Goal: Task Accomplishment & Management: Manage account settings

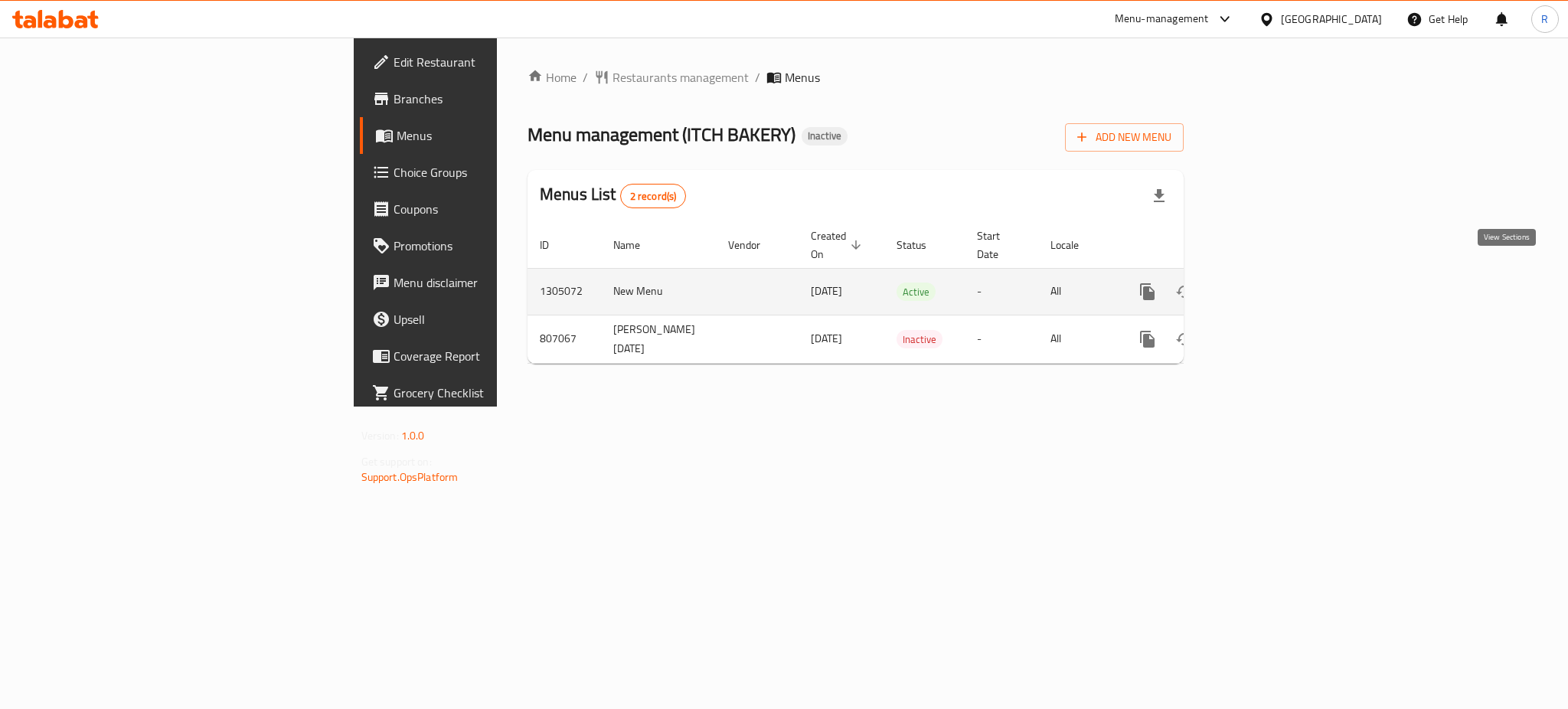
click at [1267, 283] on icon "enhanced table" at bounding box center [1258, 291] width 18 height 18
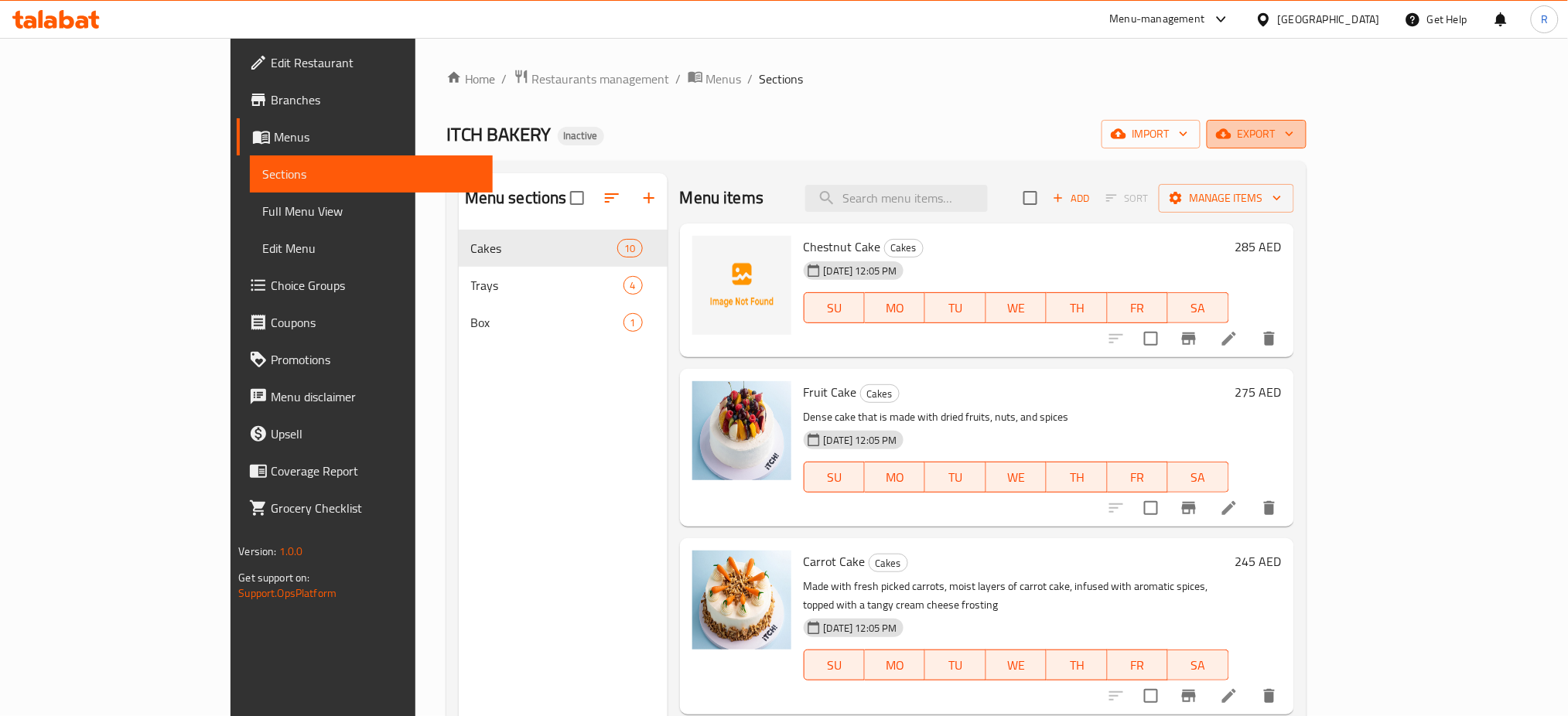
click at [1294, 141] on span "export" at bounding box center [1256, 134] width 75 height 19
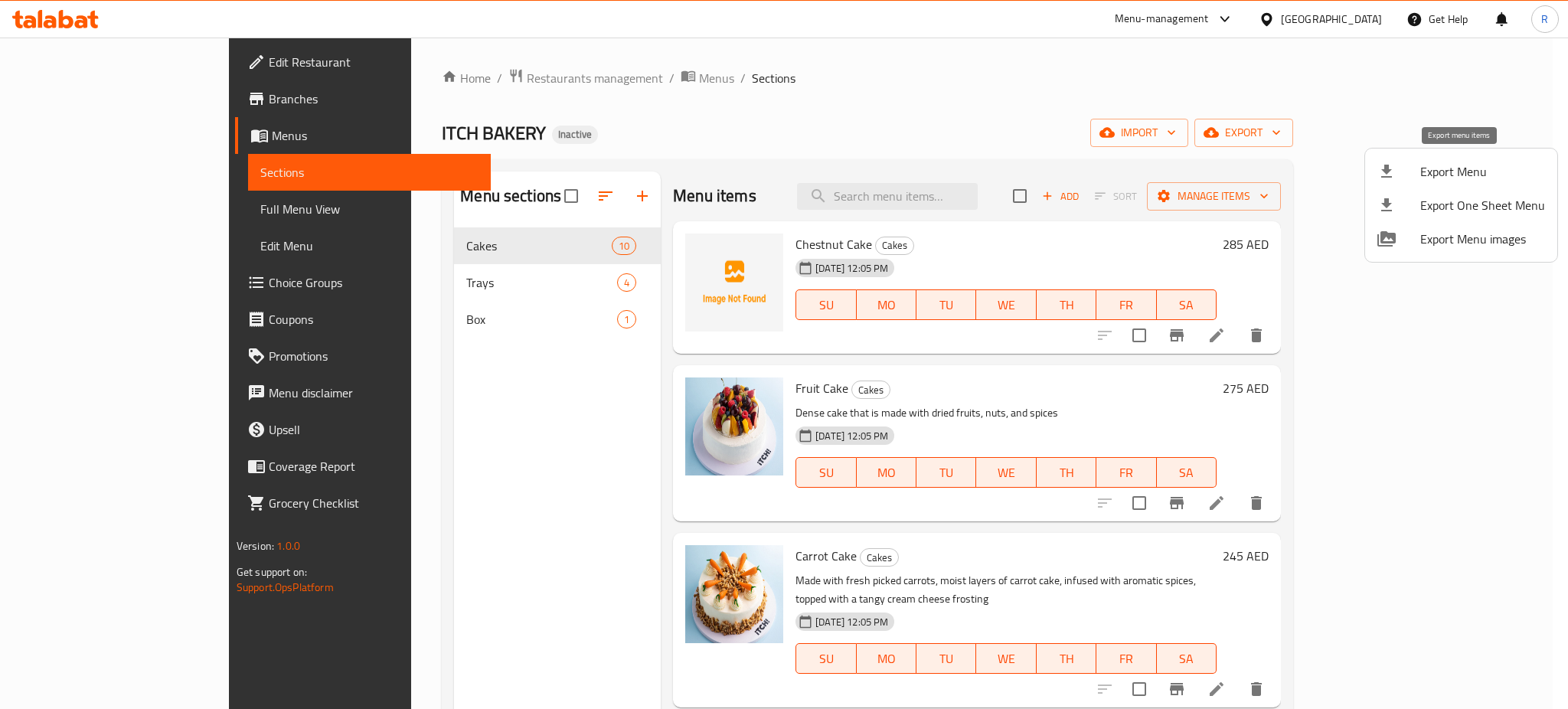
click at [1446, 165] on span "Export Menu" at bounding box center [1483, 171] width 125 height 18
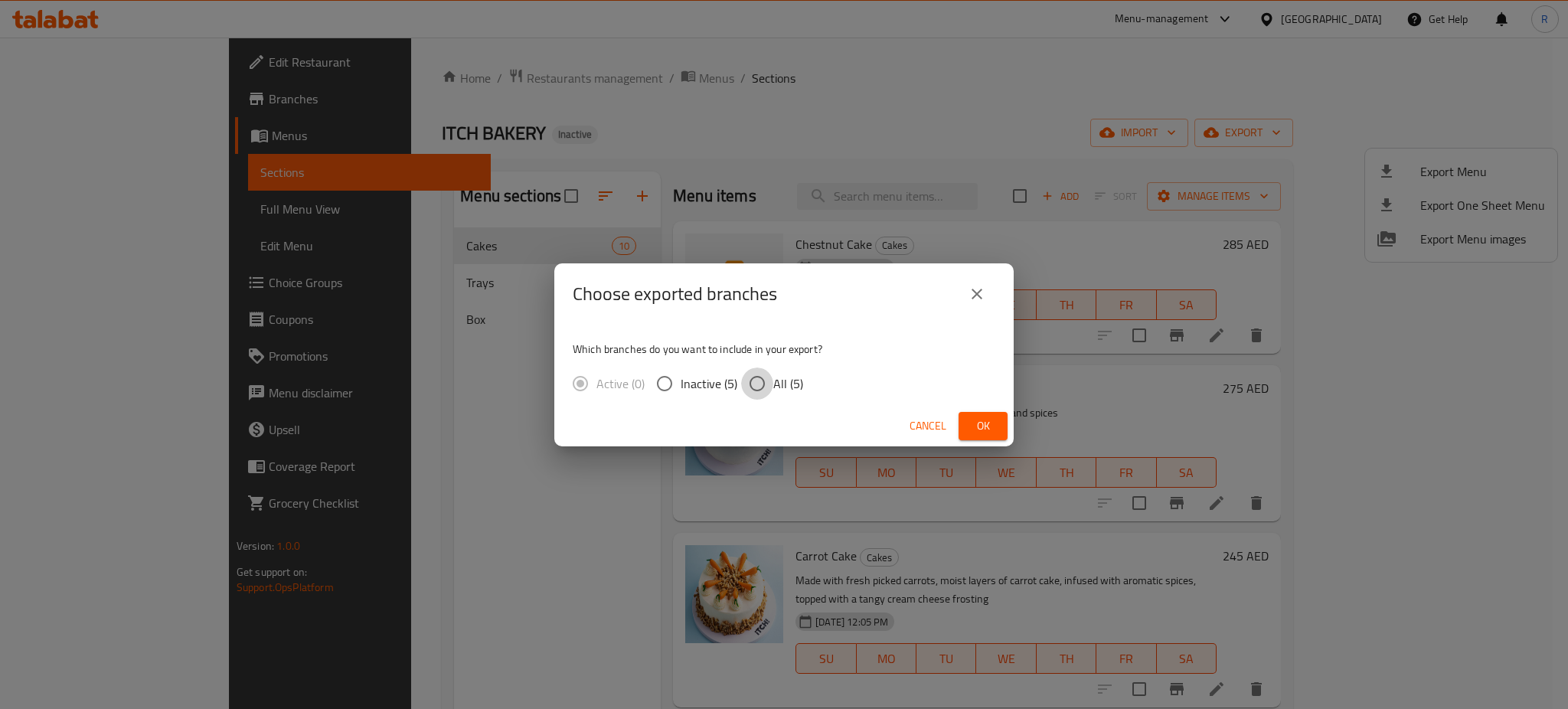
click at [756, 383] on input "All (5)" at bounding box center [757, 383] width 32 height 32
radio input "true"
click at [756, 383] on input "All (5)" at bounding box center [757, 383] width 32 height 32
click at [963, 415] on button "Ok" at bounding box center [983, 426] width 49 height 28
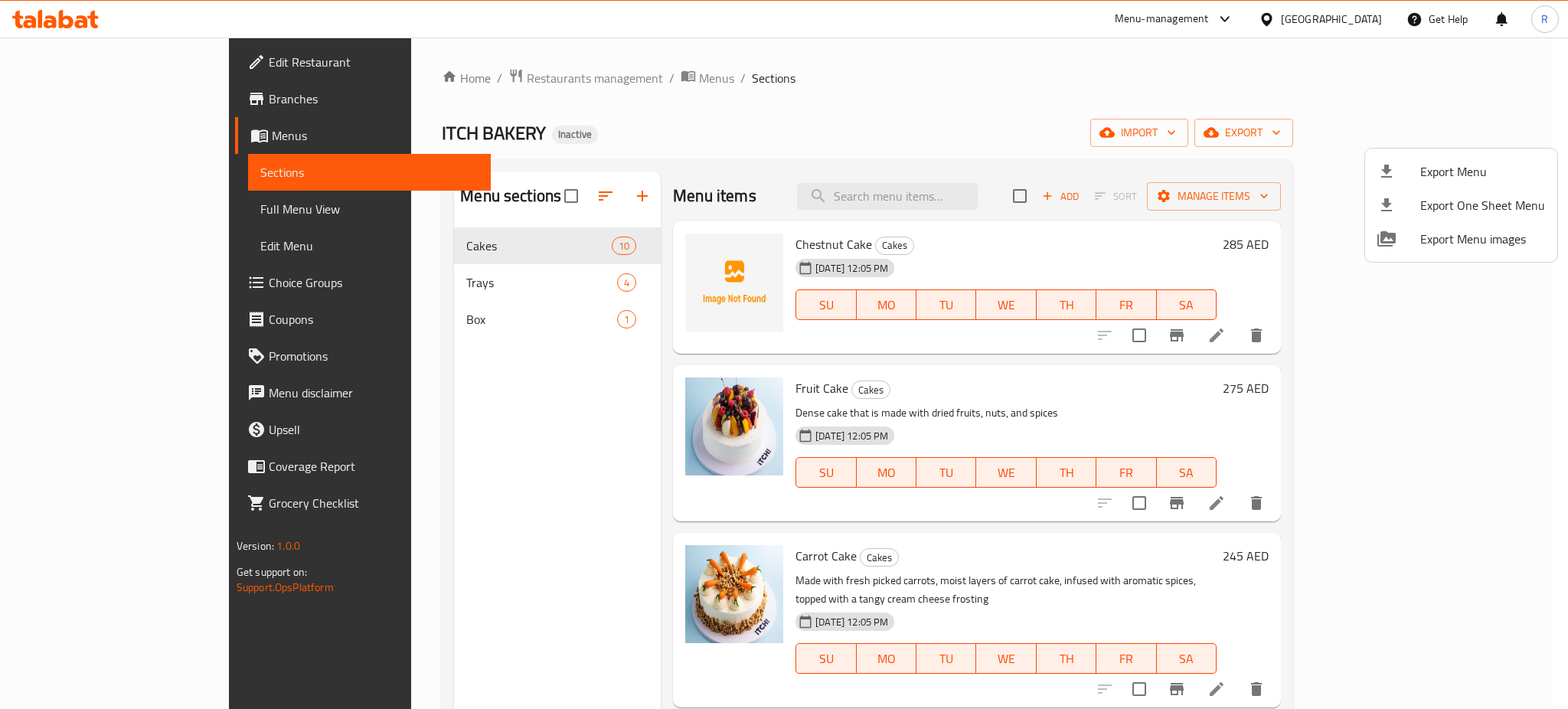
click at [548, 73] on div at bounding box center [784, 354] width 1568 height 709
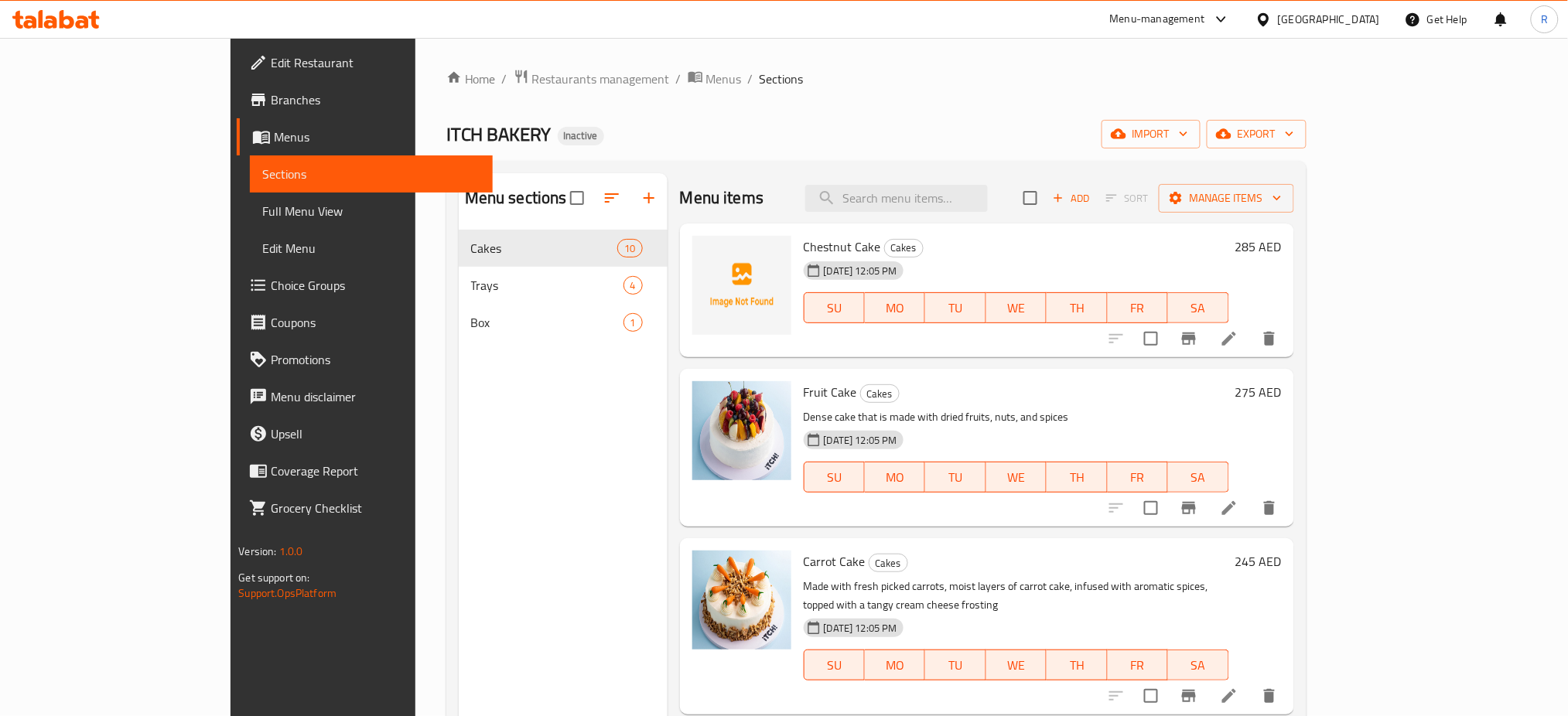
click at [706, 73] on span "Menus" at bounding box center [723, 78] width 36 height 18
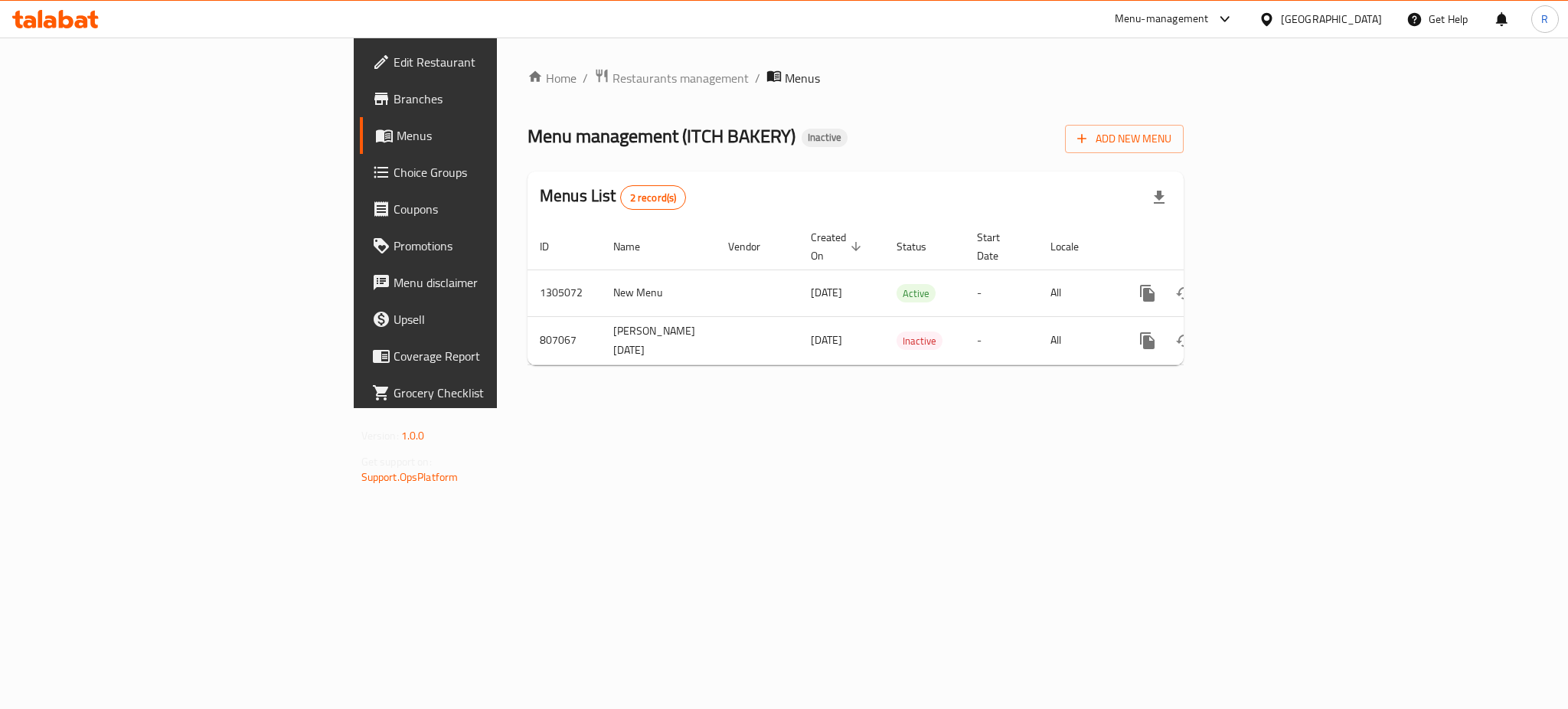
click at [393, 61] on span "Edit Restaurant" at bounding box center [498, 62] width 210 height 18
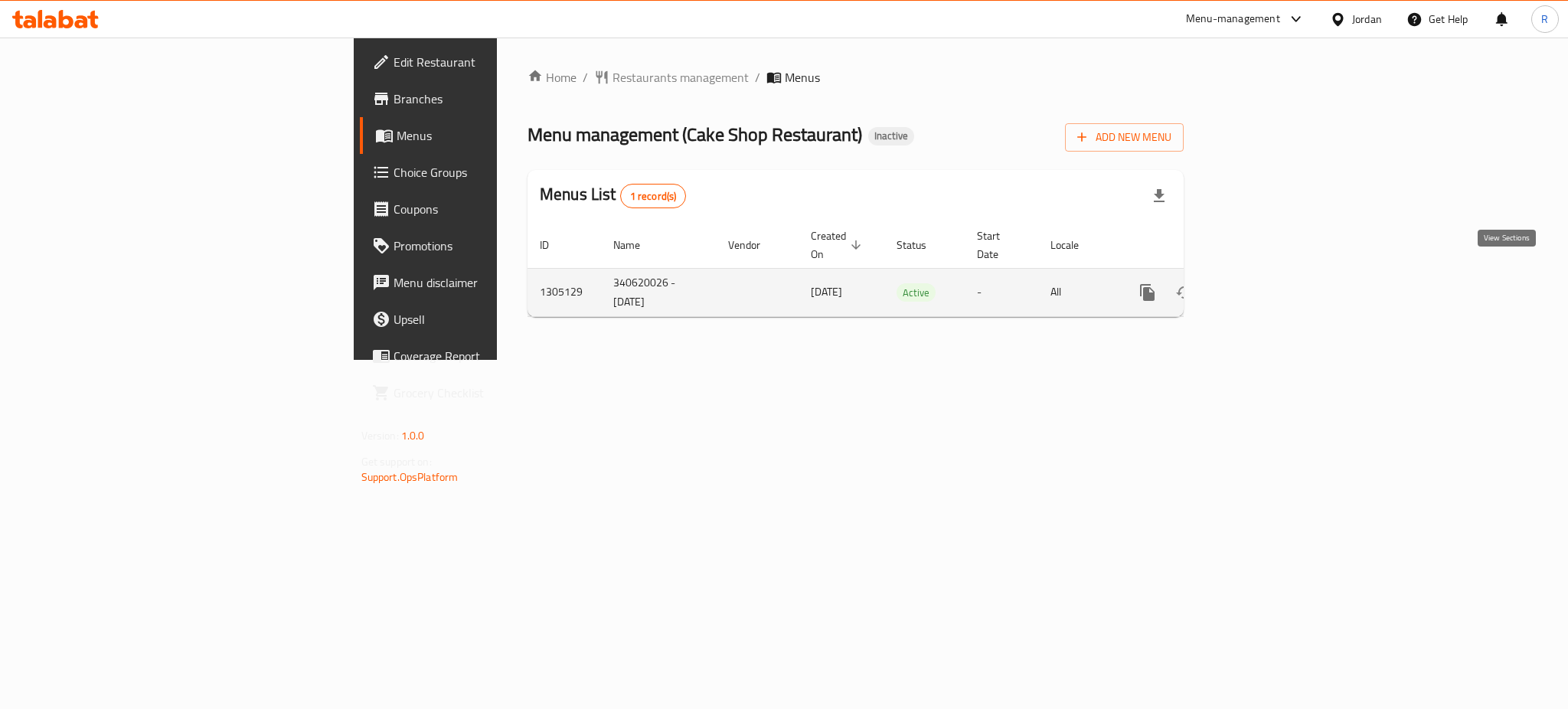
click at [1267, 283] on icon "enhanced table" at bounding box center [1258, 292] width 18 height 18
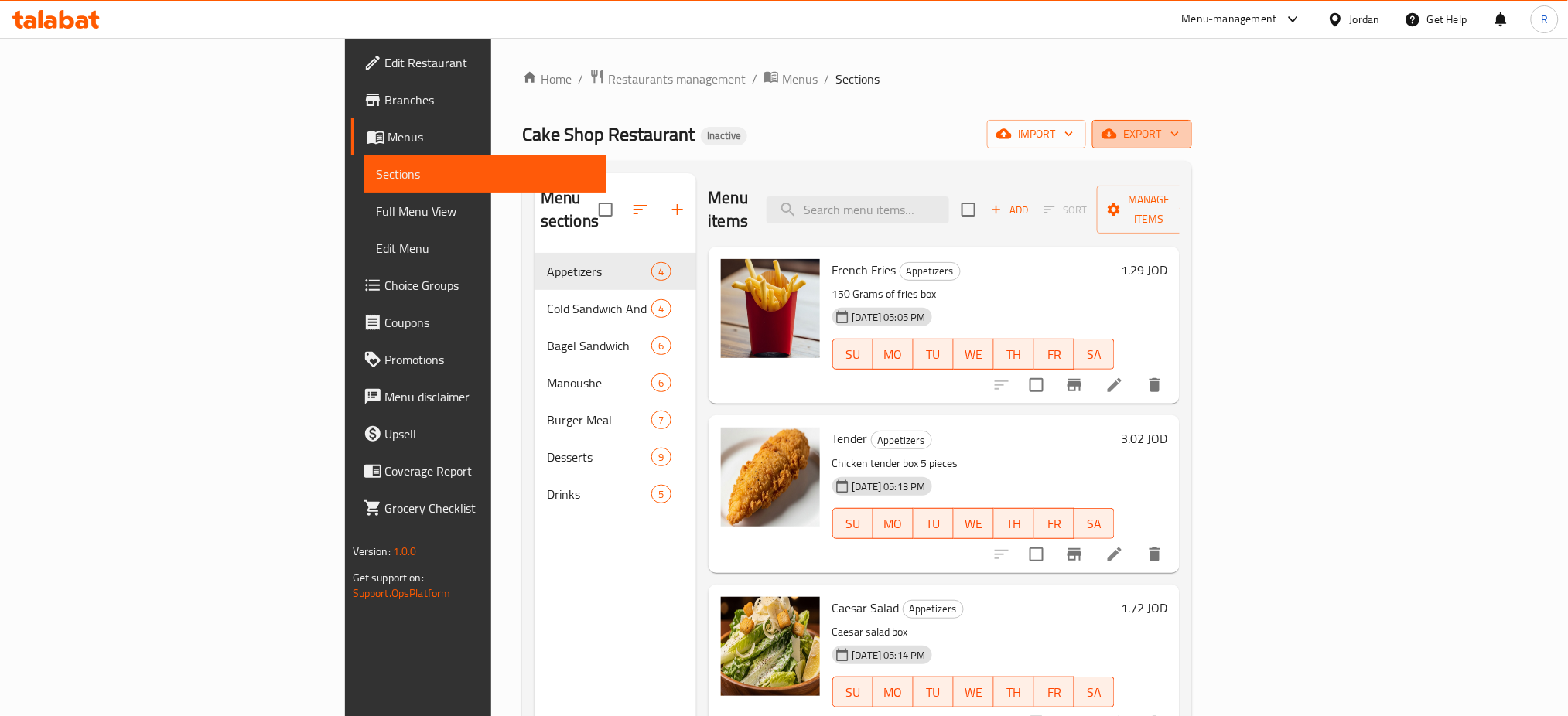
click at [1180, 124] on span "export" at bounding box center [1142, 134] width 75 height 19
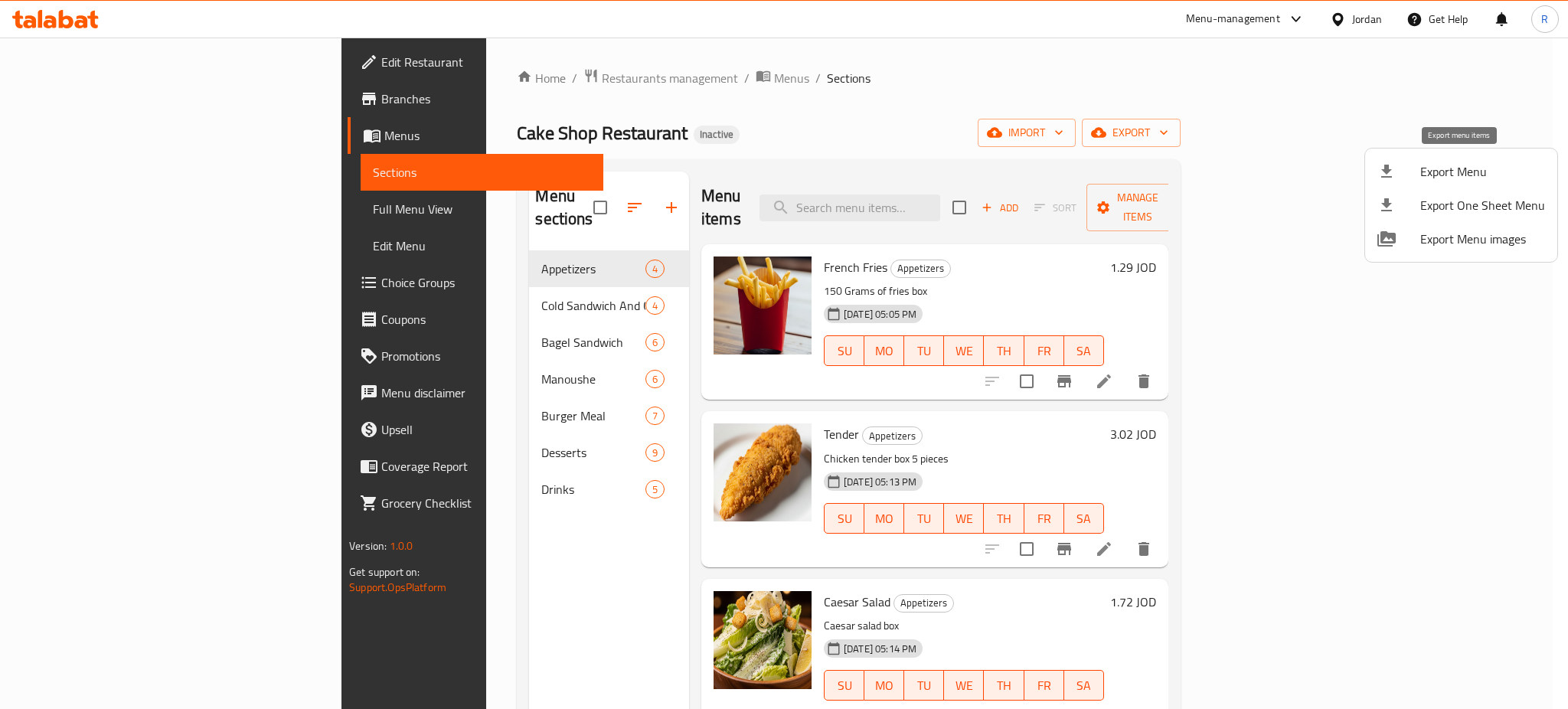
click at [1450, 163] on span "Export Menu" at bounding box center [1483, 171] width 125 height 18
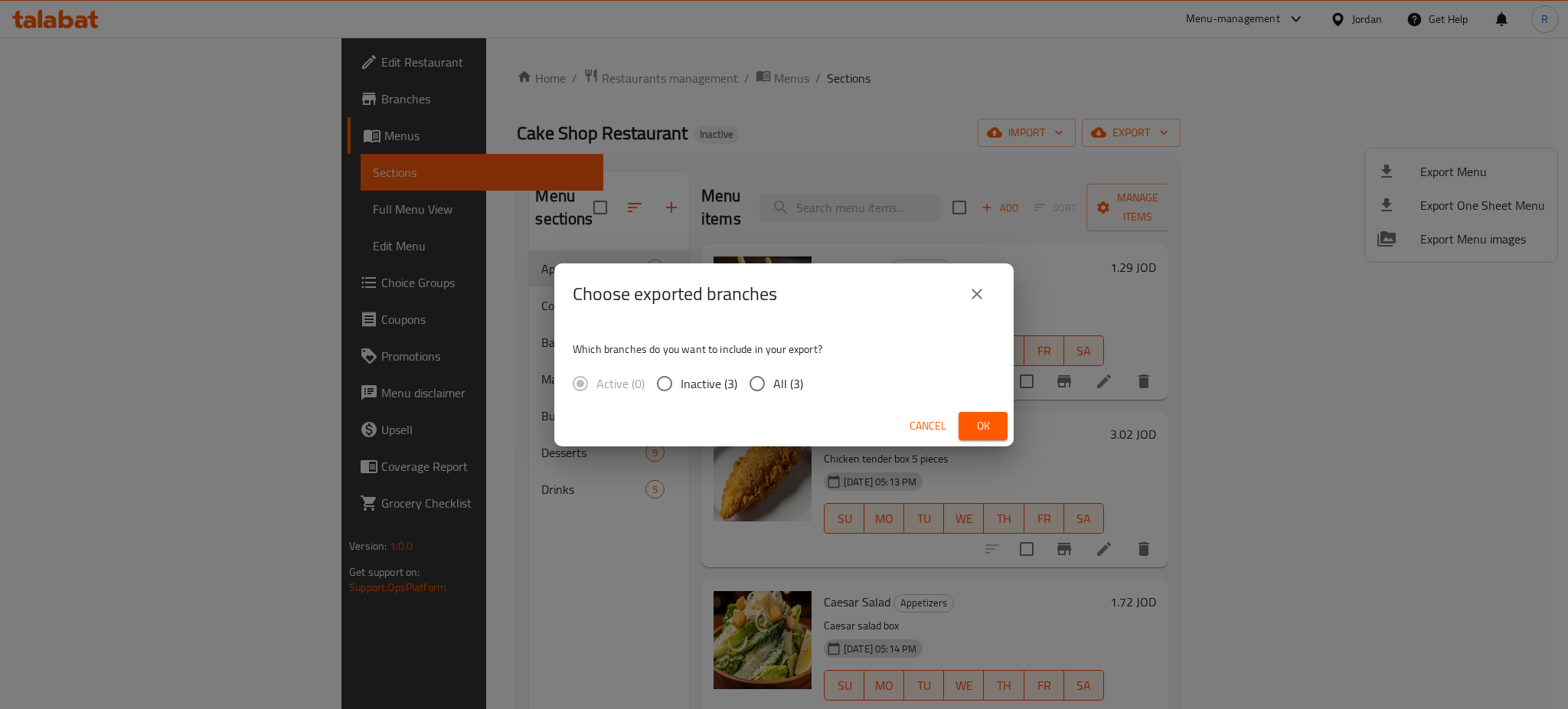
click at [753, 388] on input "All (3)" at bounding box center [757, 383] width 32 height 32
radio input "true"
click at [982, 422] on span "Ok" at bounding box center [983, 426] width 24 height 19
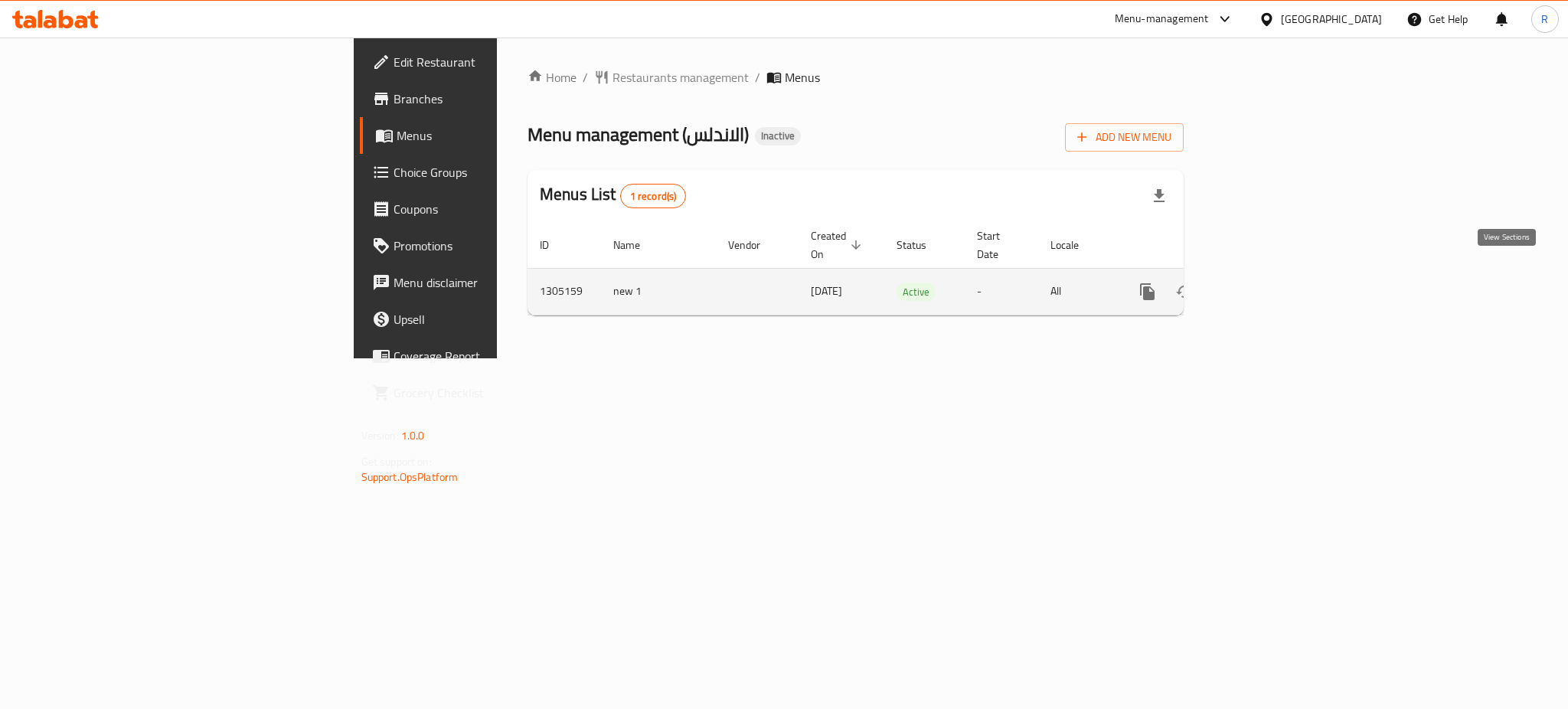
click at [1267, 283] on icon "enhanced table" at bounding box center [1258, 291] width 18 height 18
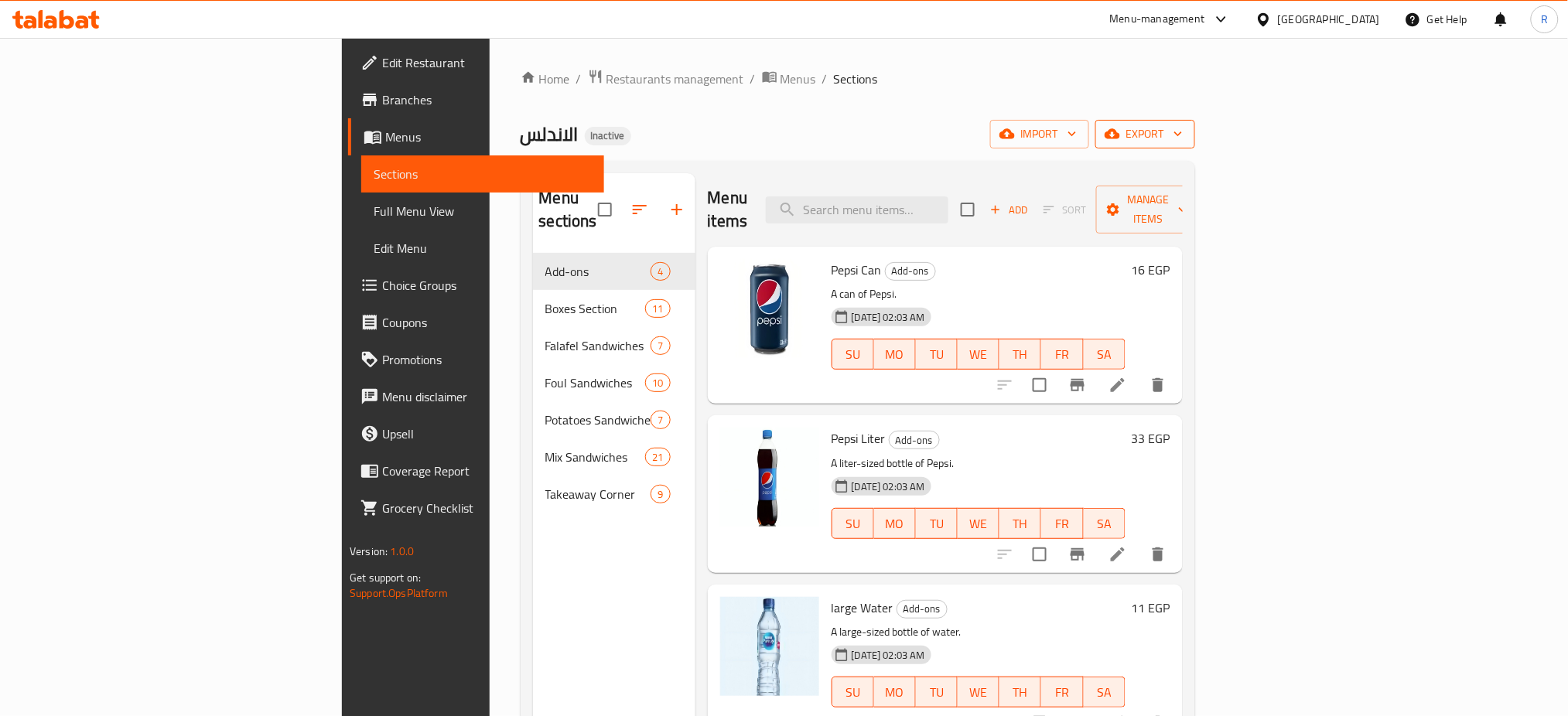
click at [1183, 128] on span "export" at bounding box center [1145, 134] width 75 height 19
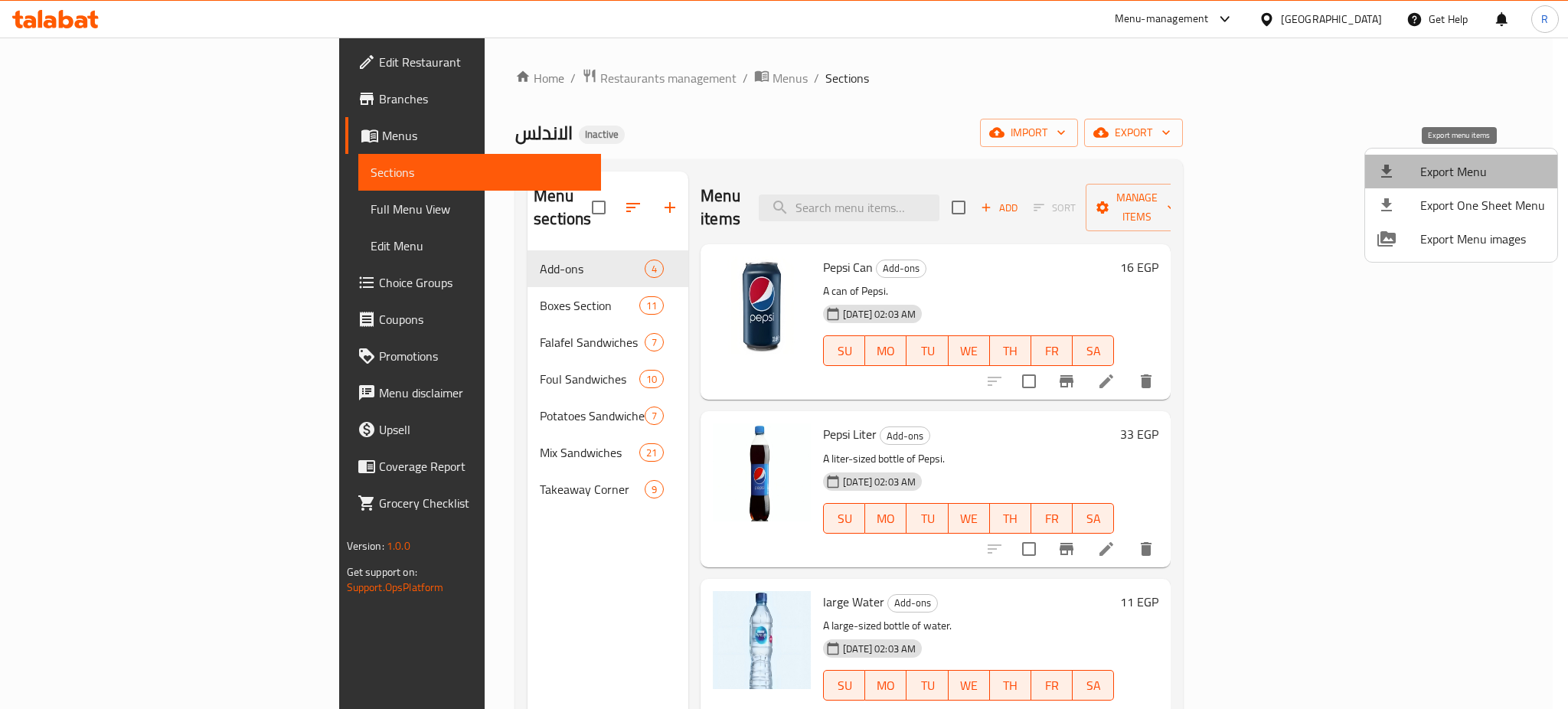
click at [1466, 164] on span "Export Menu" at bounding box center [1483, 171] width 125 height 18
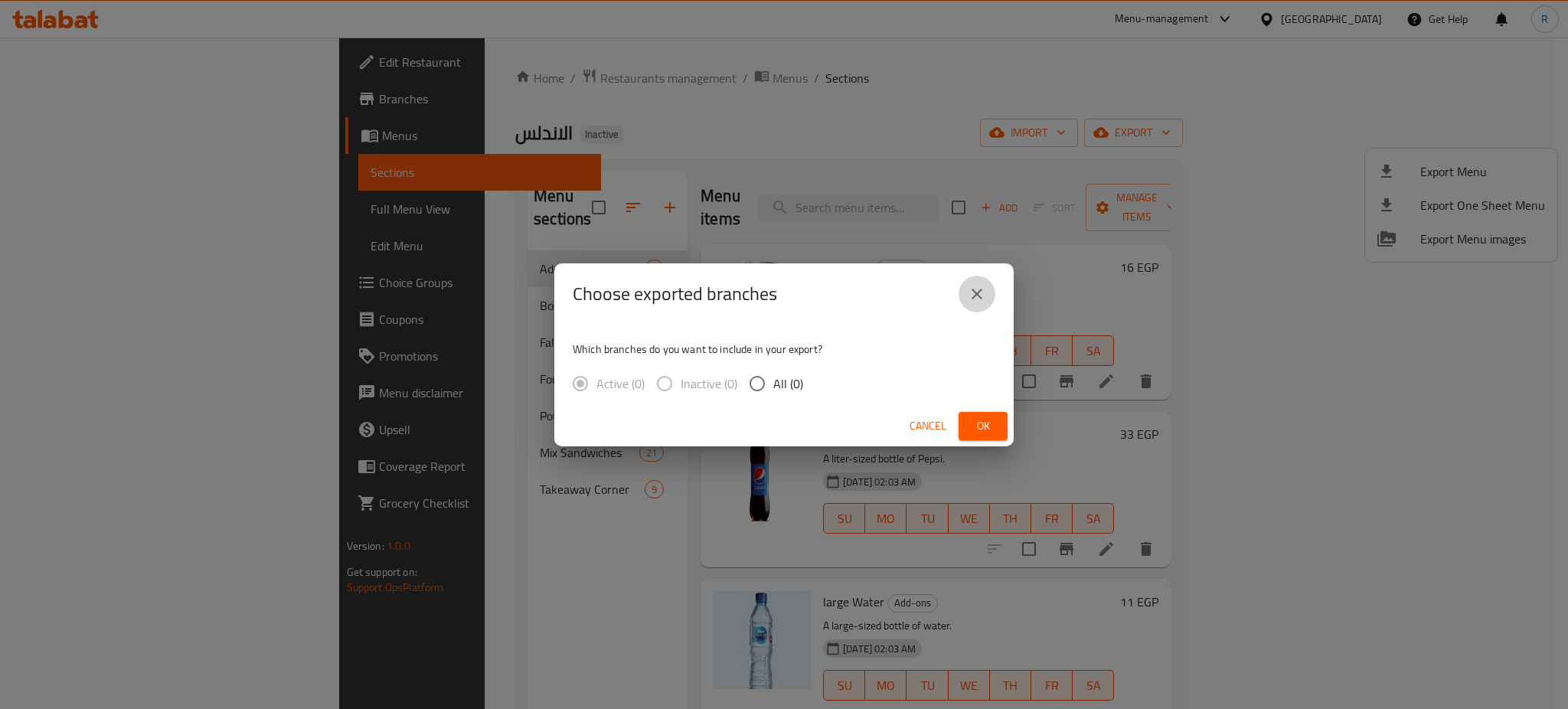
click at [975, 292] on icon "close" at bounding box center [977, 294] width 11 height 11
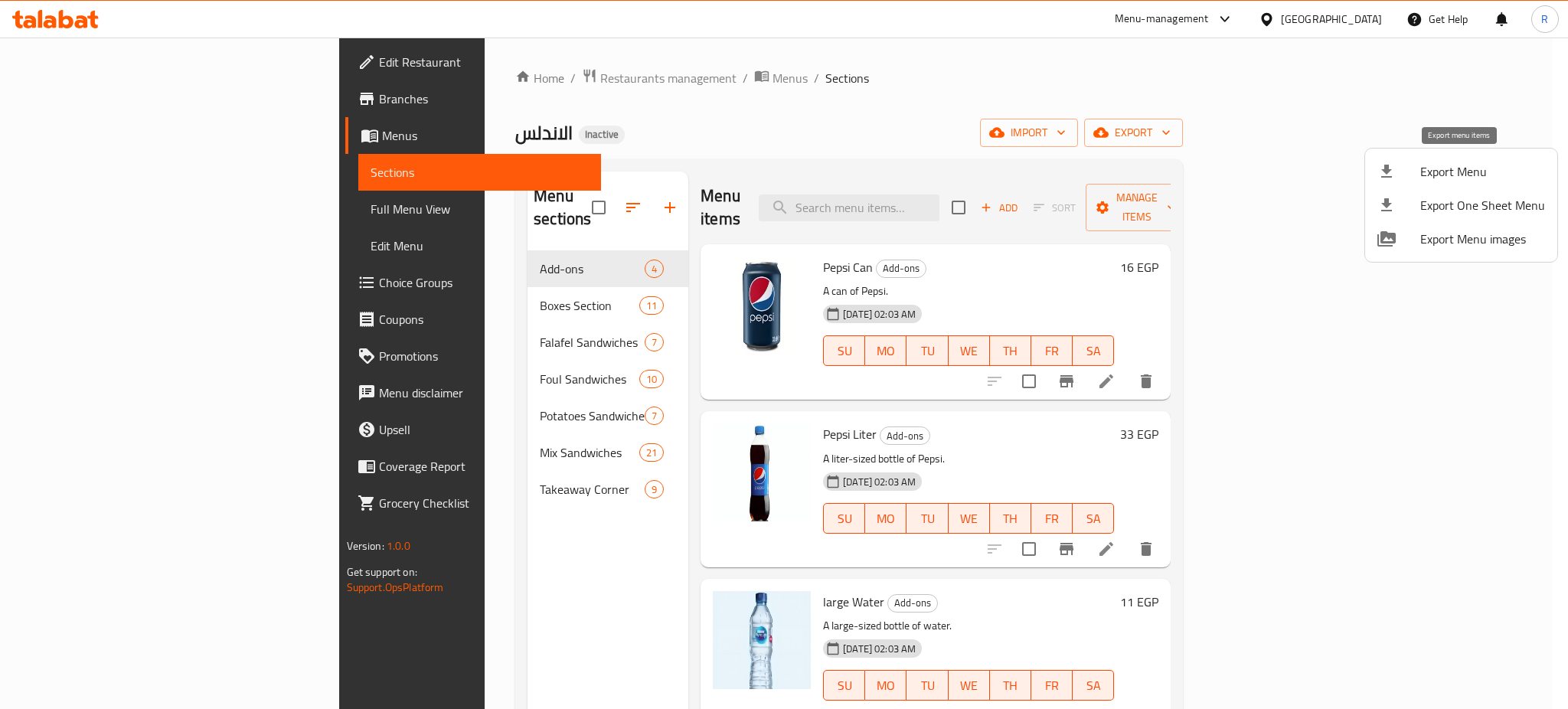
click at [1480, 170] on span "Export Menu" at bounding box center [1483, 171] width 125 height 18
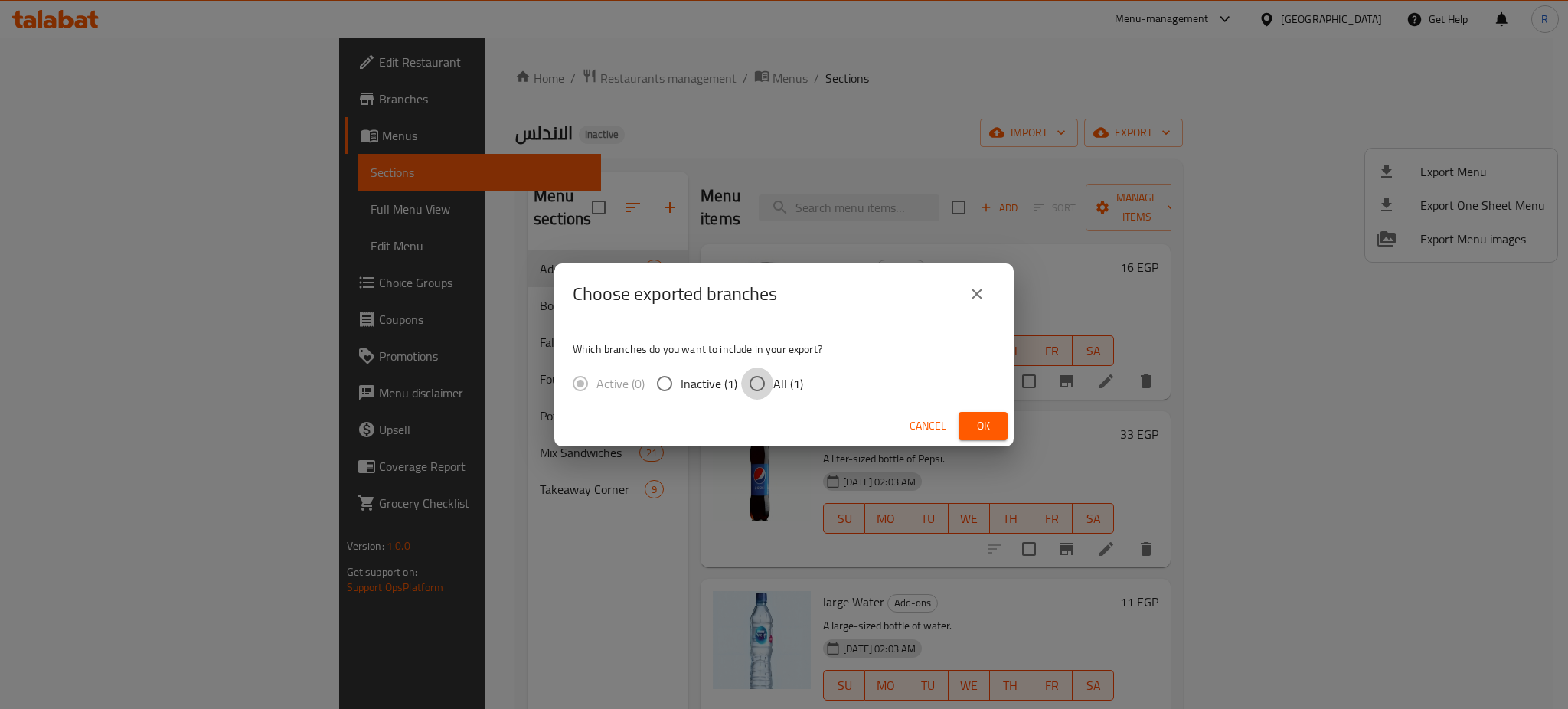
click at [762, 386] on input "All (1)" at bounding box center [757, 383] width 32 height 32
radio input "true"
click at [986, 423] on span "Ok" at bounding box center [983, 426] width 24 height 19
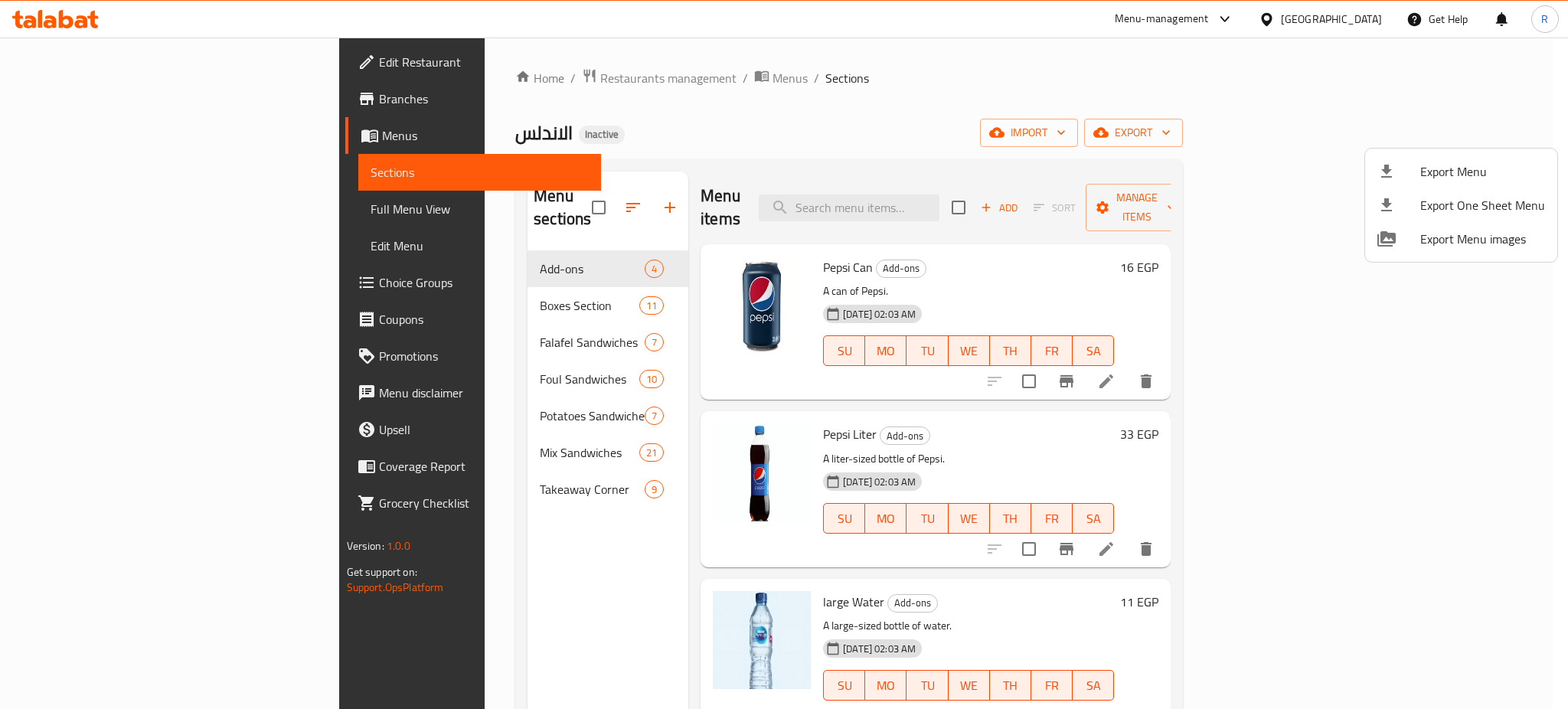
click at [77, 65] on div at bounding box center [784, 354] width 1568 height 709
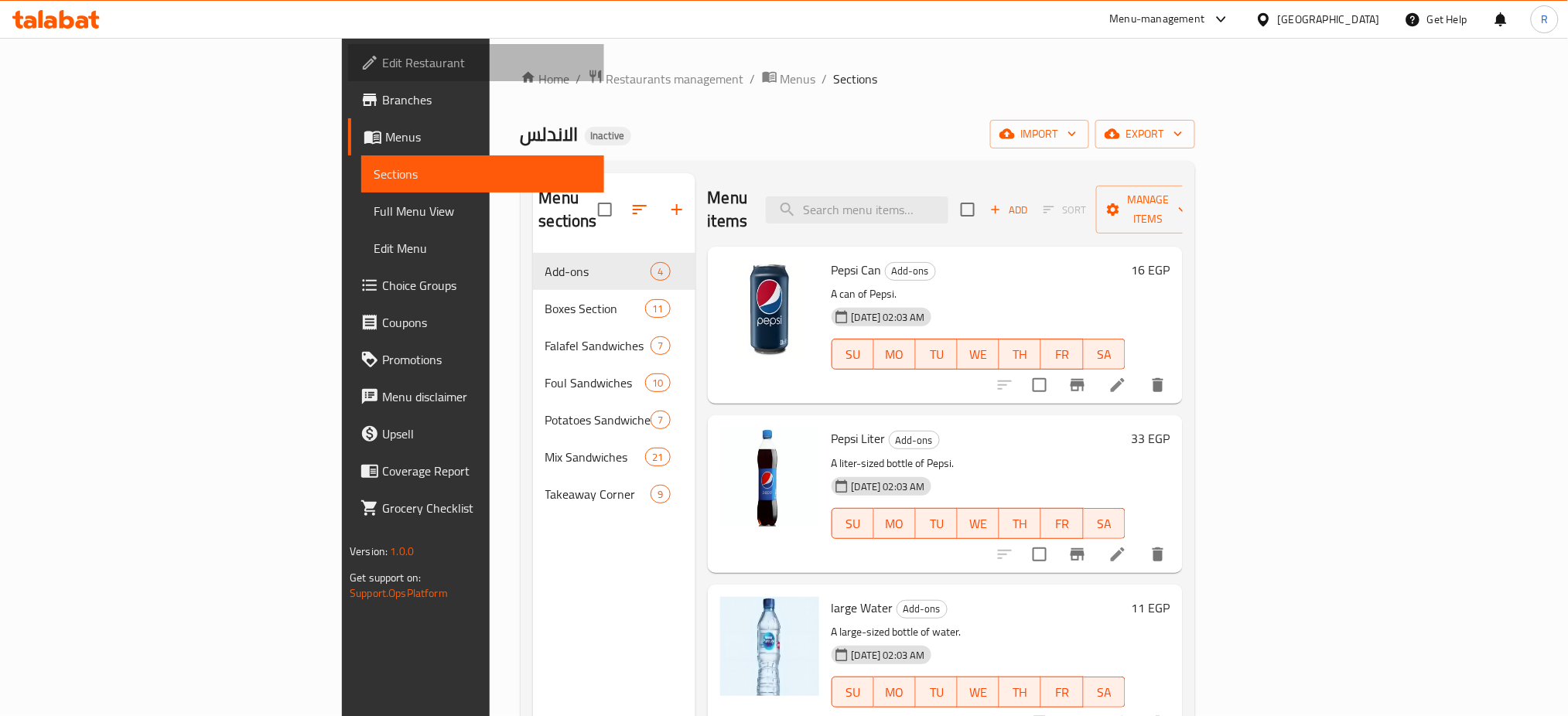
click at [382, 65] on span "Edit Restaurant" at bounding box center [487, 62] width 210 height 18
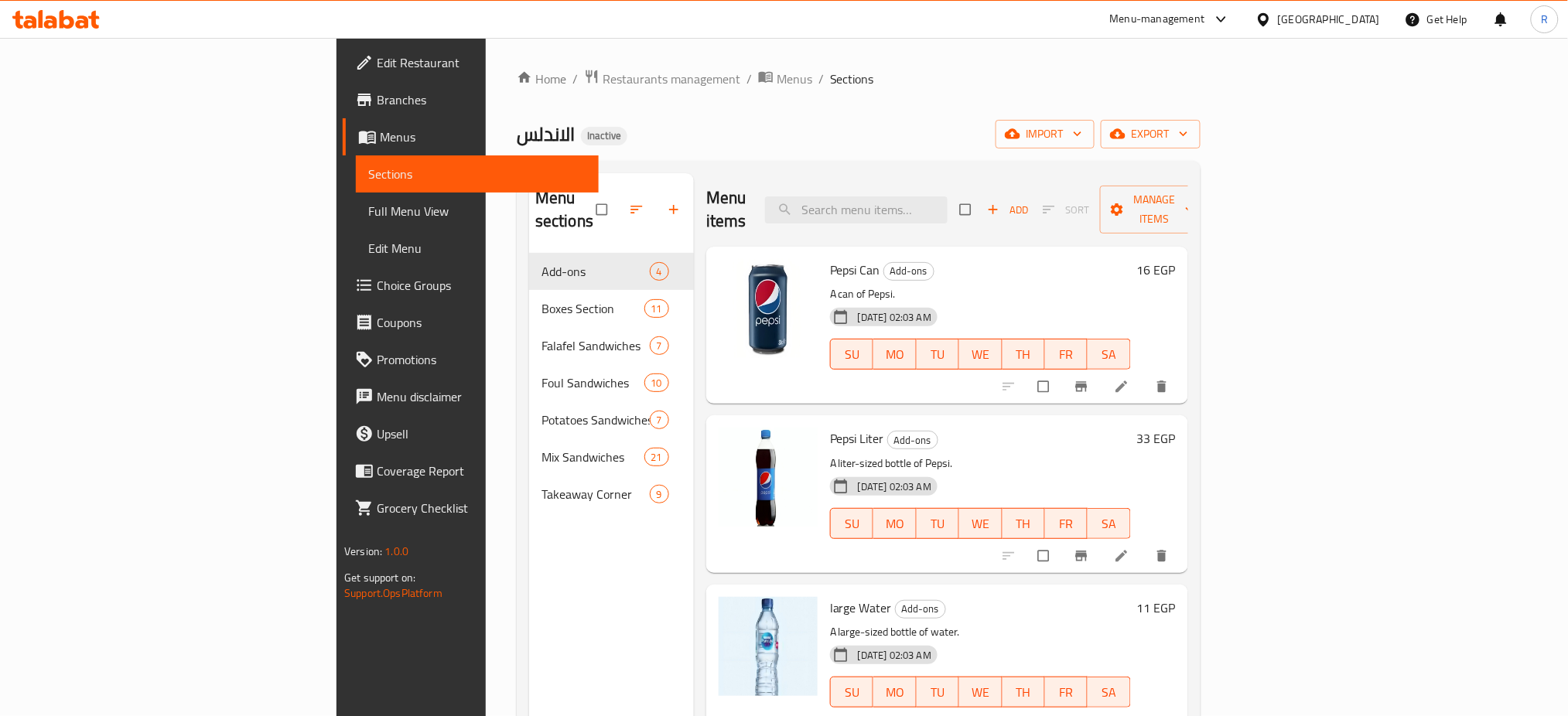
click at [368, 207] on span "Full Menu View" at bounding box center [477, 210] width 218 height 18
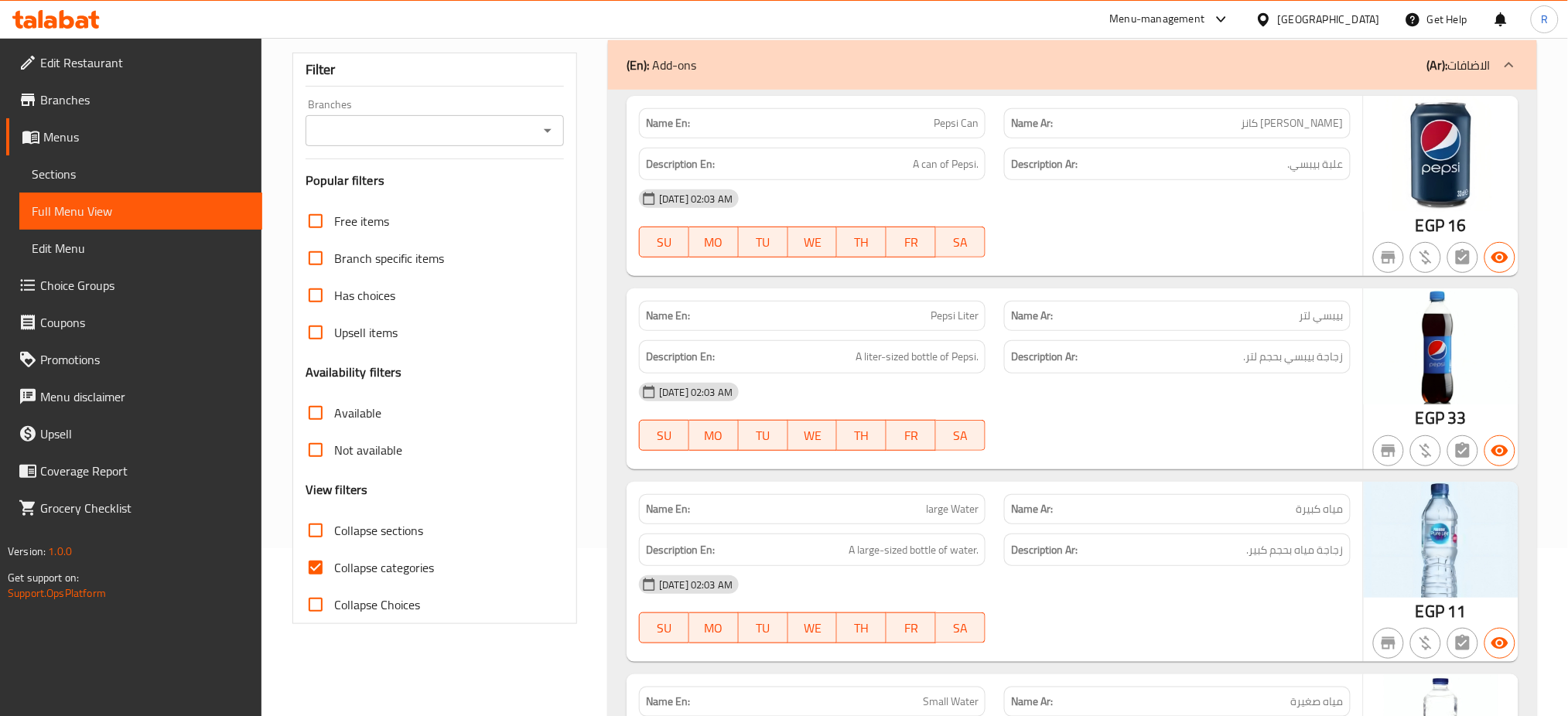
scroll to position [515, 0]
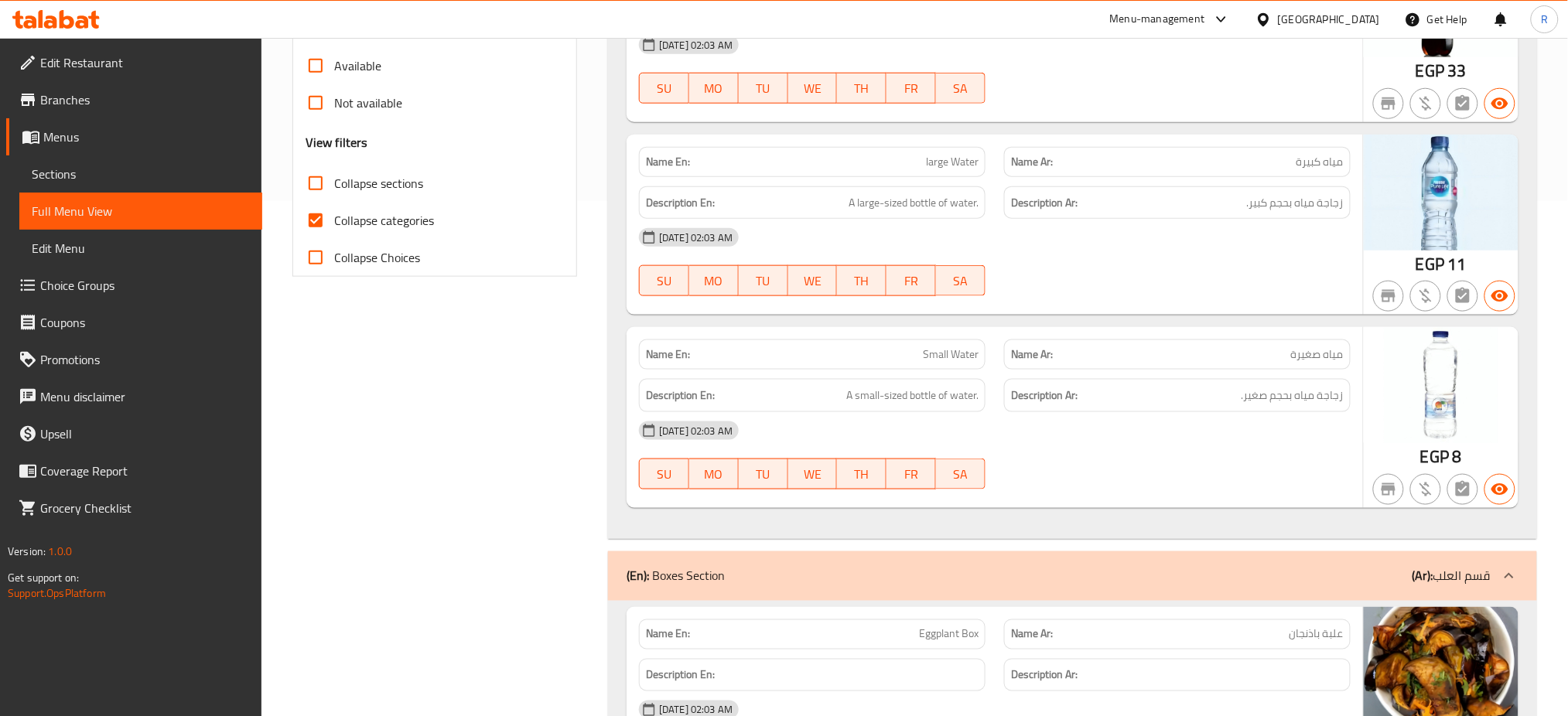
click at [317, 171] on input "Collapse sections" at bounding box center [315, 183] width 37 height 37
checkbox input "true"
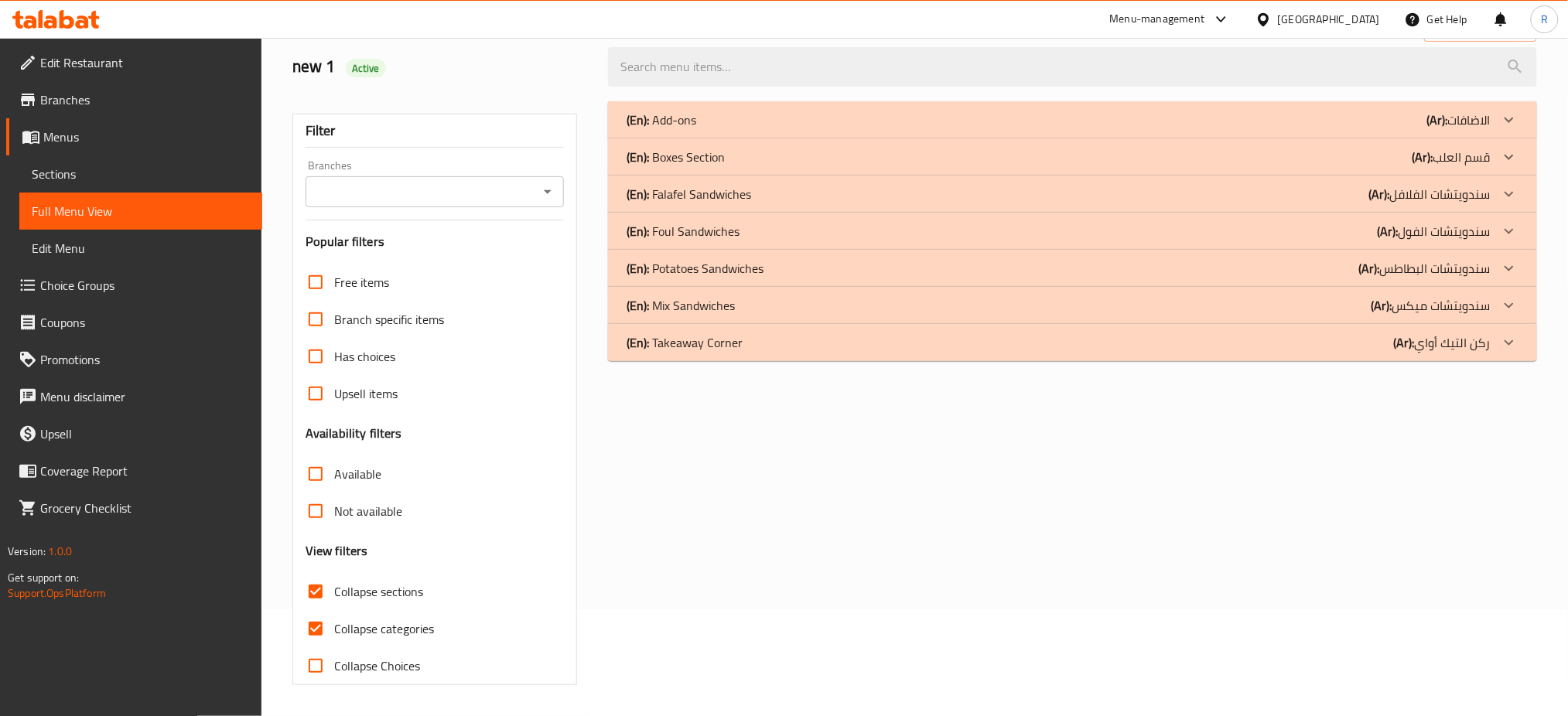
click at [317, 610] on input "Collapse categories" at bounding box center [315, 628] width 37 height 37
checkbox input "false"
click at [751, 129] on div "(En): Takeaway Corner (Ar): ركن التيك أواي" at bounding box center [1058, 120] width 864 height 18
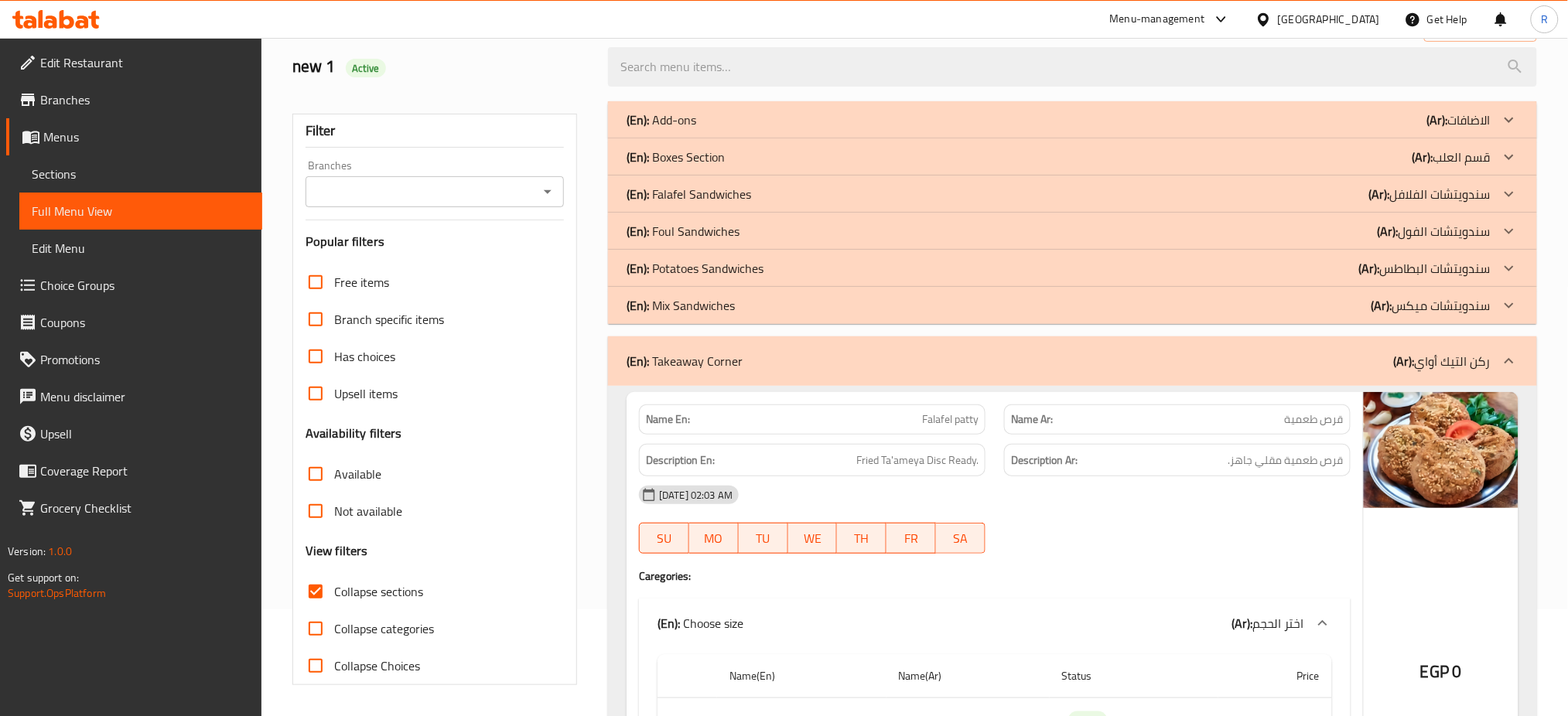
click at [747, 139] on div "(En): Mix Sandwiches (Ar): سندويتشات ميكس" at bounding box center [1072, 120] width 929 height 37
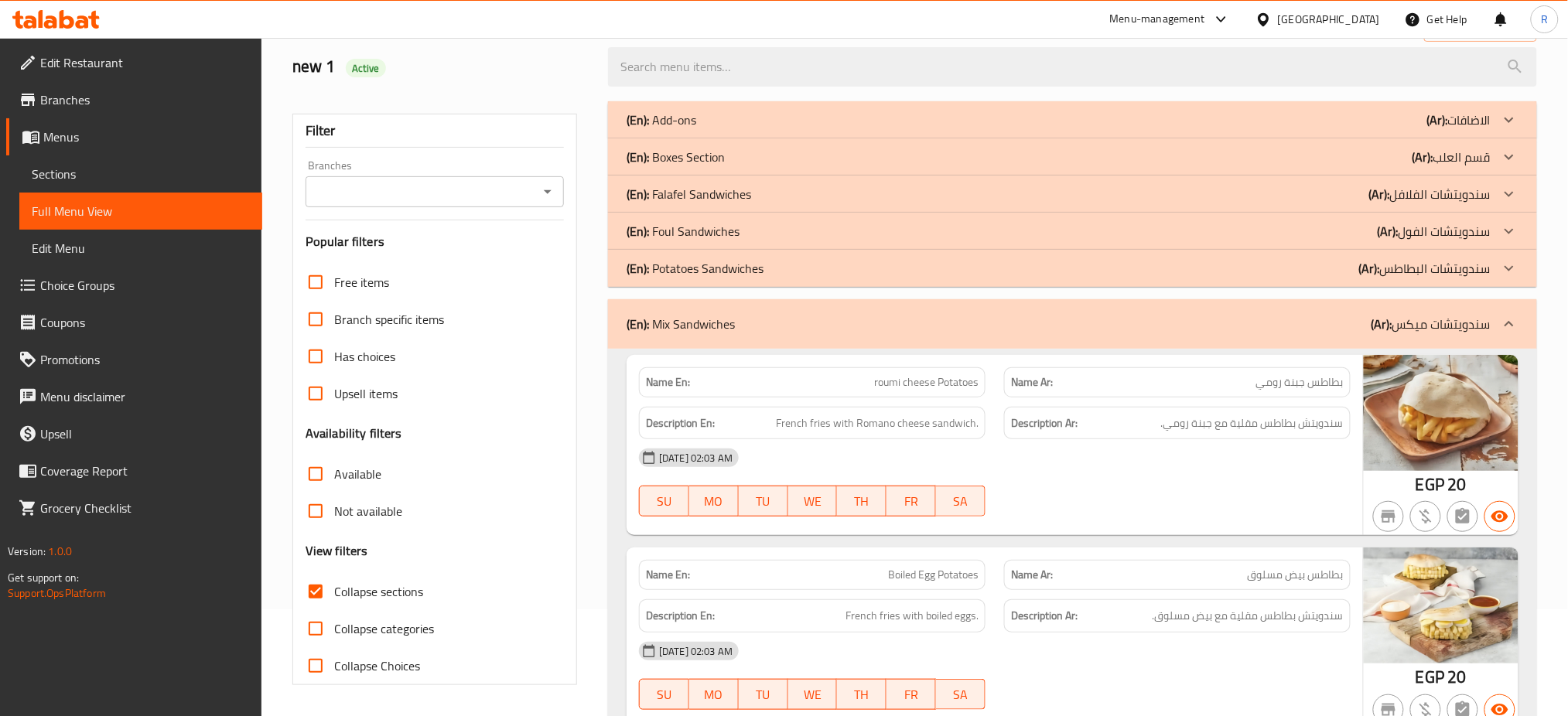
scroll to position [0, 0]
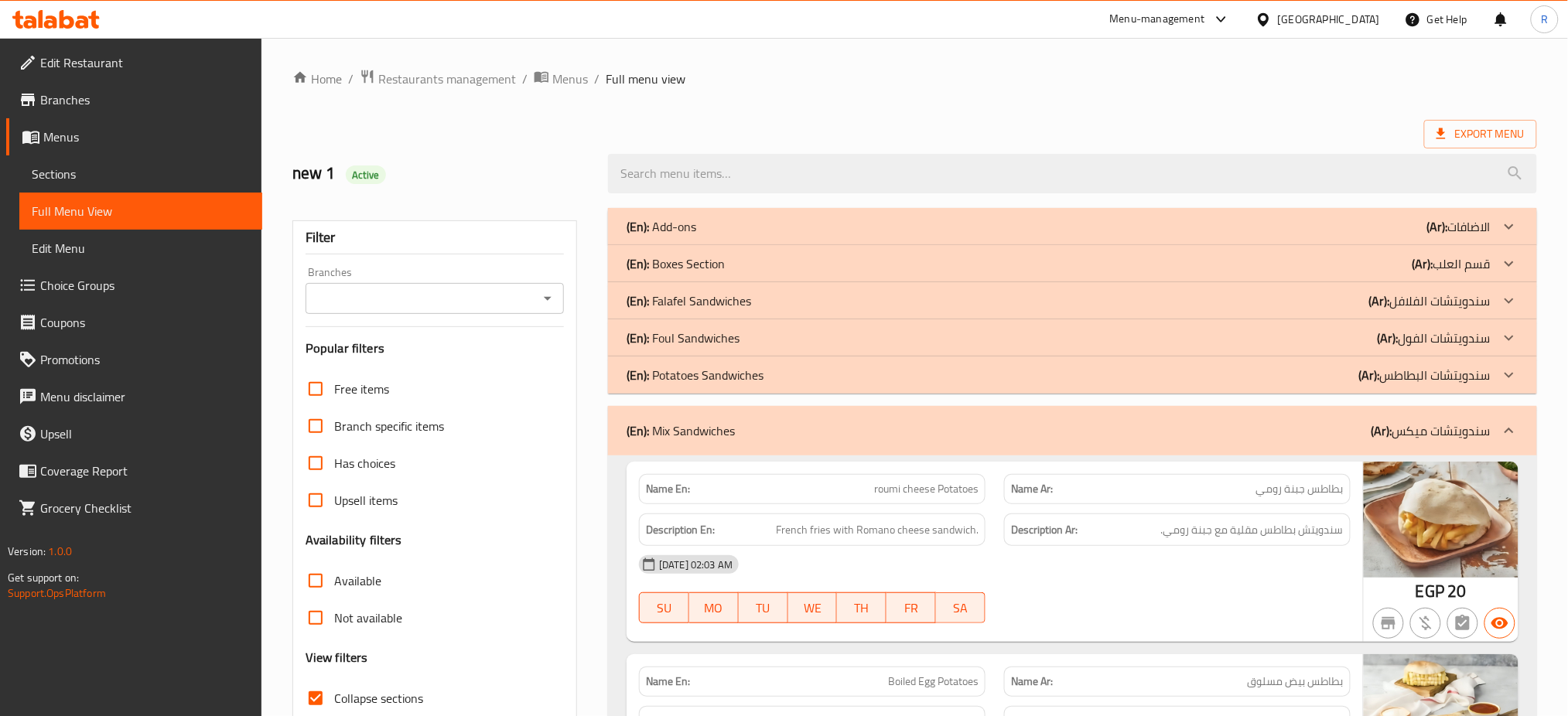
click at [372, 173] on span "Active" at bounding box center [365, 175] width 40 height 14
copy span "Active"
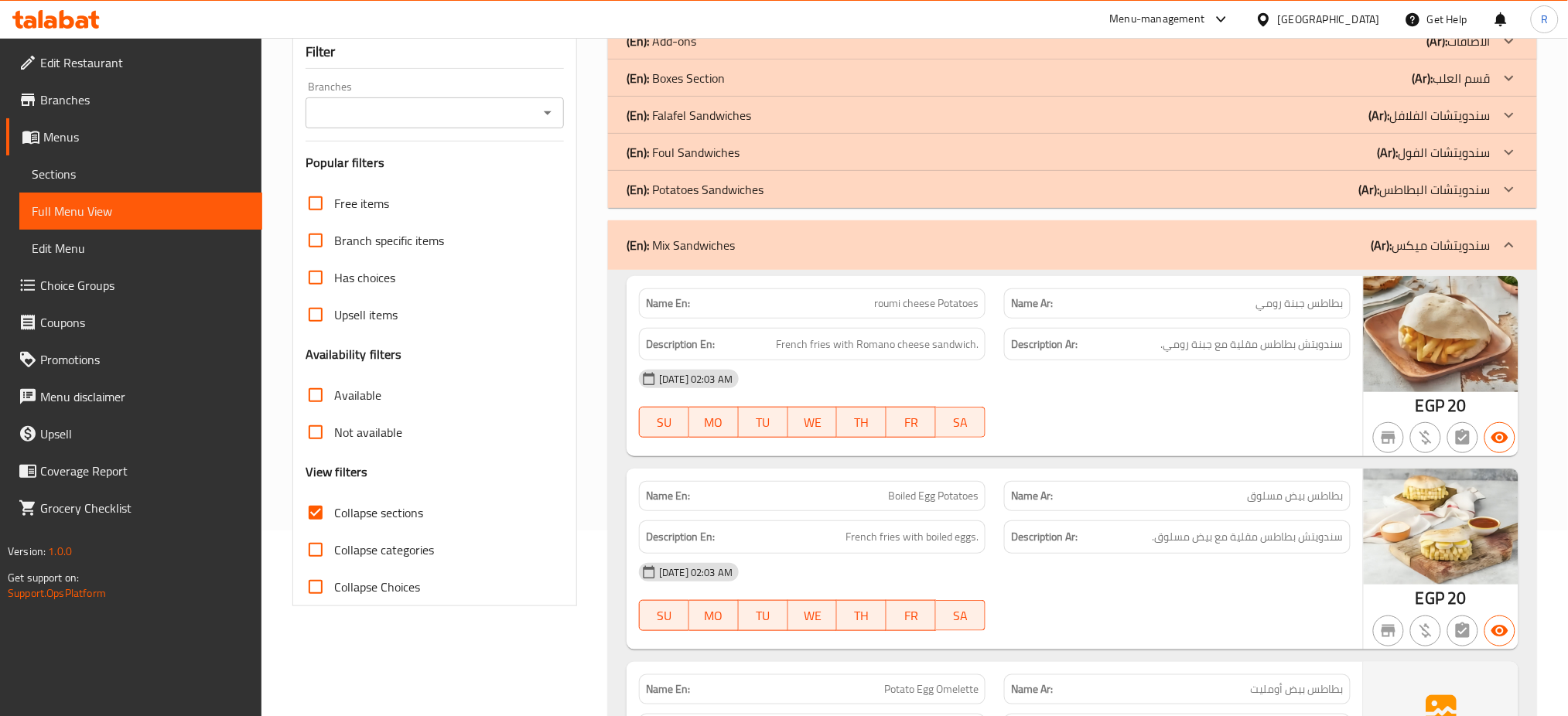
scroll to position [206, 0]
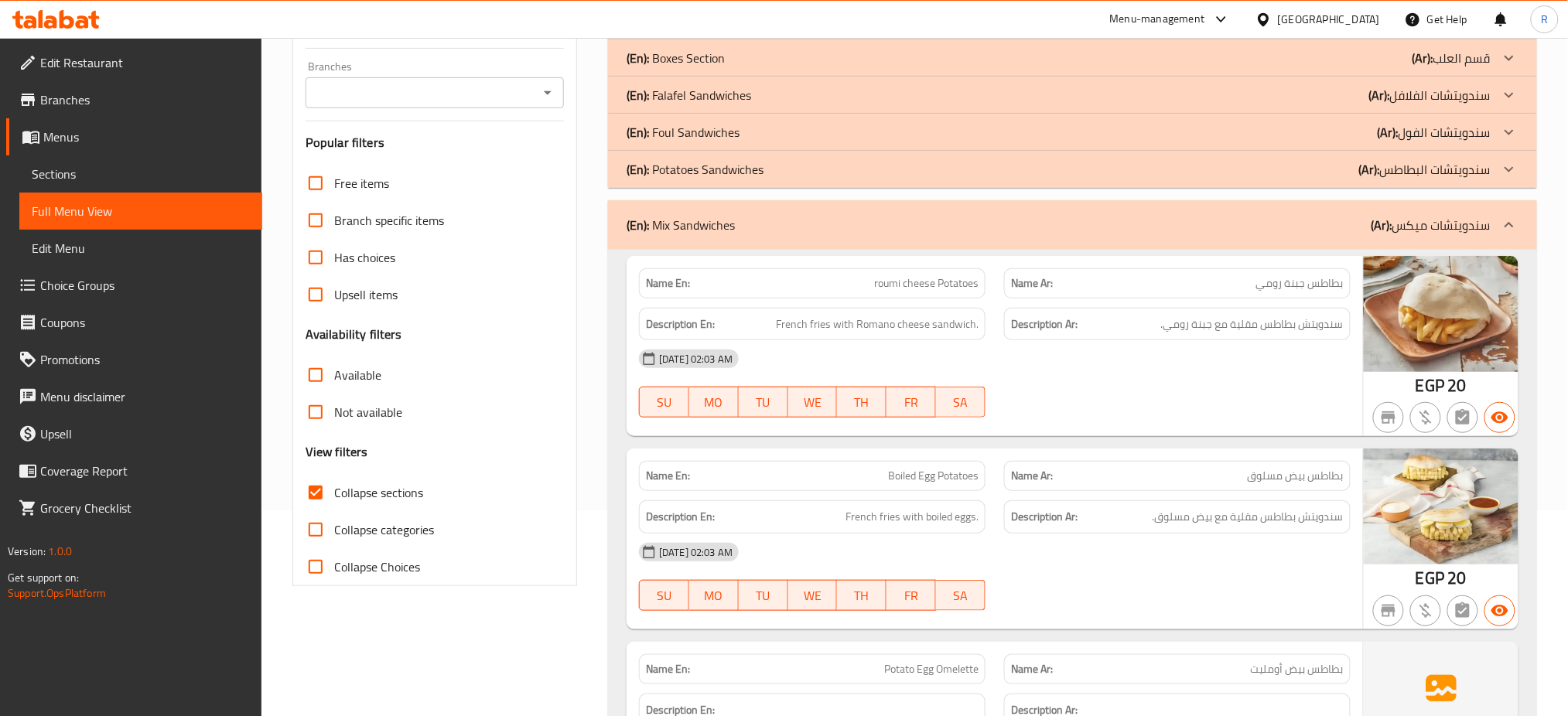
click at [567, 318] on div "Filter Branches Branches Popular filters Free items Branch specific items Has c…" at bounding box center [435, 300] width 285 height 572
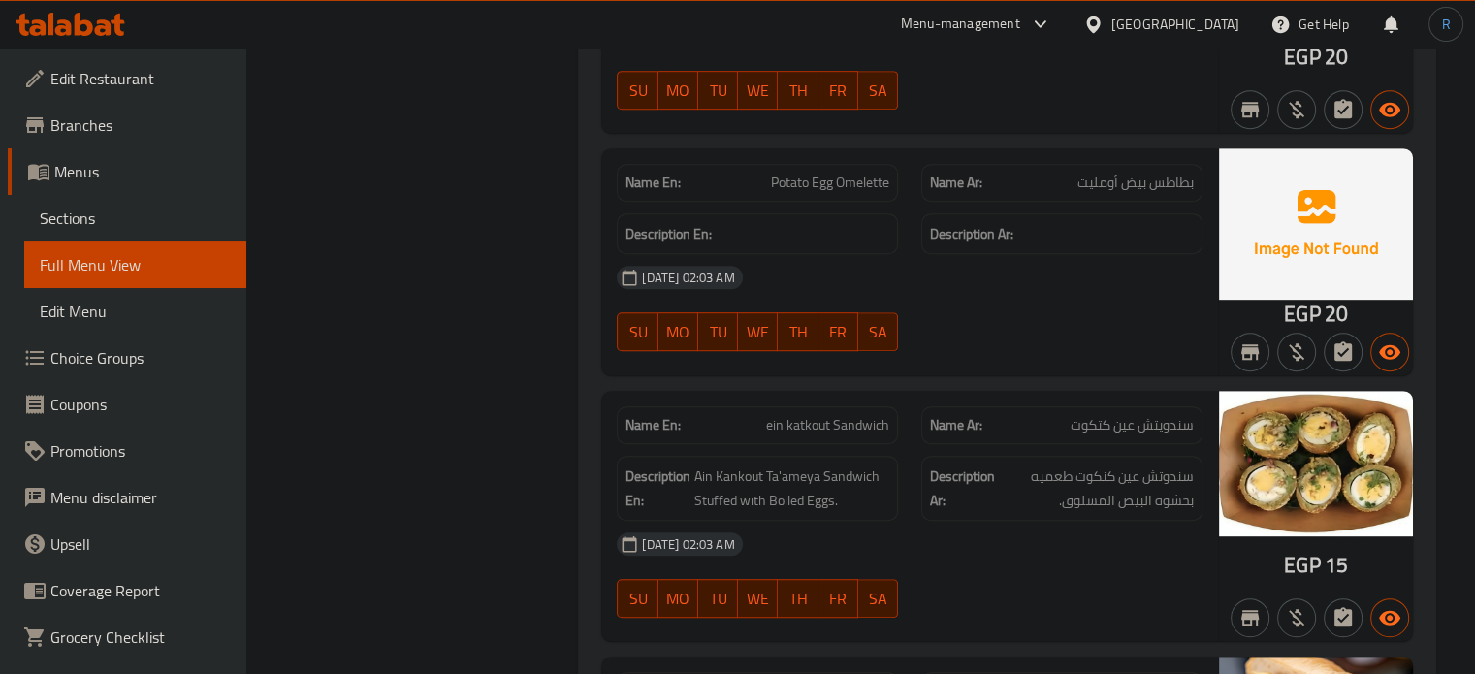
scroll to position [971, 0]
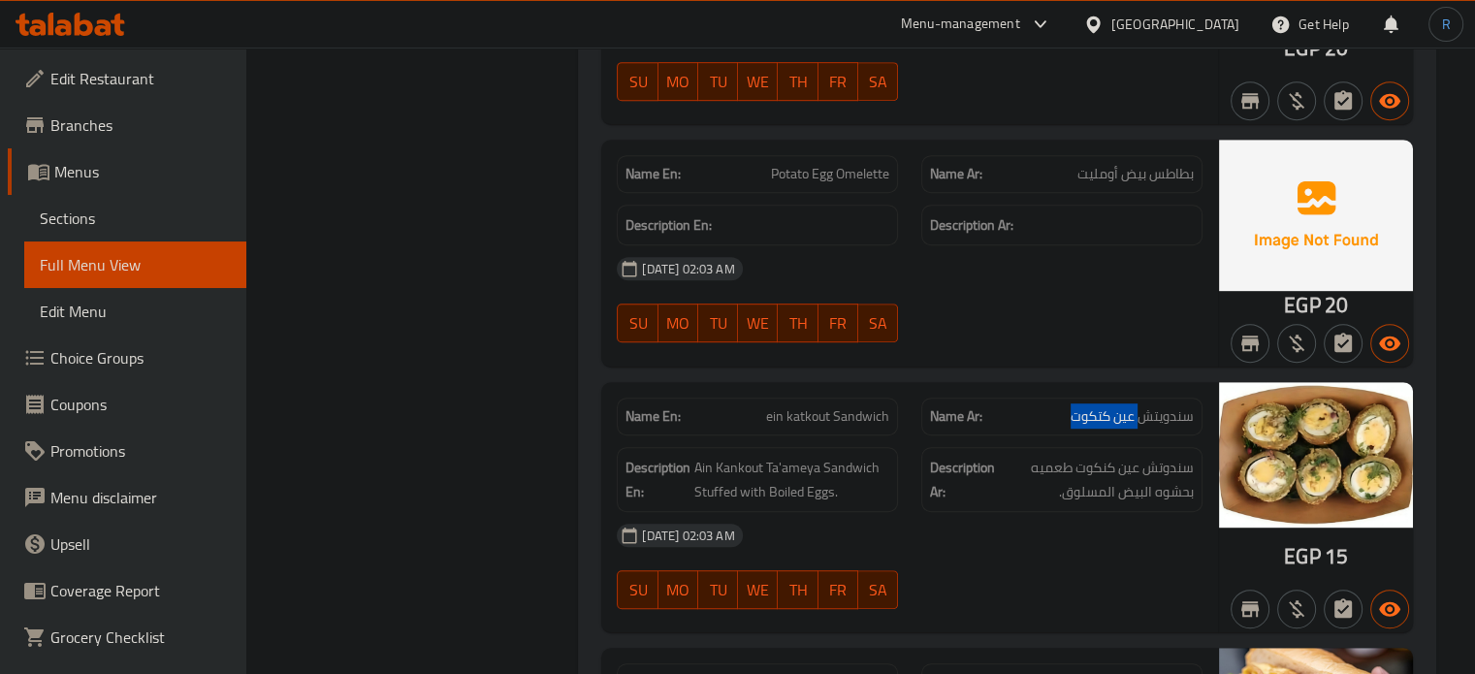
drag, startPoint x: 1136, startPoint y: 414, endPoint x: 1068, endPoint y: 414, distance: 68.8
click at [1068, 414] on p "Name Ar: سندويتش عين كتكوت" at bounding box center [1062, 416] width 264 height 20
copy span "عين كتكوت"
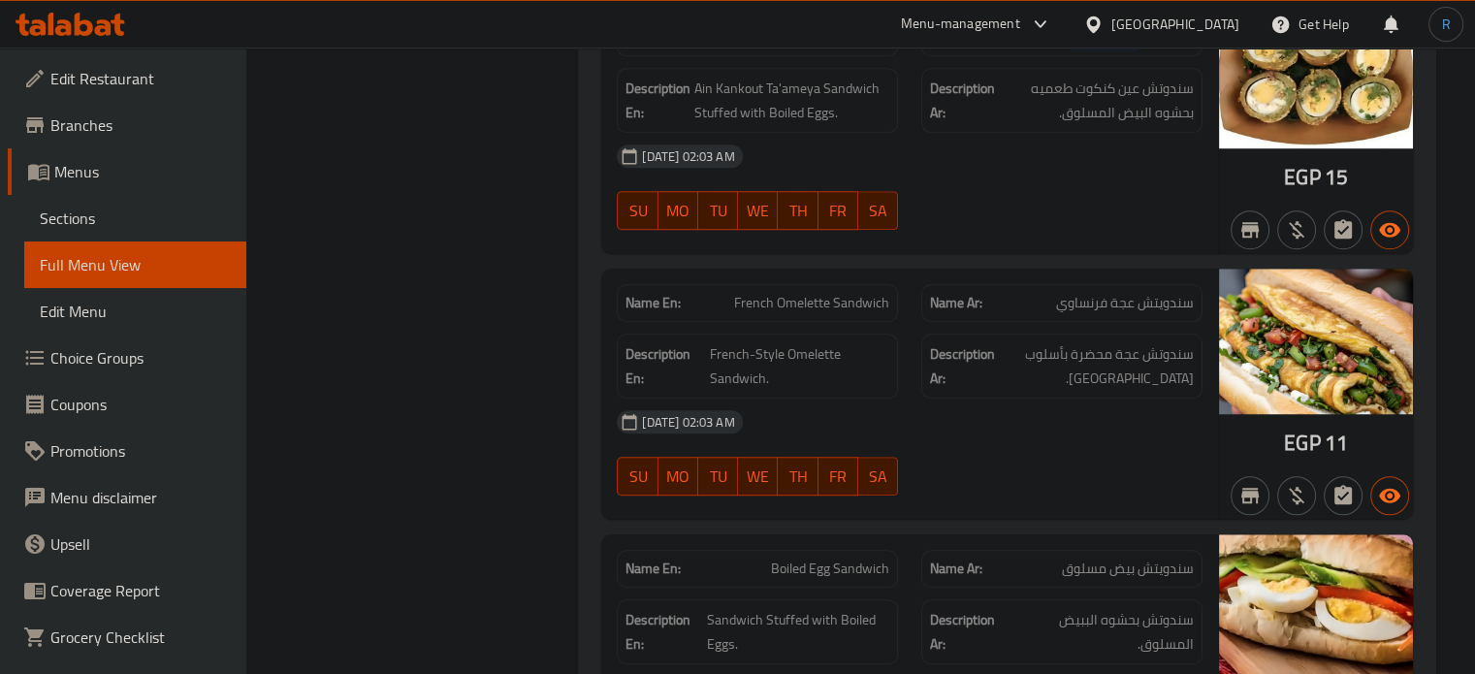
scroll to position [1358, 0]
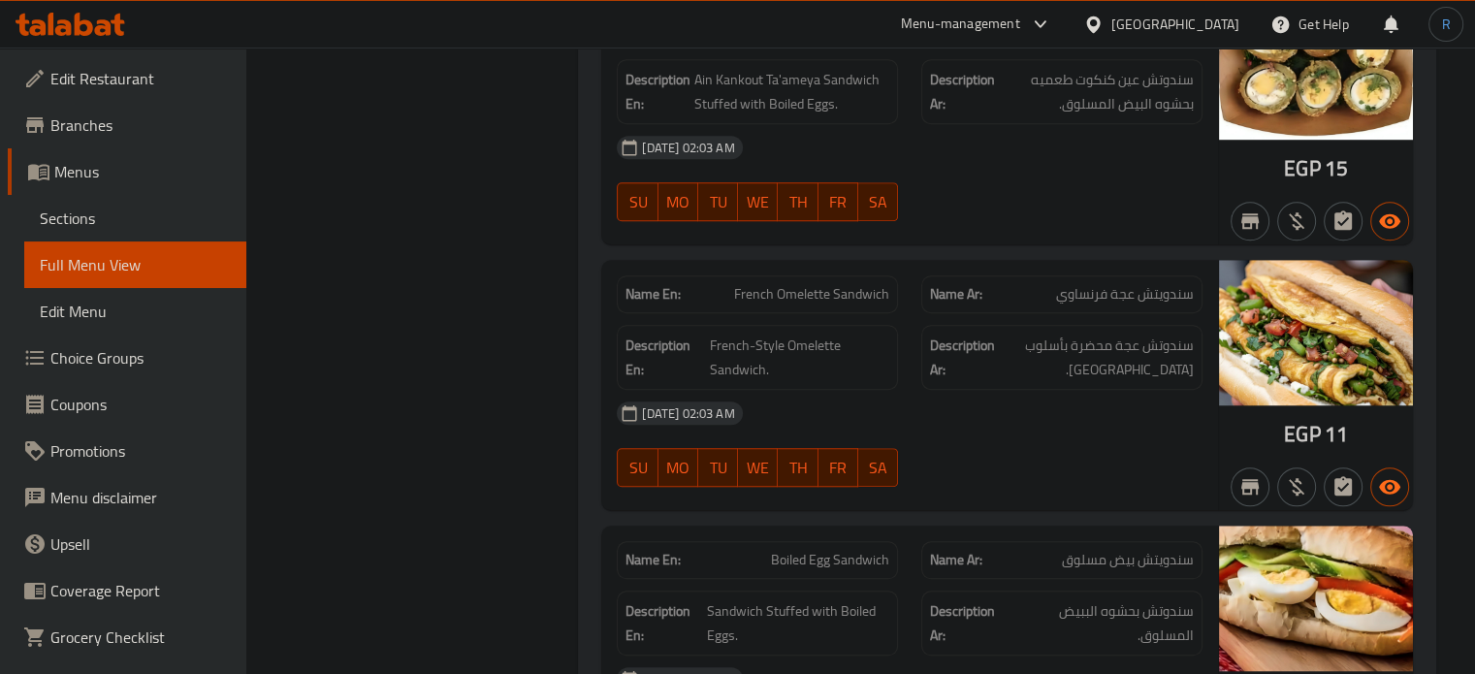
click at [1118, 294] on span "سندويتش عجة فرنساوي" at bounding box center [1125, 294] width 138 height 20
copy span "عجة"
click at [1020, 395] on div "[DATE] 02:03 AM" at bounding box center [909, 413] width 609 height 47
click at [1120, 294] on span "سندويتش عجة فرنساوي" at bounding box center [1125, 294] width 138 height 20
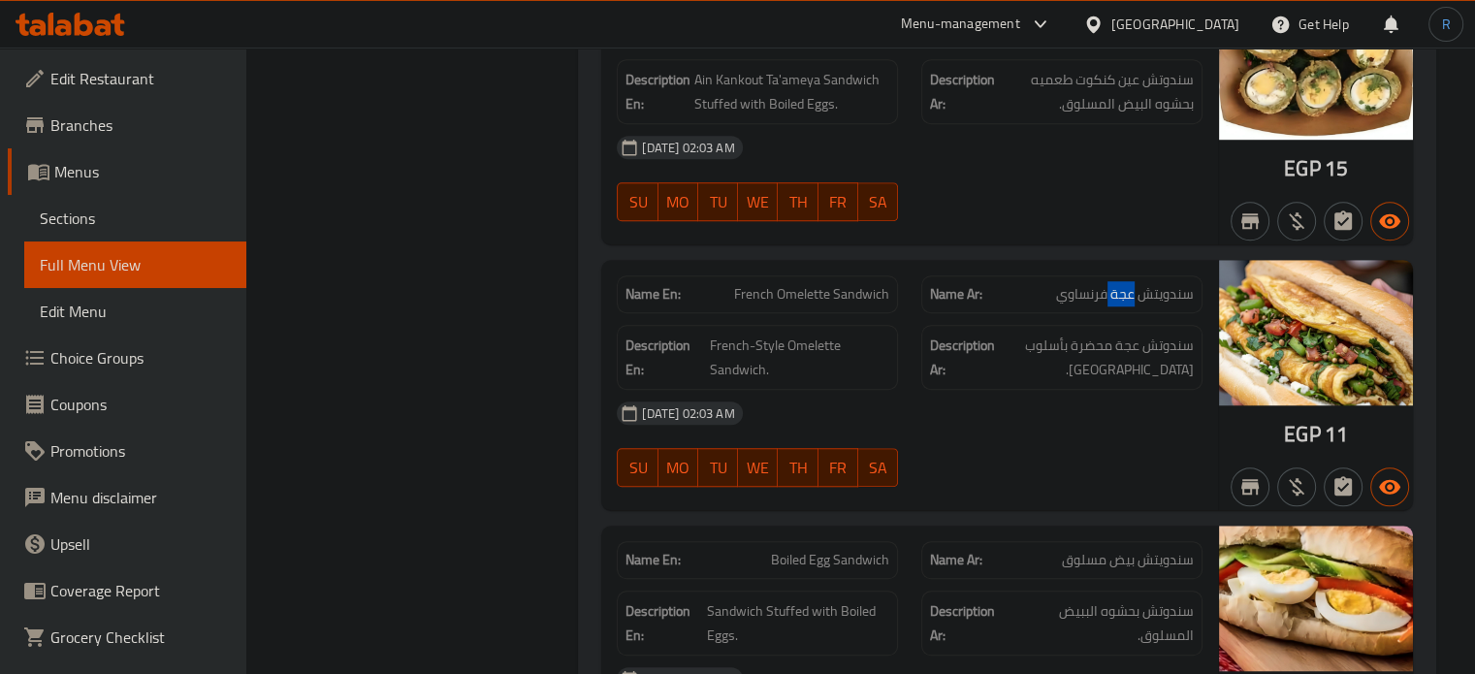
click at [1120, 294] on span "سندويتش عجة فرنساوي" at bounding box center [1125, 294] width 138 height 20
copy span "عجة"
click at [1124, 286] on span "سندويتش عجة فرنساوي" at bounding box center [1125, 294] width 138 height 20
click at [807, 284] on span "French Omelette Sandwich" at bounding box center [811, 294] width 155 height 20
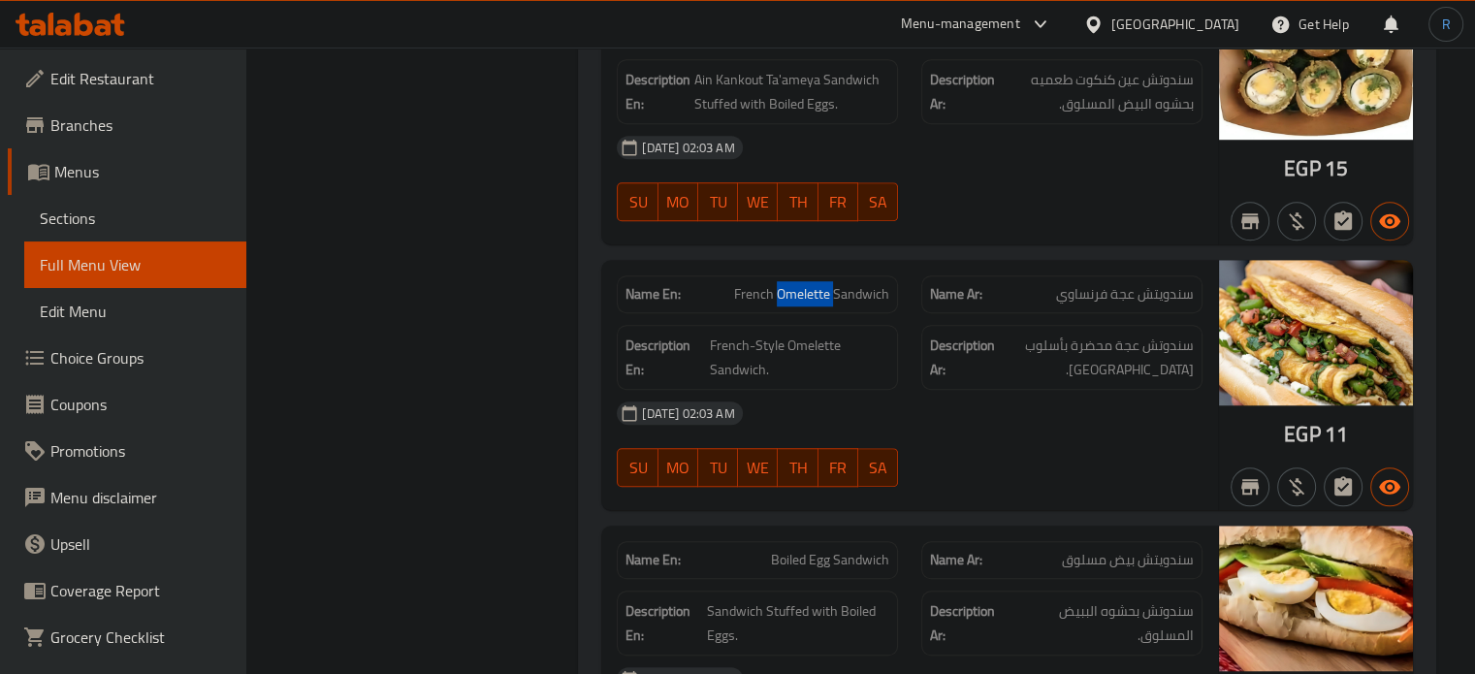
click at [807, 284] on span "French Omelette Sandwich" at bounding box center [811, 294] width 155 height 20
copy span "Omelette"
click at [793, 296] on span "French Omelette Sandwich" at bounding box center [811, 294] width 155 height 20
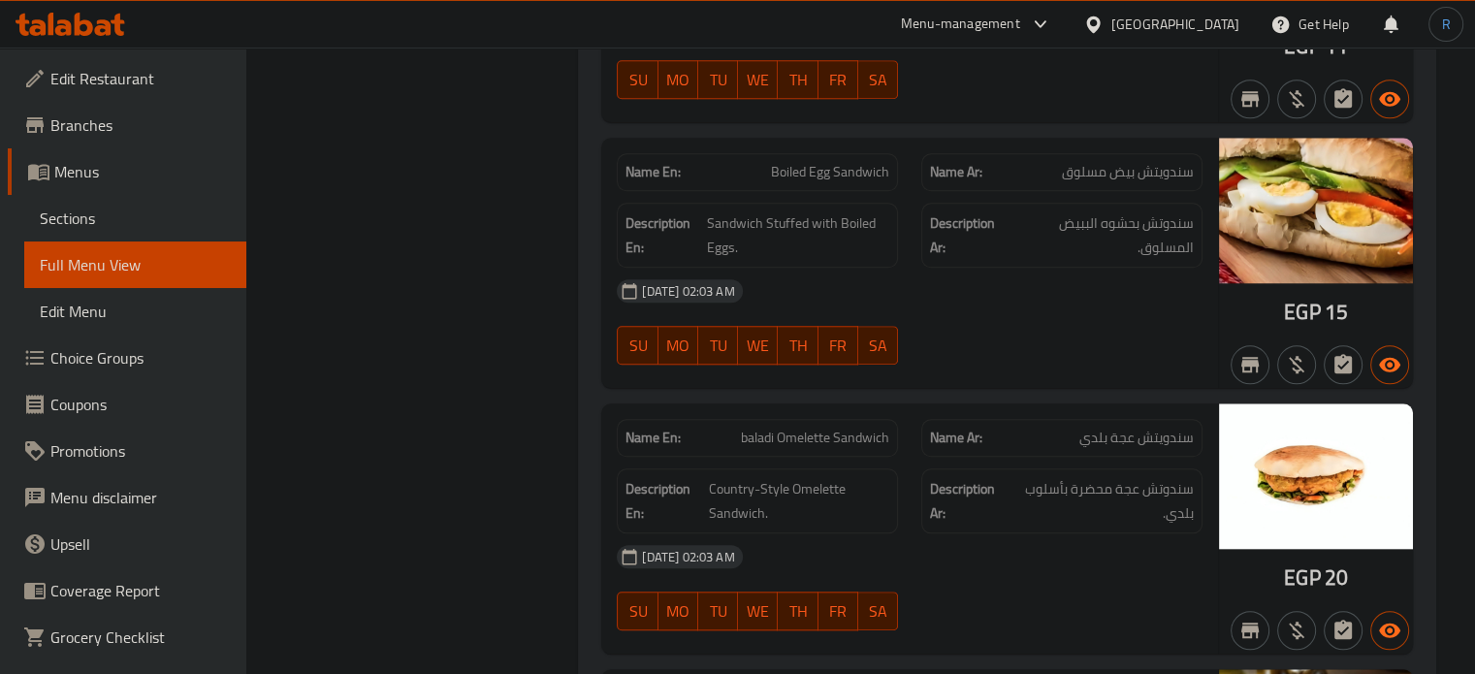
scroll to position [1843, 0]
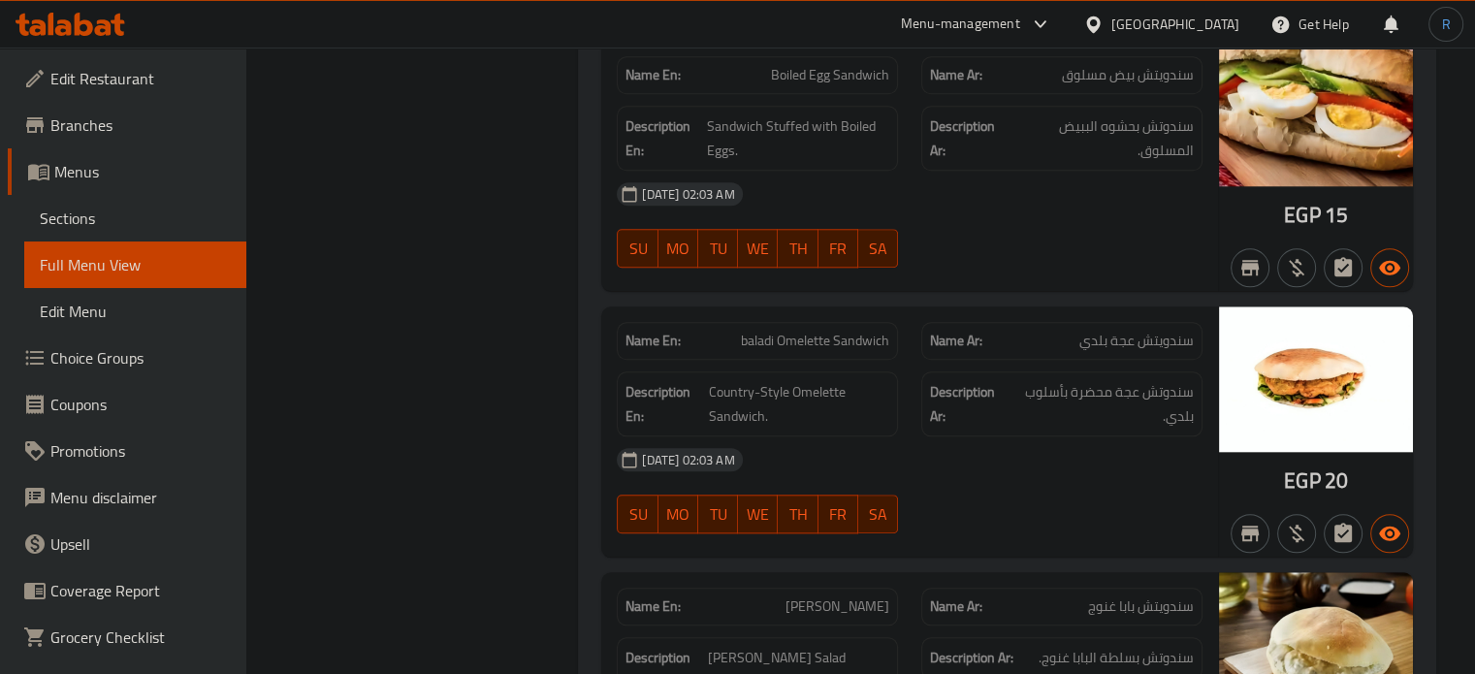
click at [1000, 277] on div "Name En: Boiled Egg Sandwich Name Ar: سندويتش بيض مسلوق Description En: Sandwic…" at bounding box center [909, 166] width 617 height 250
click at [824, 346] on span "baladi Omelette Sandwich" at bounding box center [815, 341] width 148 height 20
copy span "baladi Omelette Sandwich"
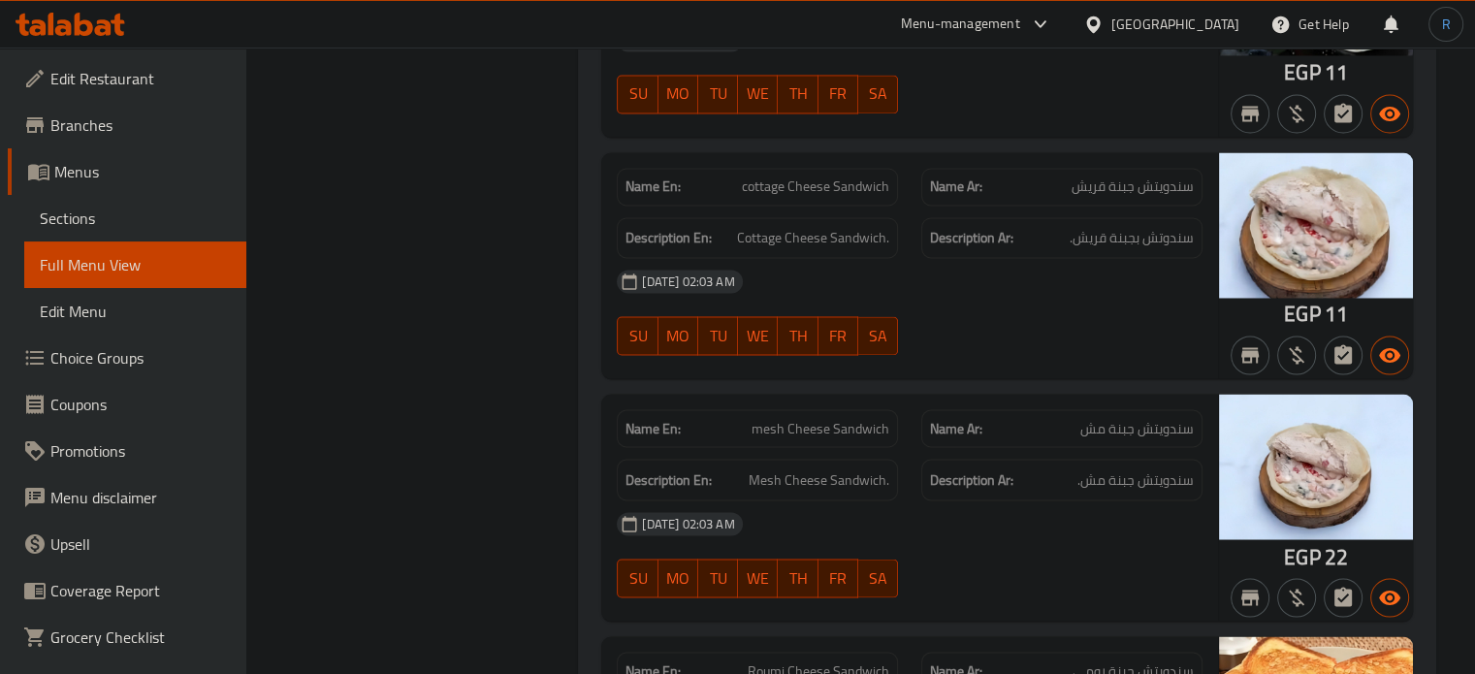
scroll to position [3298, 0]
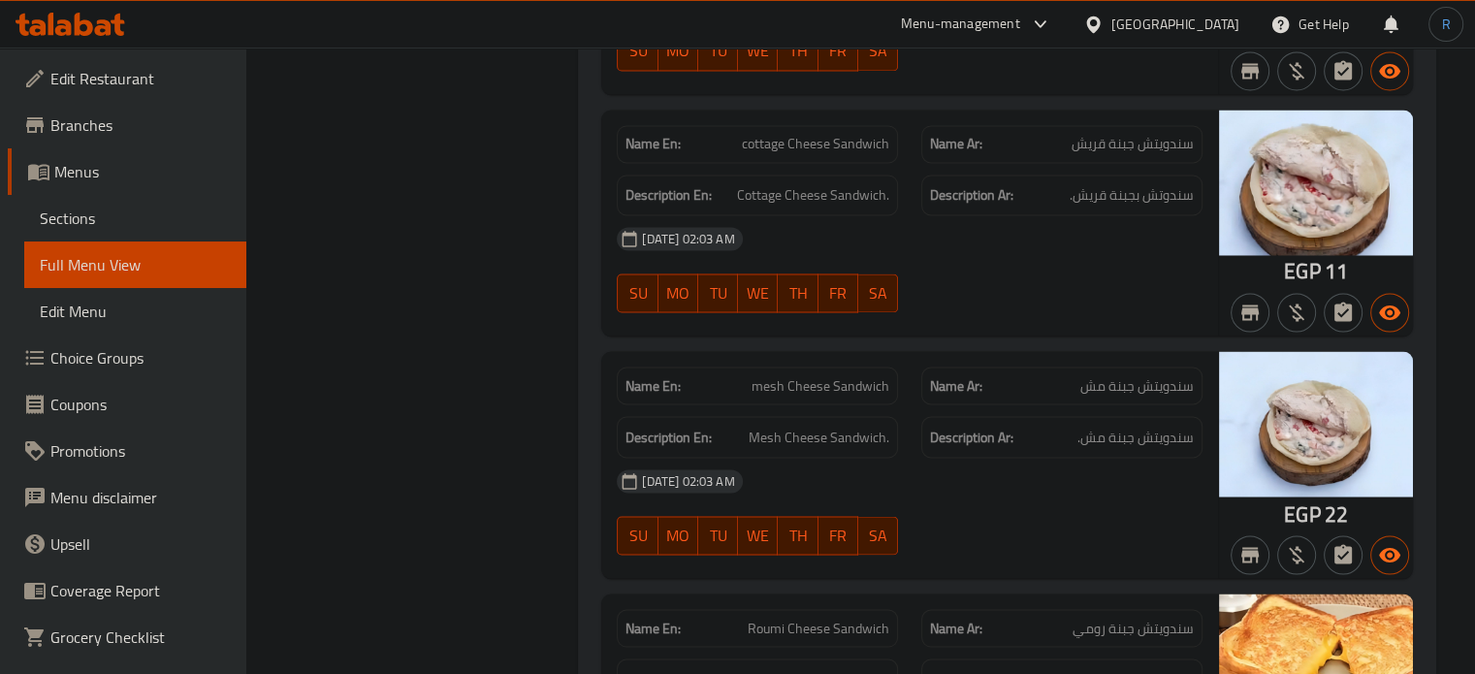
click at [1090, 383] on span "سندويتش جبنة مش" at bounding box center [1136, 385] width 113 height 20
copy span "مش"
click at [838, 375] on span "mesh Cheese Sandwich" at bounding box center [820, 385] width 138 height 20
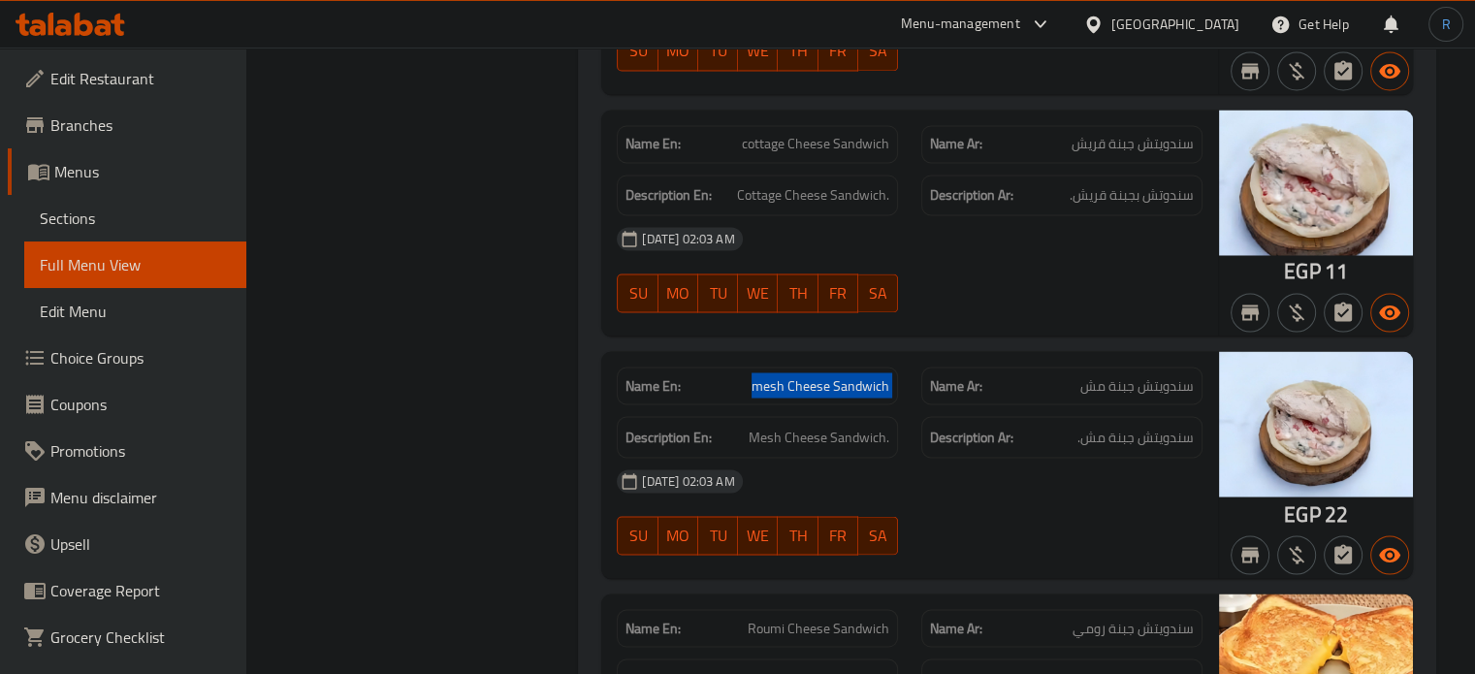
click at [838, 375] on span "mesh Cheese Sandwich" at bounding box center [820, 385] width 138 height 20
copy span "mesh Cheese Sandwich"
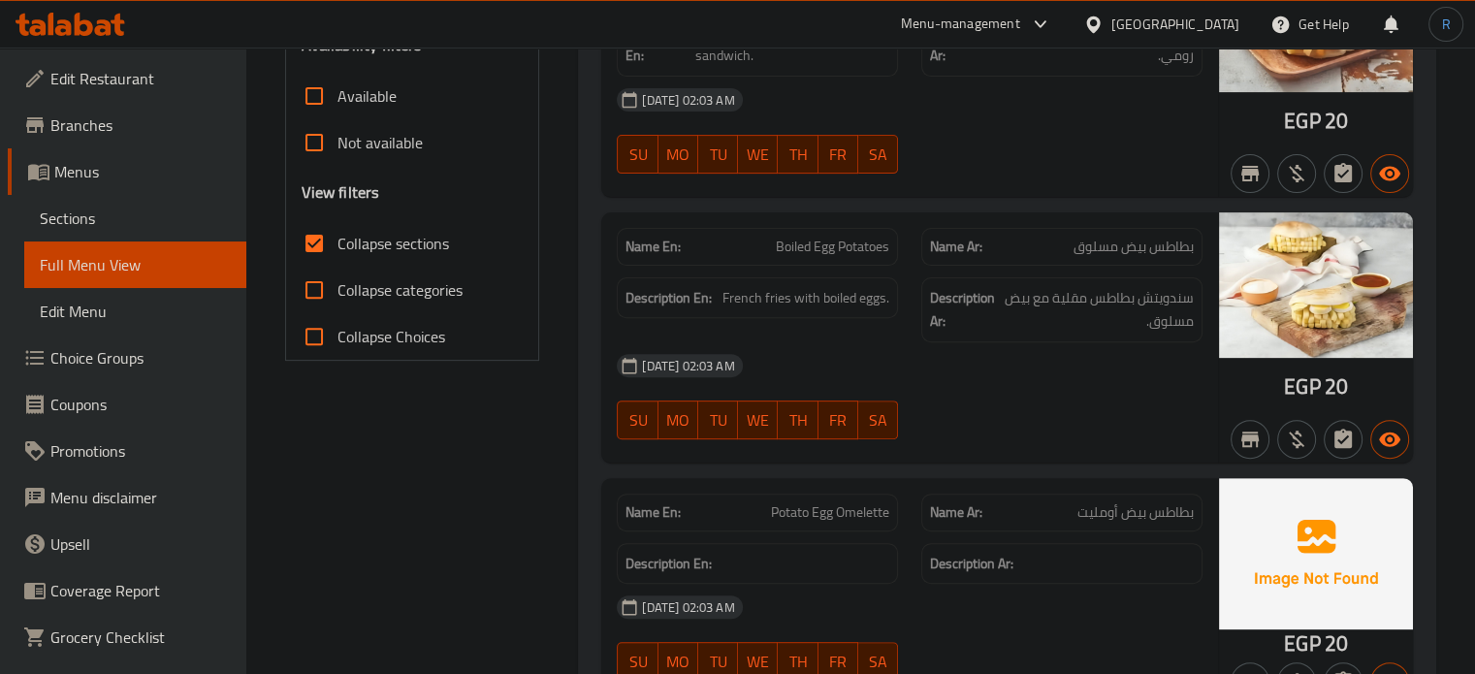
scroll to position [637, 0]
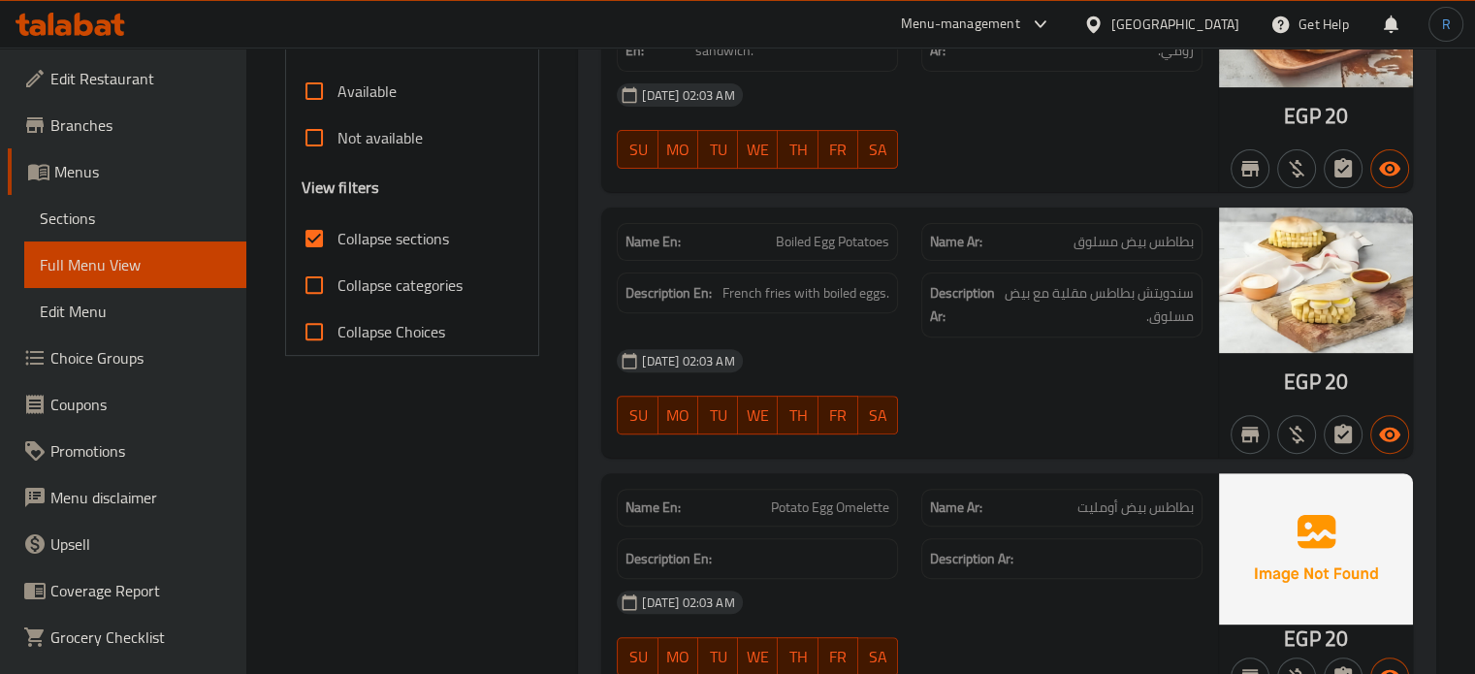
click at [1003, 374] on div "[DATE] 02:03 AM" at bounding box center [909, 360] width 609 height 47
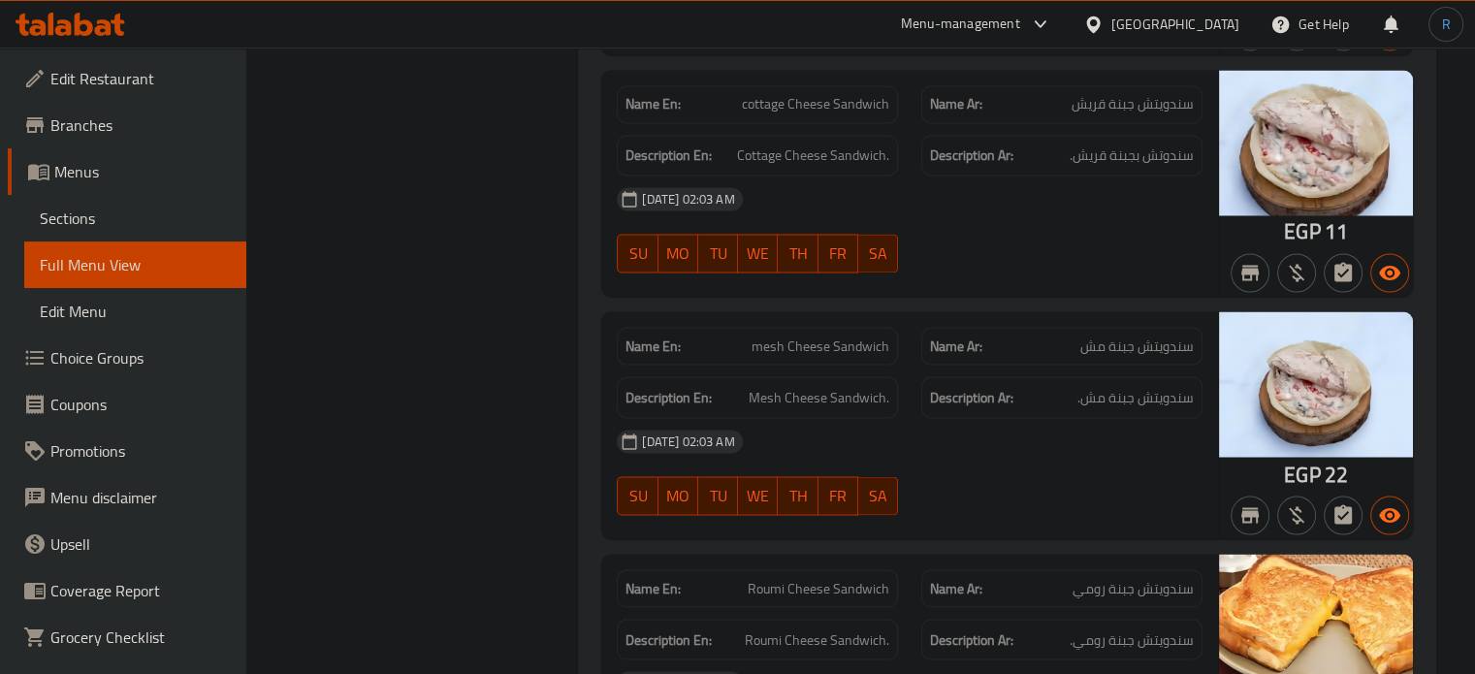
click at [846, 344] on span "mesh Cheese Sandwich" at bounding box center [820, 346] width 138 height 20
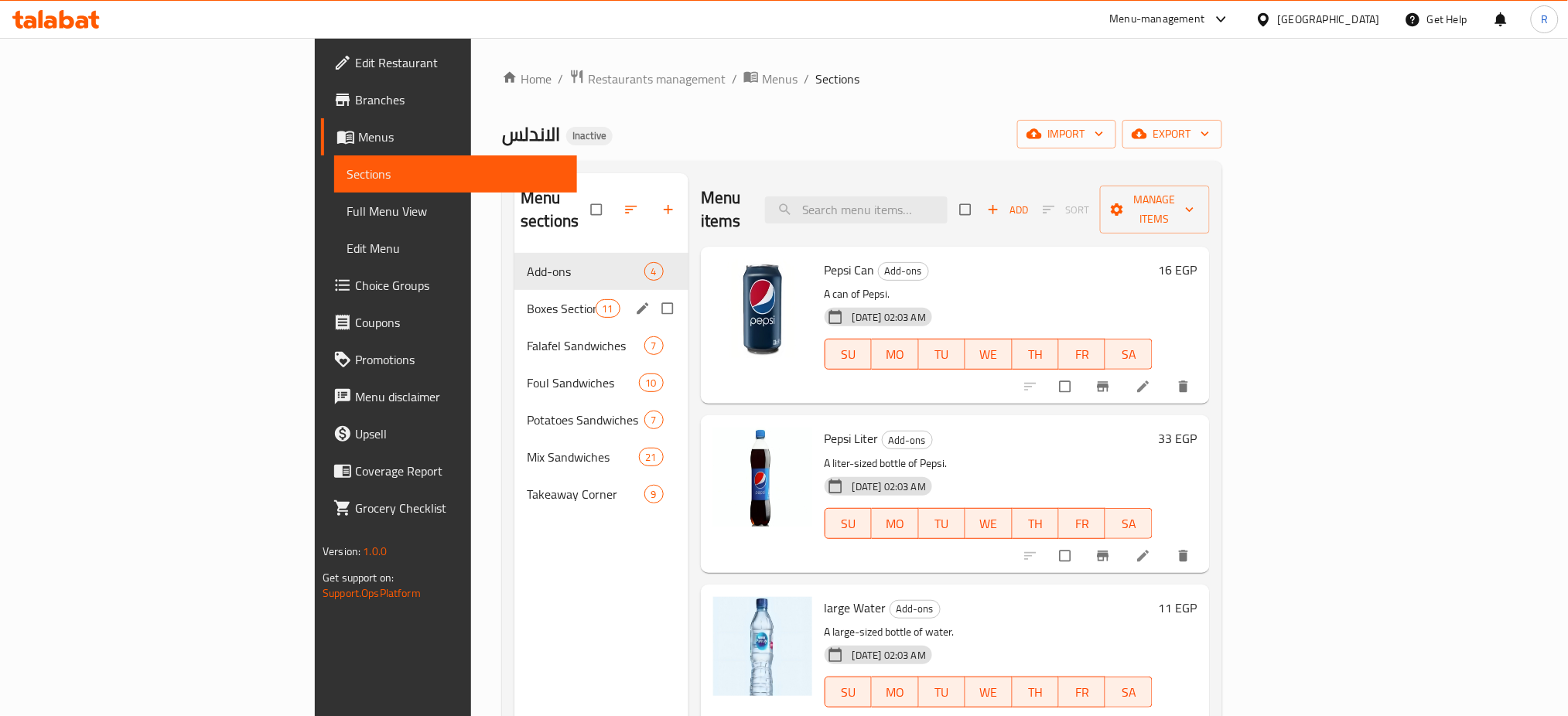
click at [526, 299] on span "Boxes Section" at bounding box center [560, 308] width 68 height 18
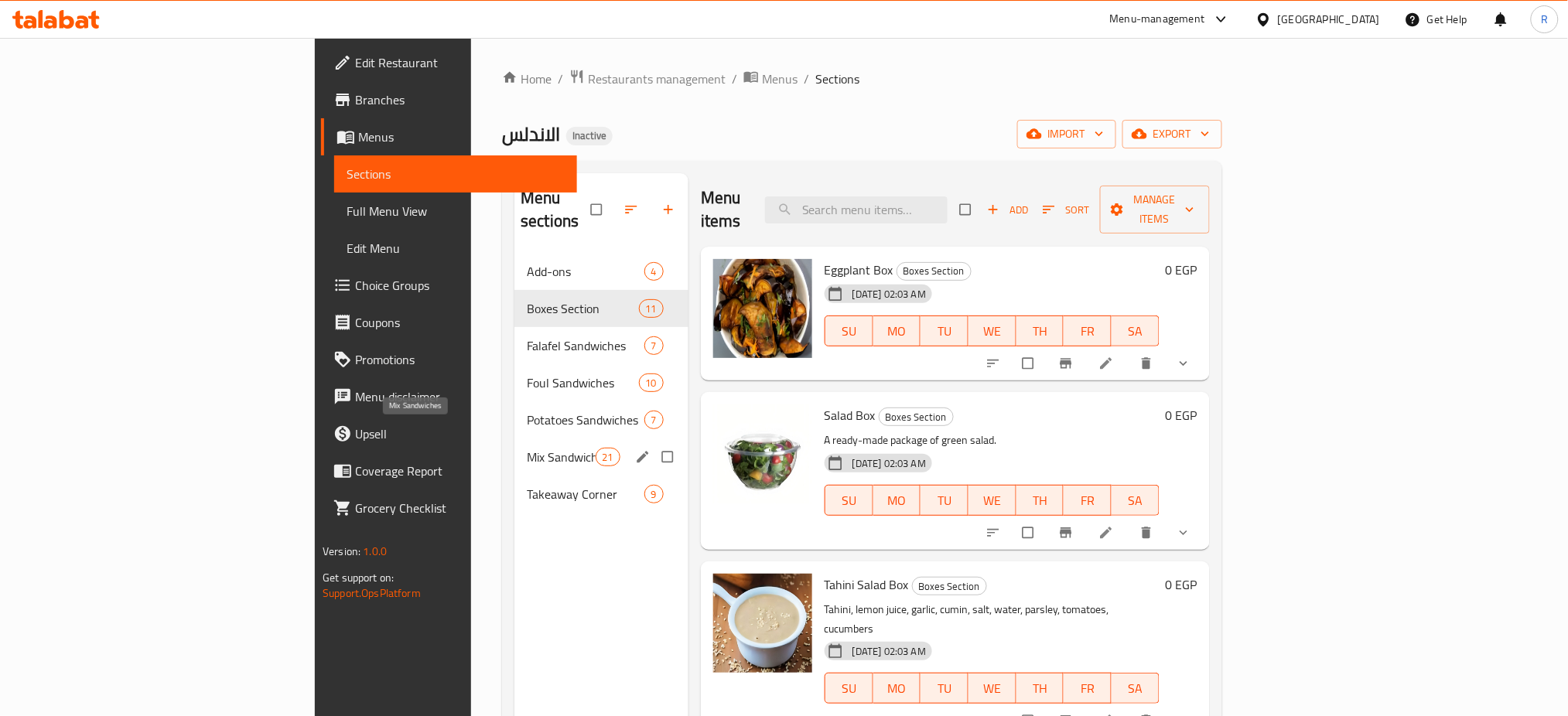
click at [526, 447] on span "Mix Sandwiches" at bounding box center [560, 456] width 68 height 18
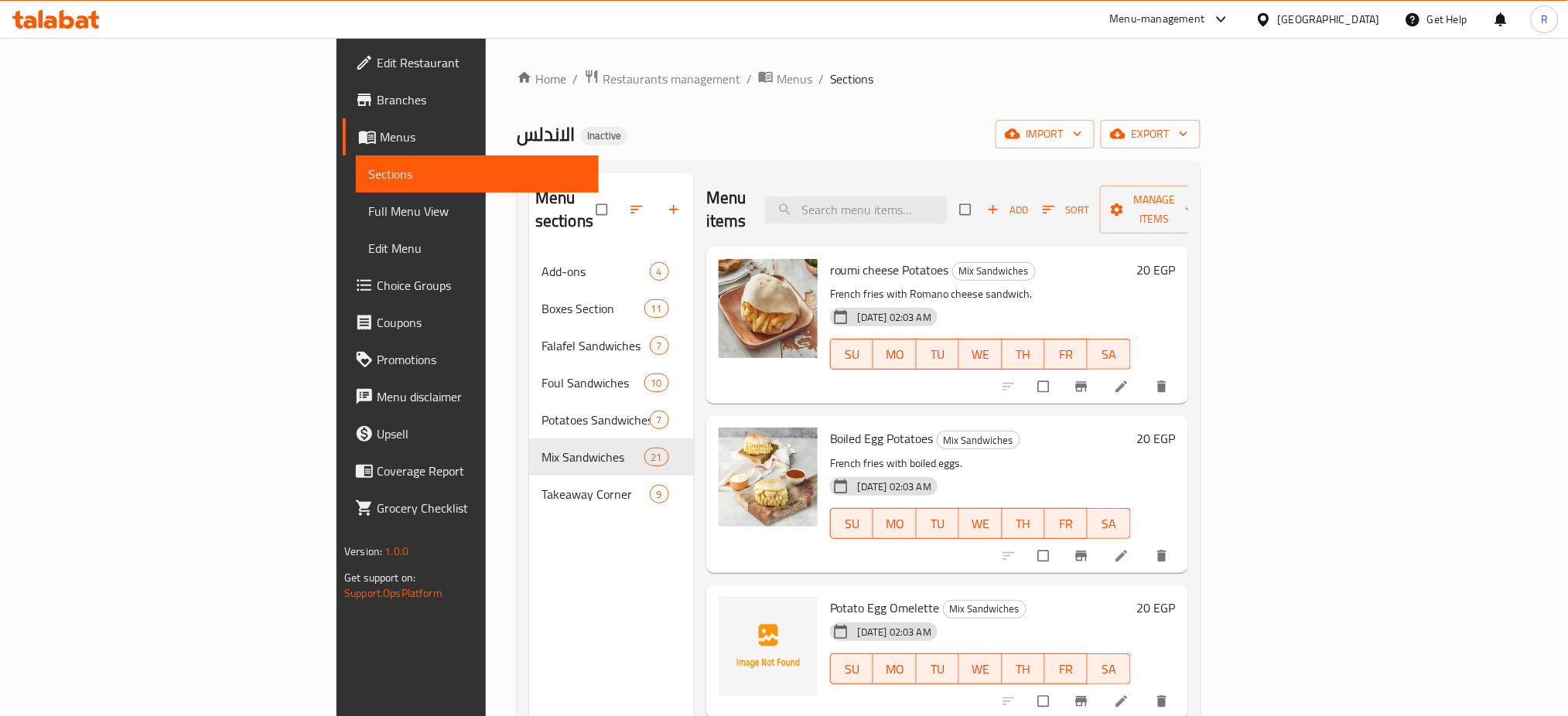
click at [1126, 38] on div at bounding box center [784, 38] width 1568 height 1
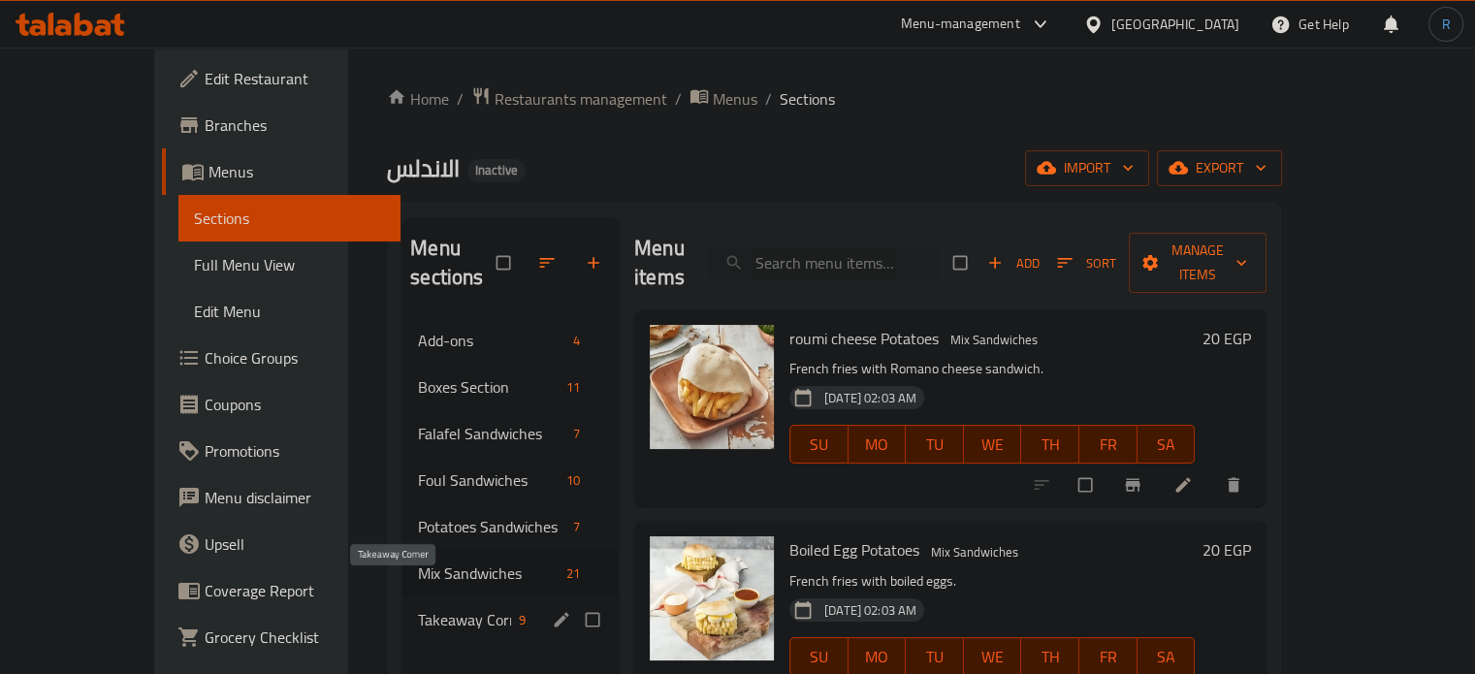
click at [418, 608] on span "Takeaway Corner" at bounding box center [464, 619] width 93 height 23
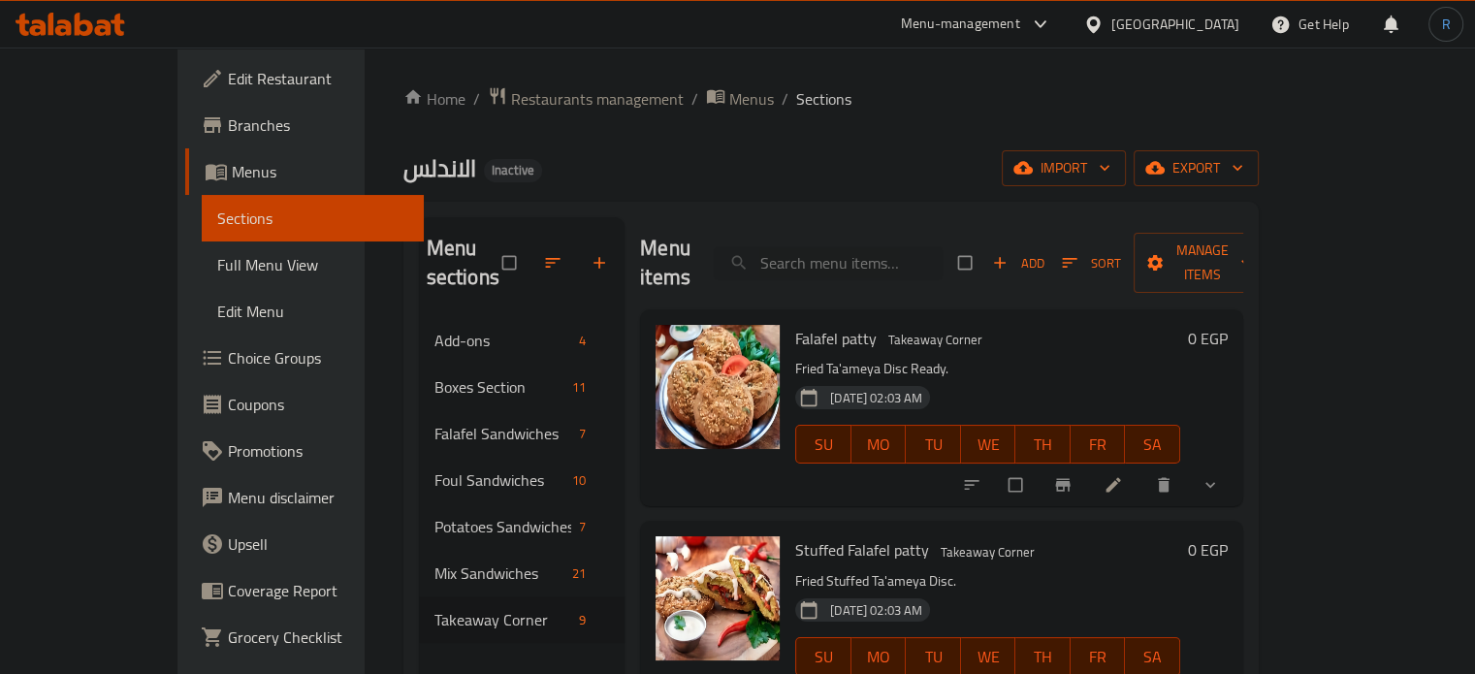
click at [1142, 469] on li at bounding box center [1115, 484] width 54 height 31
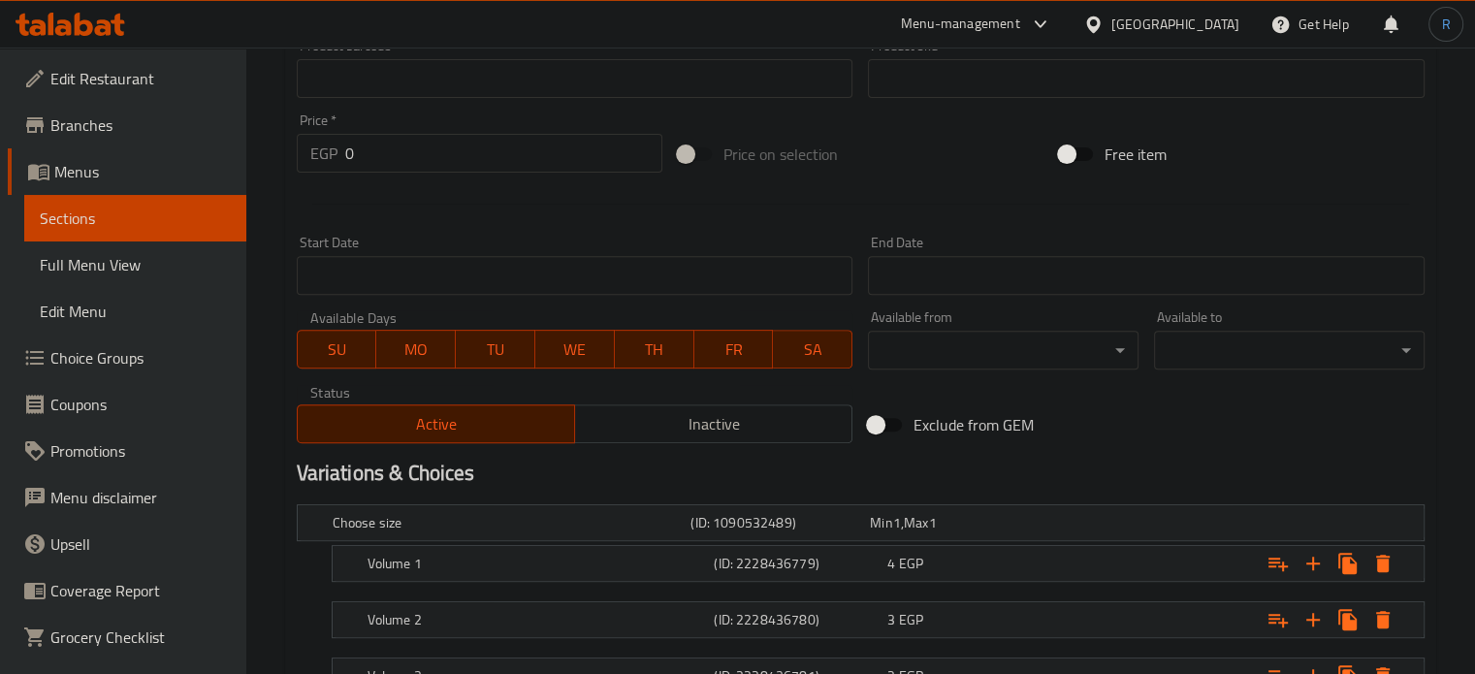
scroll to position [822, 0]
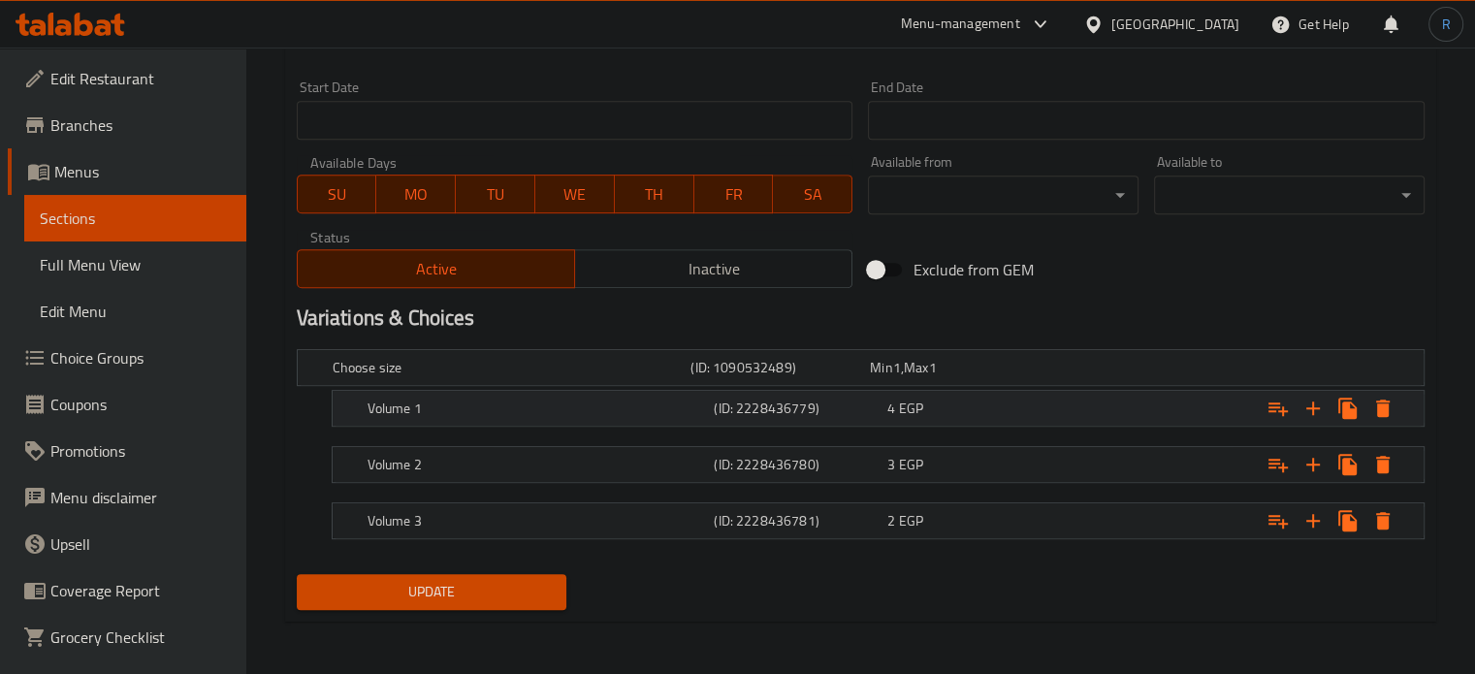
click at [1189, 371] on div "Expand" at bounding box center [1224, 368] width 359 height 8
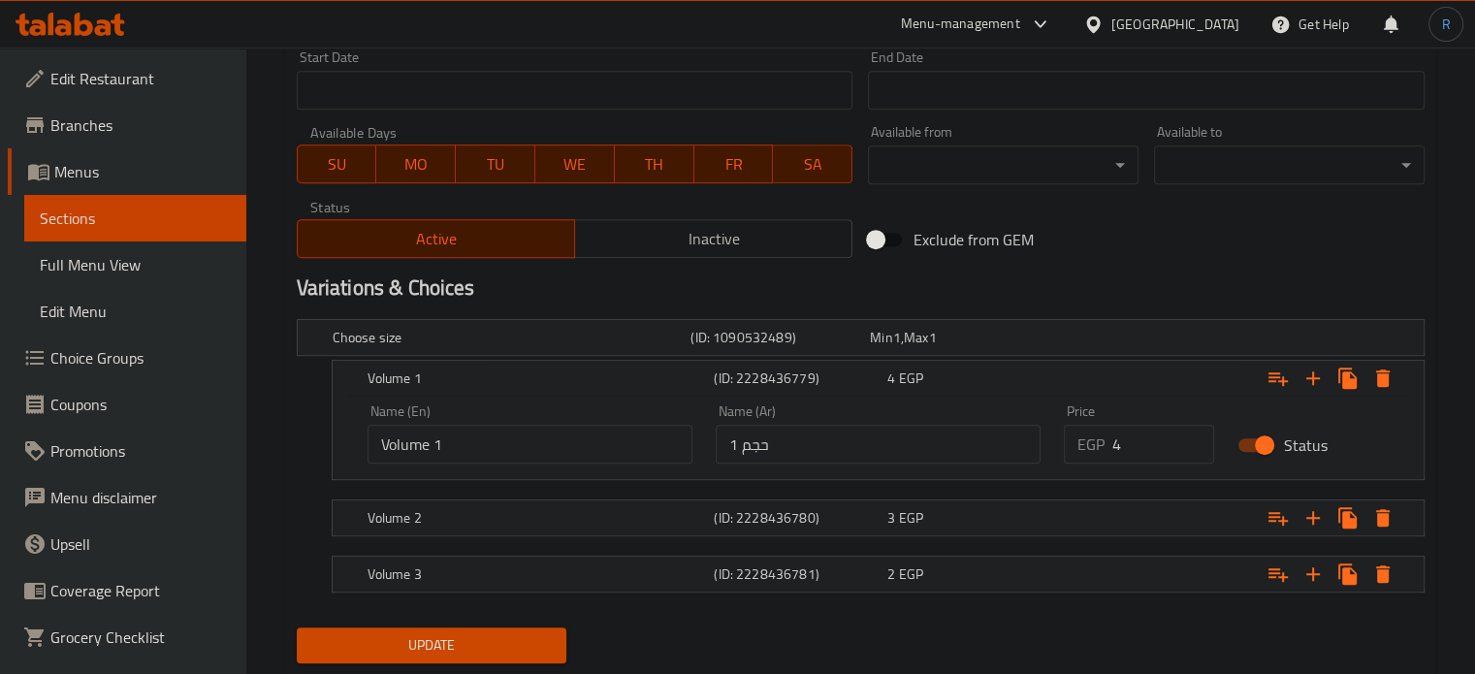
scroll to position [905, 0]
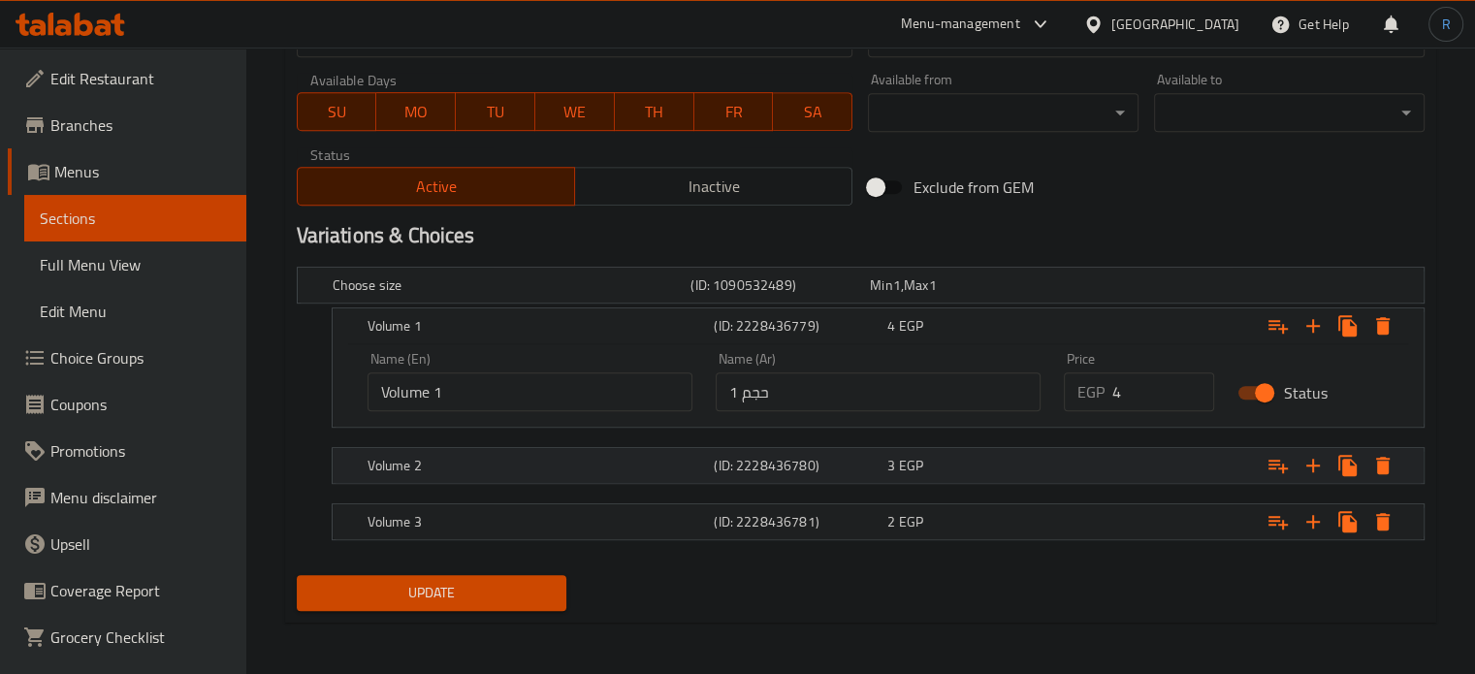
click at [527, 295] on h5 "Volume 2" at bounding box center [508, 284] width 351 height 19
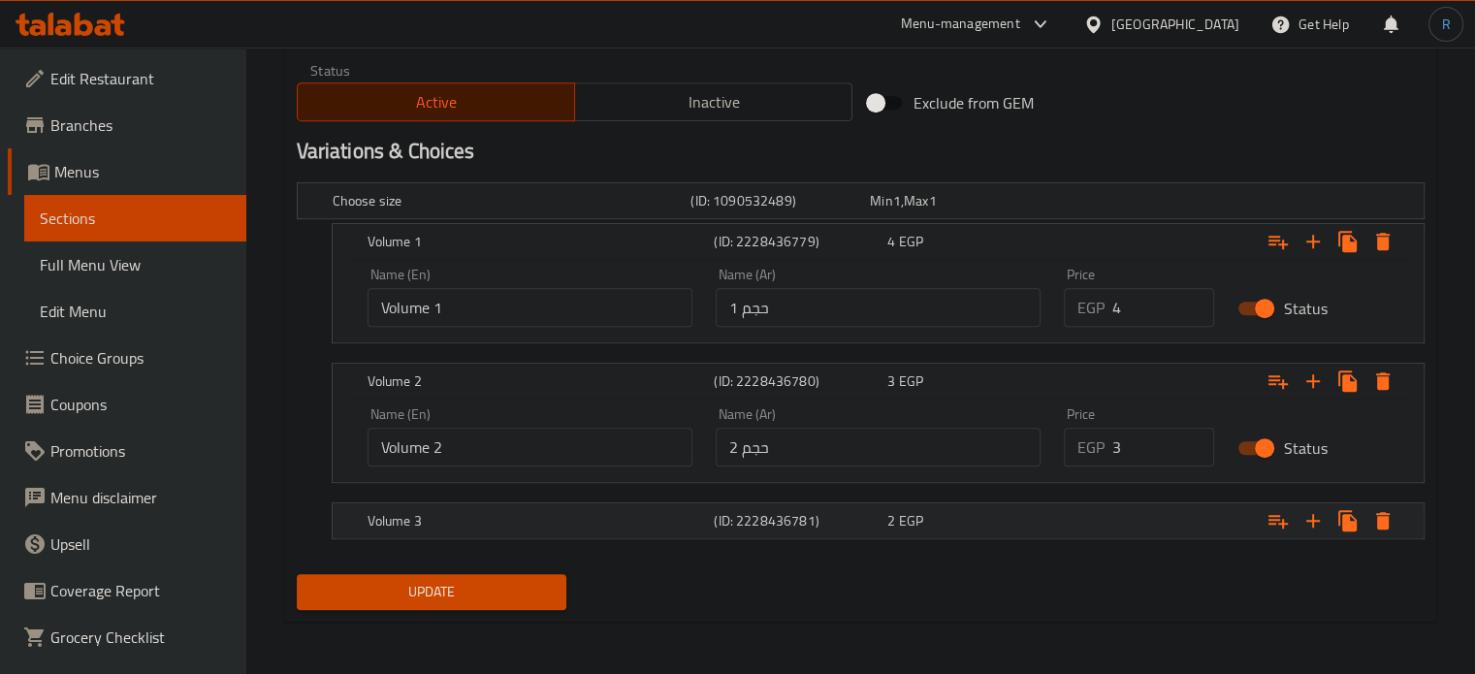
click at [535, 210] on h5 "Volume 3" at bounding box center [508, 200] width 351 height 19
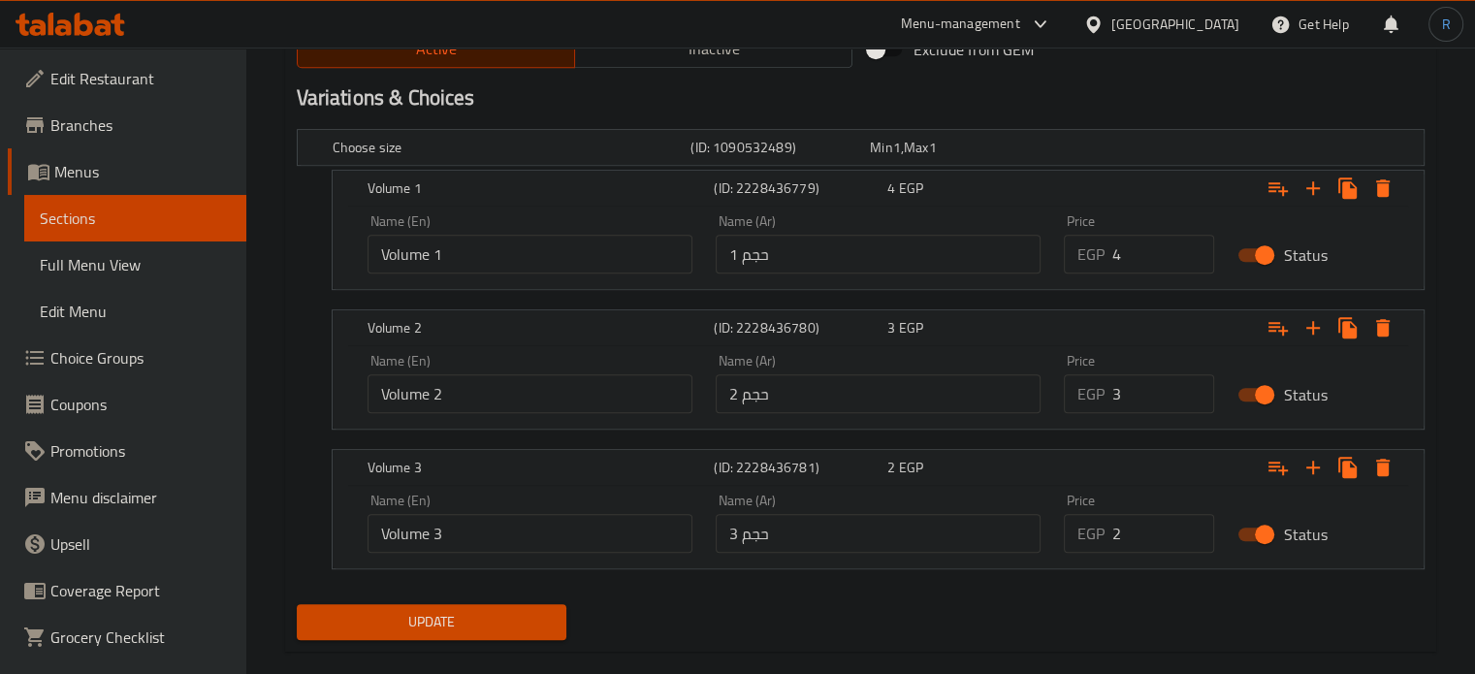
scroll to position [1071, 0]
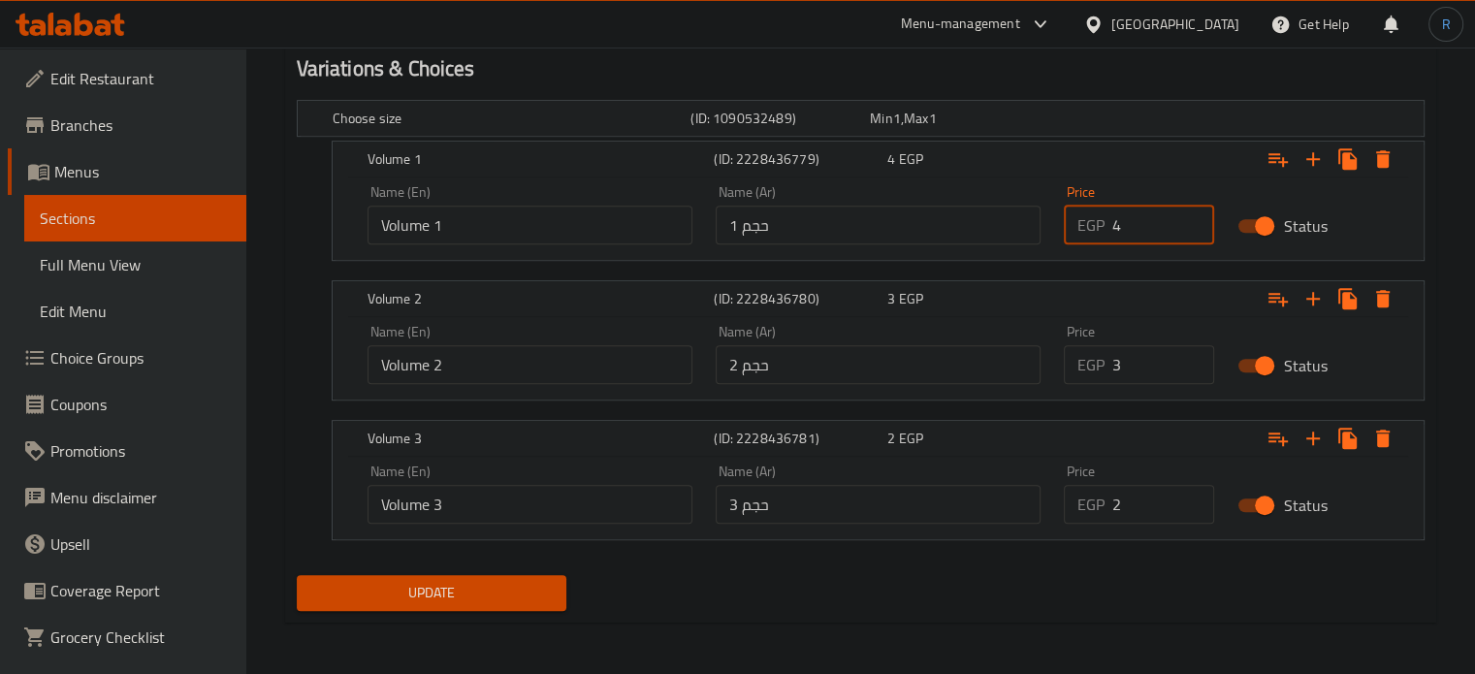
click at [1130, 223] on input "4" at bounding box center [1163, 225] width 103 height 39
type input "2"
click at [1119, 355] on input "3" at bounding box center [1163, 364] width 103 height 39
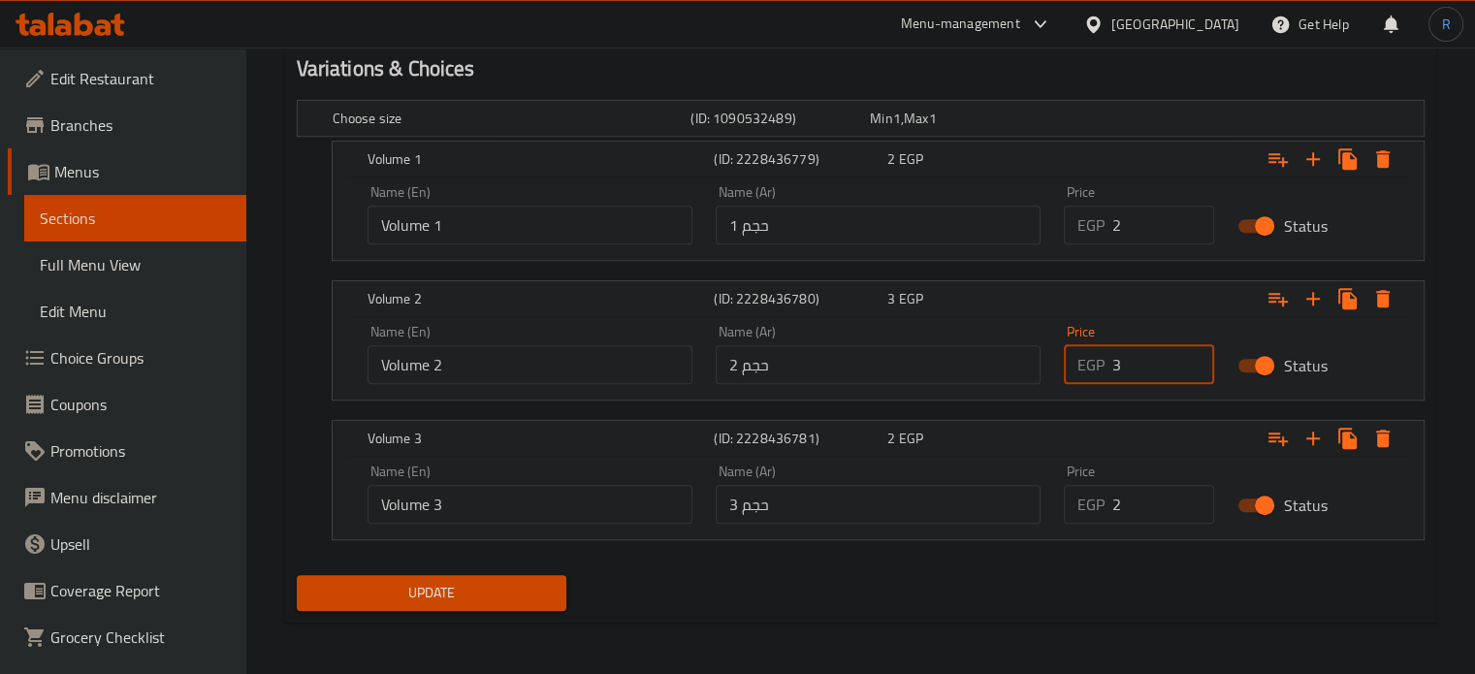
click at [1119, 357] on input "3" at bounding box center [1163, 364] width 103 height 39
click at [1125, 364] on input "2" at bounding box center [1163, 364] width 103 height 39
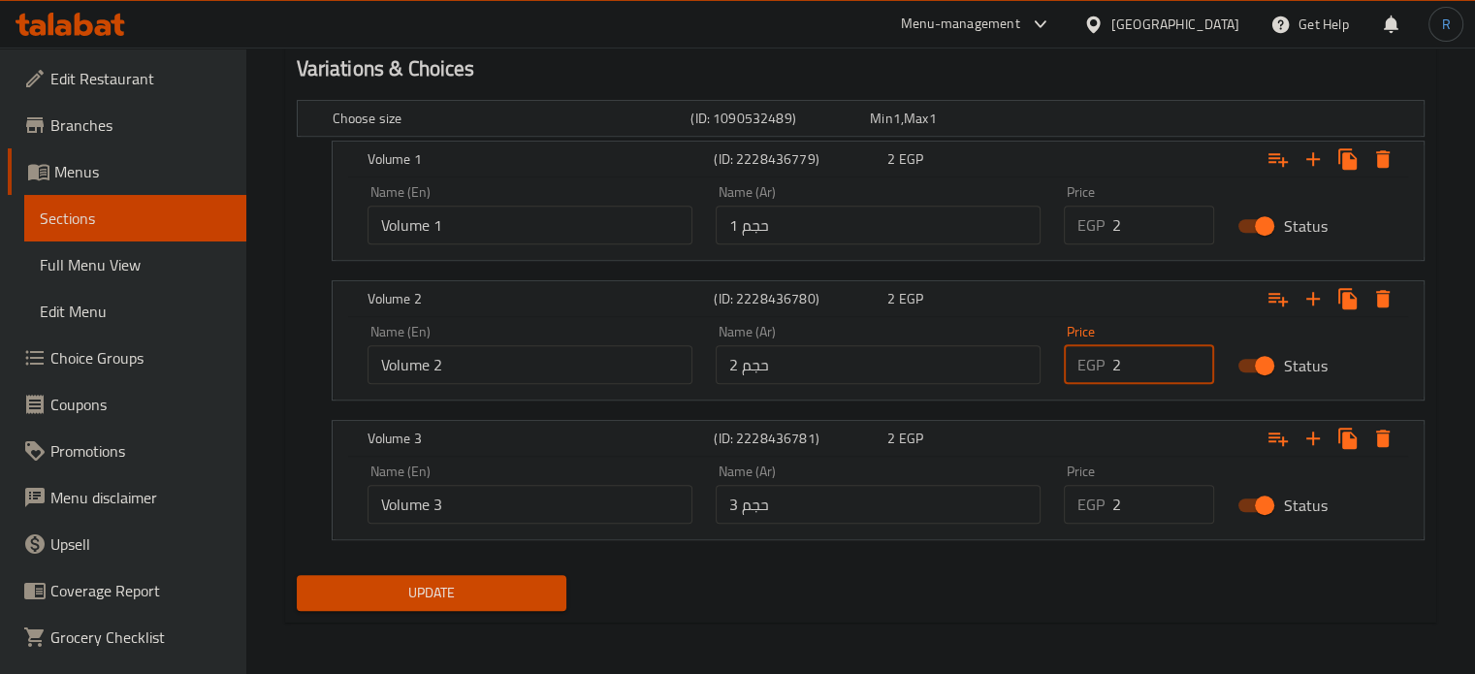
click at [1125, 364] on input "2" at bounding box center [1163, 364] width 103 height 39
type input "3"
click at [1124, 502] on input "2" at bounding box center [1163, 504] width 103 height 39
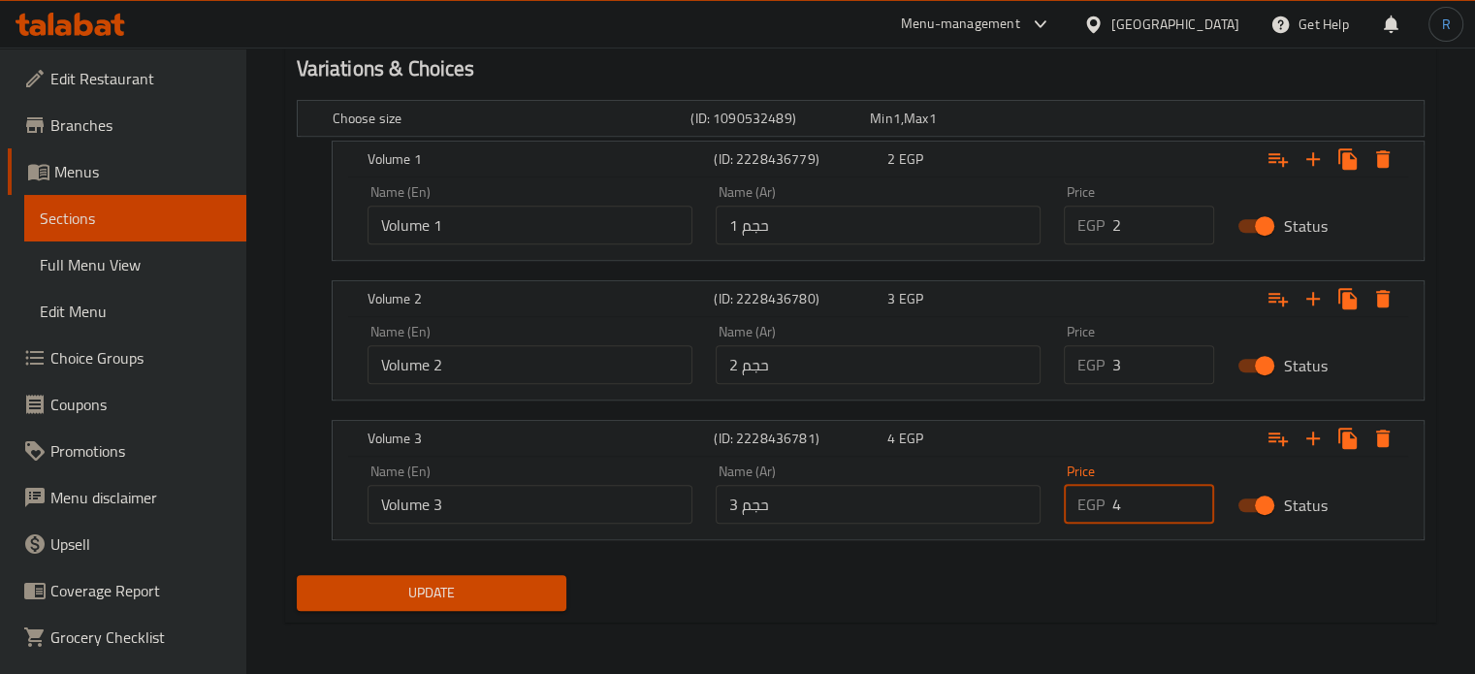
type input "4"
click at [893, 604] on div "Update" at bounding box center [860, 592] width 1143 height 51
click at [403, 232] on input "Volume 1" at bounding box center [530, 225] width 325 height 39
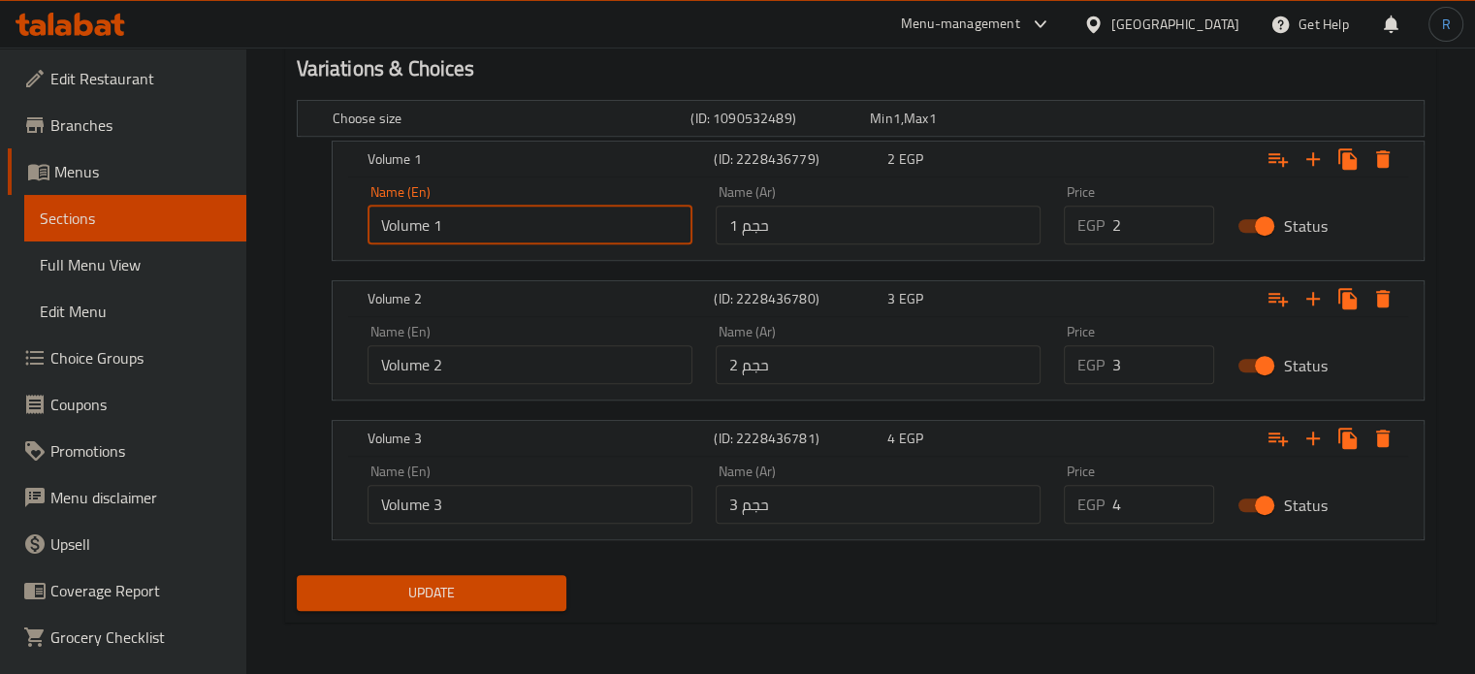
click at [403, 232] on input "Volume 1" at bounding box center [530, 225] width 325 height 39
click at [400, 224] on input "Size 1" at bounding box center [530, 225] width 325 height 39
type input "Size 1"
click at [405, 361] on input "Volume 2" at bounding box center [530, 364] width 325 height 39
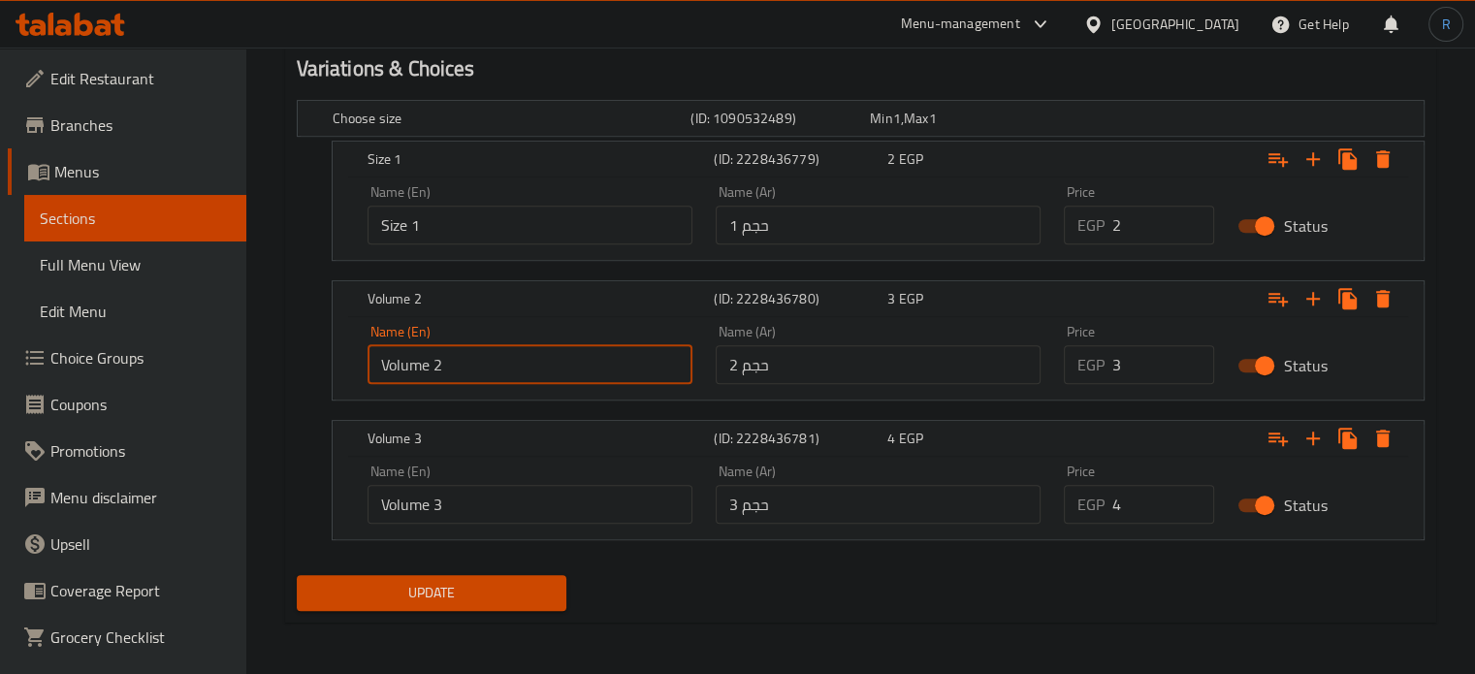
click at [405, 361] on input "Volume 2" at bounding box center [530, 364] width 325 height 39
paste input "Siz"
type input "Size 2"
click at [398, 508] on input "Volume 3" at bounding box center [530, 504] width 325 height 39
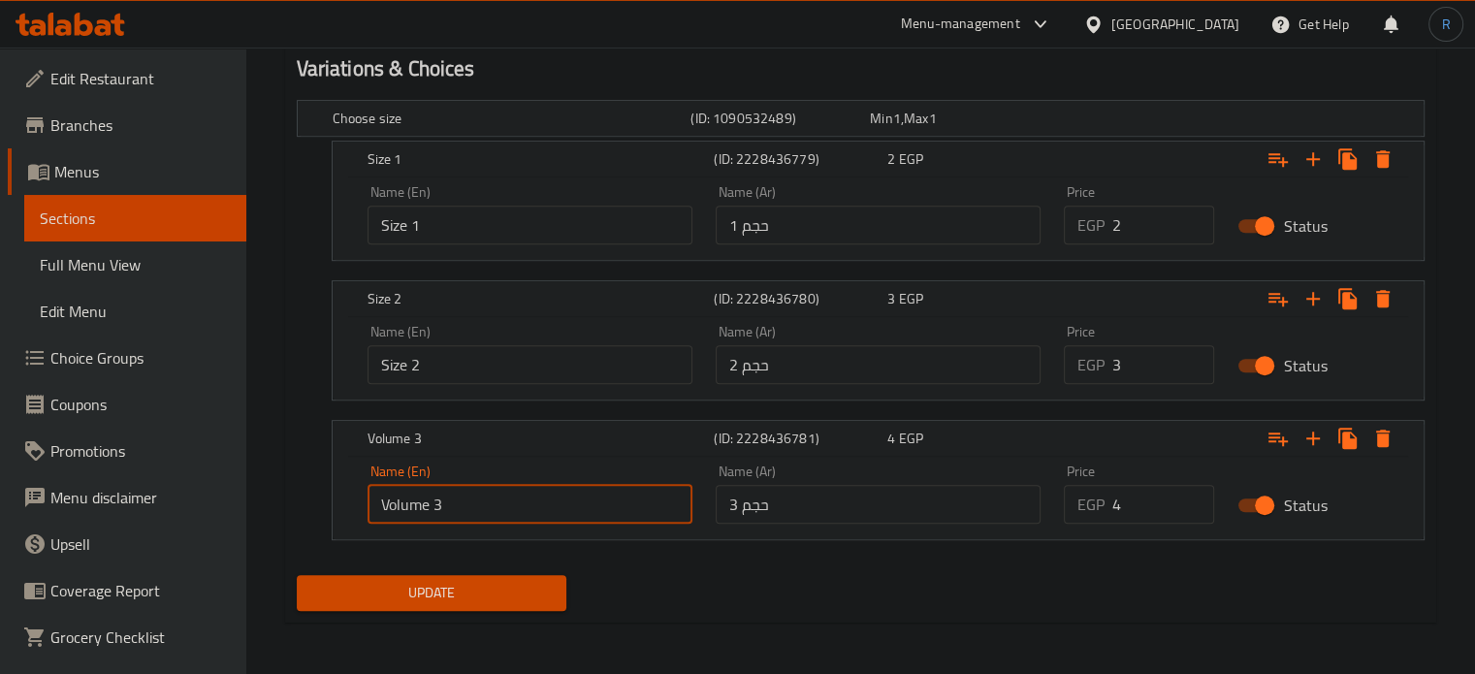
click at [398, 508] on input "Volume 3" at bounding box center [530, 504] width 325 height 39
paste input "Siz"
type input "Size 3"
click at [800, 582] on div "Update" at bounding box center [860, 592] width 1143 height 51
click at [505, 581] on span "Update" at bounding box center [432, 593] width 240 height 24
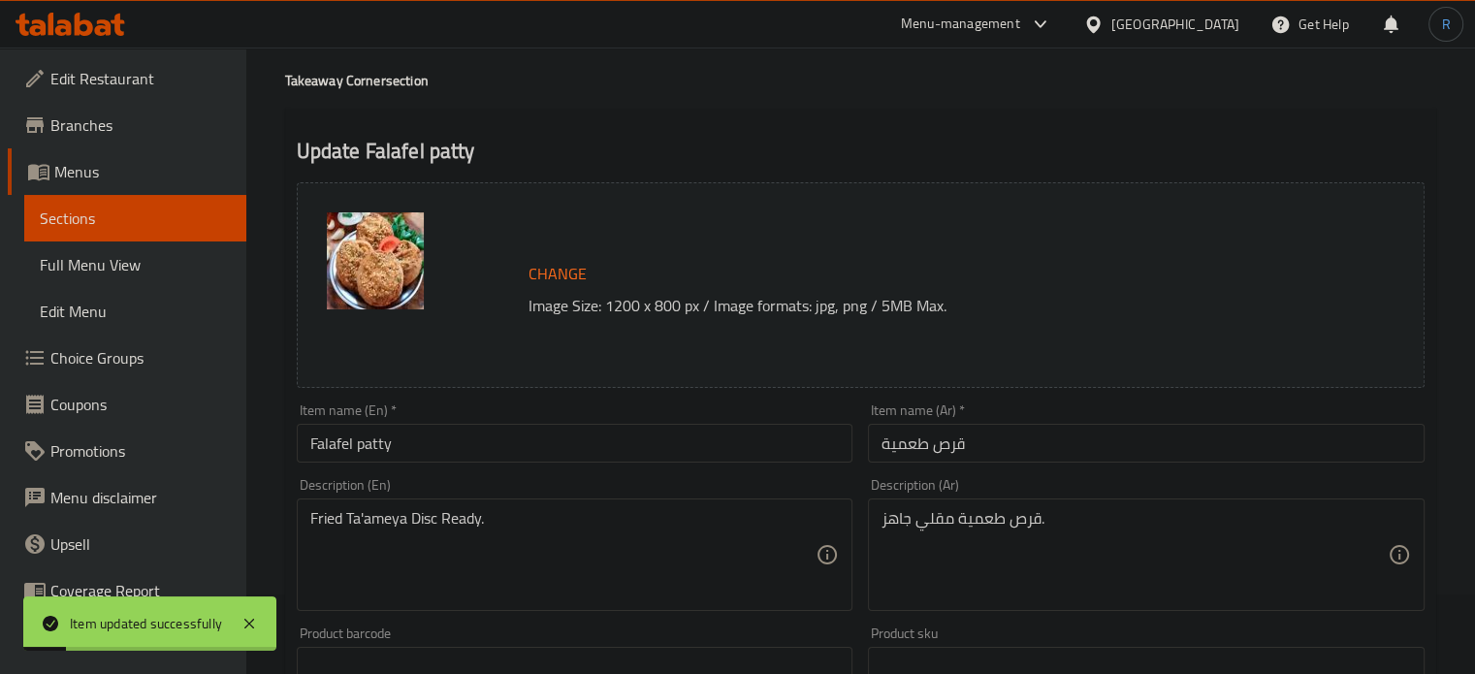
scroll to position [0, 0]
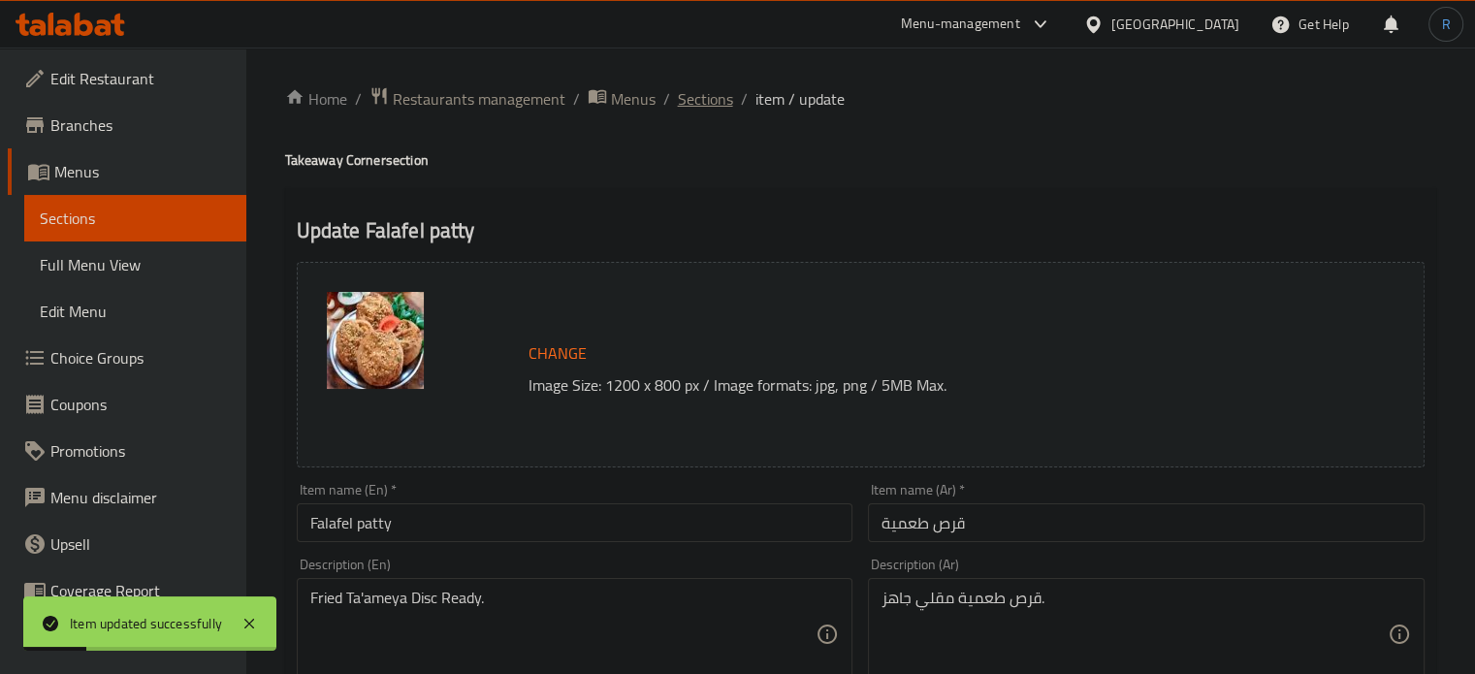
click at [723, 98] on span "Sections" at bounding box center [705, 98] width 55 height 23
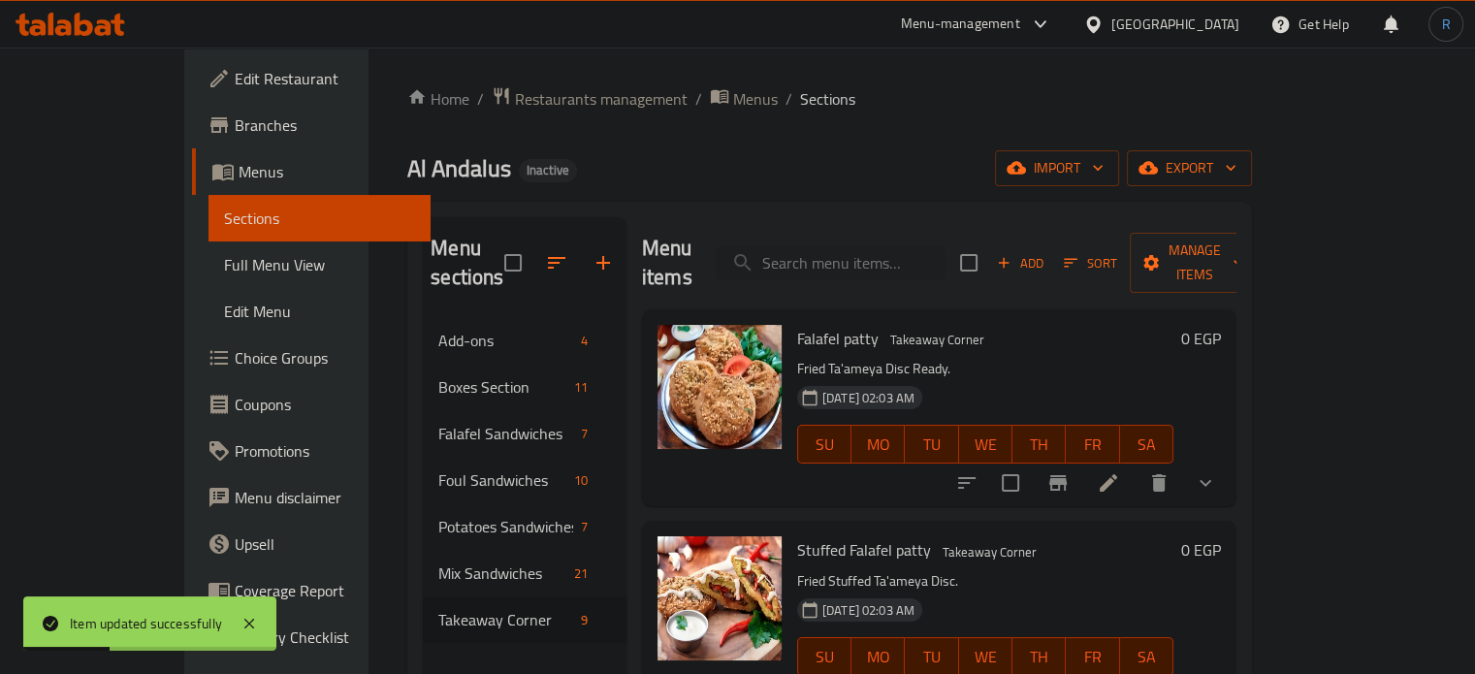
scroll to position [194, 0]
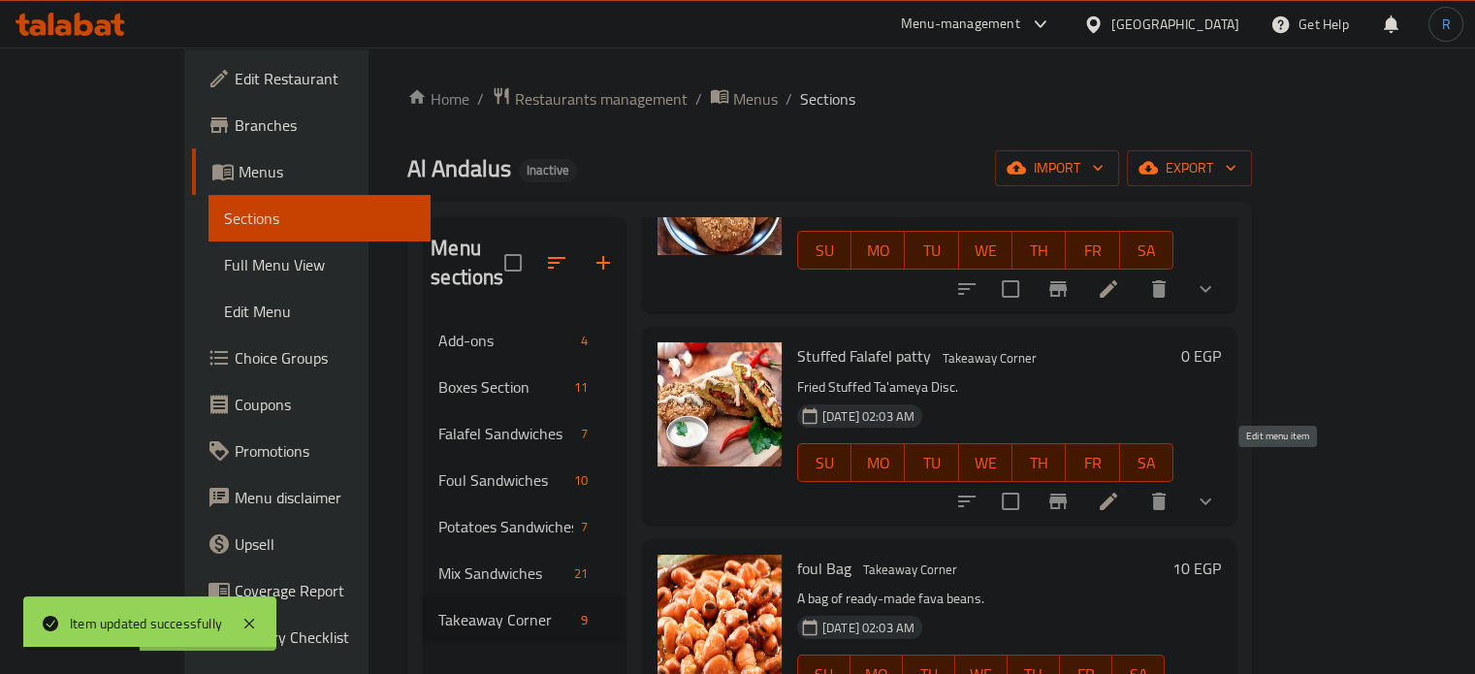
click at [1117, 493] on icon at bounding box center [1108, 501] width 17 height 17
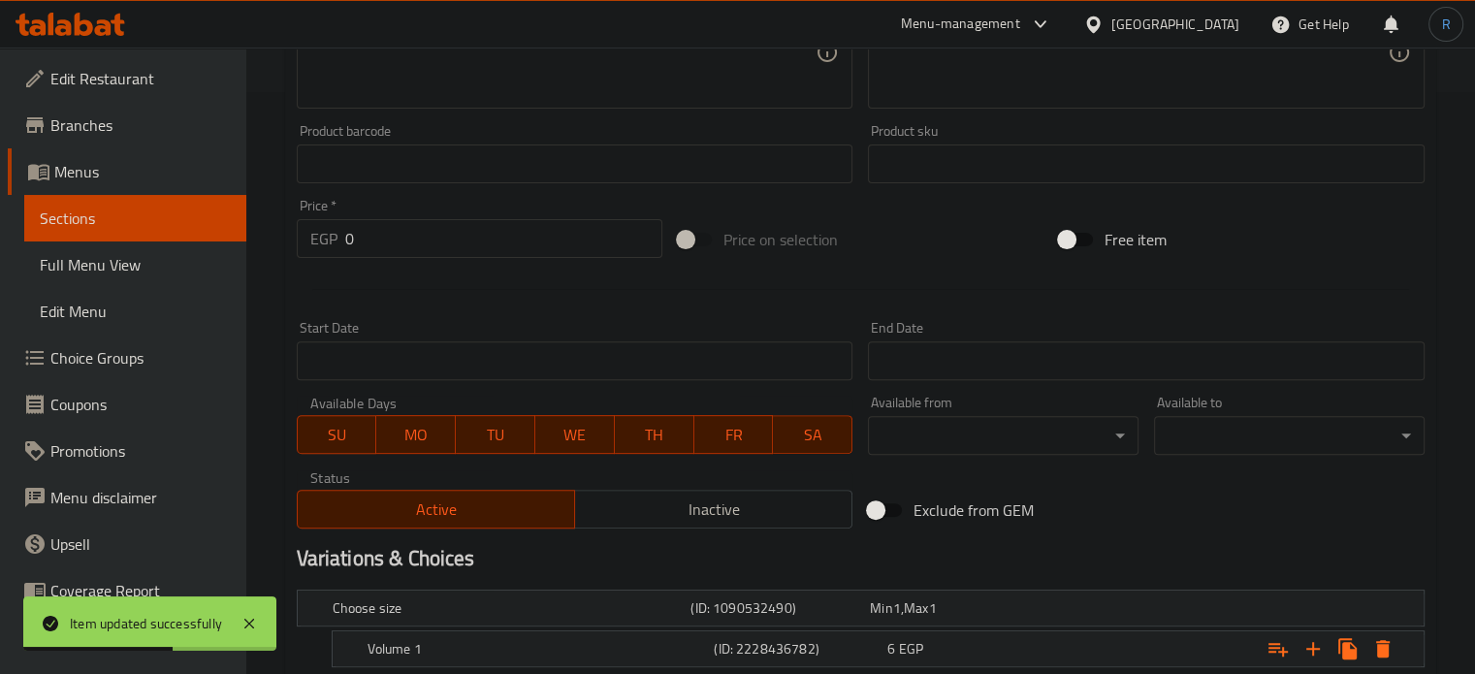
scroll to position [766, 0]
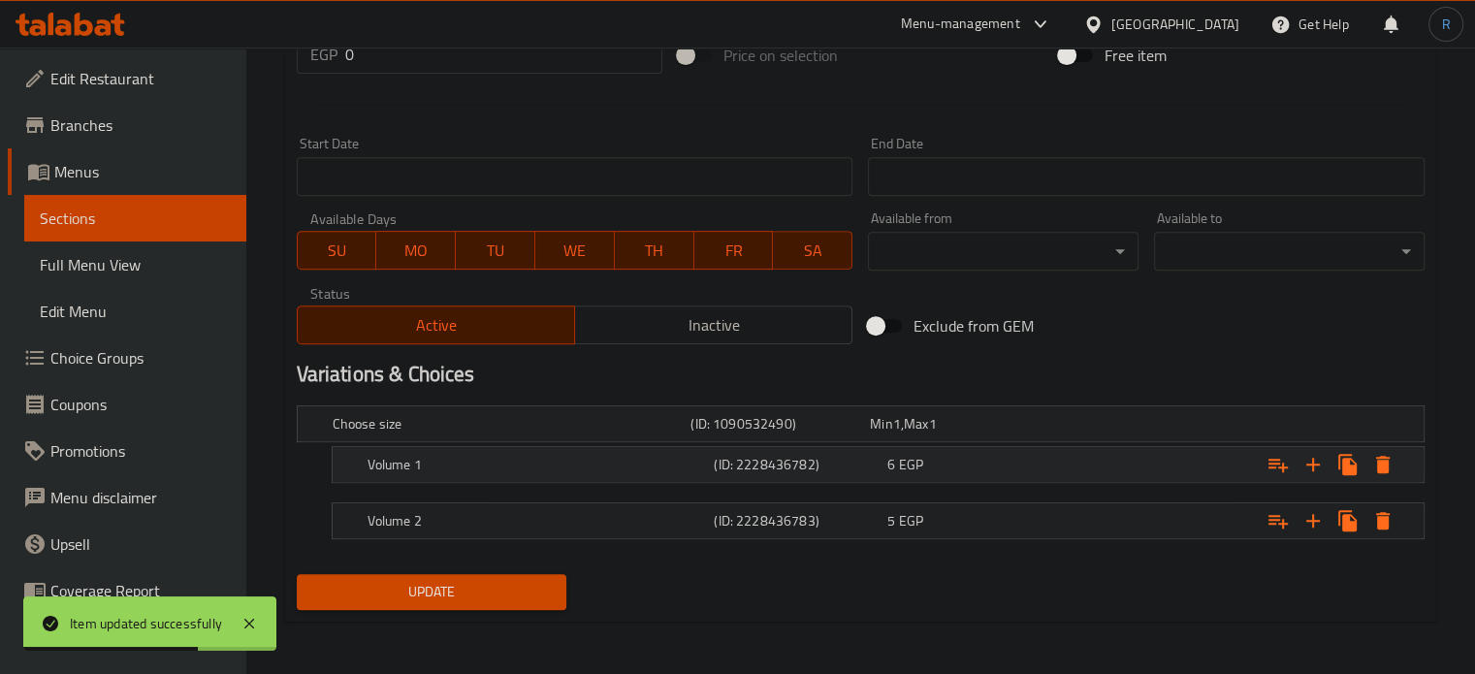
click at [462, 433] on h5 "Volume 1" at bounding box center [508, 423] width 351 height 19
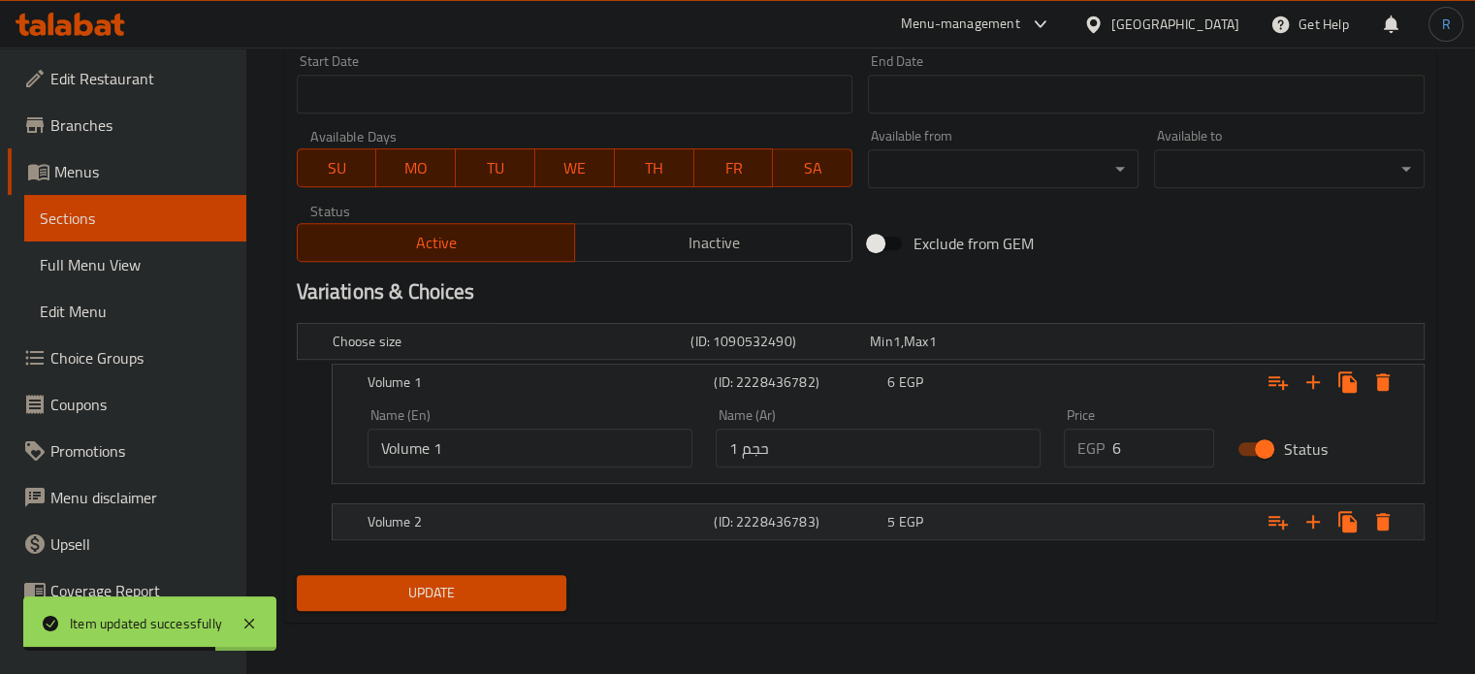
click at [464, 363] on div "Volume 2 (ID: 2228436783) 5 EGP" at bounding box center [866, 341] width 1075 height 43
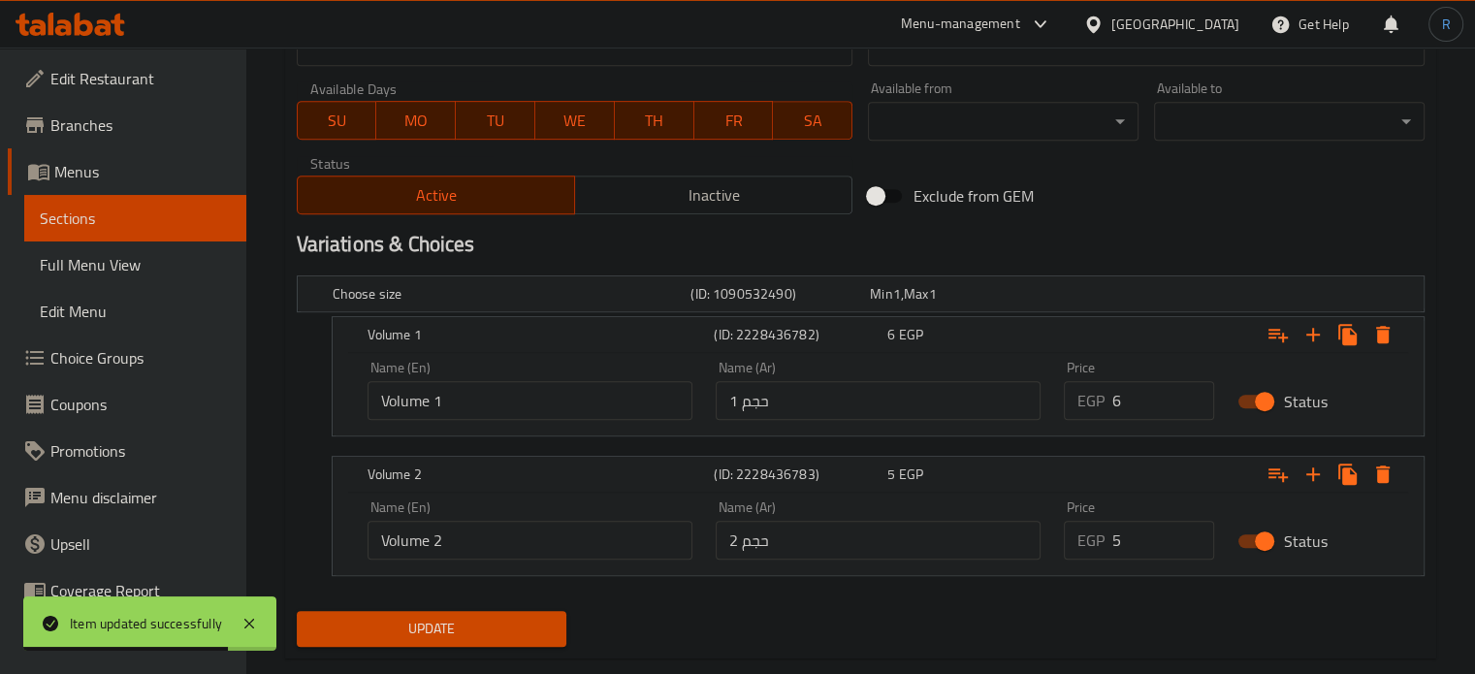
scroll to position [933, 0]
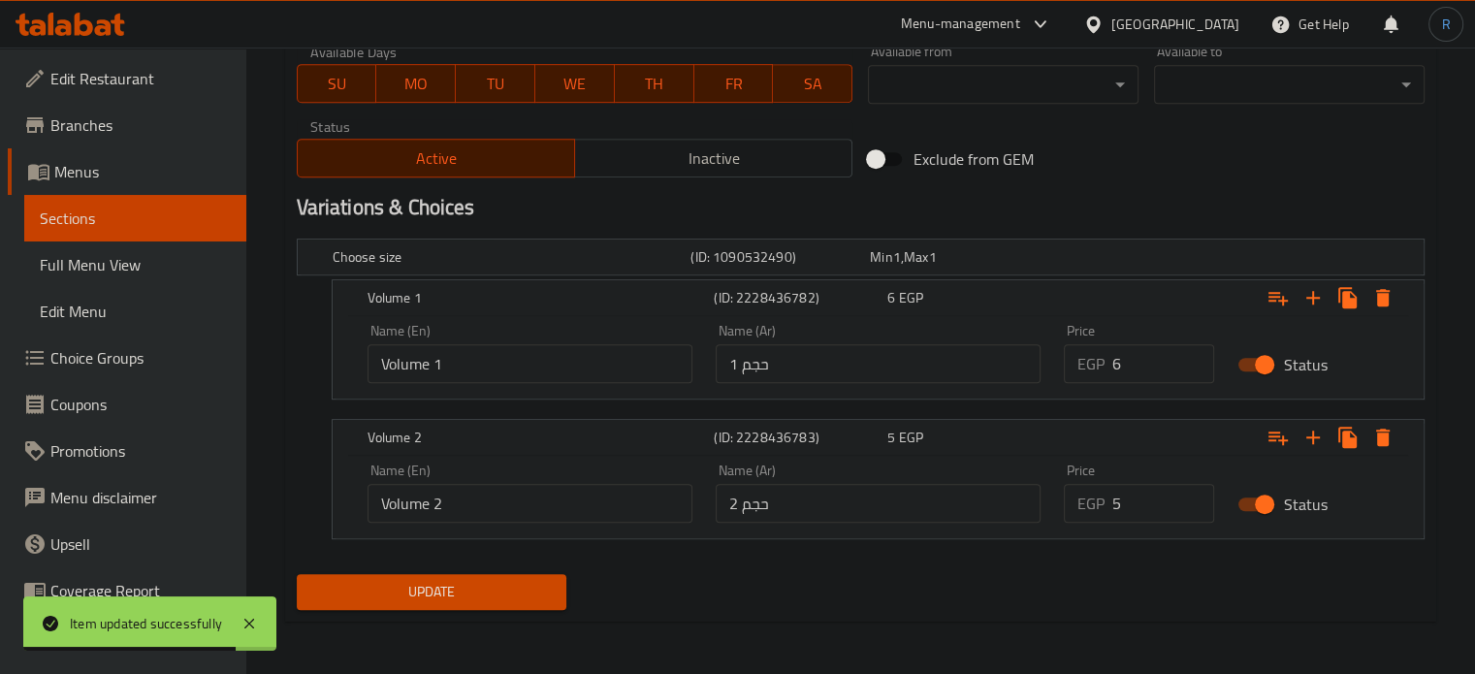
click at [406, 369] on input "Volume 1" at bounding box center [530, 363] width 325 height 39
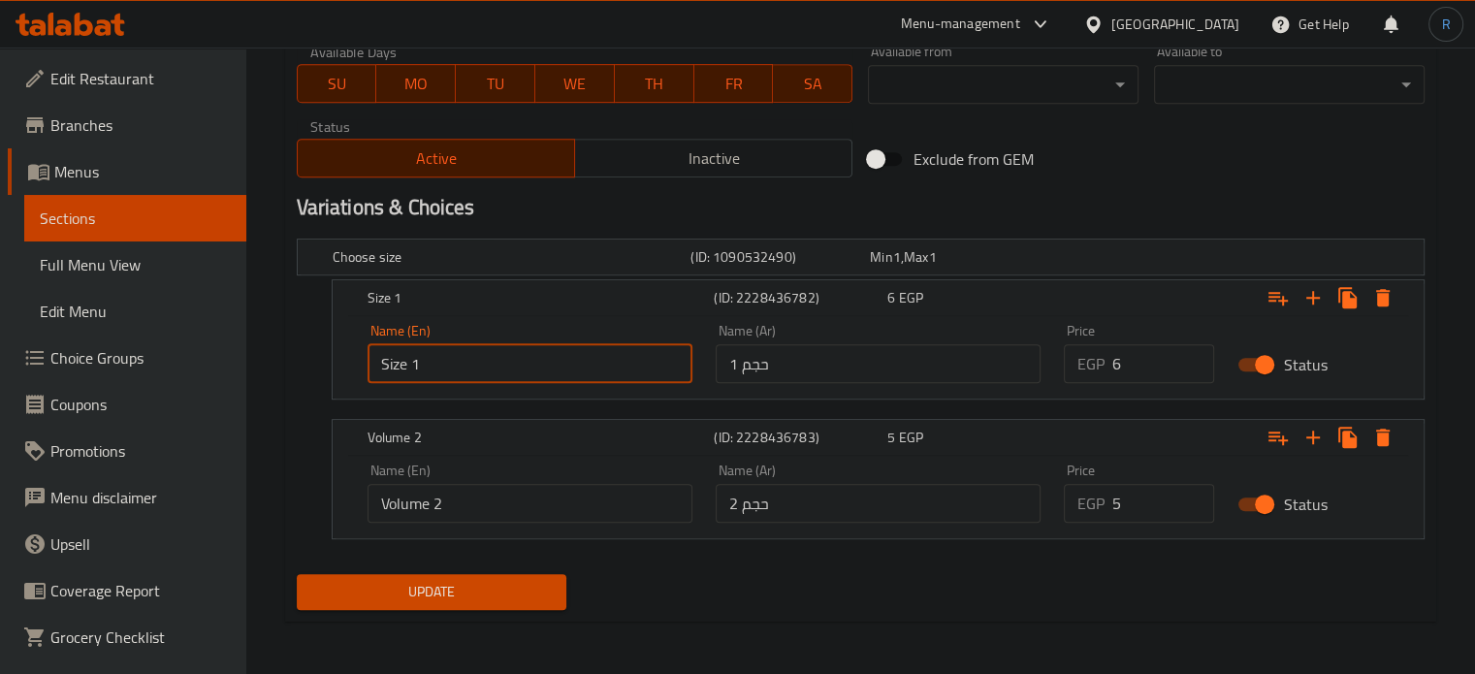
click at [400, 369] on input "Size 1" at bounding box center [530, 363] width 325 height 39
type input "Size 1"
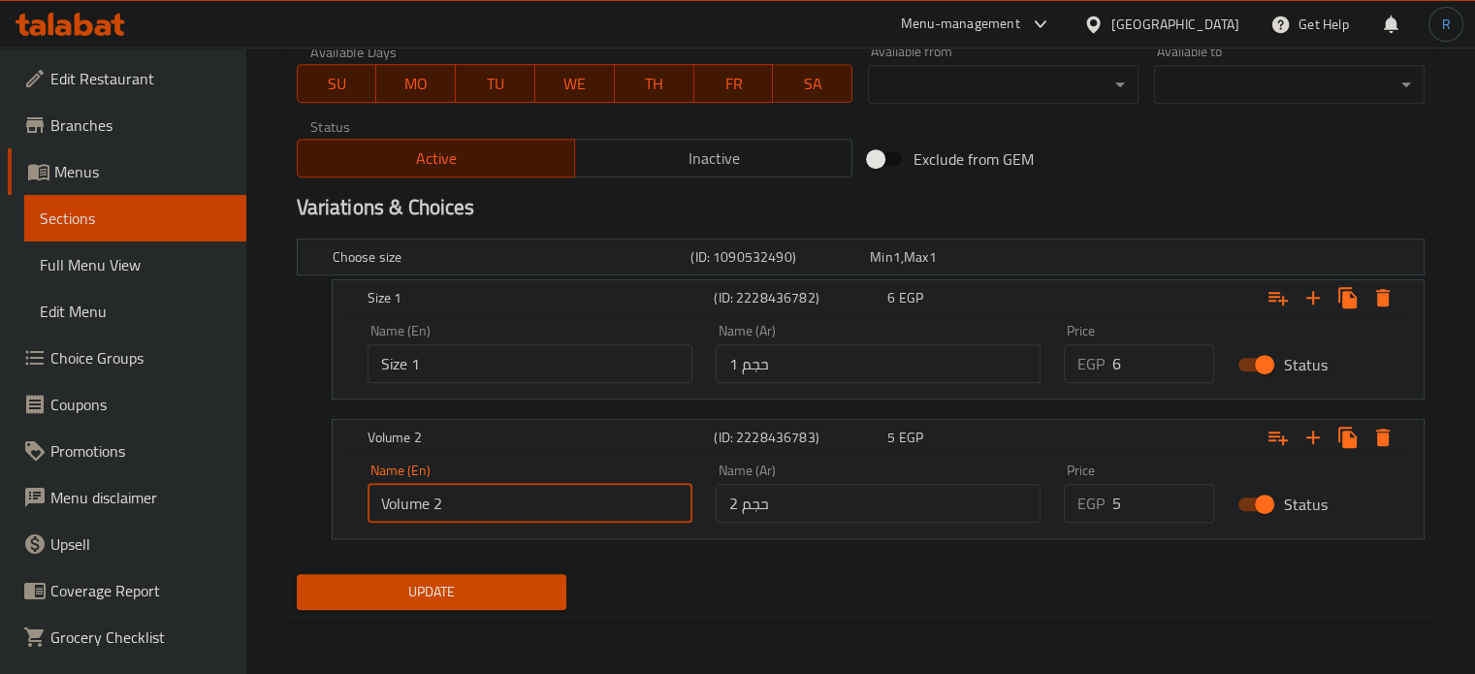
click at [400, 499] on input "Volume 2" at bounding box center [530, 503] width 325 height 39
paste input "Siz"
type input "Size 2"
click at [1149, 365] on input "6" at bounding box center [1163, 363] width 103 height 39
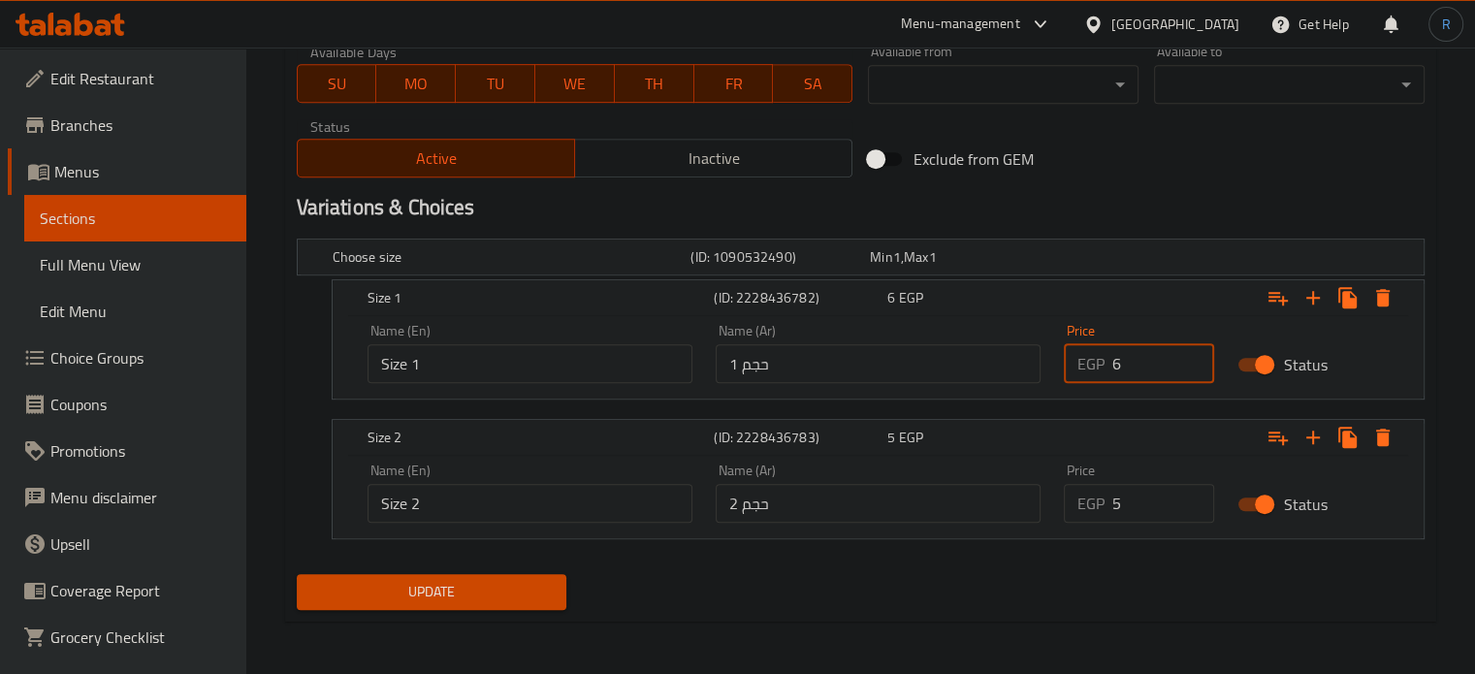
click at [1149, 365] on input "6" at bounding box center [1163, 363] width 103 height 39
type input "5"
click at [1124, 507] on input "5" at bounding box center [1163, 503] width 103 height 39
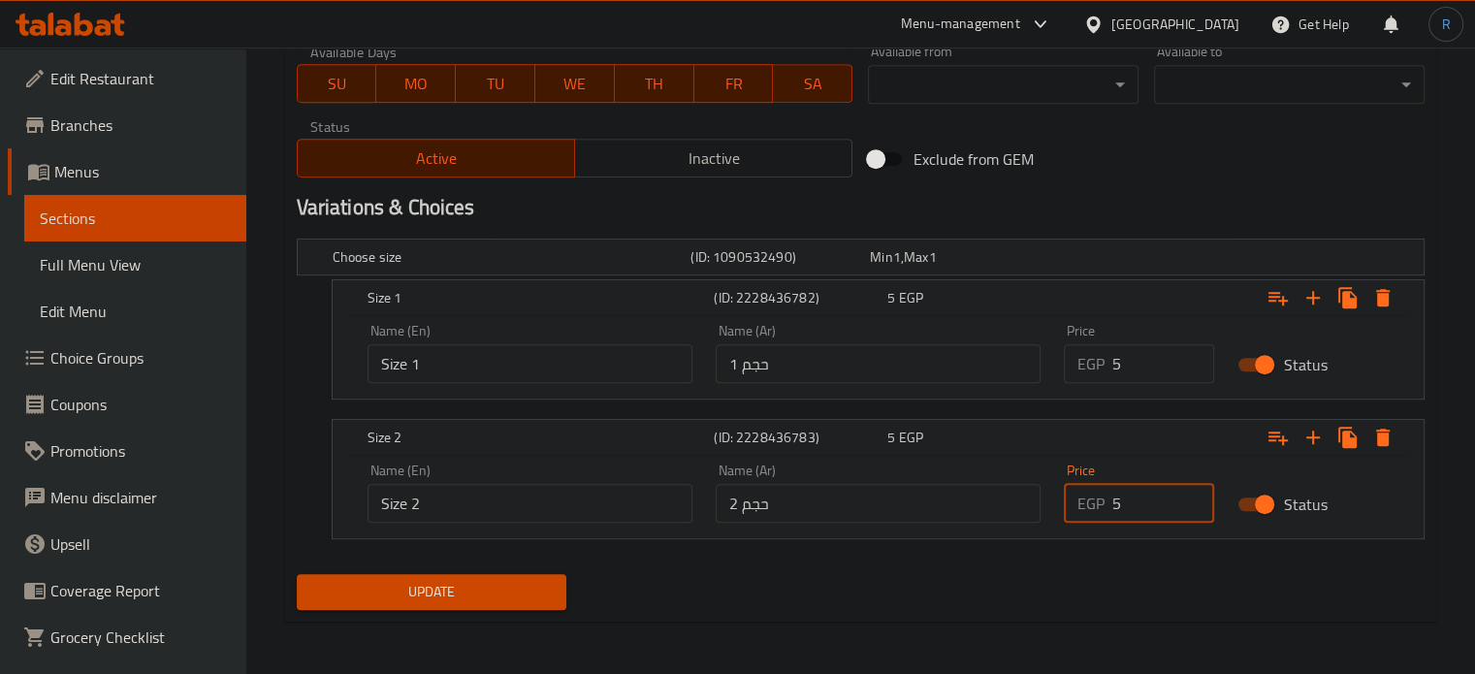
click at [1124, 507] on input "5" at bounding box center [1163, 503] width 103 height 39
type input "6"
click at [458, 591] on span "Update" at bounding box center [432, 592] width 240 height 24
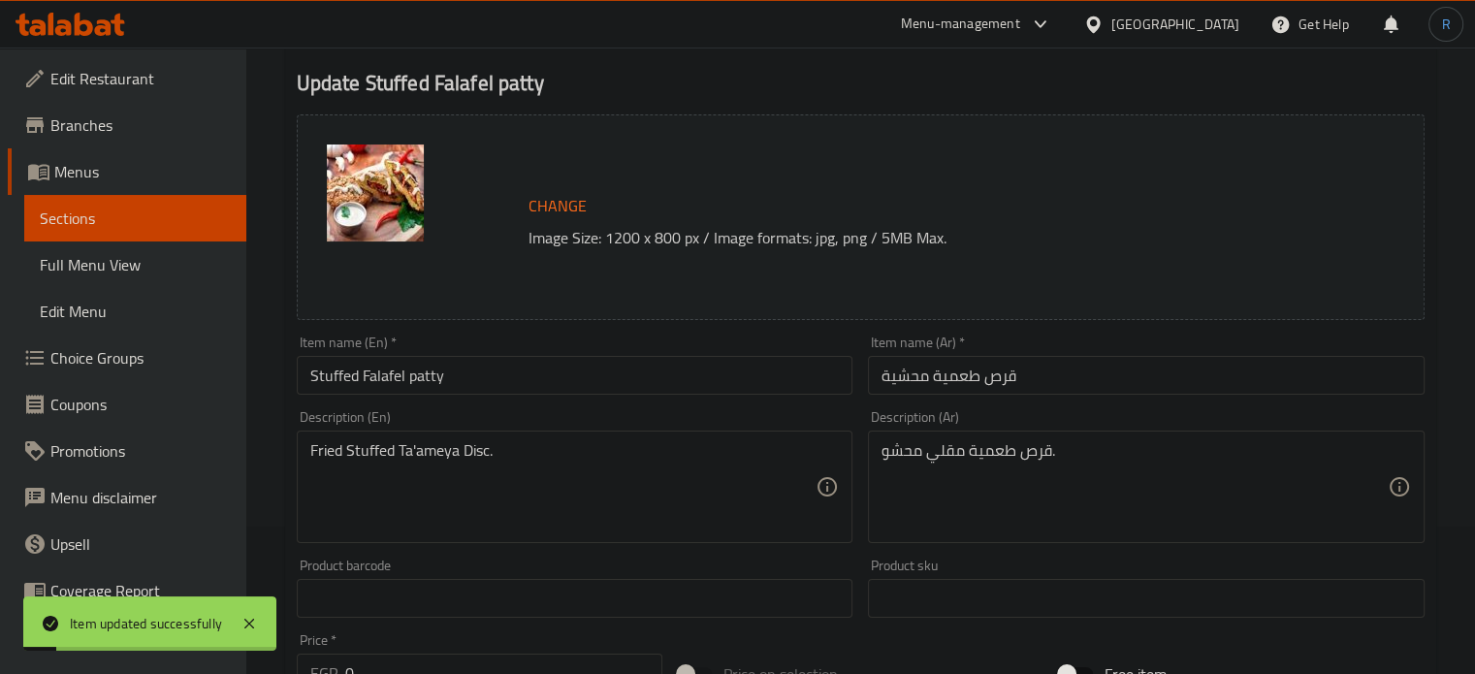
scroll to position [0, 0]
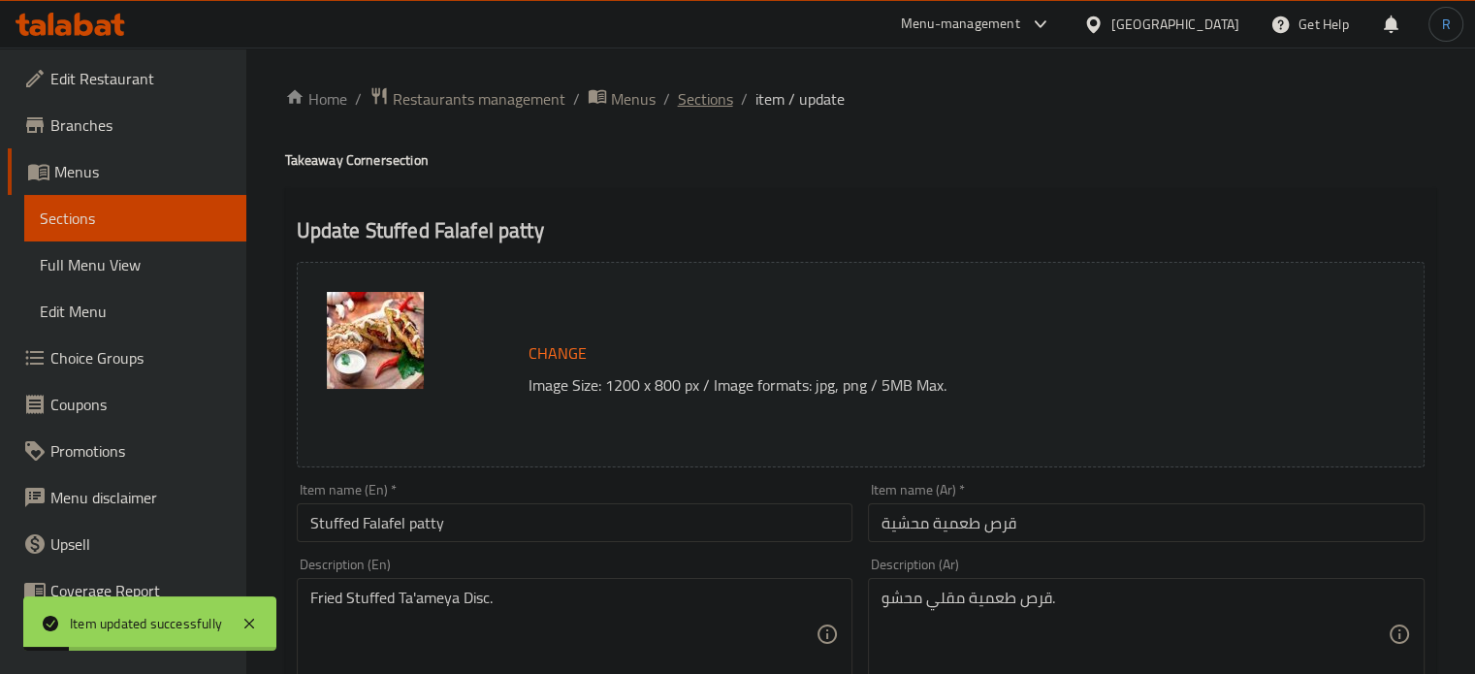
click at [698, 98] on span "Sections" at bounding box center [705, 98] width 55 height 23
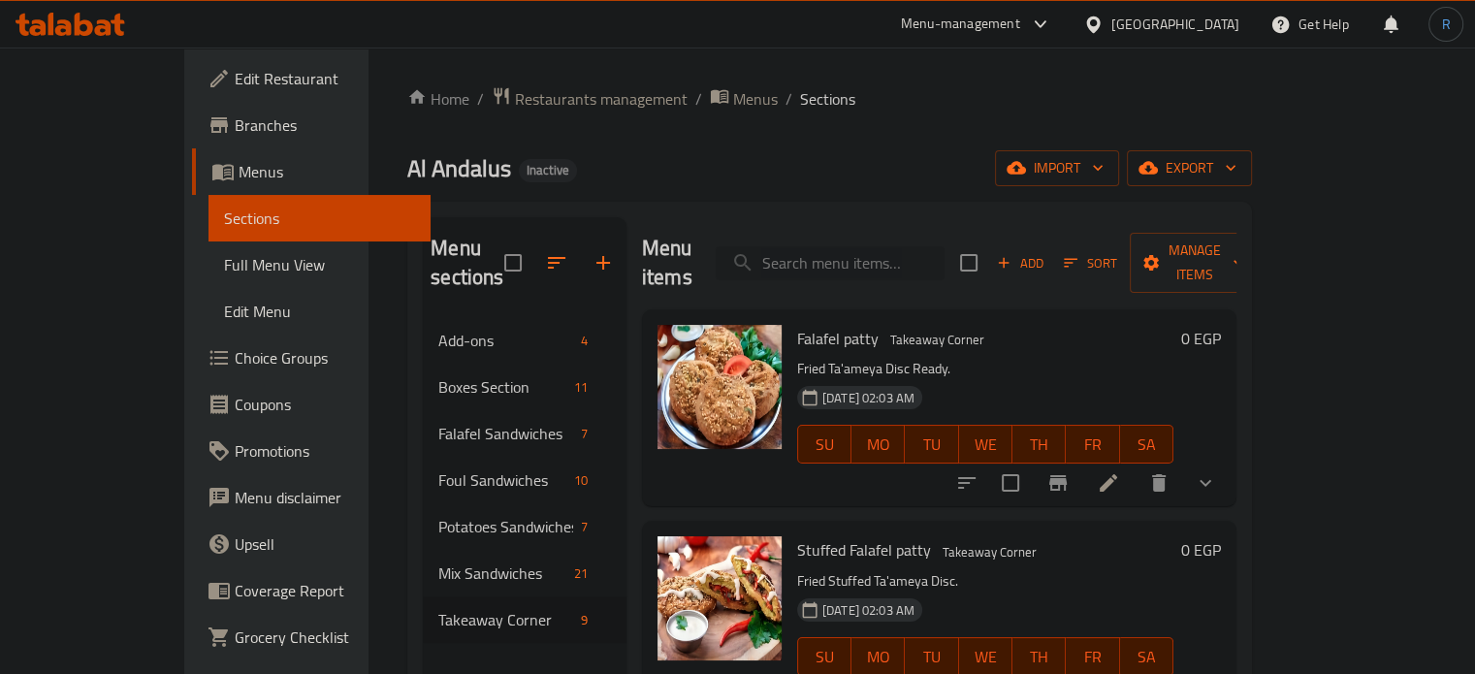
click at [852, 260] on input "search" at bounding box center [830, 263] width 229 height 34
paste input "French Omelette Sandwich"
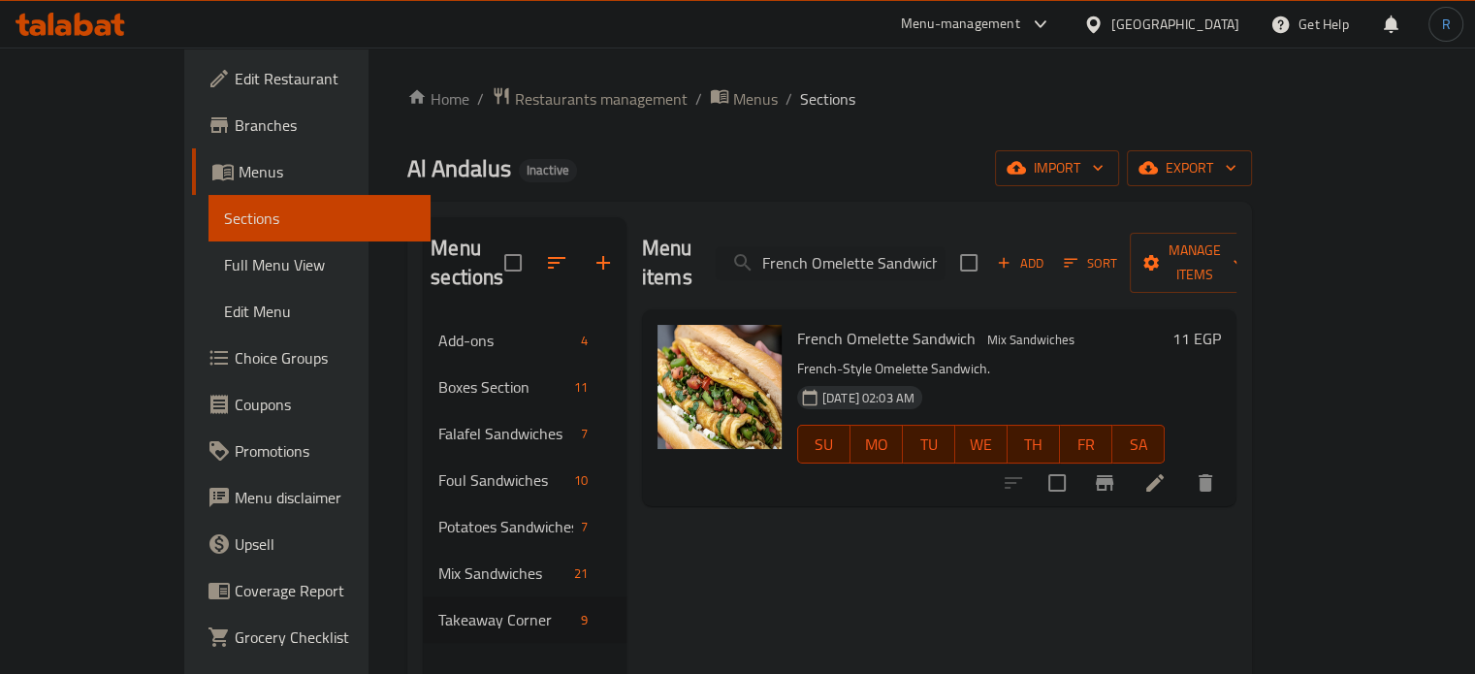
type input "French Omelette Sandwich"
click at [1164, 474] on icon at bounding box center [1154, 482] width 17 height 17
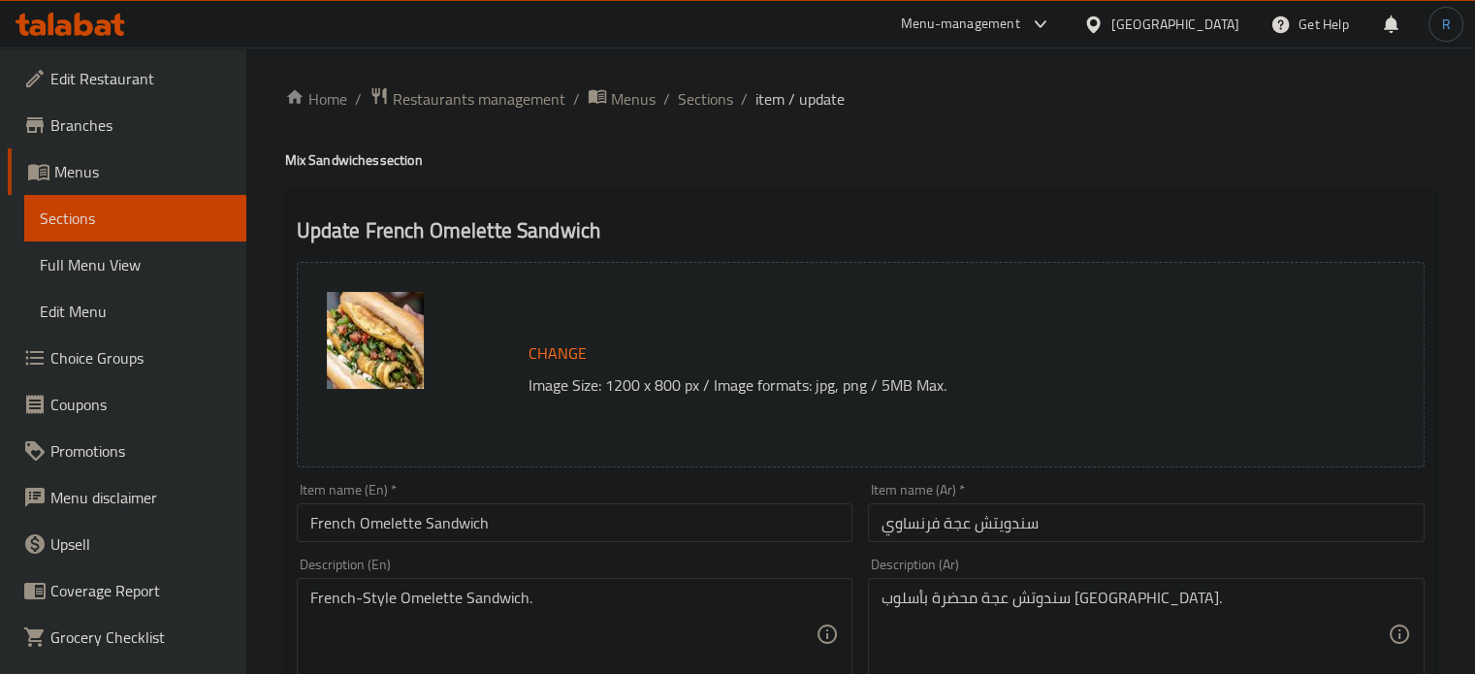
click at [377, 520] on input "French Omelette Sandwich" at bounding box center [575, 522] width 557 height 39
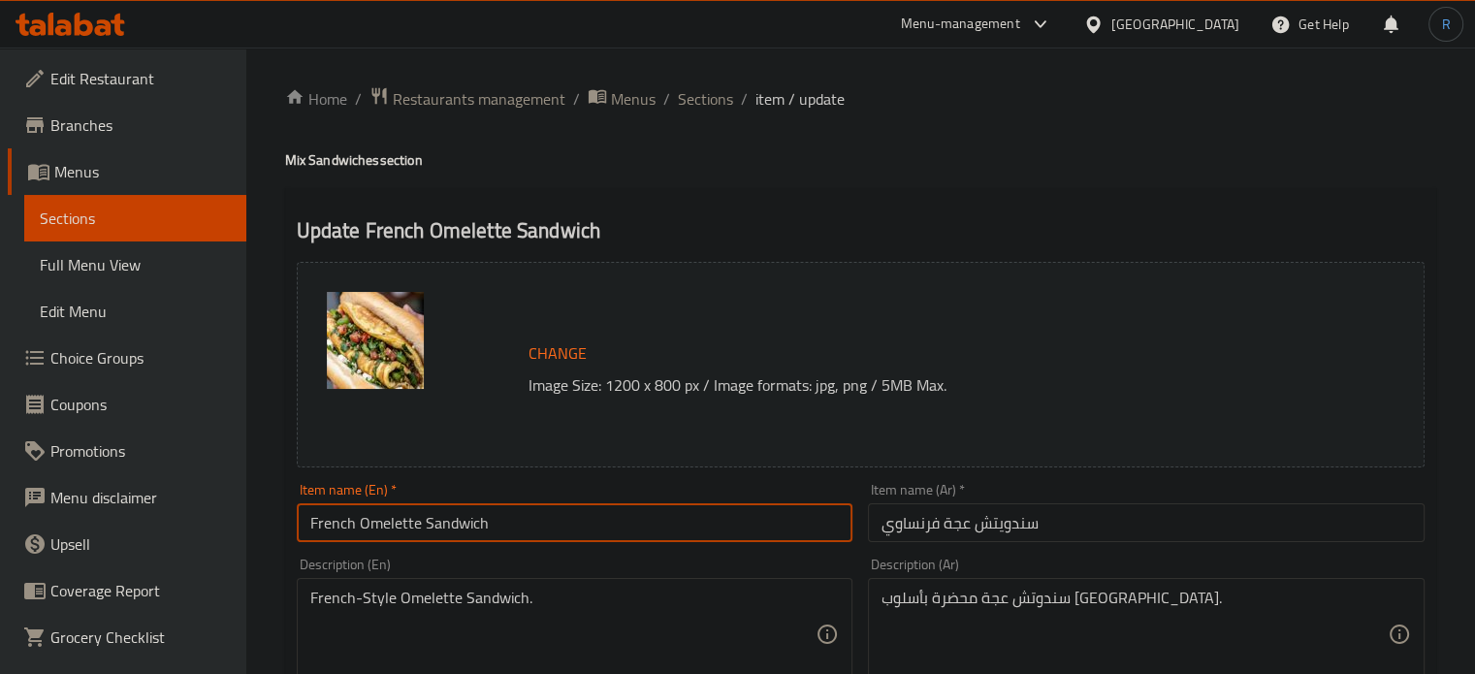
click at [377, 520] on input "French Omelette Sandwich" at bounding box center [575, 522] width 557 height 39
paste input "Egga"
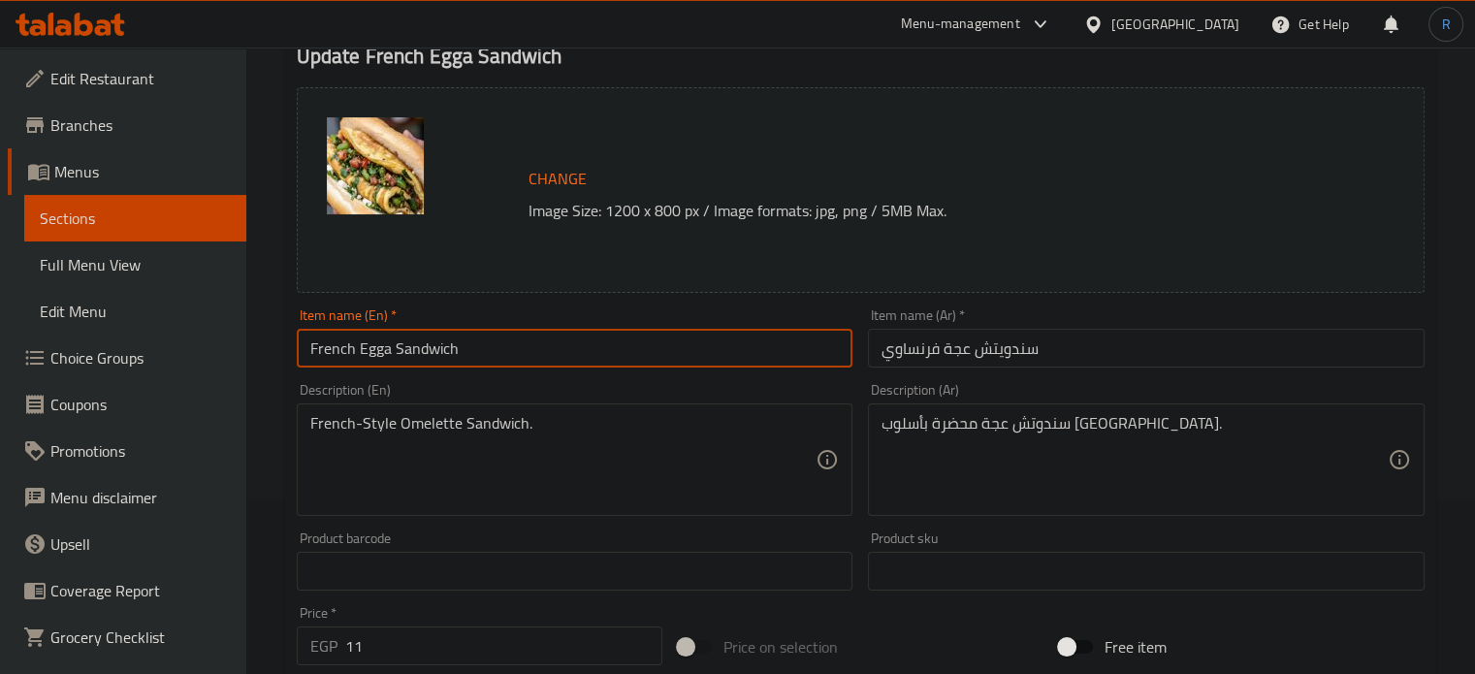
scroll to position [194, 0]
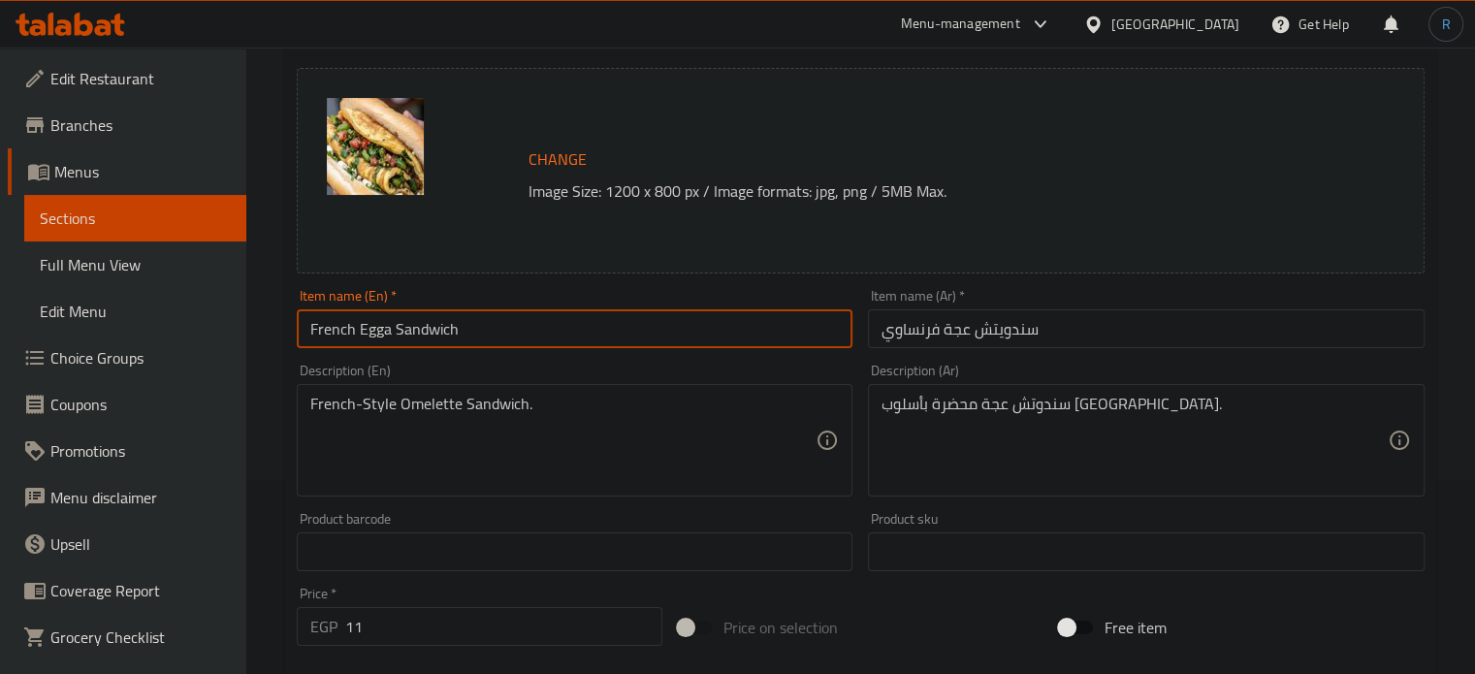
type input "French Egga Sandwich"
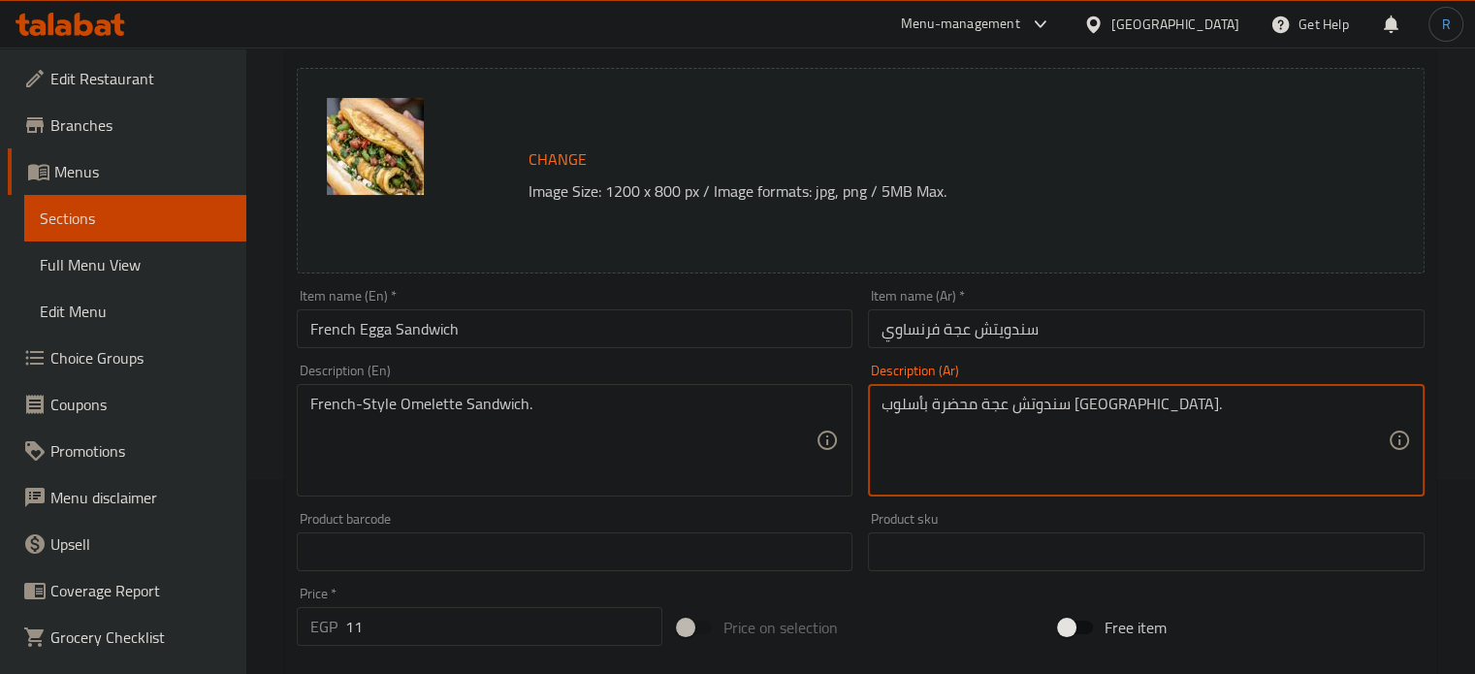
click at [915, 414] on textarea "سندوتش عجة محضرة بأسلوب فرنساوي." at bounding box center [1134, 441] width 506 height 92
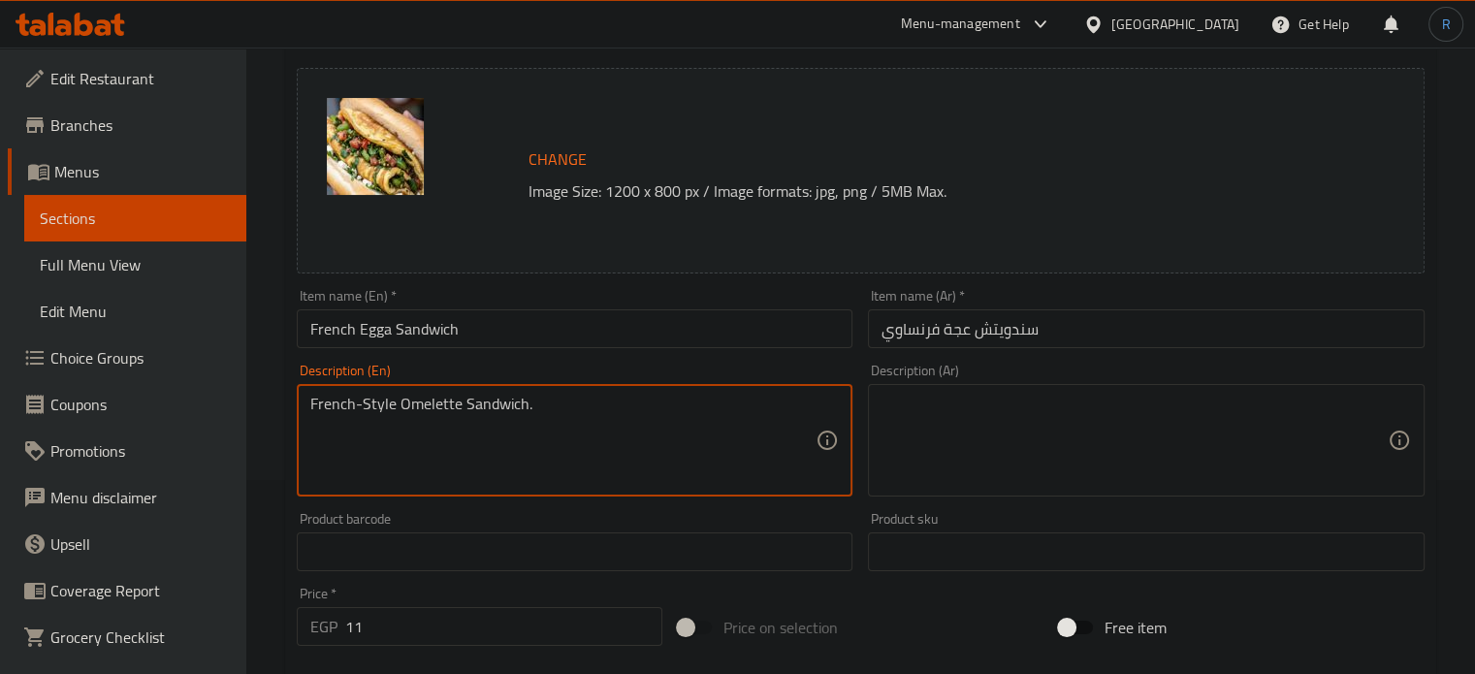
click at [388, 402] on textarea "French-Style Omelette Sandwich." at bounding box center [563, 441] width 506 height 92
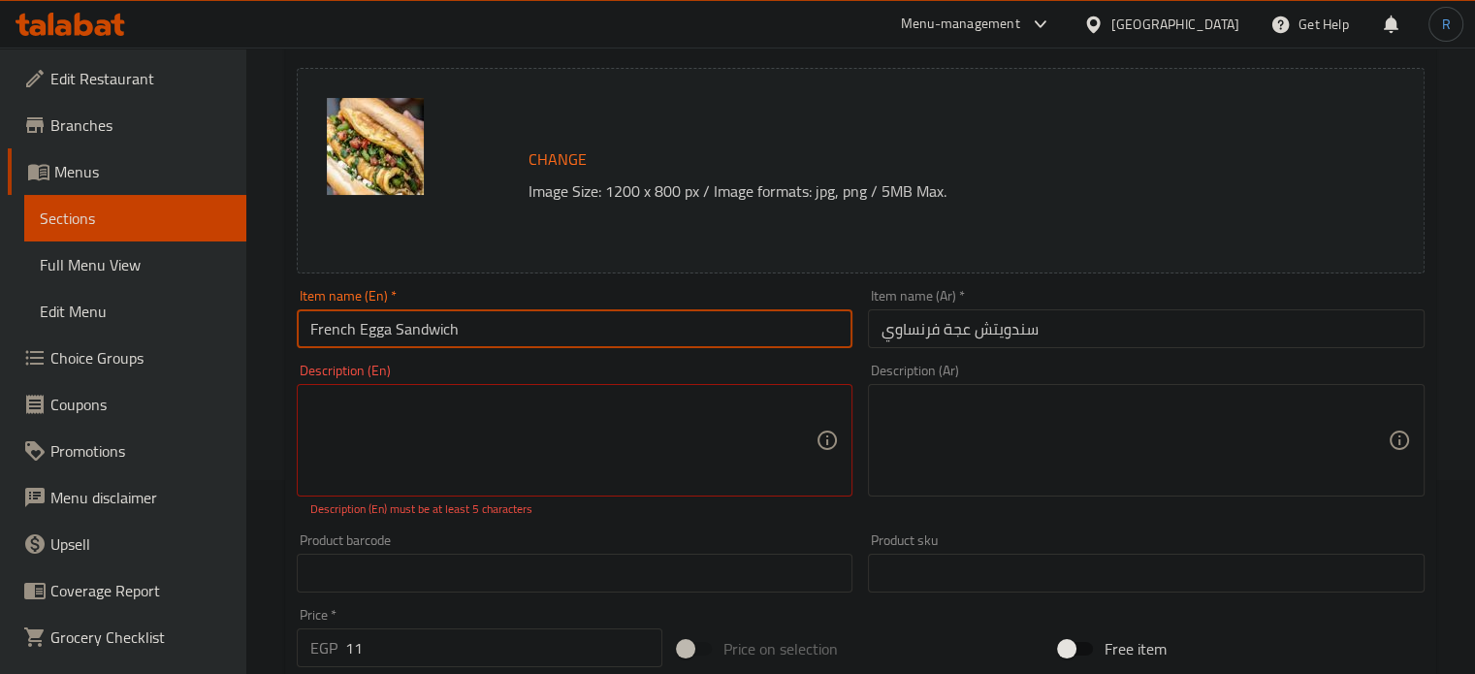
click at [477, 329] on input "French Egga Sandwich" at bounding box center [575, 328] width 557 height 39
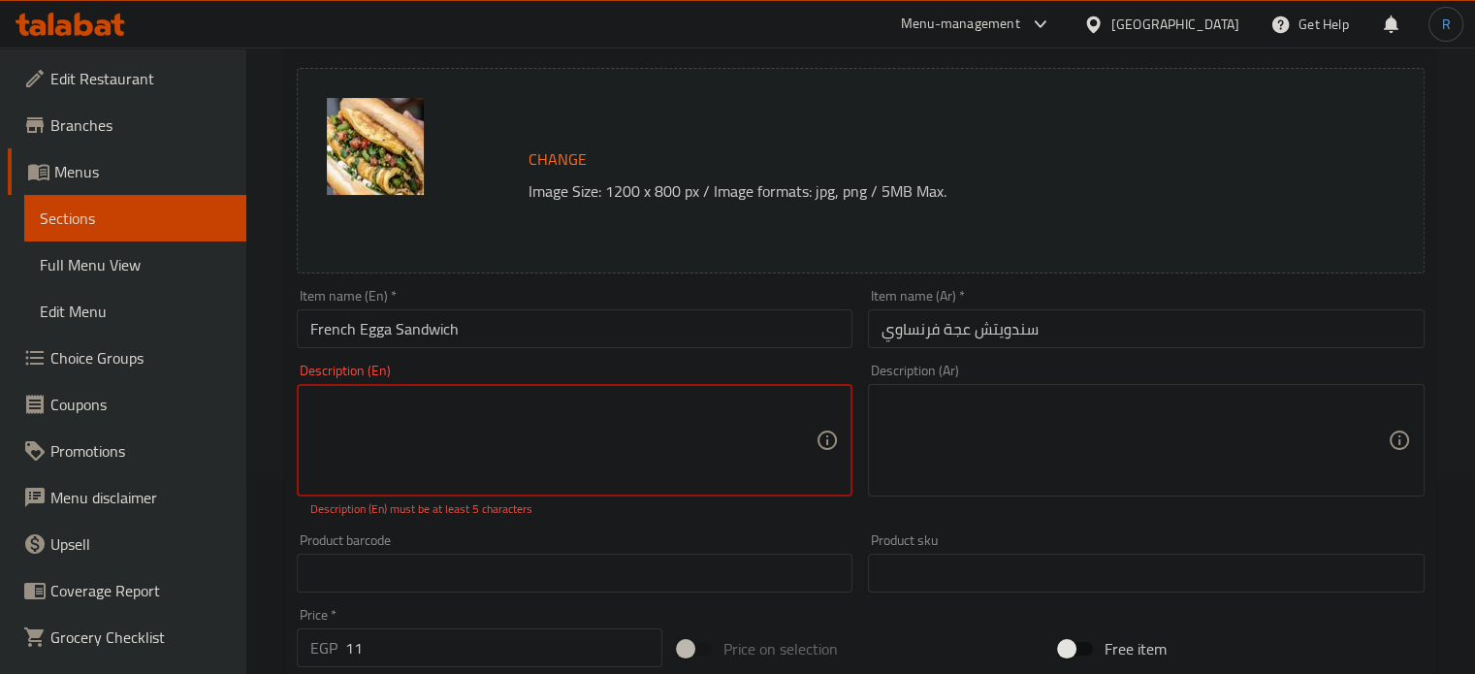
click at [458, 426] on textarea at bounding box center [563, 441] width 506 height 92
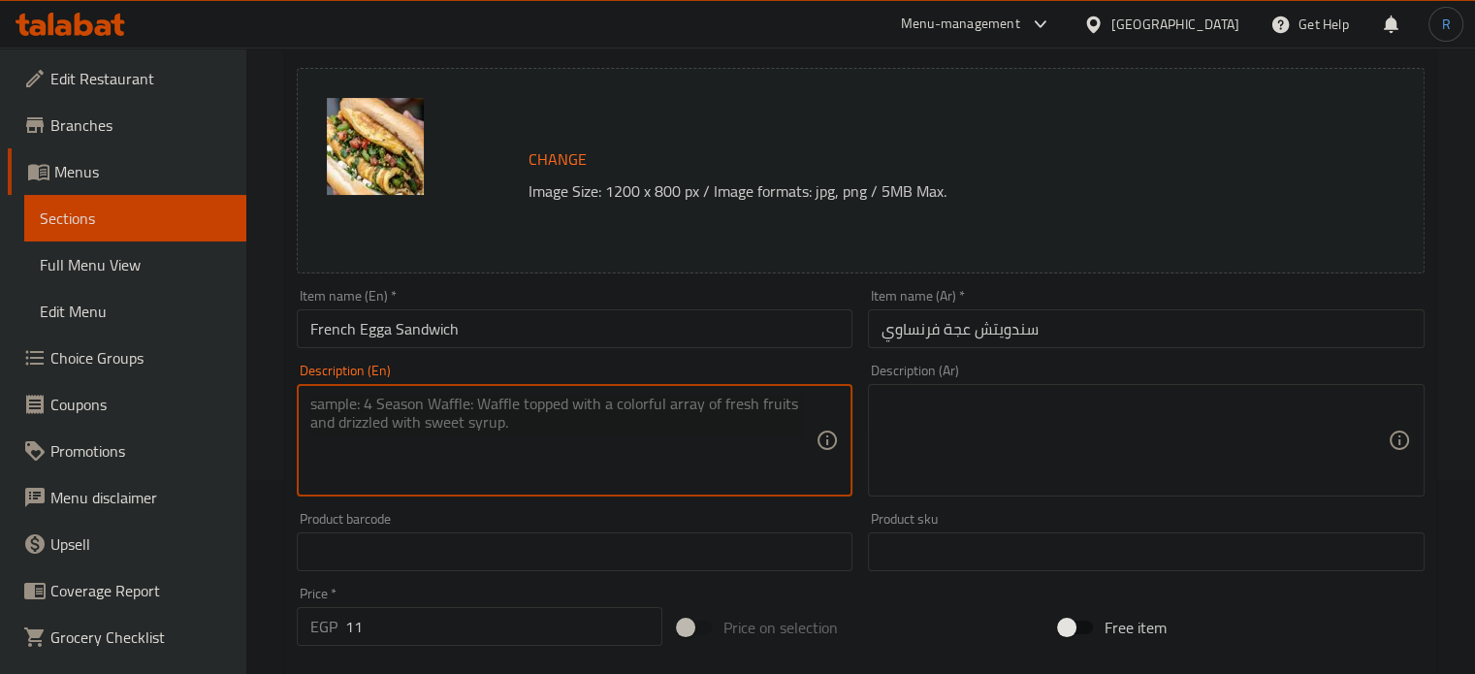
click at [529, 320] on input "French Egga Sandwich" at bounding box center [575, 328] width 557 height 39
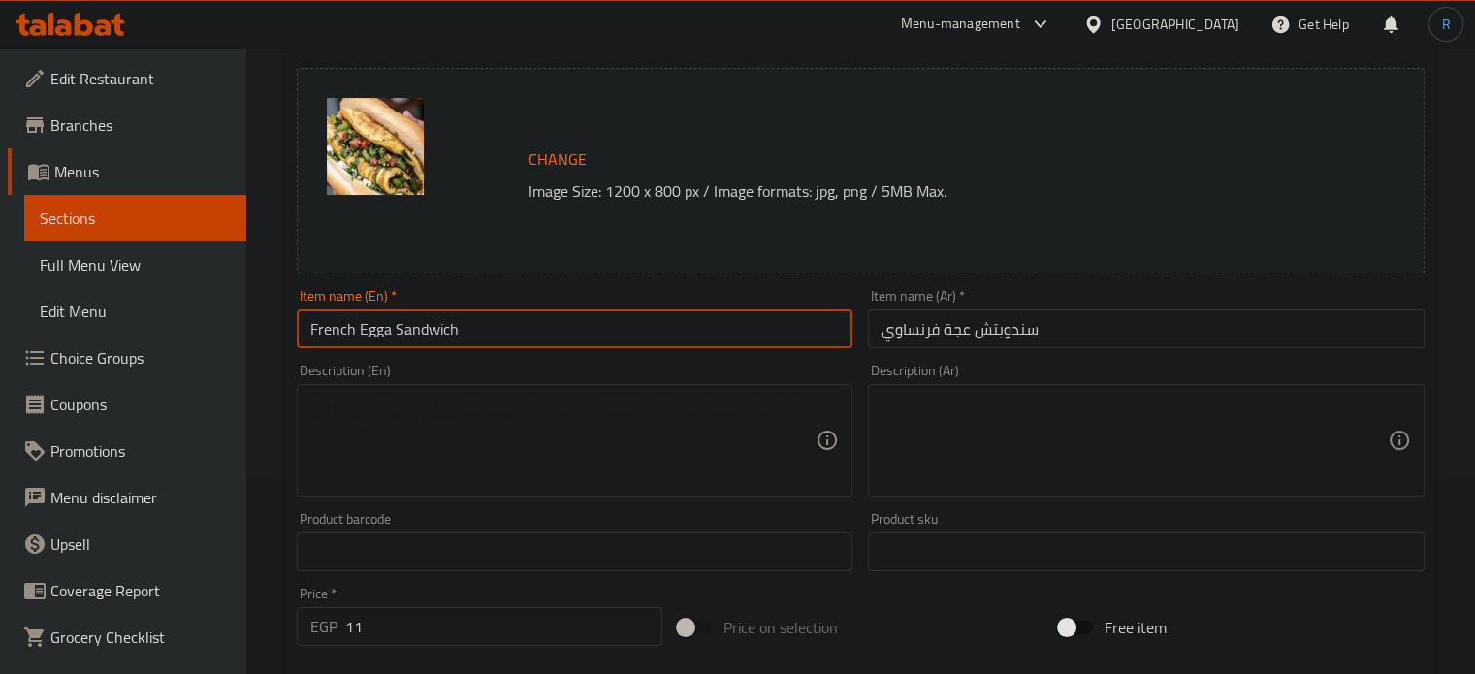
click at [384, 329] on input "French Egga Sandwich" at bounding box center [575, 328] width 557 height 39
drag, startPoint x: 458, startPoint y: 329, endPoint x: 358, endPoint y: 331, distance: 99.9
click at [358, 331] on input "French Egga Sandwich" at bounding box center [575, 328] width 557 height 39
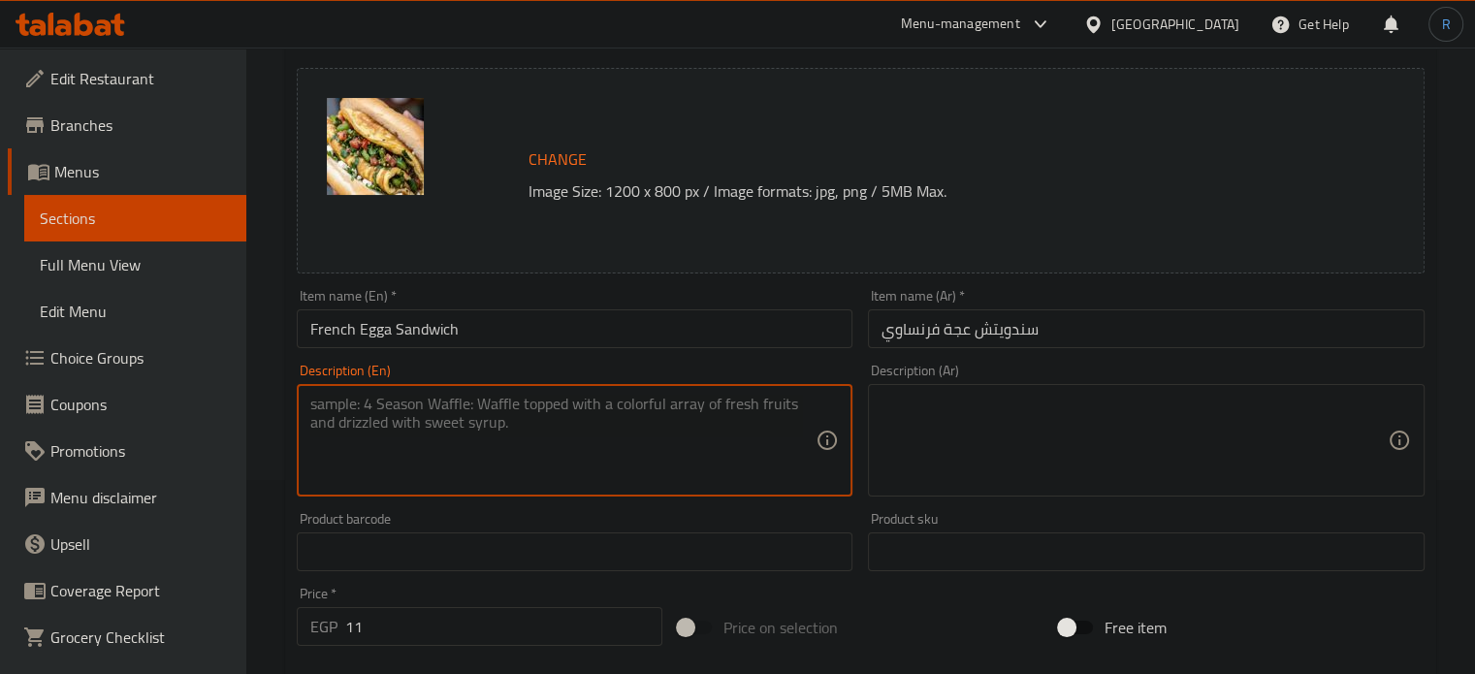
click at [664, 455] on textarea at bounding box center [563, 441] width 506 height 92
paste textarea "Street food in Egypt that is made with baladi bread, fried eggs, tomatoes, cucu…"
type textarea "Street food in Egypt that is made with baladi bread, fried eggs, tomatoes, cucu…"
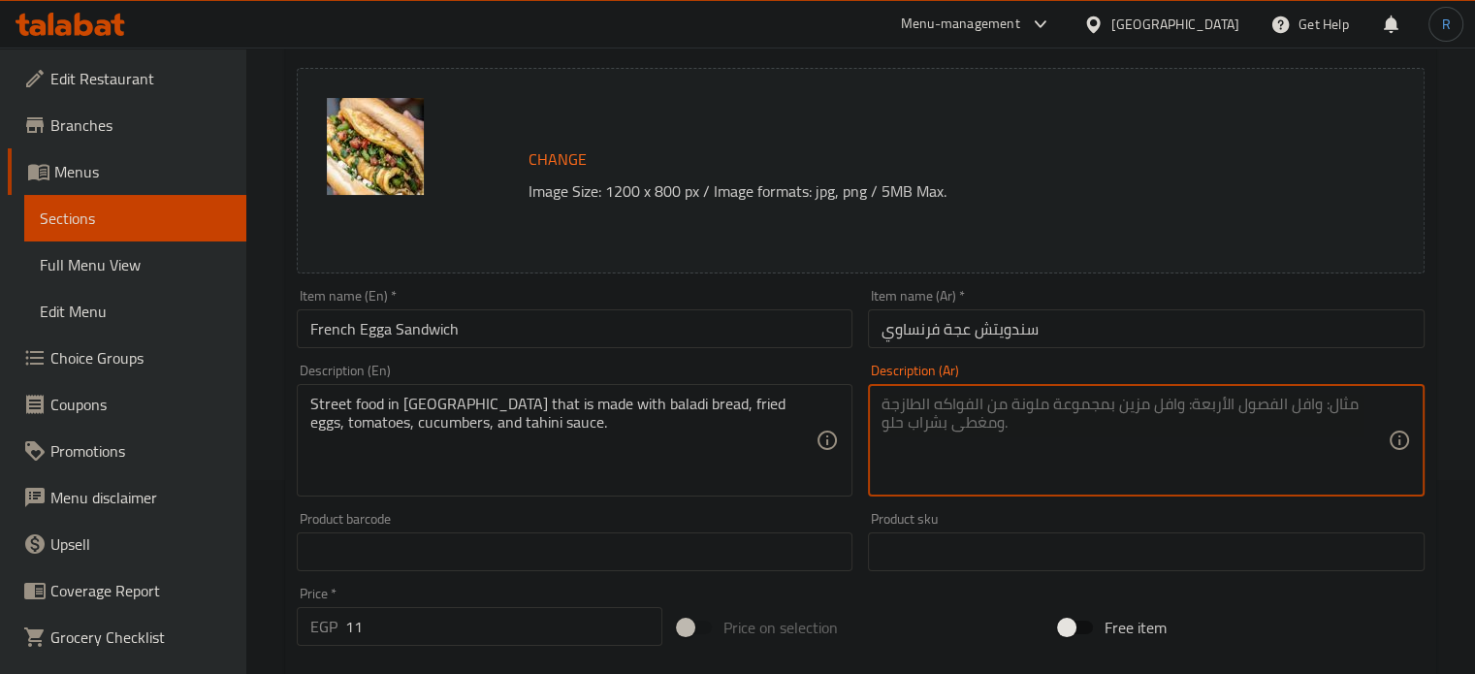
click at [970, 457] on textarea at bounding box center [1134, 441] width 506 height 92
type textarea "v"
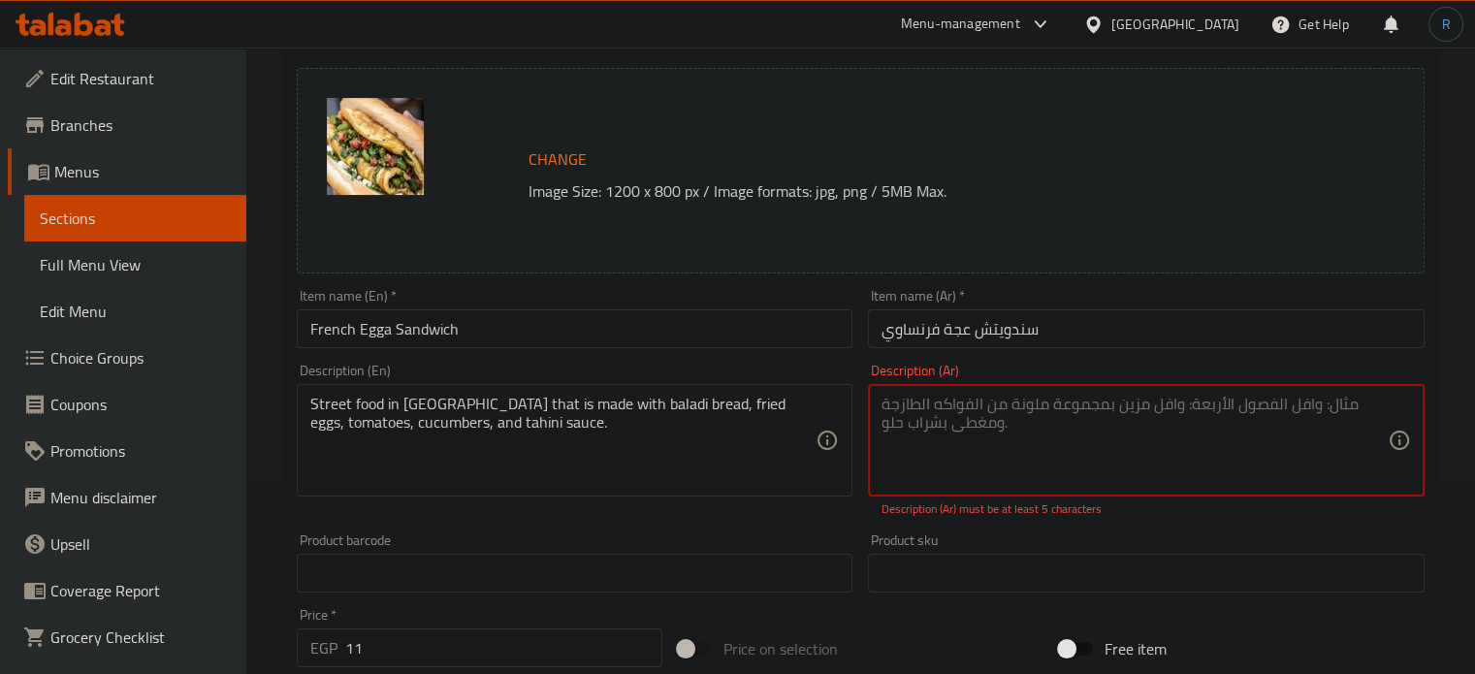
paste textarea "طعام شارع في مصر مصنوع من الخبز البلدي والبيض المقلي والطماطم والخيار وصلصة الط…"
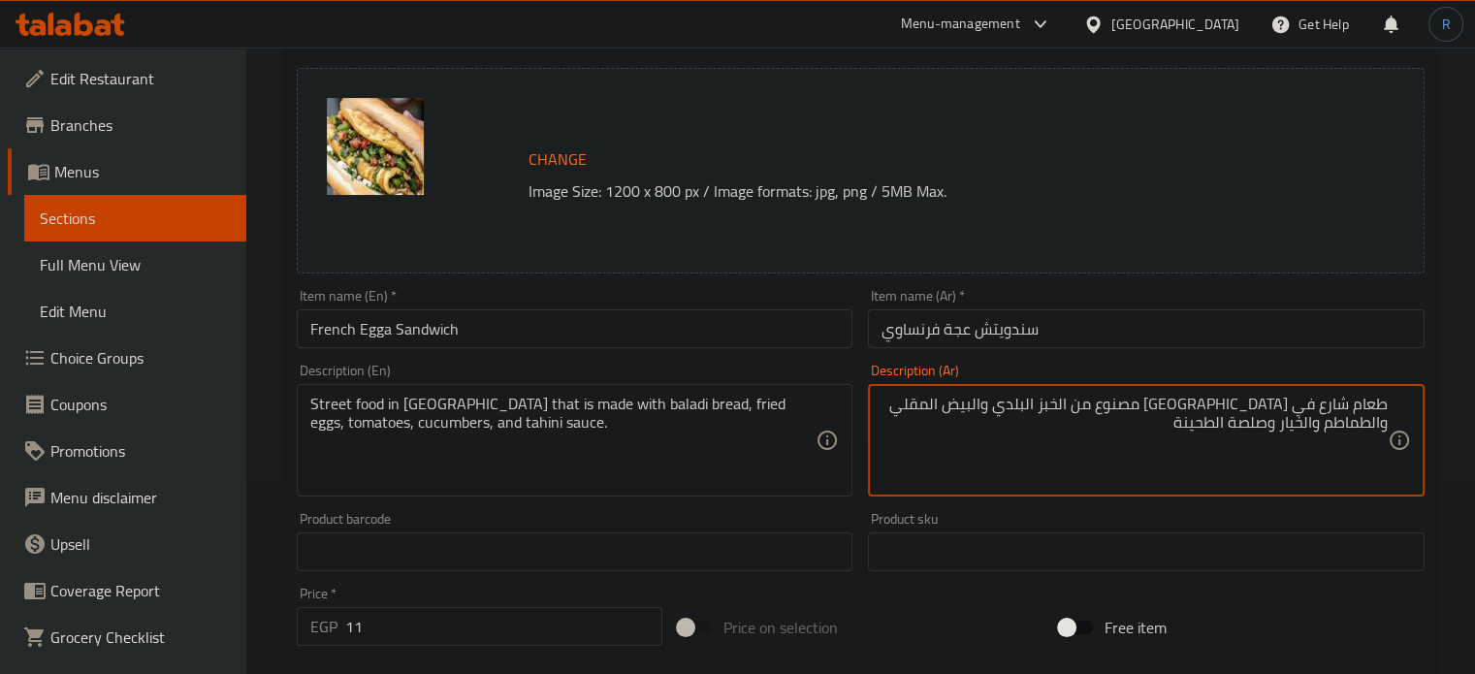
type textarea "طعام شارع في مصر مصنوع من الخبز البلدي والبيض المقلي والطماطم والخيار وصلصة الط…"
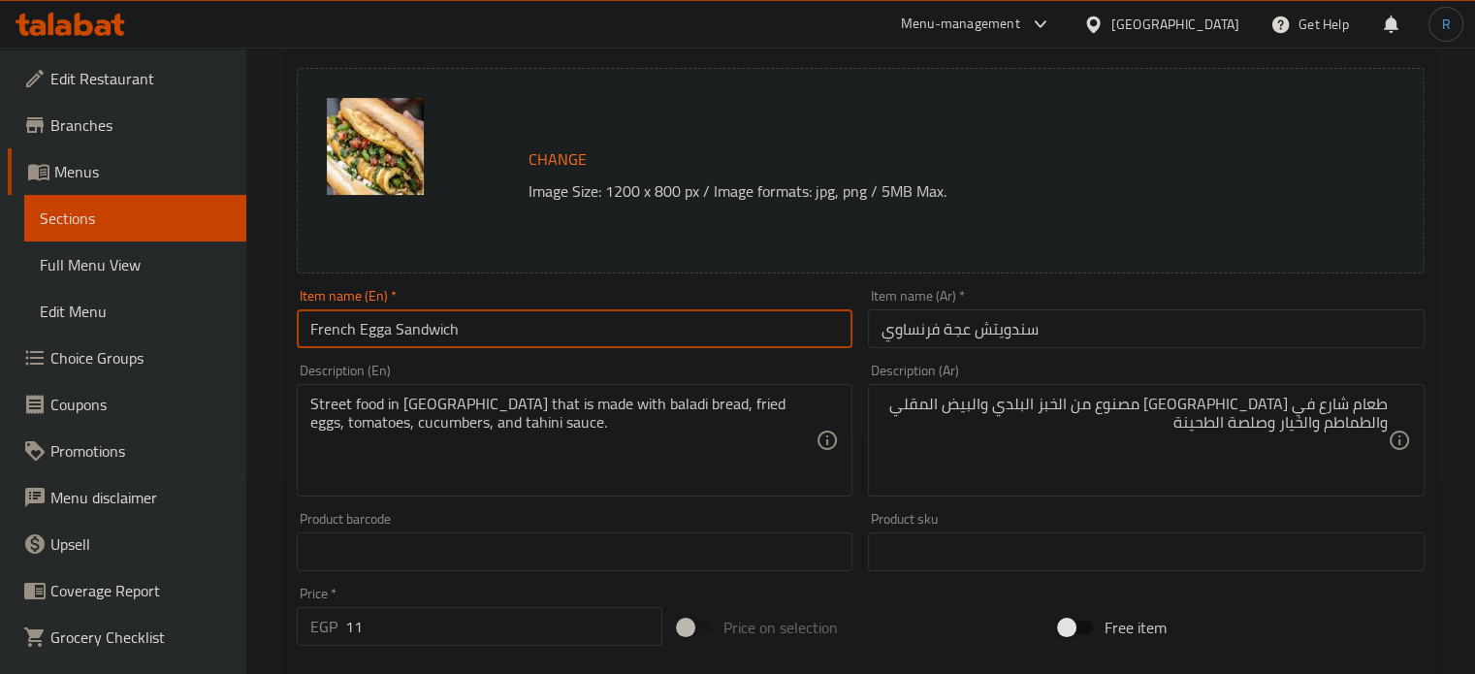
click at [752, 336] on input "French Egga Sandwich" at bounding box center [575, 328] width 557 height 39
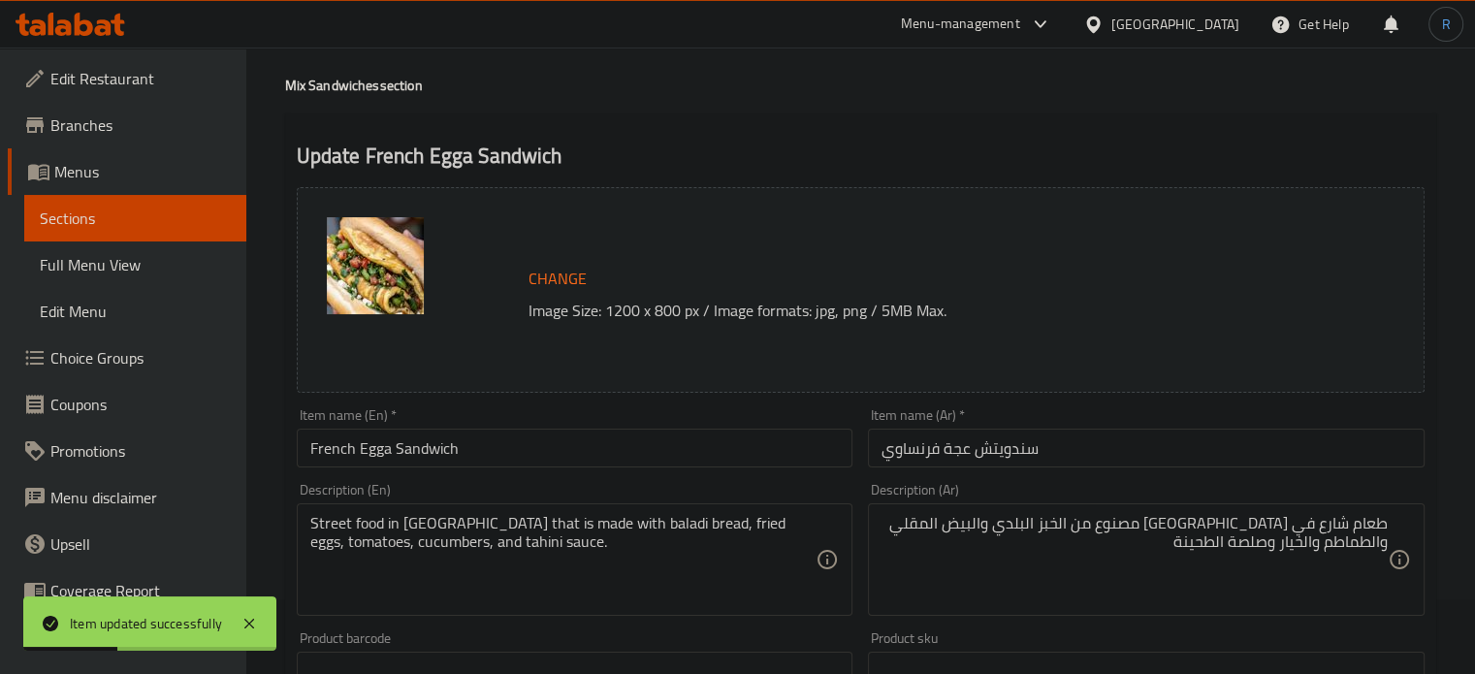
scroll to position [0, 0]
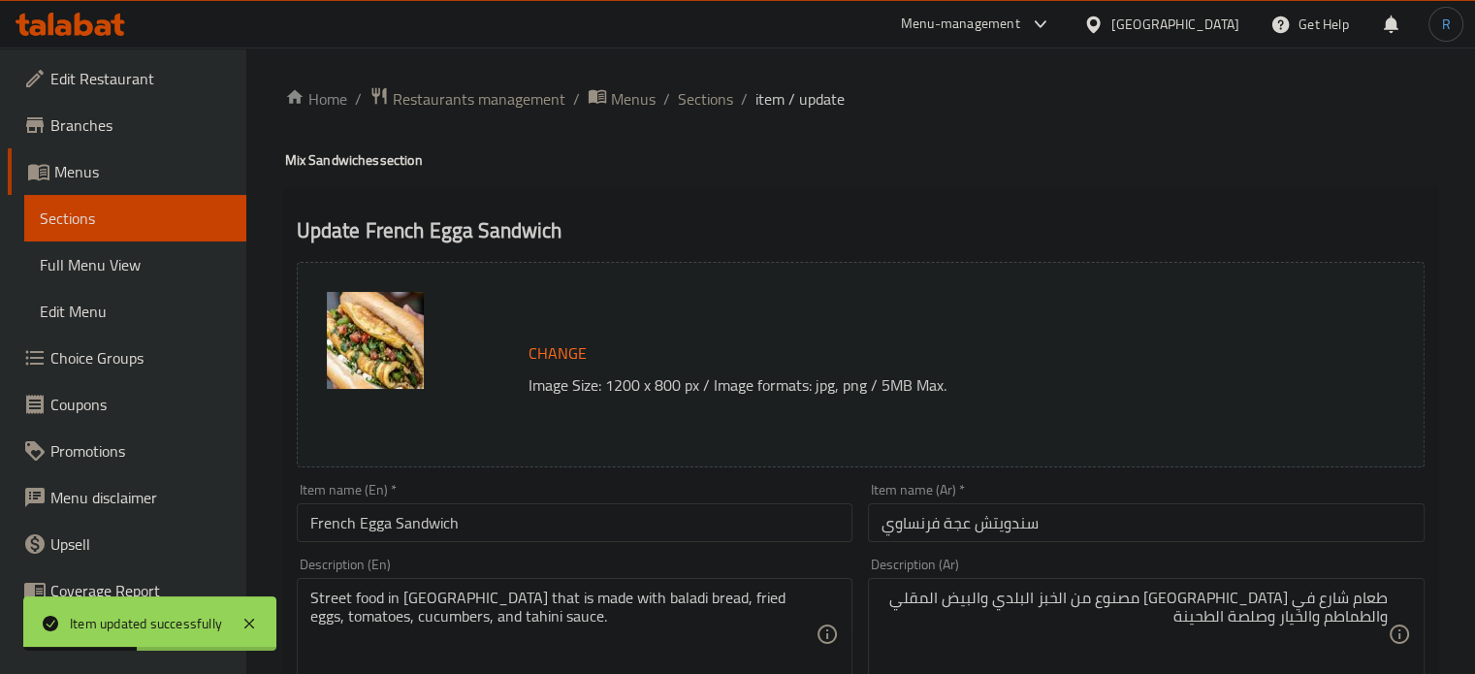
drag, startPoint x: 714, startPoint y: 99, endPoint x: 814, endPoint y: 0, distance: 140.6
click at [714, 99] on span "Sections" at bounding box center [705, 98] width 55 height 23
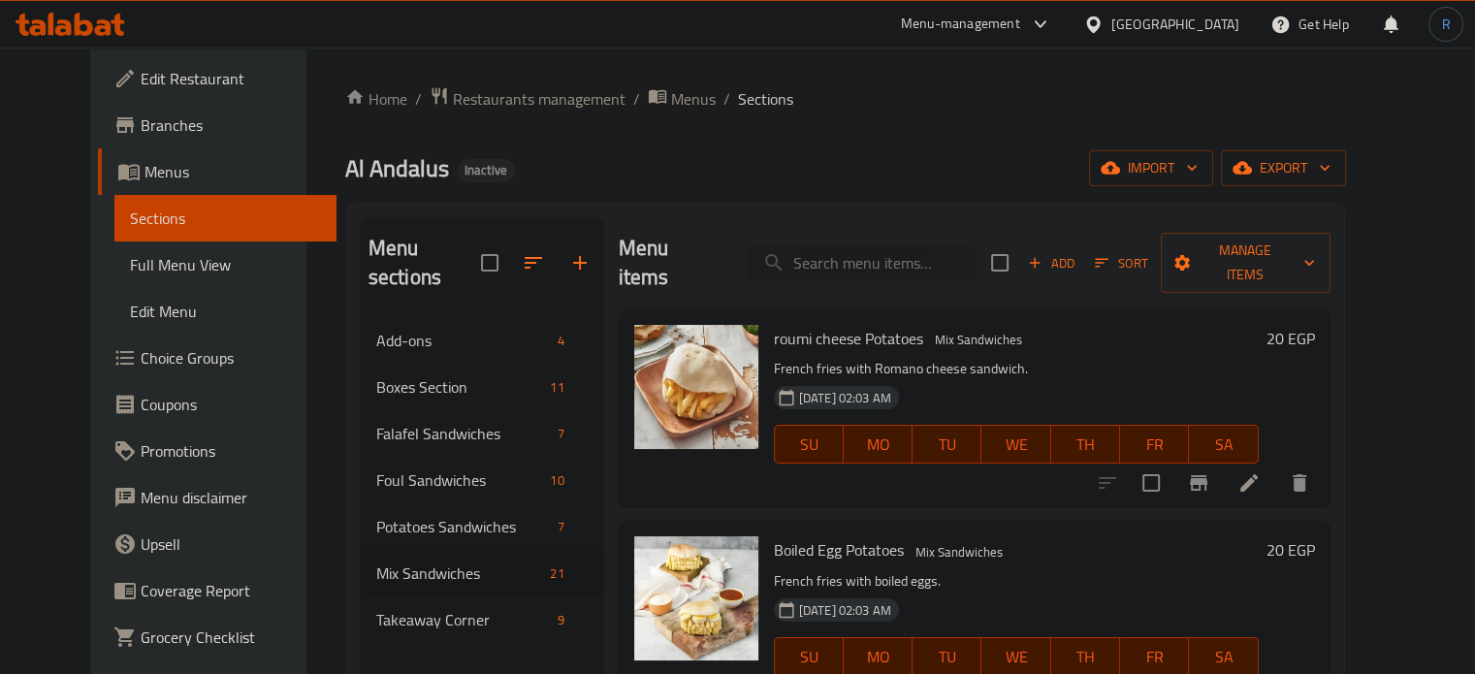
click at [847, 257] on input "search" at bounding box center [861, 263] width 229 height 34
paste input "baladi Omelette Sandwich"
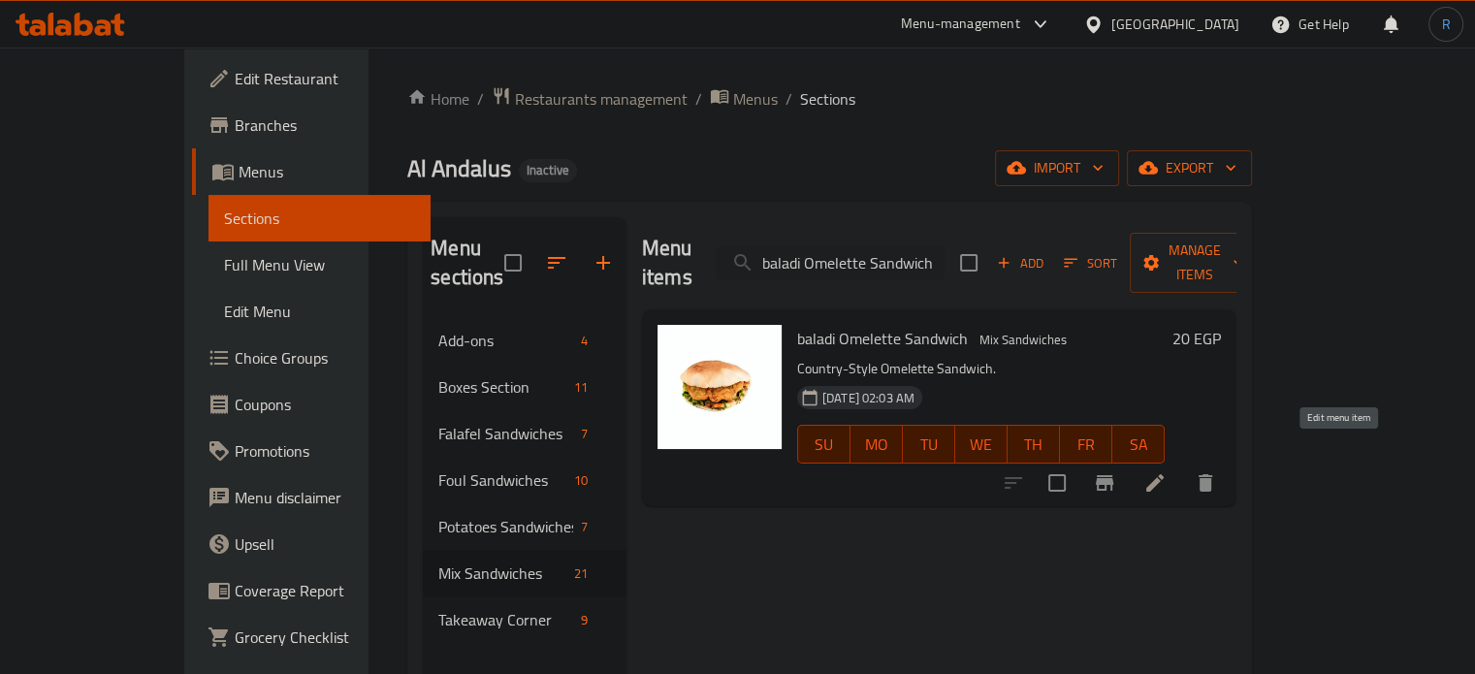
type input "baladi Omelette Sandwich"
click at [1167, 471] on icon at bounding box center [1154, 482] width 23 height 23
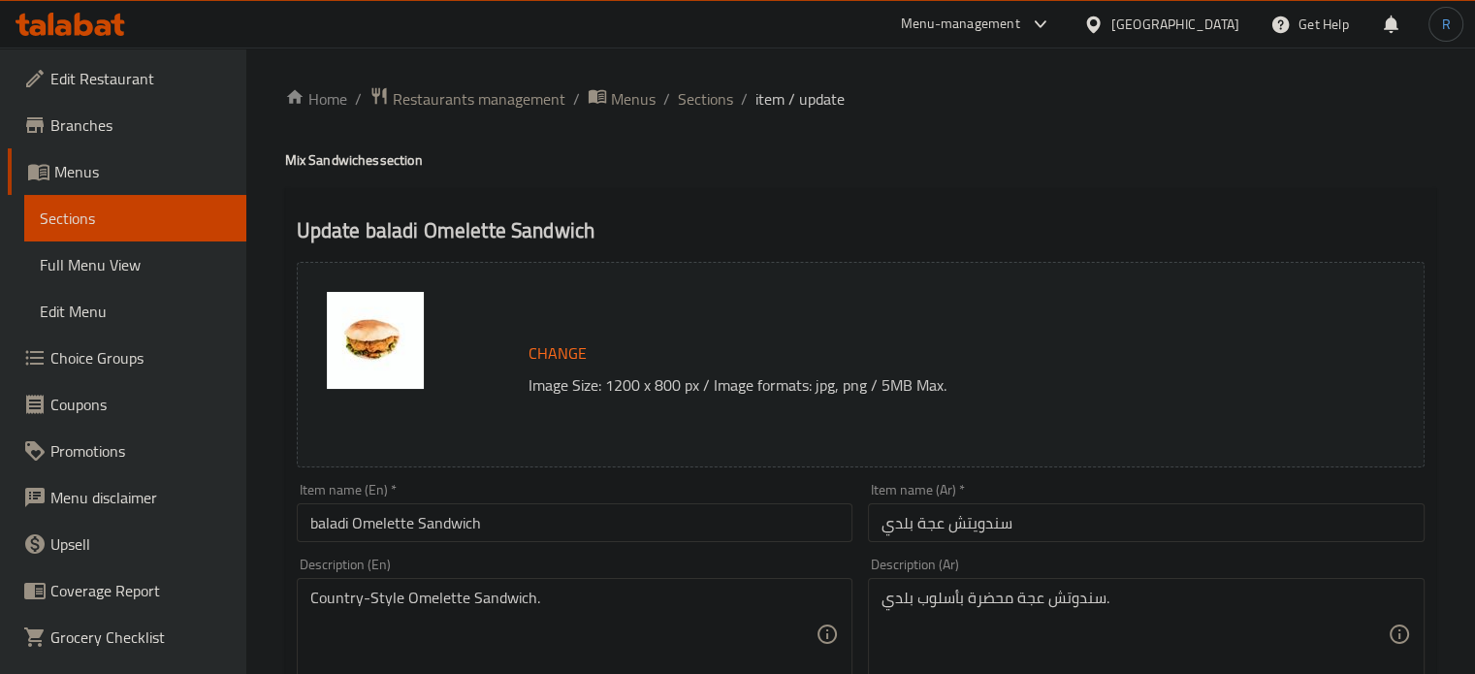
scroll to position [97, 0]
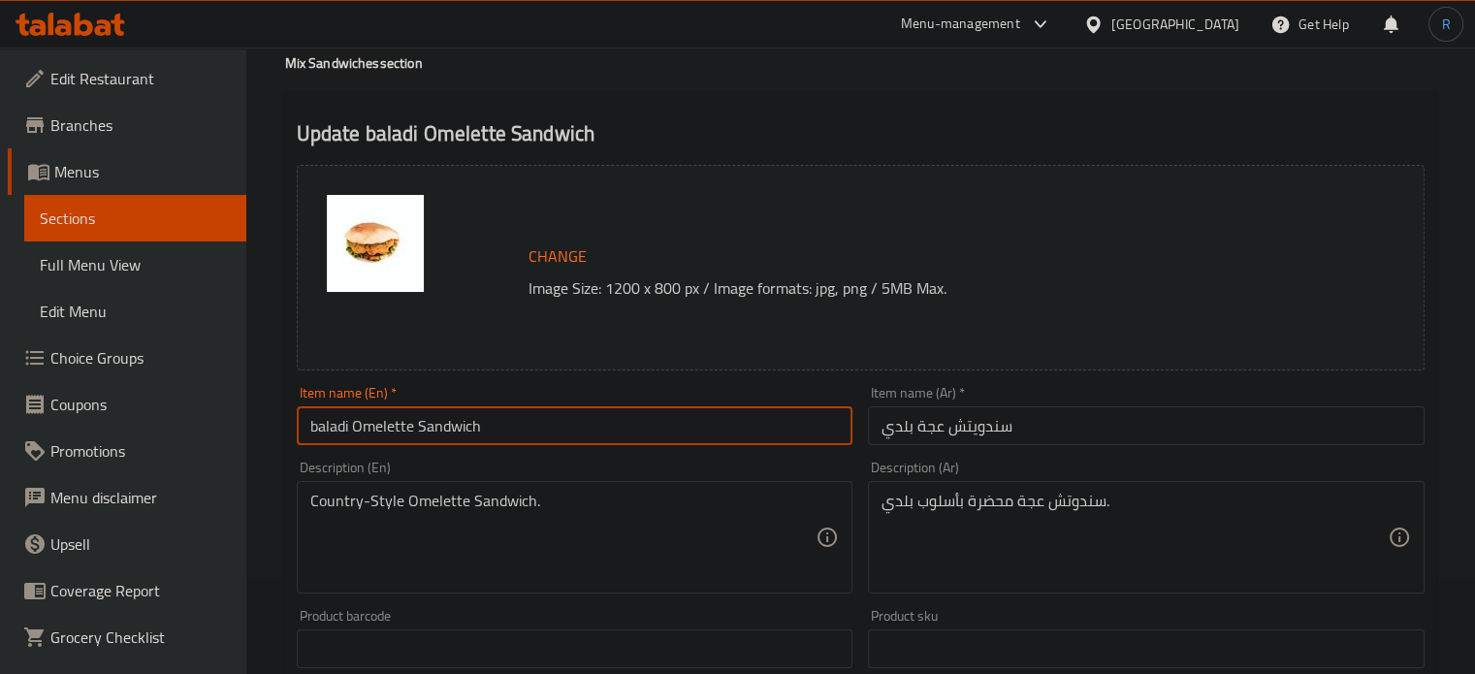
click at [400, 436] on input "baladi Omelette Sandwich" at bounding box center [575, 425] width 557 height 39
click at [317, 428] on input "baladi Egga Sandwich" at bounding box center [575, 425] width 557 height 39
type input "Baladi Egga Sandwich"
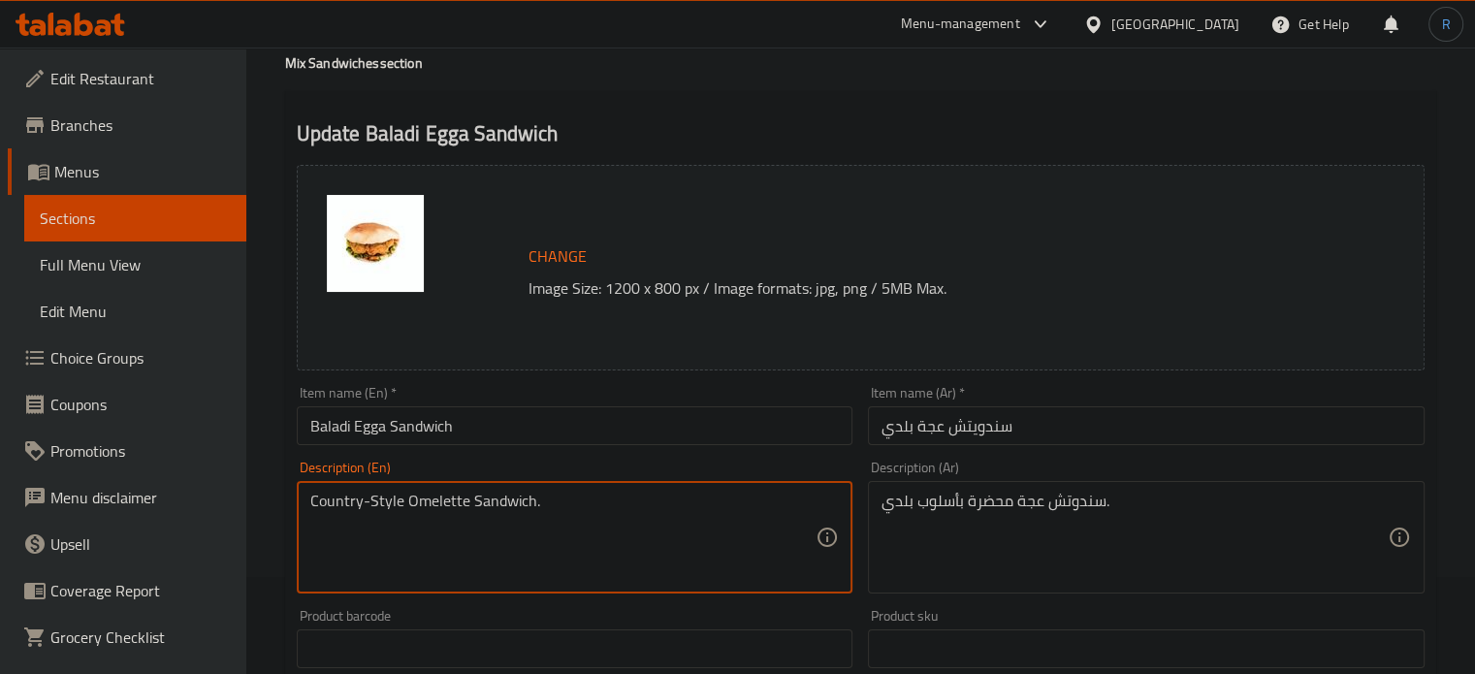
click at [349, 509] on textarea "Country-Style Omelette Sandwich." at bounding box center [563, 538] width 506 height 92
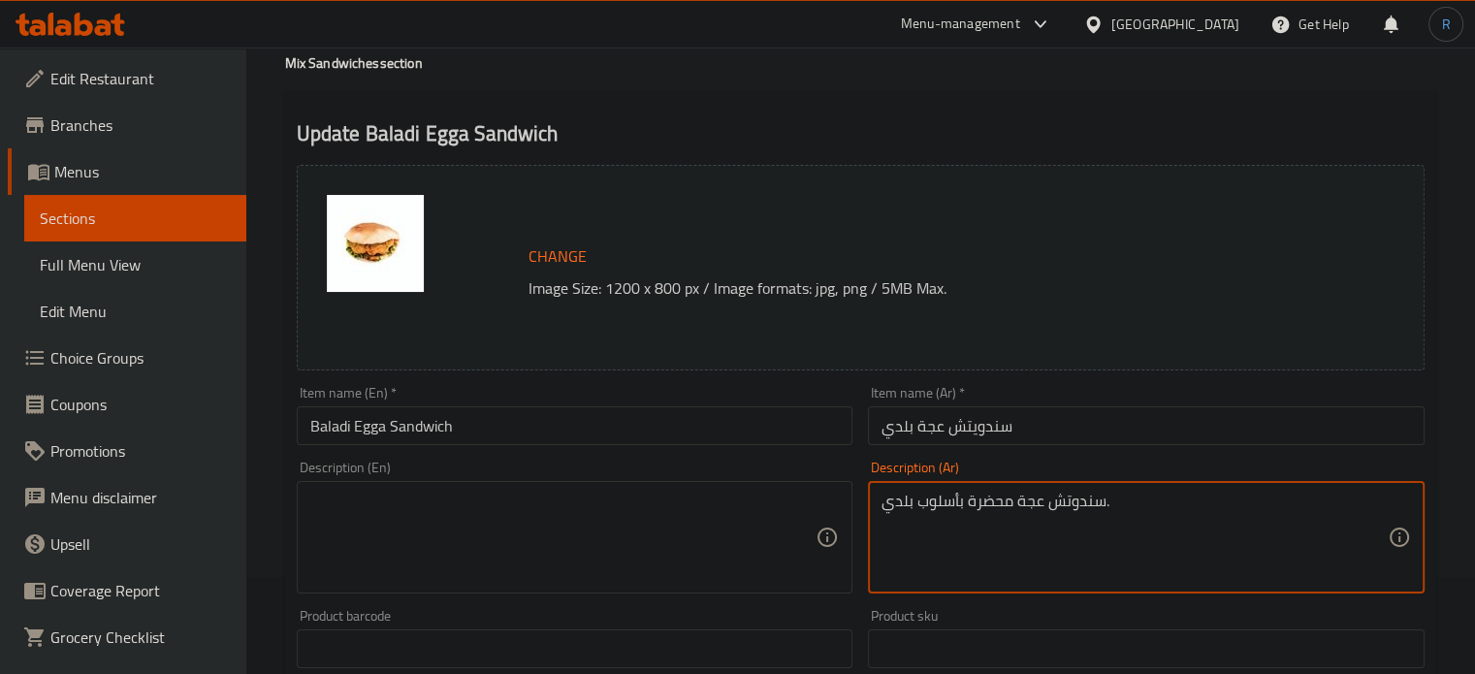
click at [901, 515] on textarea "سندوتش عجة محضرة بأسلوب بلدي." at bounding box center [1134, 538] width 506 height 92
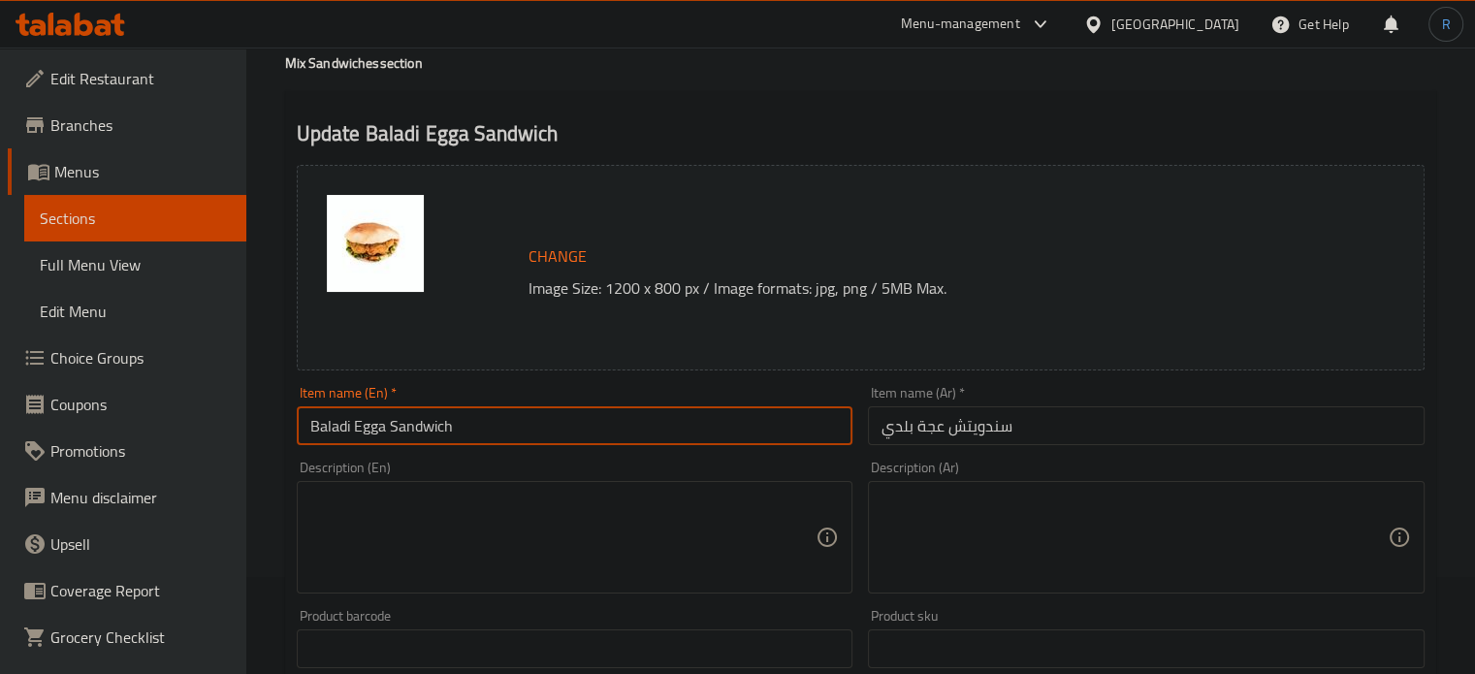
click at [760, 441] on input "Baladi Egga Sandwich" at bounding box center [575, 425] width 557 height 39
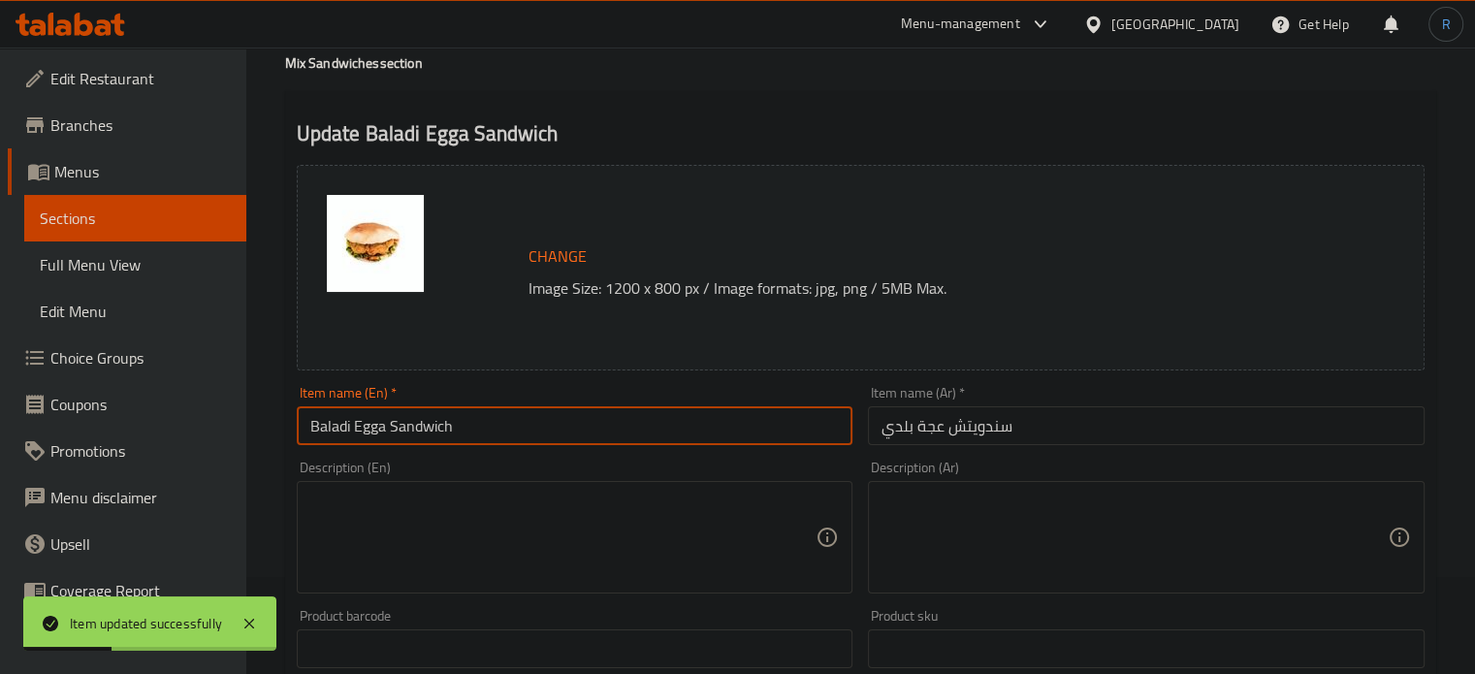
click at [572, 515] on textarea at bounding box center [563, 538] width 506 height 92
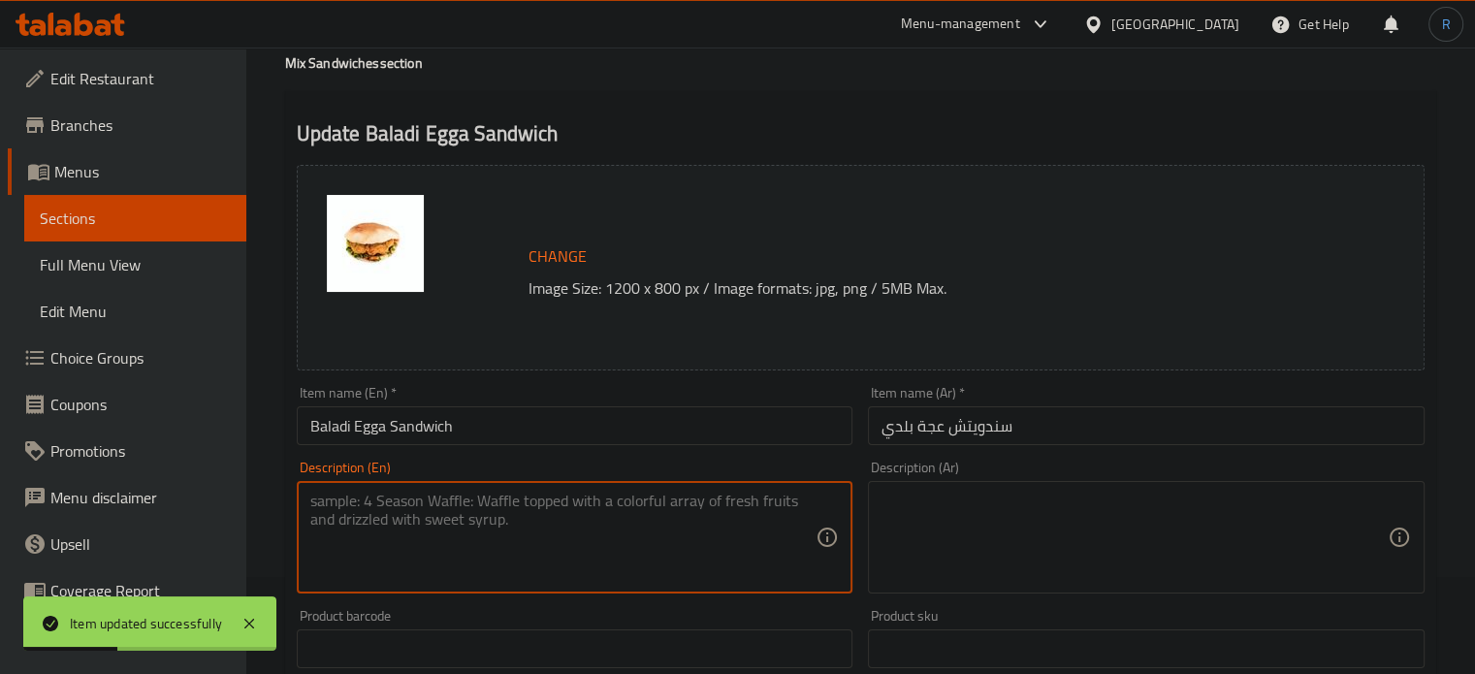
paste textarea "Street food in [GEOGRAPHIC_DATA] that is made with baladi bread, fried eggs, to…"
type textarea "Street food in Egypt that is made with baladi bread, fried eggs, tomatoes, cucu…"
click at [980, 523] on textarea at bounding box center [1134, 538] width 506 height 92
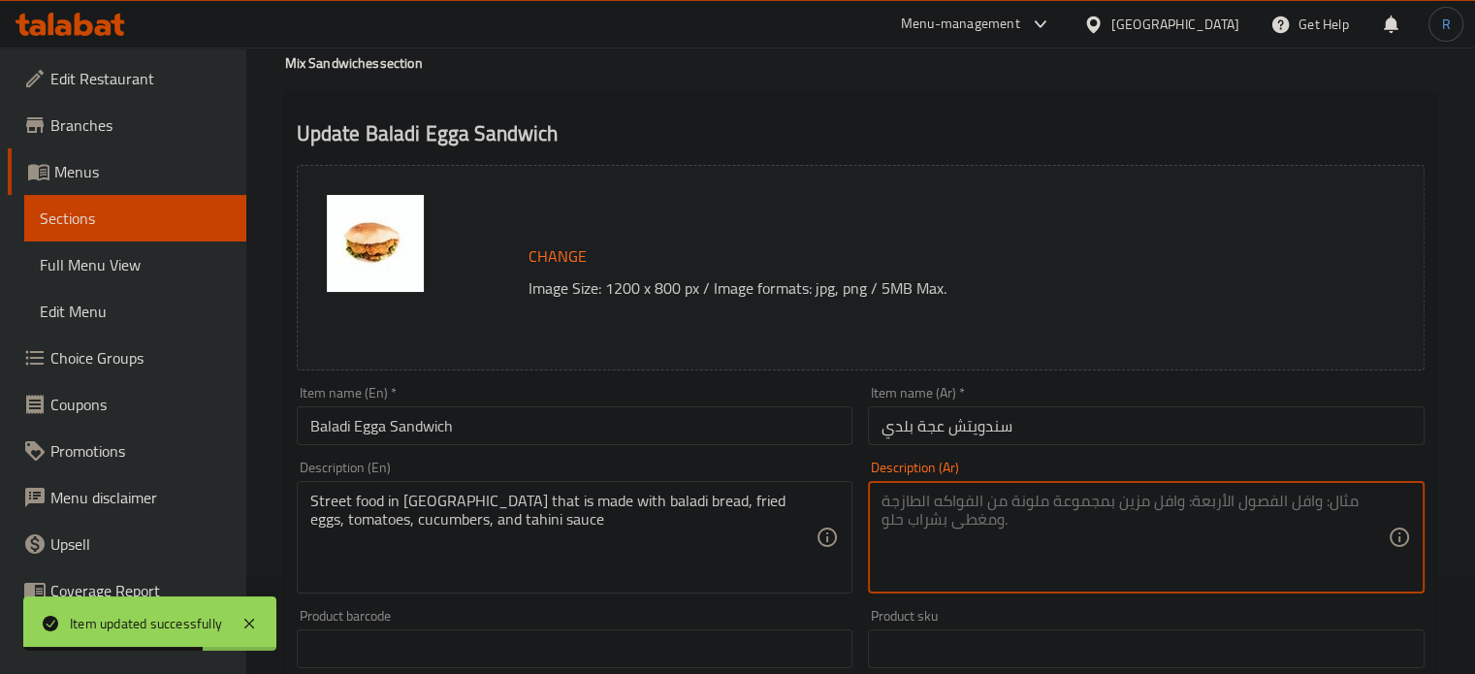
paste textarea "طعام شارع في مصر مصنوع من الخبز البلدي والبيض المقلي والطماطم والخيار وصلصة الط…"
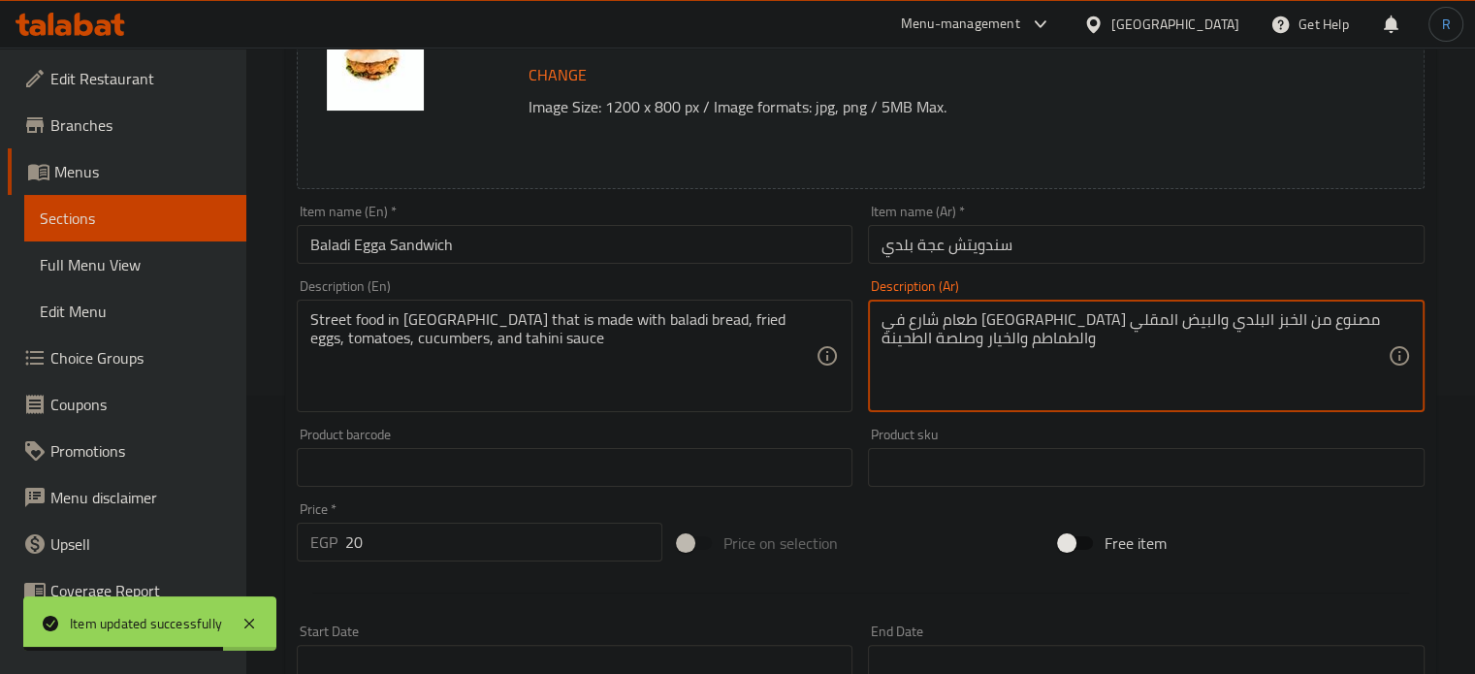
scroll to position [291, 0]
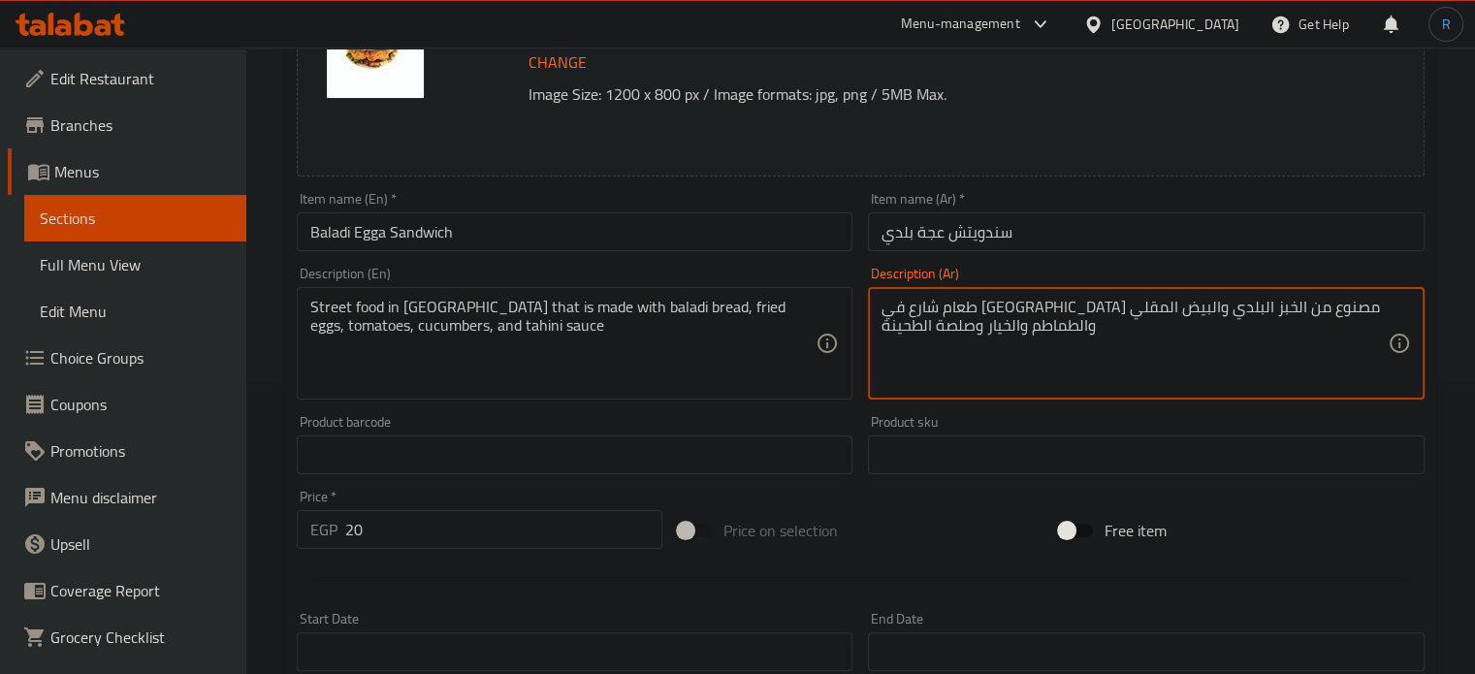
type textarea "طعام شارع في مصر مصنوع من الخبز البلدي والبيض المقلي والطماطم والخيار وصلصة الط…"
click at [709, 254] on div "Item name (En)   * Baladi Egga Sandwich Item name (En) *" at bounding box center [575, 221] width 572 height 75
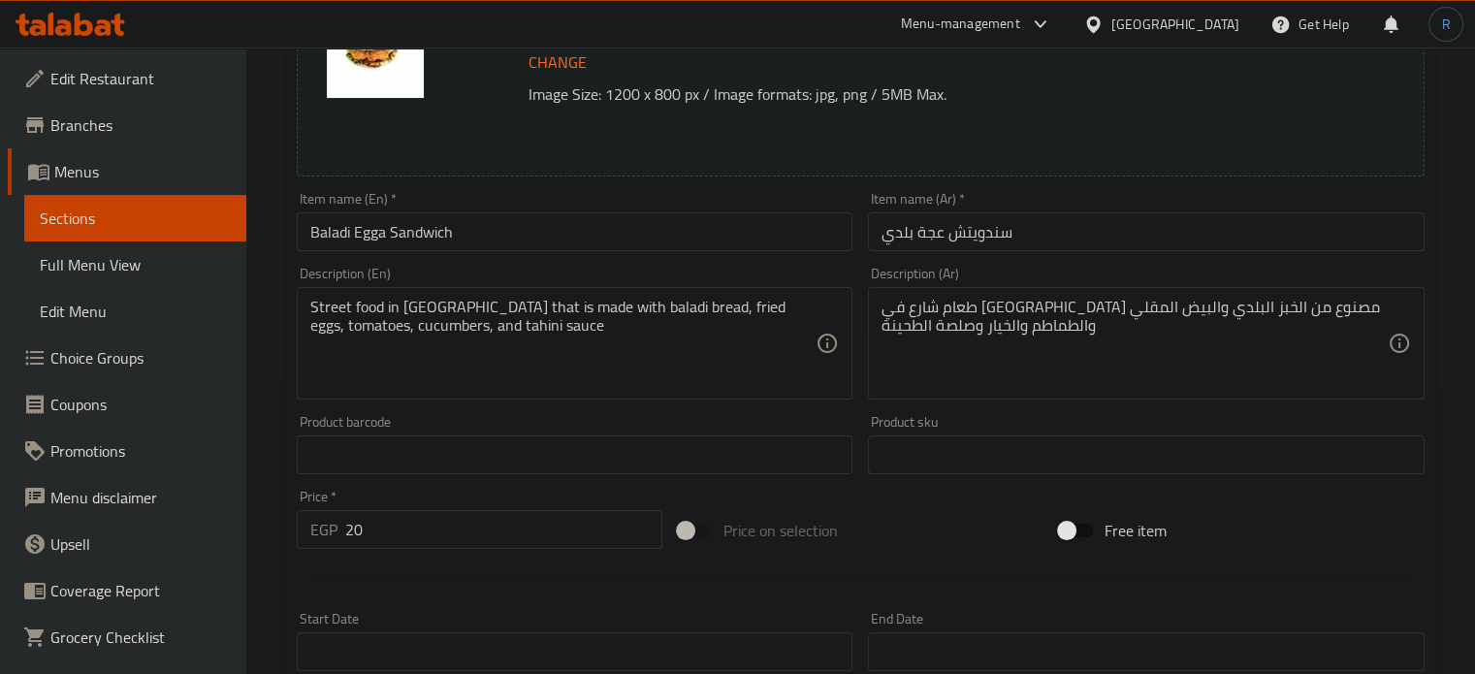
click at [709, 244] on input "Baladi Egga Sandwich" at bounding box center [575, 231] width 557 height 39
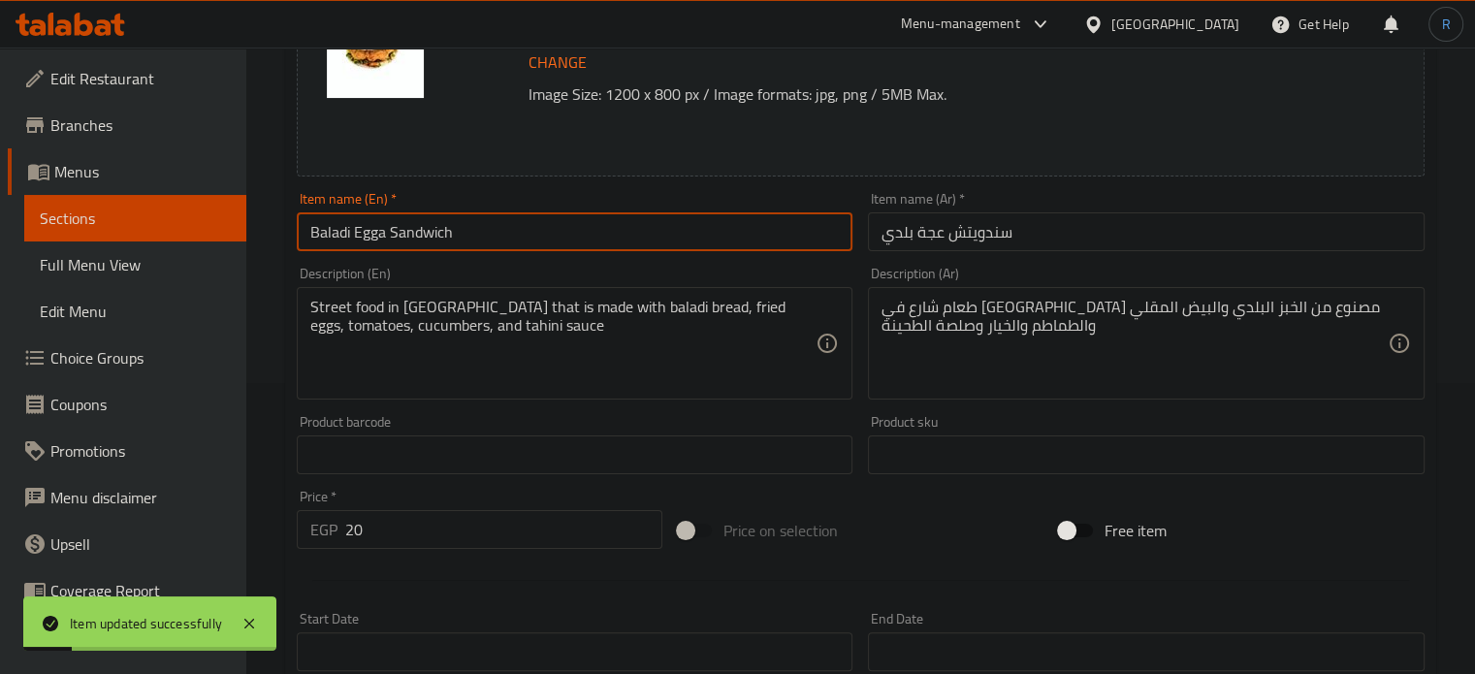
click at [599, 243] on input "Baladi Egga Sandwich" at bounding box center [575, 231] width 557 height 39
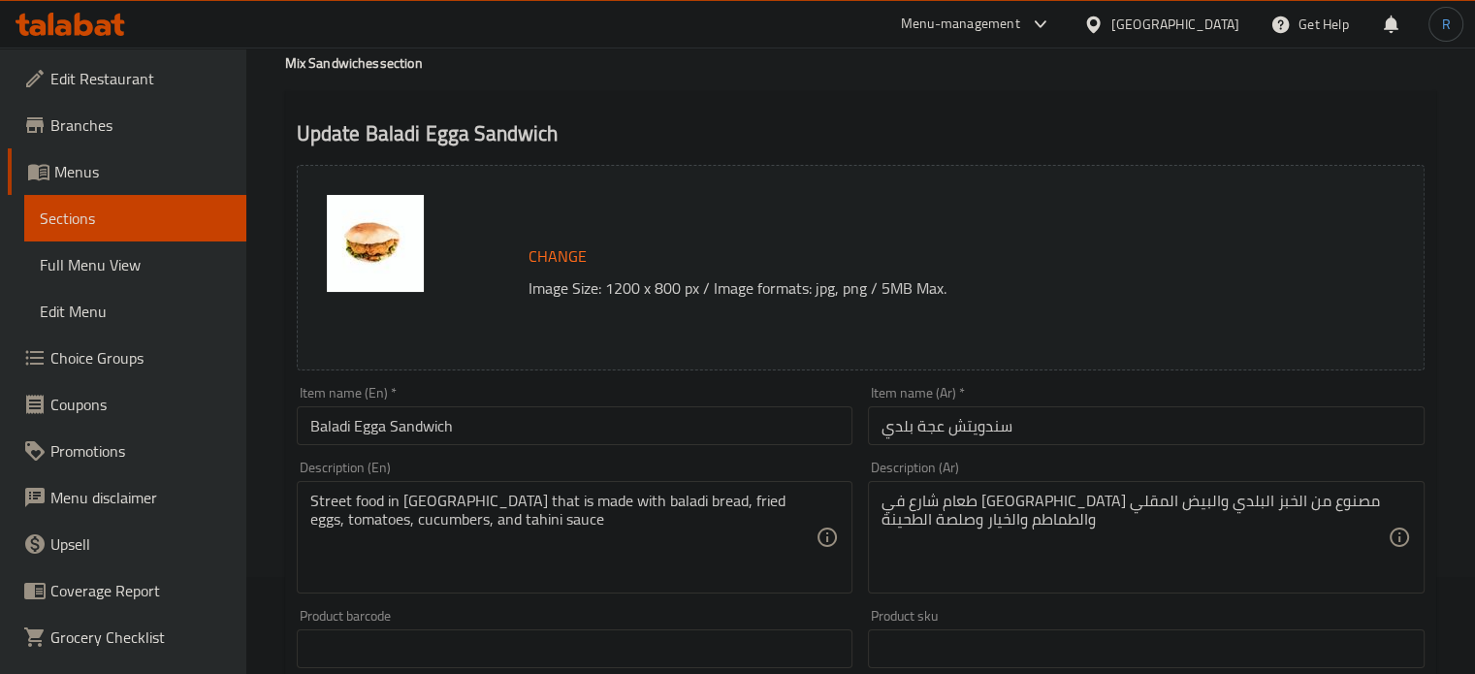
scroll to position [0, 0]
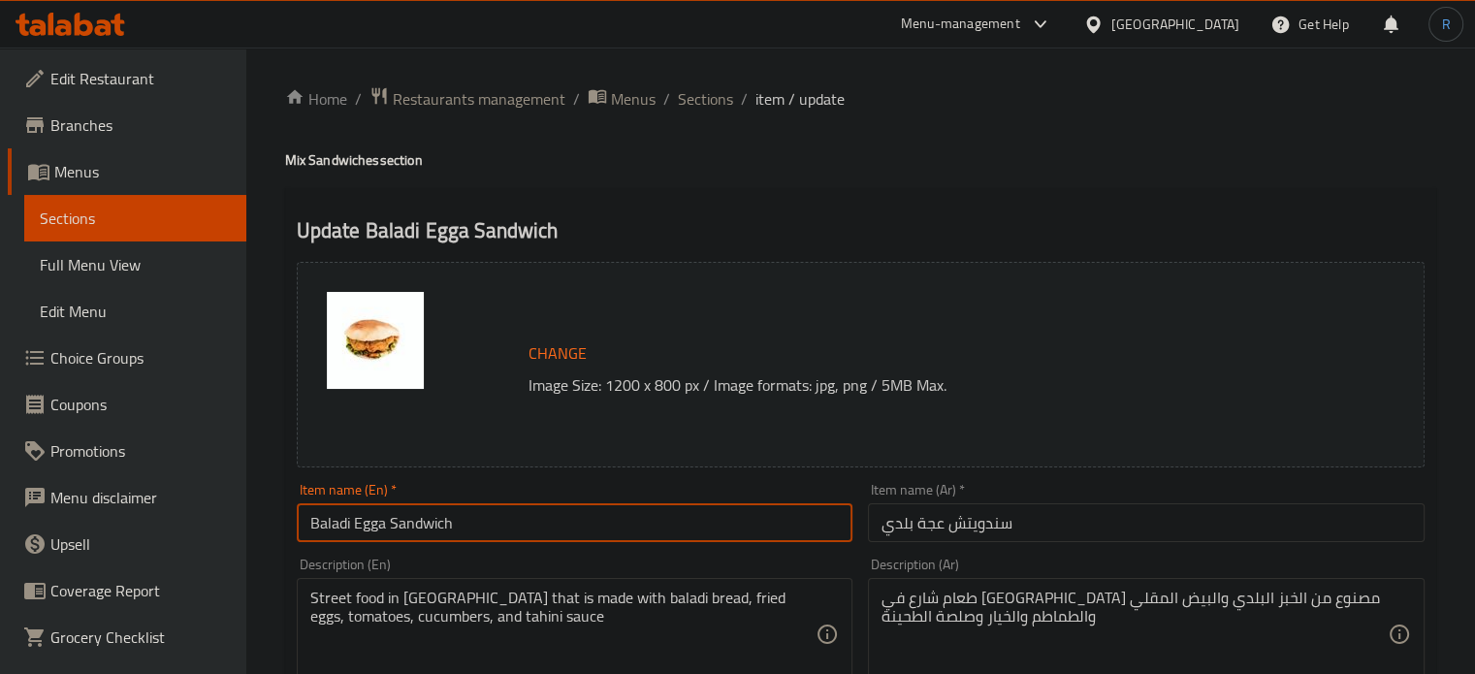
click at [641, 527] on input "Baladi Egga Sandwich" at bounding box center [575, 522] width 557 height 39
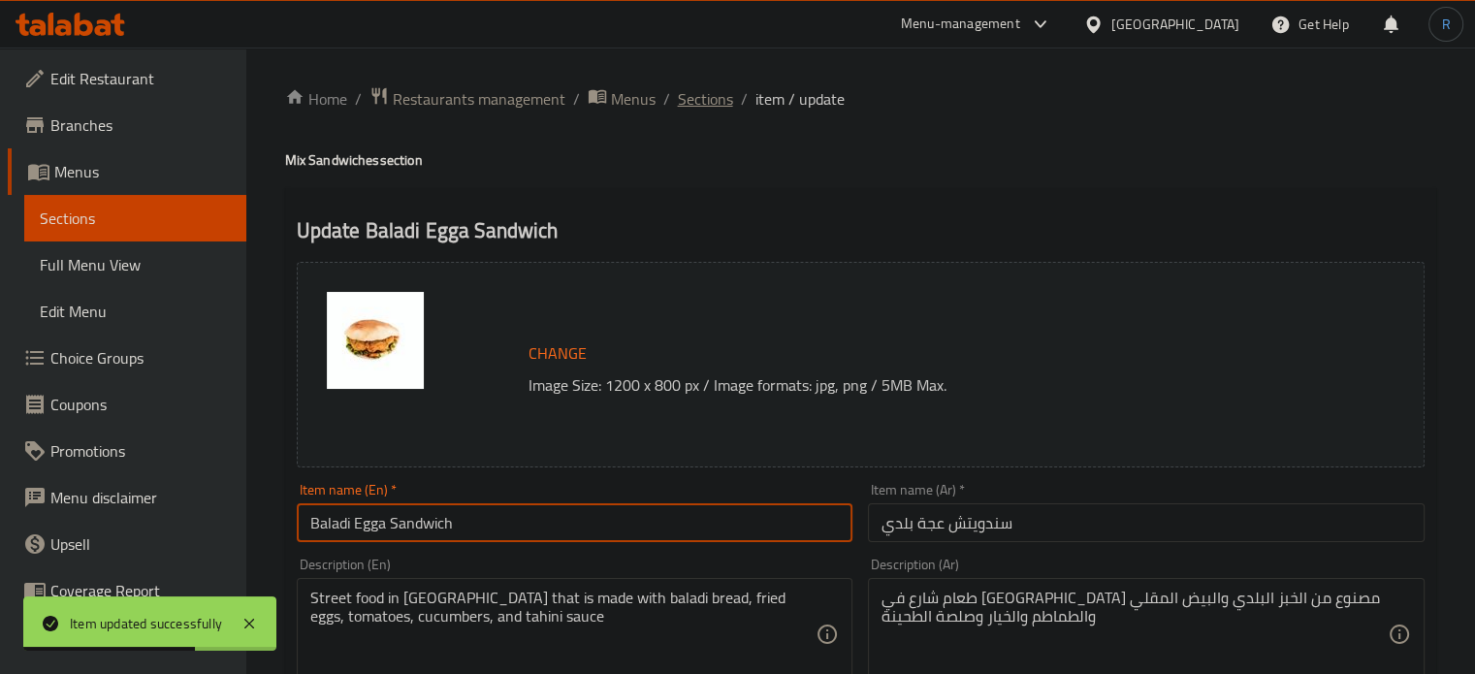
click at [716, 90] on span "Sections" at bounding box center [705, 98] width 55 height 23
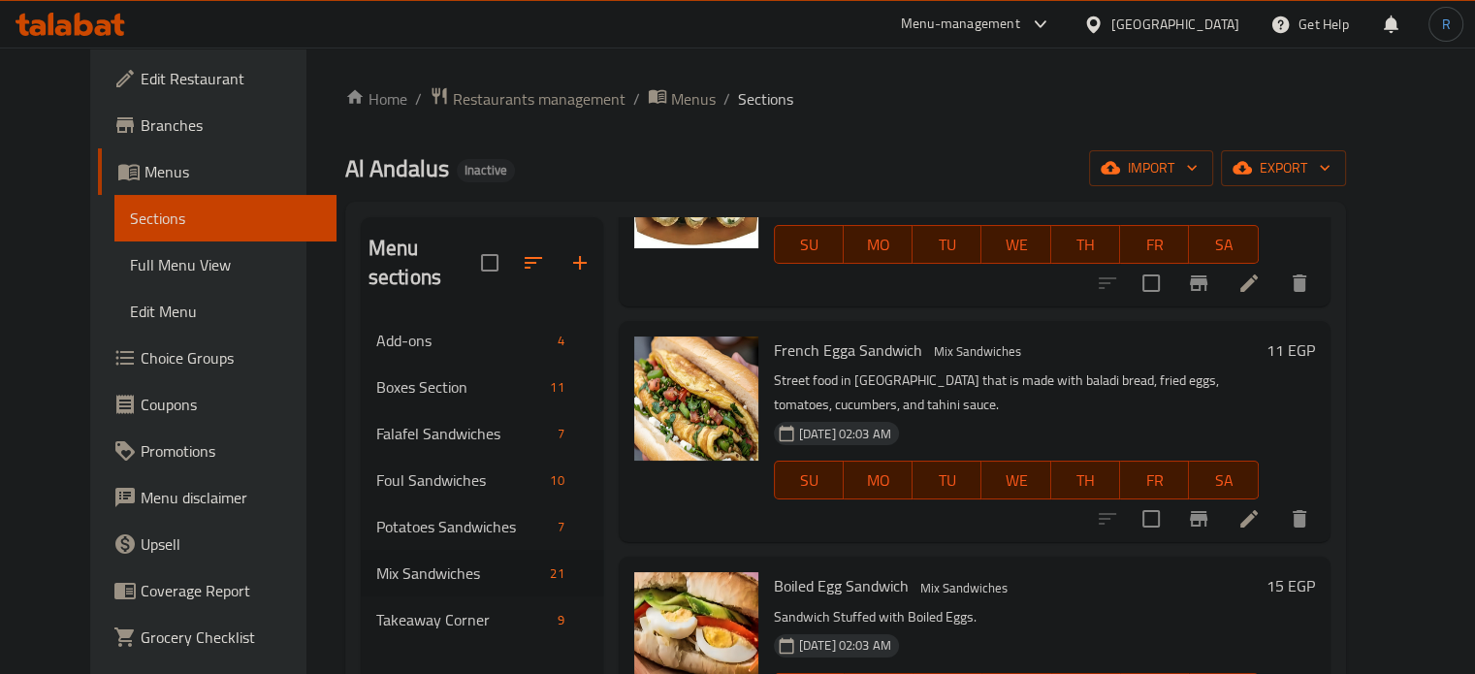
scroll to position [776, 0]
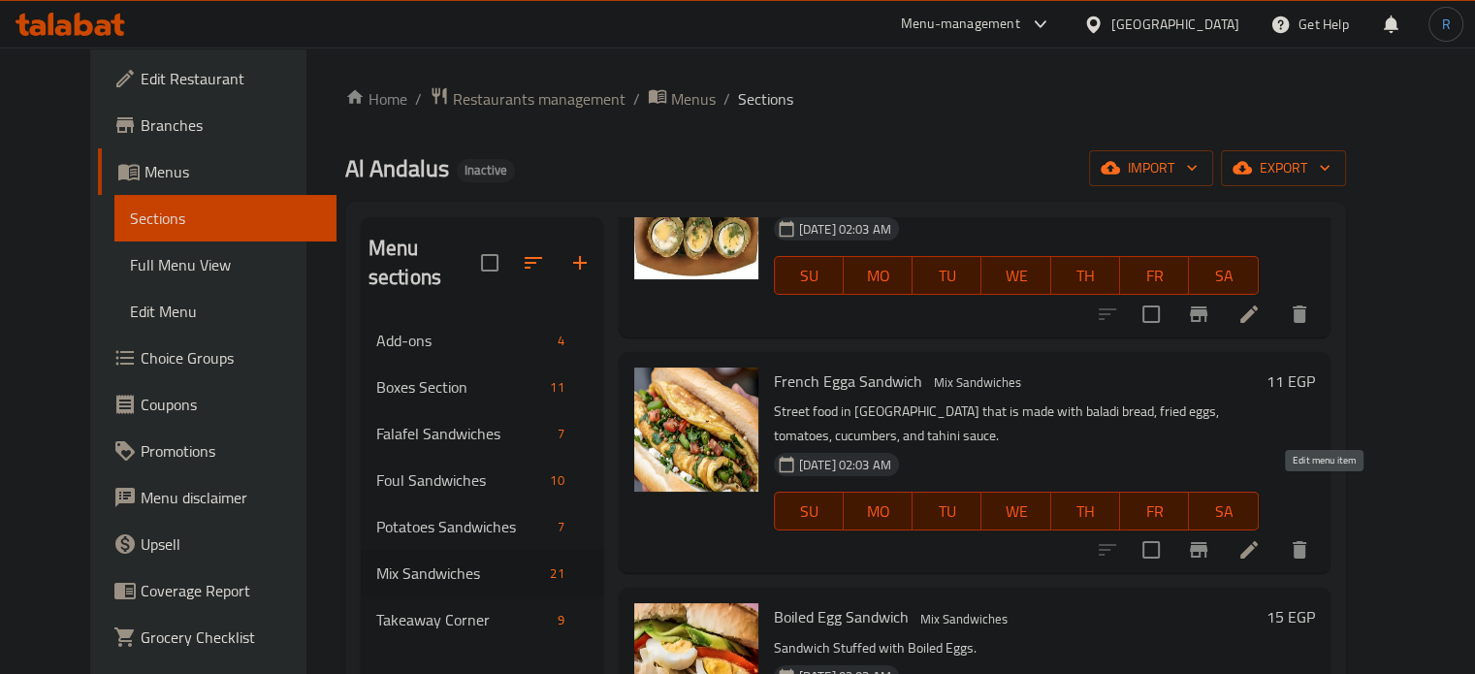
click at [1261, 538] on icon at bounding box center [1248, 549] width 23 height 23
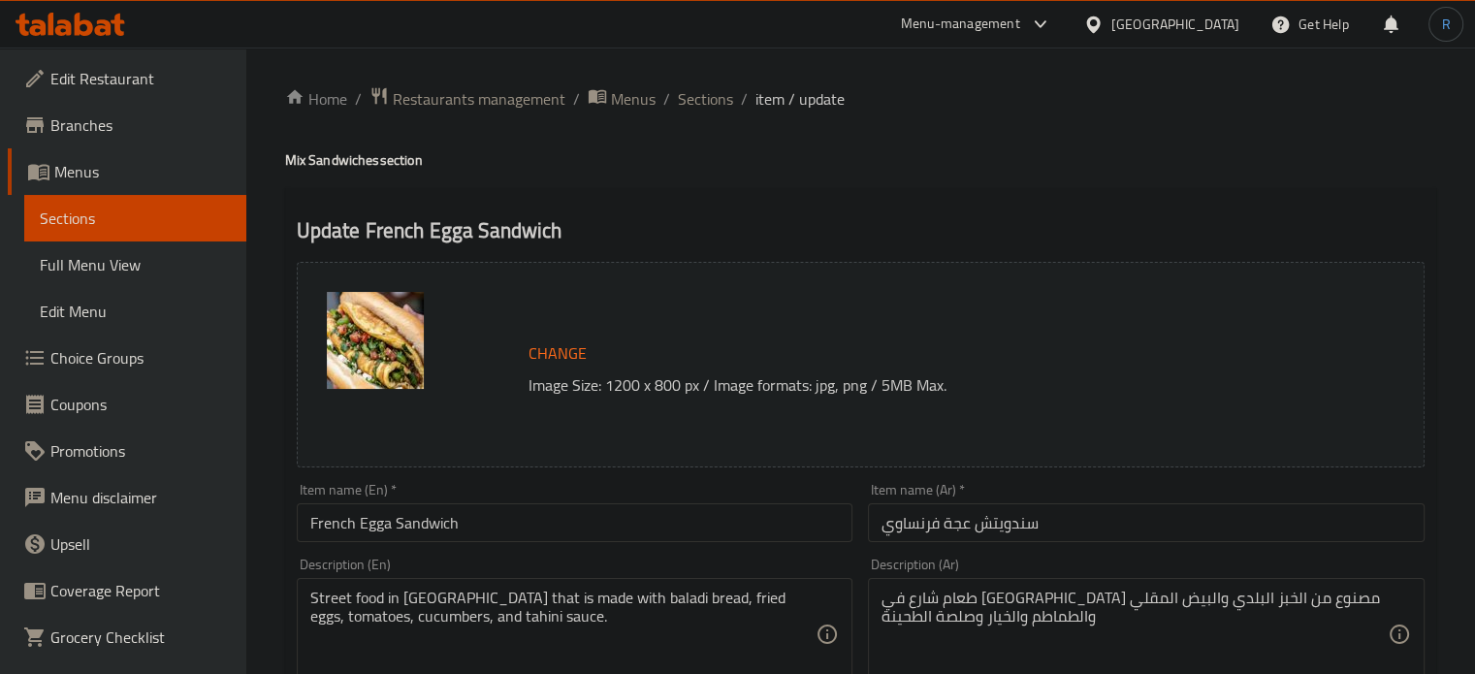
click at [485, 595] on textarea "Street food in Egypt that is made with baladi bread, fried eggs, tomatoes, cucu…" at bounding box center [563, 635] width 506 height 92
paste textarea "Fried and spiced egg, served in a sandwich"
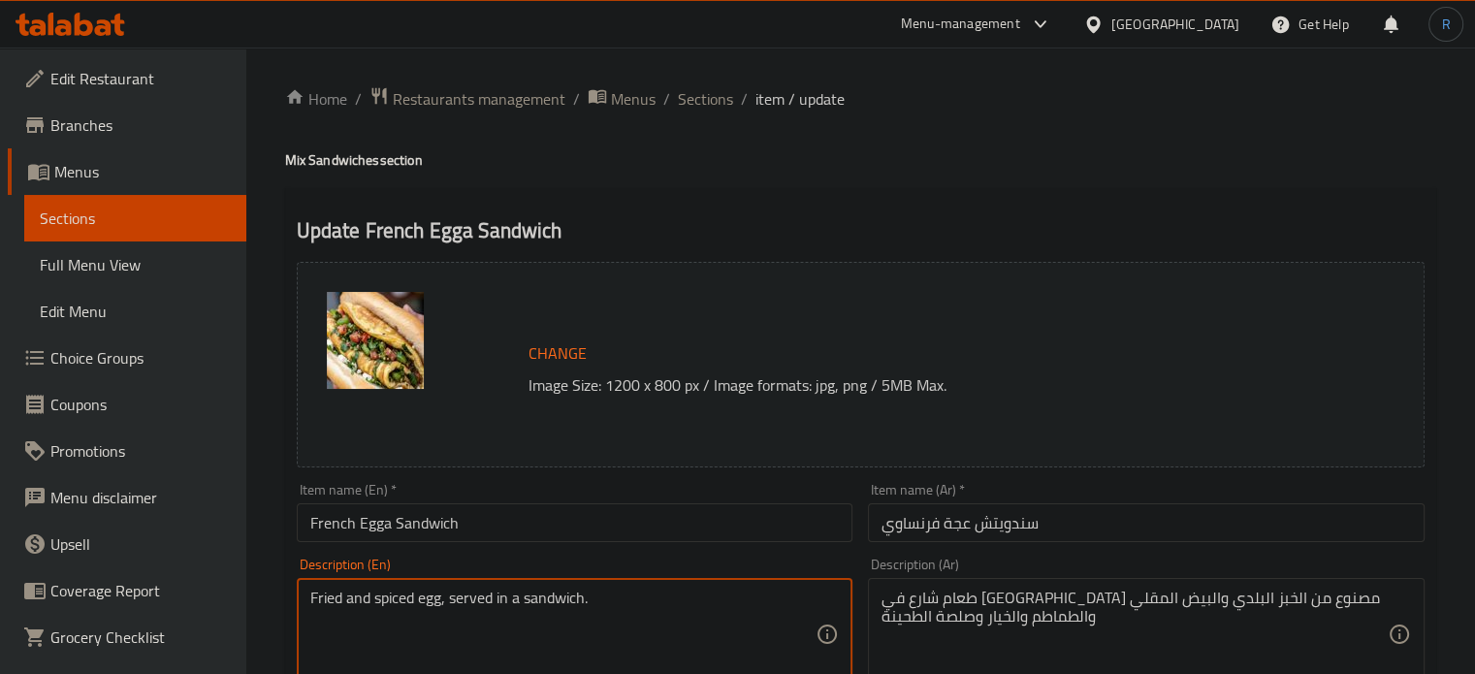
type textarea "Fried and spiced egg, served in a sandwich."
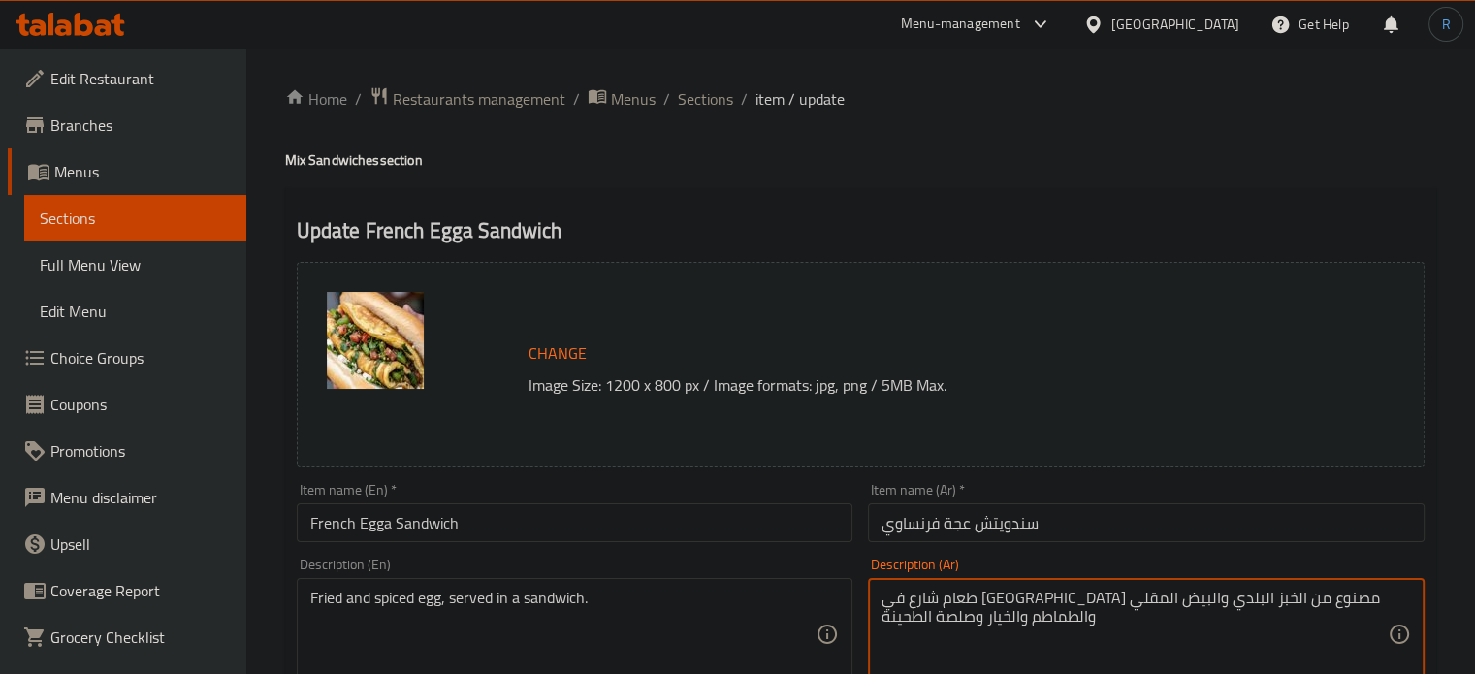
click at [1000, 599] on textarea "طعام شارع في مصر مصنوع من الخبز البلدي والبيض المقلي والطماطم والخيار وصلصة الط…" at bounding box center [1134, 635] width 506 height 92
paste textarea "يض مقلي ومتبل، يقدم في سندويتش."
type textarea "بيض مقلي ومتبل، يقدم في سندويتش."
click at [808, 534] on input "French Egga Sandwich" at bounding box center [575, 522] width 557 height 39
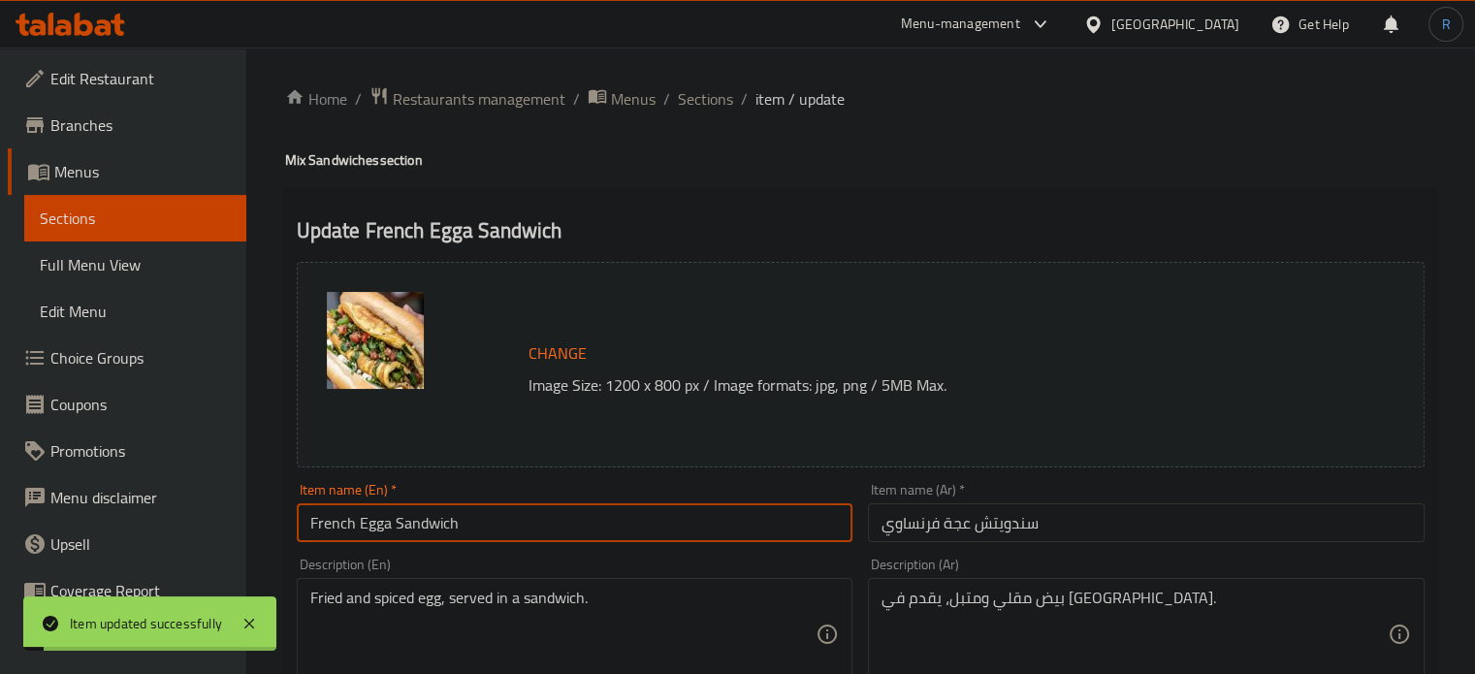
click at [690, 104] on span "Sections" at bounding box center [705, 98] width 55 height 23
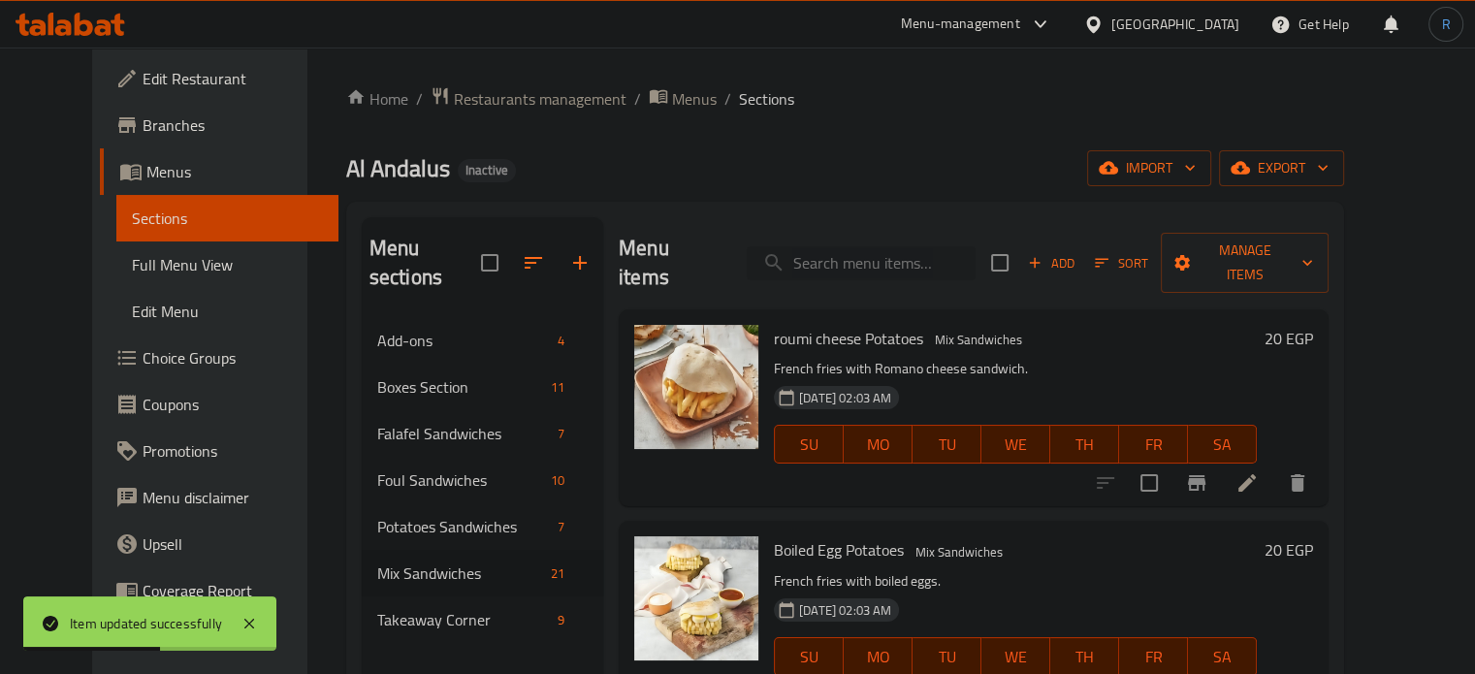
click at [880, 259] on input "search" at bounding box center [861, 263] width 229 height 34
paste input "mesh Cheese Sandwich"
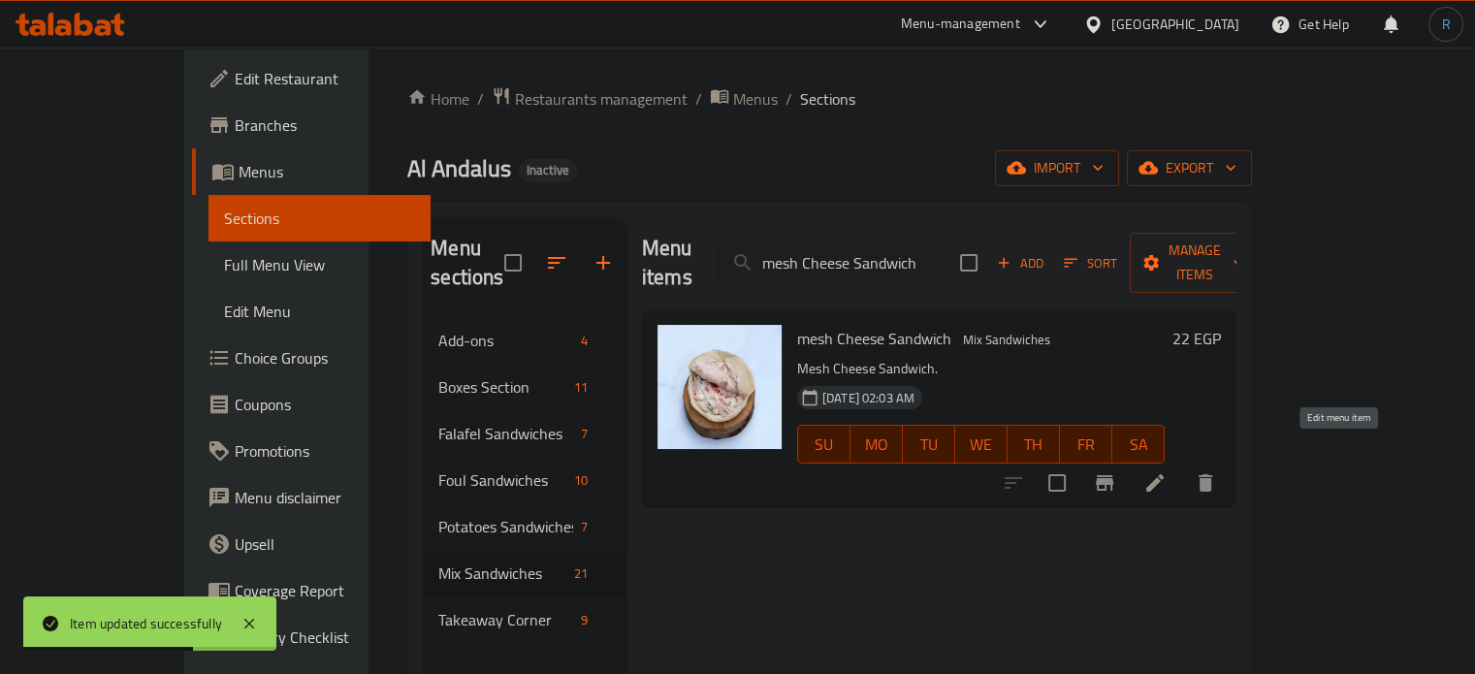
type input "mesh Cheese Sandwich"
click at [1167, 471] on icon at bounding box center [1154, 482] width 23 height 23
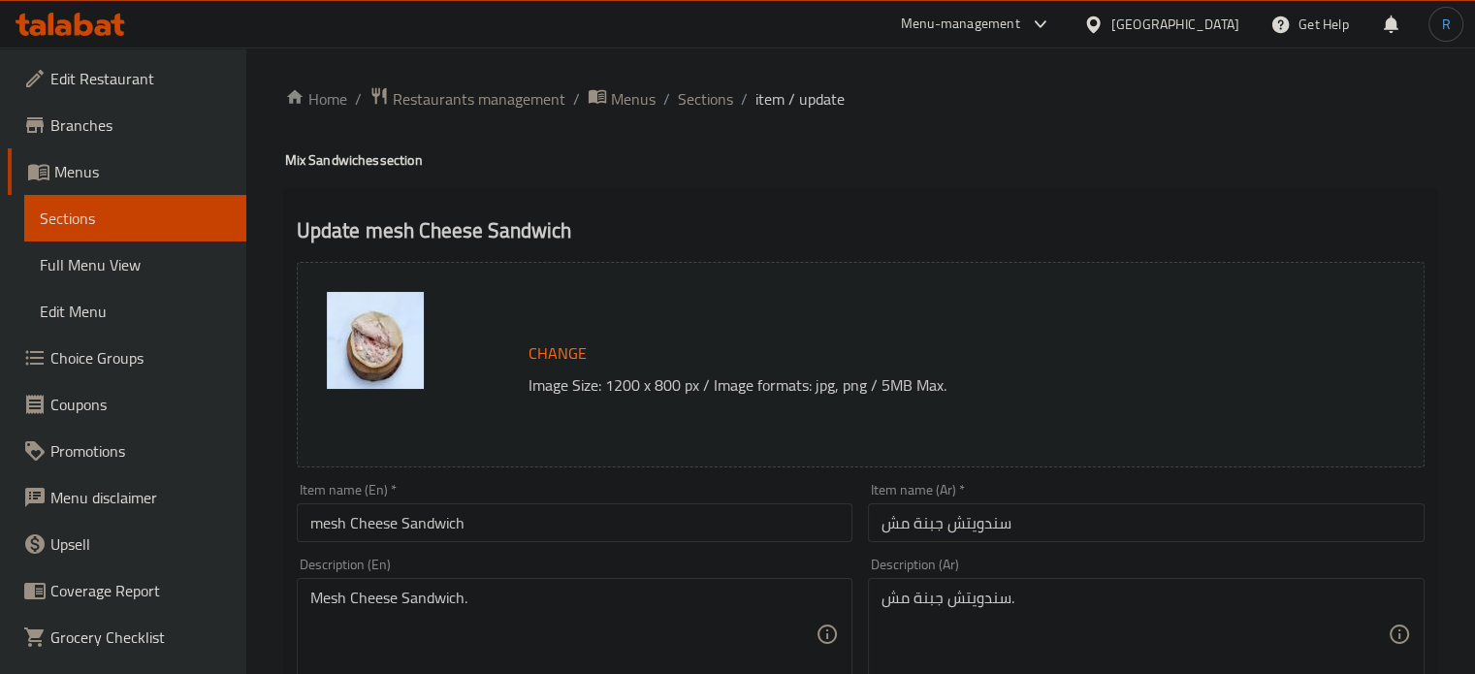
click at [334, 534] on input "mesh Cheese Sandwich" at bounding box center [575, 522] width 557 height 39
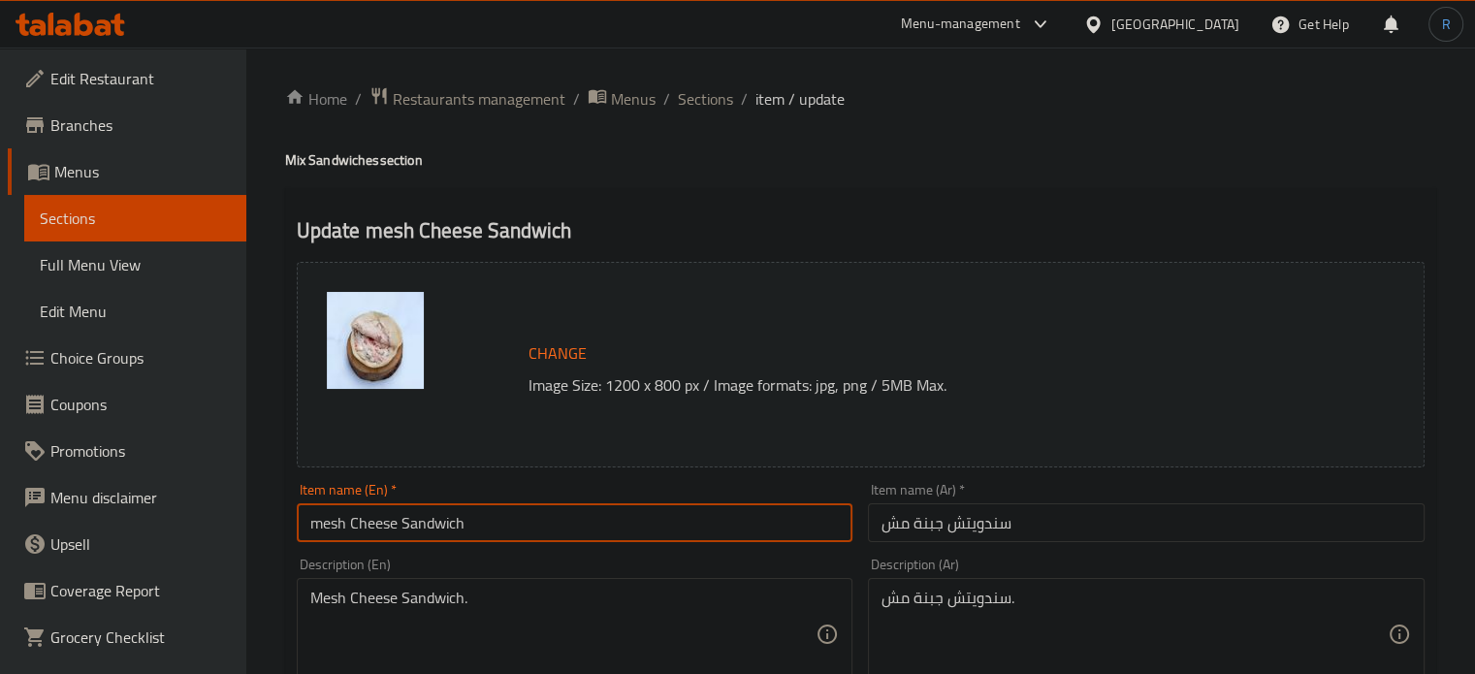
click at [334, 534] on input "mesh Cheese Sandwich" at bounding box center [575, 522] width 557 height 39
paste input "Mish"
click at [374, 527] on input "Mish Cheese Sandwich" at bounding box center [575, 522] width 557 height 39
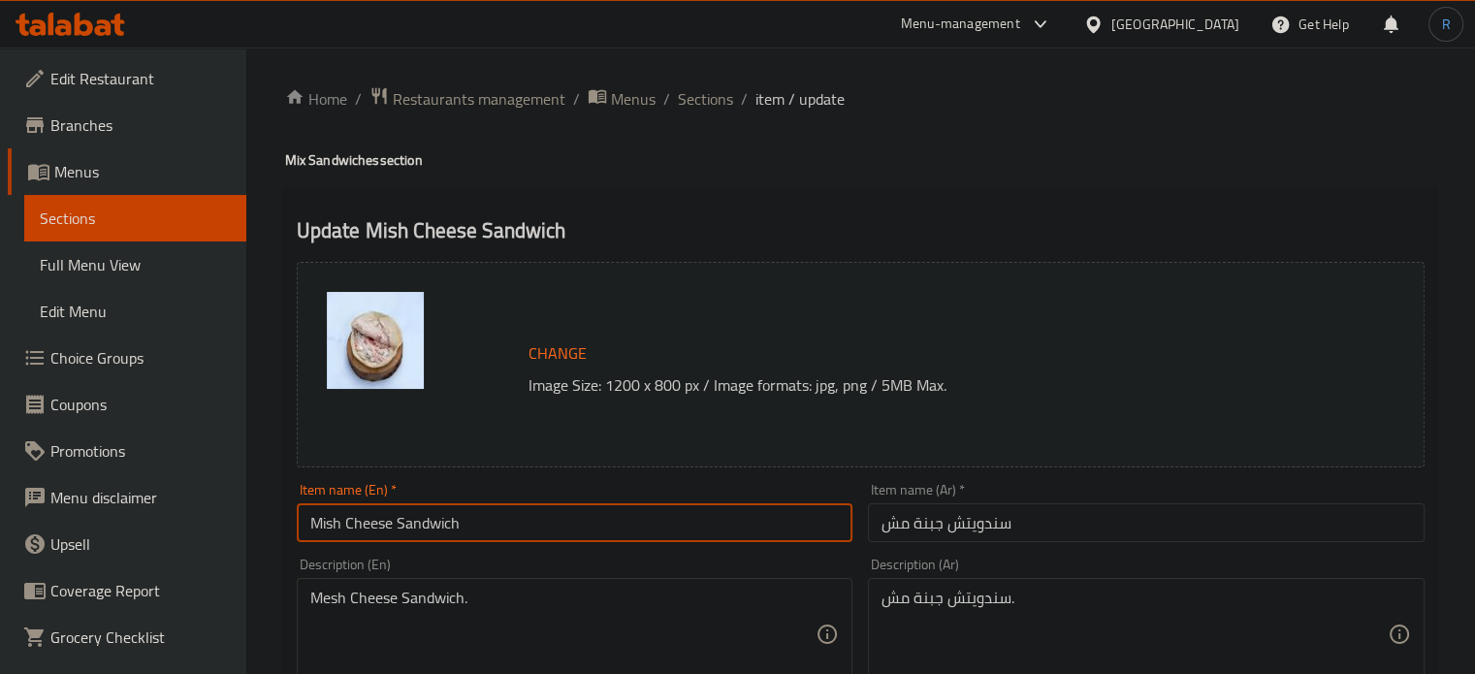
type input "Mish Cheese Sandwich"
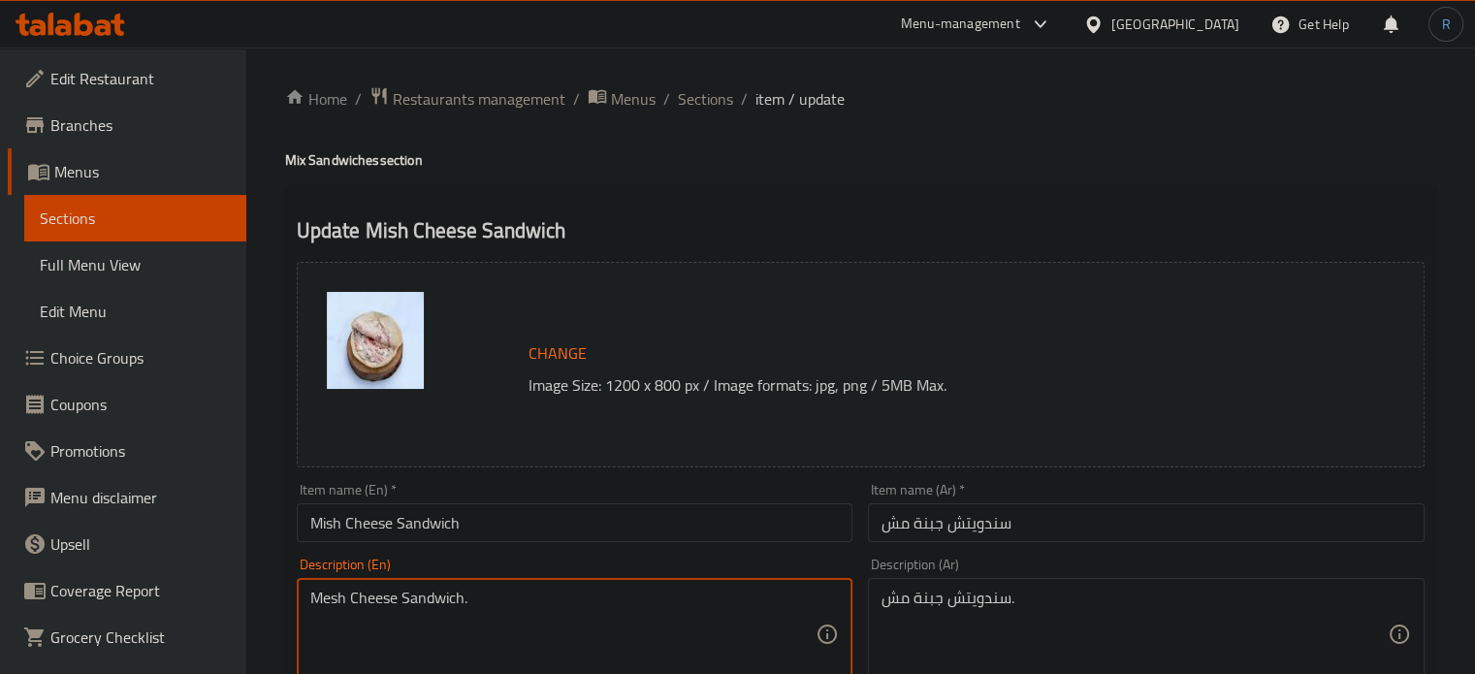
click at [374, 591] on textarea "Mesh Cheese Sandwich." at bounding box center [563, 635] width 506 height 92
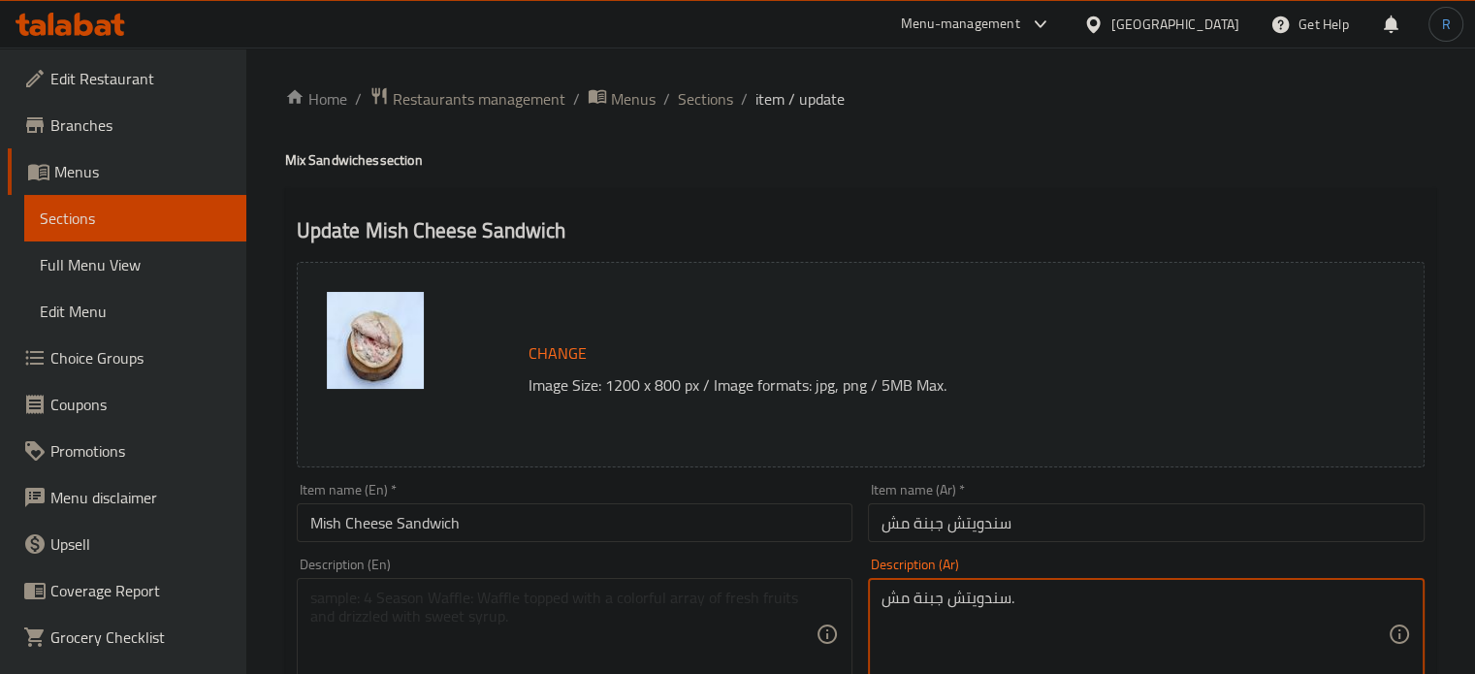
click at [907, 601] on textarea "سندويتش جبنة مش." at bounding box center [1134, 635] width 506 height 92
type textarea "سندويتش جبنة ."
click at [907, 601] on textarea "سندويتش جبنة ." at bounding box center [1134, 635] width 506 height 92
click at [766, 540] on input "Mish Cheese Sandwich" at bounding box center [575, 522] width 557 height 39
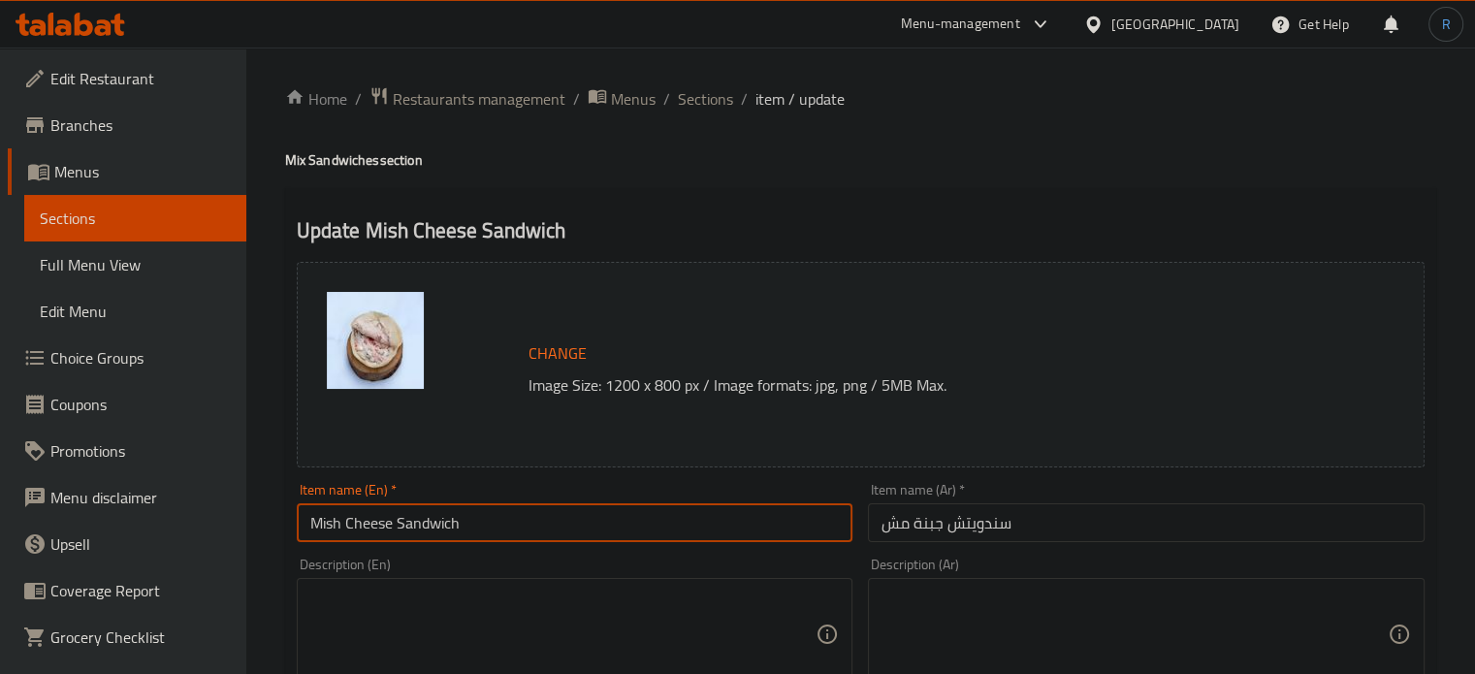
click at [684, 519] on input "Mish Cheese Sandwich" at bounding box center [575, 522] width 557 height 39
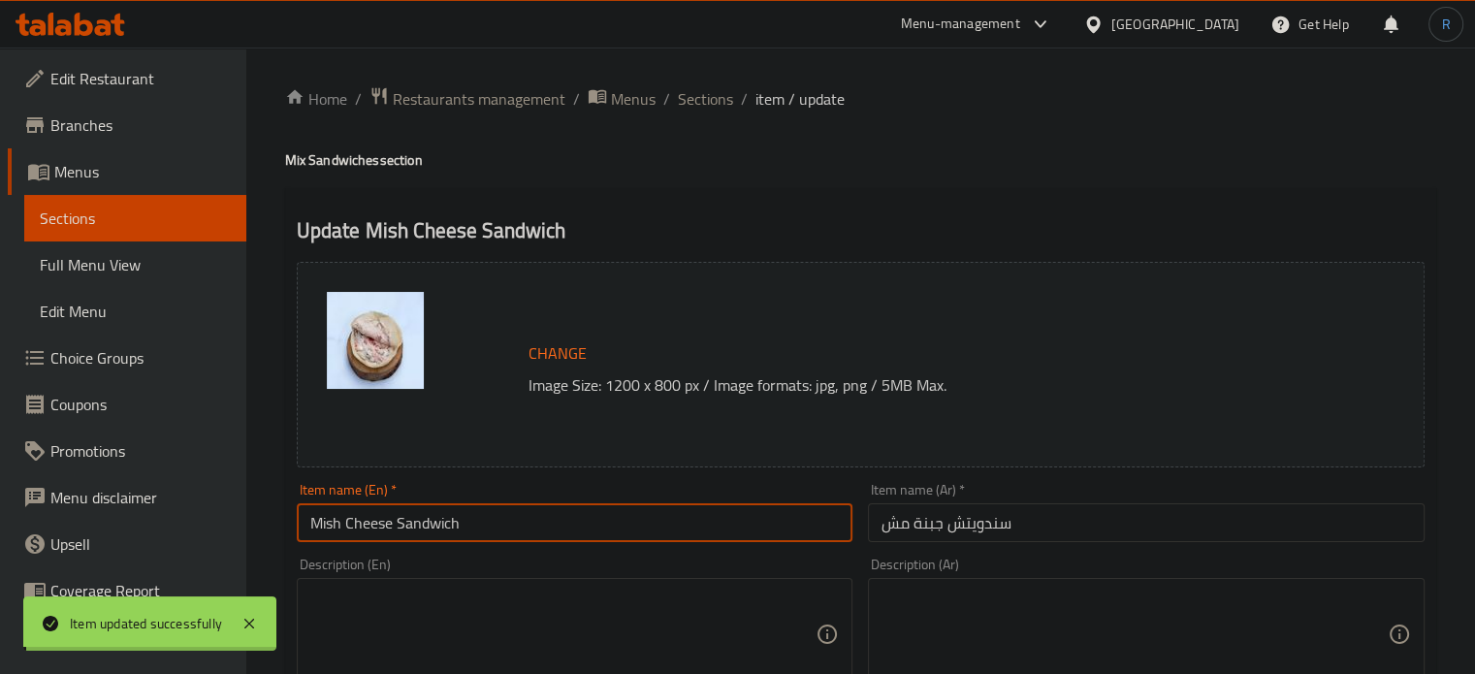
click at [678, 101] on span "Sections" at bounding box center [705, 98] width 55 height 23
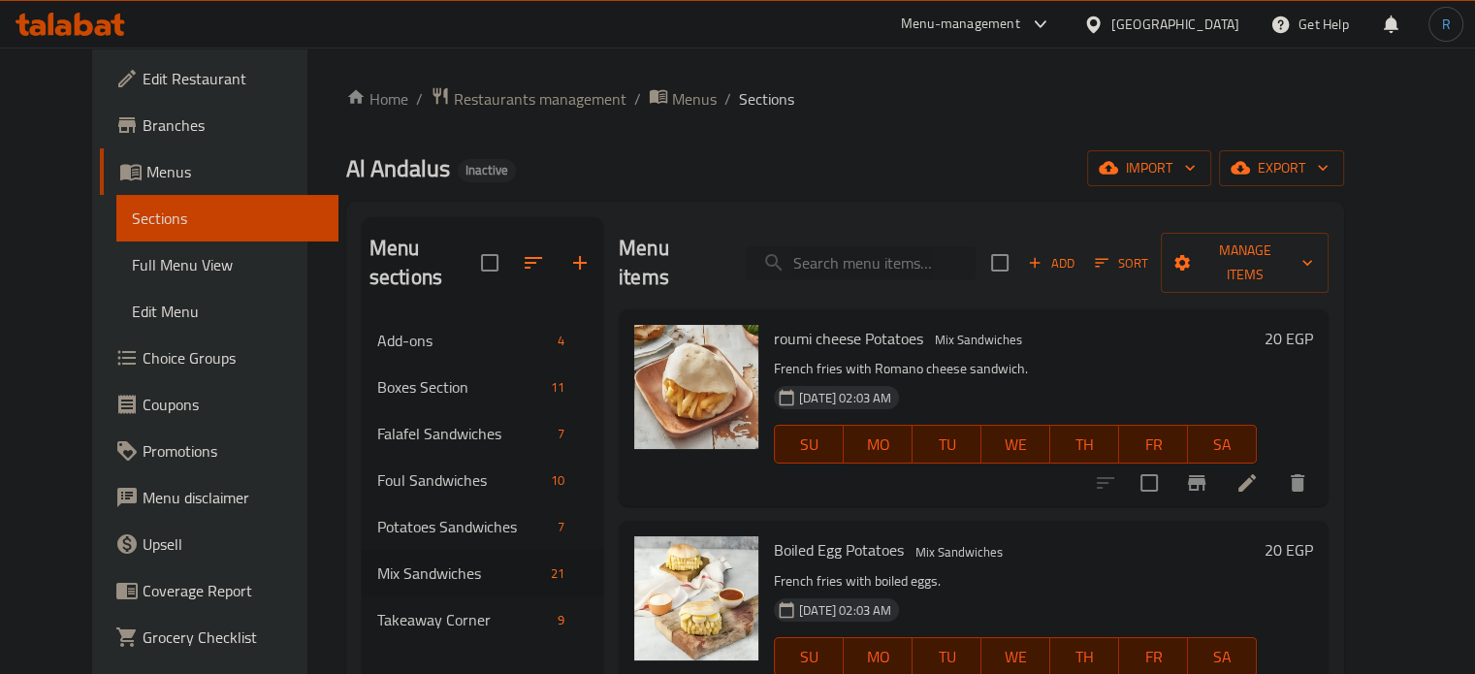
click at [869, 247] on input "search" at bounding box center [861, 263] width 229 height 34
paste input "Potato Egg Omelette"
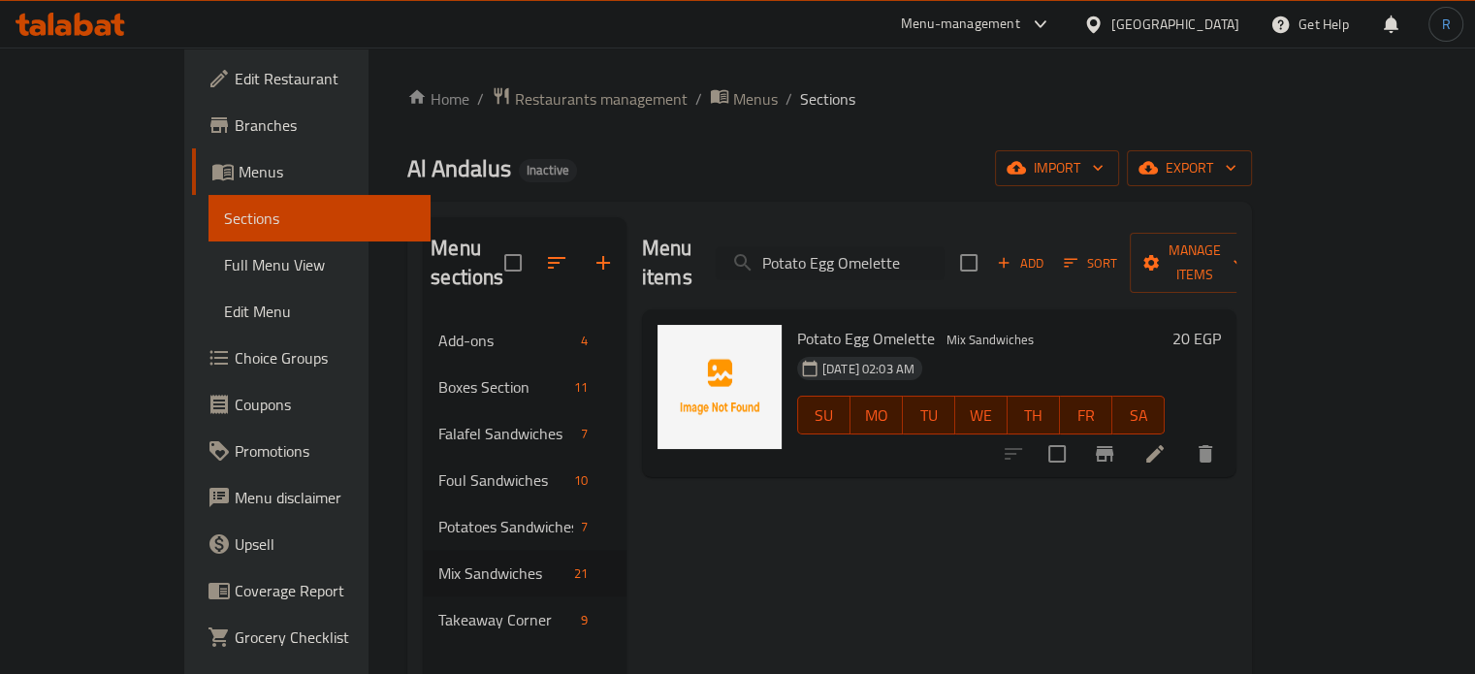
type input "Potato Egg Omelette"
click at [1164, 445] on icon at bounding box center [1154, 453] width 17 height 17
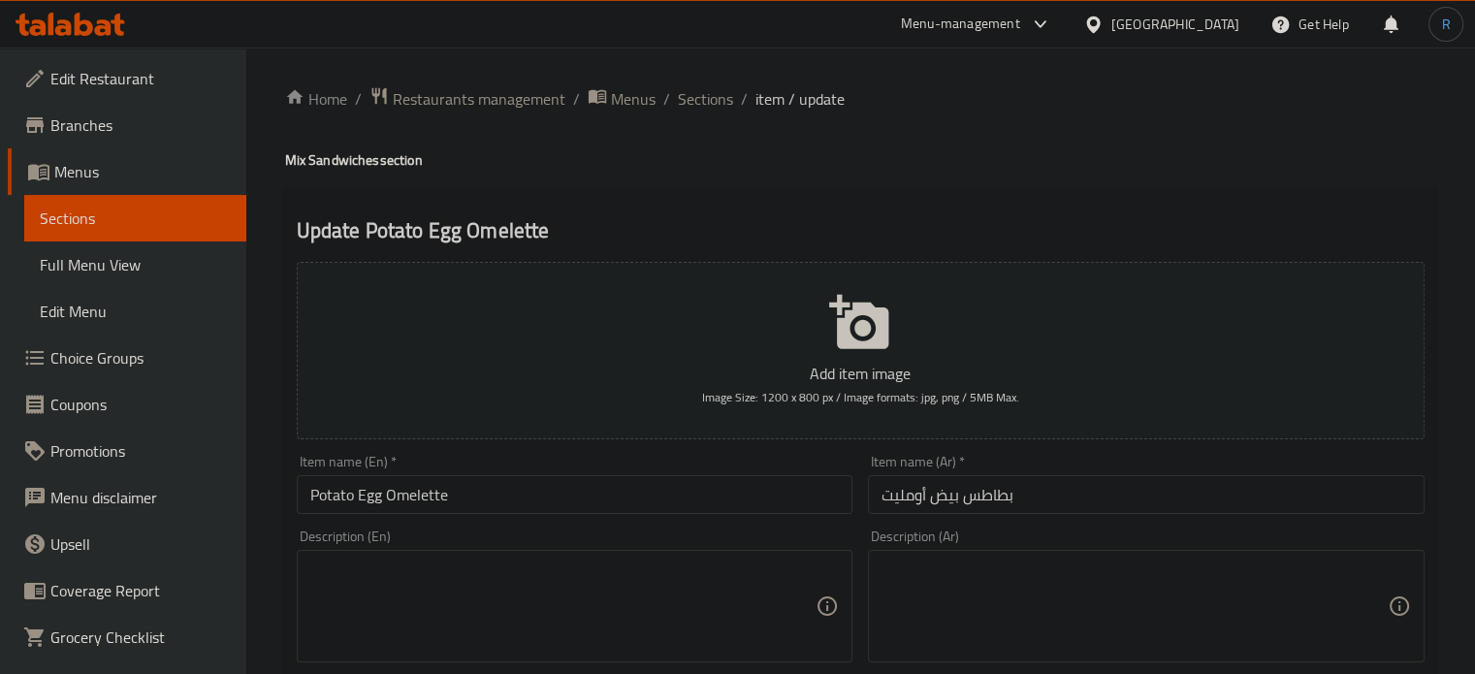
click at [428, 496] on input "Potato Egg Omelette" at bounding box center [575, 494] width 557 height 39
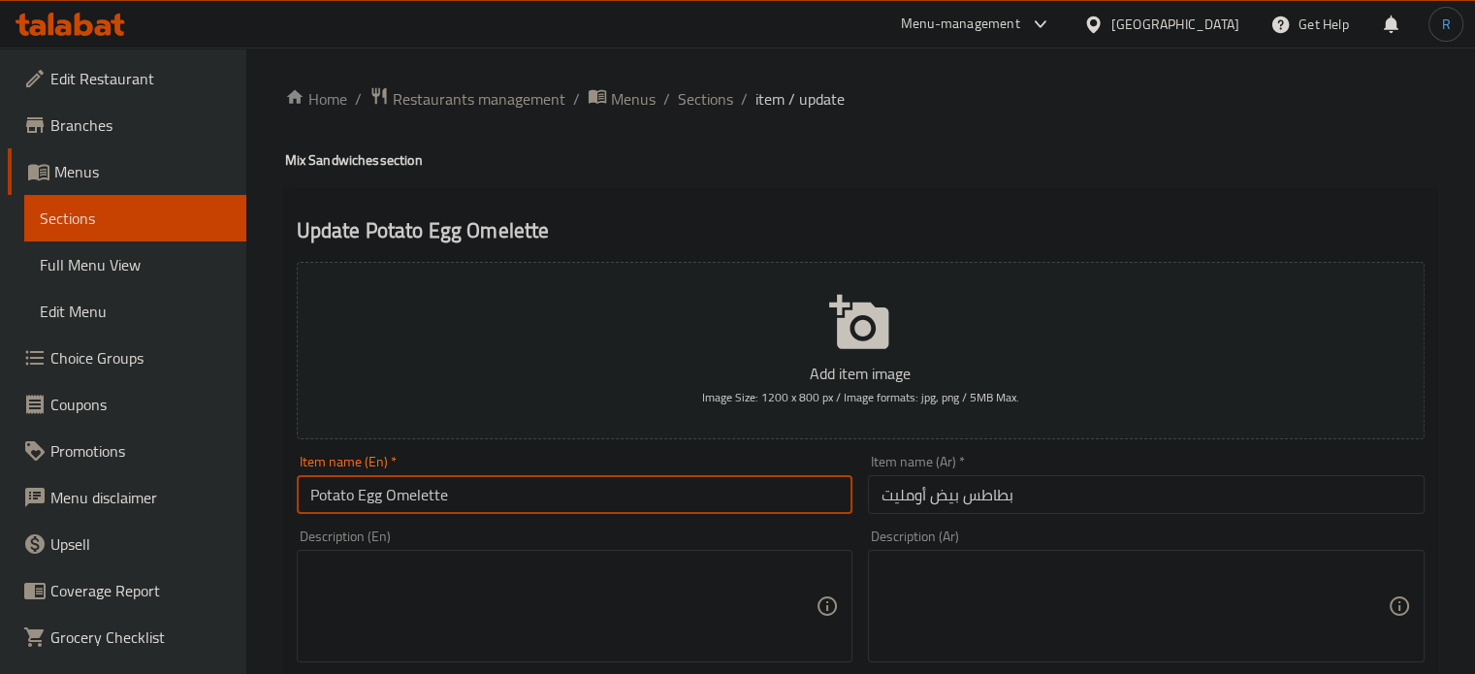
click at [428, 496] on input "Potato Egg Omelette" at bounding box center [575, 494] width 557 height 39
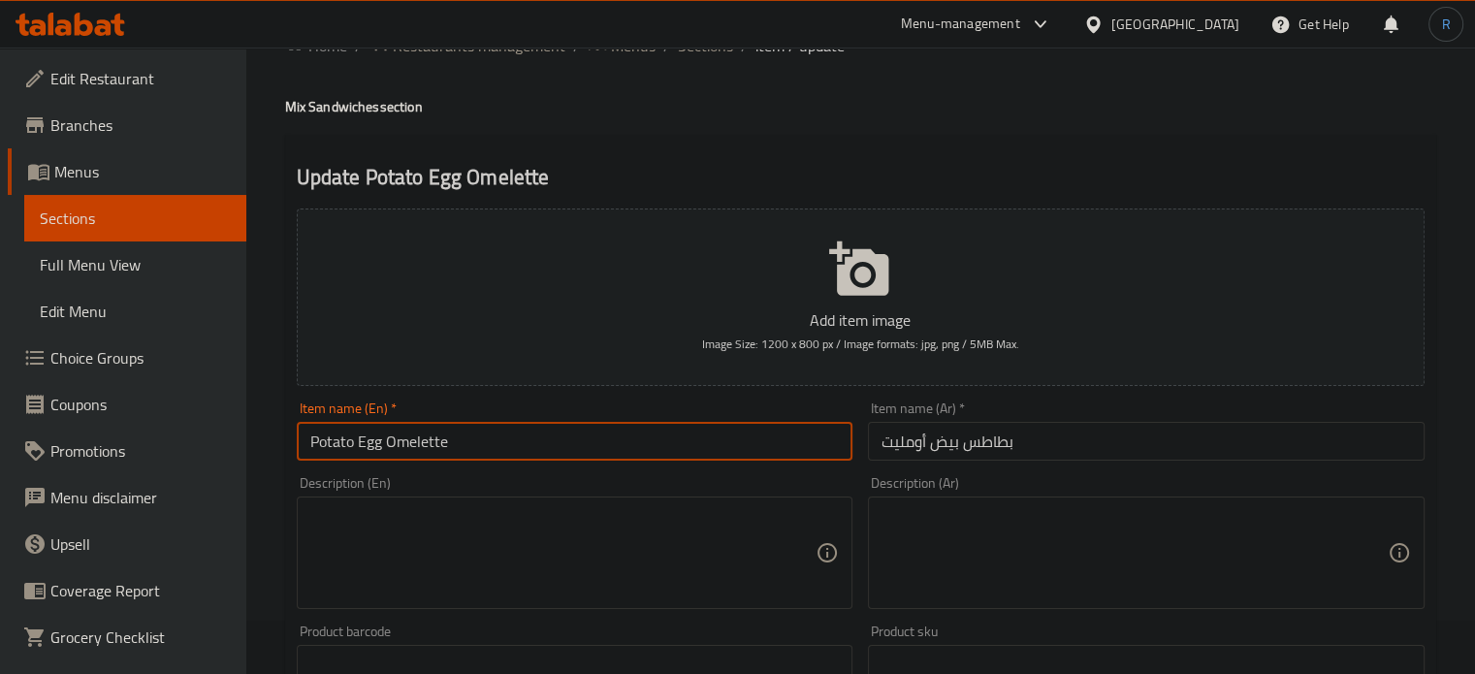
scroll to position [97, 0]
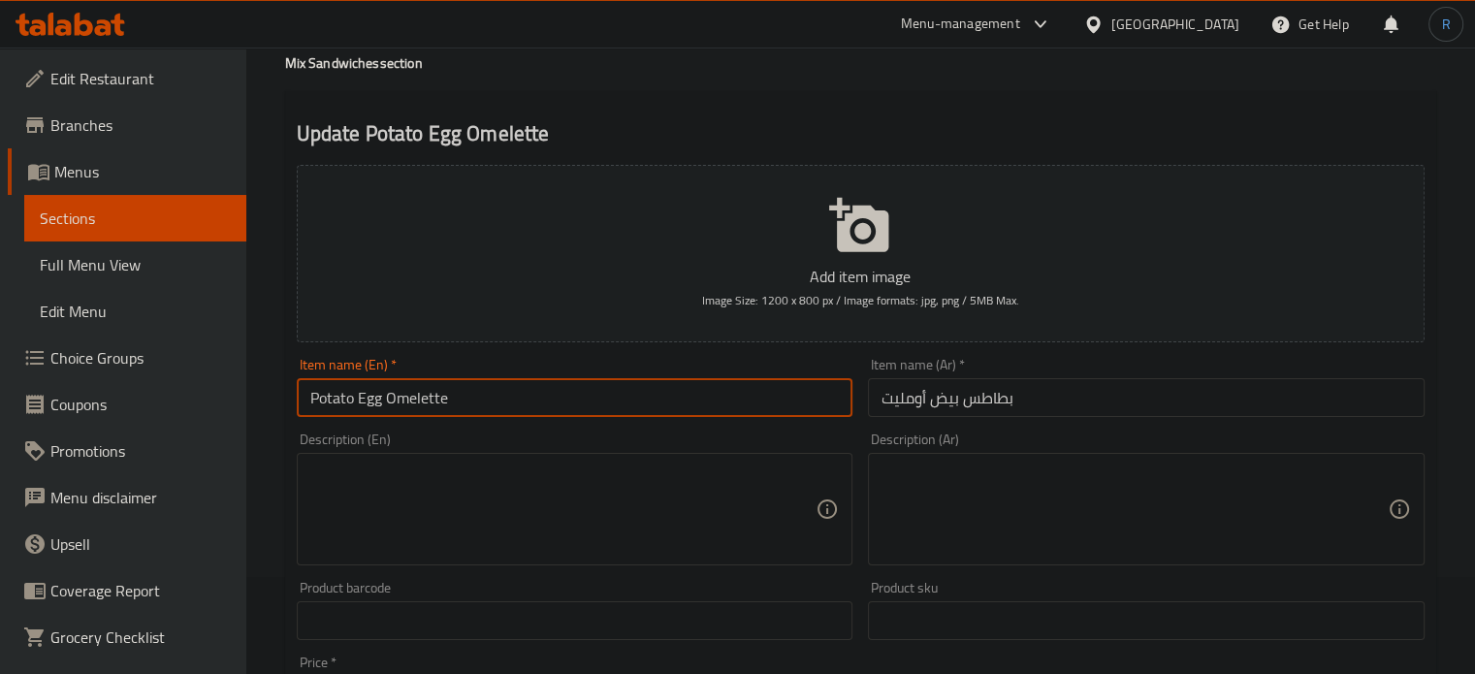
click at [558, 519] on textarea at bounding box center [563, 509] width 506 height 92
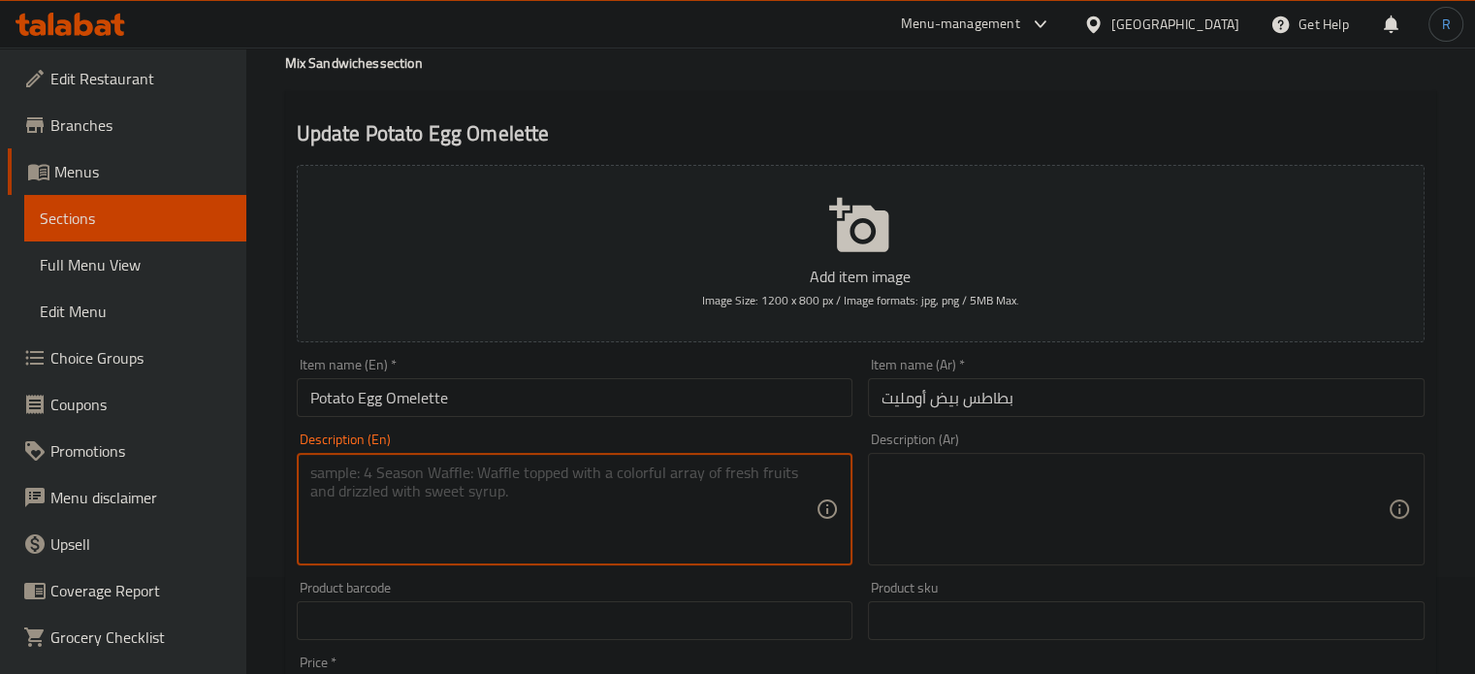
paste textarea "Bread, butter, fries, omelette, and spices"
type textarea "Bread, butter, fries, omelette, and spices"
click at [977, 495] on textarea at bounding box center [1134, 509] width 506 height 92
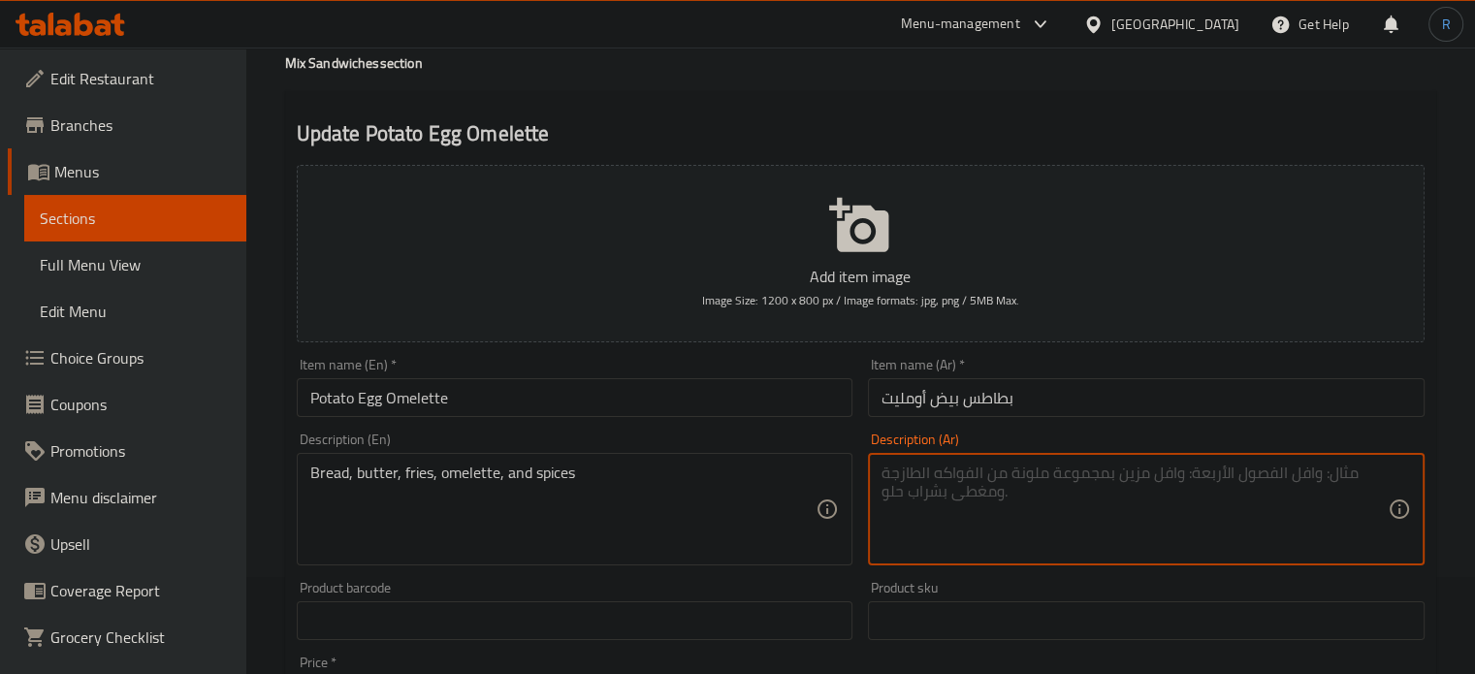
paste textarea "خبز، زبدة، بطاطا مقلية، أومليت وتوابل"
type textarea "خبز، زبدة، بطاطا مقلية، أومليت وتوابل"
click at [527, 396] on input "Potato Egg Omelette" at bounding box center [575, 397] width 557 height 39
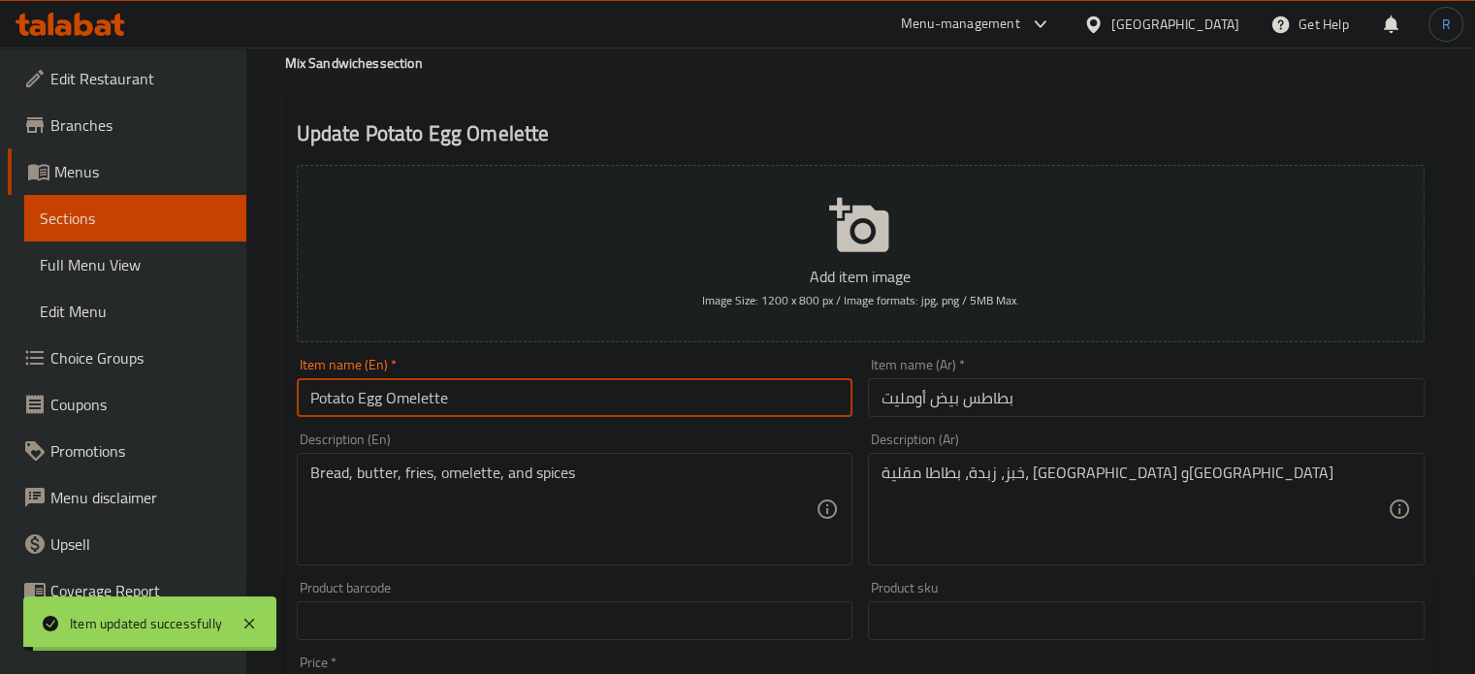
click at [527, 396] on input "Potato Egg Omelette" at bounding box center [575, 397] width 557 height 39
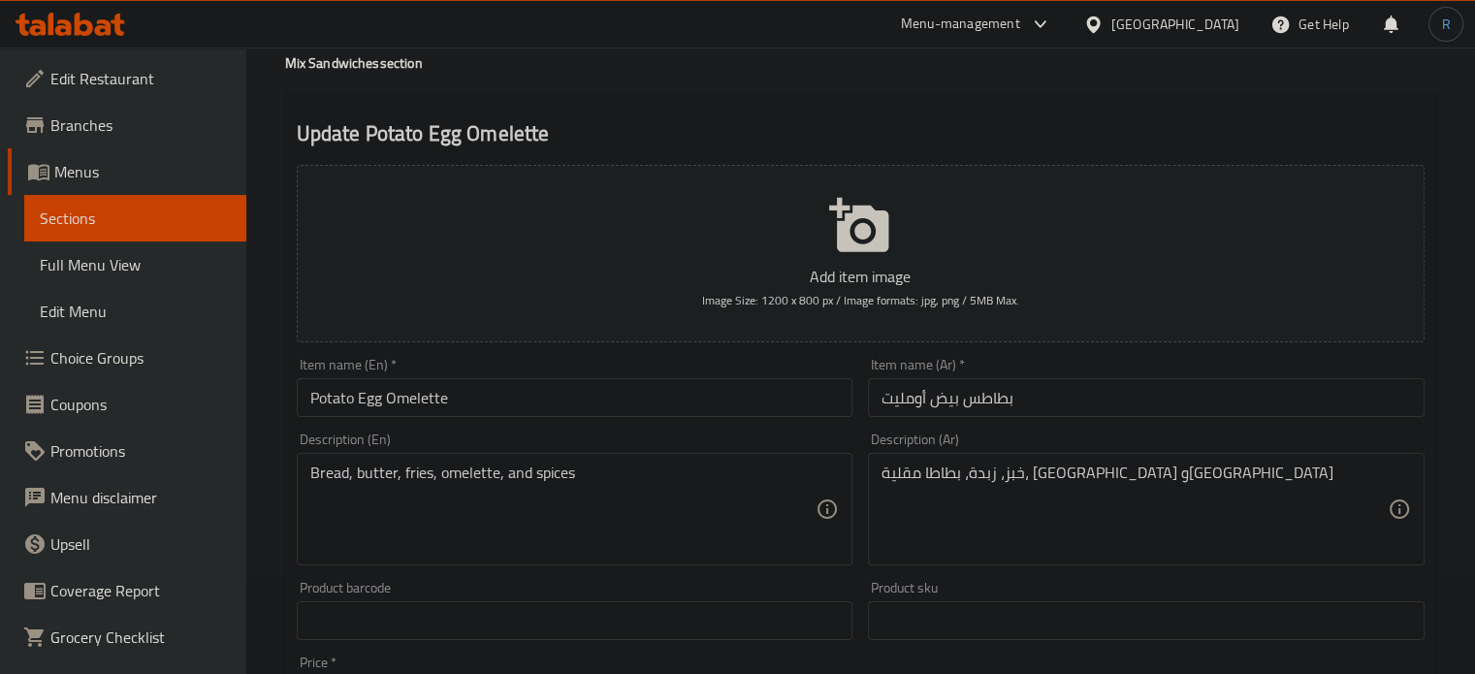
click at [807, 100] on div "Update Potato Egg Omelette Add item image Image Size: 1200 x 800 px / Image for…" at bounding box center [860, 655] width 1151 height 1129
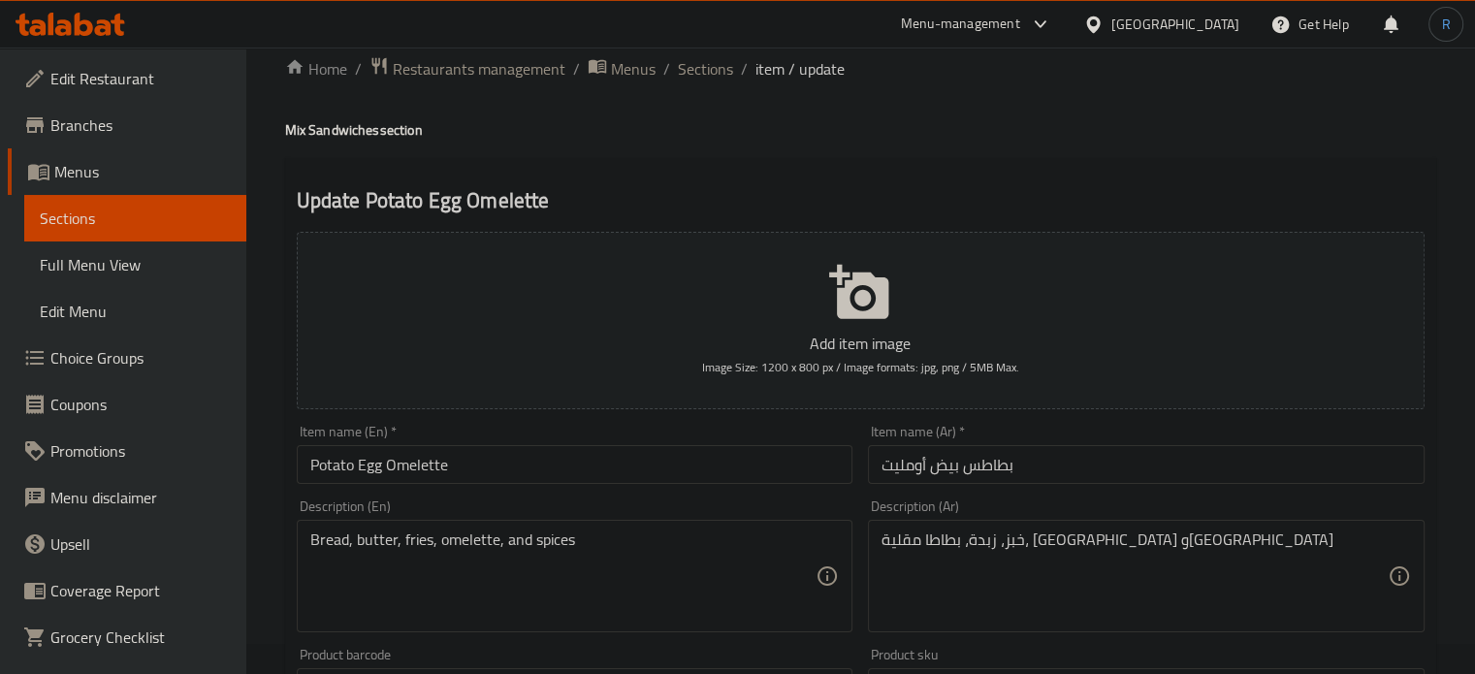
scroll to position [0, 0]
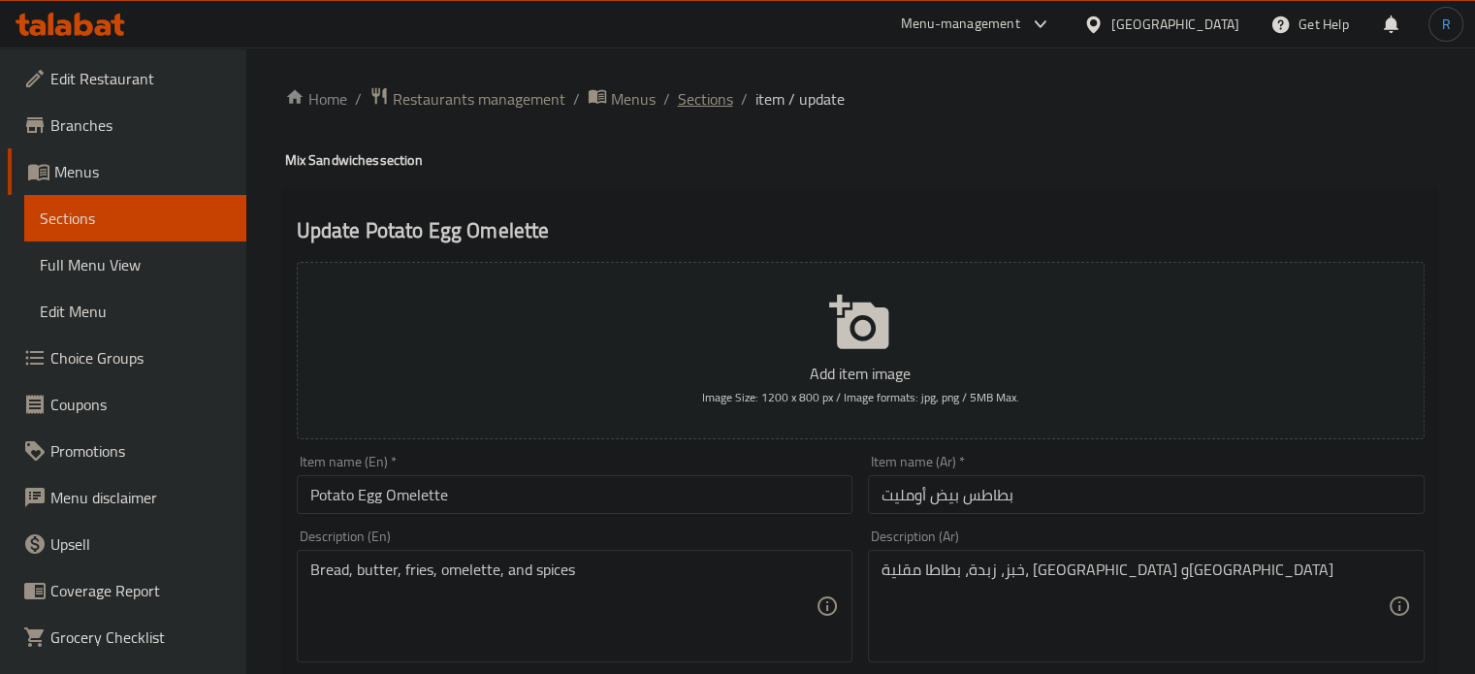
click at [716, 111] on span "Sections" at bounding box center [705, 98] width 55 height 23
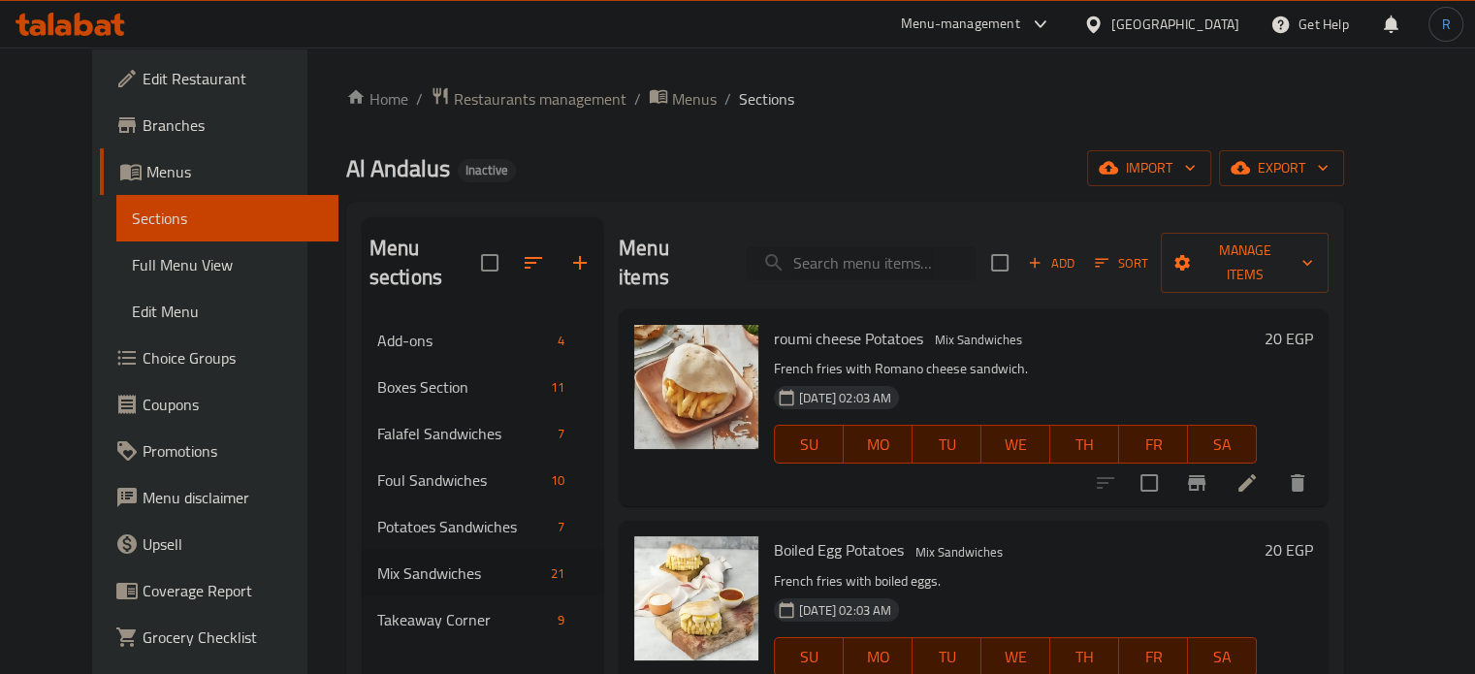
click at [841, 250] on input "search" at bounding box center [861, 263] width 229 height 34
paste input "Boiled Egg Sandwich"
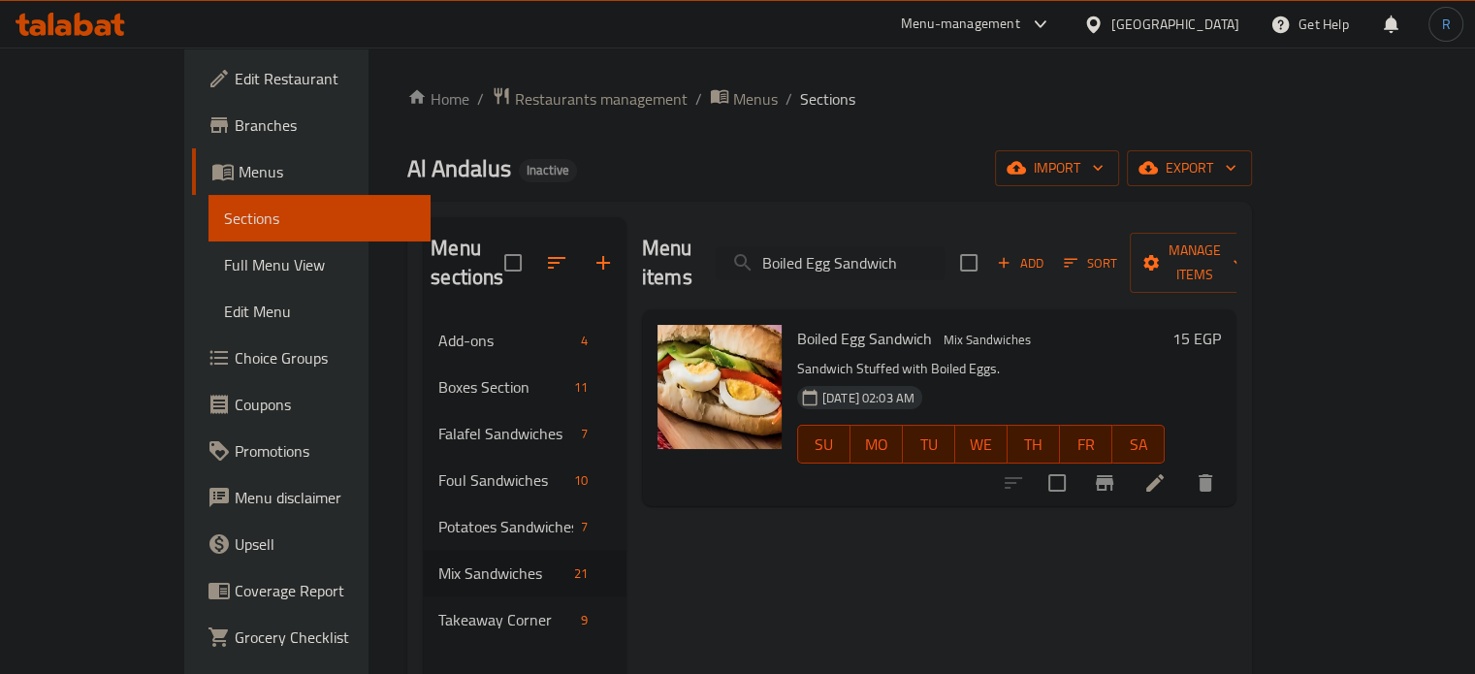
type input "Boiled Egg Sandwich"
click at [1167, 471] on icon at bounding box center [1154, 482] width 23 height 23
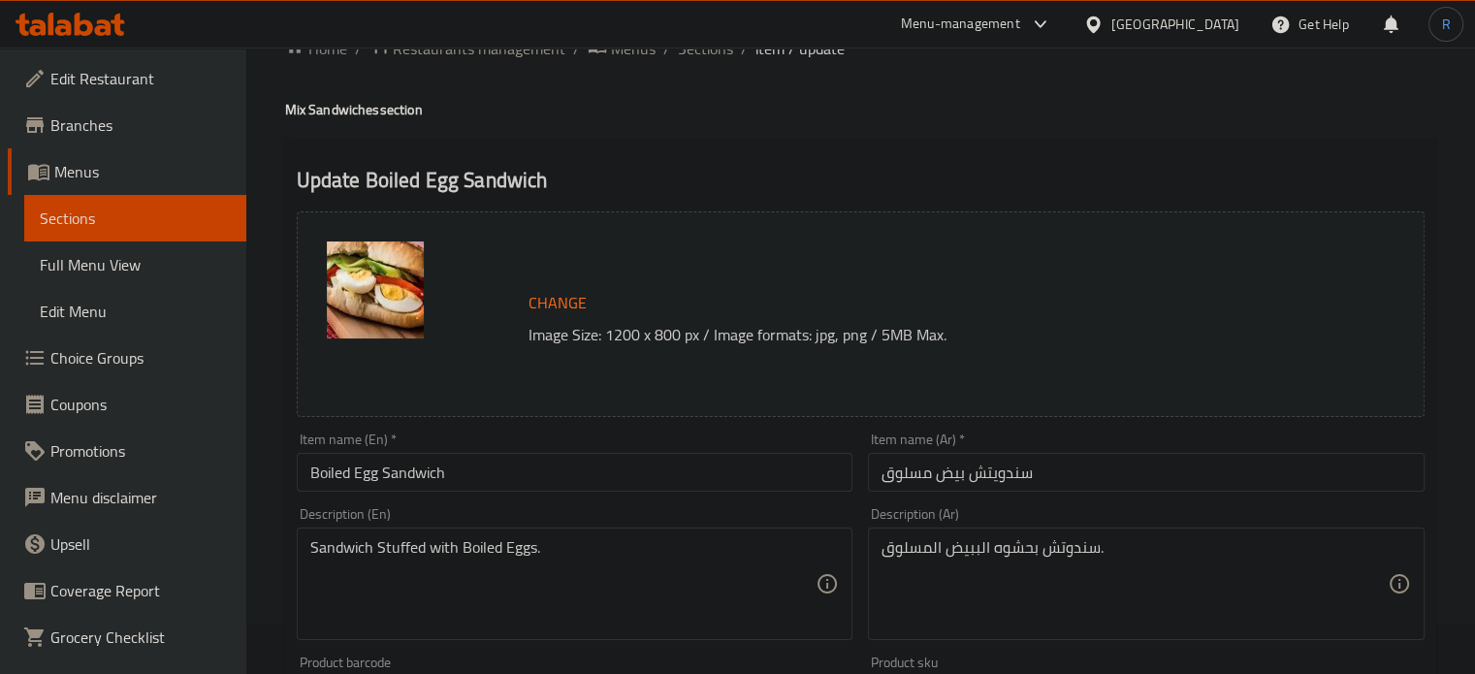
scroll to position [97, 0]
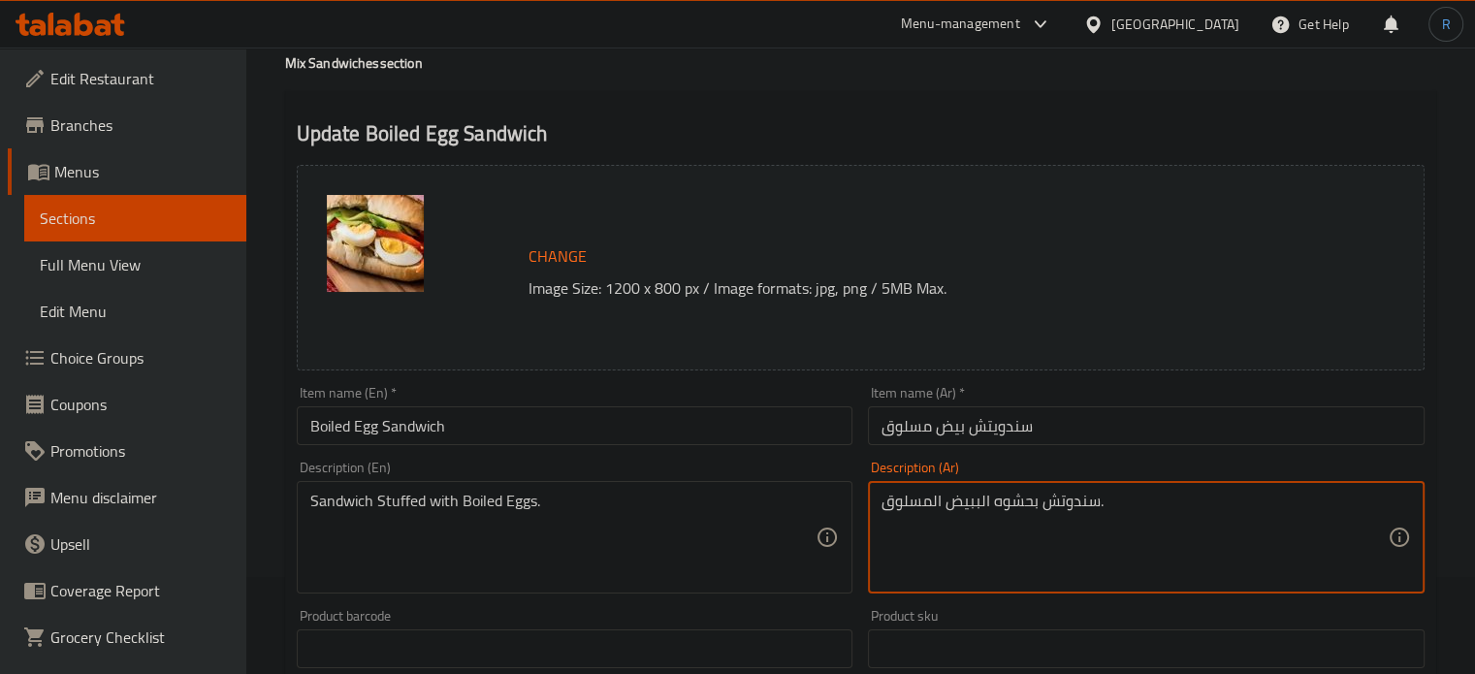
click at [982, 502] on textarea "سندوتش بحشوه الببيض المسلوق." at bounding box center [1134, 538] width 506 height 92
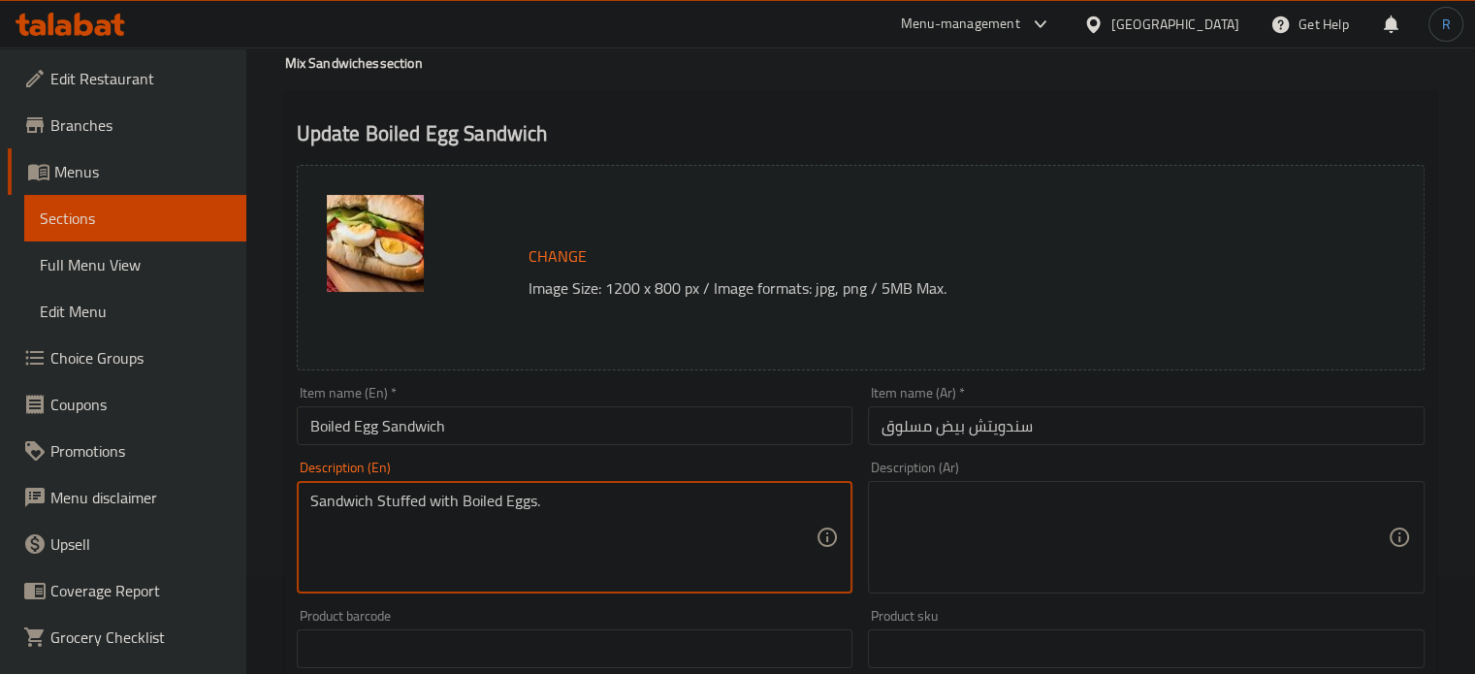
click at [533, 523] on textarea "Sandwich Stuffed with Boiled Eggs." at bounding box center [563, 538] width 506 height 92
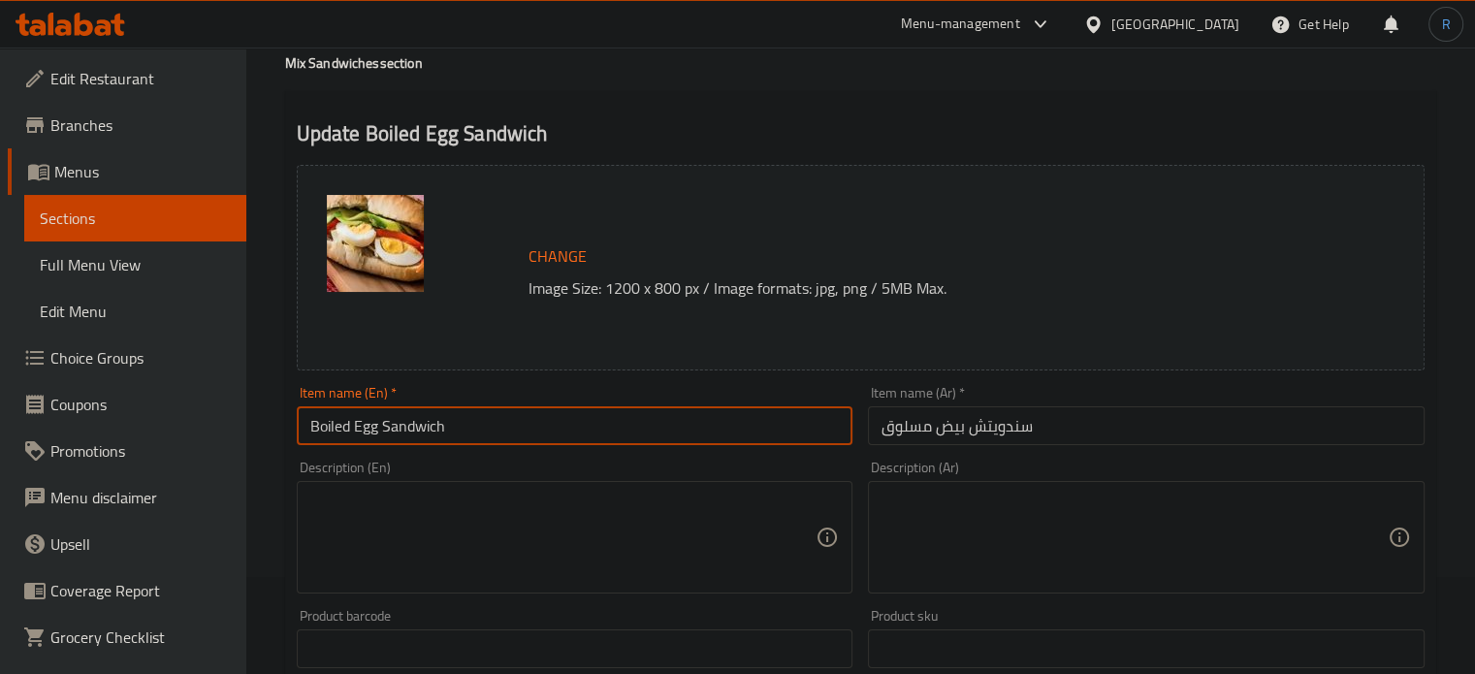
click at [533, 408] on input "Boiled Egg Sandwich" at bounding box center [575, 425] width 557 height 39
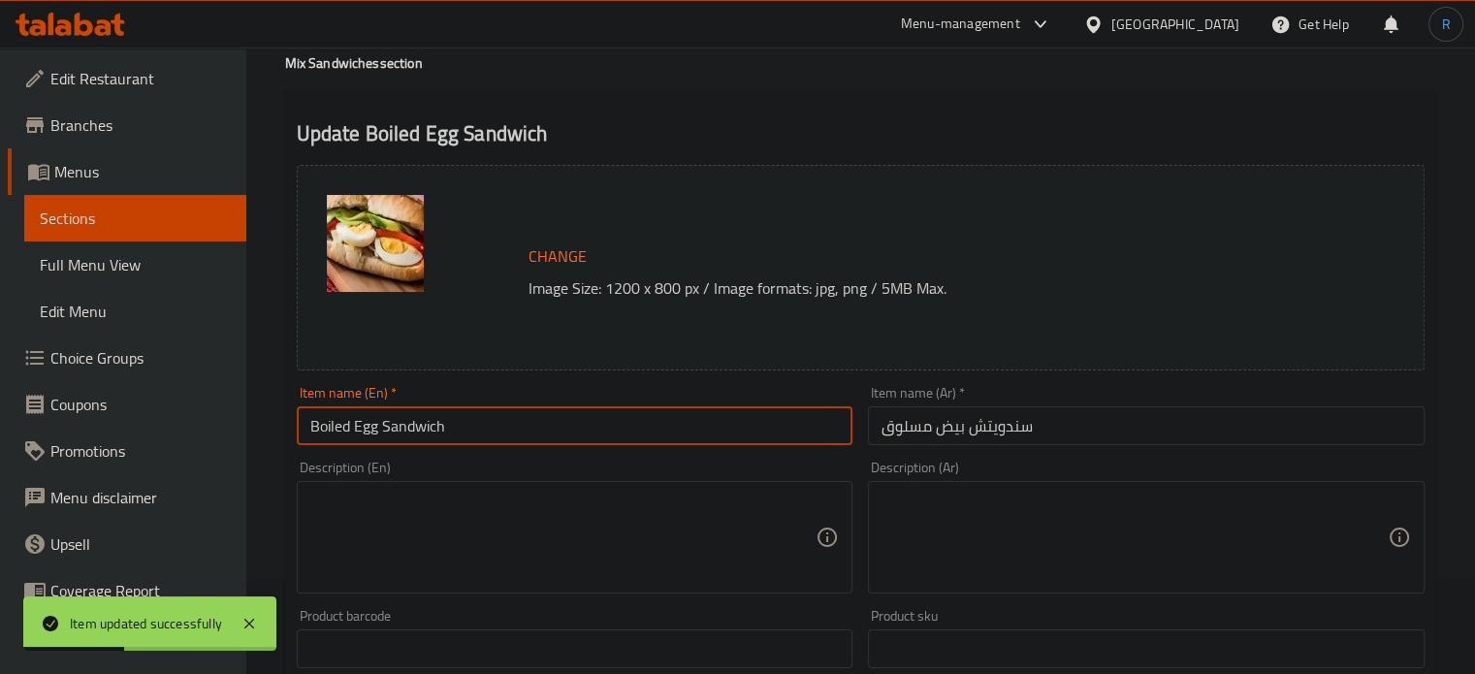
click at [586, 440] on input "Boiled Egg Sandwich" at bounding box center [575, 425] width 557 height 39
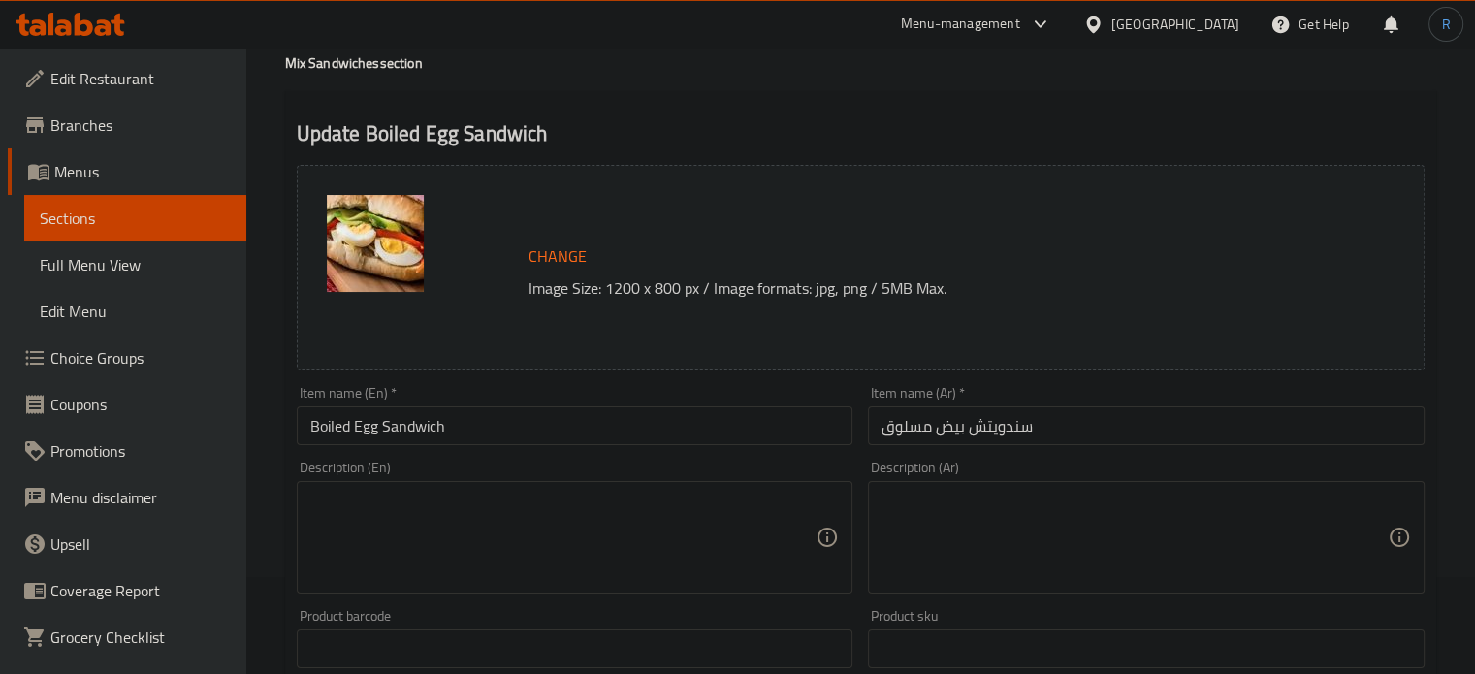
click at [763, 128] on h2 "Update Boiled Egg Sandwich" at bounding box center [861, 133] width 1128 height 29
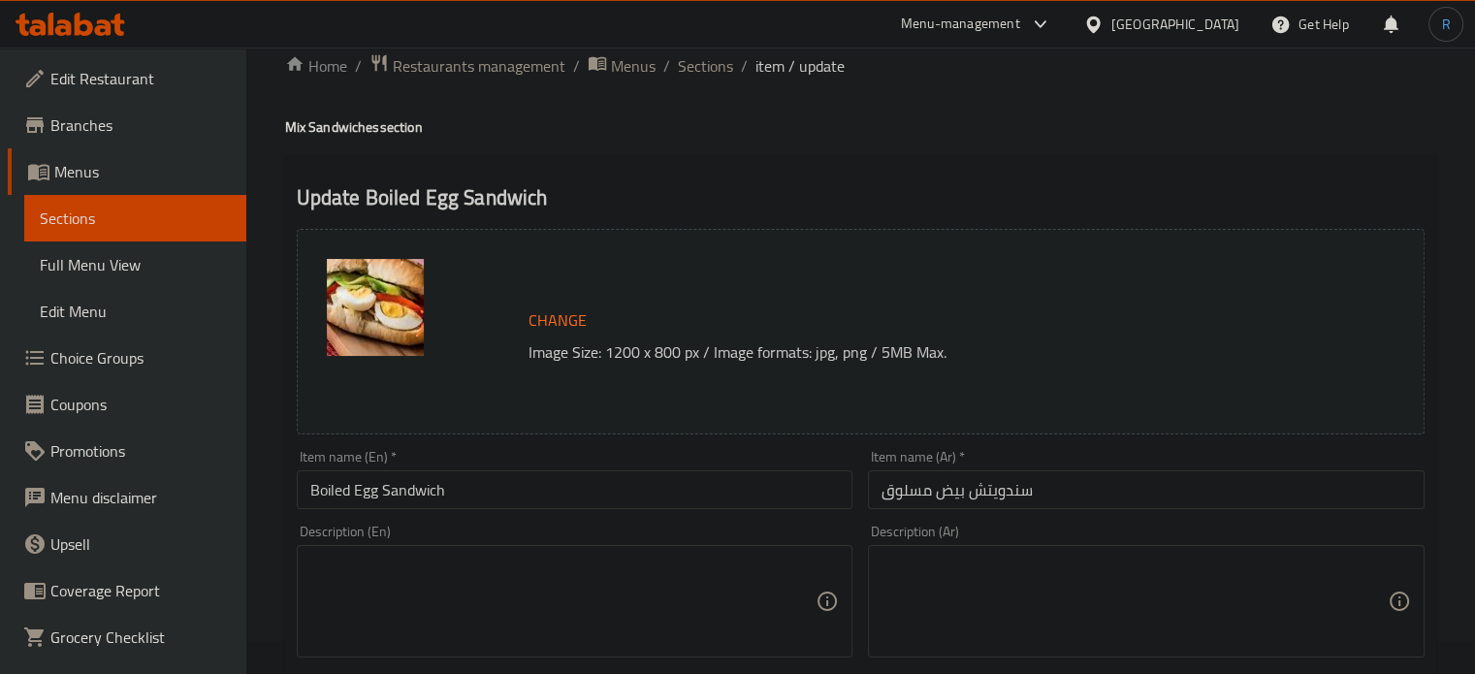
scroll to position [0, 0]
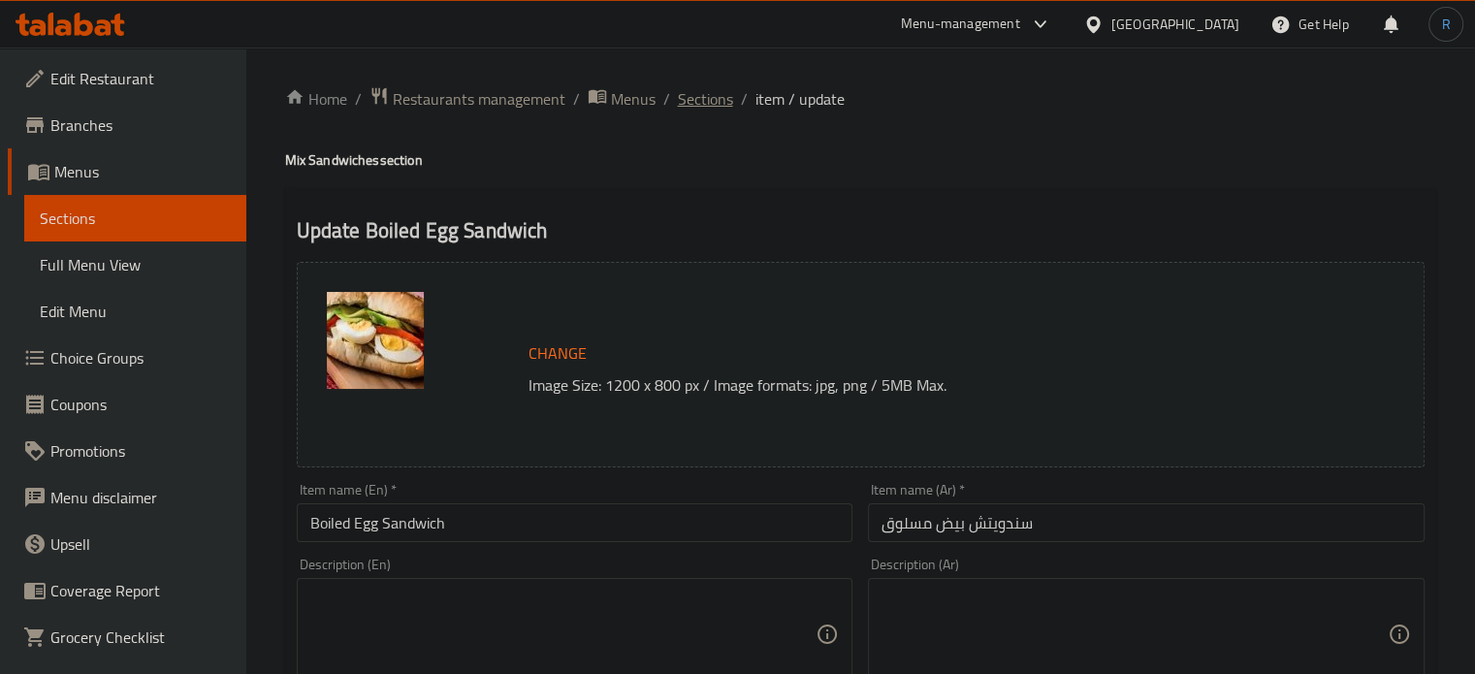
click at [714, 93] on span "Sections" at bounding box center [705, 98] width 55 height 23
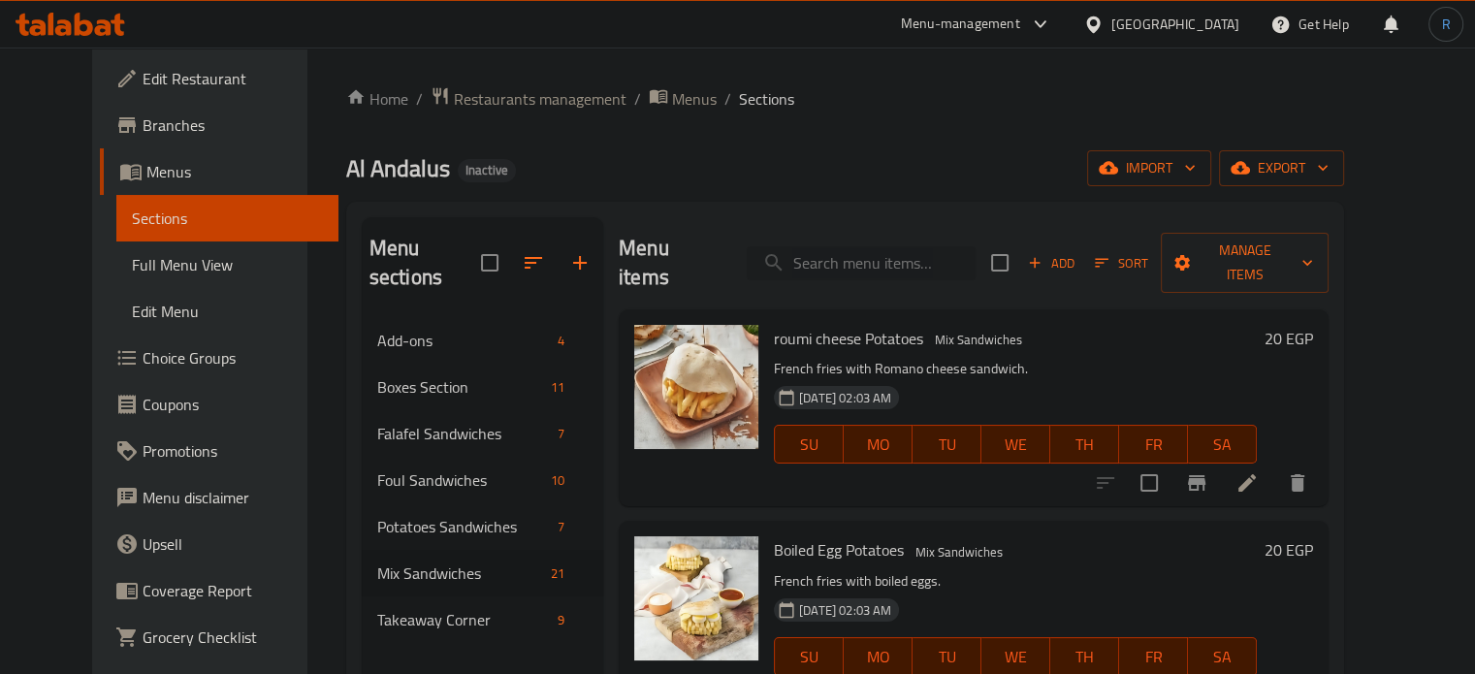
click at [907, 263] on input "search" at bounding box center [861, 263] width 229 height 34
paste input "Baba Ghanouj Sandwich"
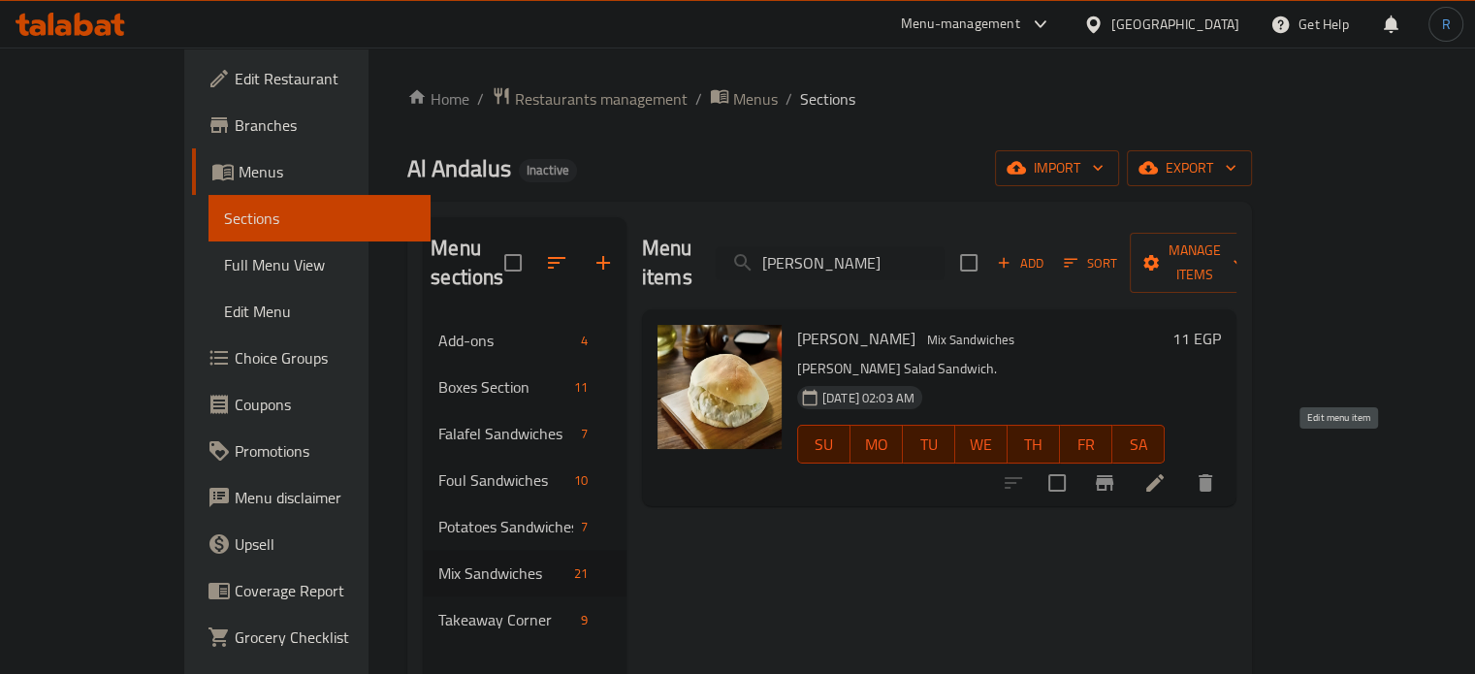
type input "Baba Ghanouj Sandwich"
click at [1164, 474] on icon at bounding box center [1154, 482] width 17 height 17
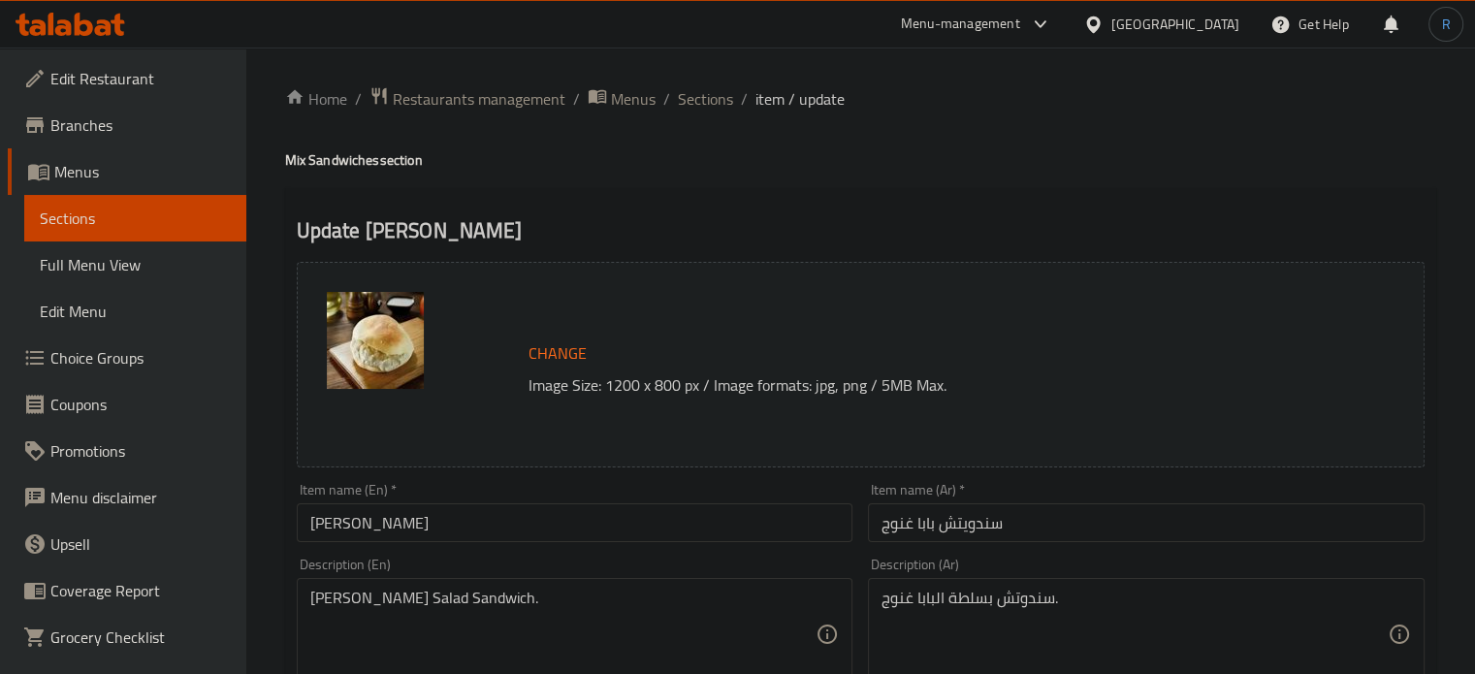
scroll to position [97, 0]
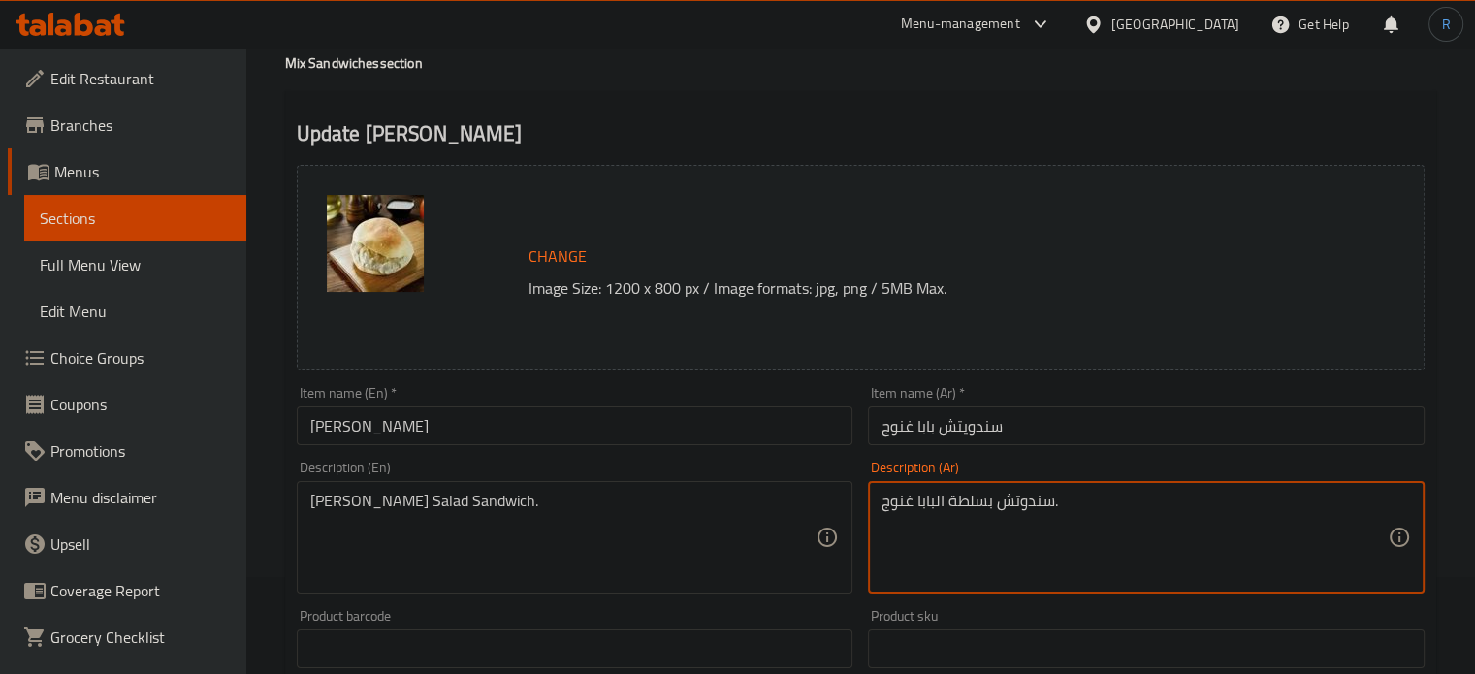
click at [968, 499] on textarea "سندوتش بسلطة البابا غنوج." at bounding box center [1134, 538] width 506 height 92
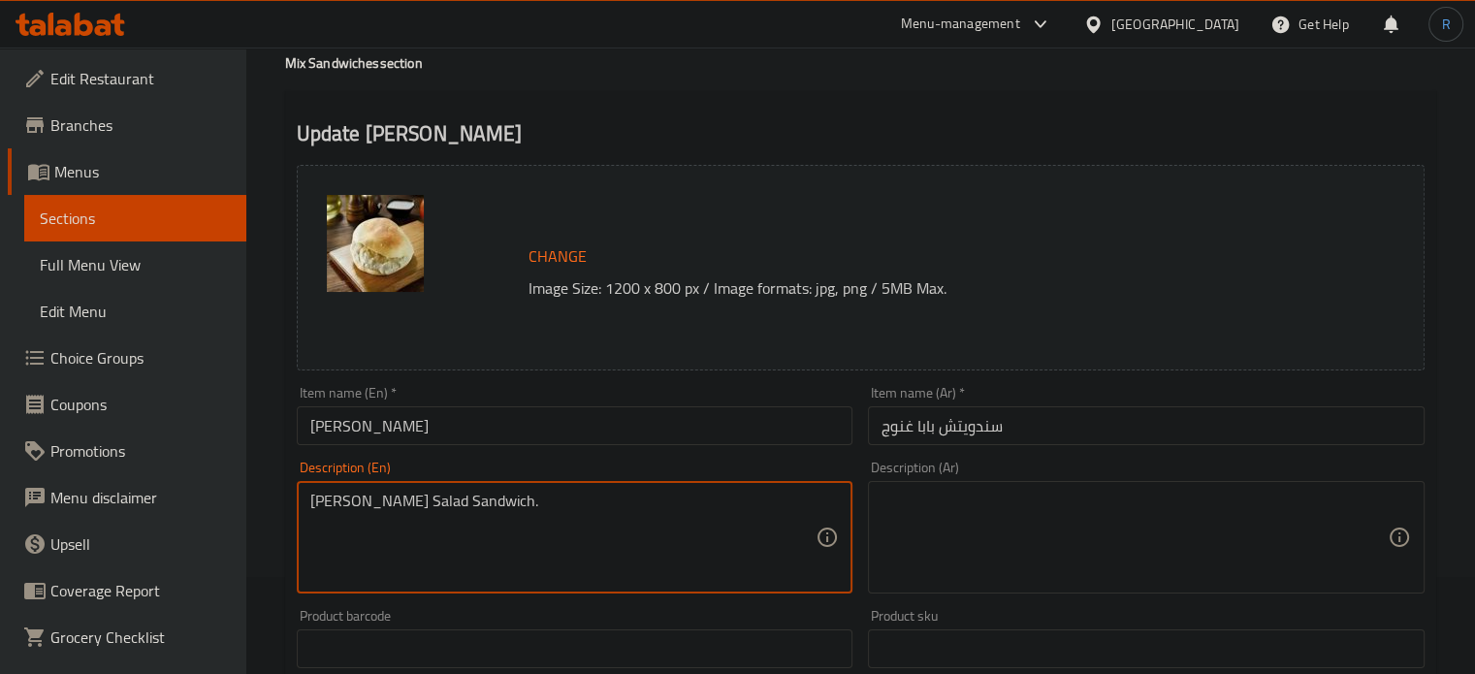
click at [511, 503] on textarea "Baba Ghanoush Salad Sandwich." at bounding box center [563, 538] width 506 height 92
click at [729, 543] on textarea at bounding box center [563, 538] width 506 height 92
paste textarea "Creamy and Smokey blend of roasted eggplant, tahini, and garlic, paired with a …"
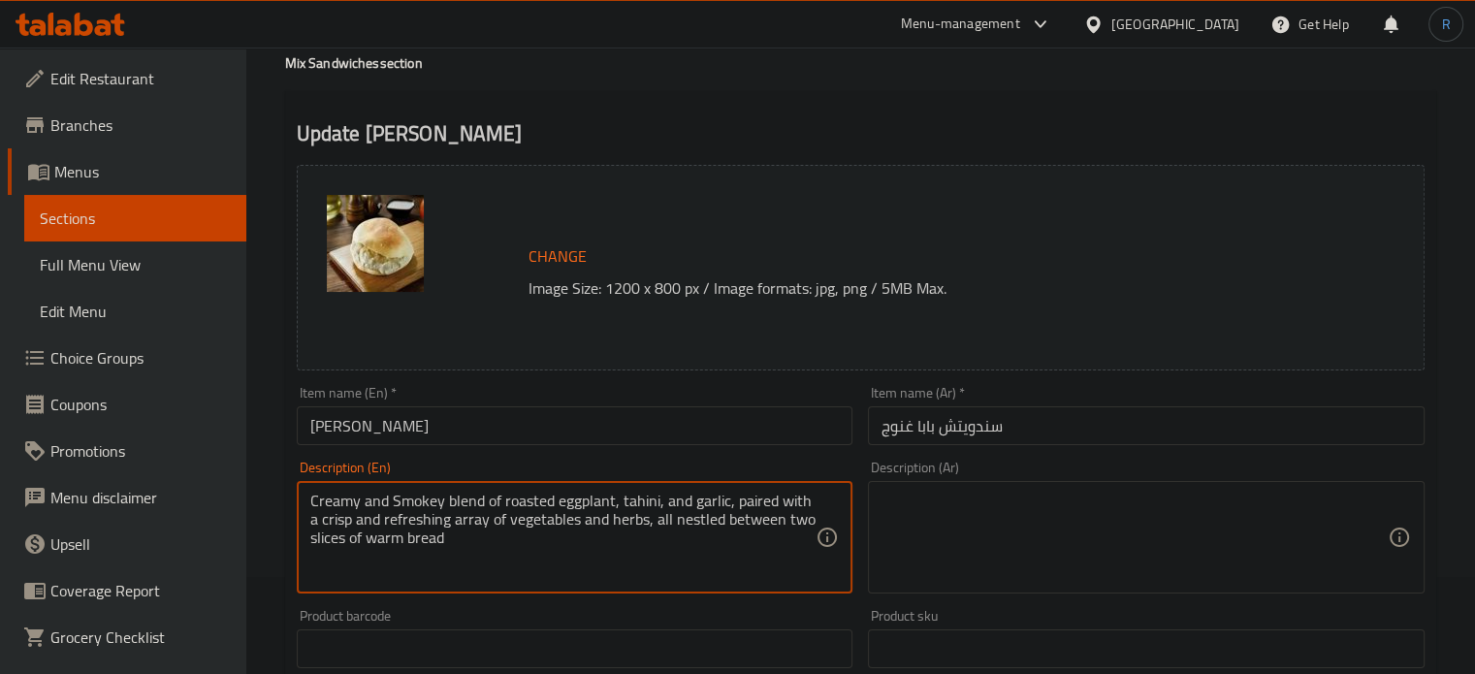
type textarea "Creamy and Smokey blend of roasted eggplant, tahini, and garlic, paired with a …"
click at [987, 569] on textarea at bounding box center [1134, 538] width 506 height 92
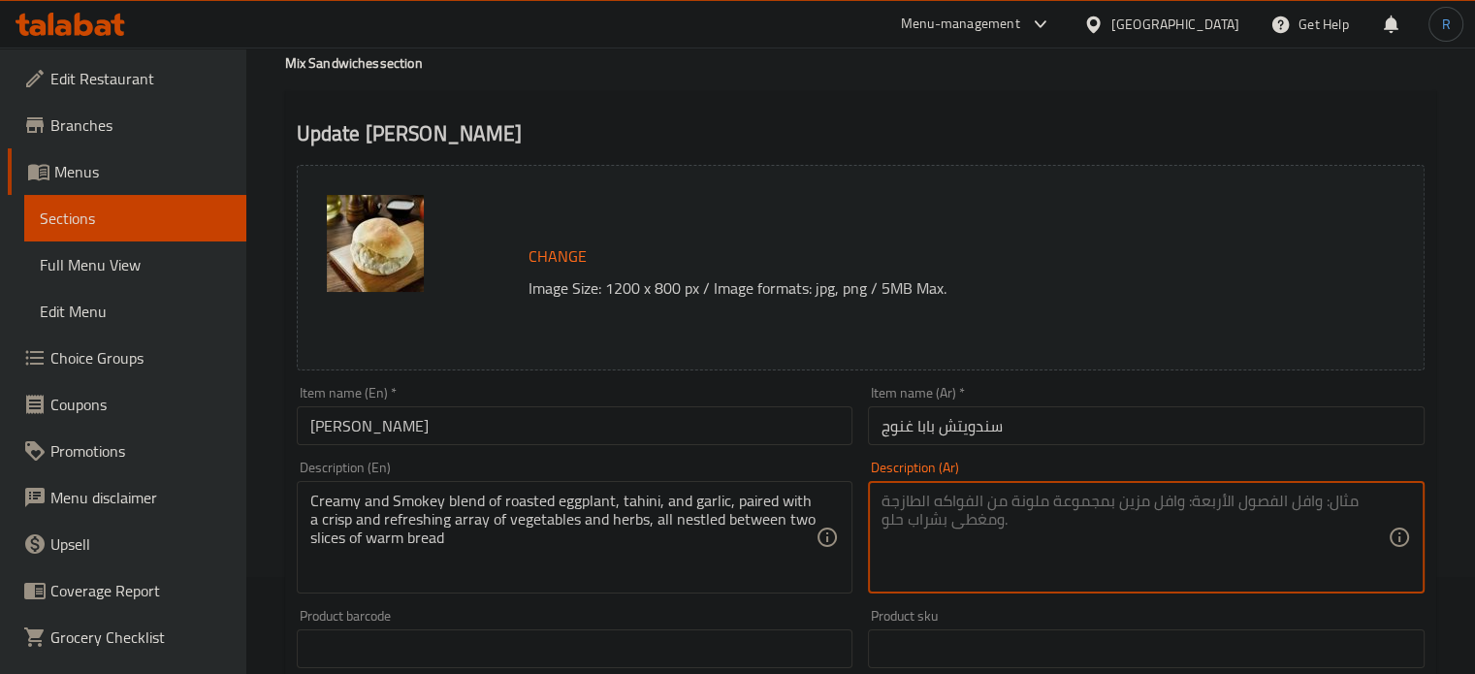
paste textarea "مزيج كريمي ومدخن من الباذنجان المشوي، طحينة، والثوم، مقرون بمجموعة من الخضروات …"
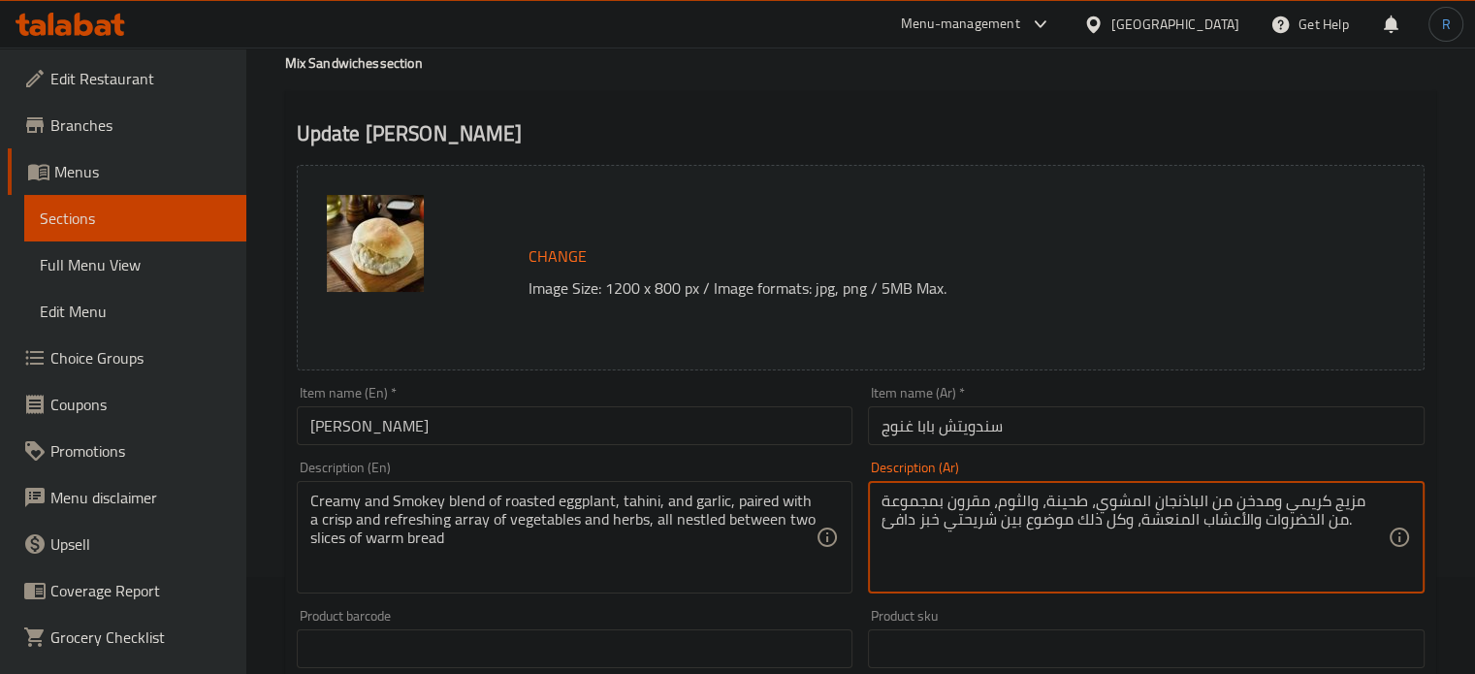
type textarea "مزيج كريمي ومدخن من الباذنجان المشوي، طحينة، والثوم، مقرون بمجموعة من الخضروات …"
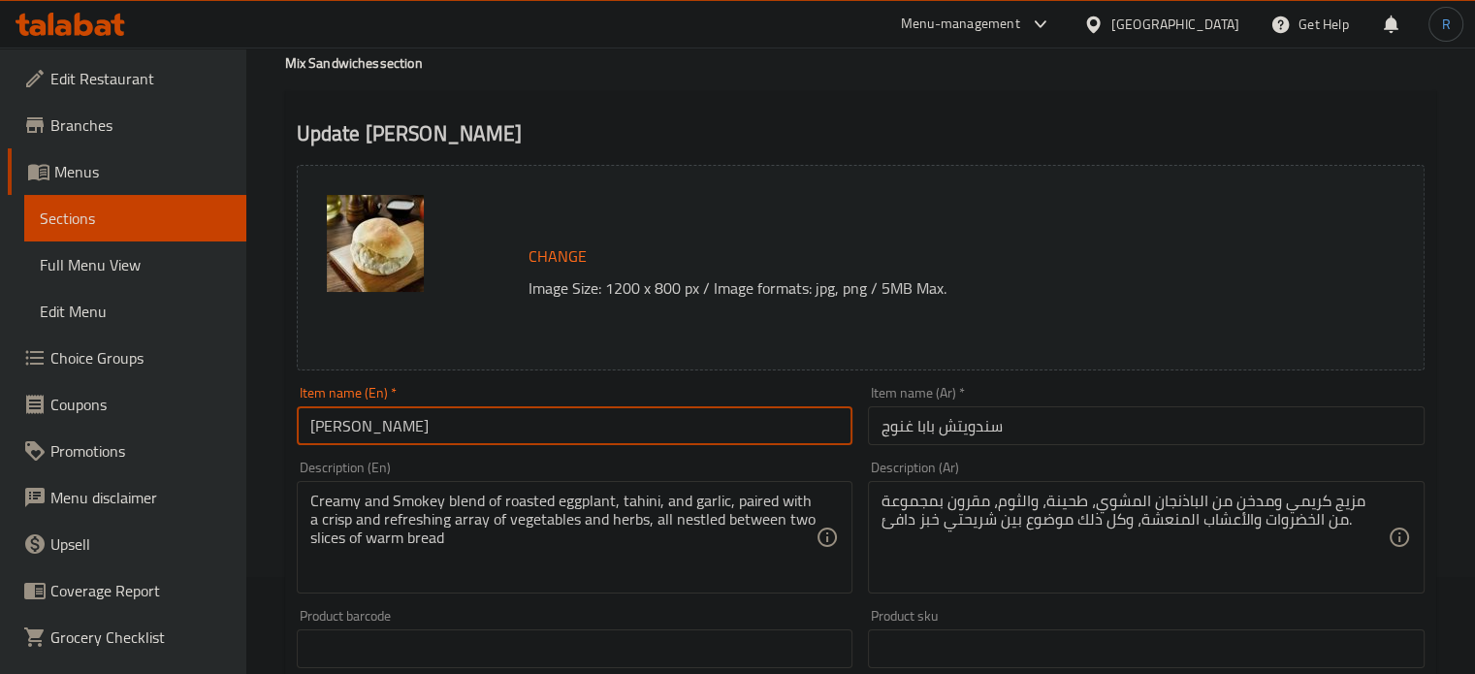
click at [585, 418] on input "Baba Ghanouj Sandwich" at bounding box center [575, 425] width 557 height 39
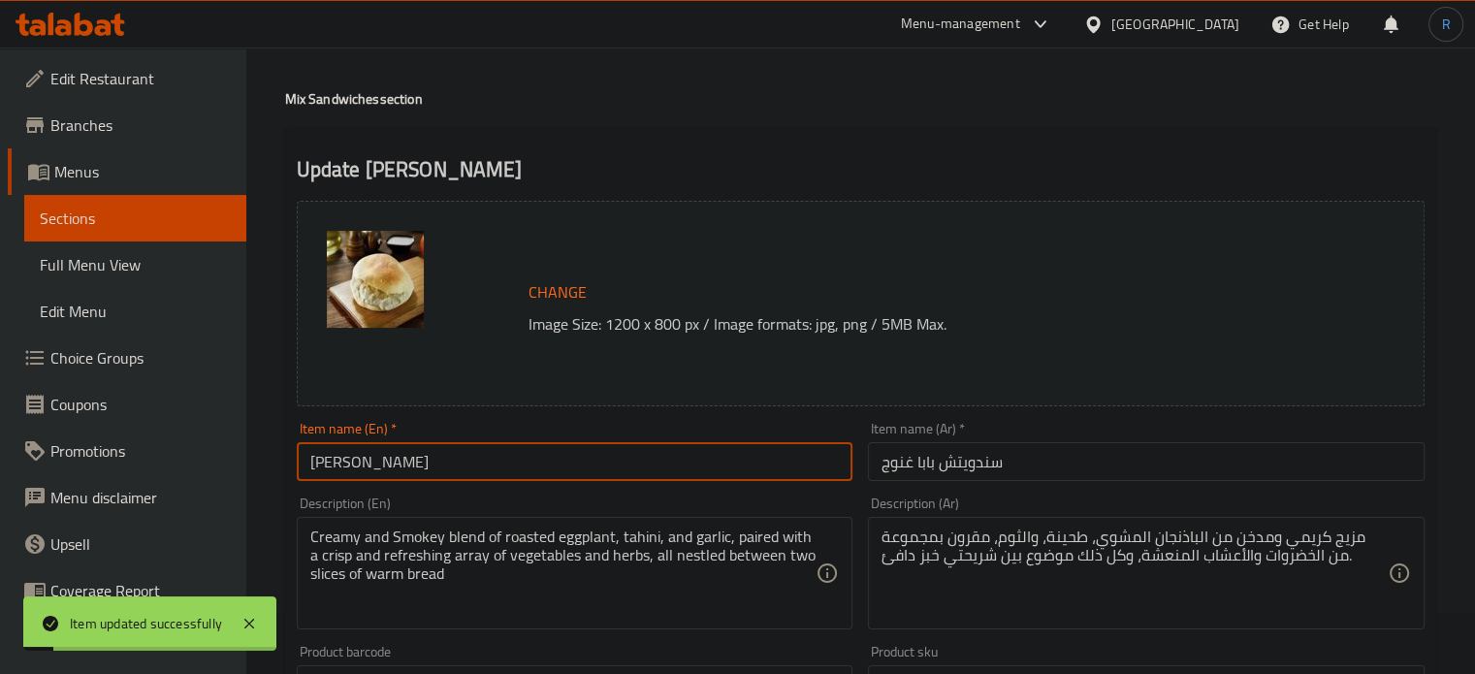
scroll to position [0, 0]
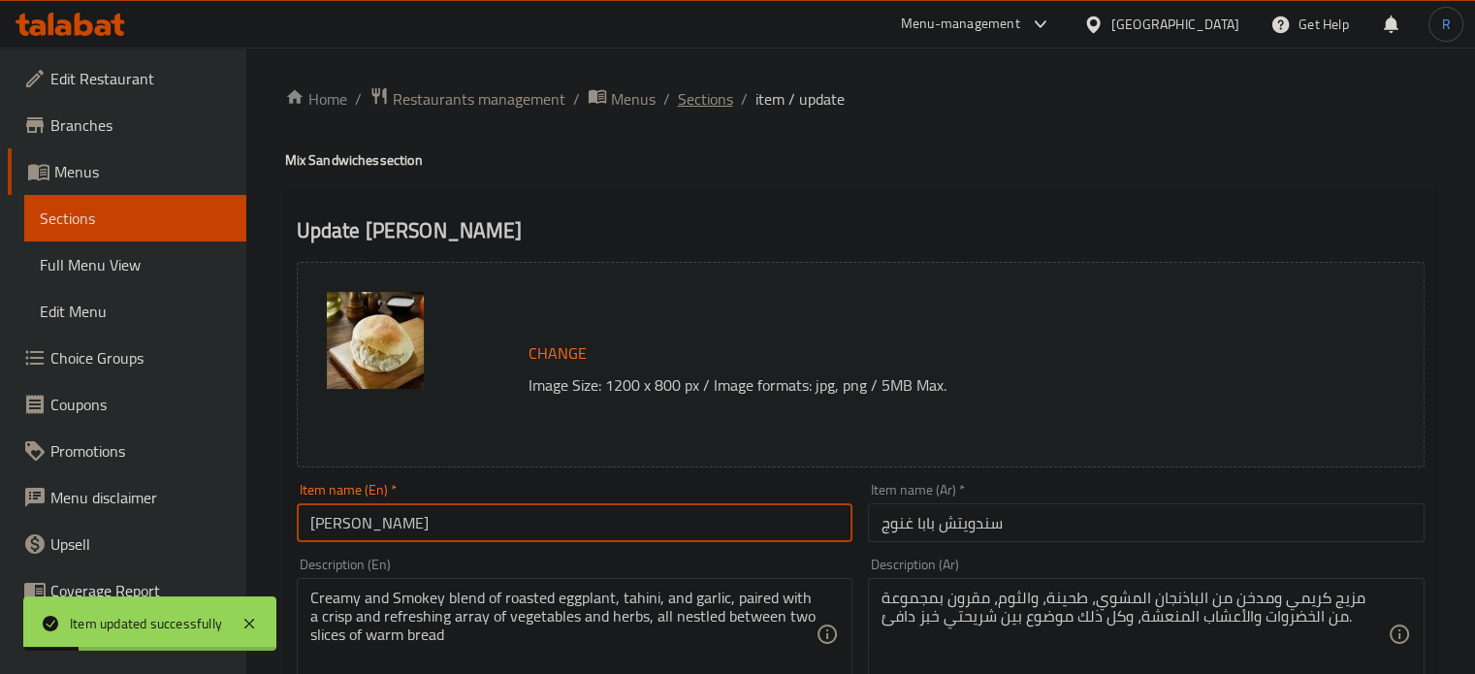
click at [698, 102] on span "Sections" at bounding box center [705, 98] width 55 height 23
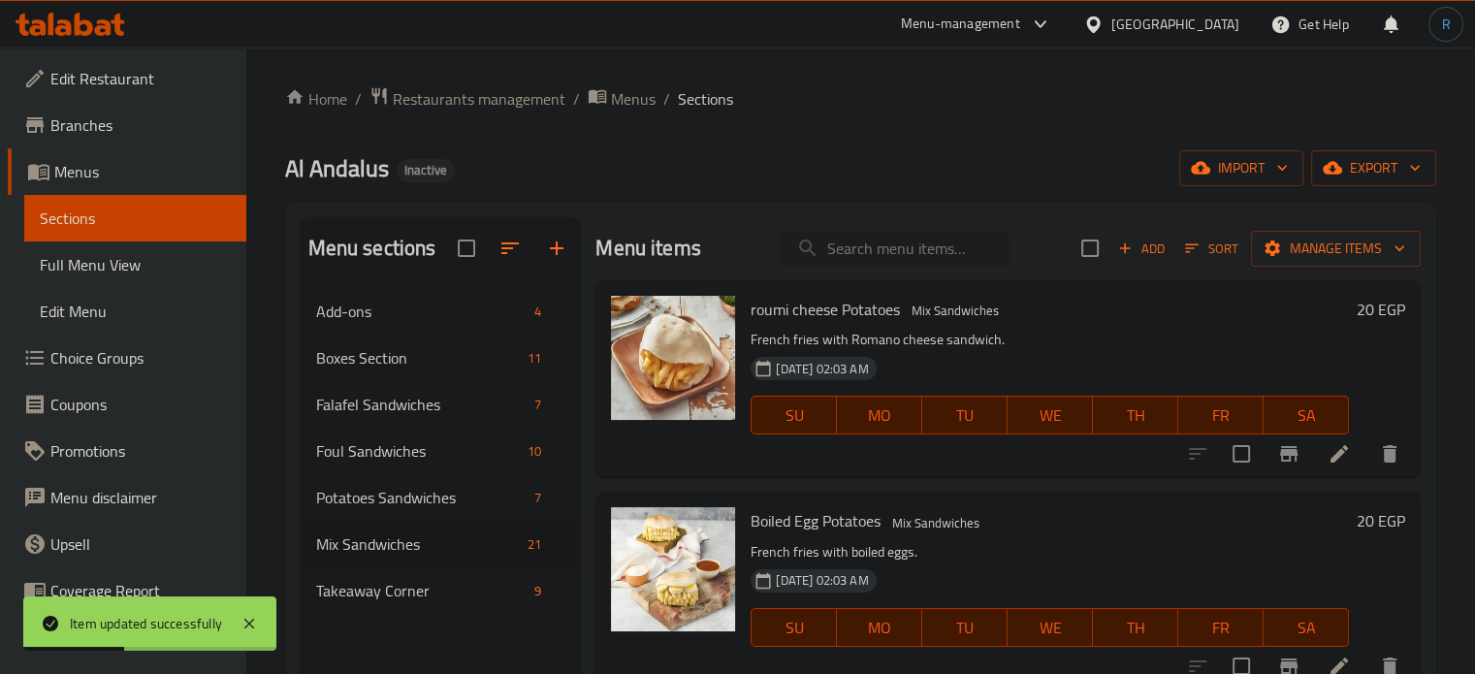
click at [833, 251] on input "search" at bounding box center [895, 249] width 229 height 34
paste input "Moussaka Sandwich"
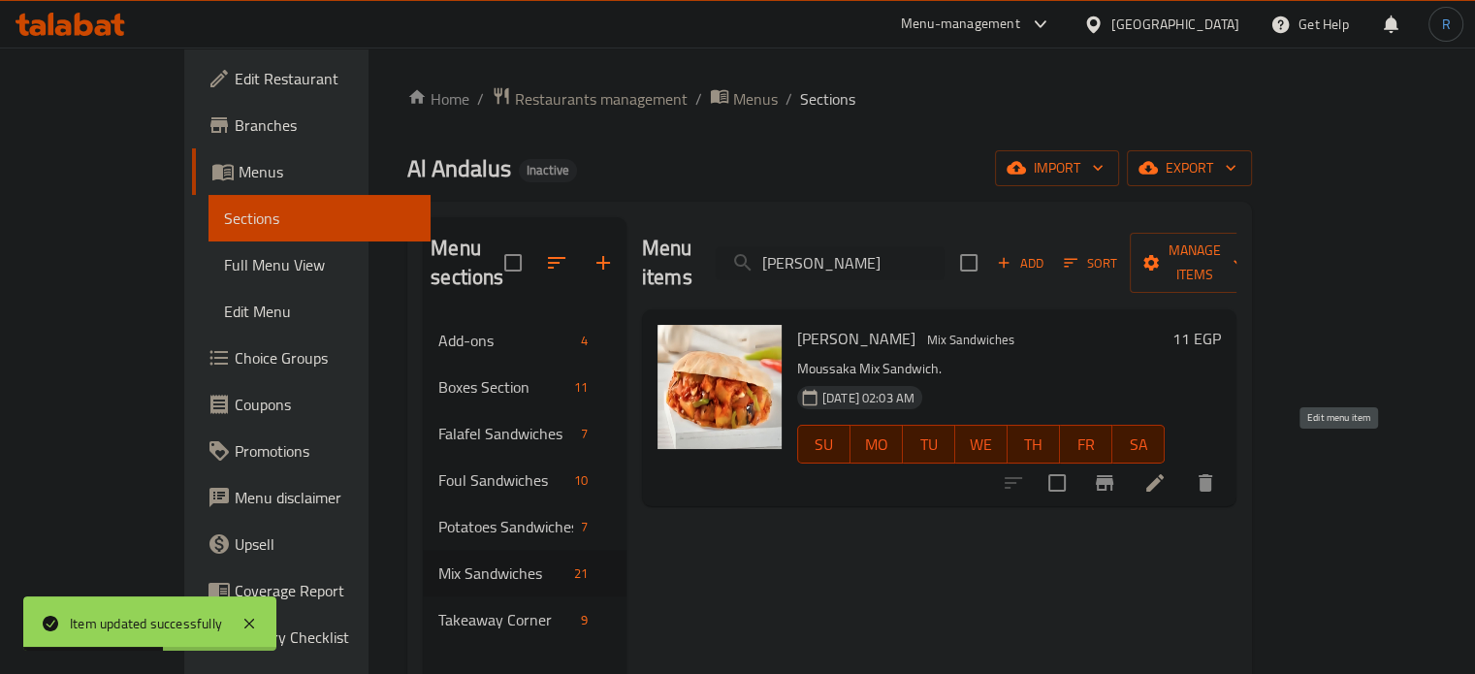
type input "Moussaka Sandwich"
click at [1164, 474] on icon at bounding box center [1154, 482] width 17 height 17
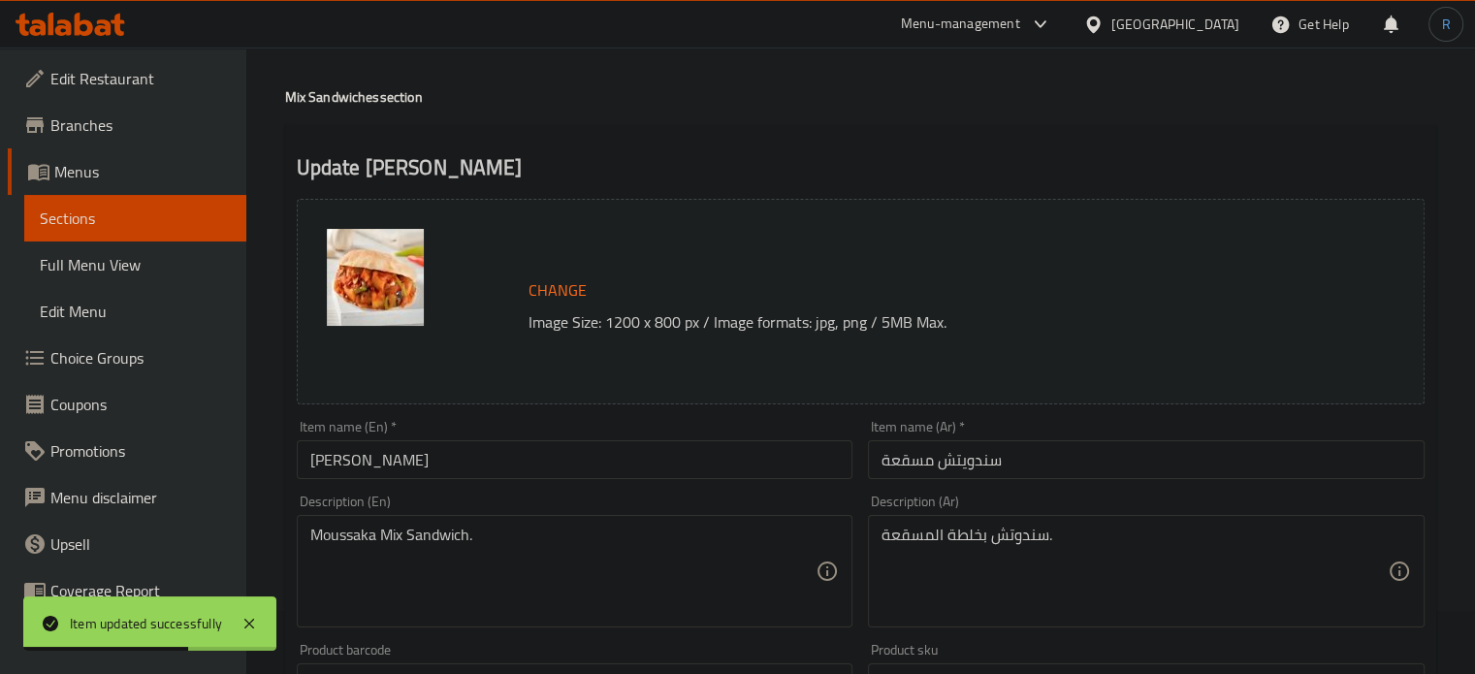
scroll to position [97, 0]
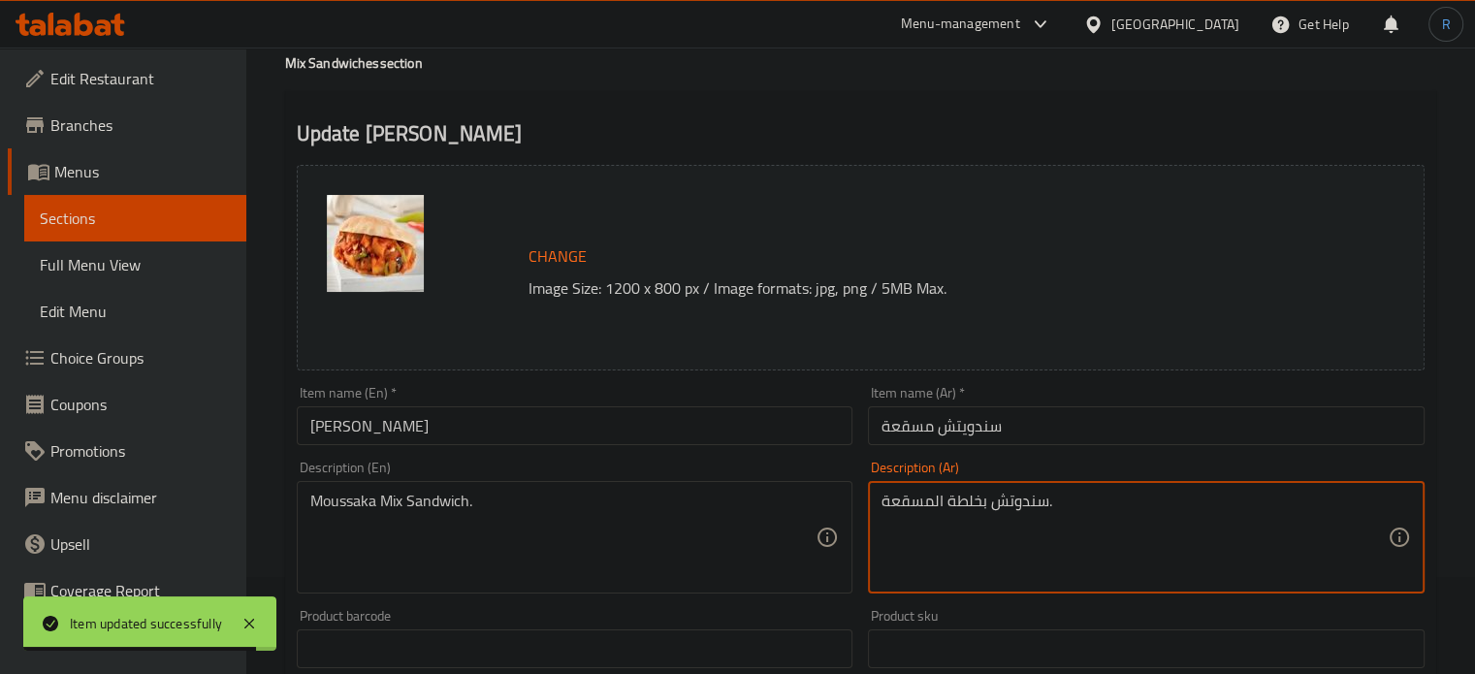
drag, startPoint x: 980, startPoint y: 503, endPoint x: 925, endPoint y: 503, distance: 55.3
click at [925, 503] on textarea "سندوتش بخلطة المسقعة." at bounding box center [1134, 538] width 506 height 92
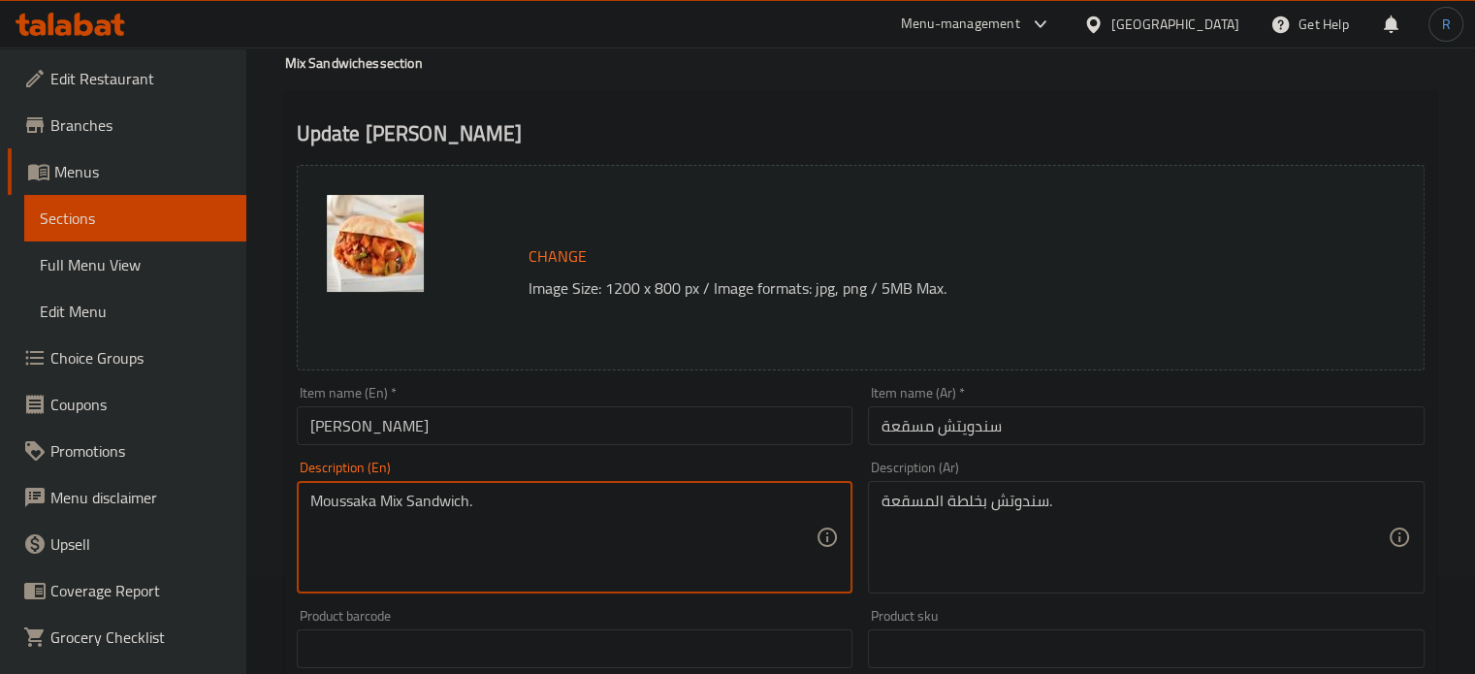
click at [392, 504] on textarea "Moussaka Mix Sandwich." at bounding box center [563, 538] width 506 height 92
paste textarea "mixture"
type textarea "Moussaka mixture Sandwich."
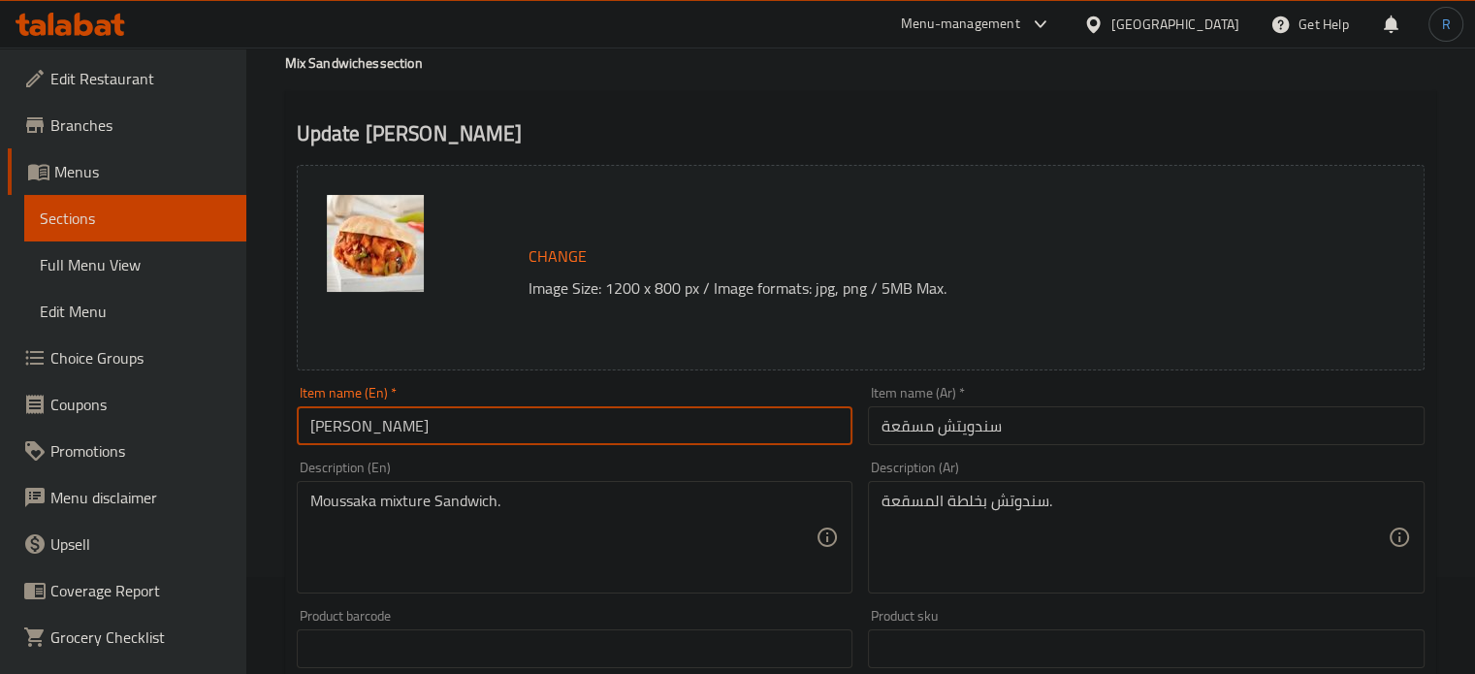
click at [563, 418] on input "Moussaka Sandwich" at bounding box center [575, 425] width 557 height 39
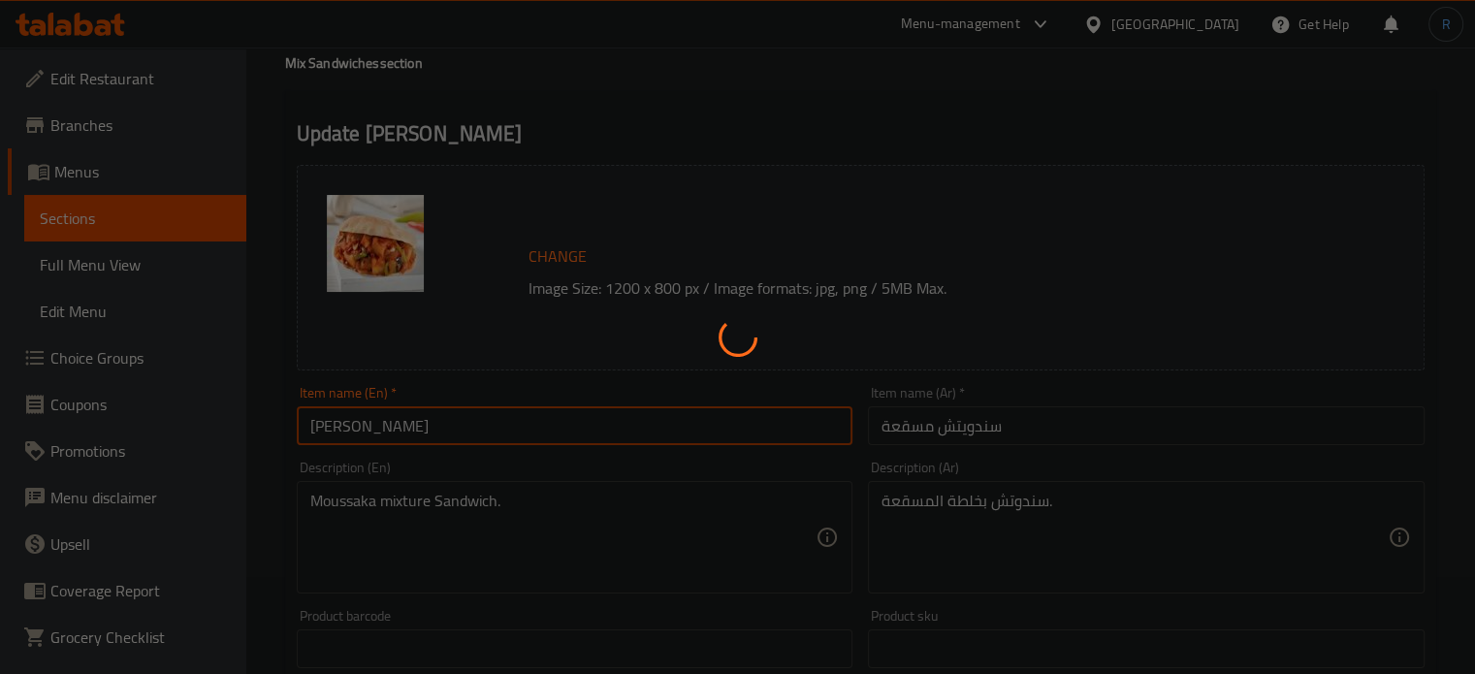
click at [563, 418] on div at bounding box center [737, 337] width 1475 height 674
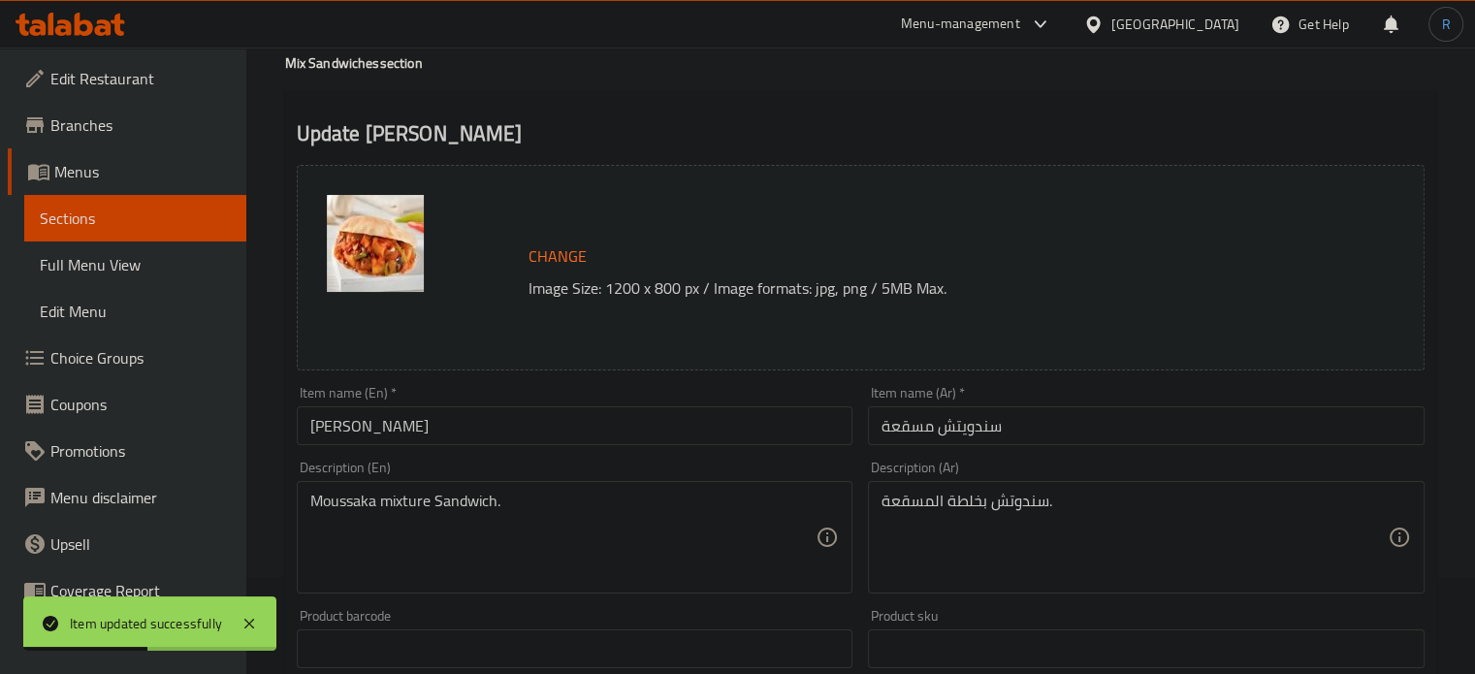
scroll to position [0, 0]
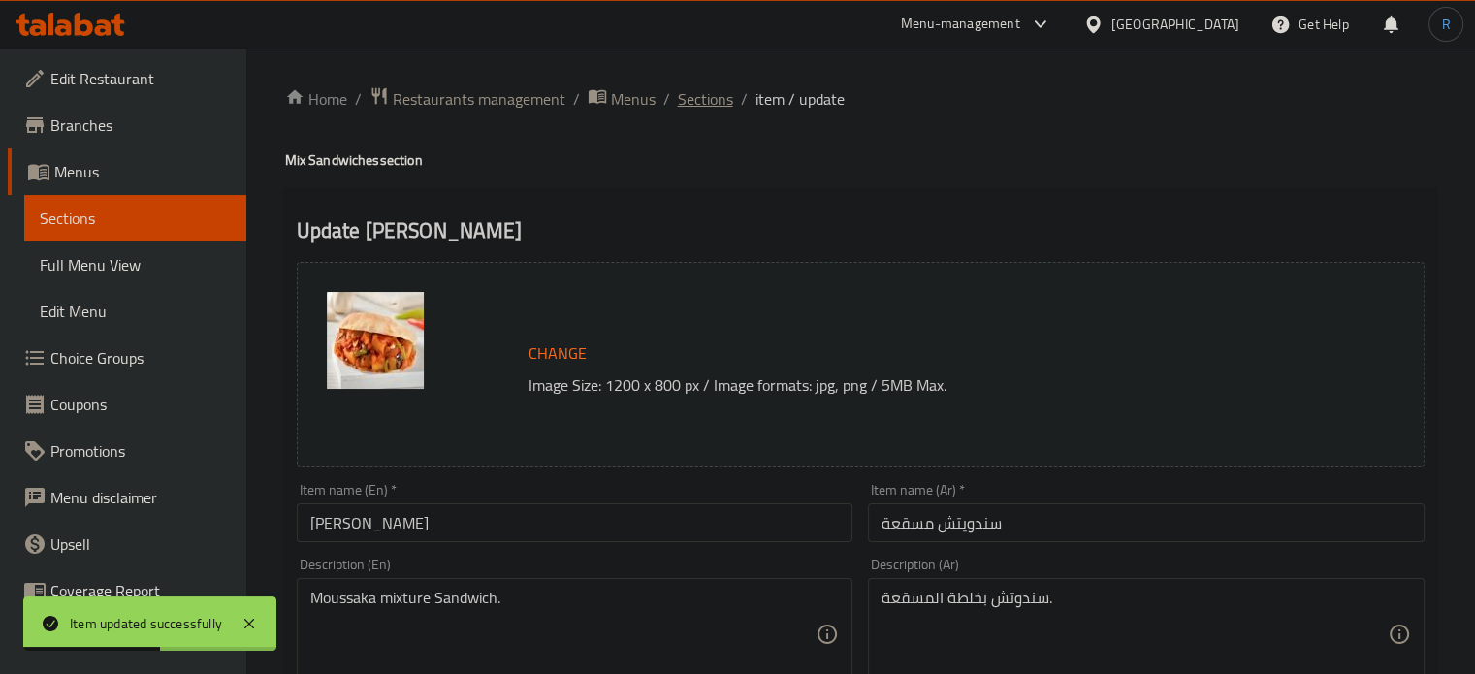
click at [708, 96] on span "Sections" at bounding box center [705, 98] width 55 height 23
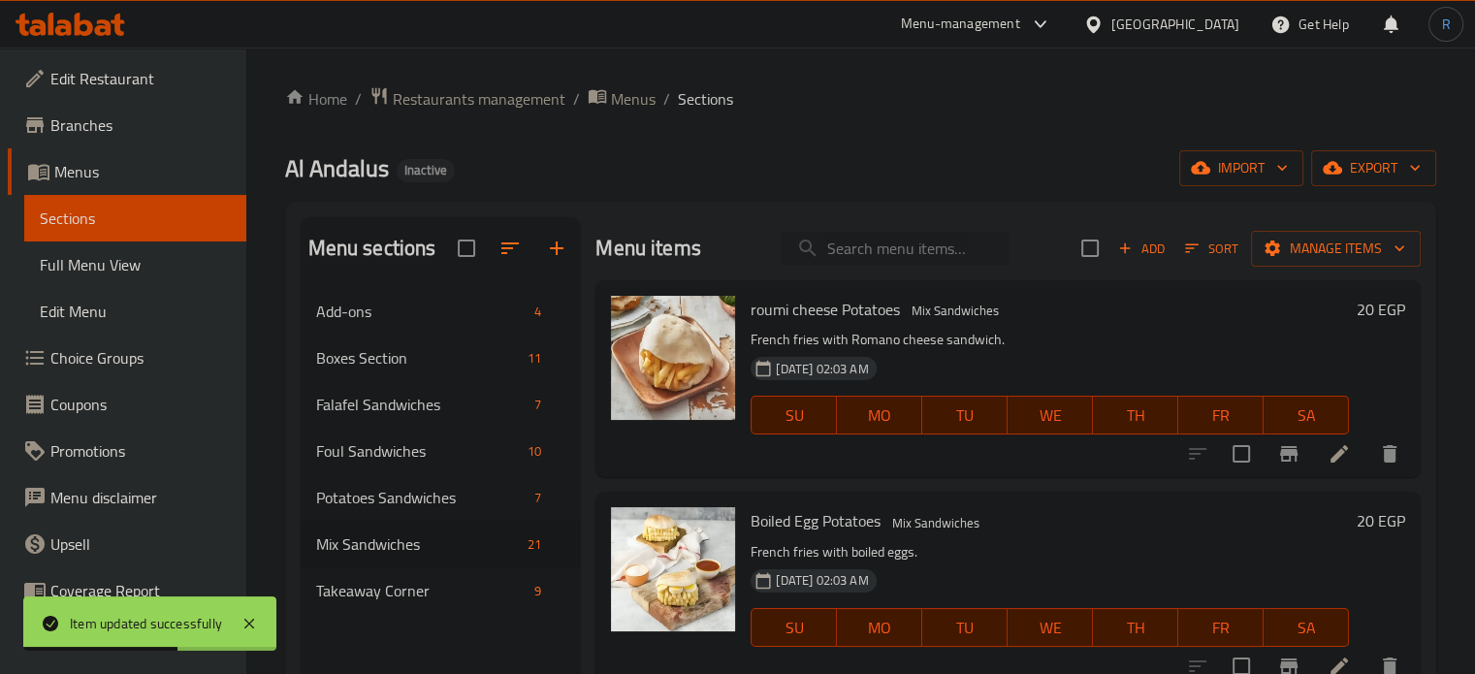
click at [840, 257] on input "search" at bounding box center [895, 249] width 229 height 34
paste input "Eggplant Sandwich"
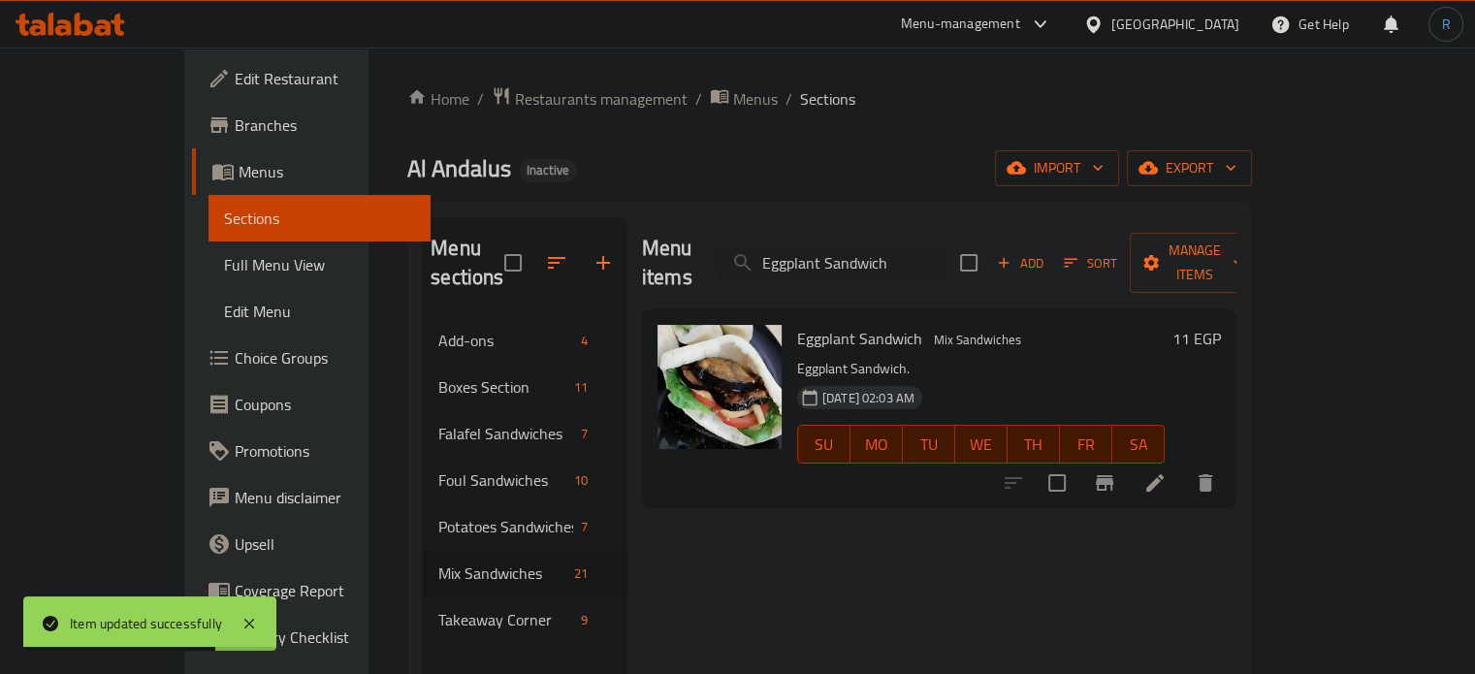
type input "Eggplant Sandwich"
click at [1167, 471] on icon at bounding box center [1154, 482] width 23 height 23
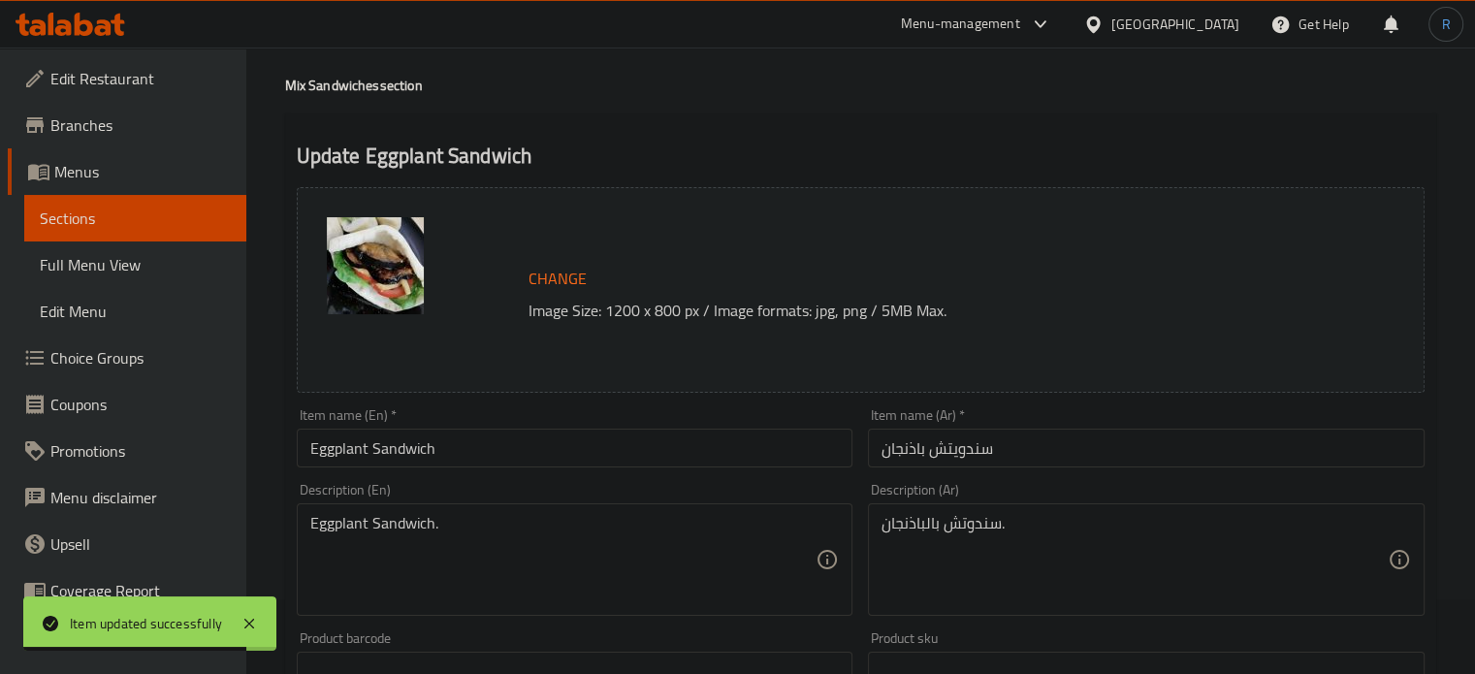
scroll to position [97, 0]
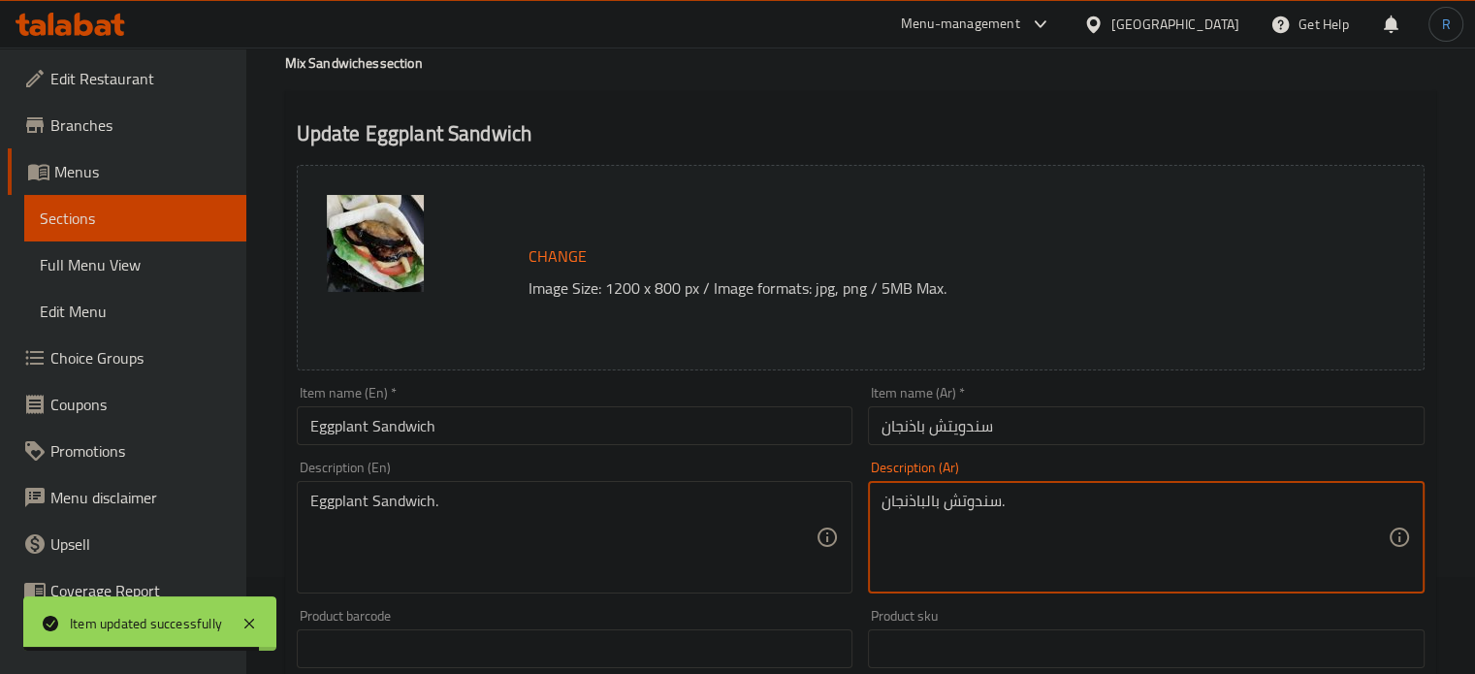
click at [952, 514] on textarea "سندوتش بالباذنجان." at bounding box center [1134, 538] width 506 height 92
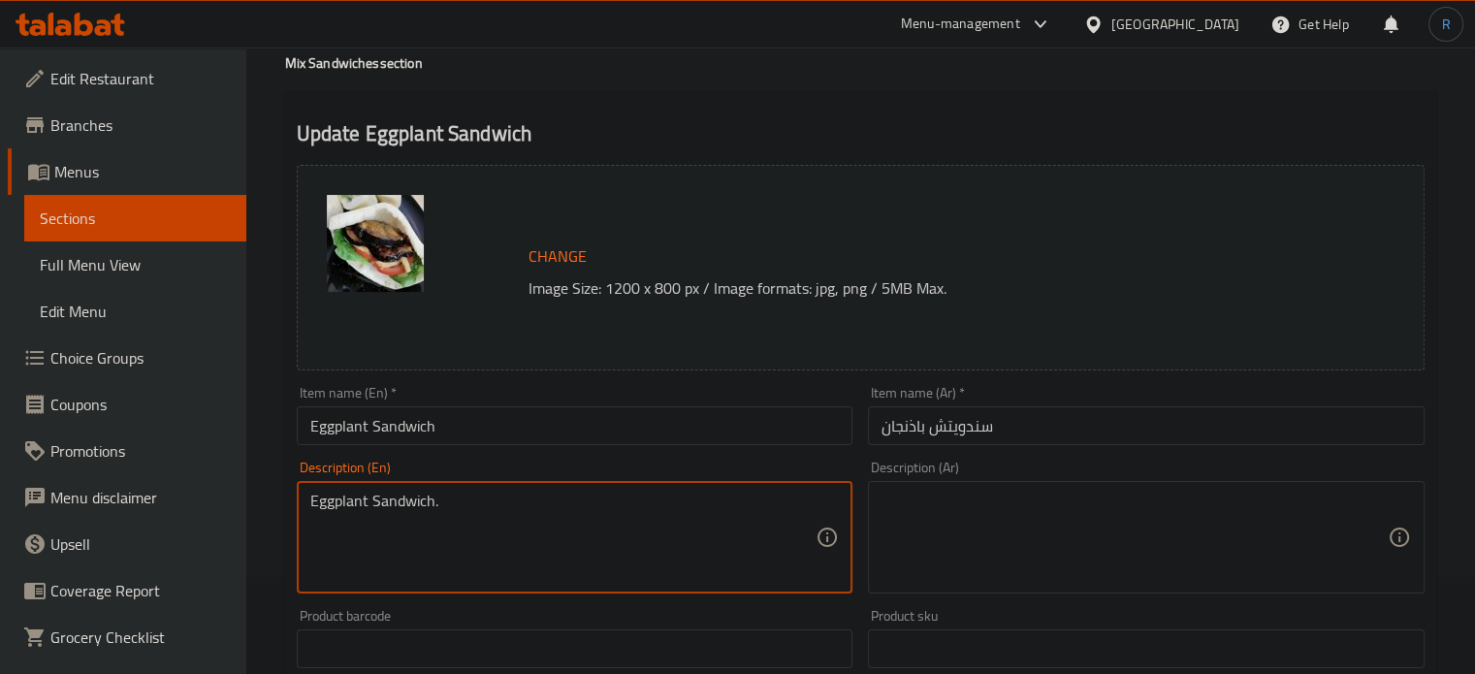
click at [655, 515] on textarea "Eggplant Sandwich." at bounding box center [563, 538] width 506 height 92
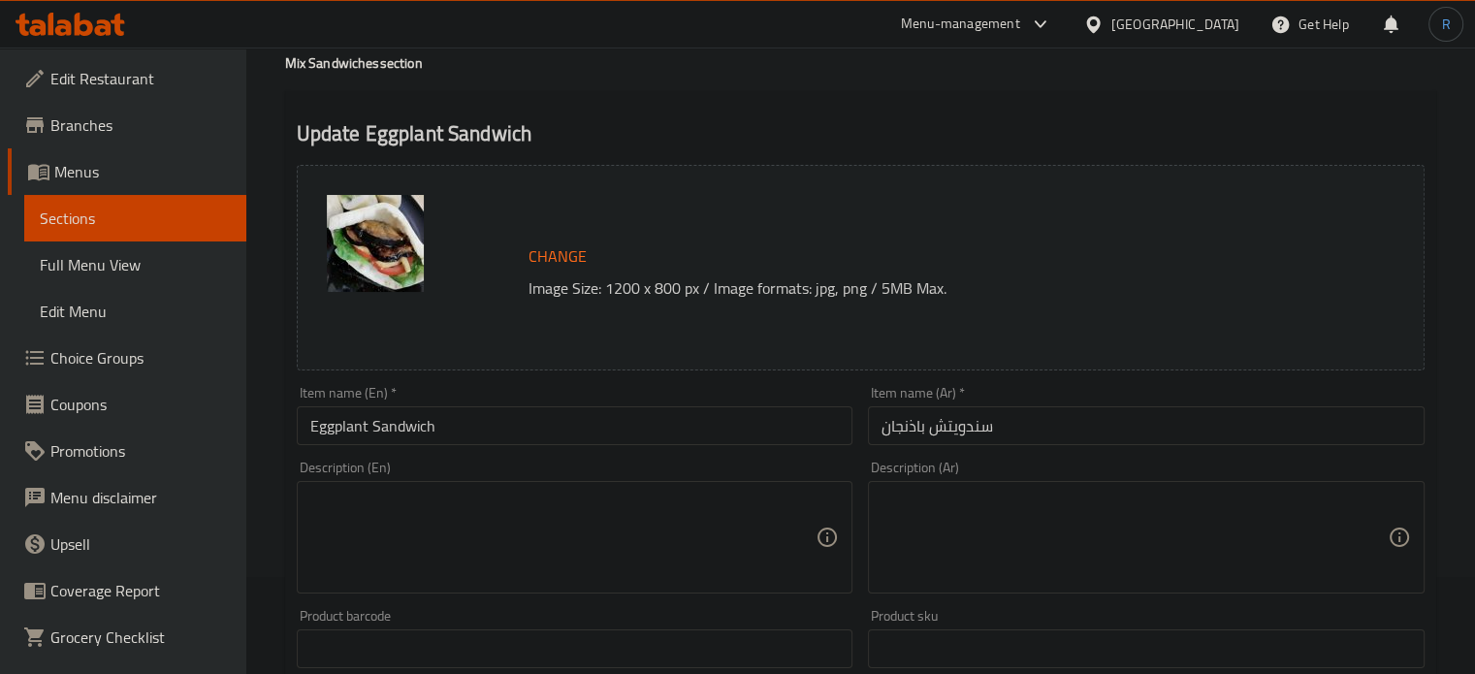
click at [784, 117] on div "Update Eggplant Sandwich Change Image Size: 1200 x 800 px / Image formats: jpg,…" at bounding box center [860, 669] width 1151 height 1157
click at [640, 484] on div "Description (En)" at bounding box center [575, 537] width 557 height 112
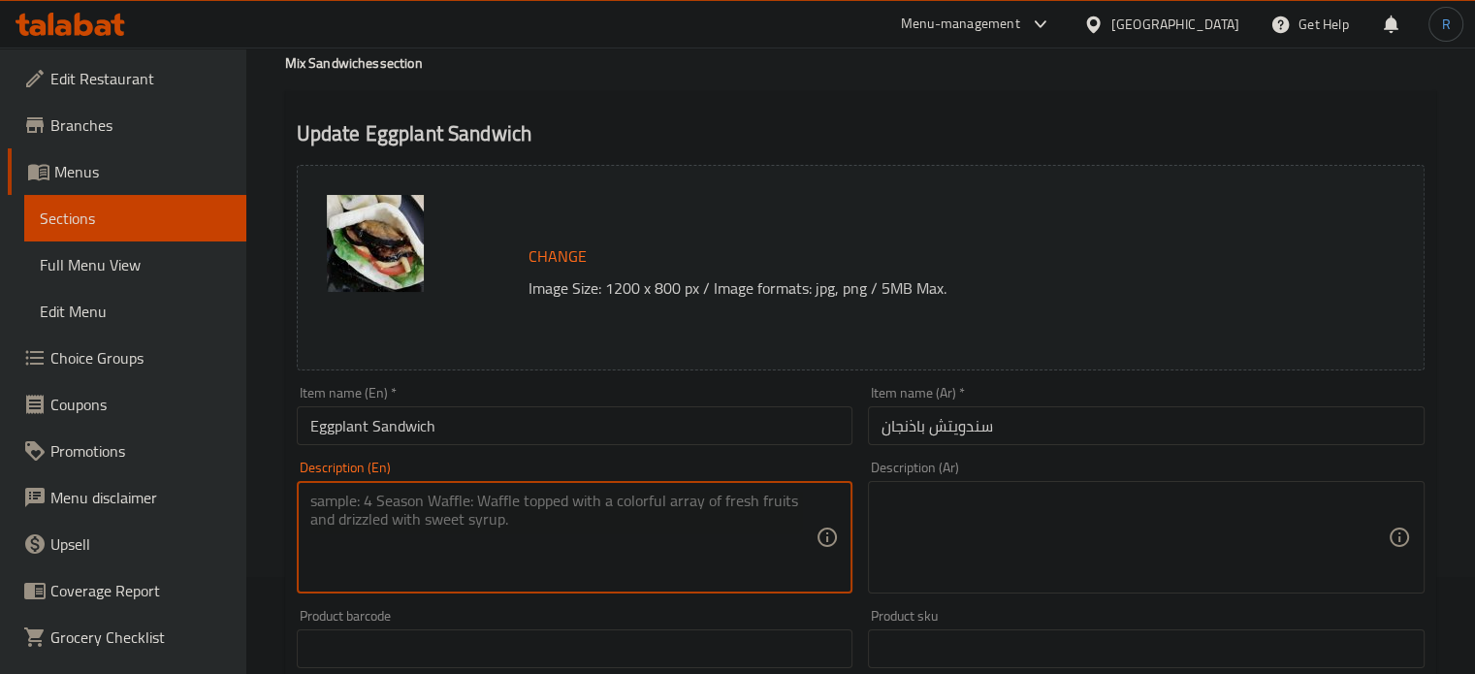
click at [643, 531] on textarea at bounding box center [563, 538] width 506 height 92
paste textarea "Eggplant, Bread, Tomato sauce, Cheese, Salt, Pepper"
type textarea "Eggplant, Bread, Tomato sauce, Cheese, Salt, Pepper"
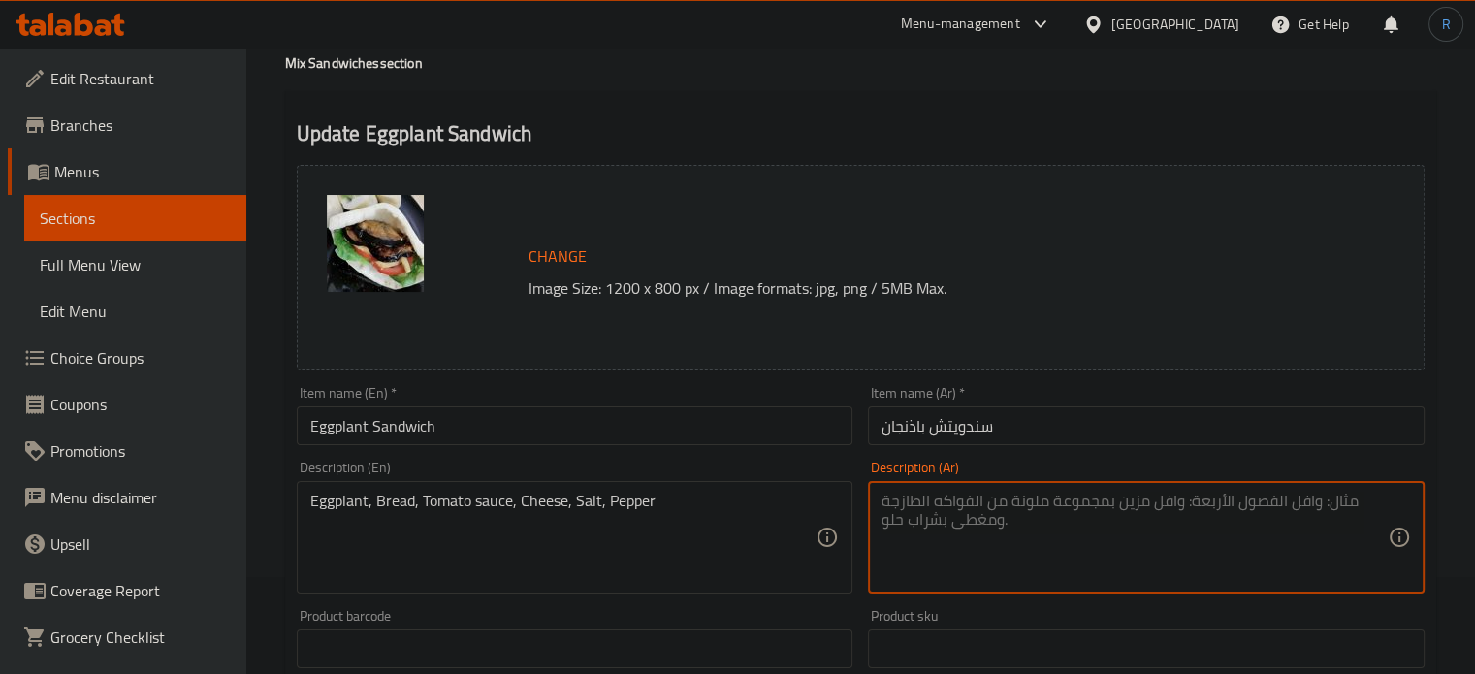
click at [955, 543] on textarea at bounding box center [1134, 538] width 506 height 92
paste textarea "باذنجان، خبز، صلصة طماطم، جبن، ملح، فلفل"
type textarea "باذنجان، خبز، صلصة طماطم، جبن، ملح، فلفل"
click at [783, 422] on input "Eggplant Sandwich" at bounding box center [575, 425] width 557 height 39
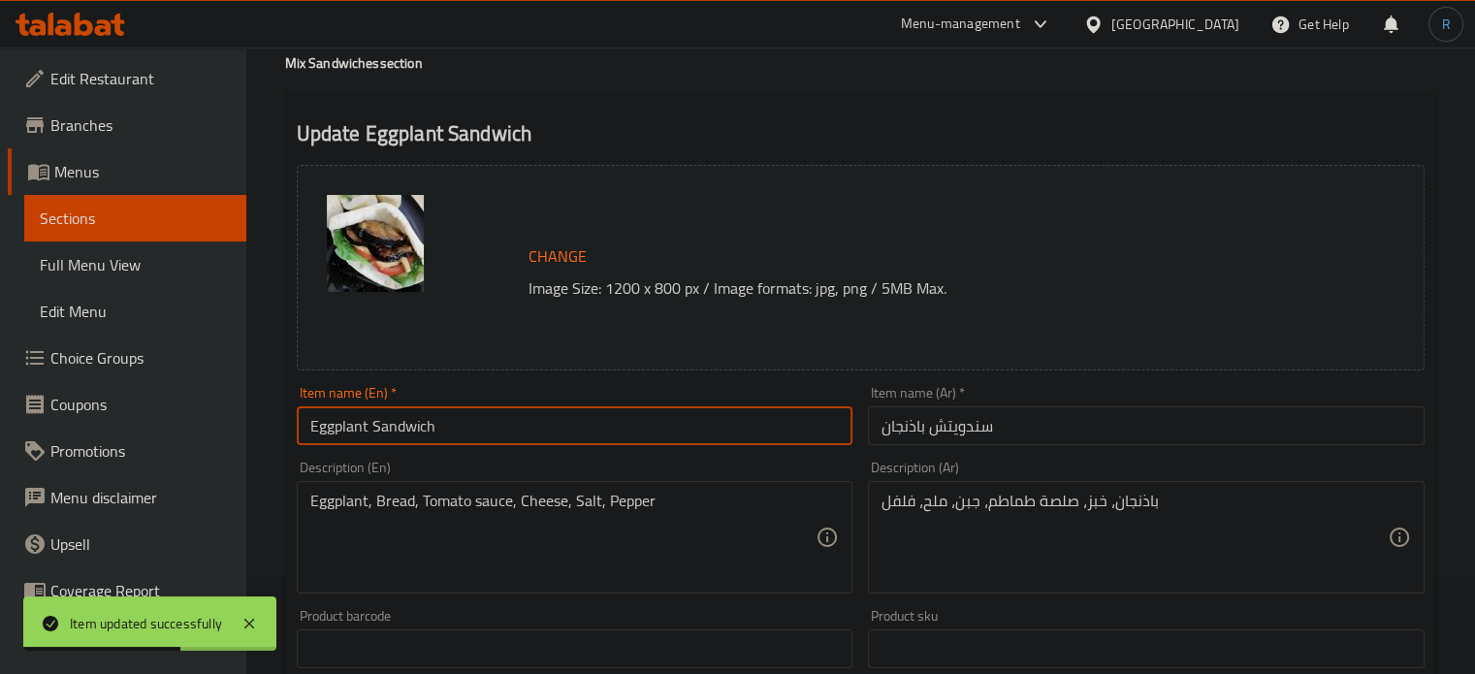
click at [783, 422] on input "Eggplant Sandwich" at bounding box center [575, 425] width 557 height 39
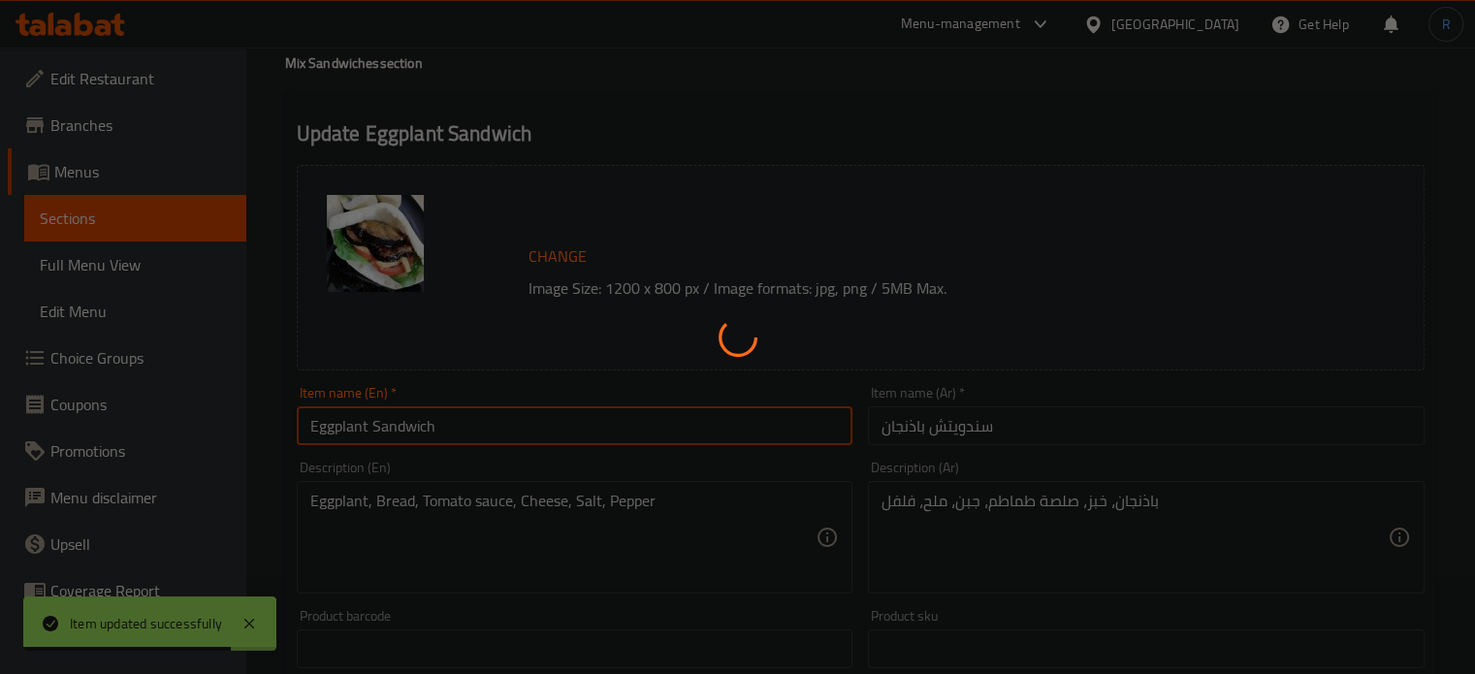
scroll to position [0, 0]
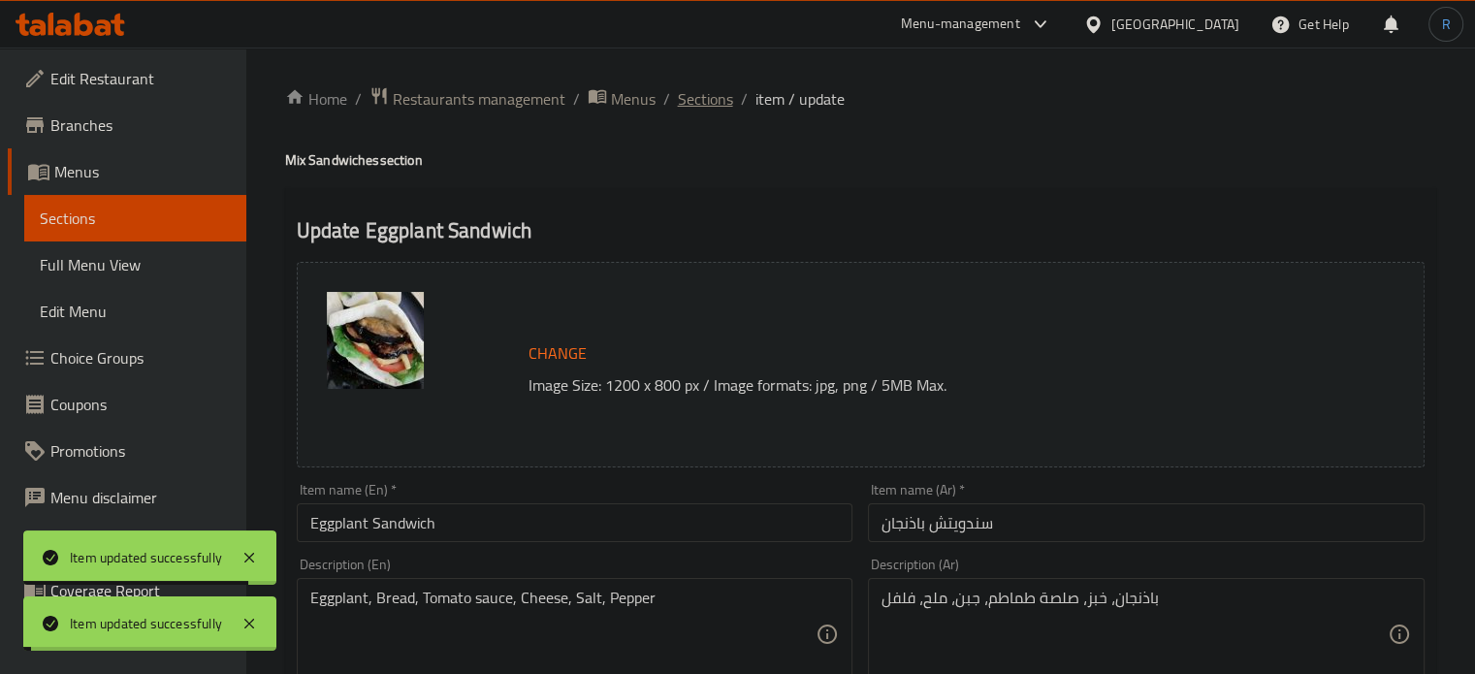
click at [710, 104] on span "Sections" at bounding box center [705, 98] width 55 height 23
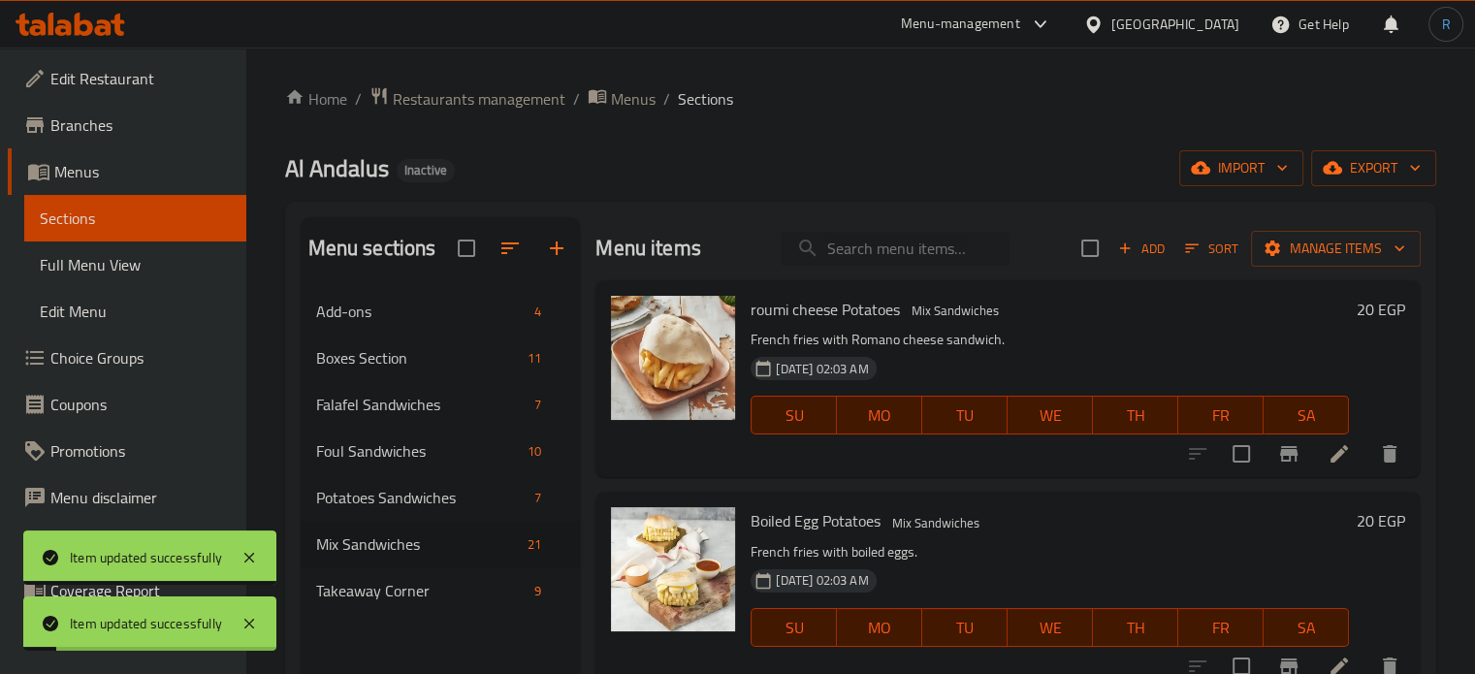
click at [877, 263] on input "search" at bounding box center [895, 249] width 229 height 34
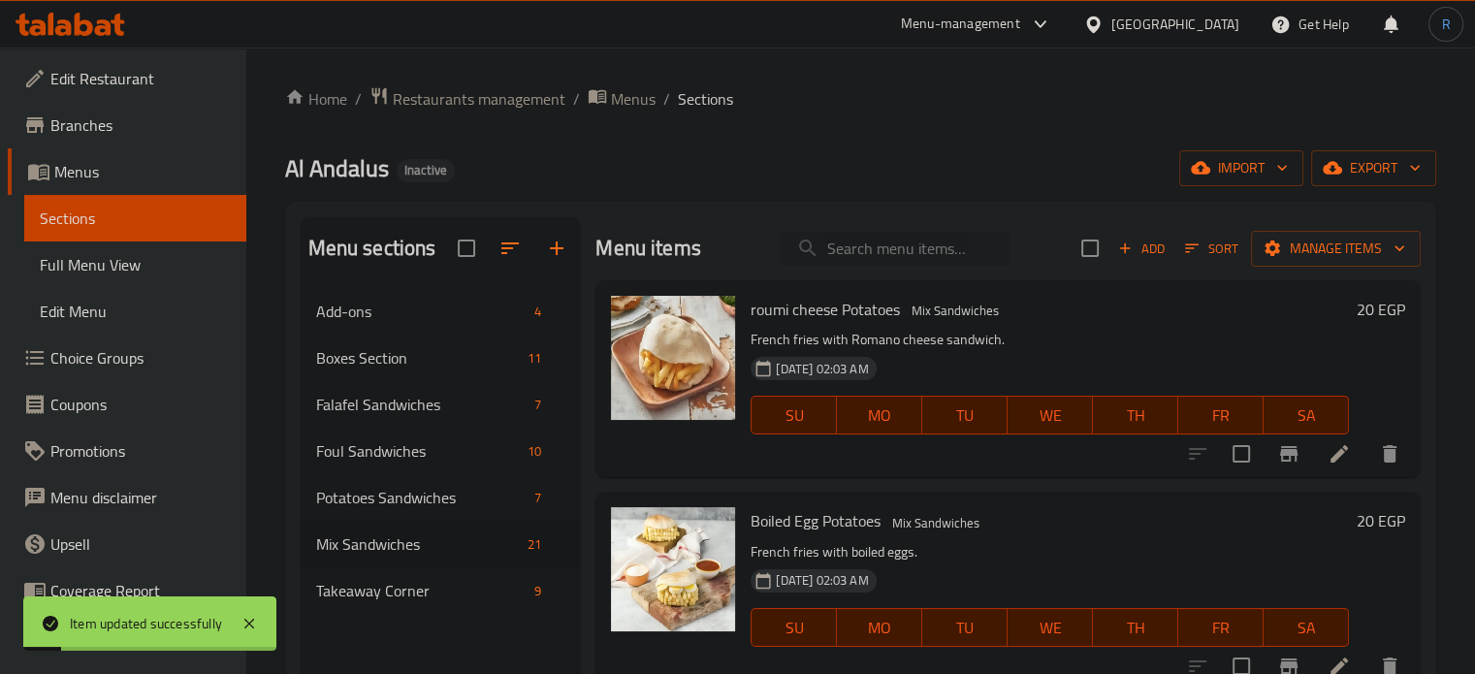
paste input "cottage Cheese Sandwich"
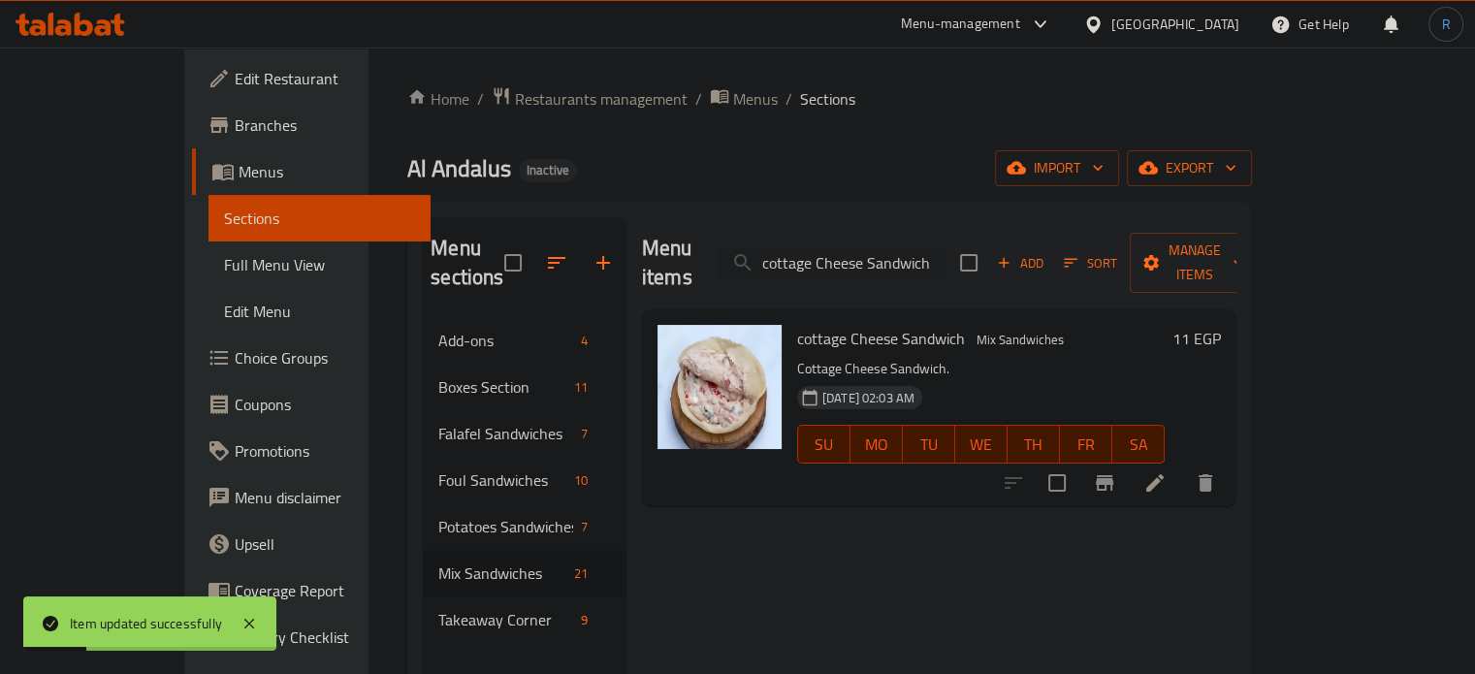
type input "cottage Cheese Sandwich"
click at [1229, 474] on div at bounding box center [1109, 483] width 239 height 47
click at [1167, 471] on icon at bounding box center [1154, 482] width 23 height 23
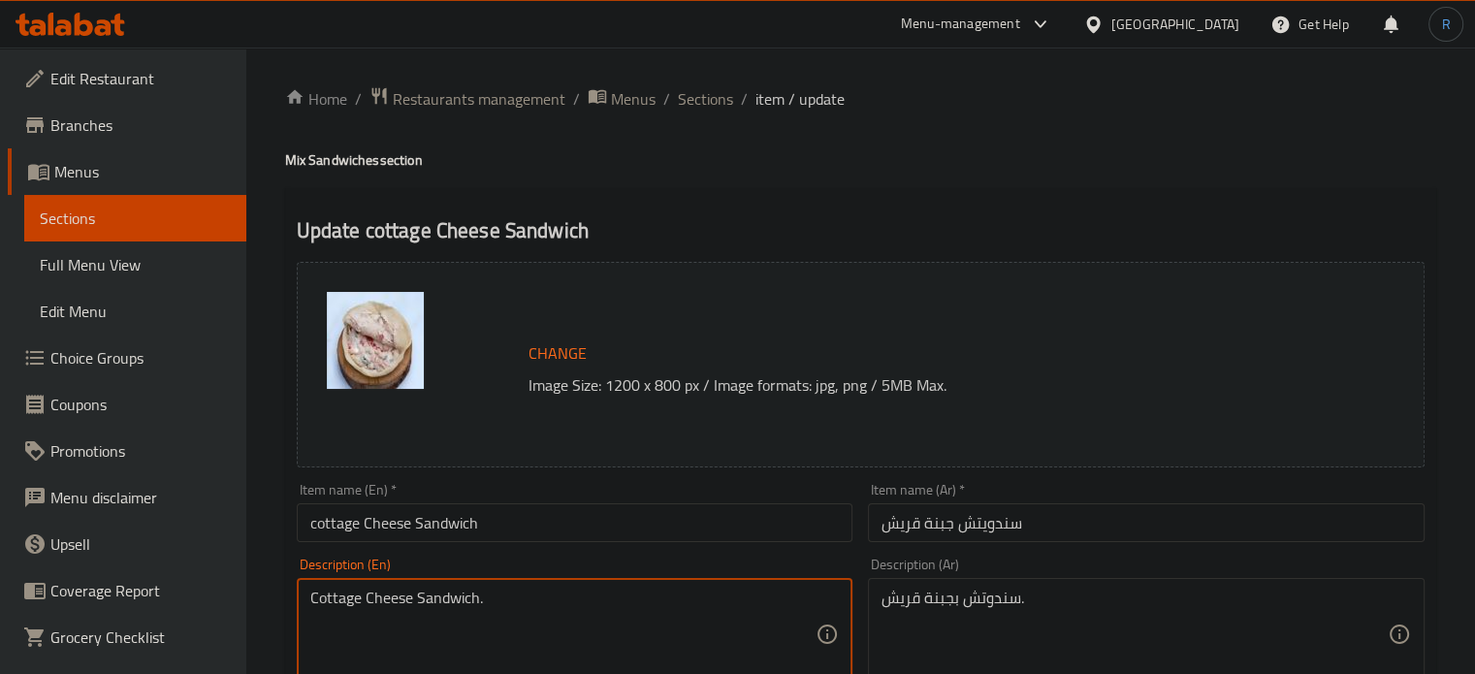
click at [535, 603] on textarea "Cottage Cheese Sandwich." at bounding box center [563, 635] width 506 height 92
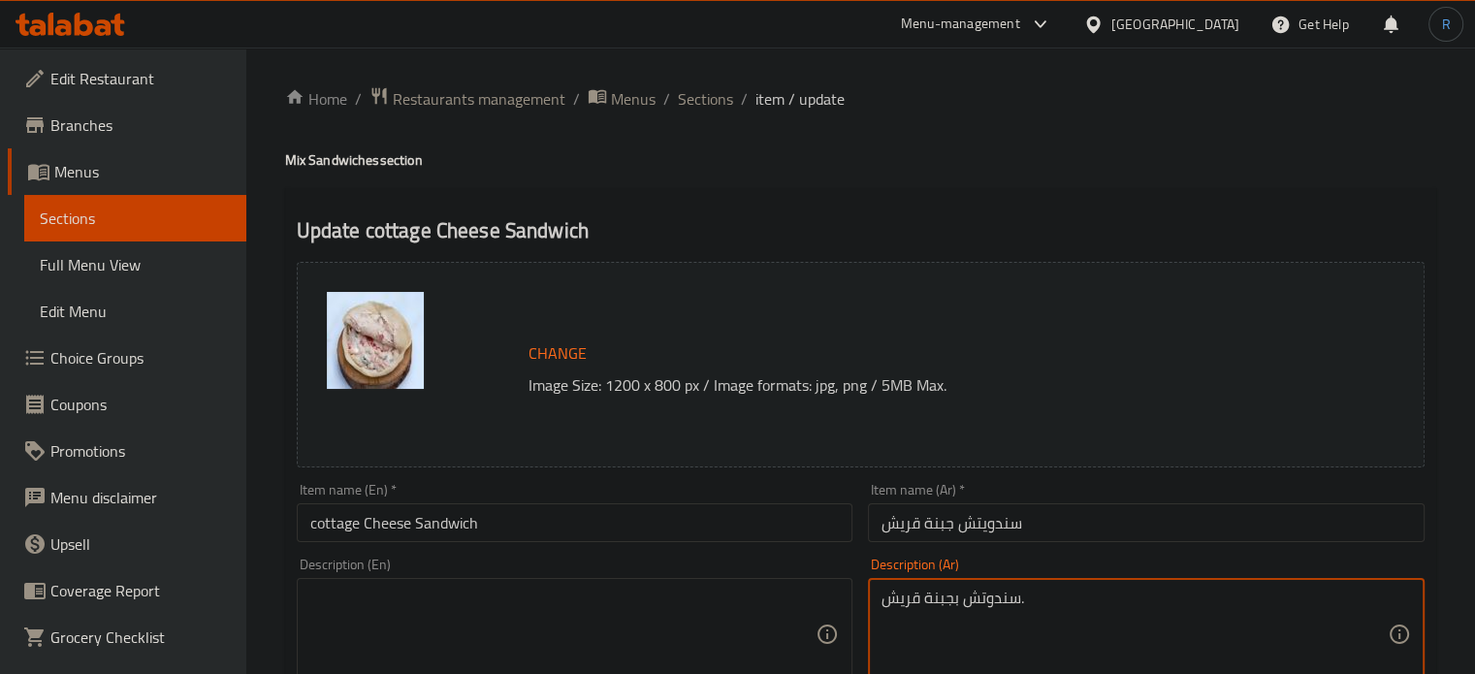
click at [925, 602] on textarea "سندوتش بجبنة قريش." at bounding box center [1134, 635] width 506 height 92
click at [662, 600] on textarea at bounding box center [563, 635] width 506 height 92
paste textarea "Made with soft, white areesh cheese, fresh vegetables, and your favorite spices"
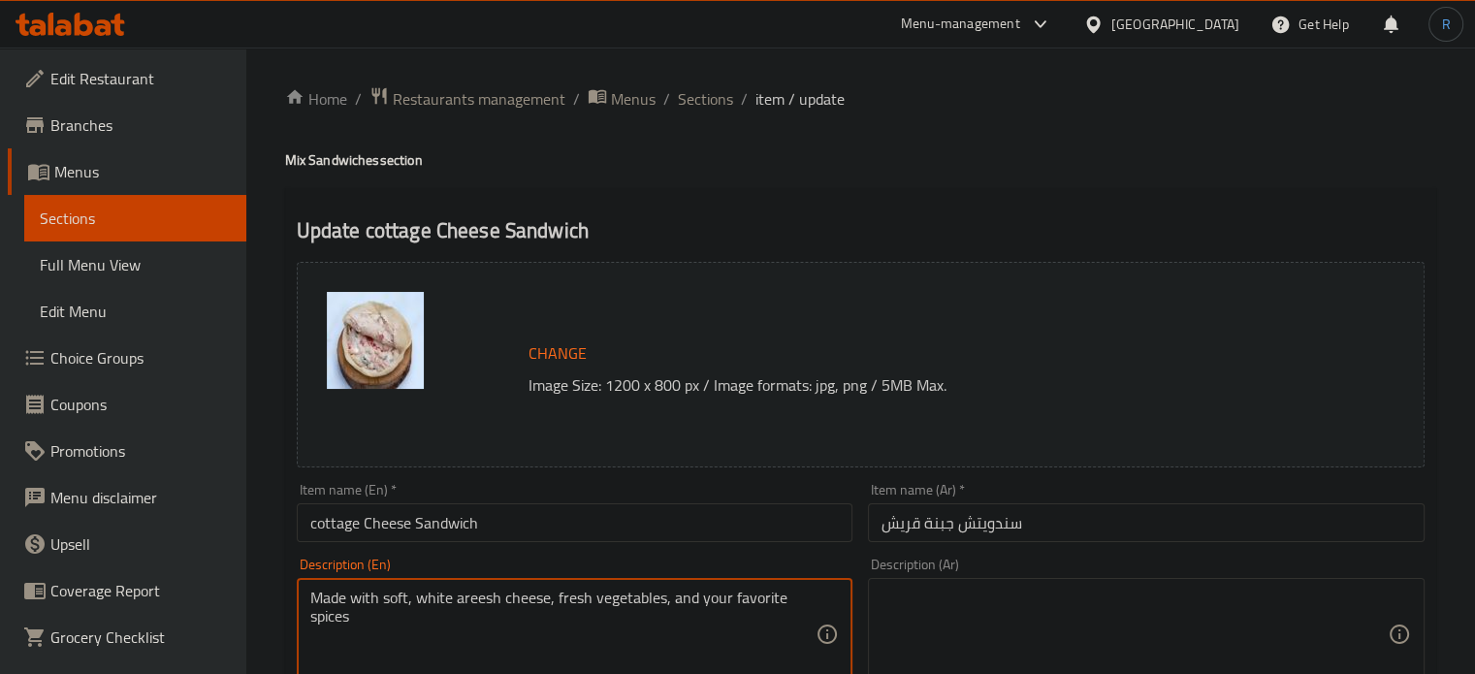
type textarea "Made with soft, white areesh cheese, fresh vegetables, and your favorite spices"
click at [629, 601] on textarea "Made with soft, white areesh cheese, fresh vegetables, and your favorite spices" at bounding box center [563, 635] width 506 height 92
paste textarea "Quraish cheese type of Arabic cheese that is made from cow's milk. soft cheese …"
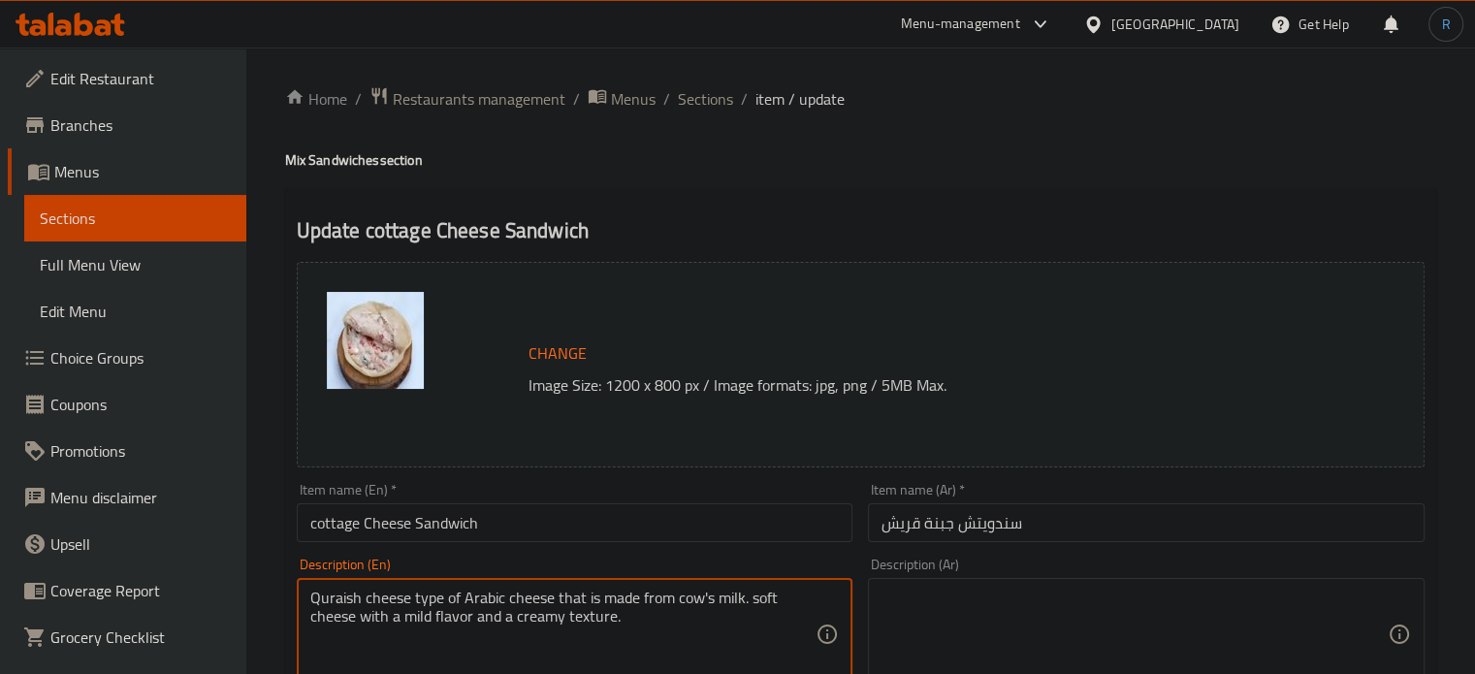
type textarea "Quraish cheese type of Arabic cheese that is made from cow's milk. soft cheese …"
click at [943, 608] on textarea at bounding box center [1134, 635] width 506 height 92
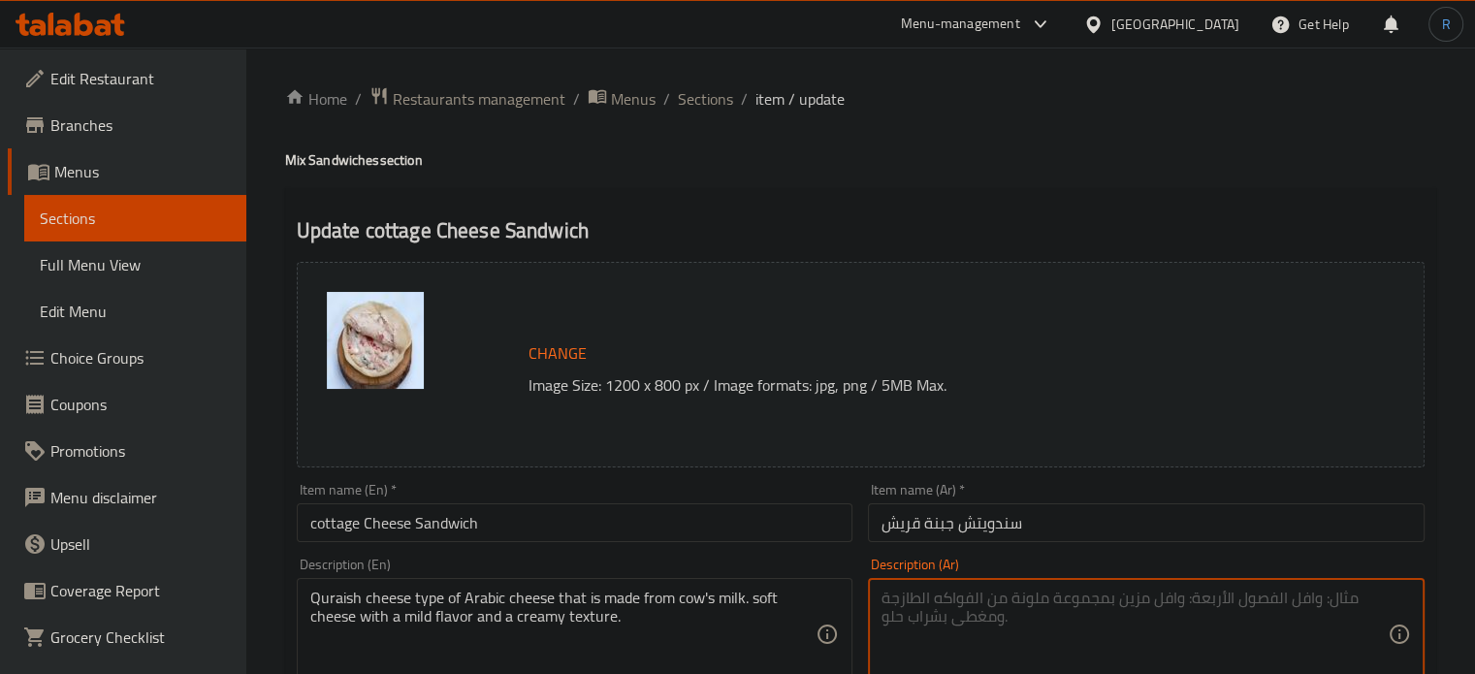
paste textarea "الجبن القريش نوع من الجبن العربي الذي يتم تحضيره من حليب البقر.جبنة طرية ذات نك…"
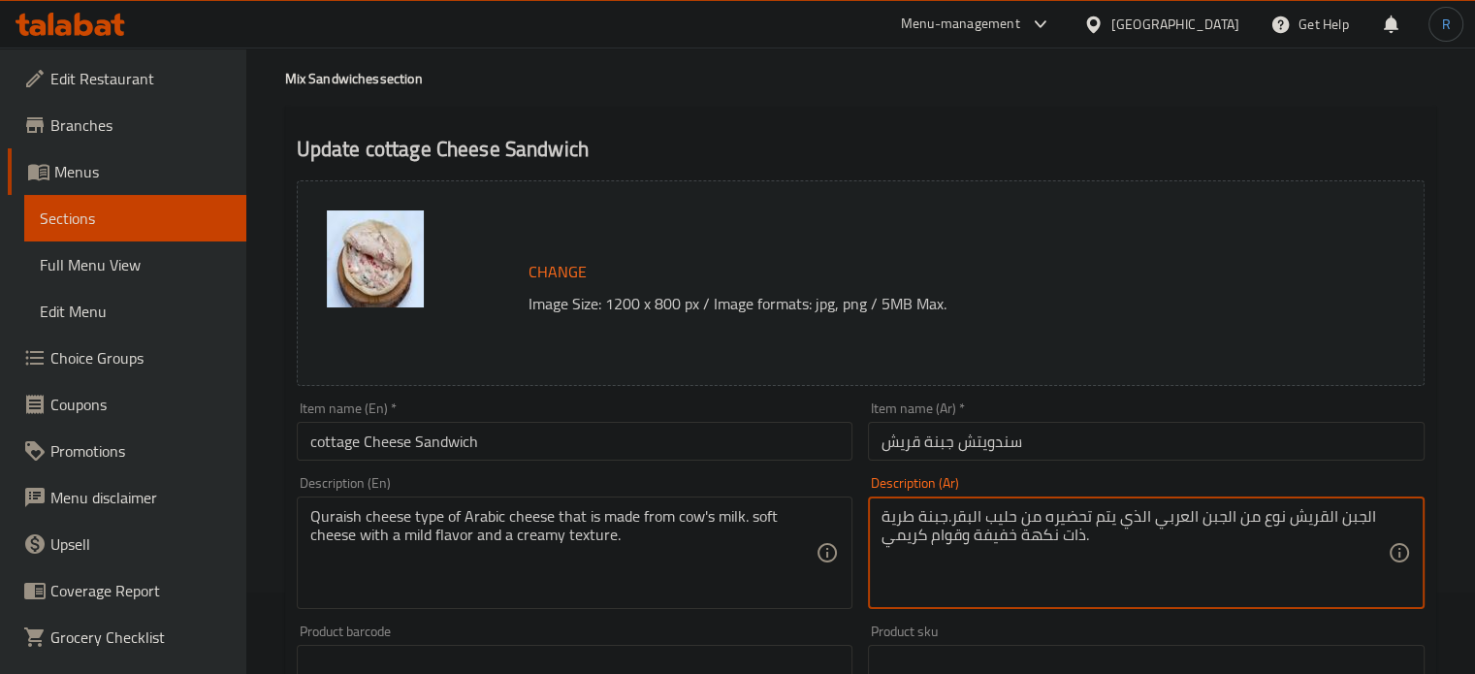
scroll to position [194, 0]
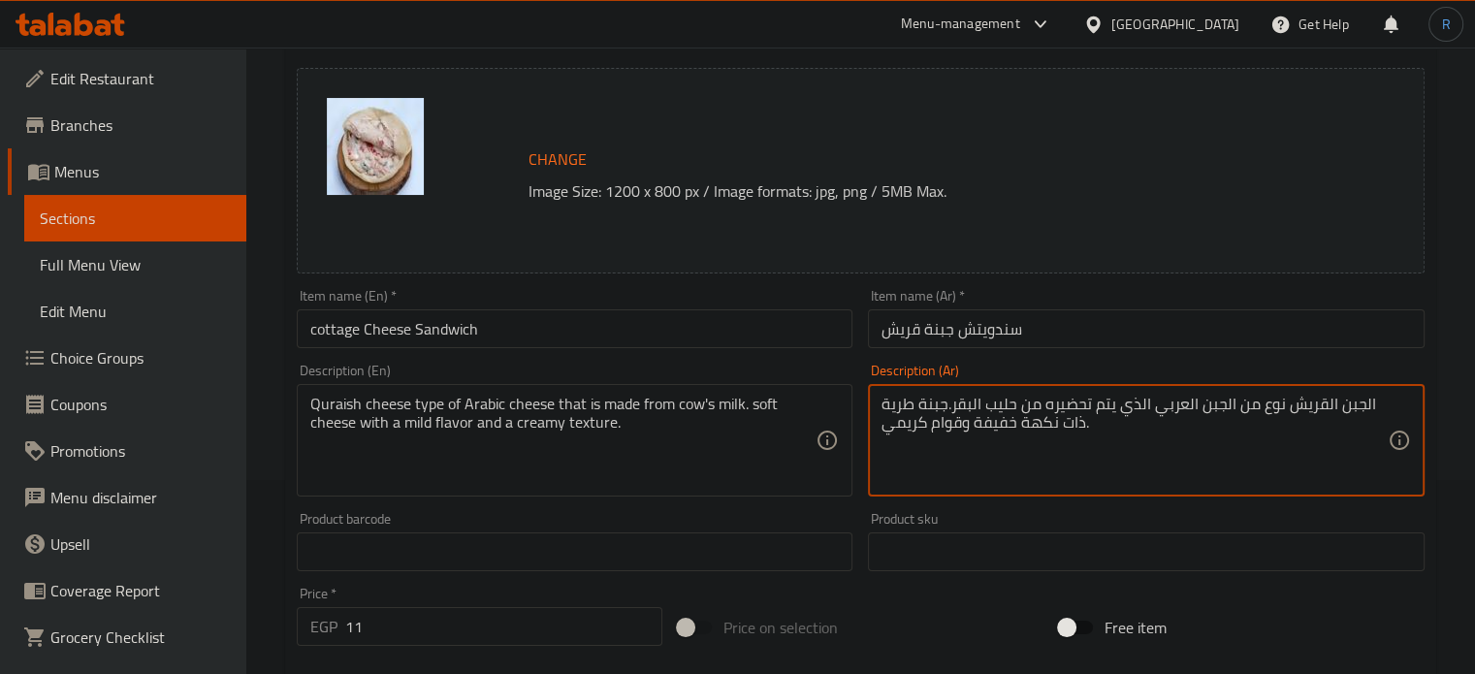
type textarea "الجبن القريش نوع من الجبن العربي الذي يتم تحضيره من حليب البقر.جبنة طرية ذات نك…"
click at [488, 314] on input "cottage Cheese Sandwich" at bounding box center [575, 328] width 557 height 39
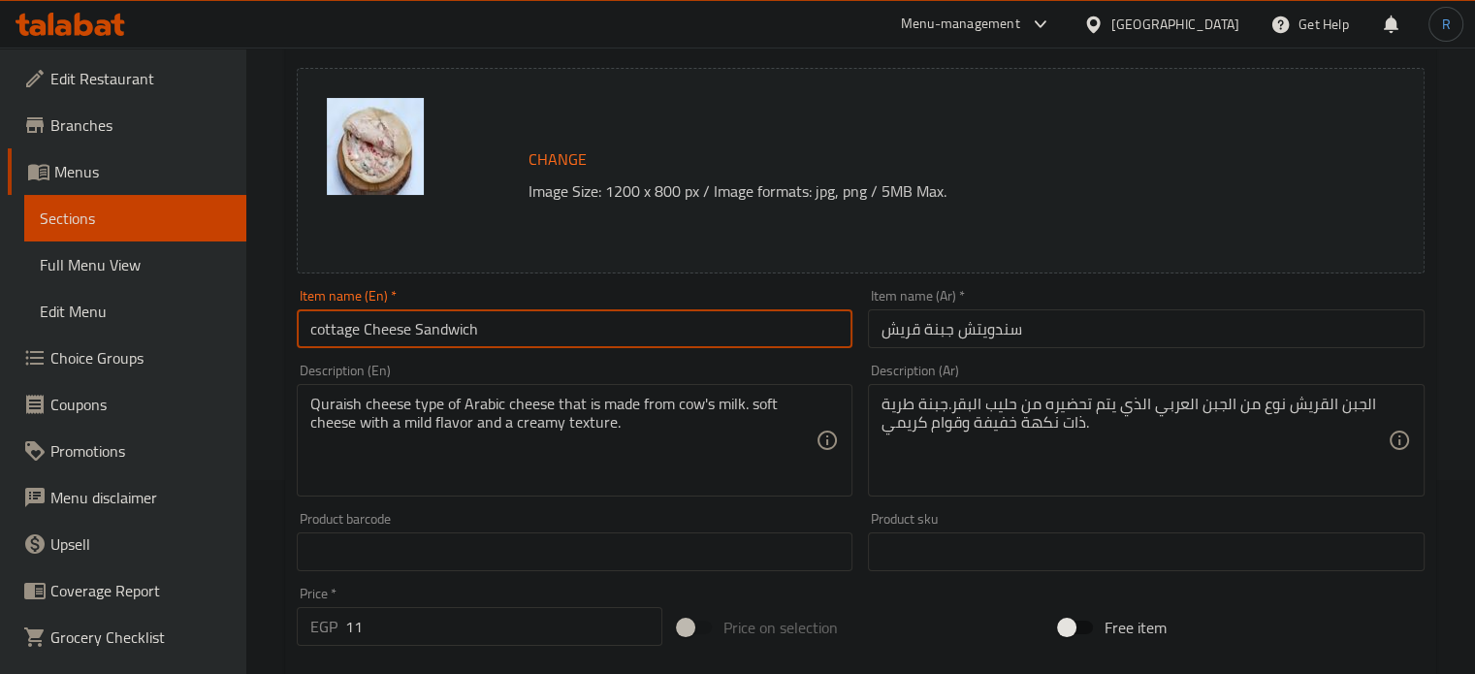
click at [488, 314] on input "cottage Cheese Sandwich" at bounding box center [575, 328] width 557 height 39
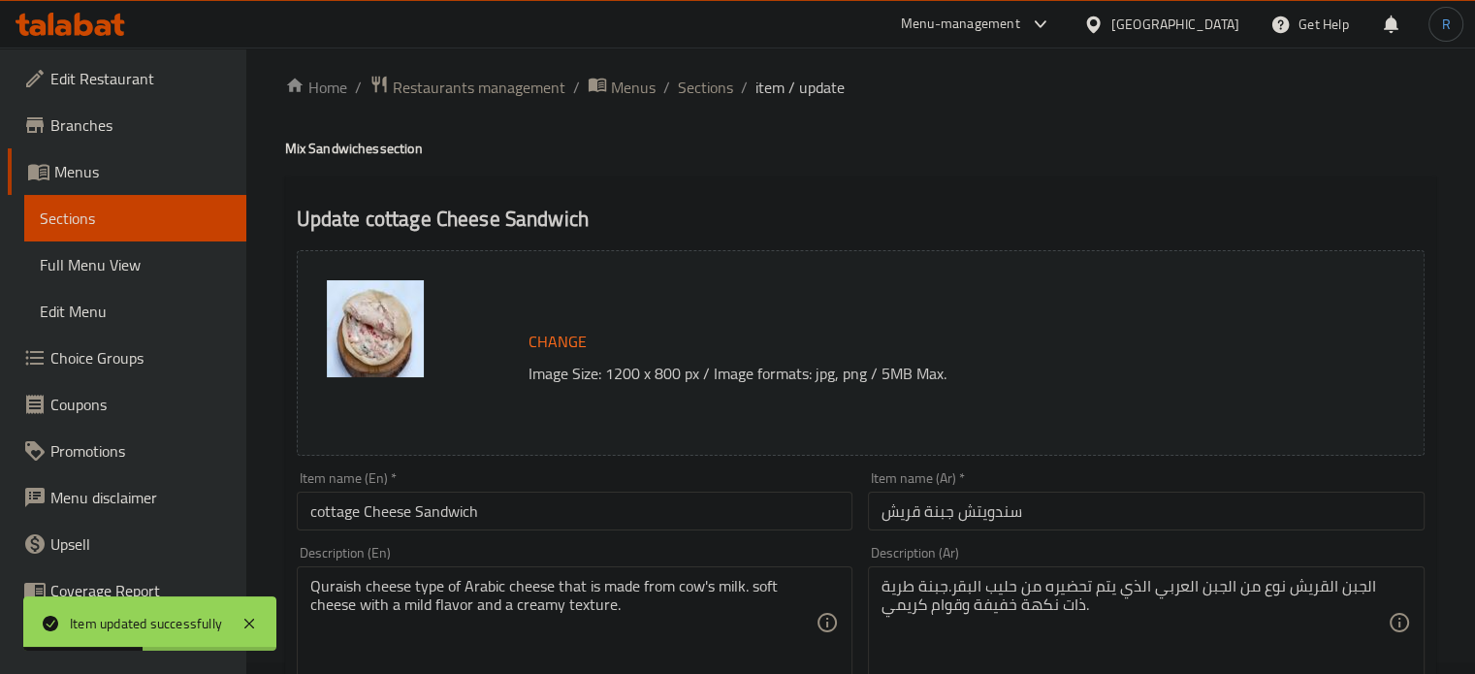
scroll to position [0, 0]
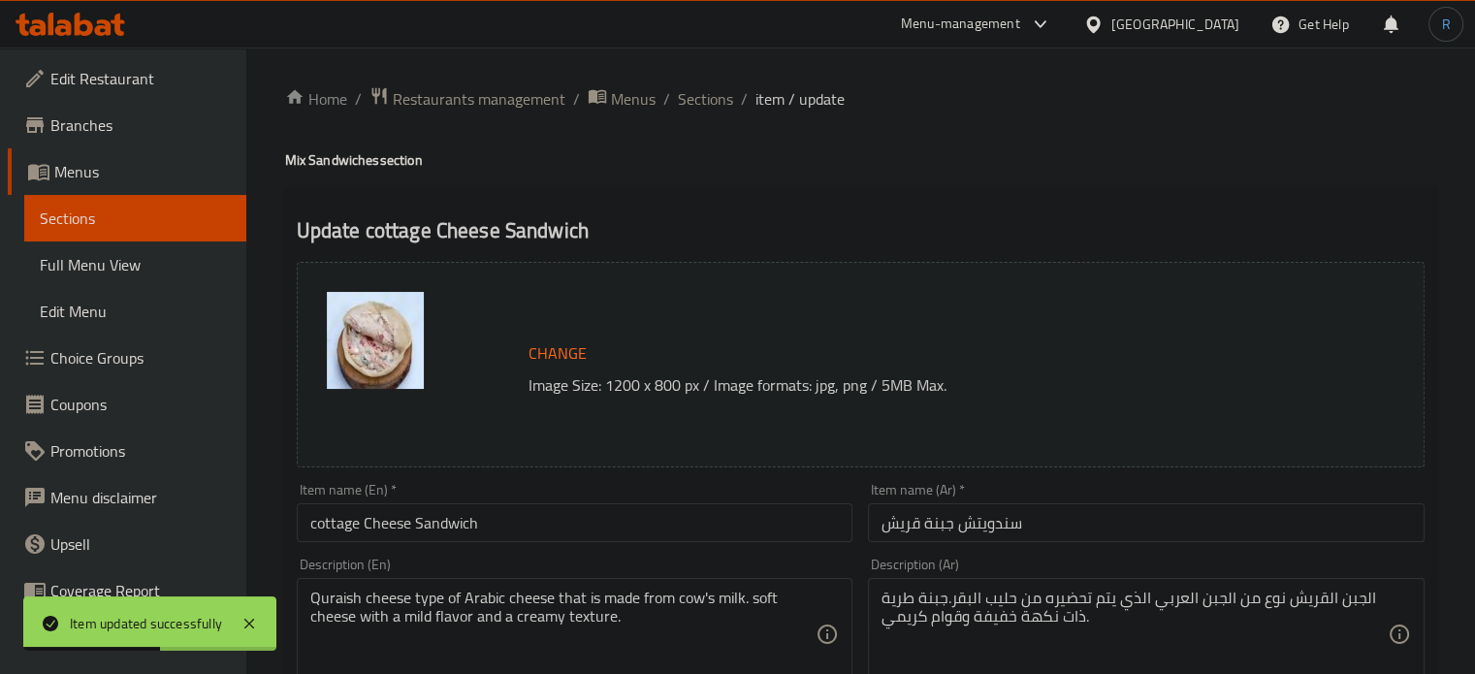
drag, startPoint x: 718, startPoint y: 97, endPoint x: 736, endPoint y: 5, distance: 93.9
click at [718, 97] on span "Sections" at bounding box center [705, 98] width 55 height 23
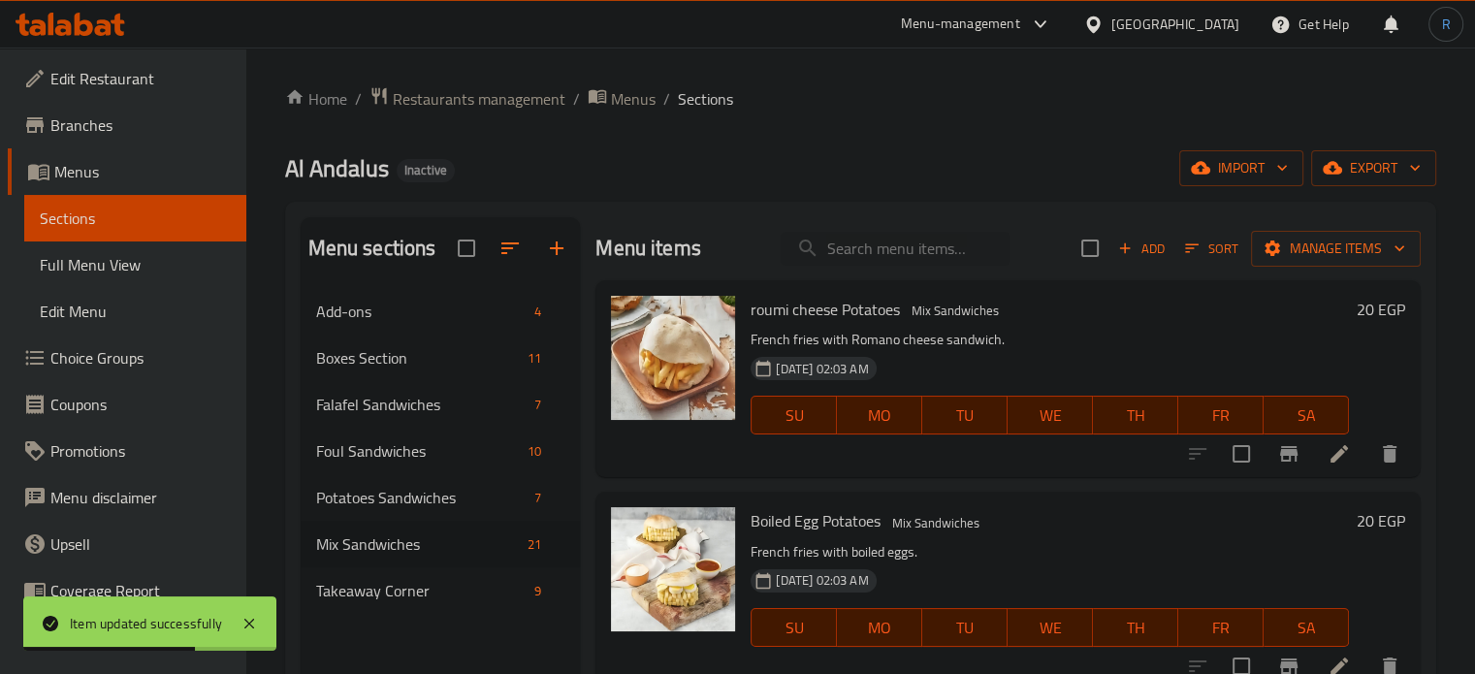
click at [842, 226] on div "Menu items Add Sort Manage items" at bounding box center [1007, 248] width 825 height 63
click at [847, 251] on input "search" at bounding box center [895, 249] width 229 height 34
paste input "Roumi Cheese Sandwich"
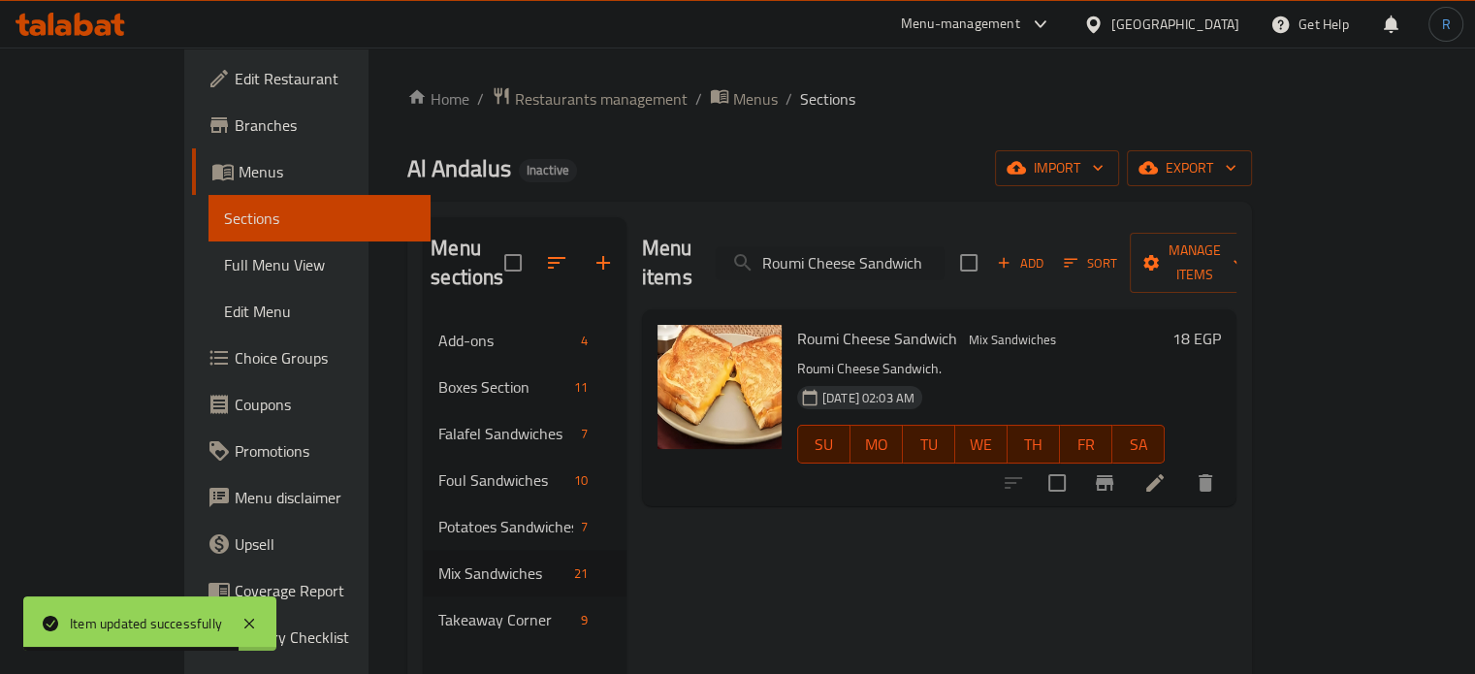
type input "Roumi Cheese Sandwich"
click at [1164, 474] on icon at bounding box center [1154, 482] width 17 height 17
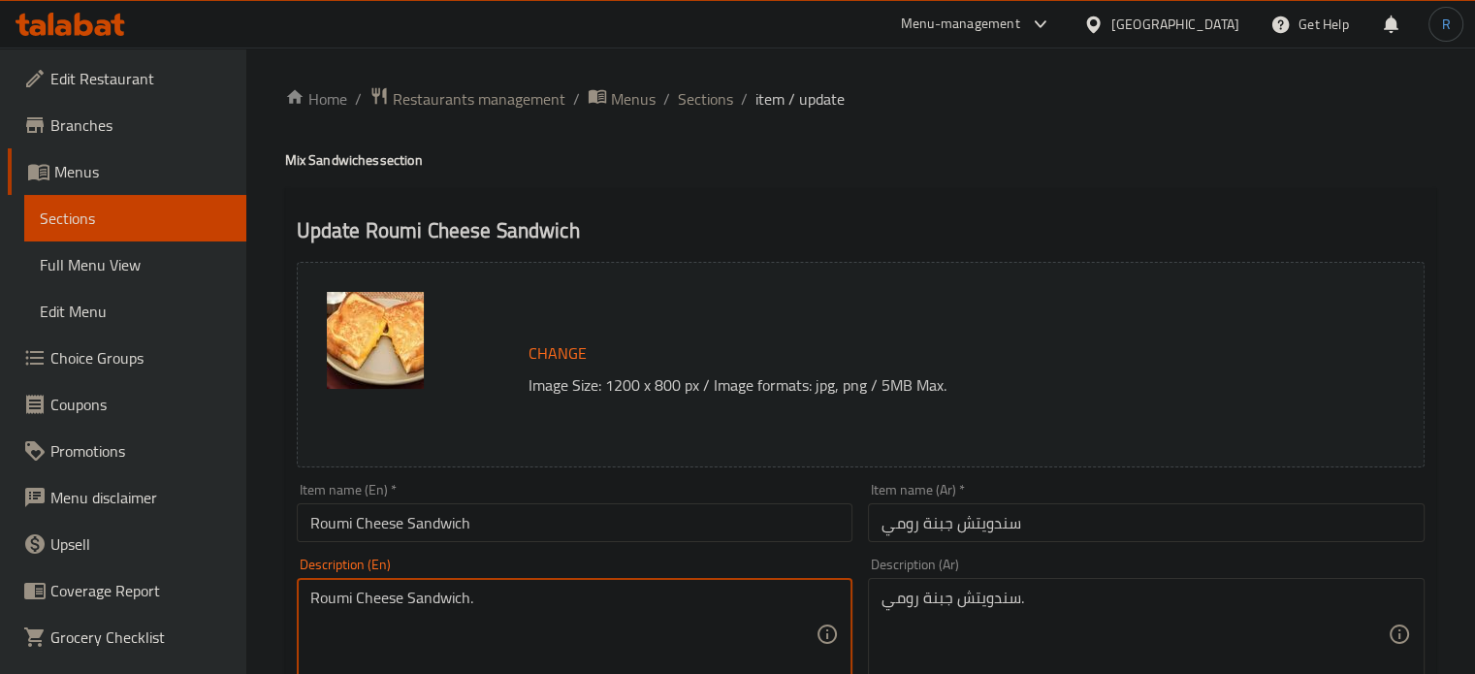
click at [496, 632] on textarea "Roumi Cheese Sandwich." at bounding box center [563, 635] width 506 height 92
paste textarea "Combination of velvety cheese, prosciutto, sun-Dried tomatoes, and a hint of ba…"
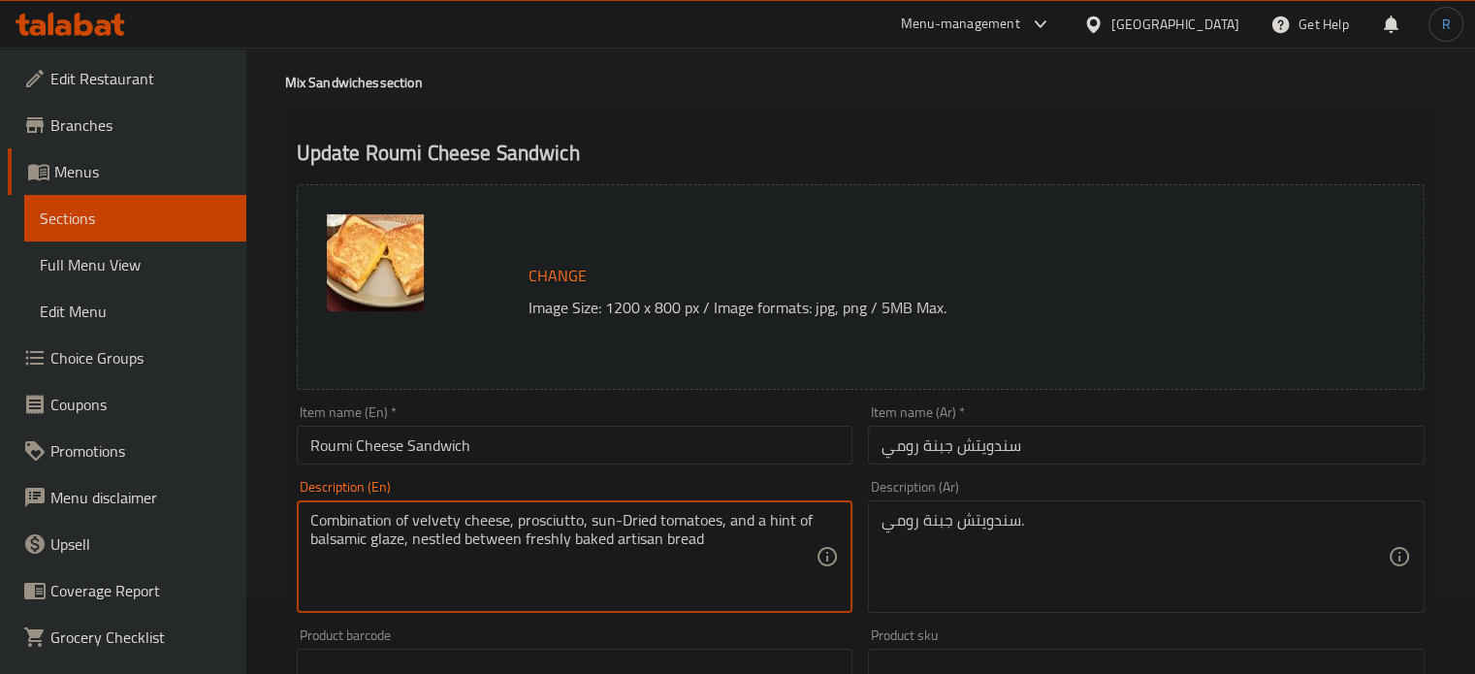
scroll to position [194, 0]
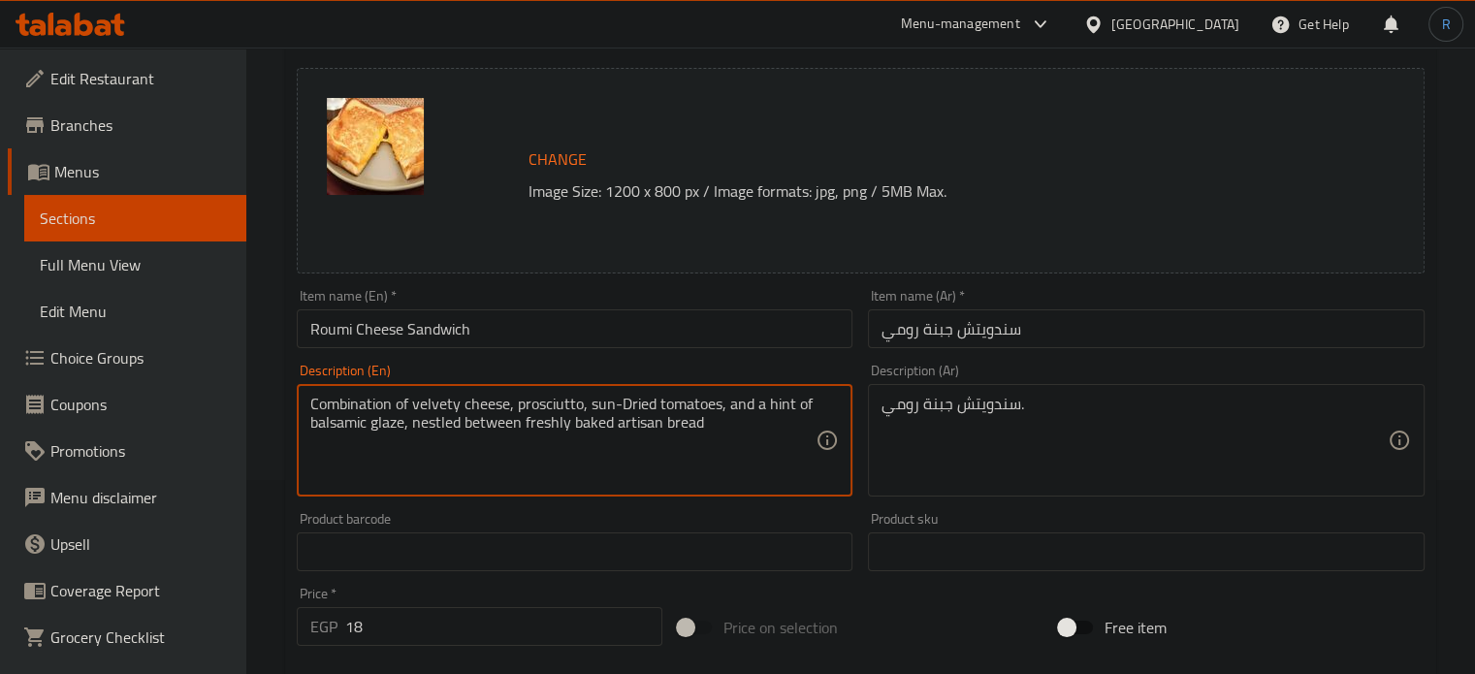
type textarea "Combination of velvety cheese, prosciutto, sun-Dried tomatoes, and a hint of ba…"
click at [608, 409] on textarea "Combination of velvety cheese, prosciutto, sun-Dried tomatoes, and a hint of ba…" at bounding box center [563, 441] width 506 height 92
click at [963, 406] on textarea "سندويتش جبنة رومي." at bounding box center [1134, 441] width 506 height 92
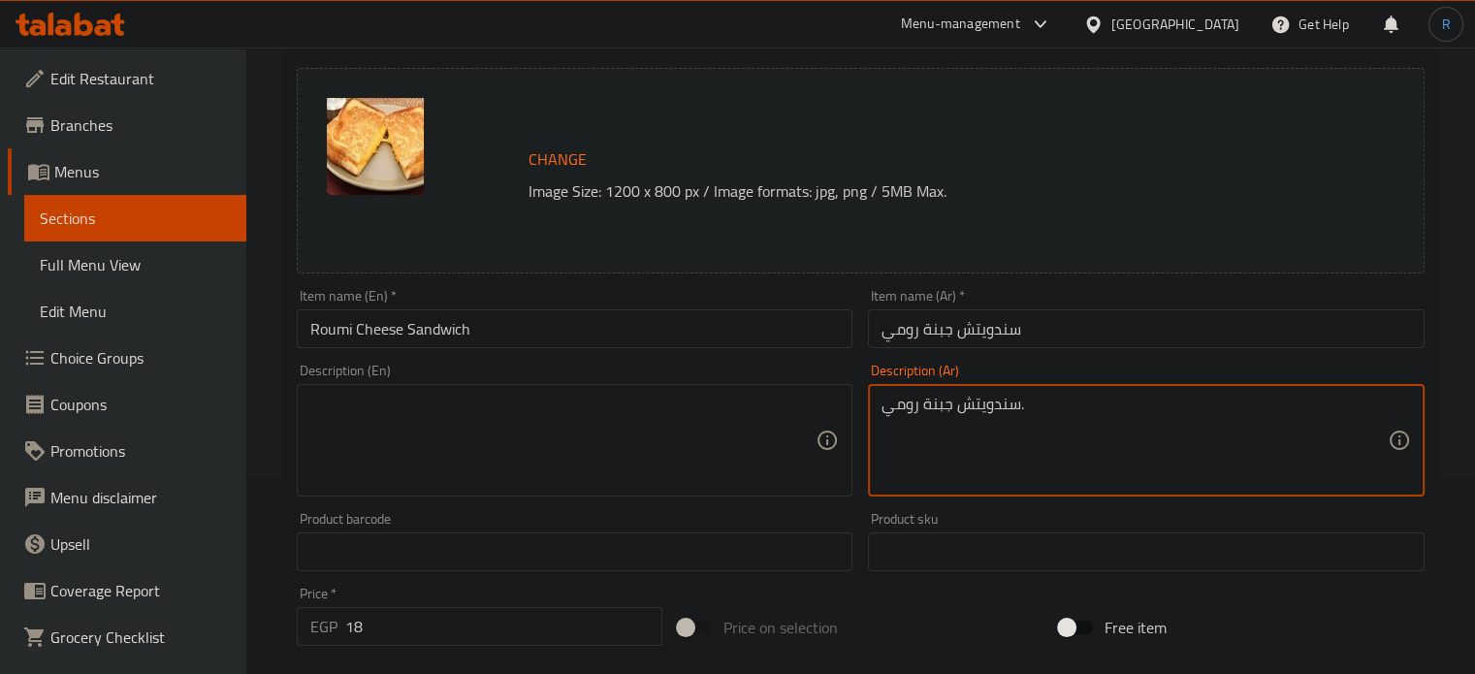
click at [963, 406] on textarea "سندويتش جبنة رومي." at bounding box center [1134, 441] width 506 height 92
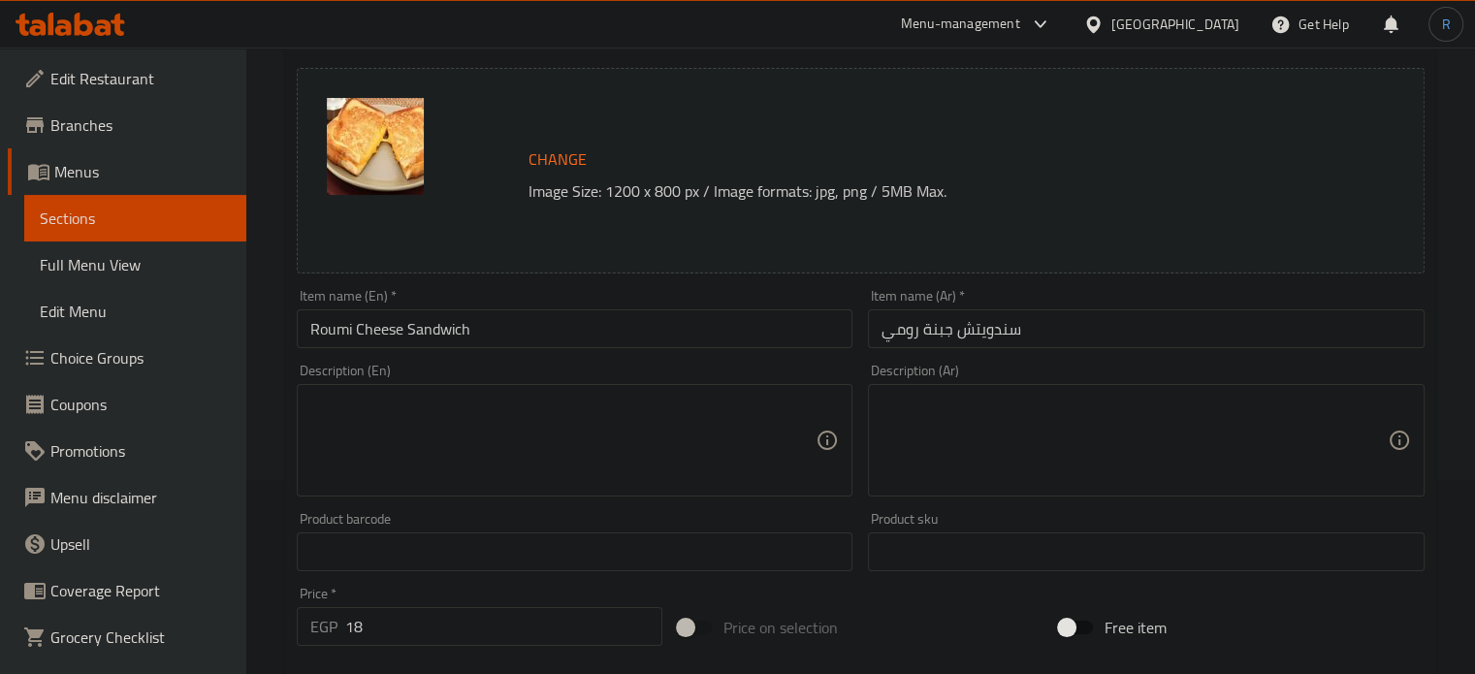
click at [809, 351] on div "Item name (En)   * Roumi Cheese Sandwich Item name (En) *" at bounding box center [575, 318] width 572 height 75
click at [807, 337] on input "Roumi Cheese Sandwich" at bounding box center [575, 328] width 557 height 39
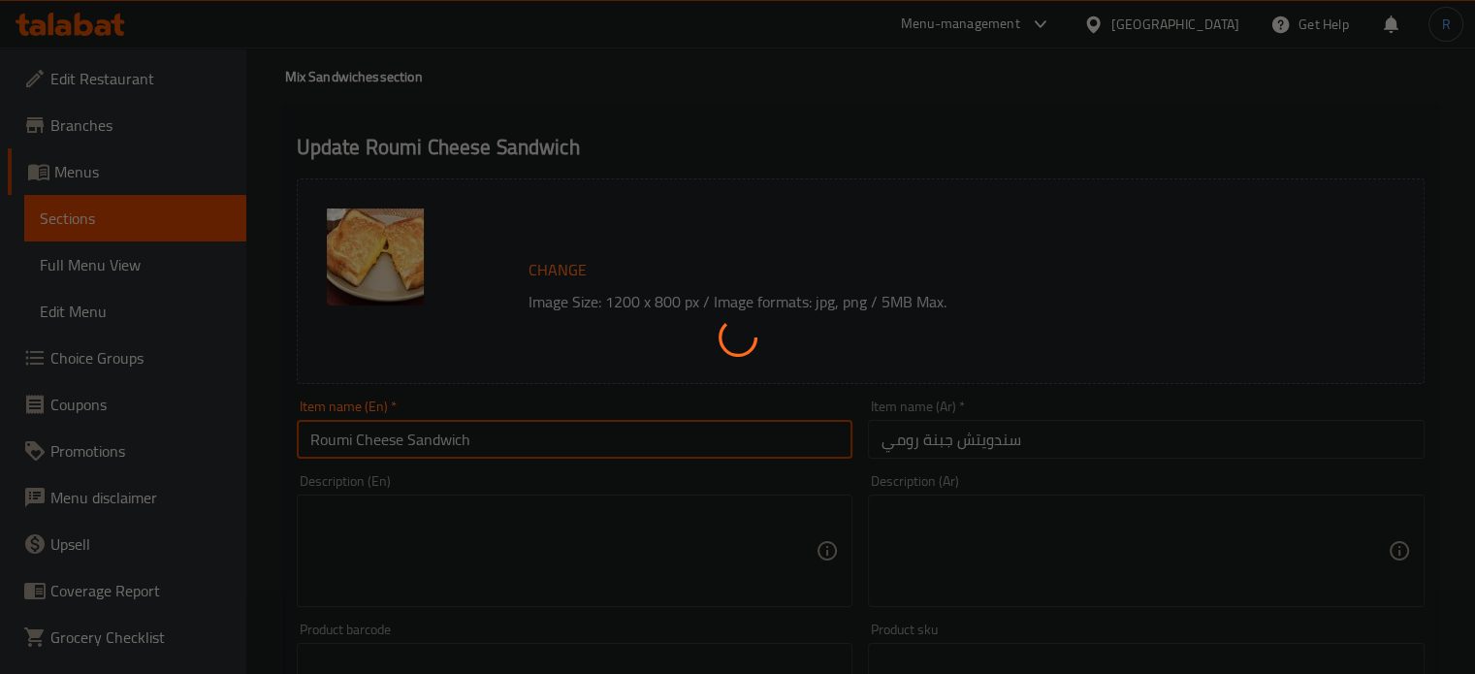
scroll to position [0, 0]
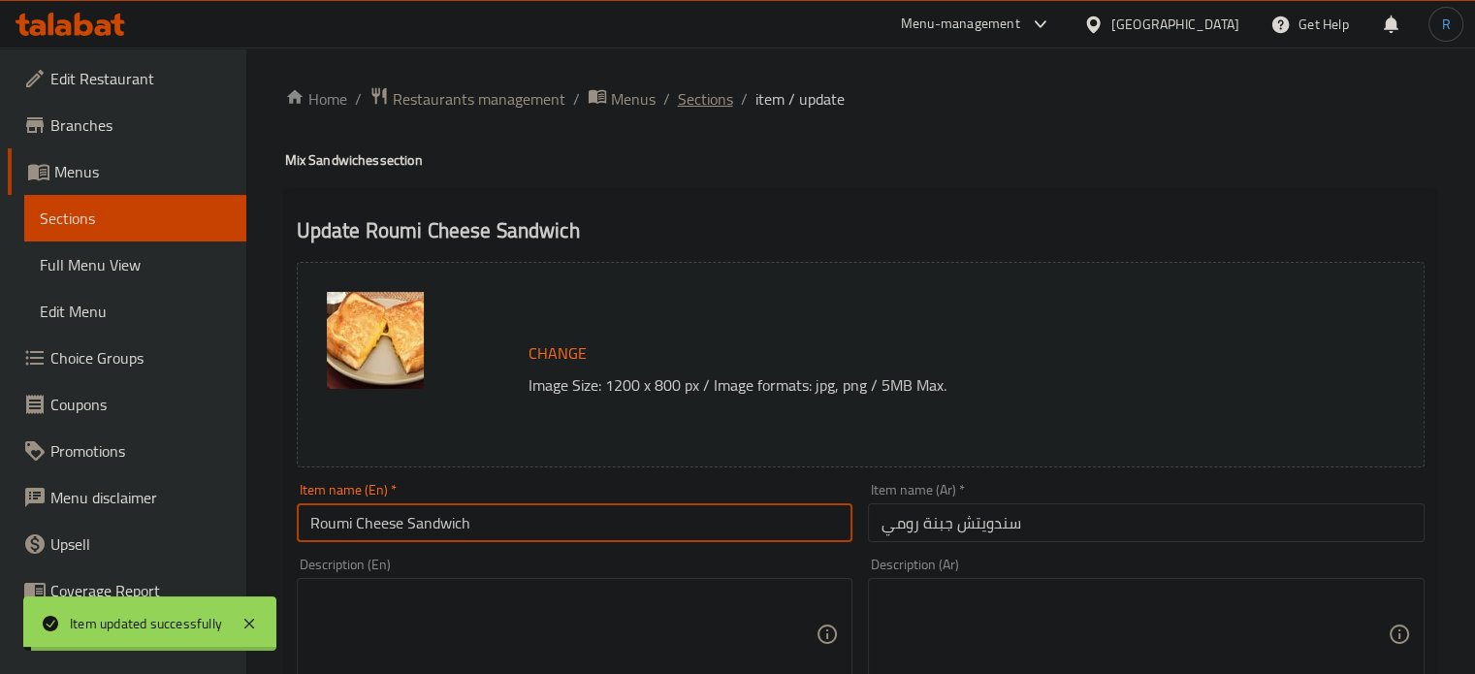
click at [714, 102] on span "Sections" at bounding box center [705, 98] width 55 height 23
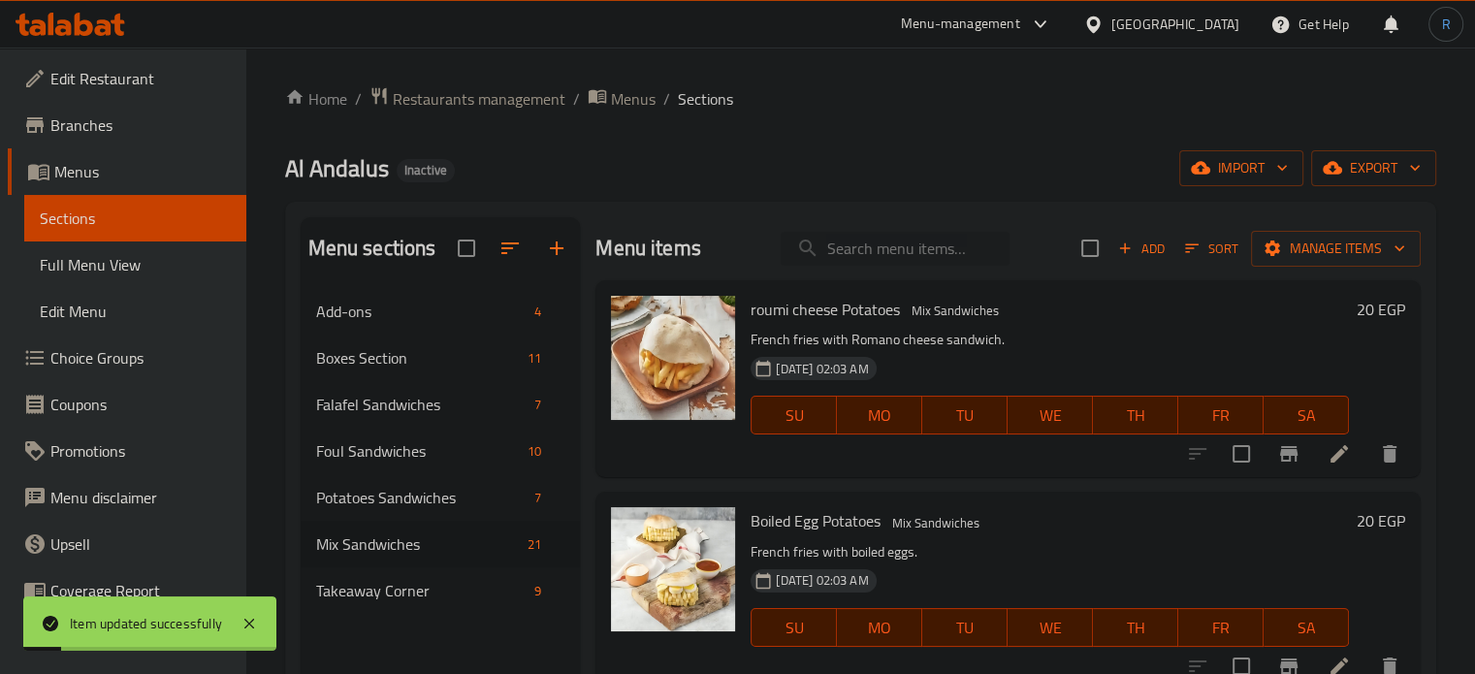
click at [846, 251] on input "search" at bounding box center [895, 249] width 229 height 34
paste input "Pastrami Egg Sandwich"
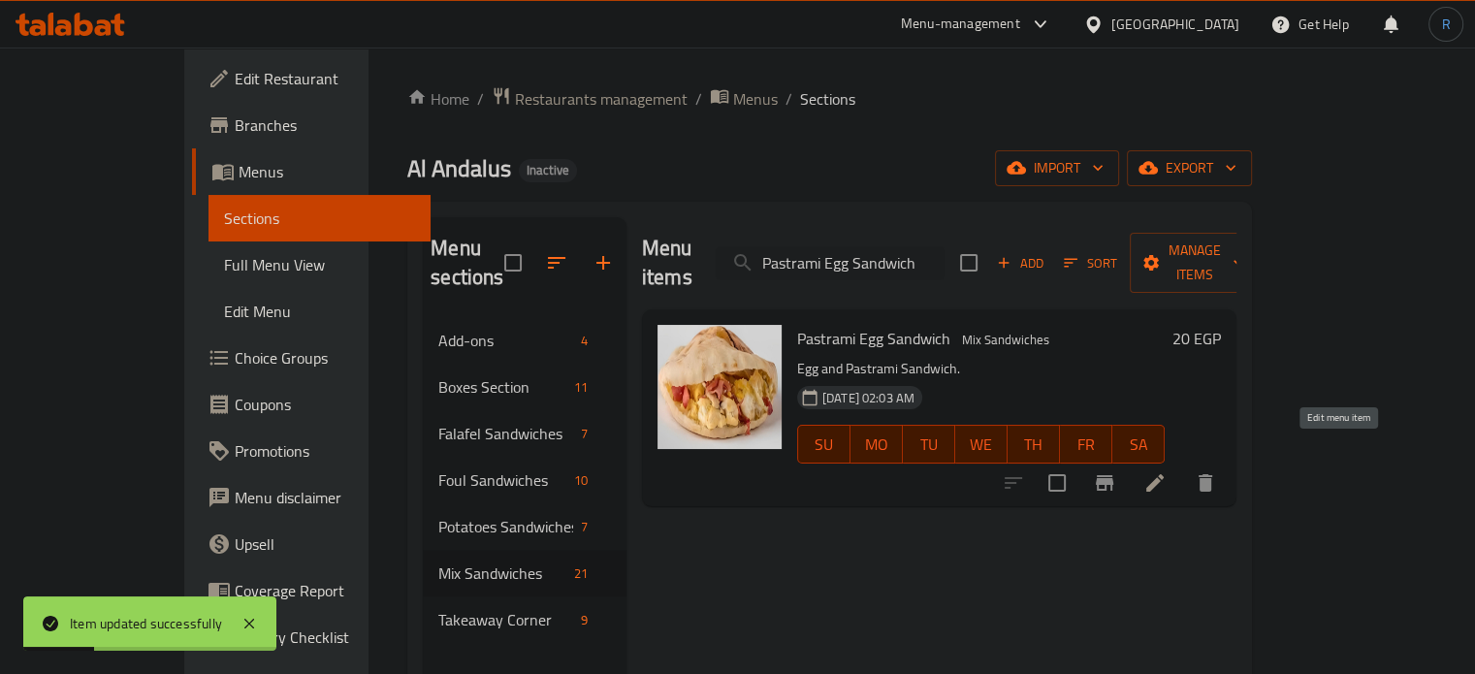
type input "Pastrami Egg Sandwich"
click at [1167, 471] on icon at bounding box center [1154, 482] width 23 height 23
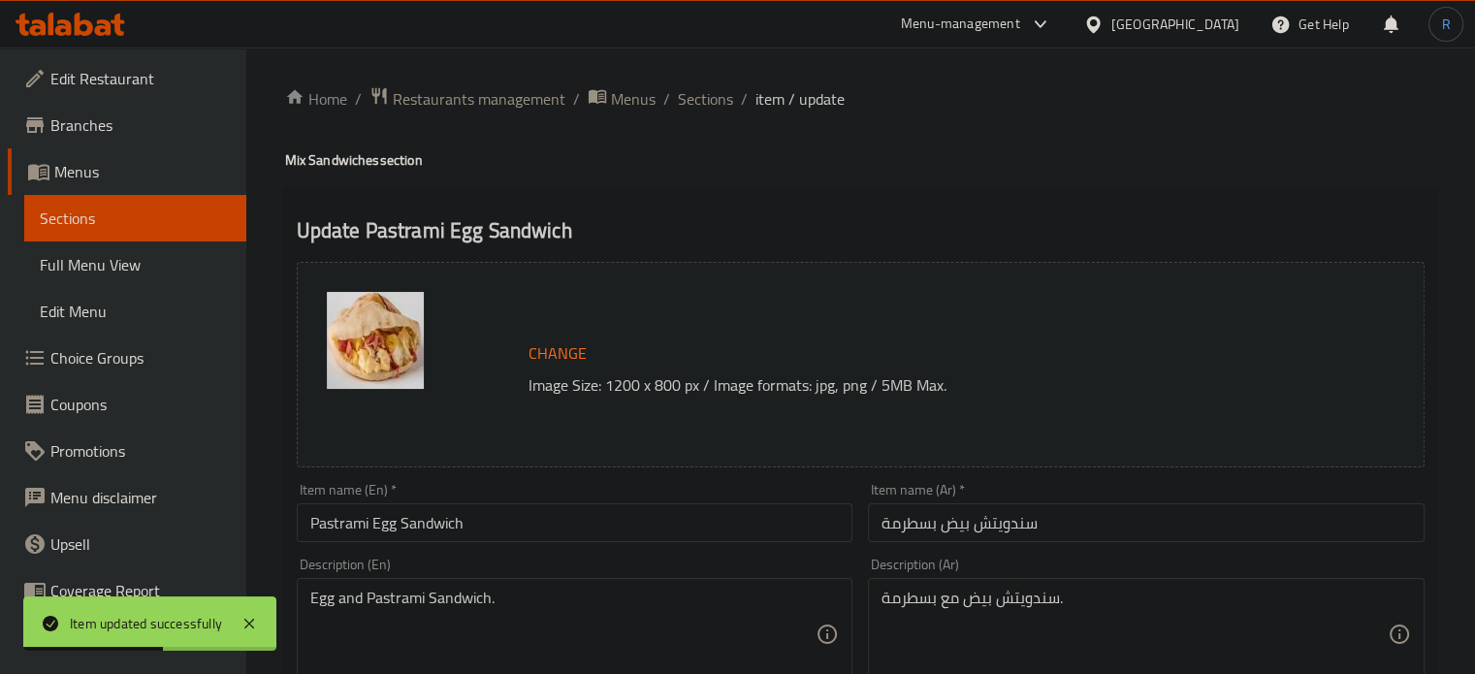
click at [683, 579] on div "Egg and Pastrami Sandwich. Description (En)" at bounding box center [575, 634] width 557 height 112
paste textarea "Pastrami, eggs, bread, mustard, mayonnaise, salt, pepper."
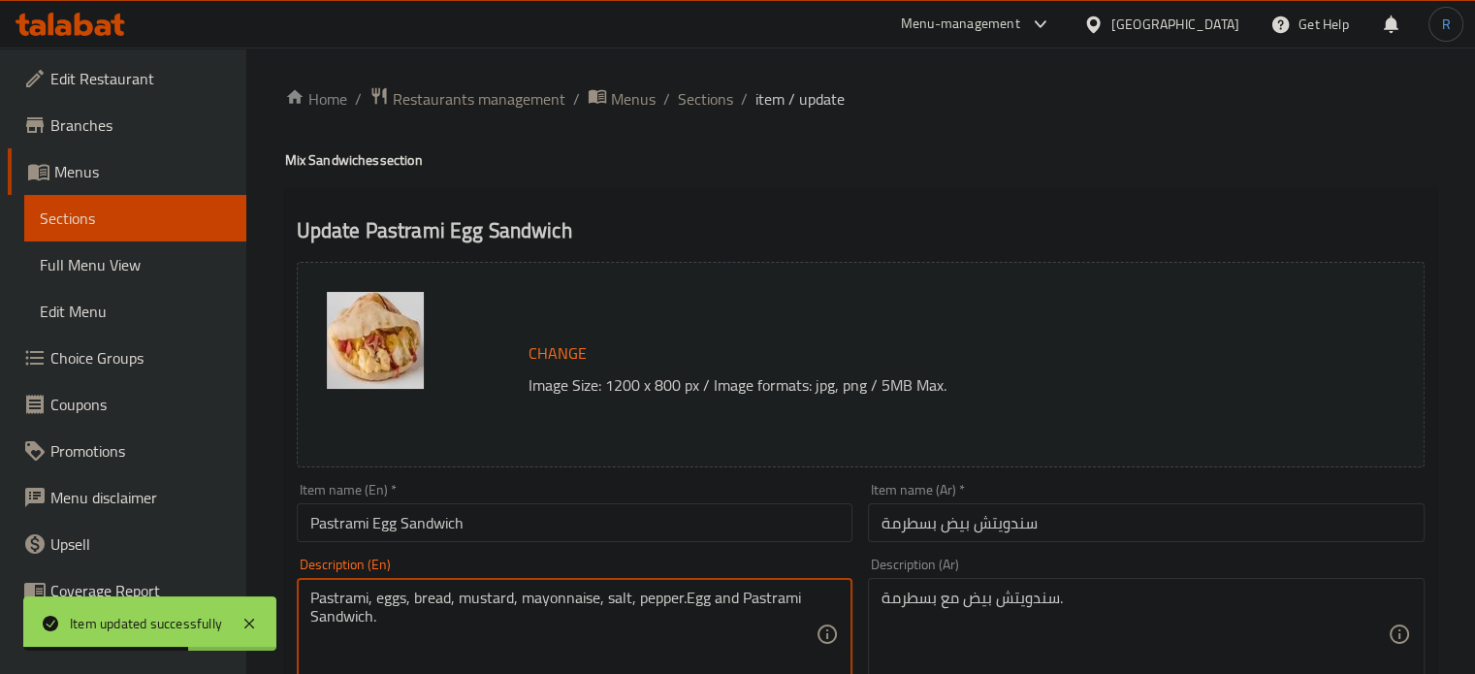
click at [635, 591] on textarea "Pastrami, eggs, bread, mustard, mayonnaise, salt, pepper.Egg and Pastrami Sandw…" at bounding box center [563, 635] width 506 height 92
paste textarea
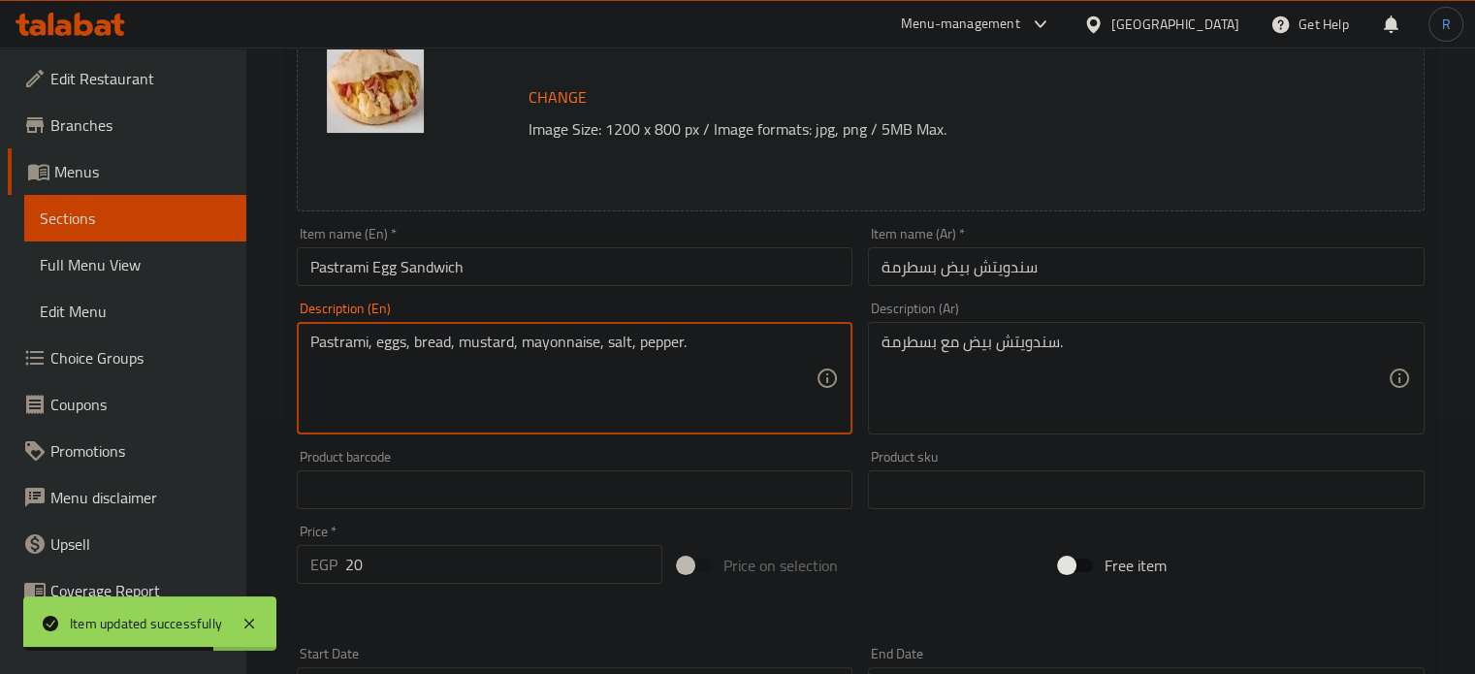
scroll to position [291, 0]
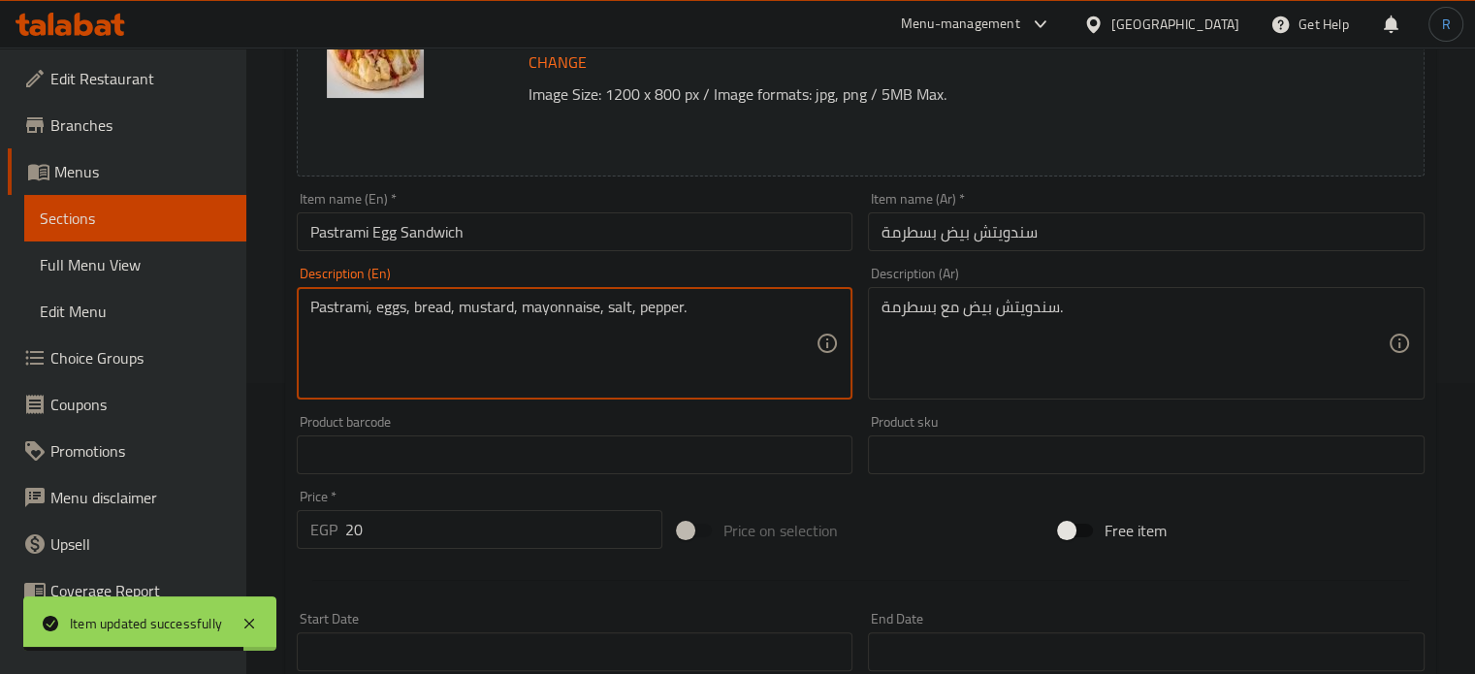
type textarea "Pastrami, eggs, bread, mustard, mayonnaise, salt, pepper."
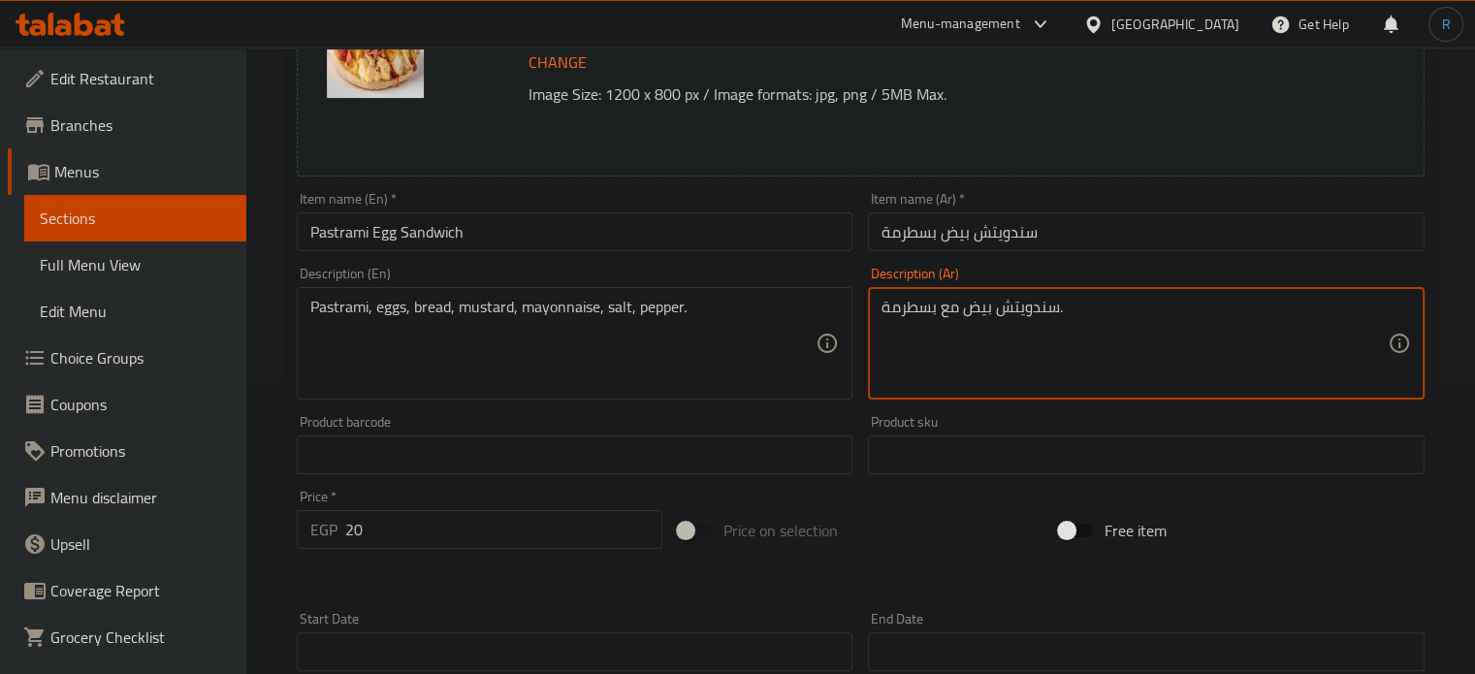
click at [927, 321] on textarea "سندويتش بيض مع بسطرمة." at bounding box center [1134, 344] width 506 height 92
paste textarea "سطرمة، بيض، خبز، خردل، مايونيز، ملح، فلفل"
type textarea "بسطرمة، بيض، خبز، خردل، مايونيز، ملح، فلفل."
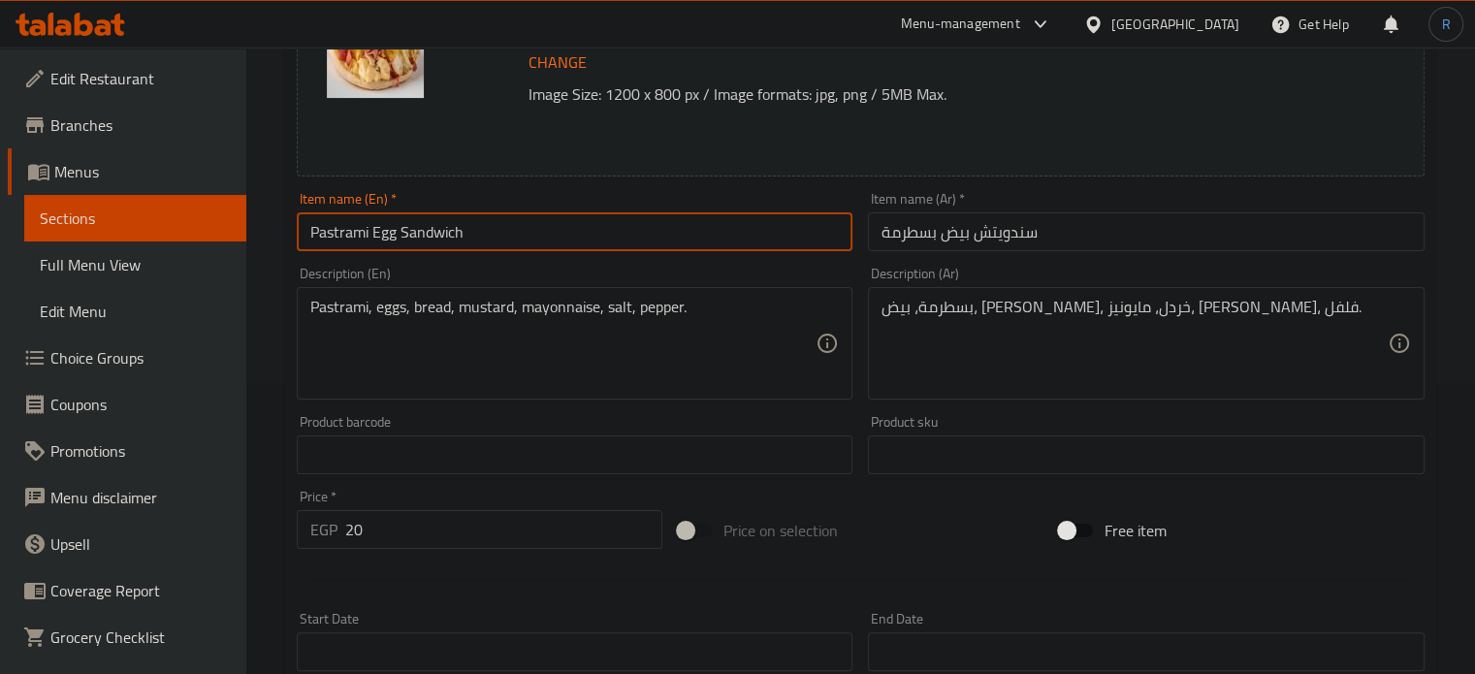
click at [716, 220] on input "Pastrami Egg Sandwich" at bounding box center [575, 231] width 557 height 39
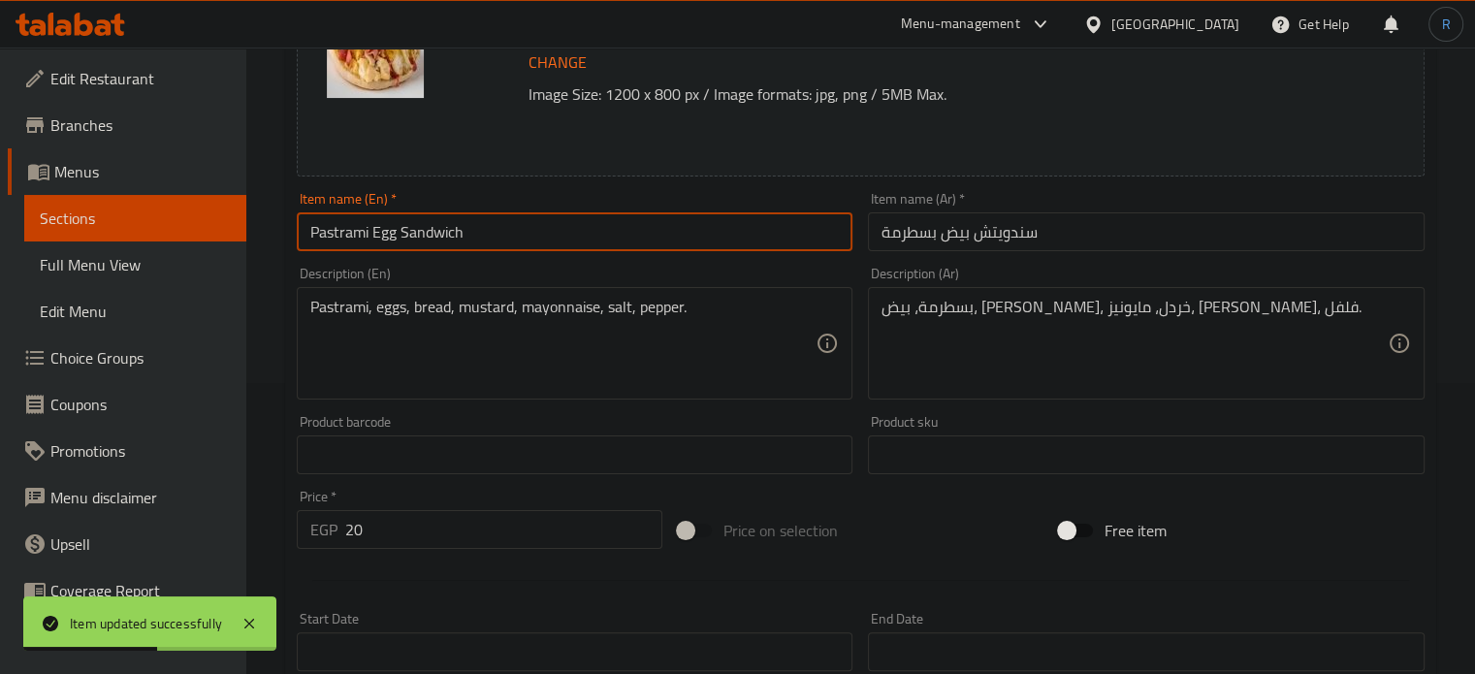
click at [716, 220] on input "Pastrami Egg Sandwich" at bounding box center [575, 231] width 557 height 39
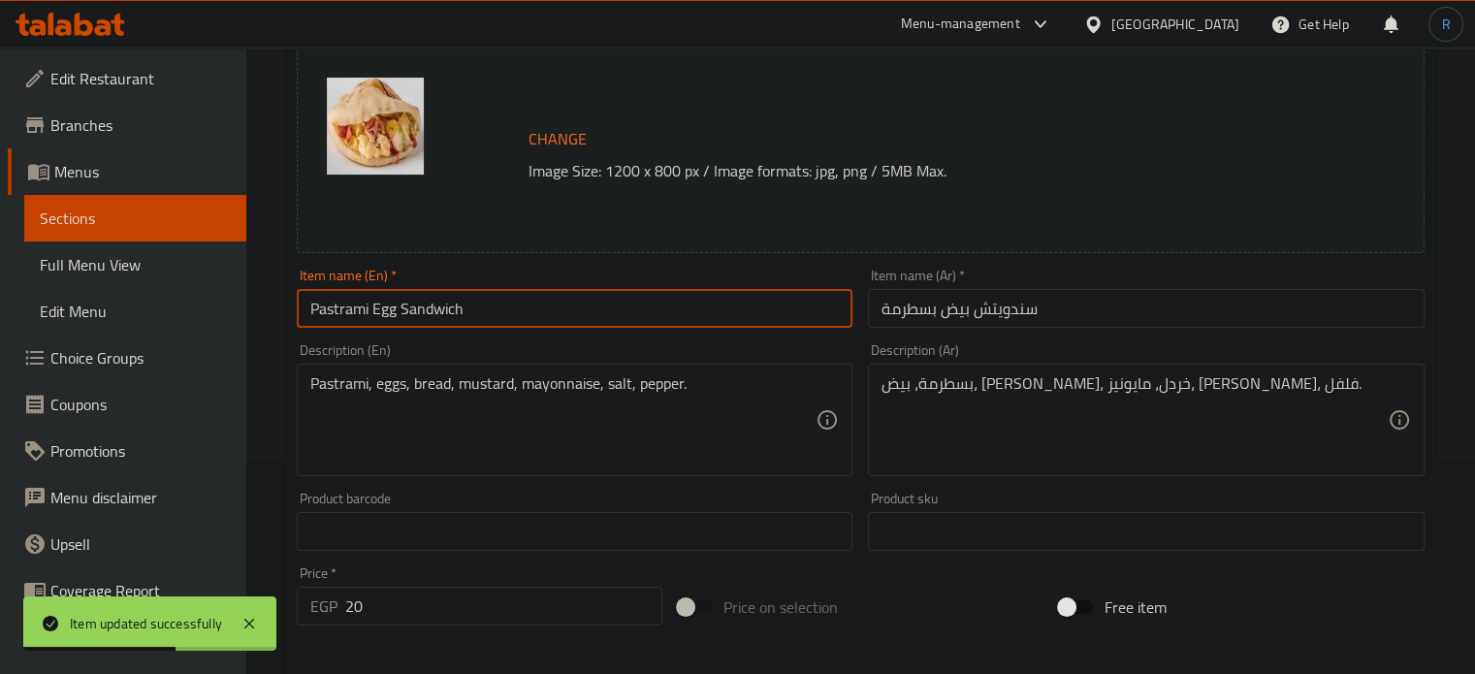
scroll to position [0, 0]
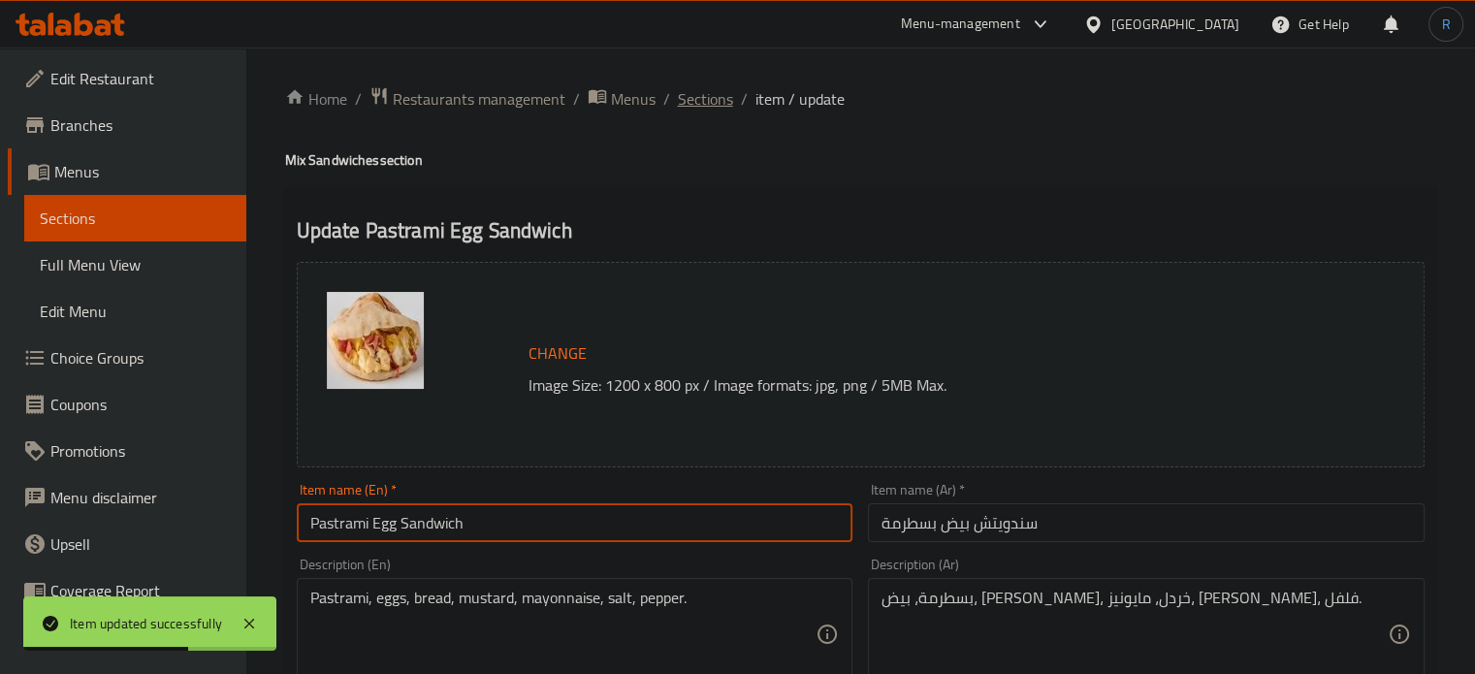
click at [703, 102] on span "Sections" at bounding box center [705, 98] width 55 height 23
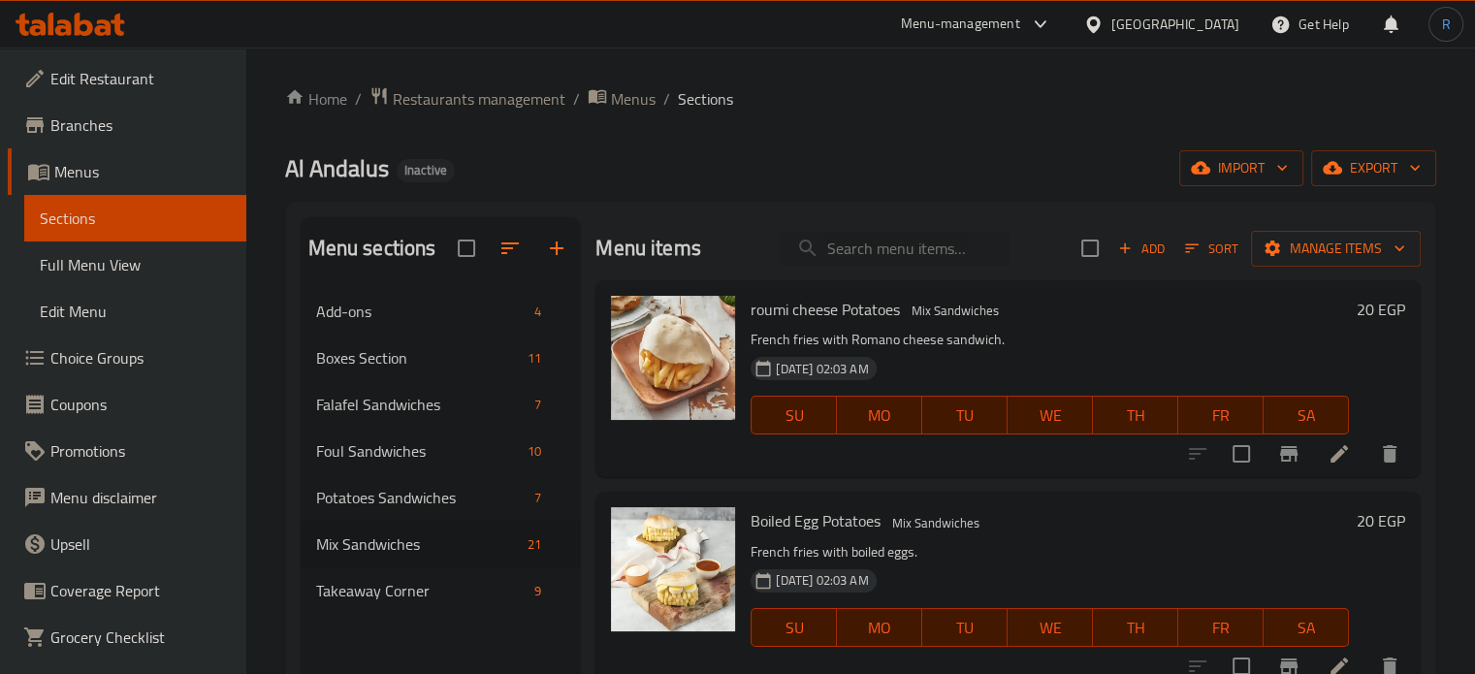
click at [926, 121] on div "Home / Restaurants management / Menus / Sections Al Andalus Inactive import exp…" at bounding box center [860, 496] width 1151 height 820
click at [874, 232] on input "search" at bounding box center [895, 249] width 229 height 34
click at [873, 246] on input "search" at bounding box center [895, 249] width 229 height 34
paste input "Egg Omelet Sandwich"
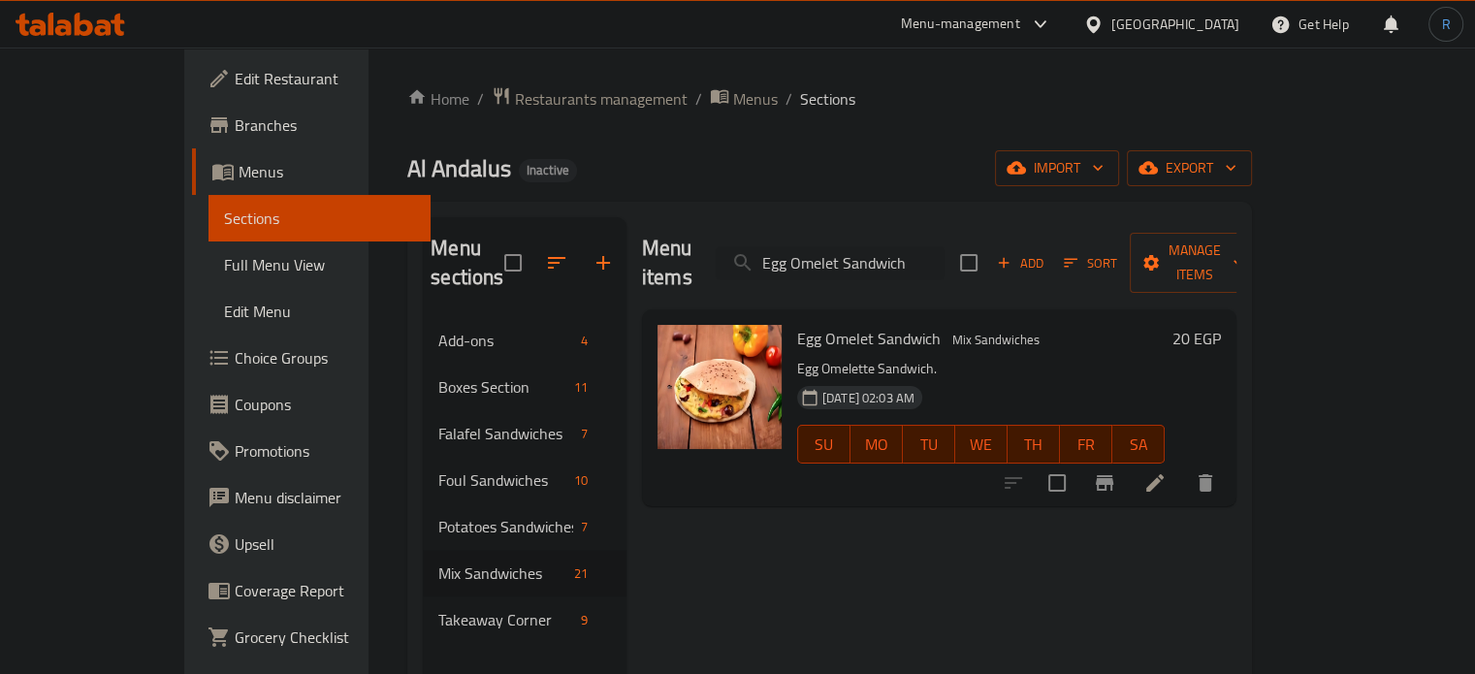
type input "Egg Omelet Sandwich"
click at [1167, 471] on icon at bounding box center [1154, 482] width 23 height 23
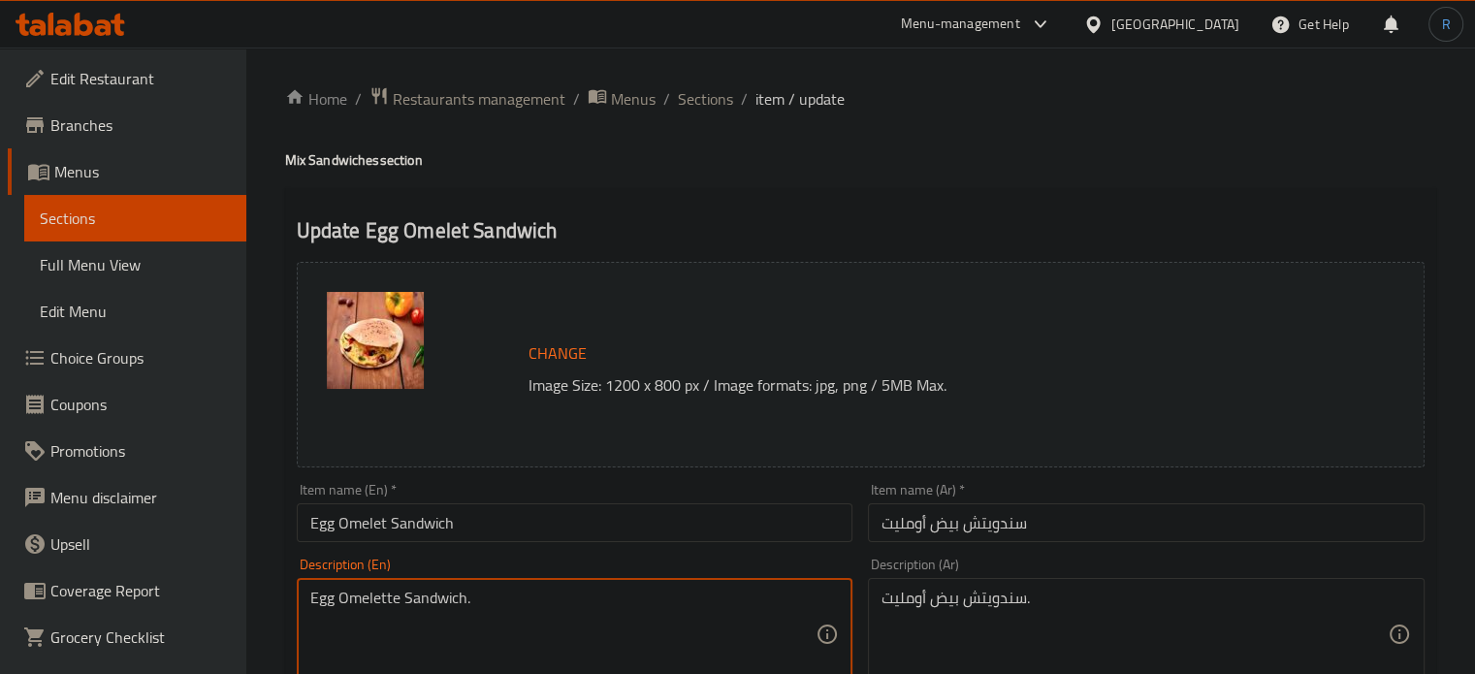
click at [527, 600] on textarea "Egg Omelette Sandwich." at bounding box center [563, 635] width 506 height 92
paste textarea ", butter, salt, and pepper wrapped in bread"
type textarea "Egg, butter, salt, and pepper wrapped in bread."
click at [928, 600] on textarea "سندويتش بيض أومليت." at bounding box center [1134, 635] width 506 height 92
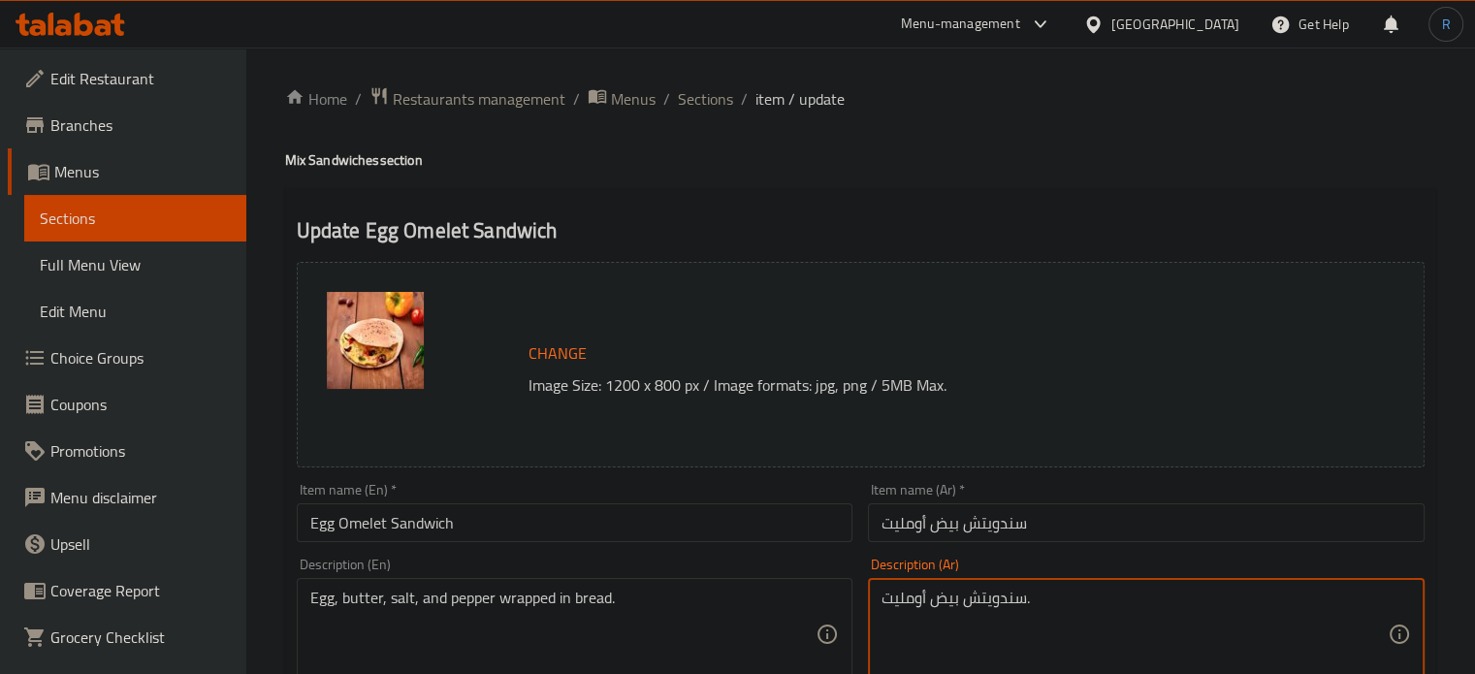
click at [928, 600] on textarea "سندويتش بيض أومليت." at bounding box center [1134, 635] width 506 height 92
paste textarea "يض، زبدة، ملح وفلفل ملفوفة في خبز"
type textarea "بيض، زبدة، ملح وفلفل ملفوفة في خبز"
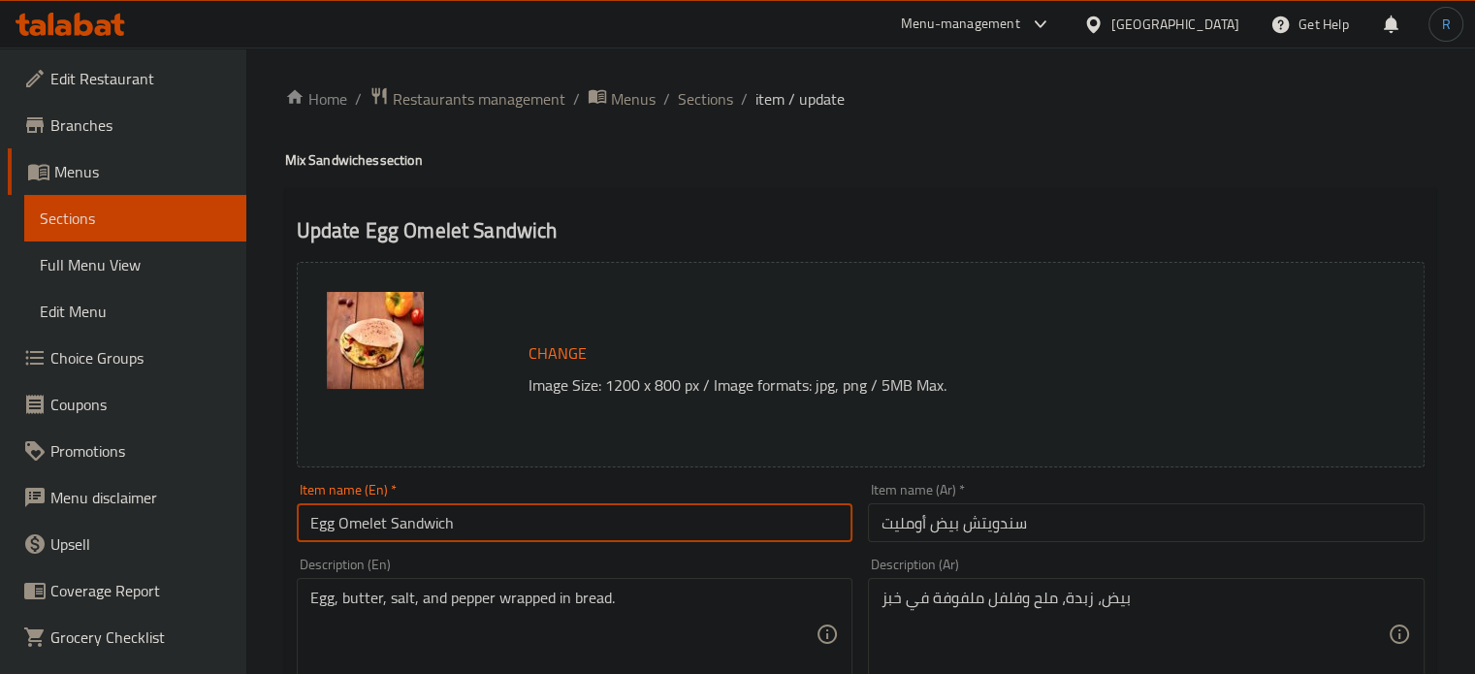
click at [636, 511] on input "Egg Omelet Sandwich" at bounding box center [575, 522] width 557 height 39
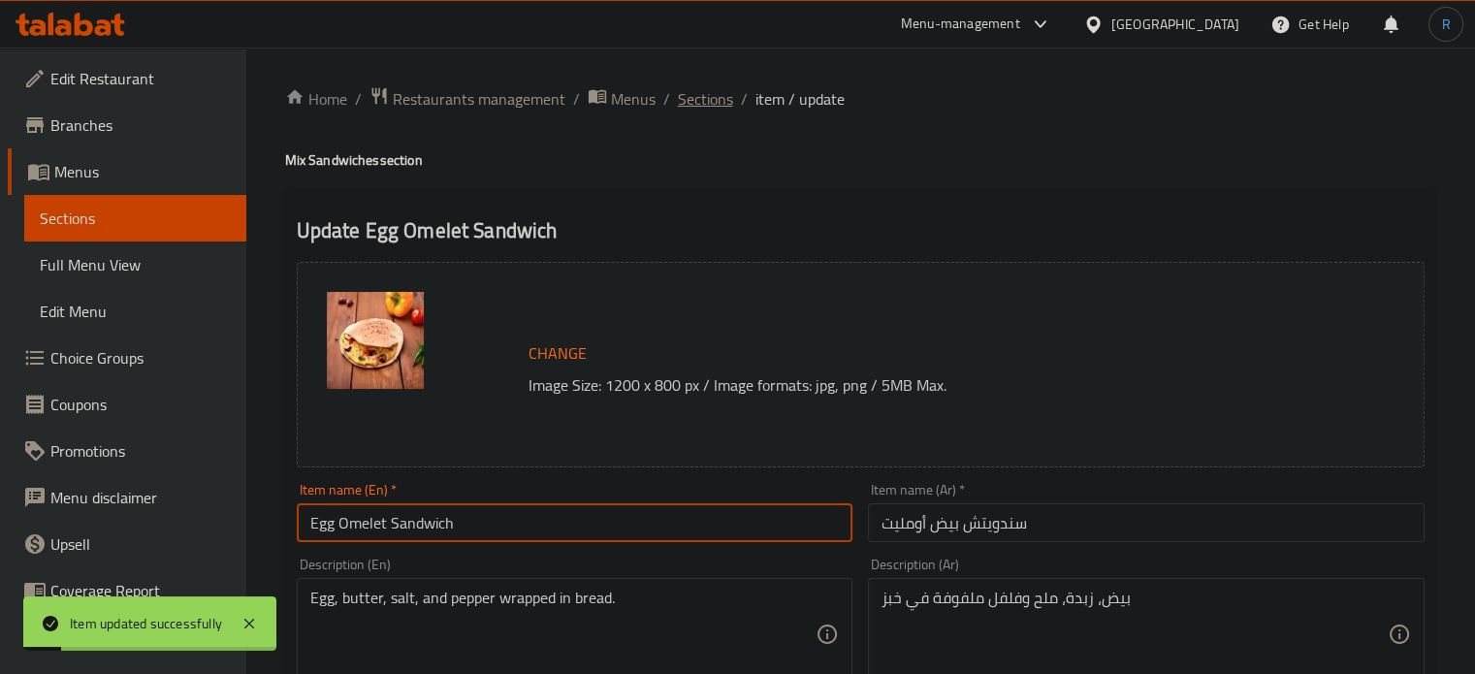
click at [698, 100] on span "Sections" at bounding box center [705, 98] width 55 height 23
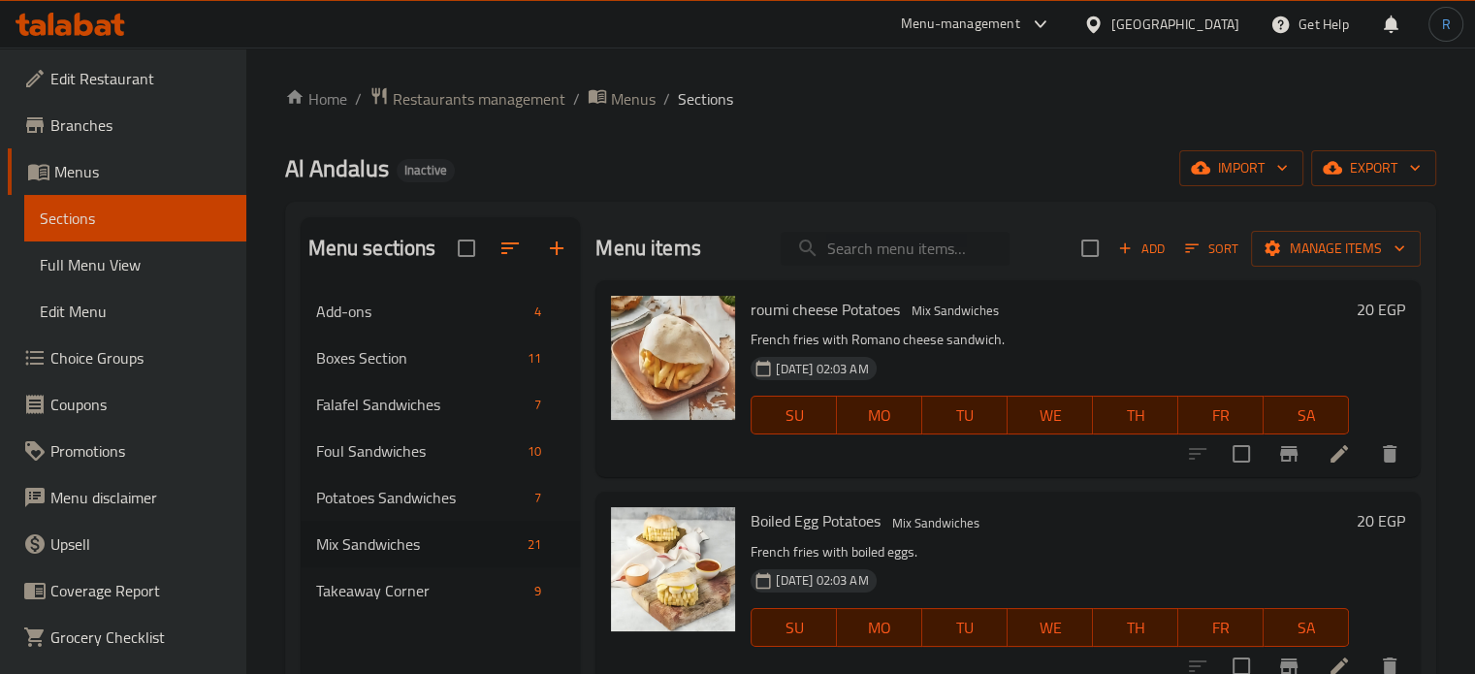
click at [877, 243] on input "search" at bounding box center [895, 249] width 229 height 34
paste input "Pizza Egg Sandwich"
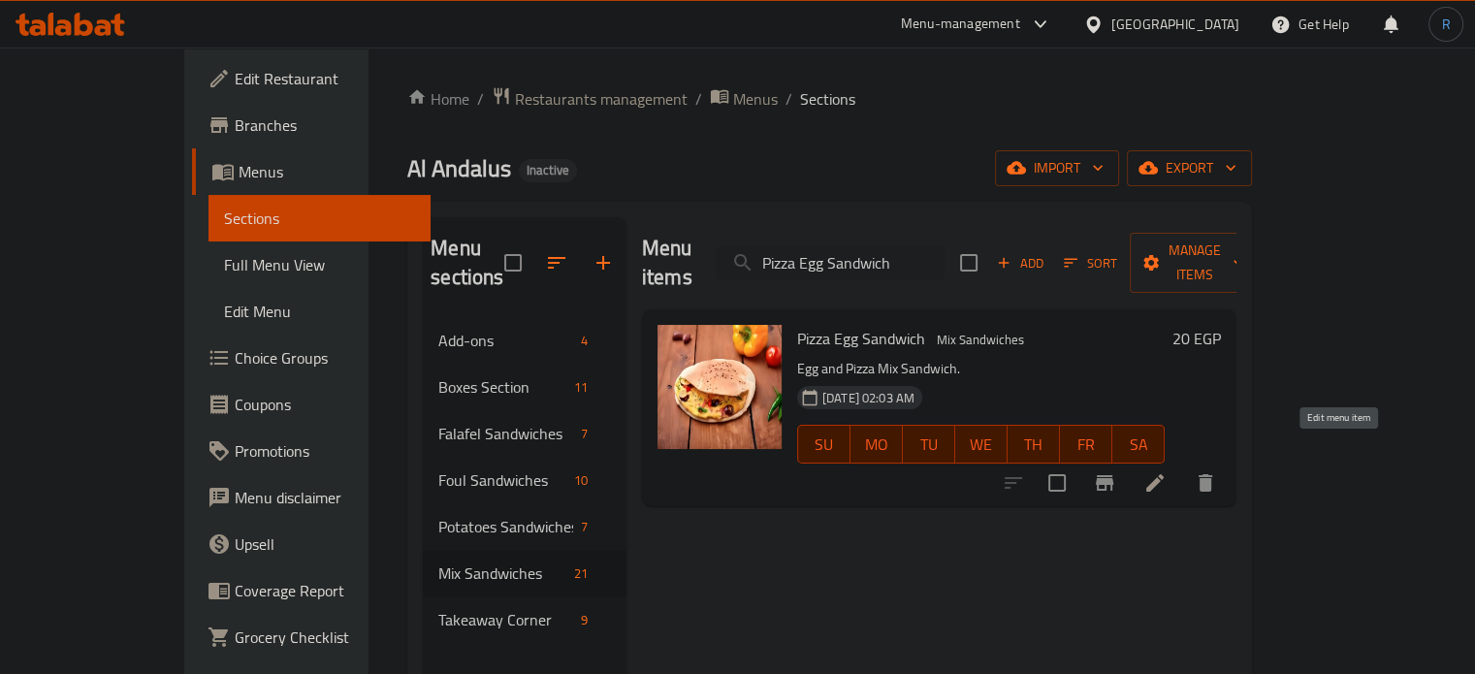
type input "Pizza Egg Sandwich"
click at [1167, 471] on icon at bounding box center [1154, 482] width 23 height 23
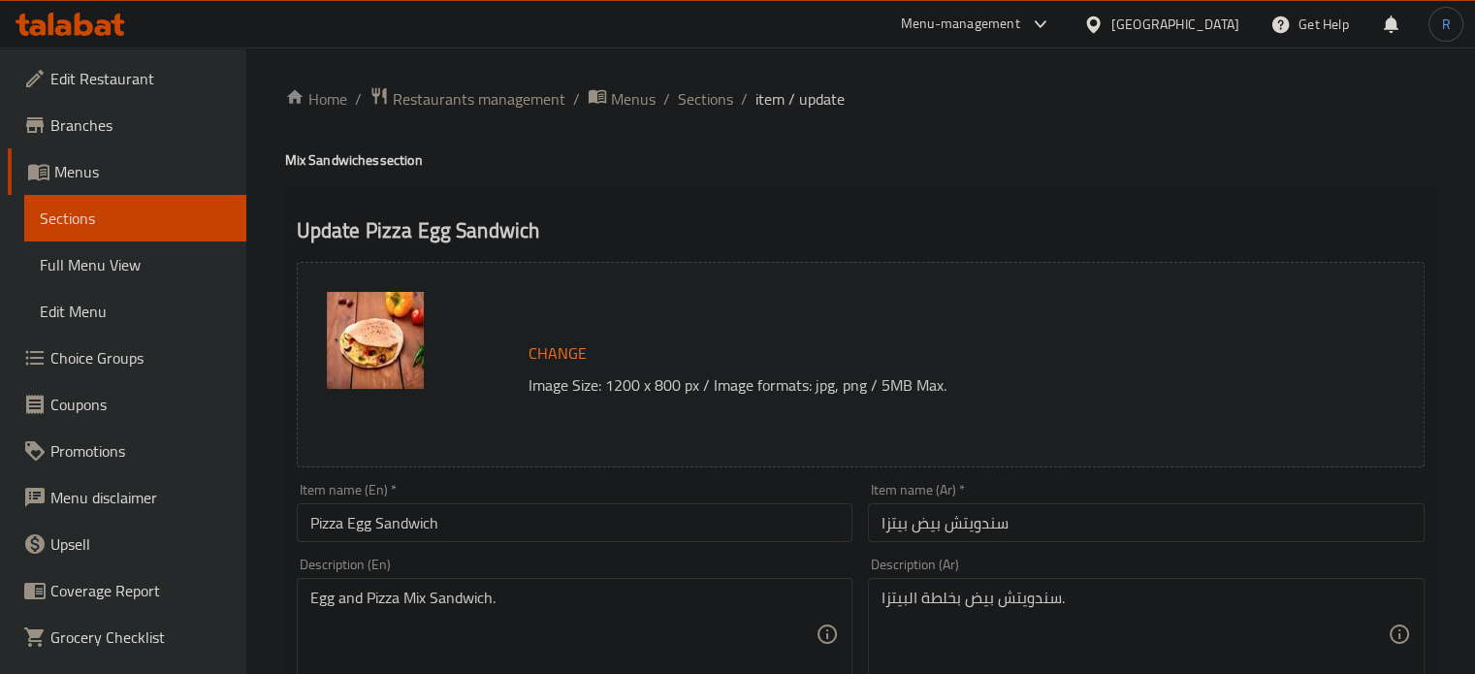
drag, startPoint x: 1153, startPoint y: 199, endPoint x: 908, endPoint y: 196, distance: 245.3
click at [710, 91] on span "Sections" at bounding box center [705, 98] width 55 height 23
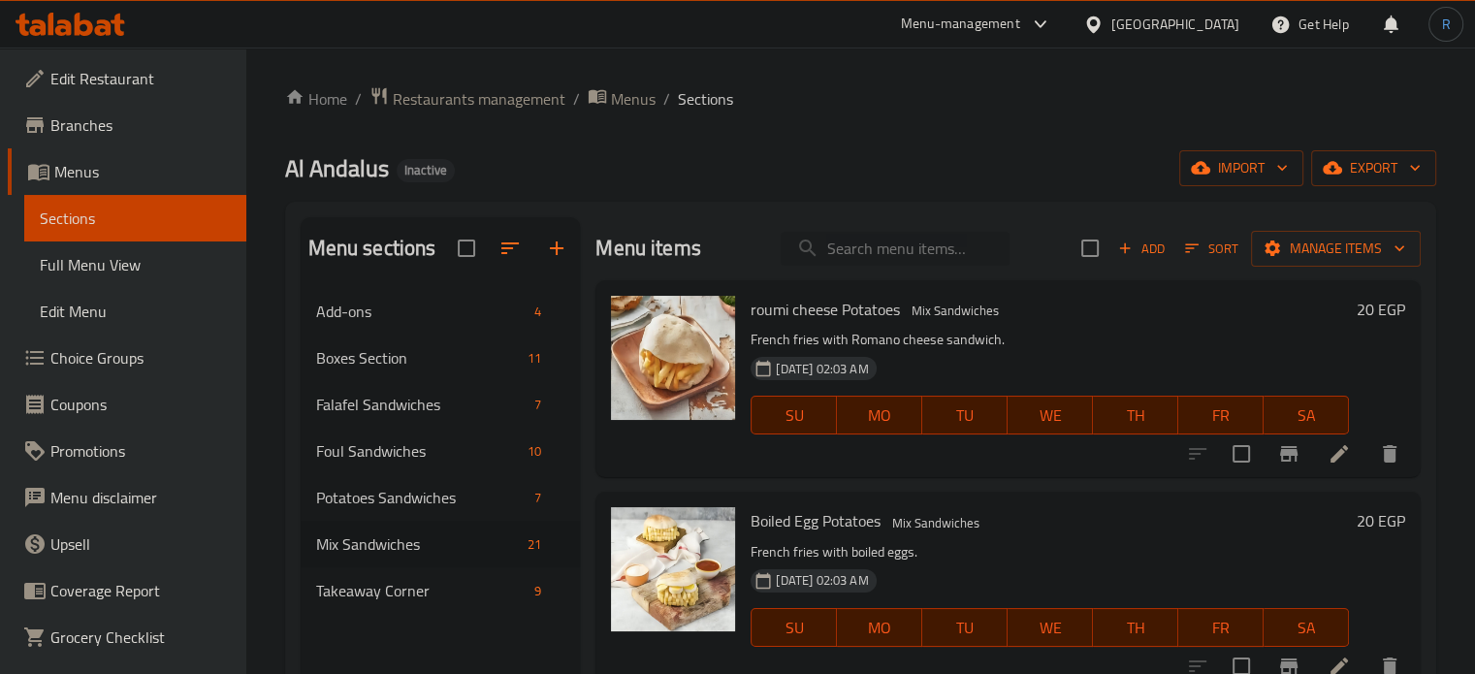
click at [859, 255] on input "search" at bounding box center [895, 249] width 229 height 34
paste input "Pastrami foul Sandwich"
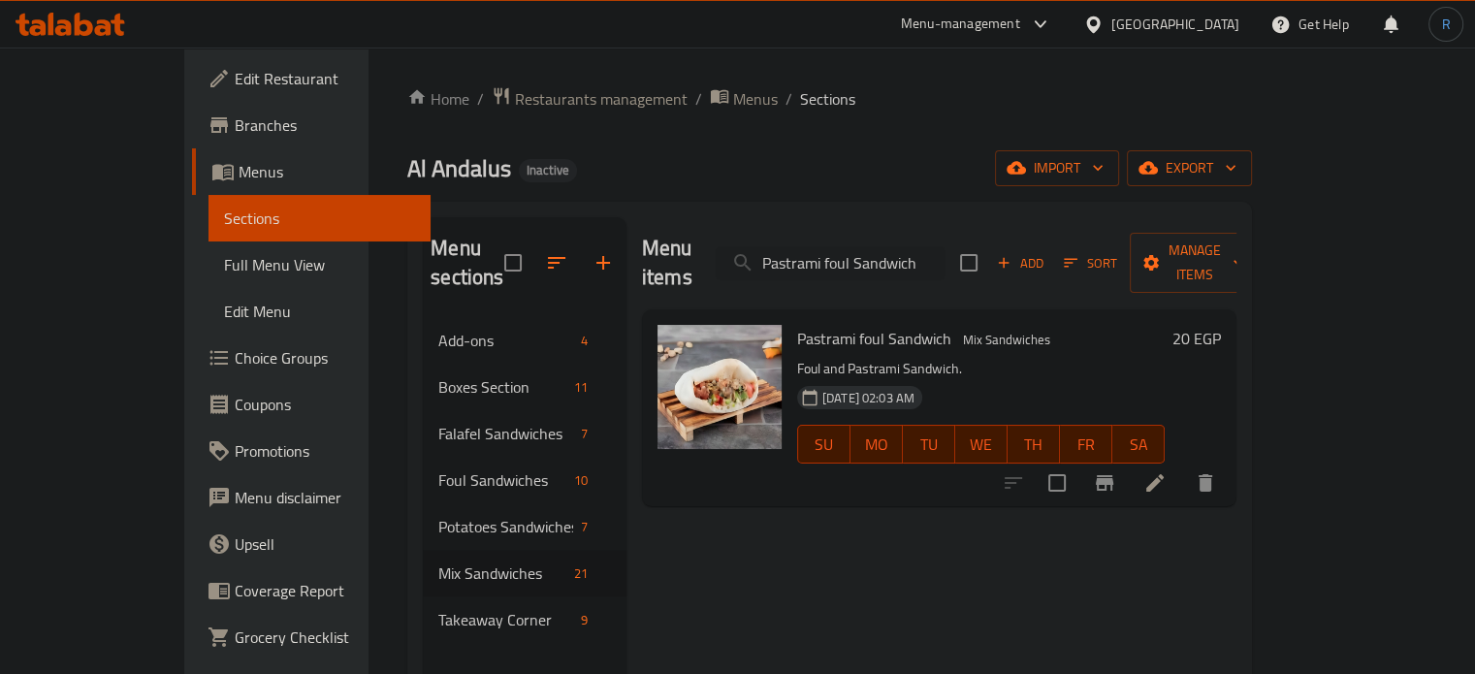
type input "Pastrami foul Sandwich"
click at [1164, 474] on icon at bounding box center [1154, 482] width 17 height 17
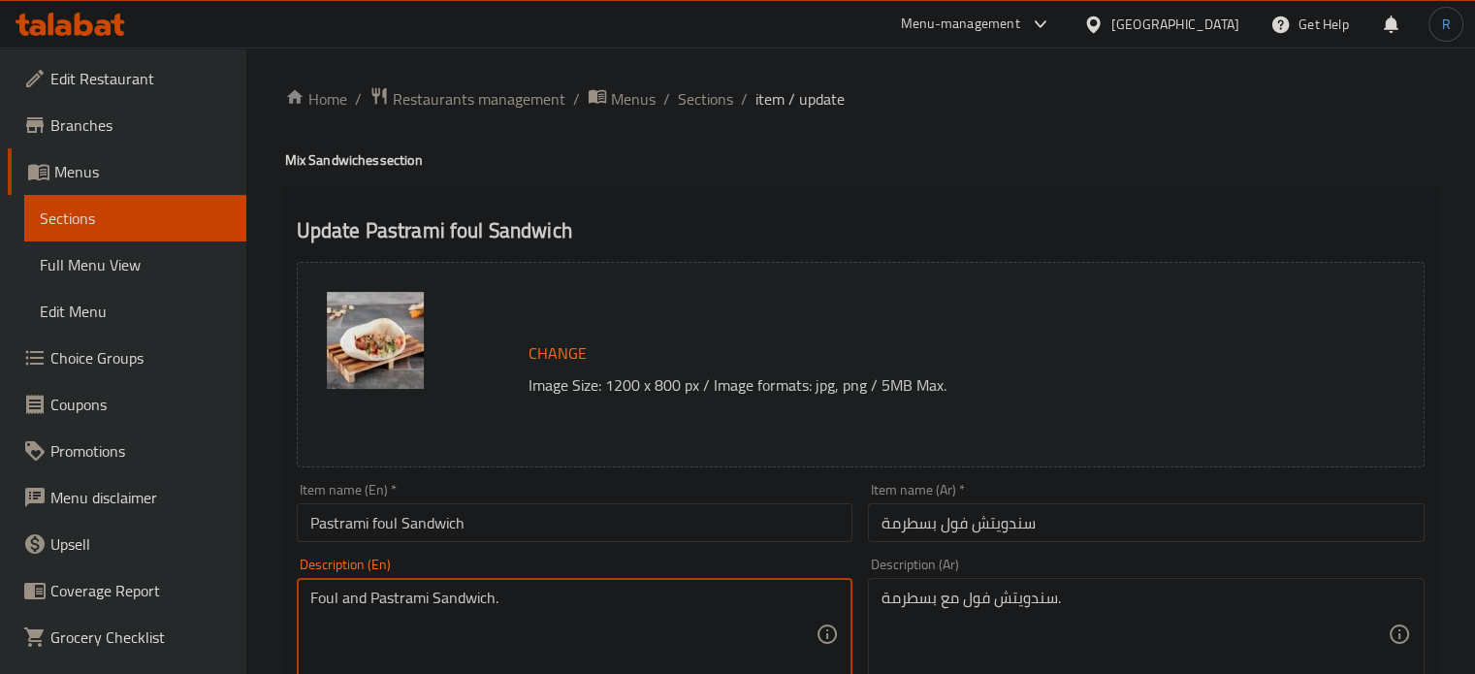
click at [543, 606] on textarea "Foul and Pastrami Sandwich." at bounding box center [563, 635] width 506 height 92
paste textarea "Savory foul sandwich topped with succulent pastrami slices"
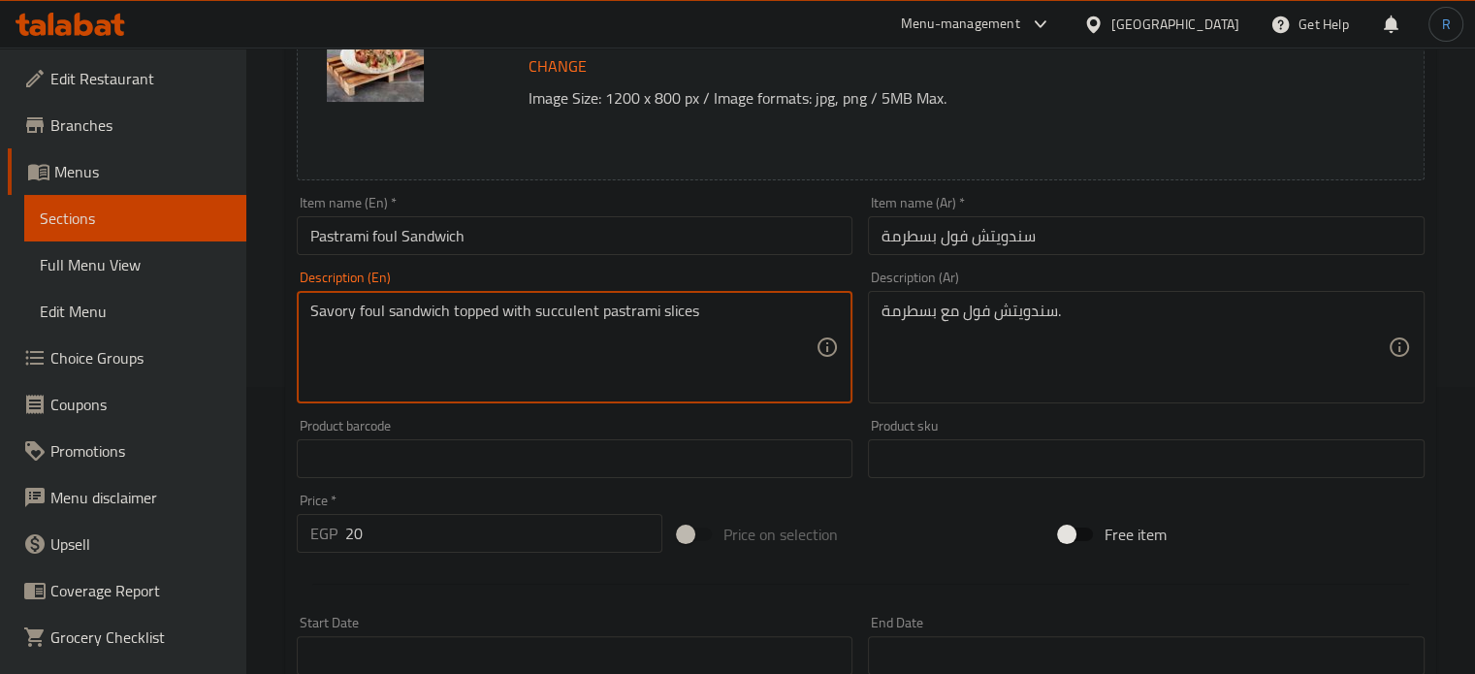
scroll to position [291, 0]
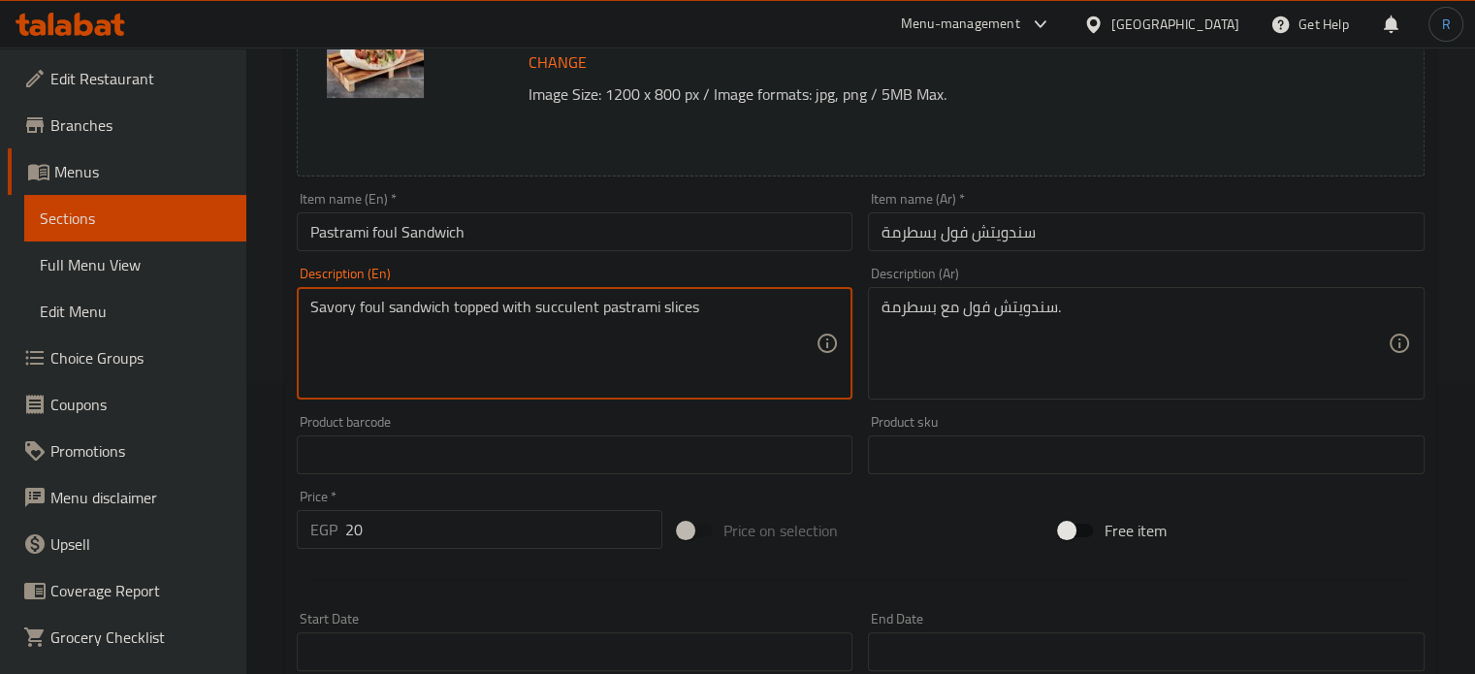
type textarea "Savory foul sandwich topped with succulent pastrami slices"
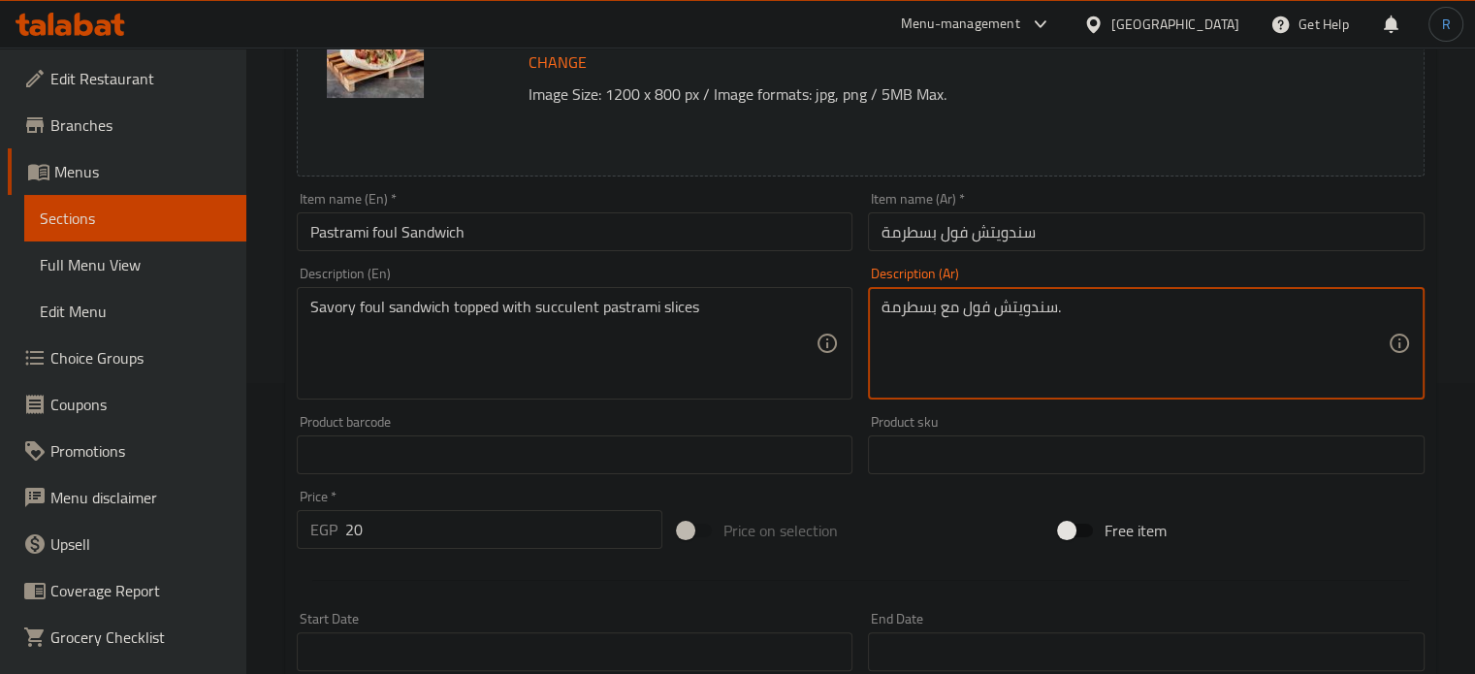
click at [992, 310] on textarea "سندويتش فول مع بسطرمة." at bounding box center [1134, 344] width 506 height 92
paste textarea "اندوتش فول مالح مغطى بشرائح بسطرمة"
type textarea "ساندوتش فول مالح مغطى بشرائح بسطرمة عصارية"
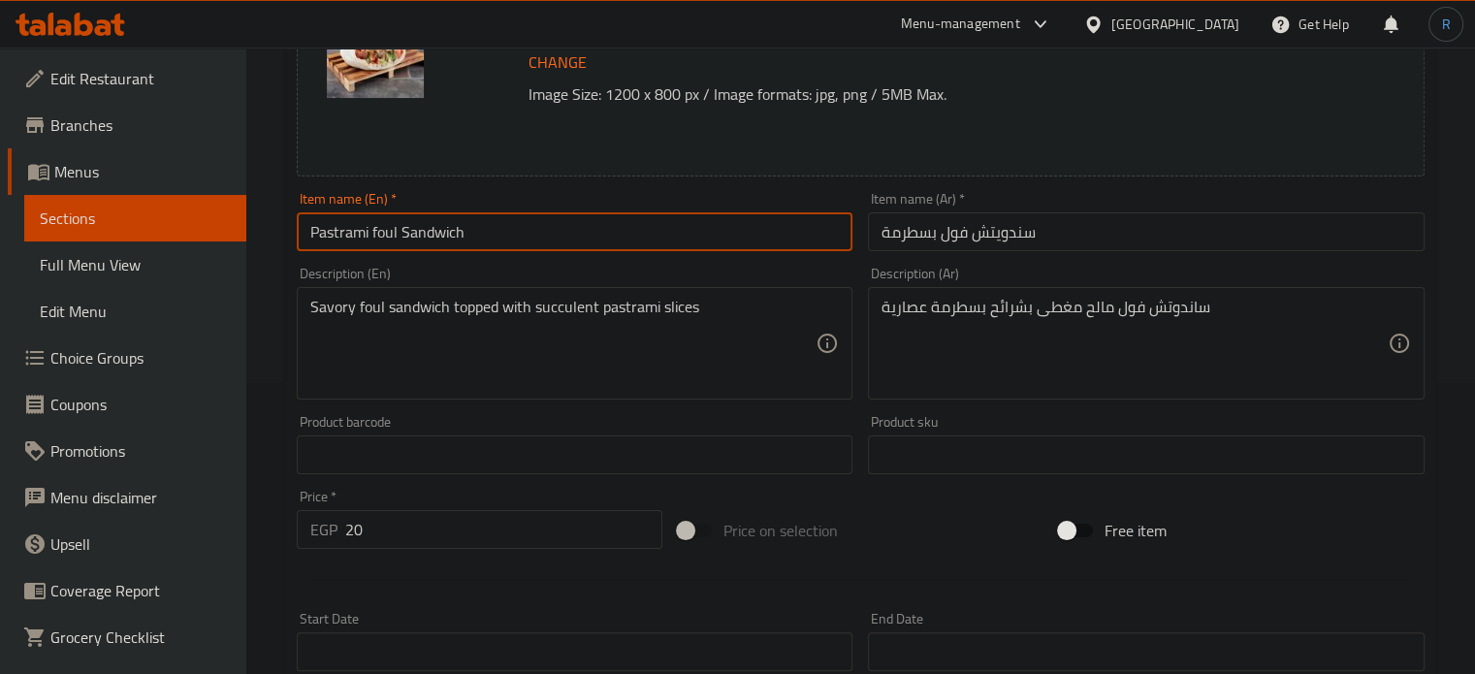
click at [772, 240] on input "Pastrami foul Sandwich" at bounding box center [575, 231] width 557 height 39
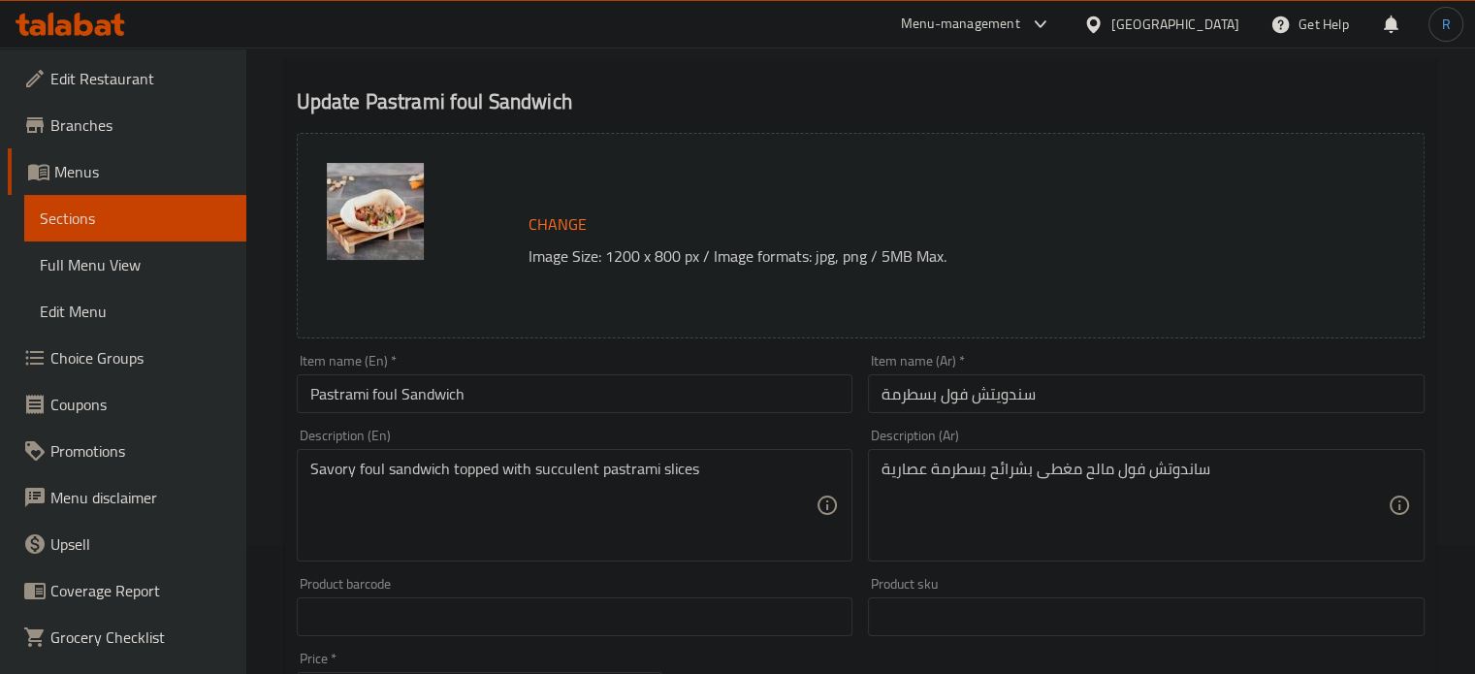
scroll to position [97, 0]
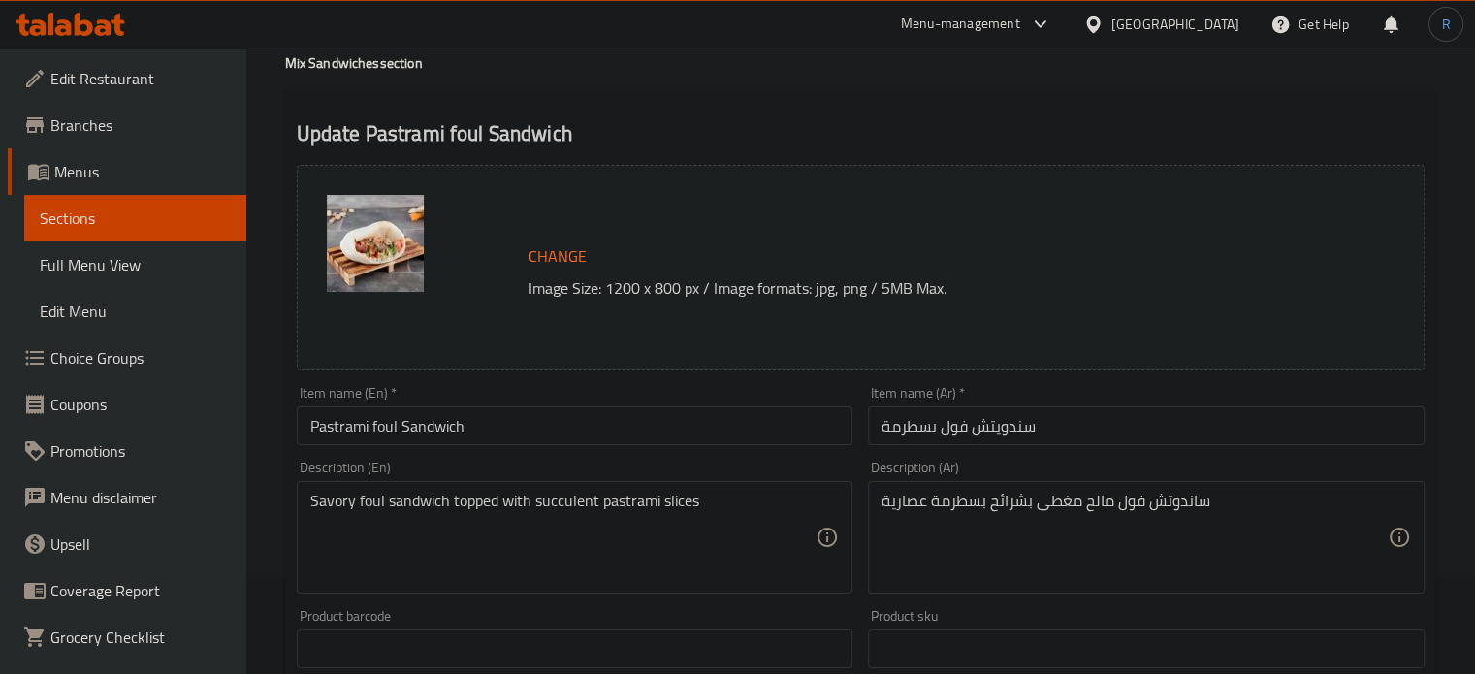
click at [775, 109] on div "Update Pastrami foul Sandwich Change Image Size: 1200 x 800 px / Image formats:…" at bounding box center [860, 669] width 1151 height 1157
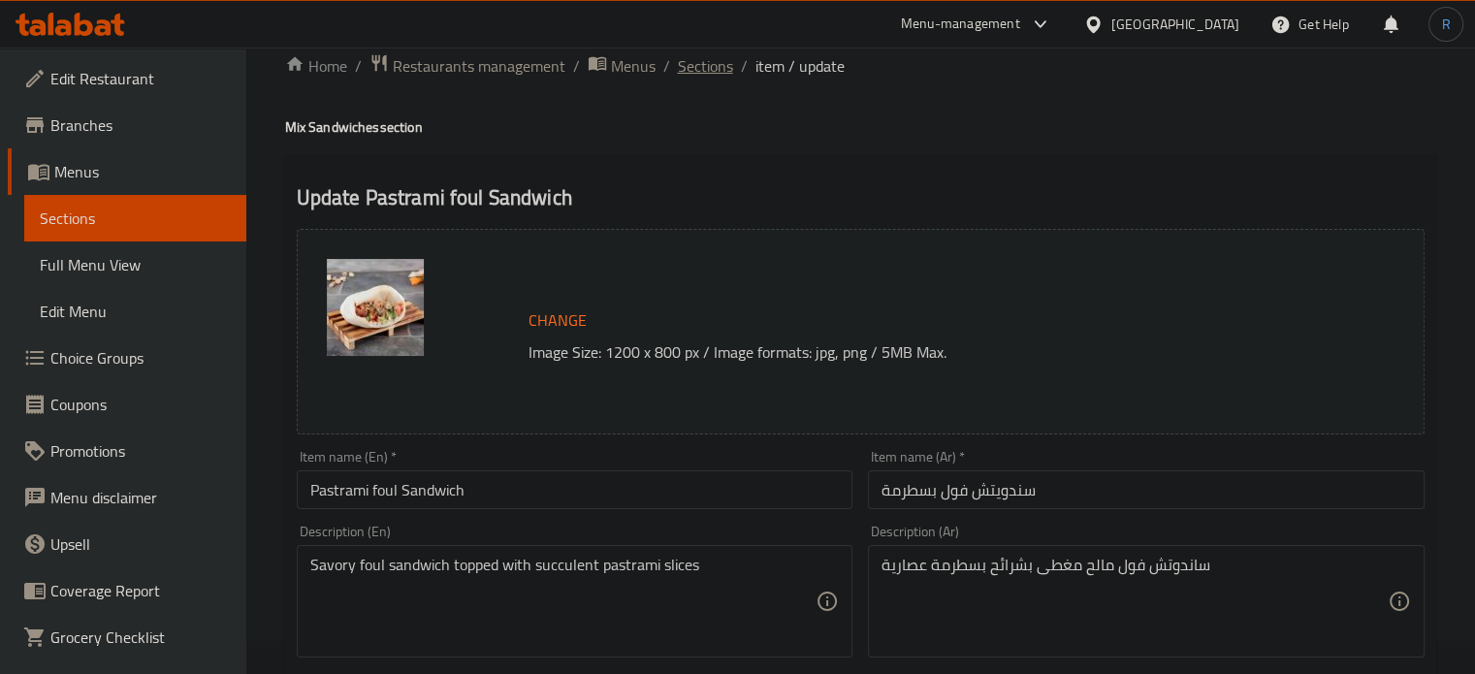
scroll to position [0, 0]
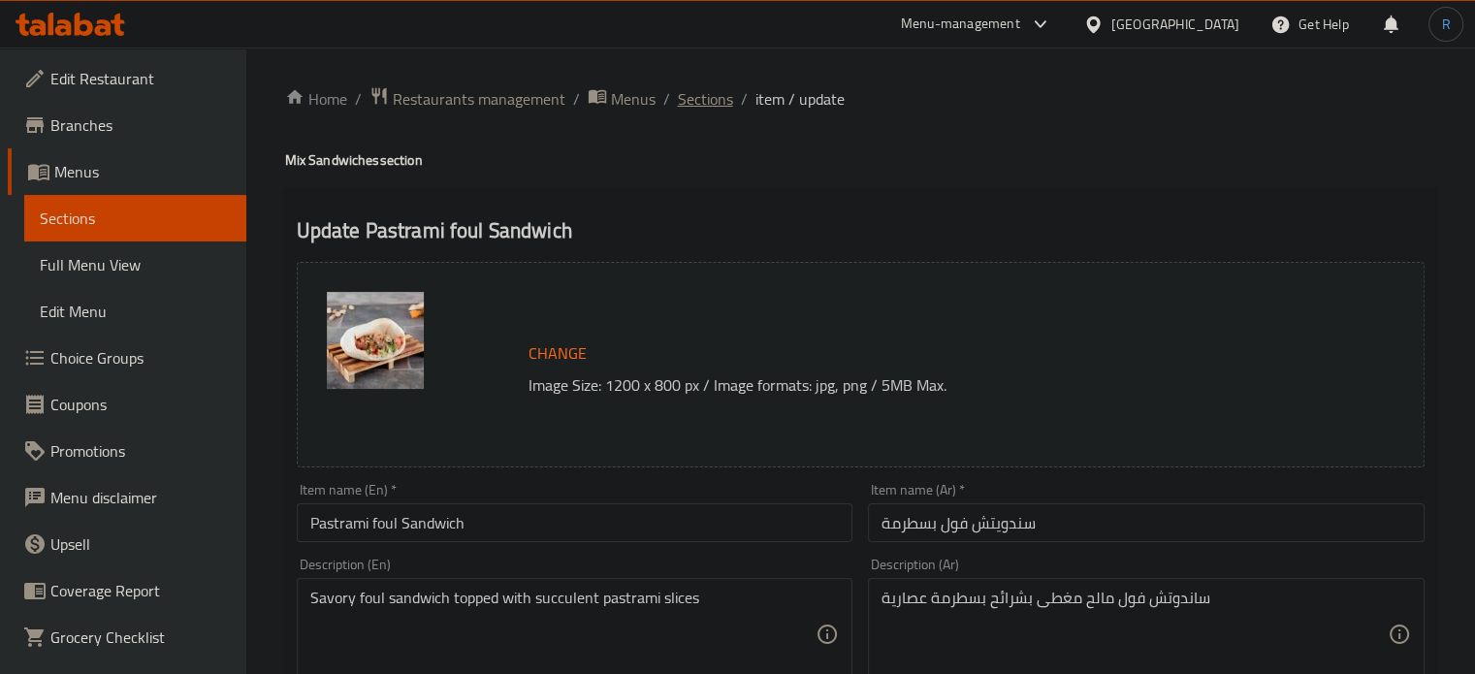
click at [690, 102] on span "Sections" at bounding box center [705, 98] width 55 height 23
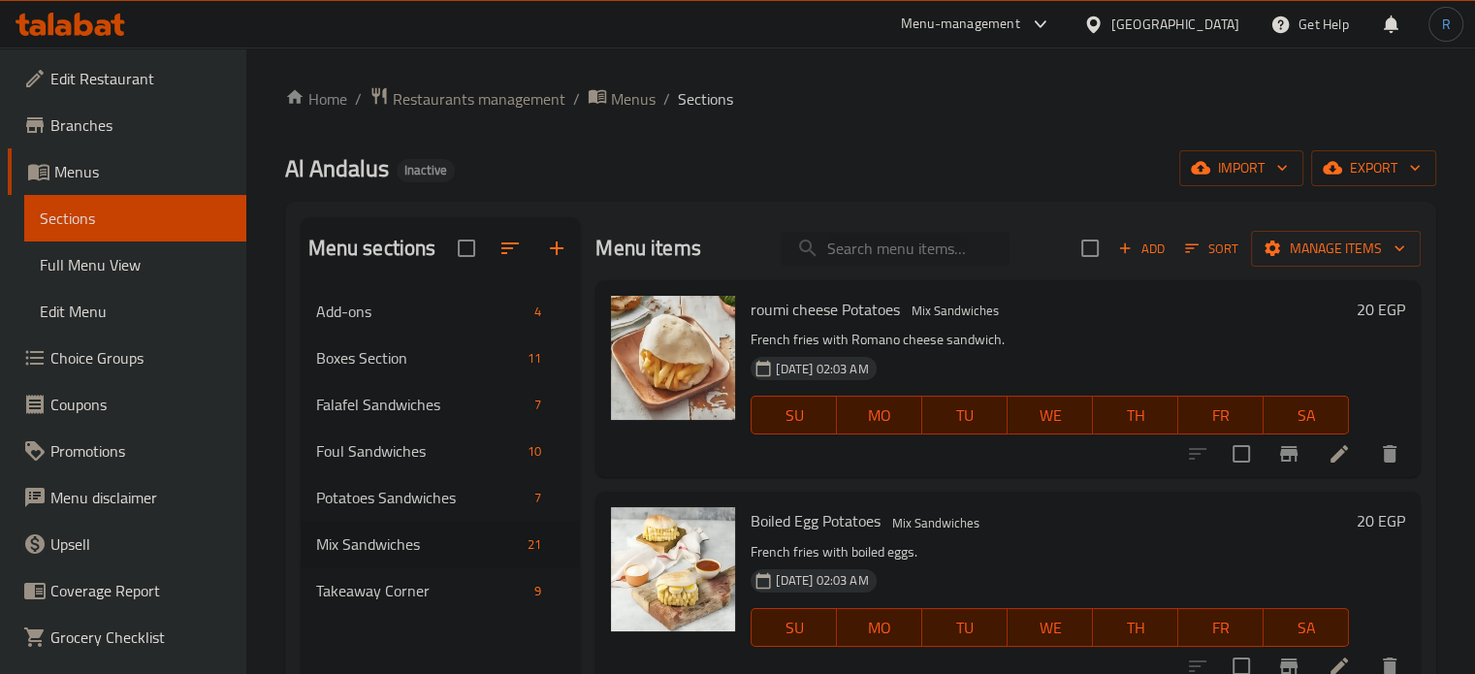
click at [867, 236] on input "search" at bounding box center [895, 249] width 229 height 34
paste input "Egg Dynamite Sandwich"
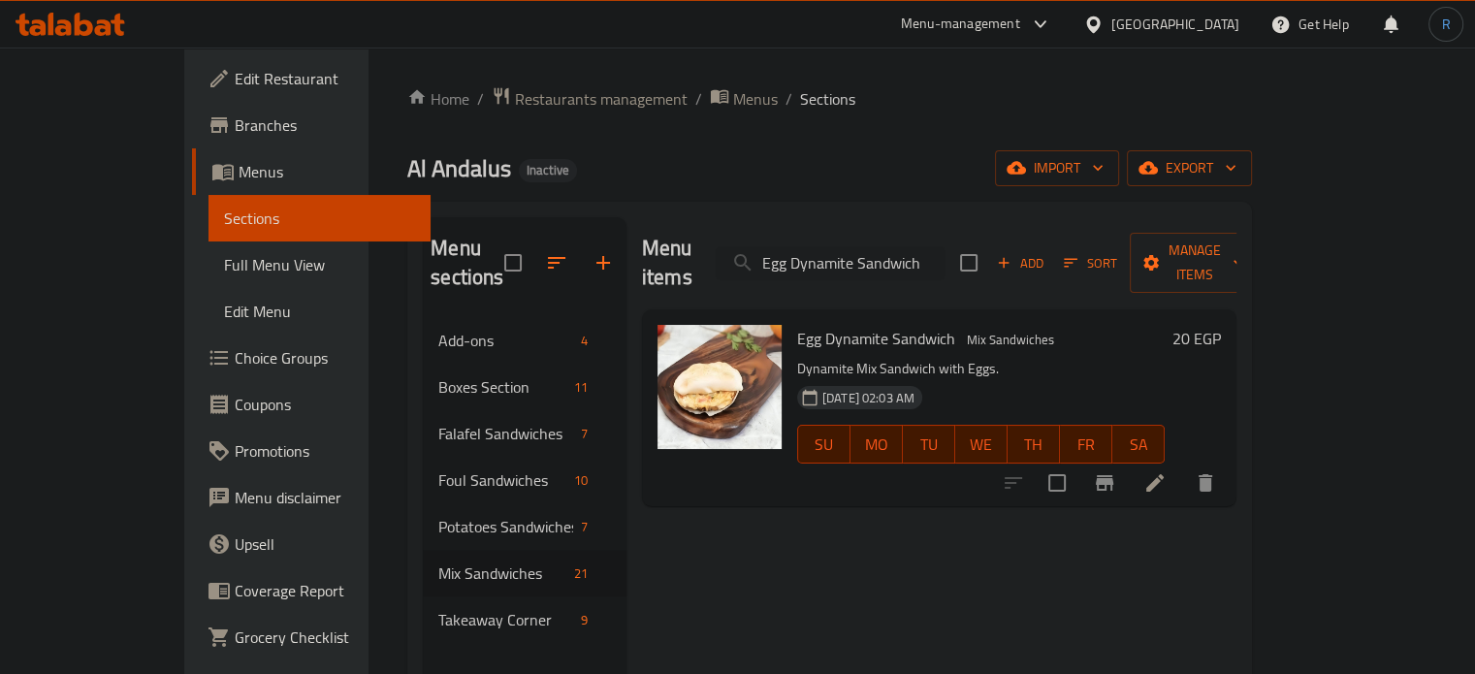
type input "Egg Dynamite Sandwich"
click at [1164, 474] on icon at bounding box center [1154, 482] width 17 height 17
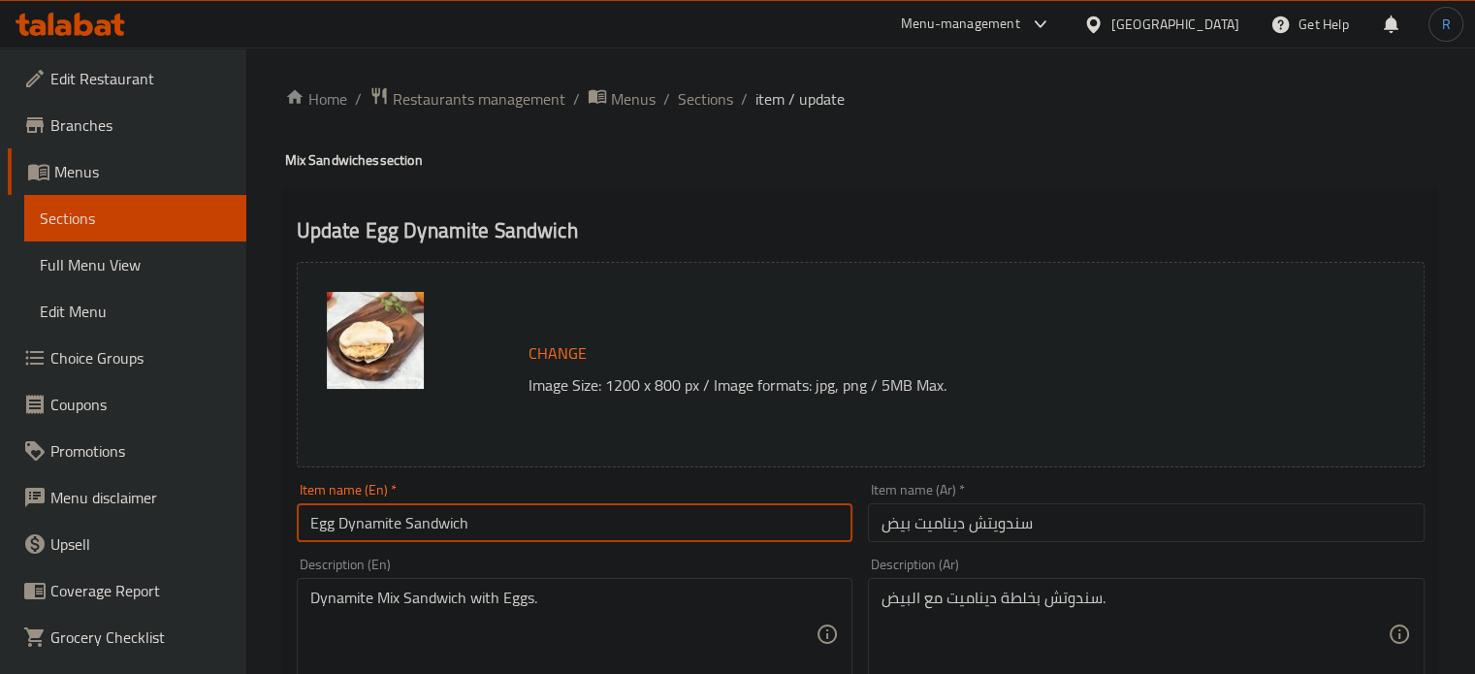
drag, startPoint x: 405, startPoint y: 523, endPoint x: 285, endPoint y: 524, distance: 120.2
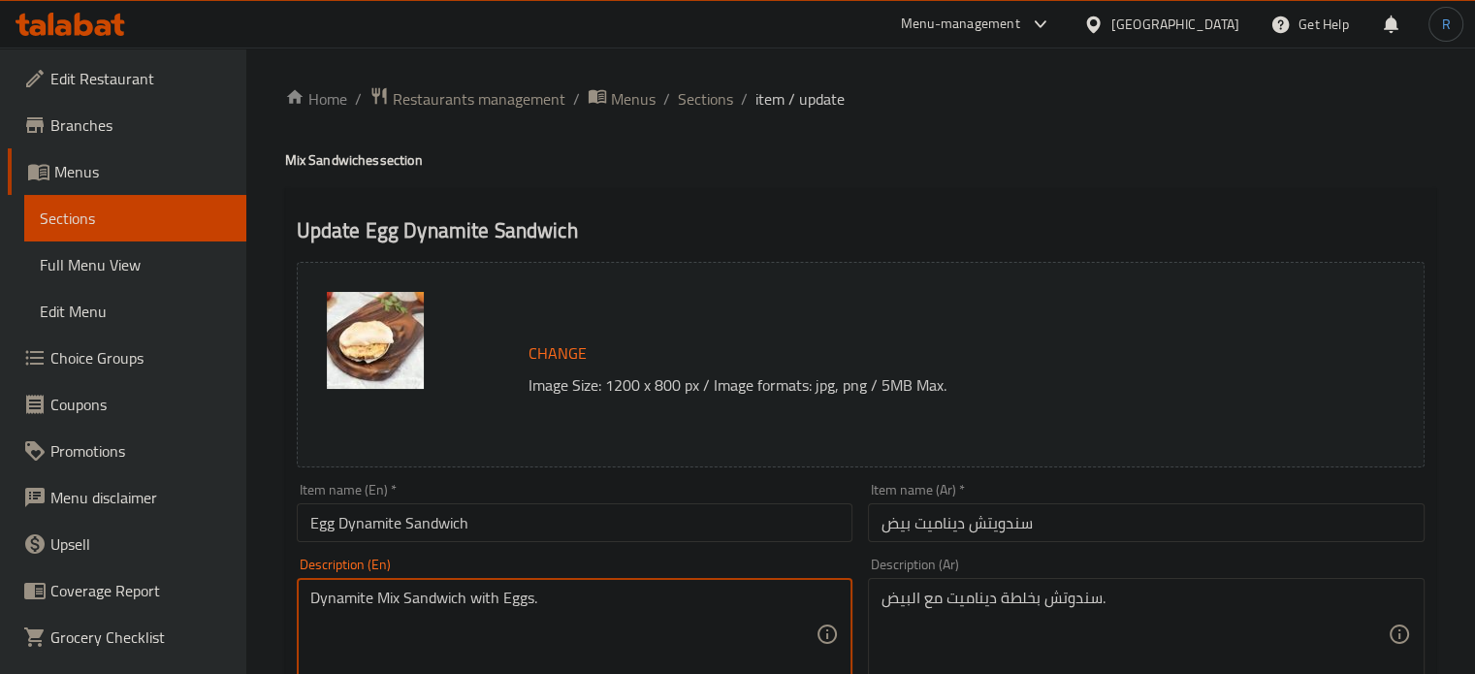
click at [584, 604] on textarea "Dynamite Mix Sandwich with Eggs." at bounding box center [563, 635] width 506 height 92
click at [977, 600] on textarea "سندوتش بخلطة ديناميت مع البيض." at bounding box center [1134, 635] width 506 height 92
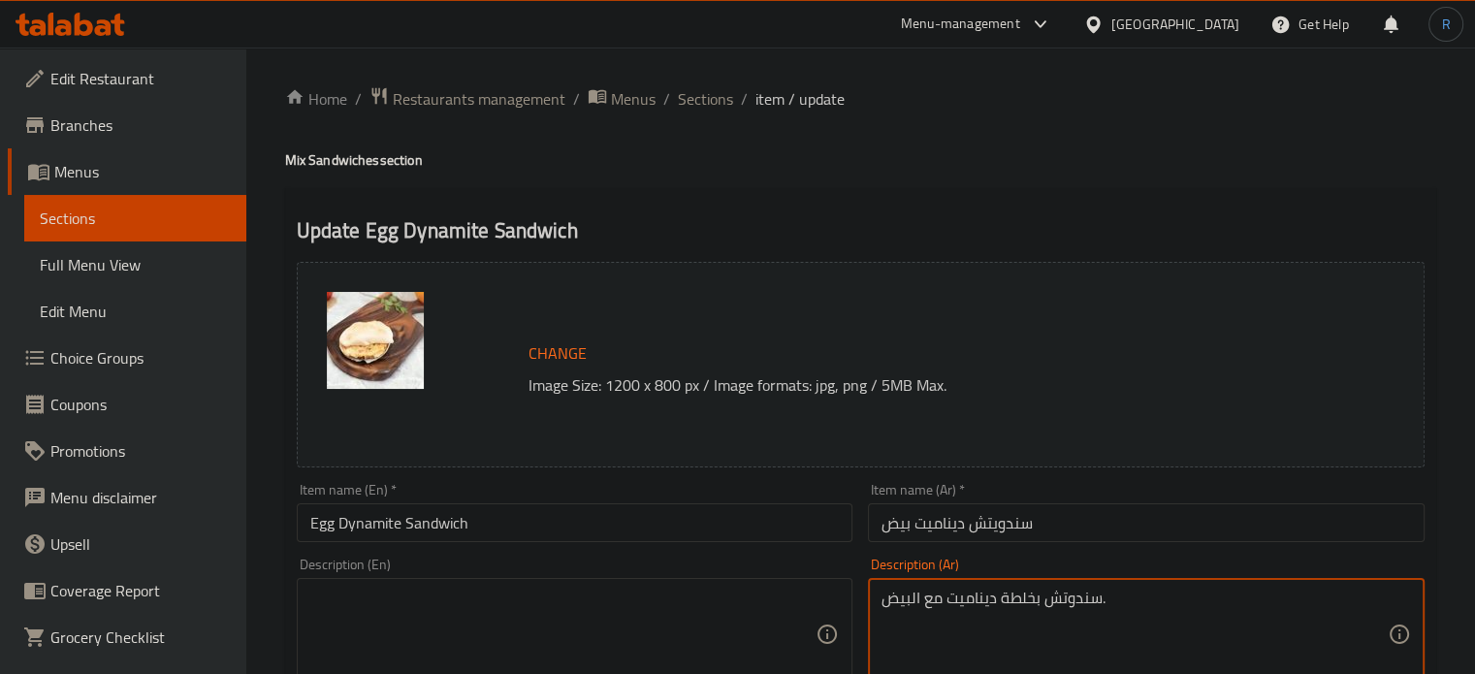
click at [977, 600] on textarea "سندوتش بخلطة ديناميت مع البيض." at bounding box center [1134, 635] width 506 height 92
click at [689, 528] on input "Egg Dynamite Sandwich" at bounding box center [575, 522] width 557 height 39
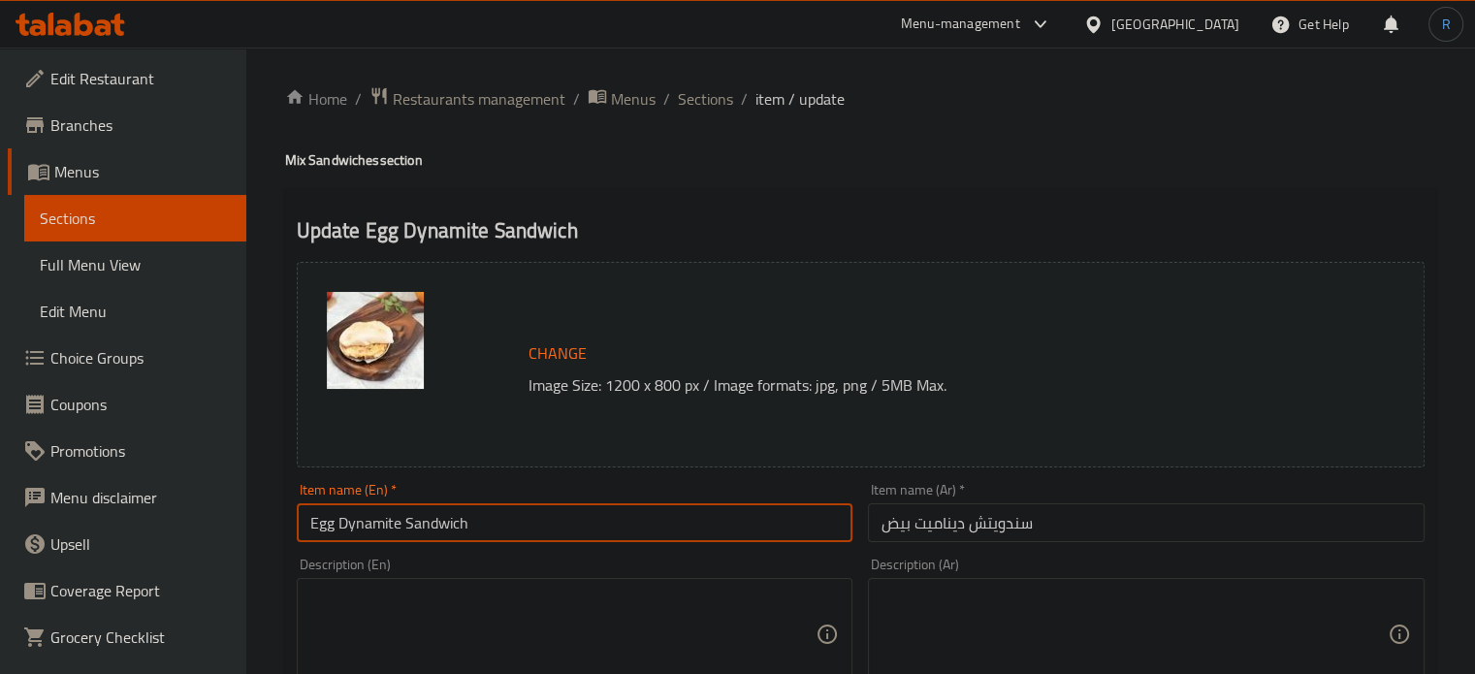
click at [689, 528] on input "Egg Dynamite Sandwich" at bounding box center [575, 522] width 557 height 39
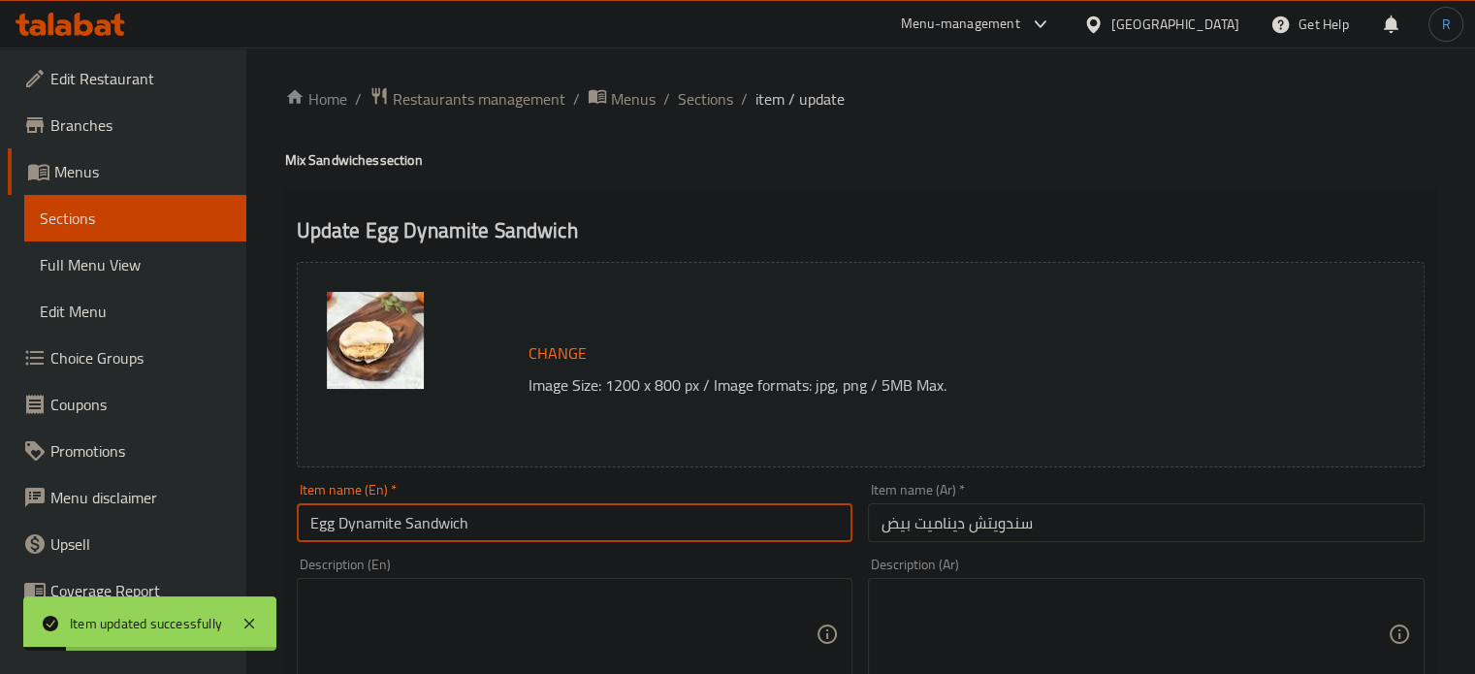
click at [539, 527] on input "Egg Dynamite Sandwich" at bounding box center [575, 522] width 557 height 39
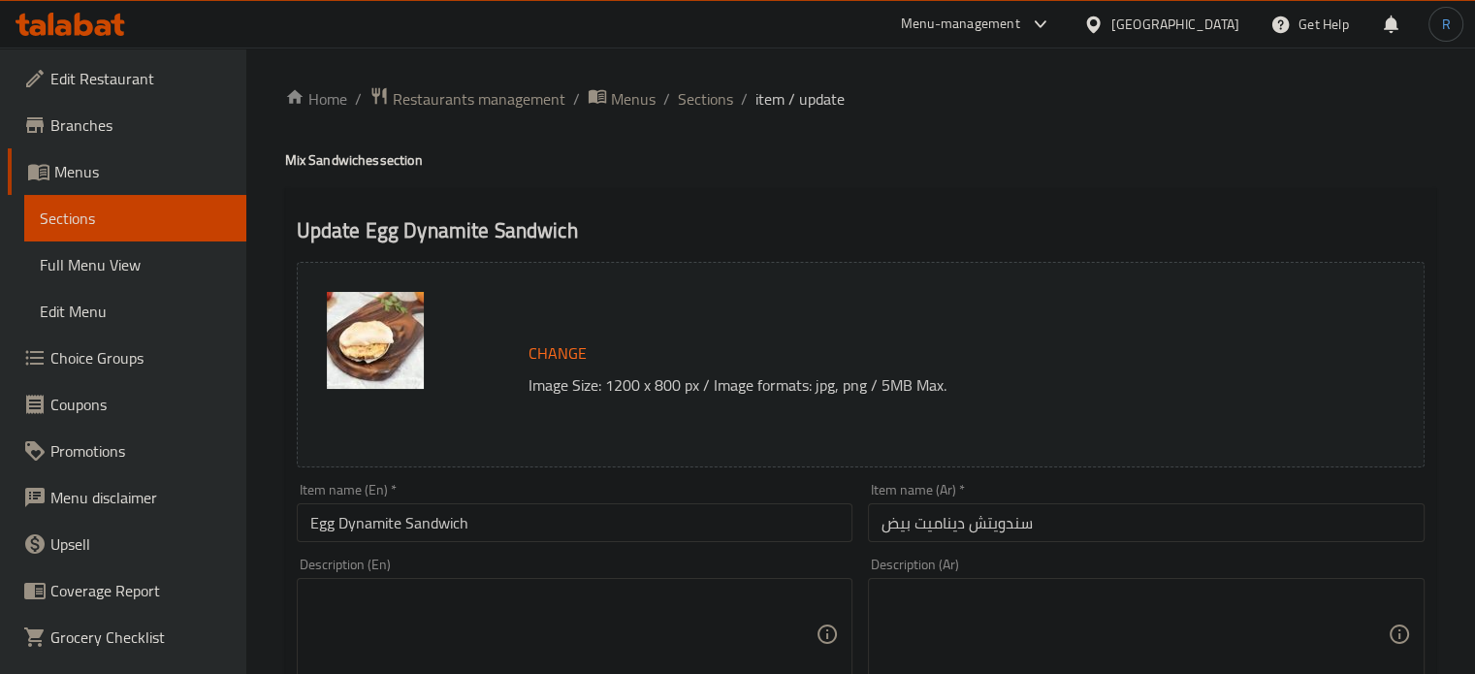
click at [724, 102] on span "Sections" at bounding box center [705, 98] width 55 height 23
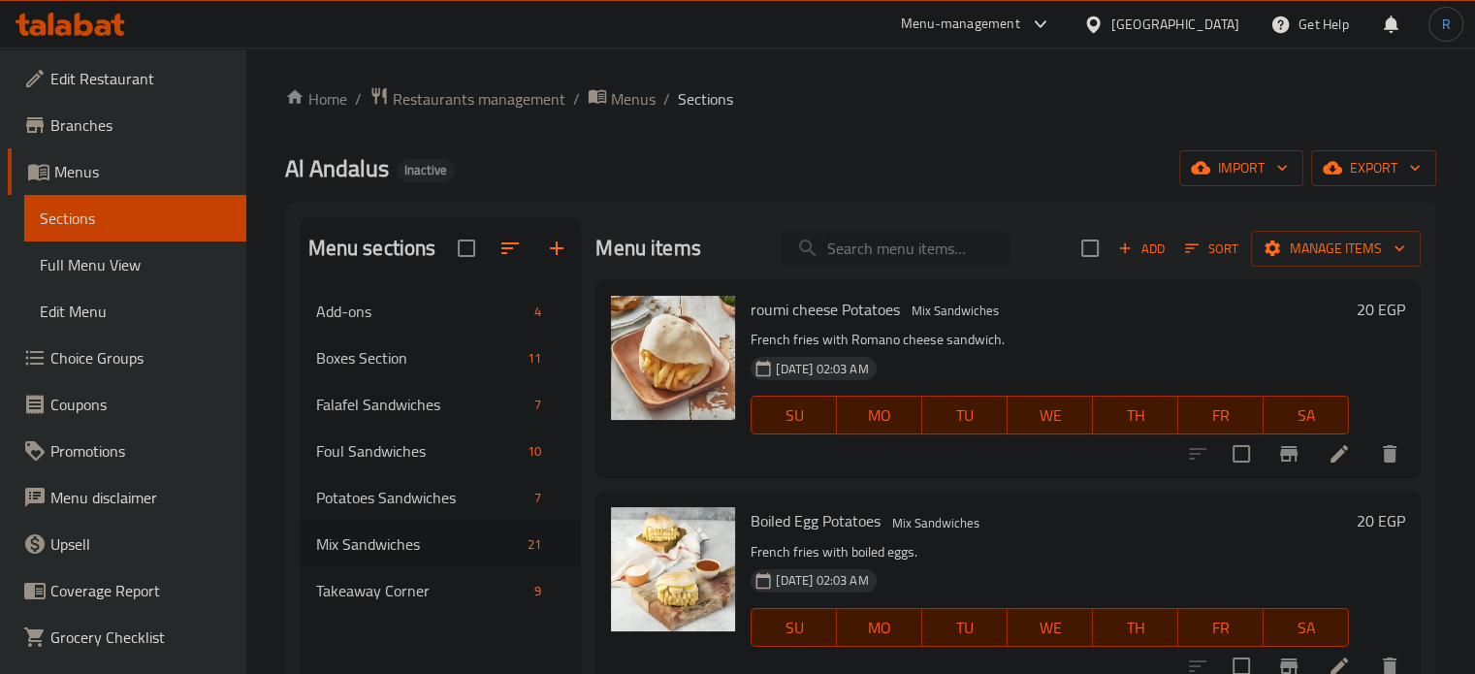
click at [888, 246] on input "search" at bounding box center [895, 249] width 229 height 34
paste input "Al Andalos Sandwich"
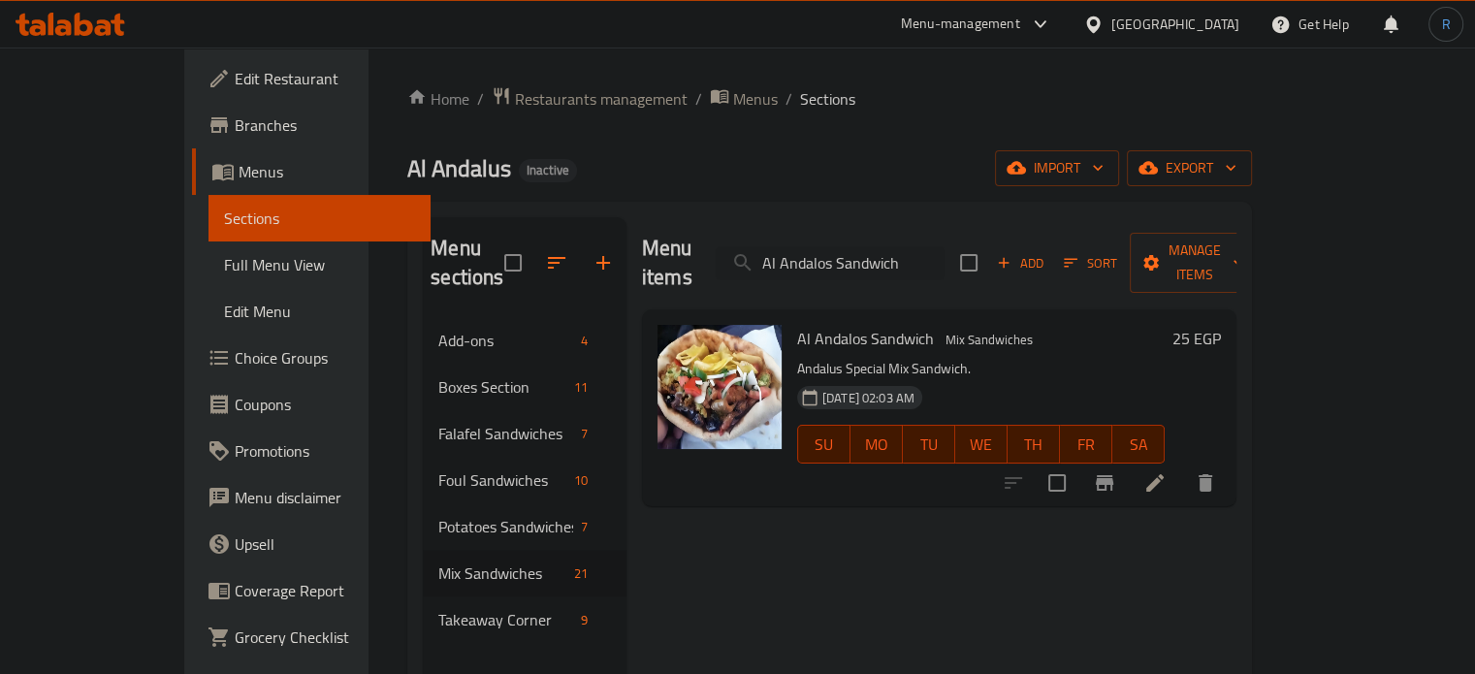
type input "Al Andalos Sandwich"
click at [1167, 471] on icon at bounding box center [1154, 482] width 23 height 23
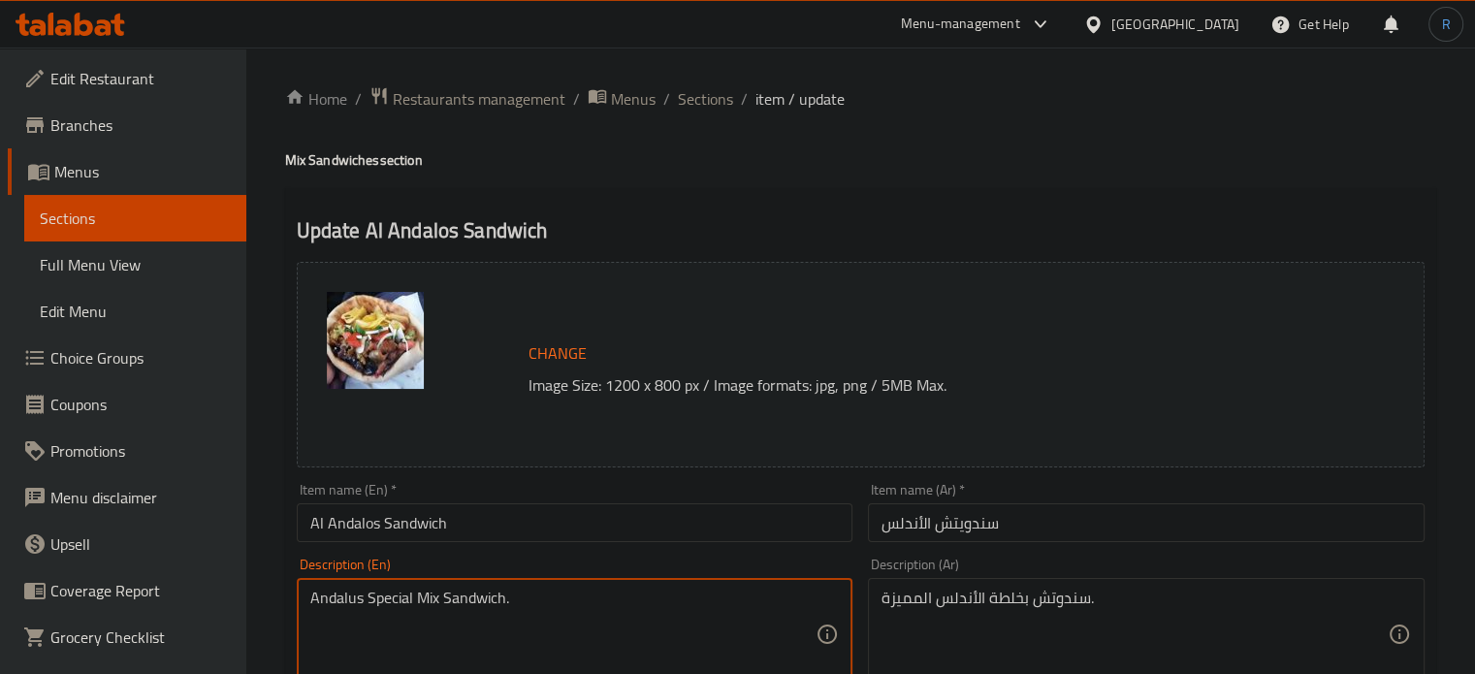
click at [425, 596] on textarea "Andalus Special Mix Sandwich." at bounding box center [563, 635] width 506 height 92
paste textarea "mixture"
type textarea "Andalus Special mixture Sandwich."
click at [504, 529] on input "Al Andalos Sandwich" at bounding box center [575, 522] width 557 height 39
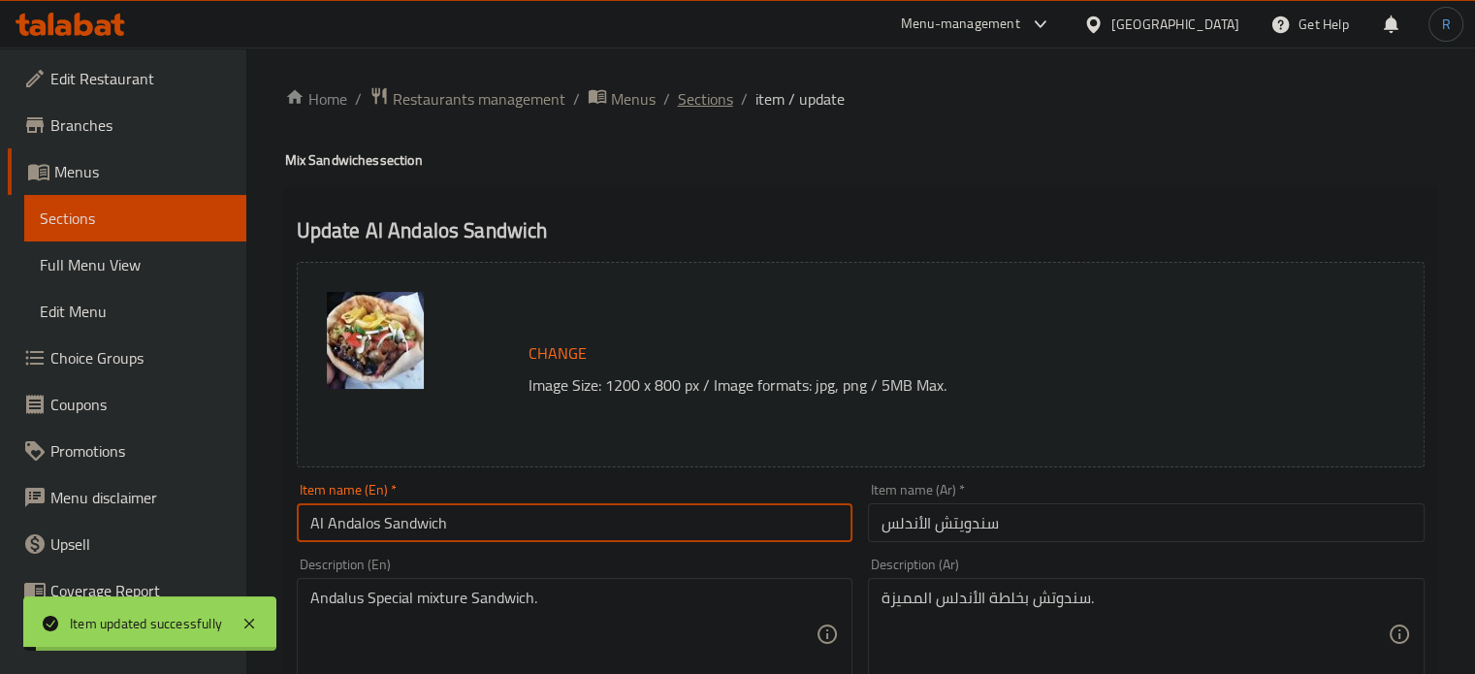
click at [713, 99] on span "Sections" at bounding box center [705, 98] width 55 height 23
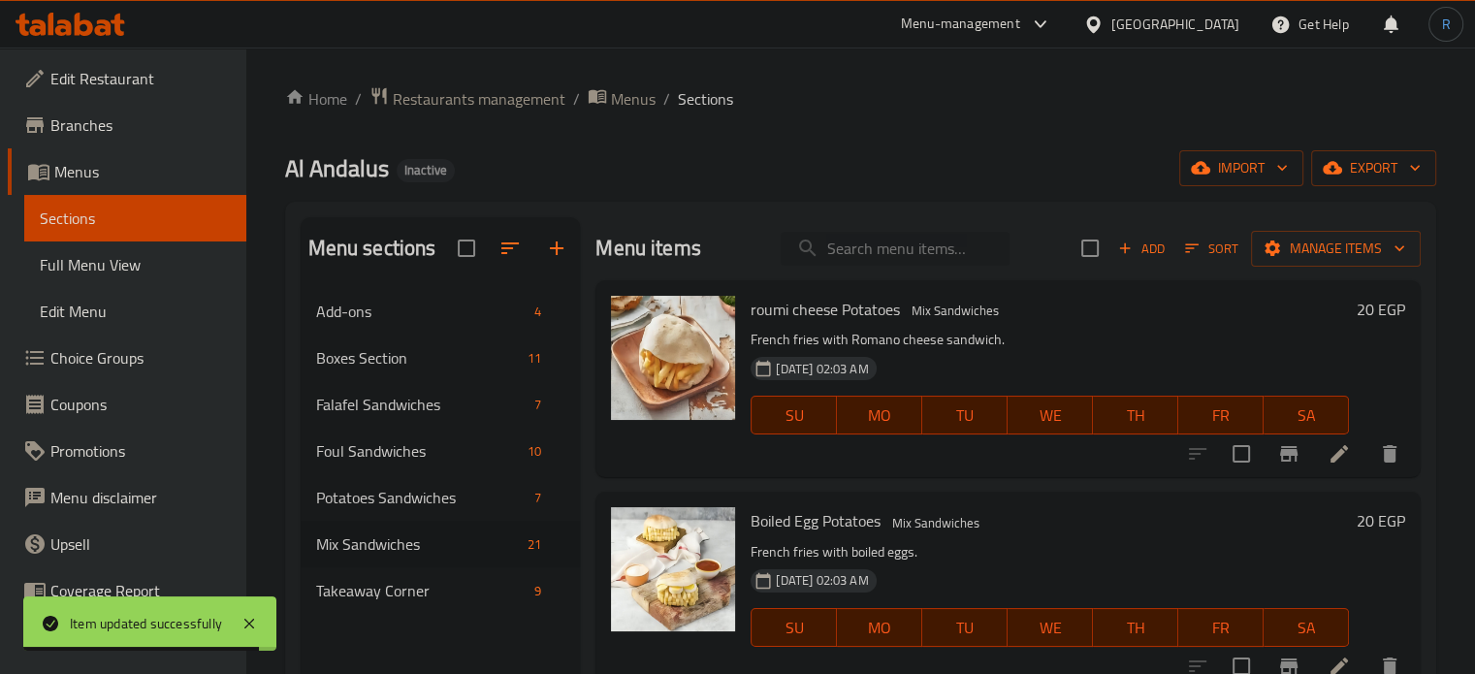
click at [861, 238] on input "search" at bounding box center [895, 249] width 229 height 34
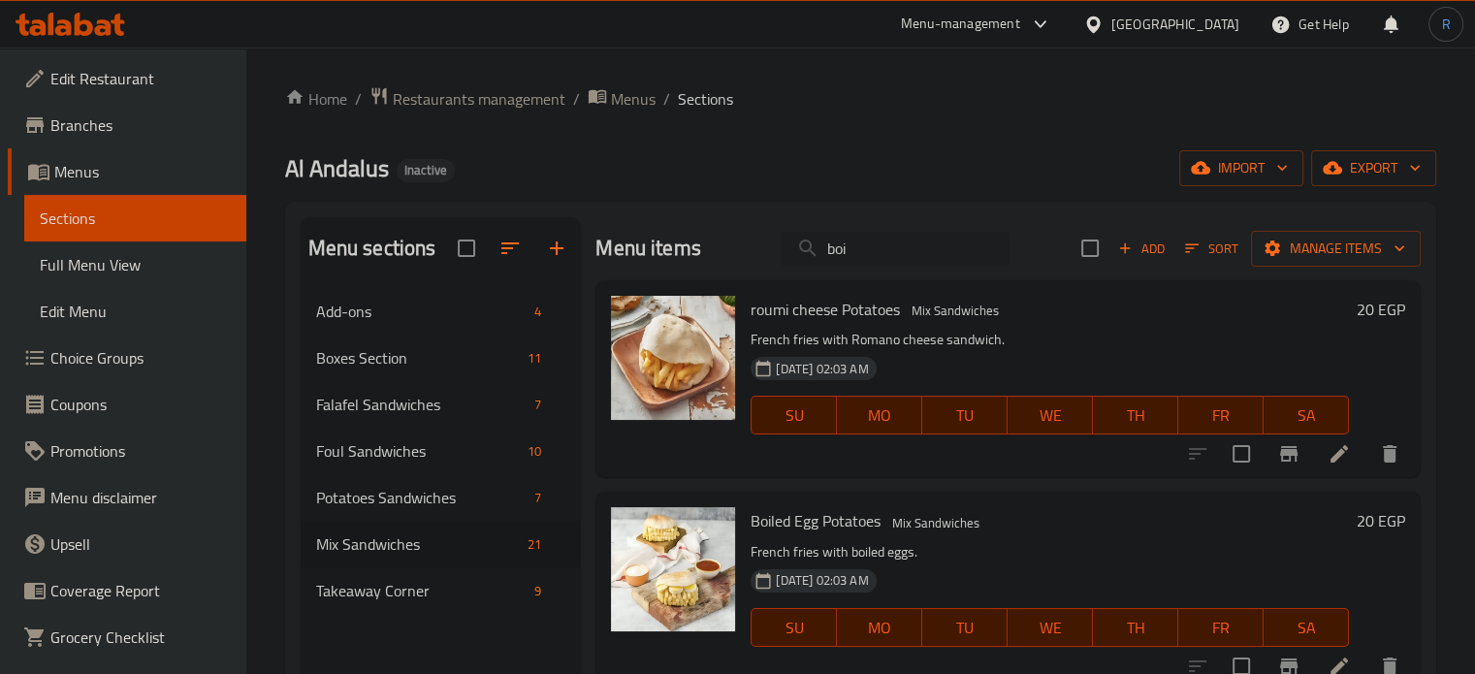
type input "boil"
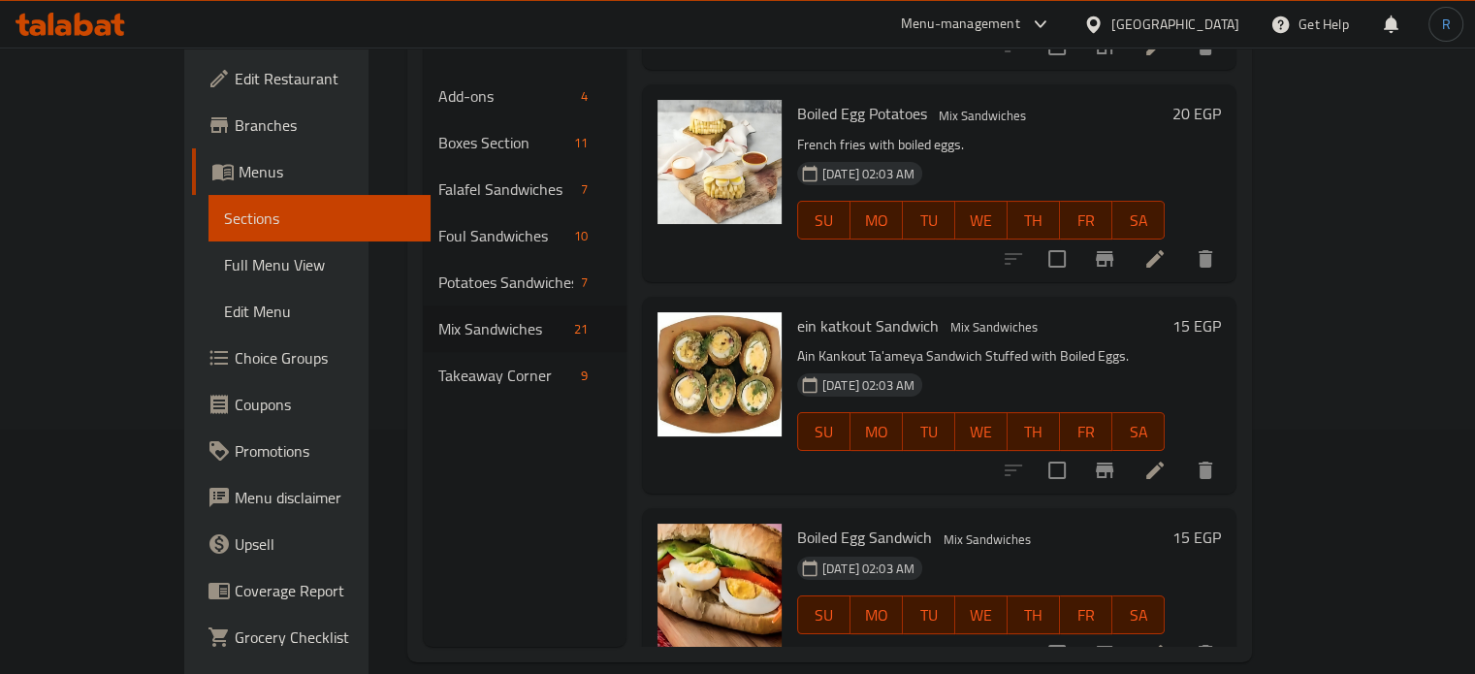
scroll to position [272, 0]
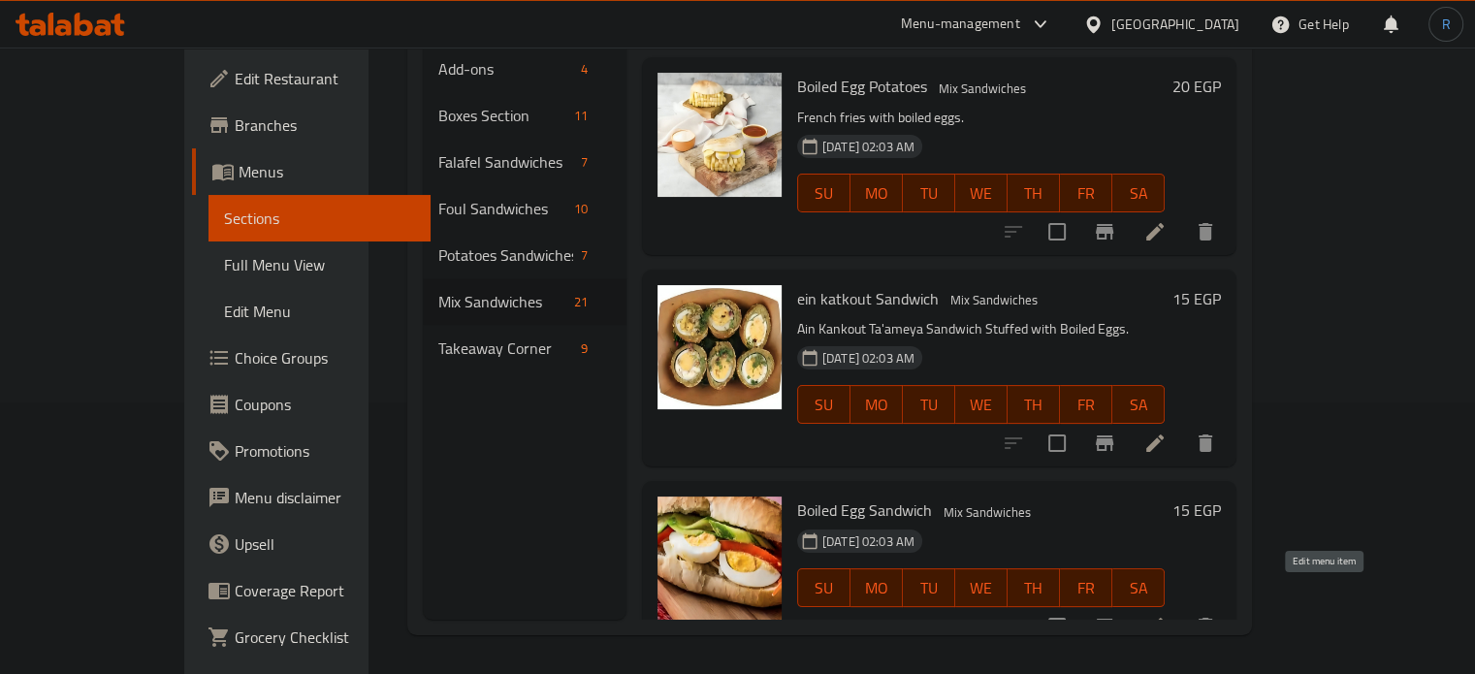
click at [1167, 615] on icon at bounding box center [1154, 626] width 23 height 23
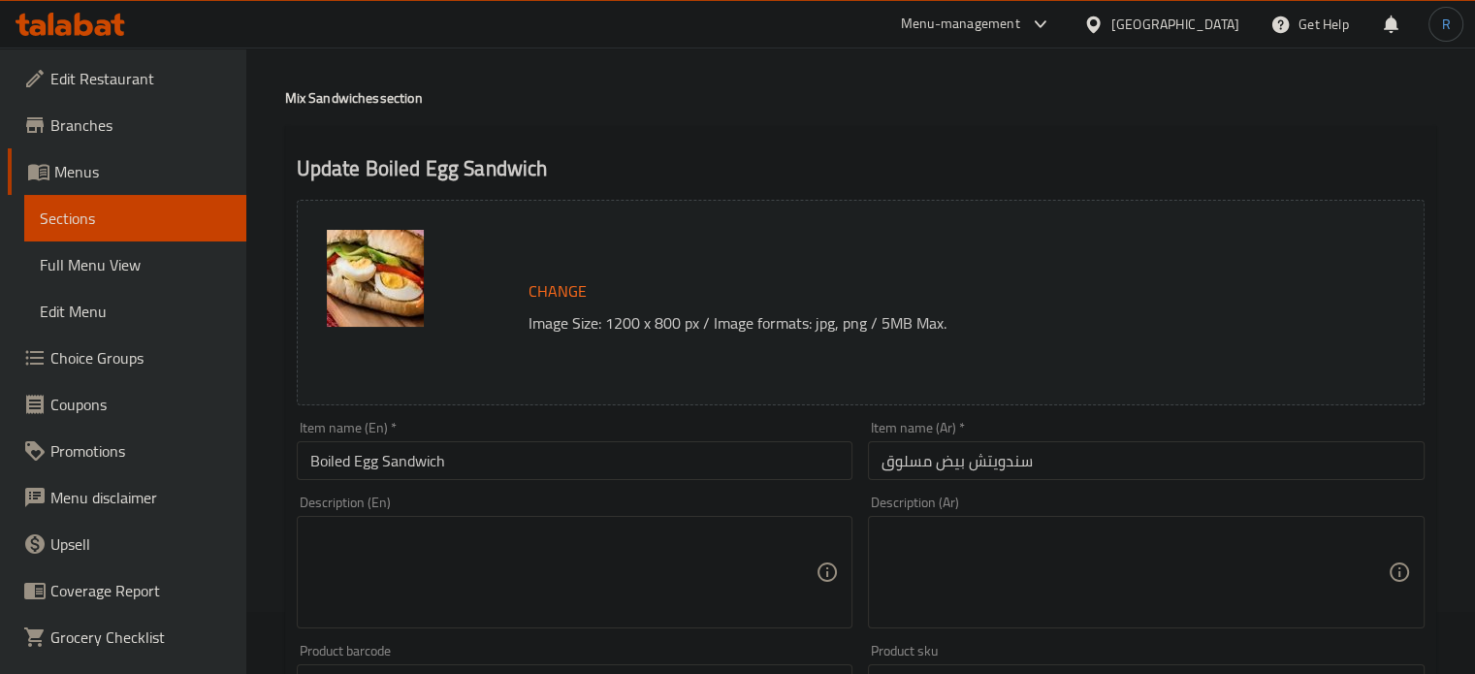
scroll to position [97, 0]
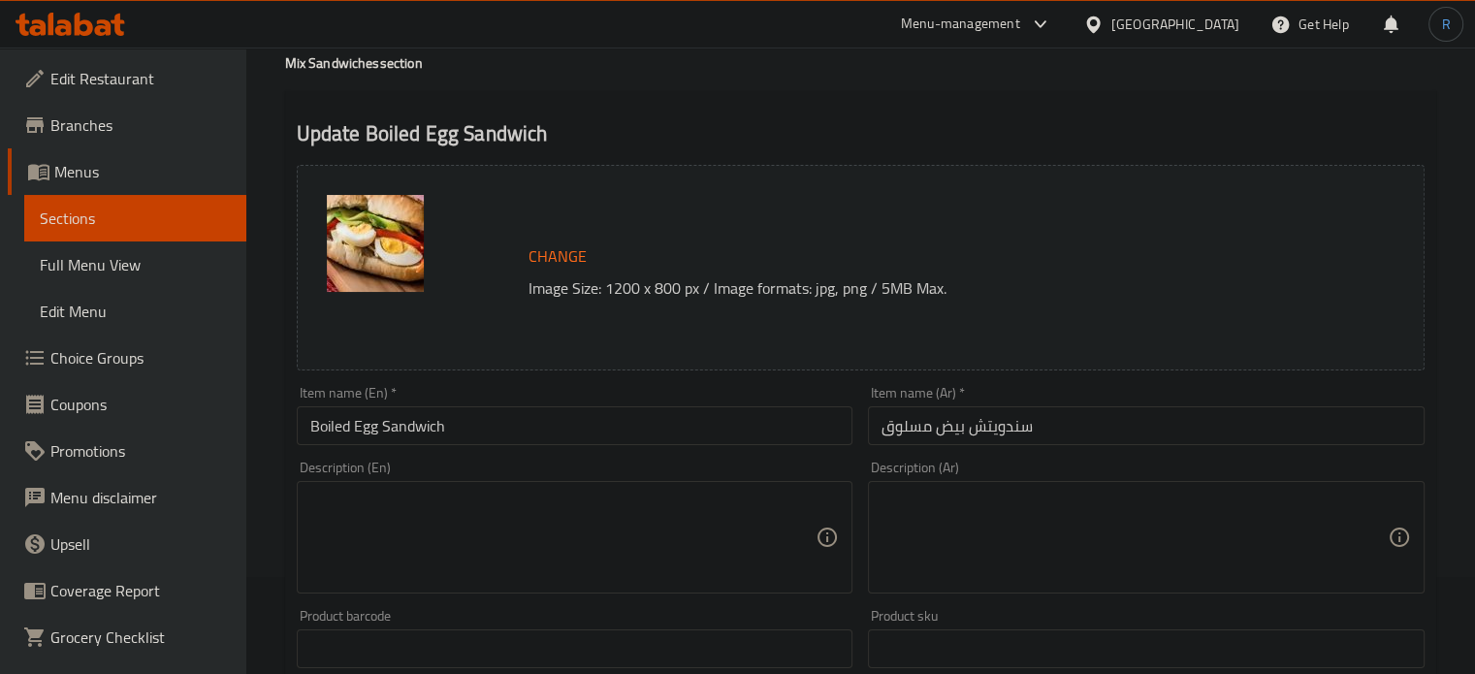
click at [592, 514] on textarea at bounding box center [563, 538] width 506 height 92
paste textarea "Perfectly cooked eggs nestled between two slices of freshly toasted bread"
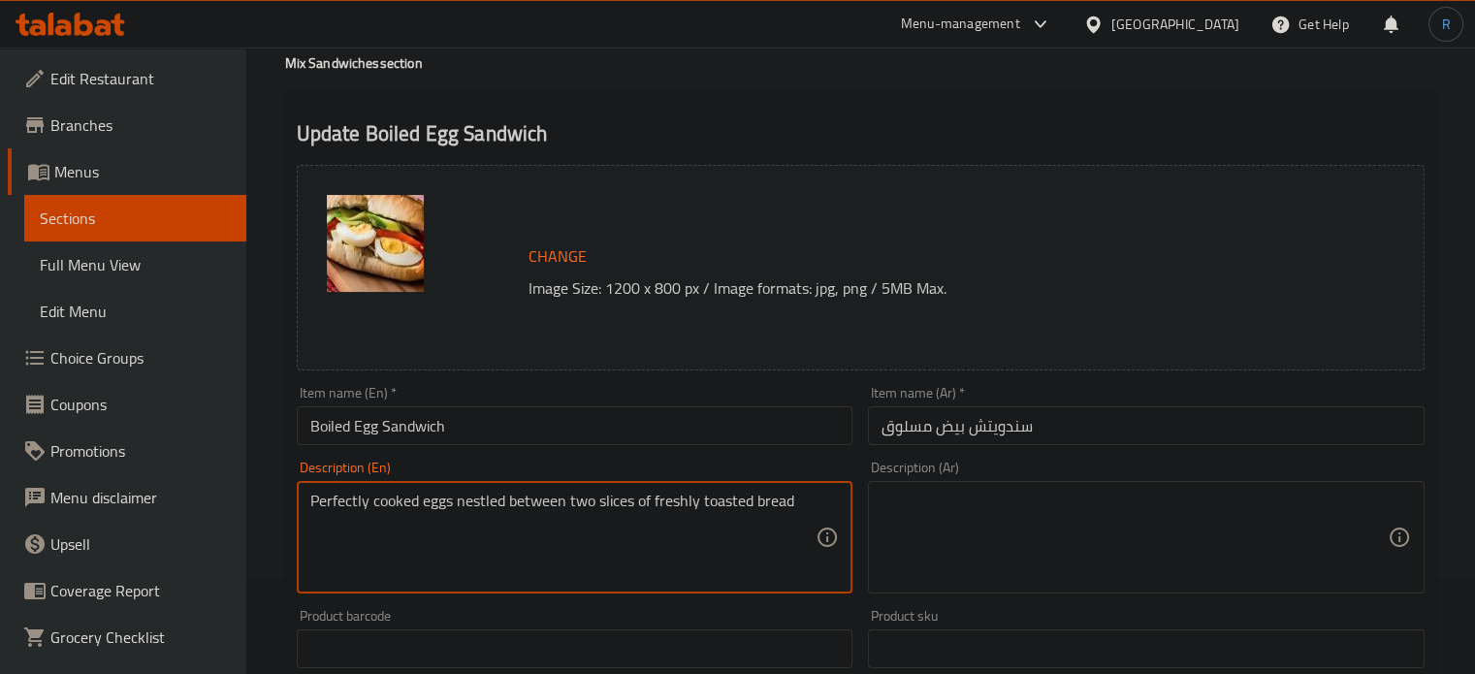
type textarea "Perfectly cooked eggs nestled between two slices of freshly toasted bread"
click at [1037, 576] on textarea at bounding box center [1134, 538] width 506 height 92
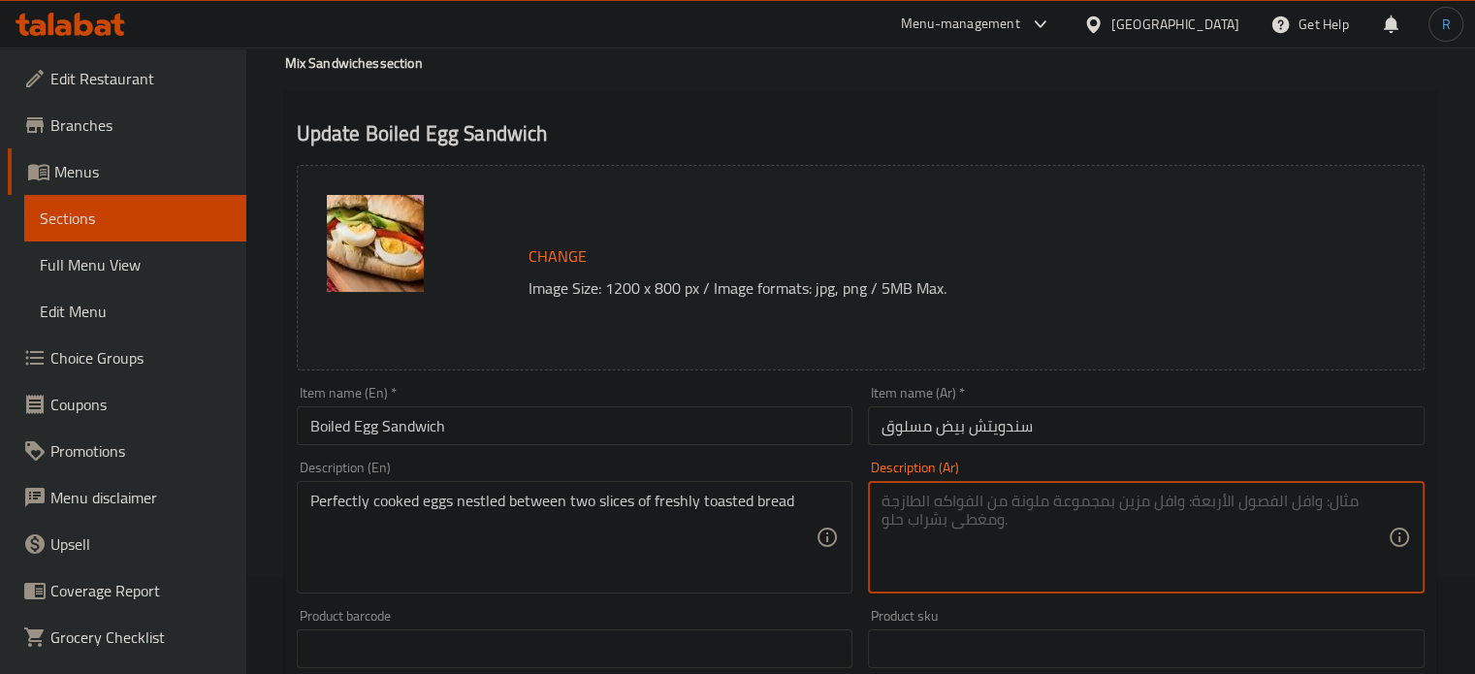
paste textarea "بيض مطبوخ جيدًا بين شريحتين من الخبز المحمص الطازج"
type textarea "بيض مطبوخ جيدًا بين شريحتين من الخبز المحمص الطازج"
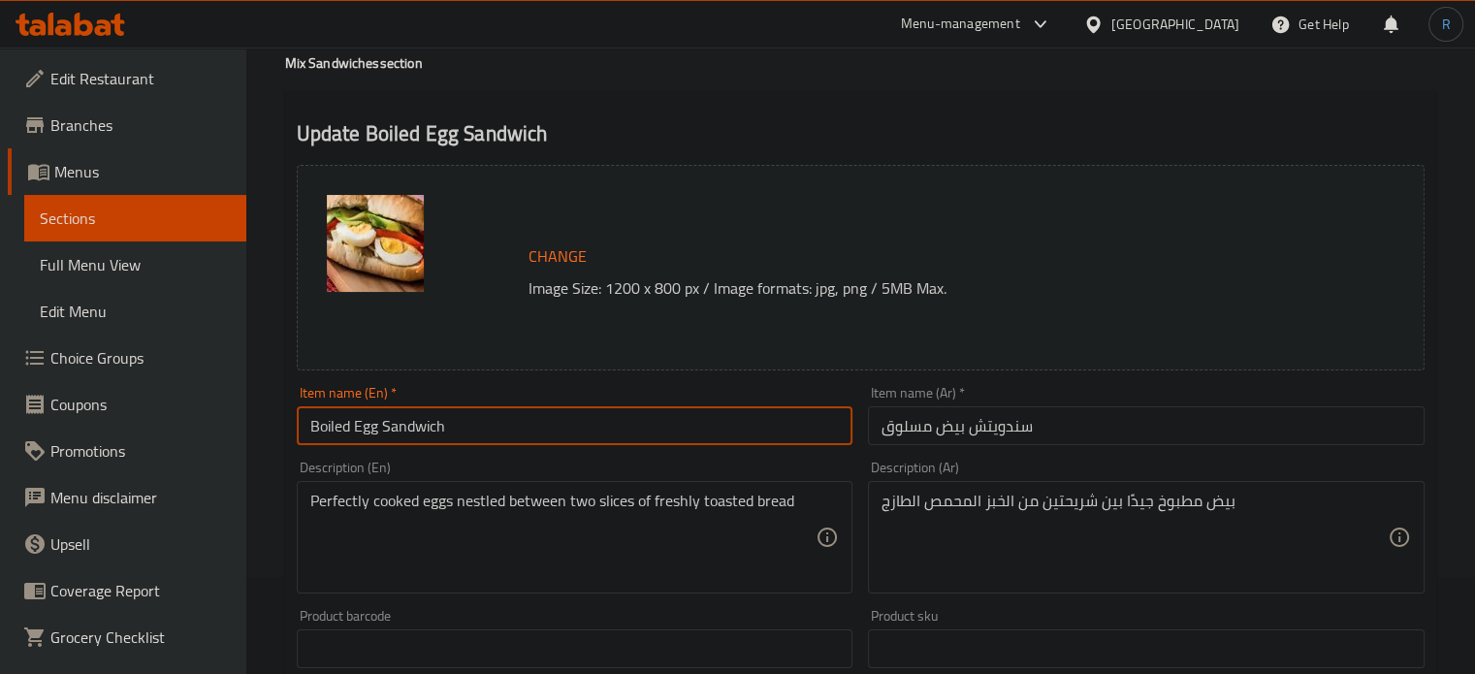
click at [752, 441] on input "Boiled Egg Sandwich" at bounding box center [575, 425] width 557 height 39
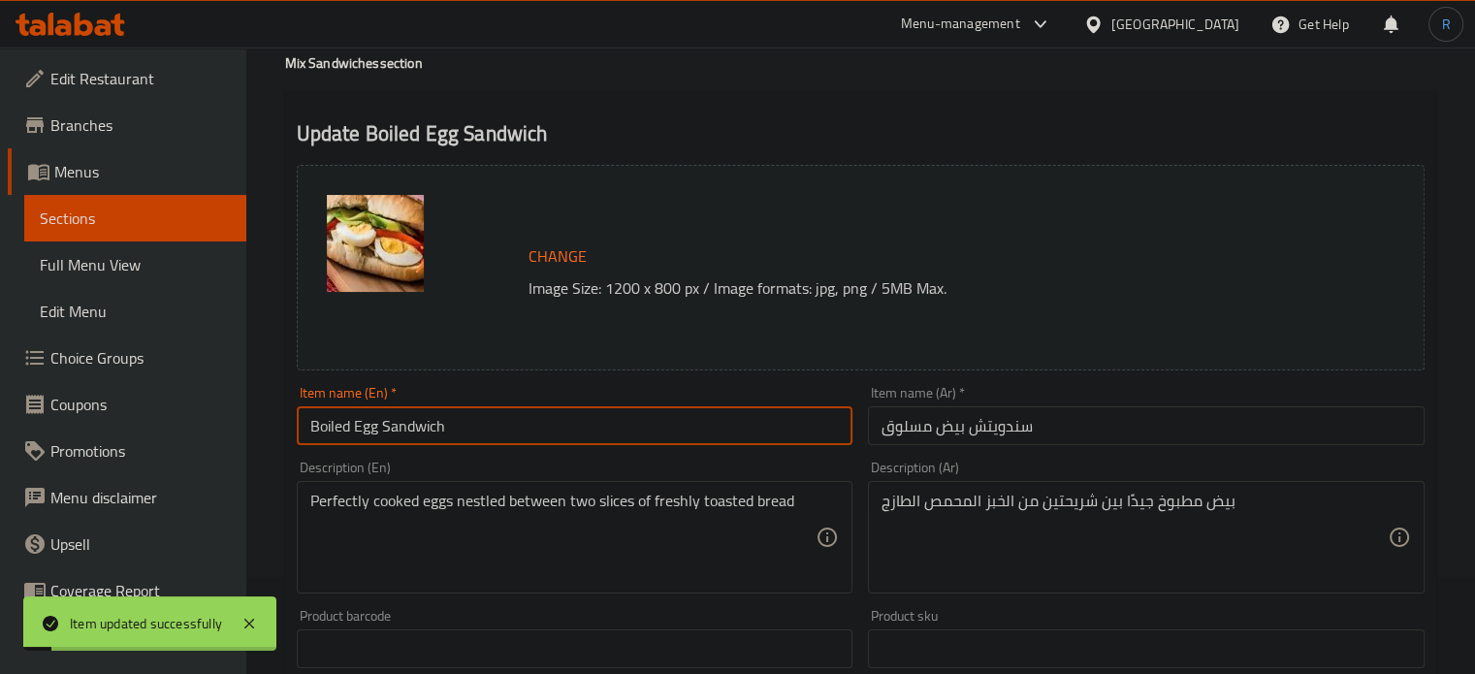
click at [586, 421] on input "Boiled Egg Sandwich" at bounding box center [575, 425] width 557 height 39
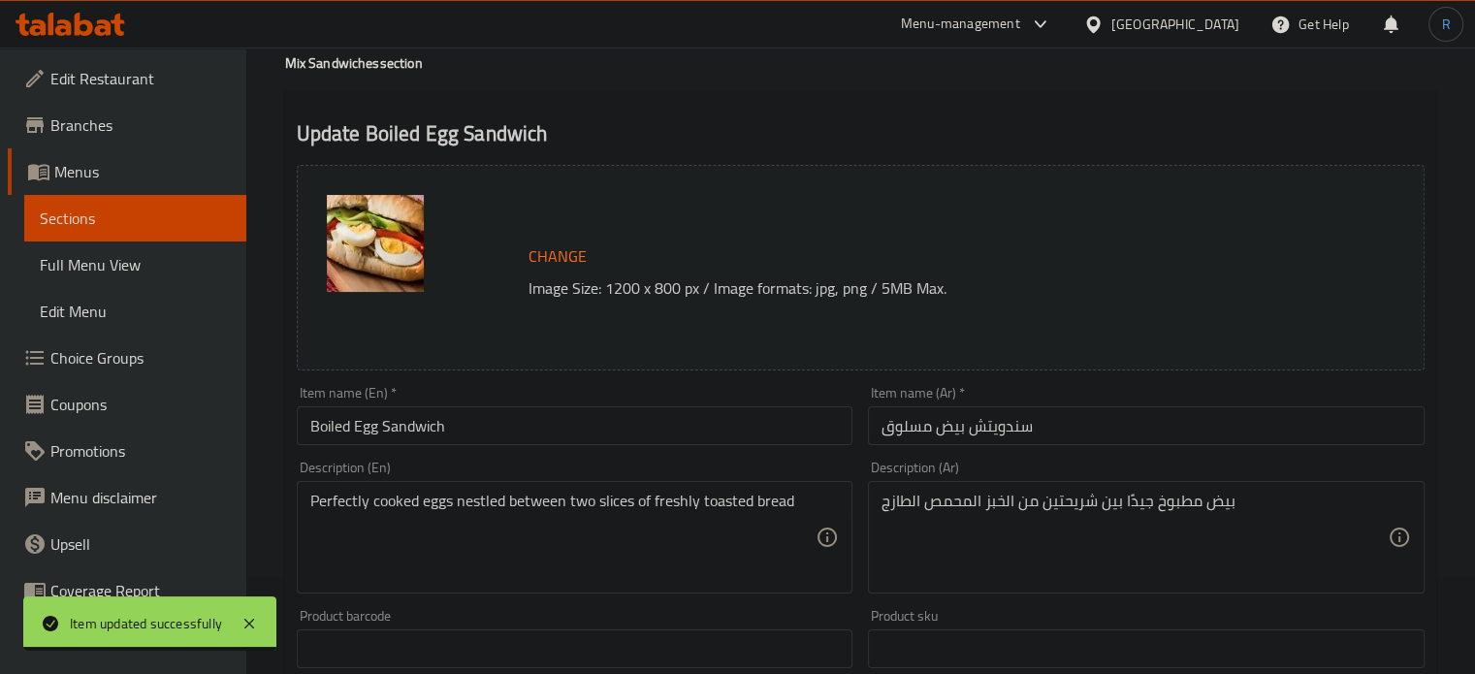
click at [859, 103] on div "Update Boiled Egg Sandwich Change Image Size: 1200 x 800 px / Image formats: jp…" at bounding box center [860, 669] width 1151 height 1157
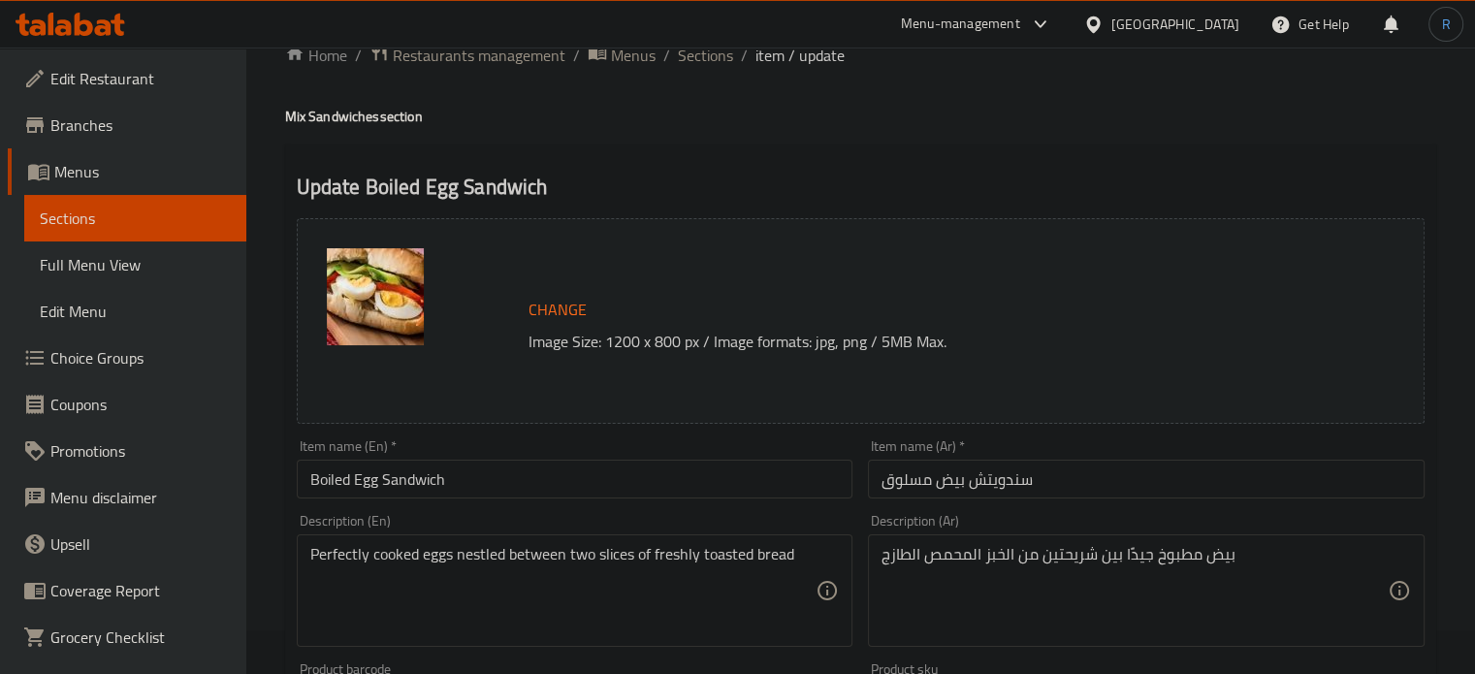
scroll to position [0, 0]
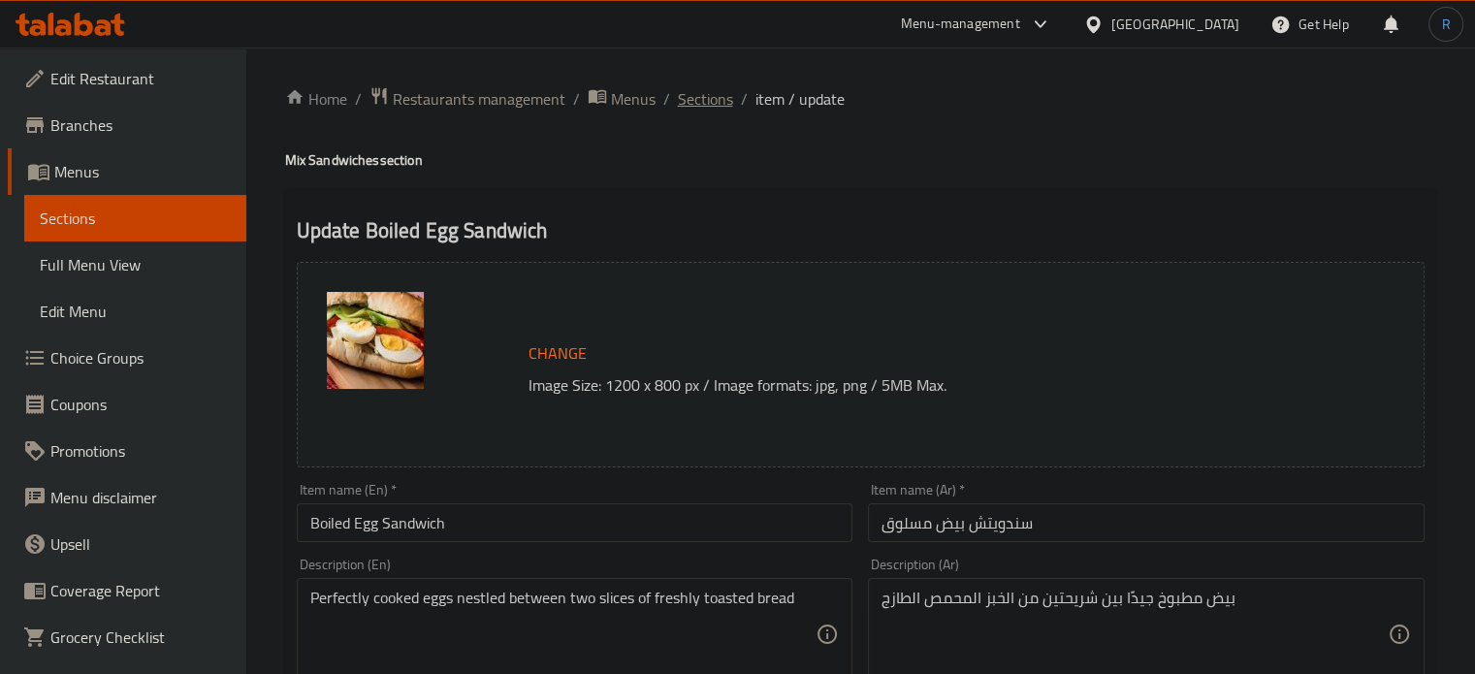
click at [696, 99] on span "Sections" at bounding box center [705, 98] width 55 height 23
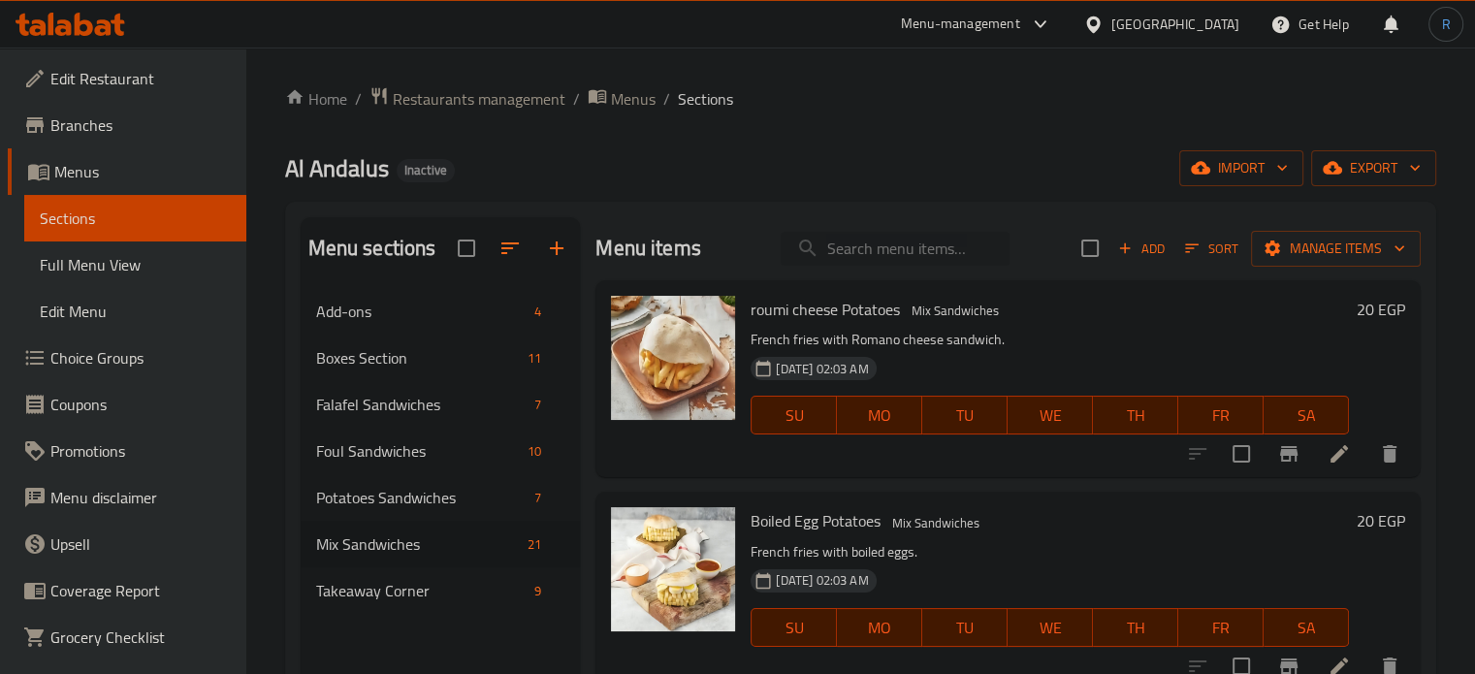
click at [849, 255] on input "search" at bounding box center [895, 249] width 229 height 34
paste input "Moussaka Sandwich"
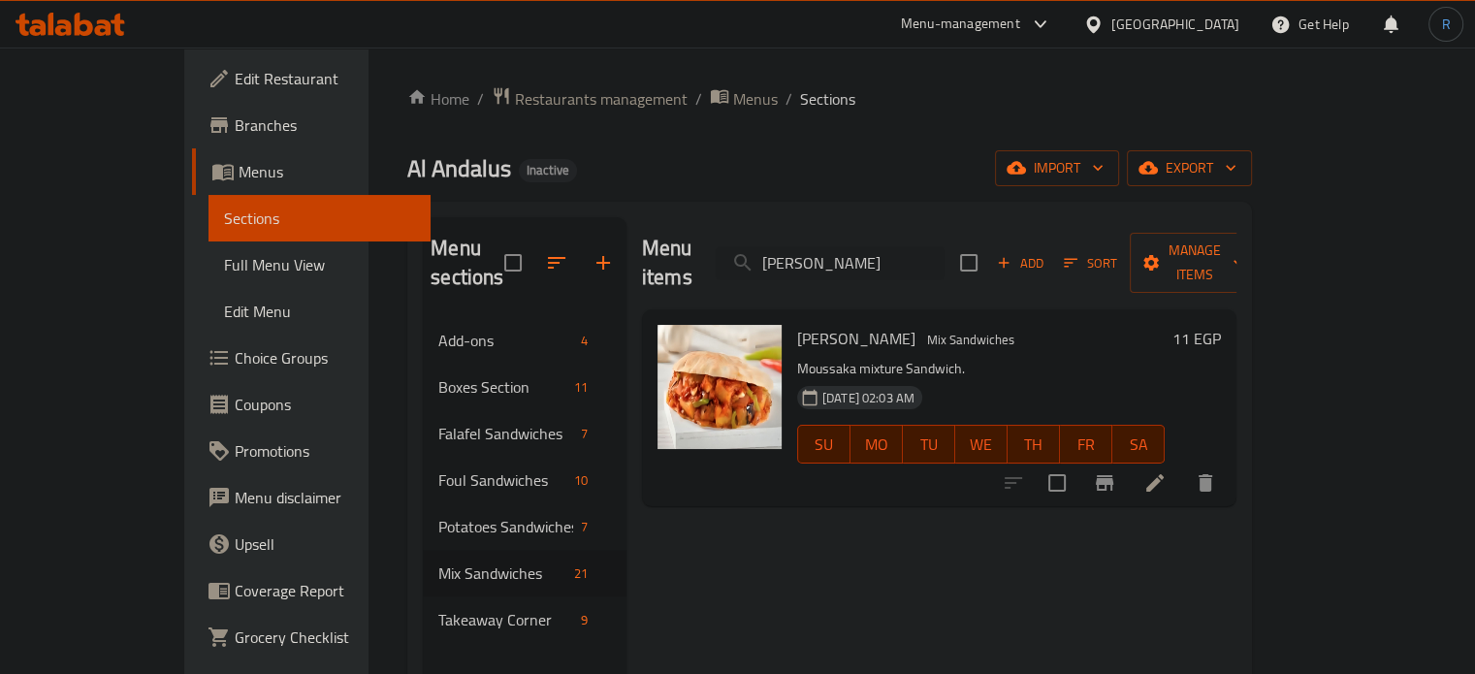
type input "Moussaka Sandwich"
click at [1182, 465] on li at bounding box center [1155, 482] width 54 height 35
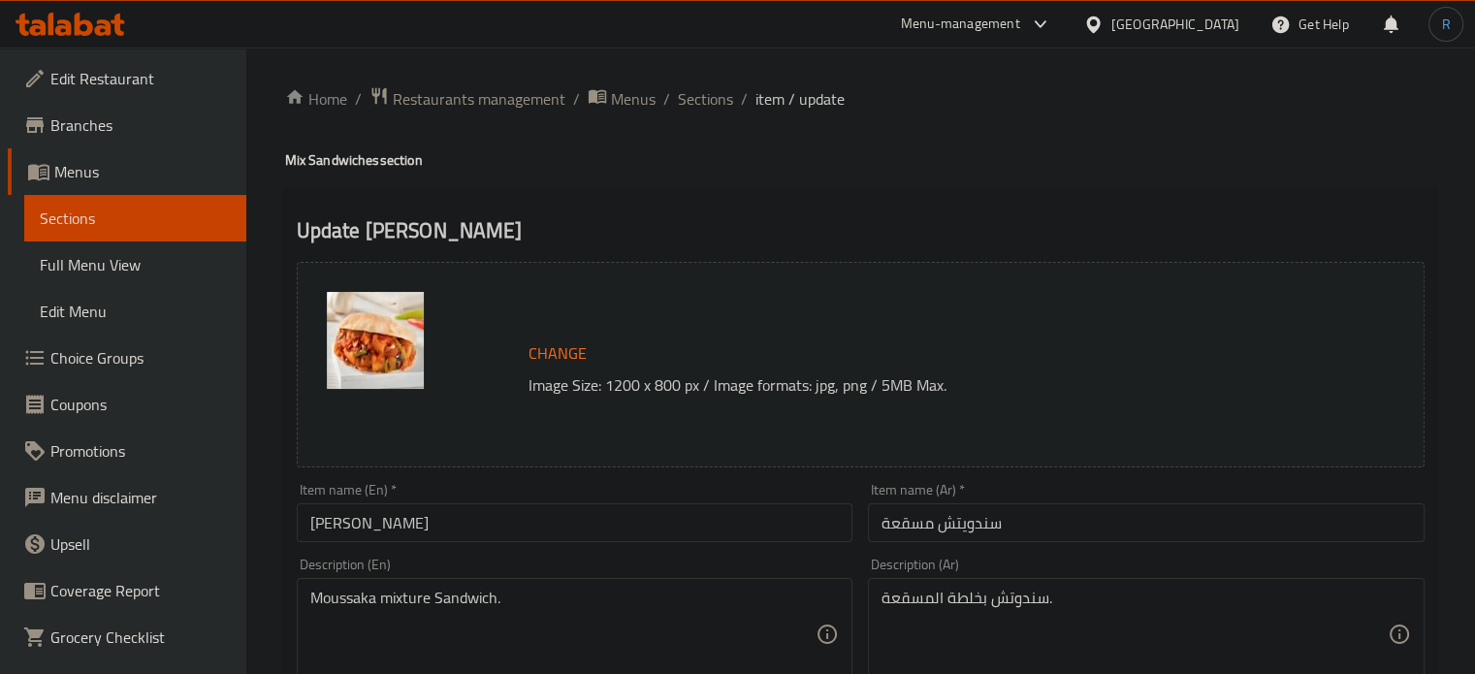
click at [563, 605] on textarea "Moussaka mixture Sandwich." at bounding box center [563, 635] width 506 height 92
paste textarea "Eggplant, potato, tomato, and garlic"
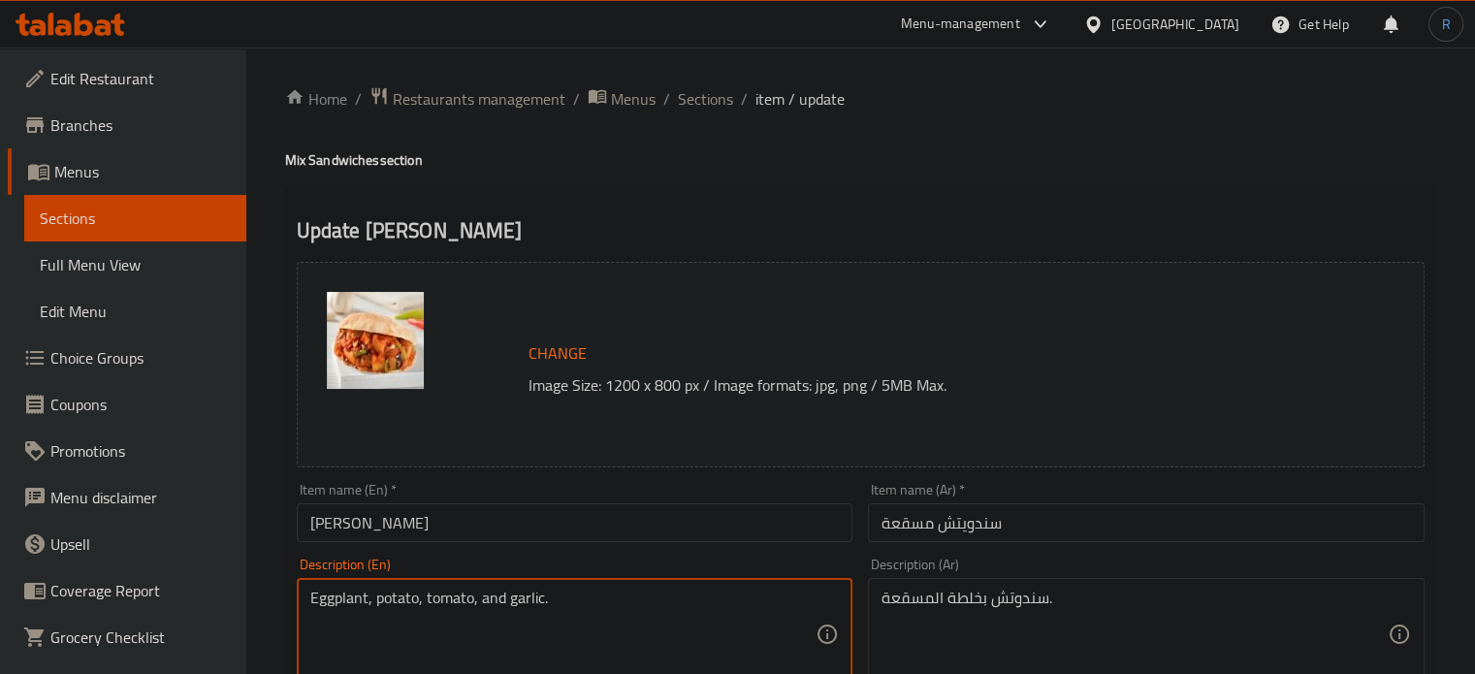
click at [562, 607] on textarea "Eggplant, potato, tomato, and garlic." at bounding box center [563, 635] width 506 height 92
paste textarea "Marinated eggplant with tomato sauce"
type textarea "Marinated eggplant with tomato sauce."
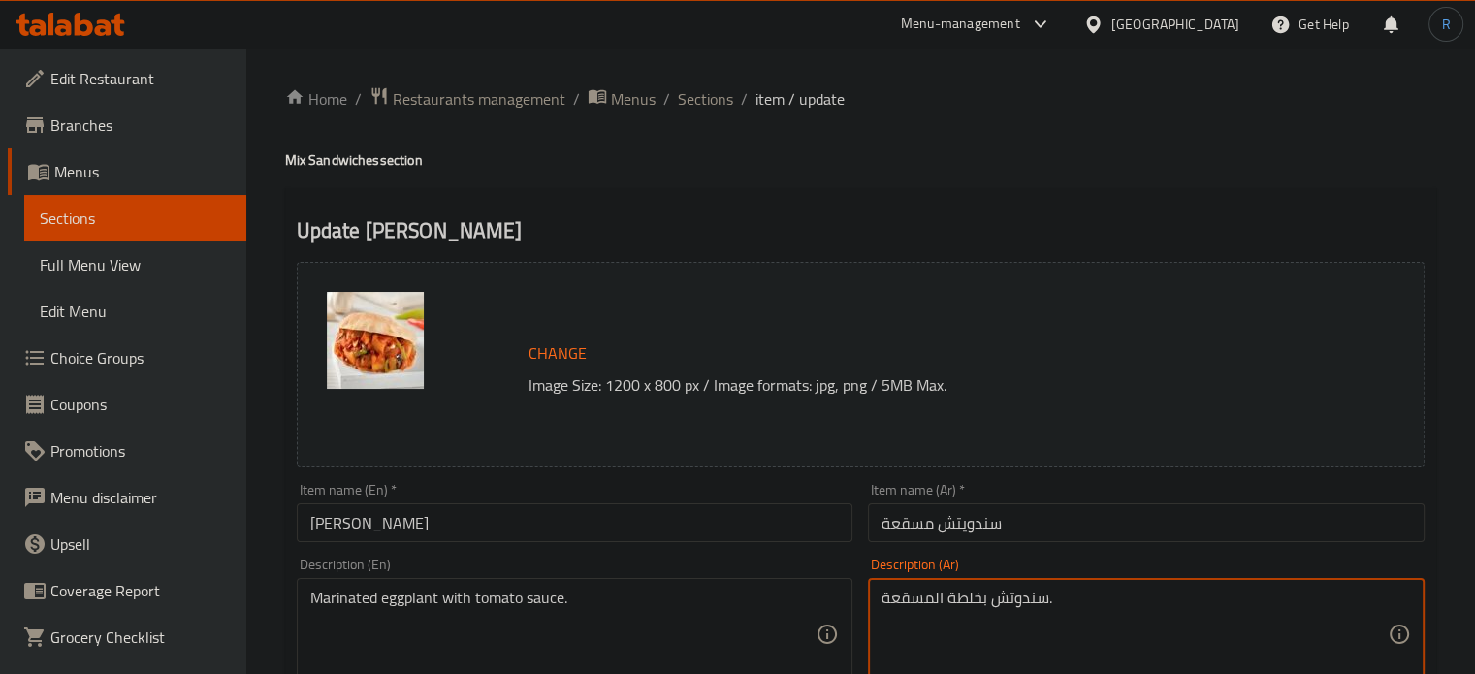
click at [1016, 596] on textarea "سندوتش بخلطة المسقعة." at bounding box center [1134, 635] width 506 height 92
paste textarea "اذنجان متبل مع صوص طماطم"
type textarea "باذنجان متبل مع صوص طماطم."
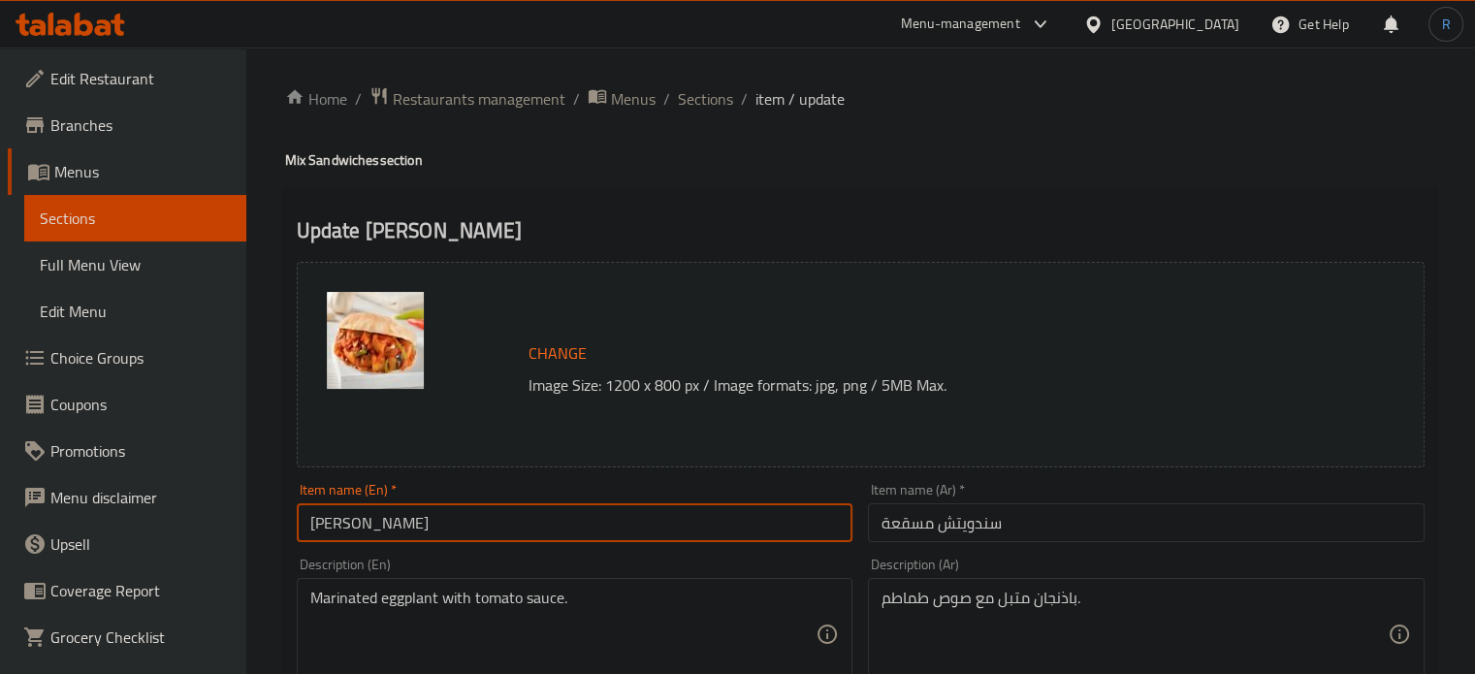
click at [749, 523] on input "Moussaka Sandwich" at bounding box center [575, 522] width 557 height 39
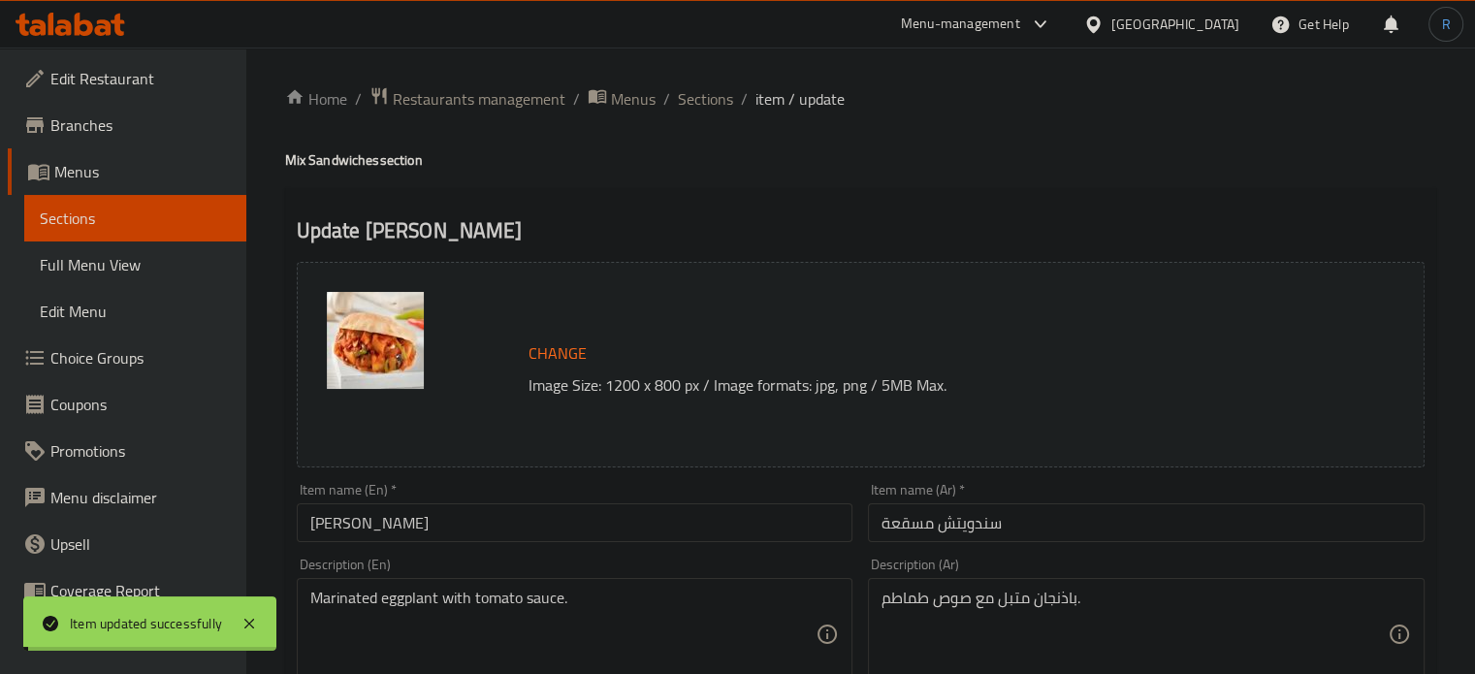
click at [700, 520] on input "Moussaka Sandwich" at bounding box center [575, 522] width 557 height 39
drag, startPoint x: 817, startPoint y: 153, endPoint x: 757, endPoint y: 134, distance: 63.2
click at [817, 153] on h4 "Mix Sandwiches section" at bounding box center [860, 159] width 1151 height 19
click at [702, 93] on span "Sections" at bounding box center [705, 98] width 55 height 23
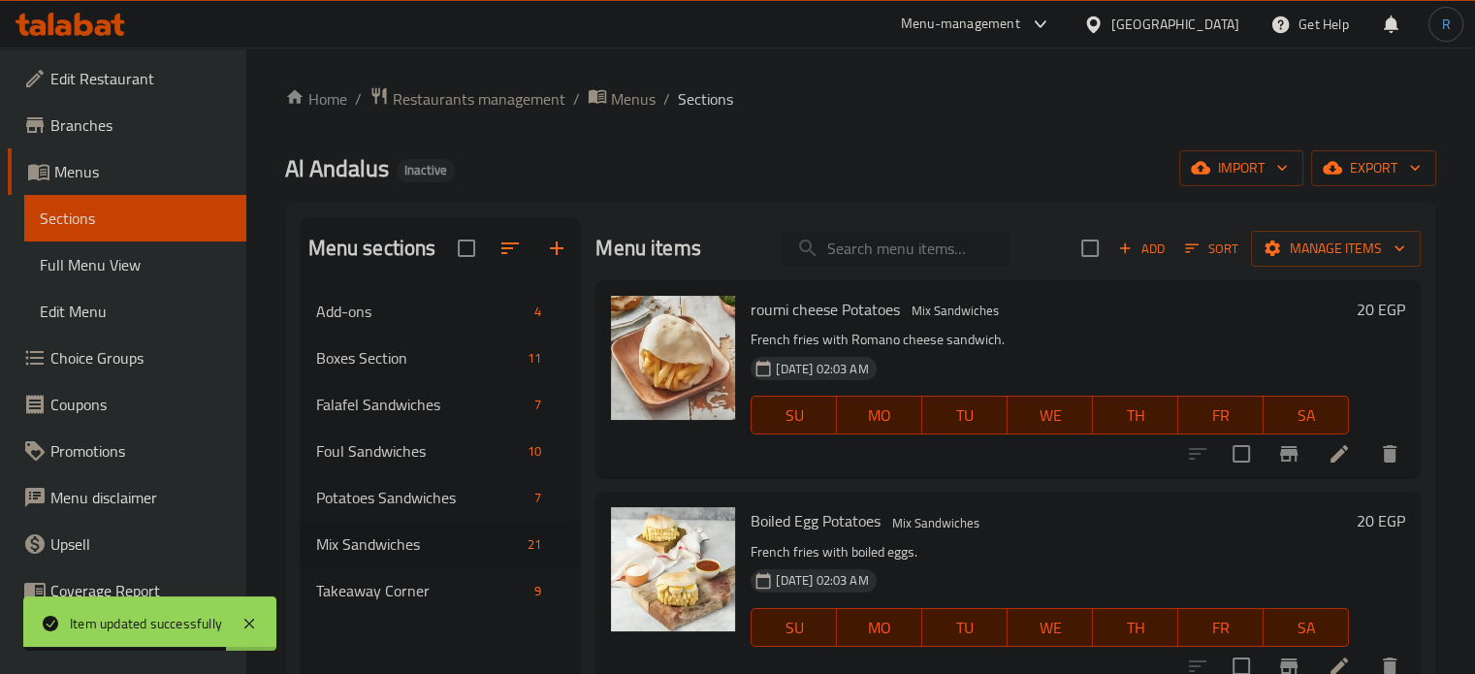
click at [842, 258] on input "search" at bounding box center [895, 249] width 229 height 34
paste input "Shakshuka Sandwich"
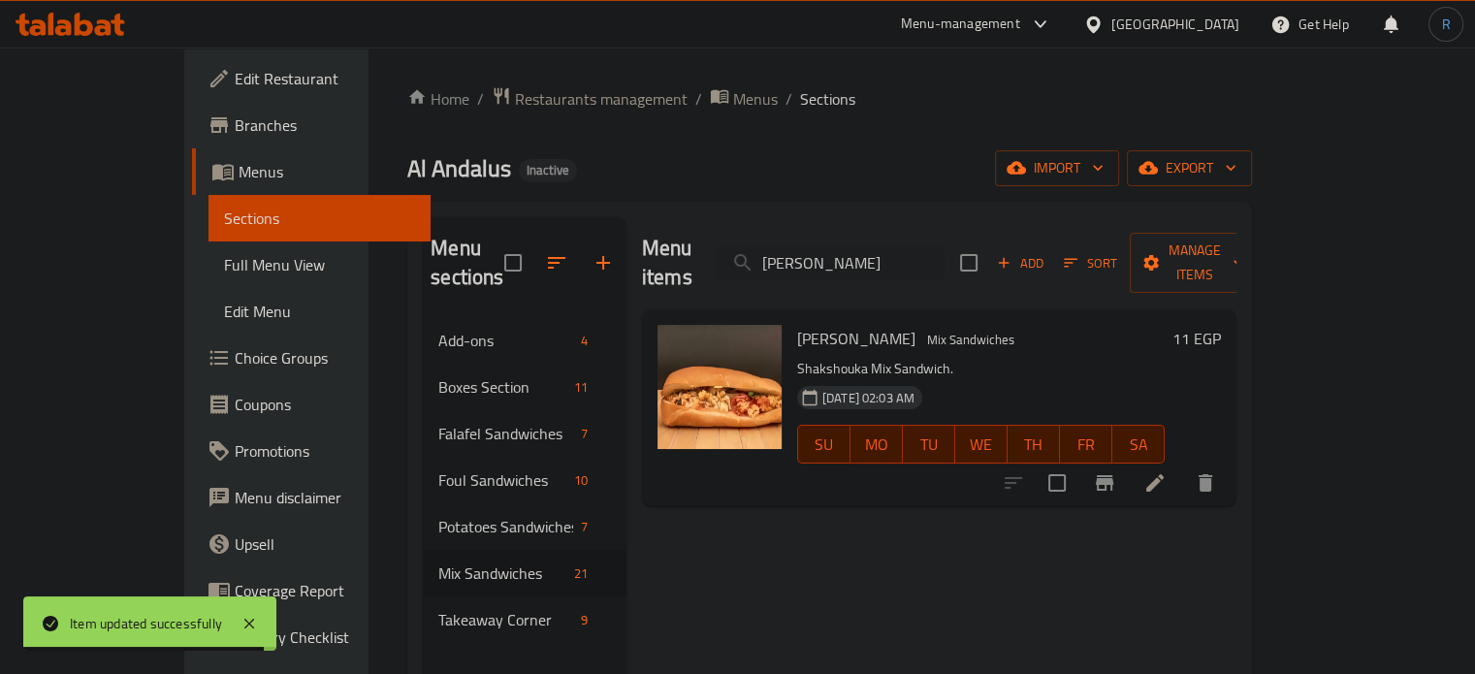
type input "Shakshuka Sandwich"
click at [1167, 471] on icon at bounding box center [1154, 482] width 23 height 23
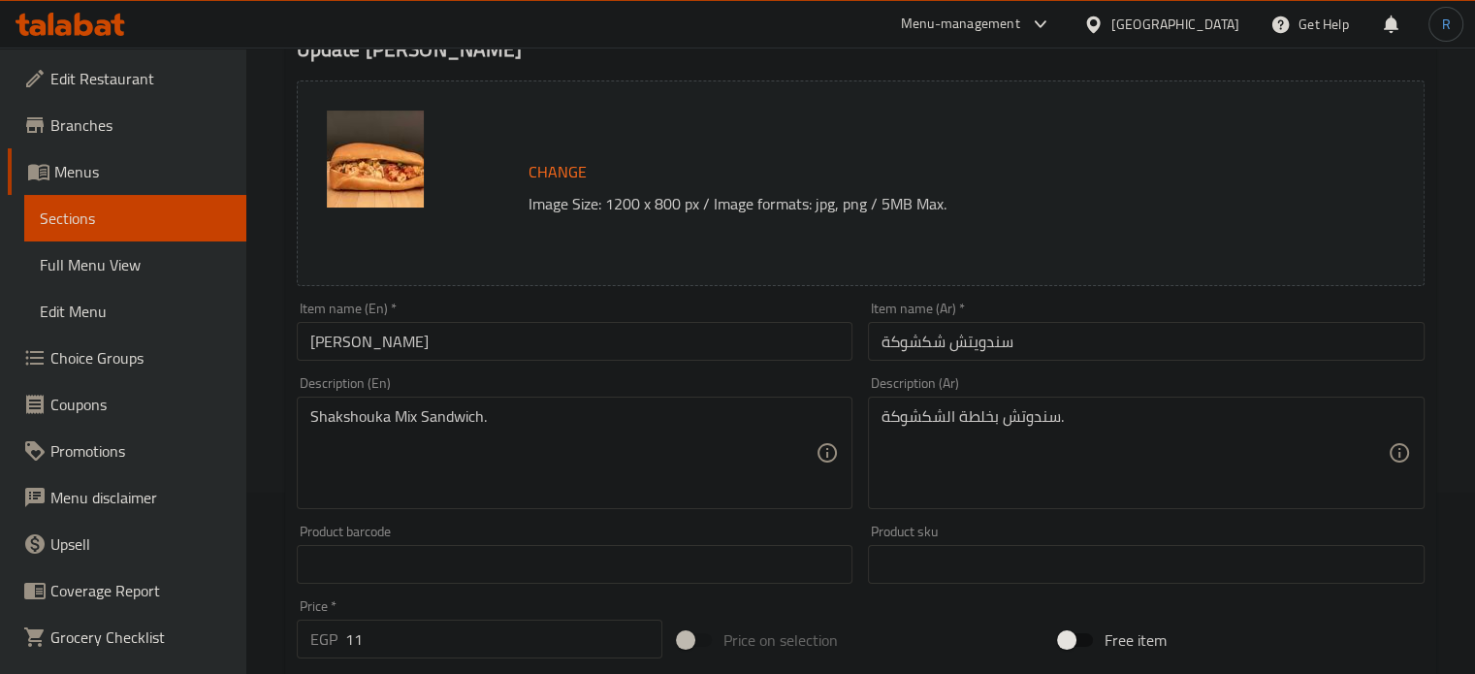
scroll to position [194, 0]
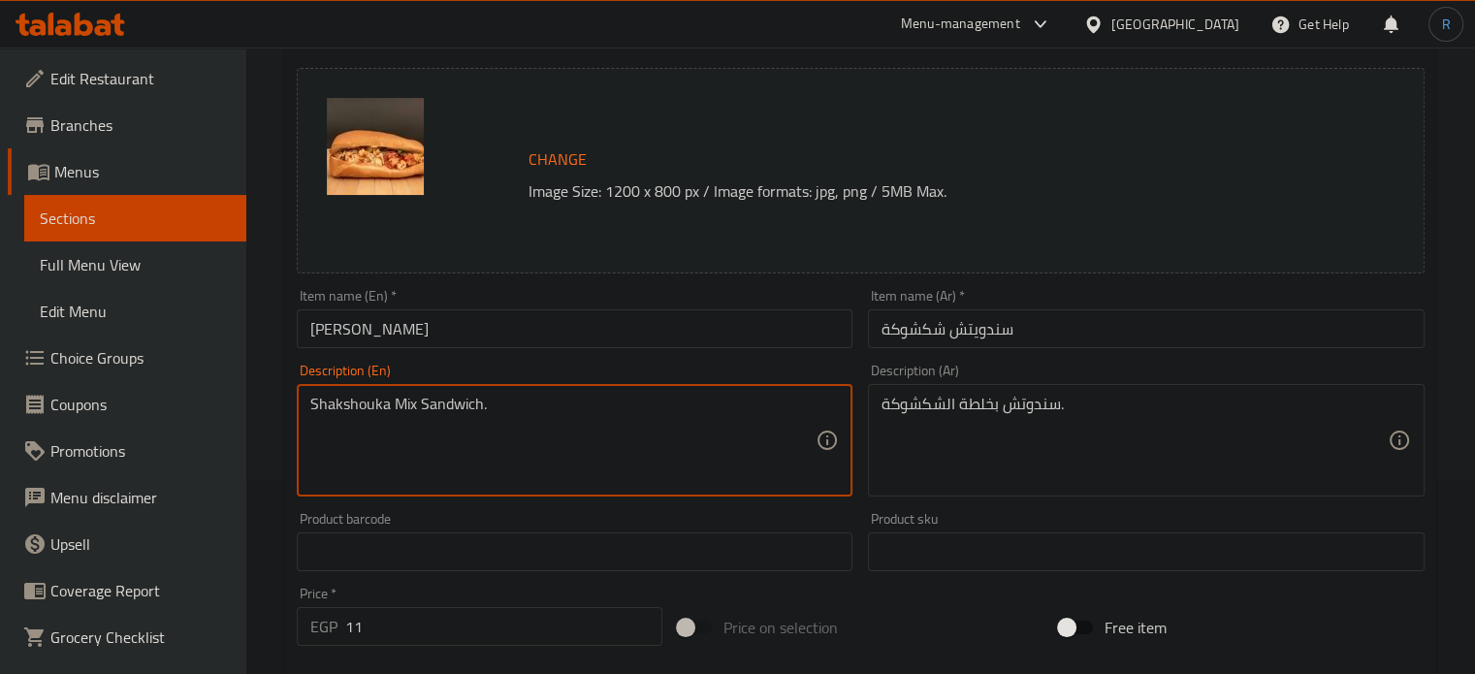
click at [509, 410] on textarea "Shakshouka Mix Sandwich." at bounding box center [563, 441] width 506 height 92
paste textarea "A sandwich made with eggs poached in a tomato and pepper sauce"
type textarea "A sandwich made with eggs poached in a tomato and pepper sauce"
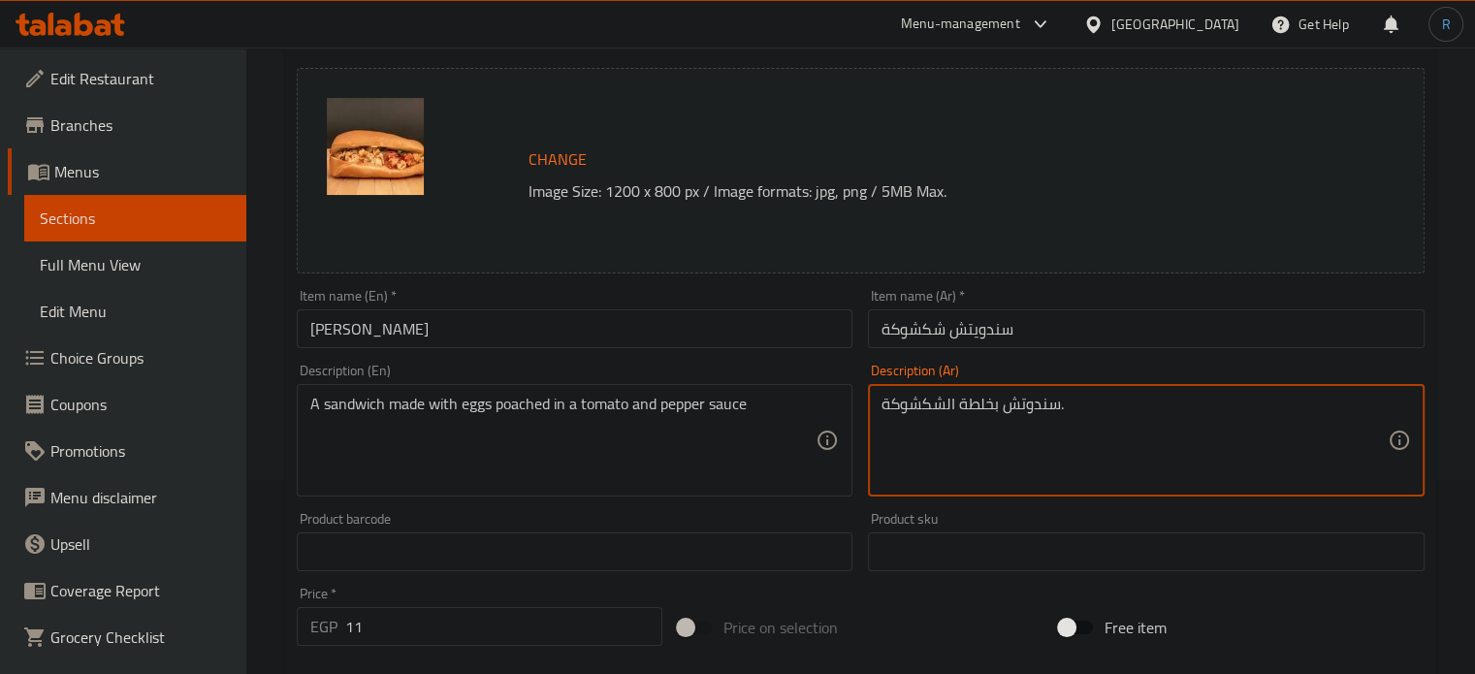
click at [926, 411] on textarea "سندوتش بخلطة الشكشوكة." at bounding box center [1134, 441] width 506 height 92
paste textarea "يتش مصنوع من البيض النصف المسلوق بصلصة الطماطم والفلفل"
type textarea "سندويتش مصنوع من البيض النصف المسلوق بصلصة الطماطم والفلفل"
click at [510, 329] on input "Shakshuka Sandwich" at bounding box center [575, 328] width 557 height 39
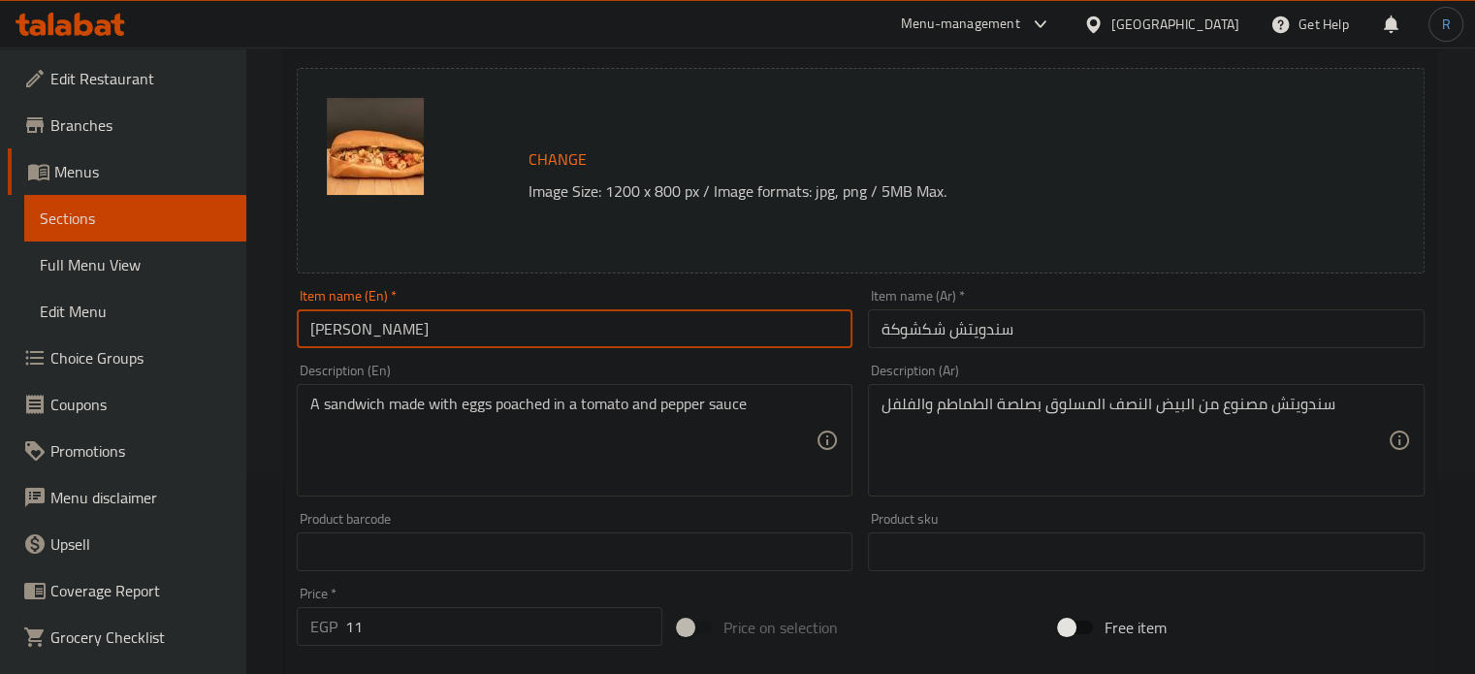
click at [510, 329] on input "Shakshuka Sandwich" at bounding box center [575, 328] width 557 height 39
click at [651, 334] on input "Shakshuka Sandwich" at bounding box center [575, 328] width 557 height 39
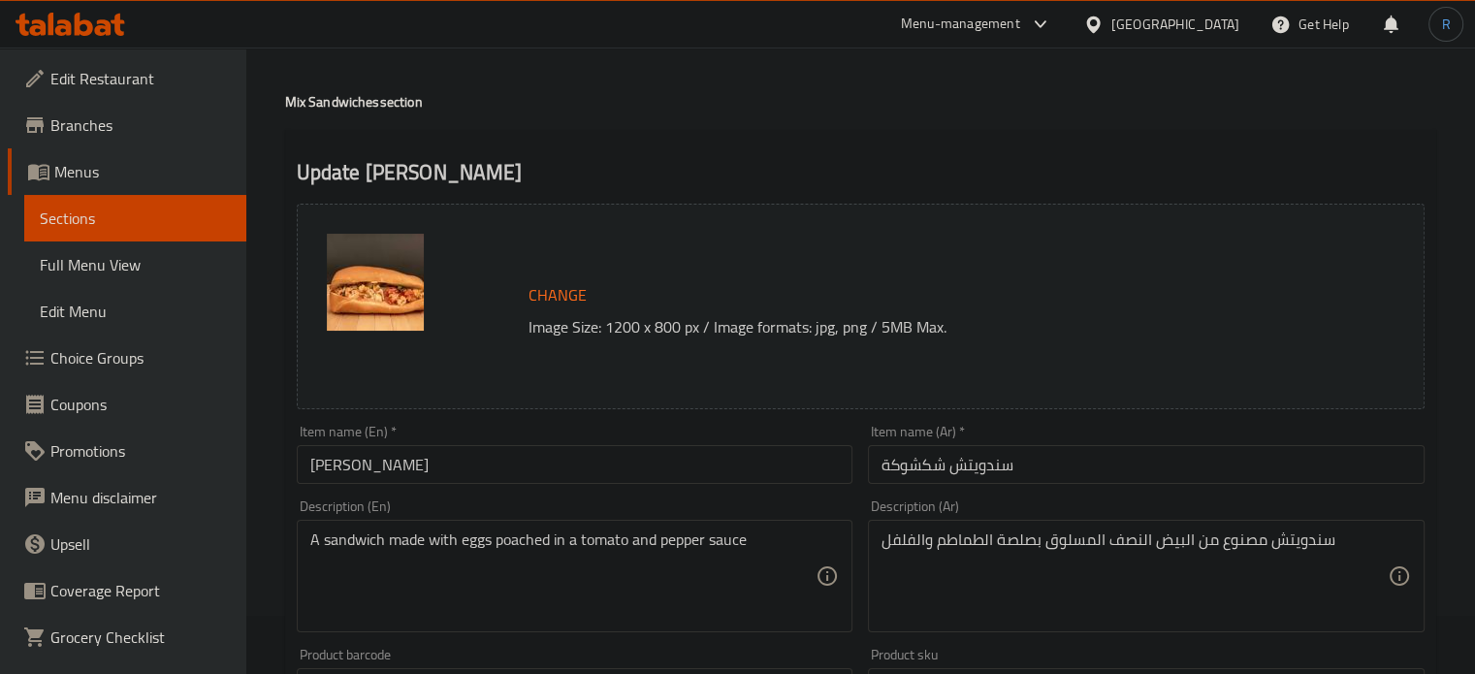
scroll to position [0, 0]
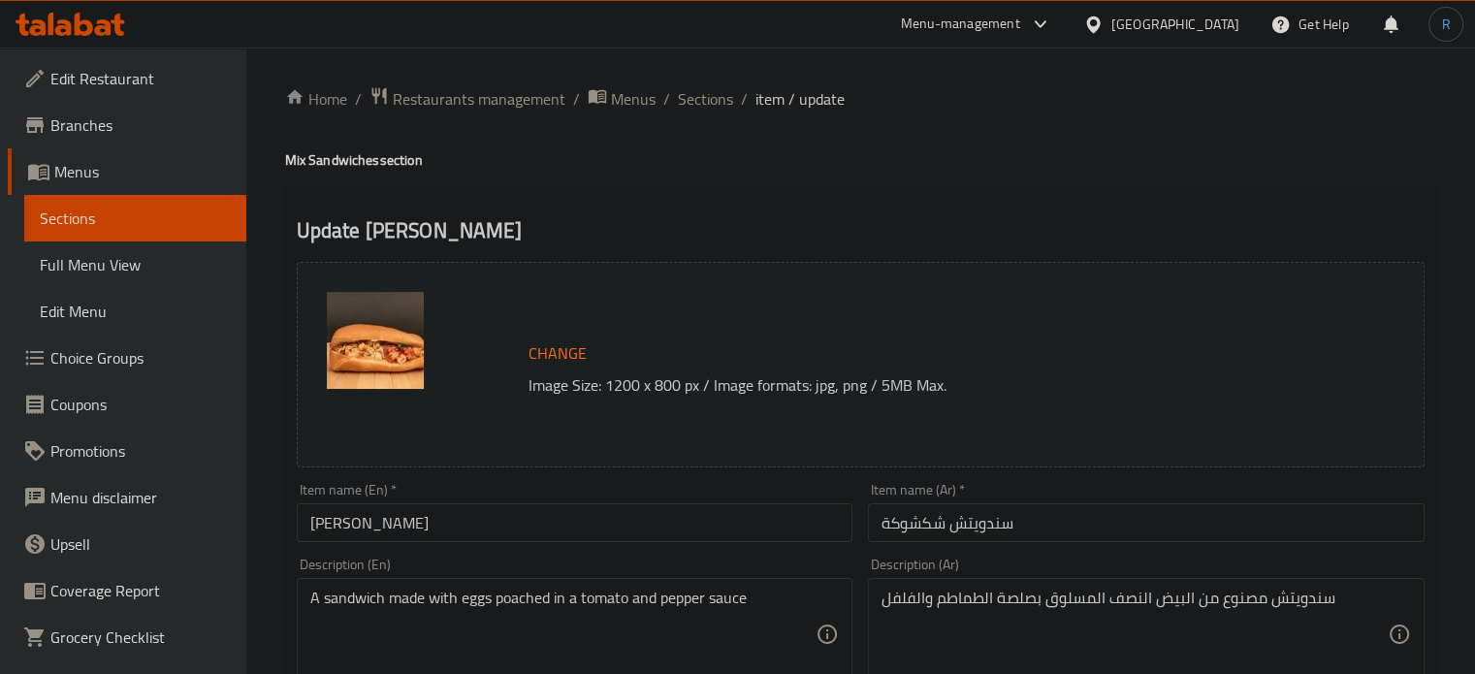
drag, startPoint x: 776, startPoint y: 127, endPoint x: 741, endPoint y: 127, distance: 34.9
click at [688, 104] on span "Sections" at bounding box center [705, 98] width 55 height 23
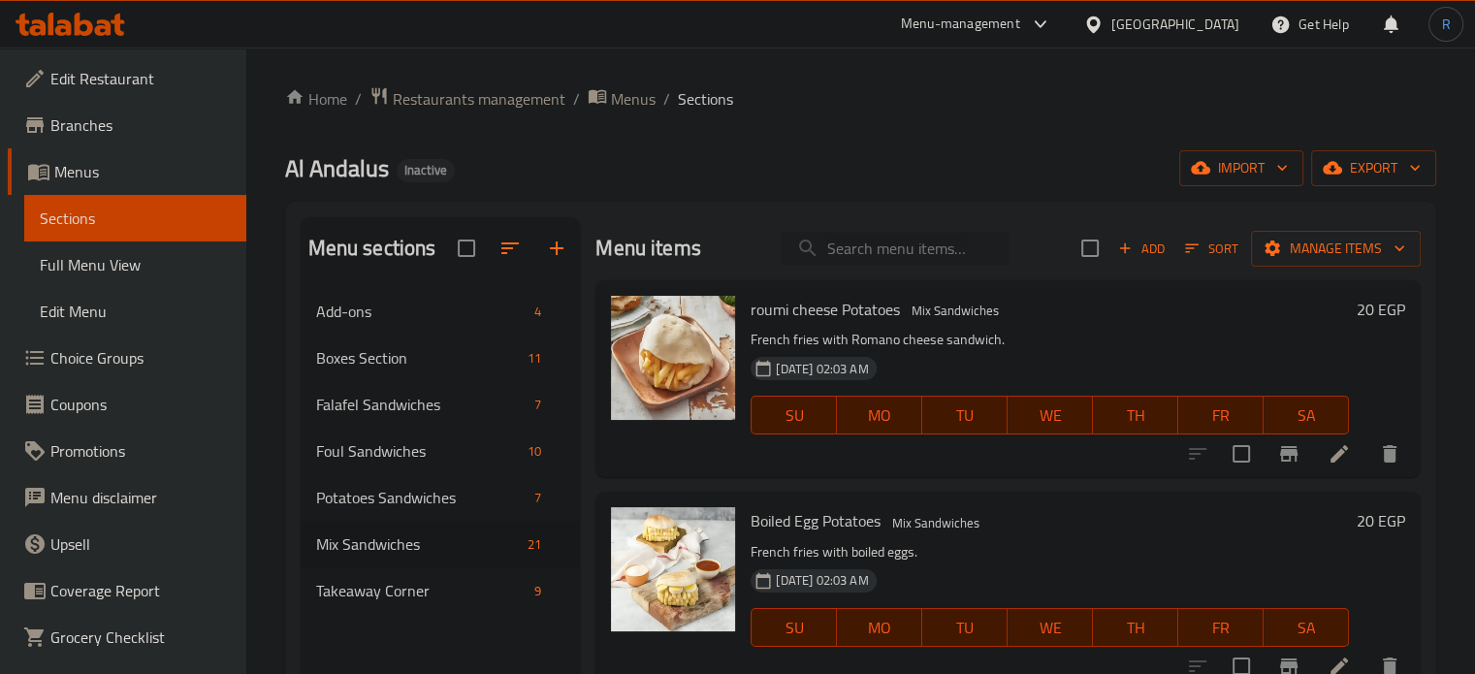
click at [891, 249] on input "search" at bounding box center [895, 249] width 229 height 34
paste input "Pizza Egg Sandwich"
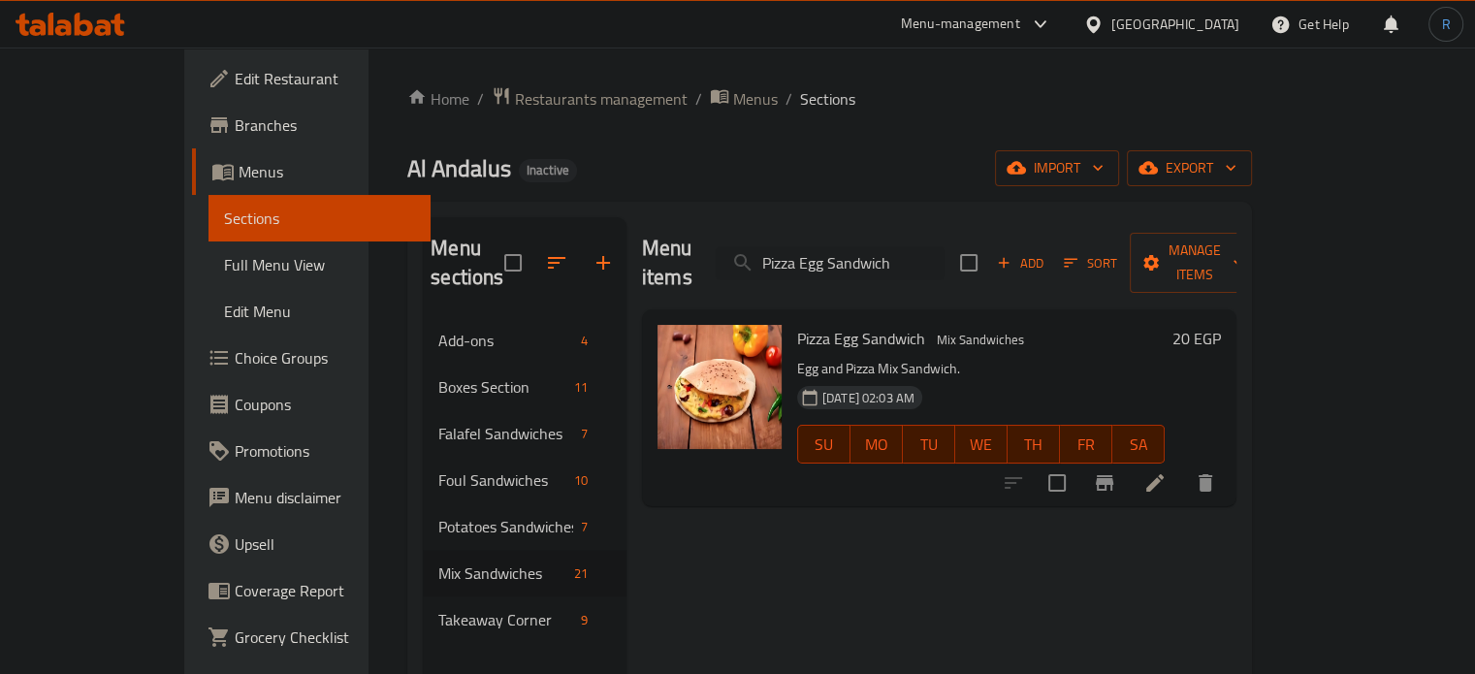
type input "Pizza Egg Sandwich"
click at [1182, 465] on li at bounding box center [1155, 482] width 54 height 35
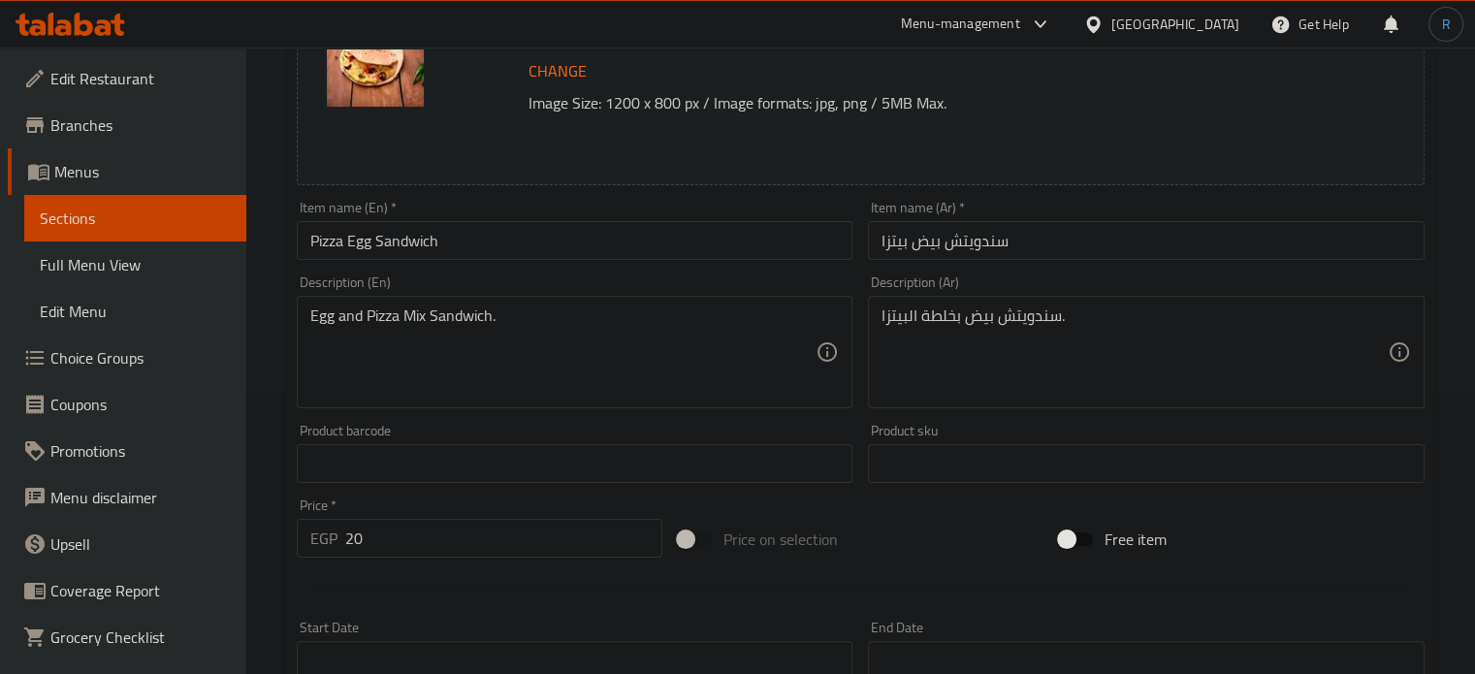
scroll to position [291, 0]
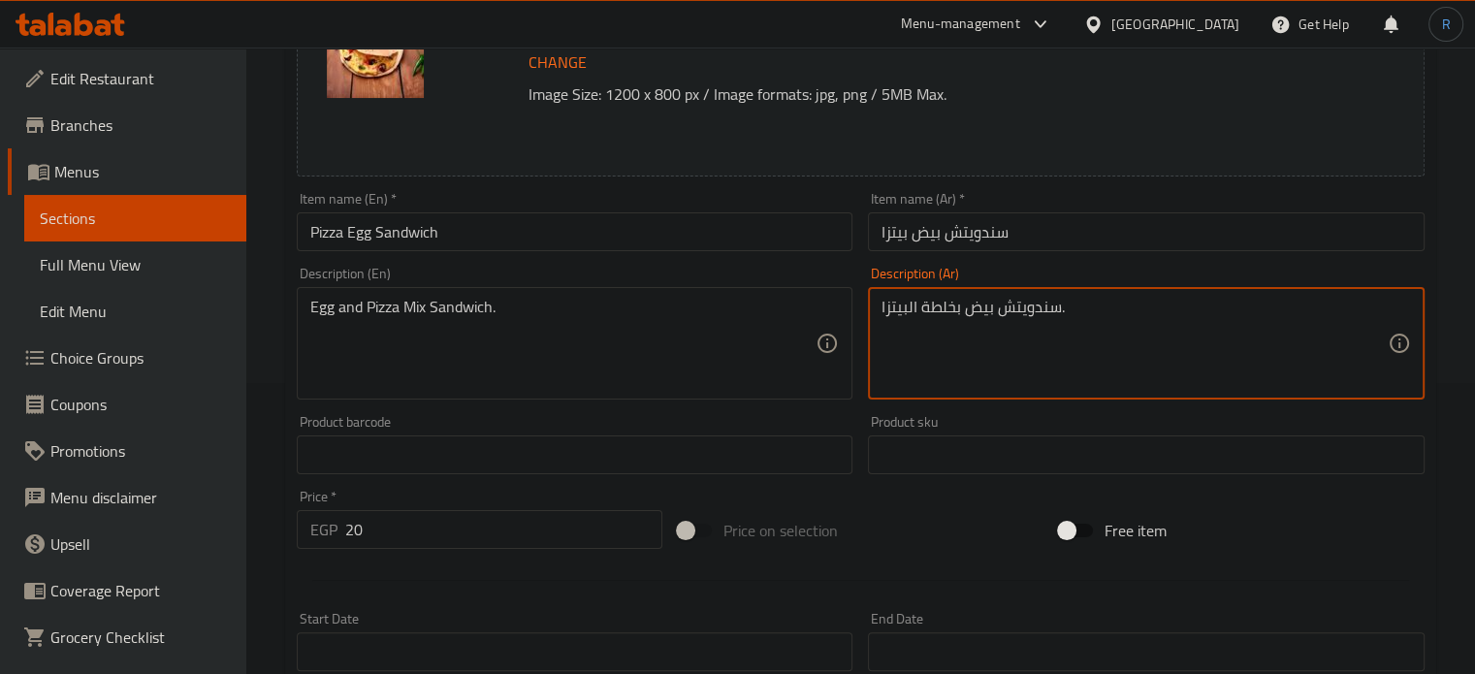
click at [931, 311] on textarea "سندويتش بيض بخلطة البيتزا." at bounding box center [1134, 344] width 506 height 92
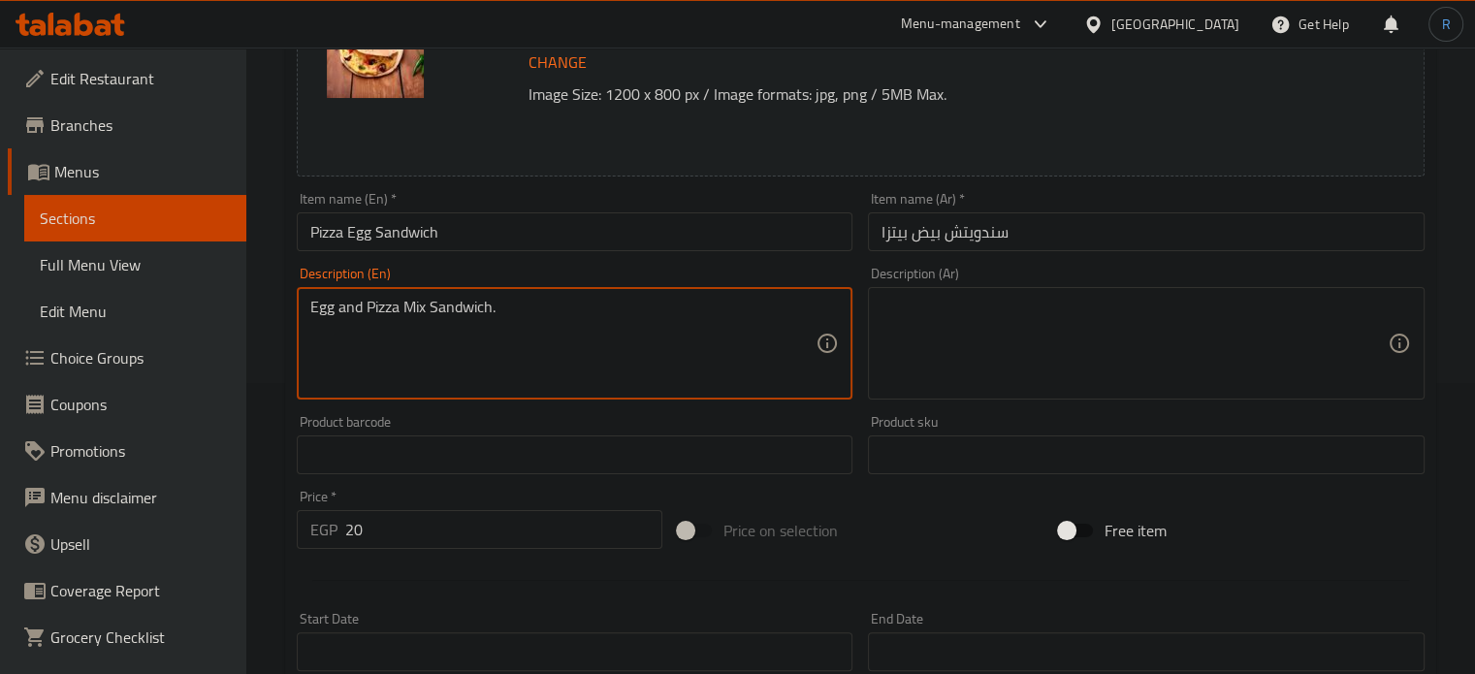
click at [619, 302] on textarea "Egg and Pizza Mix Sandwich." at bounding box center [563, 344] width 506 height 92
click at [601, 236] on input "Pizza Egg Sandwich" at bounding box center [575, 231] width 557 height 39
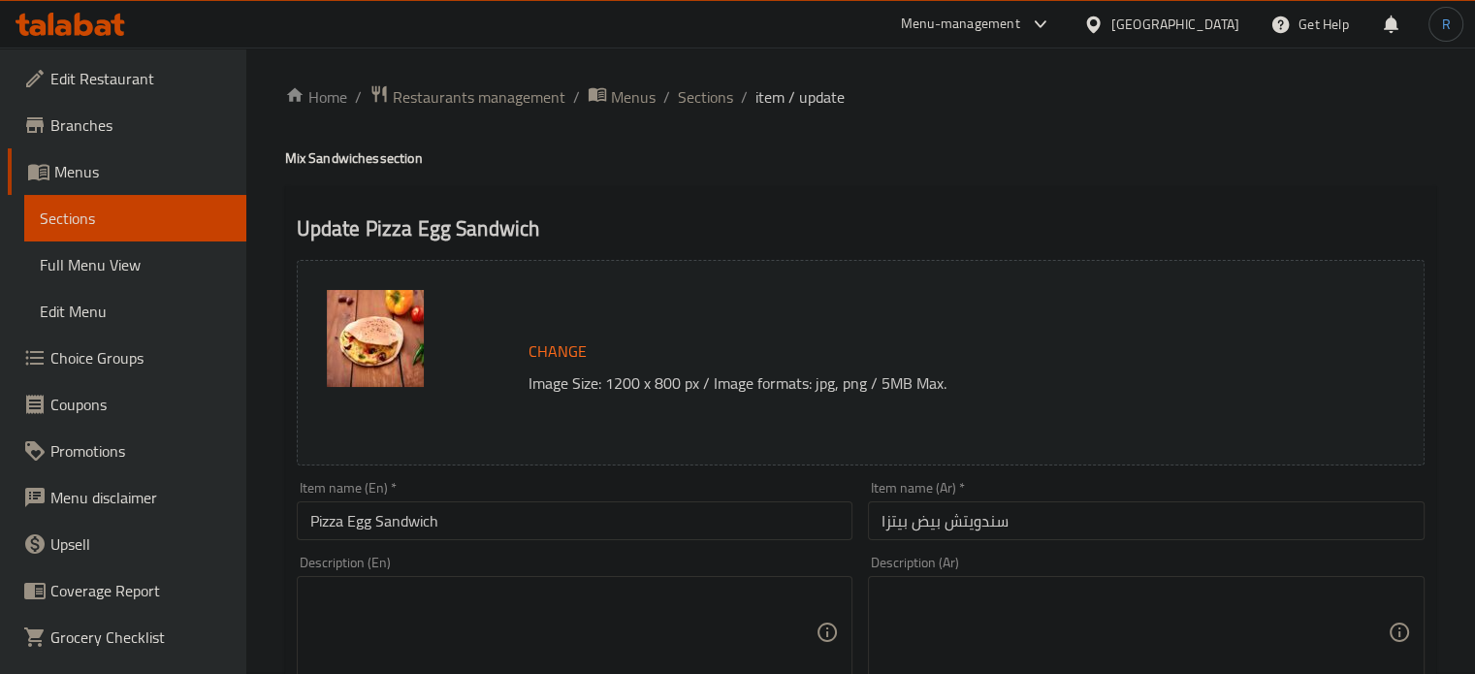
scroll to position [0, 0]
drag, startPoint x: 817, startPoint y: 194, endPoint x: 717, endPoint y: 141, distance: 114.1
click at [694, 92] on span "Sections" at bounding box center [705, 98] width 55 height 23
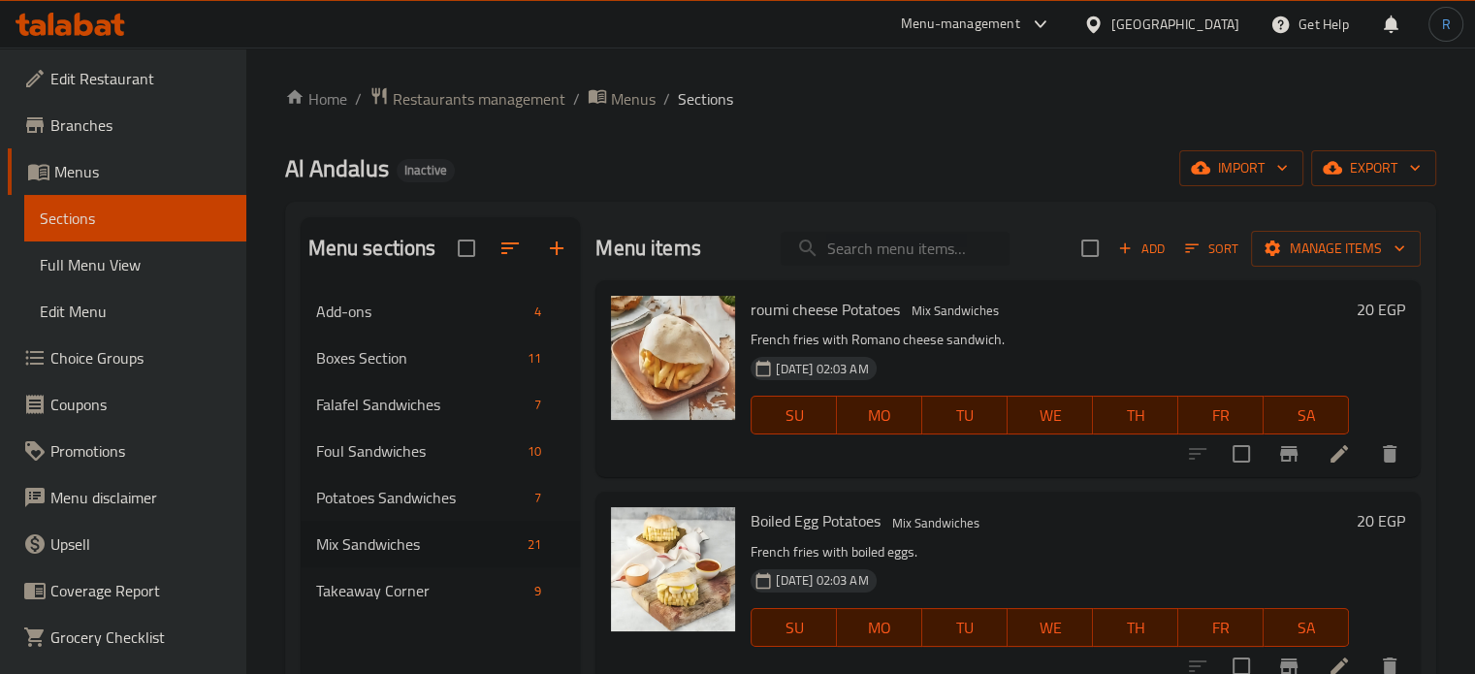
click at [846, 239] on input "search" at bounding box center [895, 249] width 229 height 34
paste input "Dynamite Sandwich"
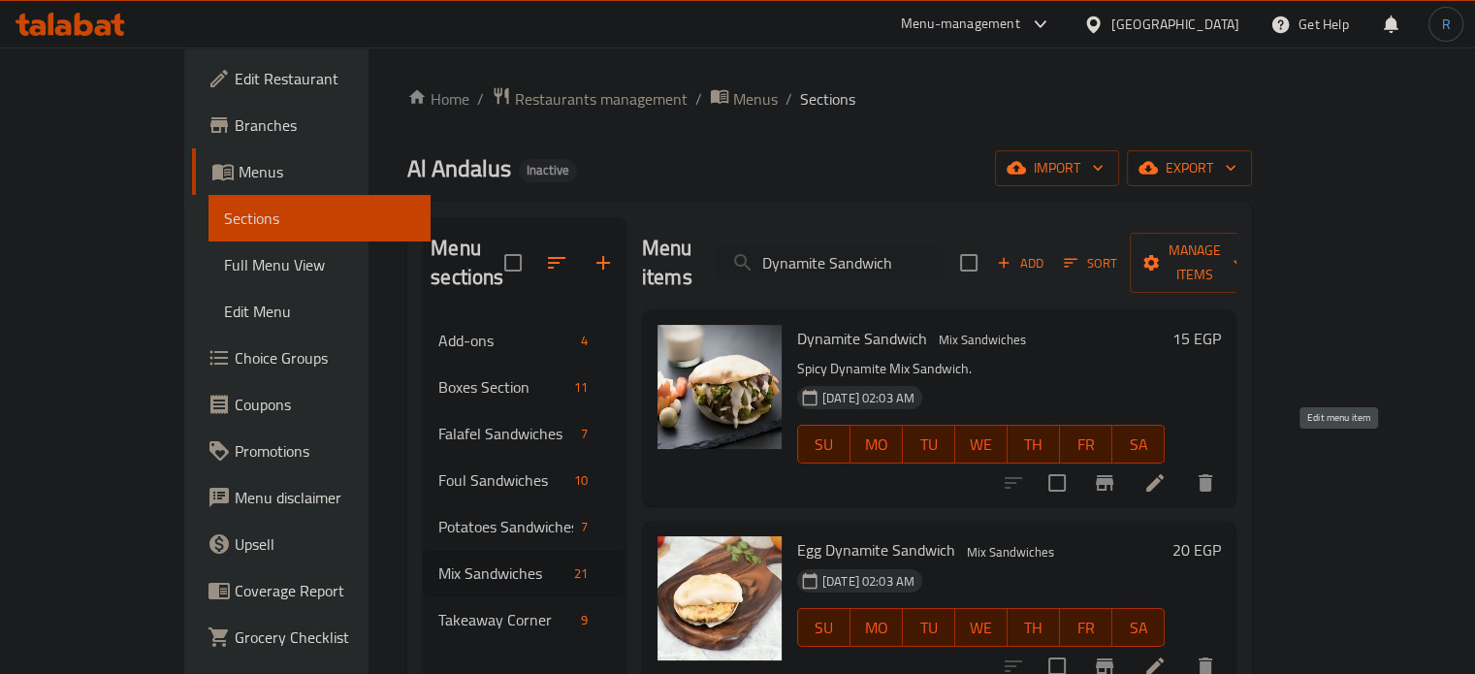
type input "Dynamite Sandwich"
click at [1167, 471] on icon at bounding box center [1154, 482] width 23 height 23
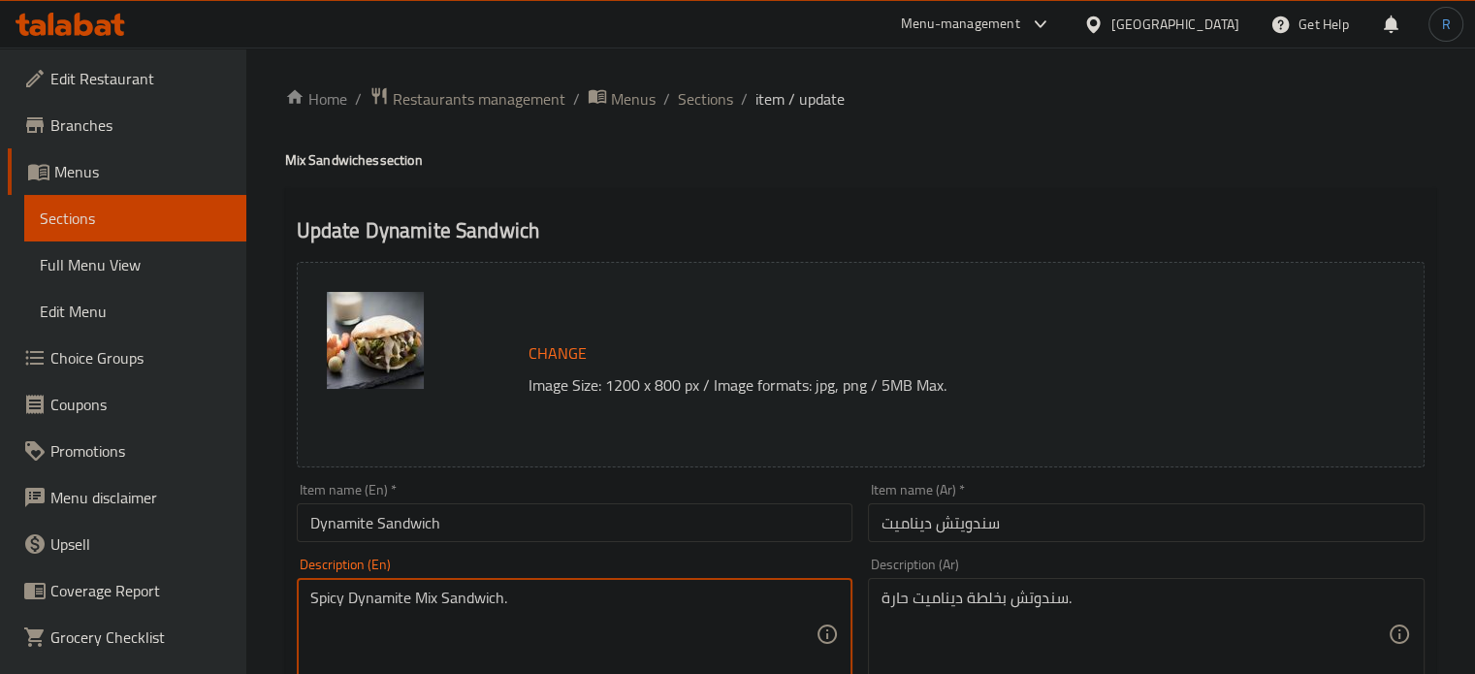
click at [420, 602] on textarea "Spicy Dynamite Mix Sandwich." at bounding box center [563, 635] width 506 height 92
paste textarea "mixture"
type textarea "Spicy Dynamite mixture Sandwich."
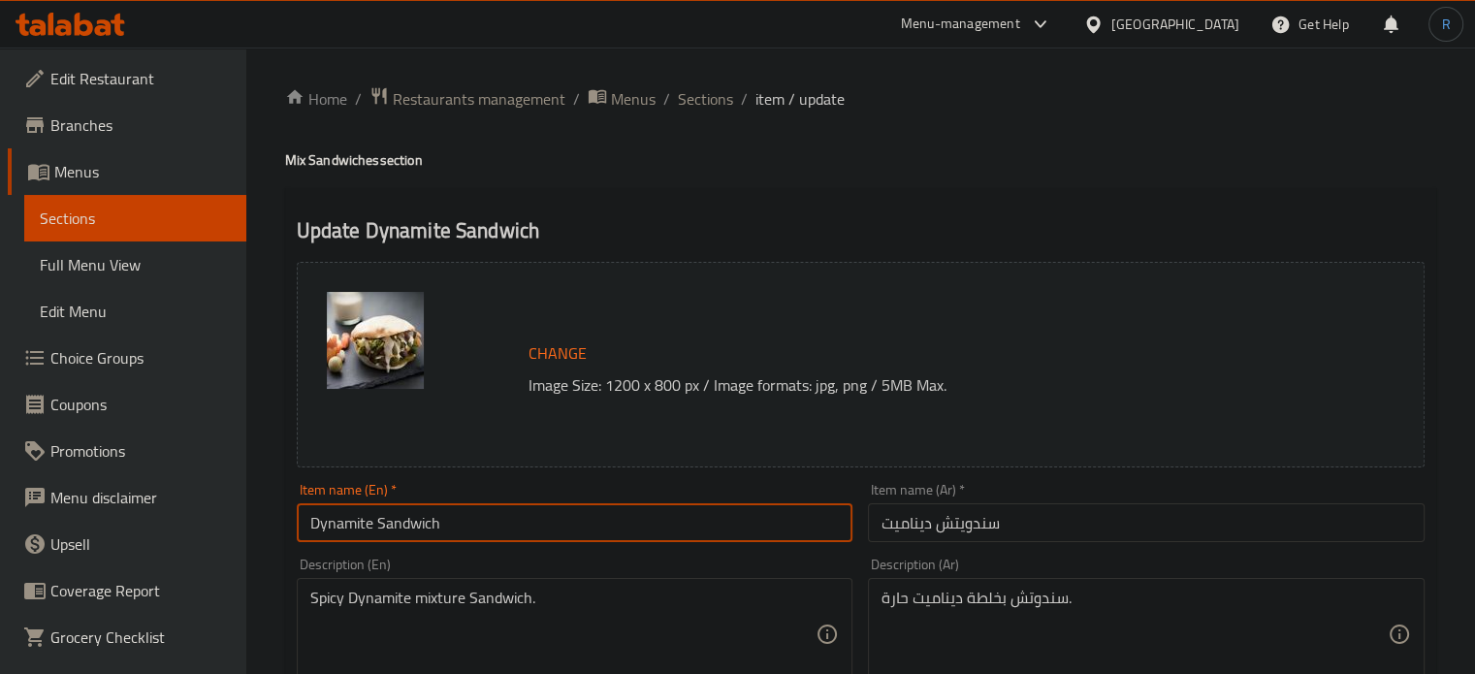
click at [507, 523] on input "Dynamite Sandwich" at bounding box center [575, 522] width 557 height 39
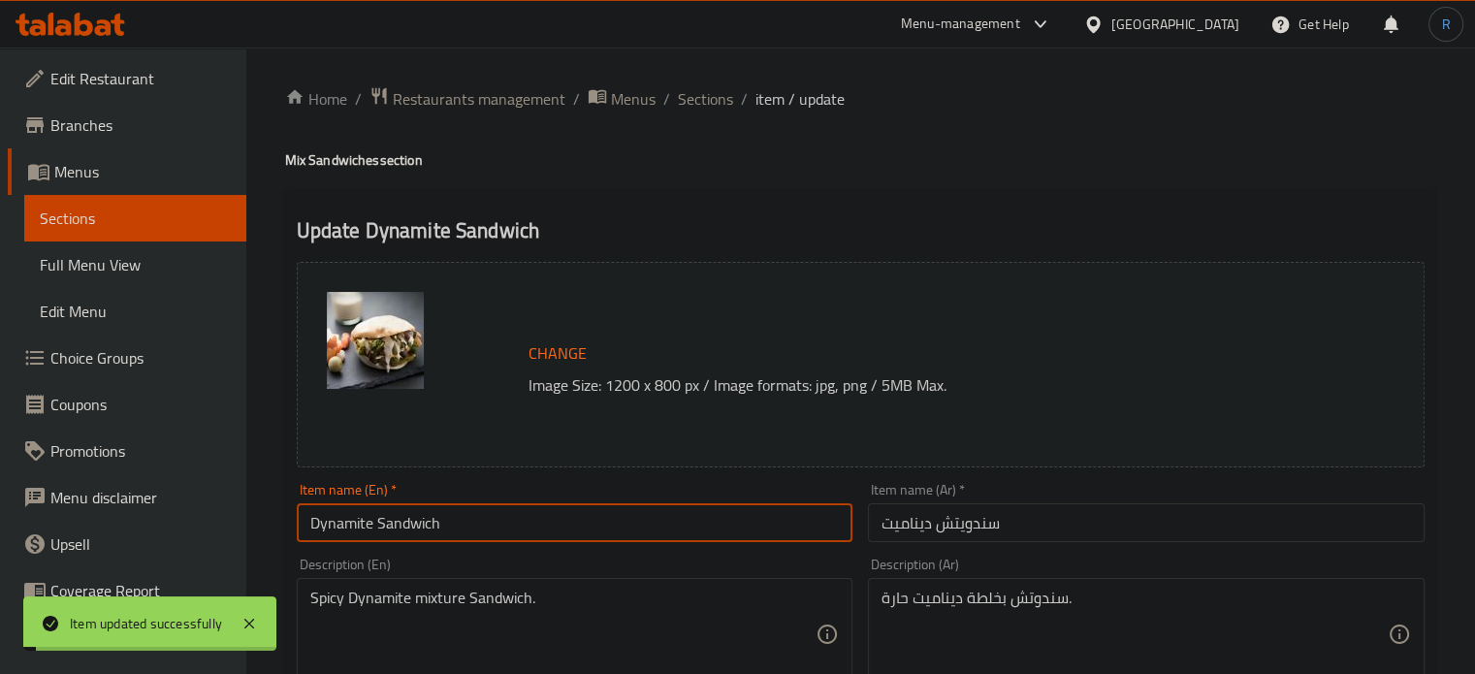
click at [706, 102] on span "Sections" at bounding box center [705, 98] width 55 height 23
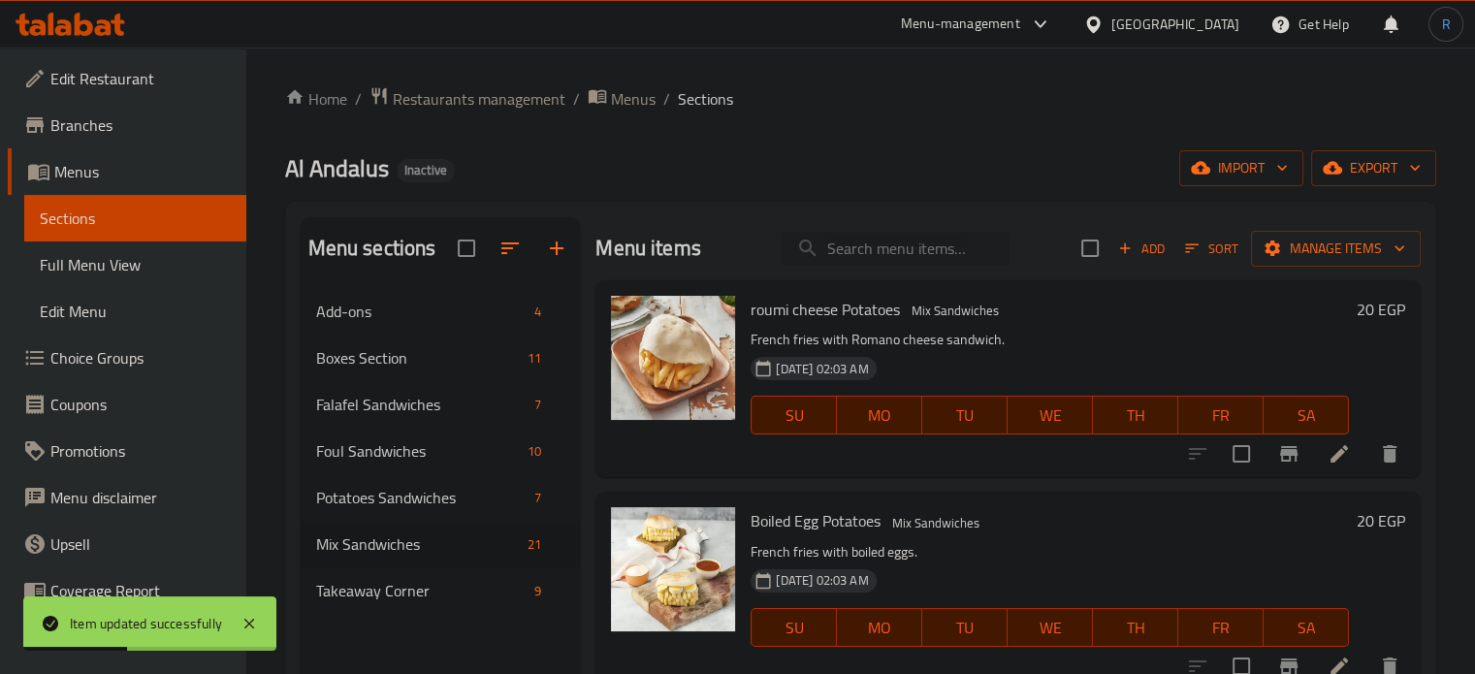
click at [903, 251] on input "search" at bounding box center [895, 249] width 229 height 34
paste input "Falafel patty"
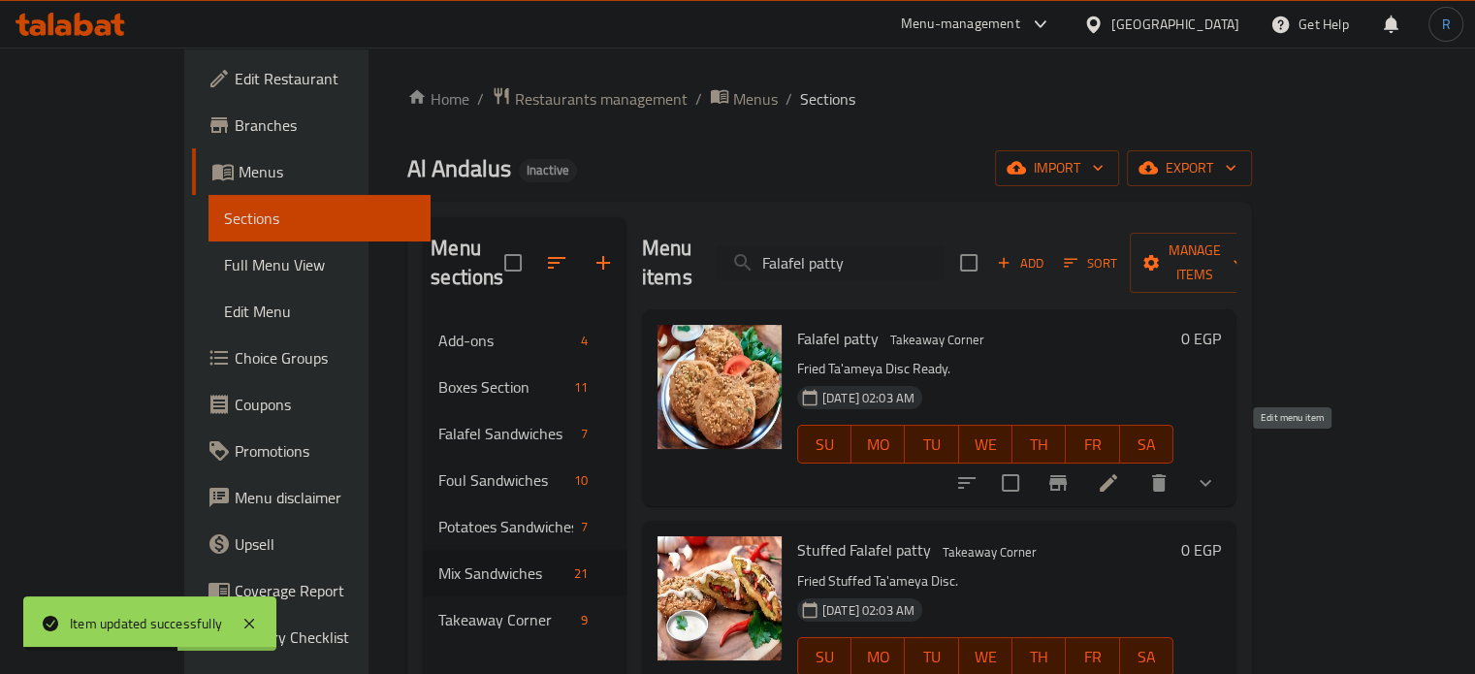
type input "Falafel patty"
click at [1120, 471] on icon at bounding box center [1108, 482] width 23 height 23
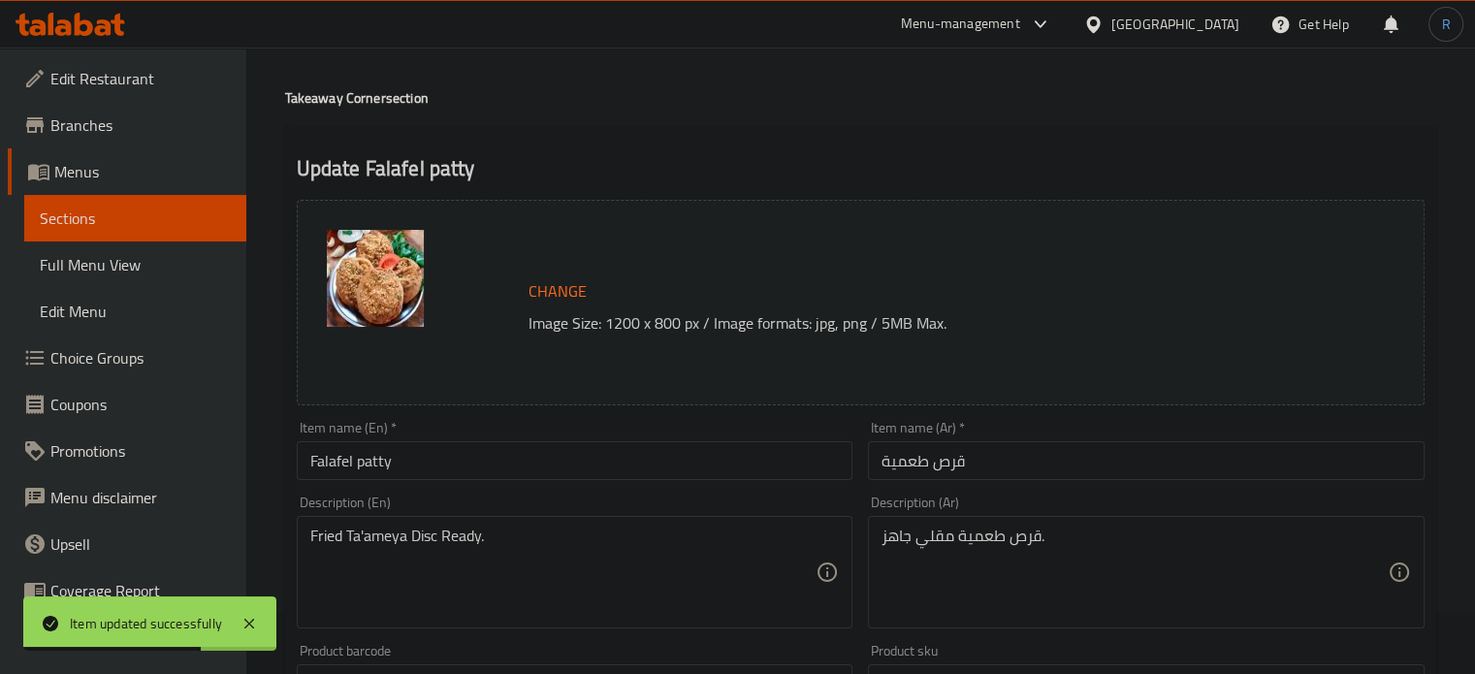
scroll to position [97, 0]
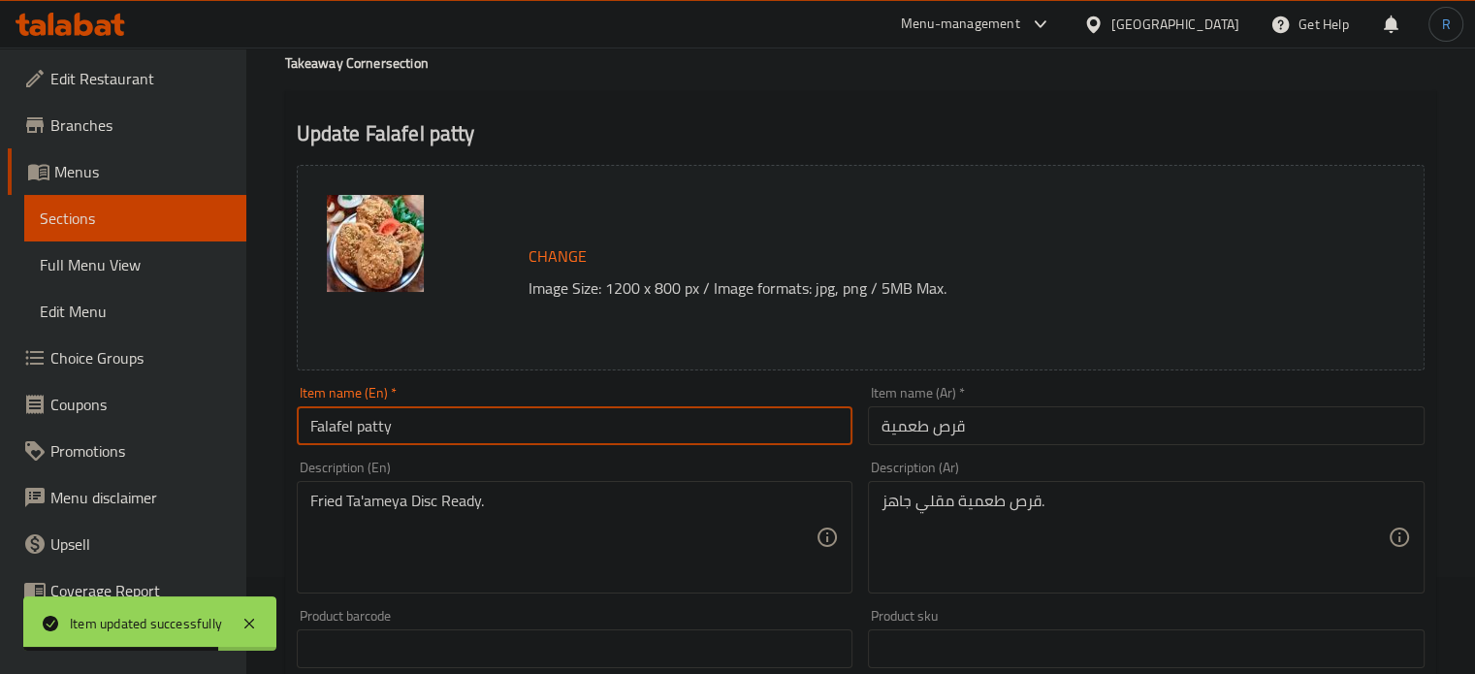
click at [372, 426] on input "Falafel patty" at bounding box center [575, 425] width 557 height 39
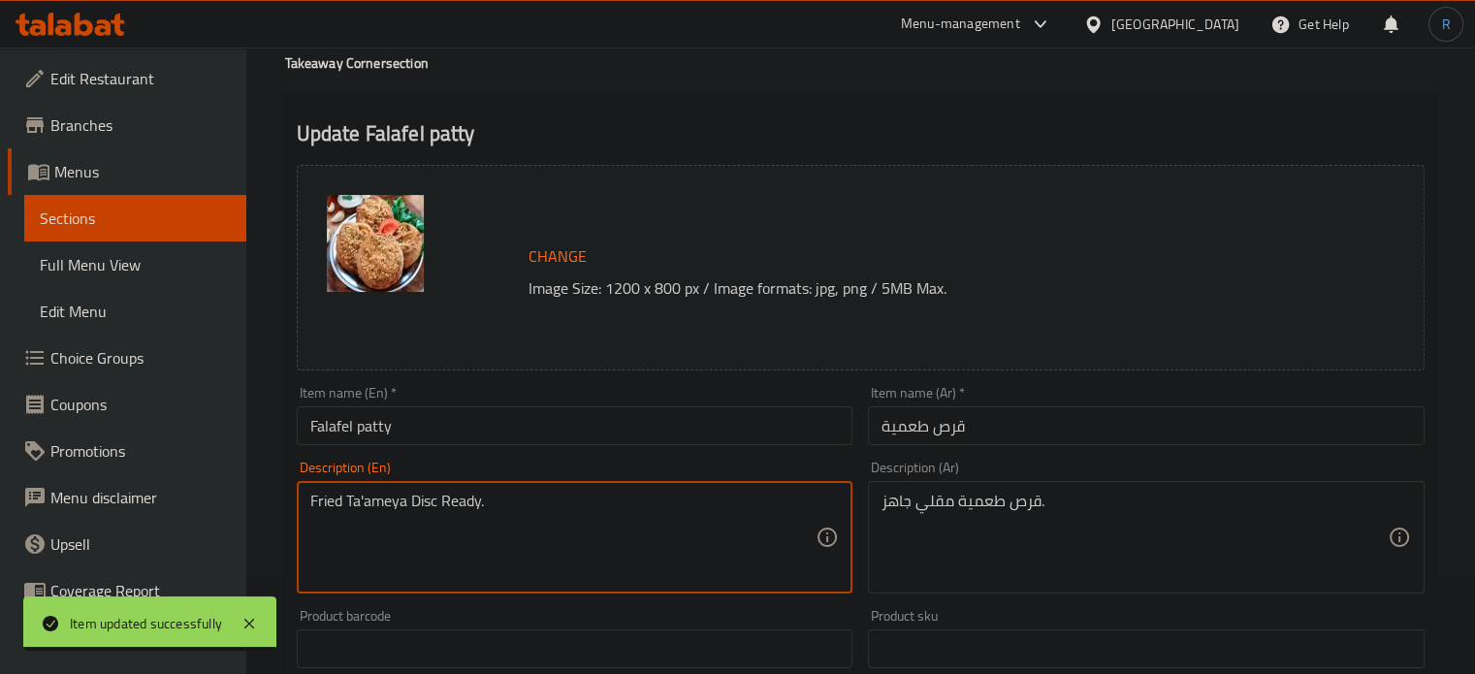
click at [431, 502] on textarea "Fried Ta'ameya Disc Ready." at bounding box center [563, 538] width 506 height 92
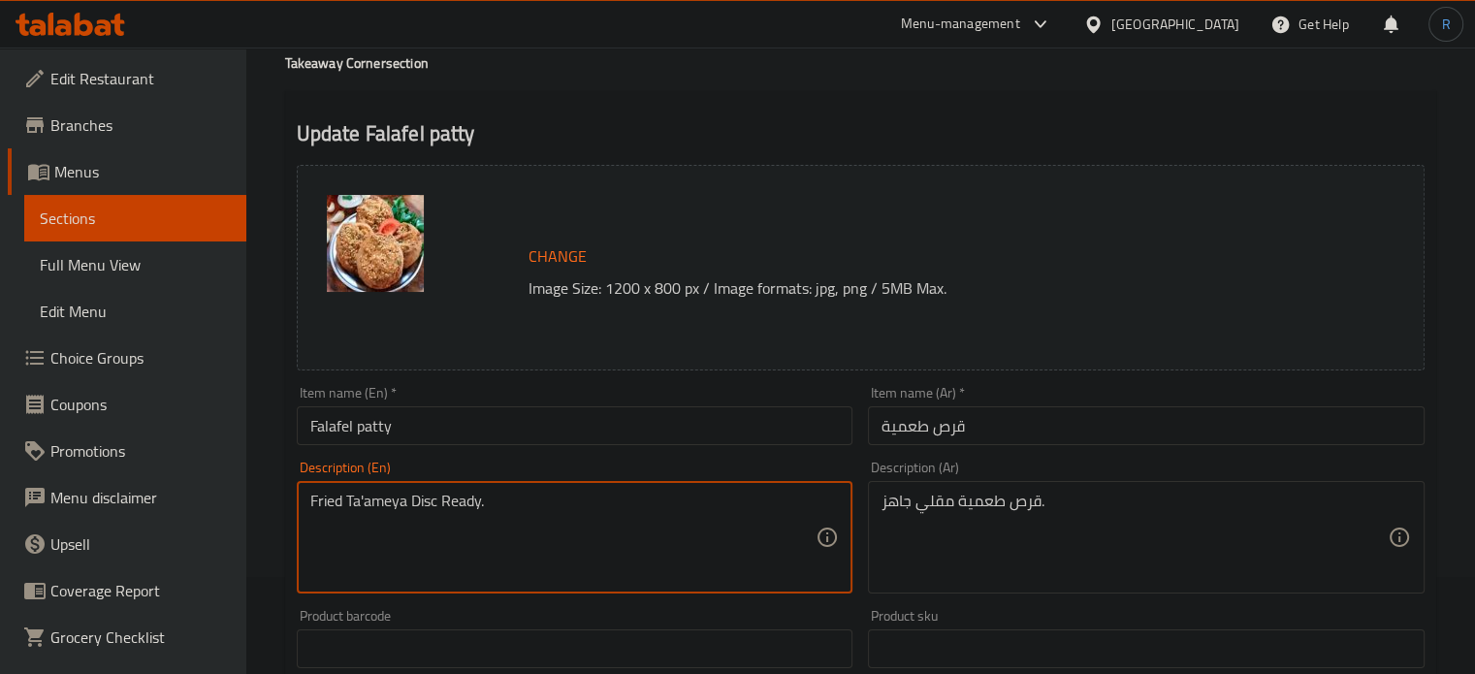
paste textarea "patty"
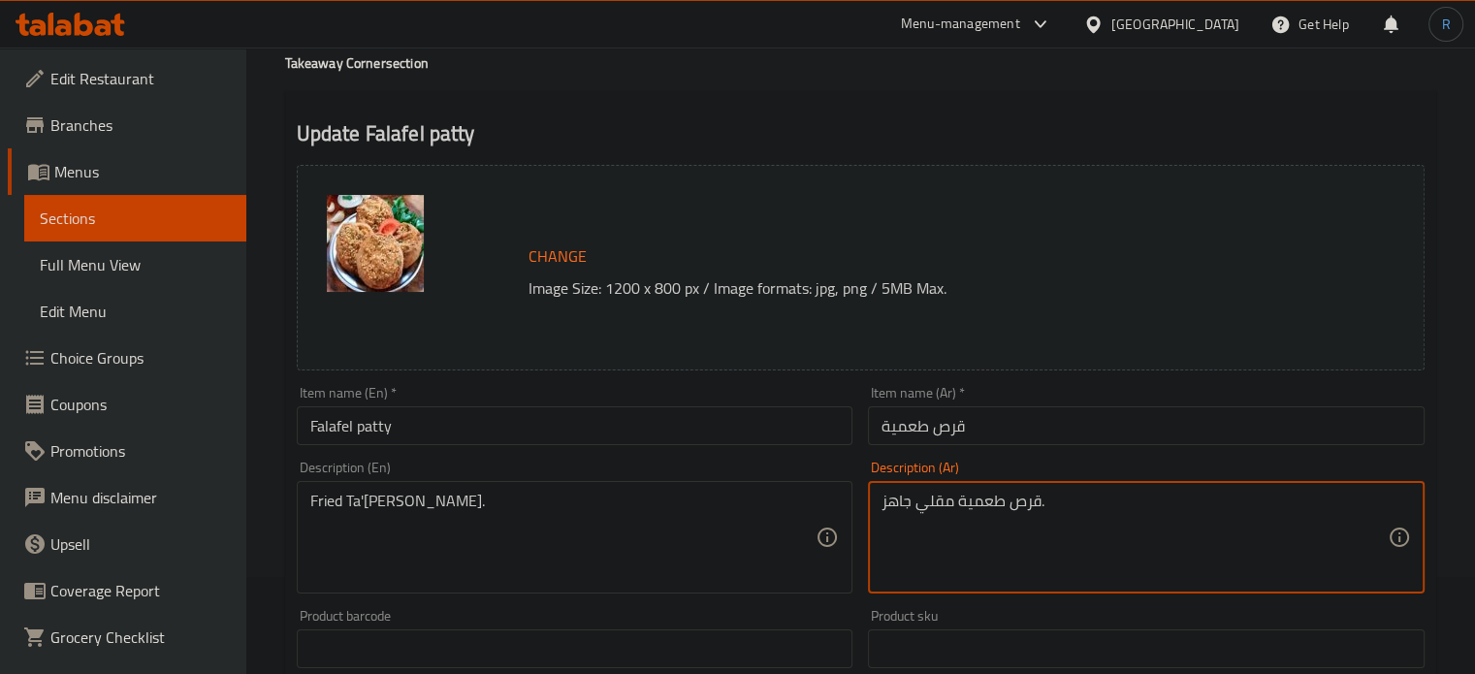
click at [1001, 505] on textarea "قرص طعمية مقلي جاهز." at bounding box center [1134, 538] width 506 height 92
click at [713, 424] on input "Falafel patty" at bounding box center [575, 425] width 557 height 39
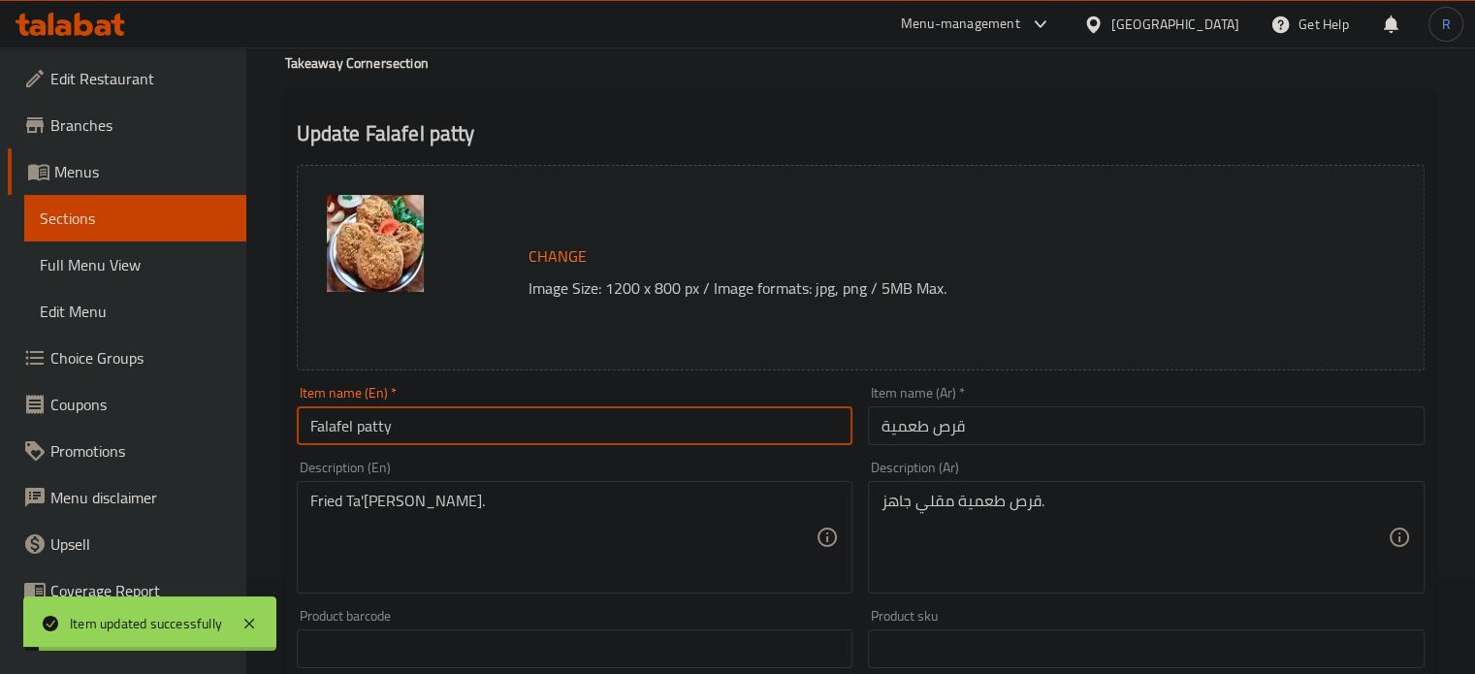
drag, startPoint x: 739, startPoint y: 544, endPoint x: 690, endPoint y: 544, distance: 48.5
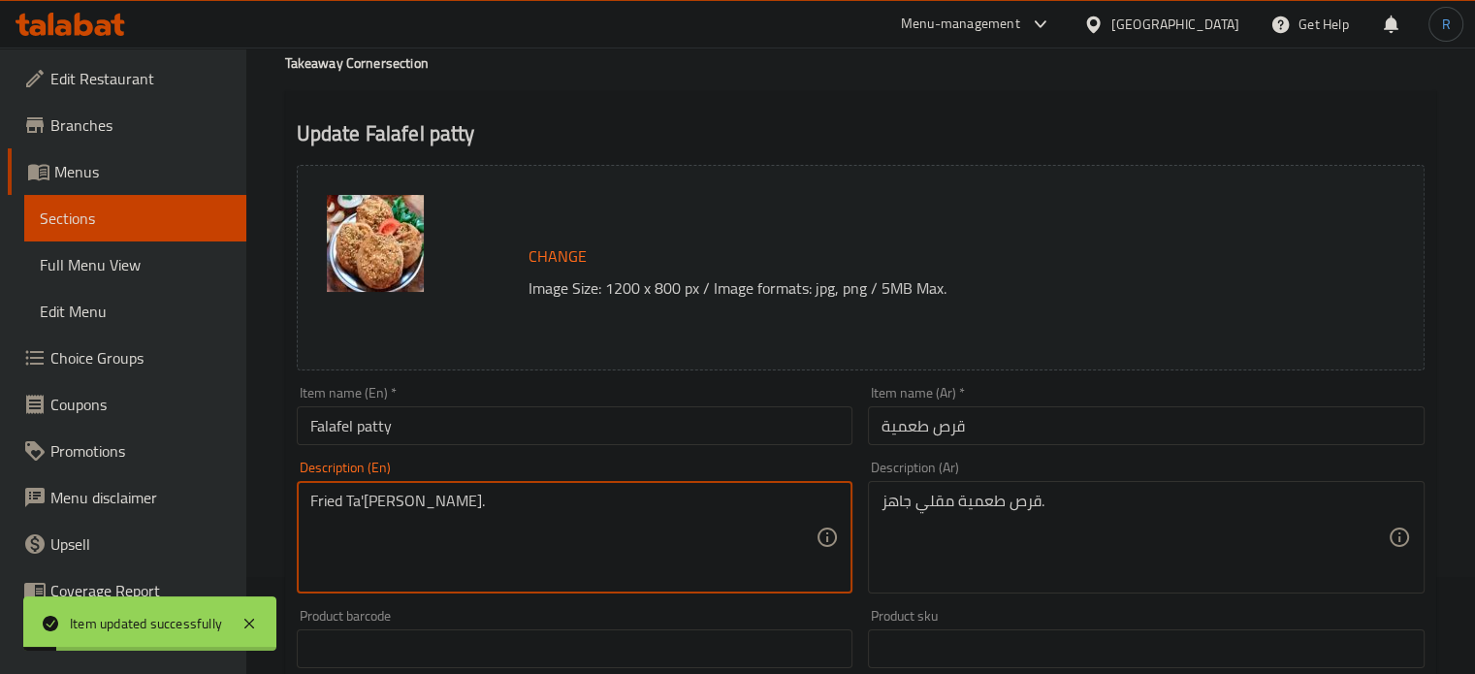
click at [318, 413] on input "Falafel patty" at bounding box center [575, 425] width 557 height 39
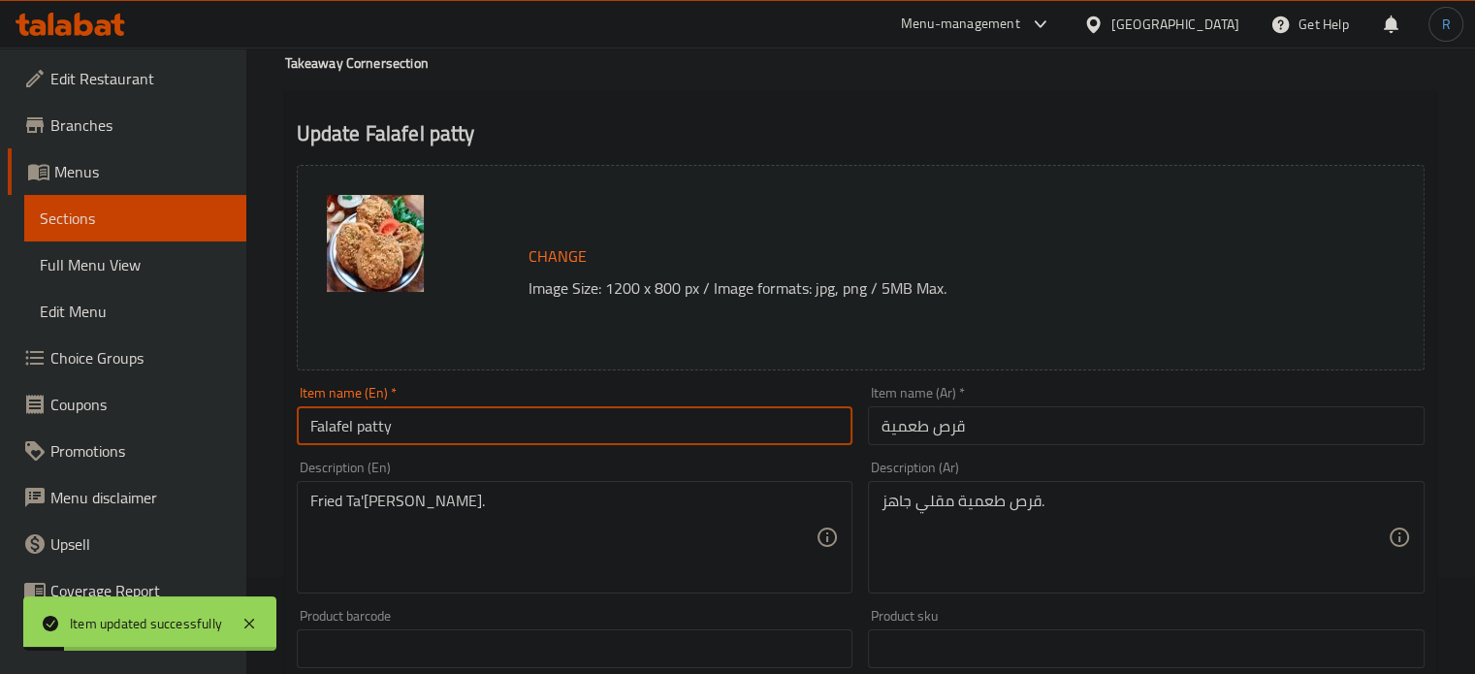
click at [318, 413] on input "Falafel patty" at bounding box center [575, 425] width 557 height 39
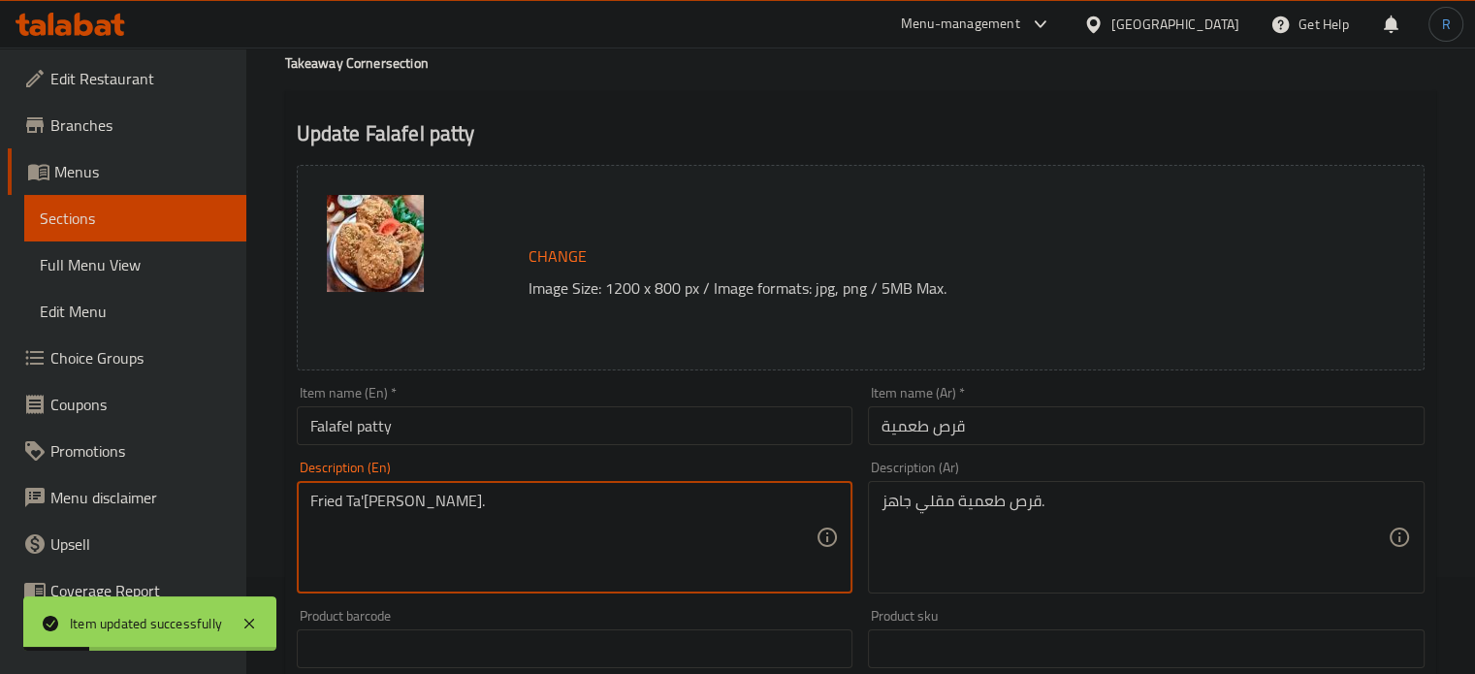
click at [366, 507] on textarea "Fried Ta'ameya patty Ready." at bounding box center [563, 538] width 506 height 92
paste textarea "Falafel"
click at [464, 431] on input "Falafel patty" at bounding box center [575, 425] width 557 height 39
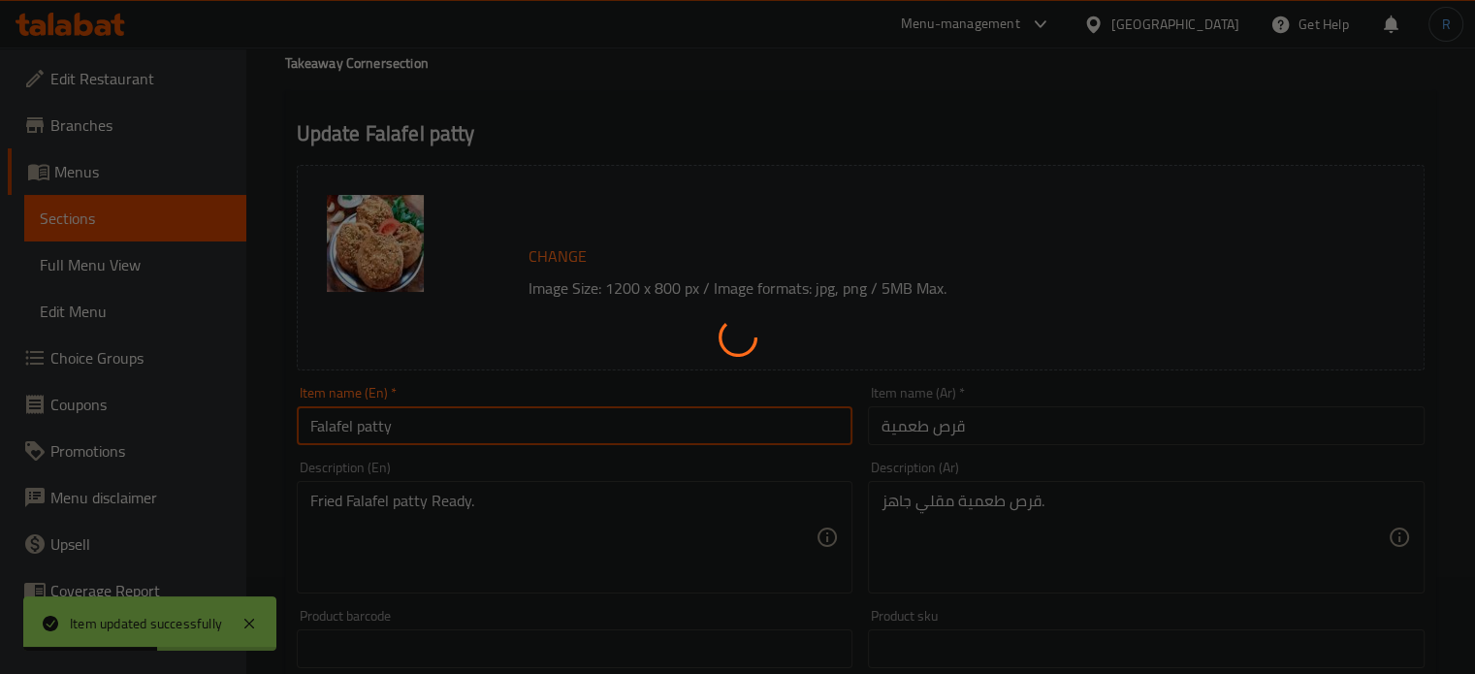
click at [688, 551] on div at bounding box center [737, 337] width 1475 height 674
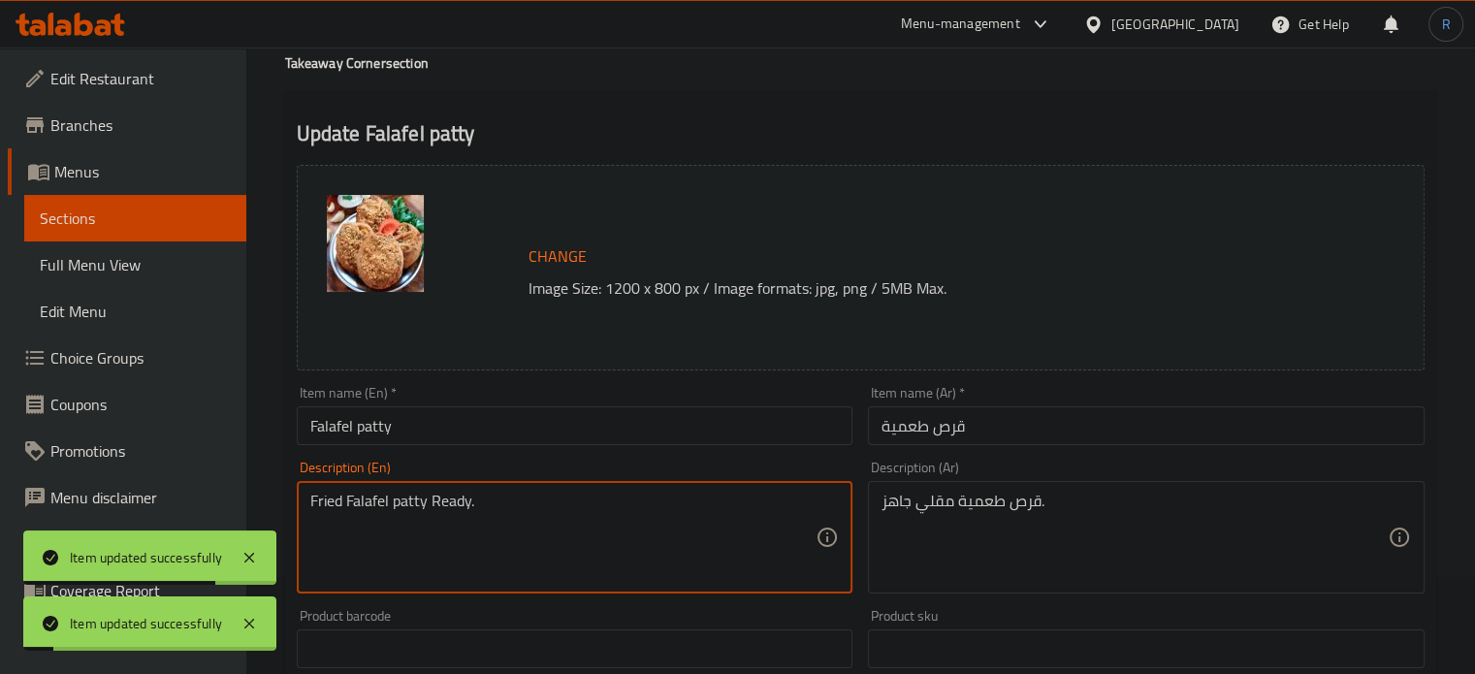
click at [443, 498] on textarea "Fried Falafel patty Ready." at bounding box center [563, 538] width 506 height 92
click at [313, 505] on textarea "Fried Falafel patty ." at bounding box center [563, 538] width 506 height 92
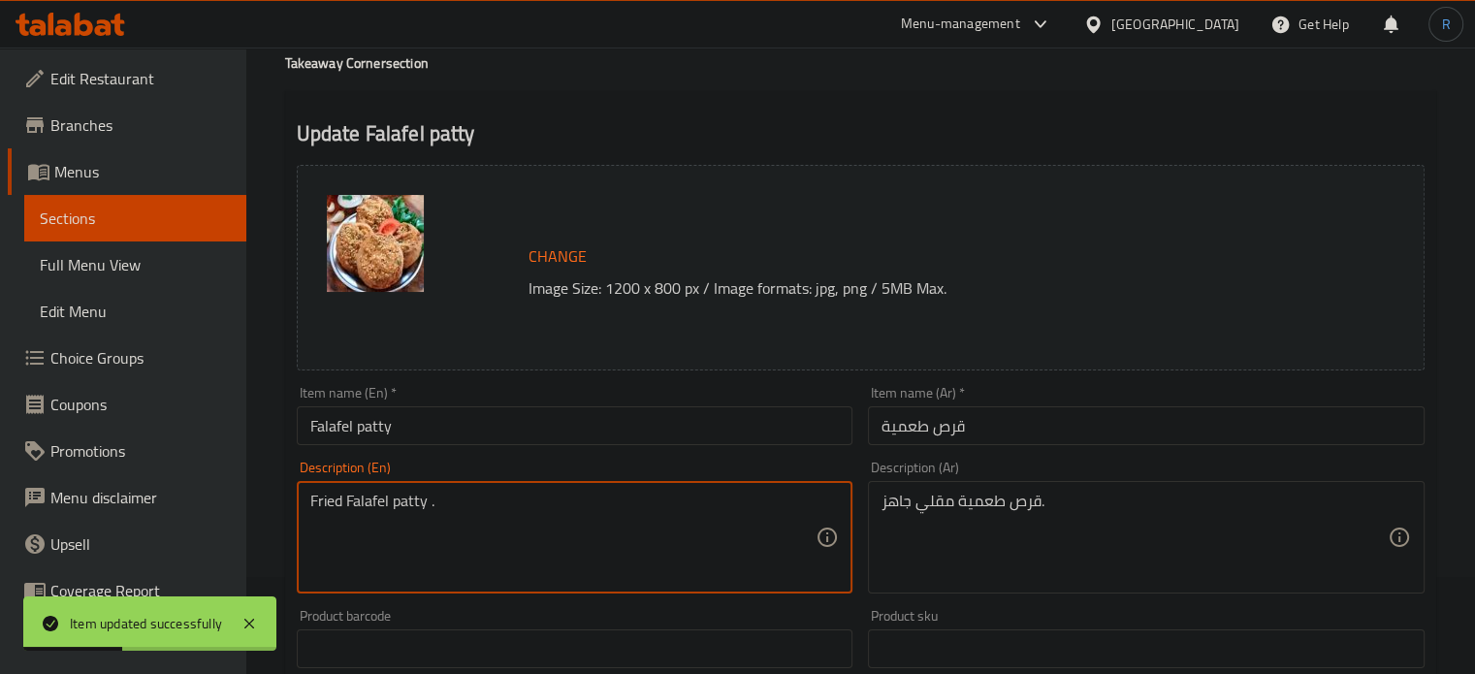
paste textarea "Ready"
type textarea "Ready Fried Falafel patty ."
click at [452, 430] on input "Falafel patty" at bounding box center [575, 425] width 557 height 39
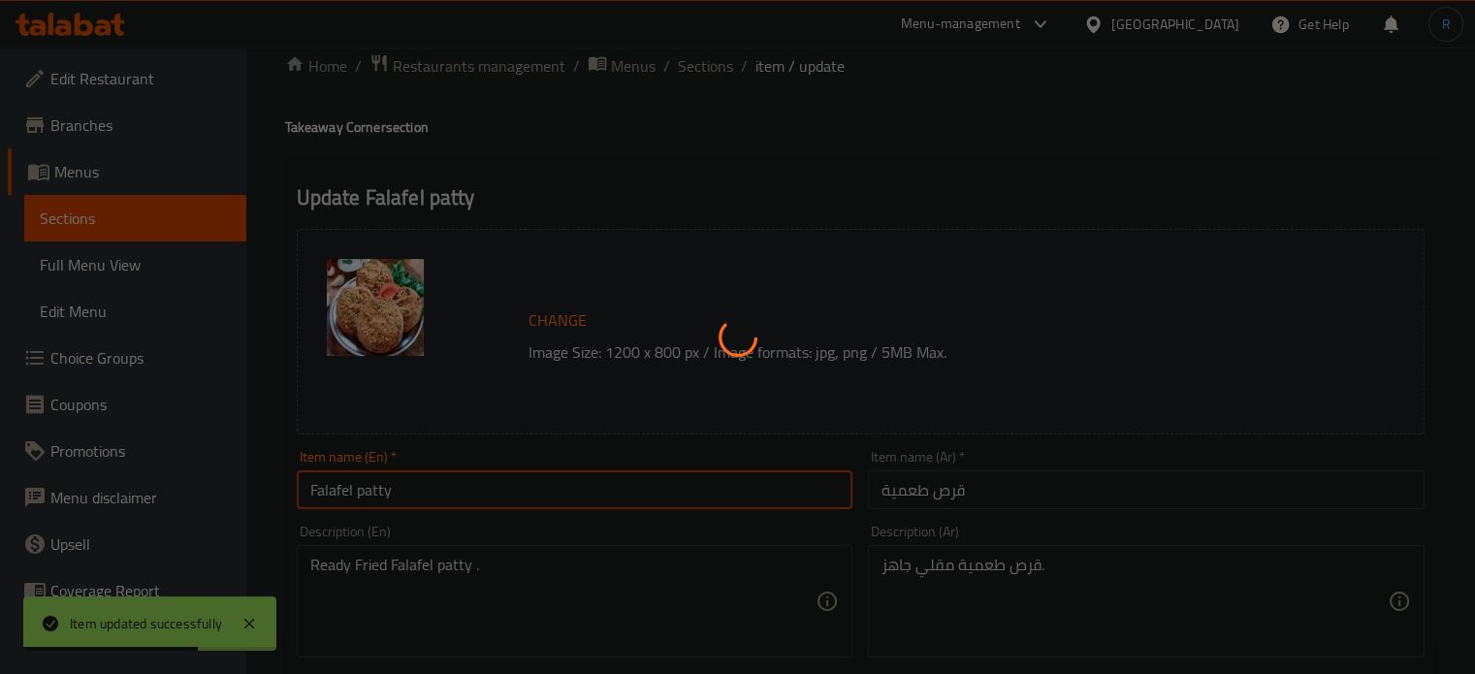
scroll to position [0, 0]
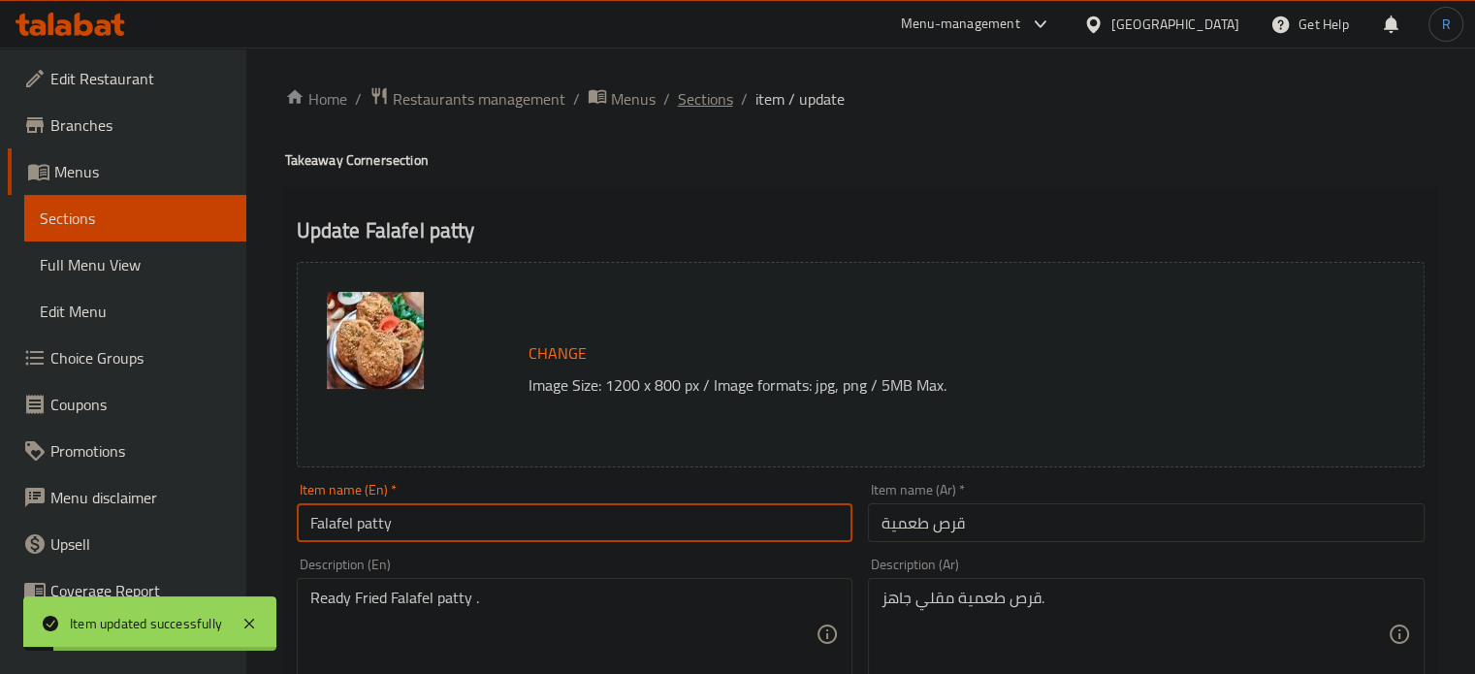
click at [720, 93] on span "Sections" at bounding box center [705, 98] width 55 height 23
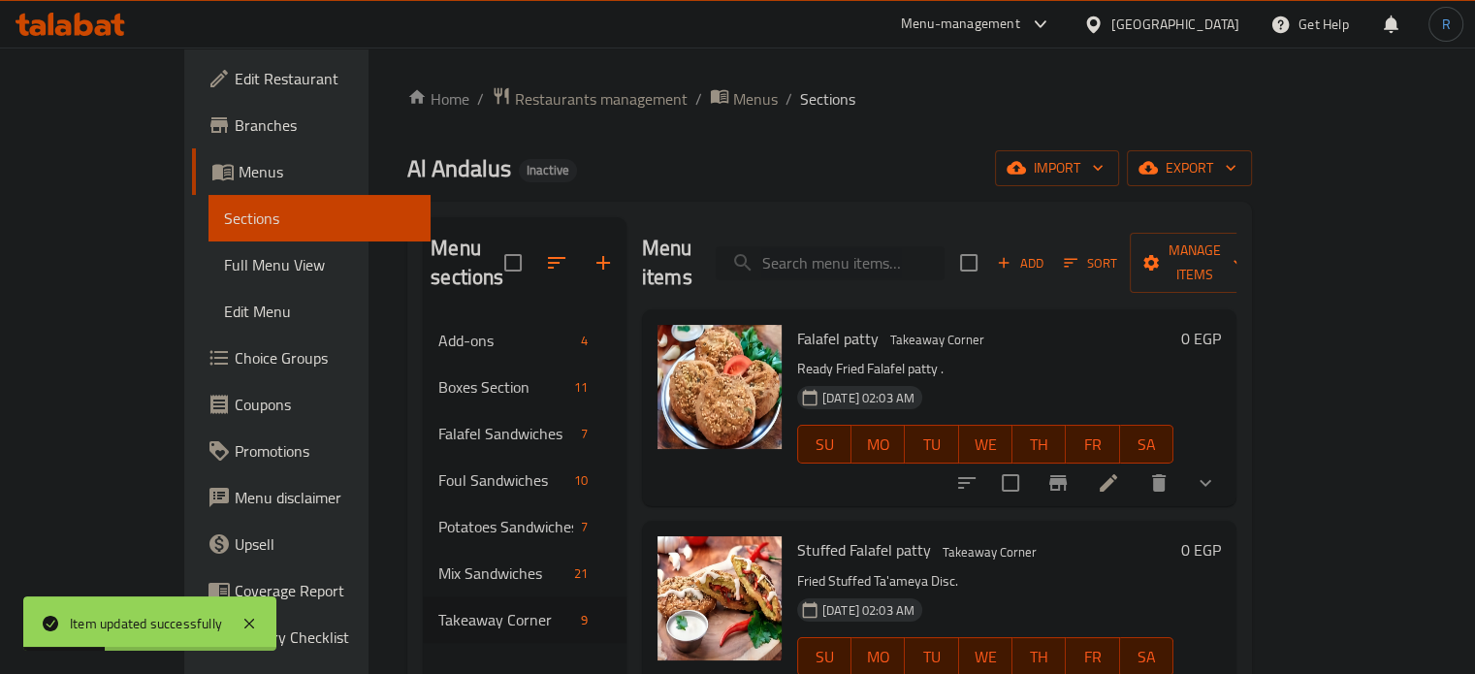
click at [857, 247] on input "search" at bounding box center [830, 263] width 229 height 34
paste input "Stuffed Falafel patty"
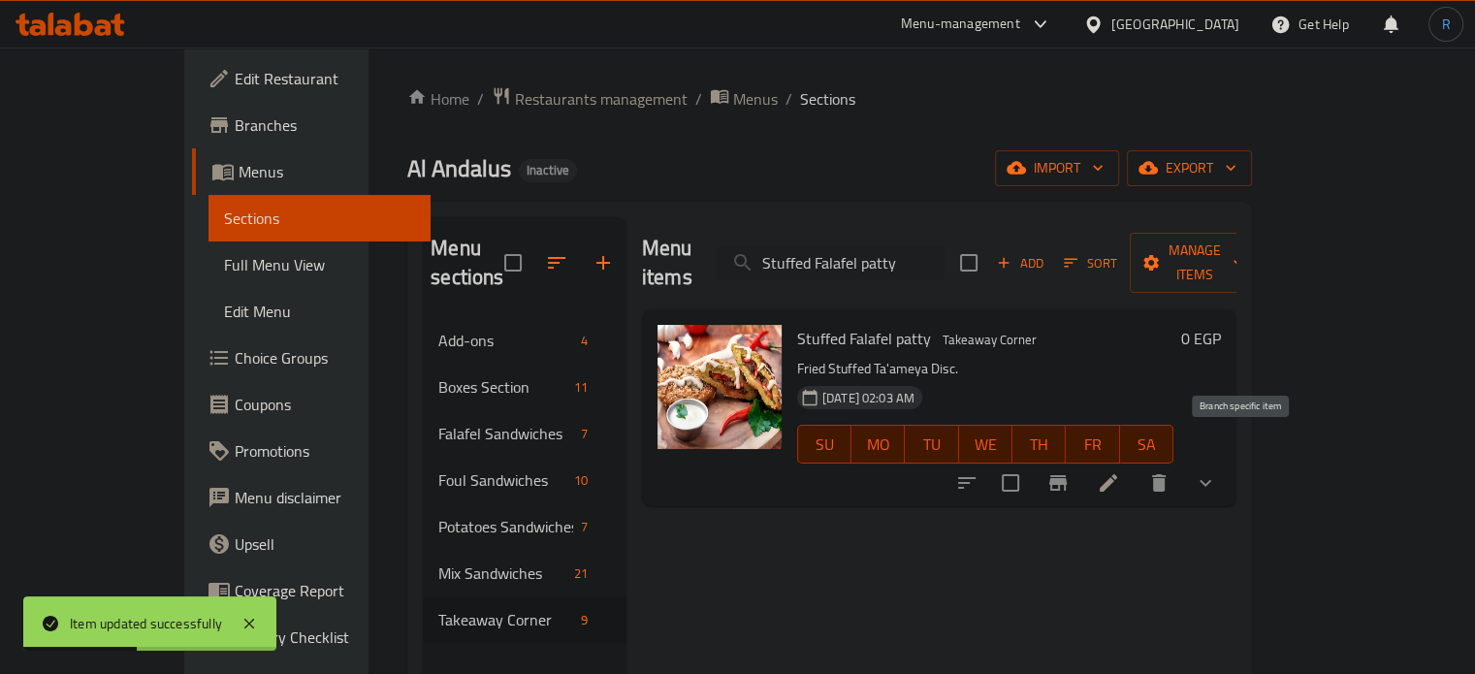
type input "Stuffed Falafel patty"
click at [1120, 471] on icon at bounding box center [1108, 482] width 23 height 23
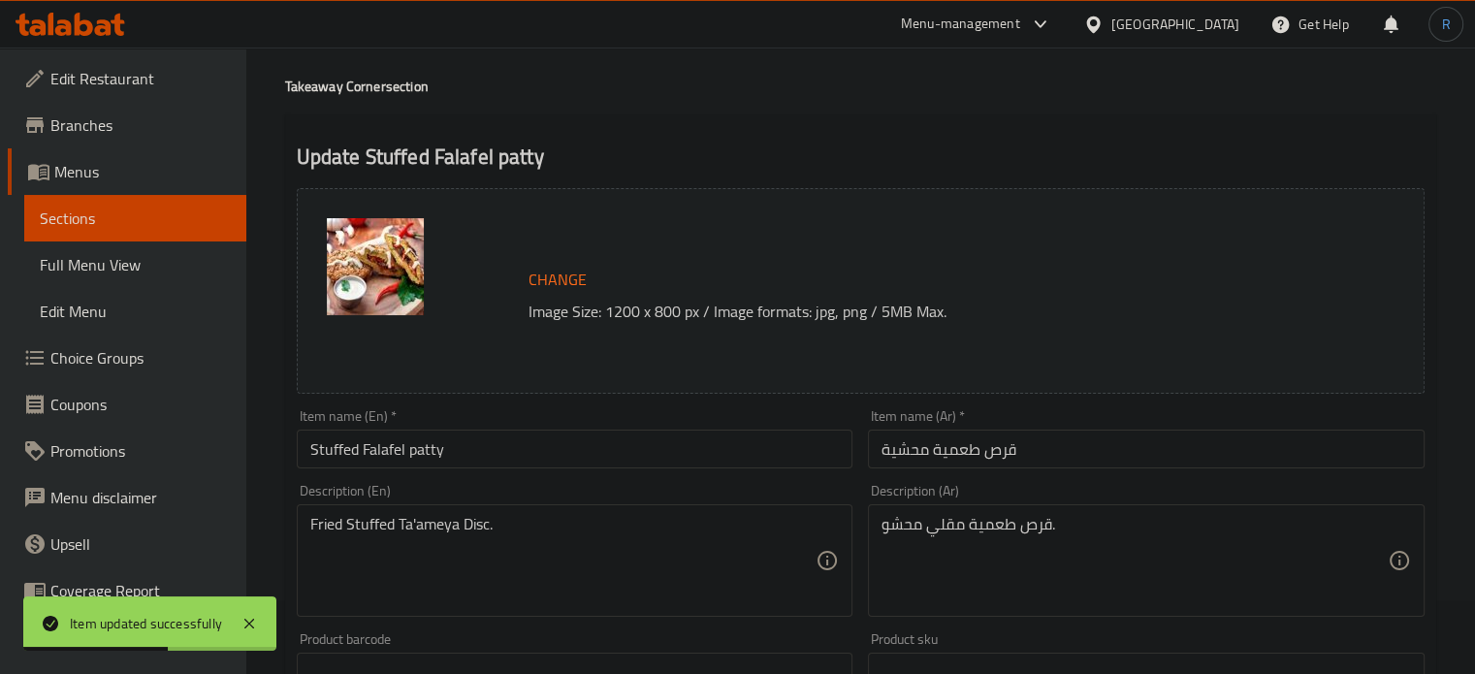
scroll to position [194, 0]
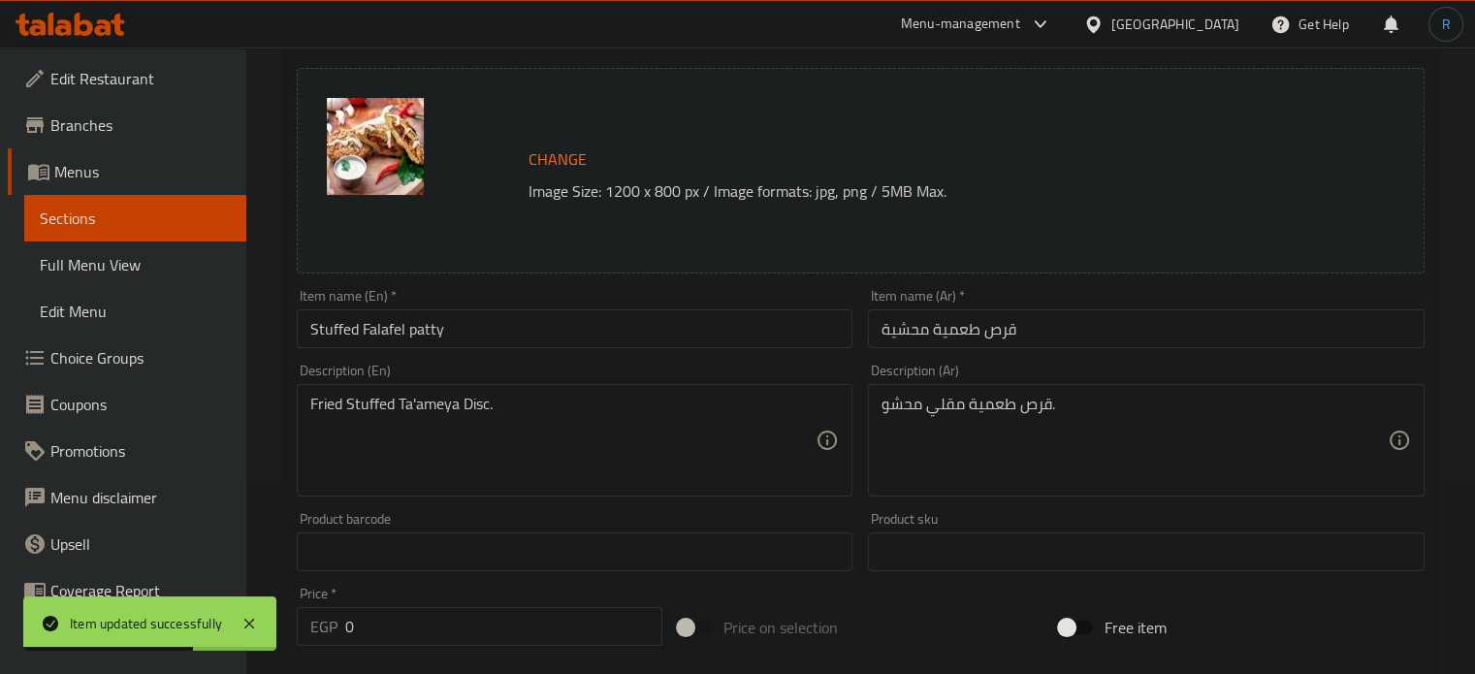
click at [376, 327] on input "Stuffed Falafel patty" at bounding box center [575, 328] width 557 height 39
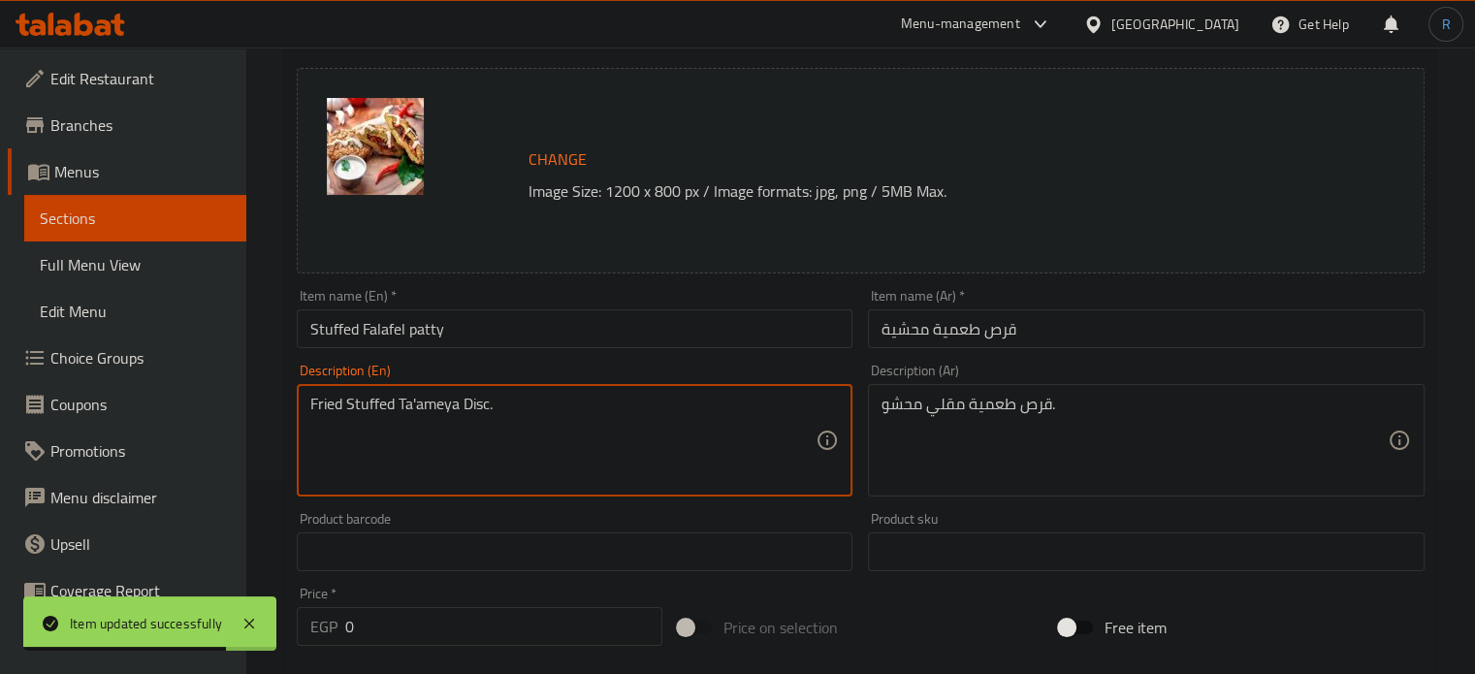
click at [413, 403] on textarea "Fried Stuffed Ta'ameya Disc." at bounding box center [563, 441] width 506 height 92
paste textarea "Falafel"
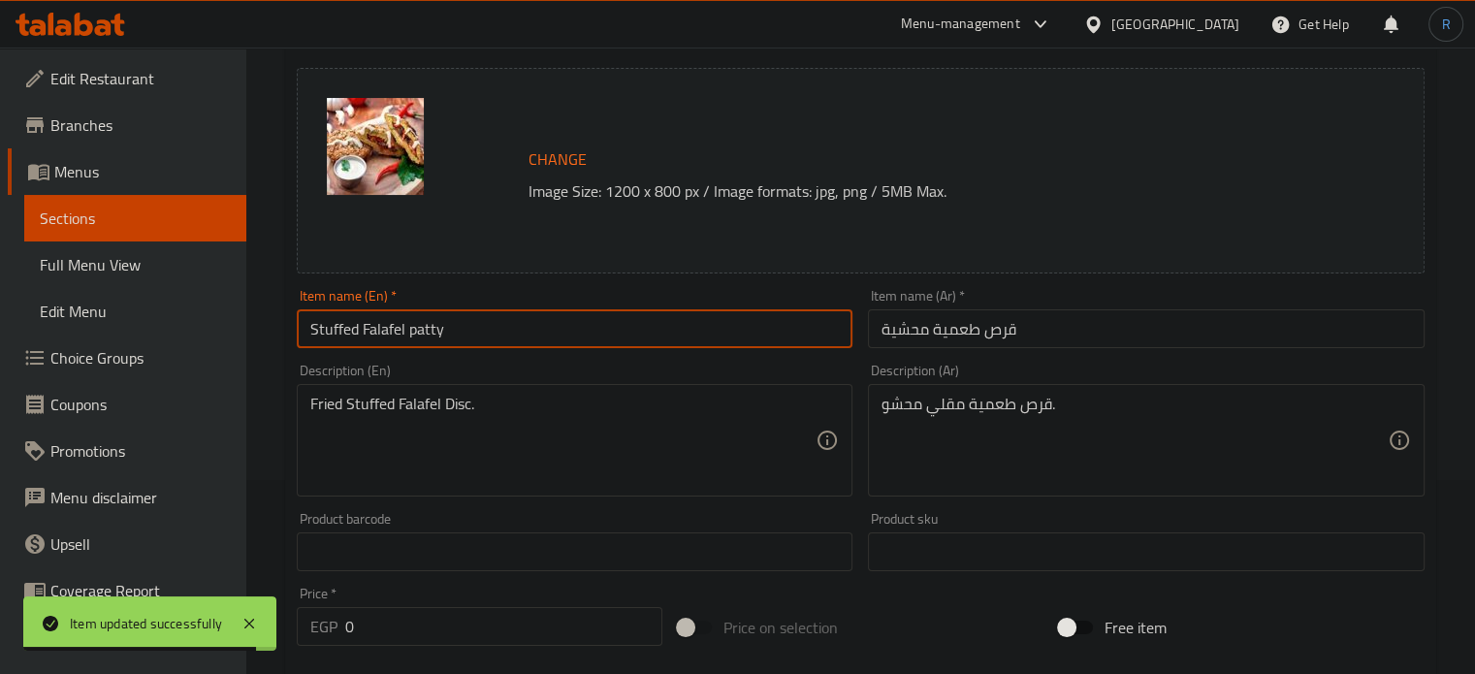
click at [485, 323] on input "Stuffed Falafel patty" at bounding box center [575, 328] width 557 height 39
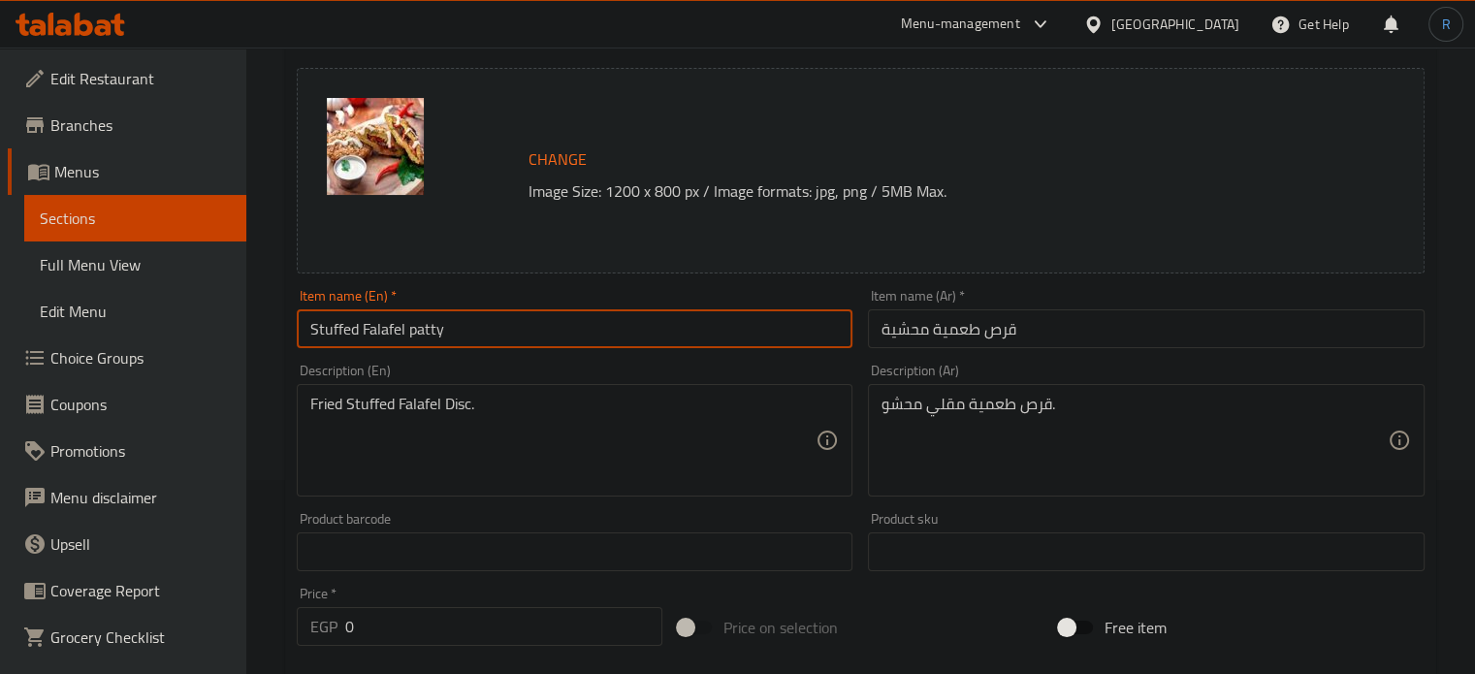
click at [429, 327] on input "Stuffed Falafel patty" at bounding box center [575, 328] width 557 height 39
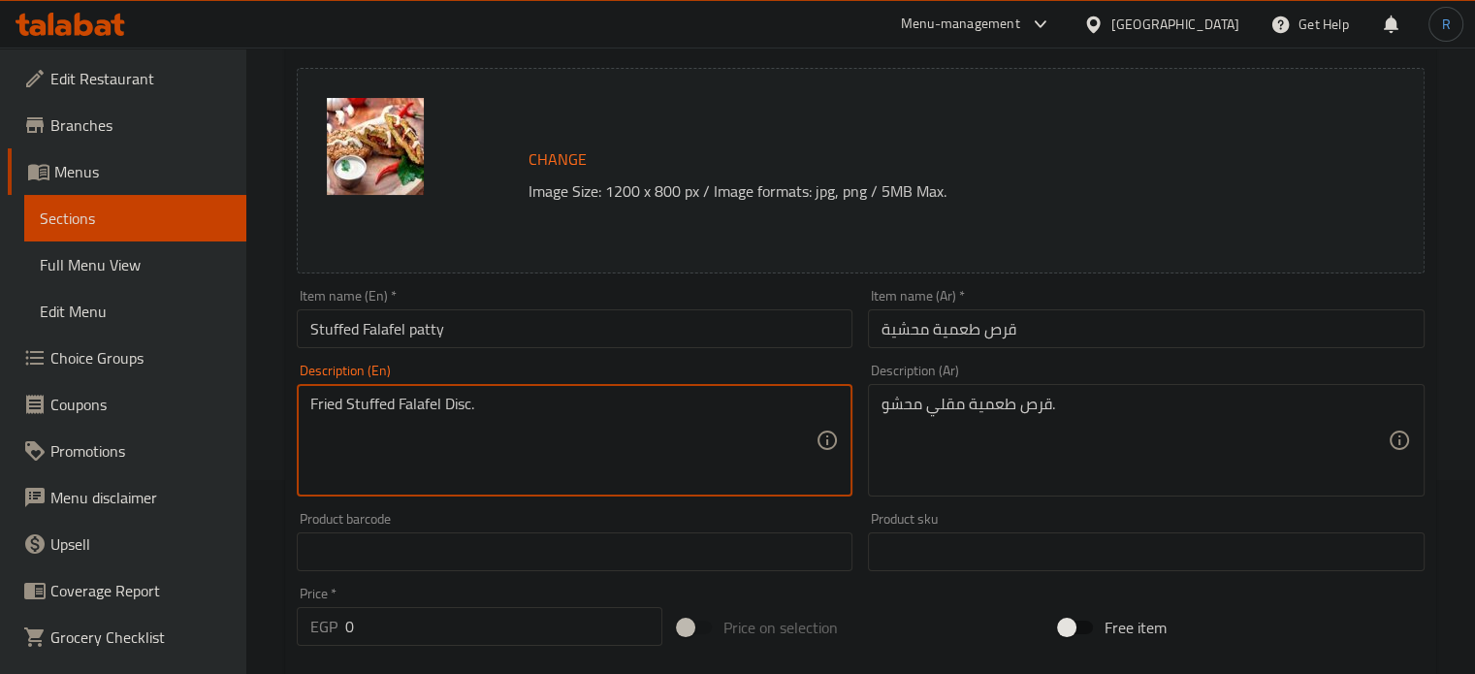
click at [457, 414] on textarea "Fried Stuffed Falafel Disc." at bounding box center [563, 441] width 506 height 92
paste textarea "patty"
type textarea "Fried Stuffed Falafel patty."
click at [488, 329] on input "Stuffed Falafel patty" at bounding box center [575, 328] width 557 height 39
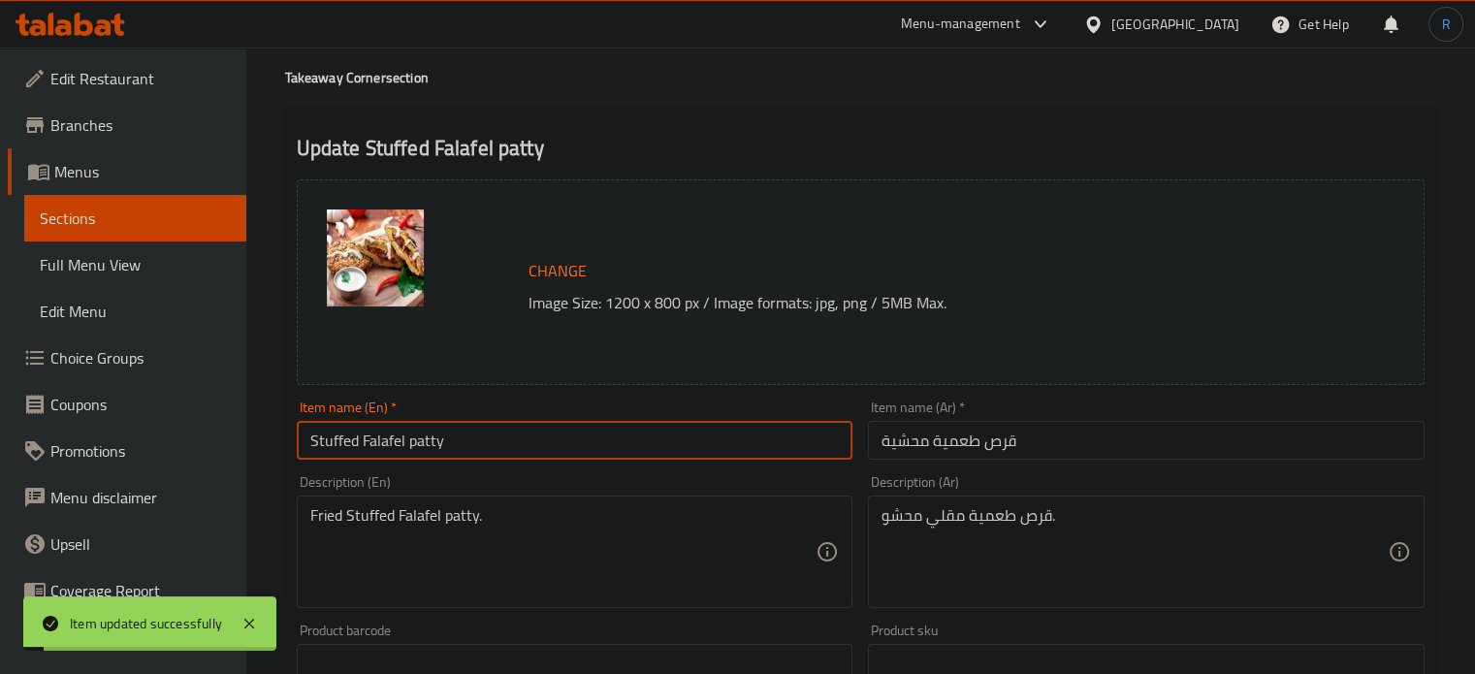
scroll to position [0, 0]
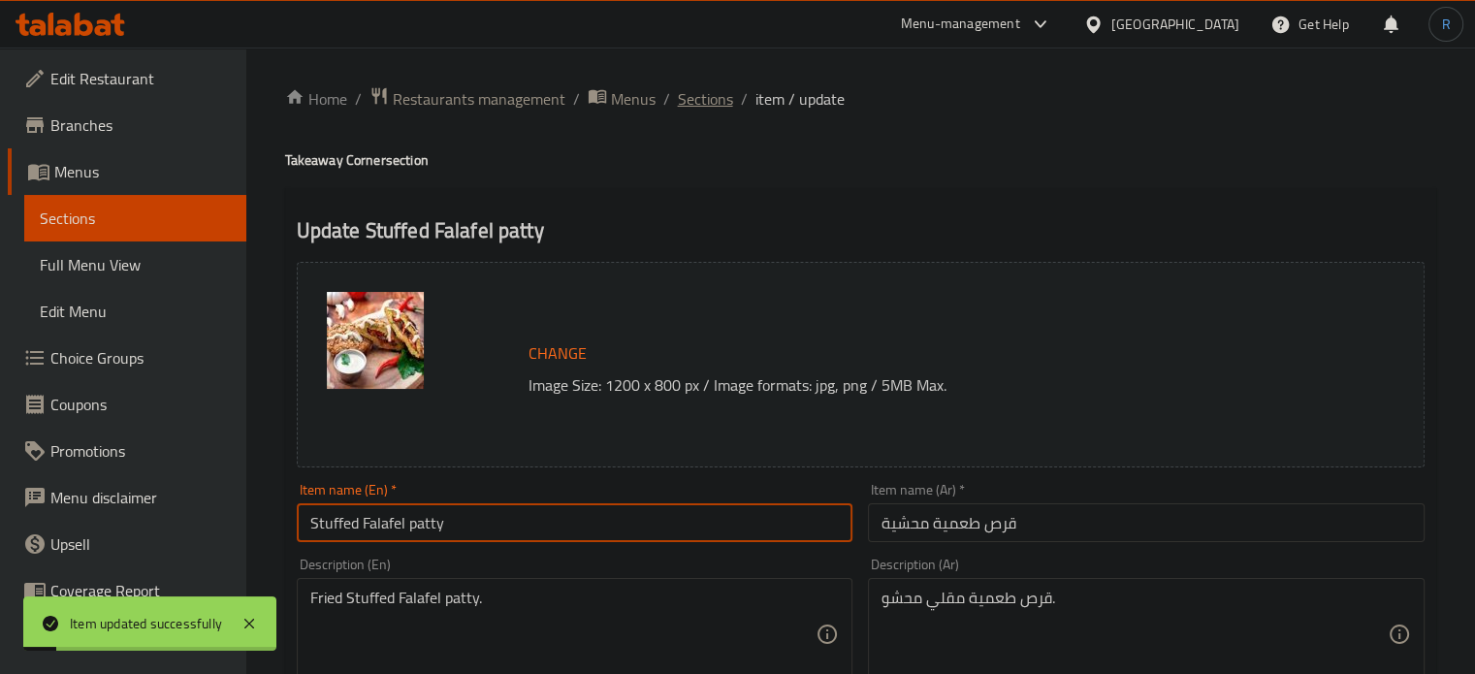
click at [695, 107] on span "Sections" at bounding box center [705, 98] width 55 height 23
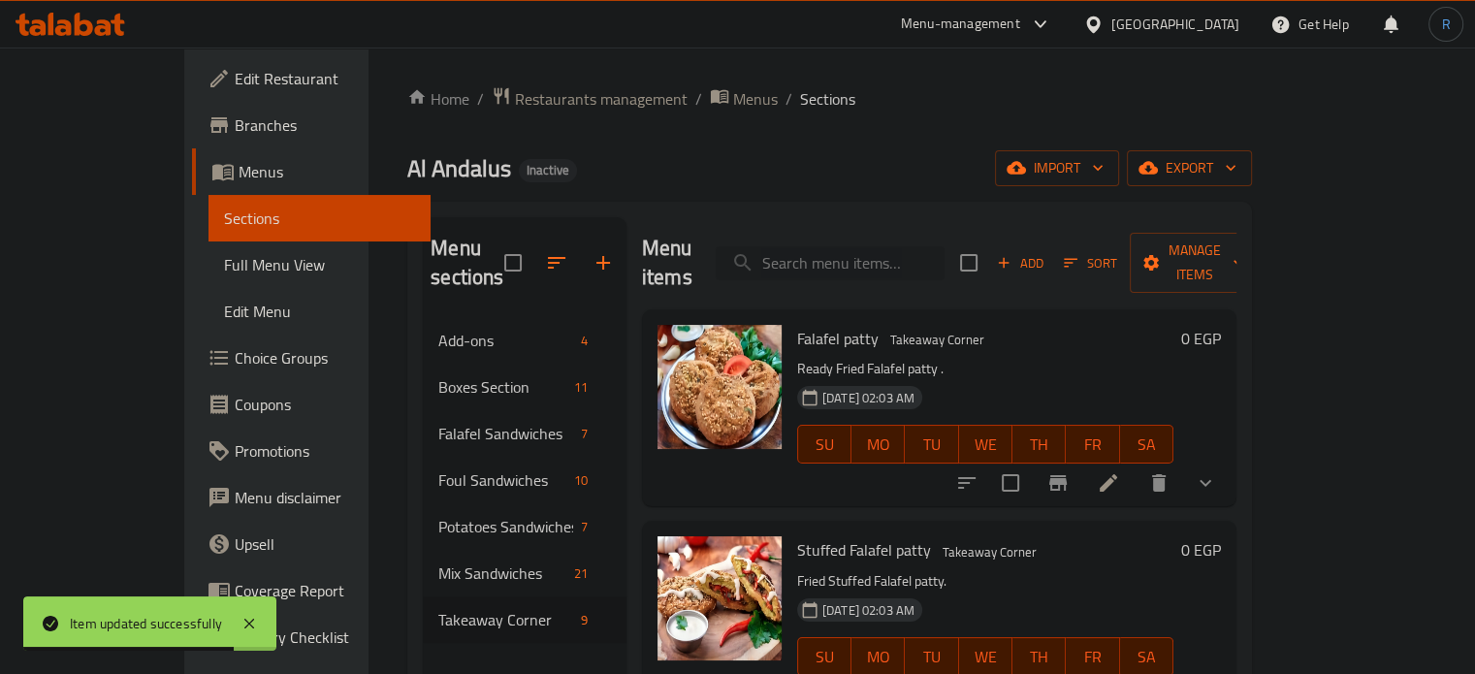
click at [884, 262] on input "search" at bounding box center [830, 263] width 229 height 34
paste input "foul Bag"
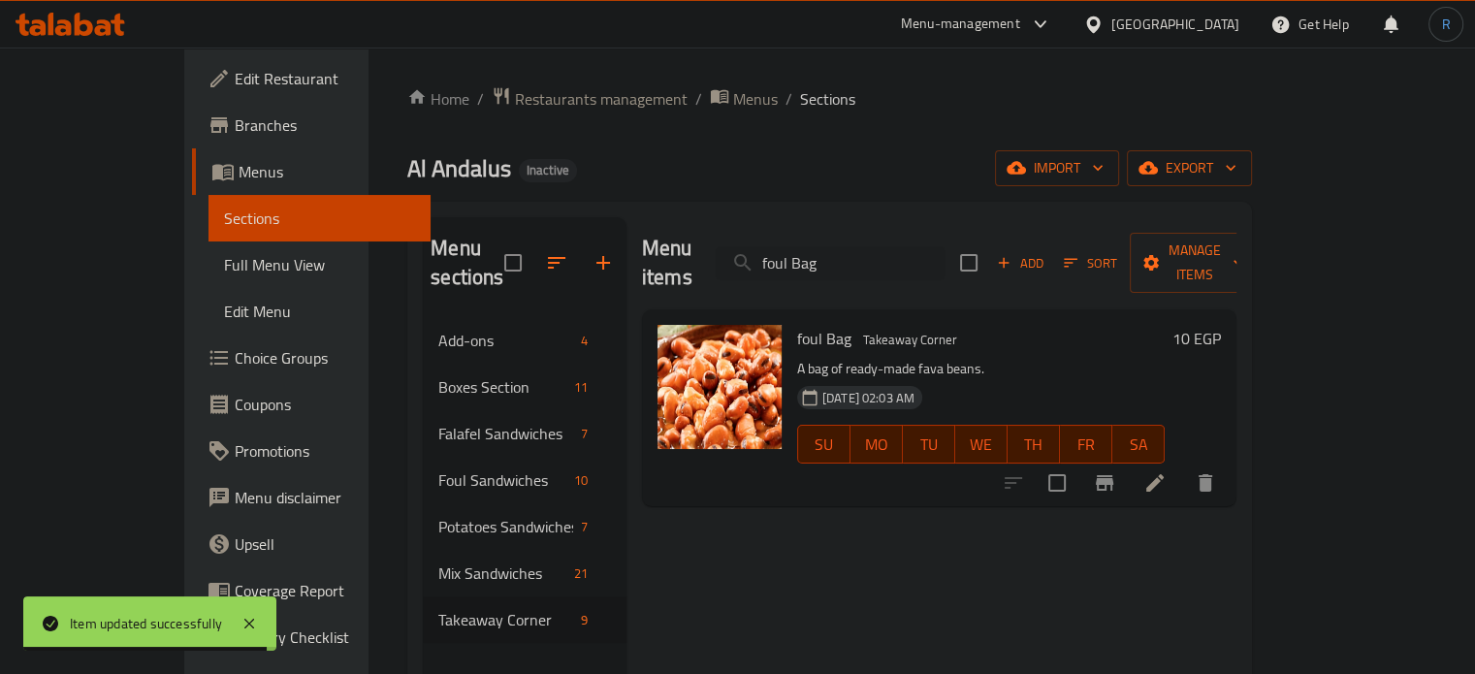
type input "foul Bag"
click at [1164, 474] on icon at bounding box center [1154, 482] width 17 height 17
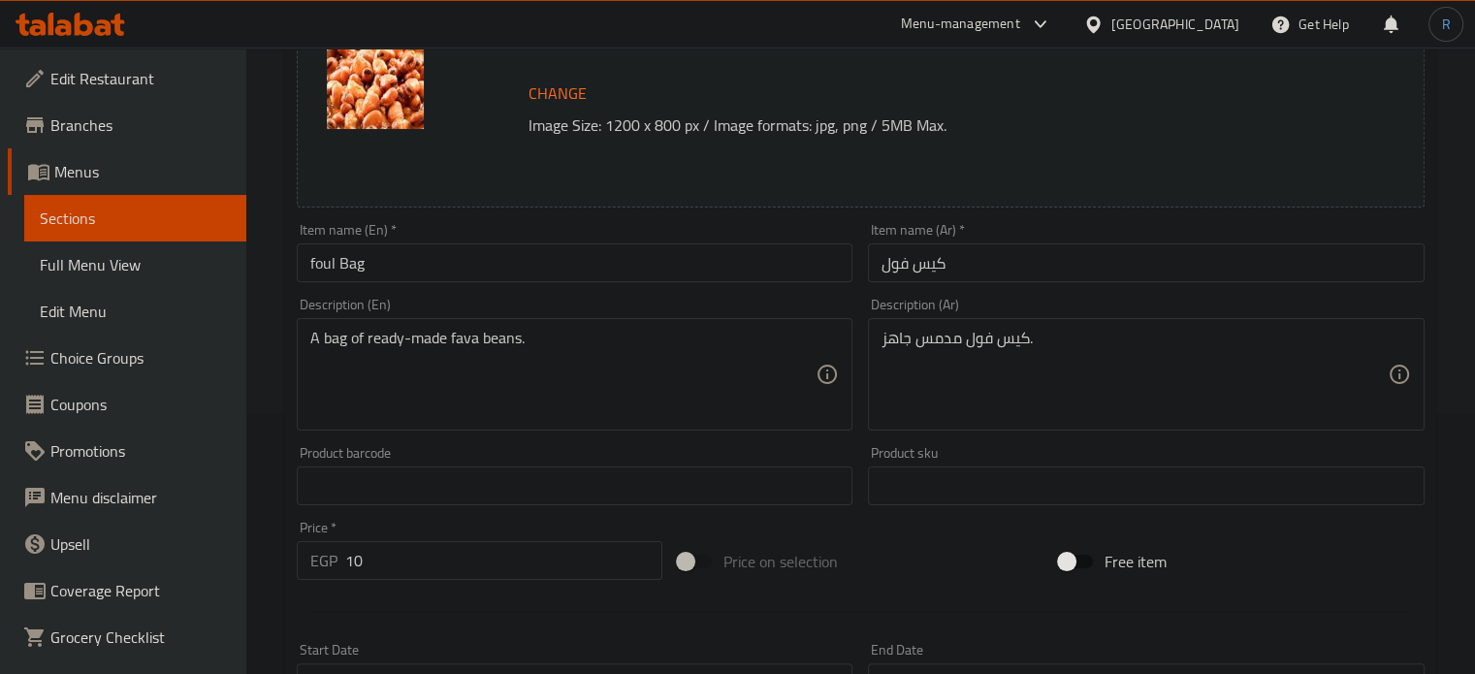
scroll to position [291, 0]
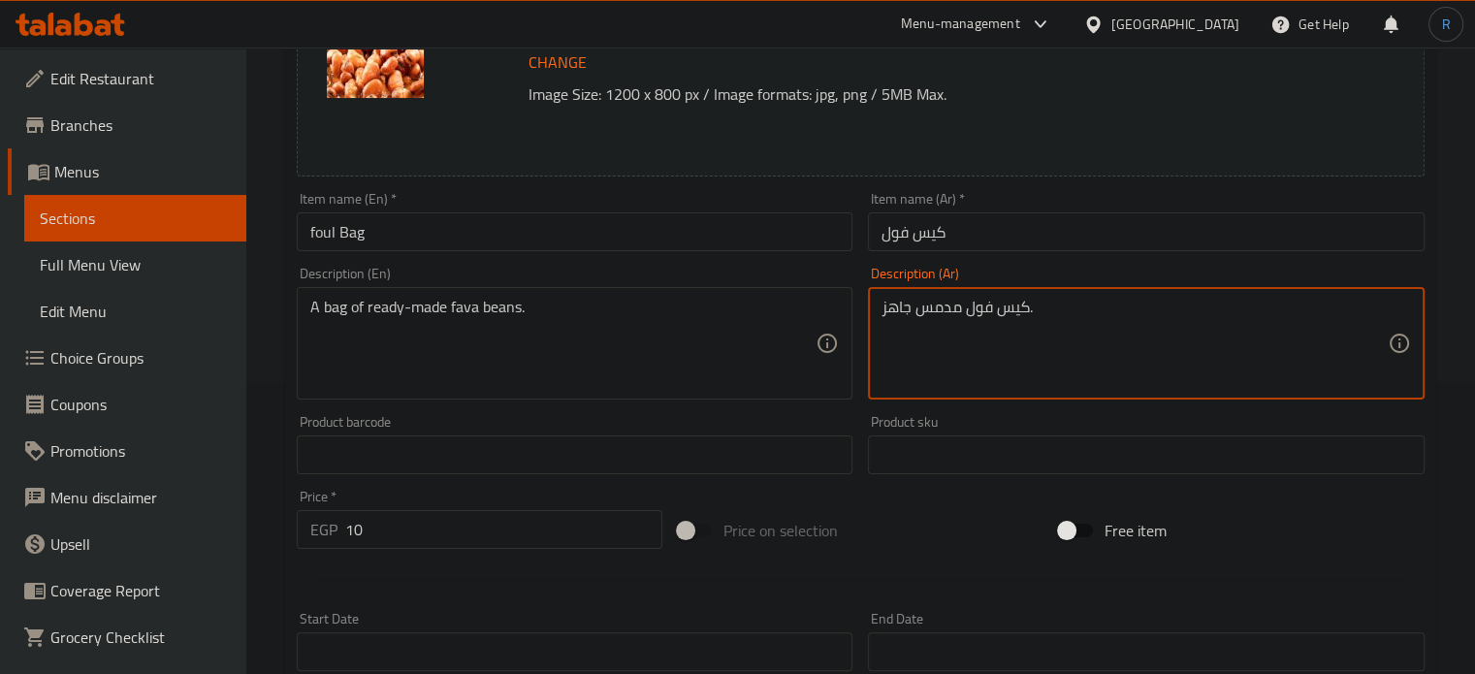
drag, startPoint x: 991, startPoint y: 306, endPoint x: 921, endPoint y: 307, distance: 69.8
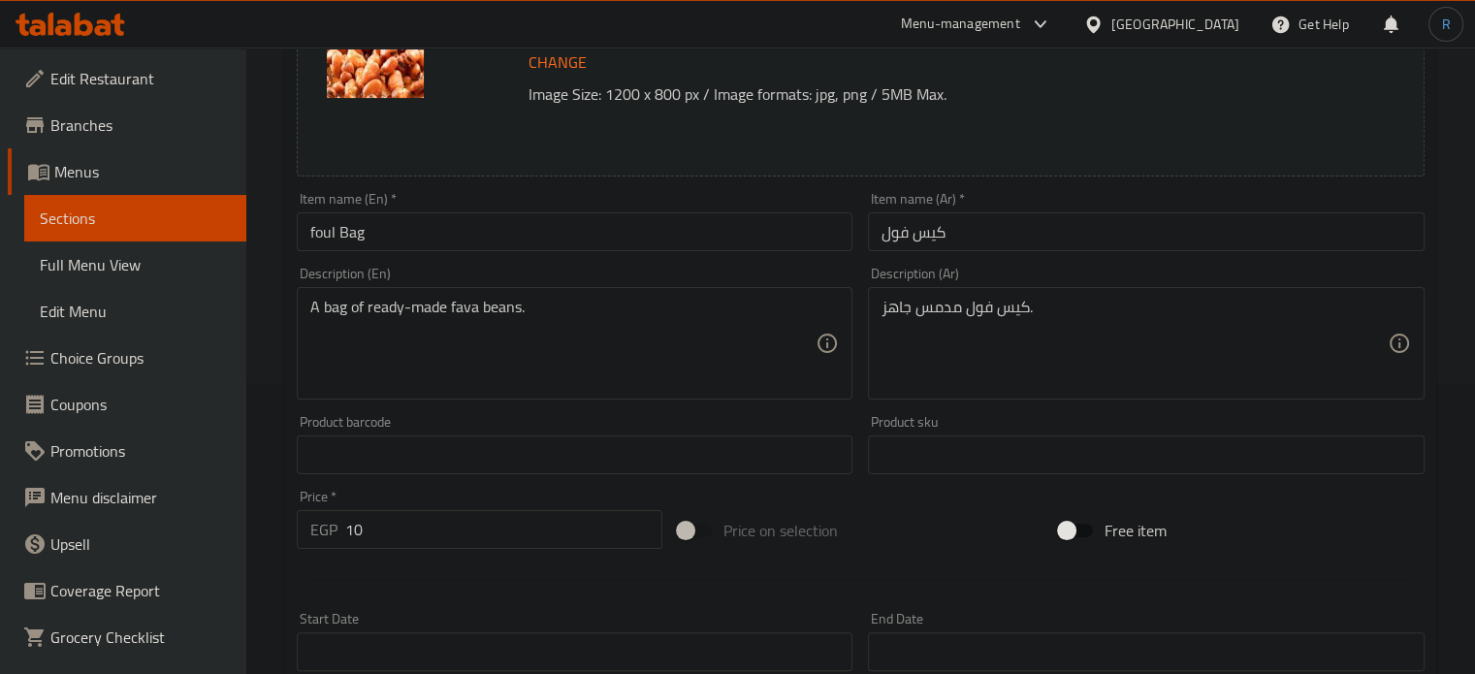
click at [946, 311] on textarea "كيس فول مدمس جاهز." at bounding box center [1134, 344] width 506 height 92
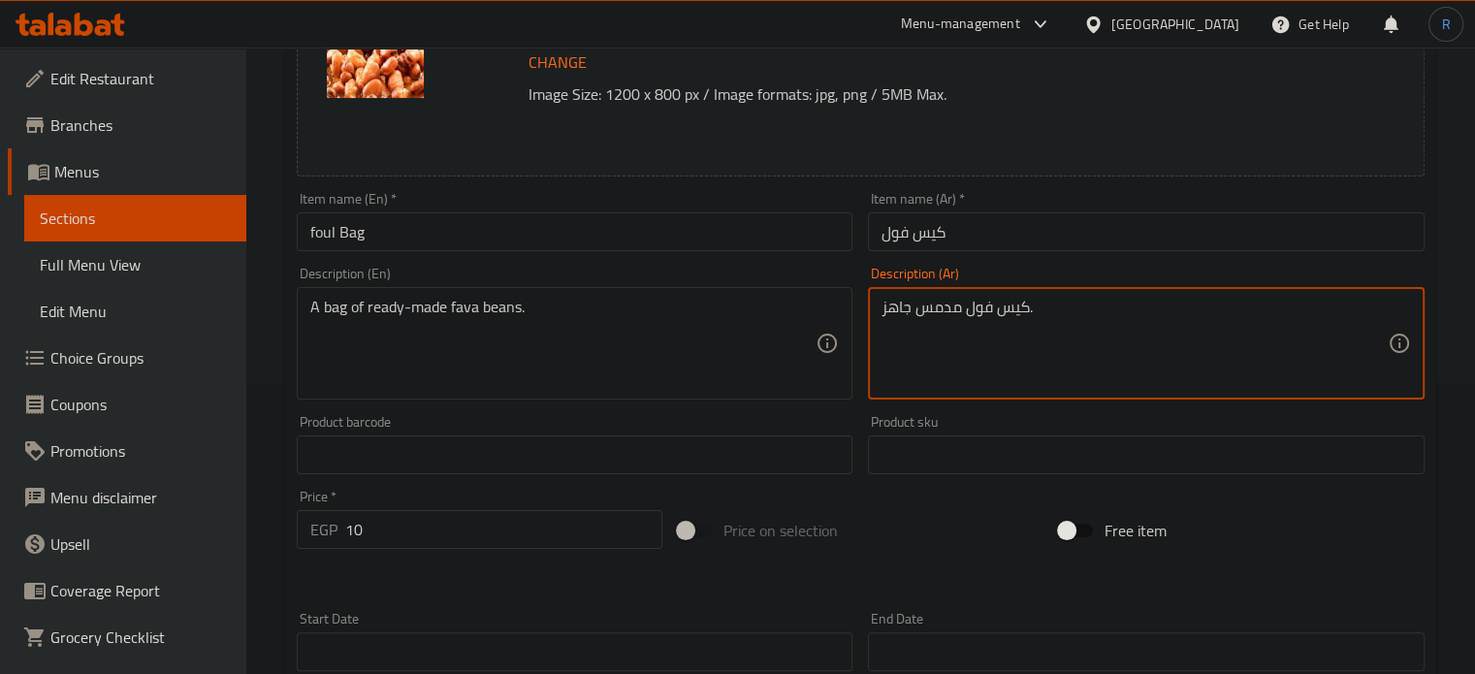
drag, startPoint x: 994, startPoint y: 313, endPoint x: 923, endPoint y: 313, distance: 70.8
click at [923, 313] on textarea "كيس فول مدمس جاهز." at bounding box center [1134, 344] width 506 height 92
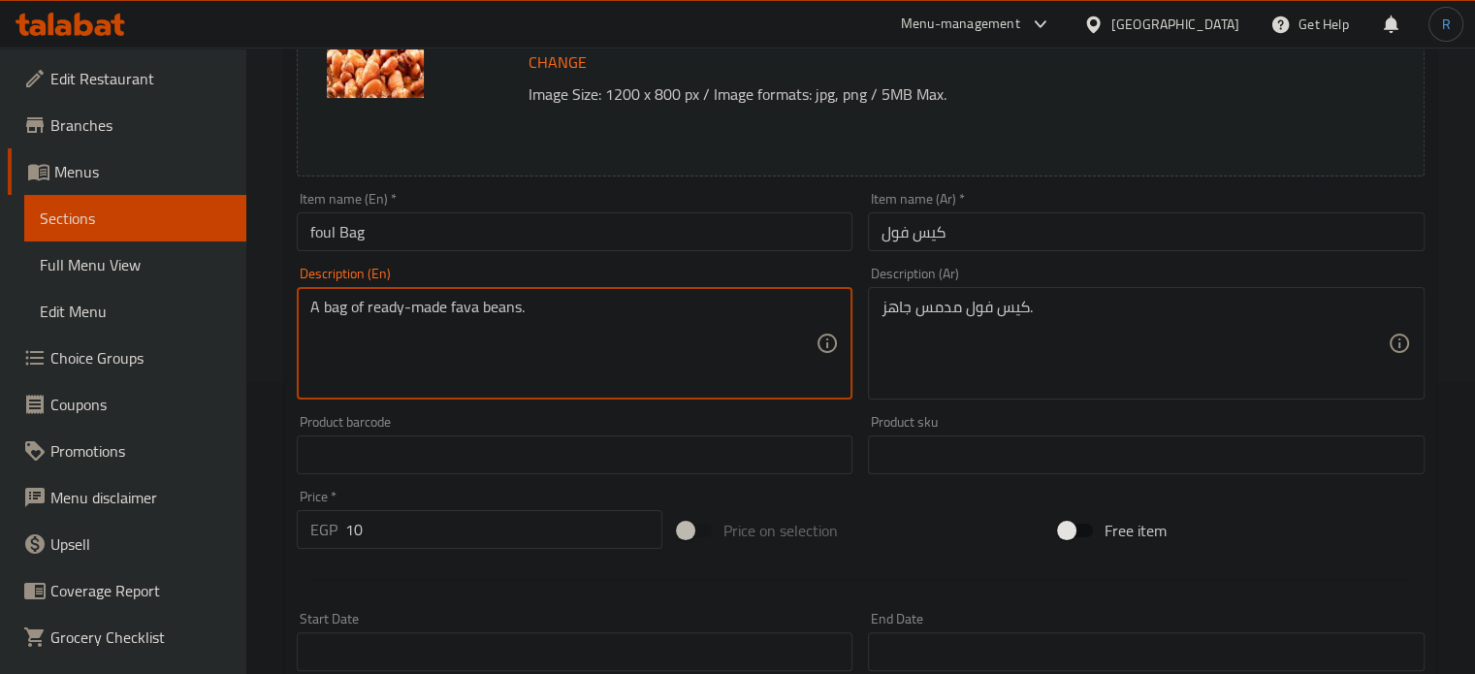
drag, startPoint x: 452, startPoint y: 313, endPoint x: 510, endPoint y: 316, distance: 58.3
click at [512, 341] on textarea "A bag of ready-made fava beans." at bounding box center [563, 344] width 506 height 92
drag, startPoint x: 451, startPoint y: 311, endPoint x: 516, endPoint y: 313, distance: 65.0
click at [516, 313] on textarea "A bag of ready-made fava beans." at bounding box center [563, 344] width 506 height 92
paste textarea "Fava Foul"
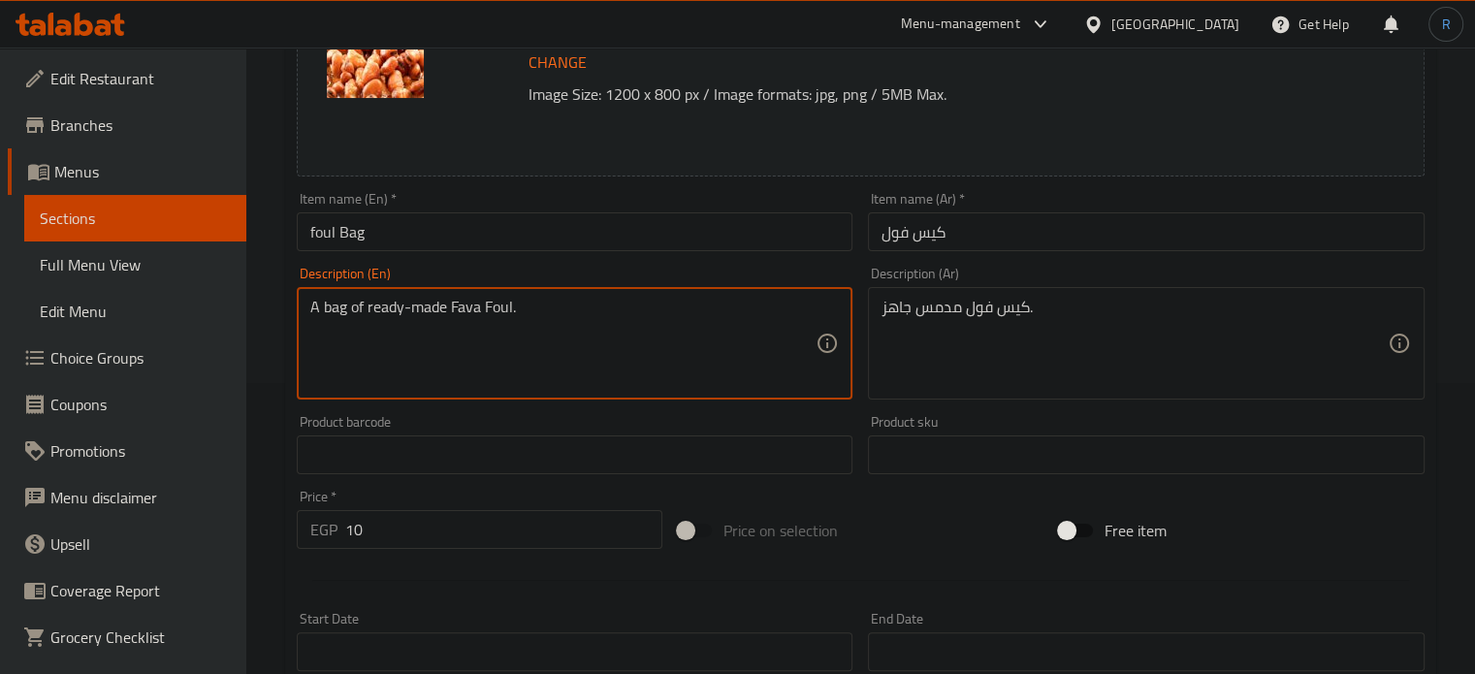
click at [451, 234] on input "foul Bag" at bounding box center [575, 231] width 557 height 39
click at [367, 305] on textarea "A bag of ready-made Fava Foul." at bounding box center [563, 344] width 506 height 92
click at [336, 313] on textarea "A bag ready-made Fava Foul." at bounding box center [563, 344] width 506 height 92
drag, startPoint x: 457, startPoint y: 307, endPoint x: 467, endPoint y: 323, distance: 18.8
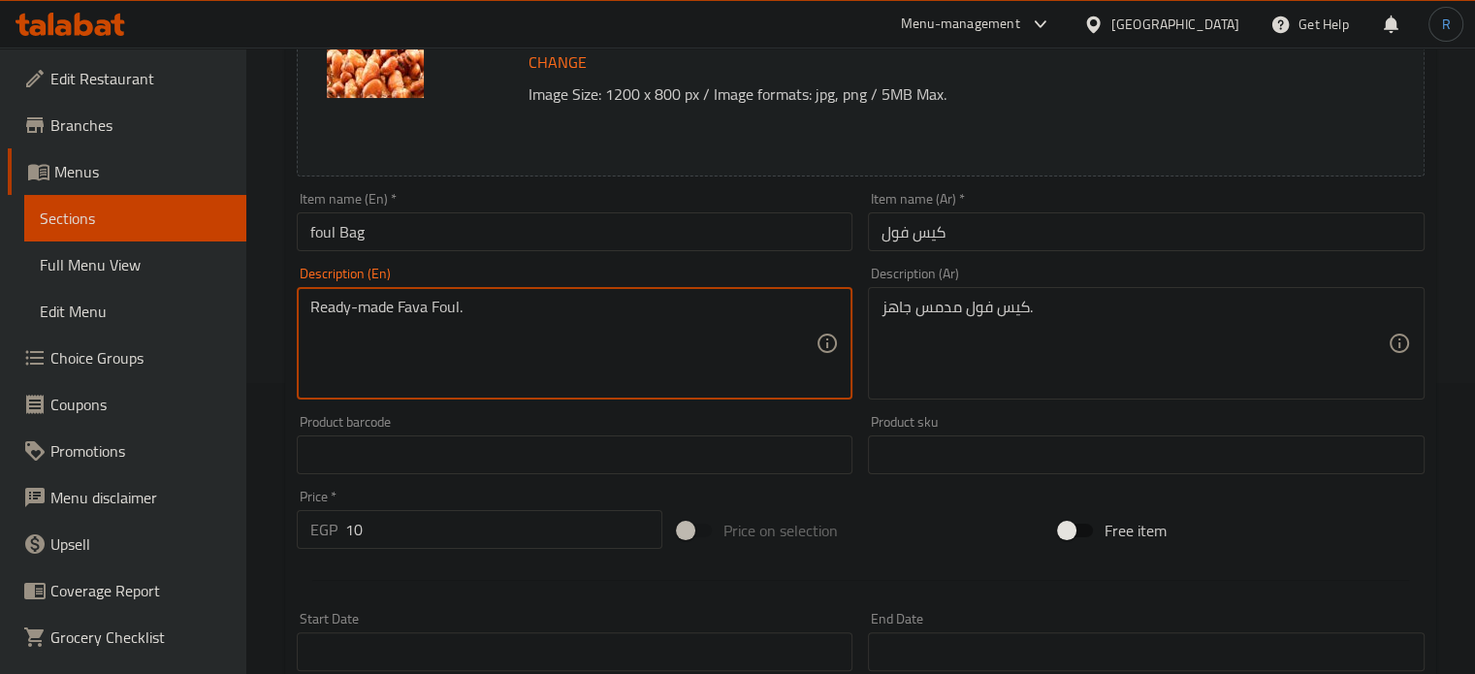
click at [457, 308] on textarea "Ready-made Fava Foul." at bounding box center [563, 344] width 506 height 92
paste textarea "bag"
type textarea "Ready-made Fava Foul bag ."
click at [484, 238] on input "foul Bag" at bounding box center [575, 231] width 557 height 39
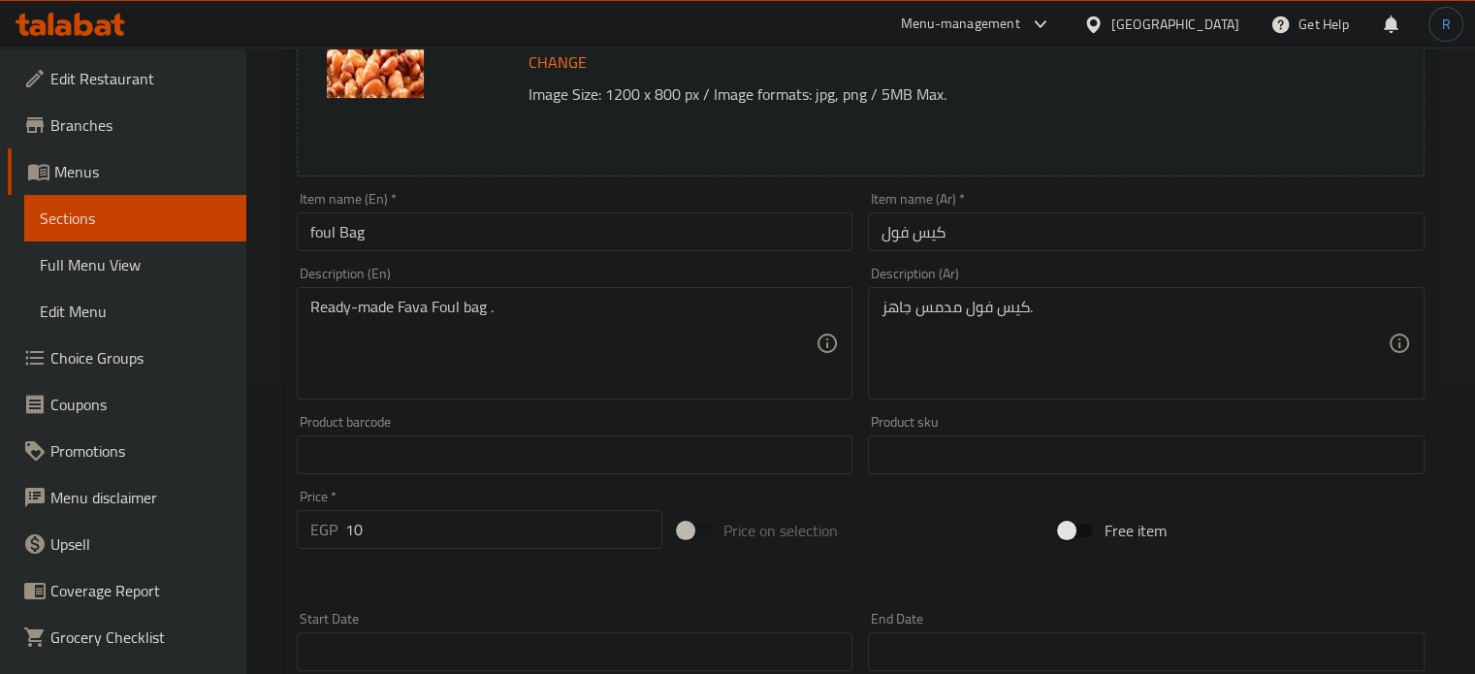
click at [770, 230] on input "foul Bag" at bounding box center [575, 231] width 557 height 39
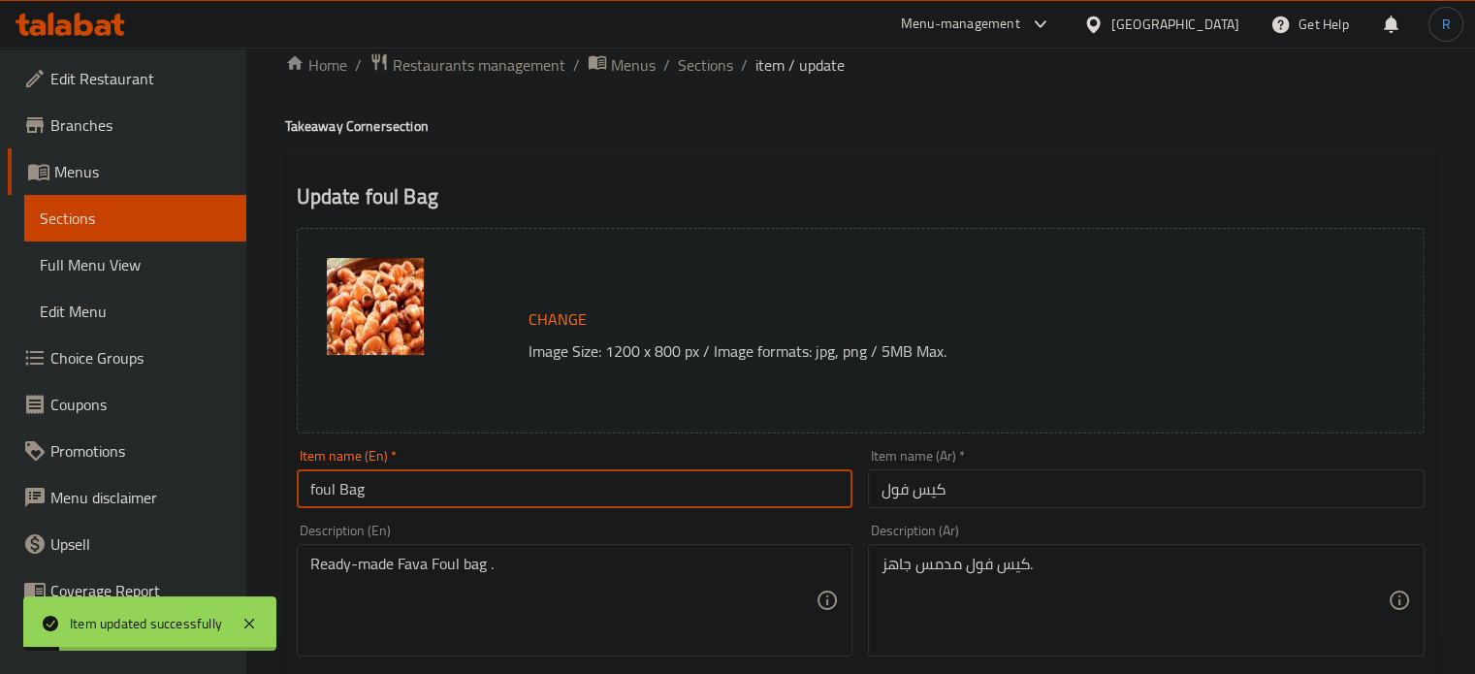
scroll to position [0, 0]
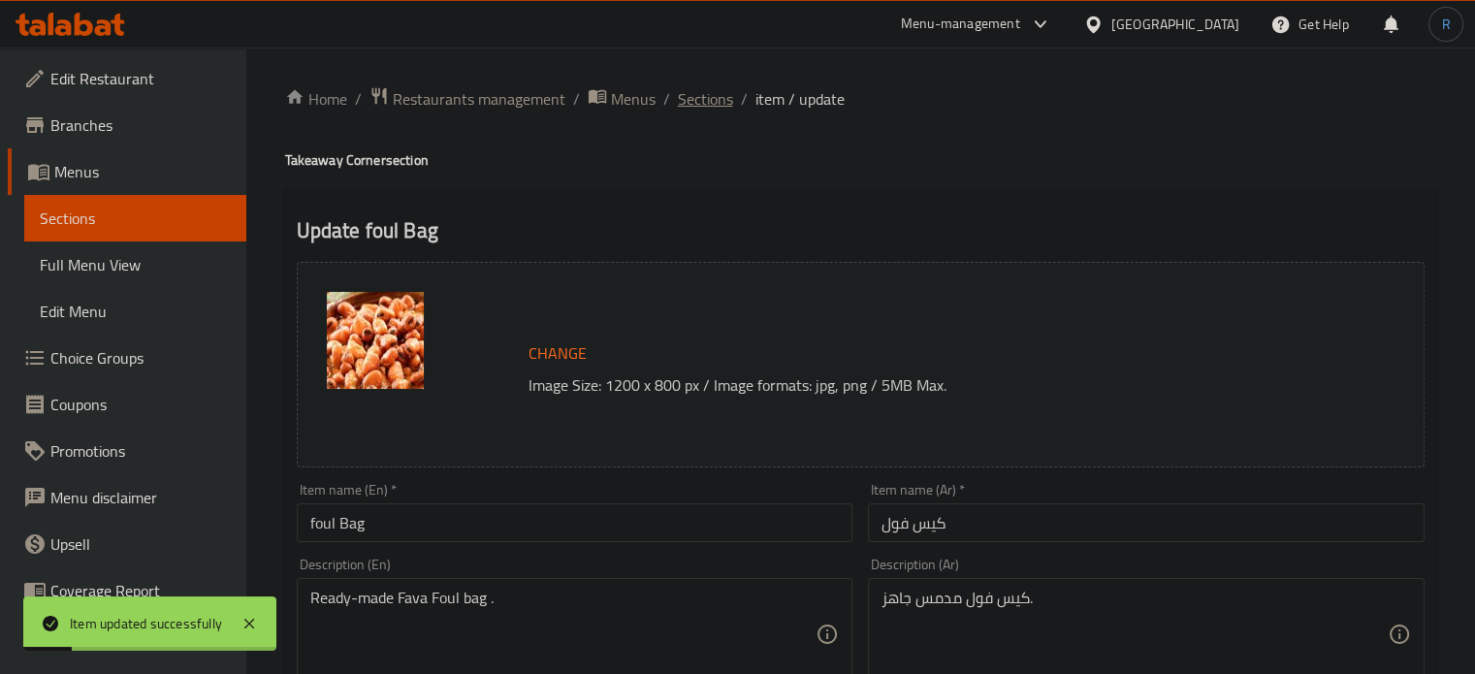
click at [707, 100] on span "Sections" at bounding box center [705, 98] width 55 height 23
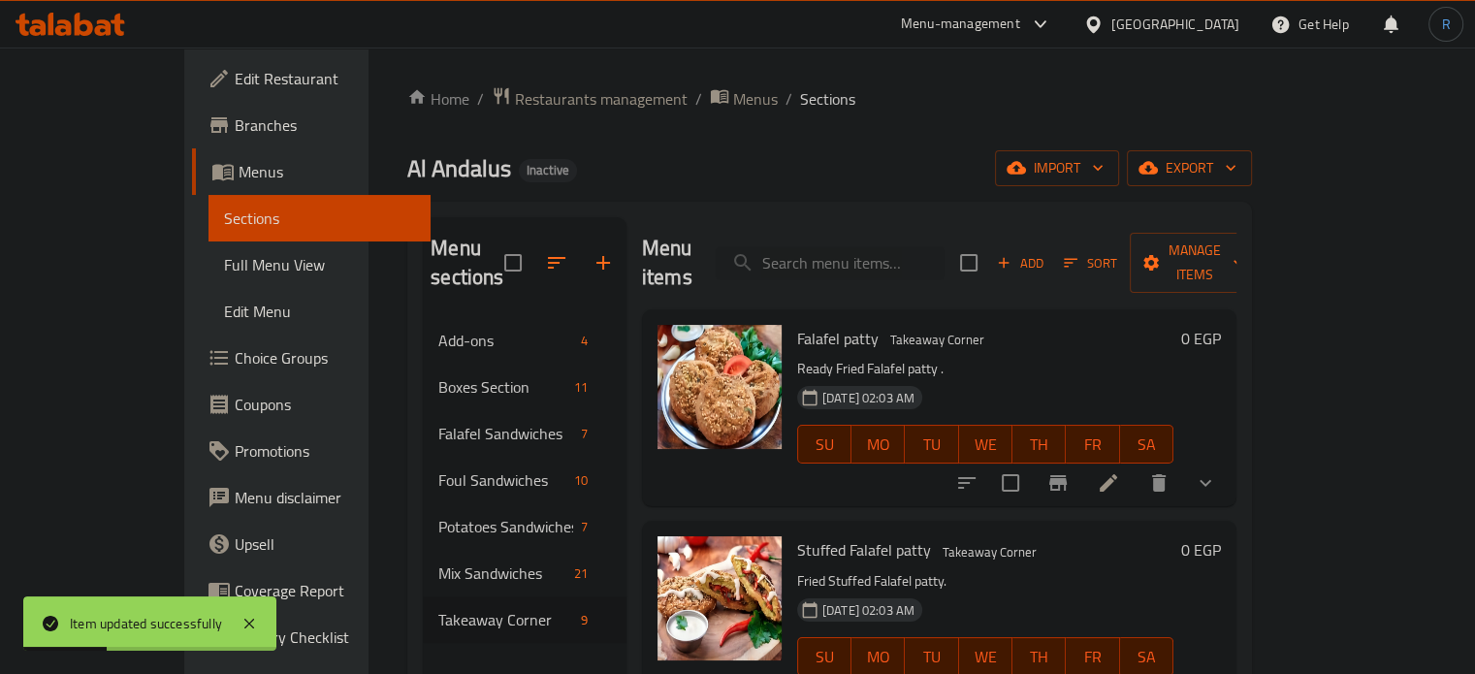
click at [831, 224] on div "Menu items Add Sort Manage items" at bounding box center [939, 263] width 594 height 92
click at [842, 246] on input "search" at bounding box center [830, 263] width 229 height 34
paste input "Fries Packet"
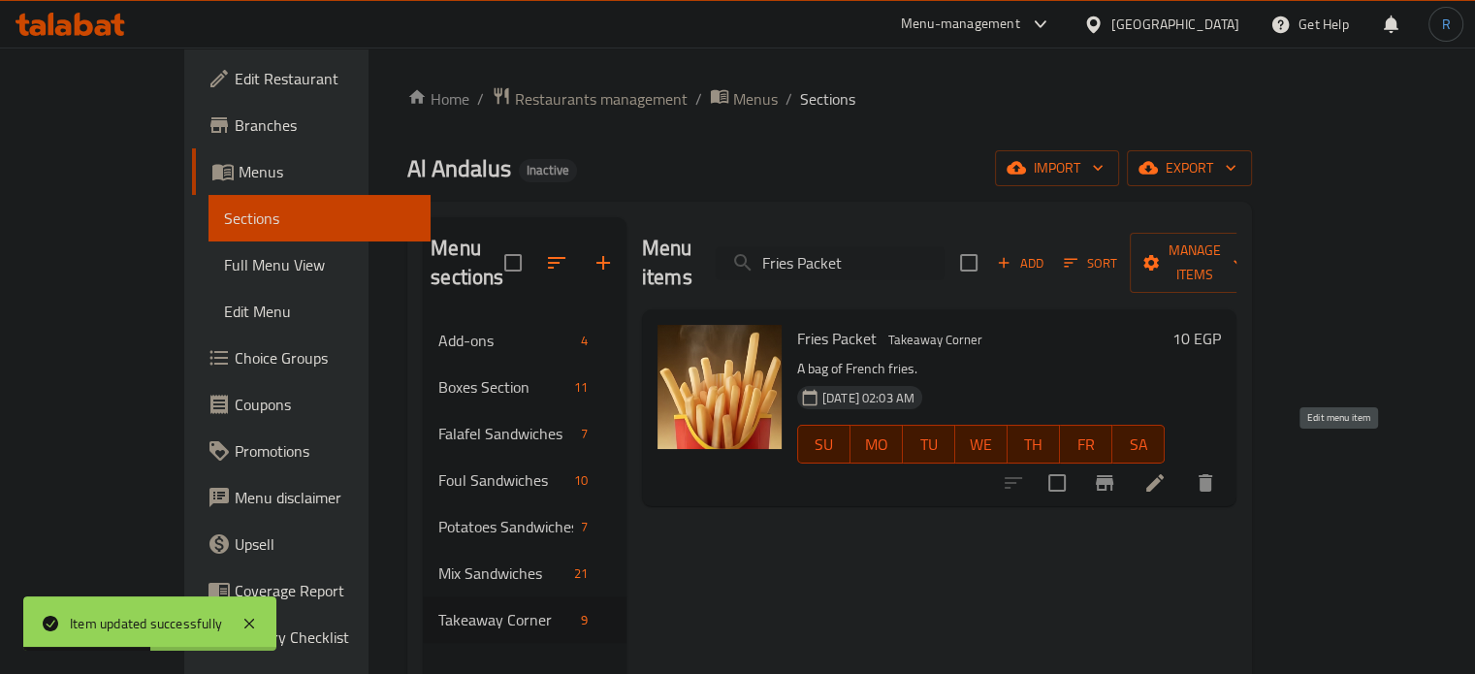
type input "Fries Packet"
click at [1167, 471] on icon at bounding box center [1154, 482] width 23 height 23
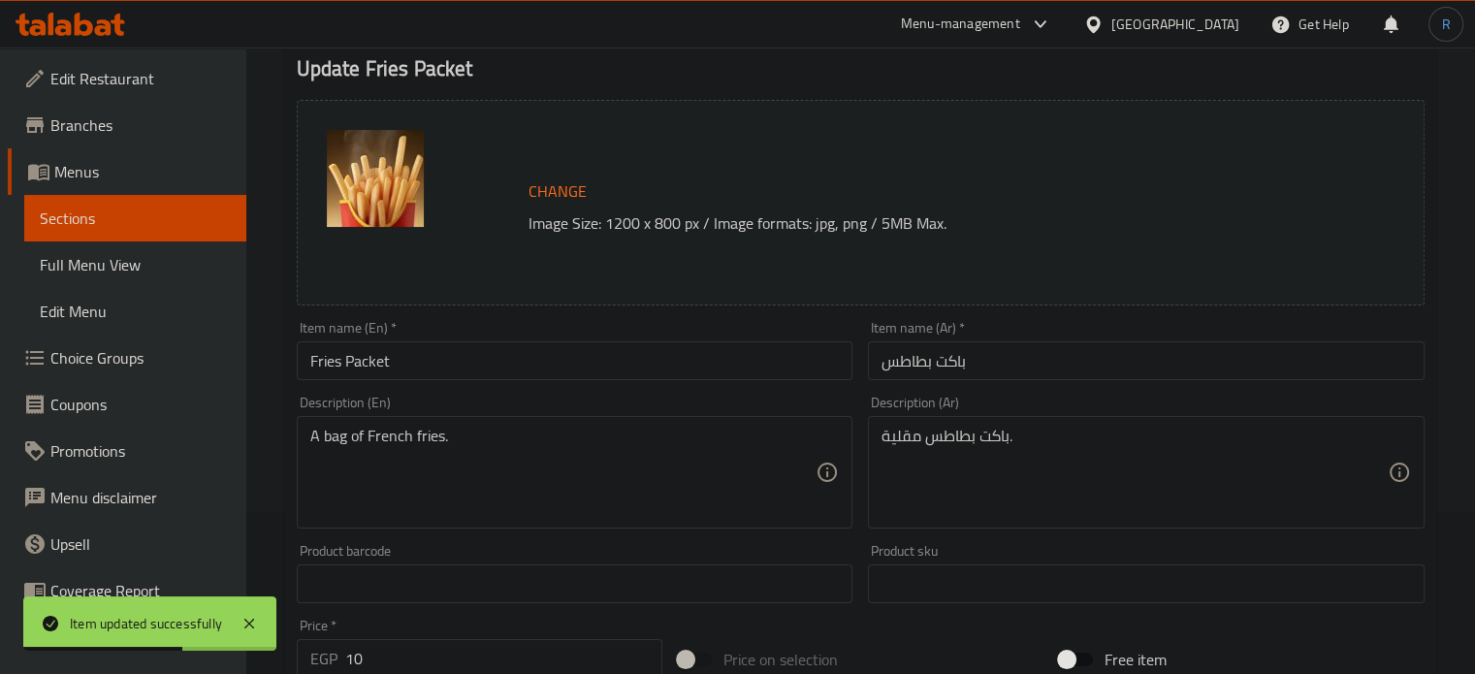
scroll to position [194, 0]
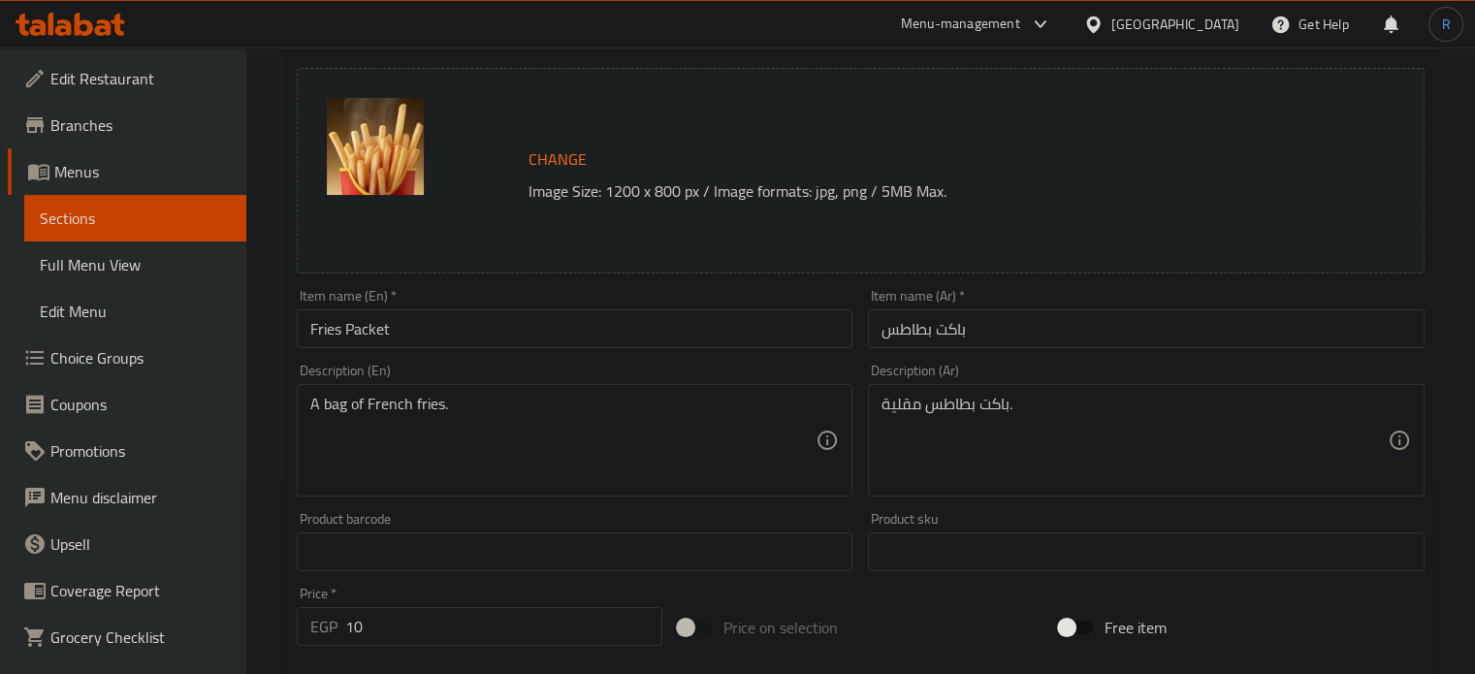
click at [334, 327] on input "Fries Packet" at bounding box center [575, 328] width 557 height 39
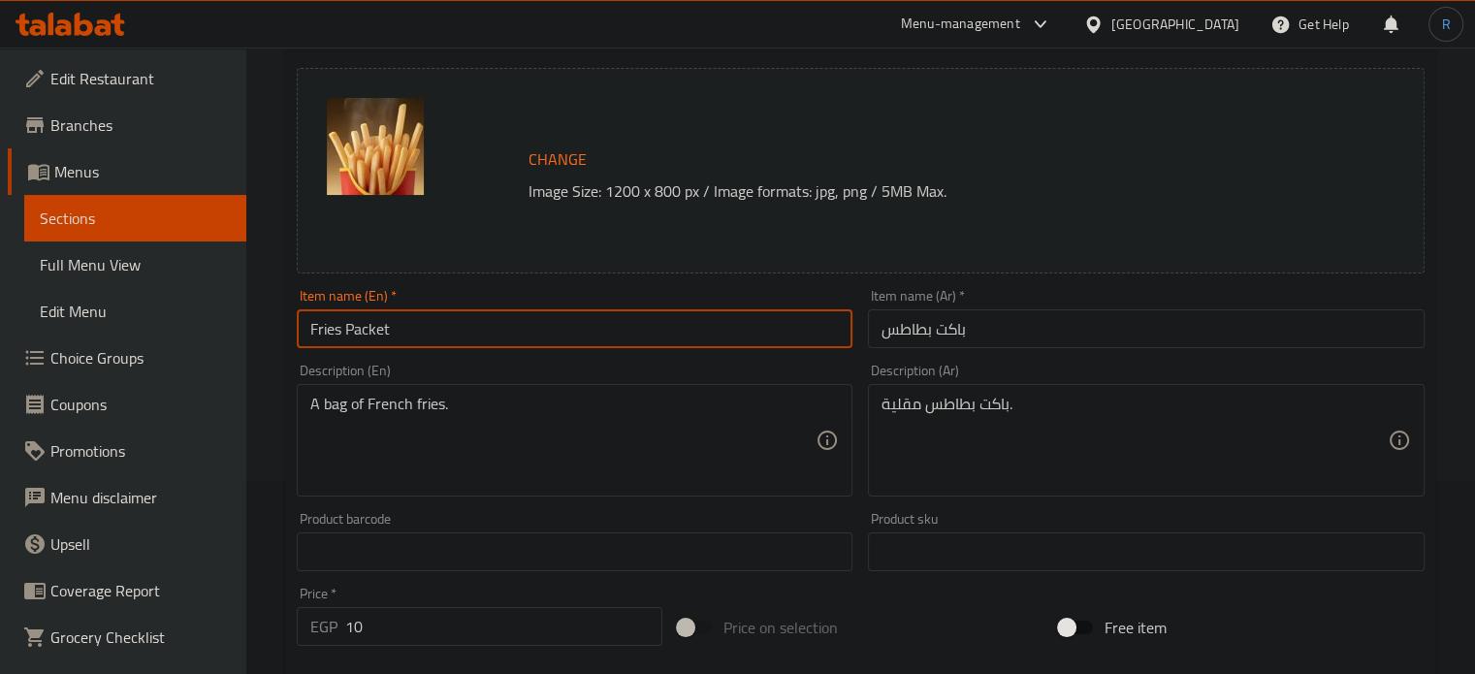
click at [334, 327] on input "Fries Packet" at bounding box center [575, 328] width 557 height 39
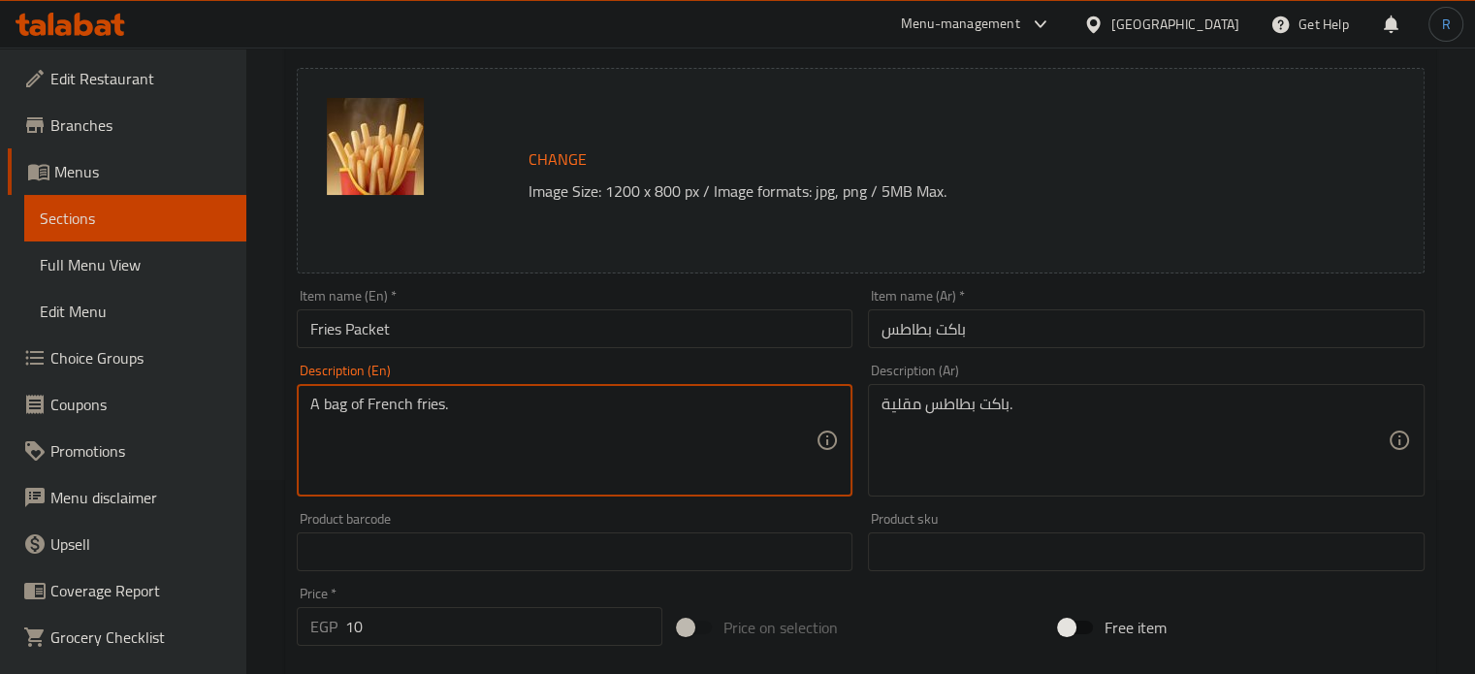
click at [384, 405] on textarea "A bag of French fries." at bounding box center [563, 441] width 506 height 92
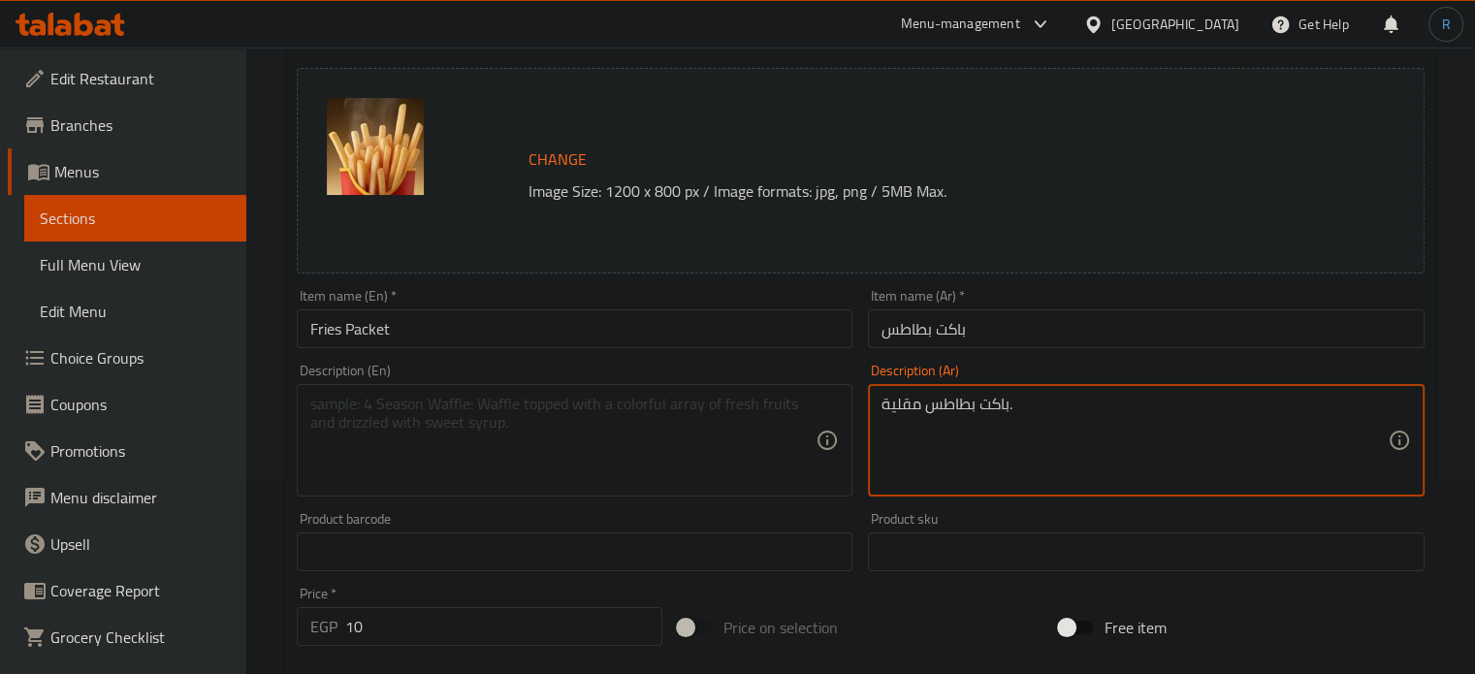
click at [956, 408] on textarea "باكت بطاطس مقلية." at bounding box center [1134, 441] width 506 height 92
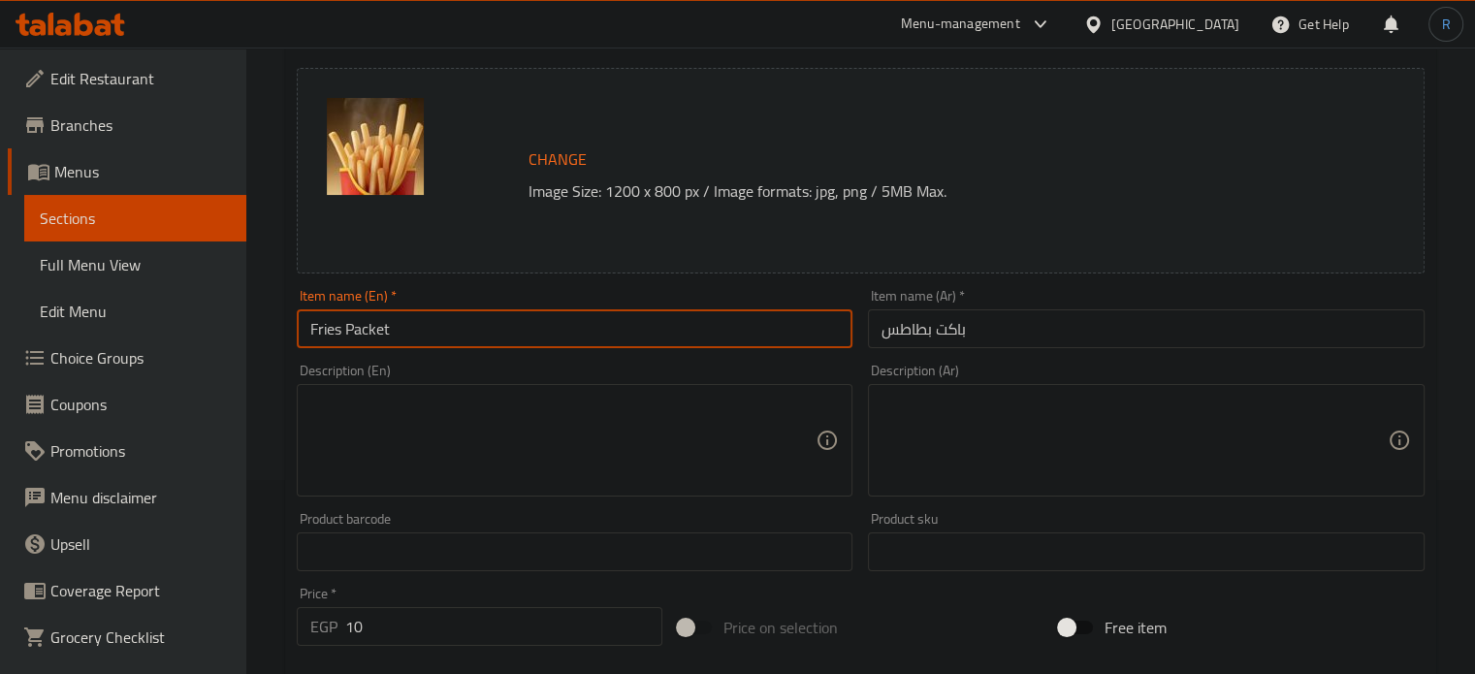
click at [418, 327] on input "Fries Packet" at bounding box center [575, 328] width 557 height 39
click at [630, 417] on textarea at bounding box center [563, 441] width 506 height 92
paste textarea "Potatoes, vegetable oil and salt."
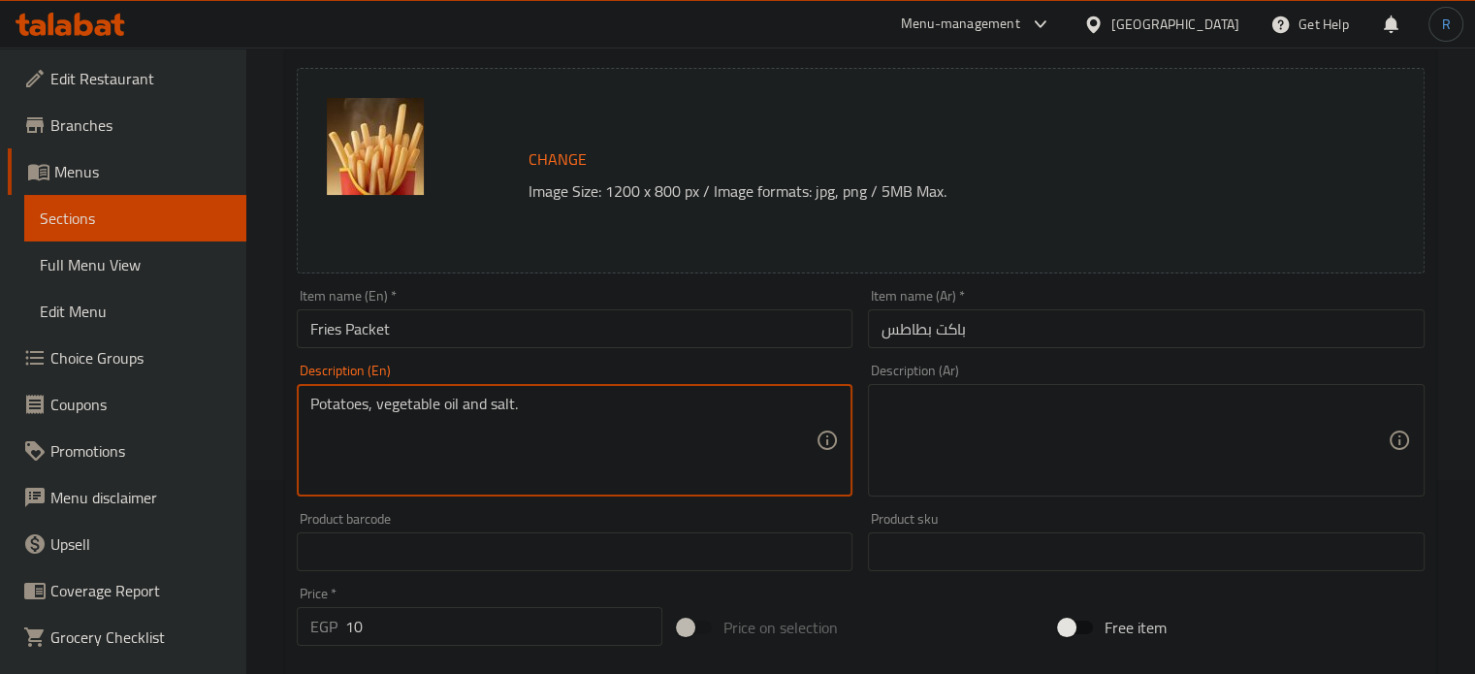
type textarea "Potatoes, vegetable oil and salt."
click at [955, 461] on textarea at bounding box center [1134, 441] width 506 height 92
paste textarea "بطاطس, زيت نباتي وملح."
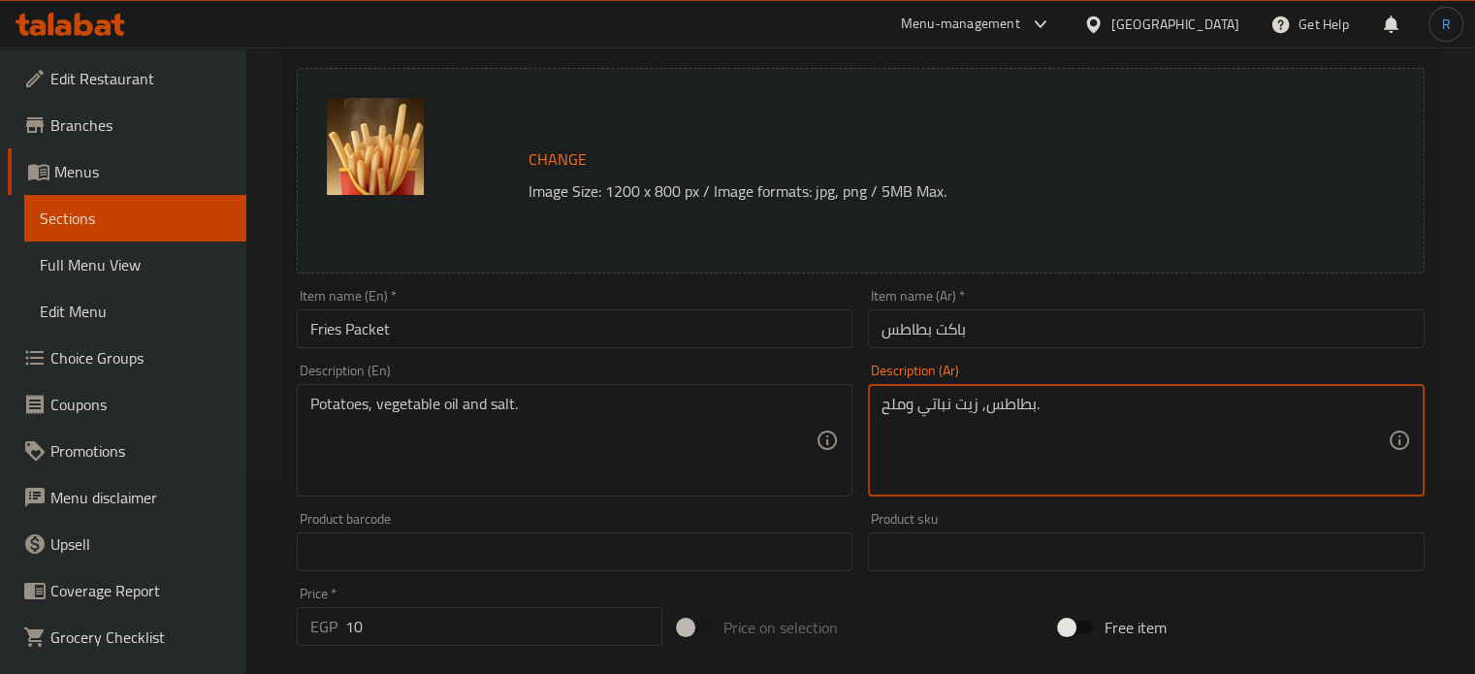
type textarea "بطاطس, زيت نباتي وملح."
click at [533, 334] on input "Fries Packet" at bounding box center [575, 328] width 557 height 39
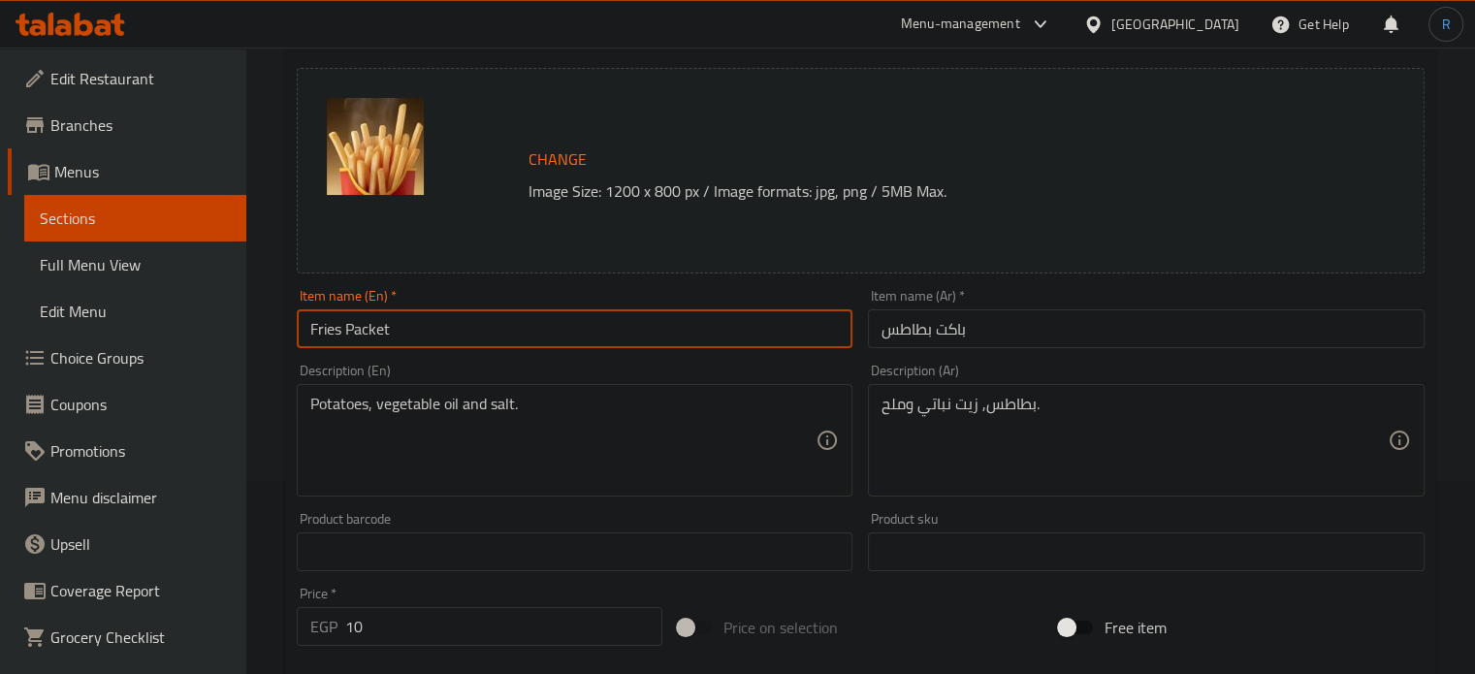
click at [533, 334] on input "Fries Packet" at bounding box center [575, 328] width 557 height 39
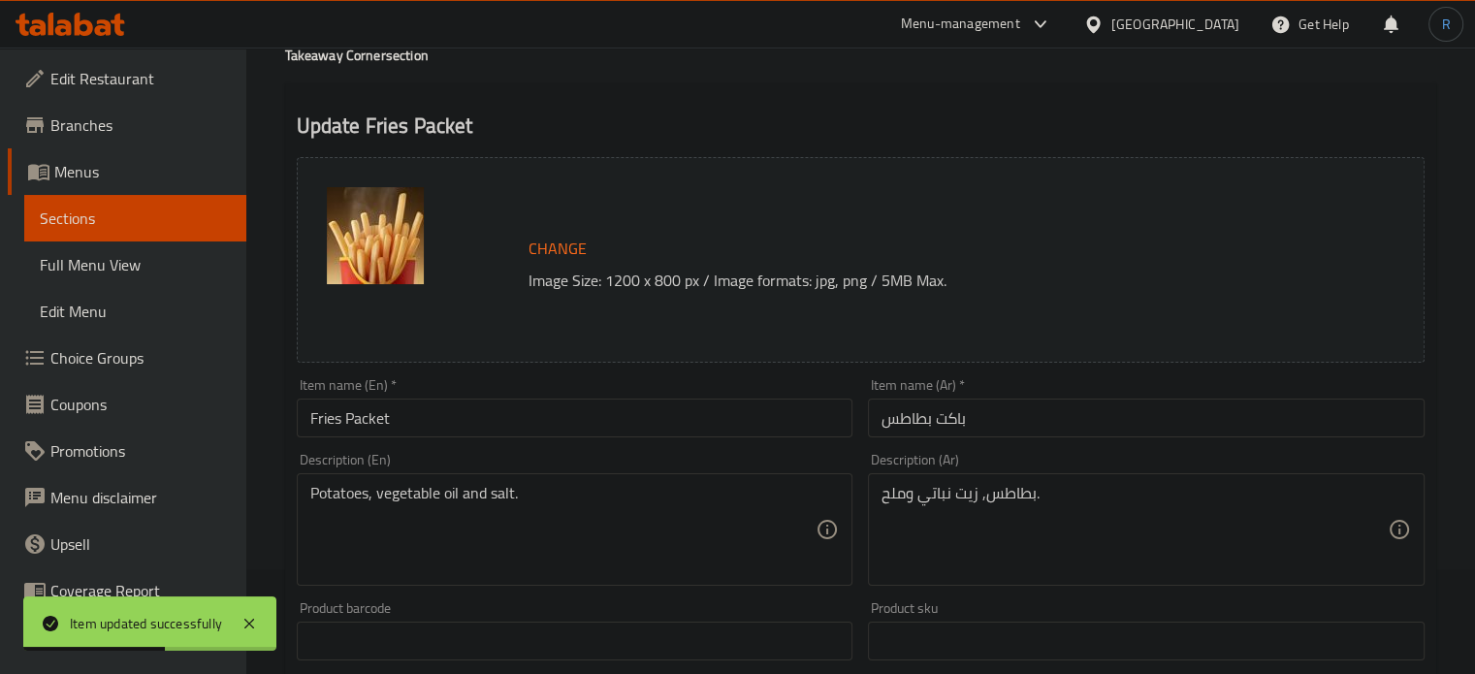
scroll to position [0, 0]
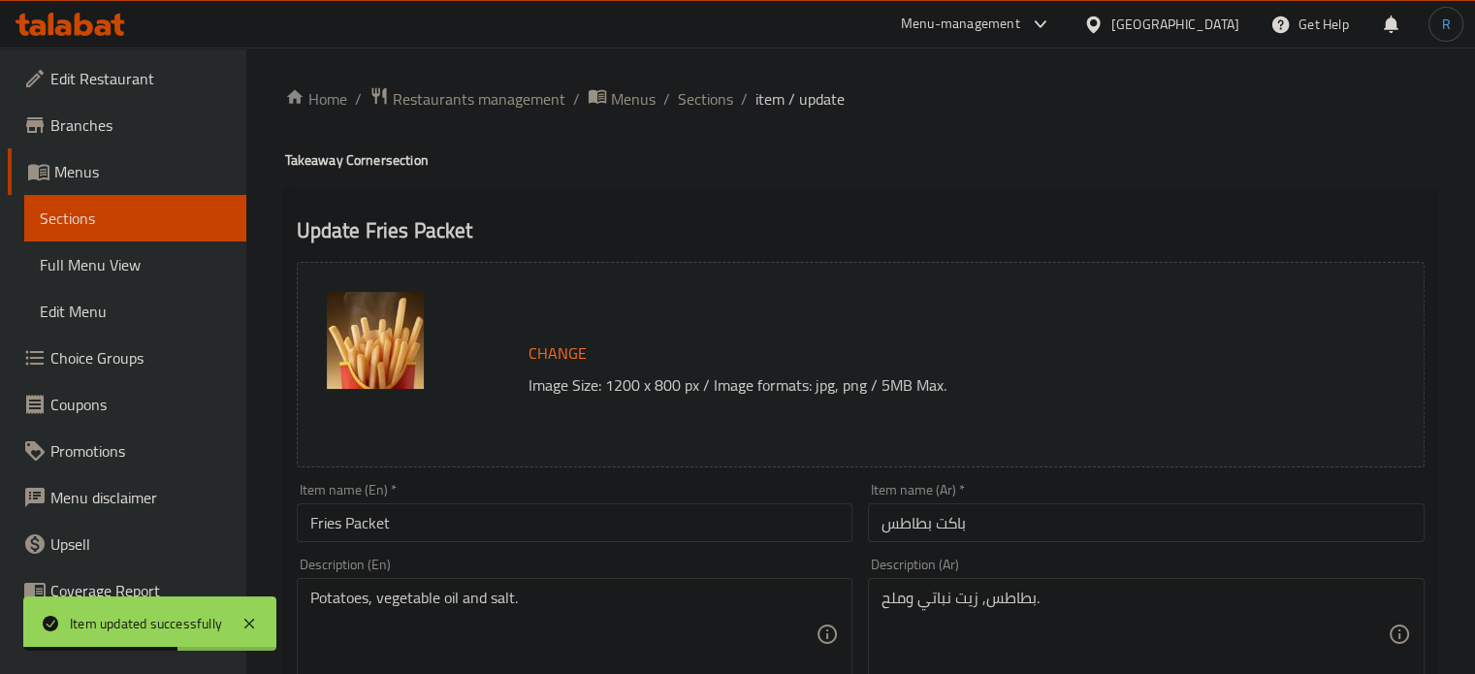
click at [807, 157] on h4 "Takeaway Corner section" at bounding box center [860, 159] width 1151 height 19
click at [714, 93] on span "Sections" at bounding box center [705, 98] width 55 height 23
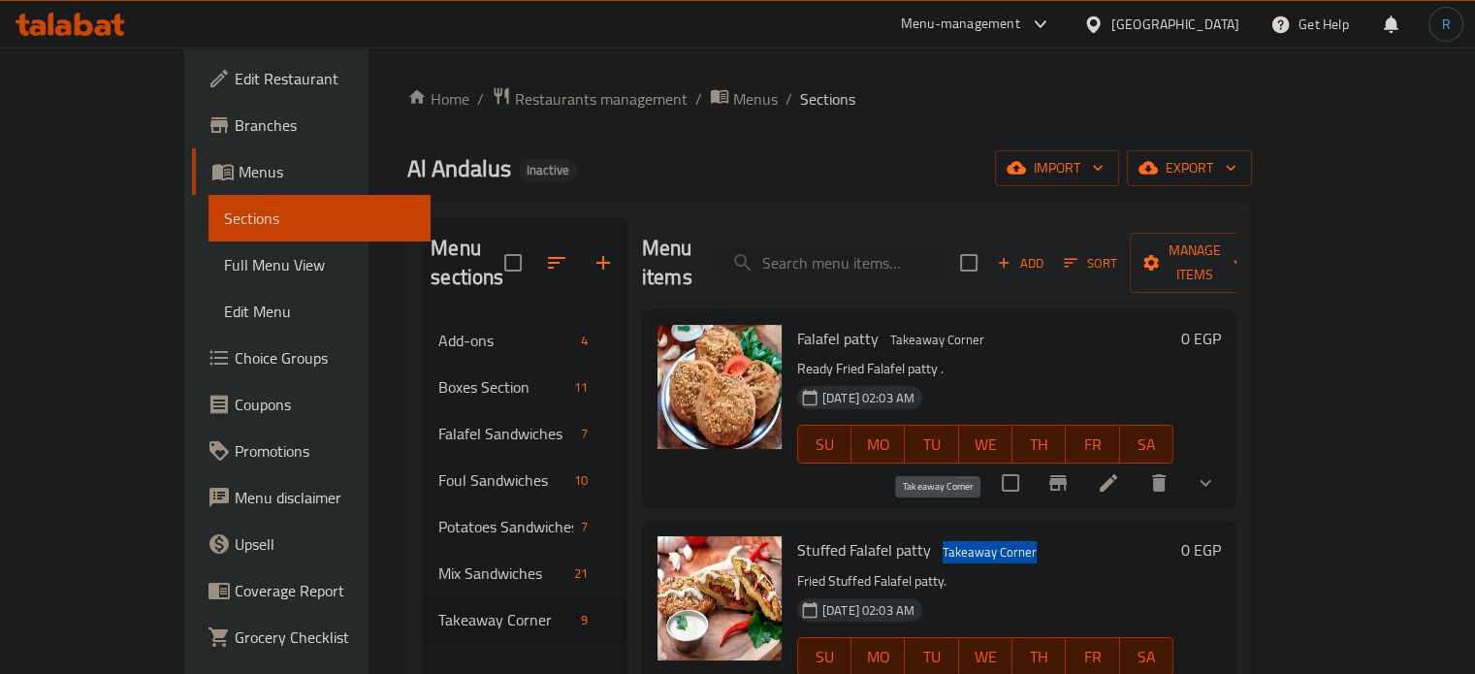
drag, startPoint x: 991, startPoint y: 517, endPoint x: 888, endPoint y: 518, distance: 102.8
click at [935, 541] on span "Takeaway Corner" at bounding box center [990, 552] width 110 height 22
copy span "Takeaway Corner"
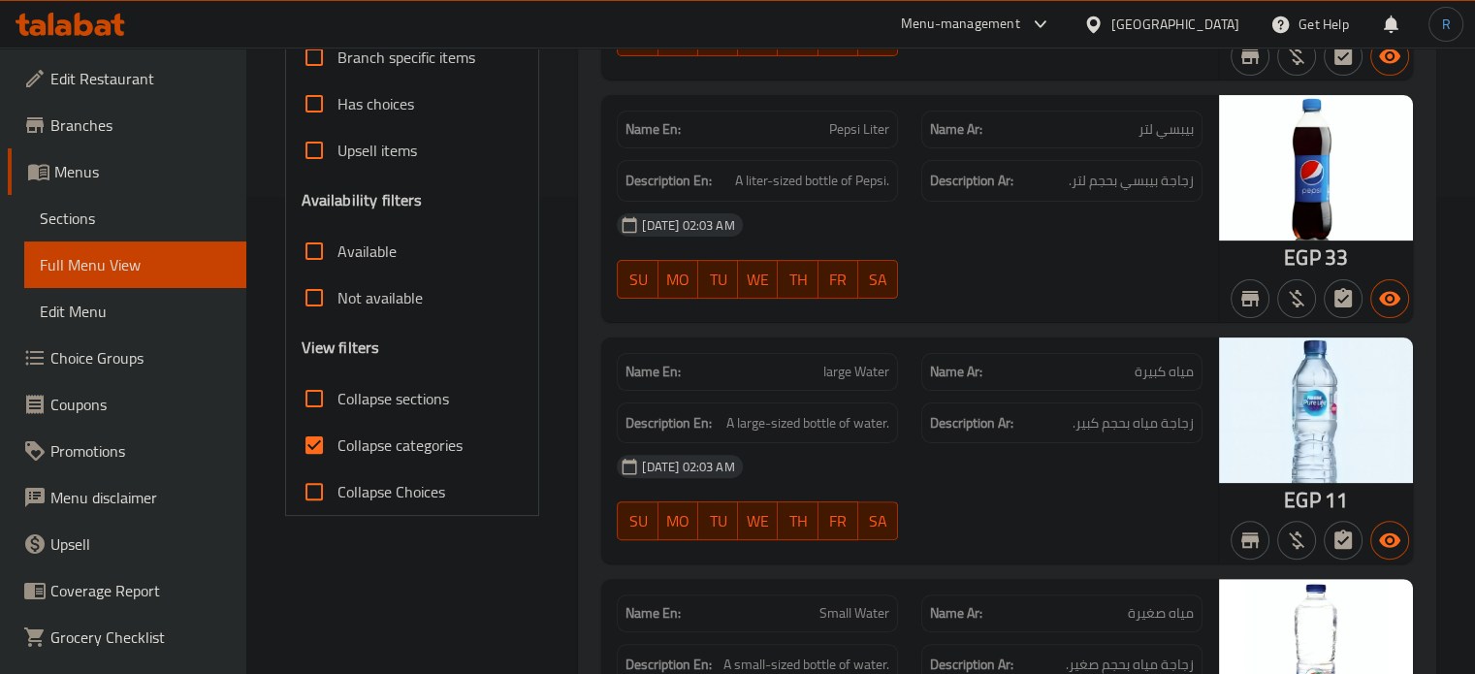
scroll to position [477, 0]
click at [400, 395] on span "Collapse sections" at bounding box center [393, 398] width 112 height 23
click at [337, 395] on input "Collapse sections" at bounding box center [314, 398] width 47 height 47
checkbox input "true"
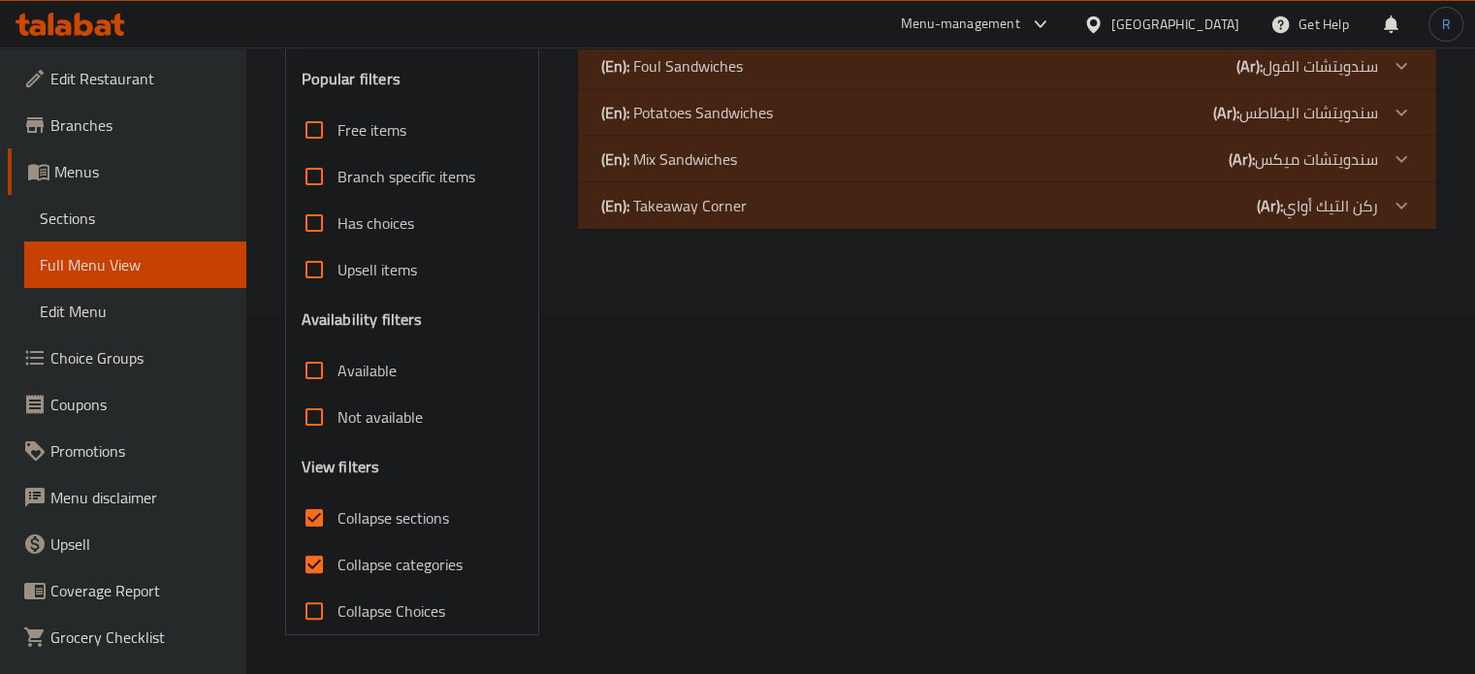
scroll to position [357, 0]
click at [310, 557] on input "Collapse categories" at bounding box center [314, 565] width 47 height 47
checkbox input "true"
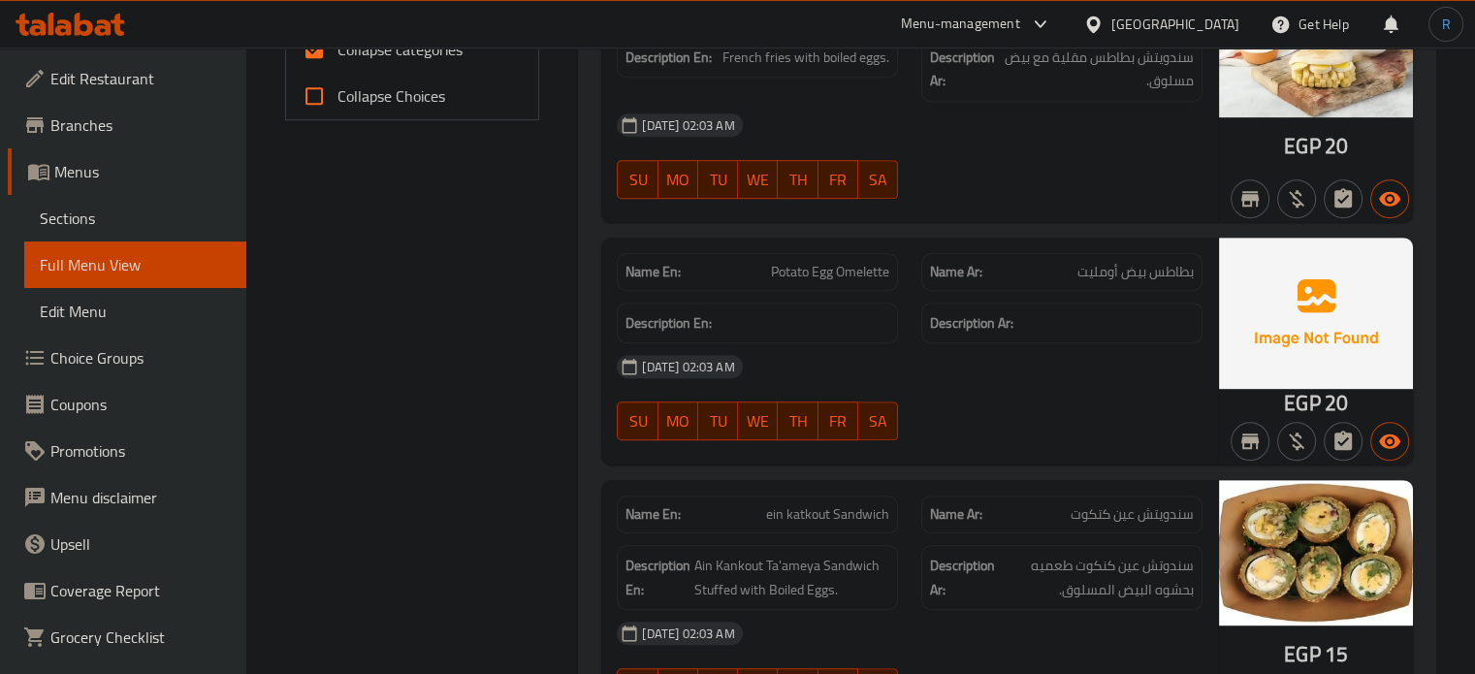
scroll to position [873, 0]
click at [850, 263] on span "Potato Egg Omelette" at bounding box center [830, 272] width 118 height 20
copy span "Potato Egg Omelette"
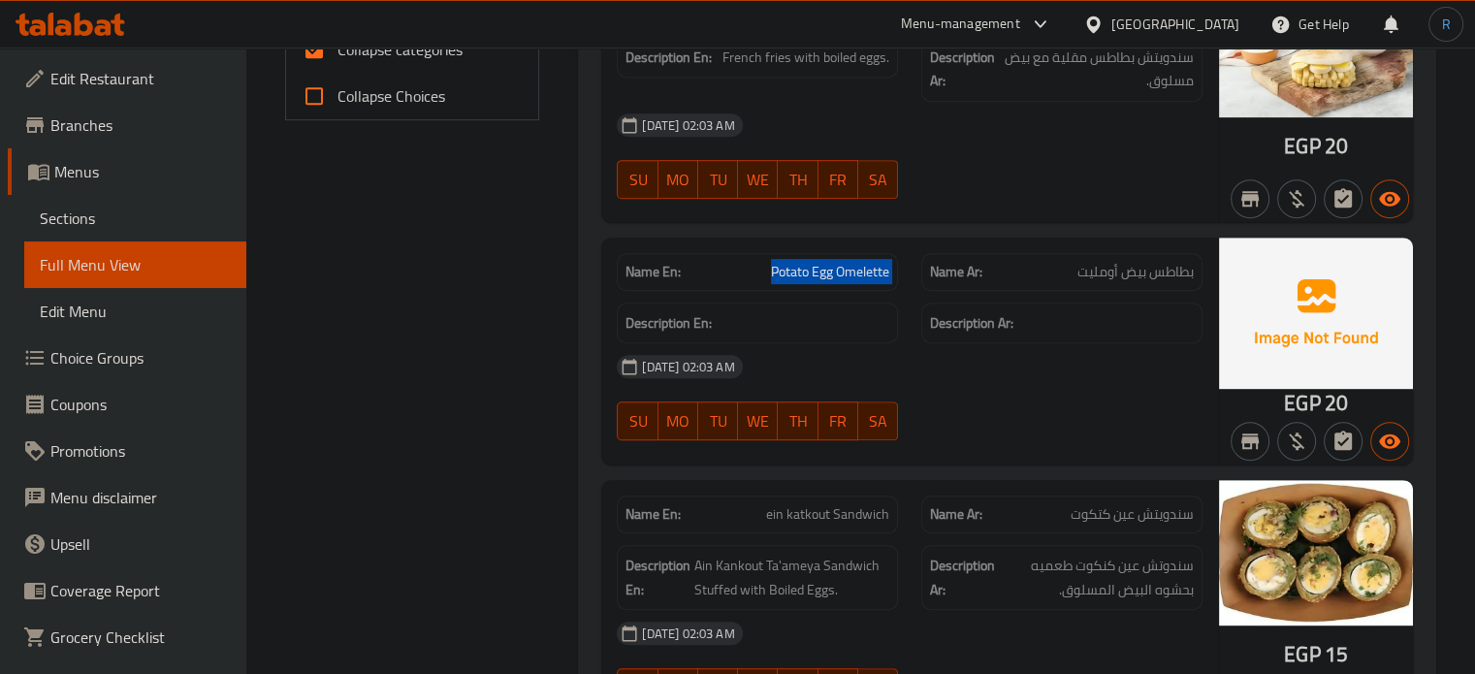
click at [815, 272] on span "Potato Egg Omelette" at bounding box center [830, 272] width 118 height 20
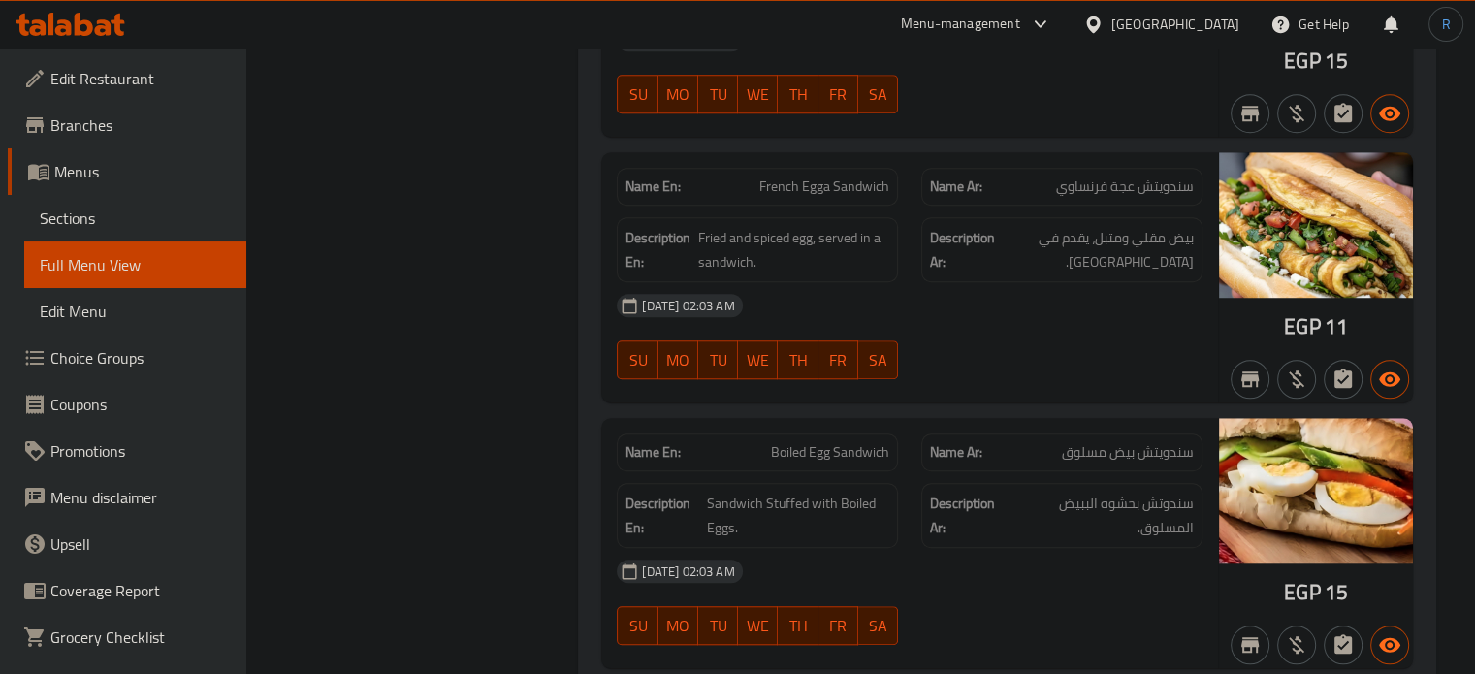
scroll to position [1551, 0]
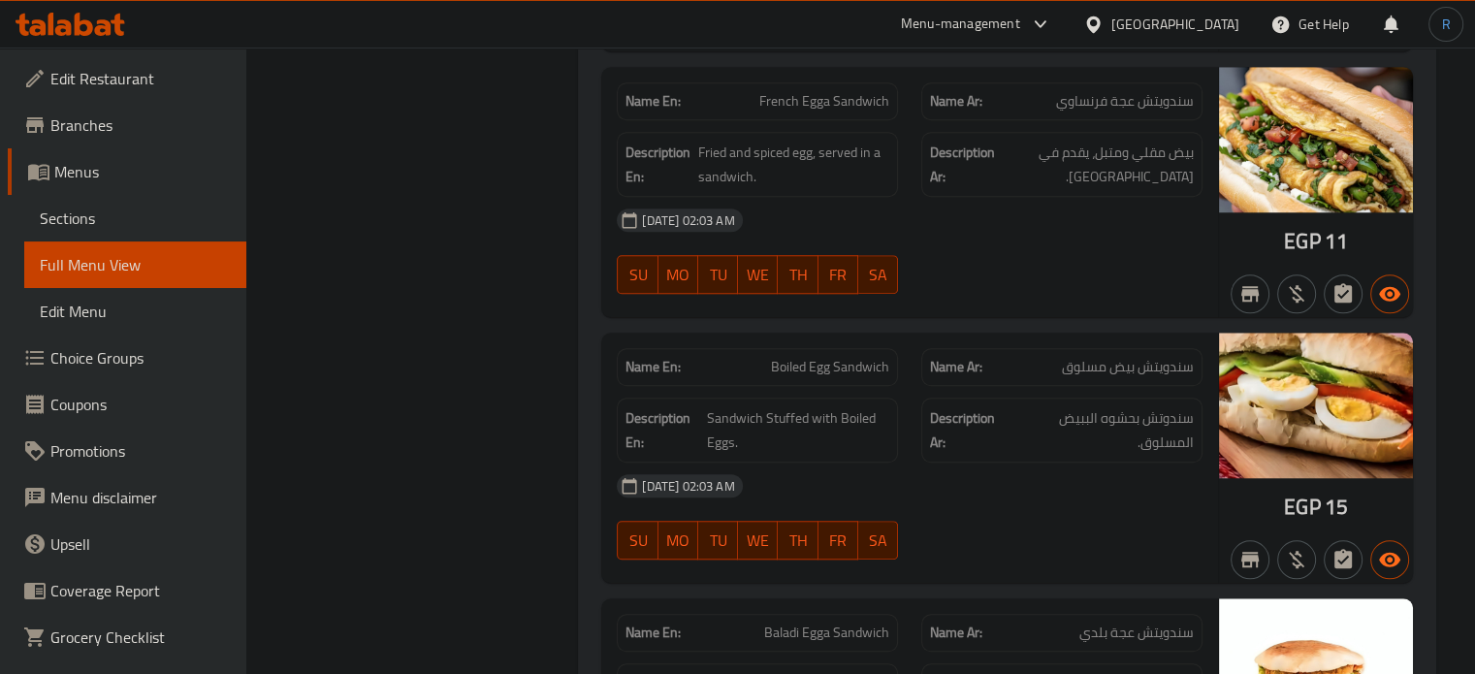
click at [833, 363] on span "Boiled Egg Sandwich" at bounding box center [830, 367] width 118 height 20
copy span "Boiled Egg Sandwich"
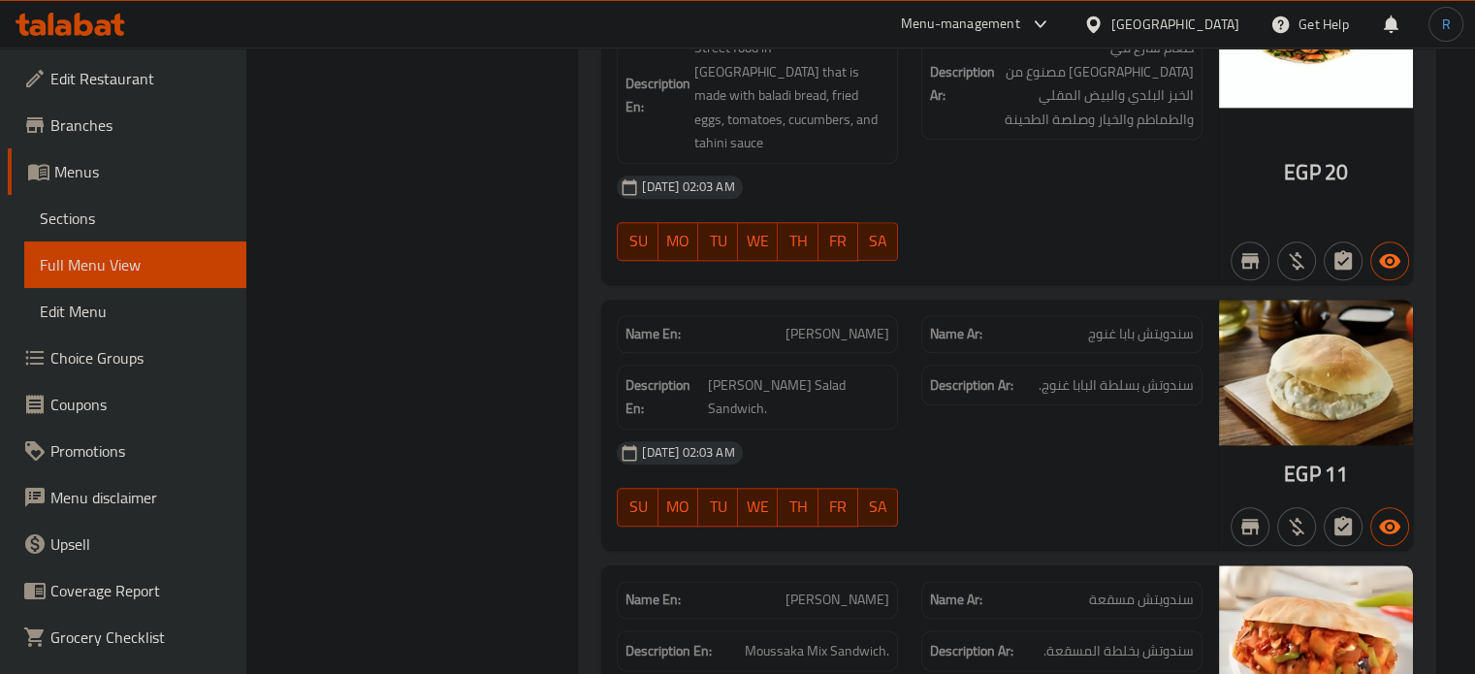
scroll to position [2230, 0]
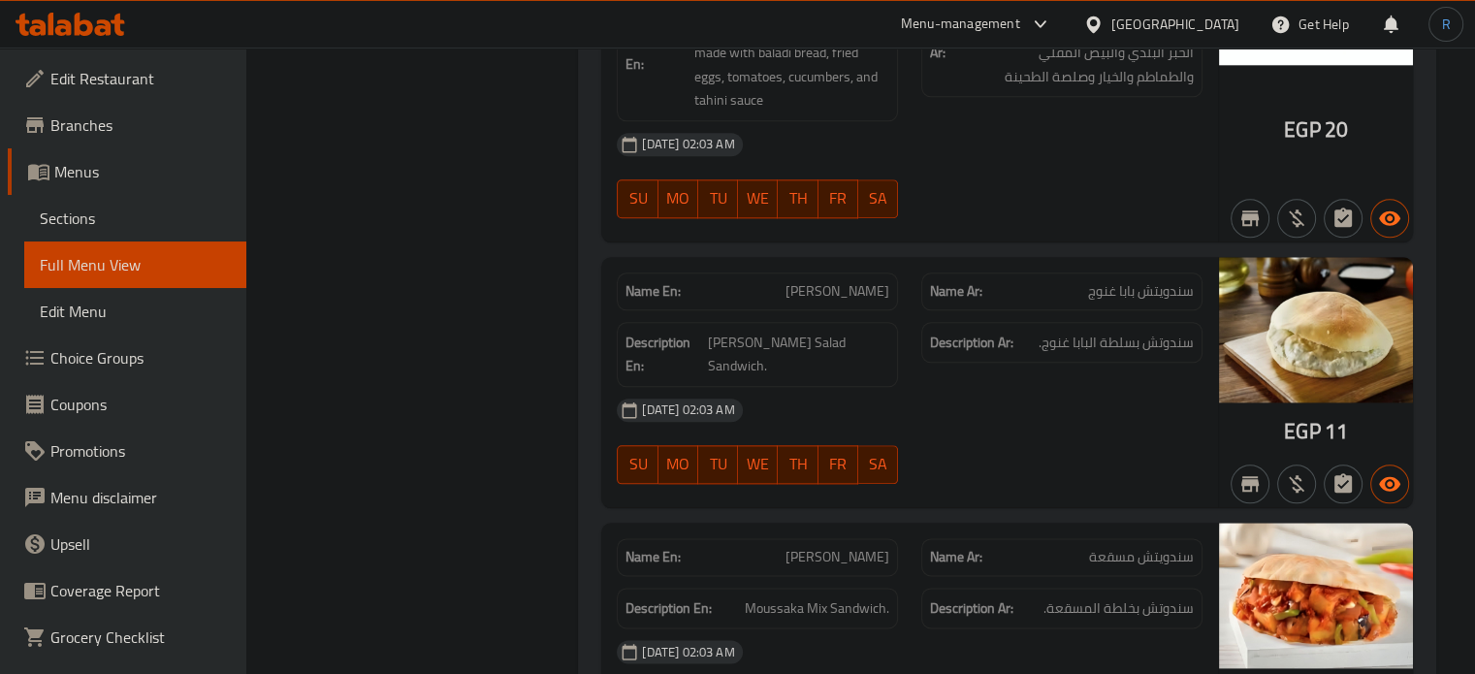
drag, startPoint x: 324, startPoint y: 183, endPoint x: 332, endPoint y: 166, distance: 19.1
click at [873, 281] on span "[PERSON_NAME]" at bounding box center [837, 291] width 104 height 20
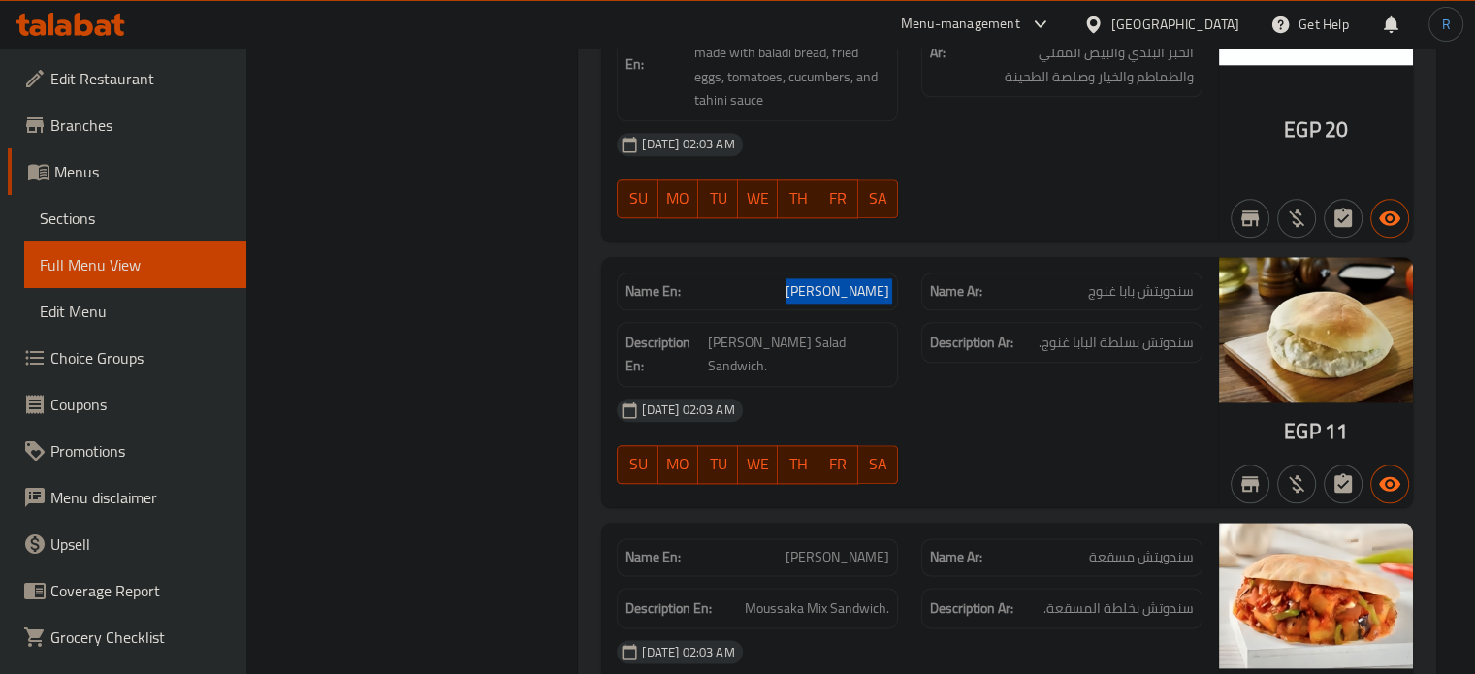
copy span "[PERSON_NAME]"
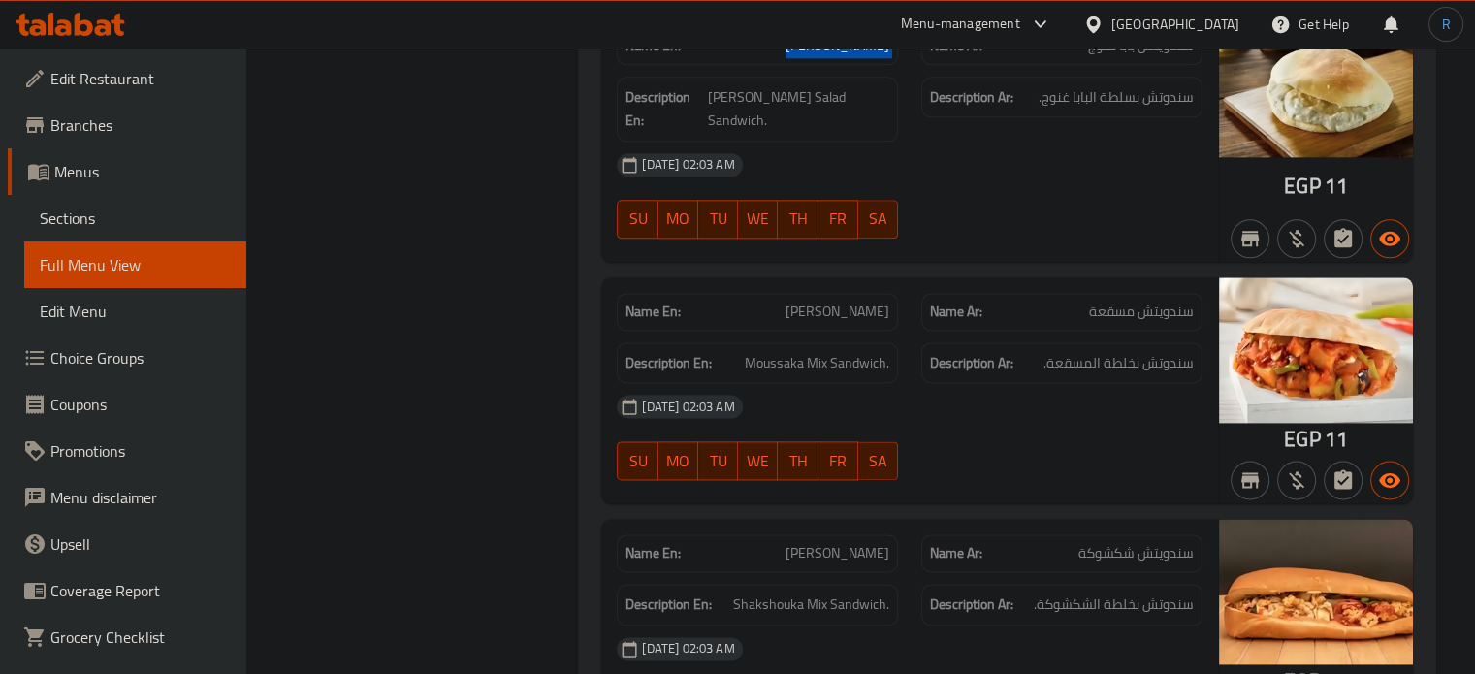
scroll to position [2521, 0]
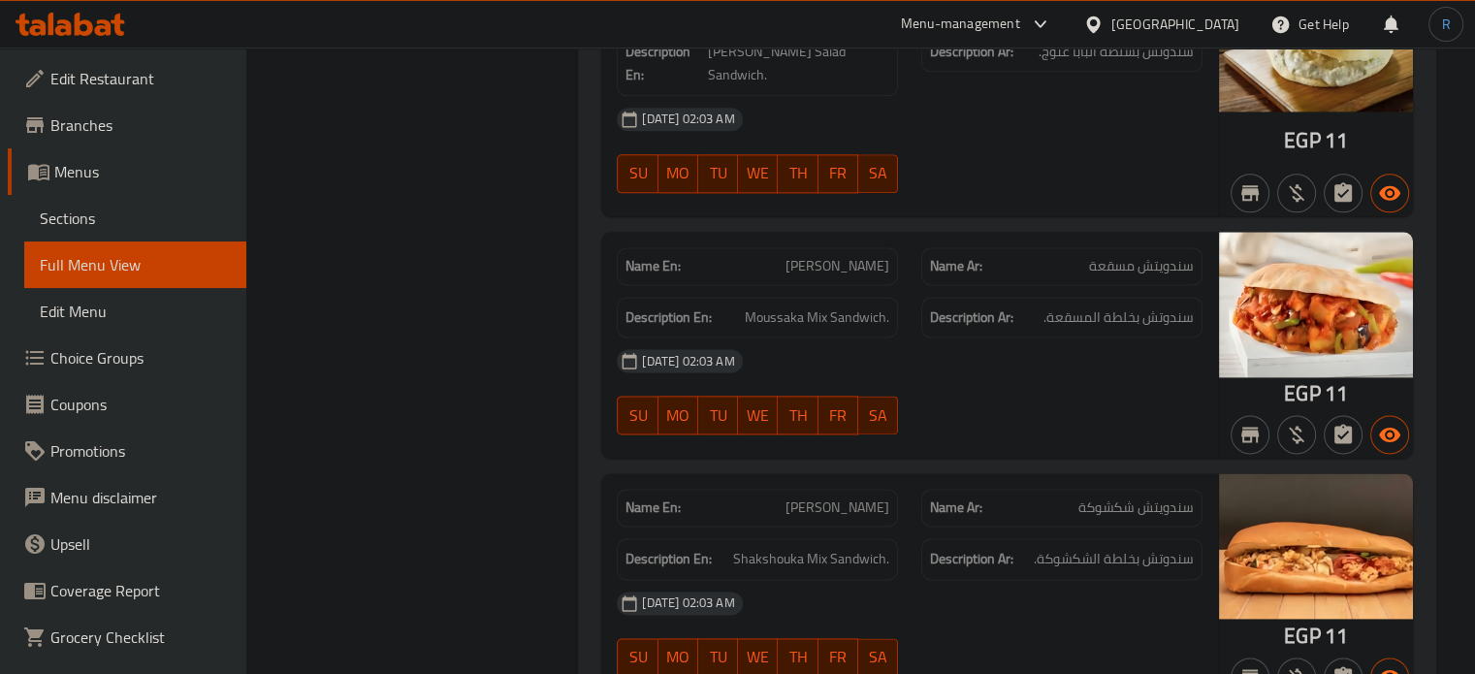
click at [835, 256] on span "[PERSON_NAME]" at bounding box center [837, 266] width 104 height 20
copy span "[PERSON_NAME]"
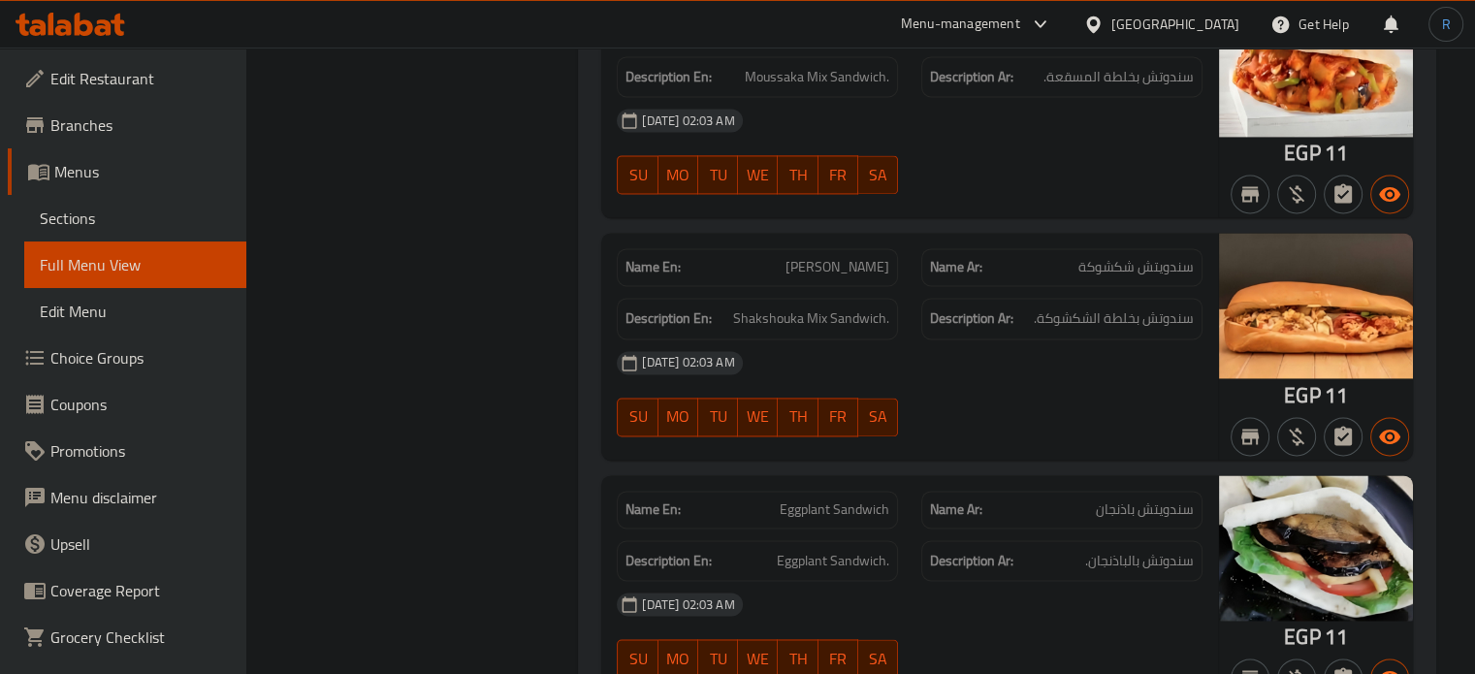
scroll to position [2812, 0]
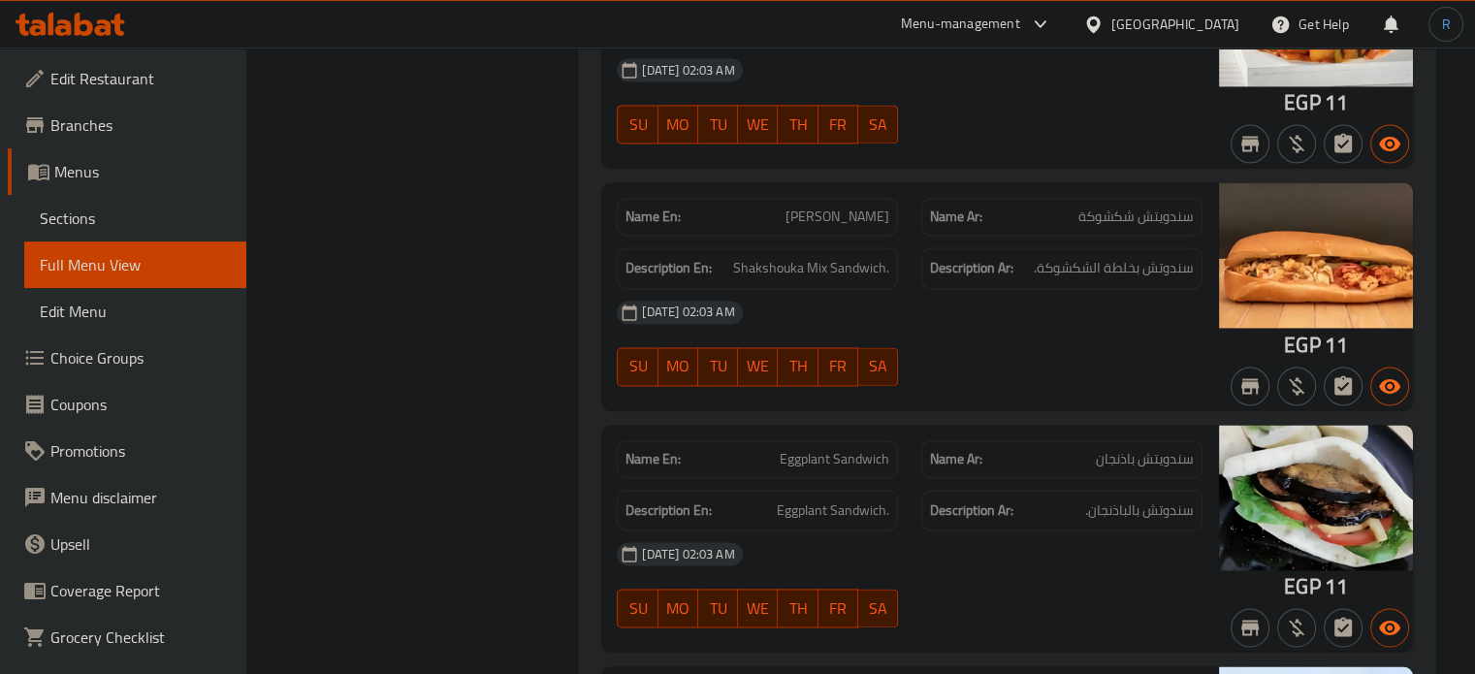
click at [806, 449] on span "Eggplant Sandwich" at bounding box center [835, 459] width 110 height 20
copy span "Eggplant Sandwich"
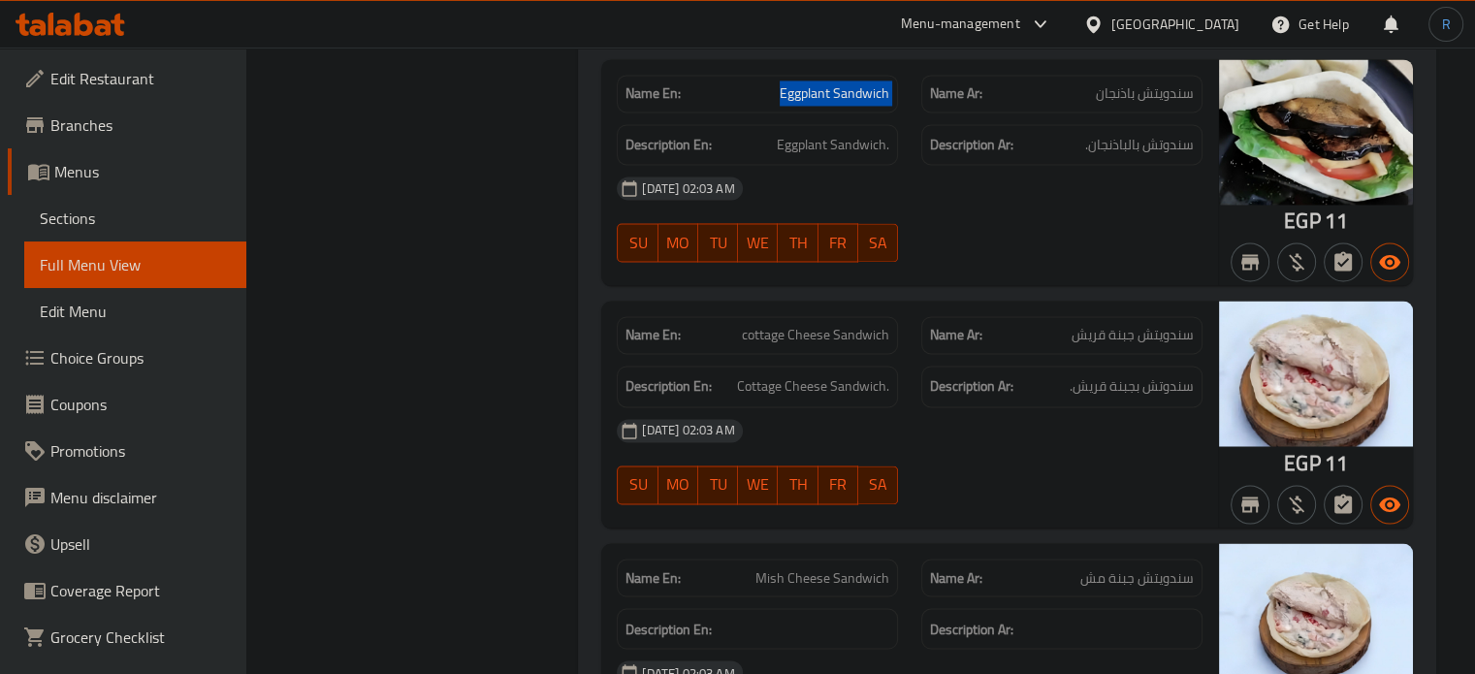
scroll to position [3200, 0]
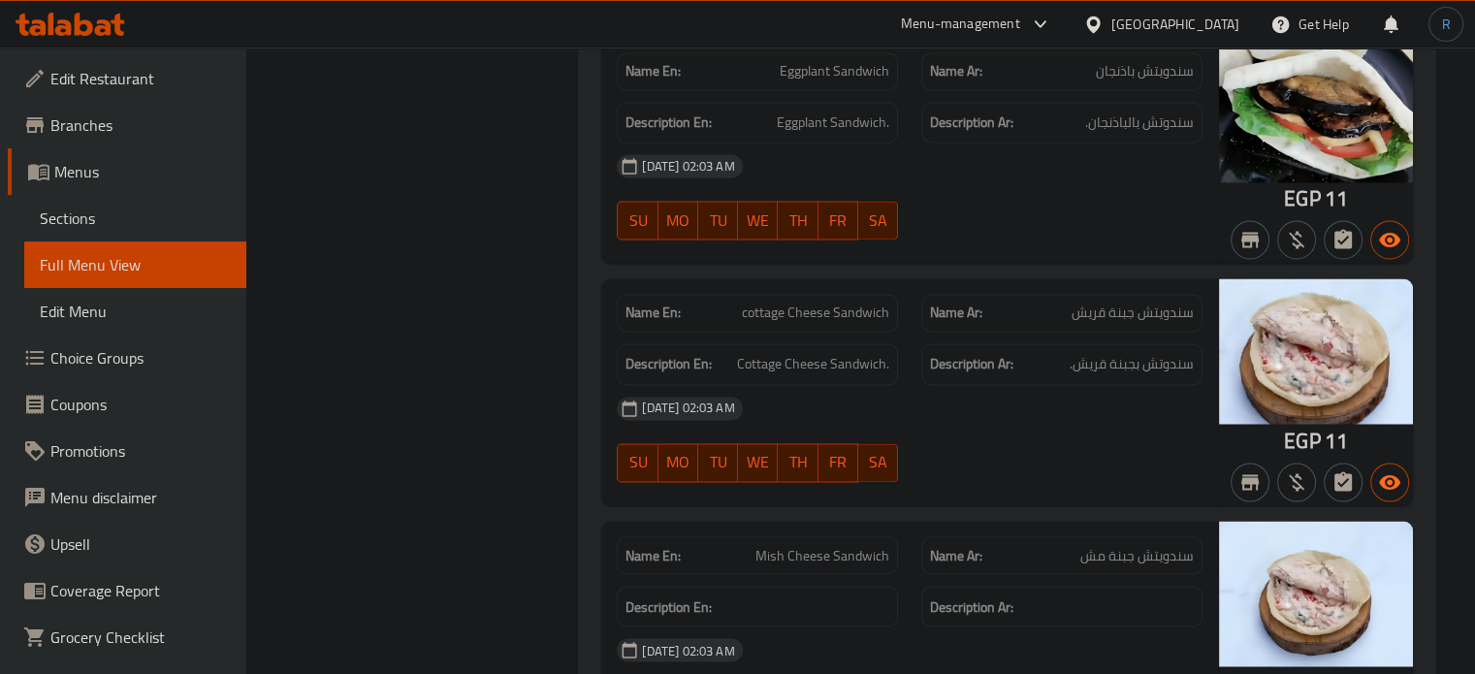
click at [799, 303] on span "cottage Cheese Sandwich" at bounding box center [815, 313] width 147 height 20
copy span "cottage Cheese Sandwich"
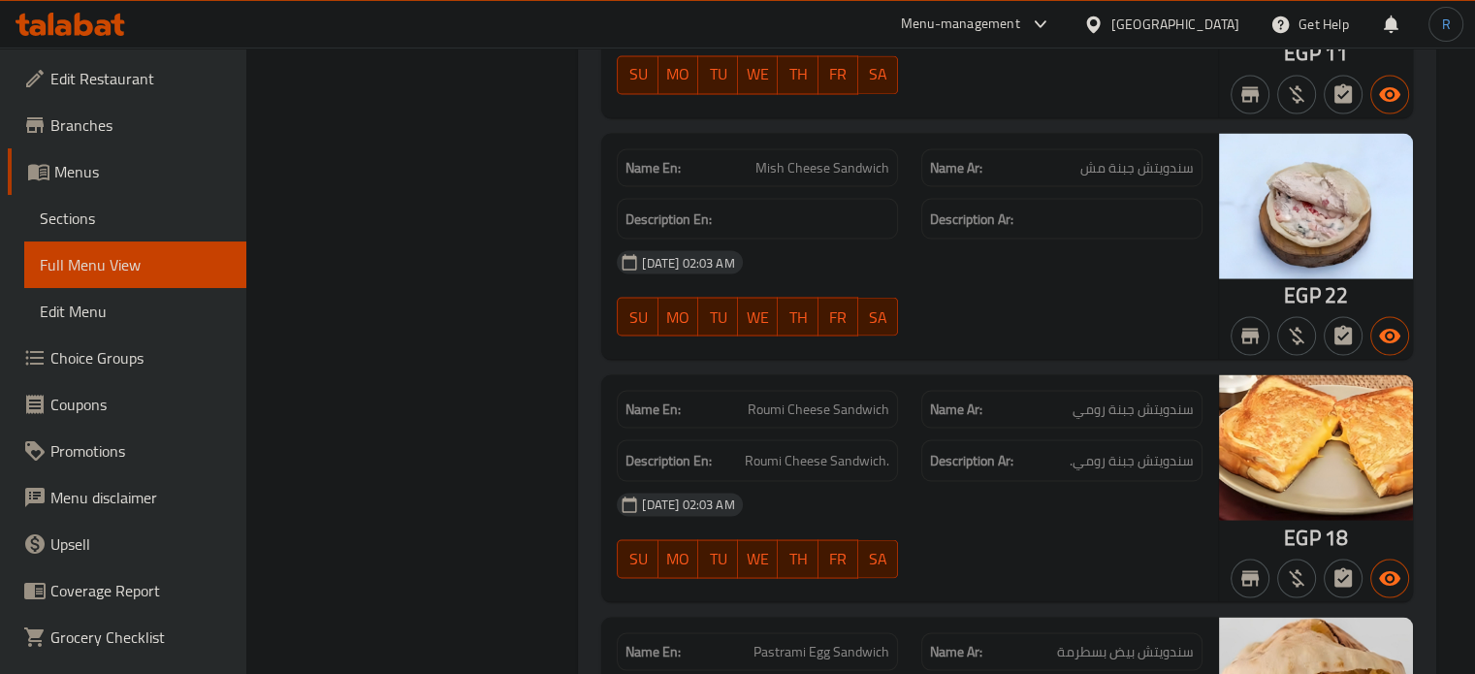
scroll to position [3685, 0]
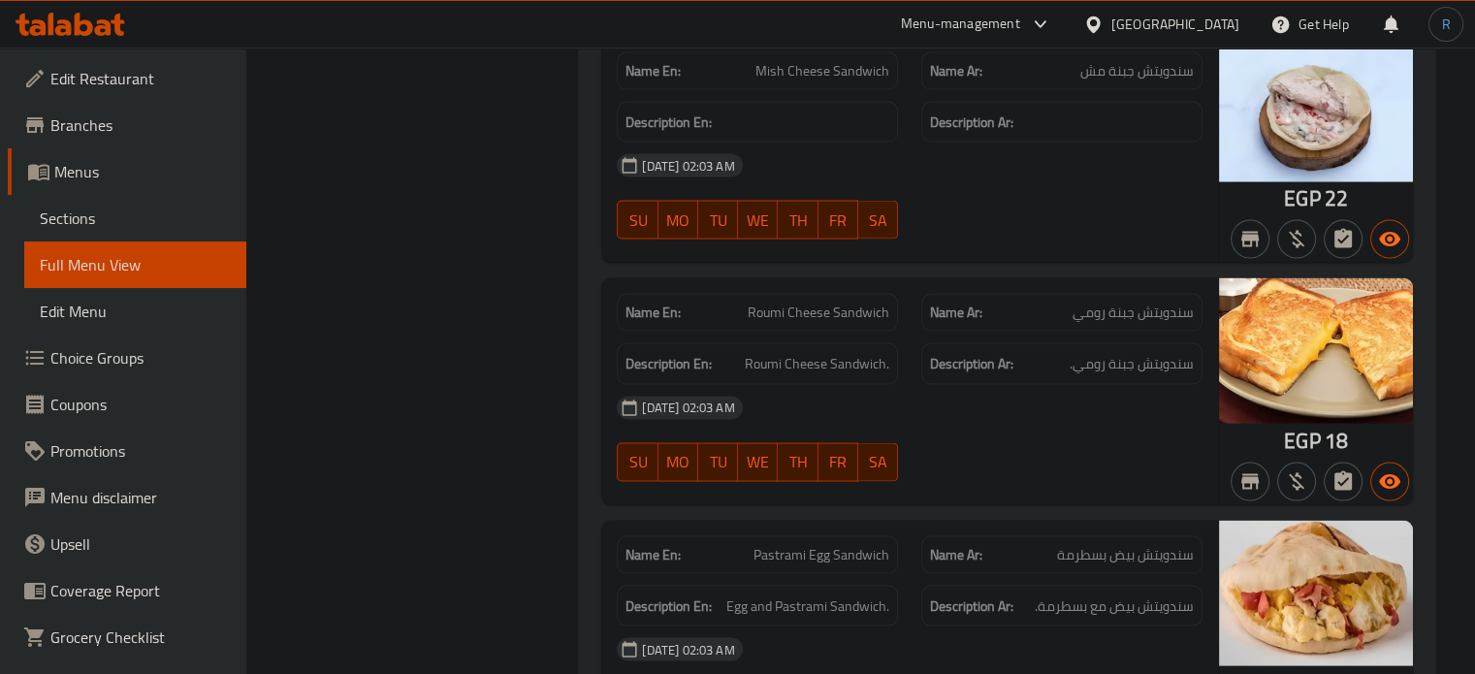
click at [801, 302] on span "Roumi Cheese Sandwich" at bounding box center [819, 312] width 142 height 20
copy span "Roumi Cheese Sandwich"
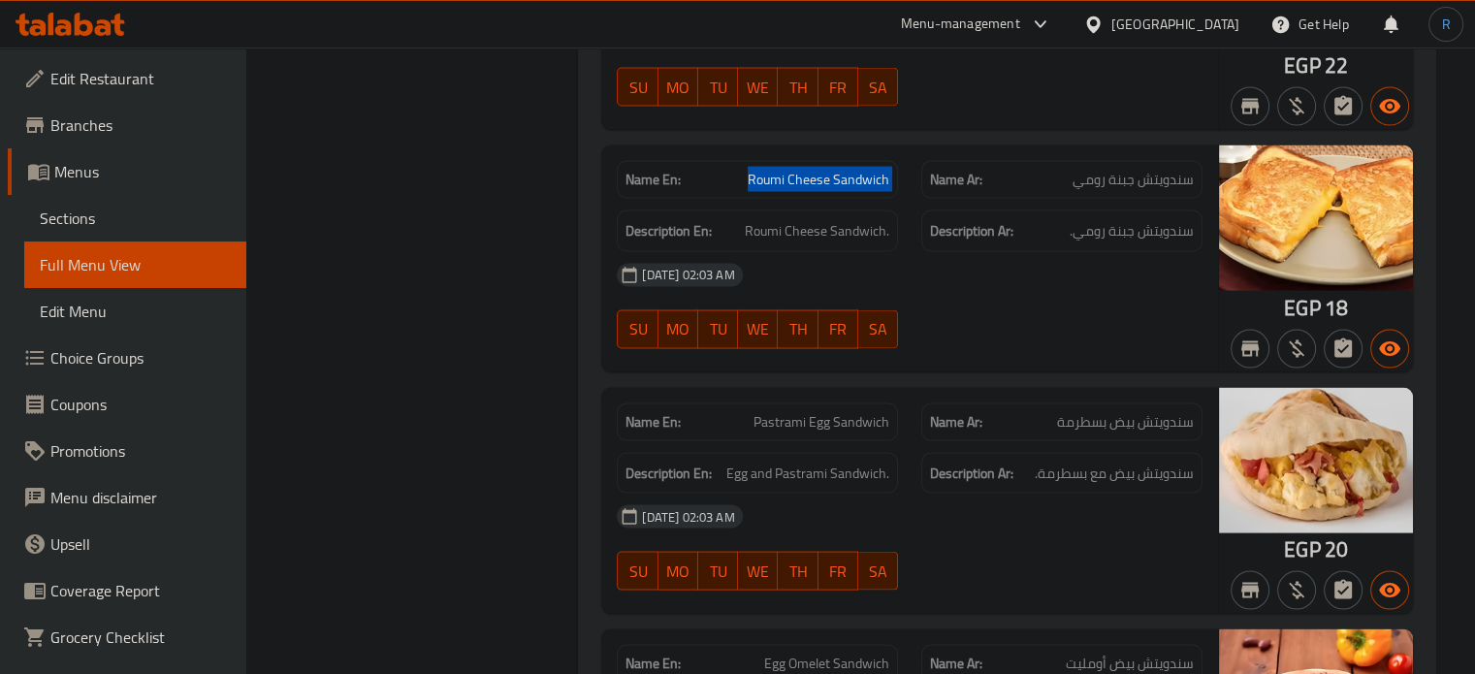
scroll to position [3879, 0]
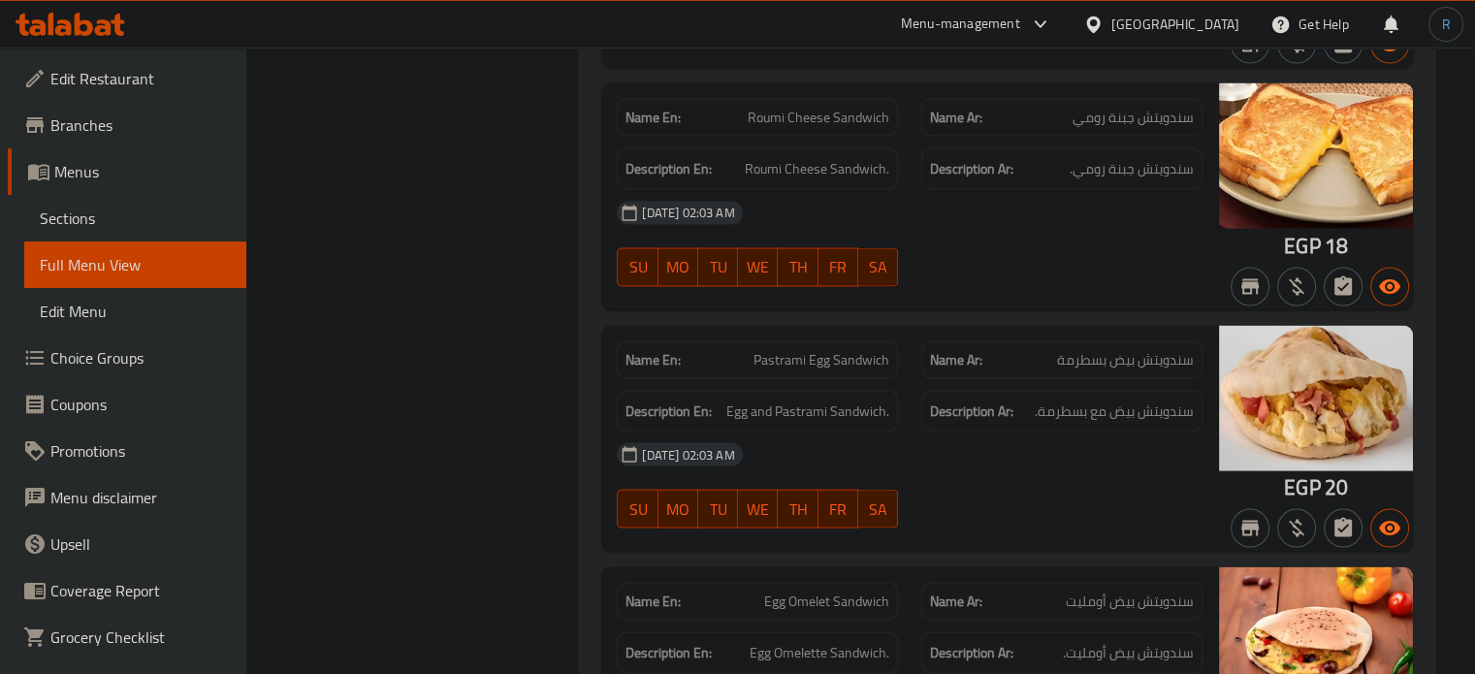
click at [807, 350] on span "Pastrami Egg Sandwich" at bounding box center [821, 360] width 136 height 20
copy span "Pastrami Egg Sandwich"
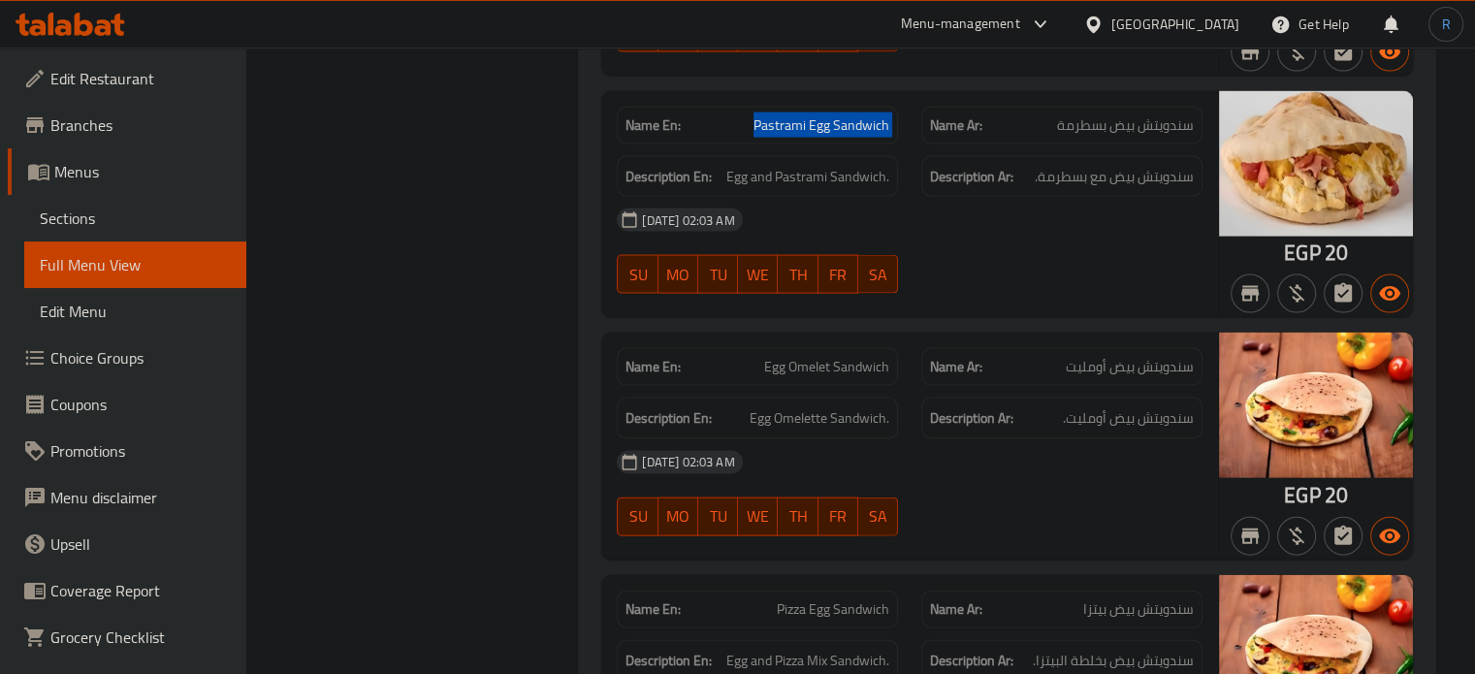
scroll to position [4170, 0]
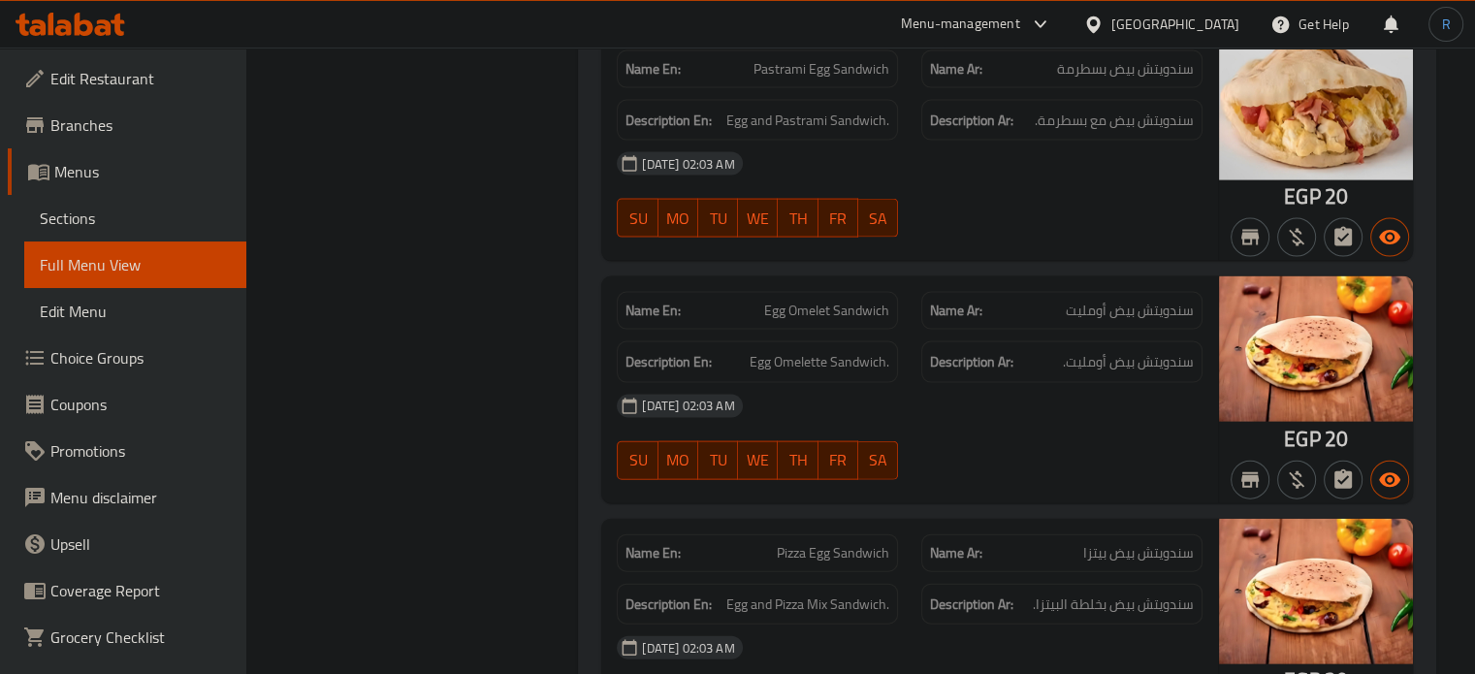
click at [784, 301] on span "Egg Omelet Sandwich" at bounding box center [826, 311] width 125 height 20
copy span "Egg Omelet Sandwich"
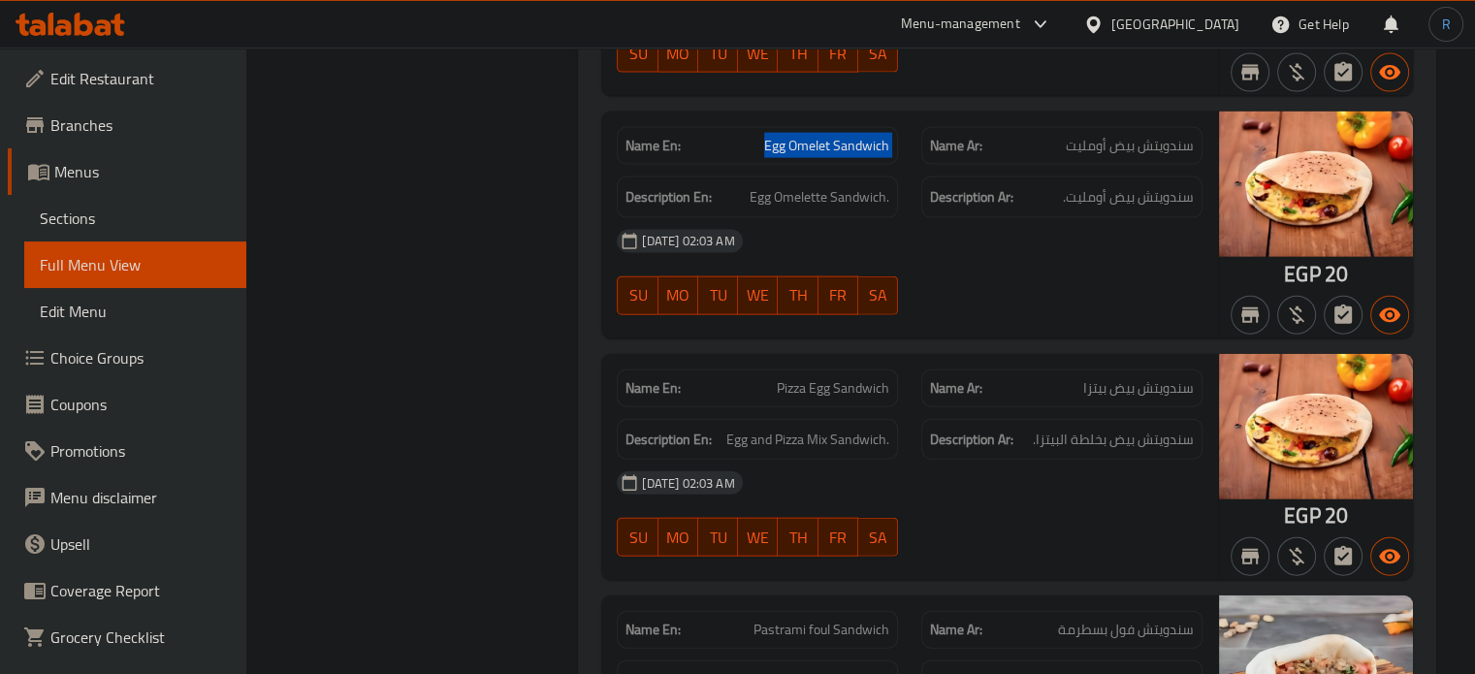
scroll to position [4363, 0]
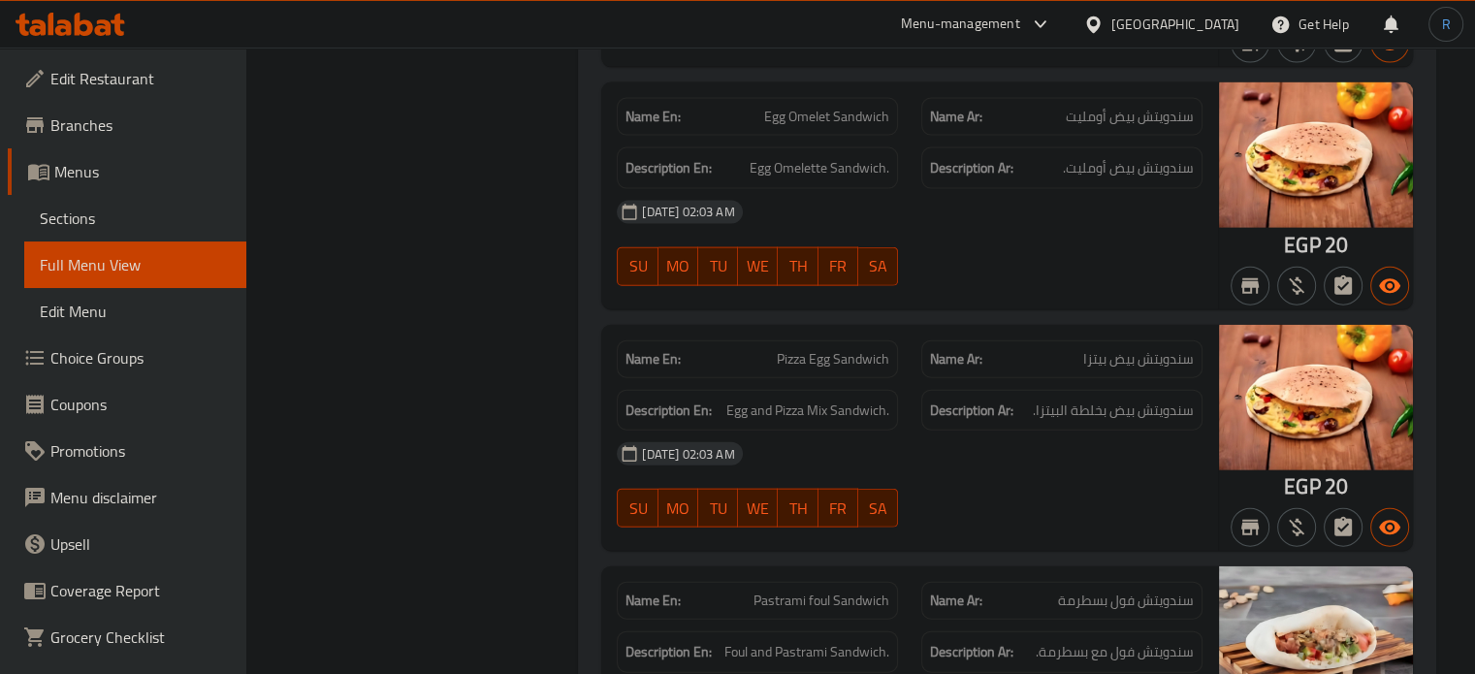
click at [786, 349] on span "Pizza Egg Sandwich" at bounding box center [833, 359] width 112 height 20
copy span "Pizza Egg Sandwich"
click at [866, 349] on span "Pizza Egg Sandwich" at bounding box center [833, 359] width 112 height 20
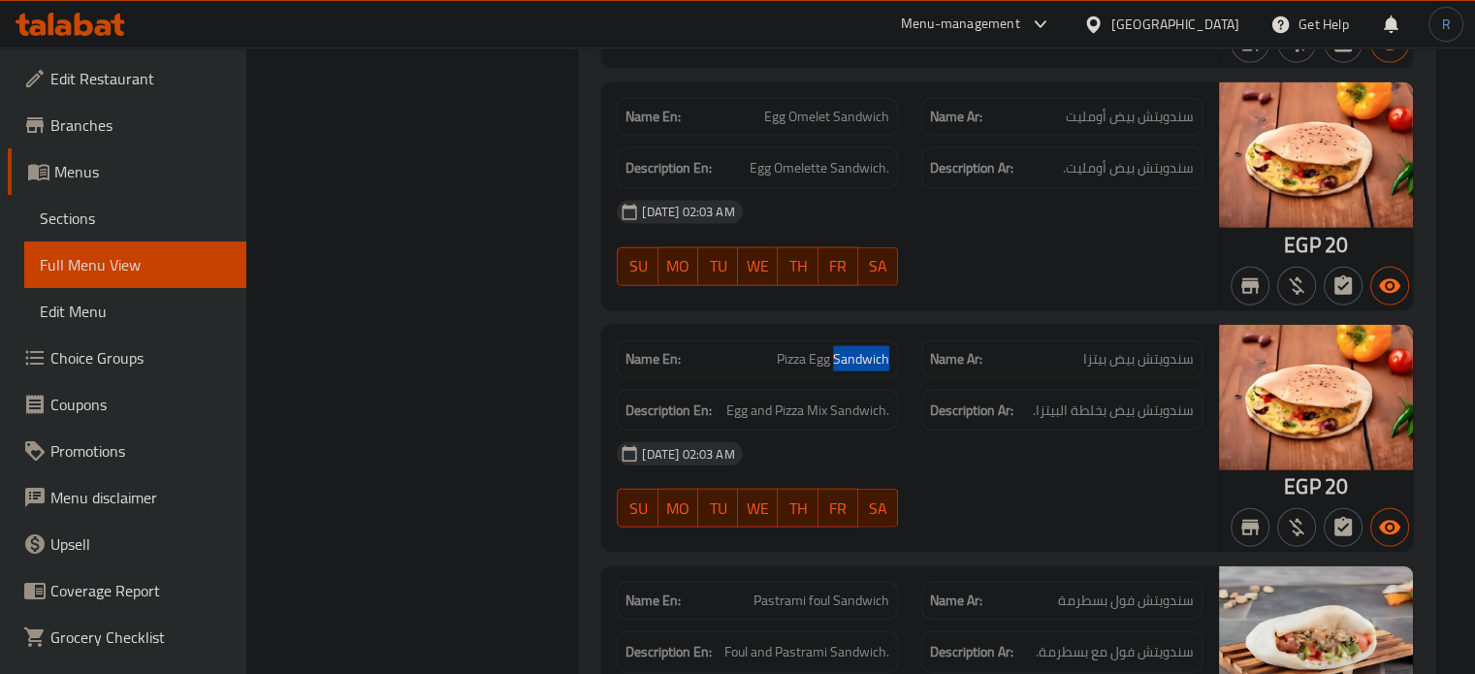
click at [866, 349] on span "Pizza Egg Sandwich" at bounding box center [833, 359] width 112 height 20
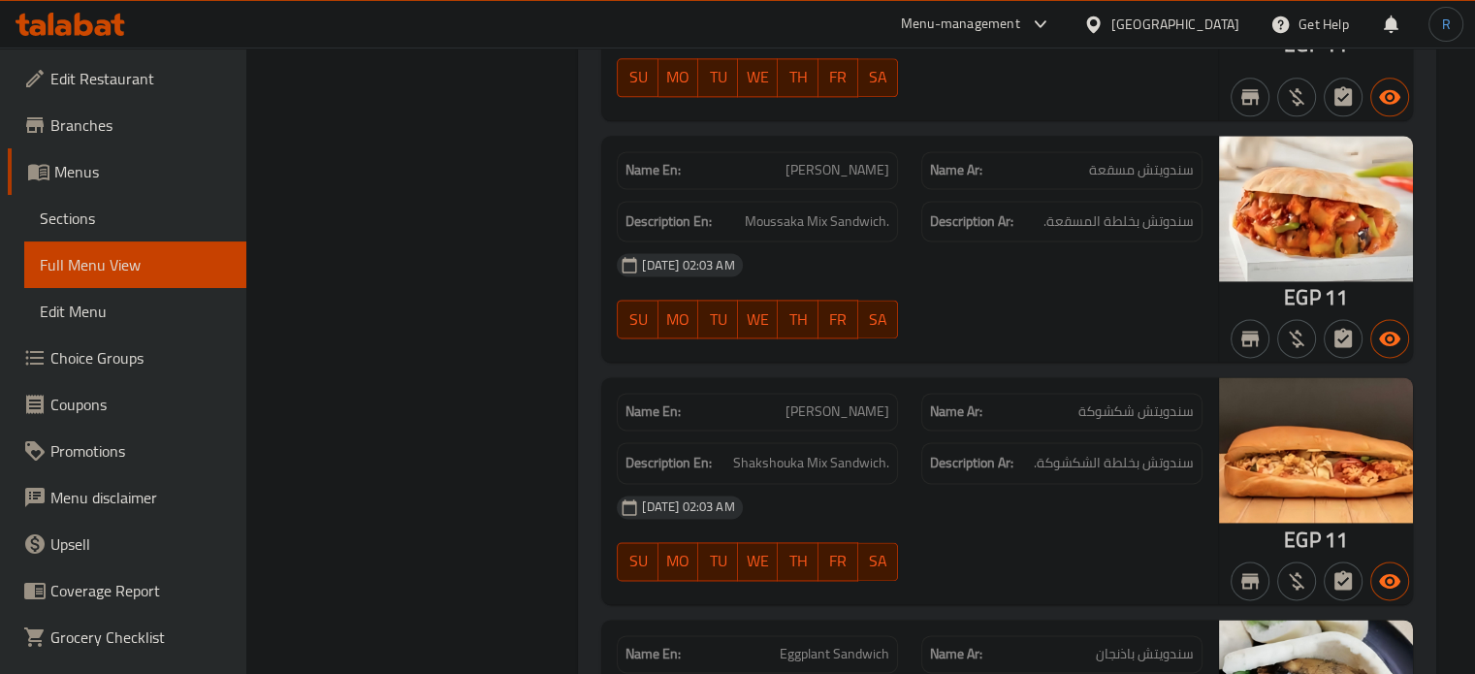
scroll to position [2521, 0]
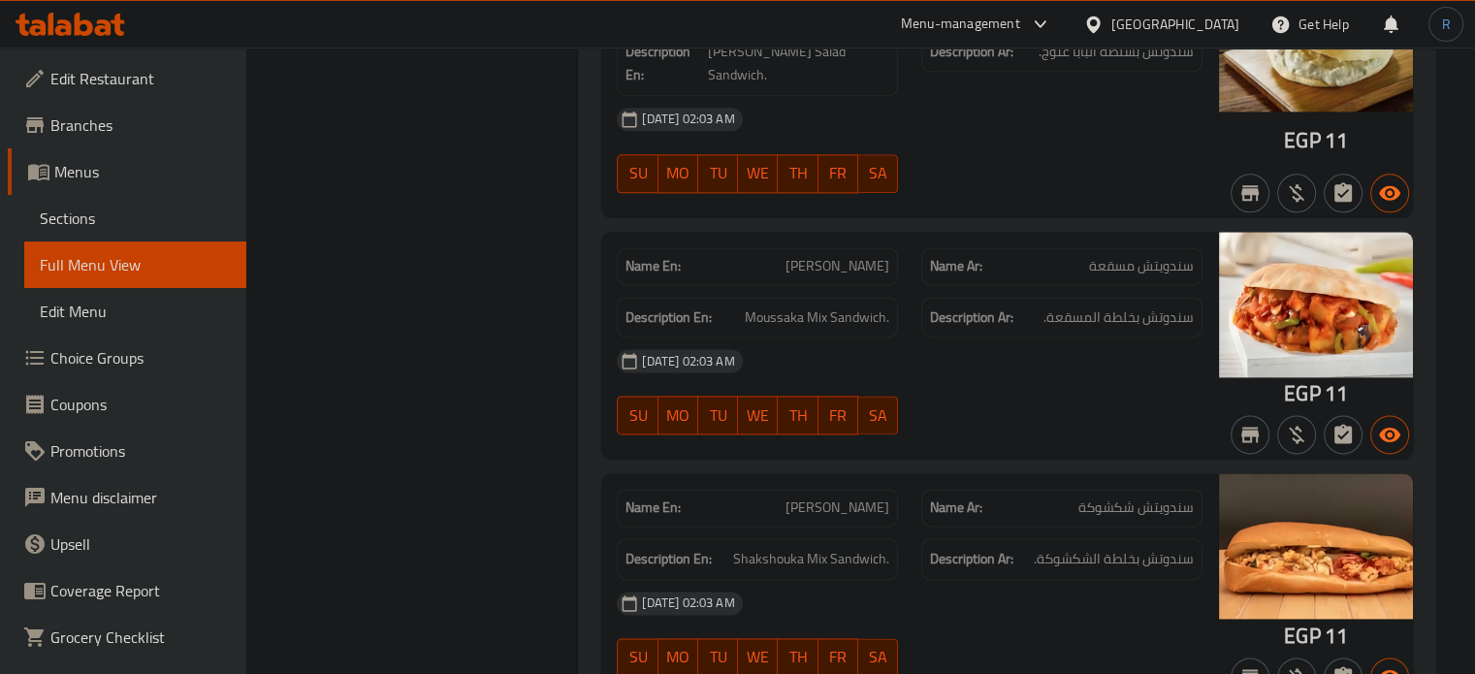
click at [797, 256] on span "Moussaka Sandwich" at bounding box center [837, 266] width 104 height 20
click at [1160, 391] on div "12-08-2025 02:03 AM SU MO TU WE TH FR SA" at bounding box center [909, 391] width 609 height 109
click at [841, 497] on span "Shakshuka Sandwich" at bounding box center [837, 507] width 104 height 20
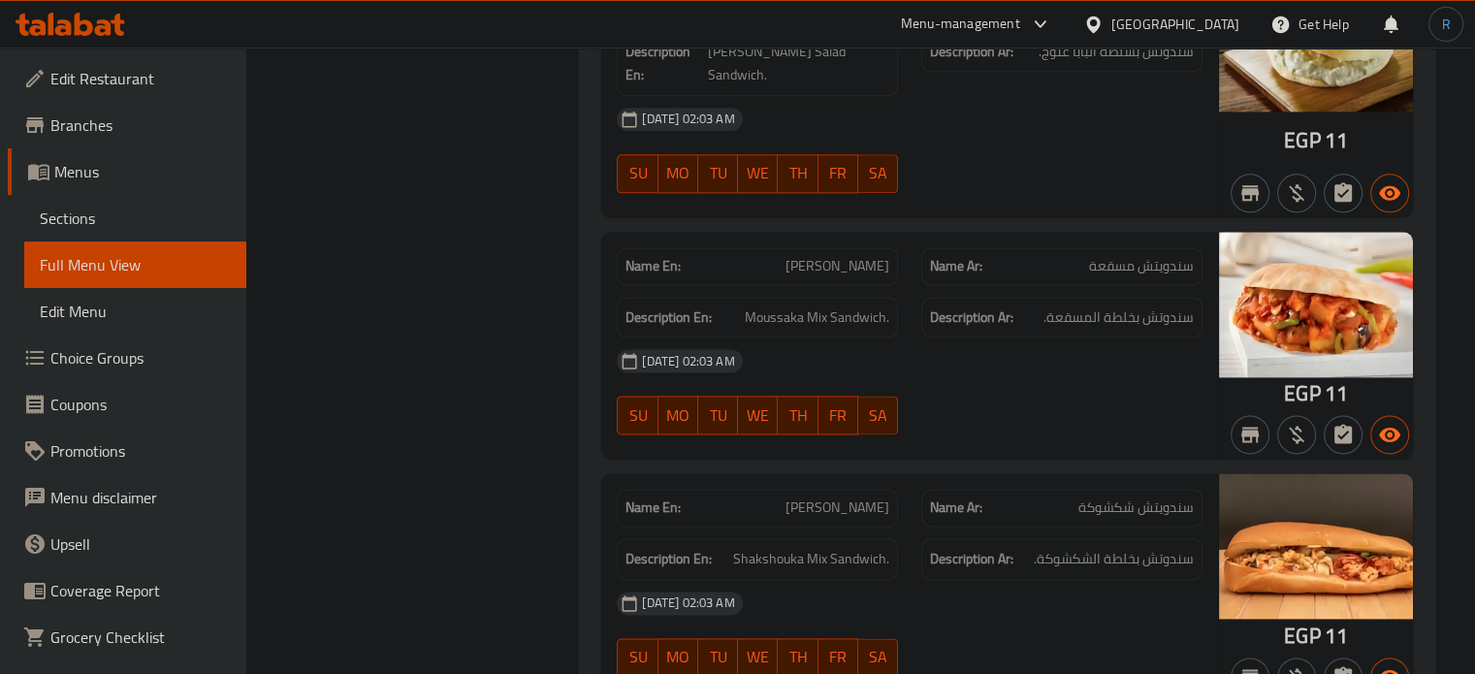
click at [841, 497] on span "Shakshuka Sandwich" at bounding box center [837, 507] width 104 height 20
click at [380, 318] on div "Filter Branches Branches Popular filters Free items Branch specific items Has c…" at bounding box center [420, 636] width 294 height 5817
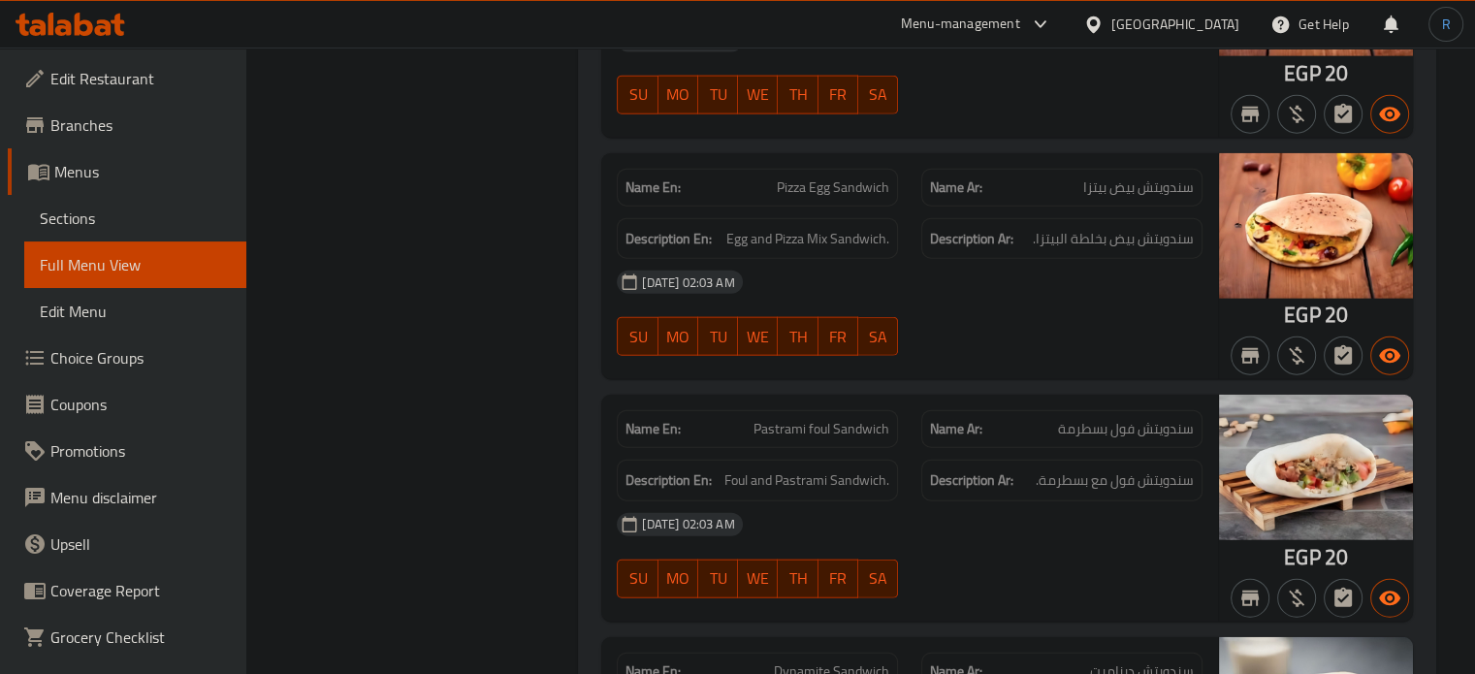
scroll to position [4654, 0]
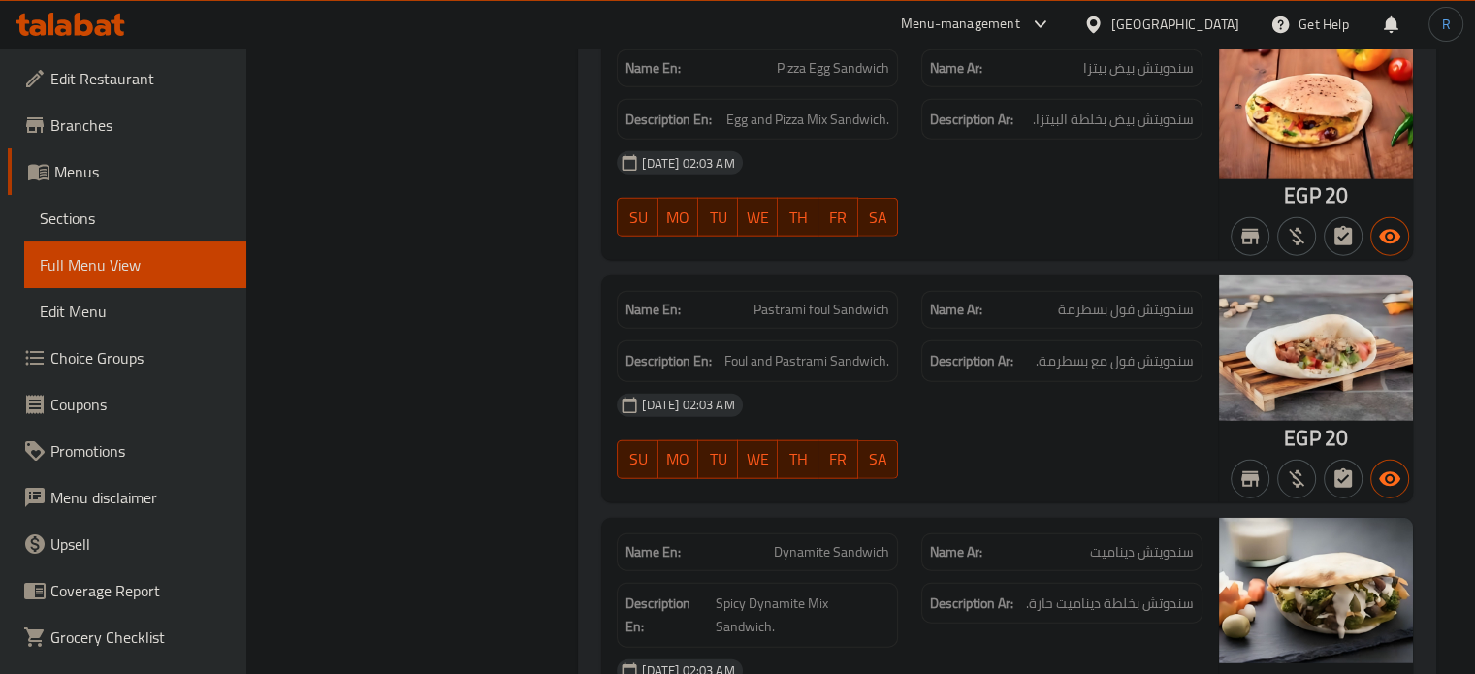
click at [761, 300] on span "Pastrami foul Sandwich" at bounding box center [821, 310] width 136 height 20
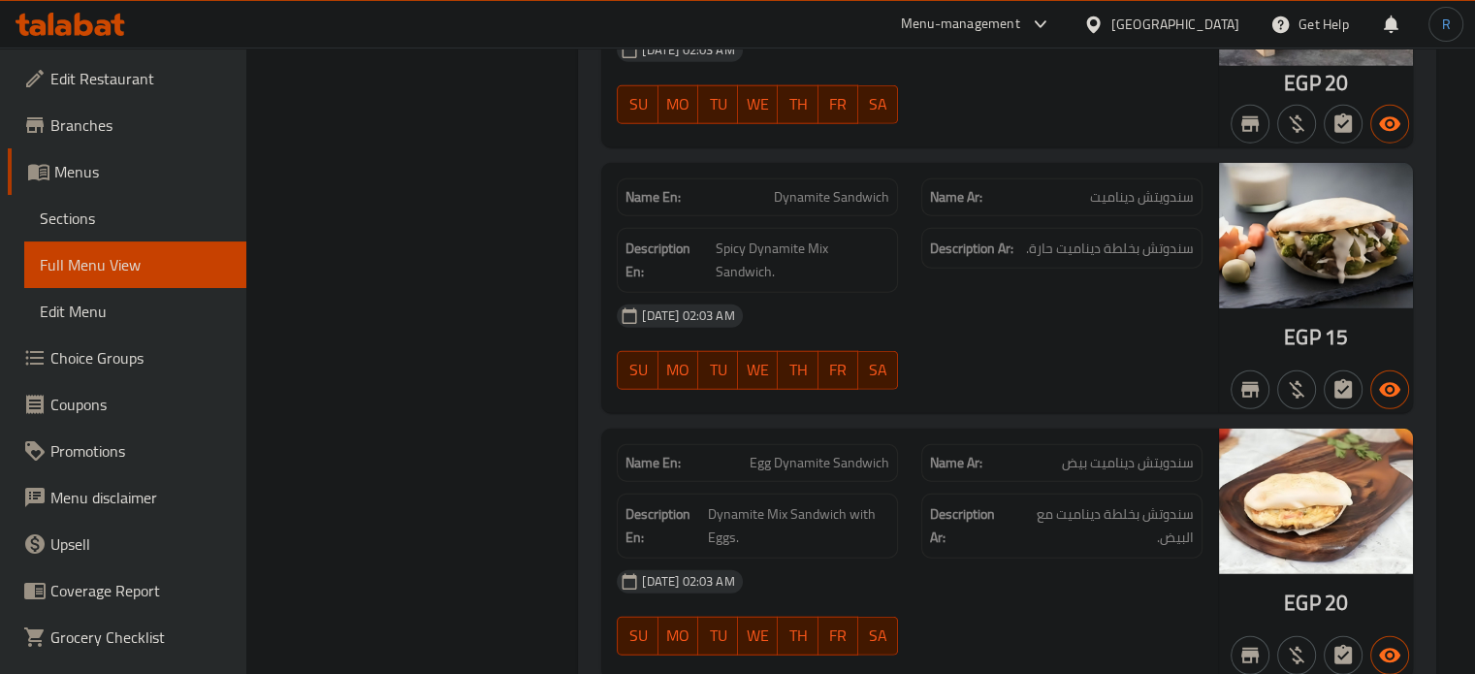
scroll to position [5042, 0]
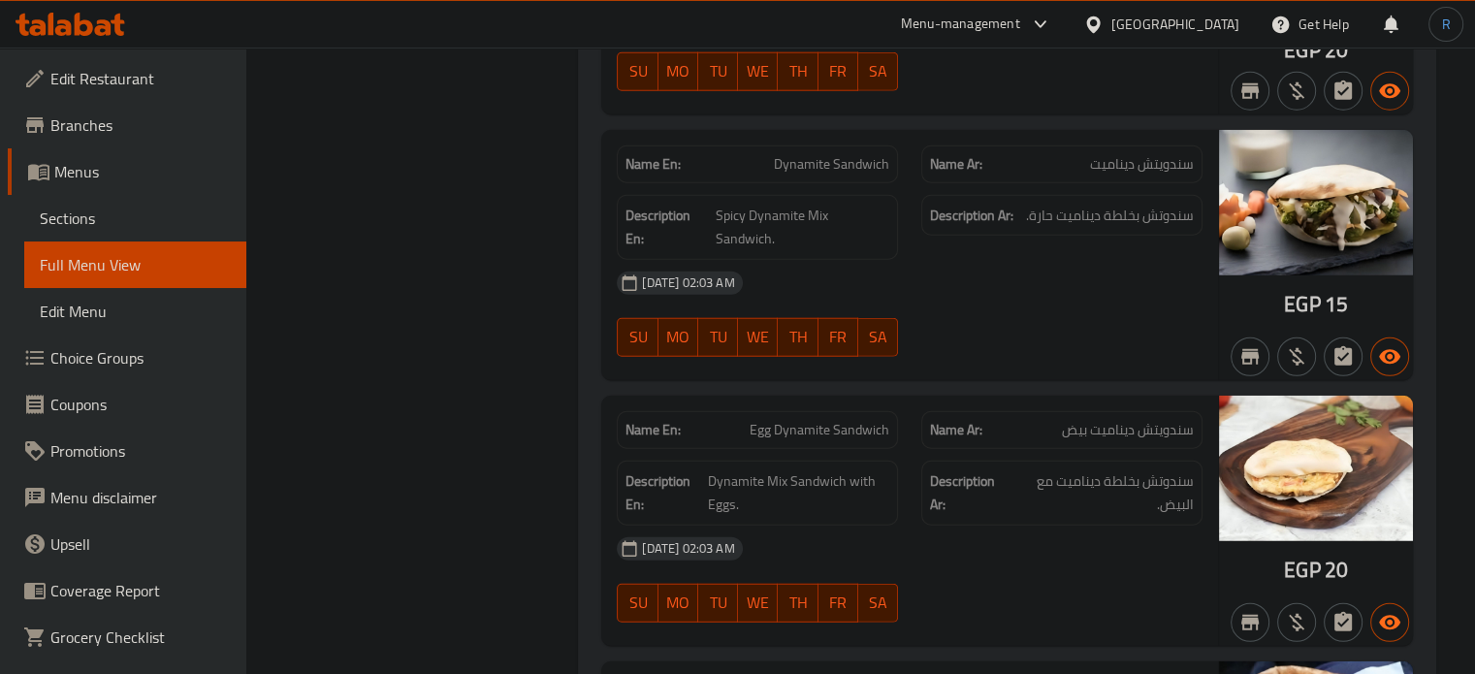
click at [799, 420] on span "Egg Dynamite Sandwich" at bounding box center [820, 430] width 140 height 20
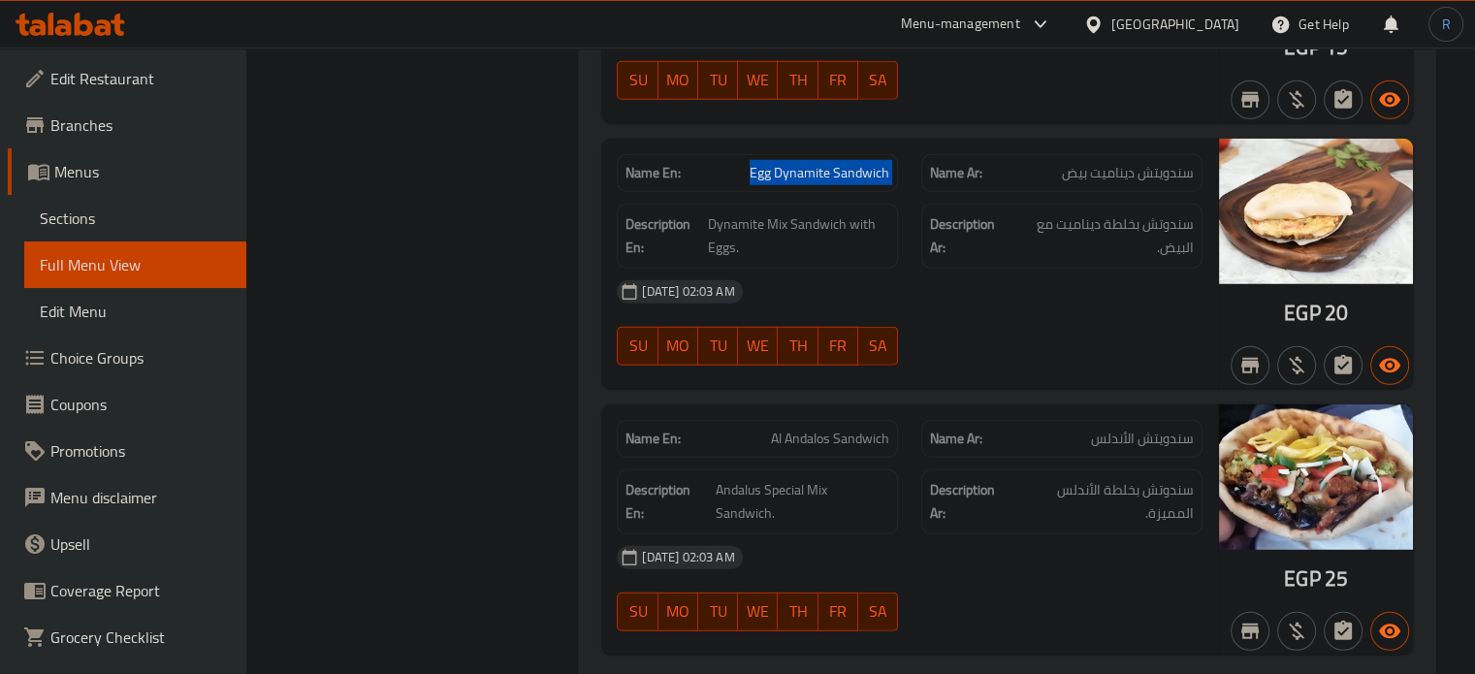
scroll to position [5333, 0]
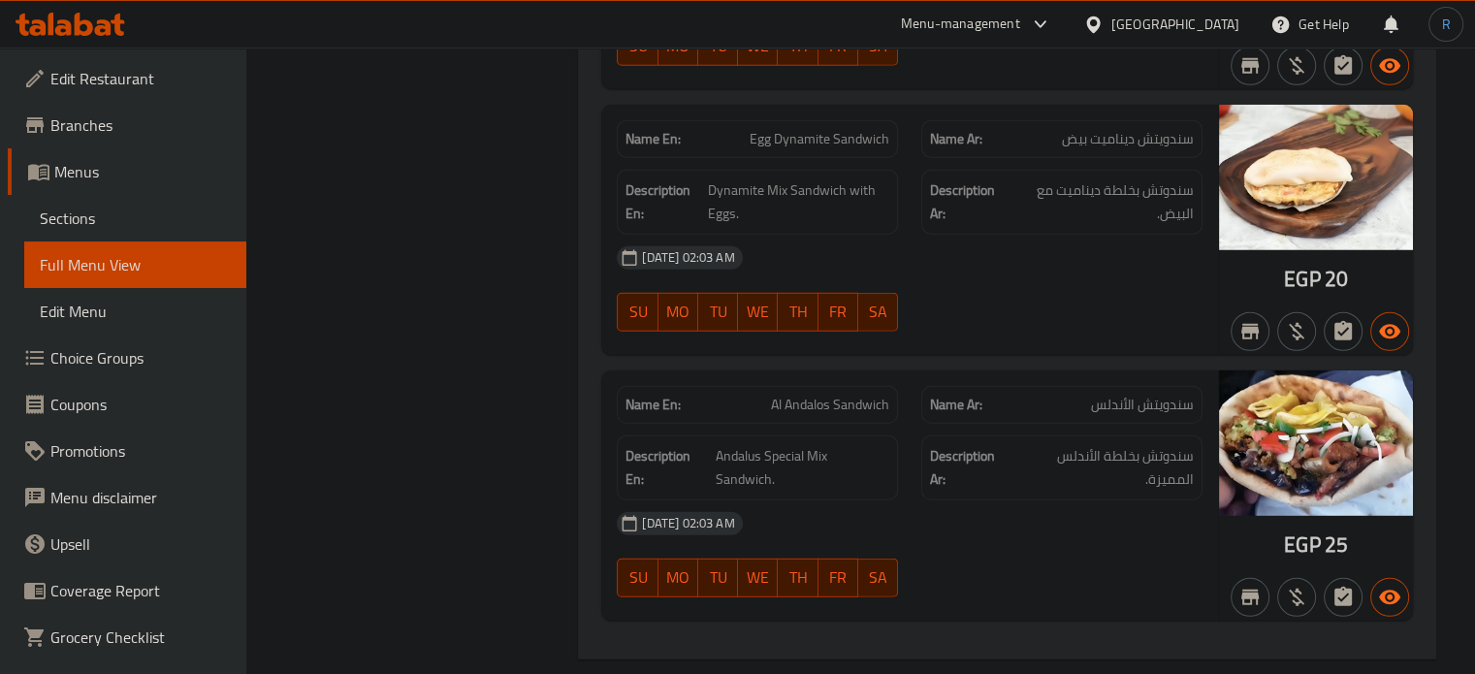
click at [857, 395] on span "Al Andalos Sandwich" at bounding box center [830, 405] width 118 height 20
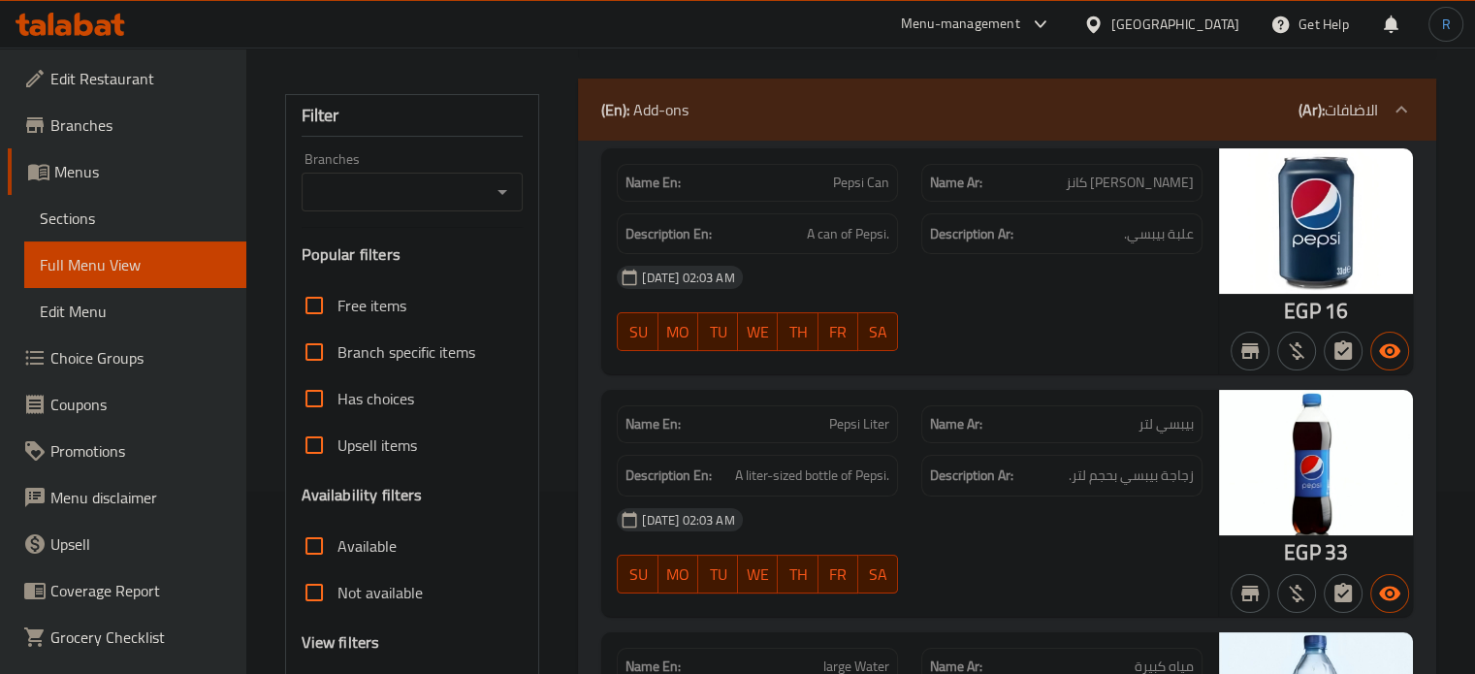
scroll to position [485, 0]
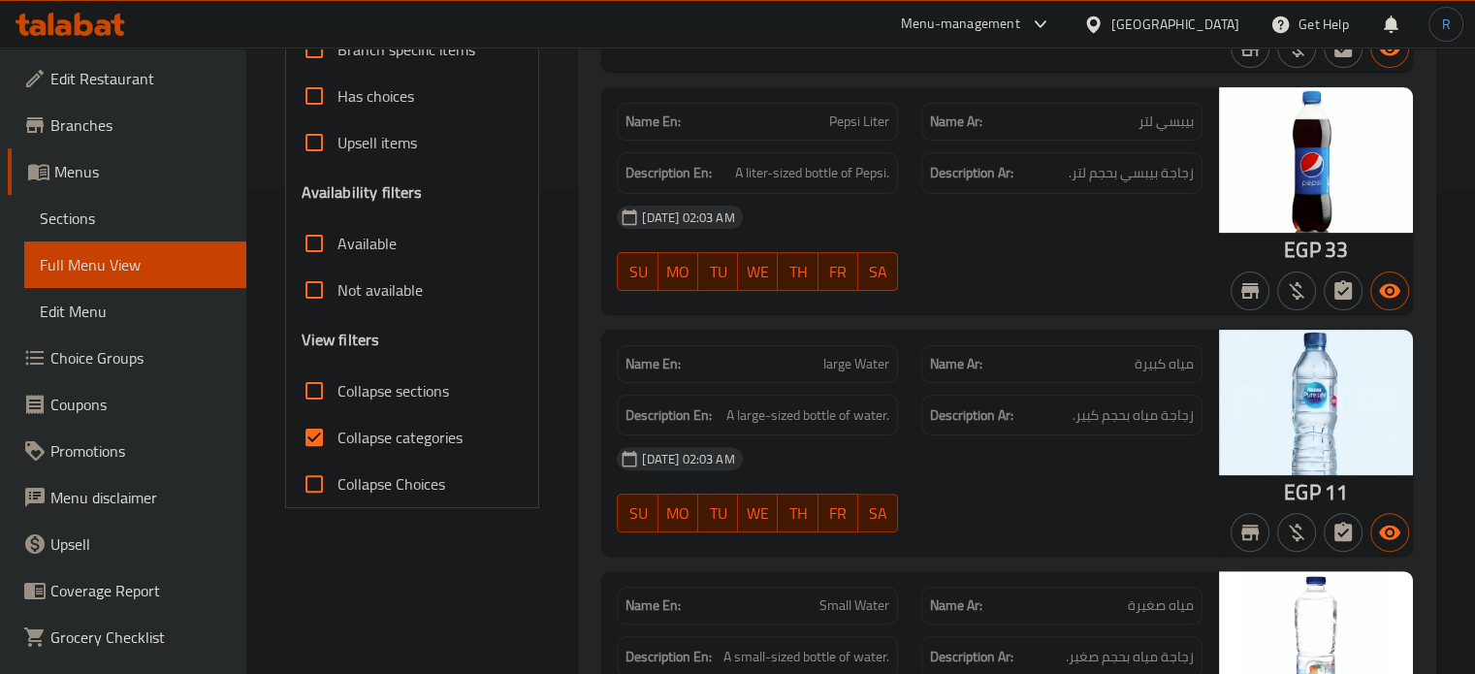
click at [316, 392] on input "Collapse sections" at bounding box center [314, 391] width 47 height 47
checkbox input "true"
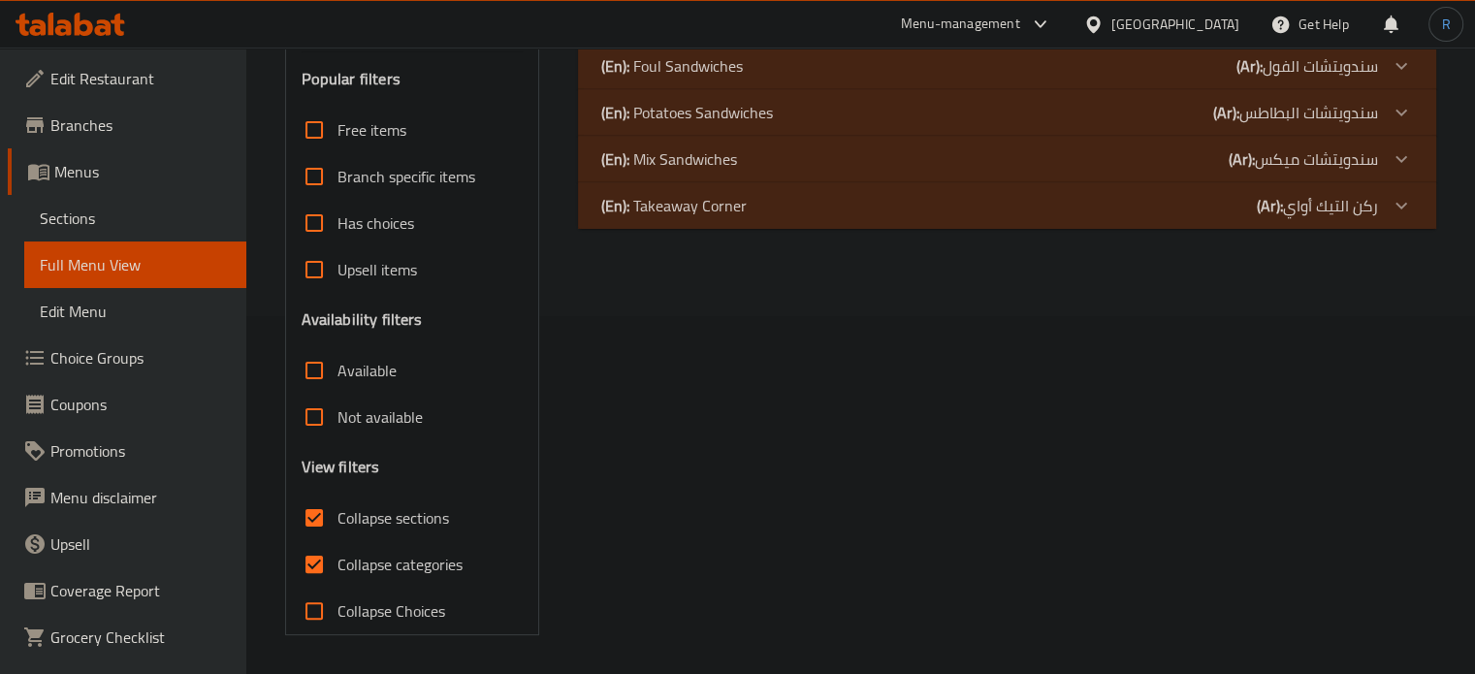
click at [320, 541] on input "Collapse categories" at bounding box center [314, 564] width 47 height 47
checkbox input "false"
click at [325, 438] on input "Not available" at bounding box center [314, 418] width 47 height 47
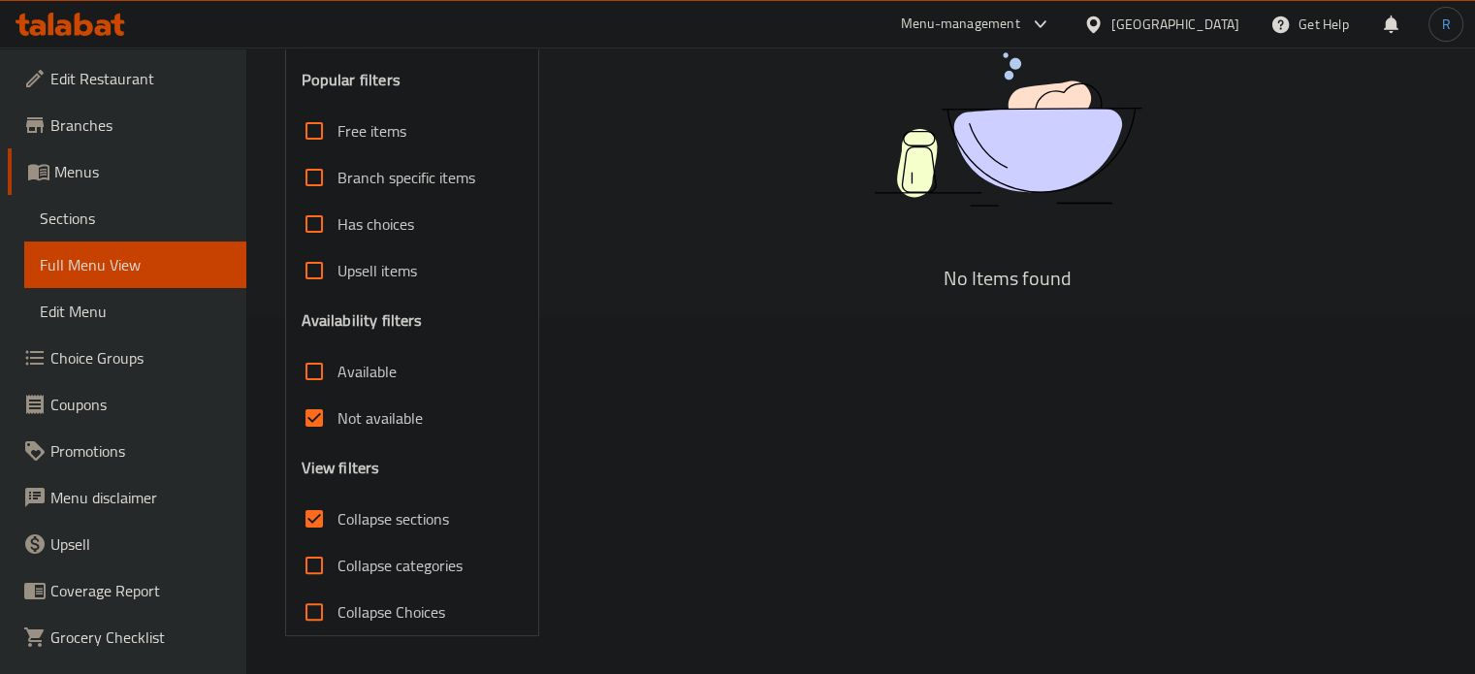
click at [324, 414] on input "Not available" at bounding box center [314, 418] width 47 height 47
checkbox input "false"
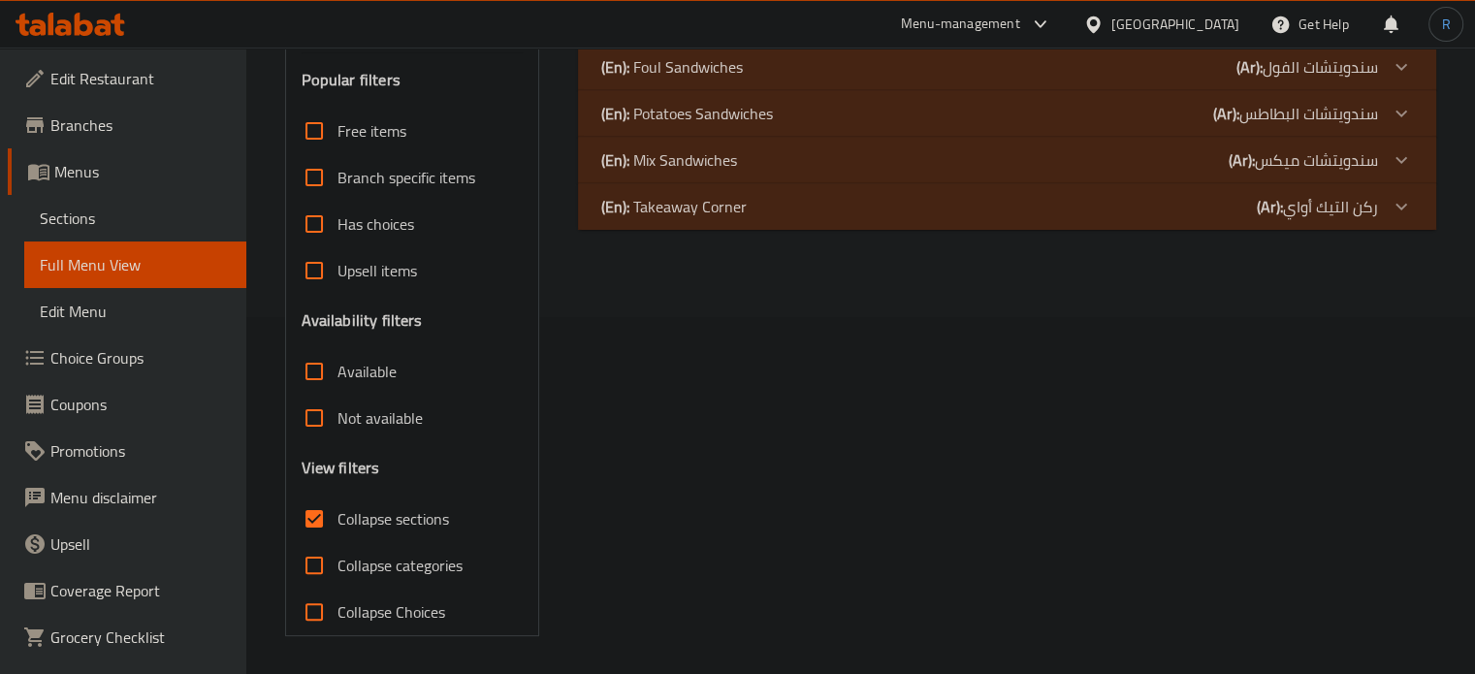
click at [314, 560] on input "Collapse categories" at bounding box center [314, 565] width 47 height 47
checkbox input "true"
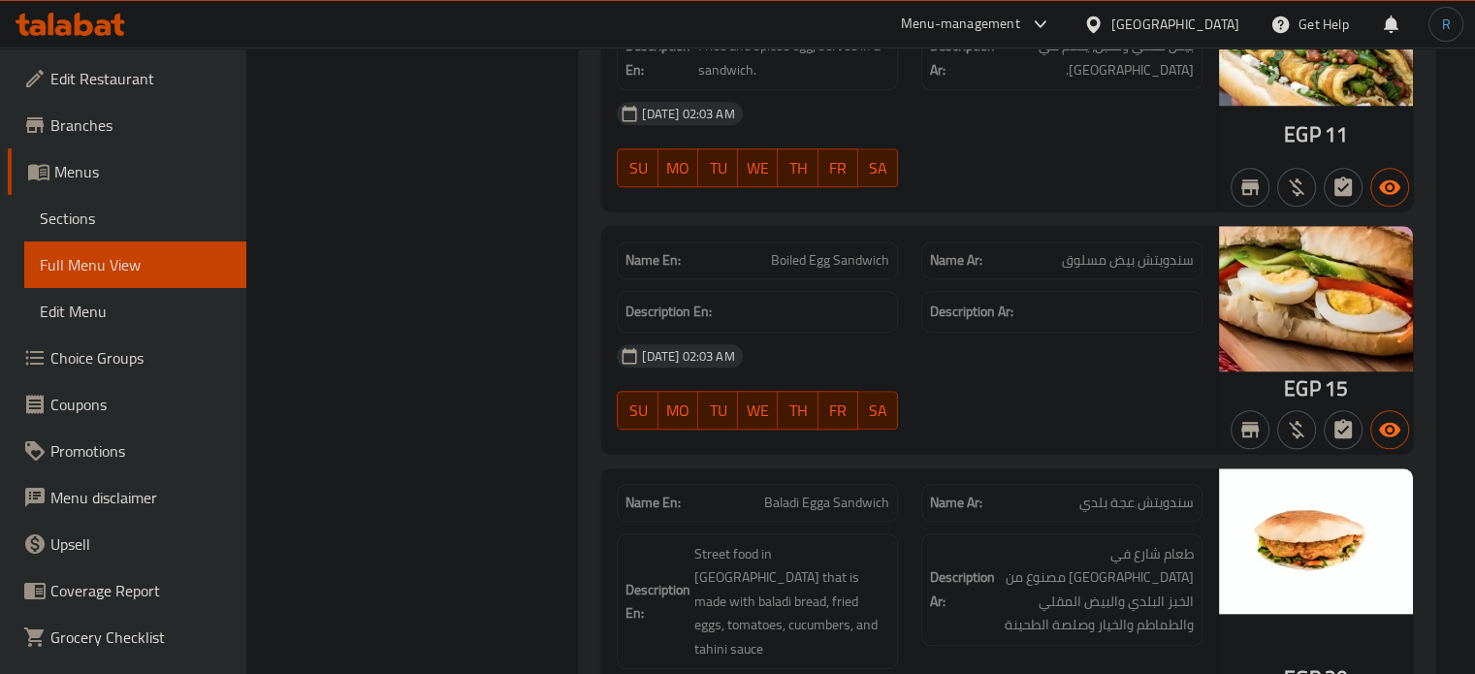
scroll to position [1714, 0]
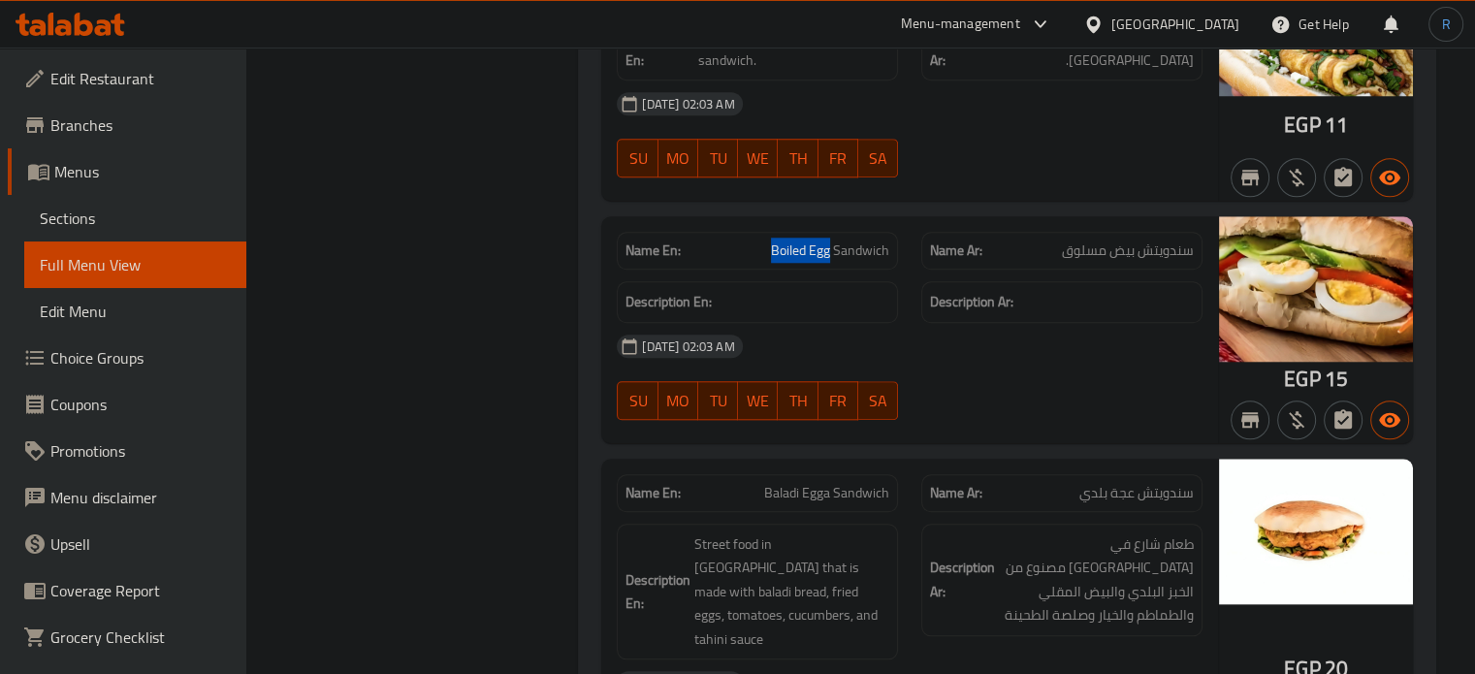
drag, startPoint x: 830, startPoint y: 228, endPoint x: 771, endPoint y: 229, distance: 59.2
click at [771, 240] on span "Boiled Egg Sandwich" at bounding box center [830, 250] width 118 height 20
copy span "Boiled Egg"
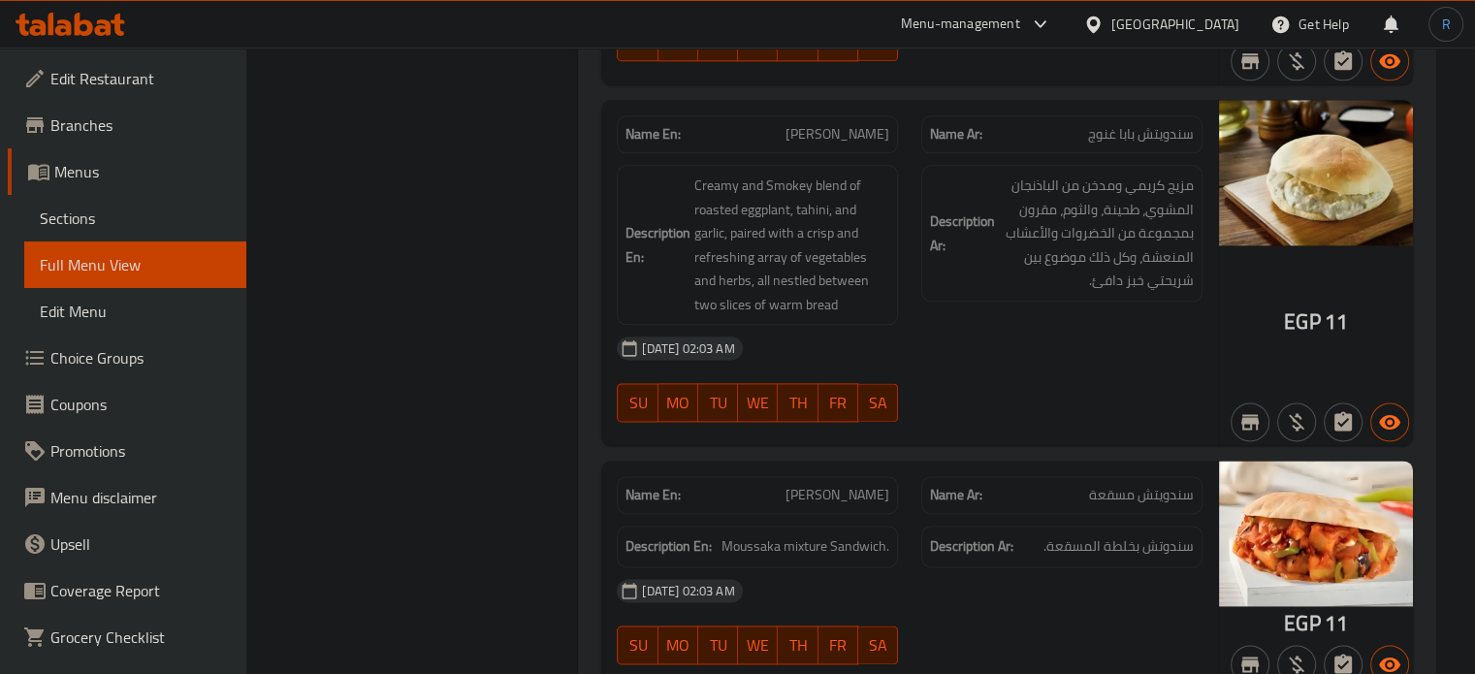
scroll to position [2490, 0]
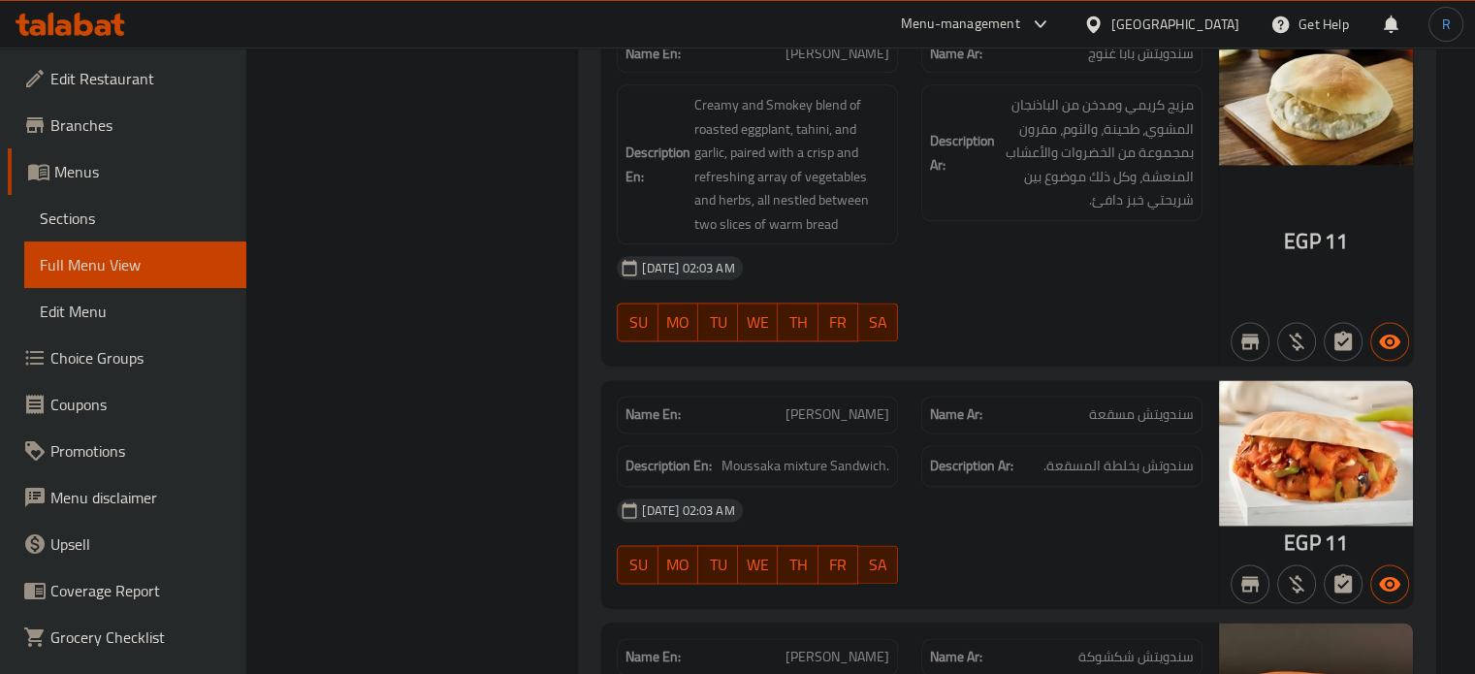
click at [852, 404] on span "Moussaka Sandwich" at bounding box center [837, 414] width 104 height 20
copy span "Moussaka Sandwich"
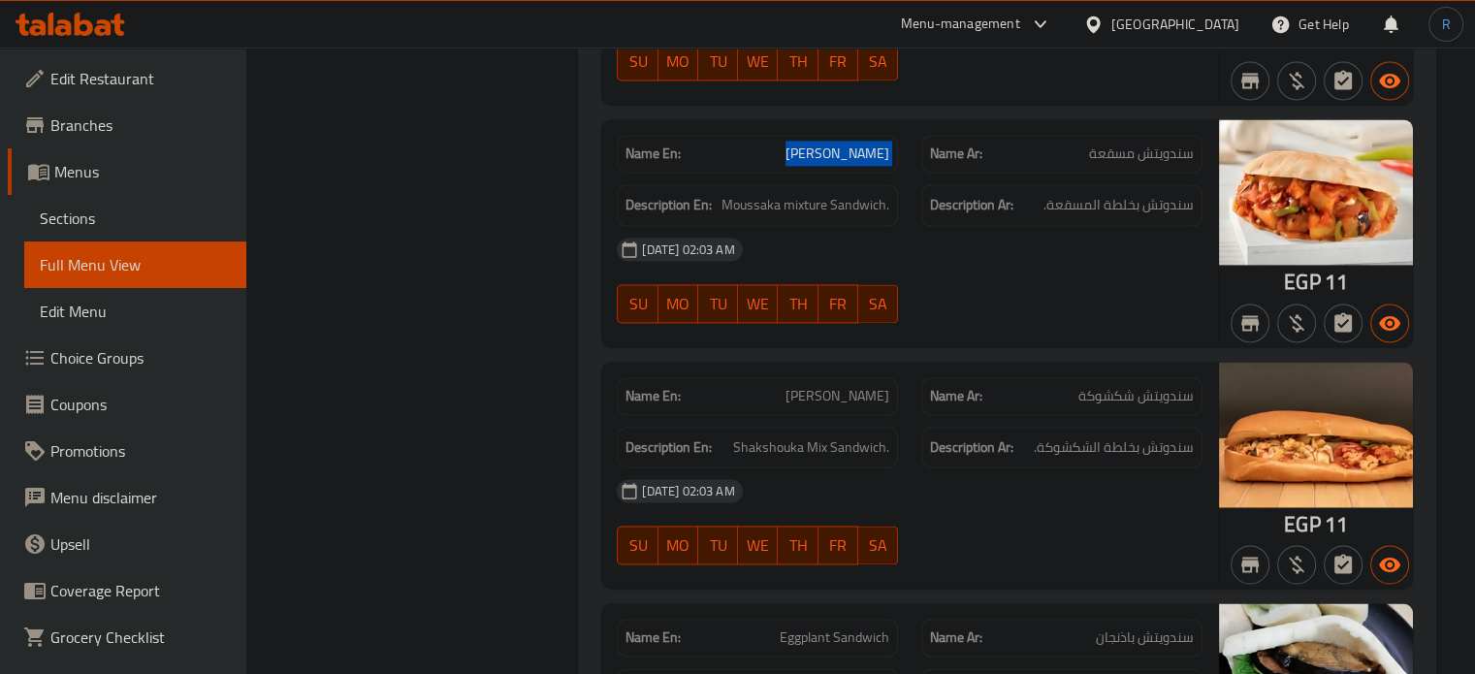
scroll to position [2781, 0]
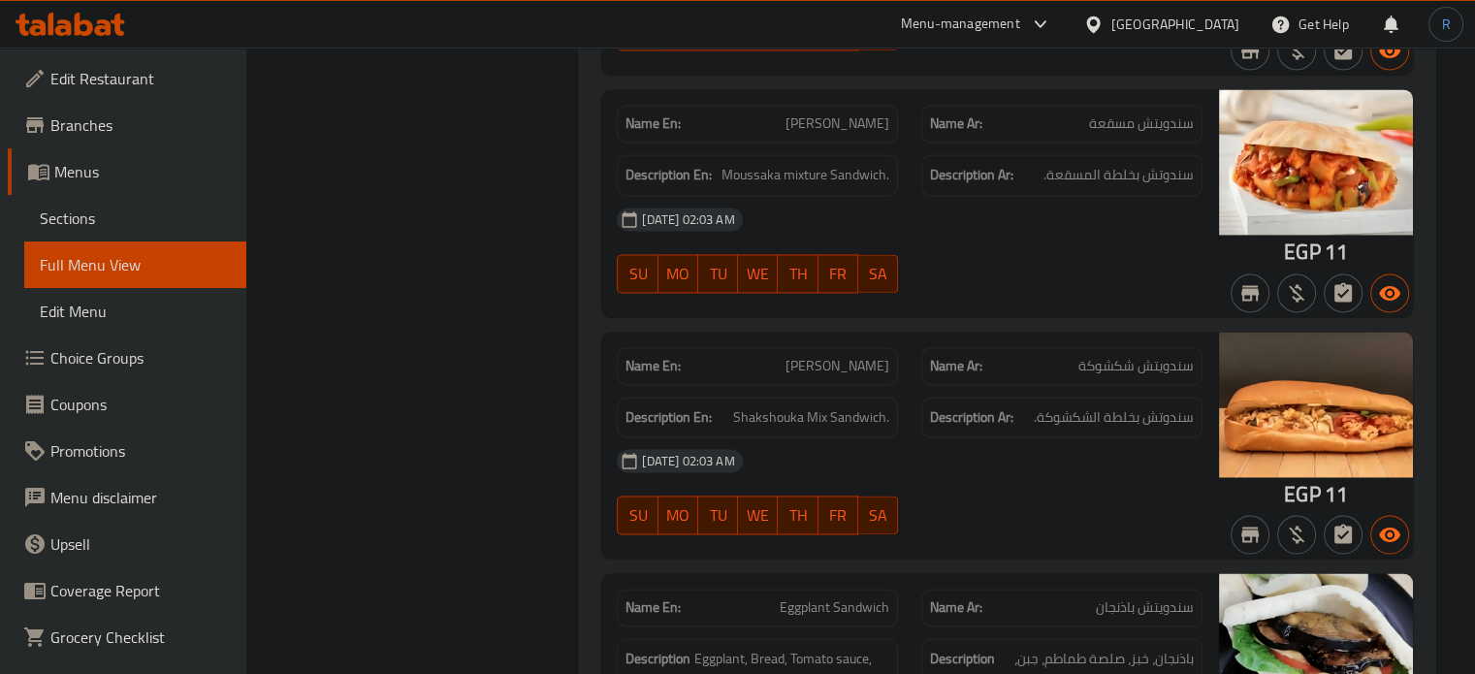
click at [785, 356] on span "Shakshuka Sandwich" at bounding box center [837, 366] width 104 height 20
copy span "Shakshuka Sandwich"
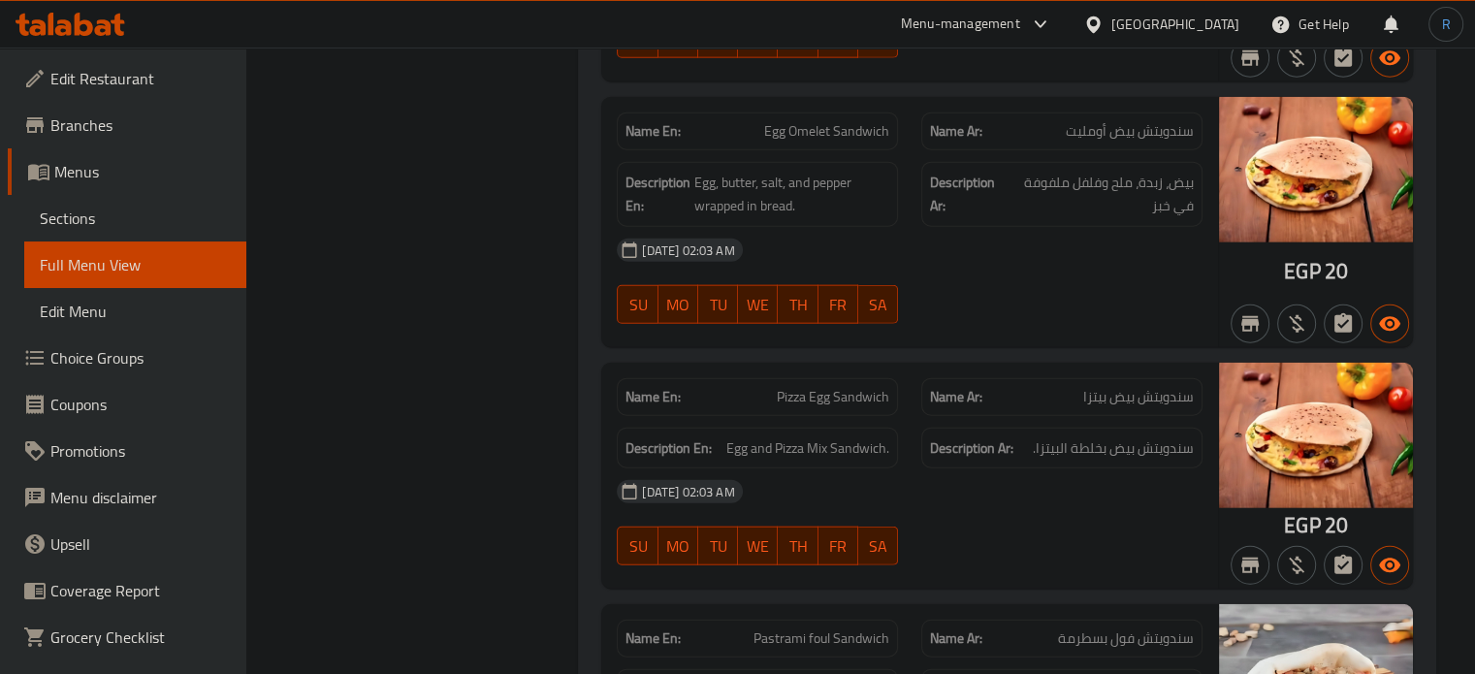
scroll to position [4623, 0]
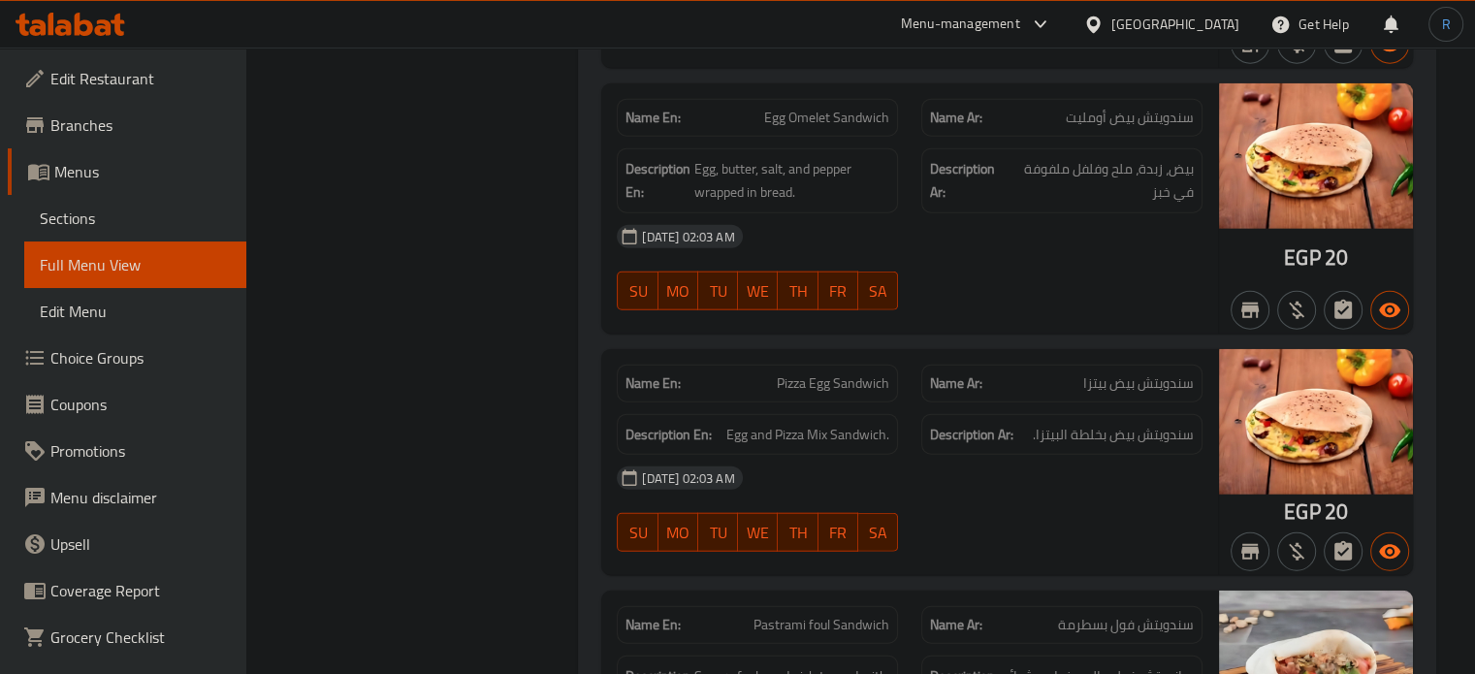
click at [815, 373] on span "Pizza Egg Sandwich" at bounding box center [833, 383] width 112 height 20
copy span "Pizza Egg Sandwich"
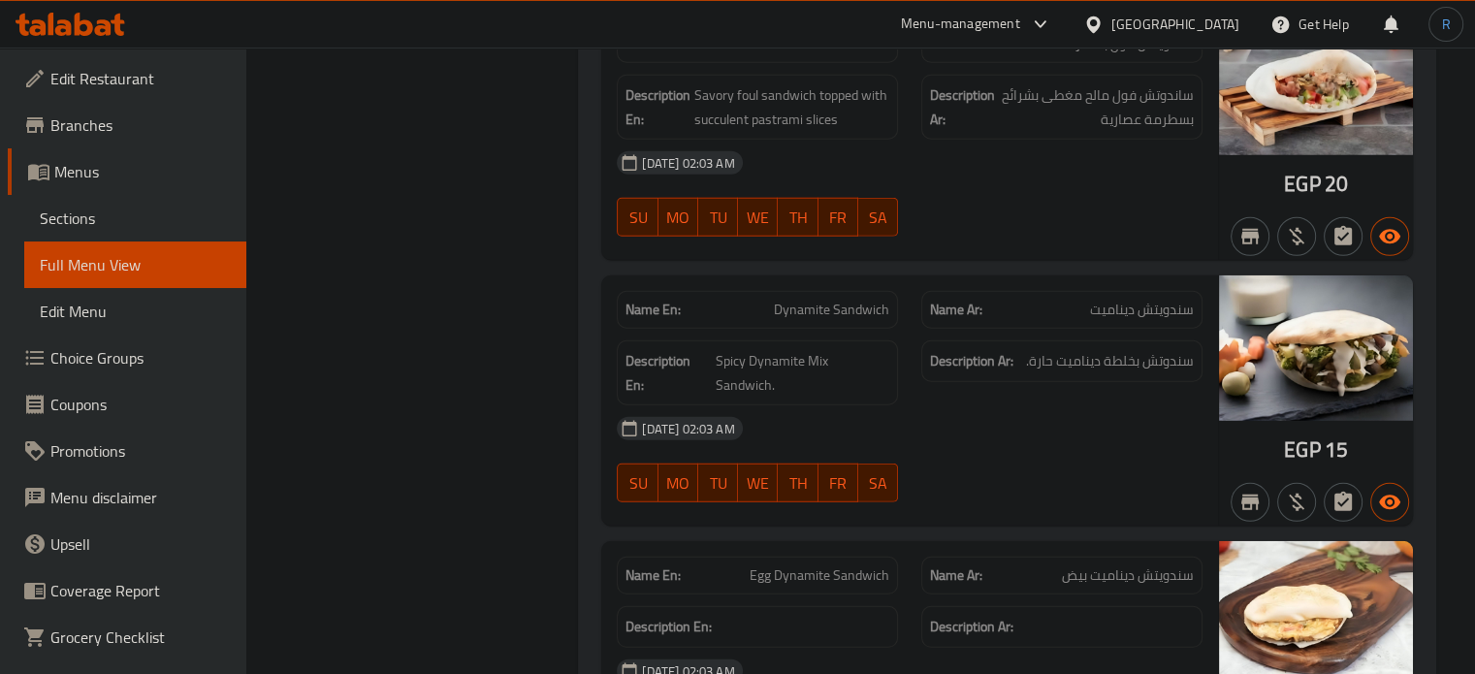
scroll to position [5205, 0]
click at [852, 299] on span "Dynamite Sandwich" at bounding box center [831, 309] width 115 height 20
copy span "Dynamite Sandwich"
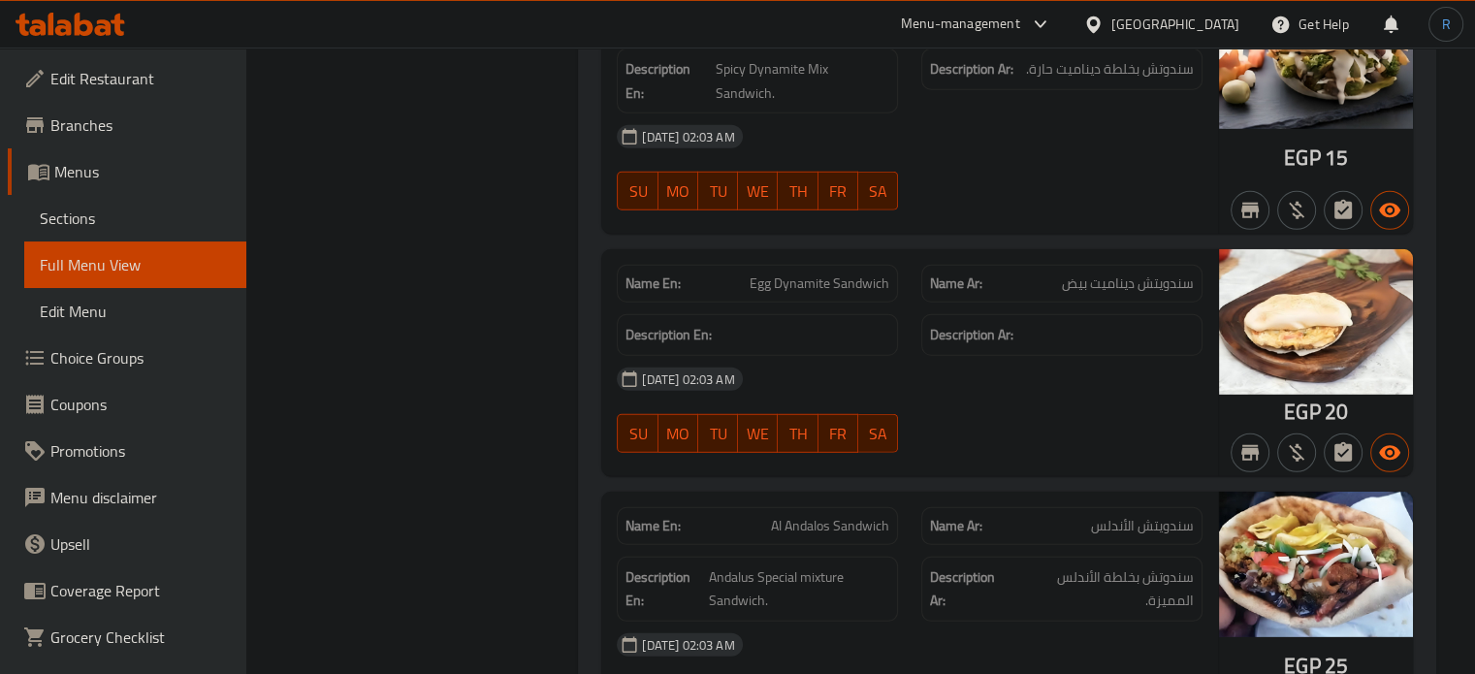
scroll to position [5592, 0]
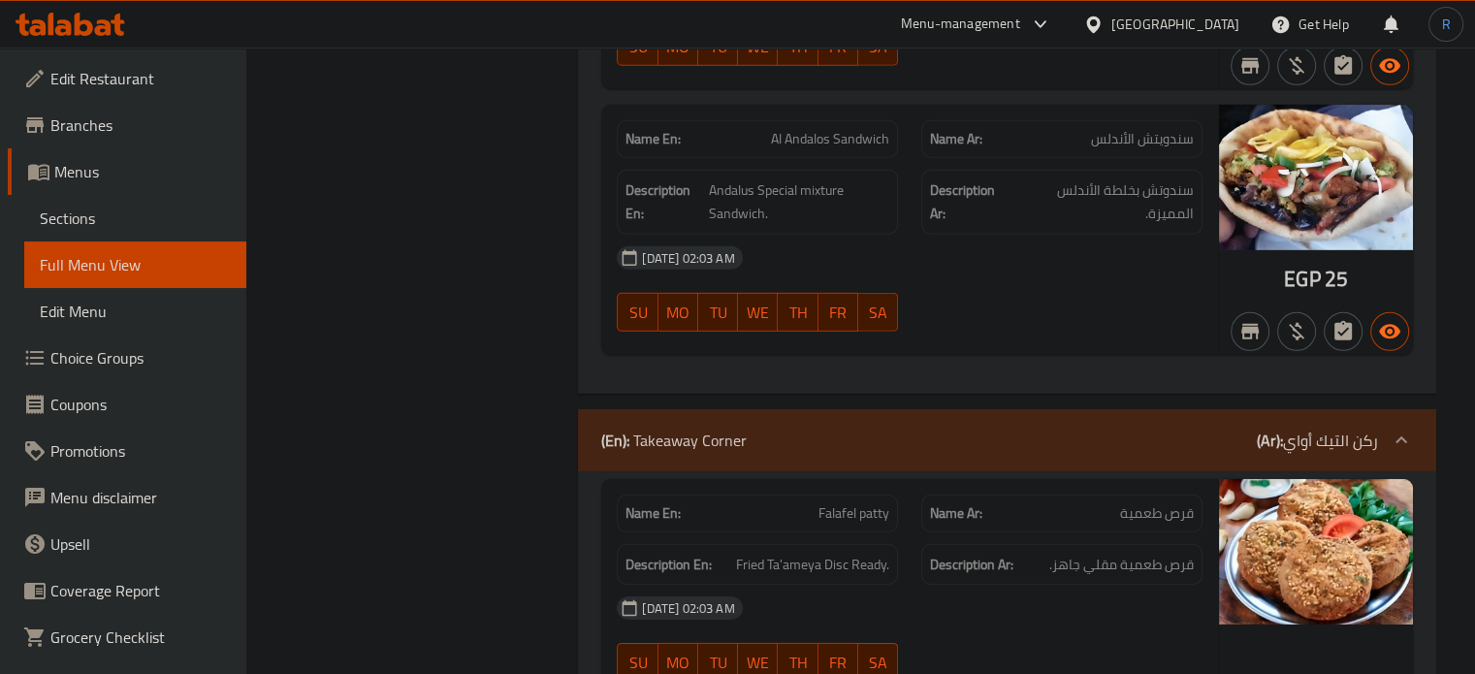
scroll to position [5980, 0]
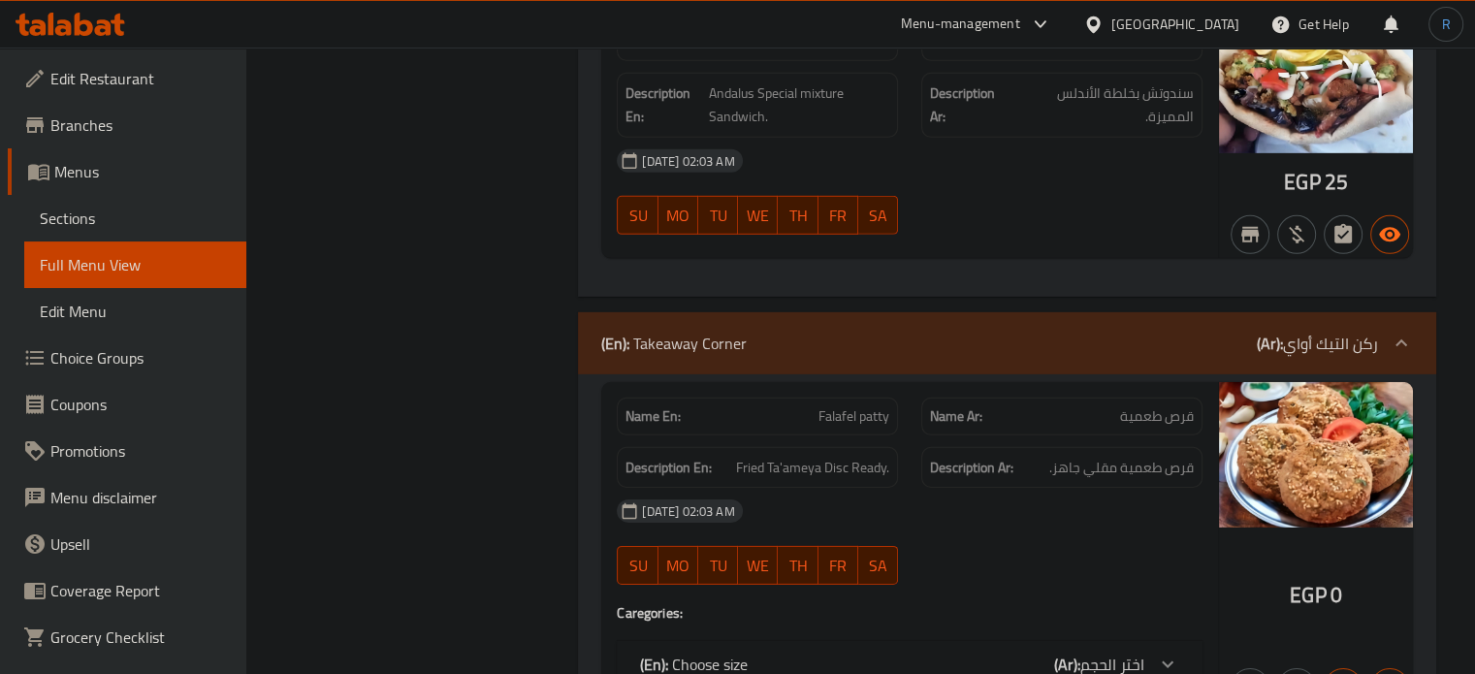
copy span "Falafel patty"
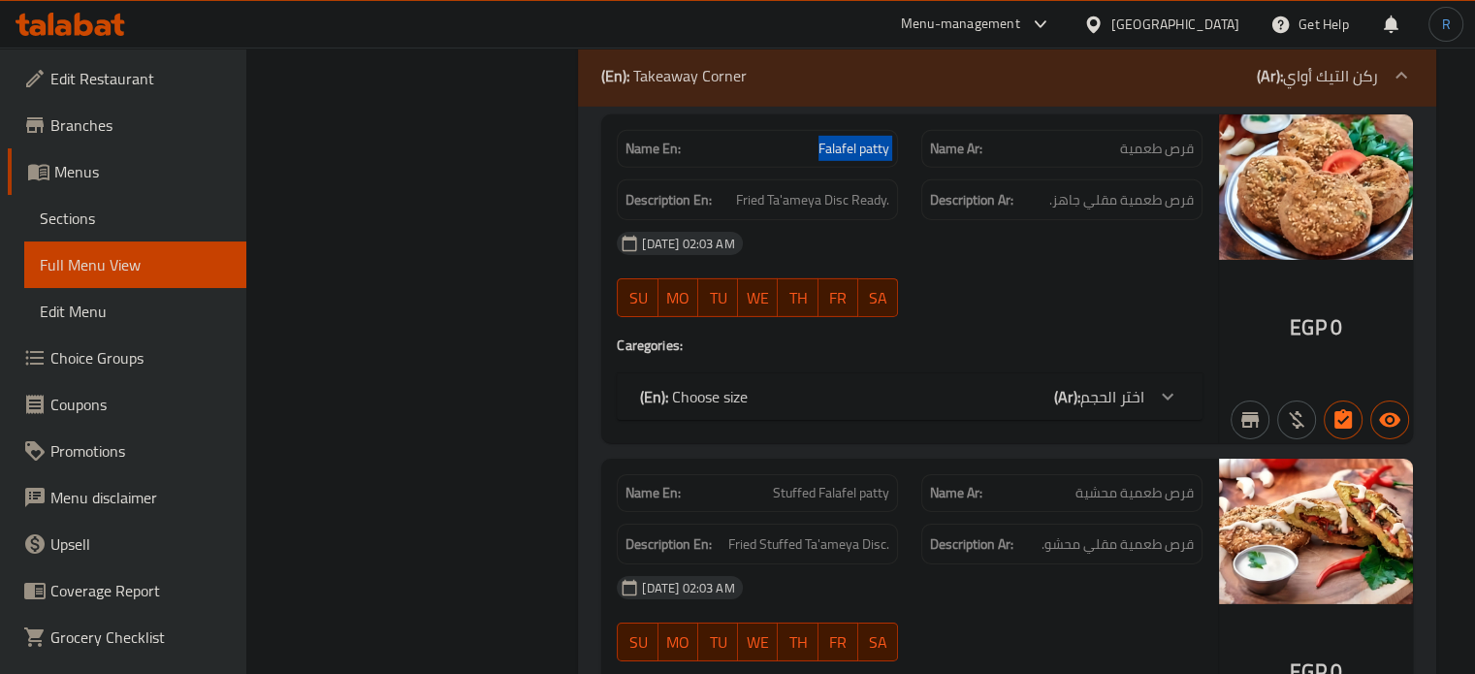
scroll to position [6271, 0]
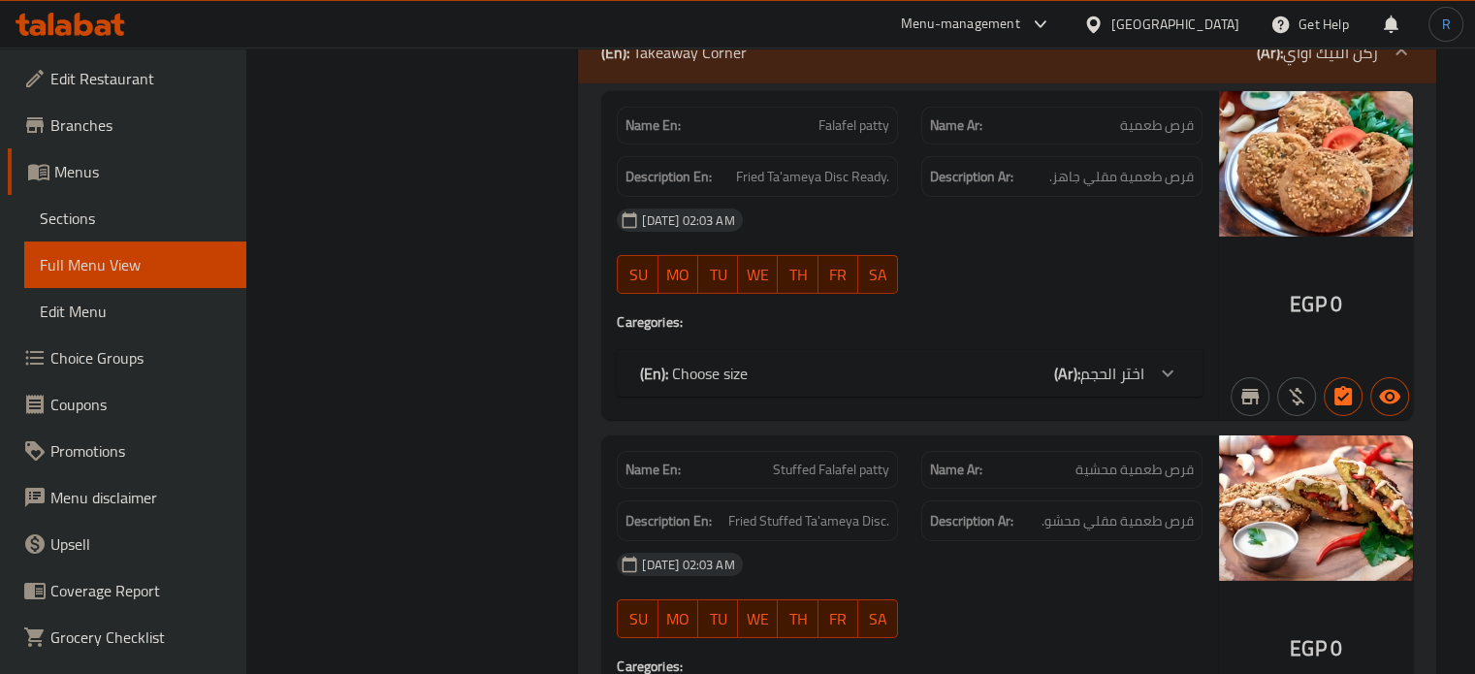
copy span "Stuffed Falafel patty"
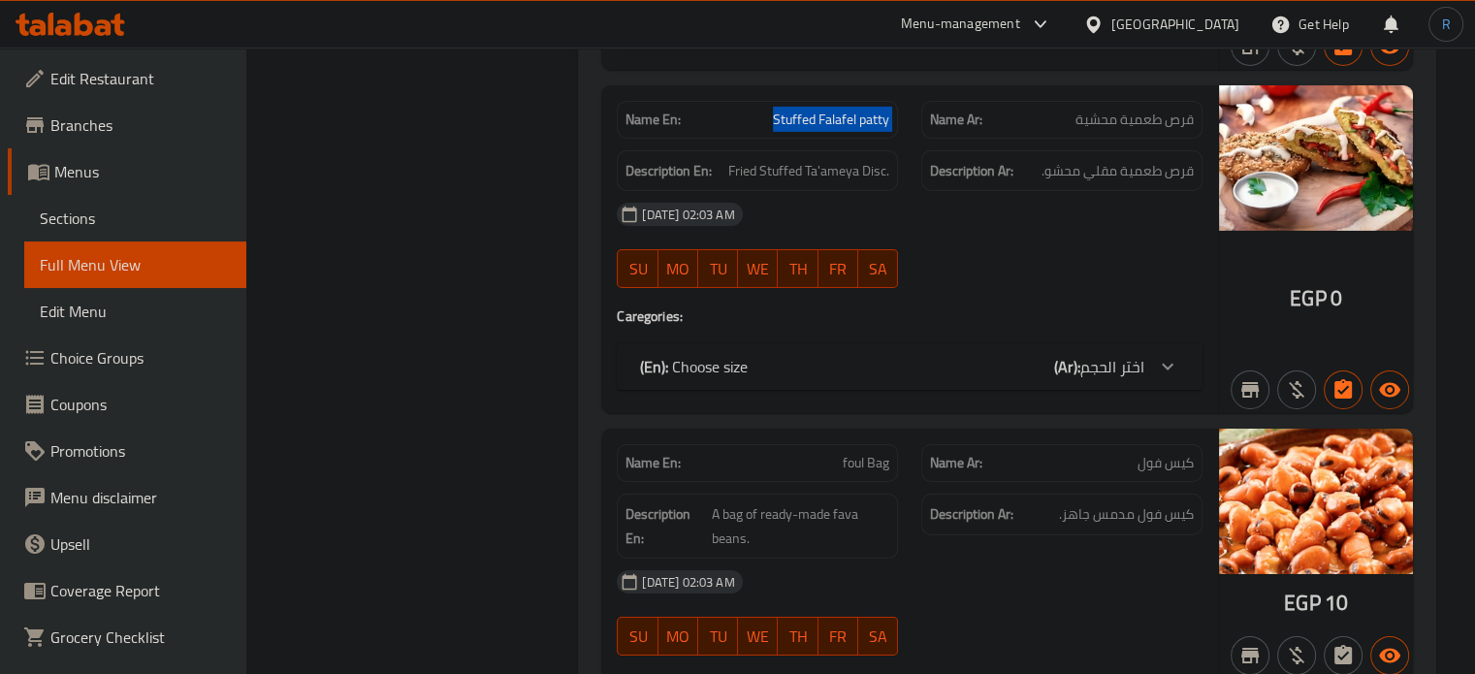
scroll to position [6659, 0]
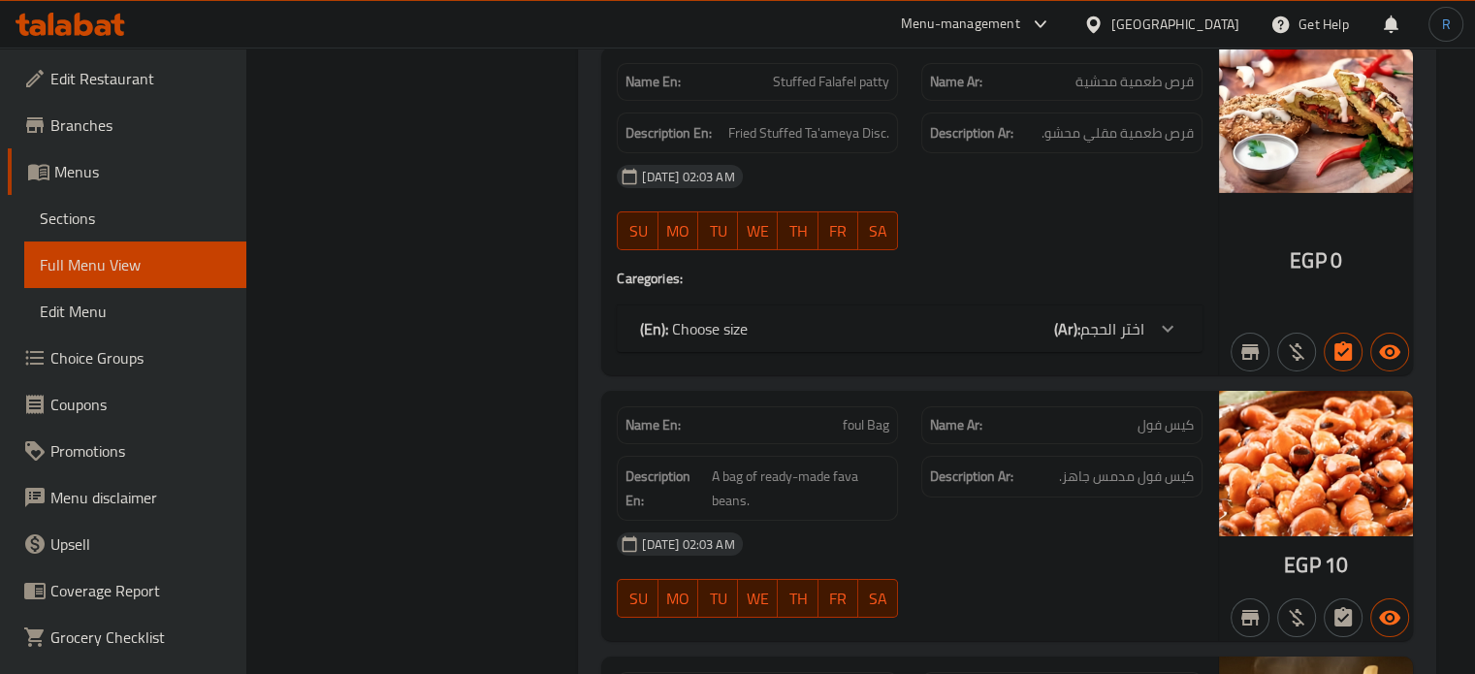
copy span "كيس فول"
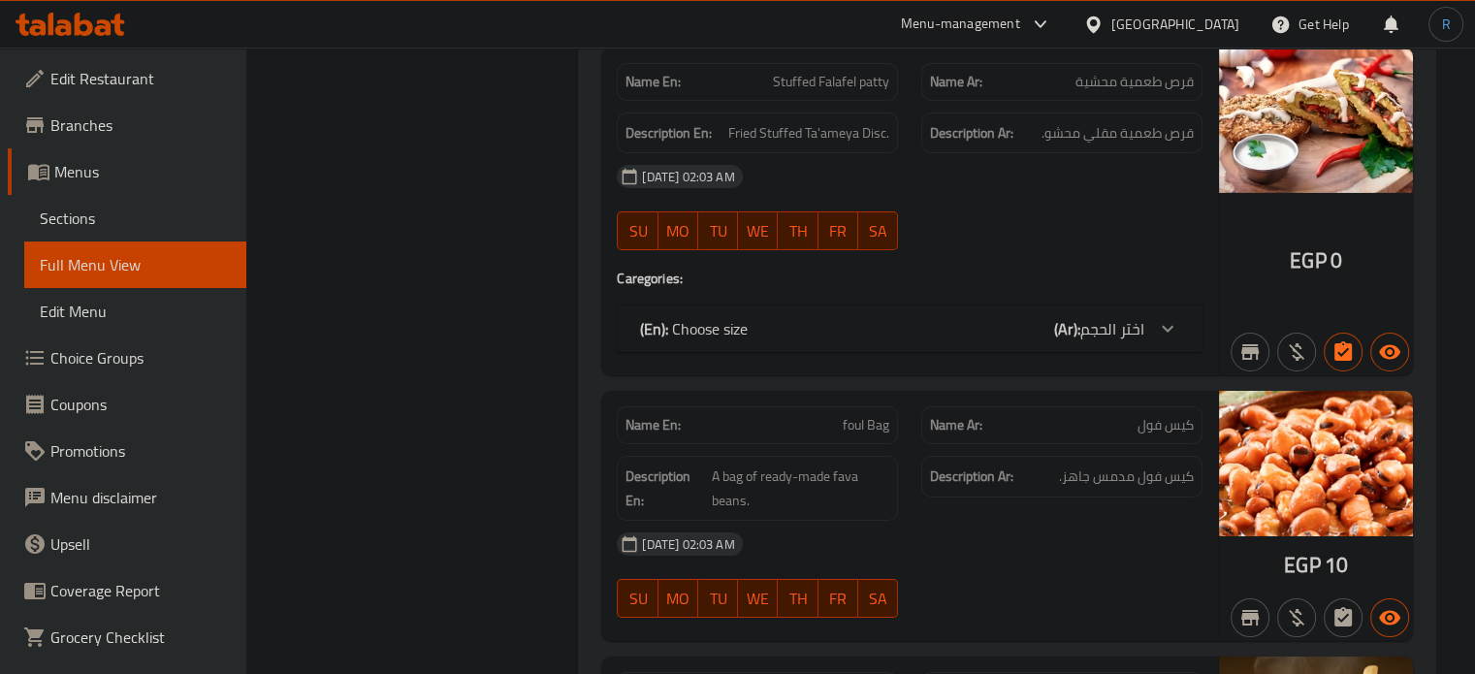
copy span "foul Bag"
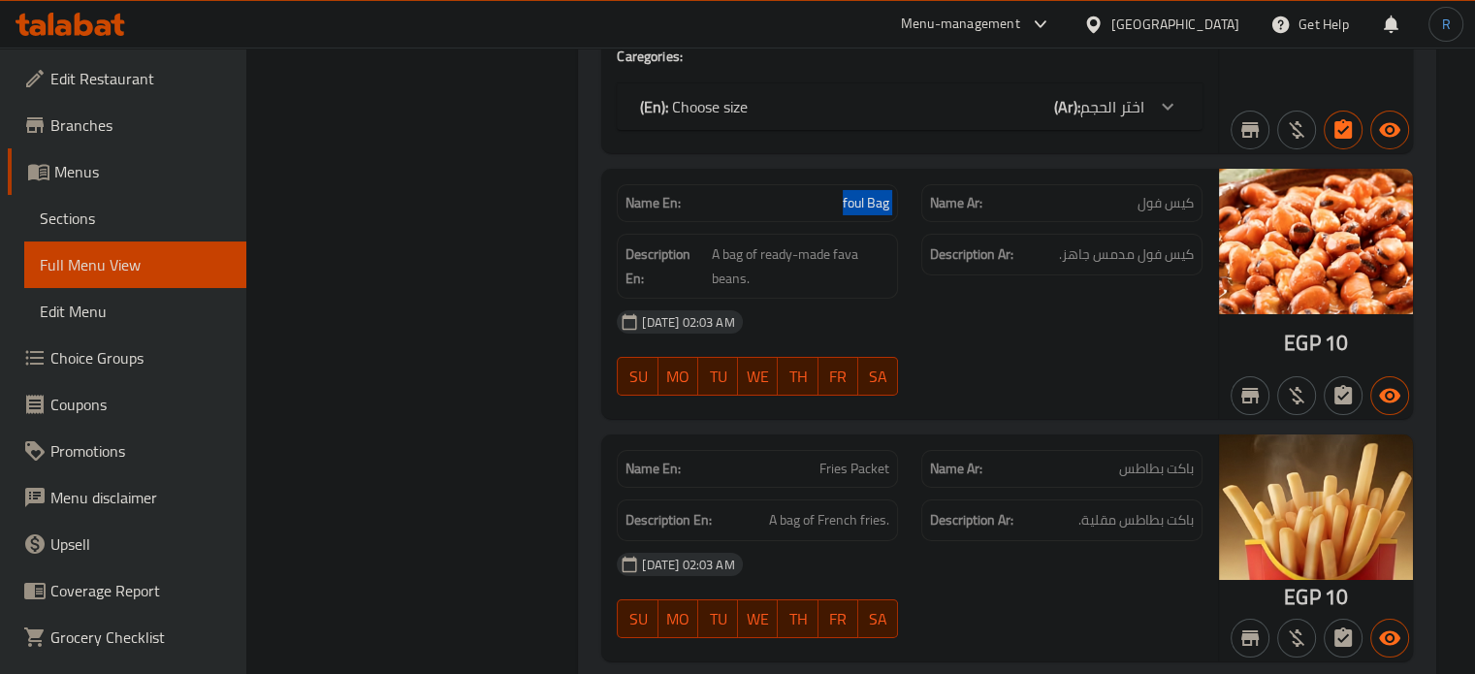
scroll to position [6950, 0]
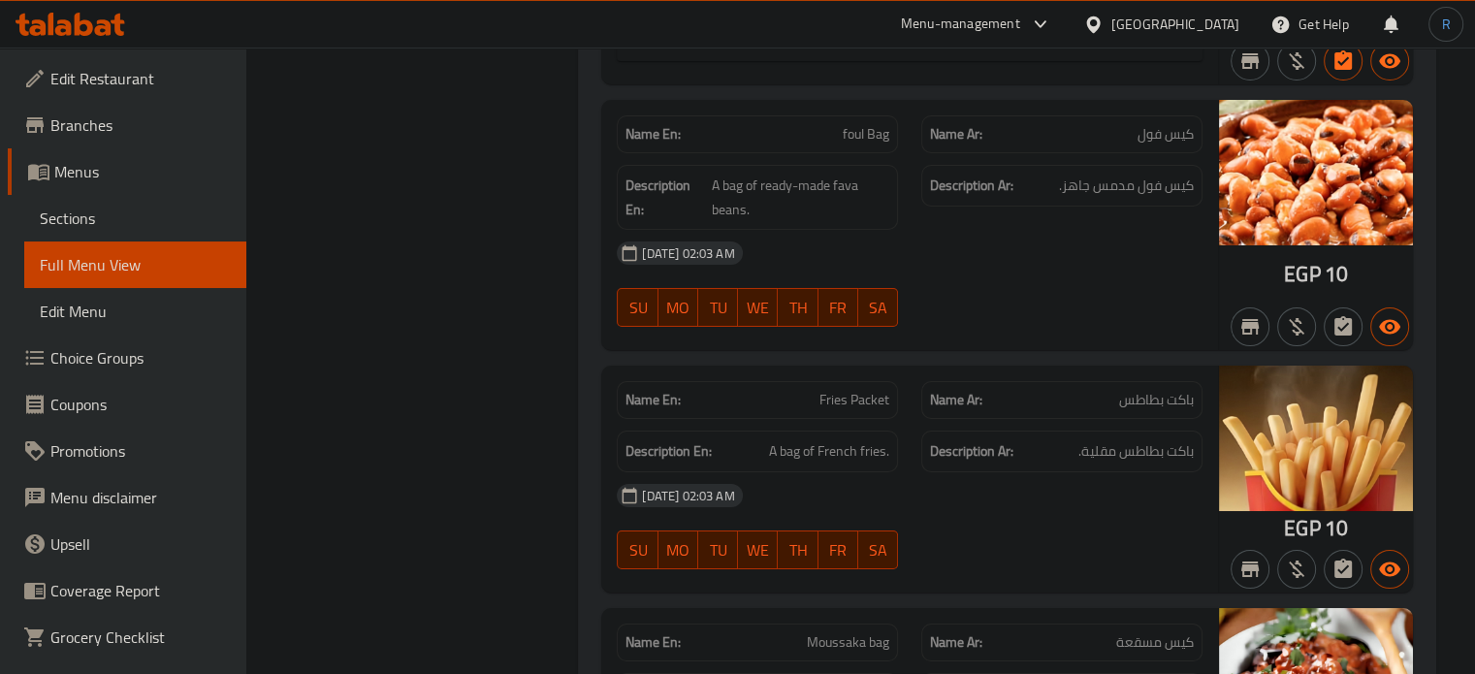
copy span "Fries Packet"
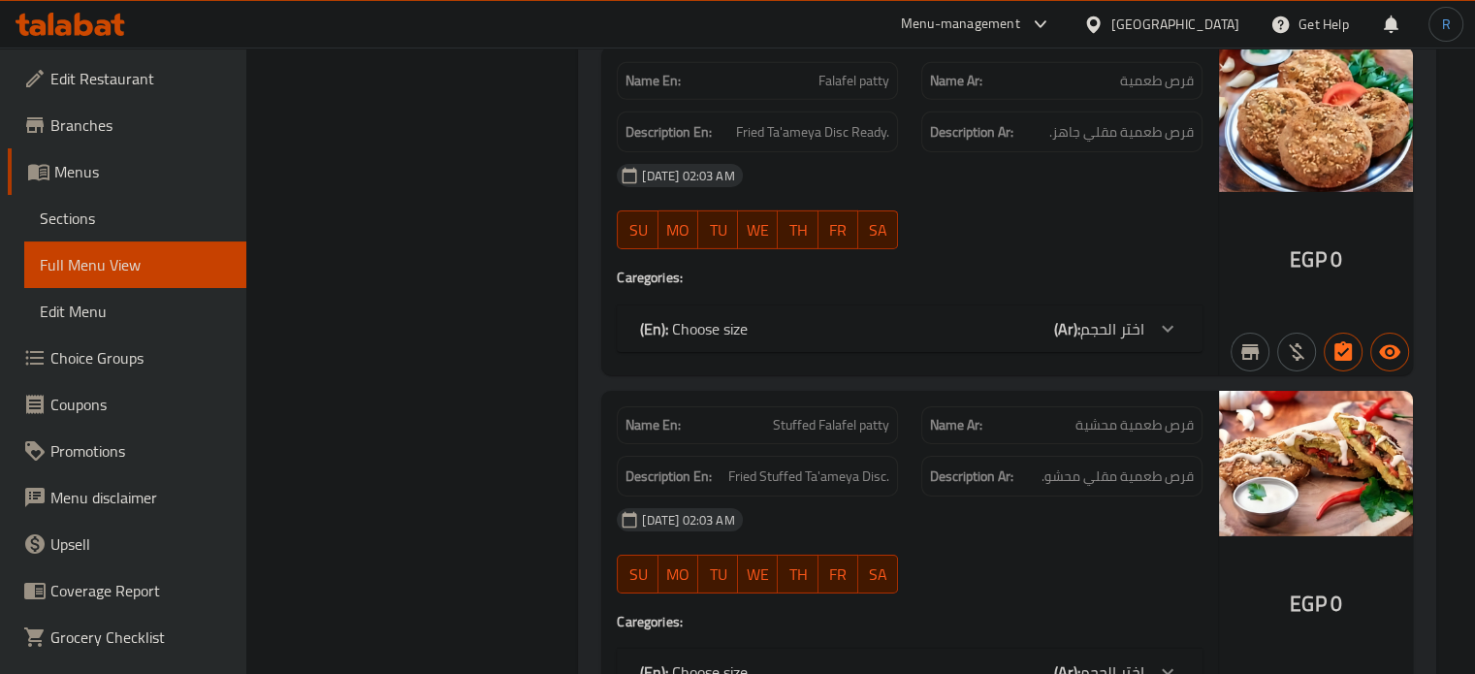
scroll to position [6095, 0]
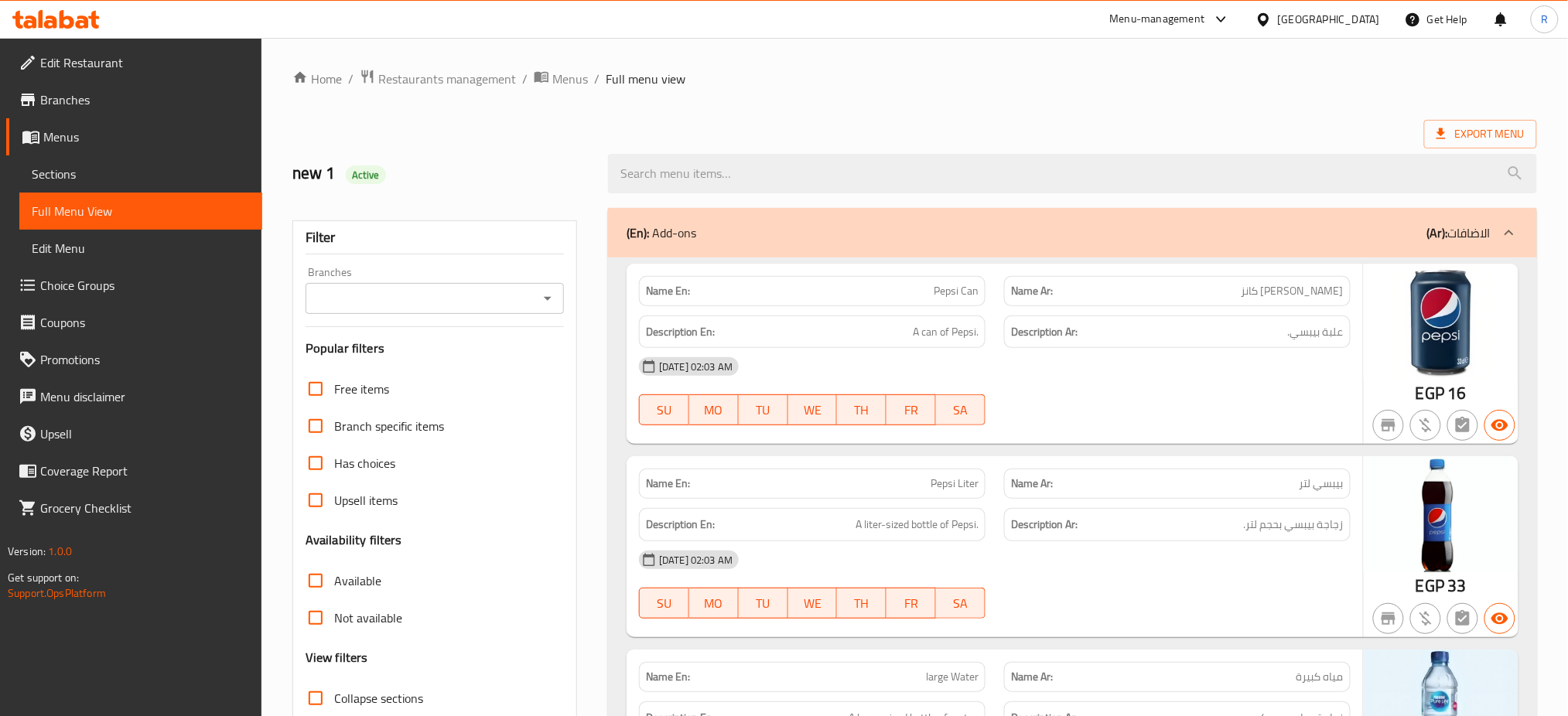
scroll to position [309, 0]
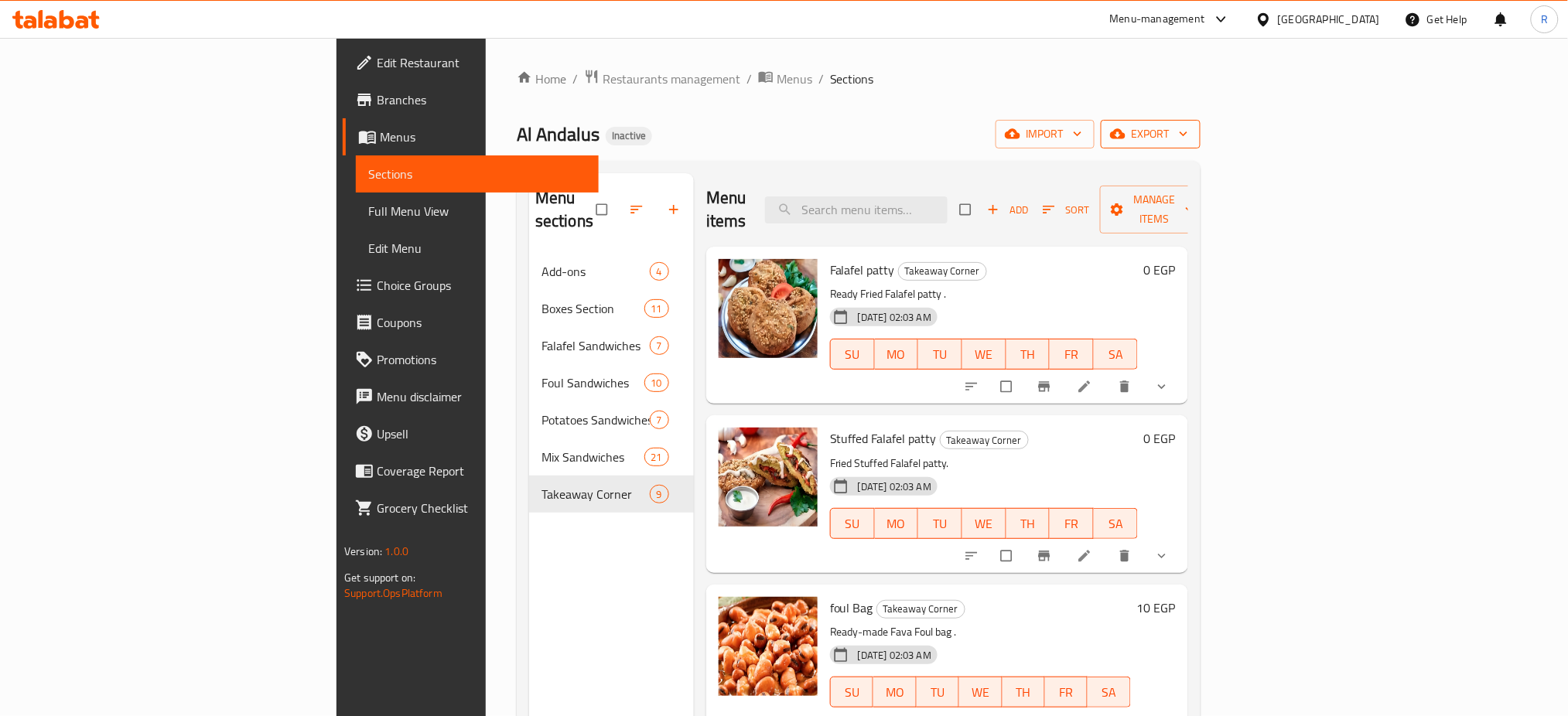
click at [1200, 144] on button "export" at bounding box center [1150, 134] width 100 height 29
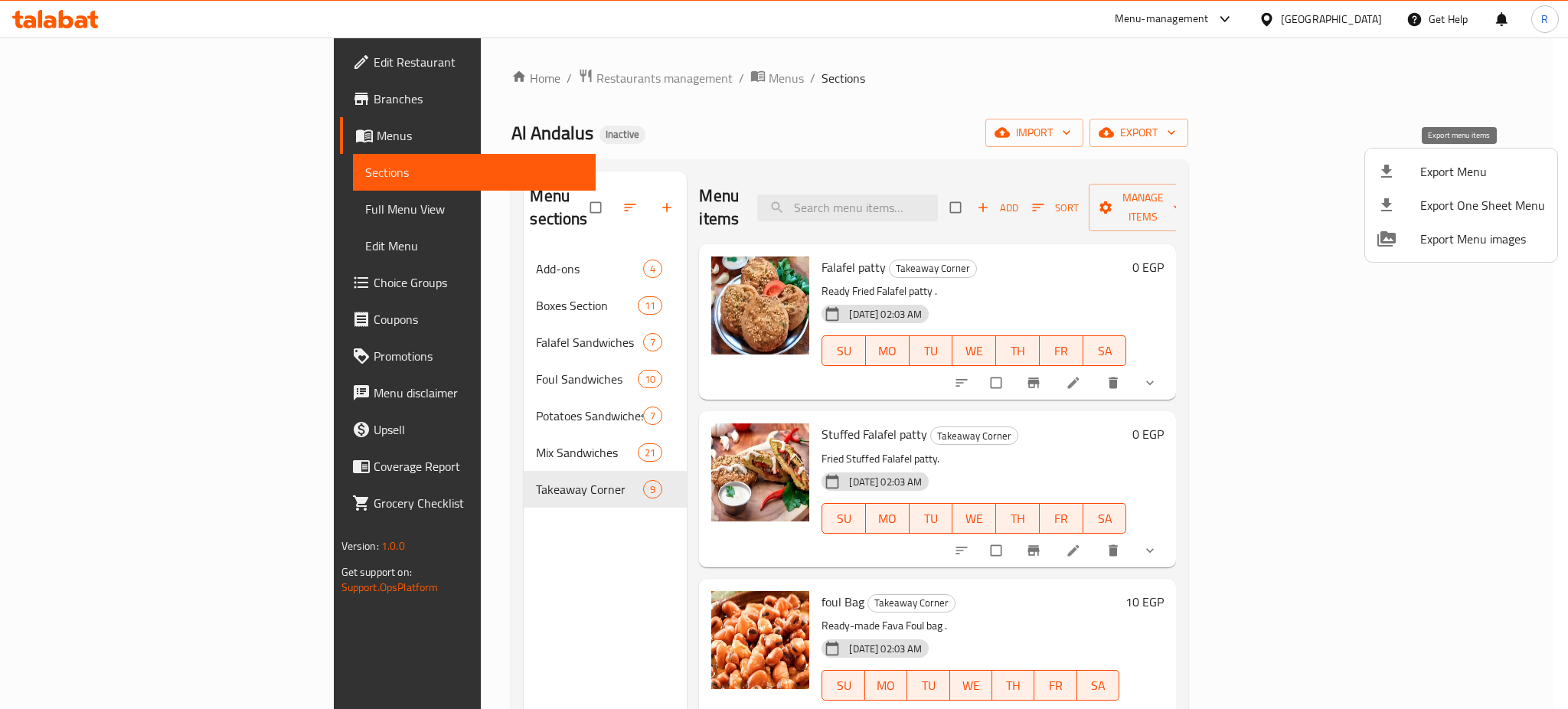
click at [1436, 166] on span "Export Menu" at bounding box center [1483, 171] width 125 height 18
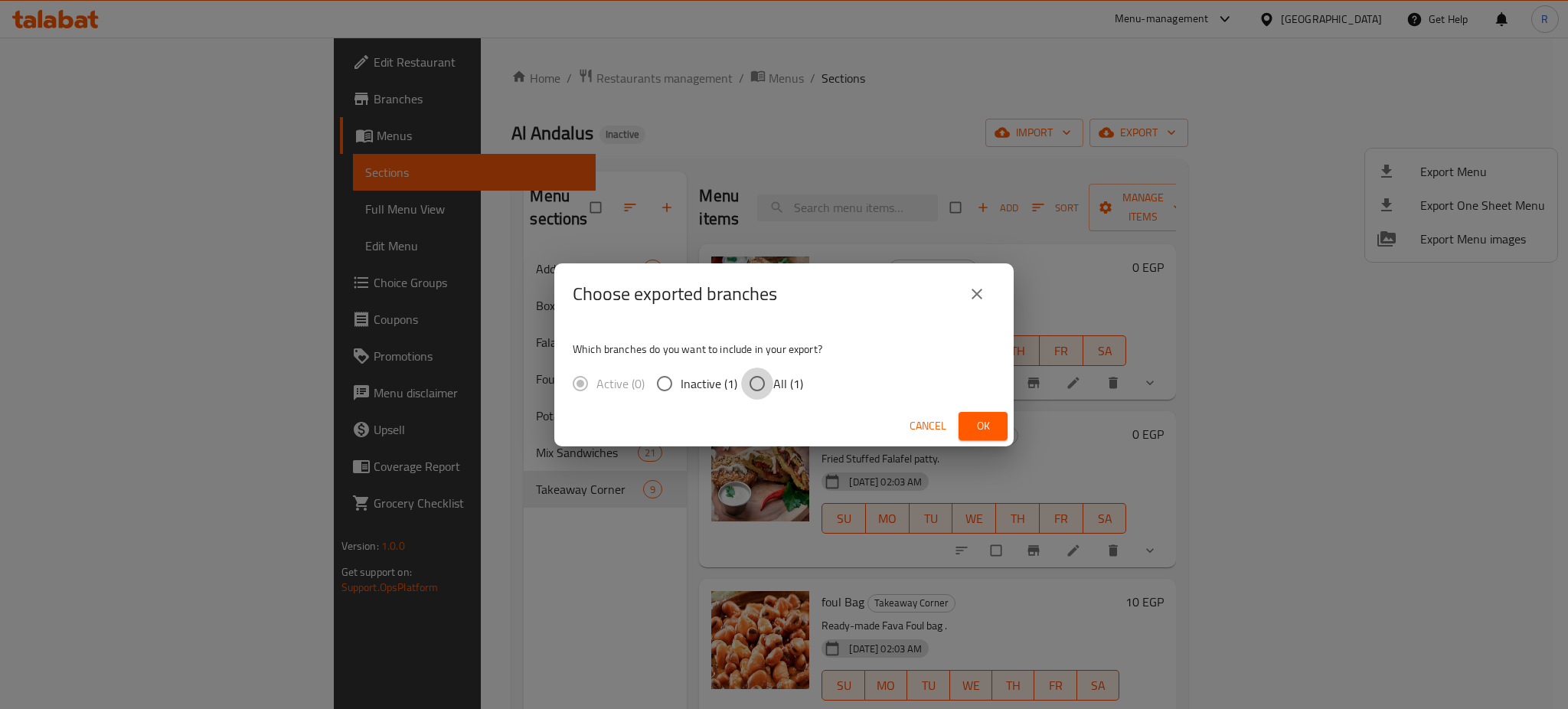
click at [766, 395] on input "All (1)" at bounding box center [757, 383] width 32 height 32
radio input "true"
click at [986, 419] on span "Ok" at bounding box center [983, 426] width 24 height 19
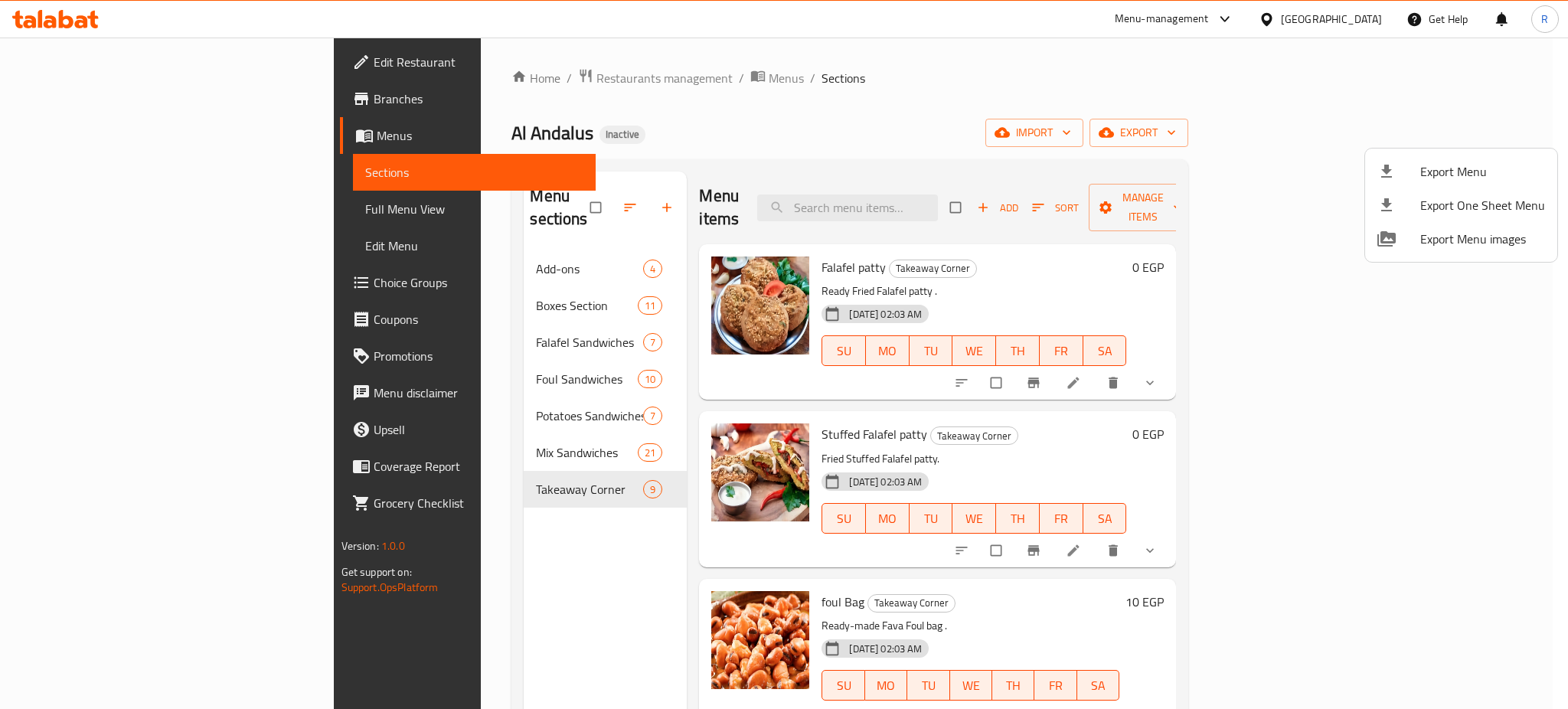
click at [991, 551] on div at bounding box center [784, 354] width 1568 height 709
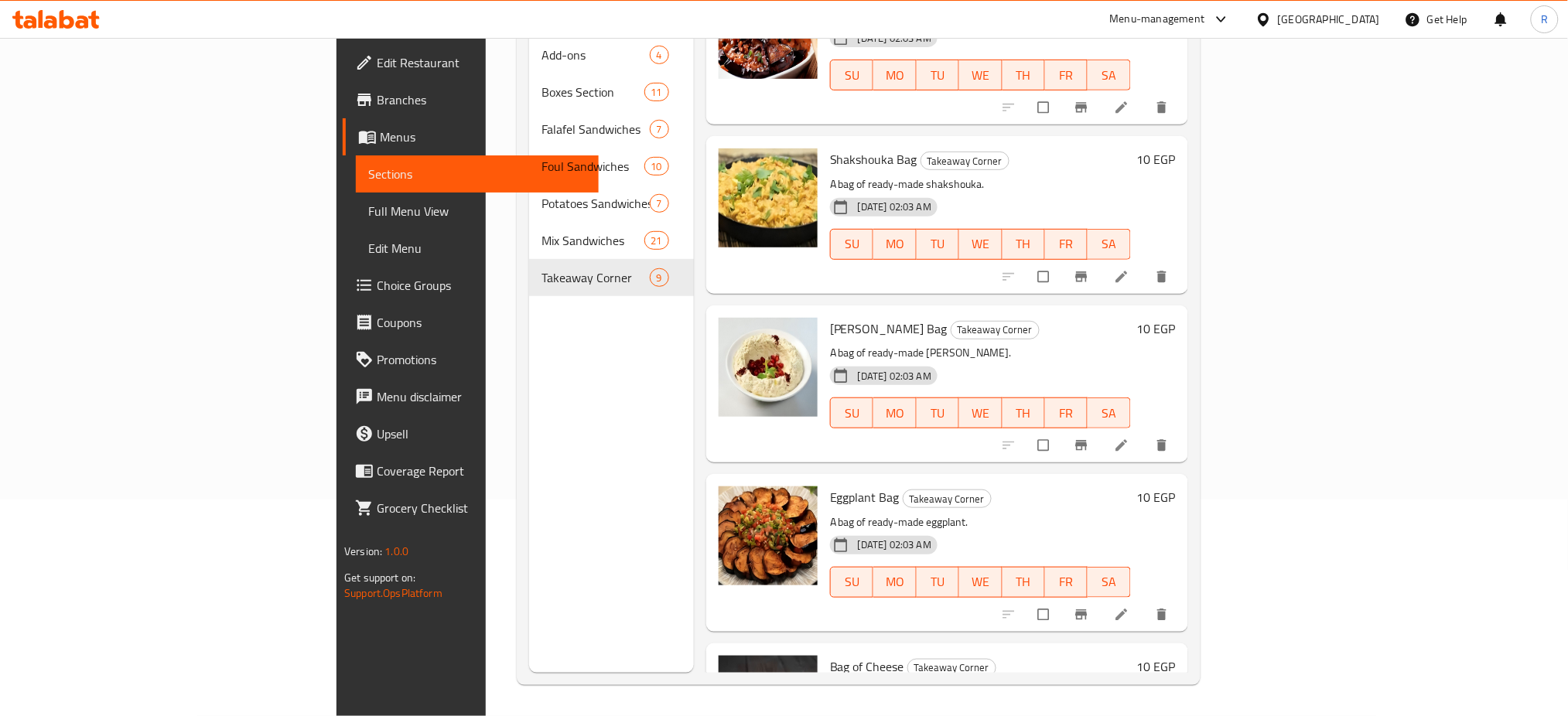
scroll to position [635, 0]
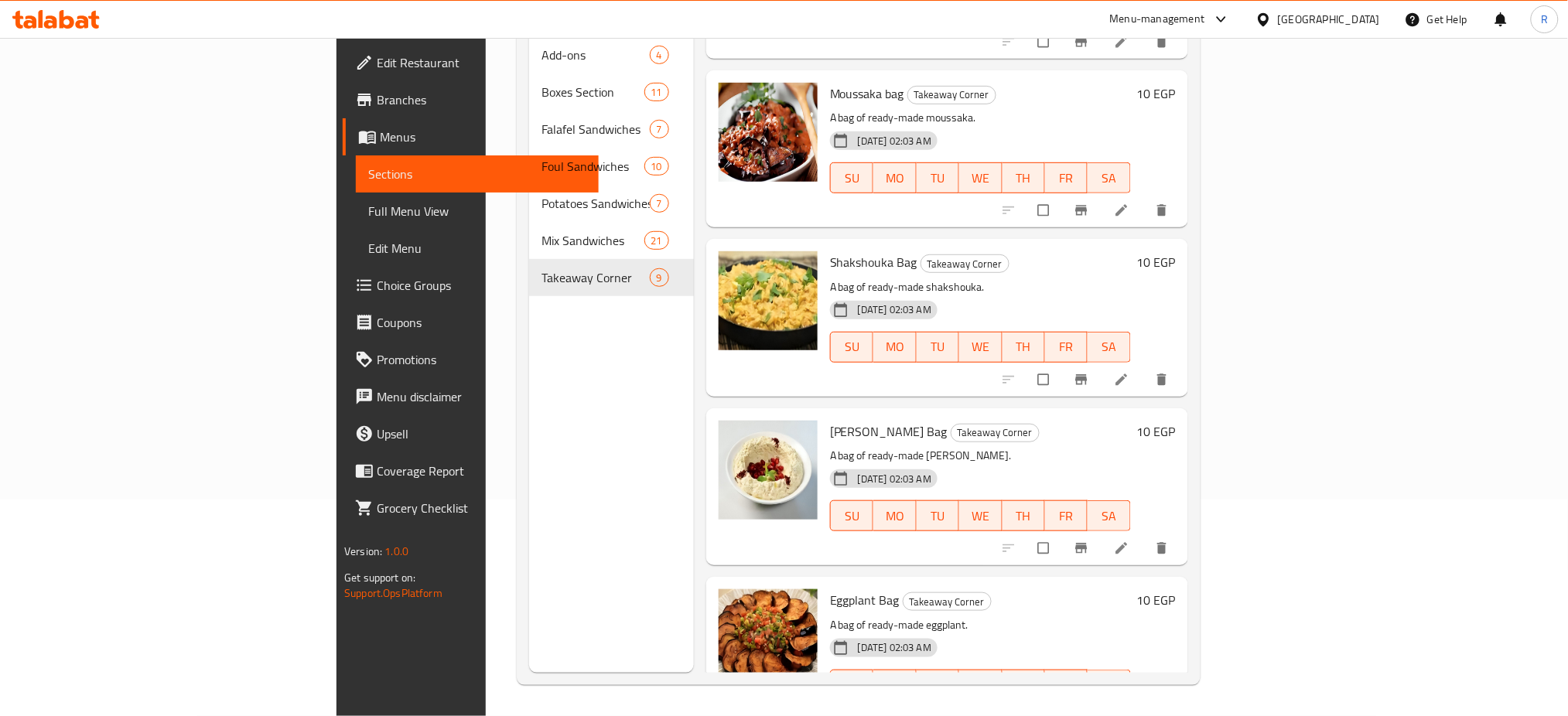
click at [1144, 368] on li at bounding box center [1123, 380] width 43 height 25
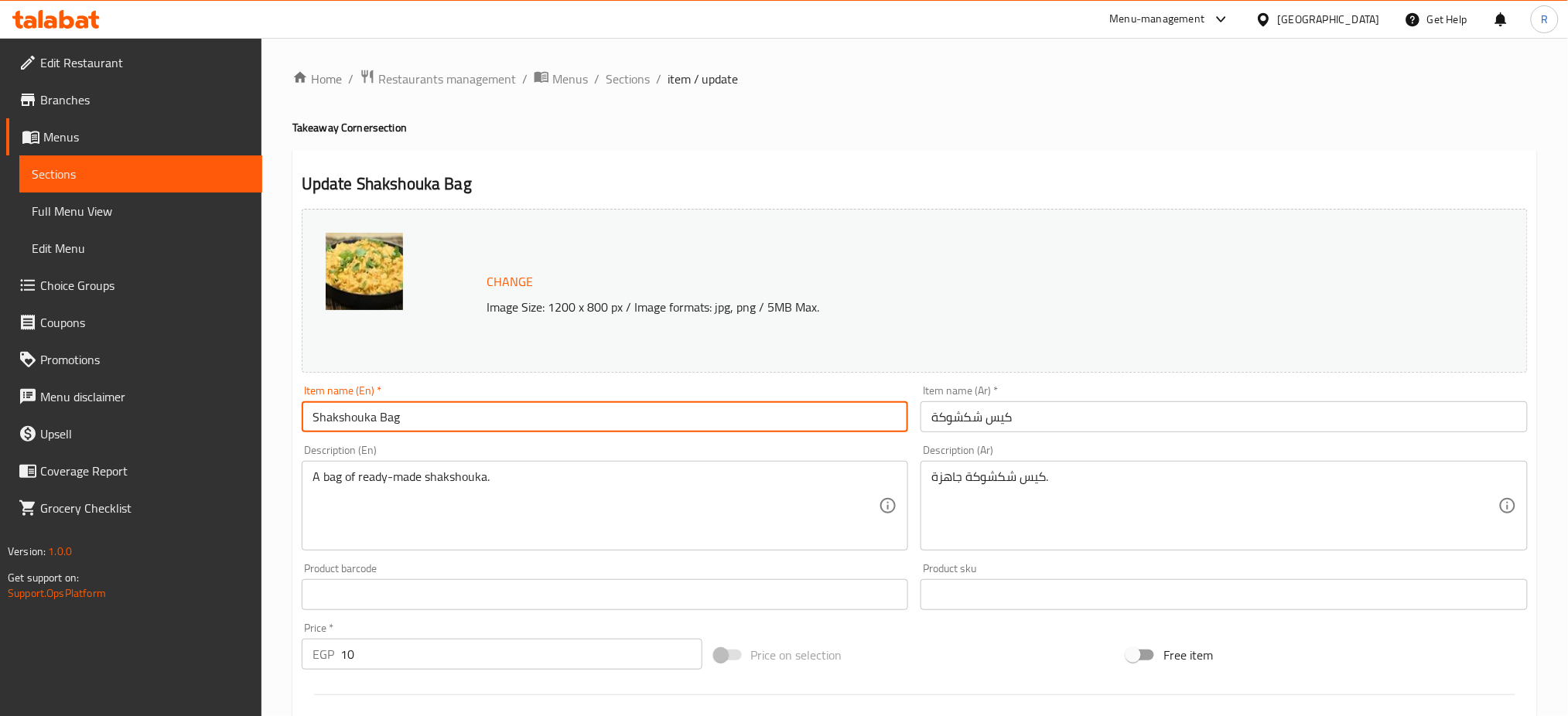
click at [344, 418] on input "Shakshouka Bag" at bounding box center [605, 416] width 607 height 31
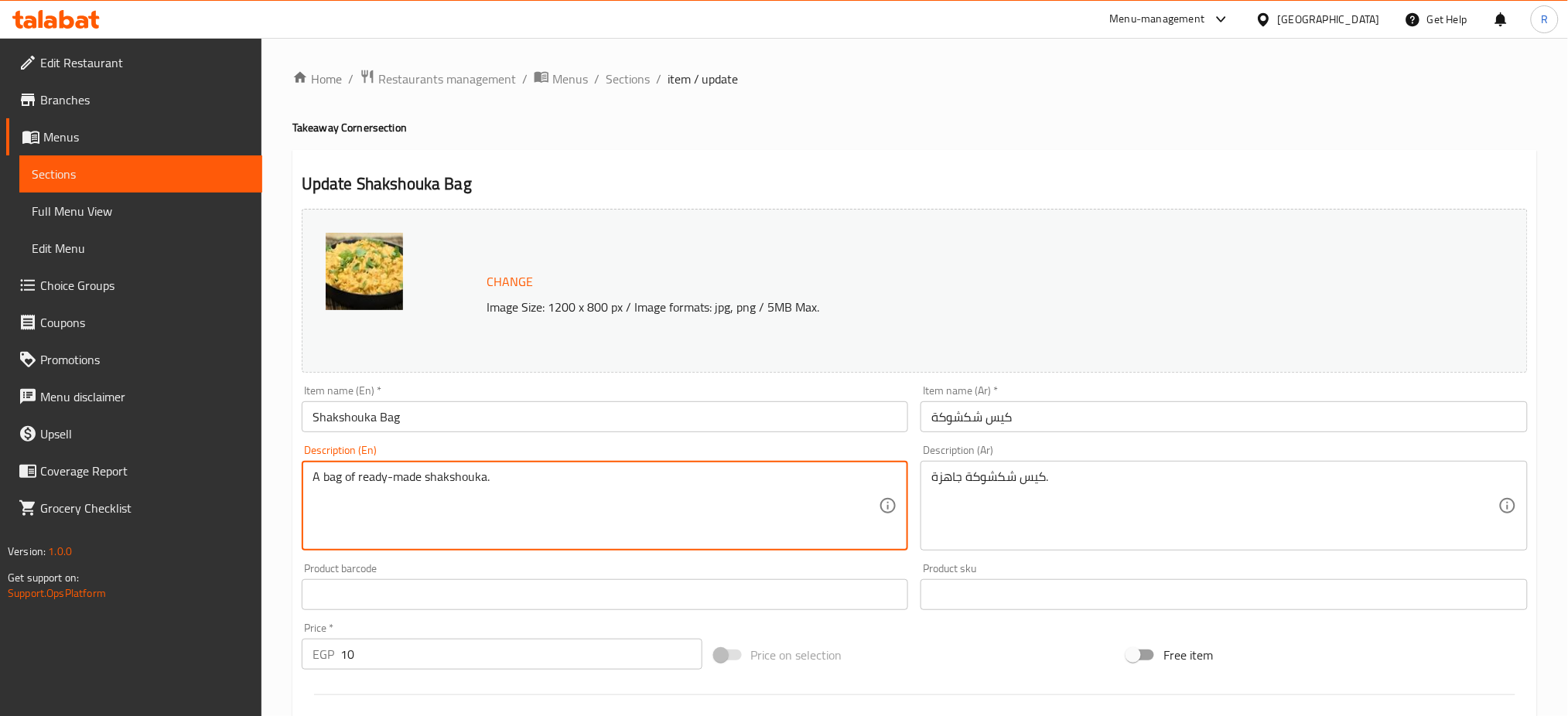
click at [560, 480] on textarea "A bag of ready-made shakshouka." at bounding box center [596, 506] width 567 height 73
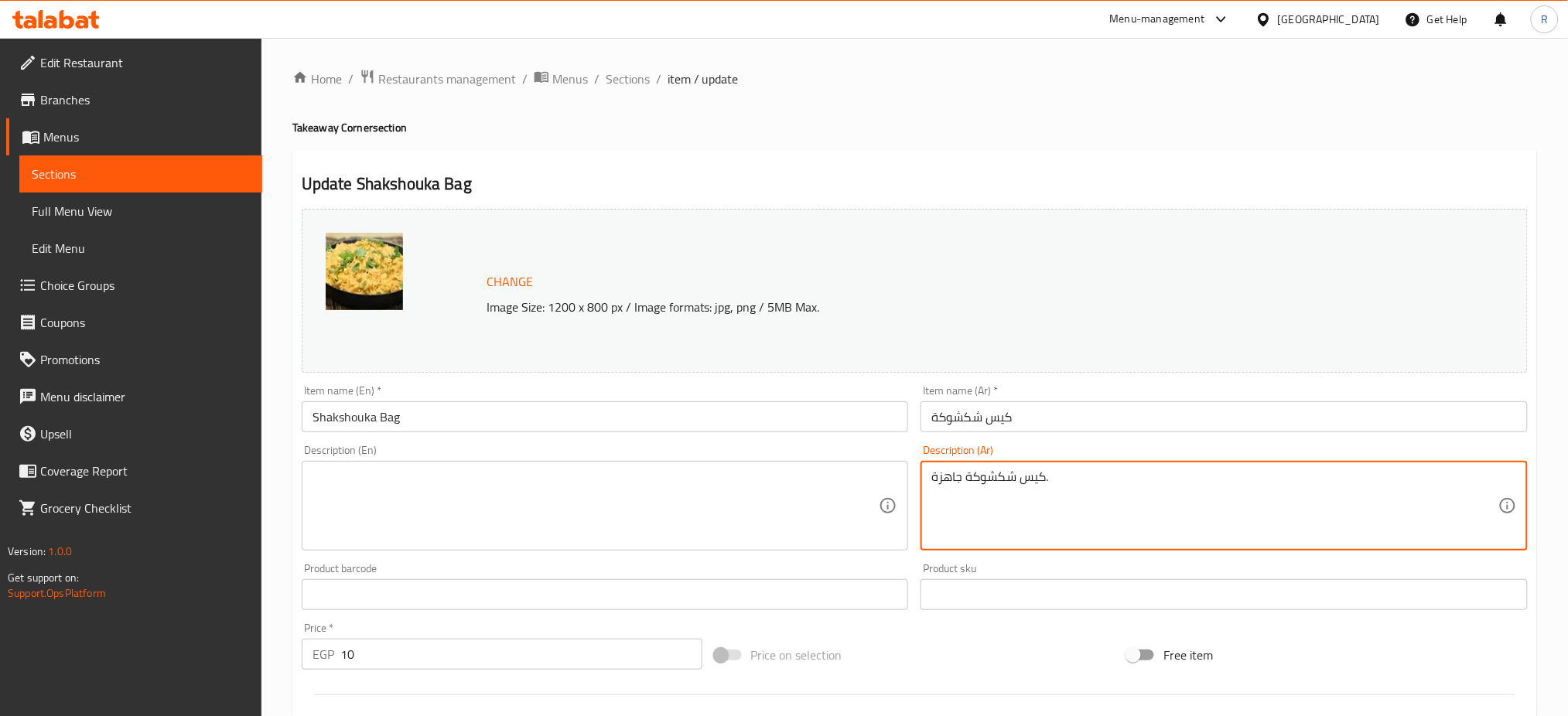
click at [1071, 473] on textarea "كيس شكشوكة جاهزة." at bounding box center [1214, 506] width 567 height 73
click at [1057, 419] on input "كيس شكشوكة" at bounding box center [1223, 416] width 607 height 31
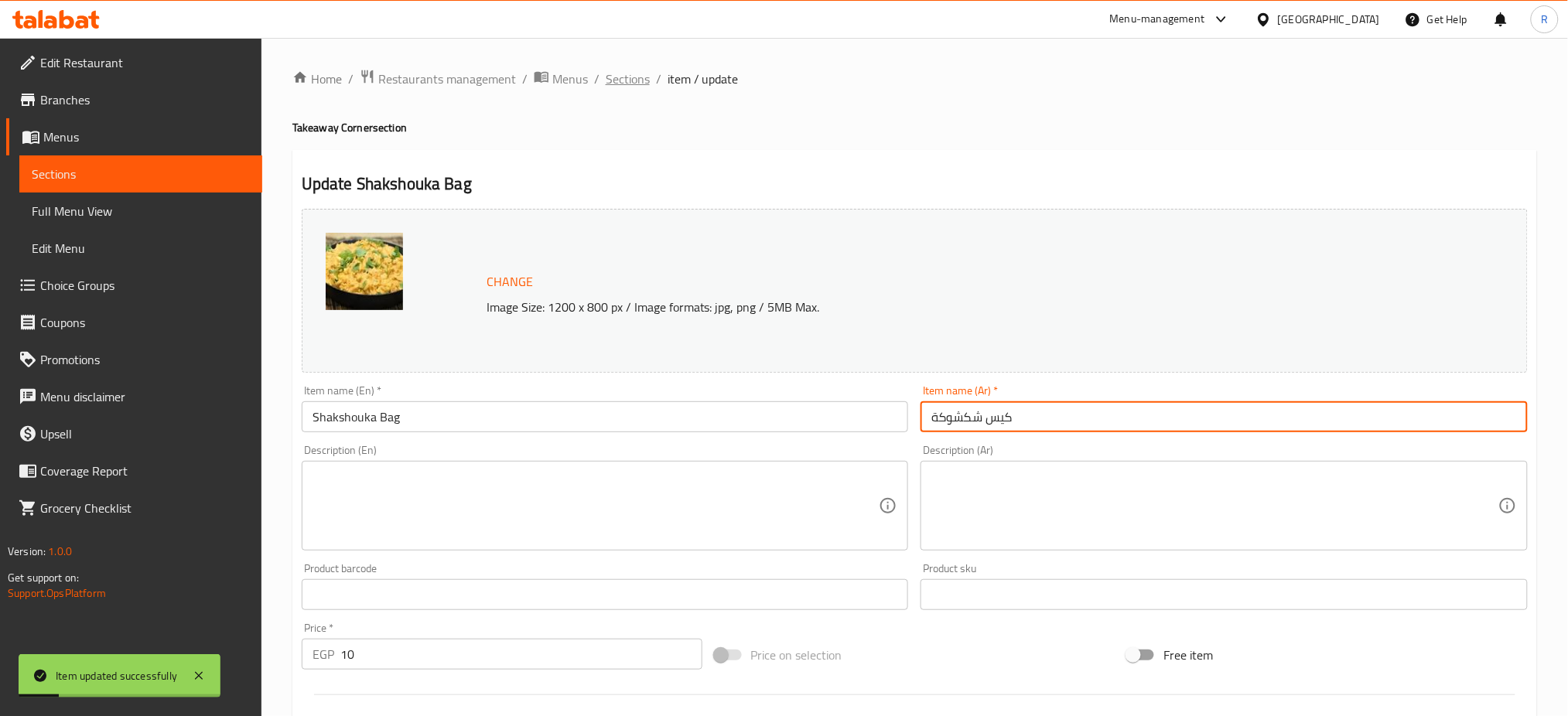
click at [639, 74] on span "Sections" at bounding box center [627, 78] width 44 height 18
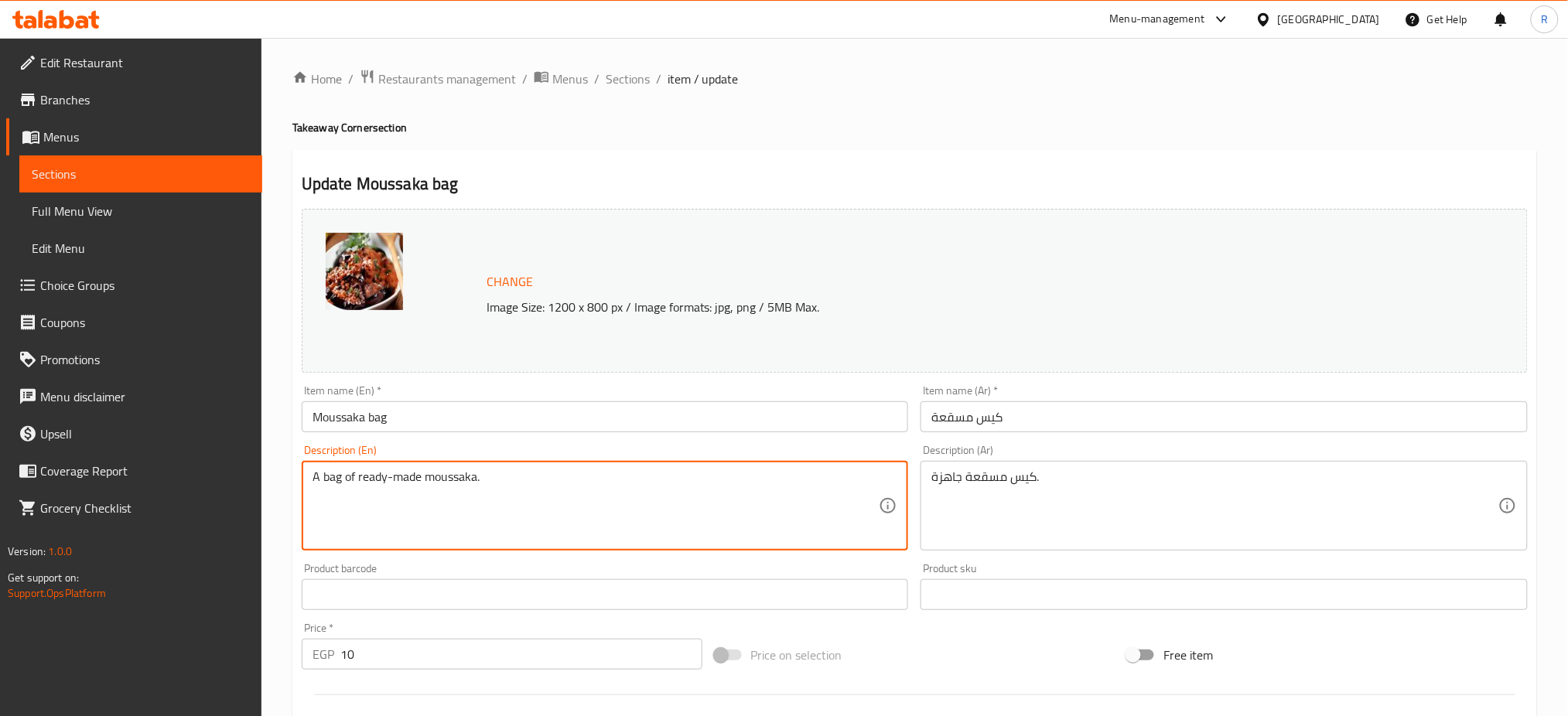
click at [768, 497] on textarea "A bag of ready-made moussaka." at bounding box center [596, 506] width 567 height 73
click at [748, 403] on input "Moussaka bag" at bounding box center [605, 416] width 607 height 31
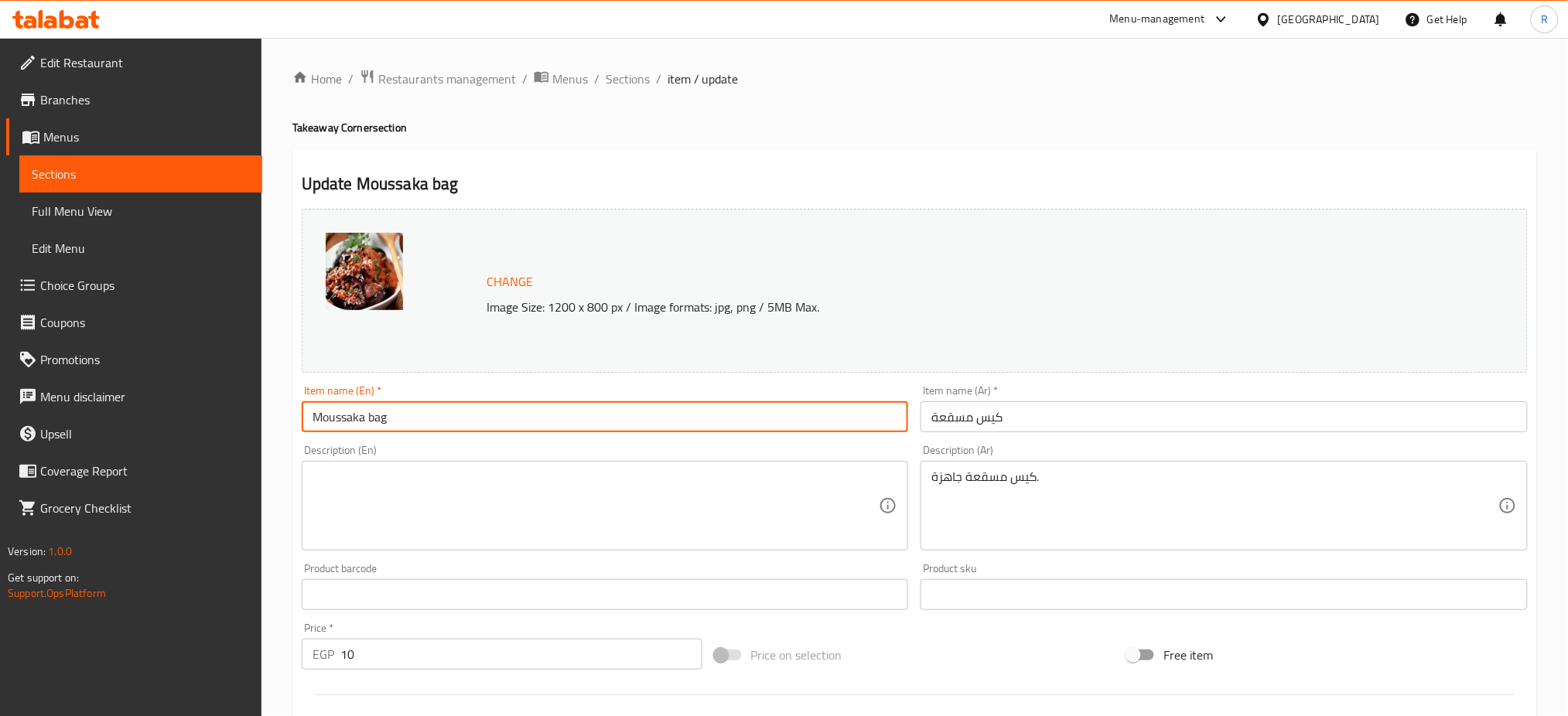
click at [748, 403] on input "Moussaka bag" at bounding box center [605, 416] width 607 height 31
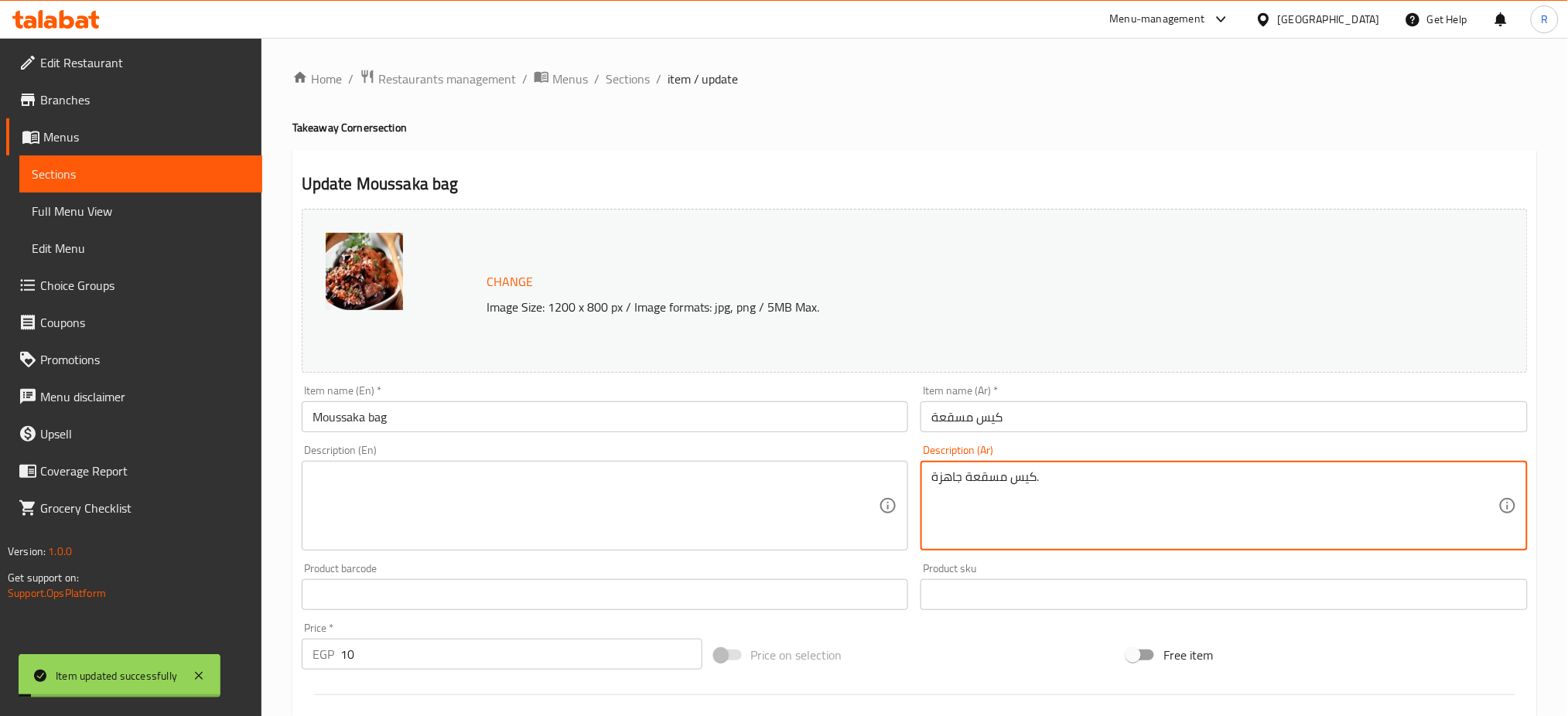
click at [965, 482] on textarea "كيس مسقعة جاهزة." at bounding box center [1214, 506] width 567 height 73
click at [743, 413] on input "Moussaka bag" at bounding box center [605, 416] width 607 height 31
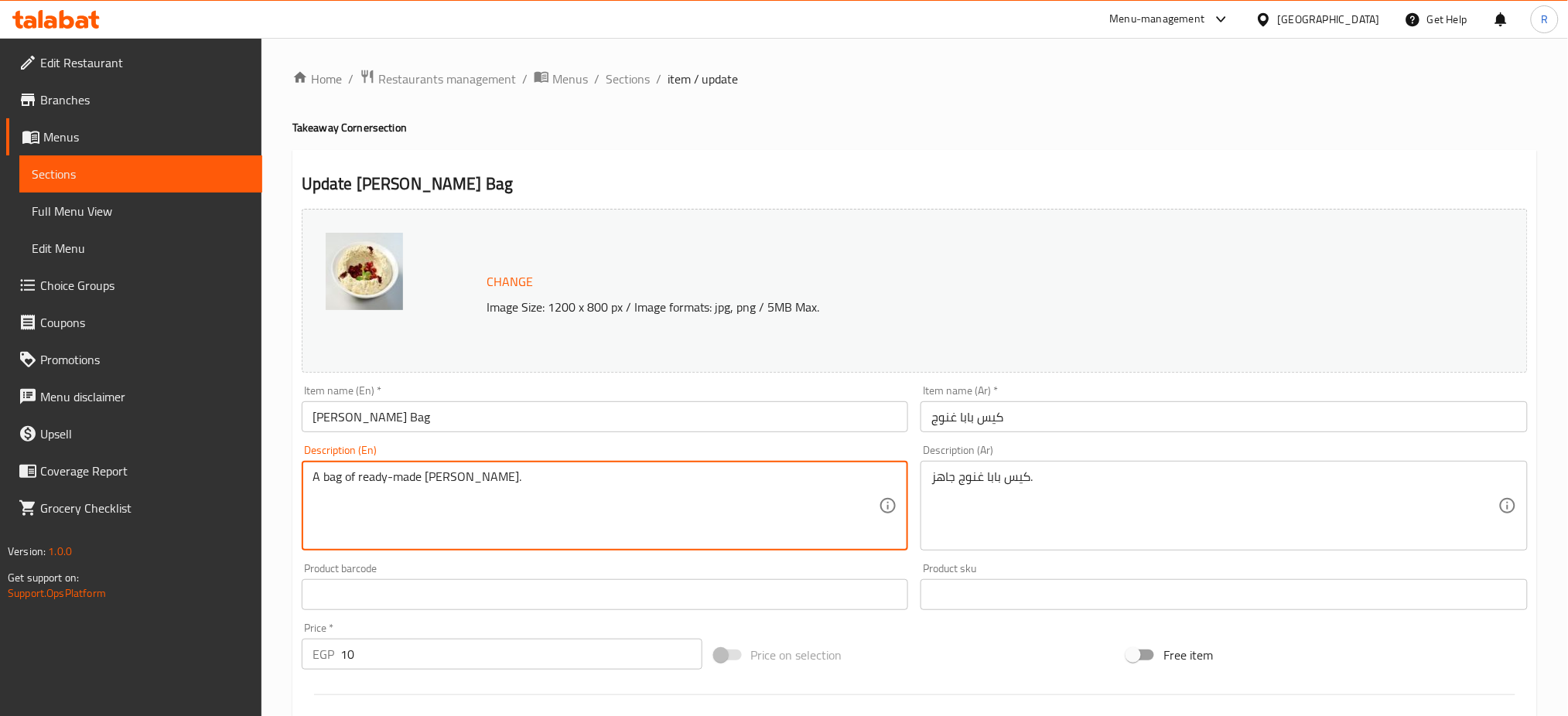
click at [597, 482] on textarea "A bag of ready-made [PERSON_NAME]." at bounding box center [596, 506] width 567 height 73
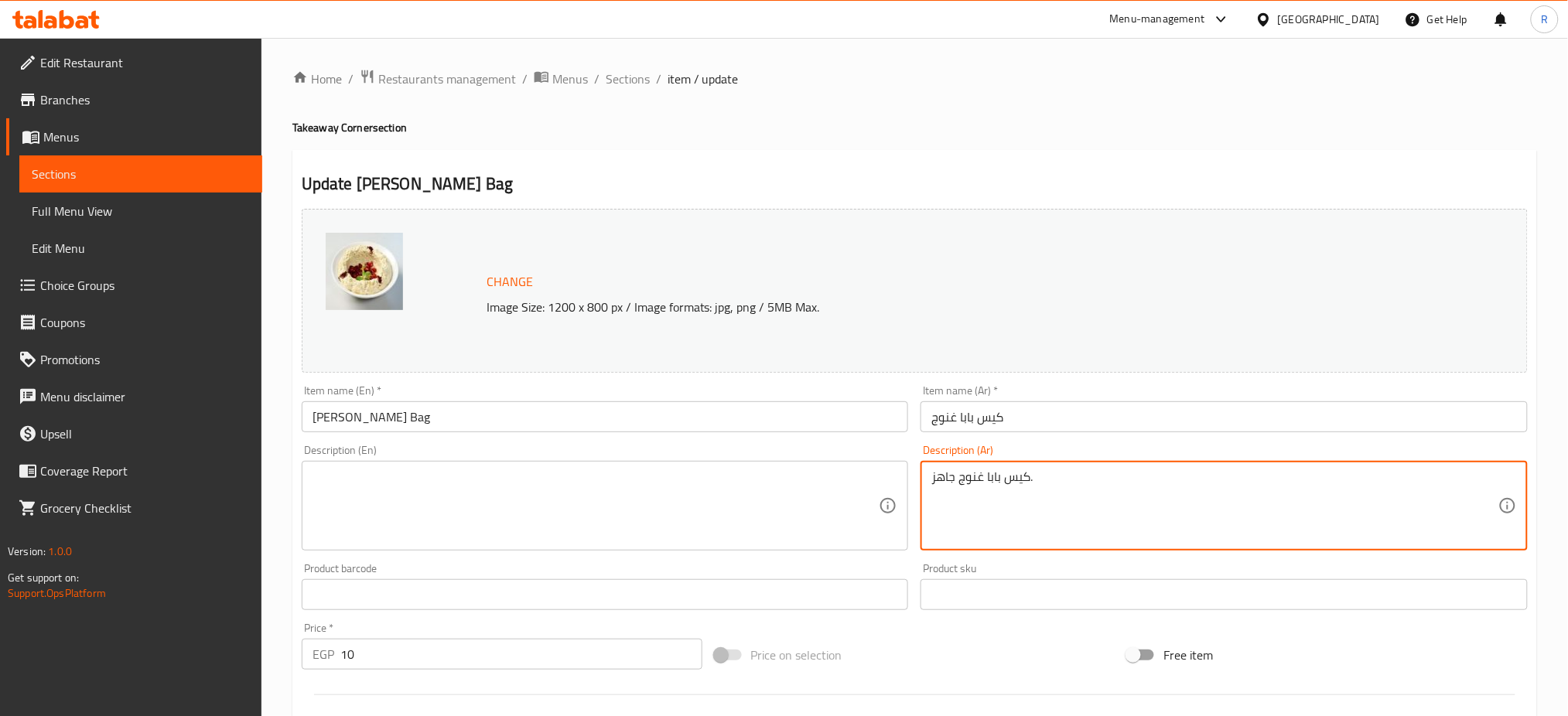
click at [1018, 489] on textarea "كيس بابا غنوج جاهز." at bounding box center [1214, 506] width 567 height 73
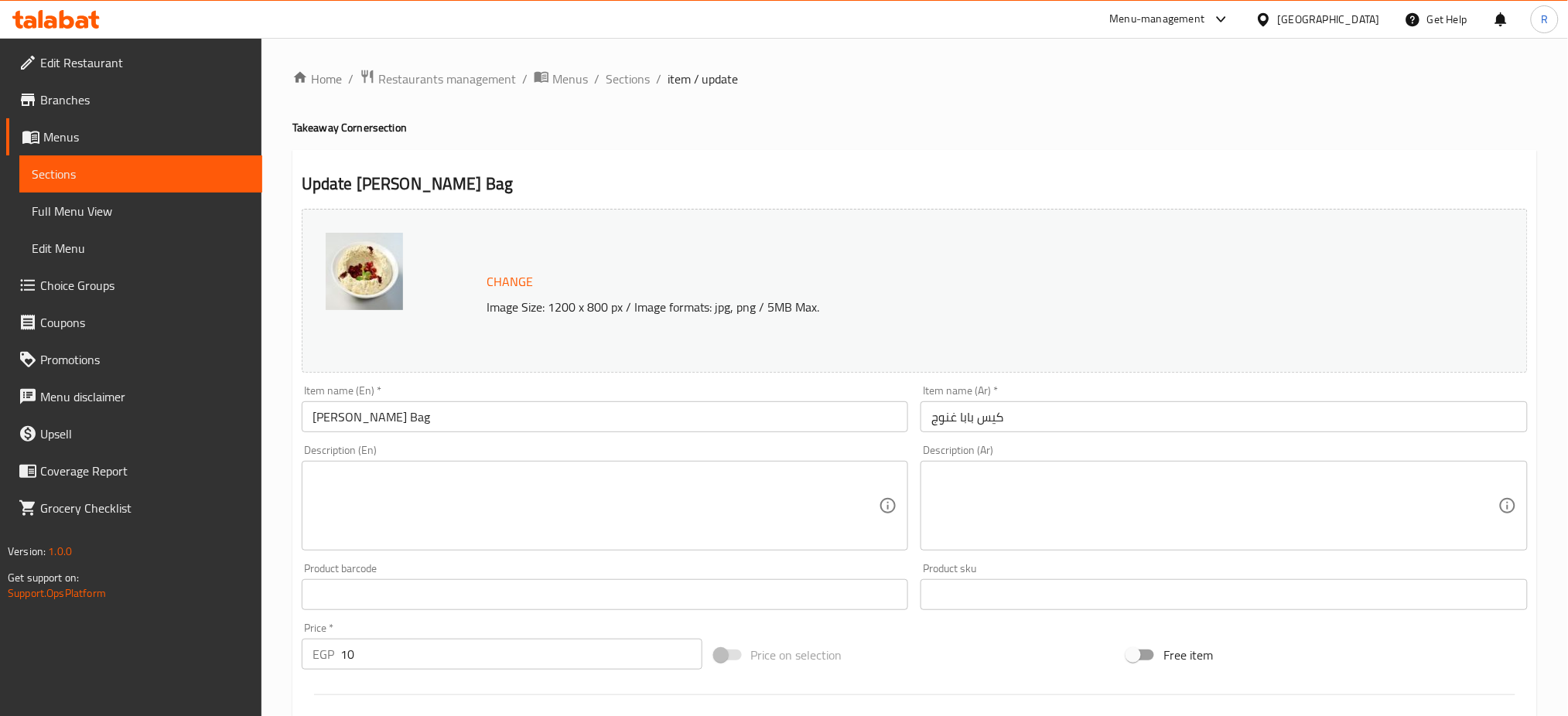
click at [852, 439] on div "Item name (En)   * Baba Ghanouj Bag Item name (En) *" at bounding box center [605, 408] width 620 height 60
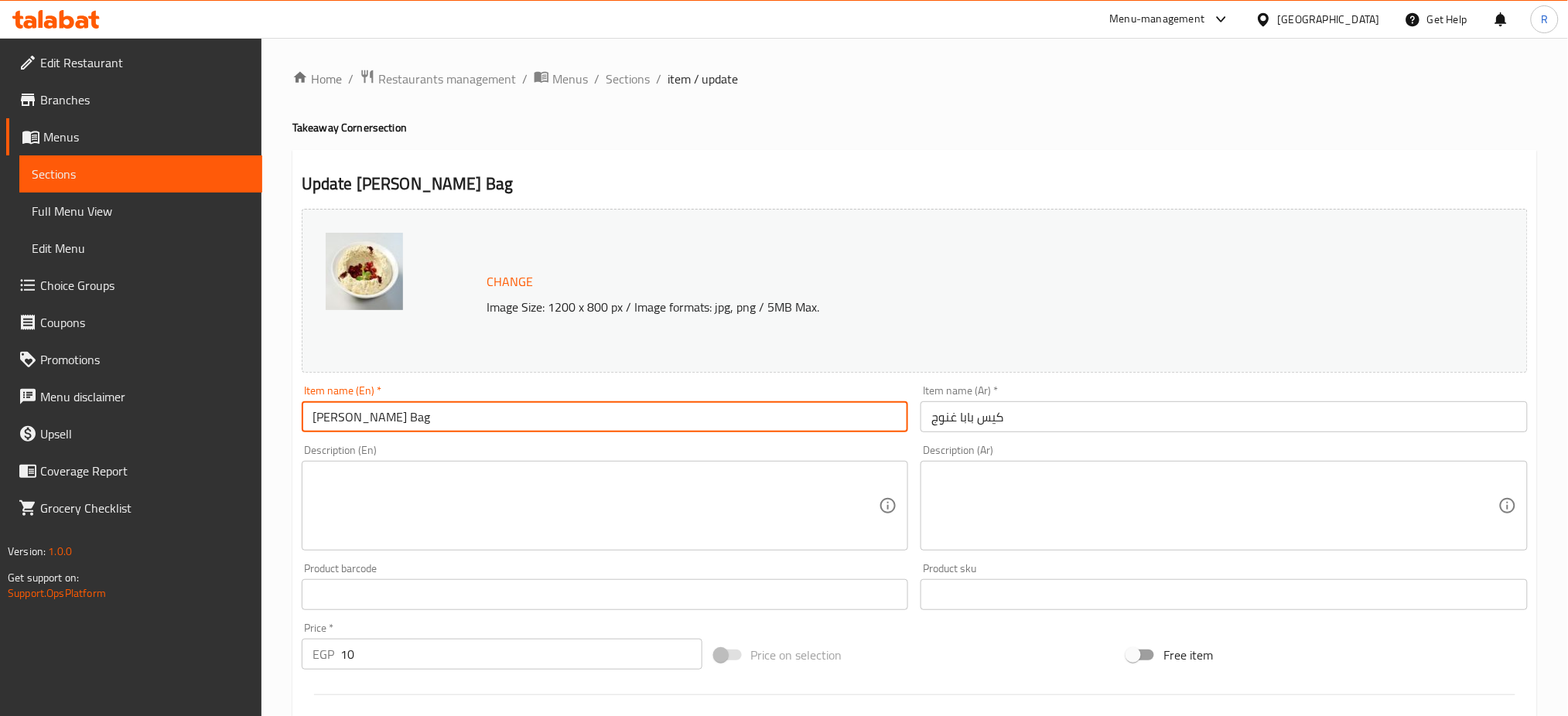
click at [850, 431] on input "Baba Ghanouj Bag" at bounding box center [605, 416] width 607 height 31
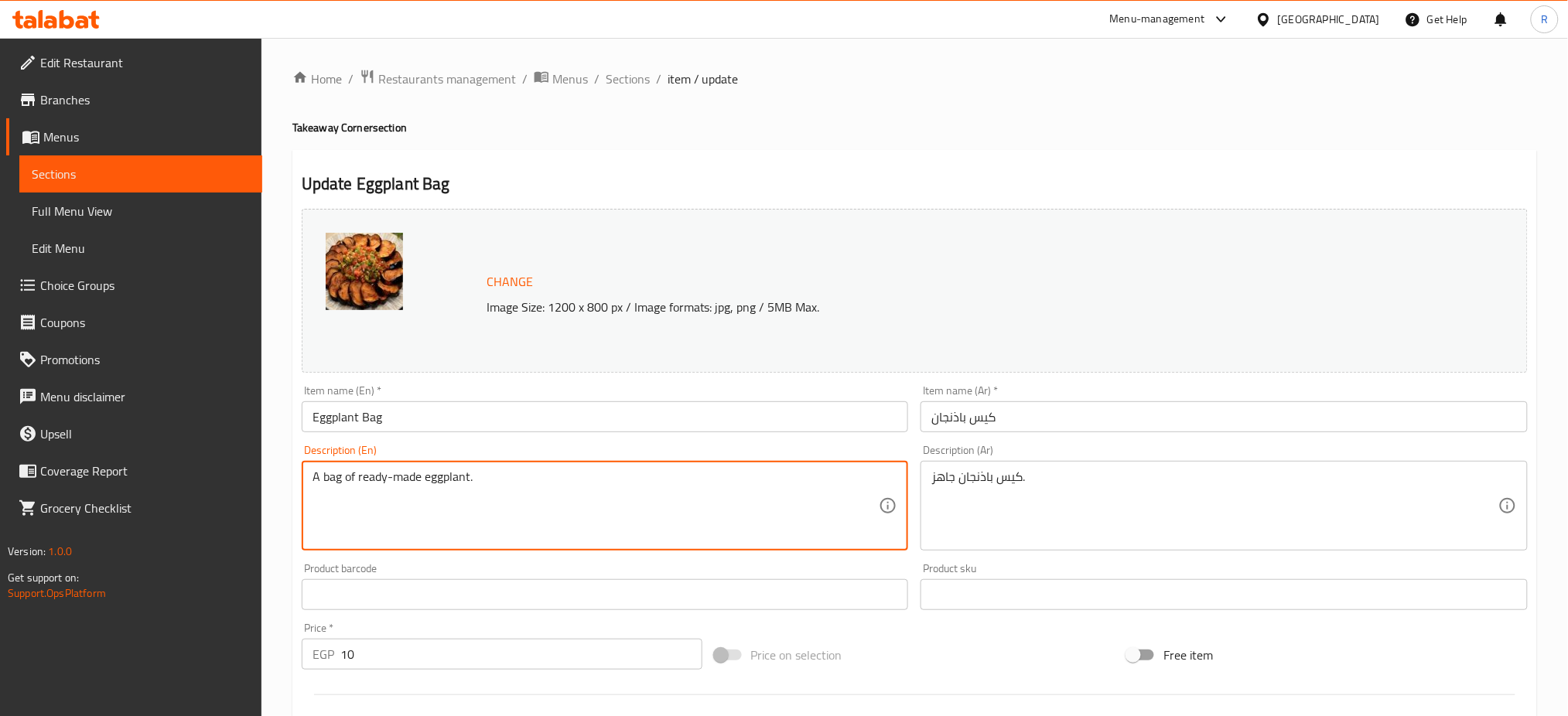
click at [598, 494] on textarea "A bag of ready-made eggplant." at bounding box center [596, 506] width 567 height 73
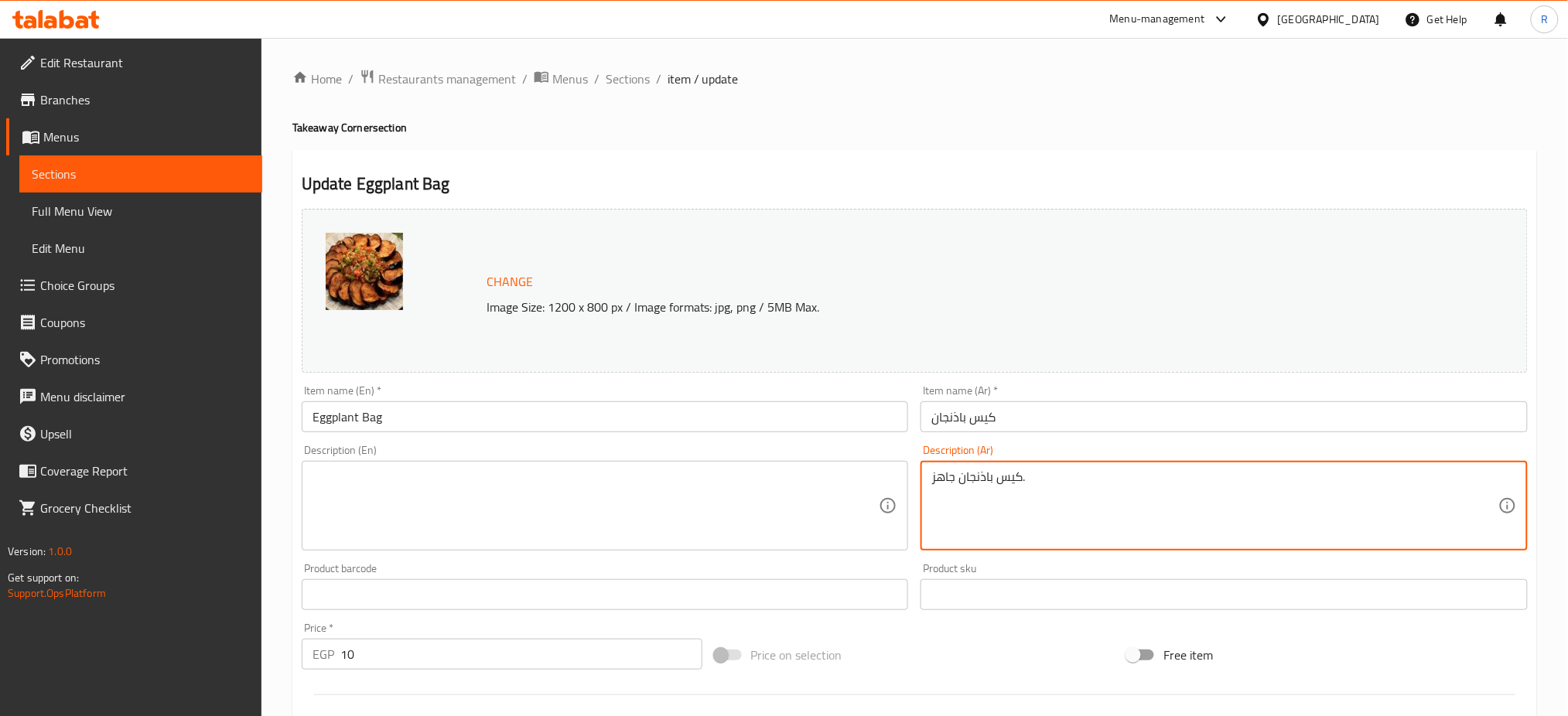
click at [1010, 487] on textarea "كيس باذنجان جاهز." at bounding box center [1214, 506] width 567 height 73
click at [851, 411] on input "Eggplant Bag" at bounding box center [605, 416] width 607 height 31
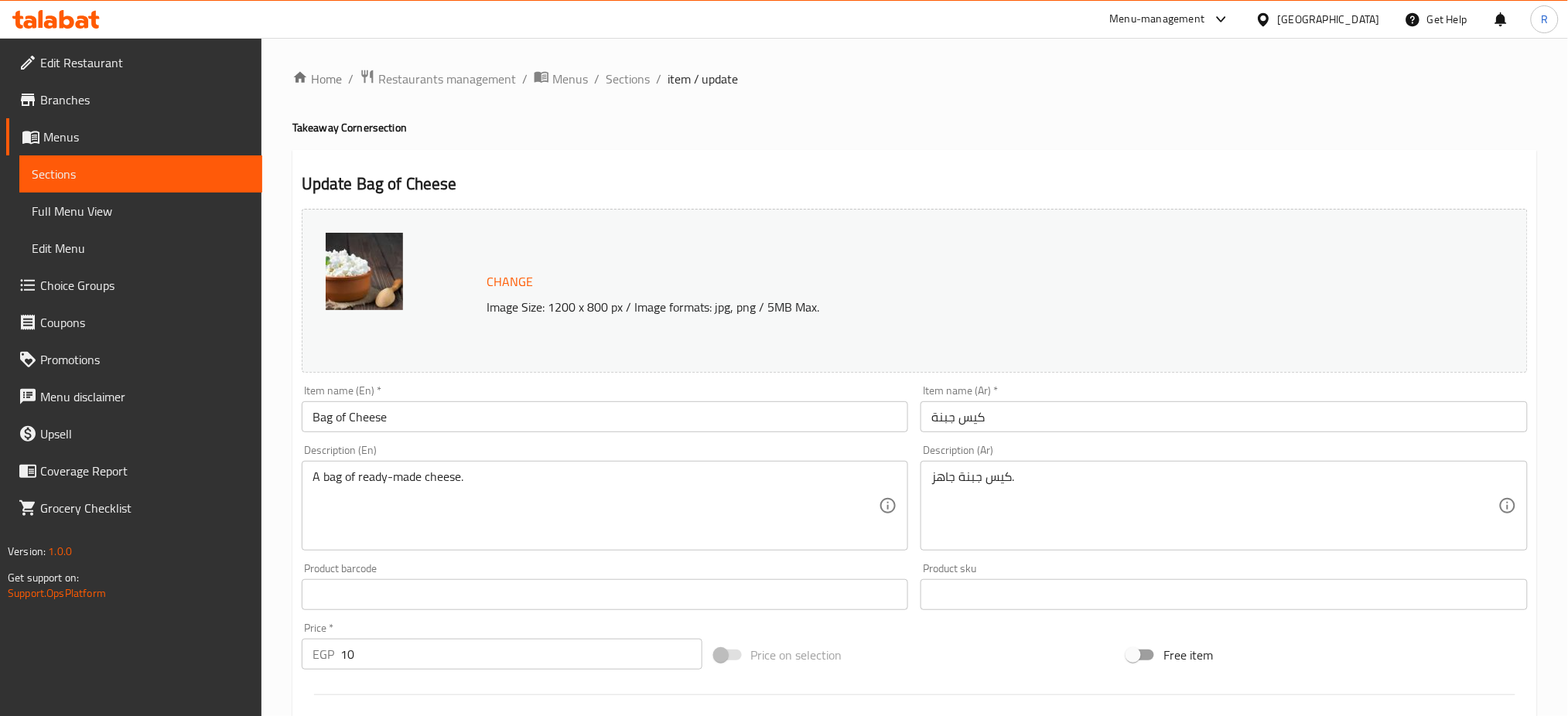
click at [662, 463] on div "A bag of ready-made cheese. Description (En)" at bounding box center [605, 506] width 607 height 89
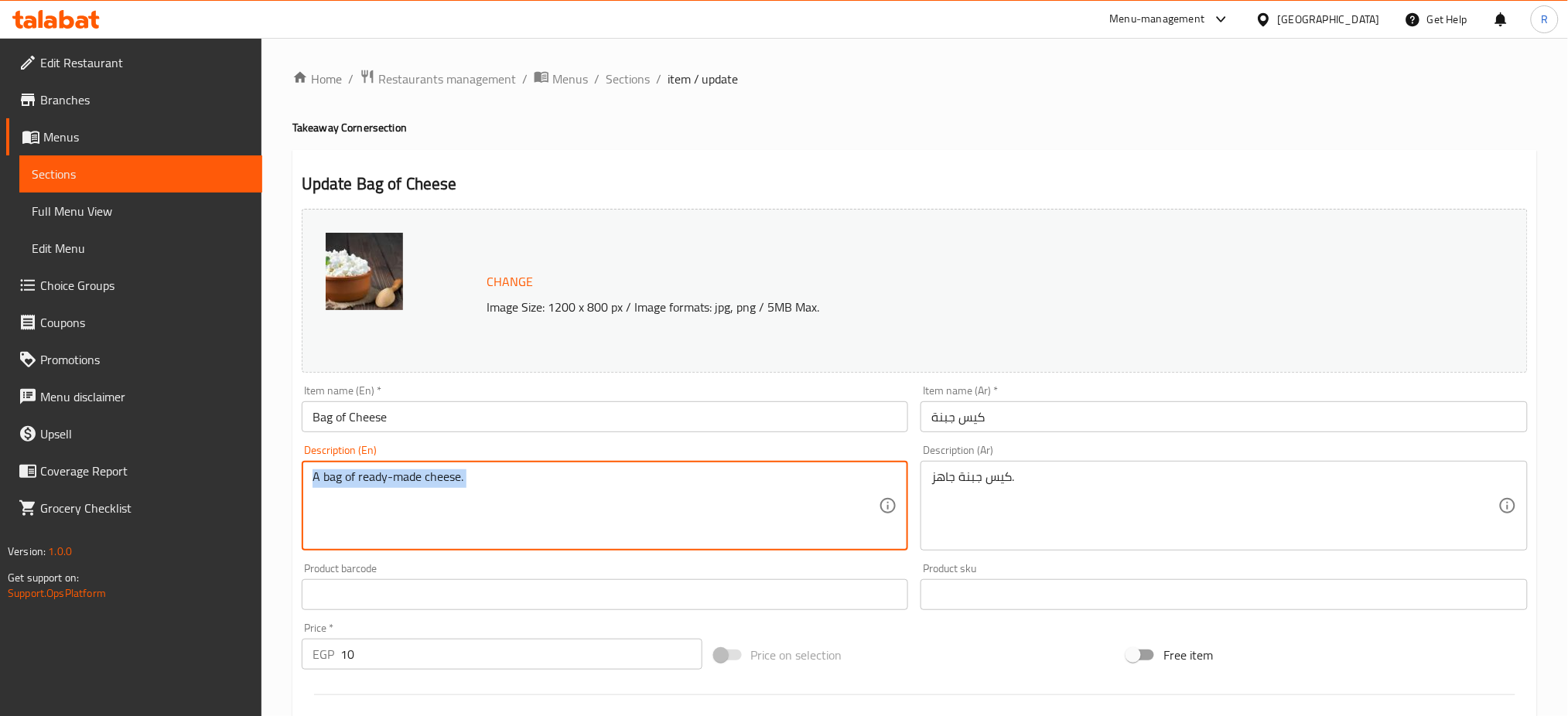
click at [662, 463] on div "A bag of ready-made cheese. Description (En)" at bounding box center [605, 506] width 607 height 89
click at [660, 481] on textarea "A bag of ready-made cheese." at bounding box center [596, 506] width 567 height 73
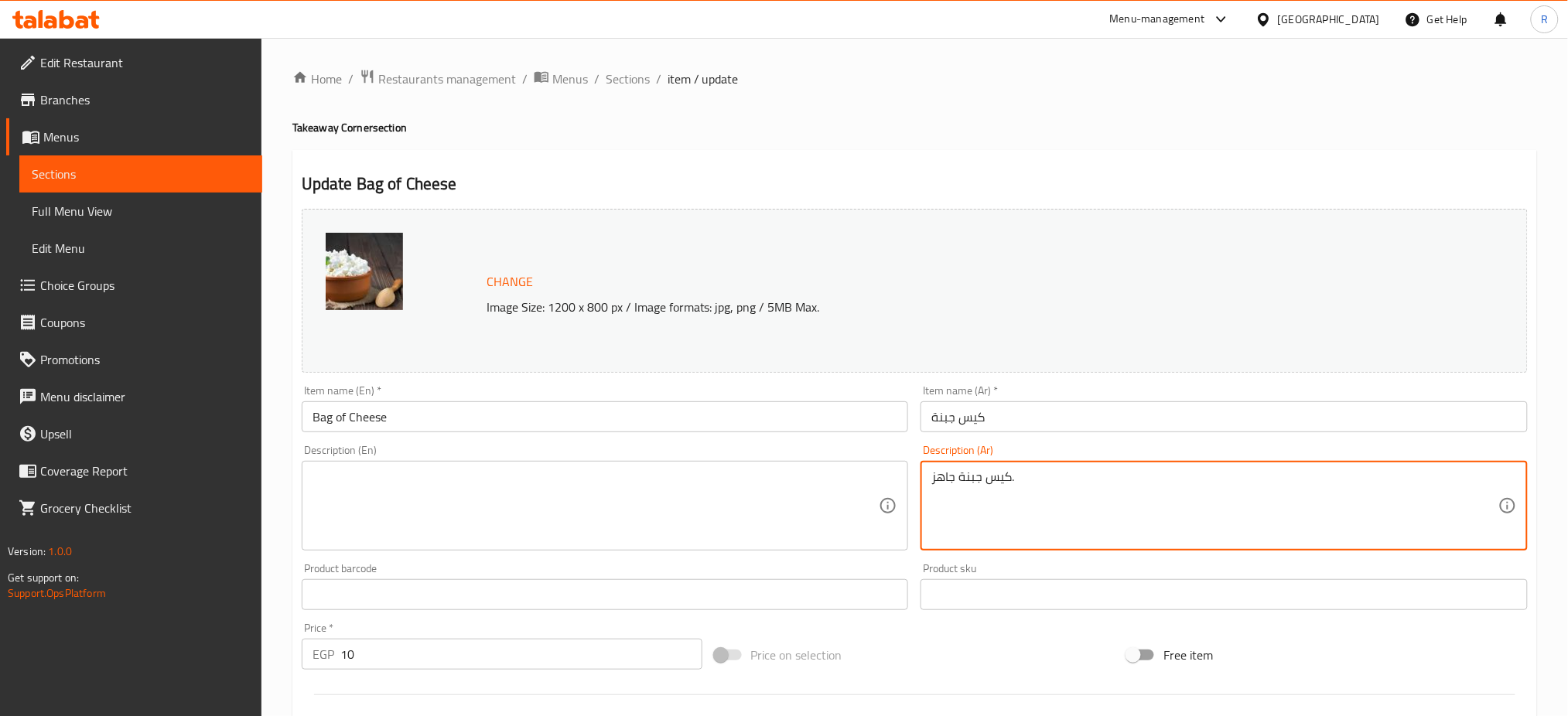
click at [995, 476] on textarea "كيس جبنة جاهز." at bounding box center [1214, 506] width 567 height 73
click at [828, 436] on div "Item name (En)   * Bag of Cheese Item name (En) *" at bounding box center [605, 408] width 620 height 60
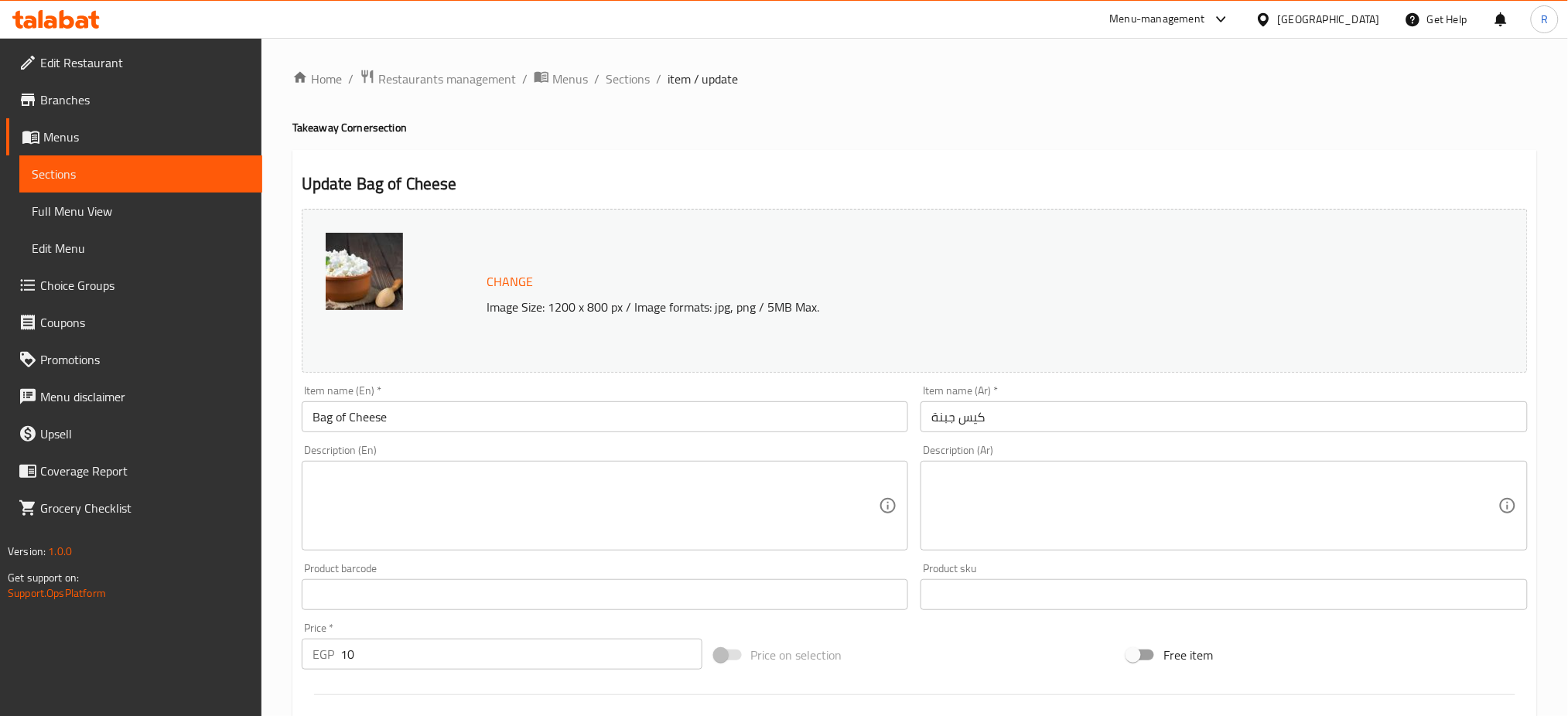
click at [820, 419] on input "Bag of Cheese" at bounding box center [605, 416] width 607 height 31
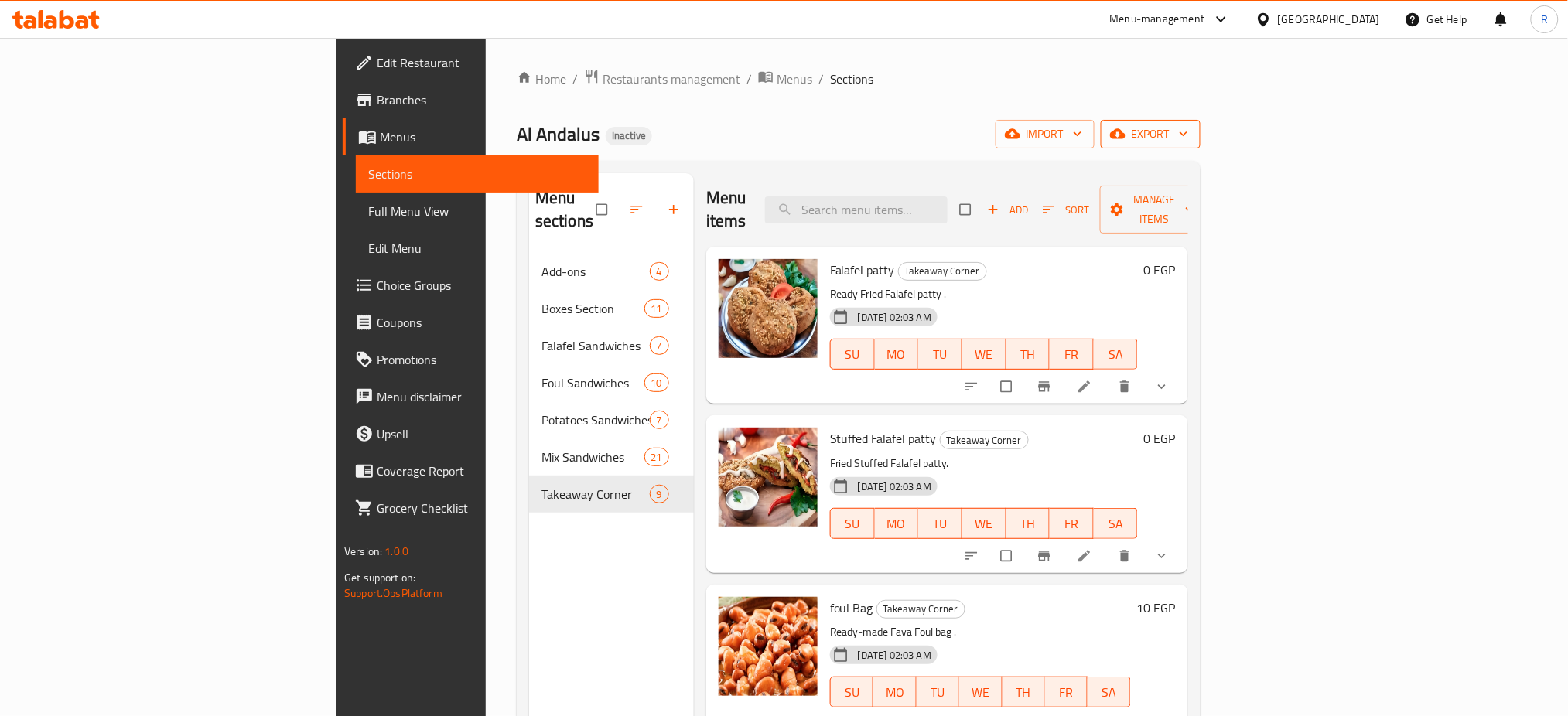
click span "export"
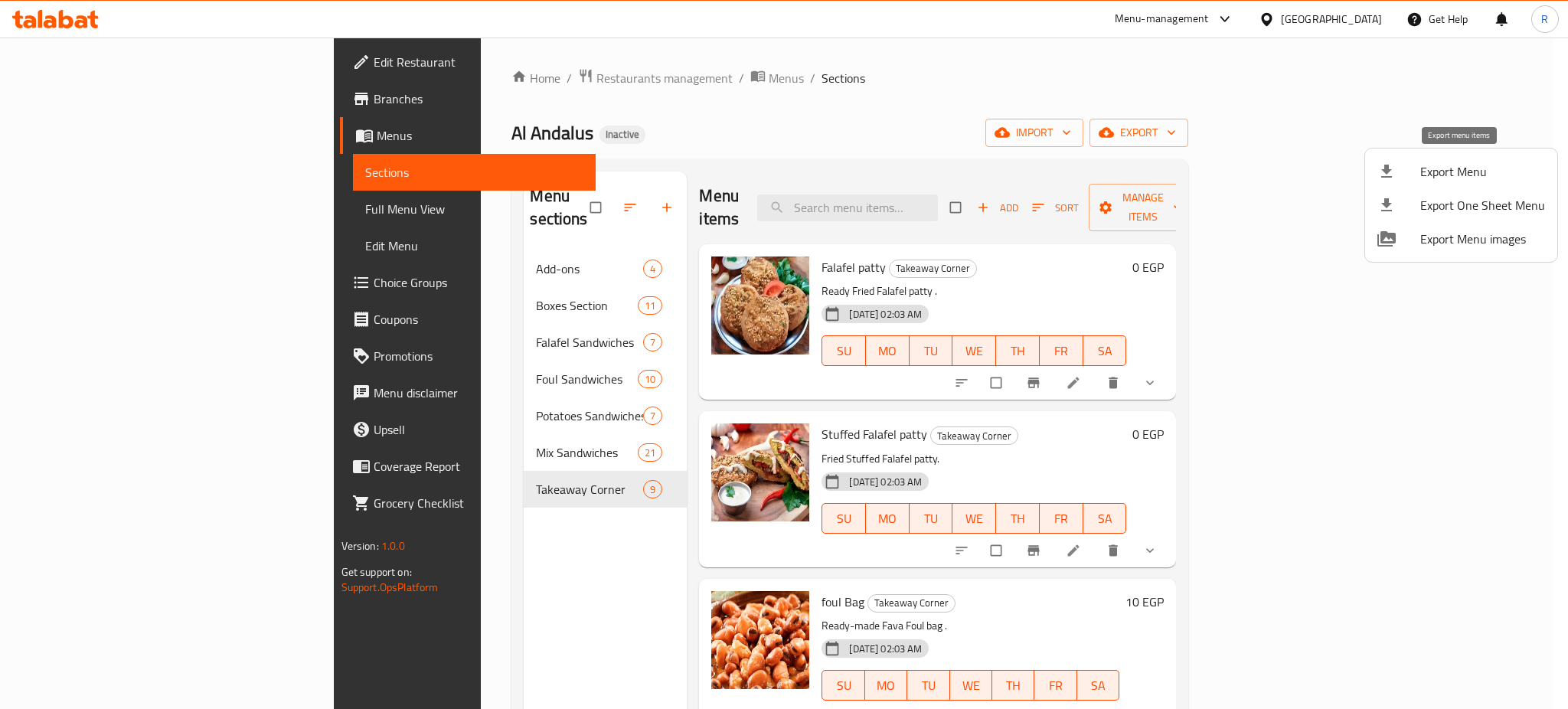
click span "Export Menu"
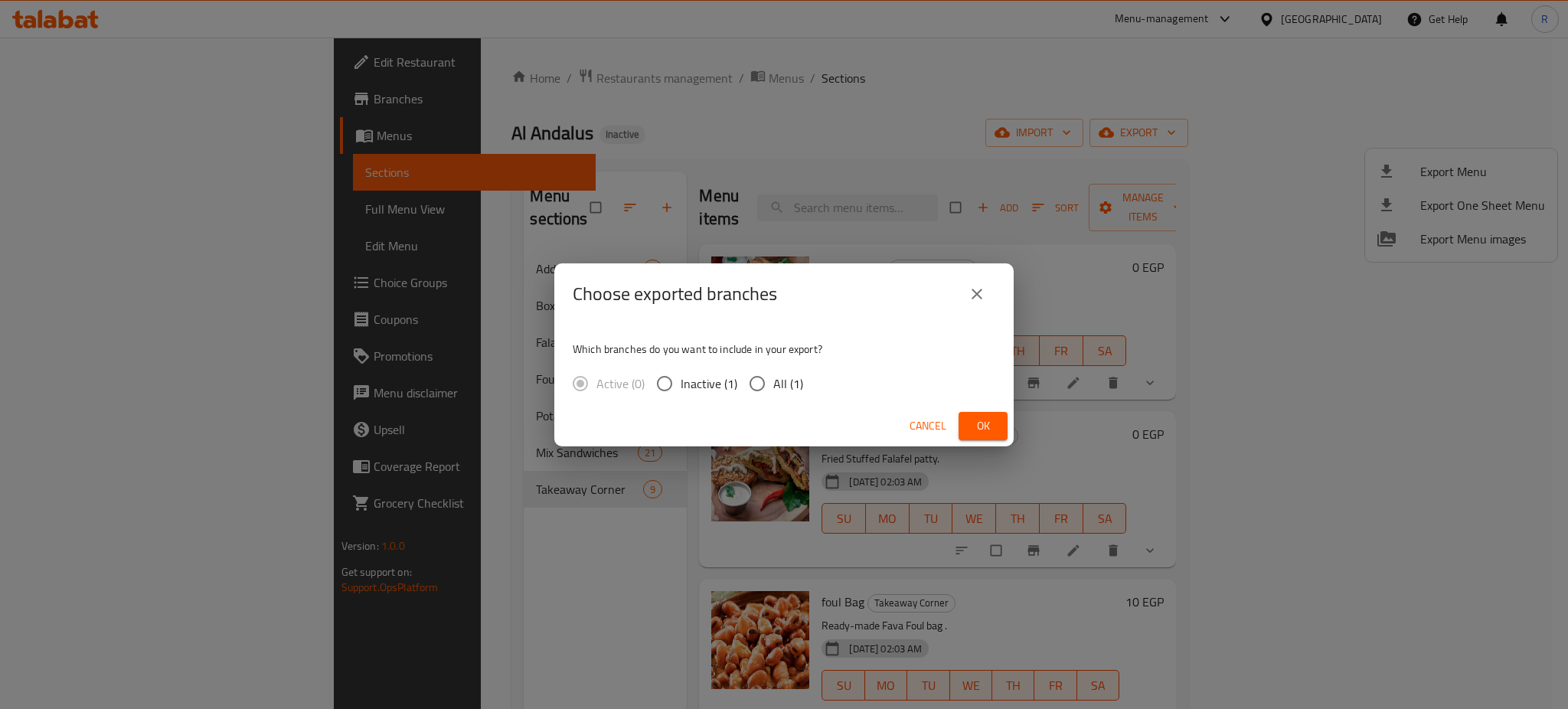
click input "All (1)"
radio input "true"
click span "Ok"
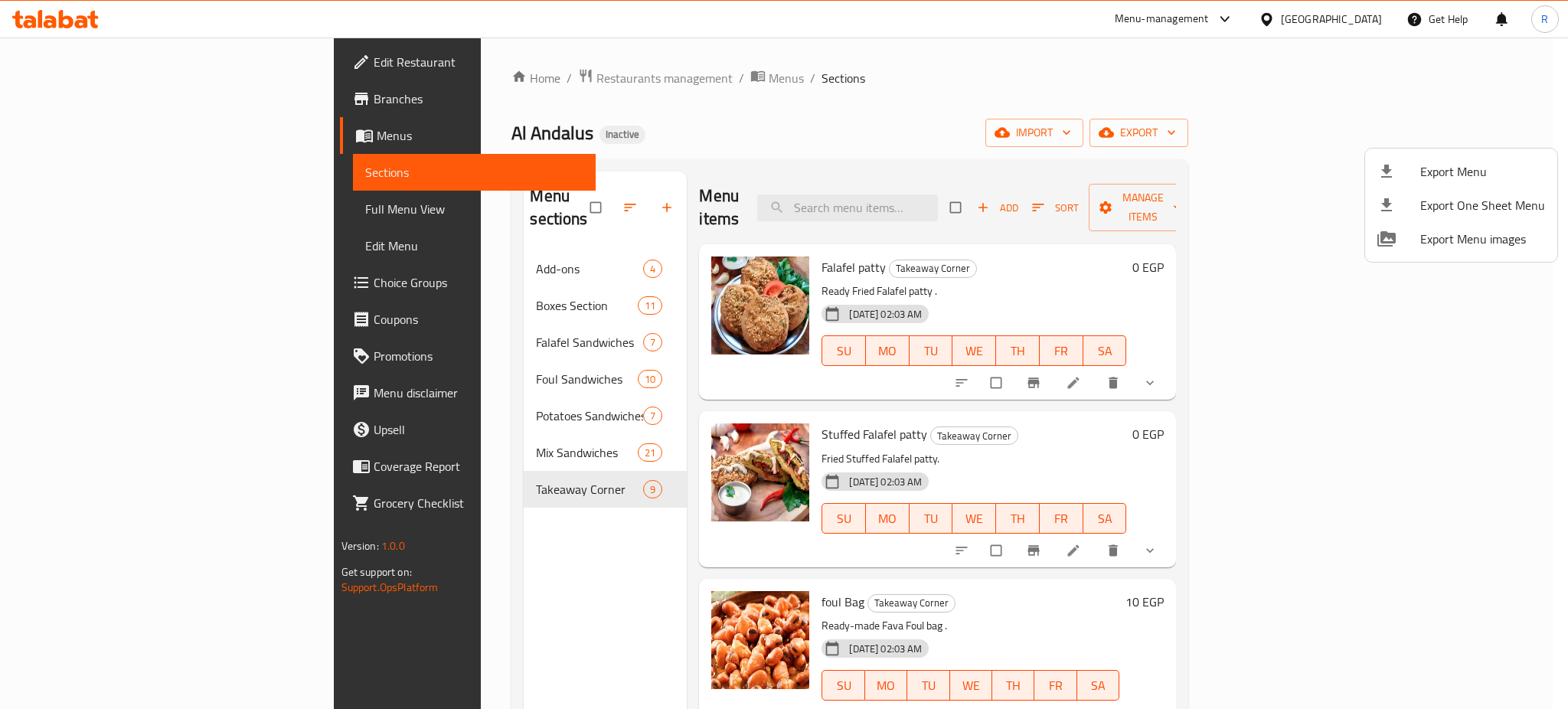
click div
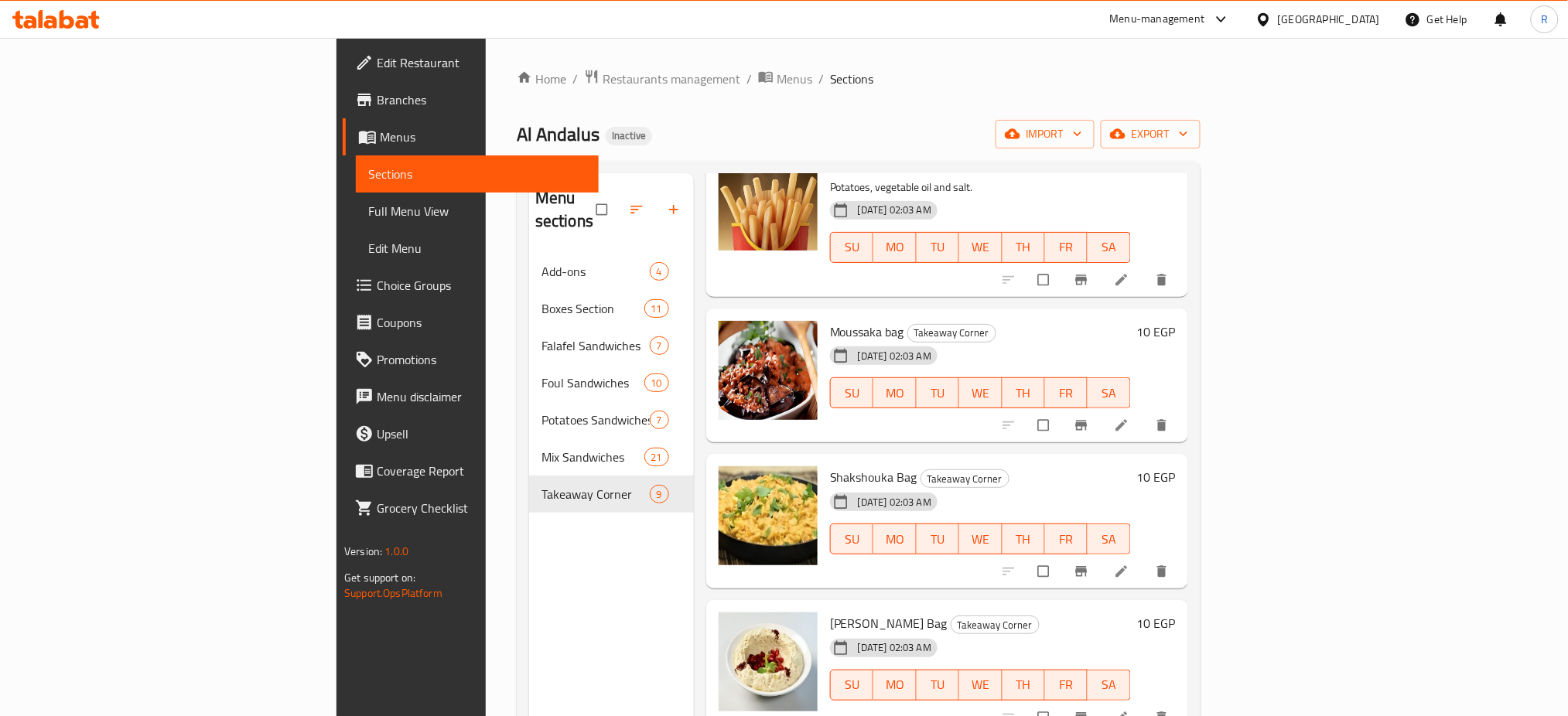
scroll to position [619, 0]
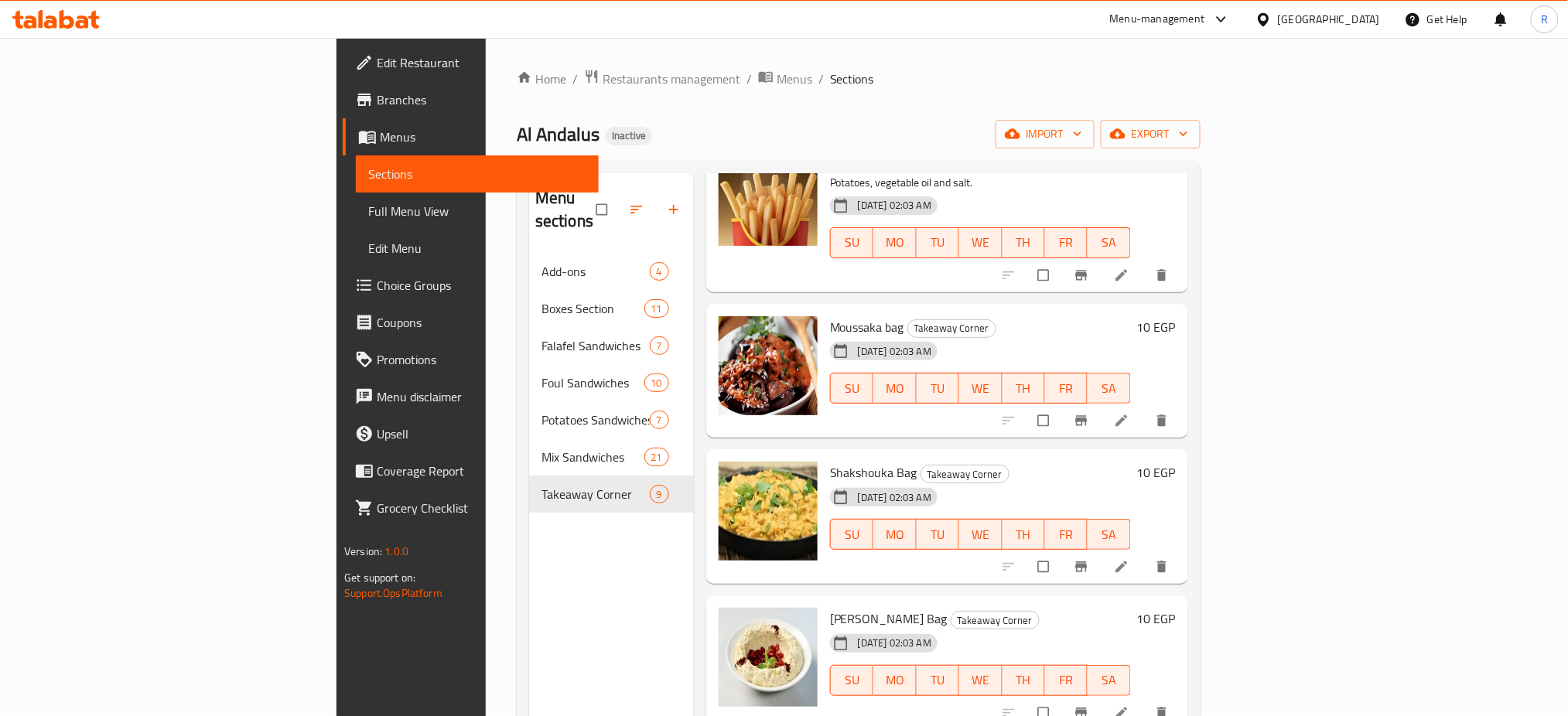
click span "Moussaka bag"
copy h6 "Moussaka bag"
click div "12-08-2025 02:03 AM"
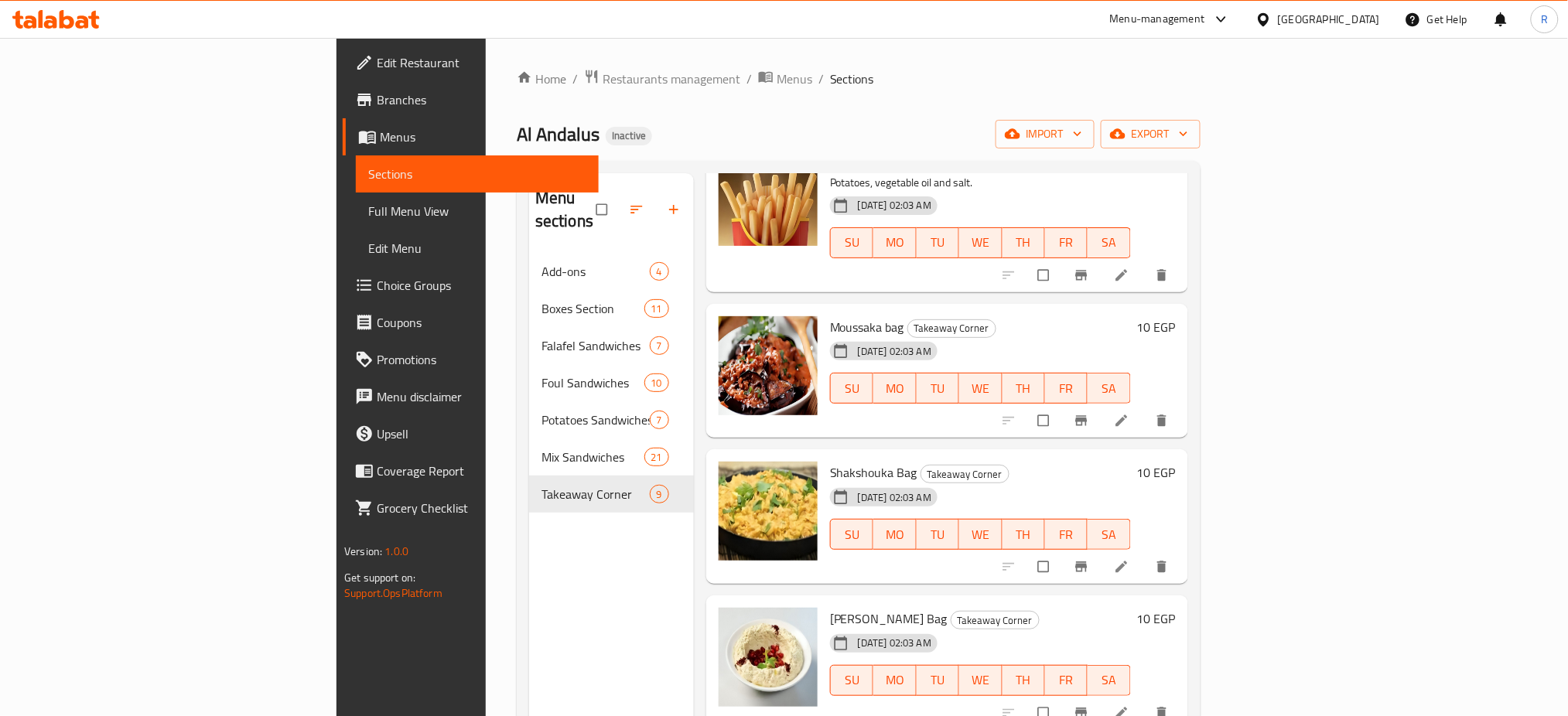
click span "Shakshouka Bag"
copy h6 "Shakshouka Bag"
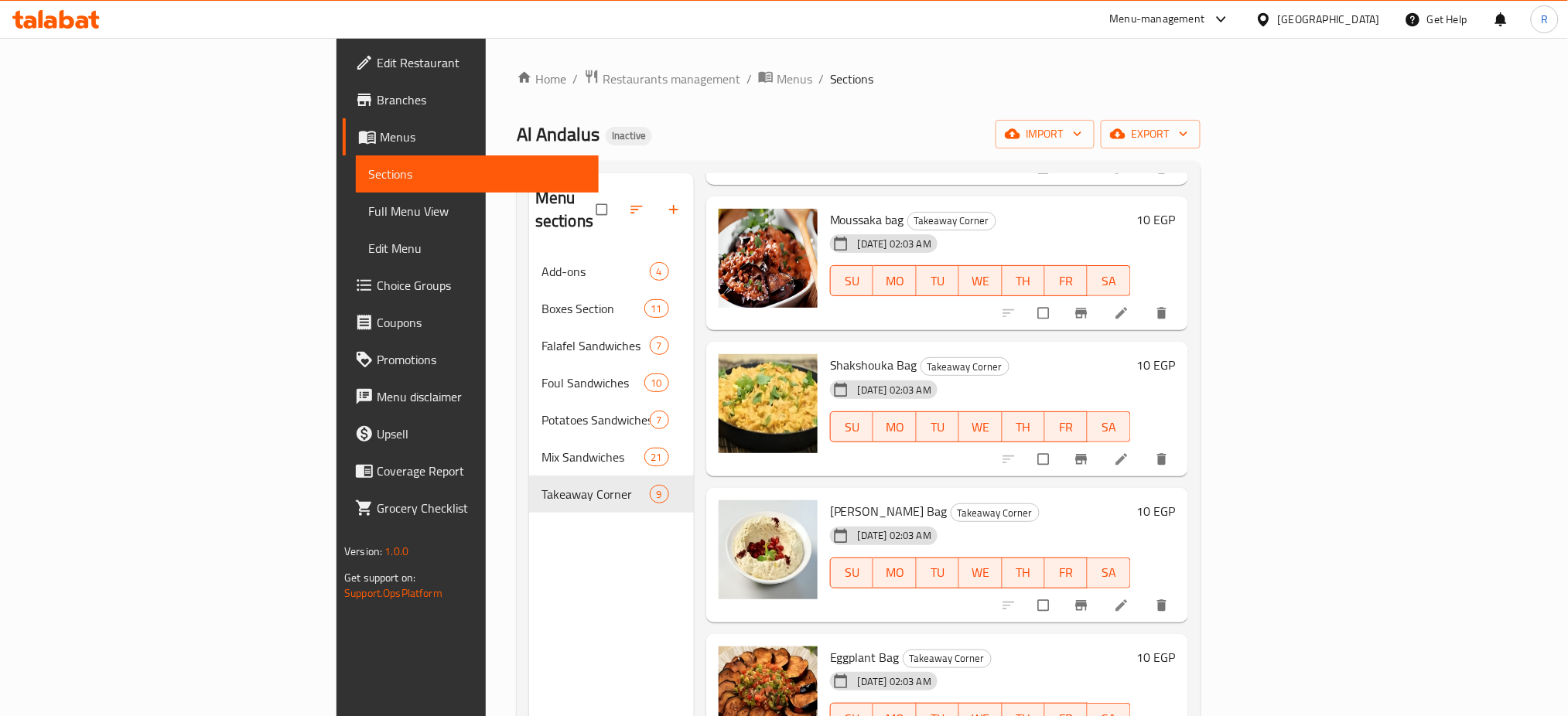
click span "Baba Ghanouj Bag"
copy h6 "Baba Ghanouj Bag"
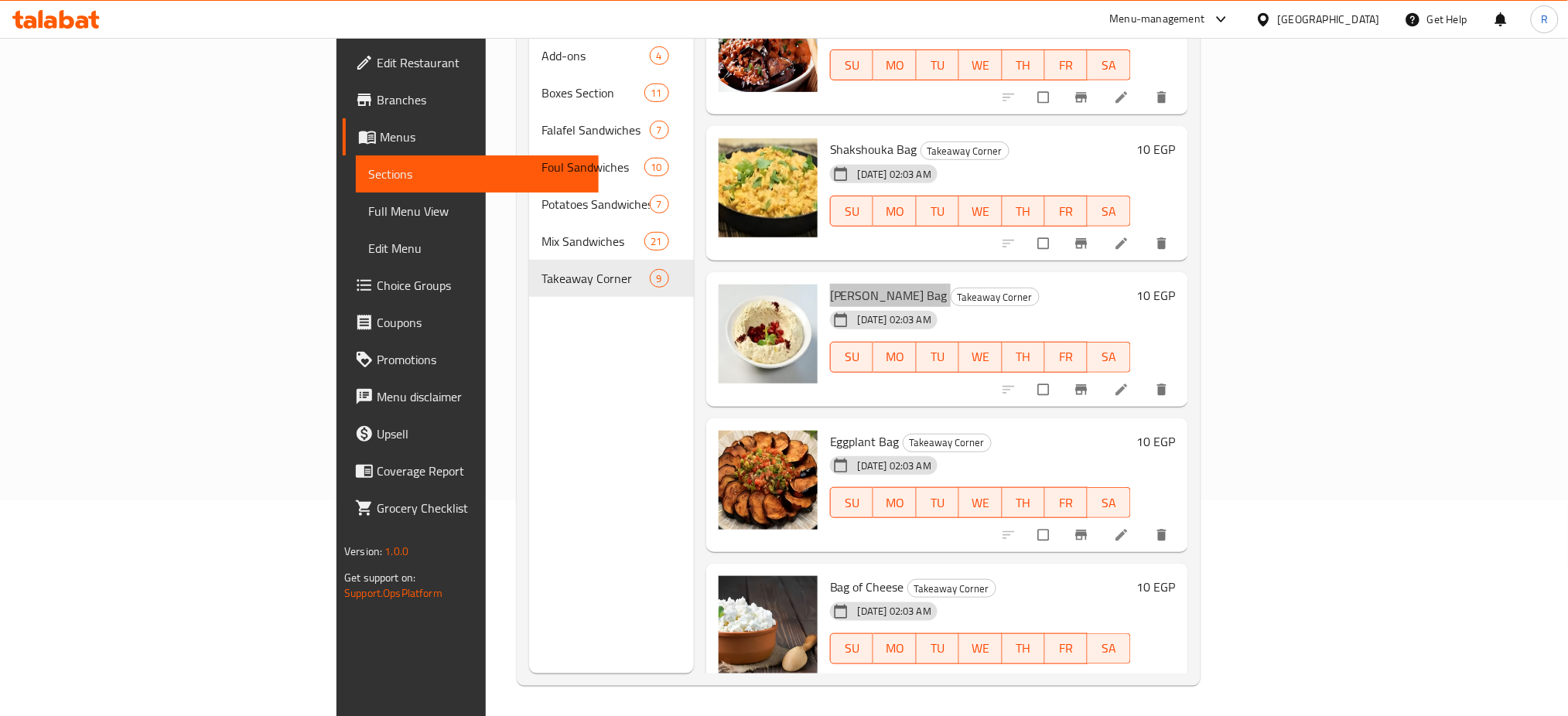
scroll to position [217, 0]
click span "Eggplant Bag"
copy h6 "Eggplant Bag"
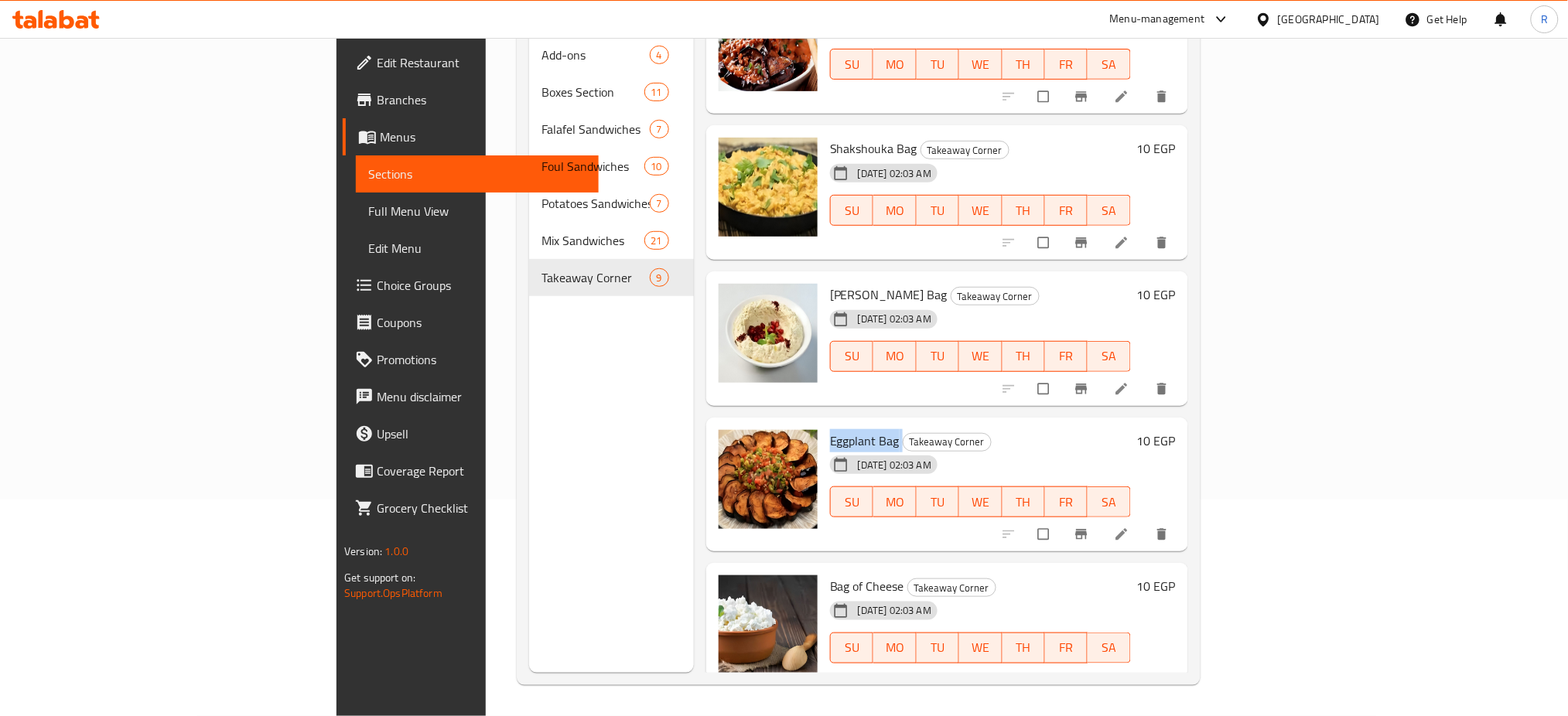
click span "Bag of Cheese"
copy h6 "Bag of Cheese"
click icon
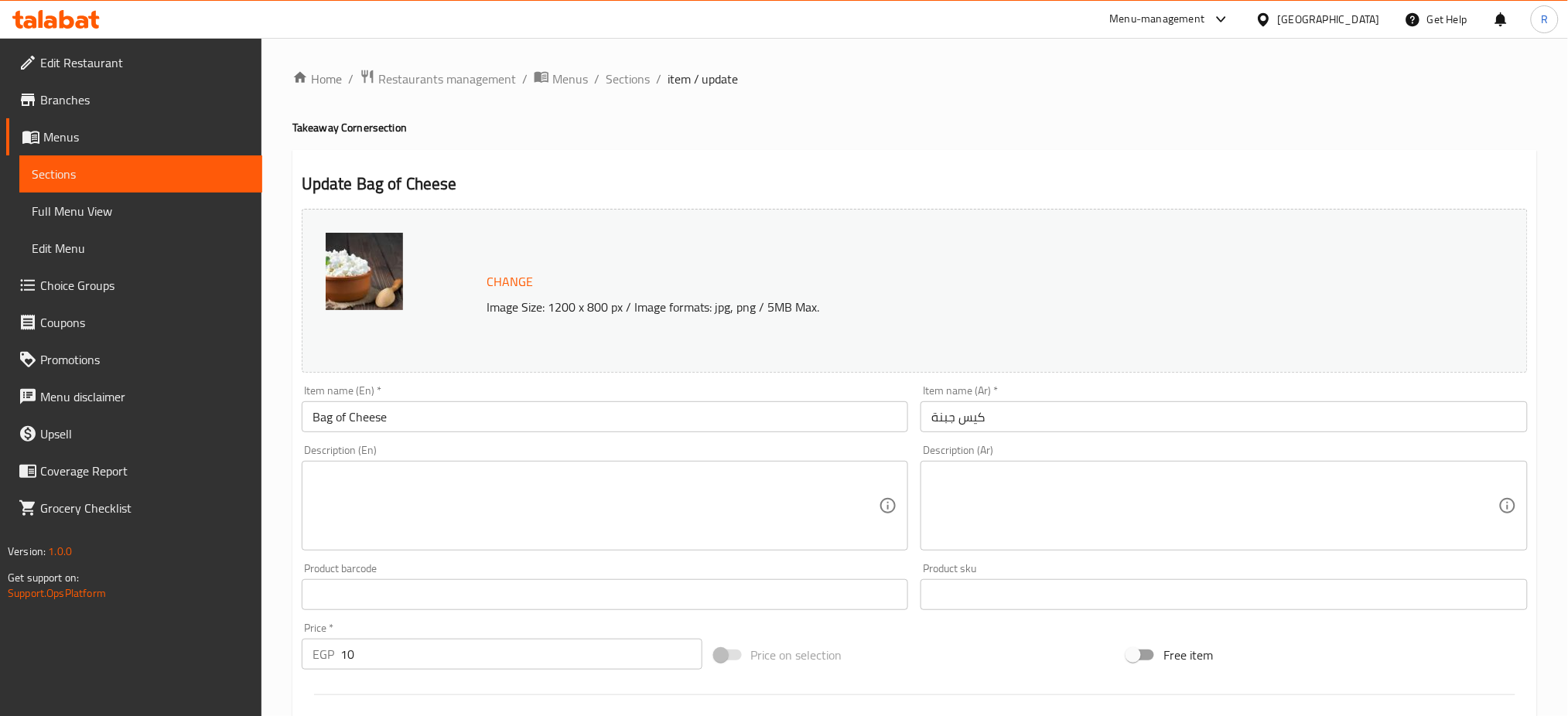
click input "Bag of Cheese"
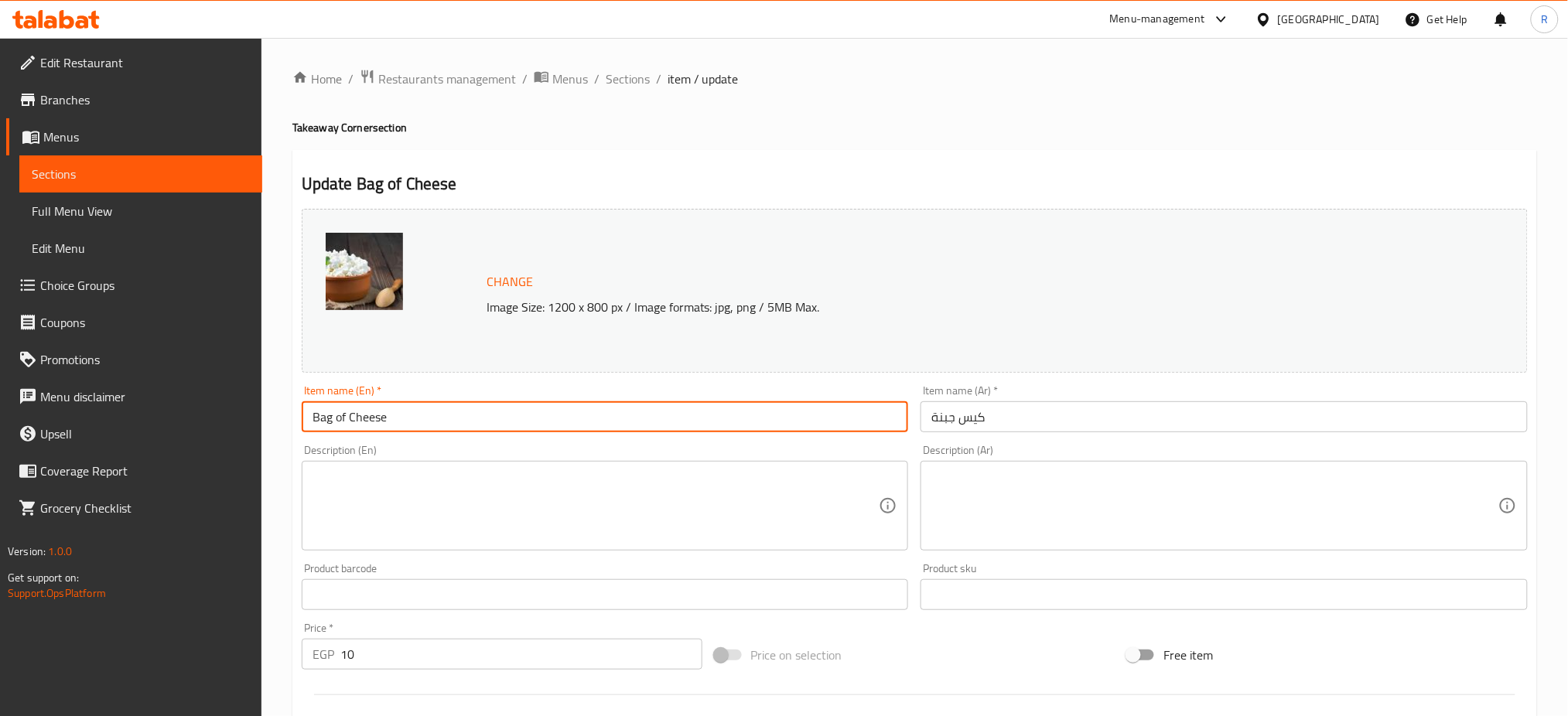
click input "Bag of Cheese"
click input "Bag Cheese"
click input "Cheese"
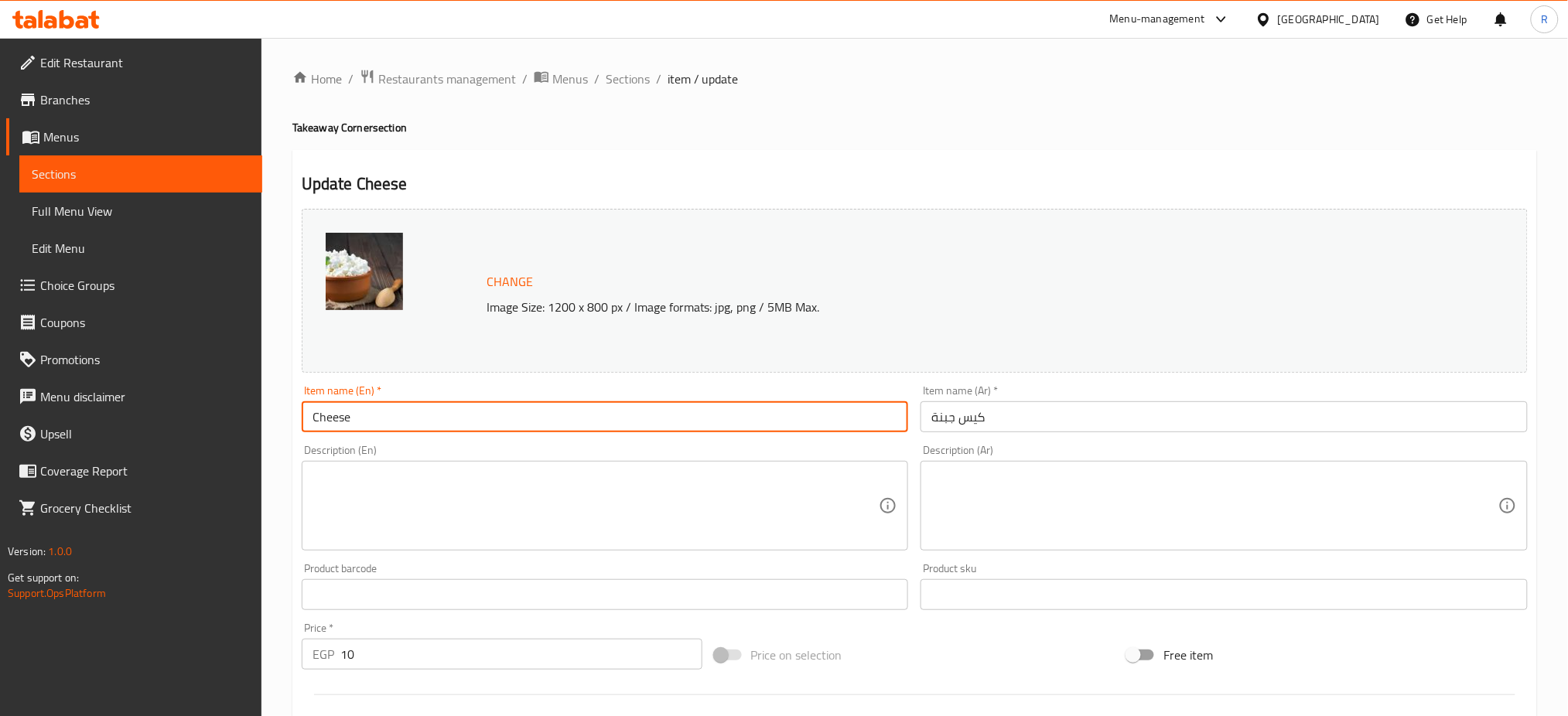
paste input "Bag"
click button "Update"
click input "CheeseBag"
type input "Cheese Bag"
click button "Update"
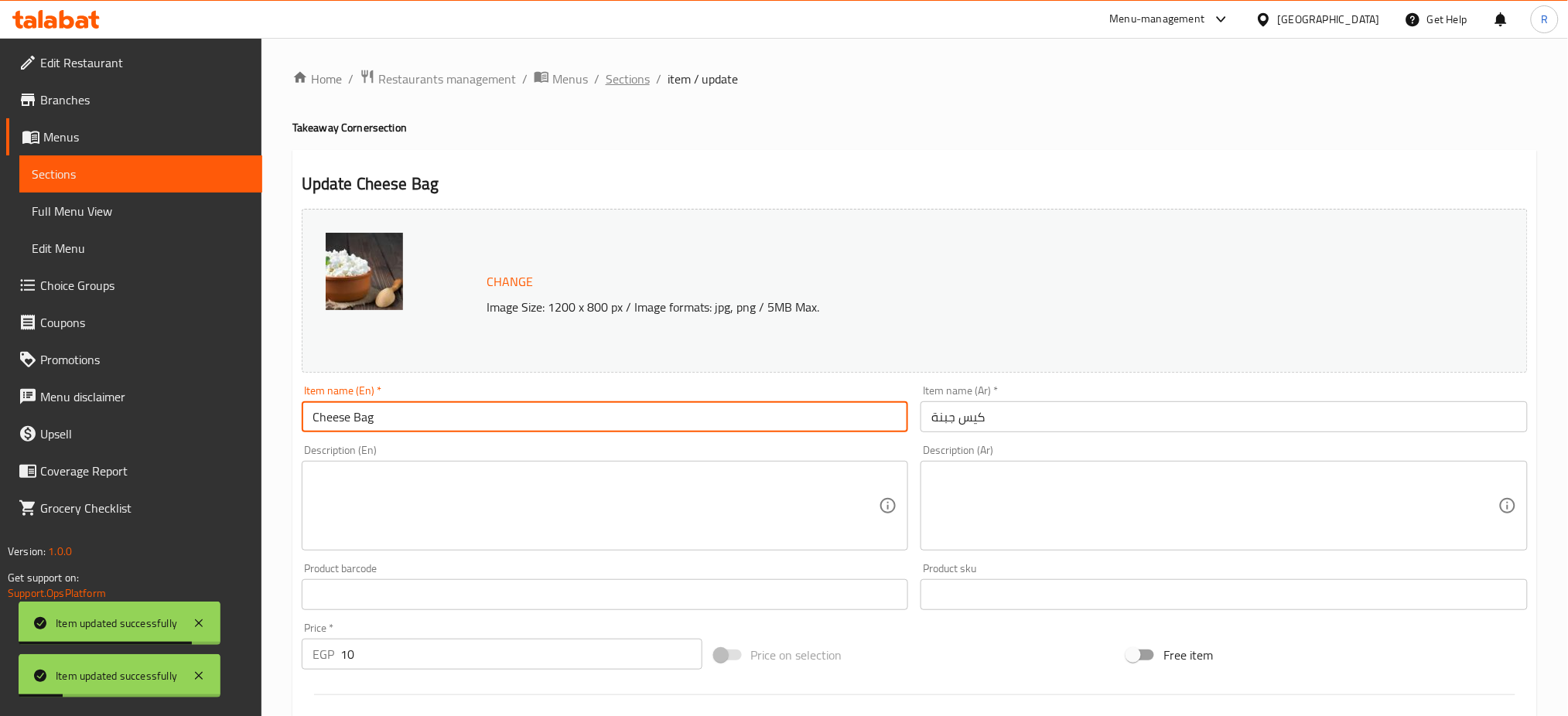
click button "Update"
click span "Sections"
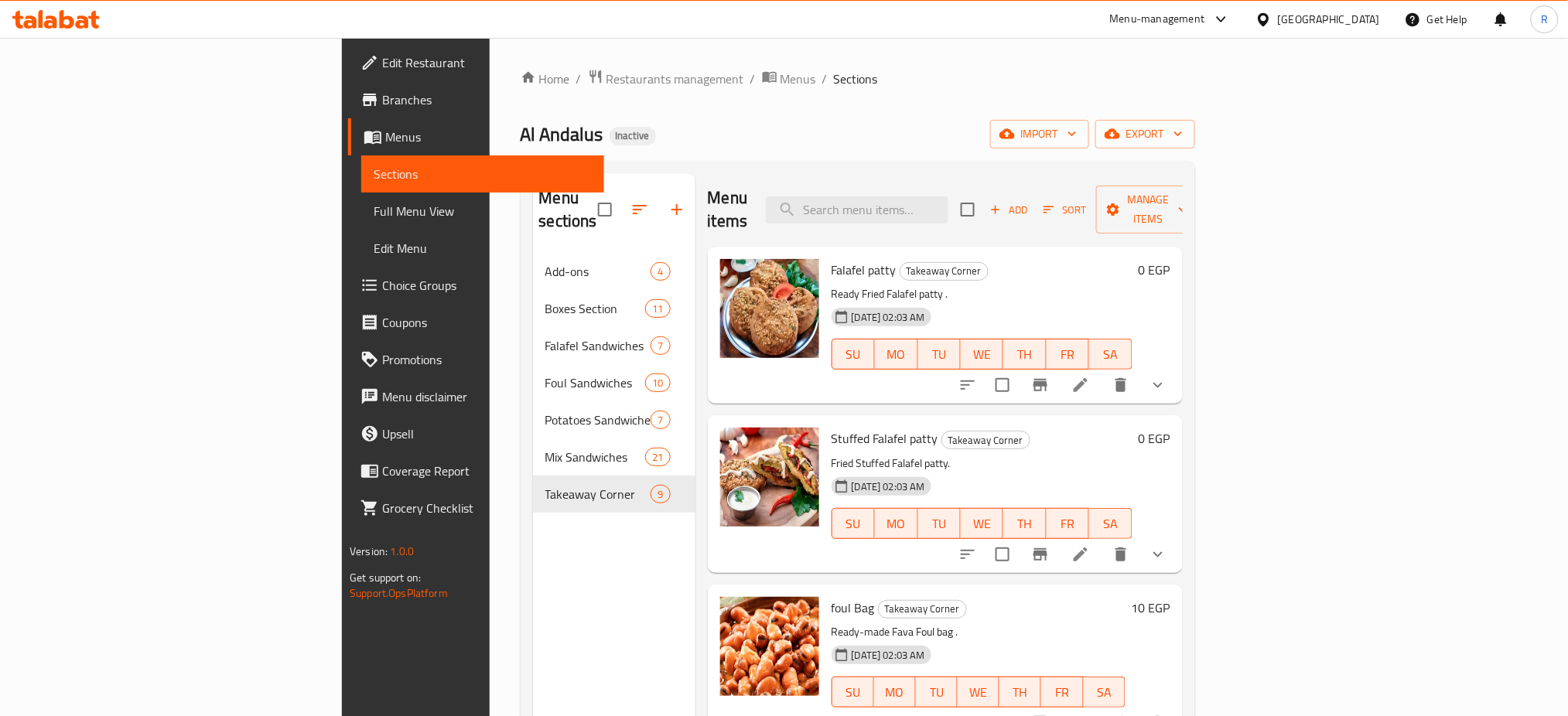
click p "Fried Stuffed Falafel patty."
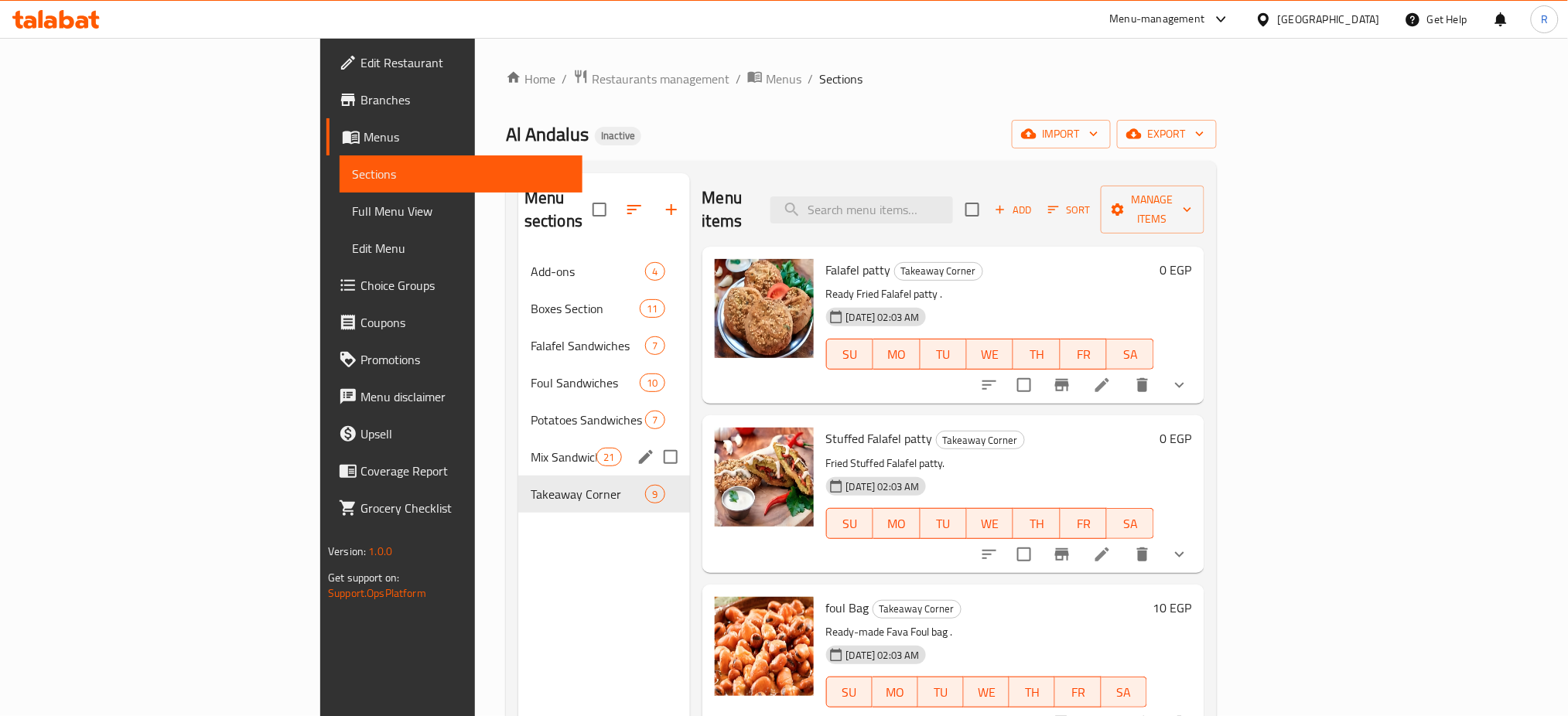
click span "Mix Sandwiches"
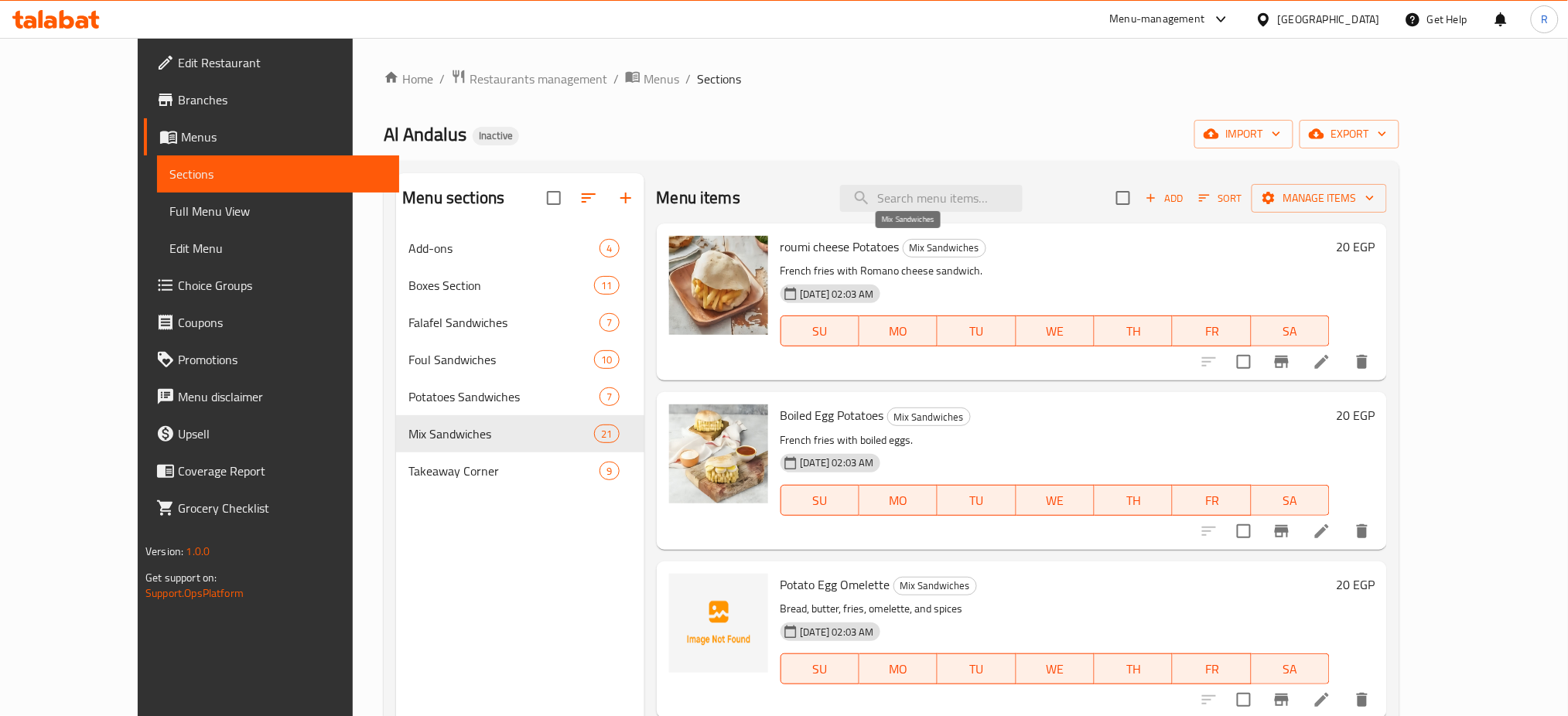
click span "Mix Sandwiches"
copy span "Mix Sandwiches"
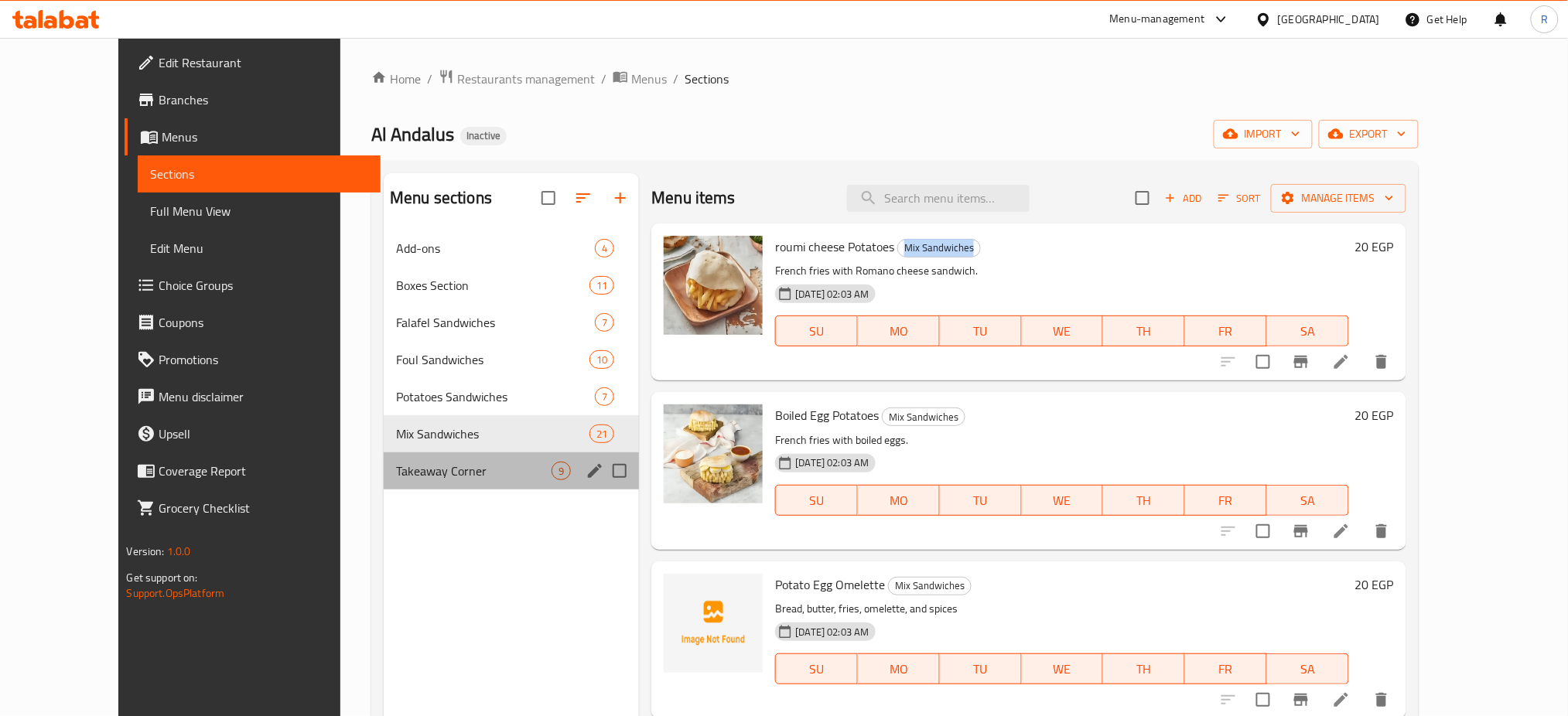
click div "Takeaway Corner 9"
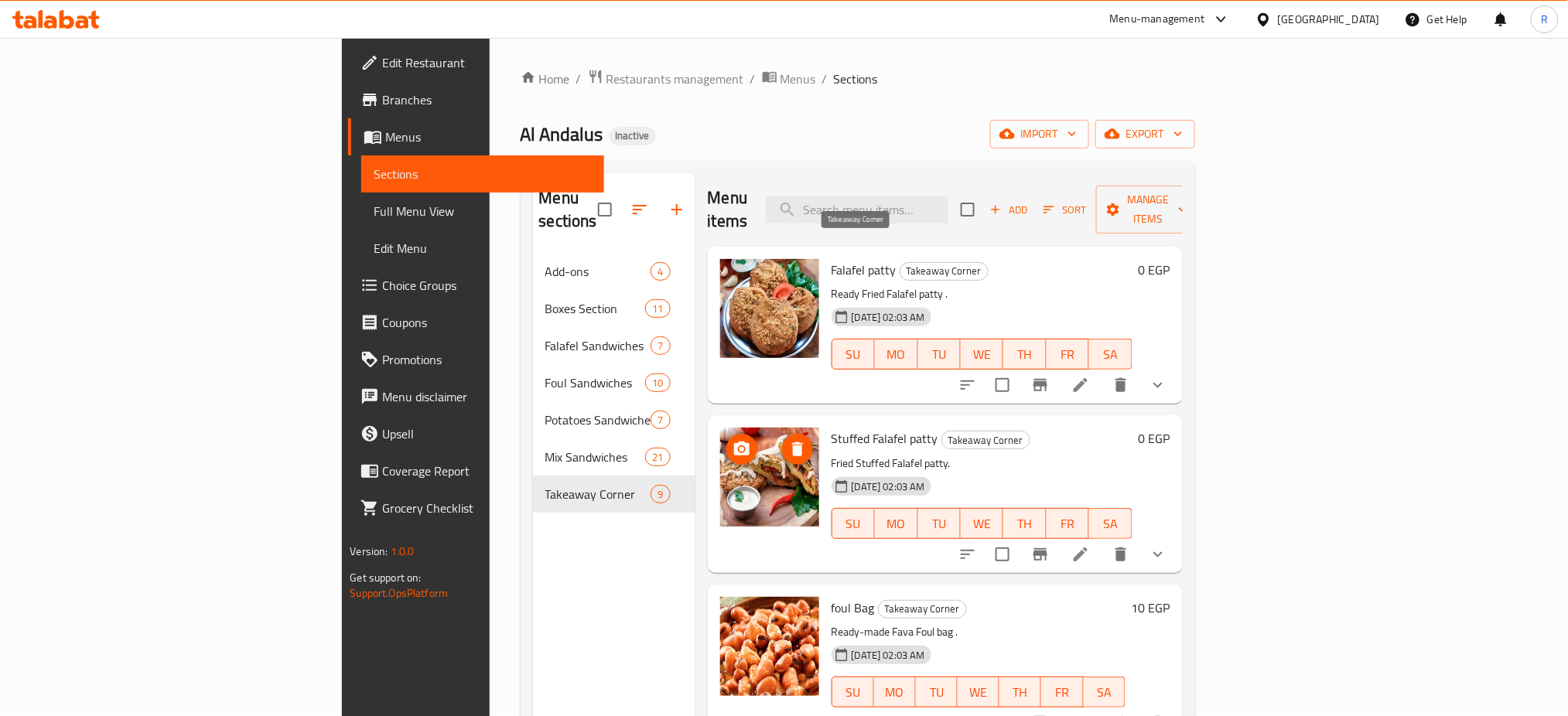
click span "Takeaway Corner"
copy span "Takeaway Corner"
click span "Edit Restaurant"
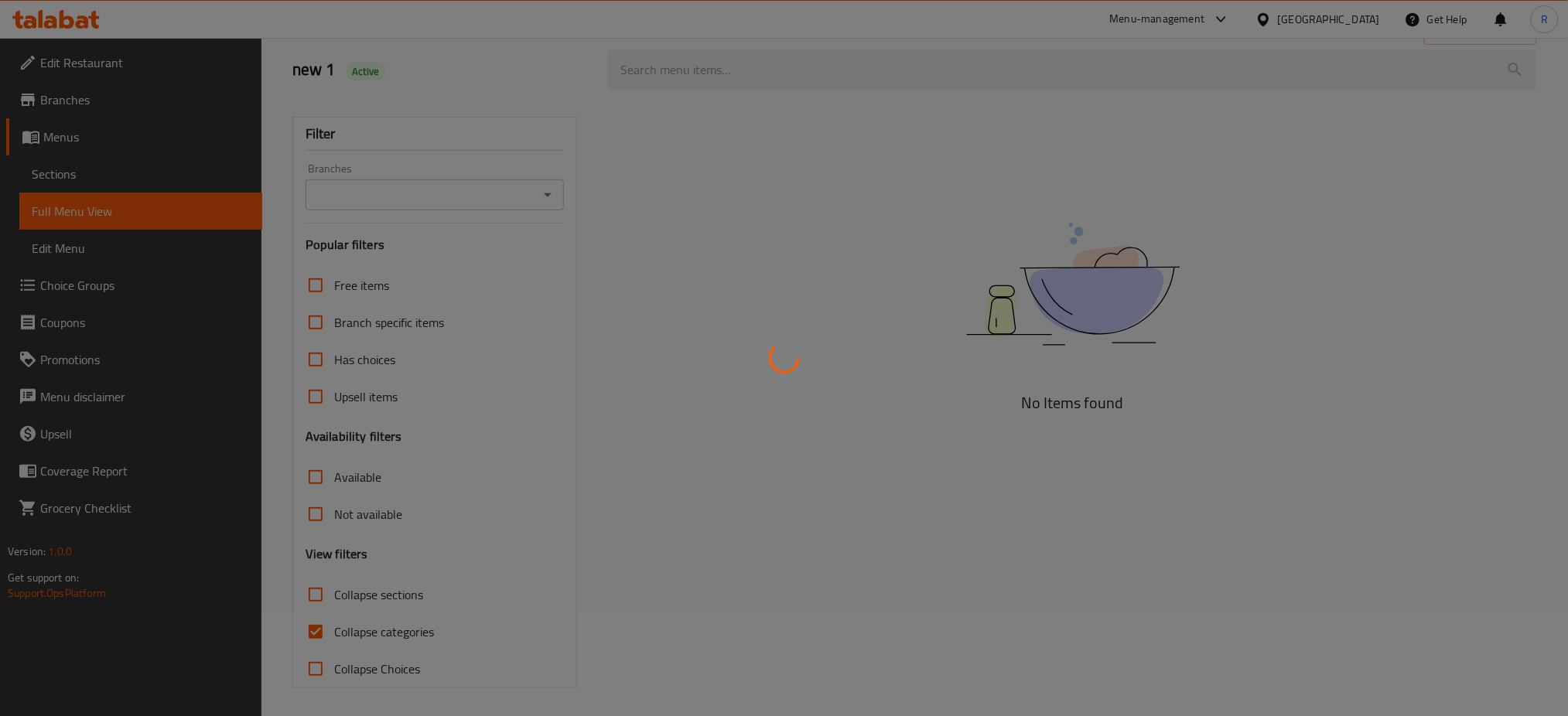
scroll to position [107, 0]
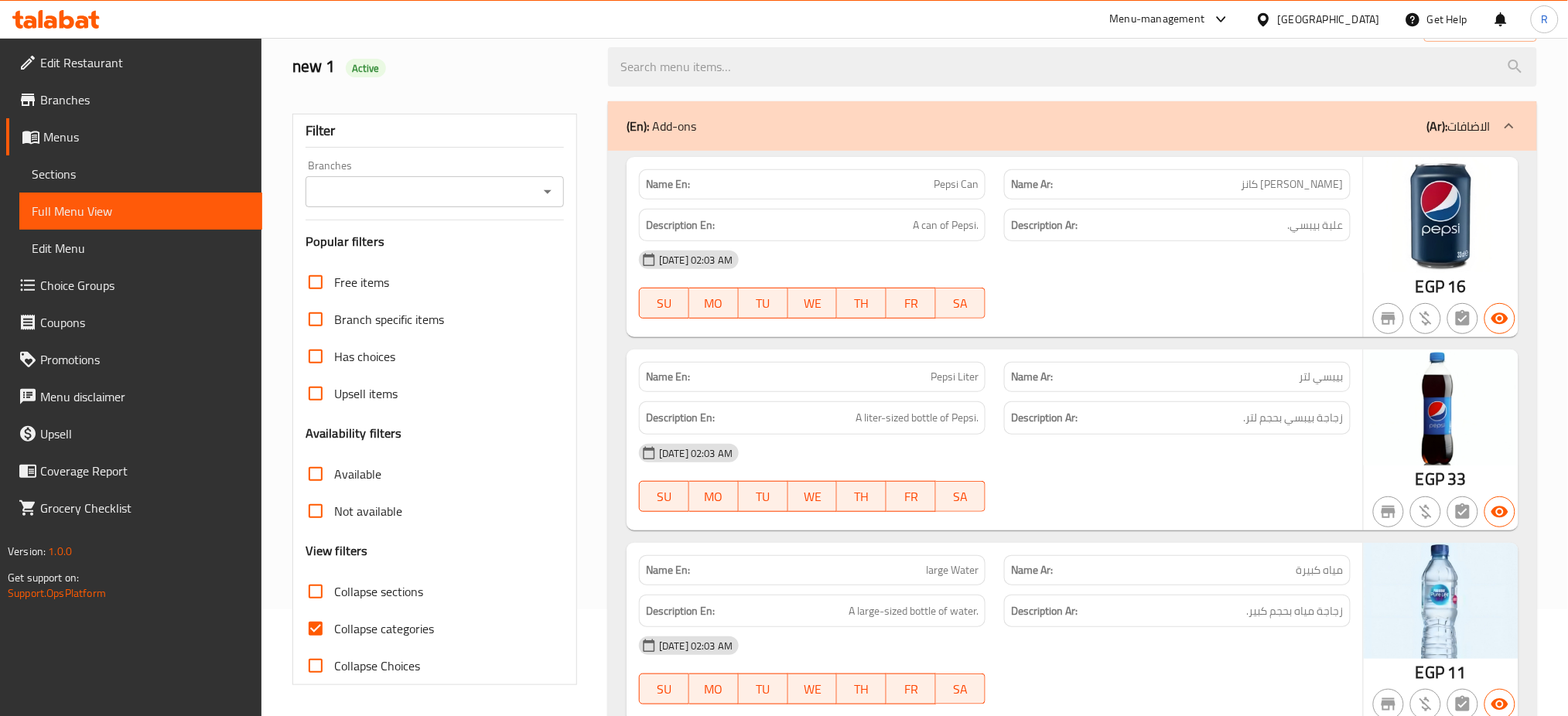
click at [316, 631] on input "Collapse categories" at bounding box center [315, 628] width 37 height 37
checkbox input "false"
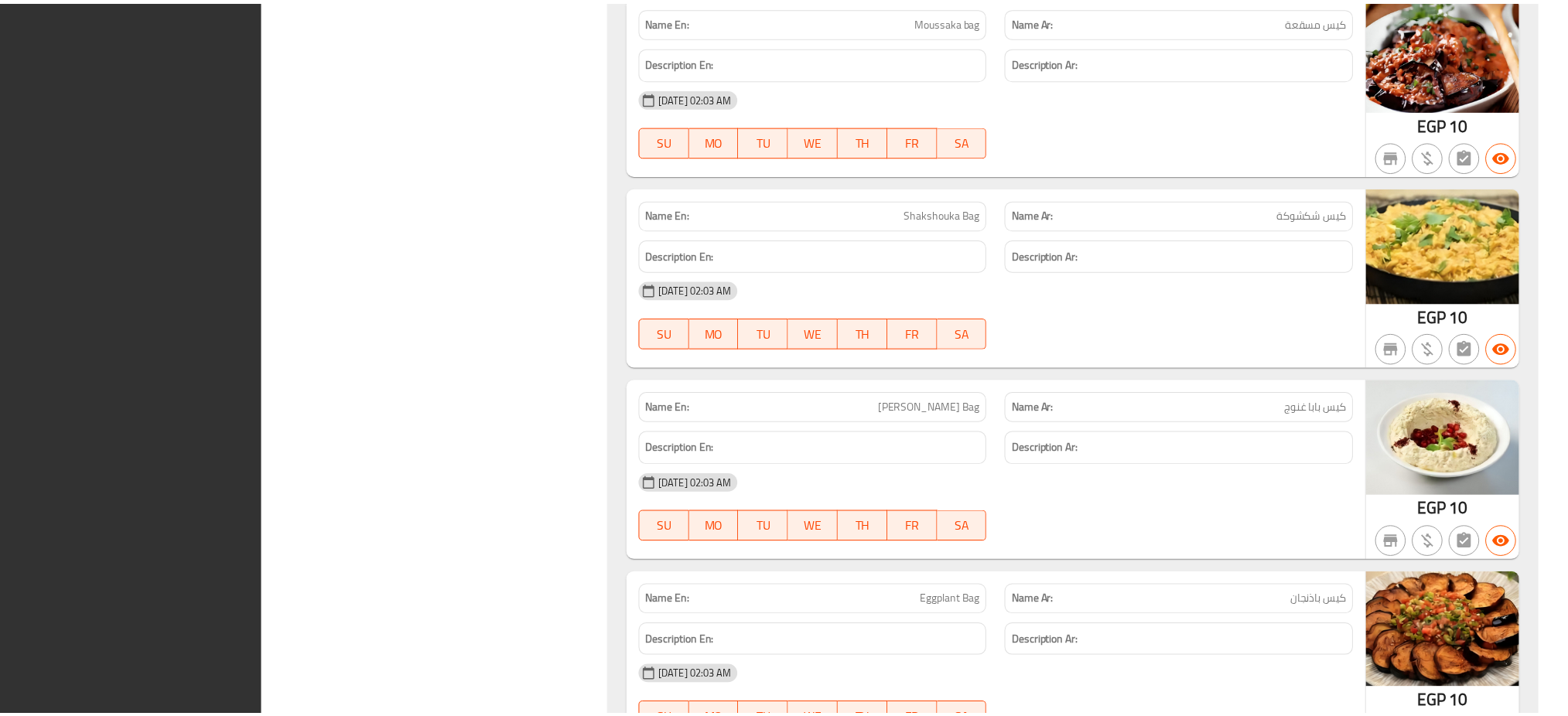
scroll to position [17029, 0]
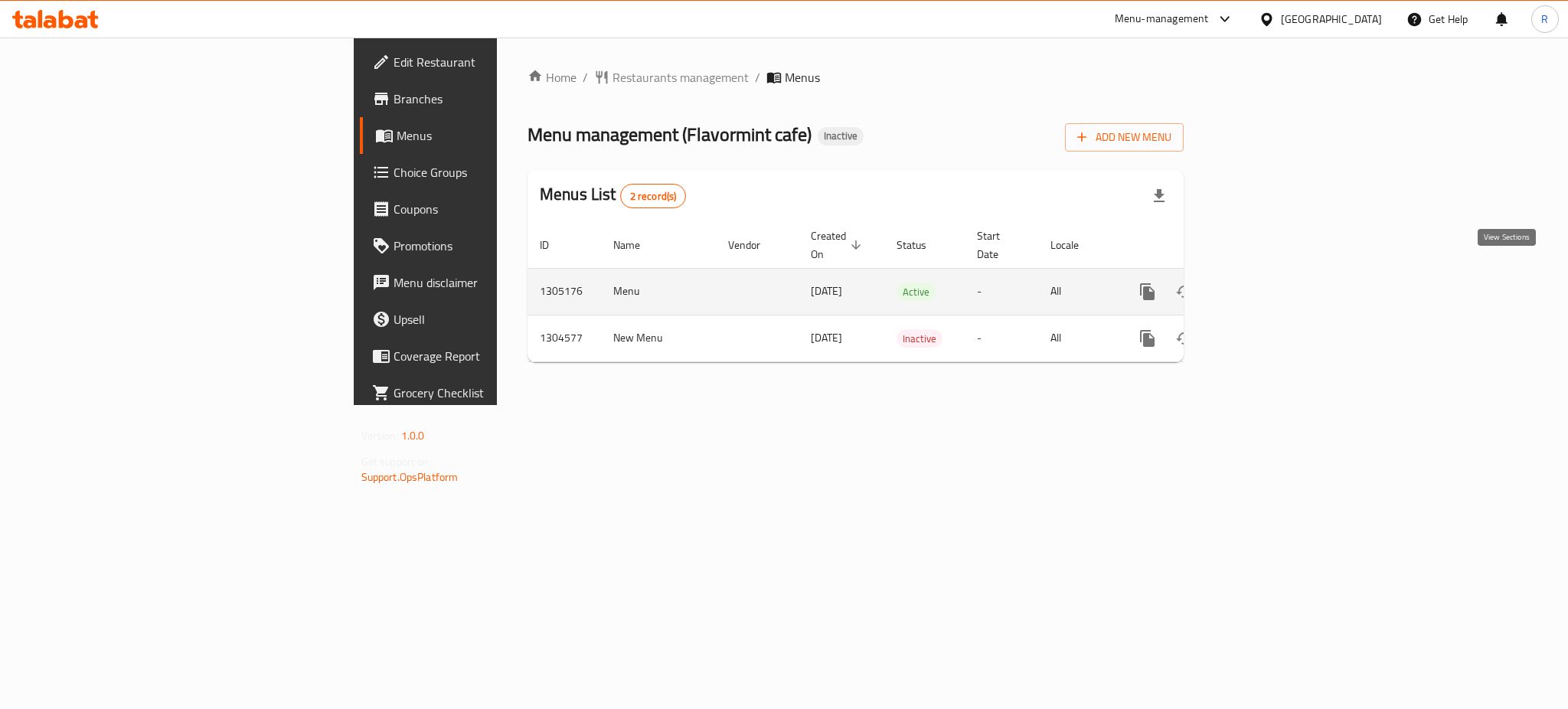
click at [1267, 283] on icon "enhanced table" at bounding box center [1258, 291] width 18 height 18
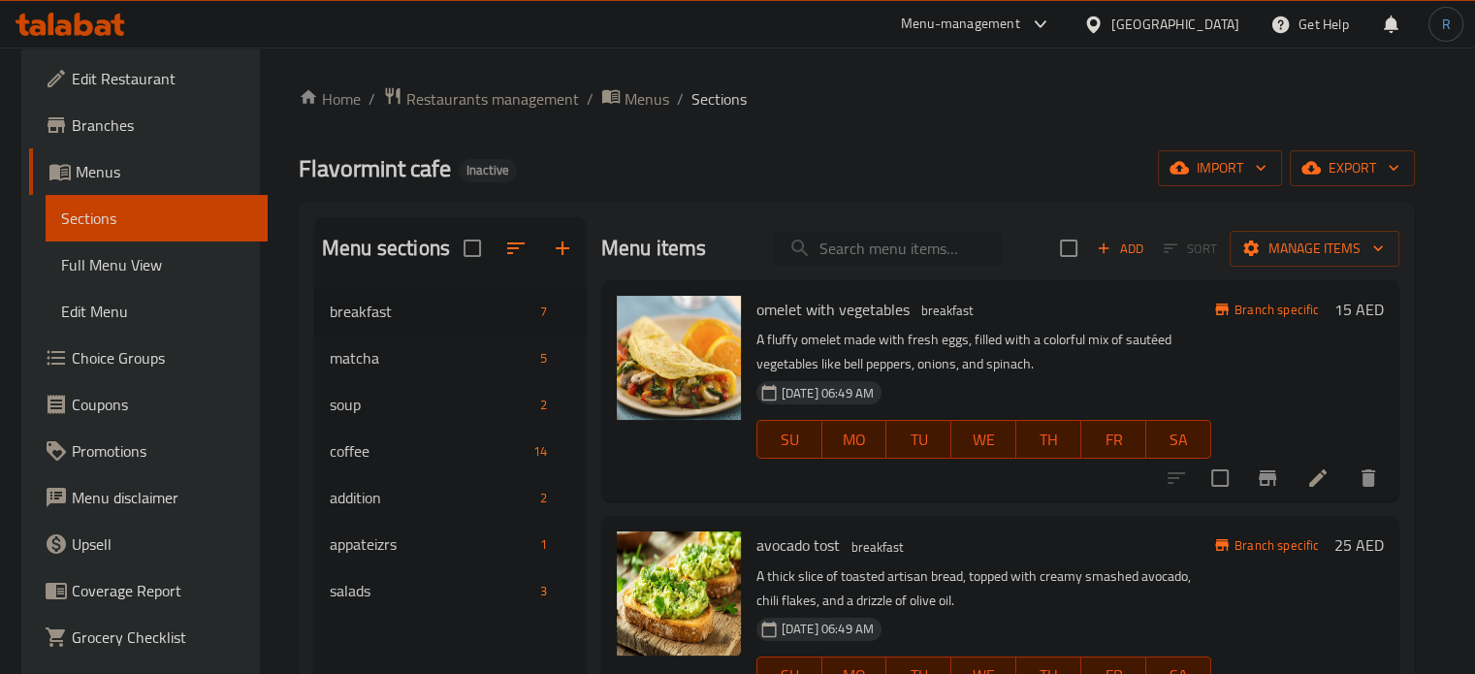
click at [856, 250] on input "search" at bounding box center [887, 249] width 229 height 34
paste input "English Breakfast"
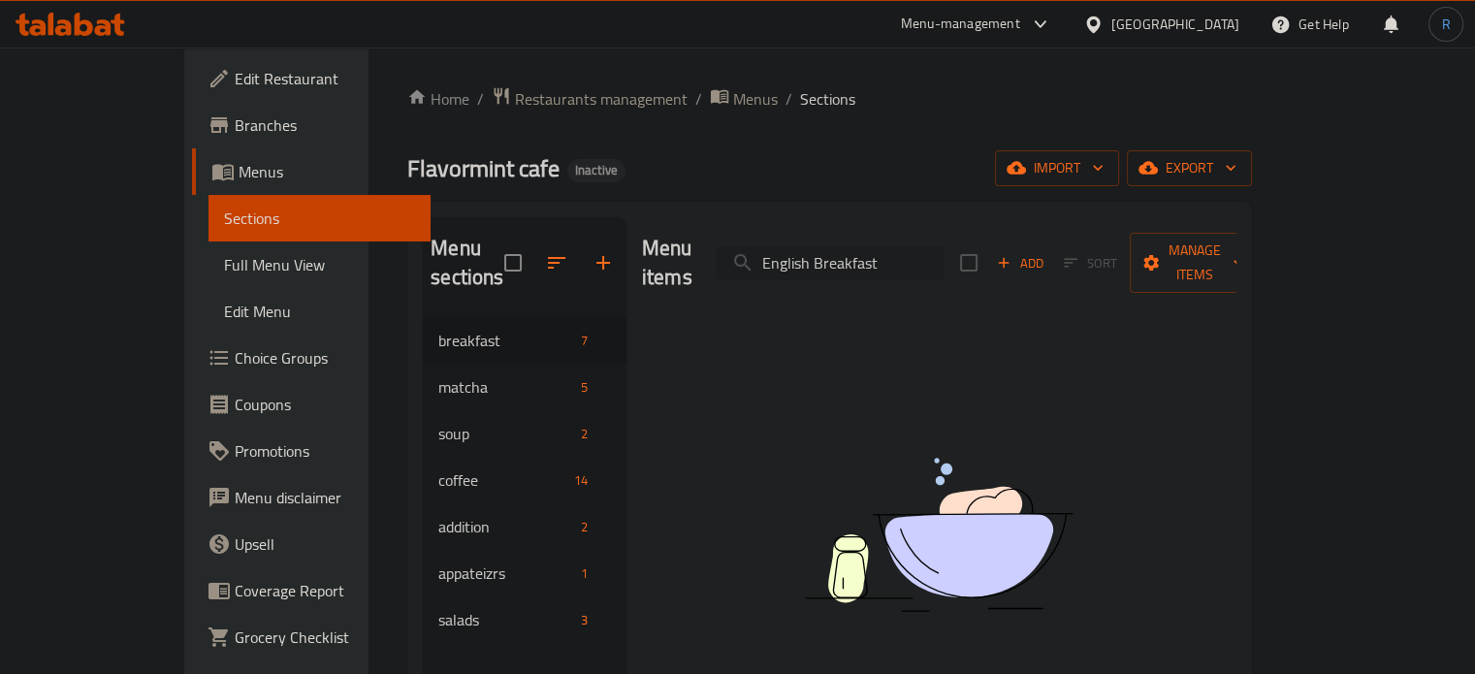
click at [904, 250] on input "English Breakfast" at bounding box center [830, 263] width 229 height 34
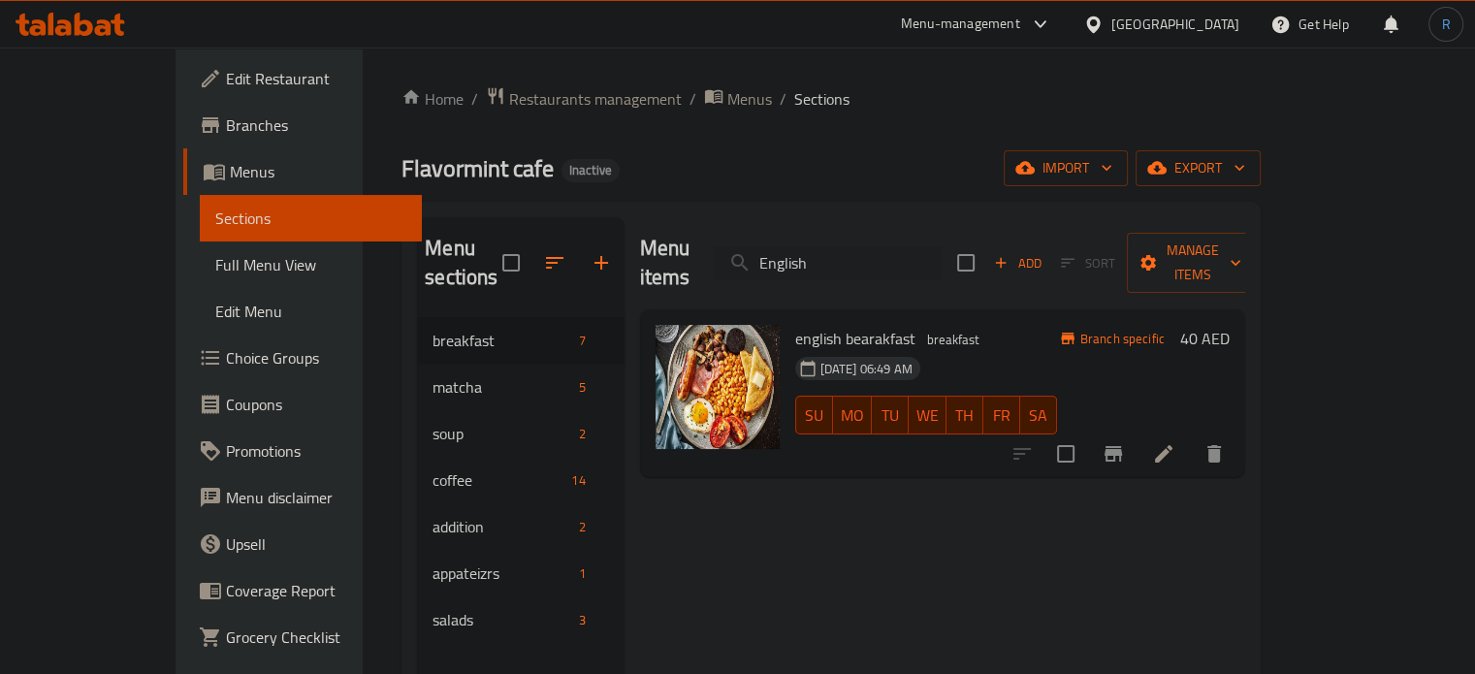
type input "English"
click at [1191, 438] on li at bounding box center [1163, 453] width 54 height 35
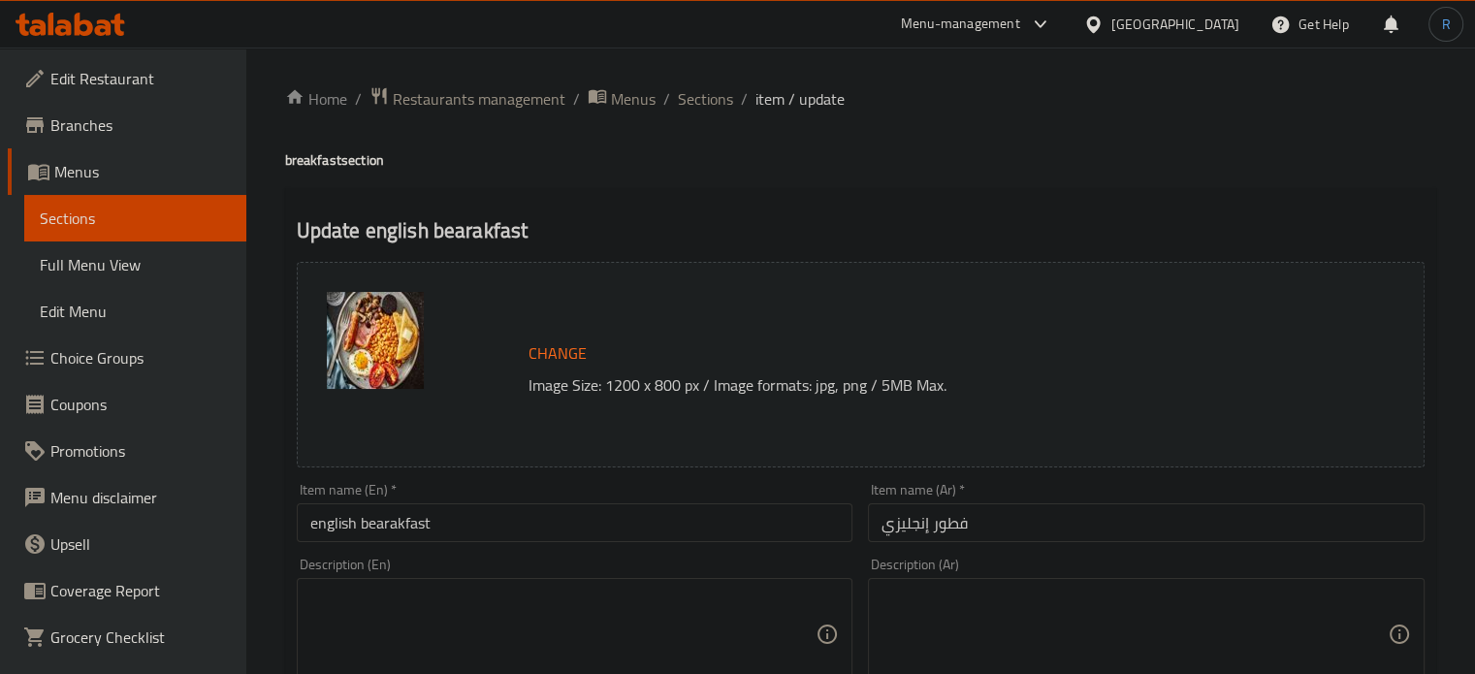
click at [520, 519] on input "english bearakfast" at bounding box center [575, 522] width 557 height 39
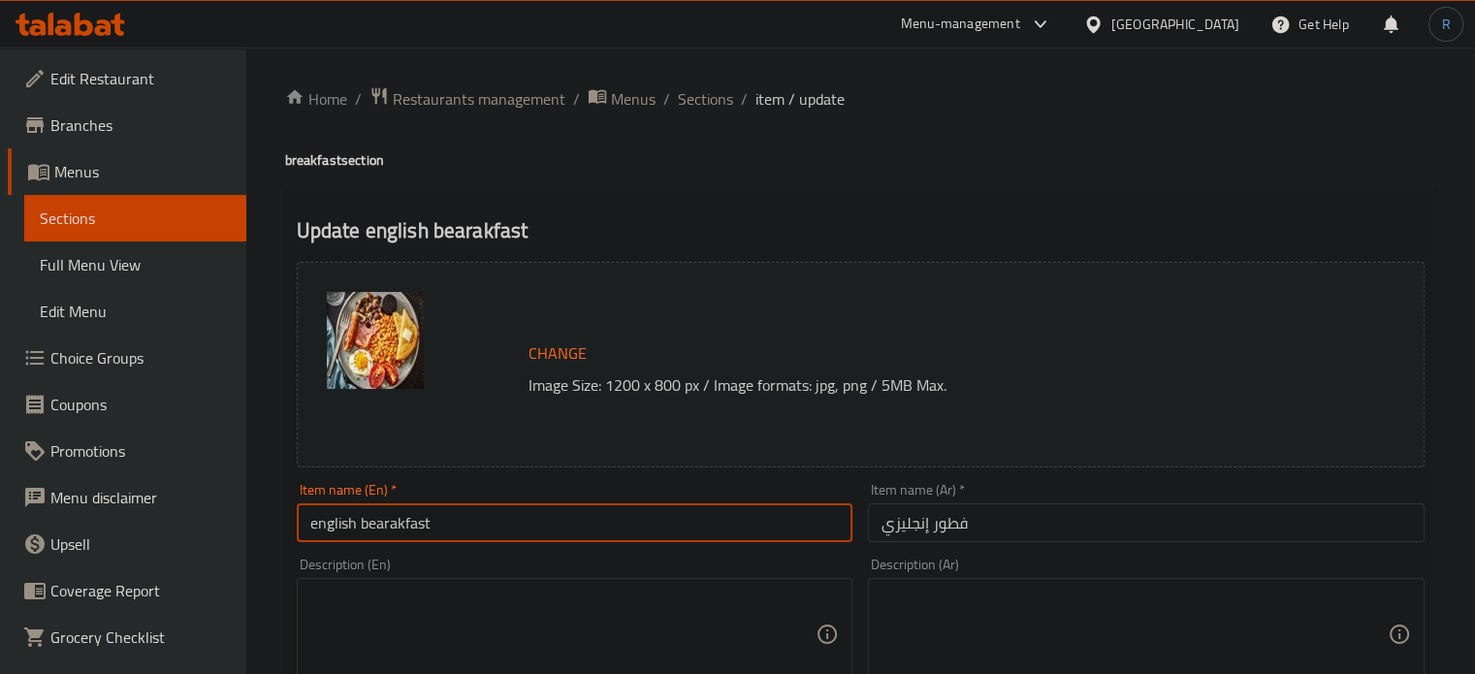
click at [520, 519] on input "english bearakfast" at bounding box center [575, 522] width 557 height 39
paste input "English Bre"
type input "English Breakfast"
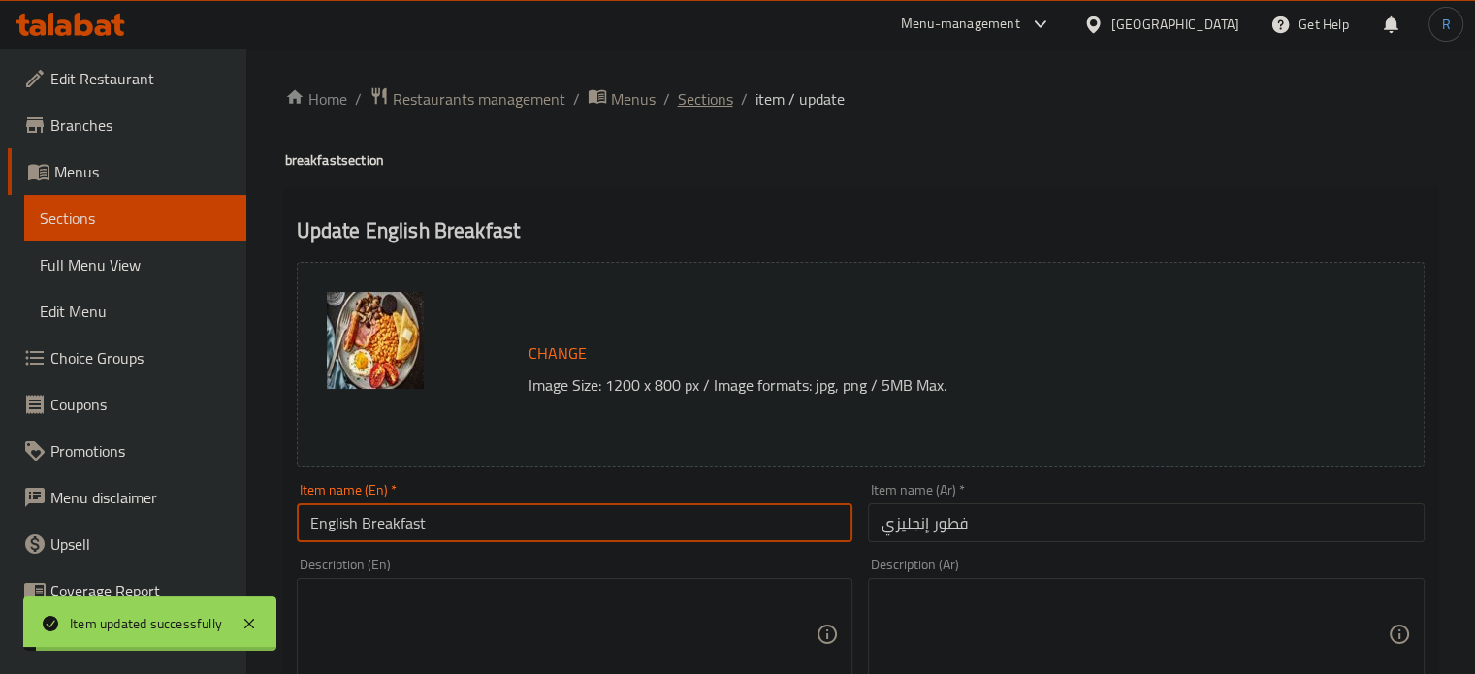
click at [712, 97] on span "Sections" at bounding box center [705, 98] width 55 height 23
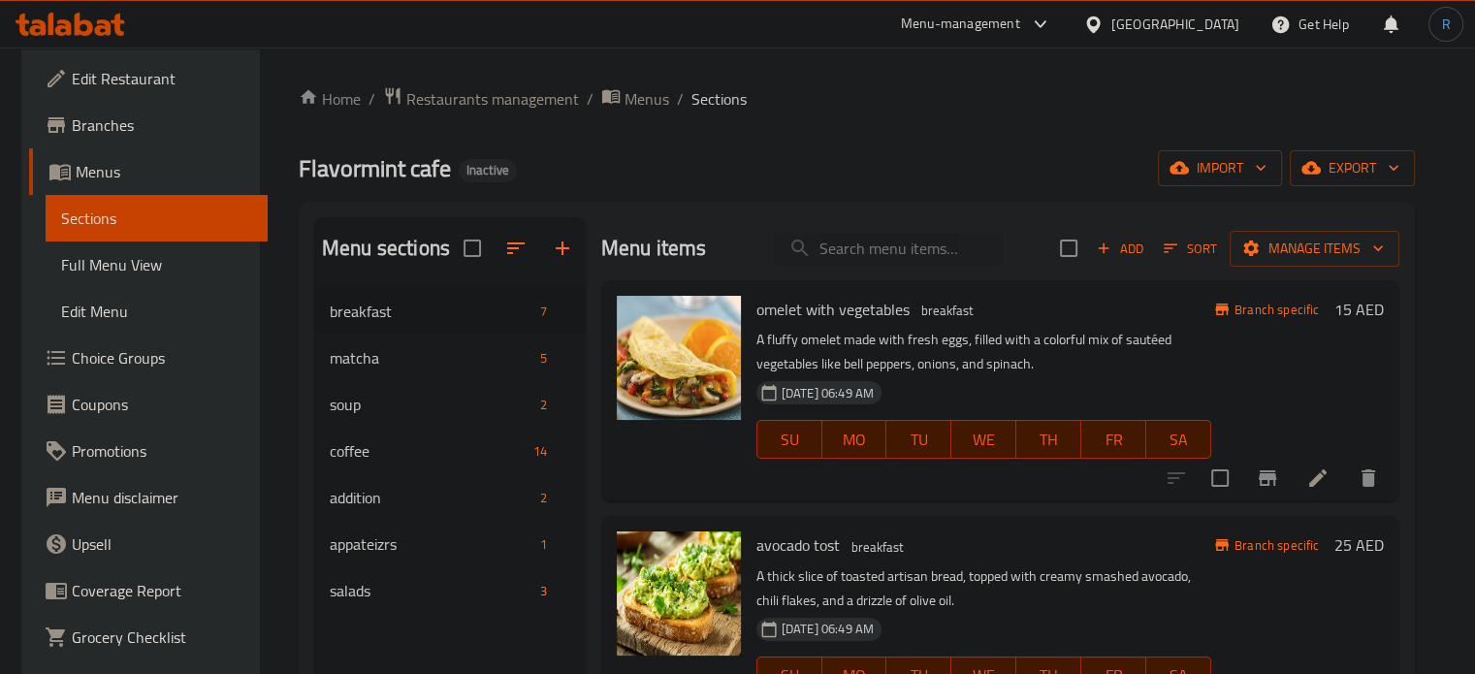
click at [862, 84] on div "Home / Restaurants management / Menus / Sections Flavormint cafe Inactive impor…" at bounding box center [857, 497] width 1194 height 898
click at [633, 108] on span "Menus" at bounding box center [646, 98] width 45 height 23
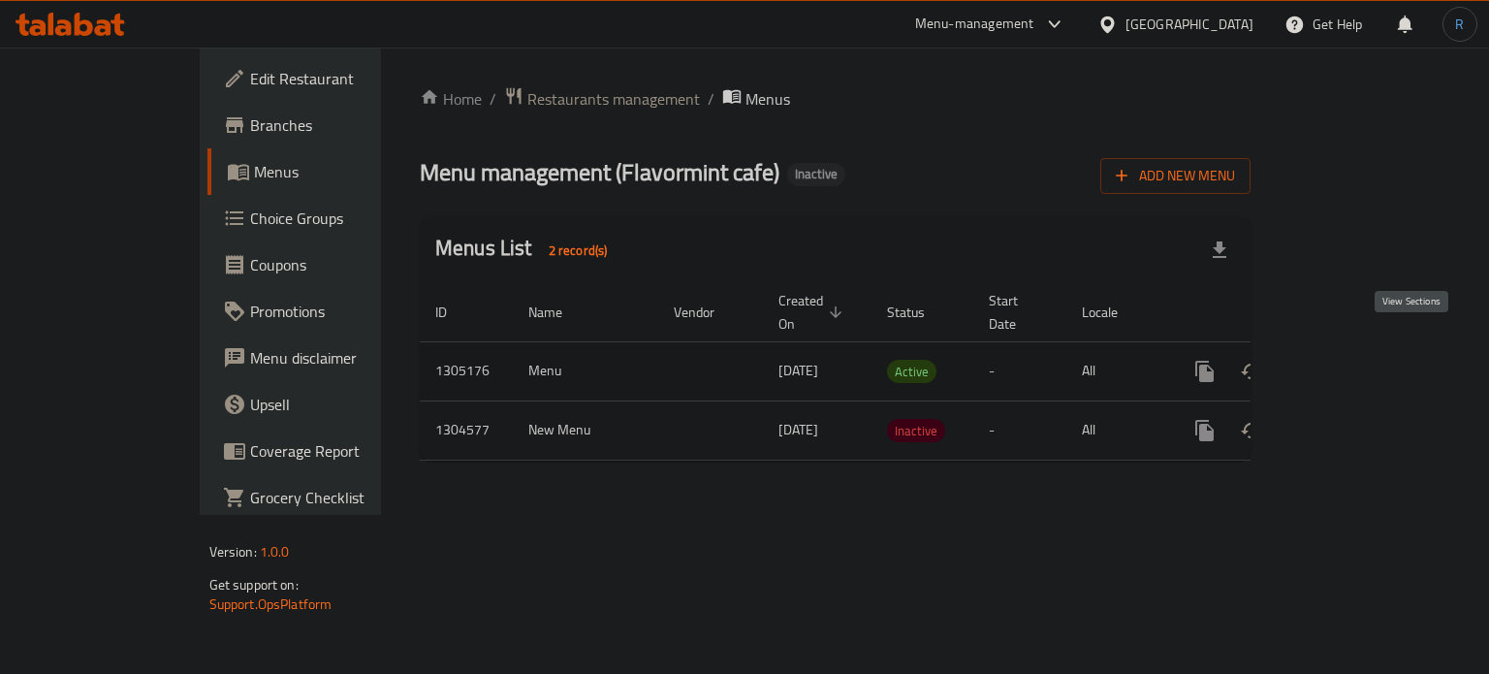
click at [1354, 363] on icon "enhanced table" at bounding box center [1344, 371] width 17 height 17
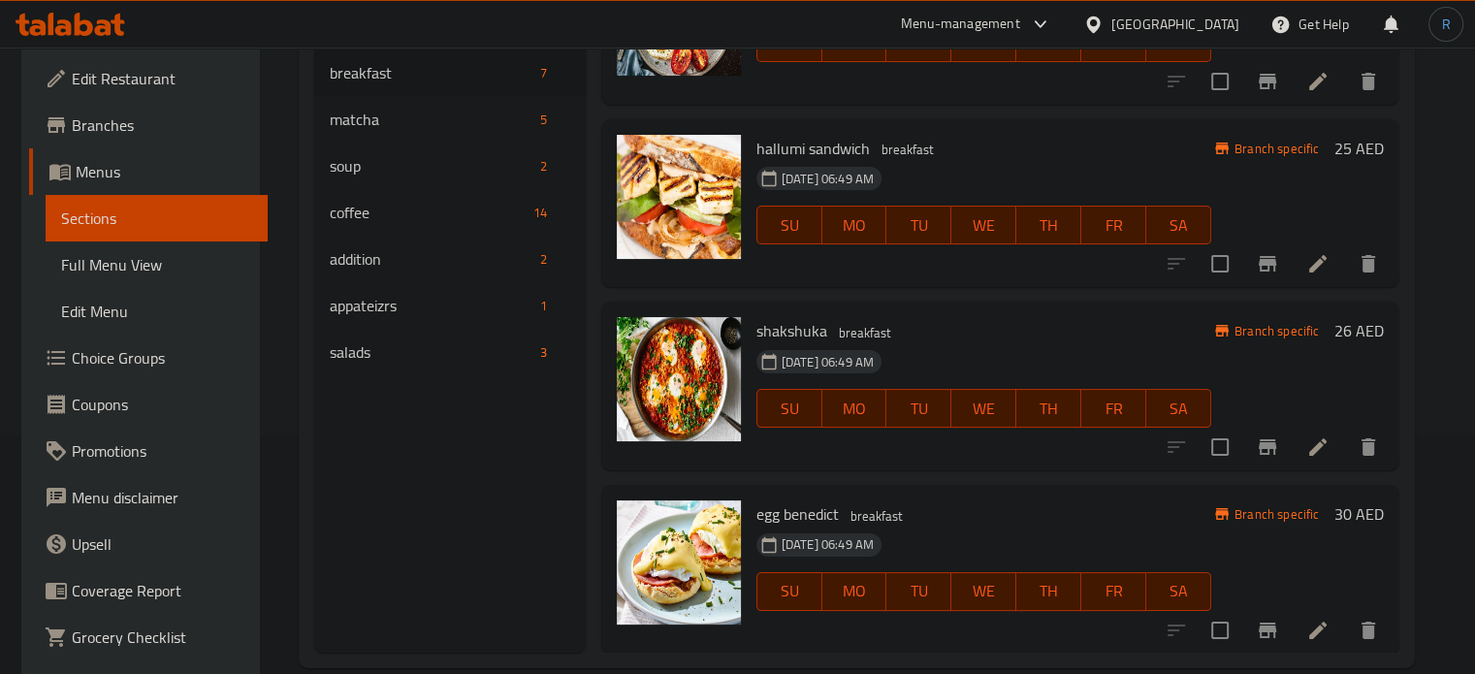
scroll to position [272, 0]
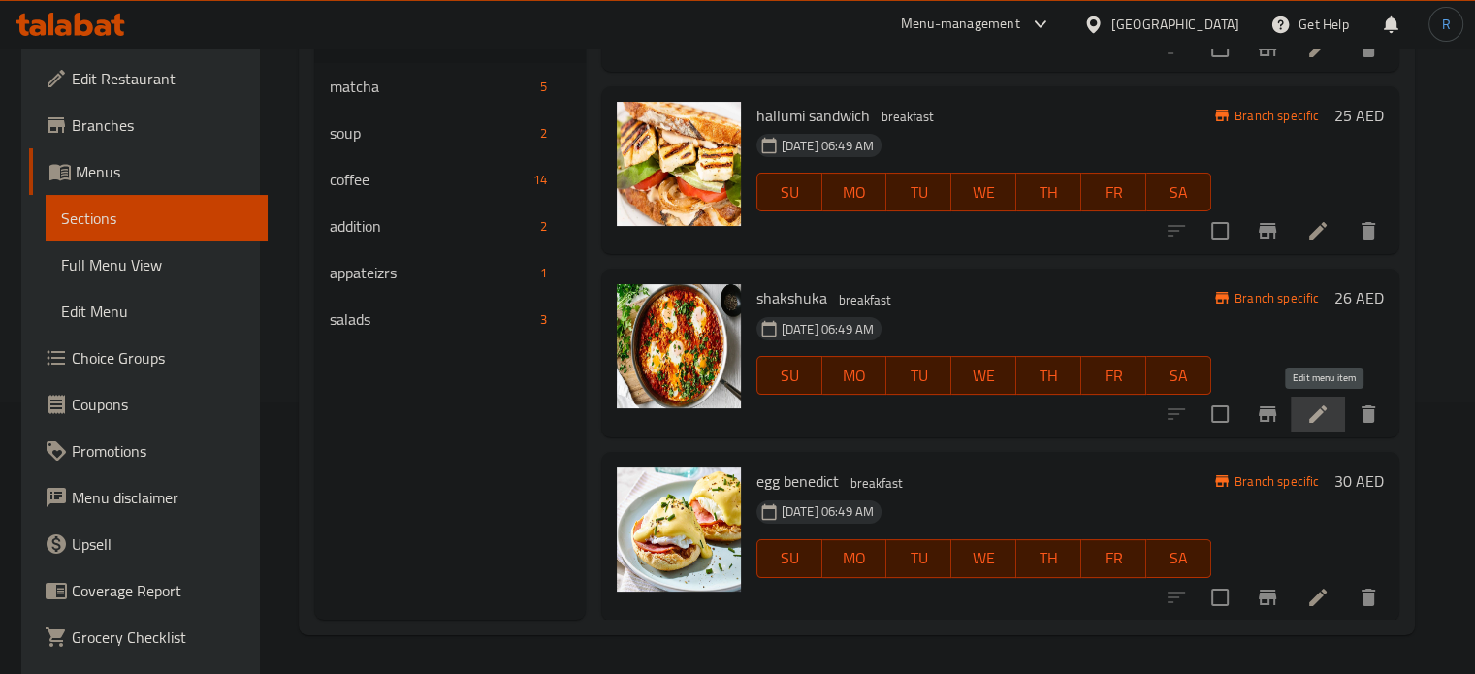
click at [1329, 422] on icon at bounding box center [1317, 413] width 23 height 23
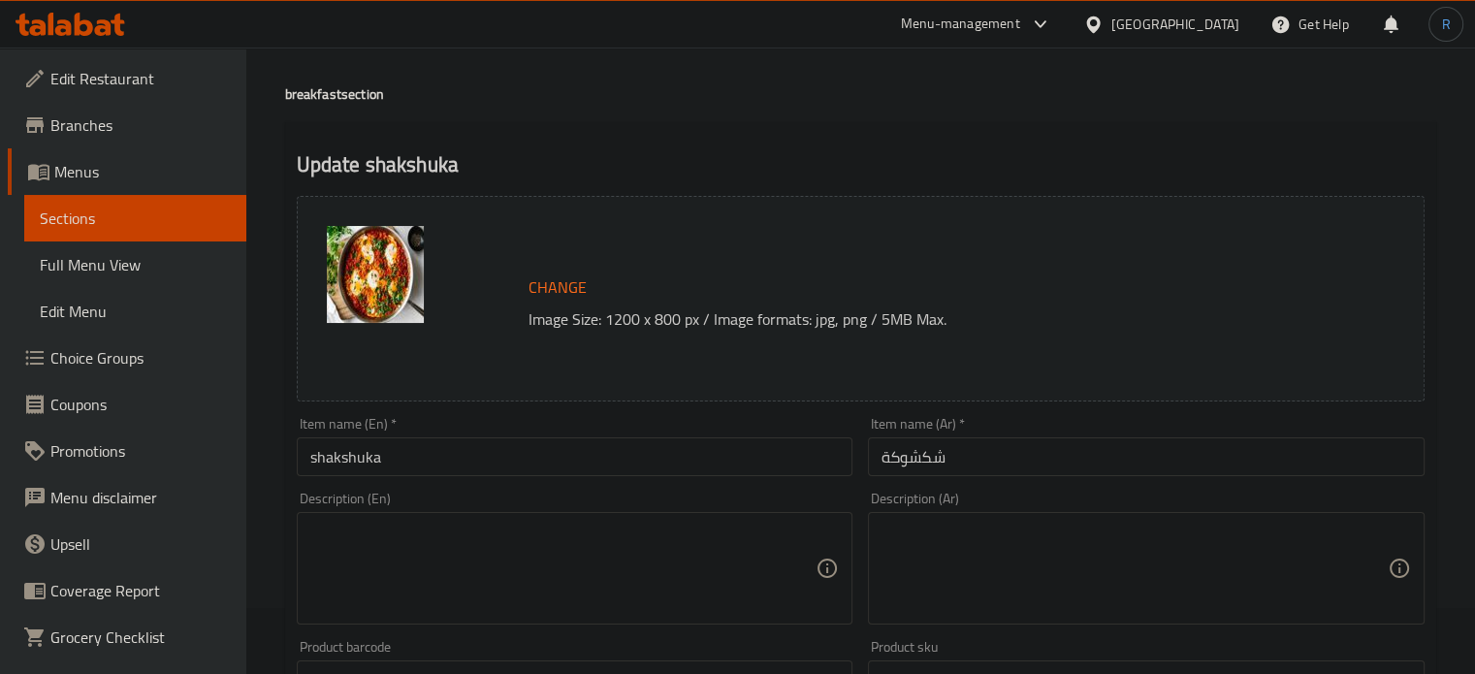
scroll to position [194, 0]
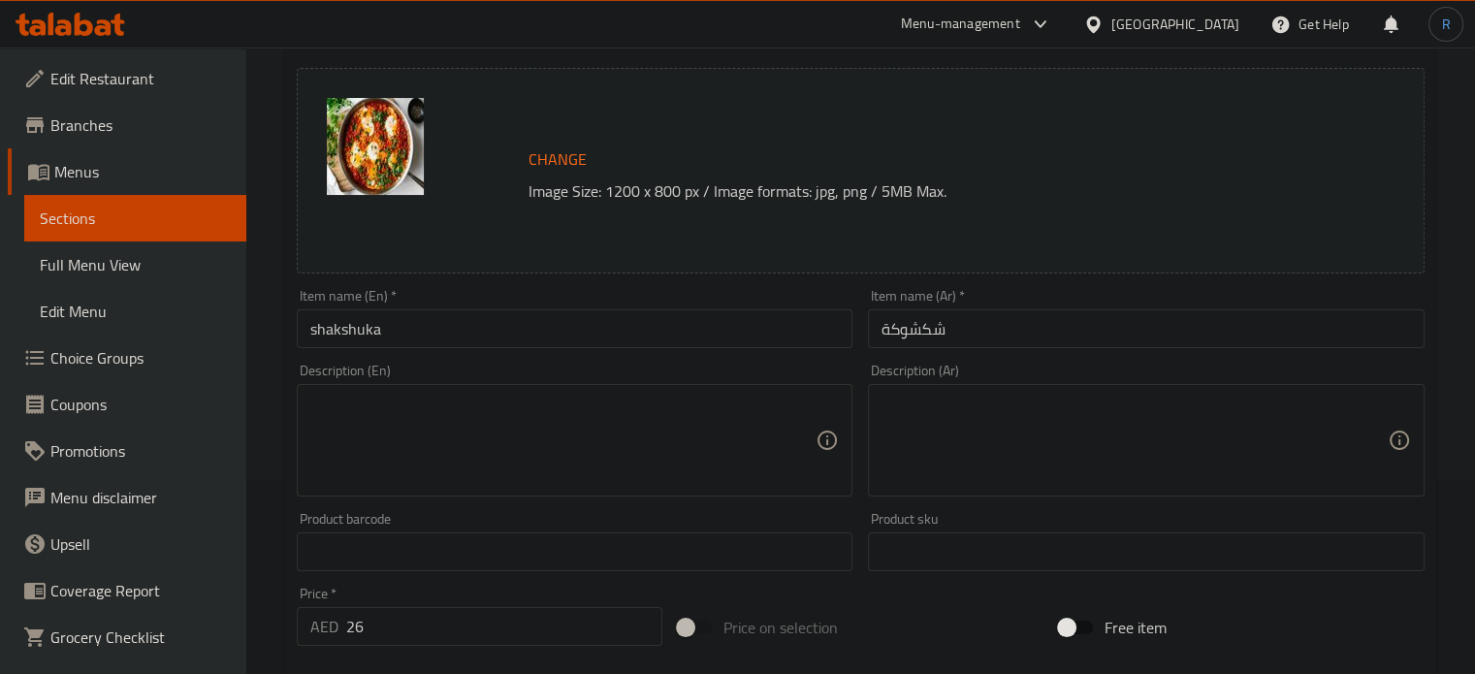
click at [779, 429] on textarea at bounding box center [563, 441] width 506 height 92
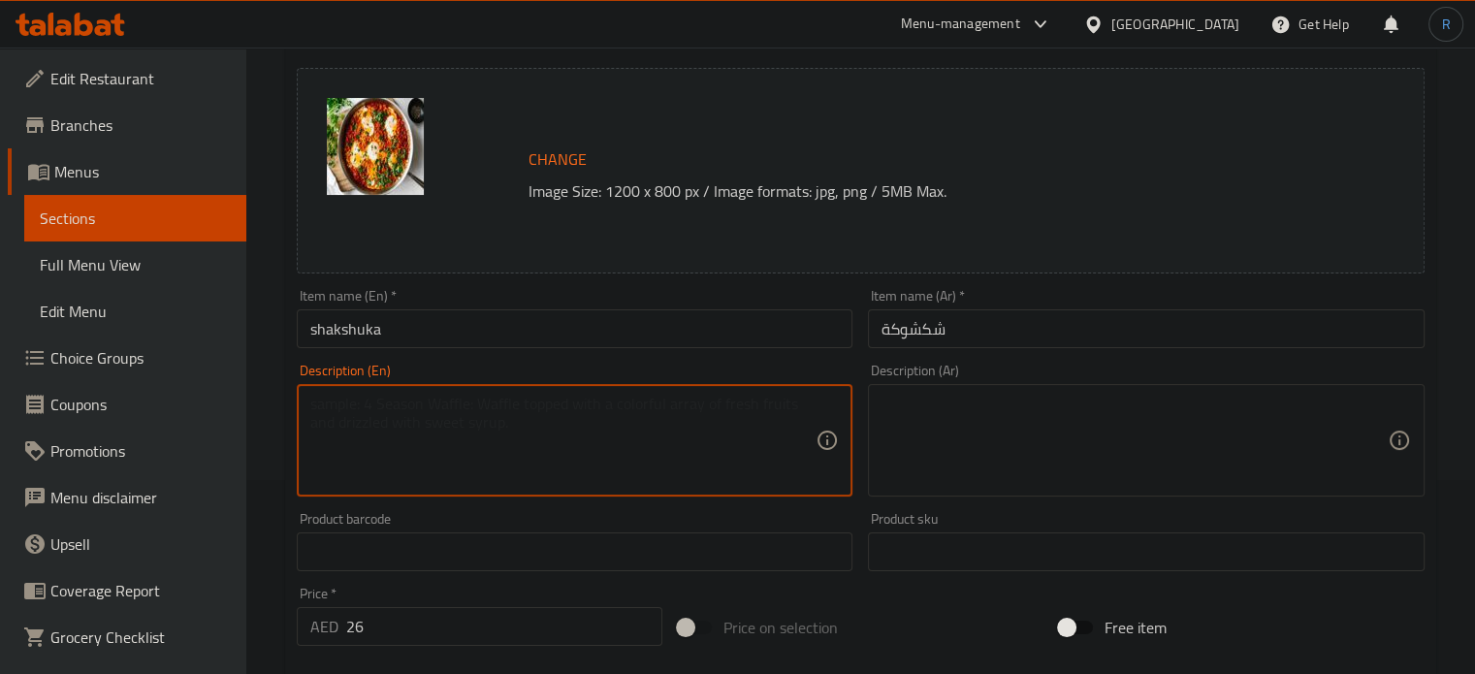
paste textarea "A Middle Eastern dish of eggs poached in a rich and spicy tomato sauce with oni…"
type textarea "A Middle Eastern dish of eggs poached in a rich and spicy tomato sauce with oni…"
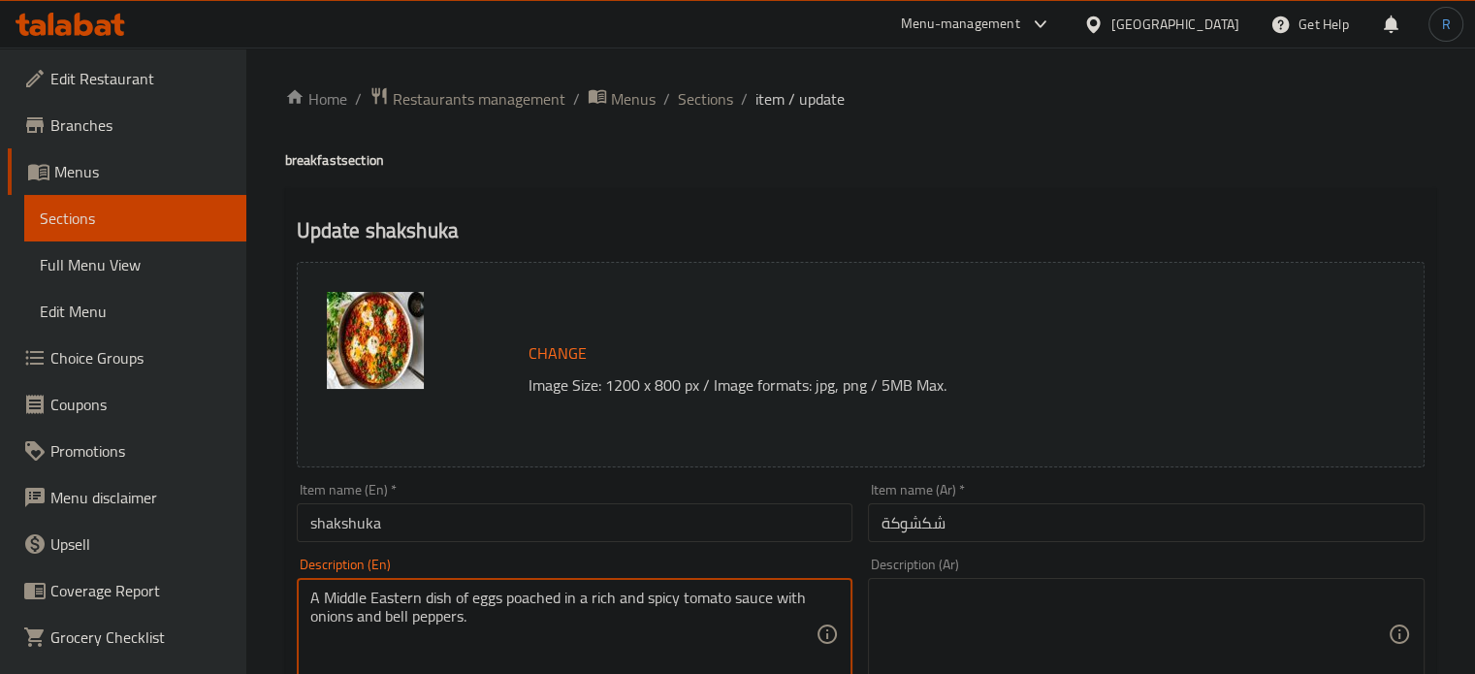
scroll to position [388, 0]
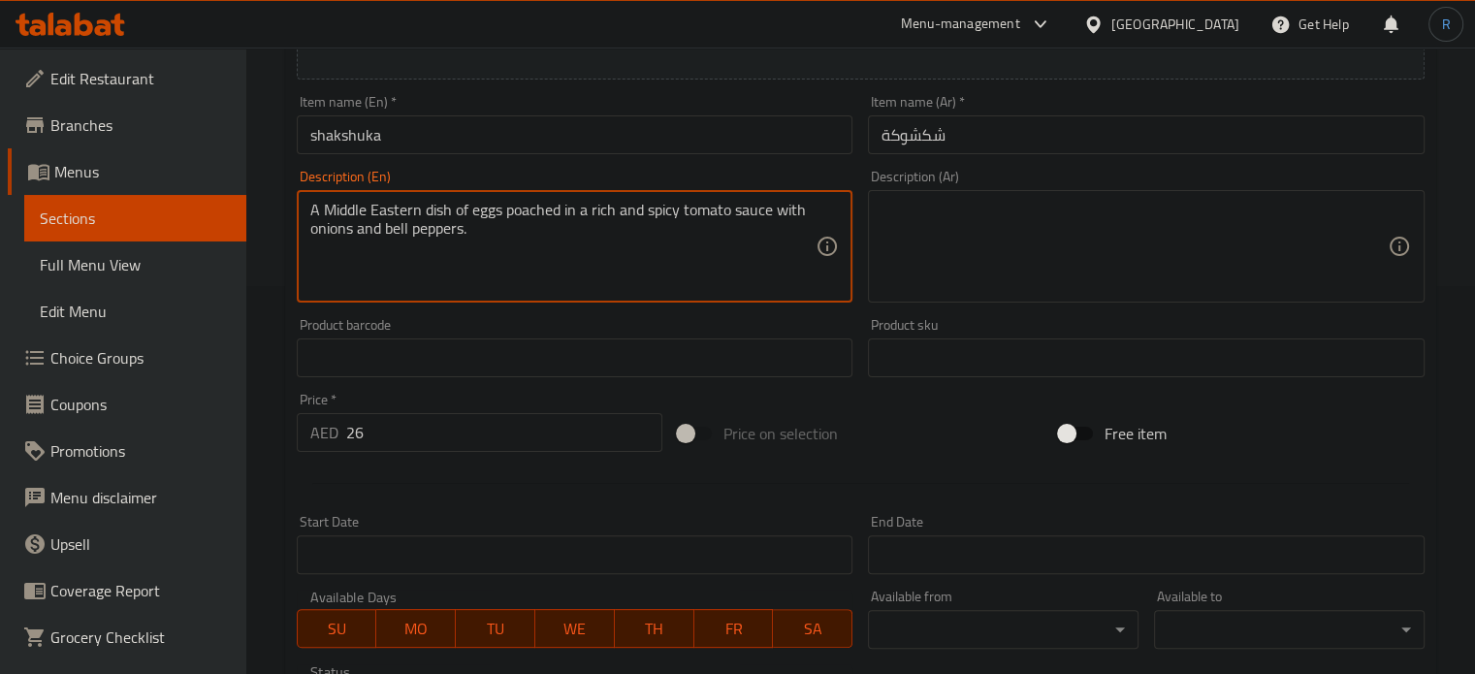
click at [1075, 251] on textarea at bounding box center [1134, 247] width 506 height 92
paste textarea "طبق شرق أوسطي من البيض المسلوق في صلصة طماطم غنية وحارة مع البصل والفلفل الحلو."
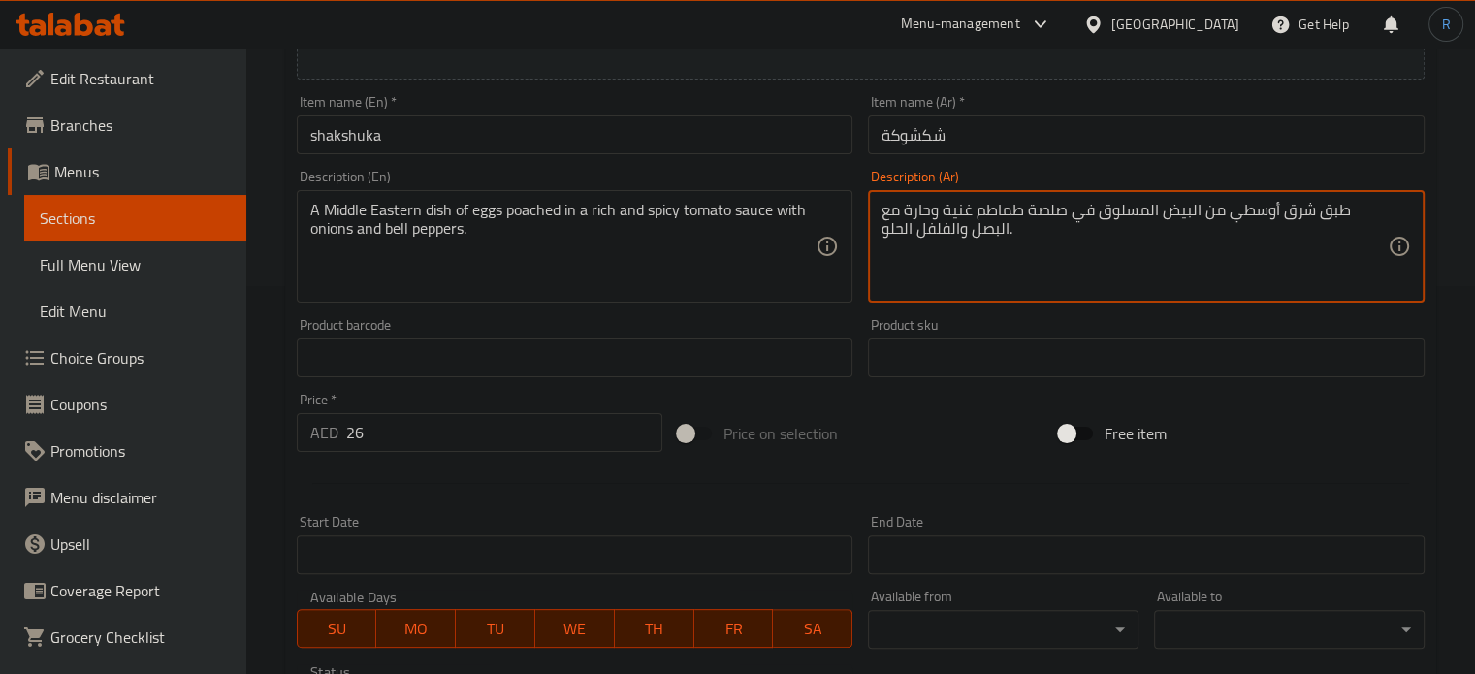
click at [1196, 212] on textarea "طبق شرق أوسطي من البيض المسلوق في صلصة طماطم غنية وحارة مع البصل والفلفل الحلو." at bounding box center [1134, 247] width 506 height 92
type textarea "طبق شرق أوسطي من البيض النصف المسلوق في صلصة طماطم غنية وحارة مع البصل والفلفل …"
click at [603, 135] on input "shakshuka" at bounding box center [575, 134] width 557 height 39
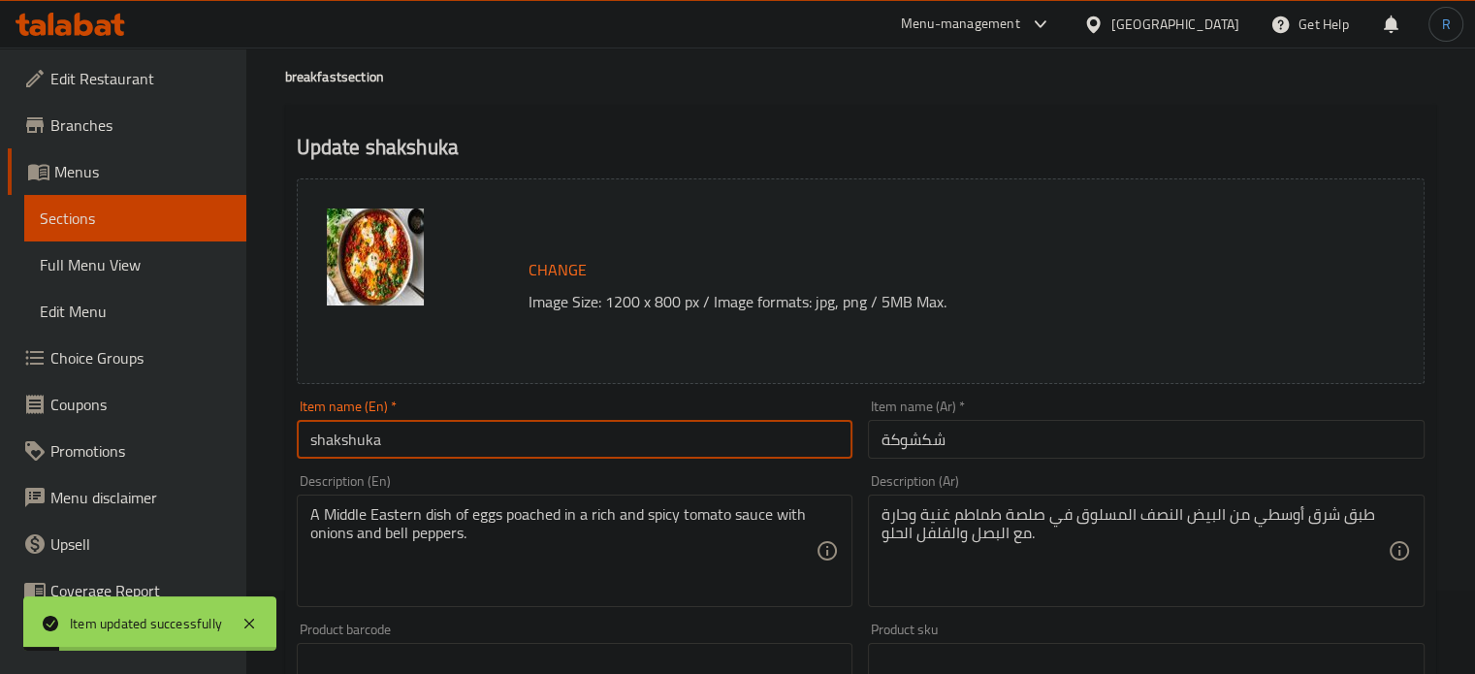
scroll to position [0, 0]
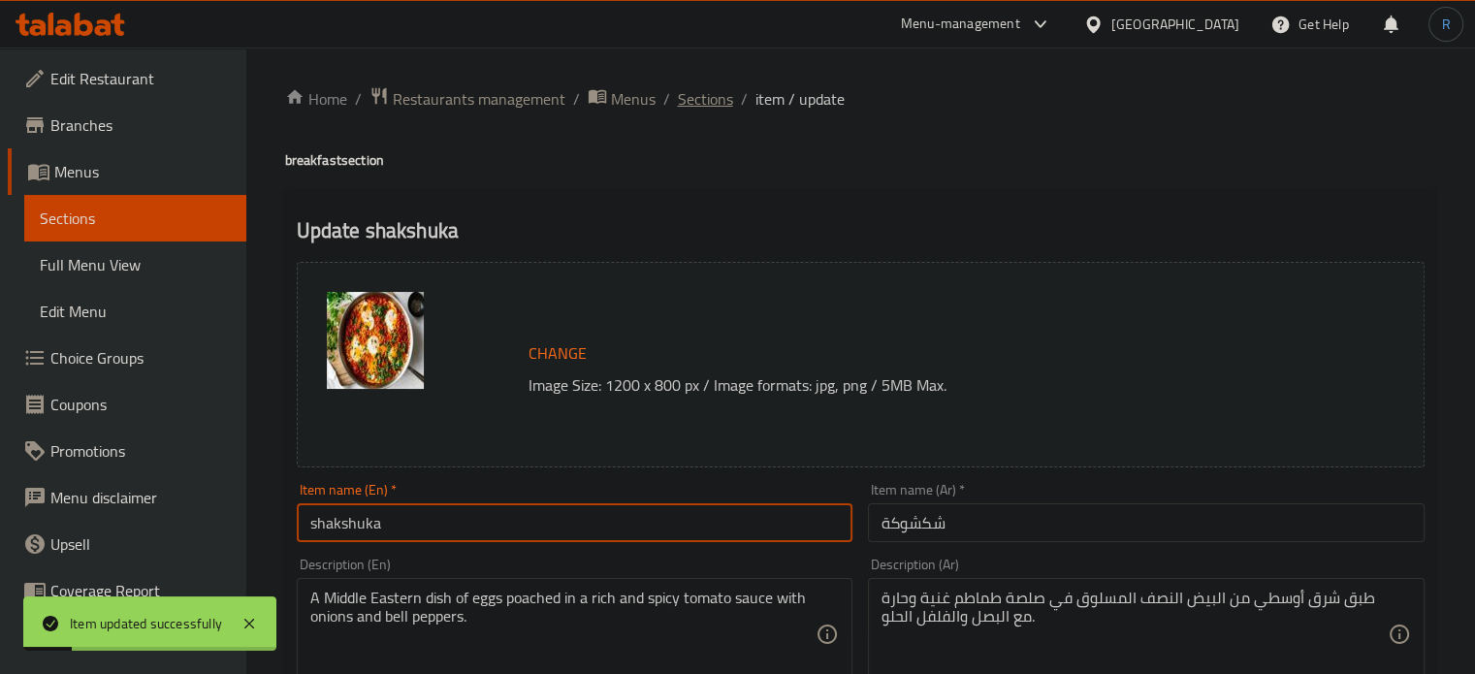
click at [719, 107] on span "Sections" at bounding box center [705, 98] width 55 height 23
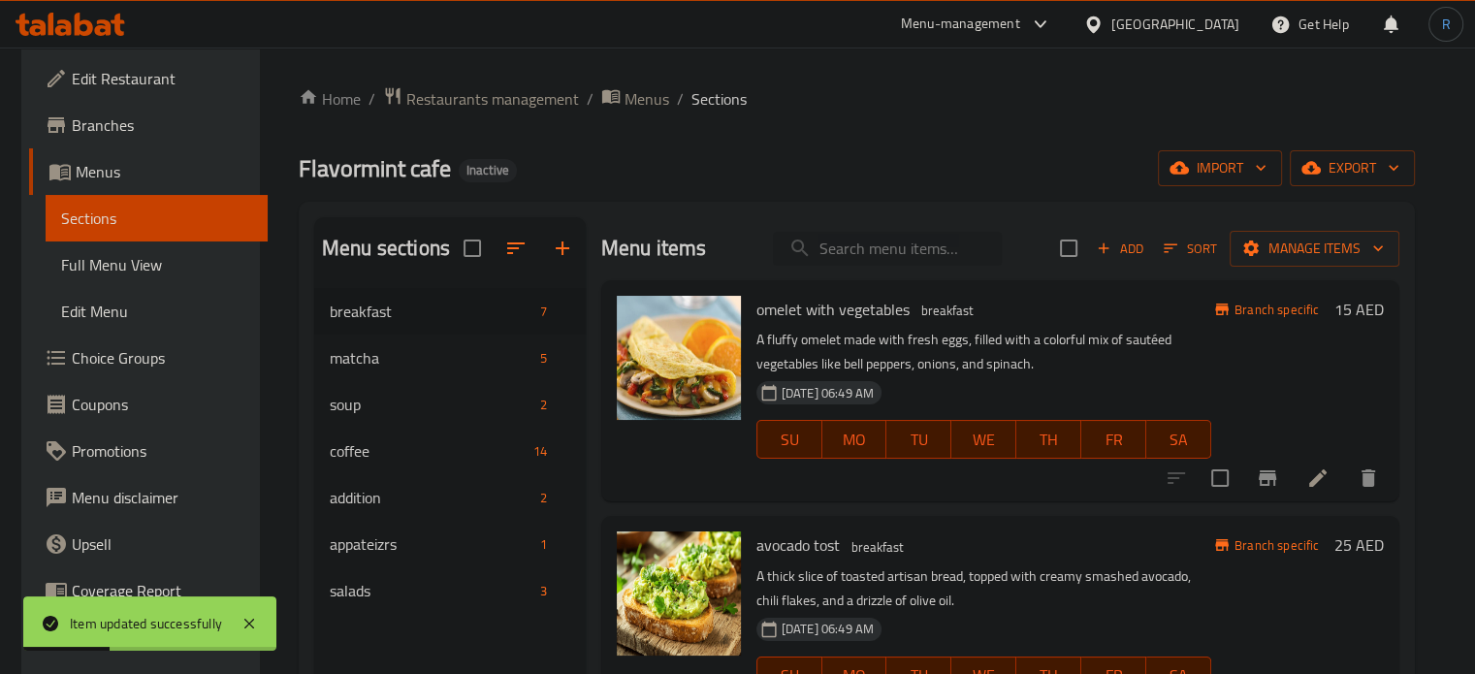
click at [834, 243] on input "search" at bounding box center [887, 249] width 229 height 34
paste input "egg avocado"
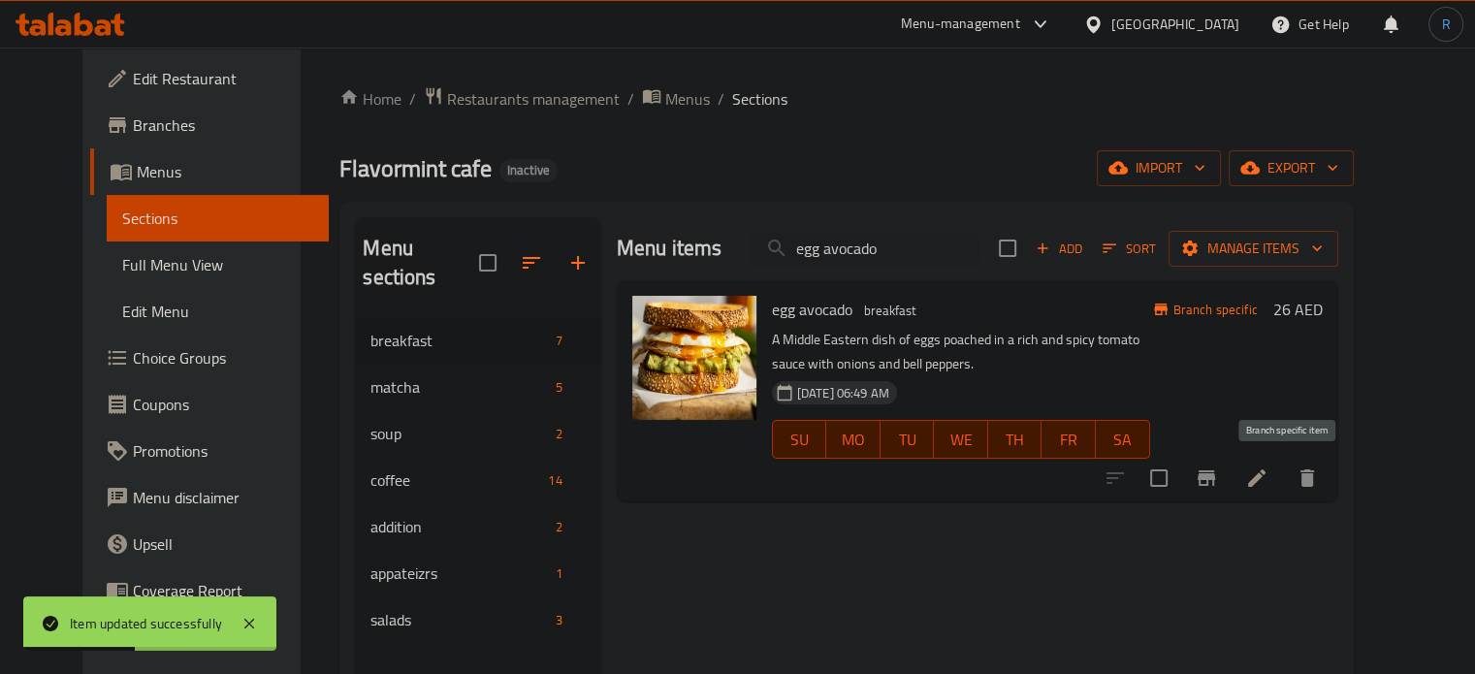
type input "egg avocado"
click at [1268, 480] on icon at bounding box center [1256, 477] width 23 height 23
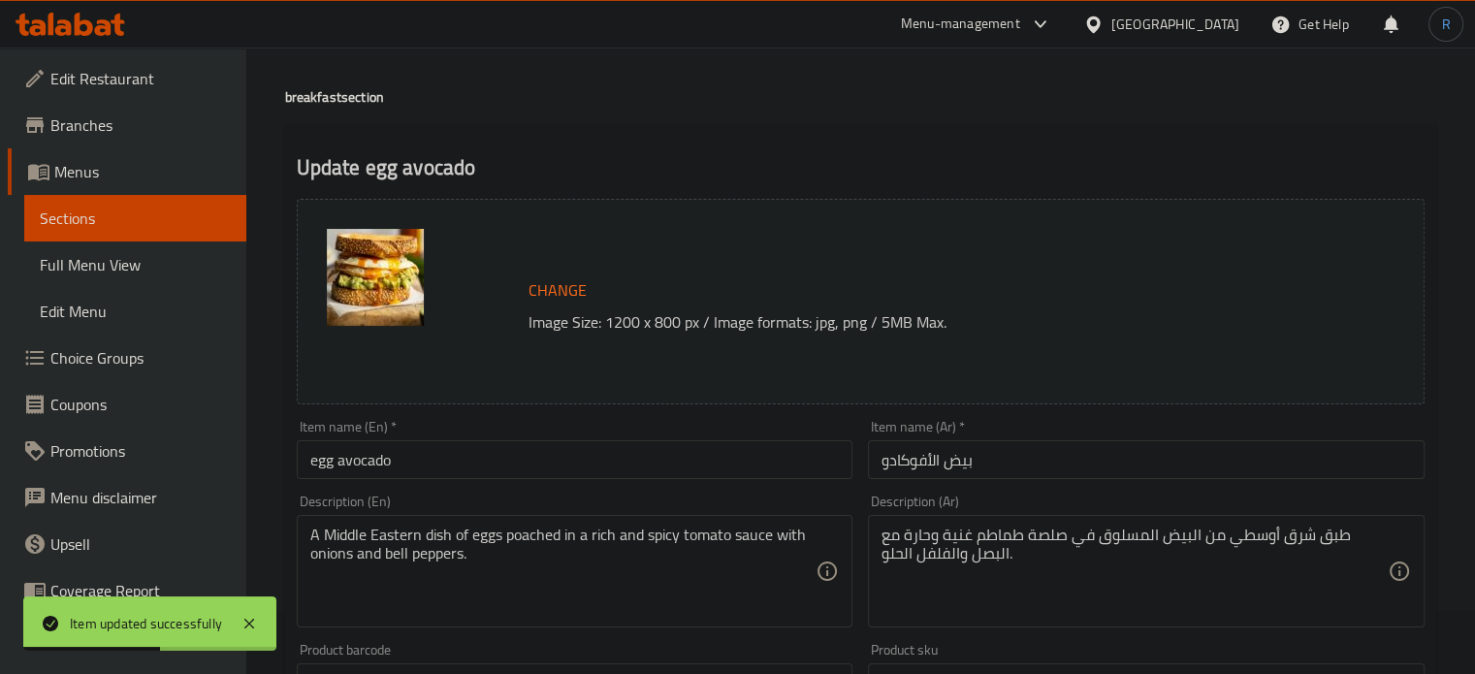
scroll to position [97, 0]
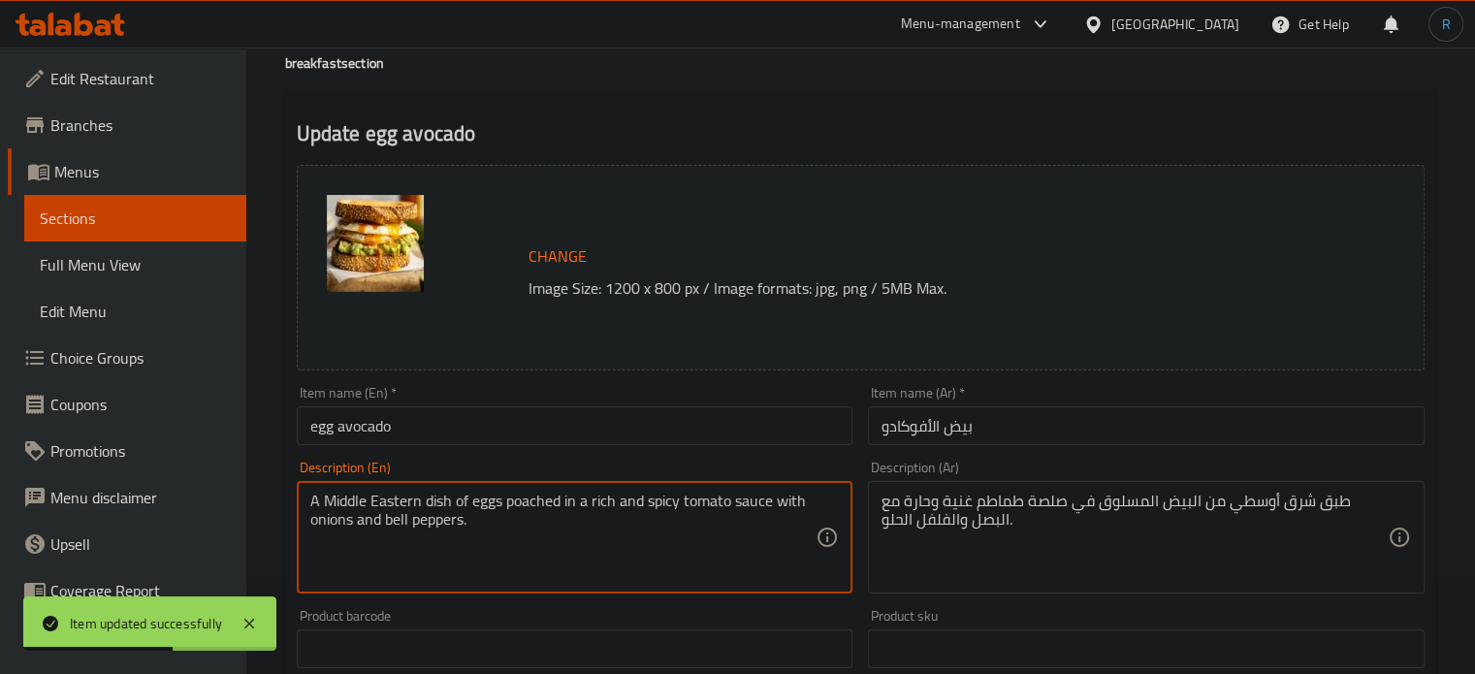
click at [681, 515] on textarea "A Middle Eastern dish of eggs poached in a rich and spicy tomato sauce with oni…" at bounding box center [563, 538] width 506 height 92
click at [991, 522] on textarea "طبق شرق أوسطي من البيض المسلوق في صلصة طماطم غنية وحارة مع البصل والفلفل الحلو." at bounding box center [1134, 538] width 506 height 92
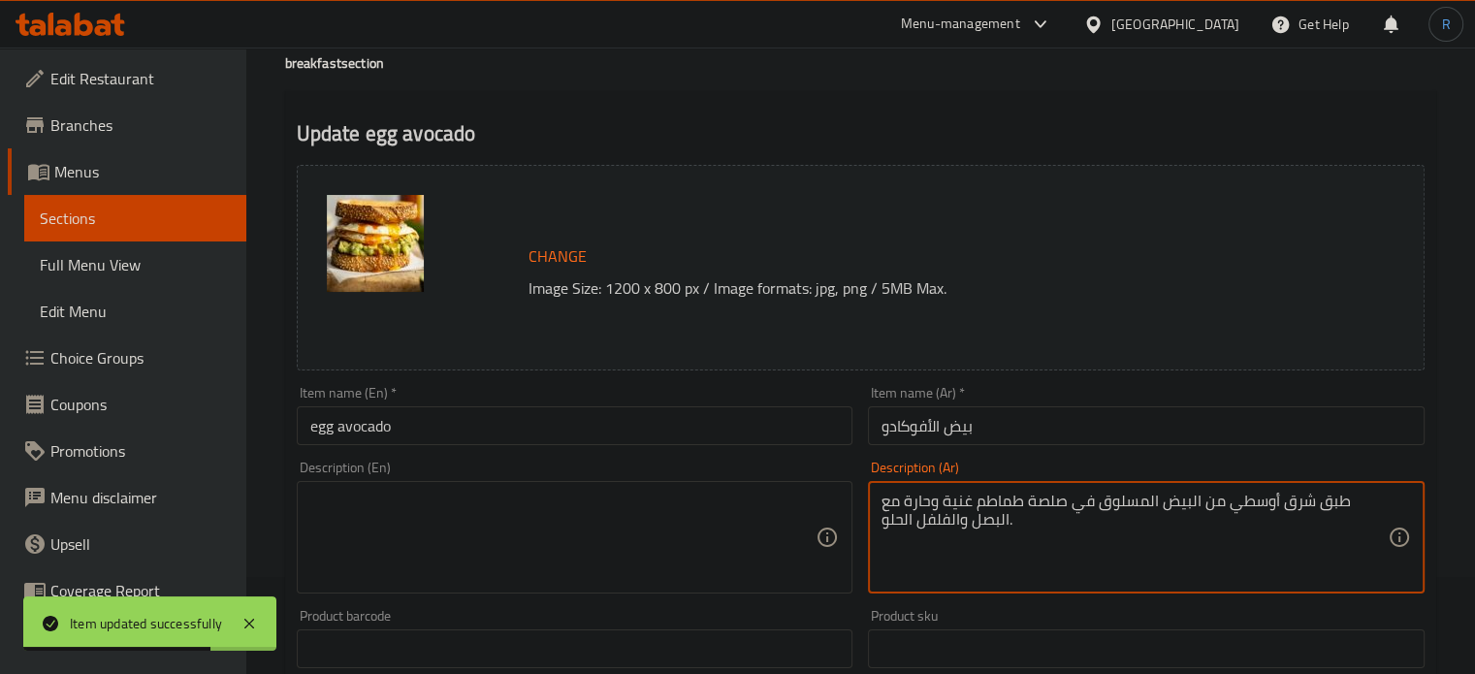
click at [991, 522] on textarea "طبق شرق أوسطي من البيض المسلوق في صلصة طماطم غنية وحارة مع البصل والفلفل الحلو." at bounding box center [1134, 538] width 506 height 92
click at [712, 411] on input "egg avocado" at bounding box center [575, 425] width 557 height 39
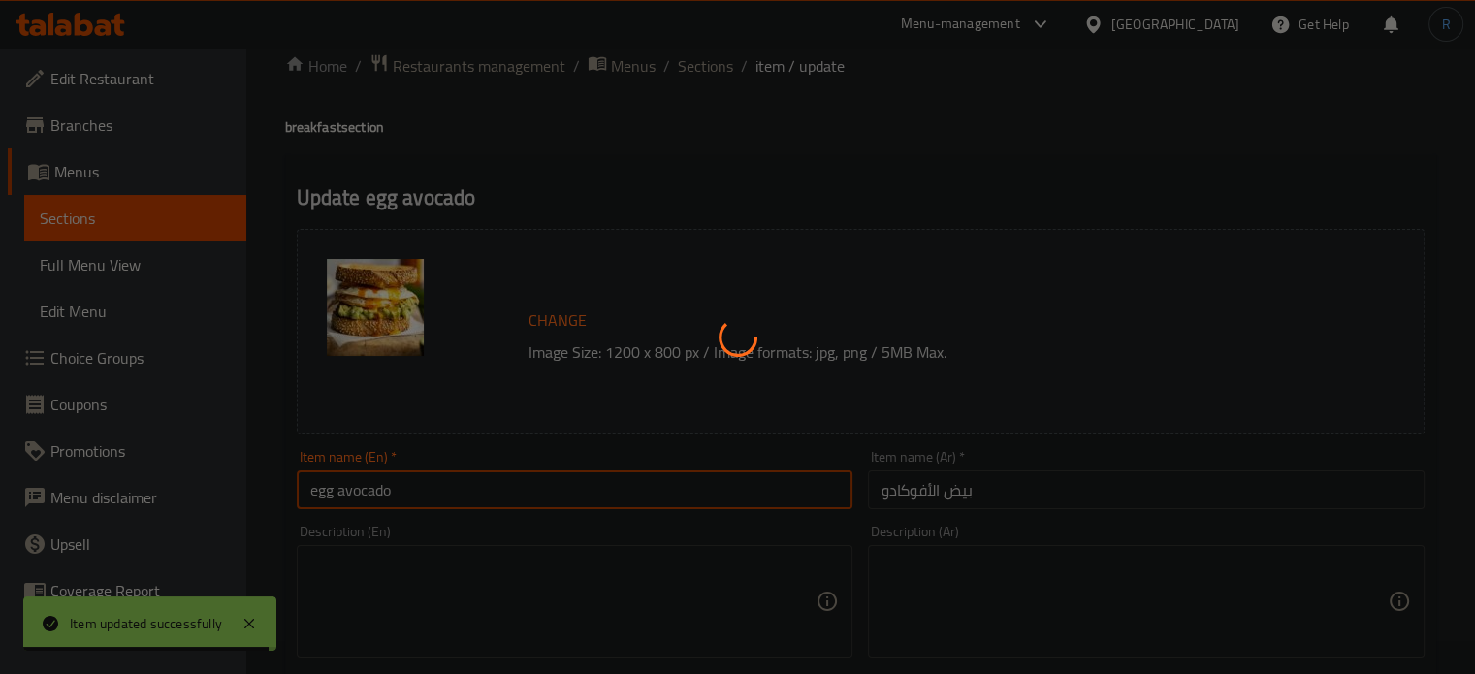
scroll to position [0, 0]
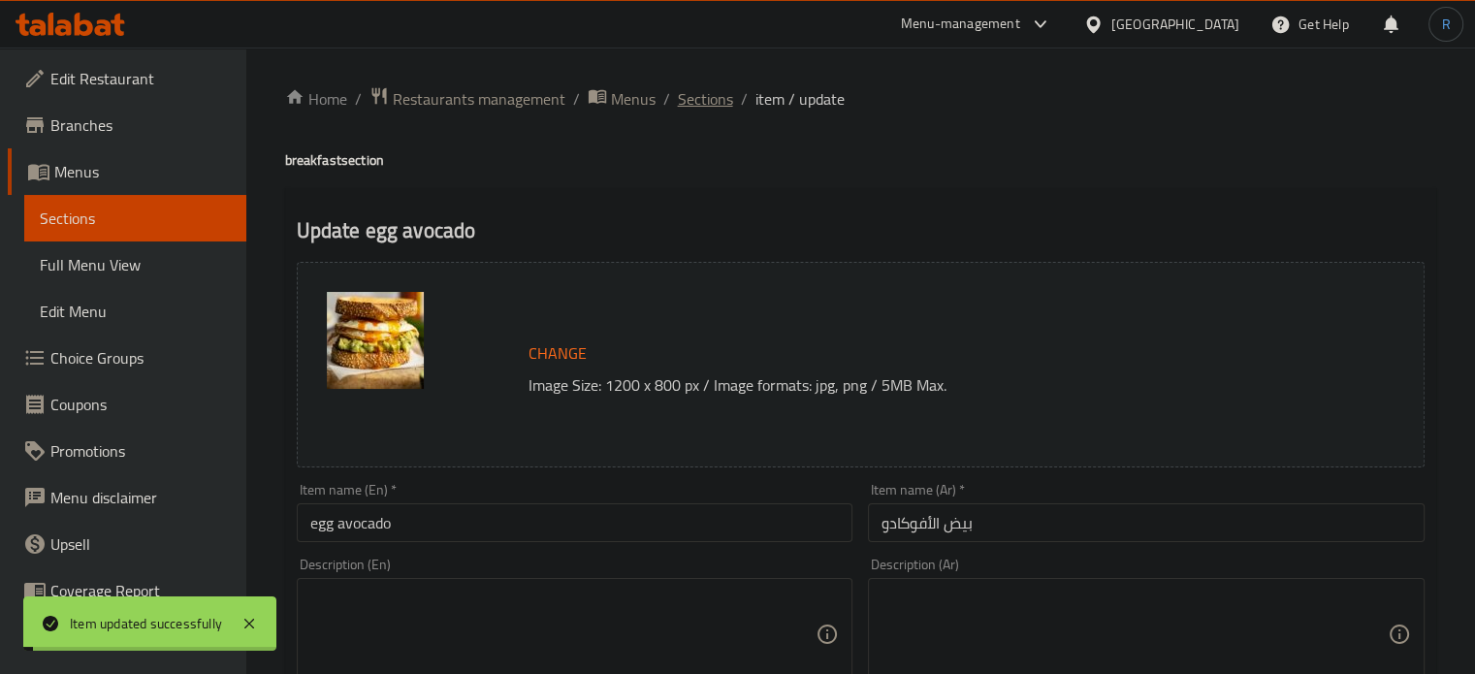
click at [697, 91] on span "Sections" at bounding box center [705, 98] width 55 height 23
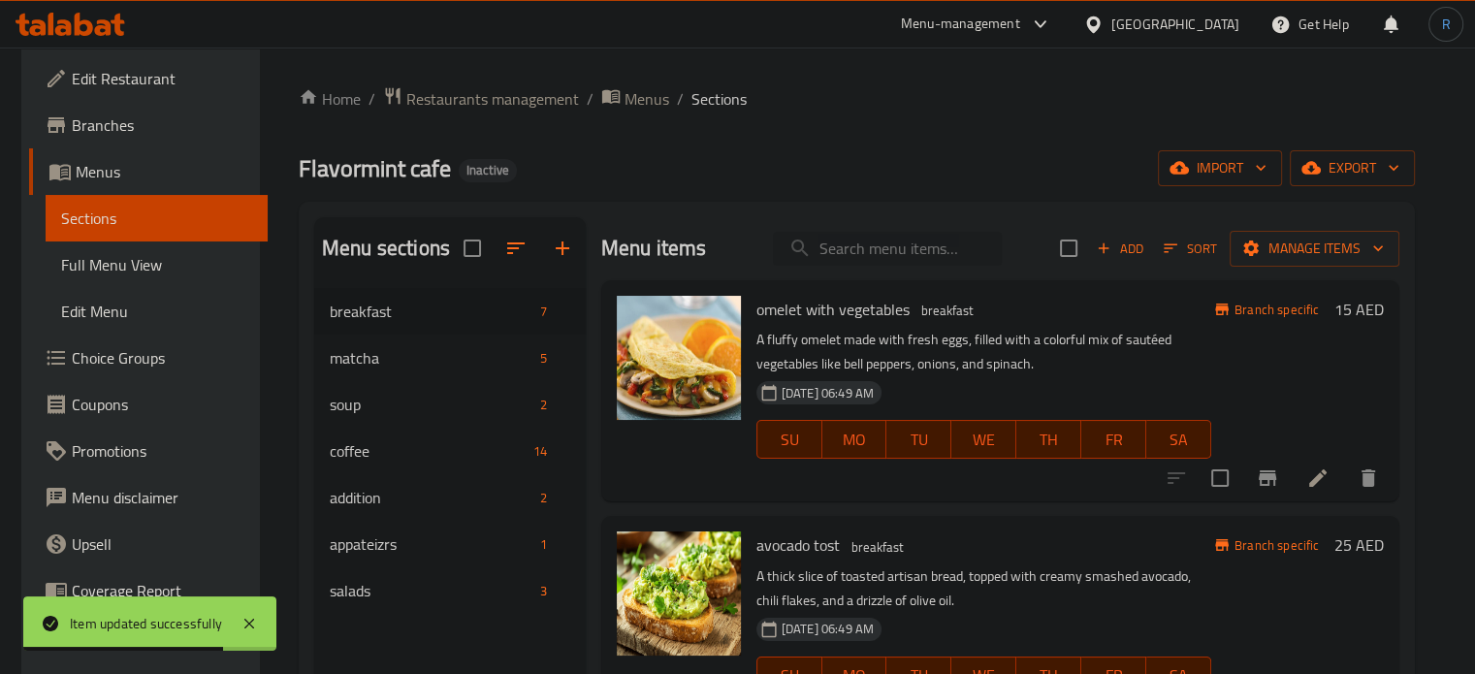
click at [919, 252] on input "search" at bounding box center [887, 249] width 229 height 34
paste input "mushroom sauce fries"
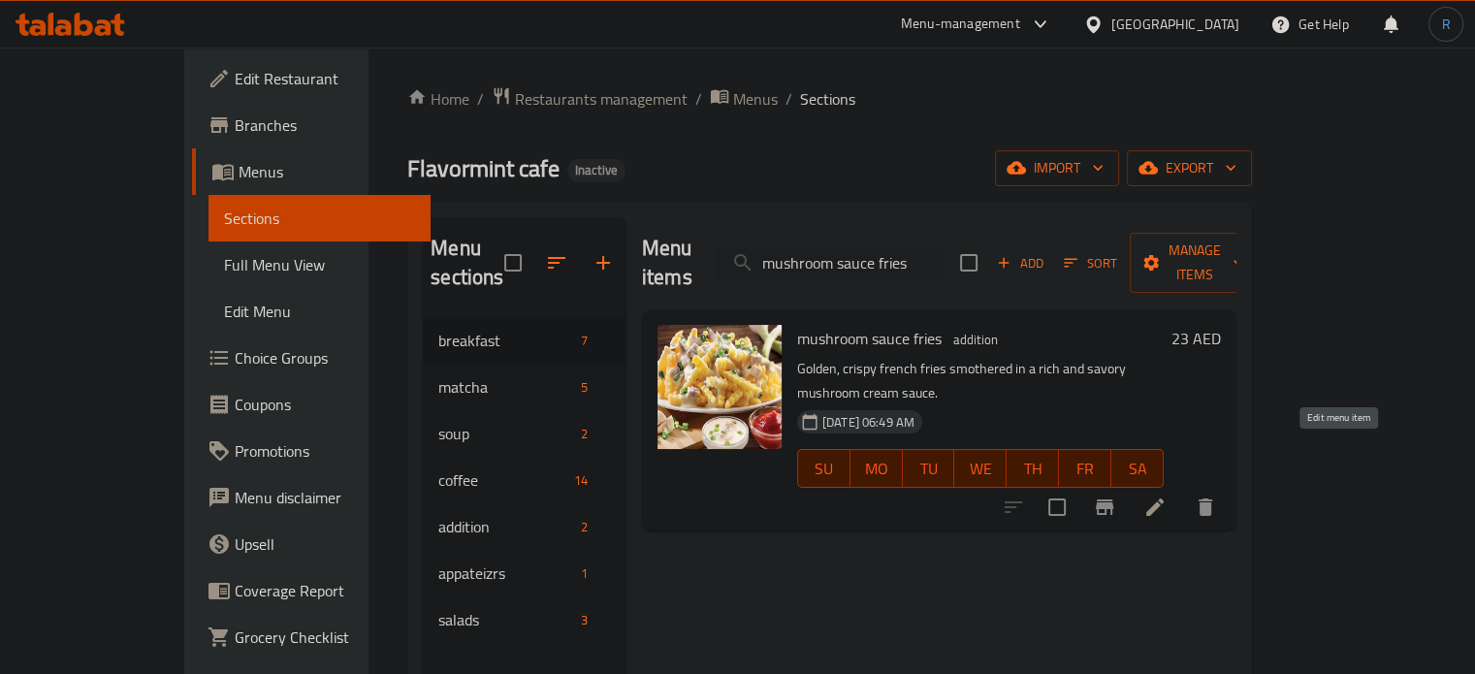
type input "mushroom sauce fries"
click at [1167, 495] on icon at bounding box center [1154, 506] width 23 height 23
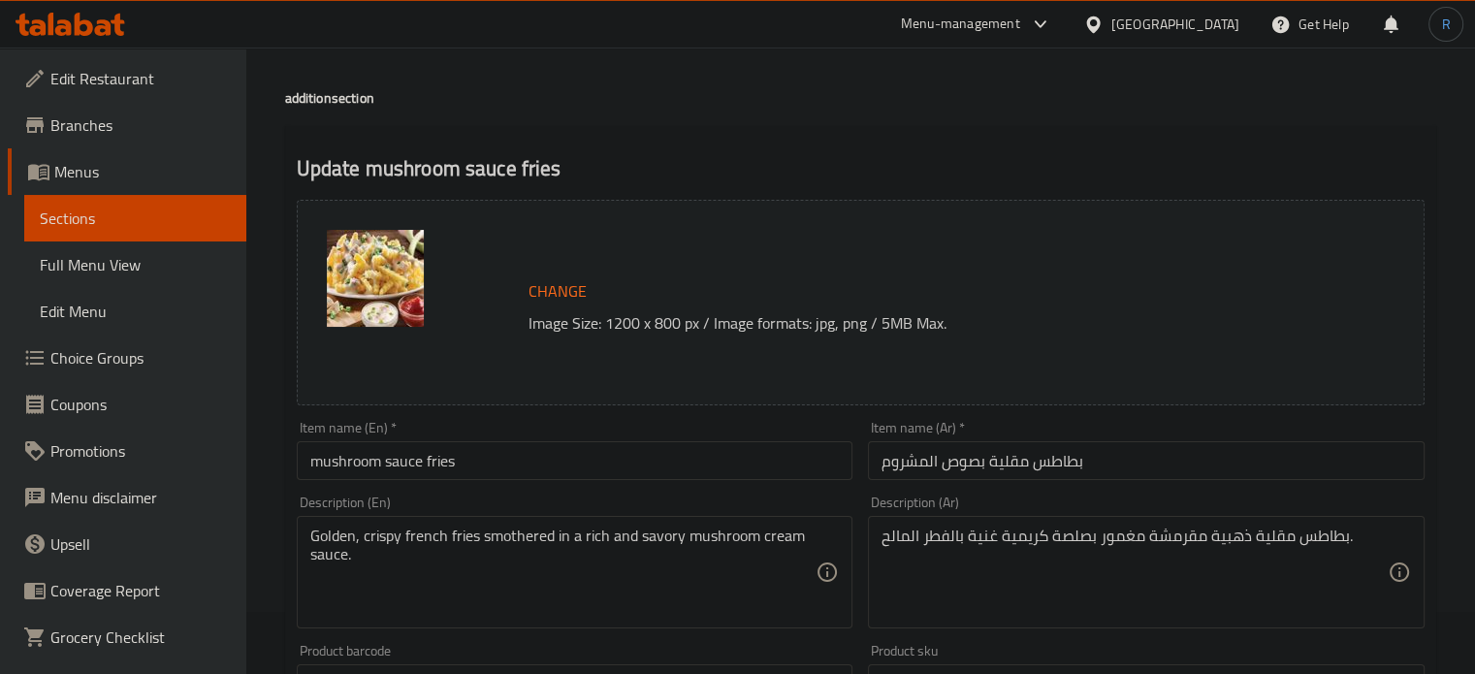
scroll to position [194, 0]
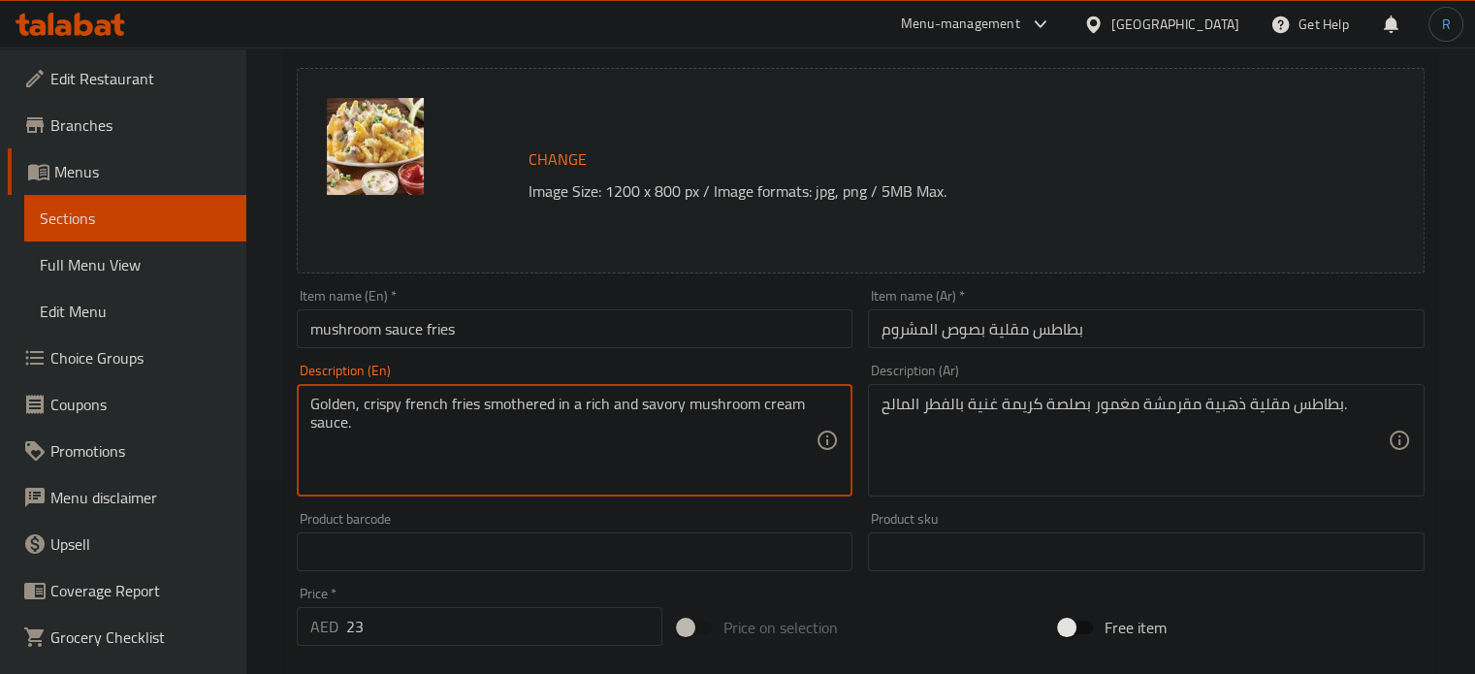
click at [769, 414] on textarea "Golden, crispy french fries smothered in a rich and savory mushroom cream sauce." at bounding box center [563, 441] width 506 height 92
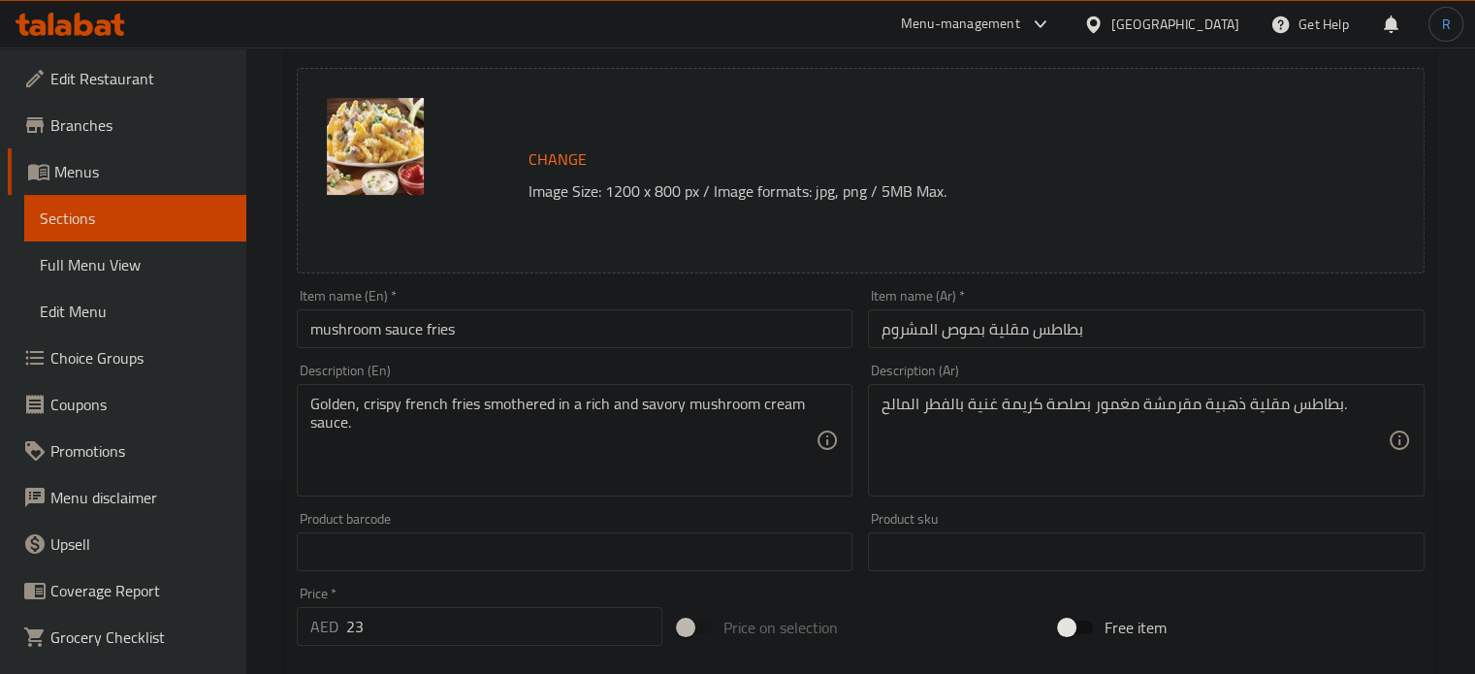
click at [1106, 336] on input "بطاطس مقلية بصوص المشروم" at bounding box center [1146, 328] width 557 height 39
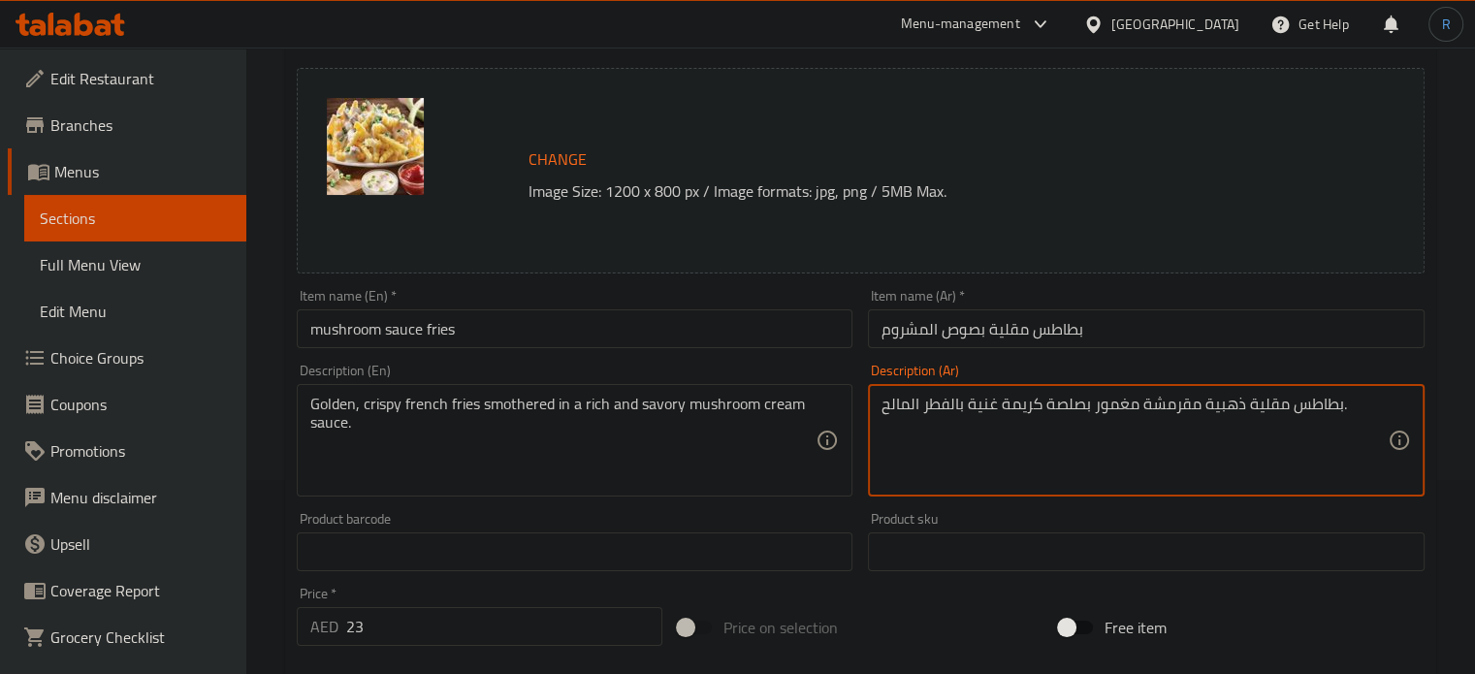
click at [900, 405] on textarea "بطاطس مقلية ذهبية مقرمشة مغمور بصلصة كريمة غنية بالفطر المالح." at bounding box center [1134, 441] width 506 height 92
click at [920, 408] on textarea "بطاطس مقلية ذهبية مقرمشة مغمور بصلصة كريمة غنية بالفطر ." at bounding box center [1134, 441] width 506 height 92
paste textarea "لمالح"
type textarea "بطاطس مقلية ذهبية مقرمشة مغمور بصلصة كريمة غنية و المالحة بالفطر ."
click at [818, 336] on input "mushroom sauce fries" at bounding box center [575, 328] width 557 height 39
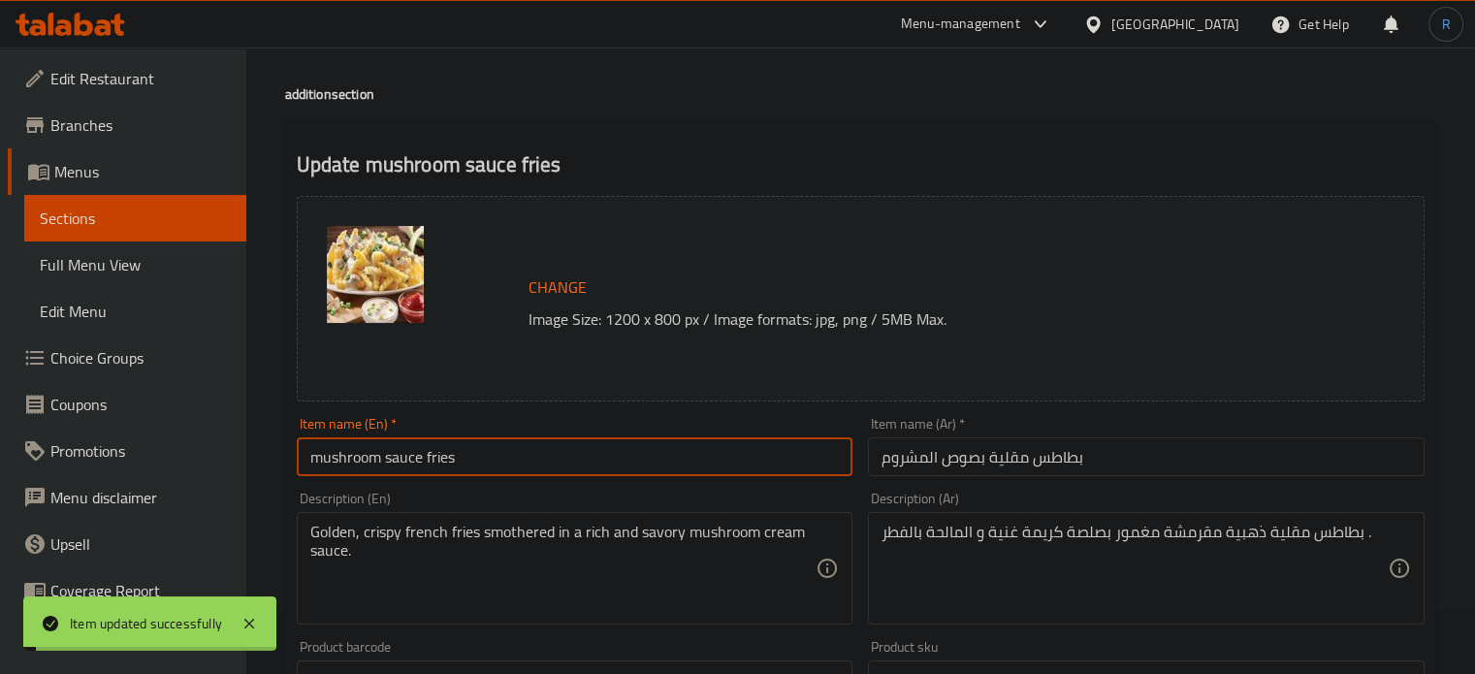
scroll to position [0, 0]
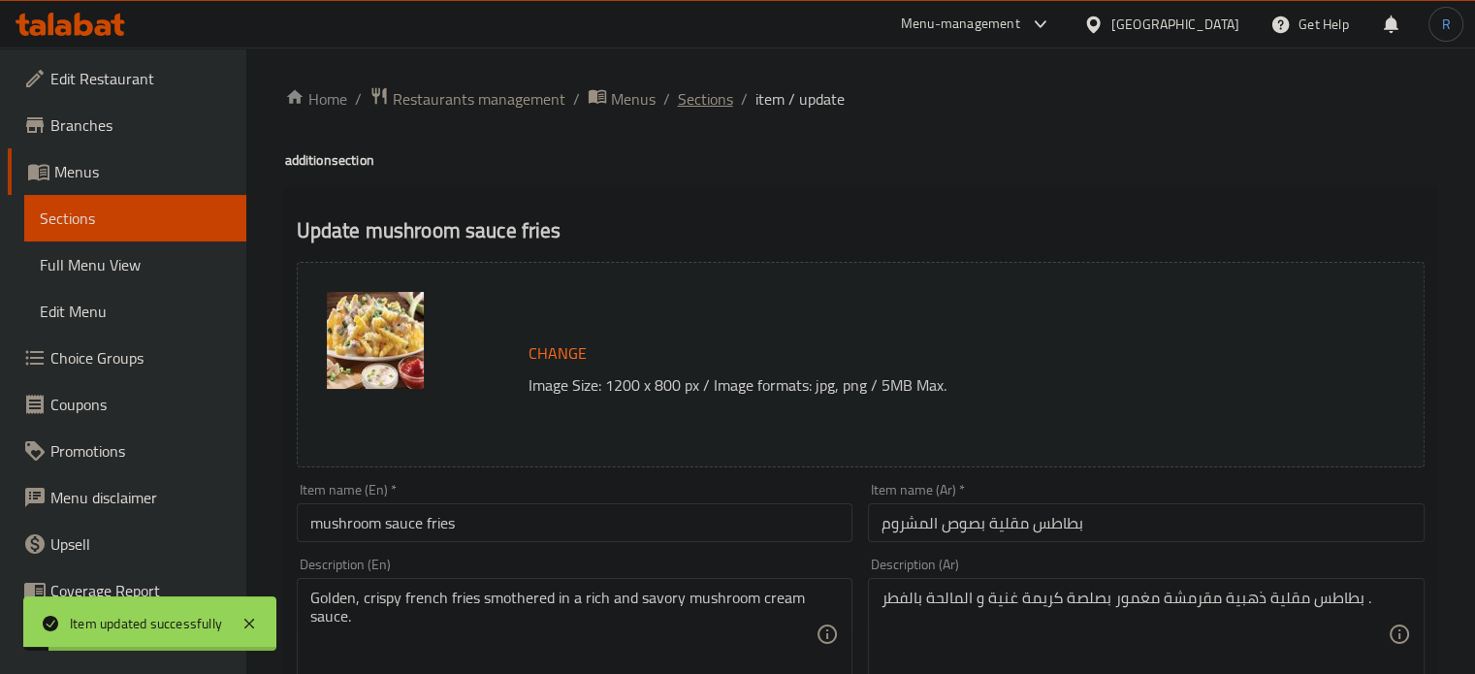
click at [714, 103] on span "Sections" at bounding box center [705, 98] width 55 height 23
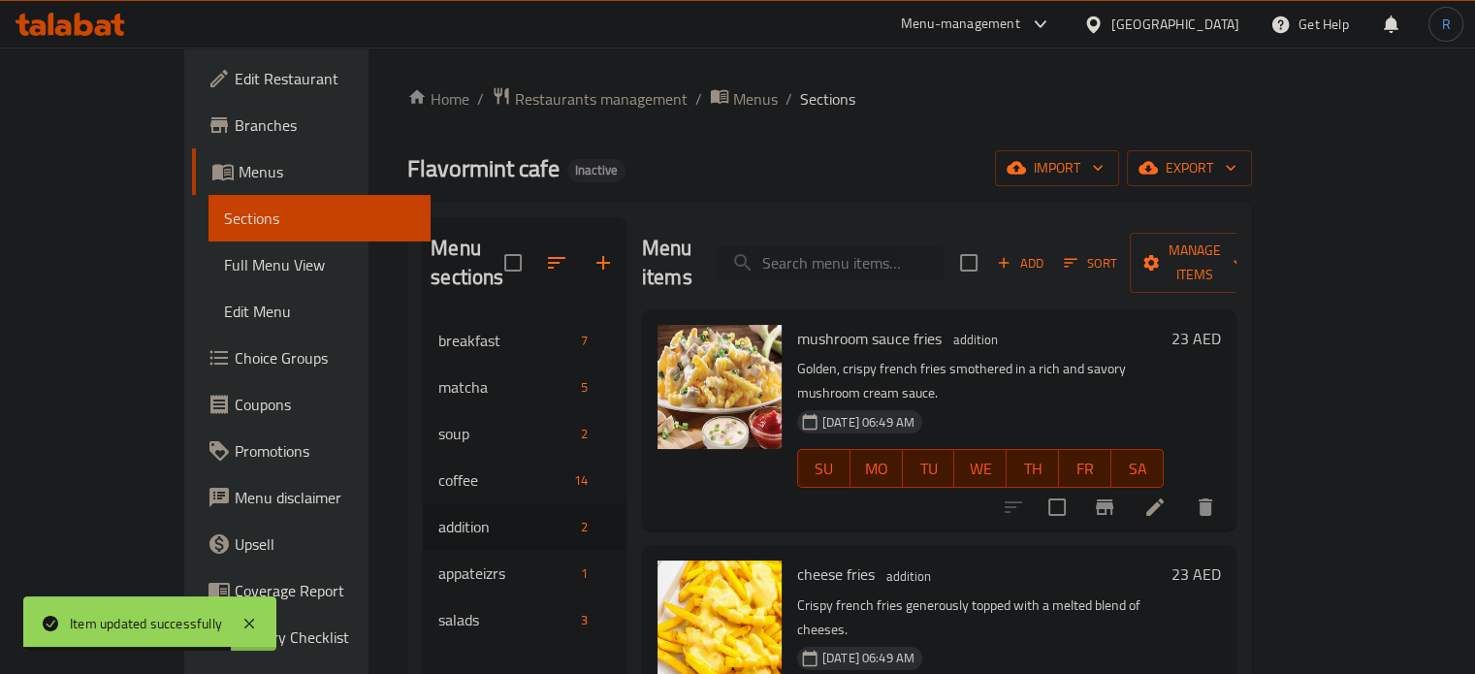
click at [874, 253] on input "search" at bounding box center [830, 263] width 229 height 34
paste input "broccoli soup"
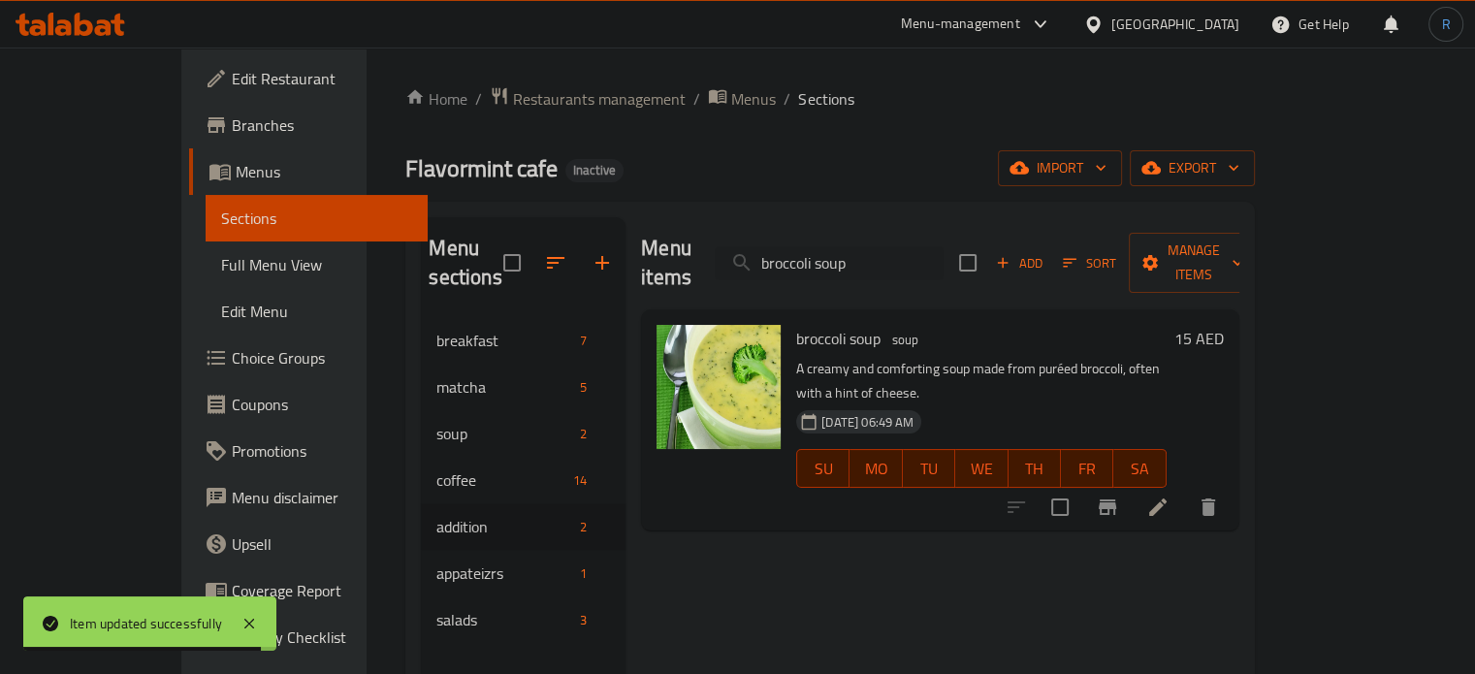
type input "broccoli soup"
click at [1167, 498] on icon at bounding box center [1157, 506] width 17 height 17
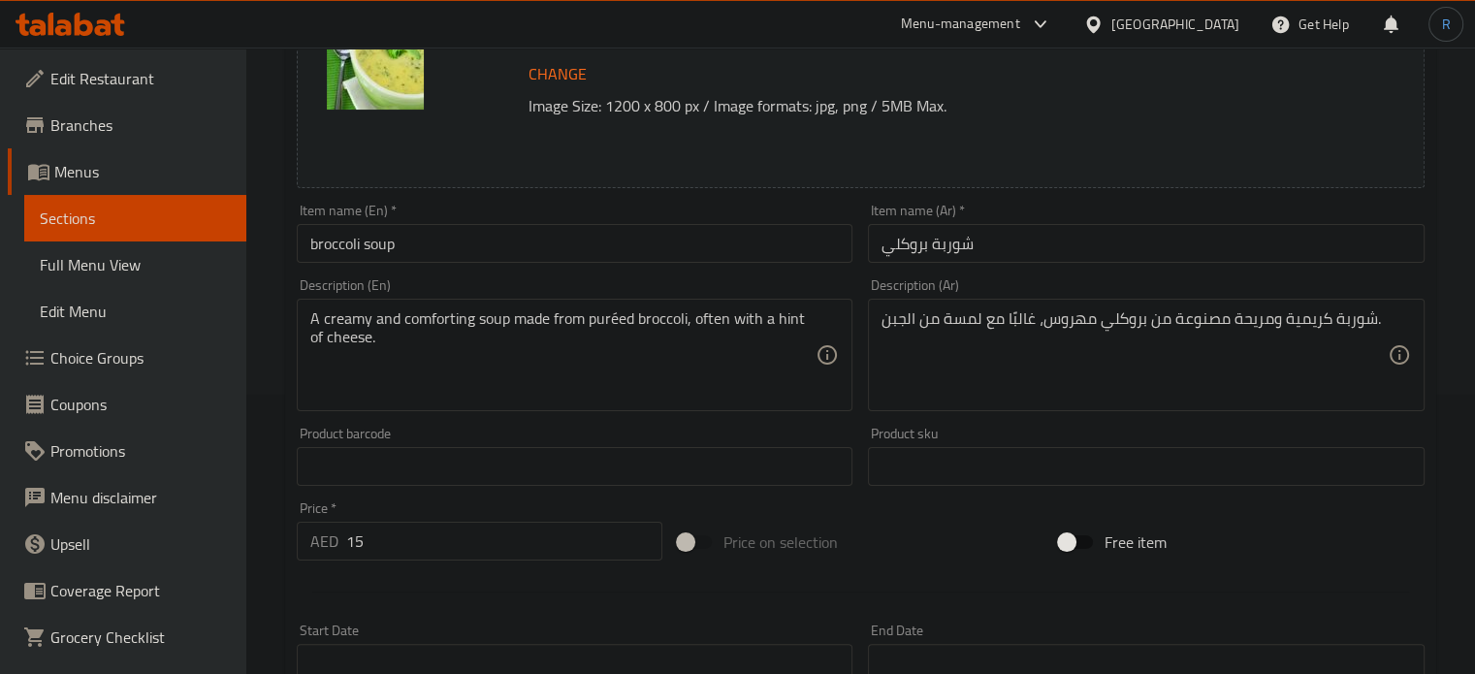
scroll to position [291, 0]
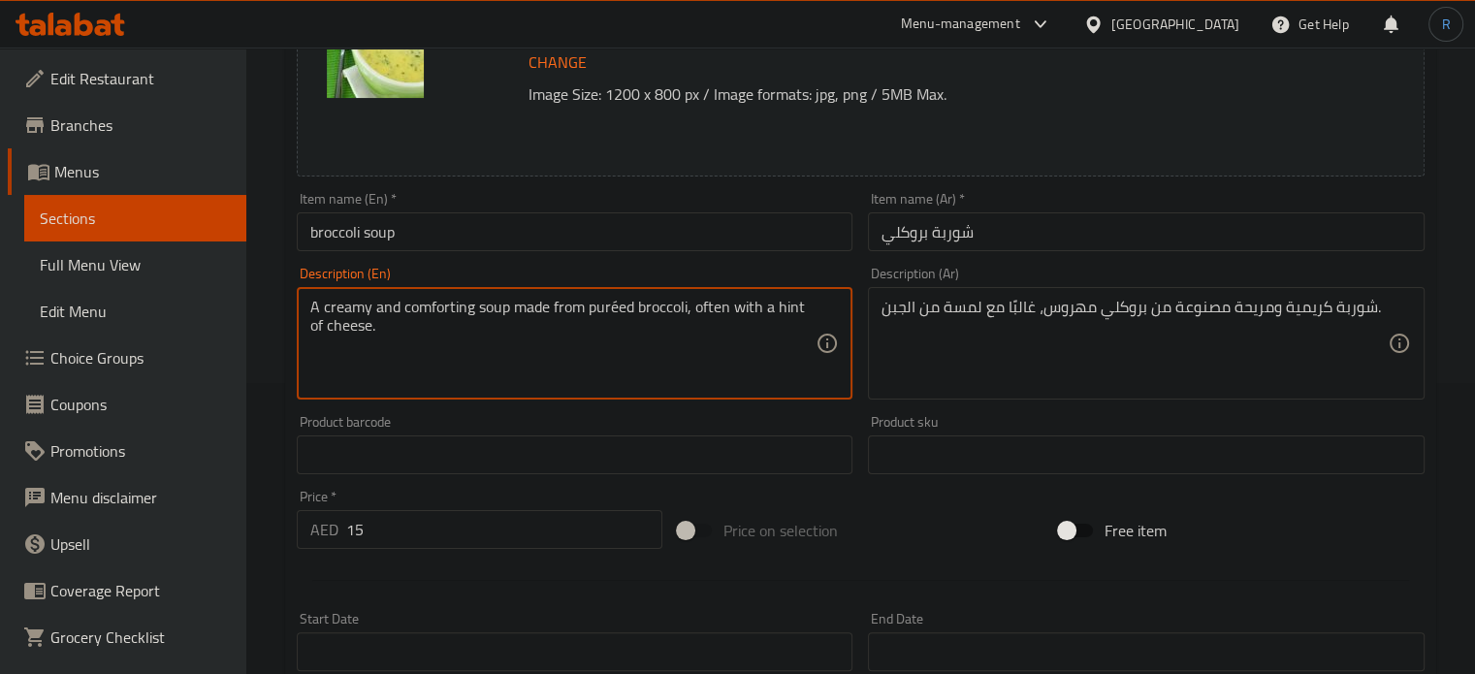
click at [578, 319] on textarea "A creamy and comforting soup made from puréed broccoli, often with a hint of ch…" at bounding box center [563, 344] width 506 height 92
paste textarea ""Onion, Celery, Garlic, Vegetable broth, Heavy cream, Salt and Pepper ""
click at [313, 301] on textarea ""Onion, Celery, Garlic, Vegetable broth, Heavy cream, Salt and Pepper" at bounding box center [563, 344] width 506 height 92
type textarea "Onion, Celery, Garlic, Vegetable broth, Heavy cream, Salt and Pepper"
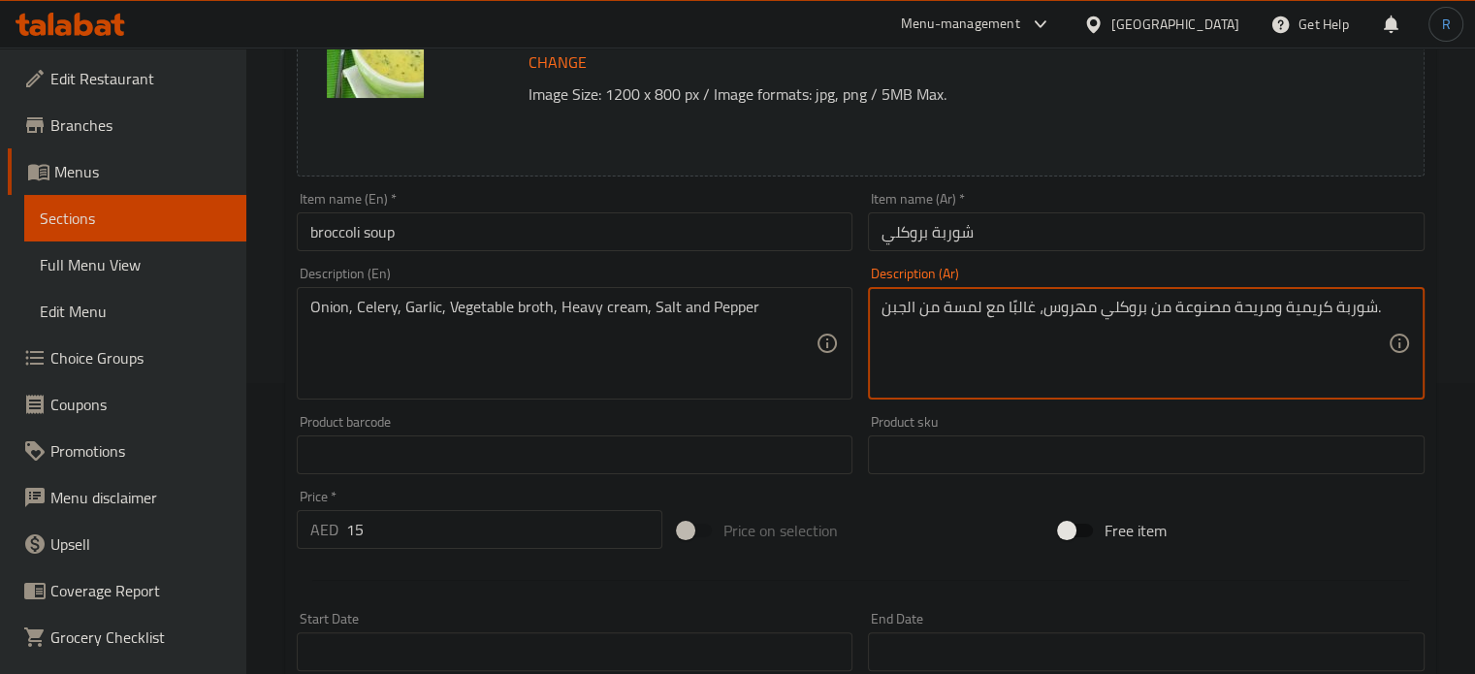
click at [964, 309] on textarea "شوربة كريمية ومريحة مصنوعة من بروكلي مهروس، غالبًا مع لمسة من الجبن." at bounding box center [1134, 344] width 506 height 92
paste textarea ""بصل، كرفس، ثوم، مرق خضار، كريمة ثقيلة، ملح وفلفل ""
click at [908, 334] on textarea ""بصل، كرفس، ثوم، مرق خضار، كريمة ثقيلة، ملح وفلفل "" at bounding box center [1134, 344] width 506 height 92
click at [1382, 309] on textarea ""بصل، كرفس، ثوم، مرق خضار، كريمة ثقيلة، ملح وفلفل" at bounding box center [1134, 344] width 506 height 92
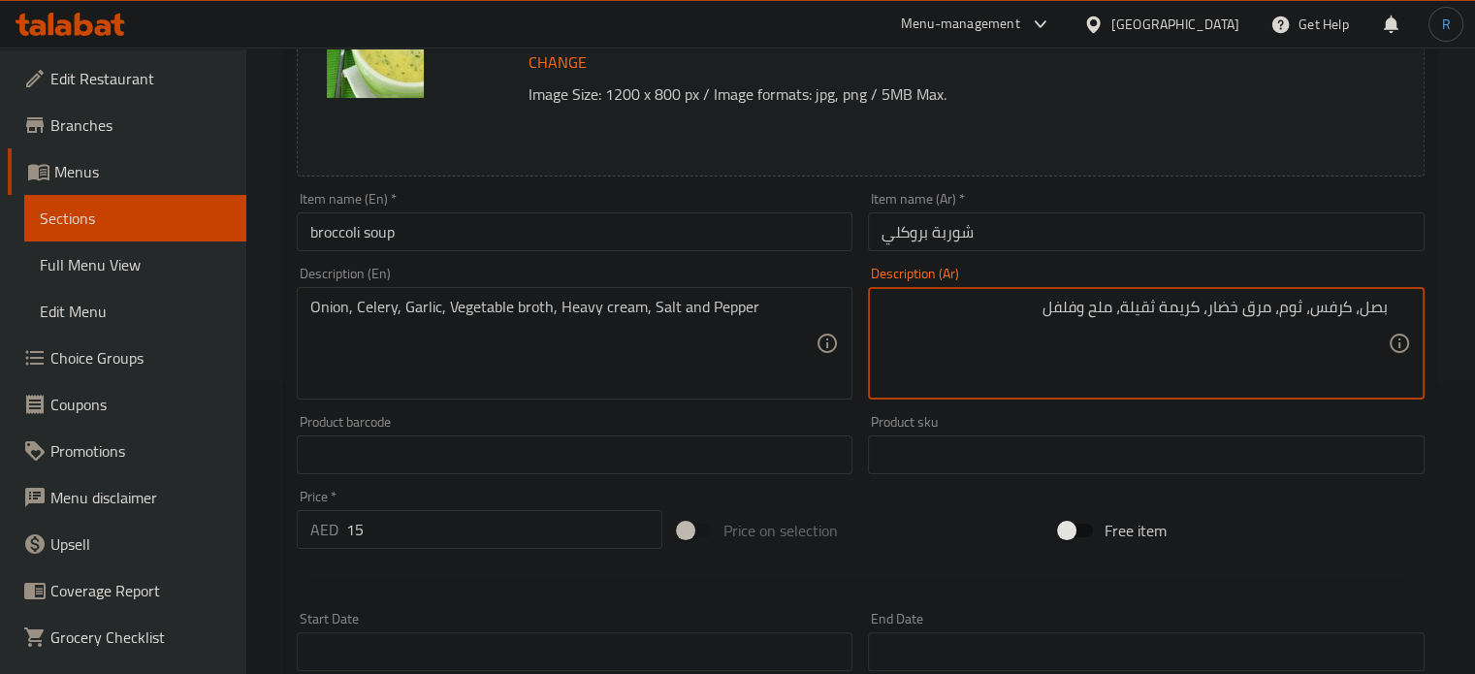
type textarea "بصل، كرفس، ثوم، مرق خضار، كريمة ثقيلة، ملح وفلفل"
click at [780, 240] on input "broccoli soup" at bounding box center [575, 231] width 557 height 39
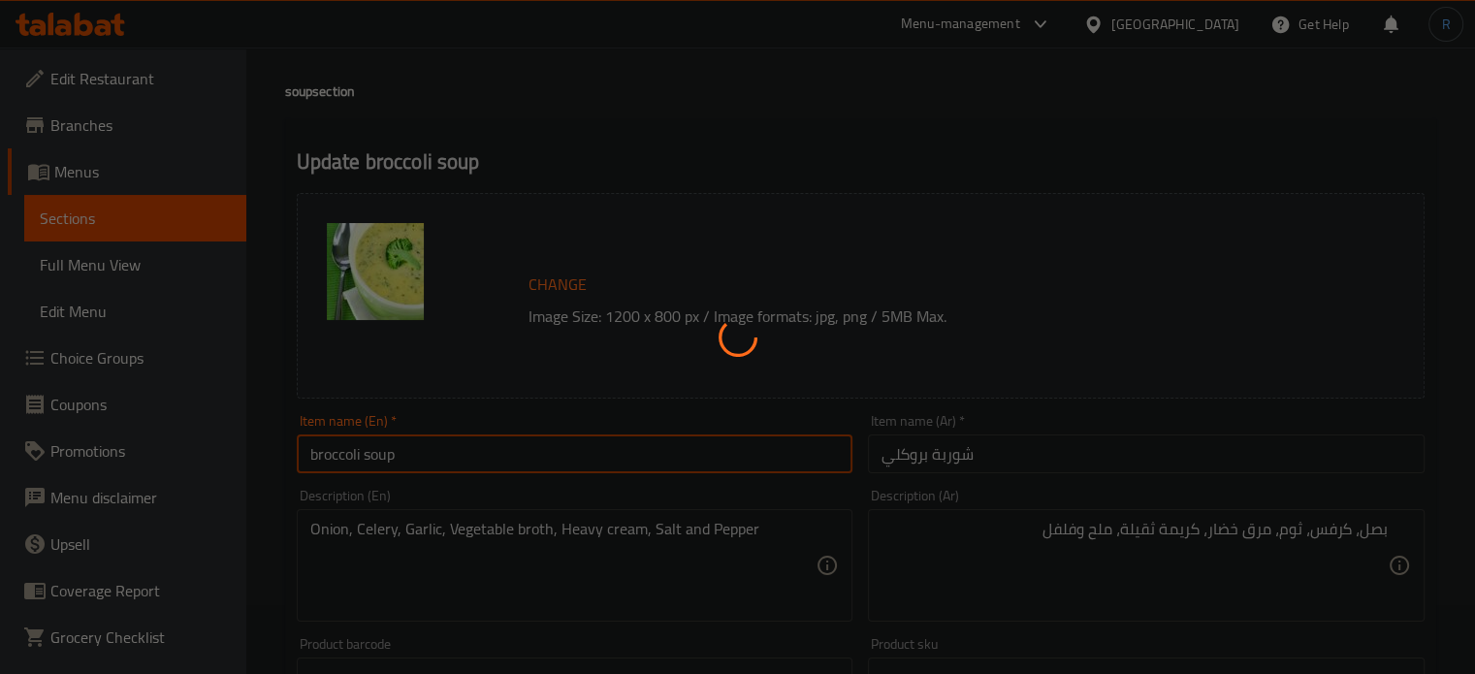
scroll to position [0, 0]
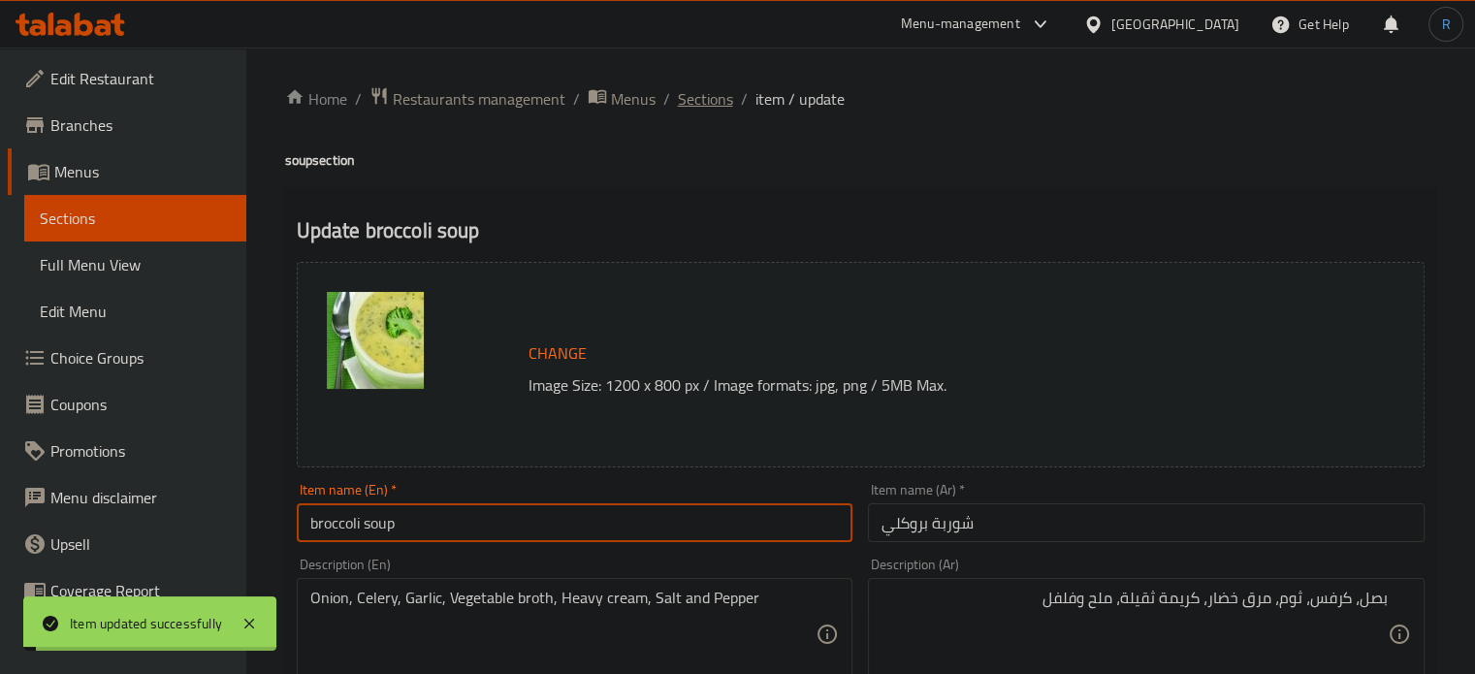
click at [716, 98] on span "Sections" at bounding box center [705, 98] width 55 height 23
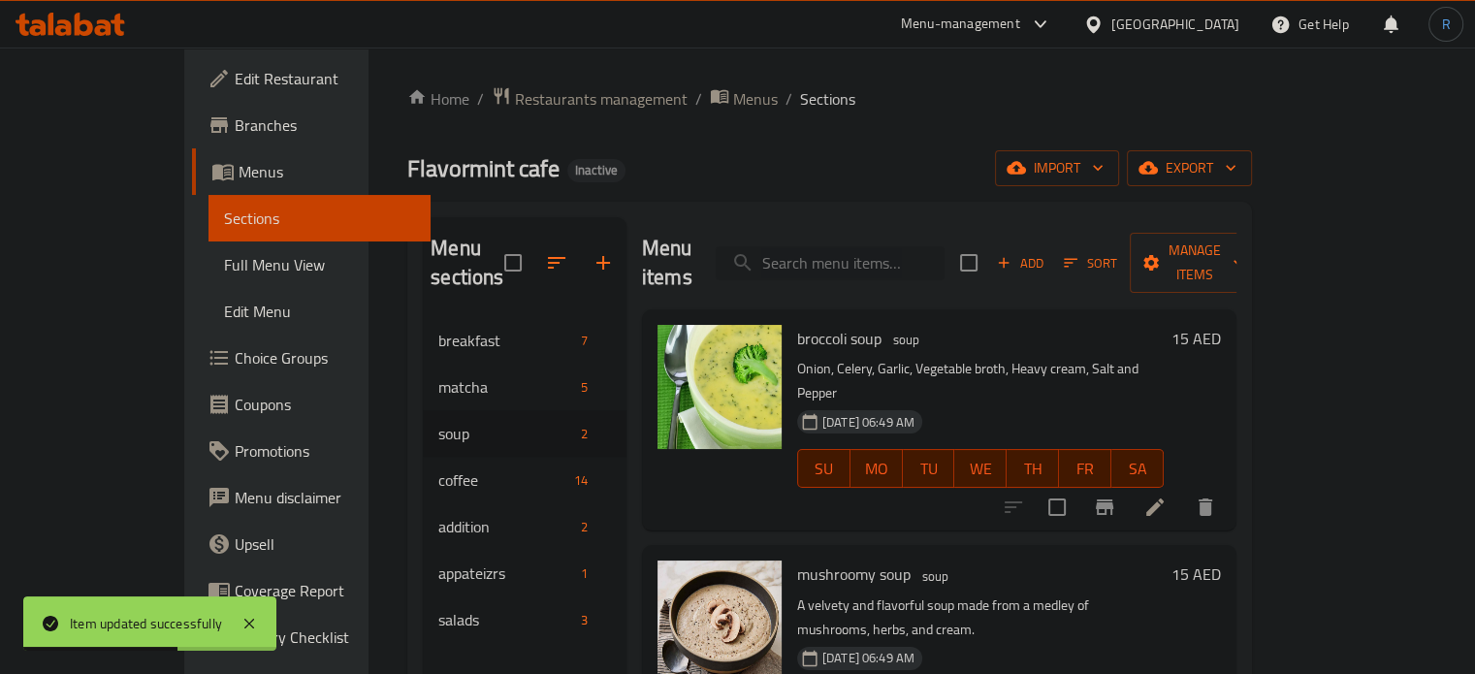
click at [917, 246] on input "search" at bounding box center [830, 263] width 229 height 34
paste input "mushroomy soup"
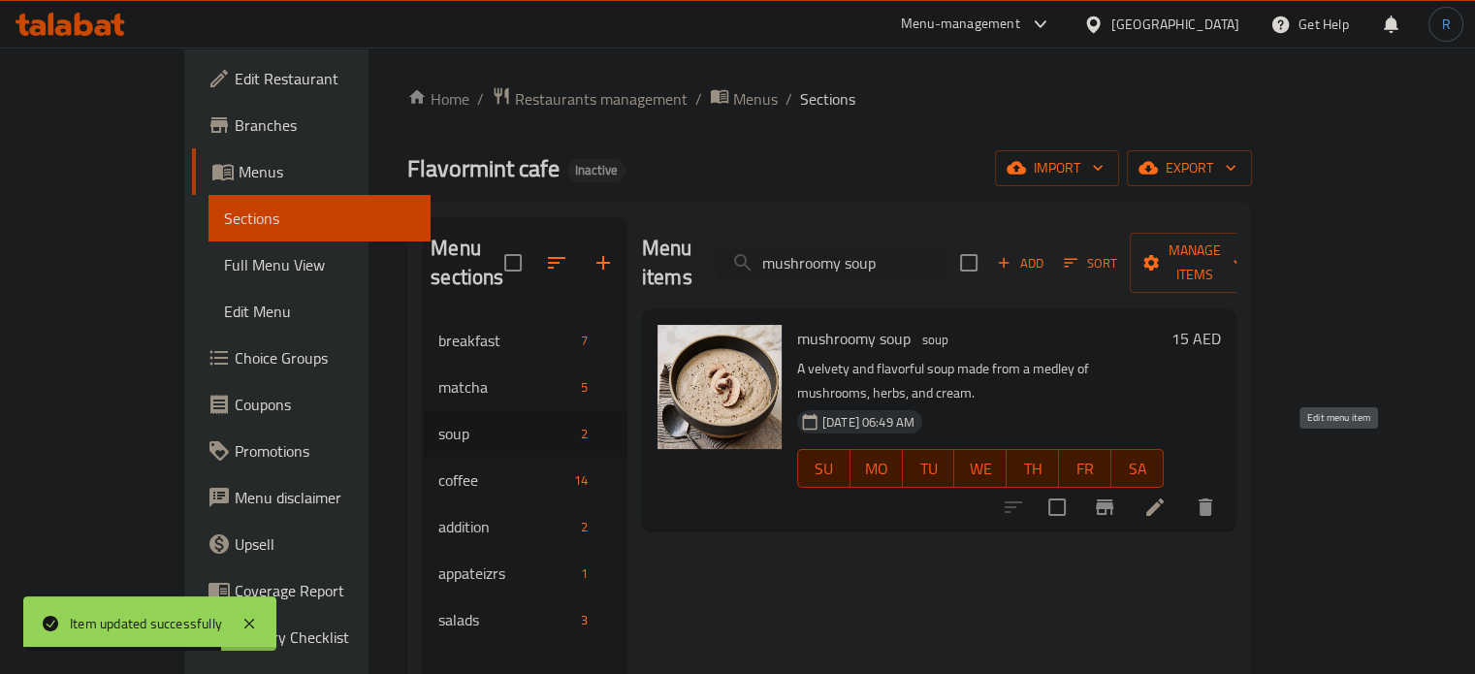
type input "mushroomy soup"
click at [1167, 495] on icon at bounding box center [1154, 506] width 23 height 23
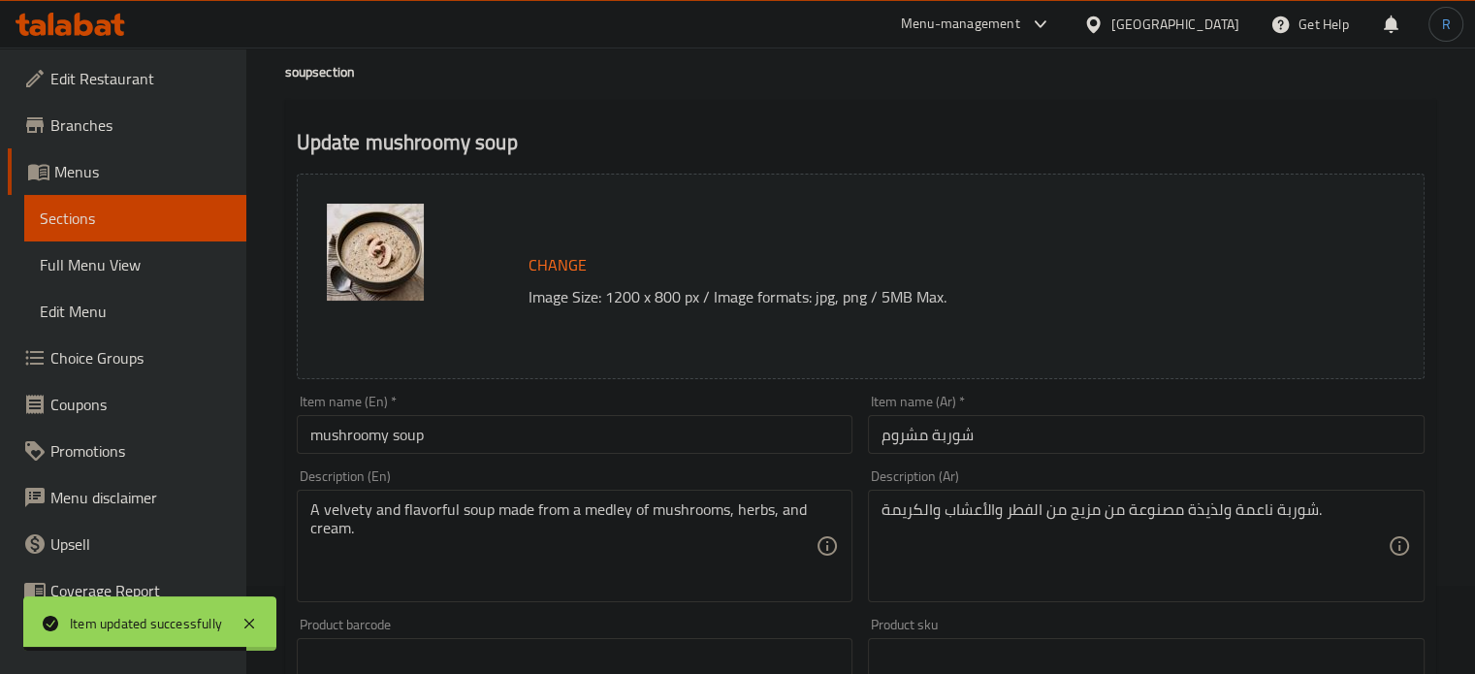
scroll to position [194, 0]
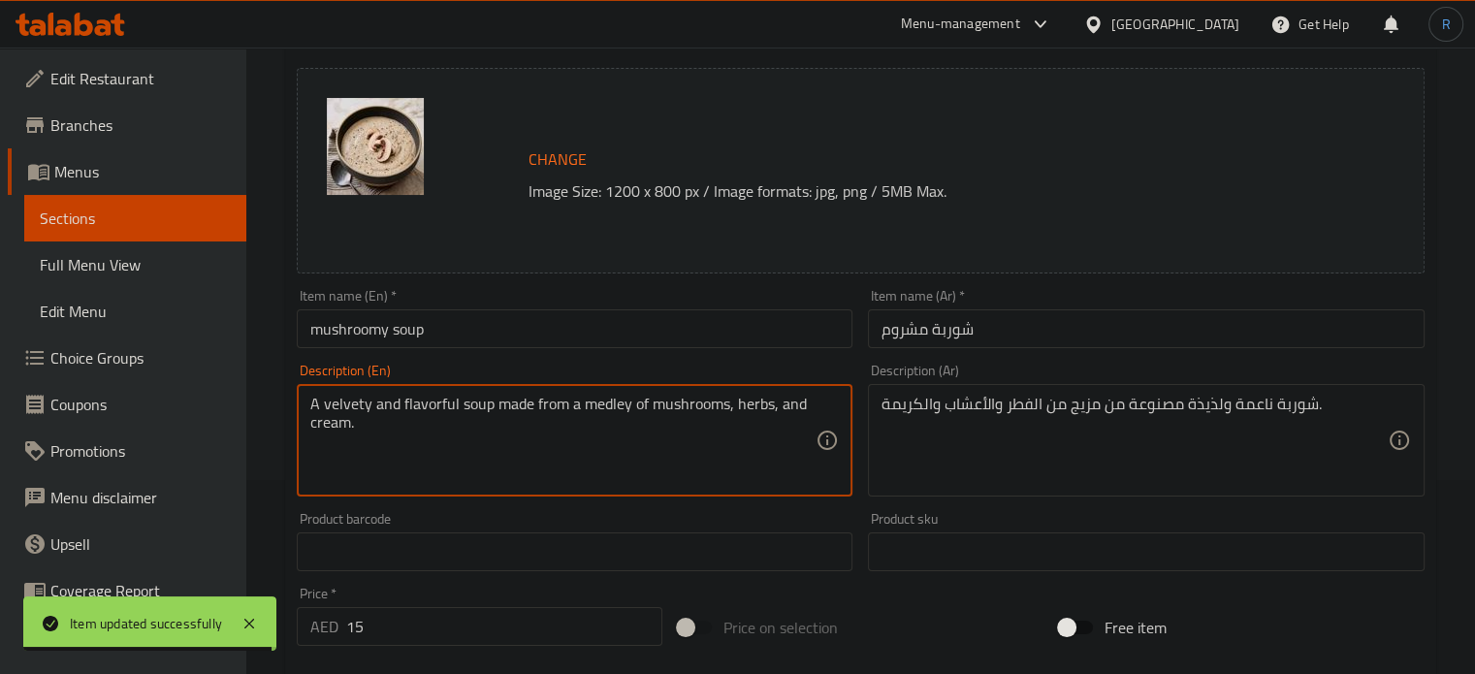
click at [427, 405] on textarea "A velvety and flavorful soup made from a medley of mushrooms, herbs, and cream." at bounding box center [563, 441] width 506 height 92
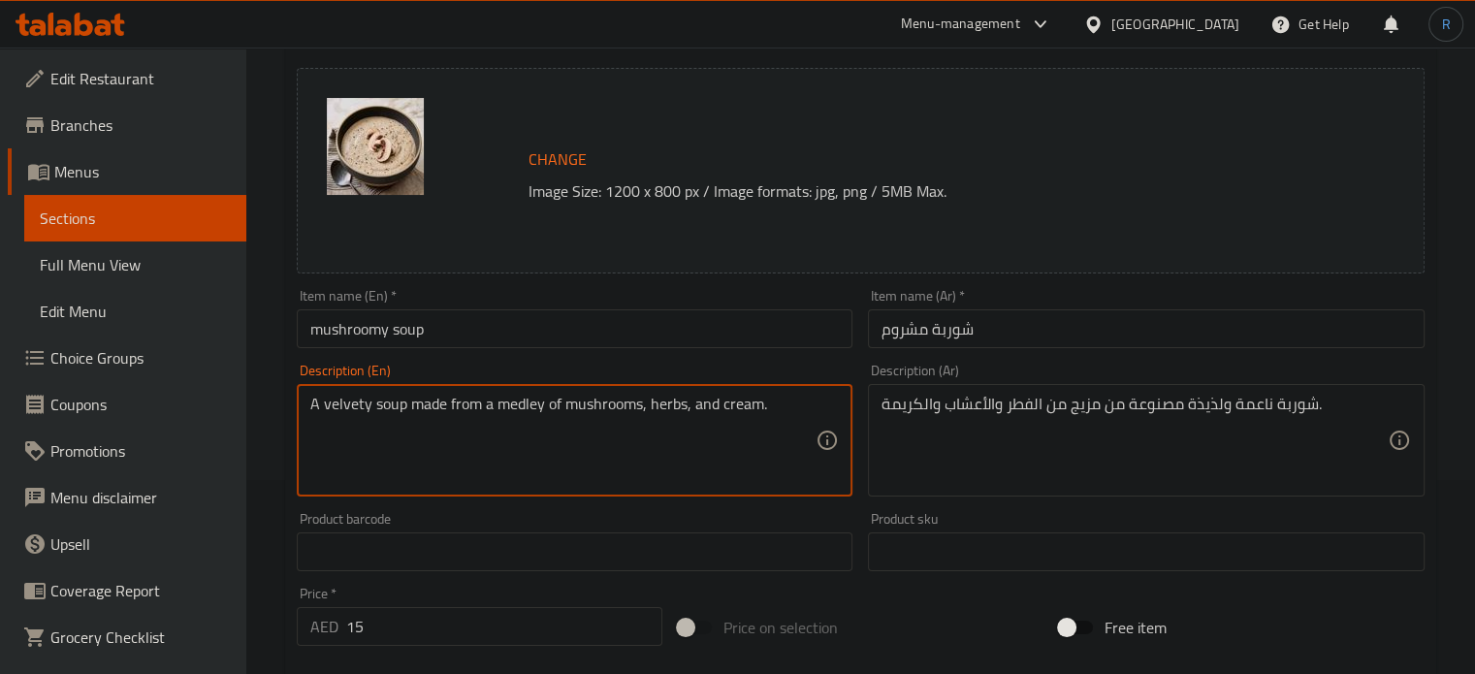
type textarea "A velvety soup made from a medley of mushrooms, herbs, and cream."
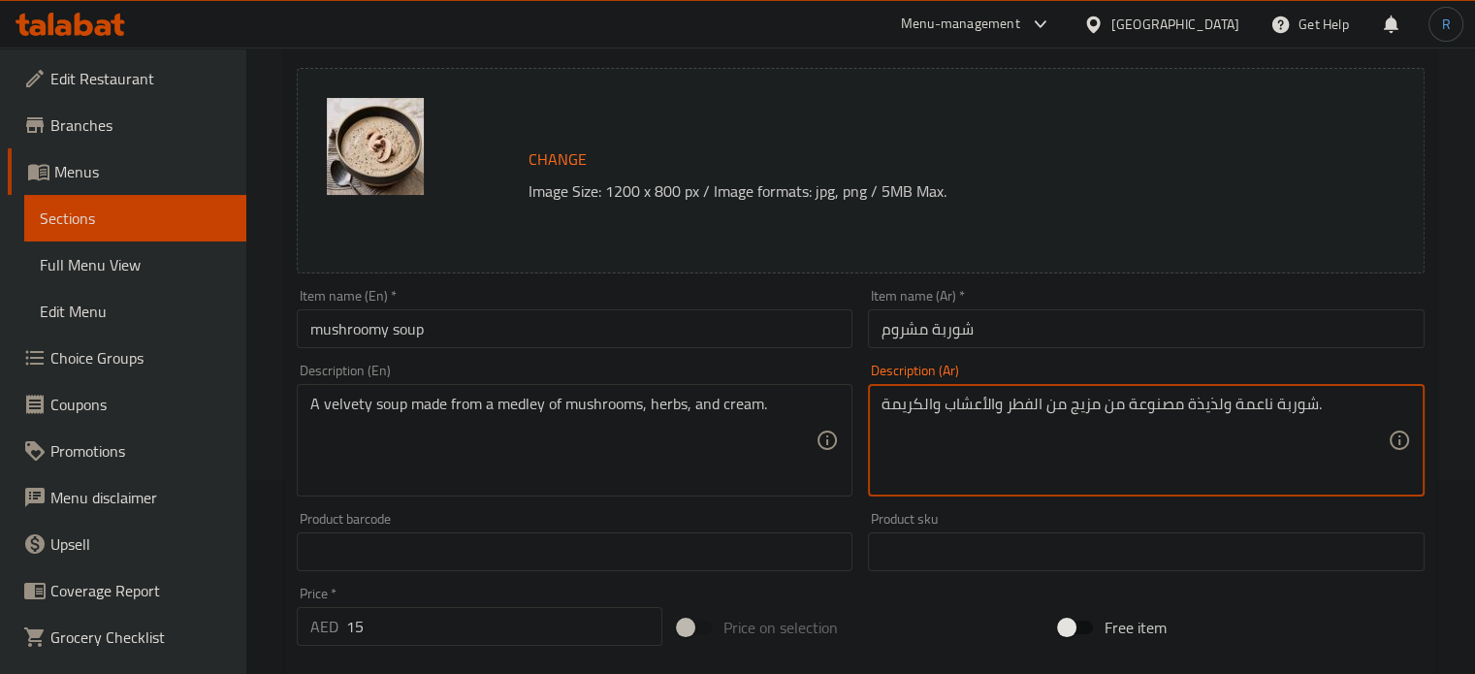
click at [1214, 402] on textarea "شوربة ناعمة ولذيذة مصنوعة من مزيج من الفطر والأعشاب والكريمة." at bounding box center [1134, 441] width 506 height 92
click at [1213, 413] on textarea "شوربة ناعمة مصنوعة من مزيج من الفطر والأعشاب والكريمة." at bounding box center [1134, 441] width 506 height 92
type textarea "شوربة فيلفيتي مصنوعة من مزيج من الفطر والأعشاب والكريمة."
click at [1116, 332] on input "شوربة مشروم" at bounding box center [1146, 328] width 557 height 39
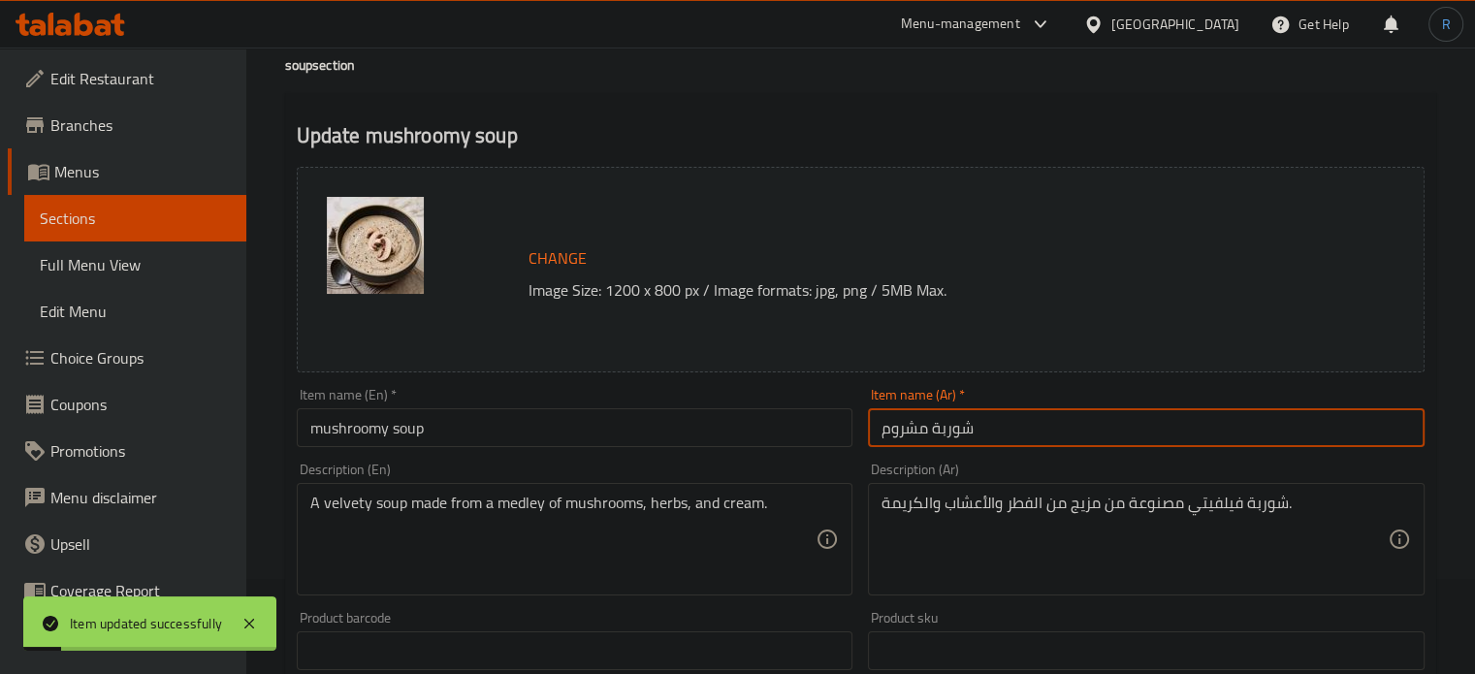
scroll to position [0, 0]
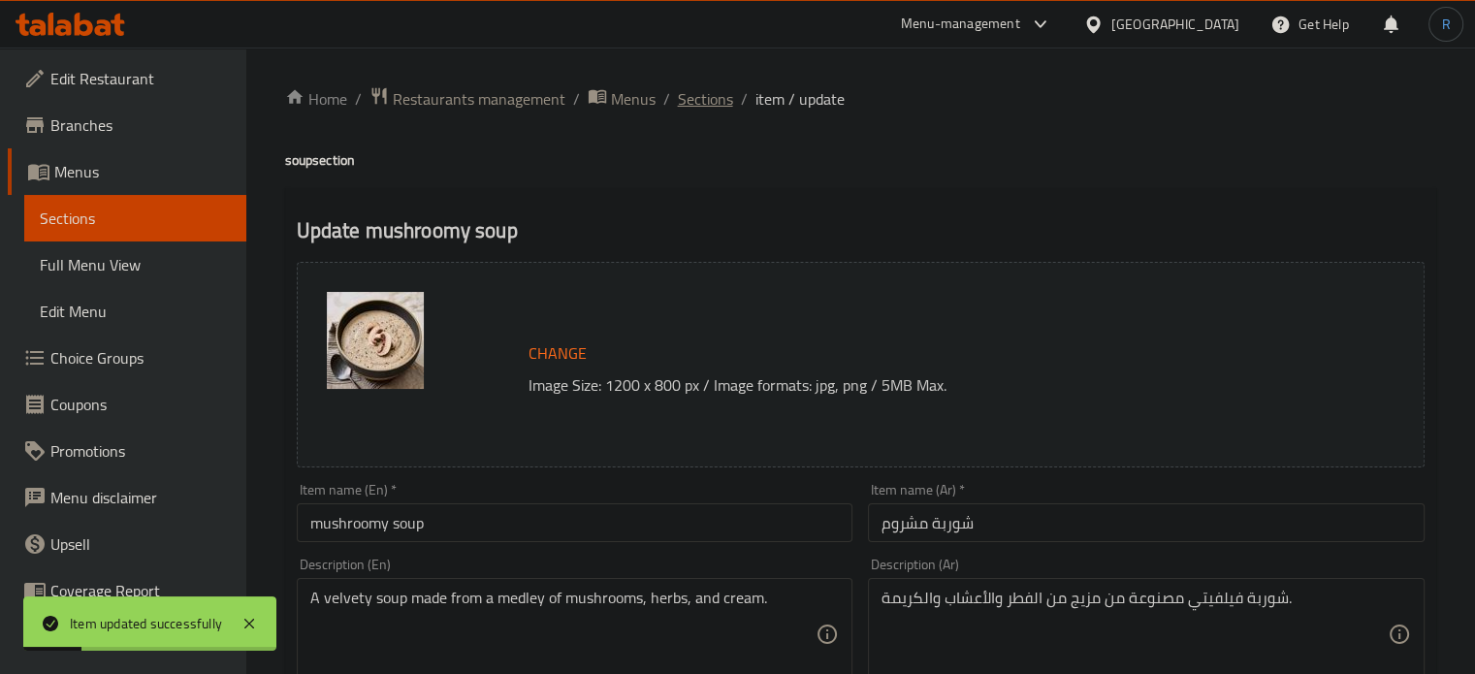
click at [720, 96] on span "Sections" at bounding box center [705, 98] width 55 height 23
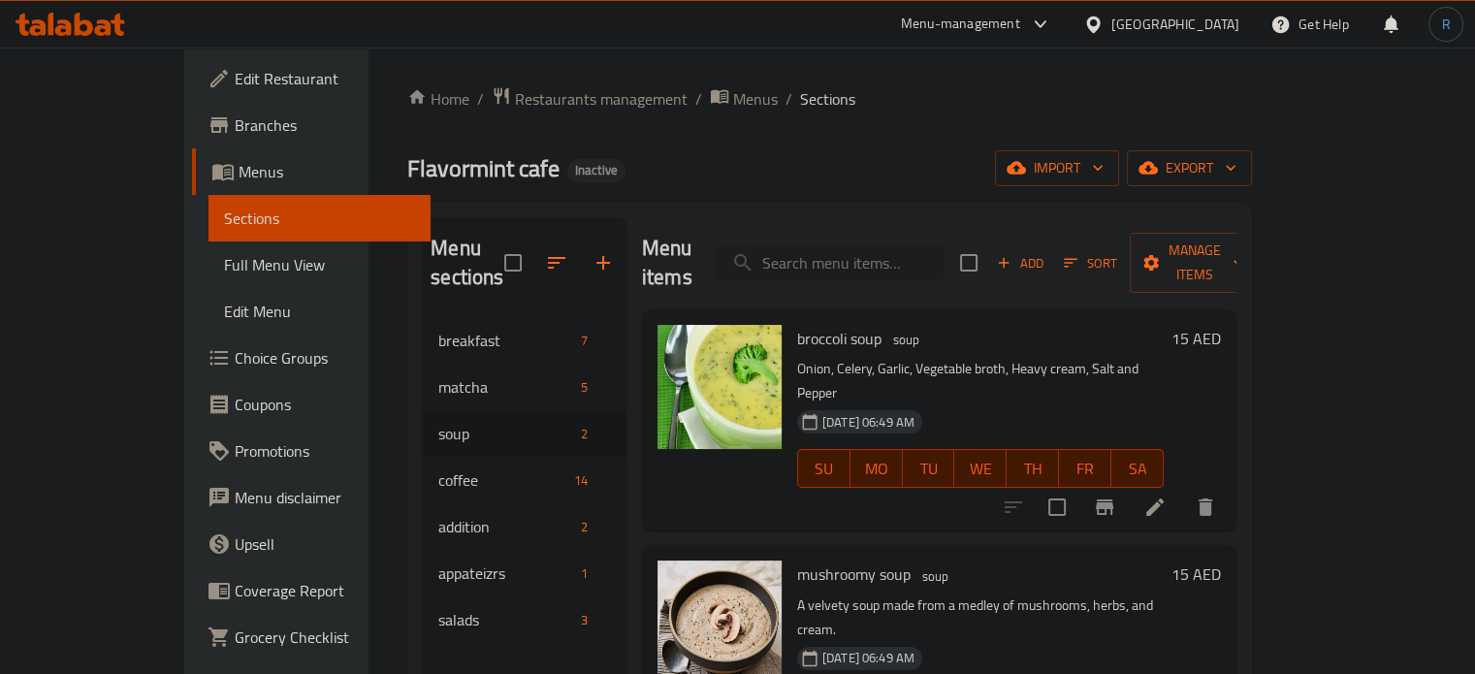
click at [922, 252] on input "search" at bounding box center [830, 263] width 229 height 34
paste input "fruit salad"
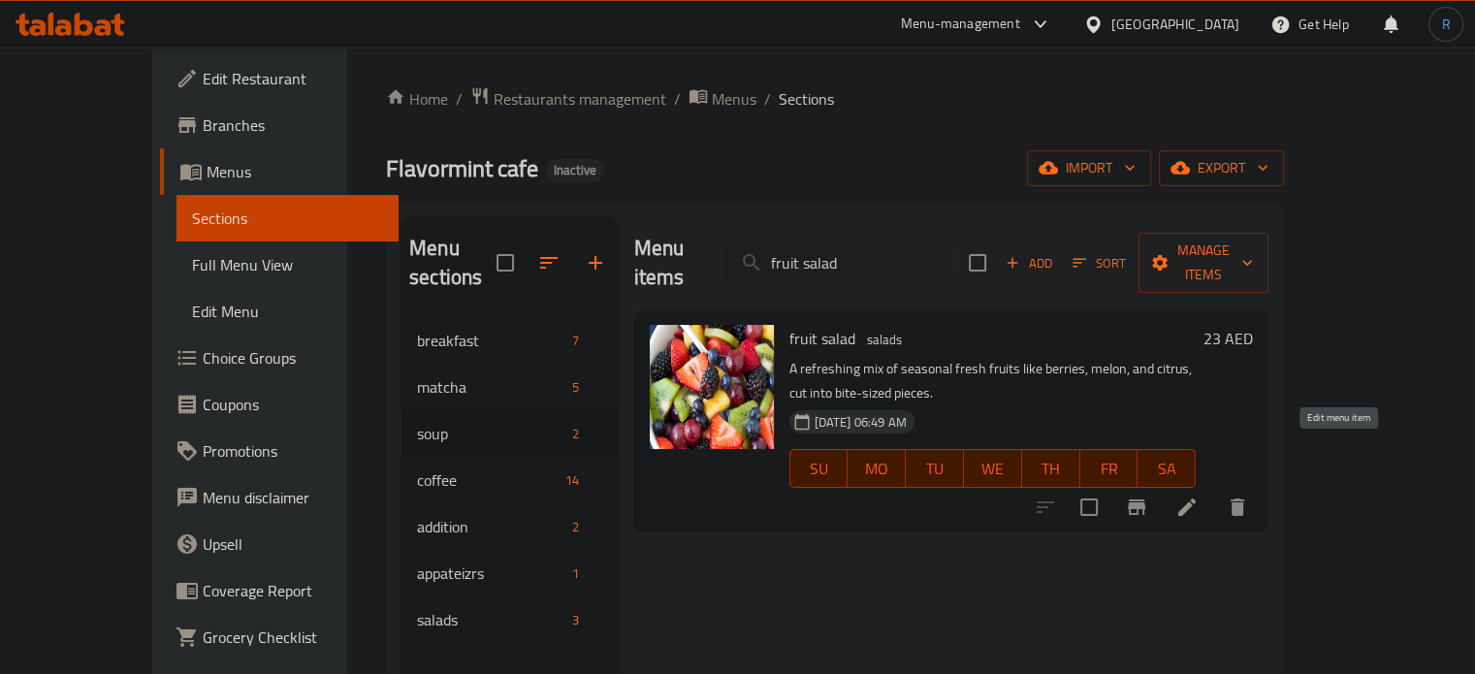
type input "fruit salad"
click at [1199, 495] on icon at bounding box center [1186, 506] width 23 height 23
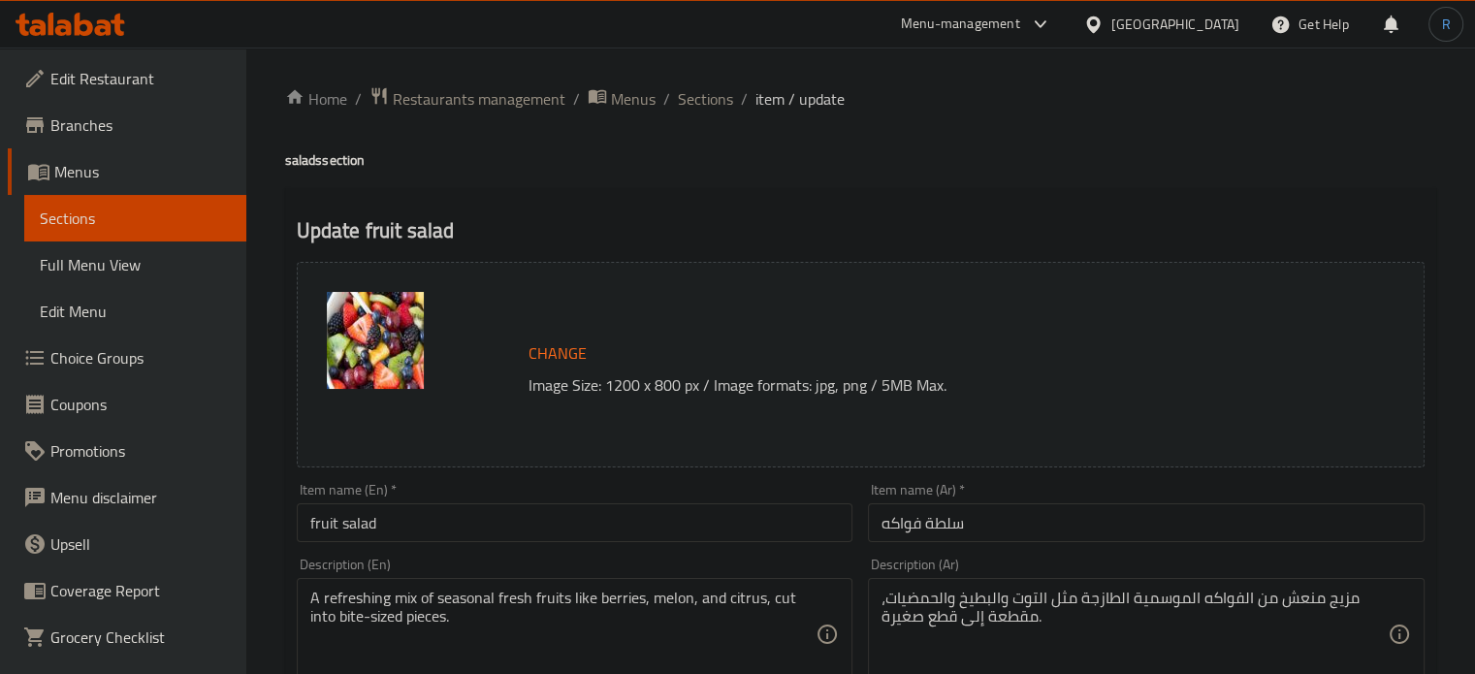
scroll to position [97, 0]
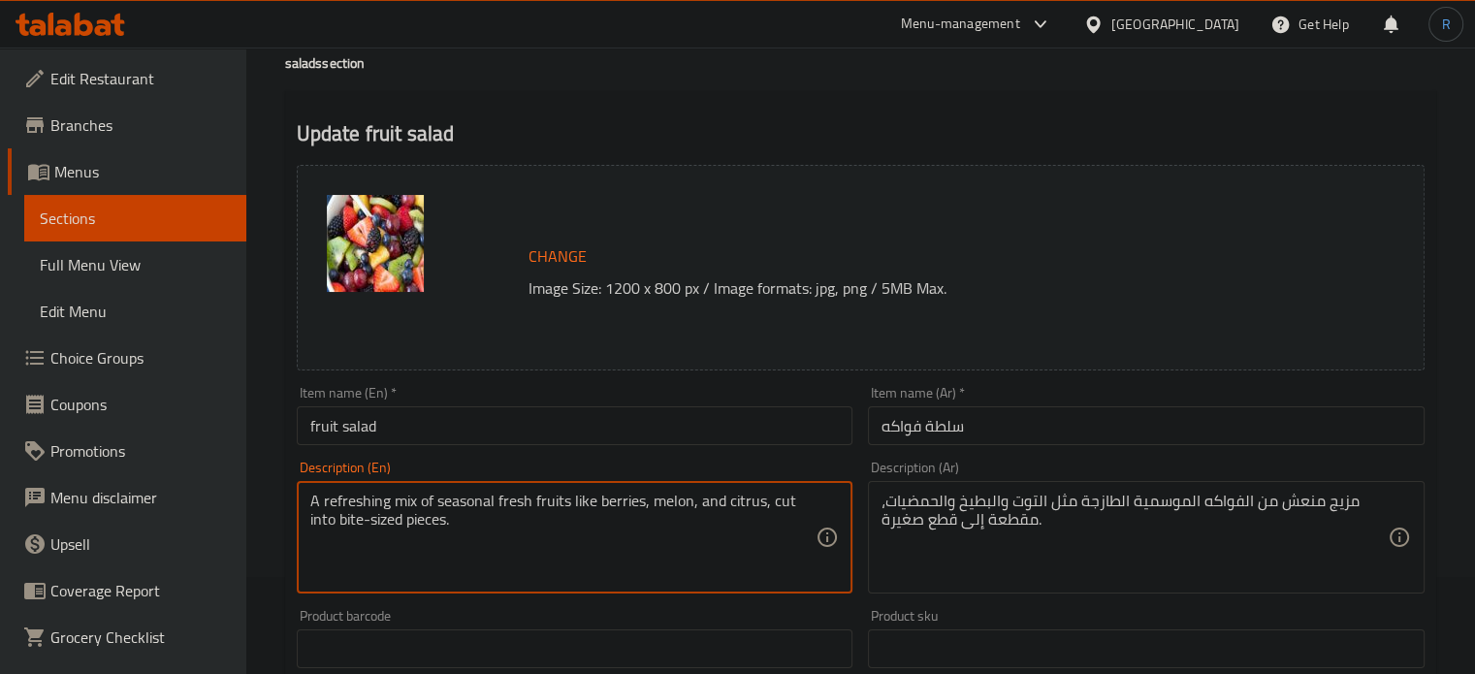
click at [655, 508] on textarea "A refreshing mix of seasonal fresh fruits like berries, melon, and citrus, cut …" at bounding box center [563, 538] width 506 height 92
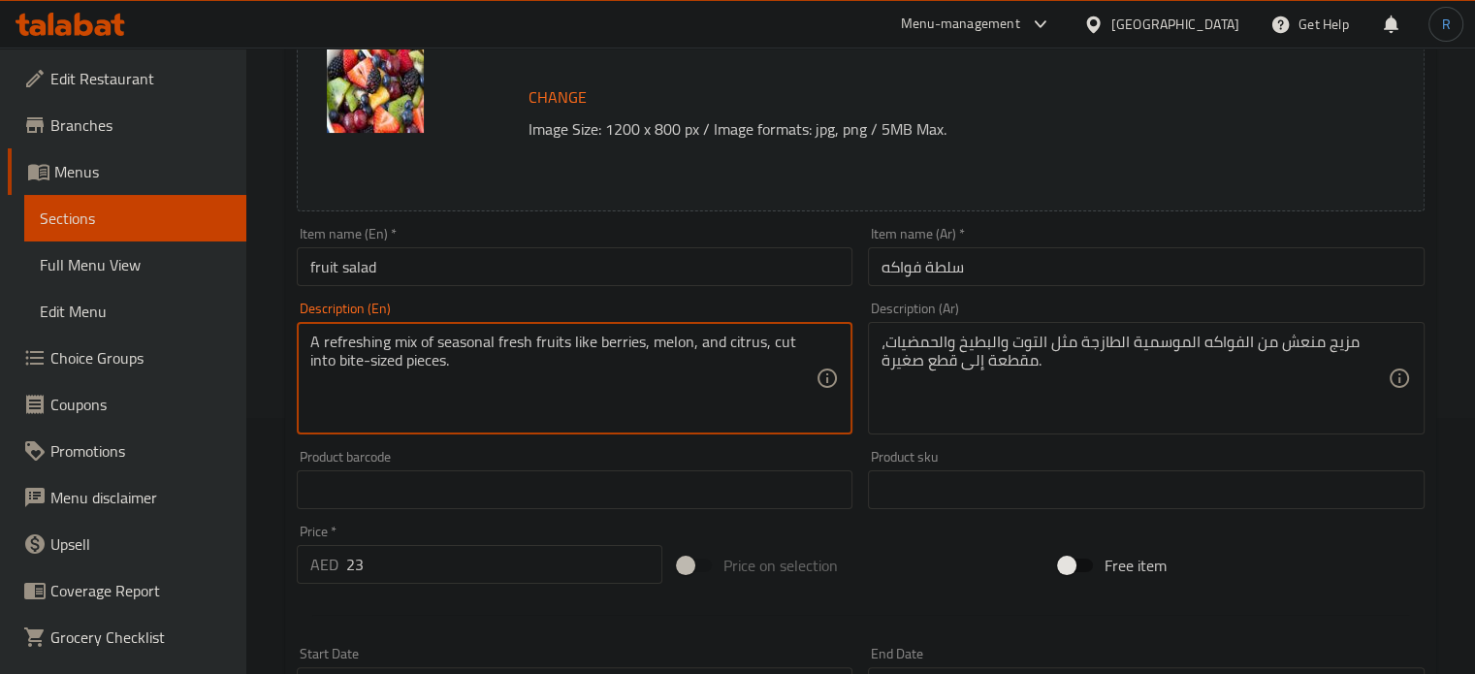
scroll to position [291, 0]
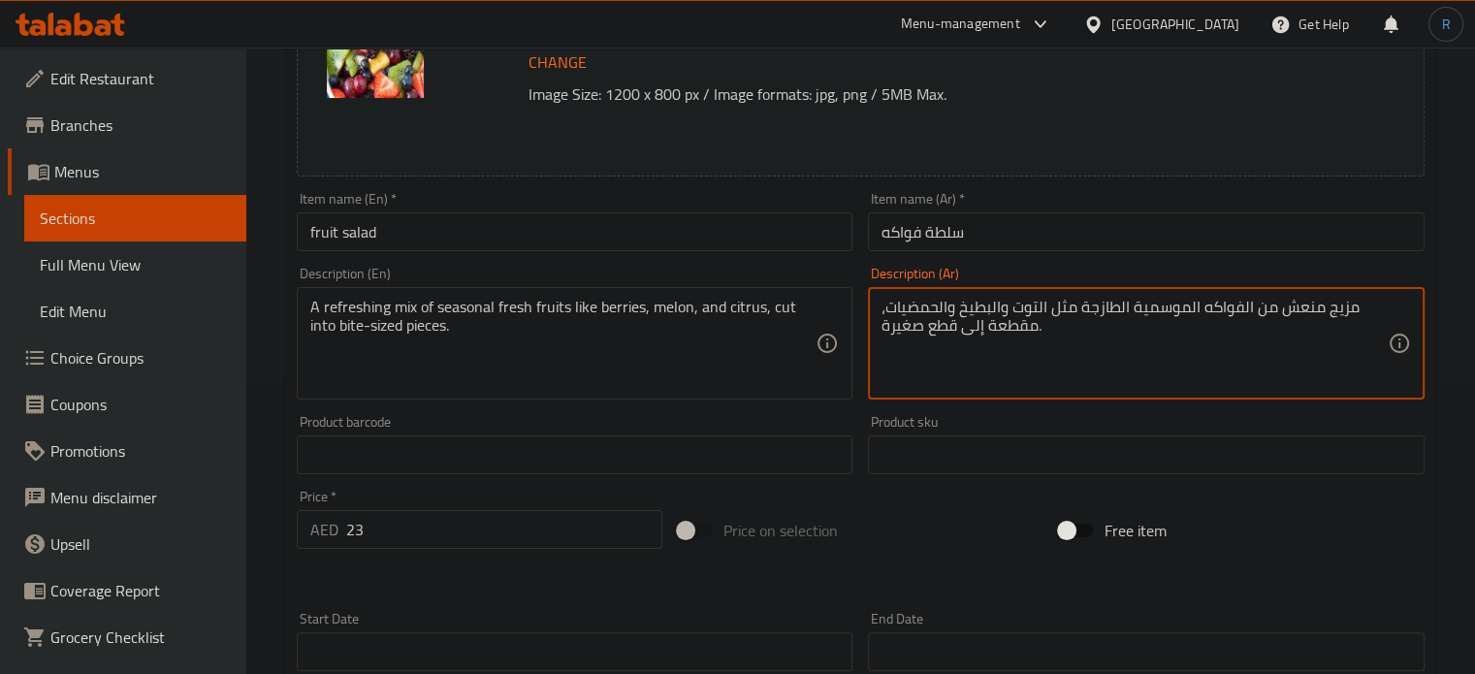
click at [978, 310] on textarea "مزيج منعش من الفواكه الموسمية الطازجة مثل التوت والبطيخ والحمضيات، مقطعة إلى قط…" at bounding box center [1134, 344] width 506 height 92
paste textarea "شمام"
click at [943, 375] on textarea "مزيج منعش من الفواكه الموسمية الطازجة مثل التوت شمام والحمضيات، مقطعة إلى قطع ص…" at bounding box center [1134, 344] width 506 height 92
click at [1261, 336] on textarea "مزيج منعش من الفواكه الموسمية الطازجة مثل التوت شمام والحمضيات، مقطعة إلى قطع ص…" at bounding box center [1134, 344] width 506 height 92
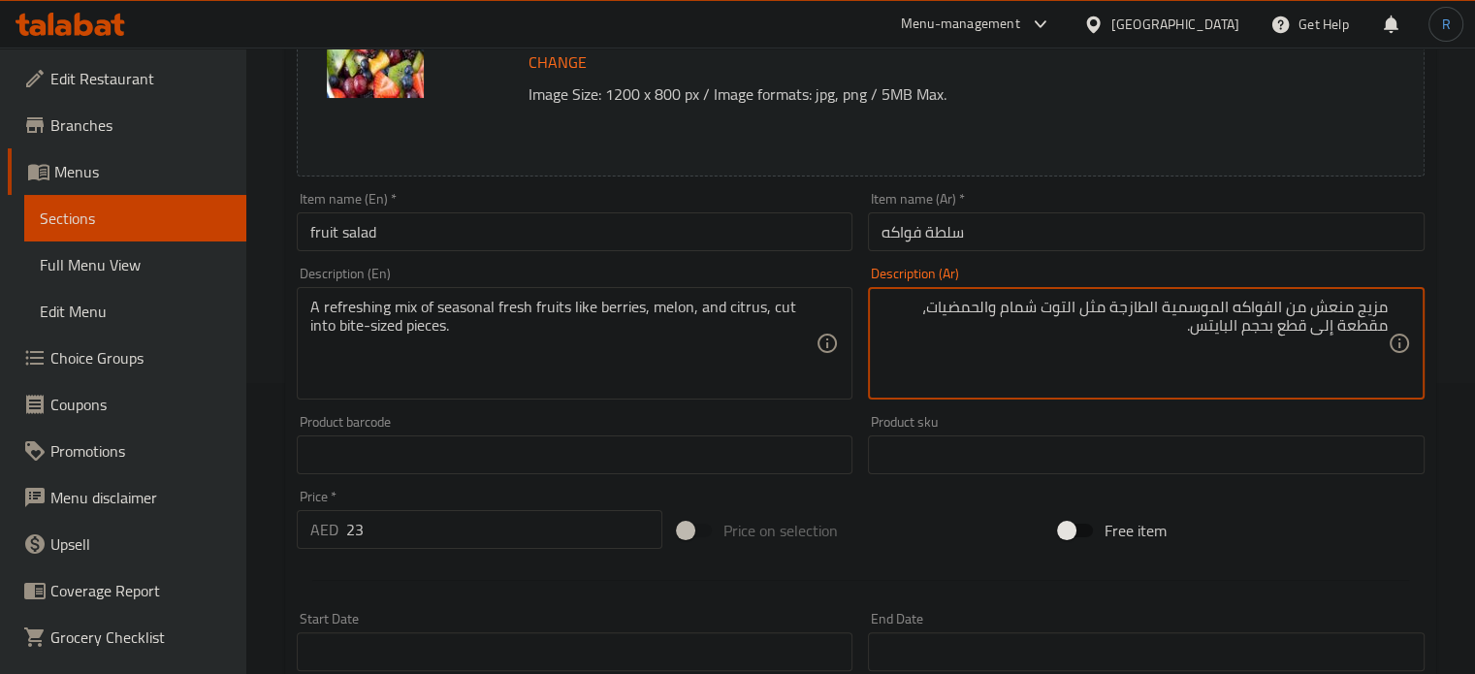
type textarea "مزيج منعش من الفواكه الموسمية الطازجة مثل التوت شمام والحمضيات، مقطعة إلى قطع ب…"
click at [1124, 239] on input "سلطة فواكه" at bounding box center [1146, 231] width 557 height 39
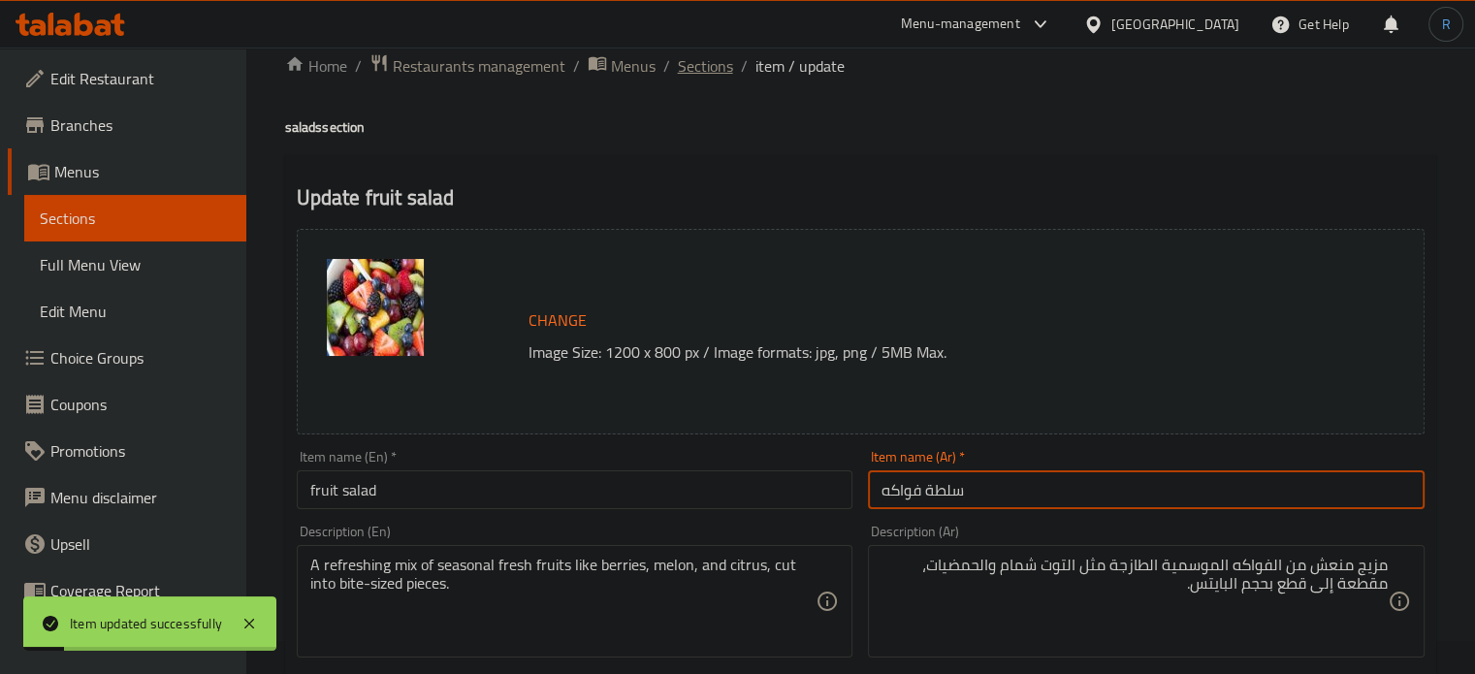
scroll to position [0, 0]
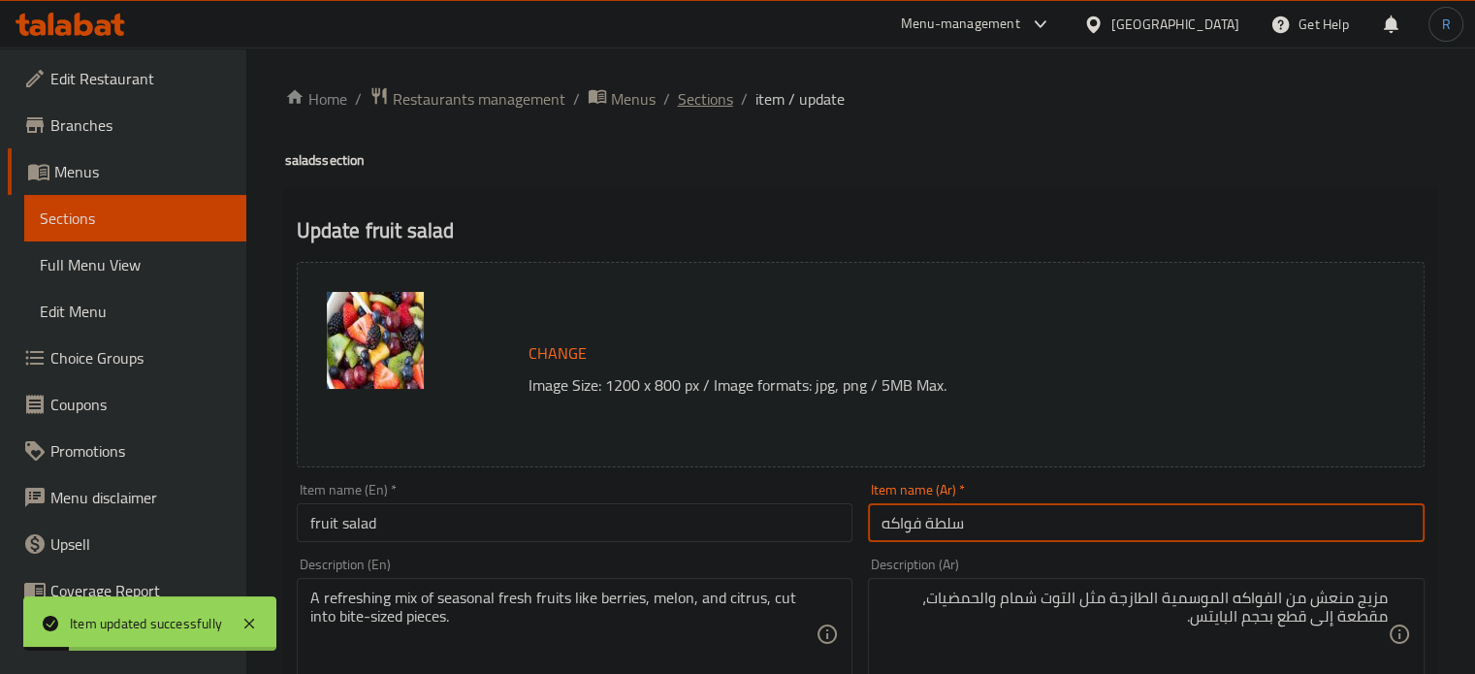
click at [706, 99] on span "Sections" at bounding box center [705, 98] width 55 height 23
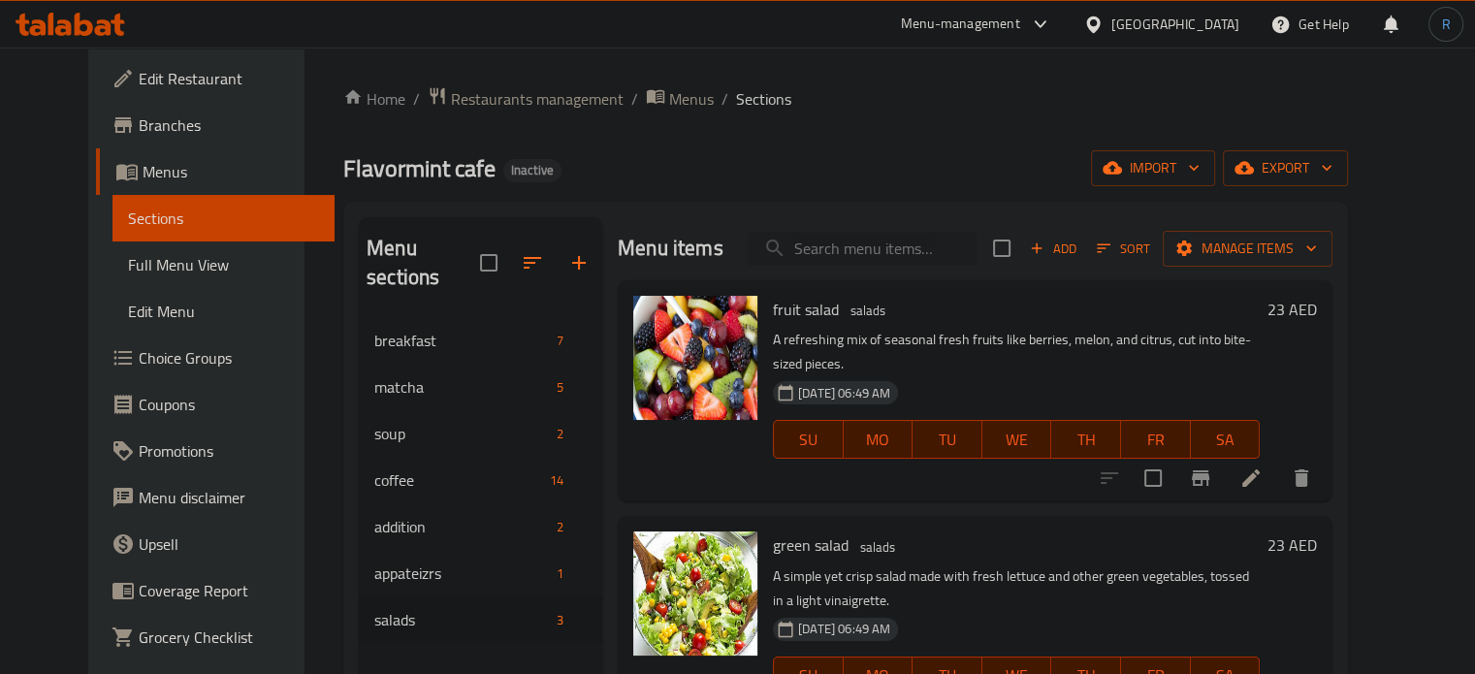
click at [859, 248] on input "search" at bounding box center [862, 249] width 229 height 34
paste input "chicen caesar salad"
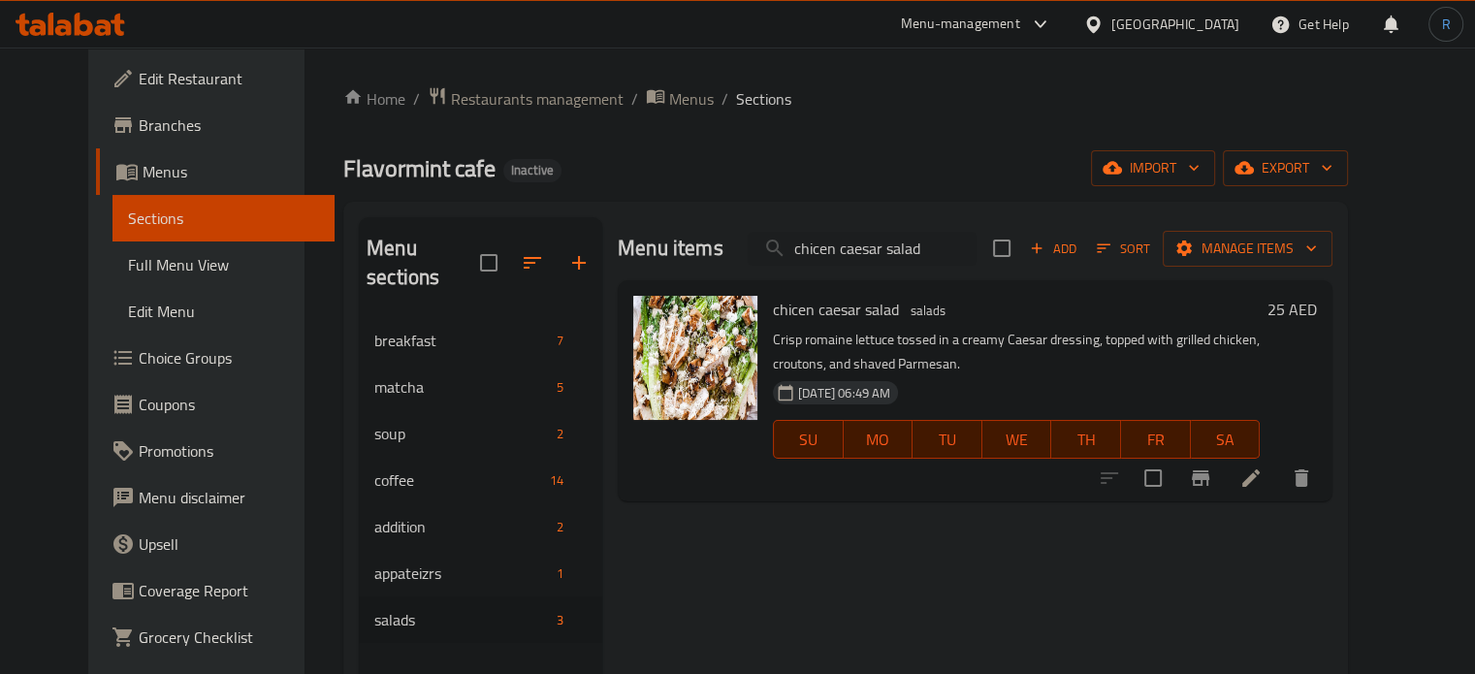
type input "chicen caesar salad"
click at [1278, 484] on li at bounding box center [1251, 478] width 54 height 35
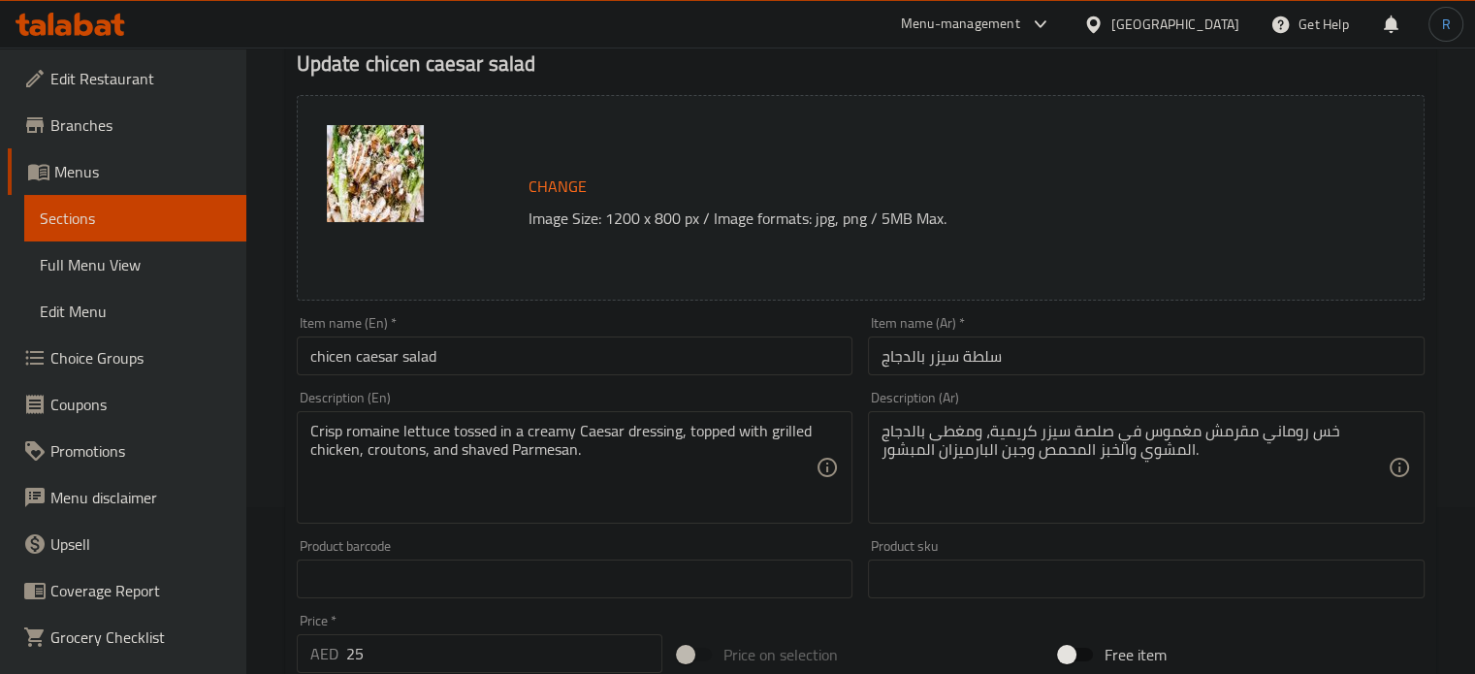
scroll to position [194, 0]
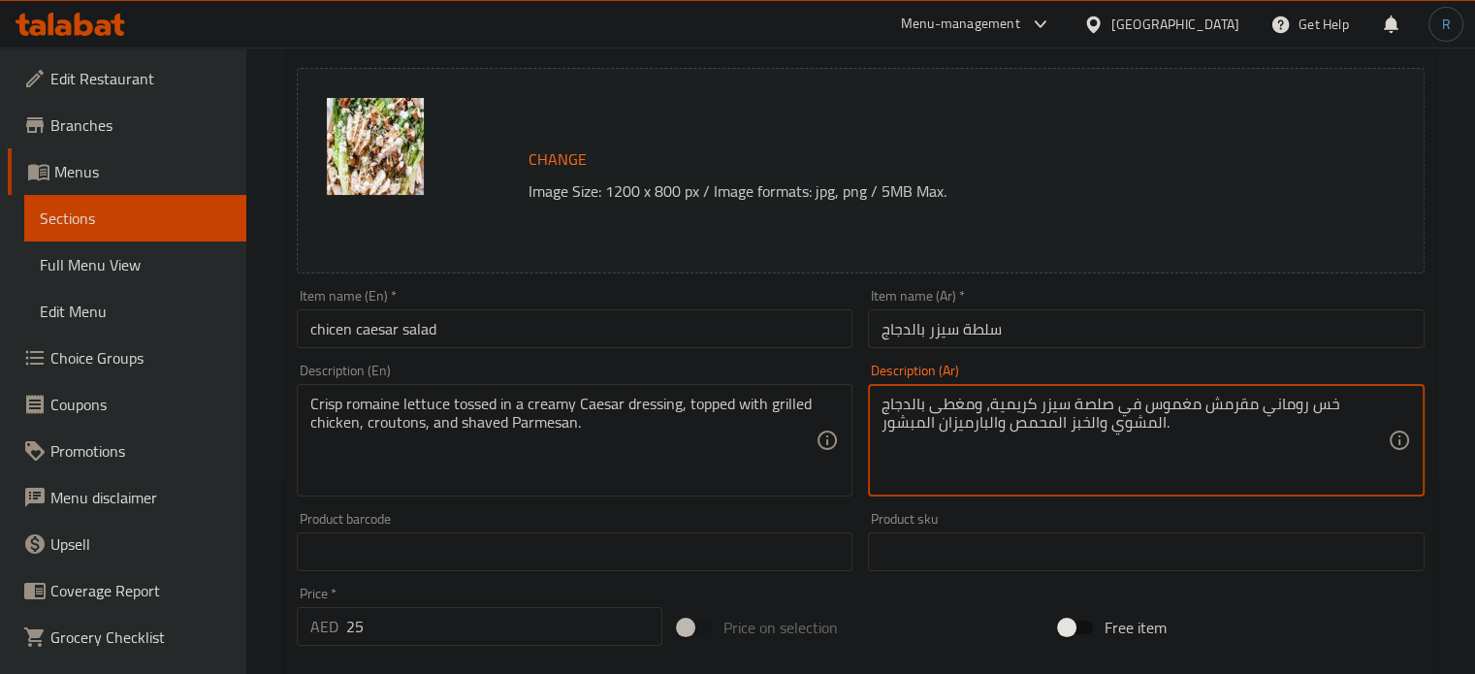
type textarea "خس روماني مقرمش مغموس في صلصة سيزر كريمية، ومغطى بالدجاج المشوي والخبز المحمص و…"
click at [799, 340] on input "chicen caesar salad" at bounding box center [575, 328] width 557 height 39
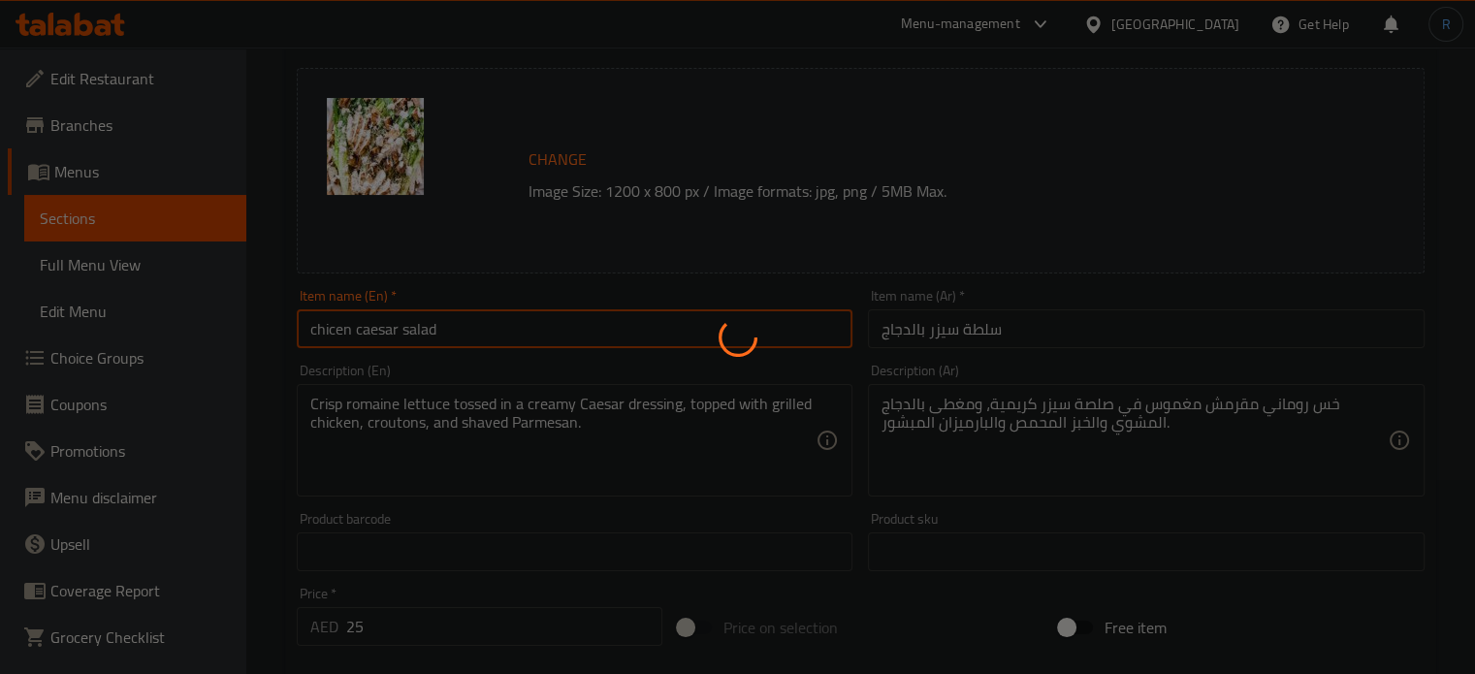
scroll to position [0, 0]
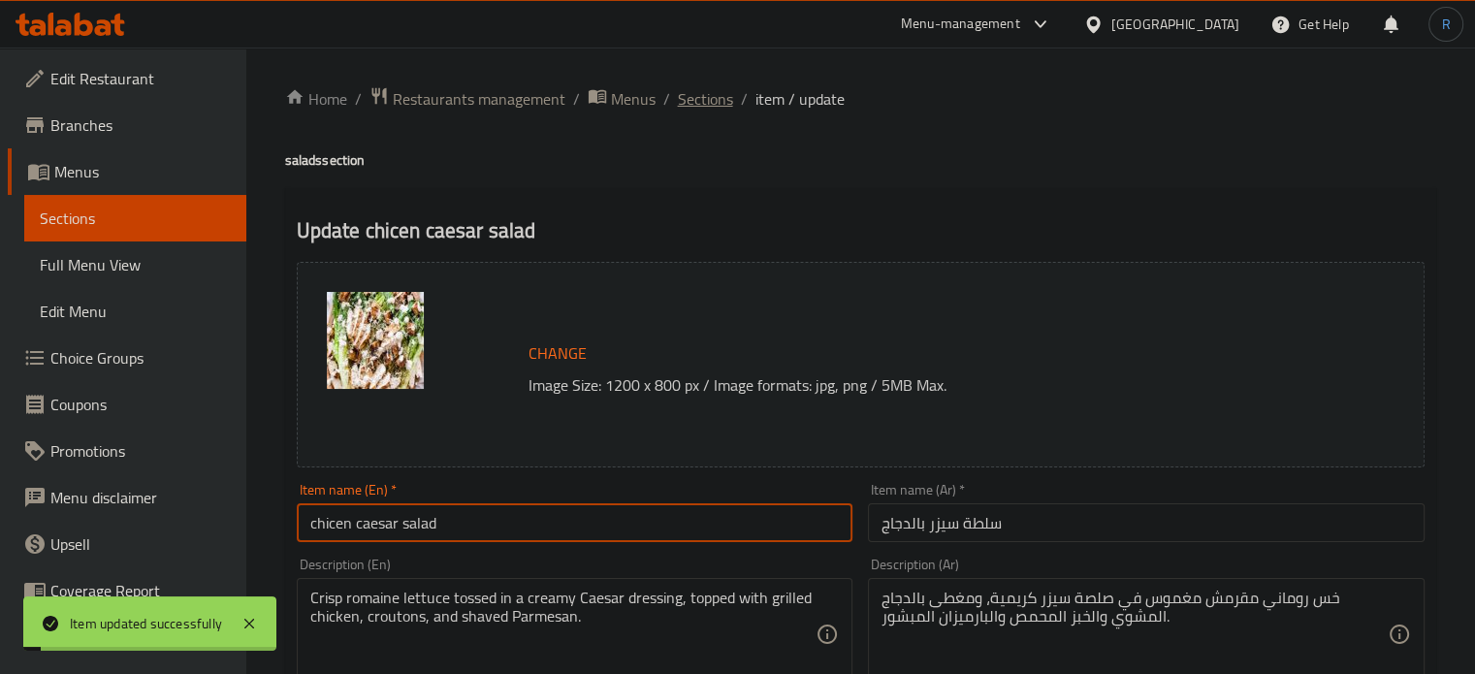
click at [710, 98] on span "Sections" at bounding box center [705, 98] width 55 height 23
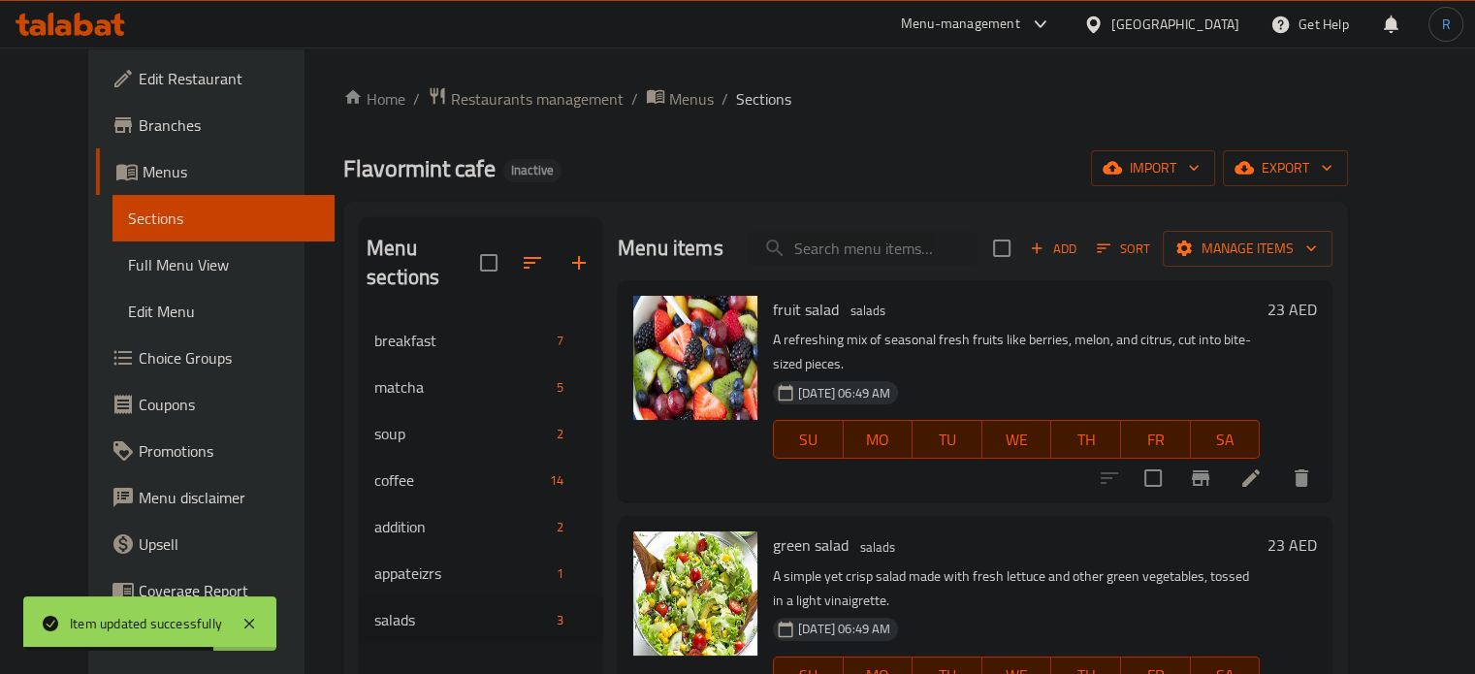
click at [905, 227] on div "Menu items Add Sort Manage items" at bounding box center [975, 248] width 715 height 63
click at [908, 245] on input "search" at bounding box center [862, 249] width 229 height 34
paste input "matcha esprsso fusion"
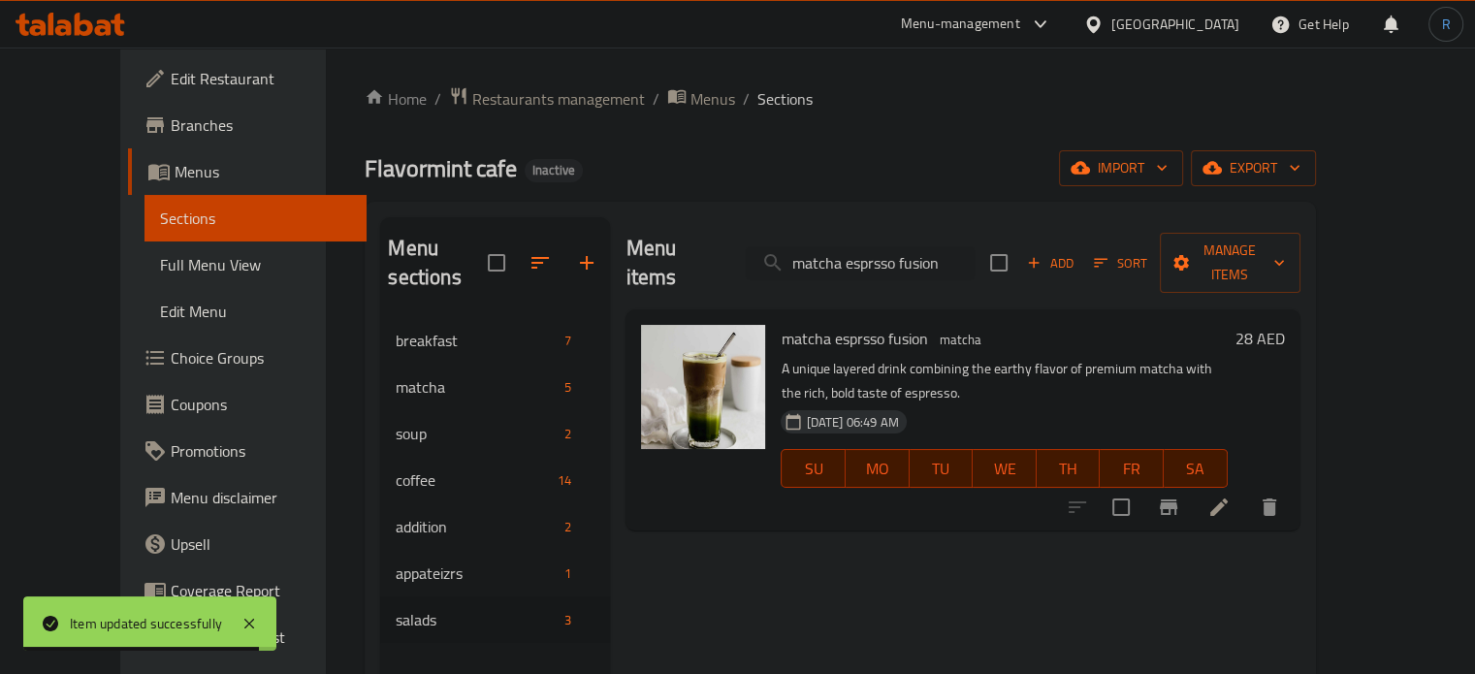
type input "matcha esprsso fusion"
click at [1231, 495] on icon at bounding box center [1218, 506] width 23 height 23
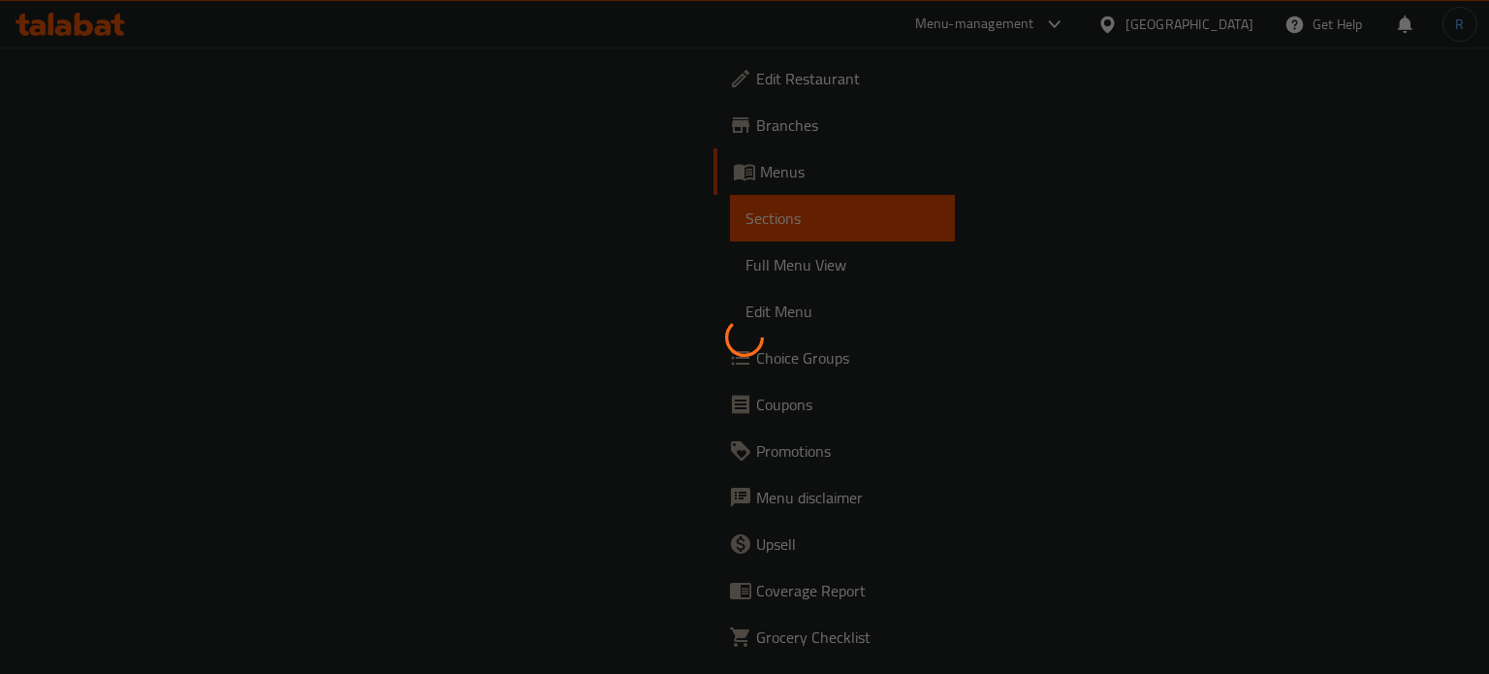
click at [979, 457] on div at bounding box center [744, 337] width 1489 height 674
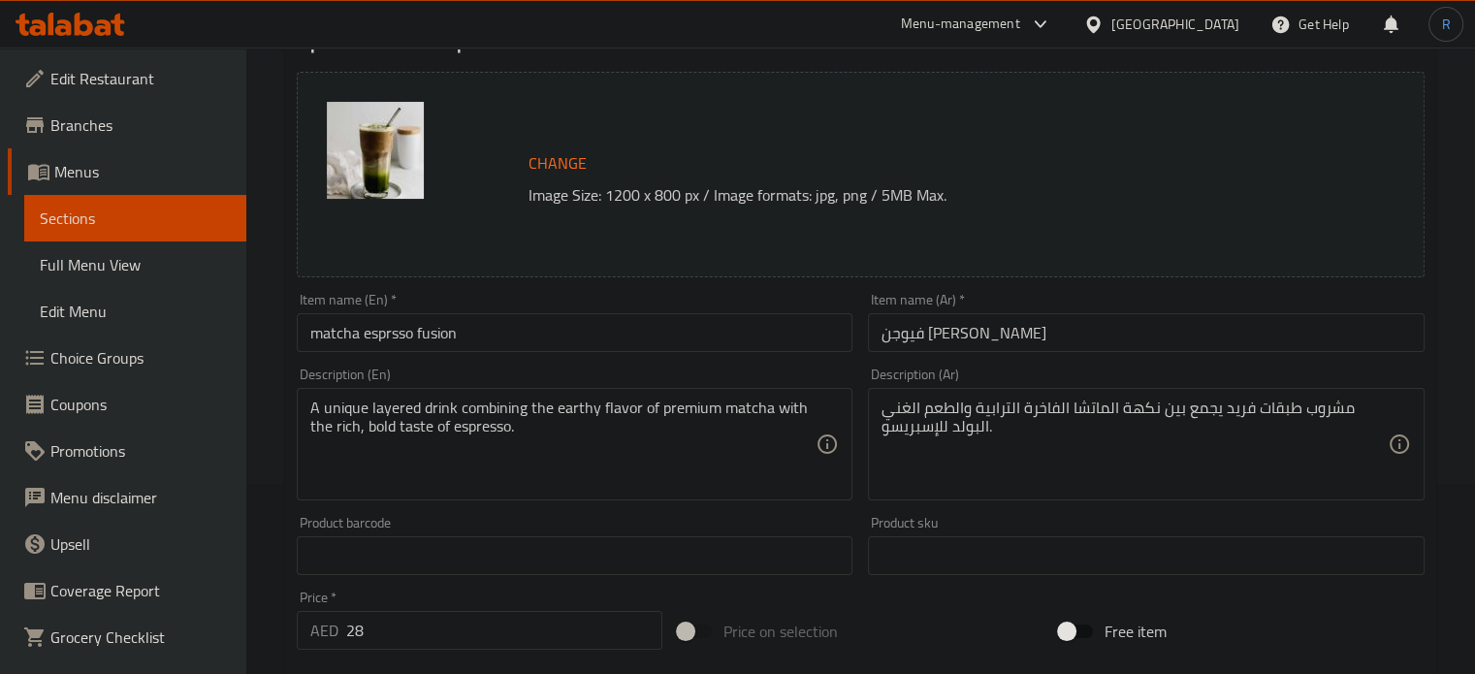
scroll to position [194, 0]
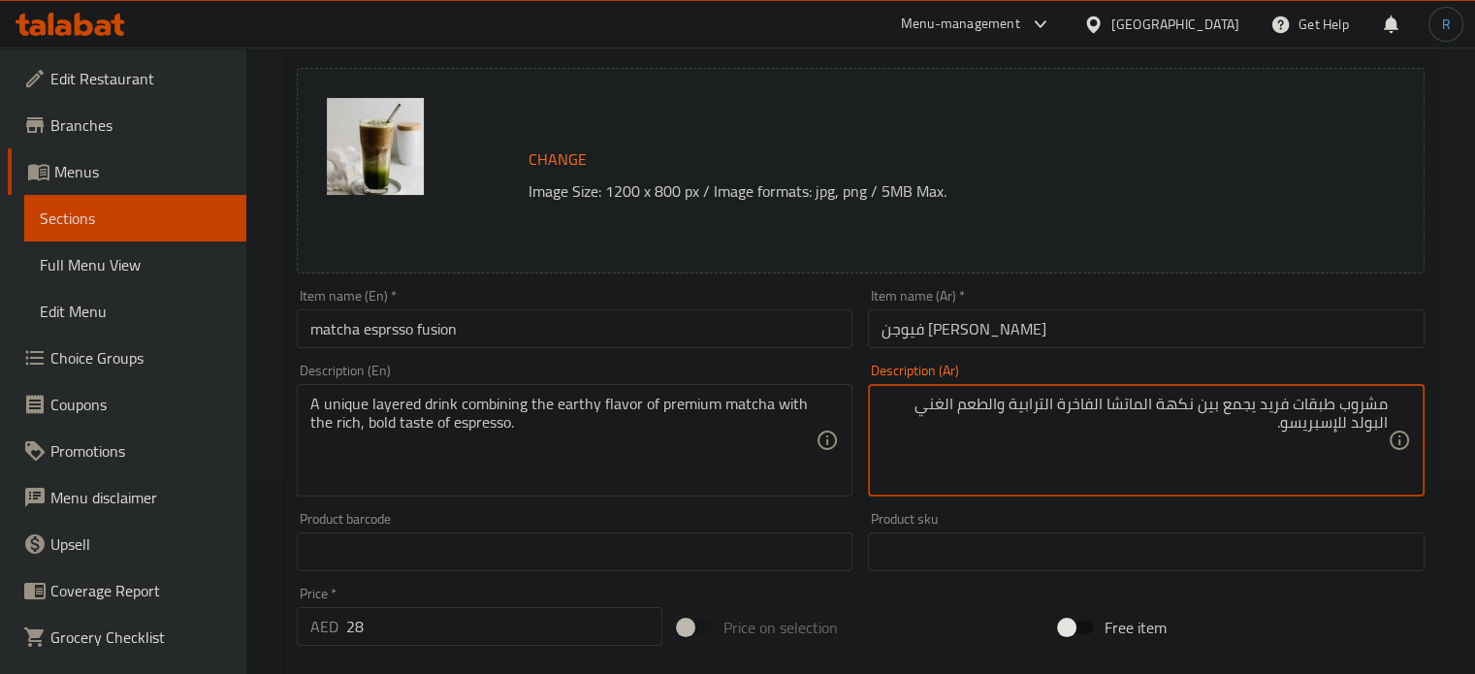
click at [1075, 406] on textarea "مشروب طبقات فريد يجمع بين نكهة الماتشا الفاخرة الترابية والطعم الغني البولد للإ…" at bounding box center [1134, 441] width 506 height 92
type textarea "مشروب طبقات فريد يجمع بين نكهة الماتشا البريميوم الترابية والطعم الغني البولد ل…"
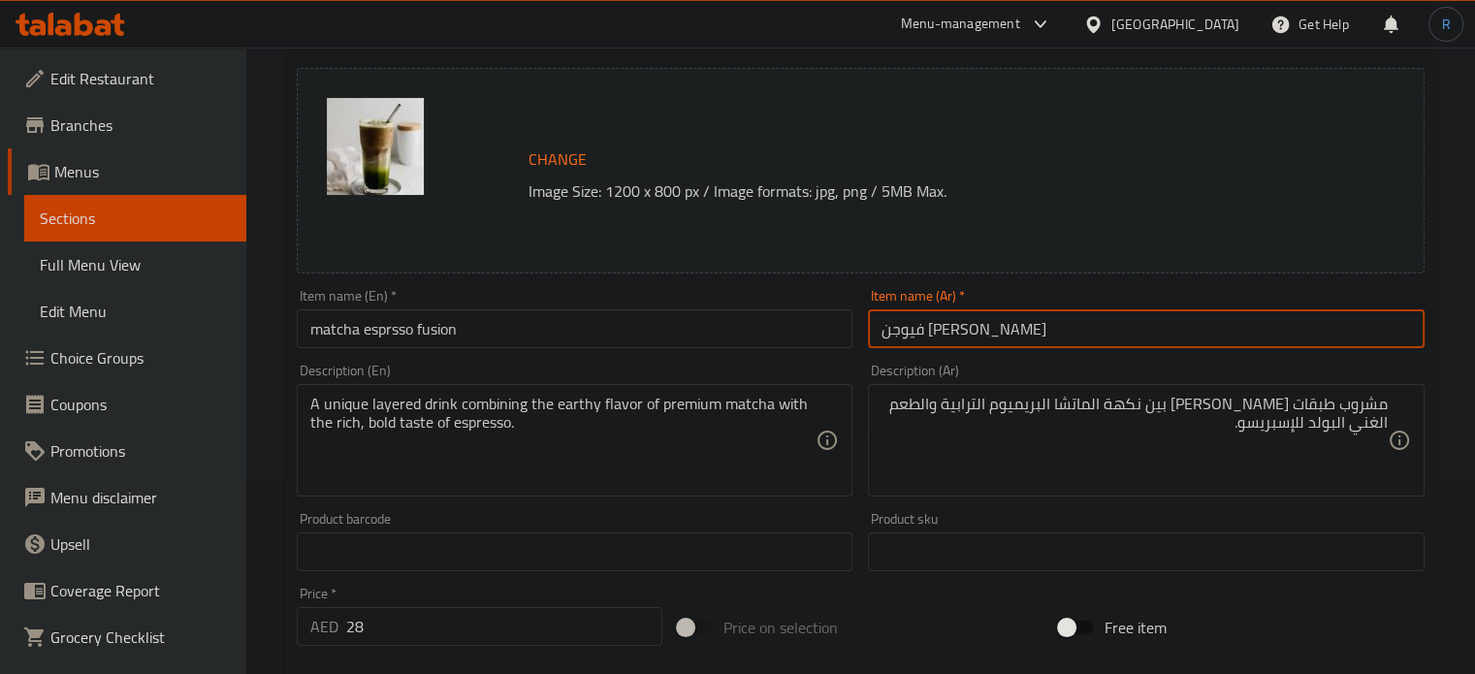
click at [1039, 337] on input "فيوجن [PERSON_NAME]" at bounding box center [1146, 328] width 557 height 39
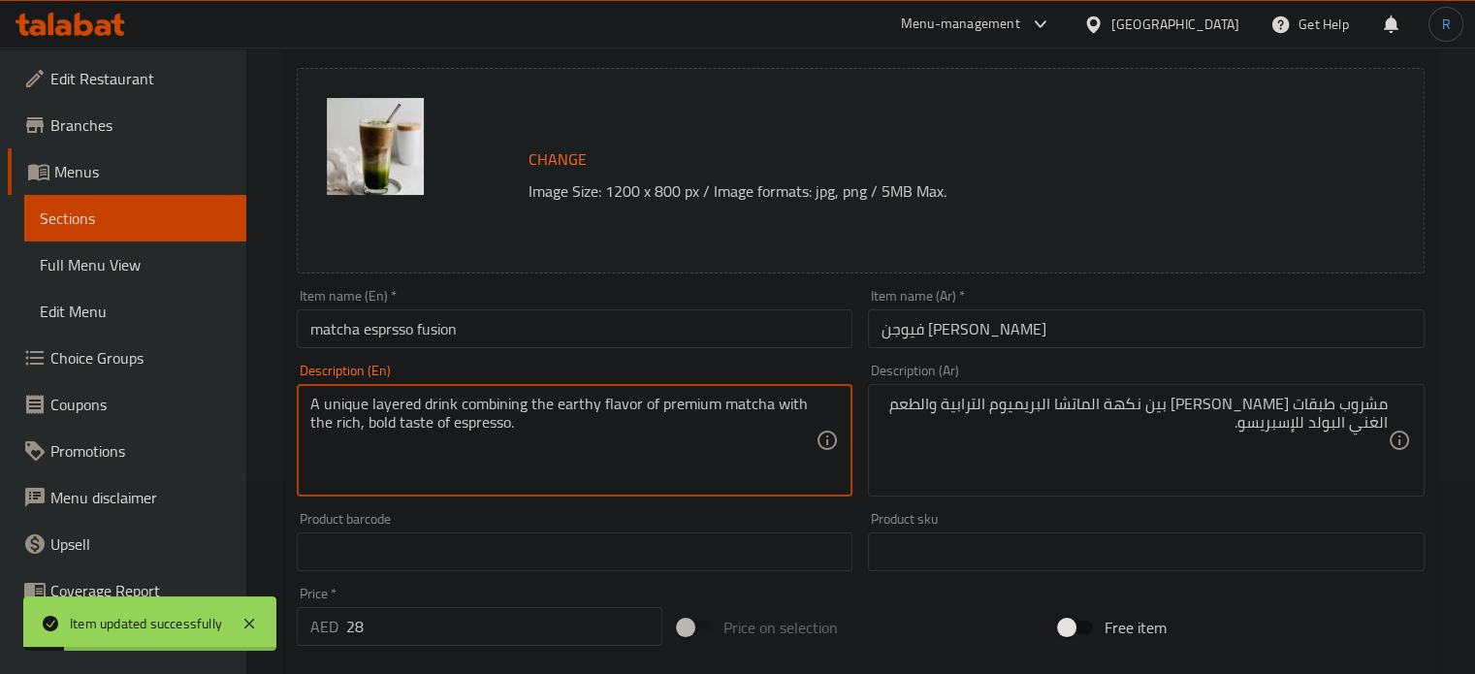
click at [380, 428] on textarea "A unique layered drink combining the earthy flavor of premium matcha with the r…" at bounding box center [563, 441] width 506 height 92
type textarea "A unique layered drink combining the earthy flavor of premium matcha with the r…"
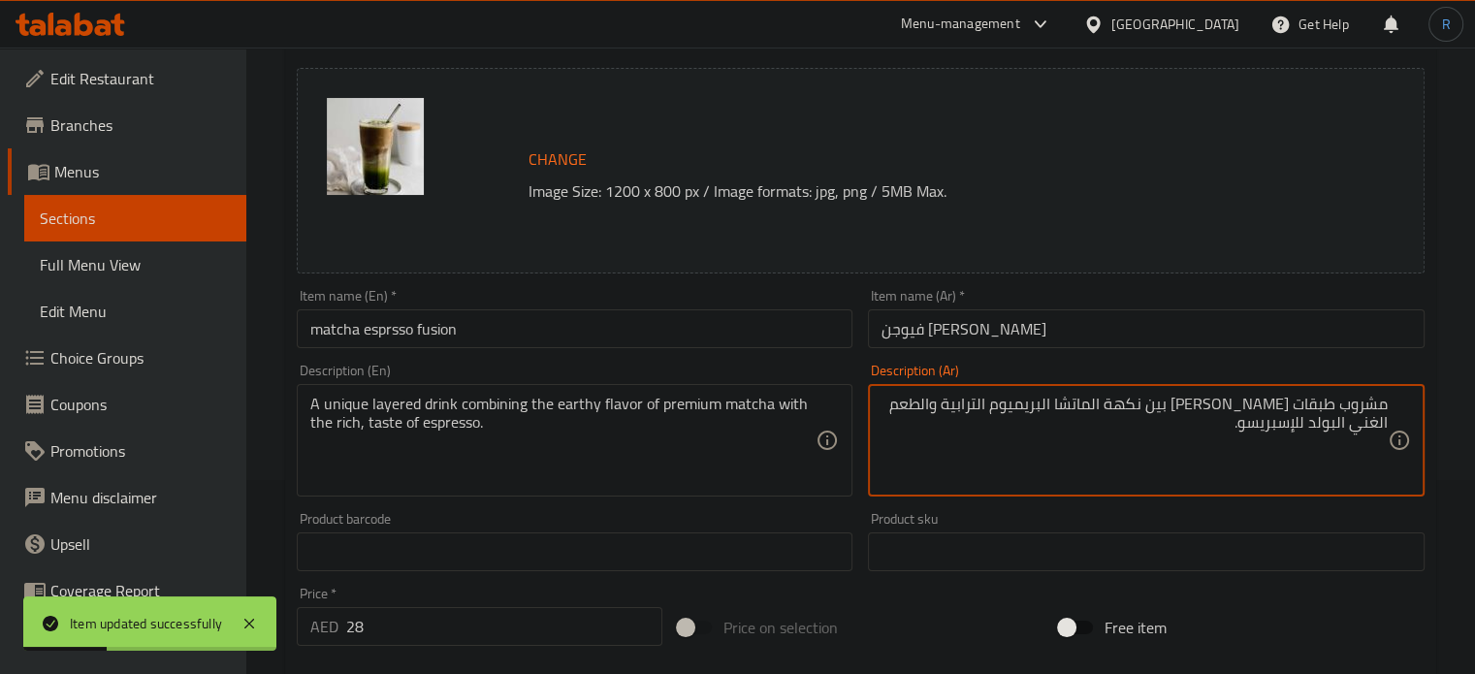
click at [1374, 425] on textarea "مشروب طبقات فريد يجمع بين نكهة الماتشا البريميوم الترابية والطعم الغني البولد ل…" at bounding box center [1134, 441] width 506 height 92
type textarea "مشروب طبقات فريد يجمع بين نكهة الماتشا البريميوم الترابية والطعم الغني للإسبريس…"
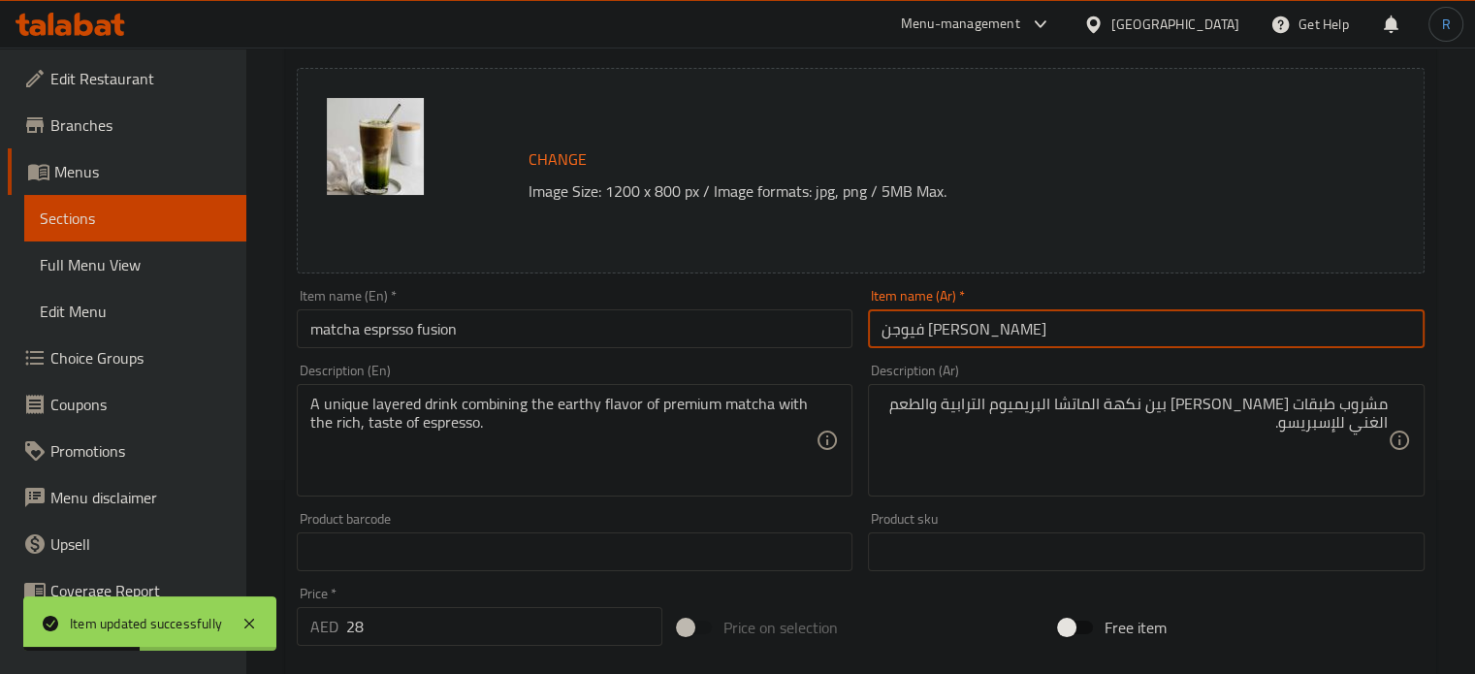
click at [1210, 329] on input "فيوجن [PERSON_NAME]" at bounding box center [1146, 328] width 557 height 39
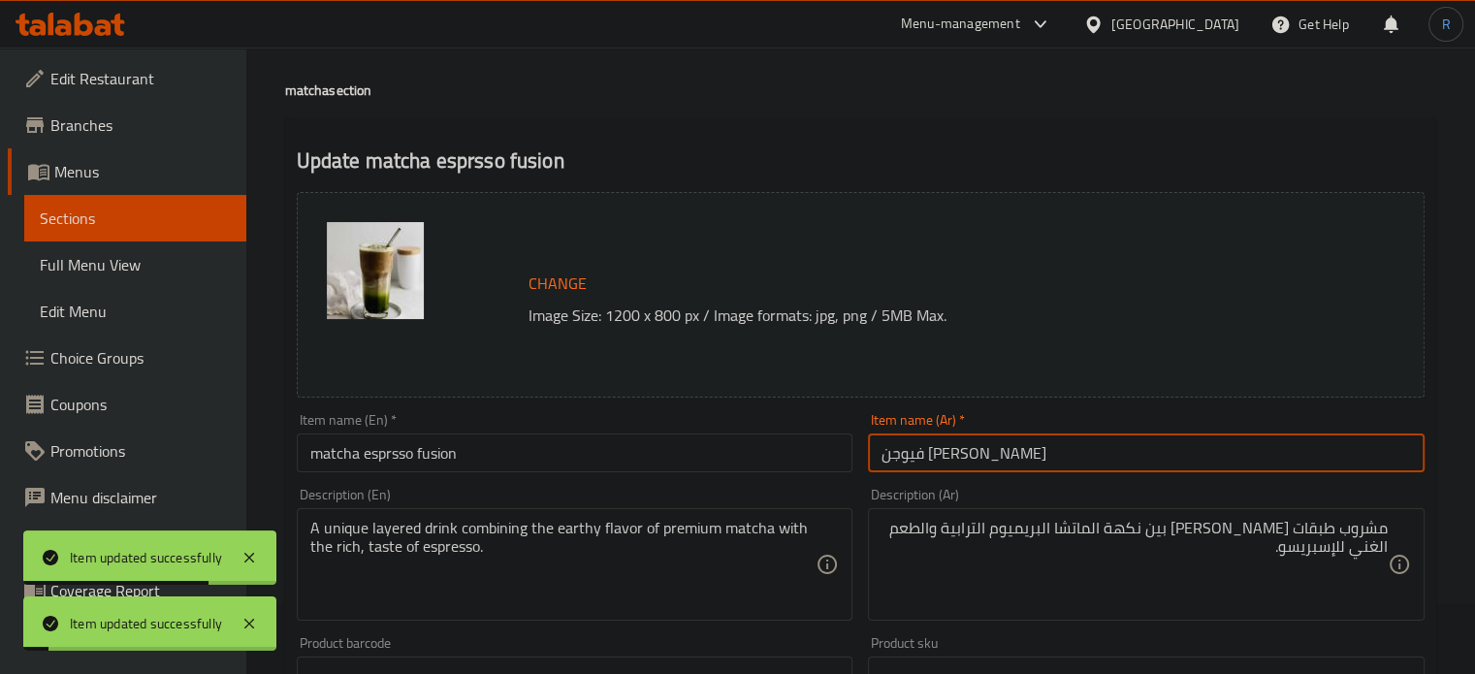
scroll to position [0, 0]
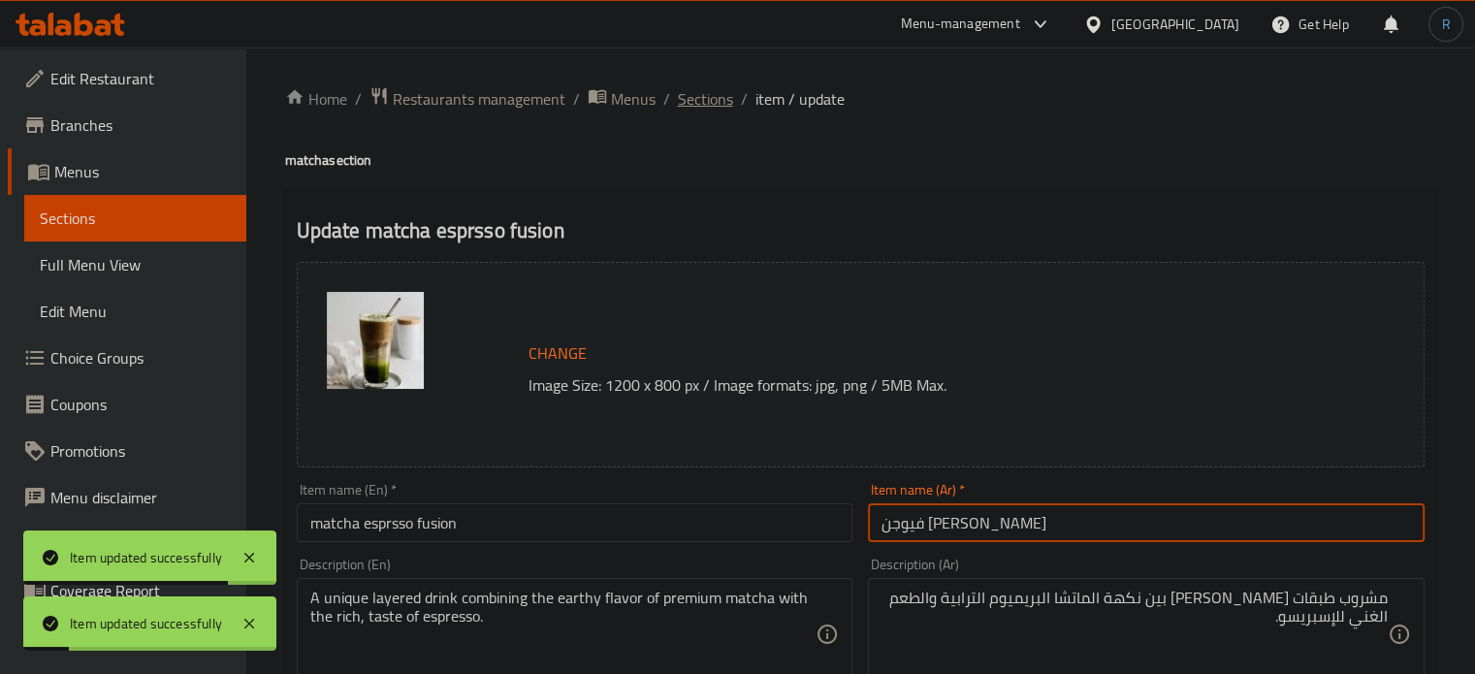
click at [713, 103] on span "Sections" at bounding box center [705, 98] width 55 height 23
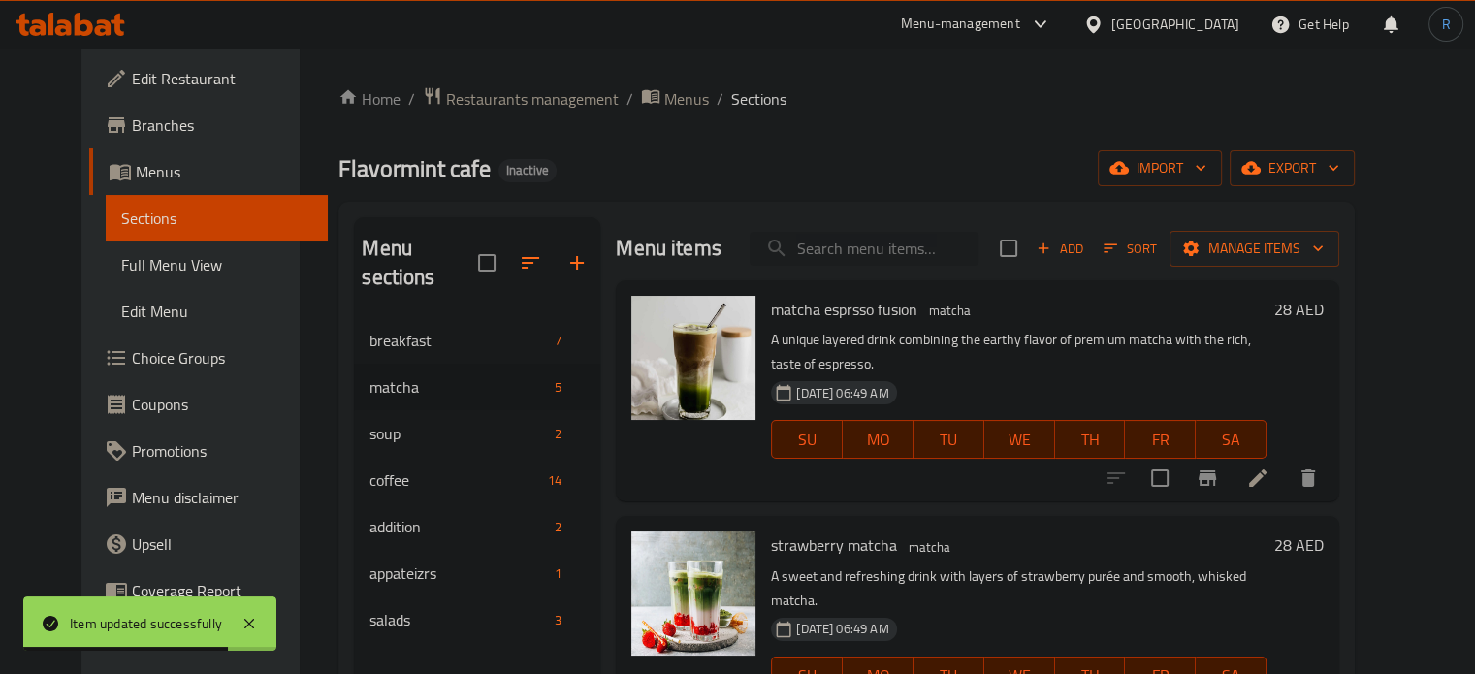
click at [874, 244] on input "search" at bounding box center [864, 249] width 229 height 34
paste input "mango matcha"
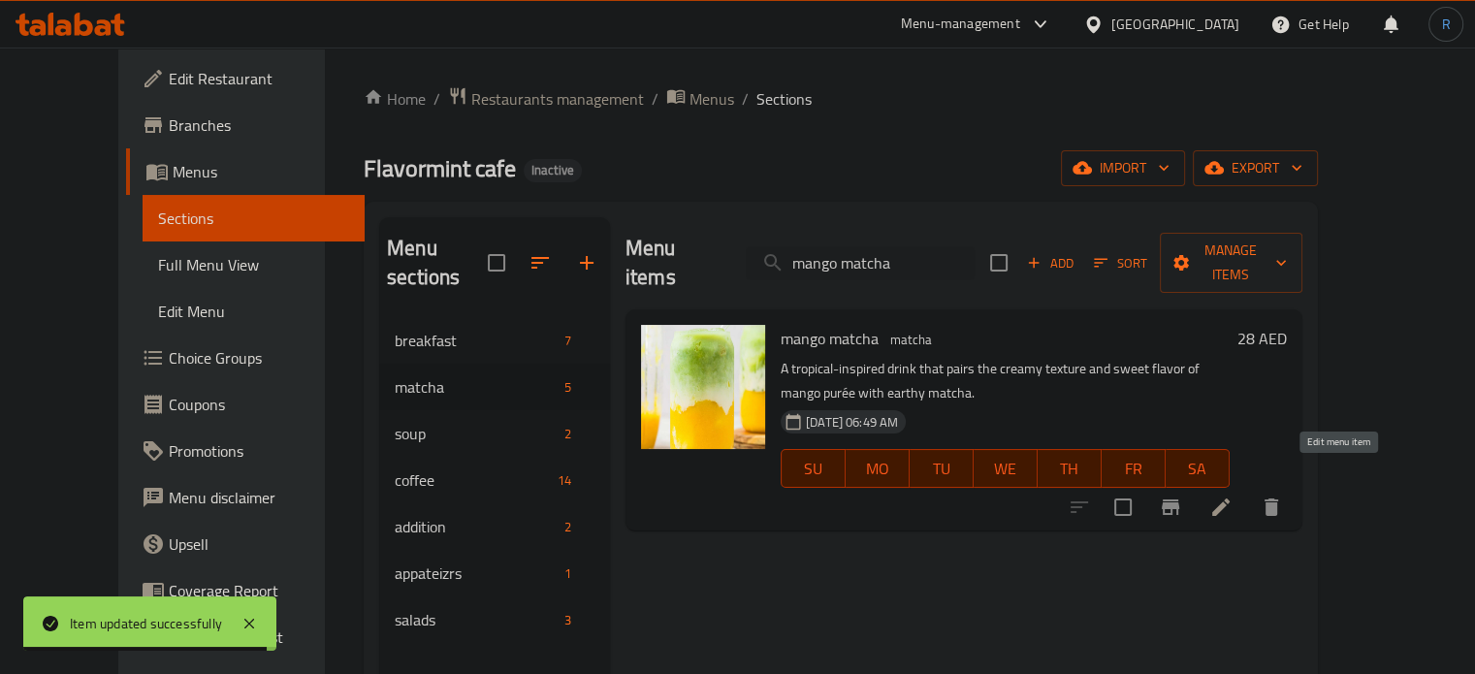
type input "mango matcha"
click at [1232, 495] on icon at bounding box center [1220, 506] width 23 height 23
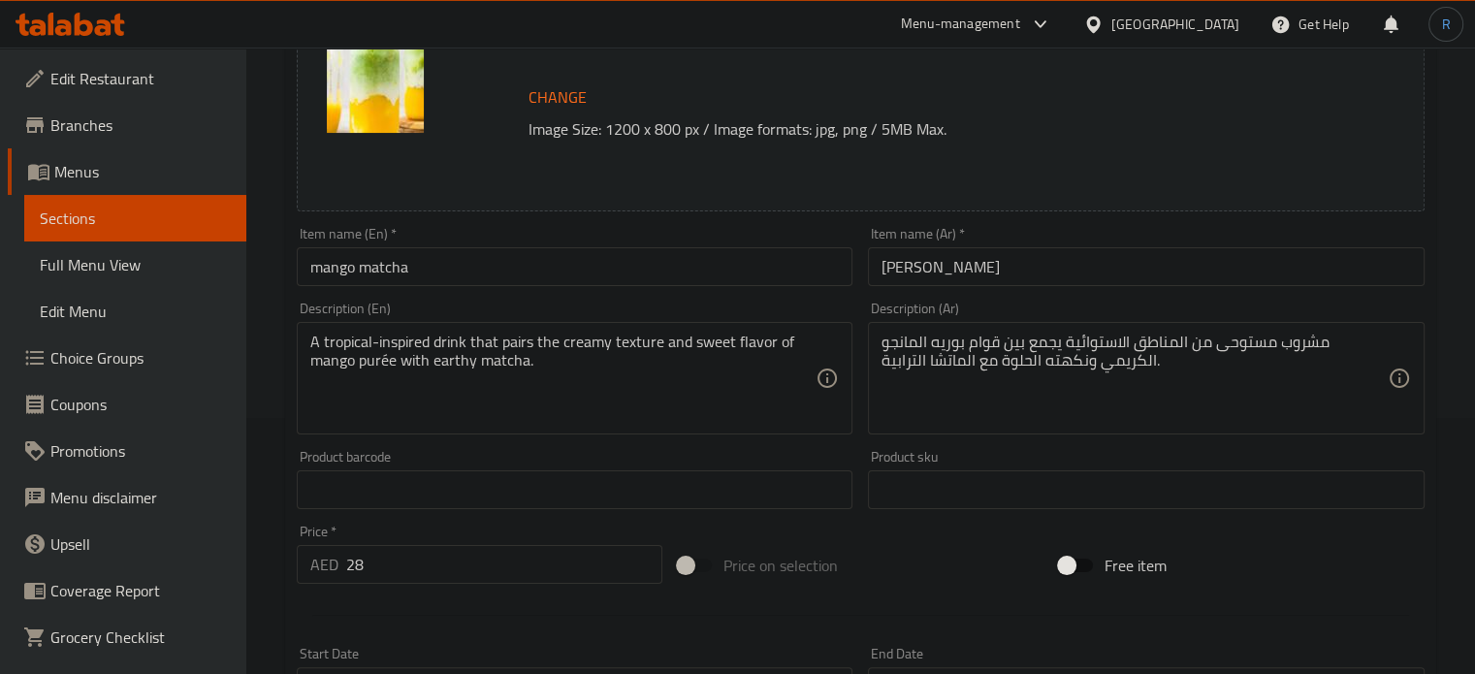
scroll to position [291, 0]
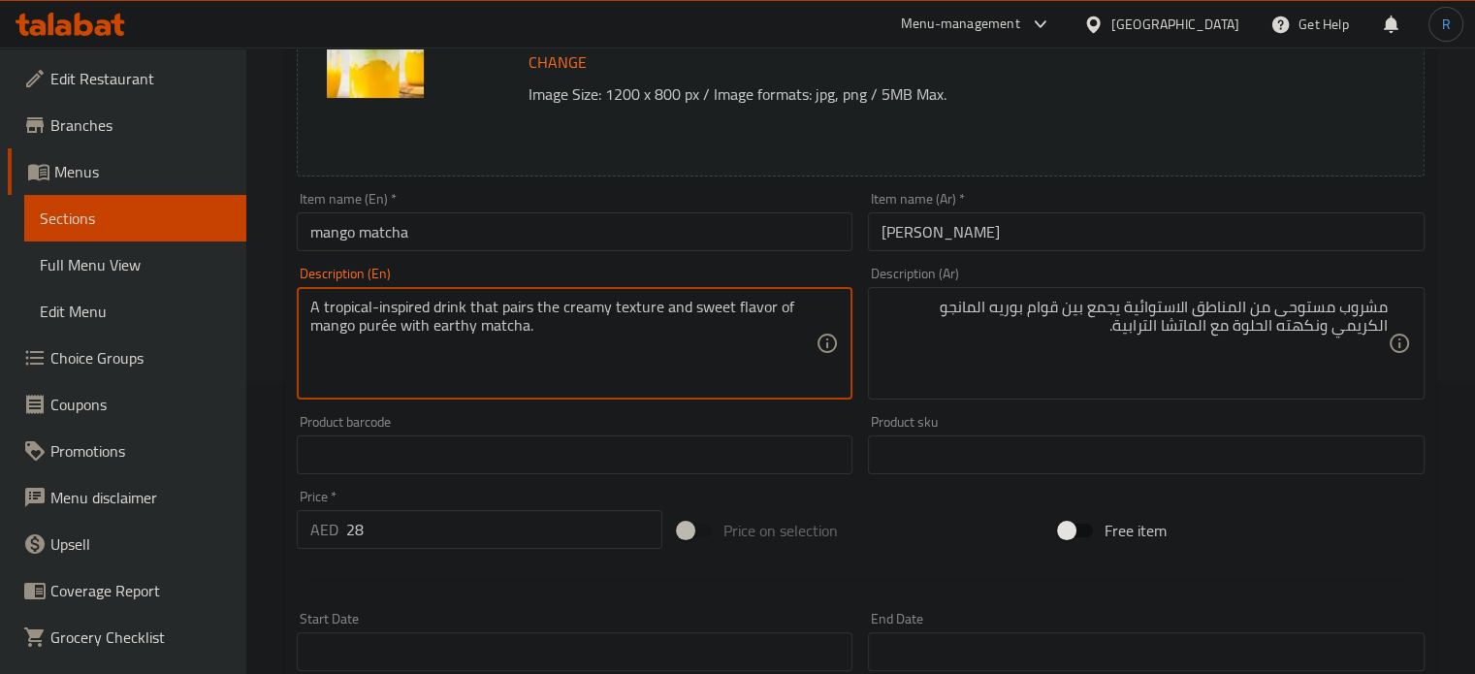
drag, startPoint x: 560, startPoint y: 309, endPoint x: 398, endPoint y: 336, distance: 165.0
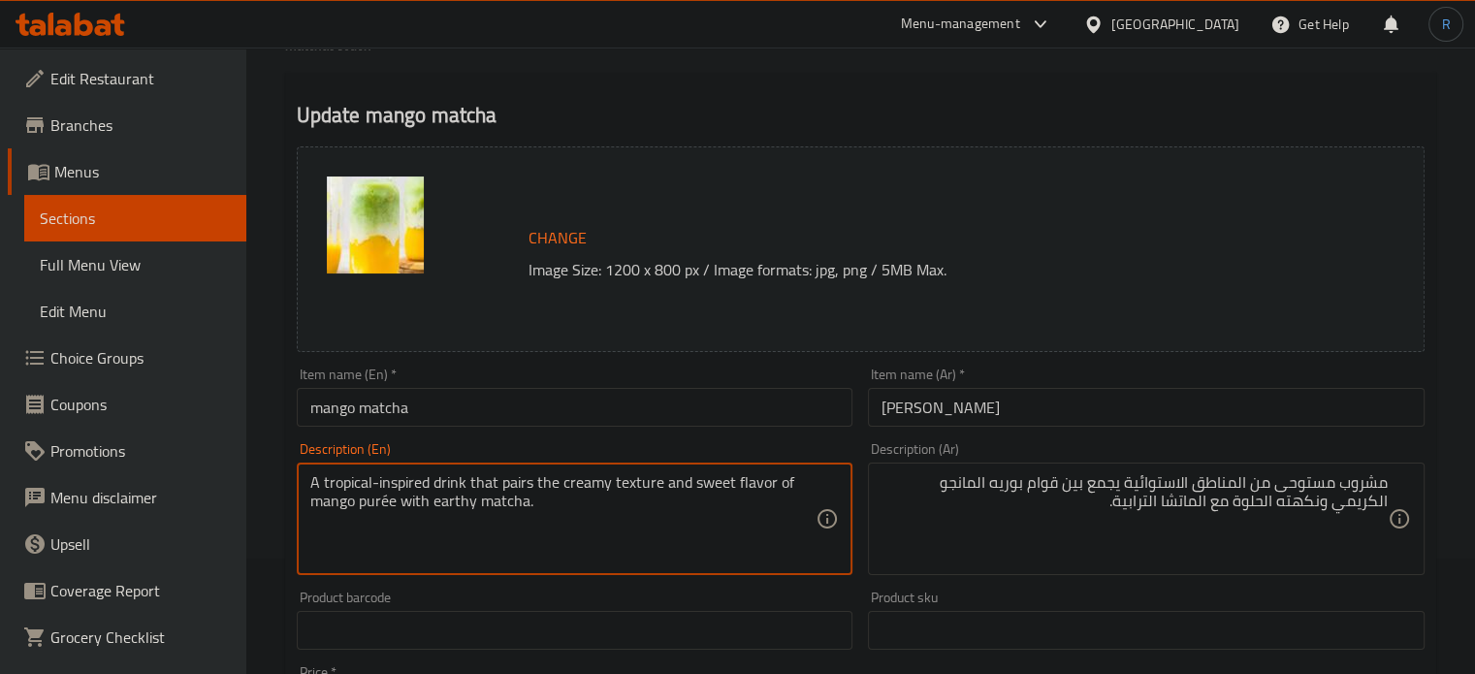
scroll to position [0, 0]
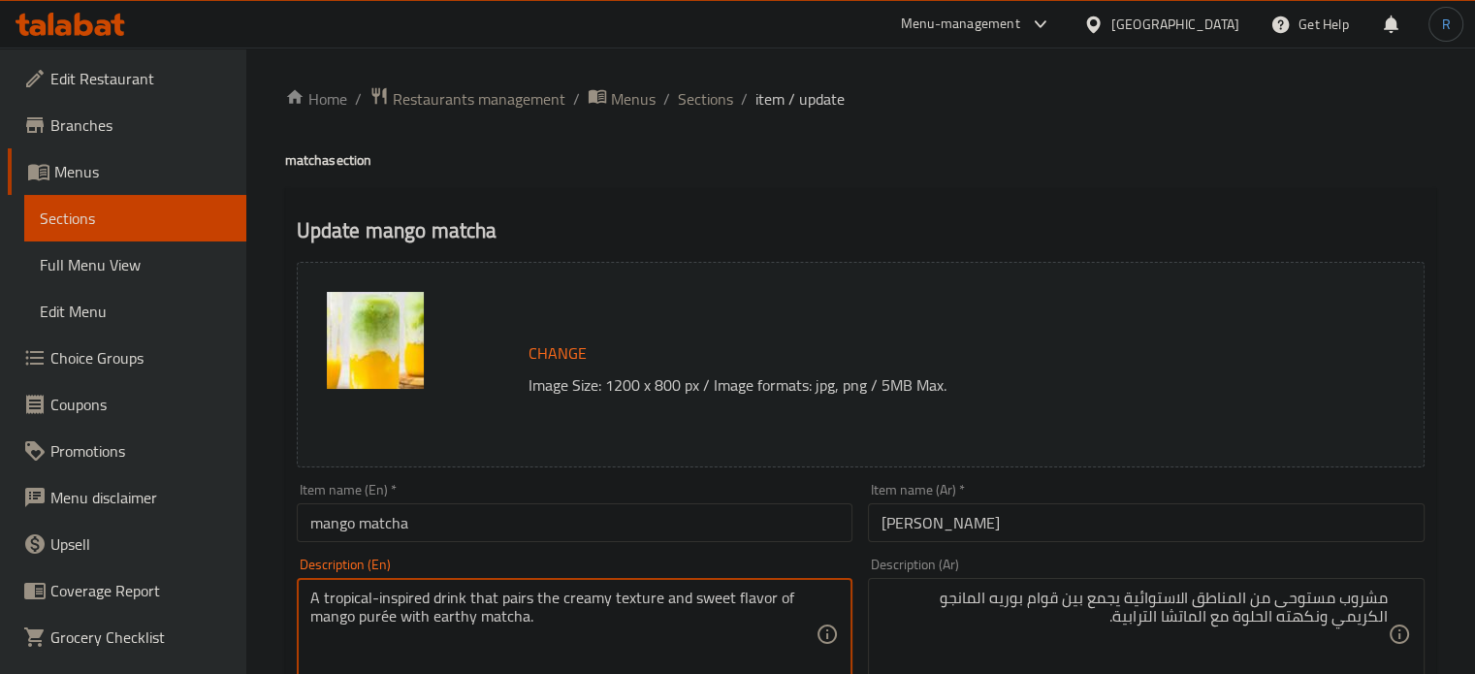
click at [702, 106] on span "Sections" at bounding box center [705, 98] width 55 height 23
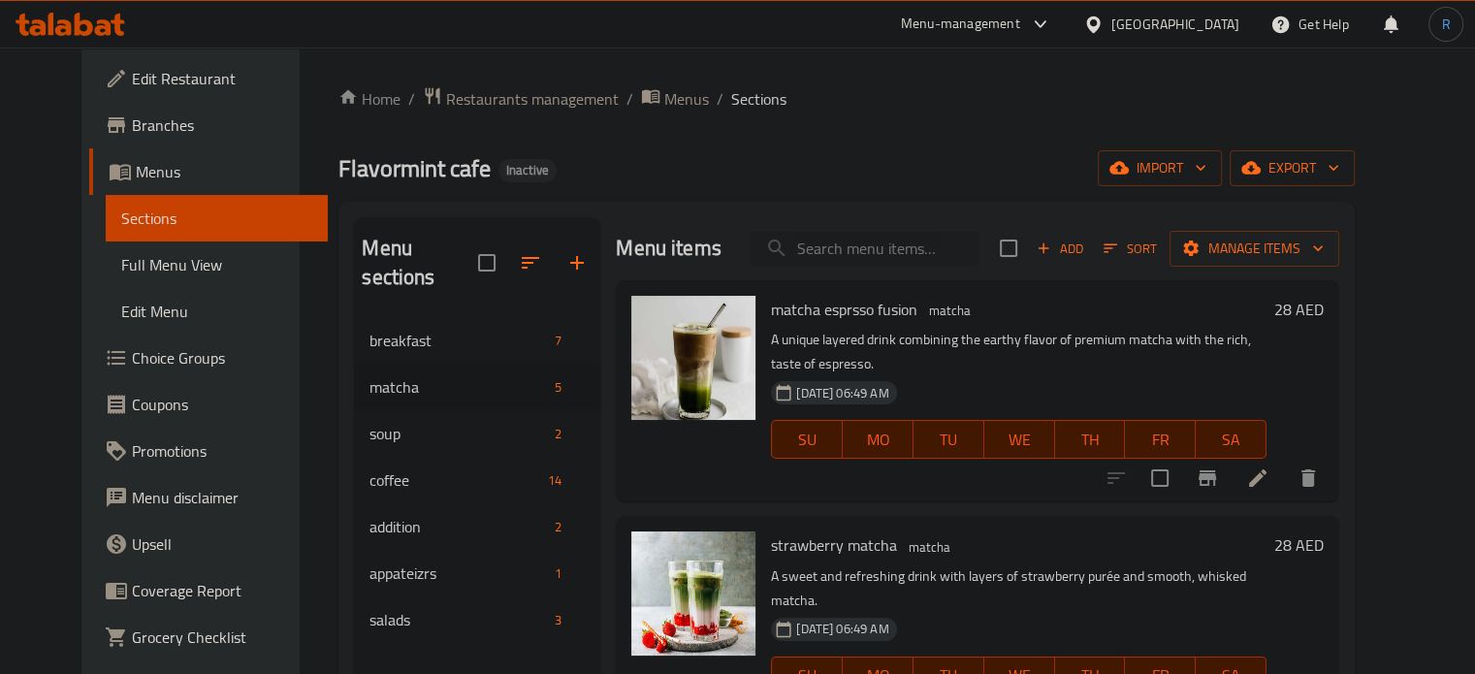
click at [902, 258] on input "search" at bounding box center [864, 249] width 229 height 34
paste input "blueberry matcha"
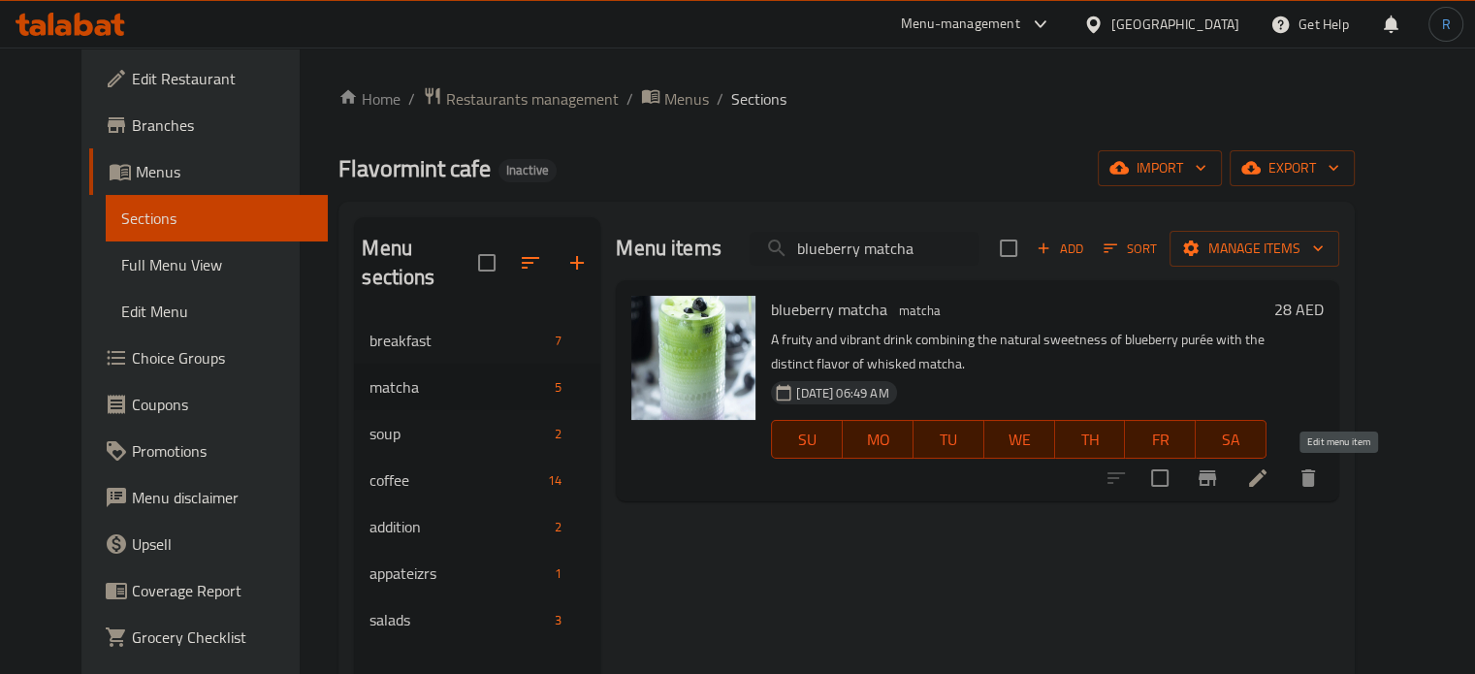
type input "blueberry matcha"
click at [1269, 472] on icon at bounding box center [1257, 477] width 23 height 23
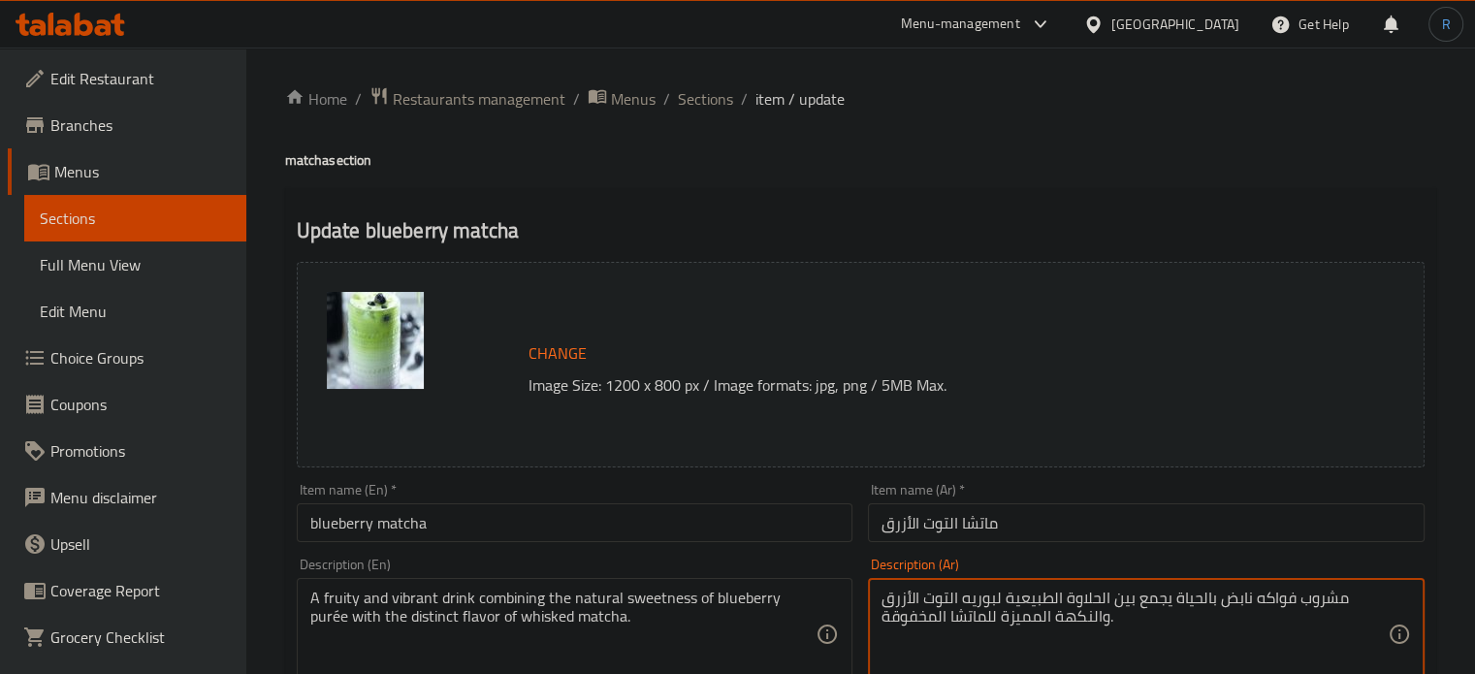
click at [1270, 612] on textarea "مشروب فواكه نابض بالحياة يجمع بين الحلاوة الطبيعية لبوريه التوت الأزرق والنكهة …" at bounding box center [1134, 635] width 506 height 92
click at [1270, 599] on textarea "مشروب فواكه نابض بالحياة يجمع بين الحلاوة الطبيعية لبوريه التوت الأزرق والنكهة …" at bounding box center [1134, 635] width 506 height 92
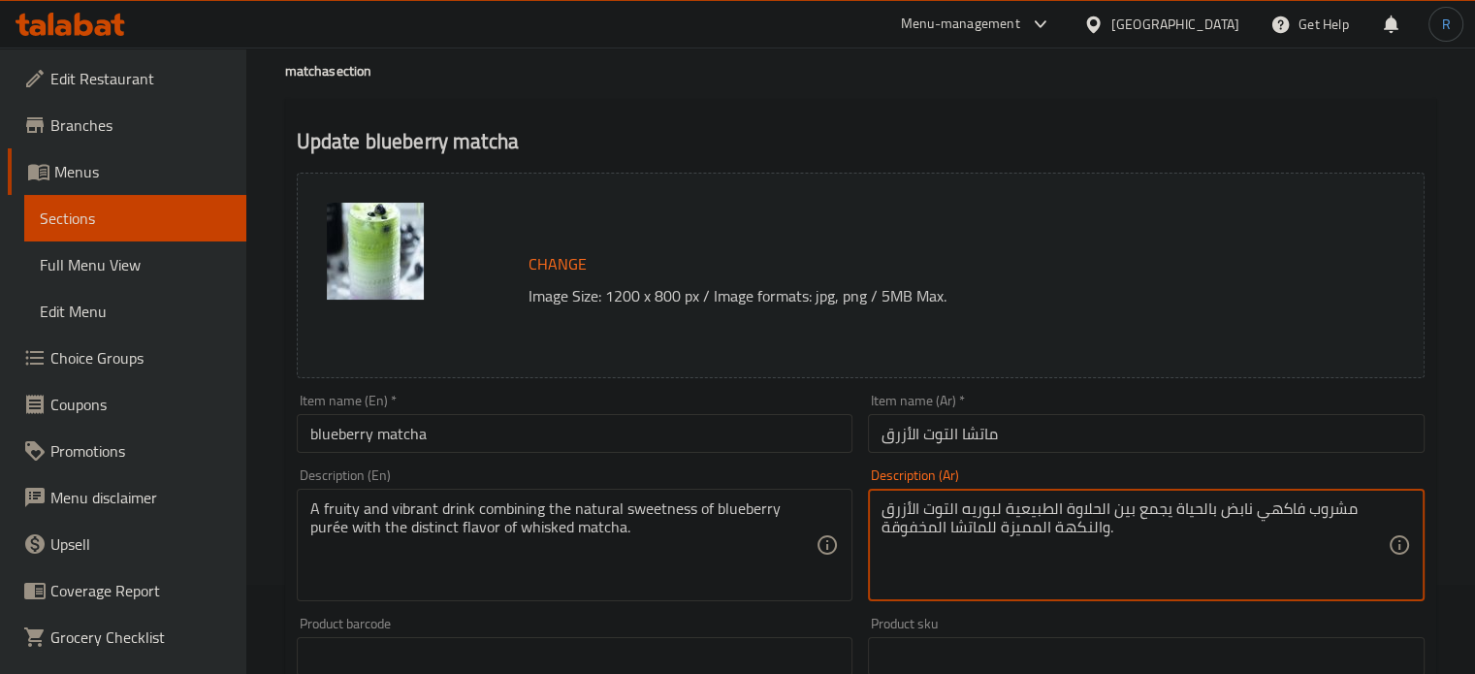
scroll to position [194, 0]
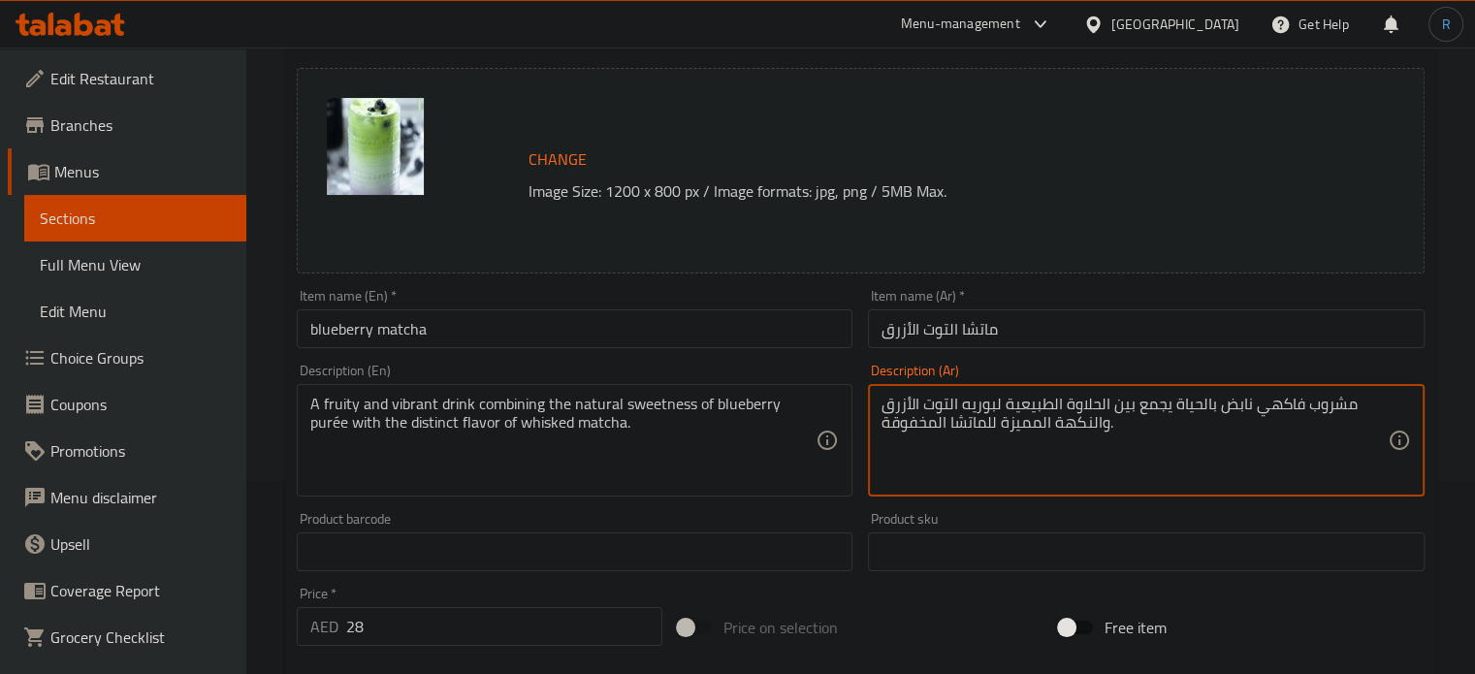
type textarea "مشروب فاكهي نابض بالحياة يجمع بين الحلاوة الطبيعية لبوريه التوت الأزرق والنكهة …"
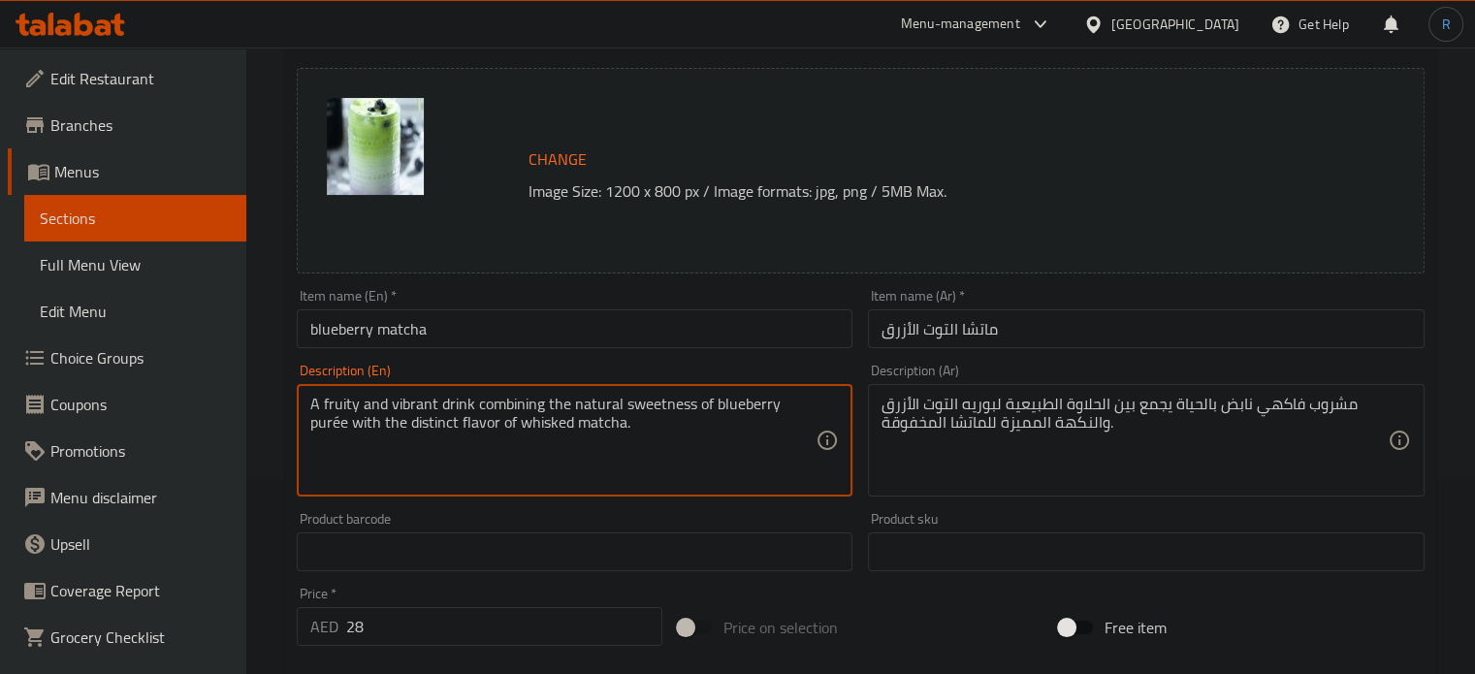
click at [393, 430] on textarea "A fruity and vibrant drink combining the natural sweetness of blueberry purée w…" at bounding box center [563, 441] width 506 height 92
type textarea "A fruity and vibrant drink combining the natural sweetness of blueberry purée w…"
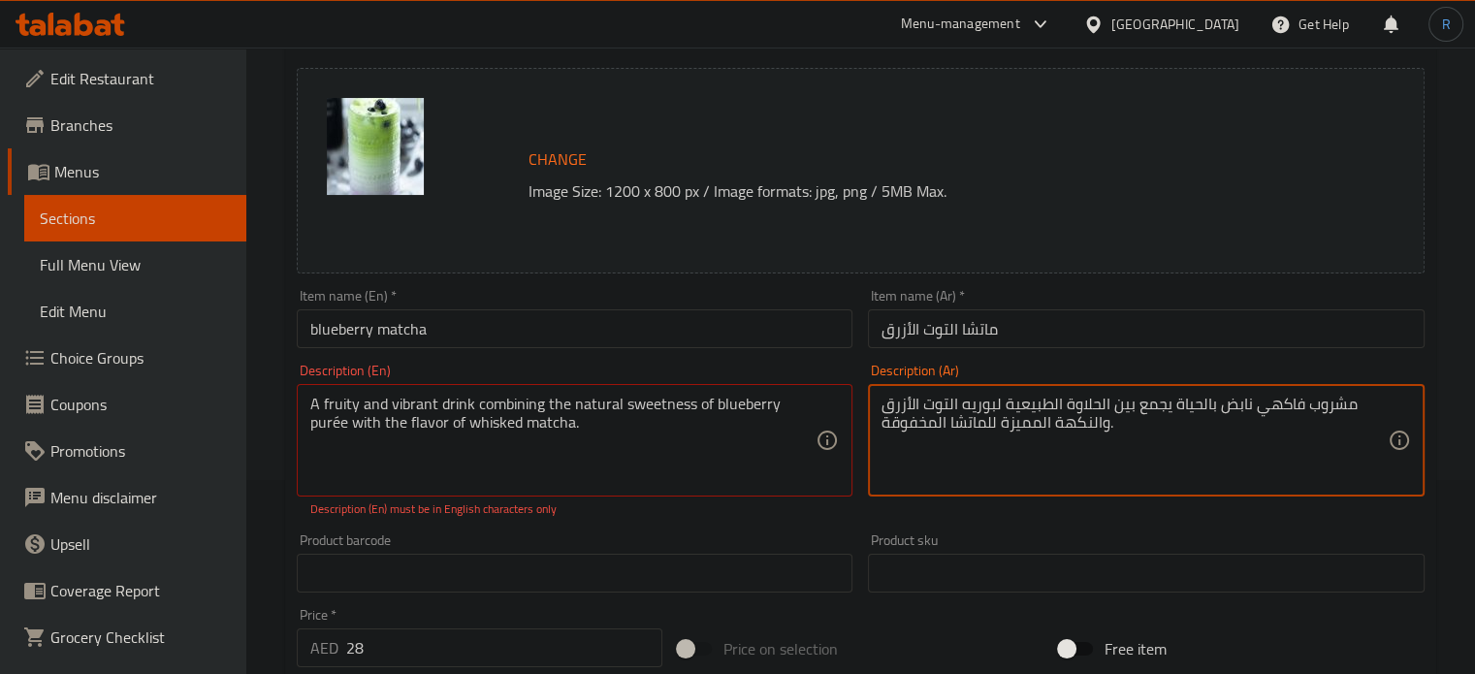
click at [1012, 436] on textarea "مشروب فاكهي نابض بالحياة يجمع بين الحلاوة الطبيعية لبوريه التوت الأزرق والنكهة …" at bounding box center [1134, 441] width 506 height 92
click at [1039, 430] on textarea "مشروب فاكهي نابض بالحياة يجمع بين الحلاوة الطبيعية لبوريه التوت الأزرق والنكهة …" at bounding box center [1134, 441] width 506 height 92
click at [985, 425] on textarea "مشروب فاكهي نابض بالحياة يجمع بين الحلاوة الطبيعية لبوريه التوت الأزرق ونكهة لل…" at bounding box center [1134, 441] width 506 height 92
type textarea "مشروب فاكهي نابض بالحياة يجمع بين الحلاوة الطبيعية لبوريه التوت الأزرق ونكهة ما…"
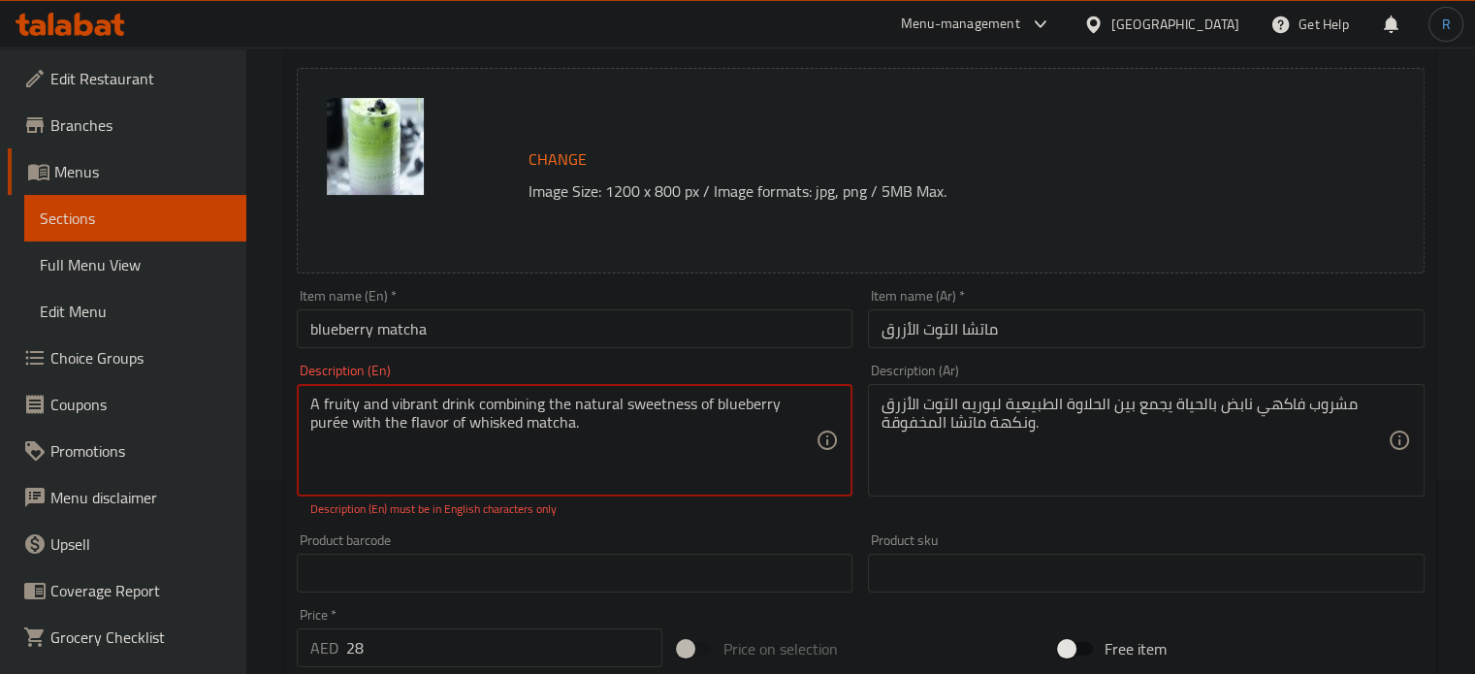
click at [808, 409] on textarea "A fruity and vibrant drink combining the natural sweetness of blueberry purée w…" at bounding box center [563, 441] width 506 height 92
type textarea "A fruity and vibrant drink combining the natural sweetness of blueberry puree w…"
click at [547, 311] on input "blueberry matcha" at bounding box center [575, 328] width 557 height 39
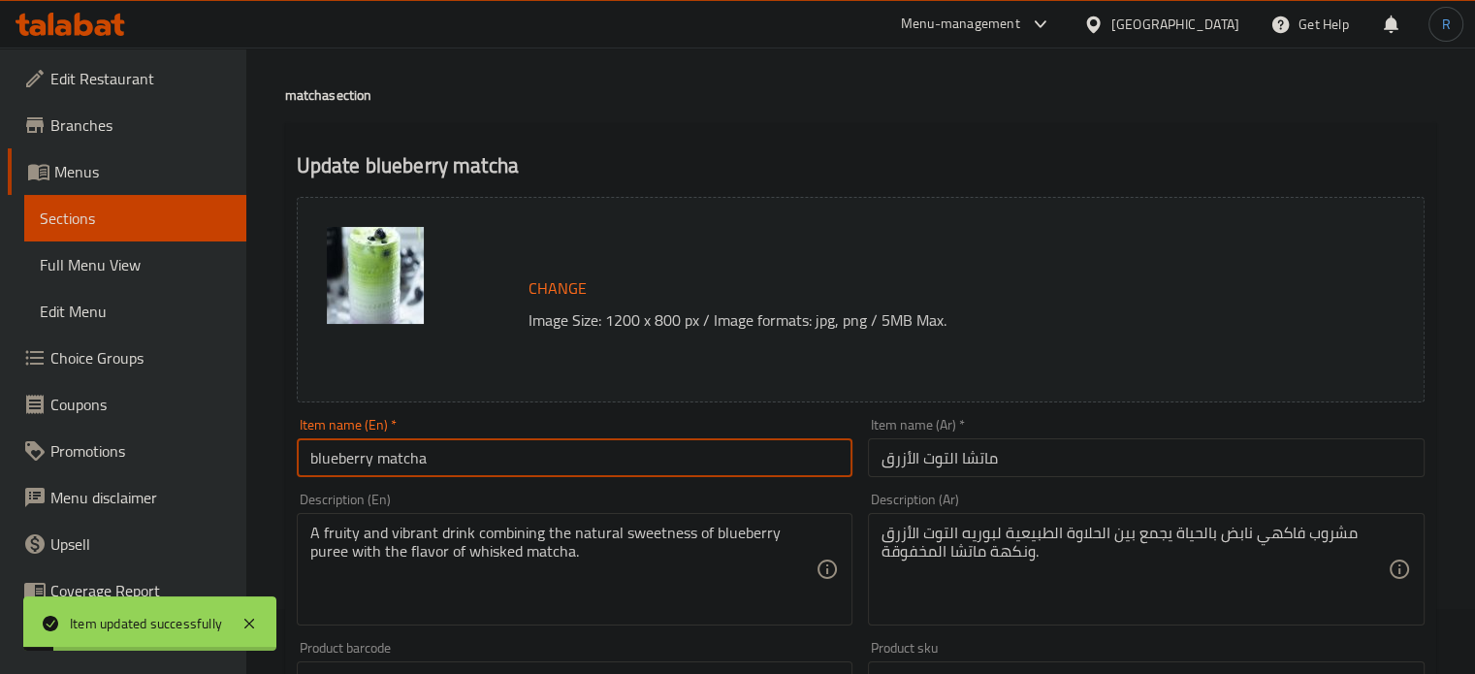
scroll to position [0, 0]
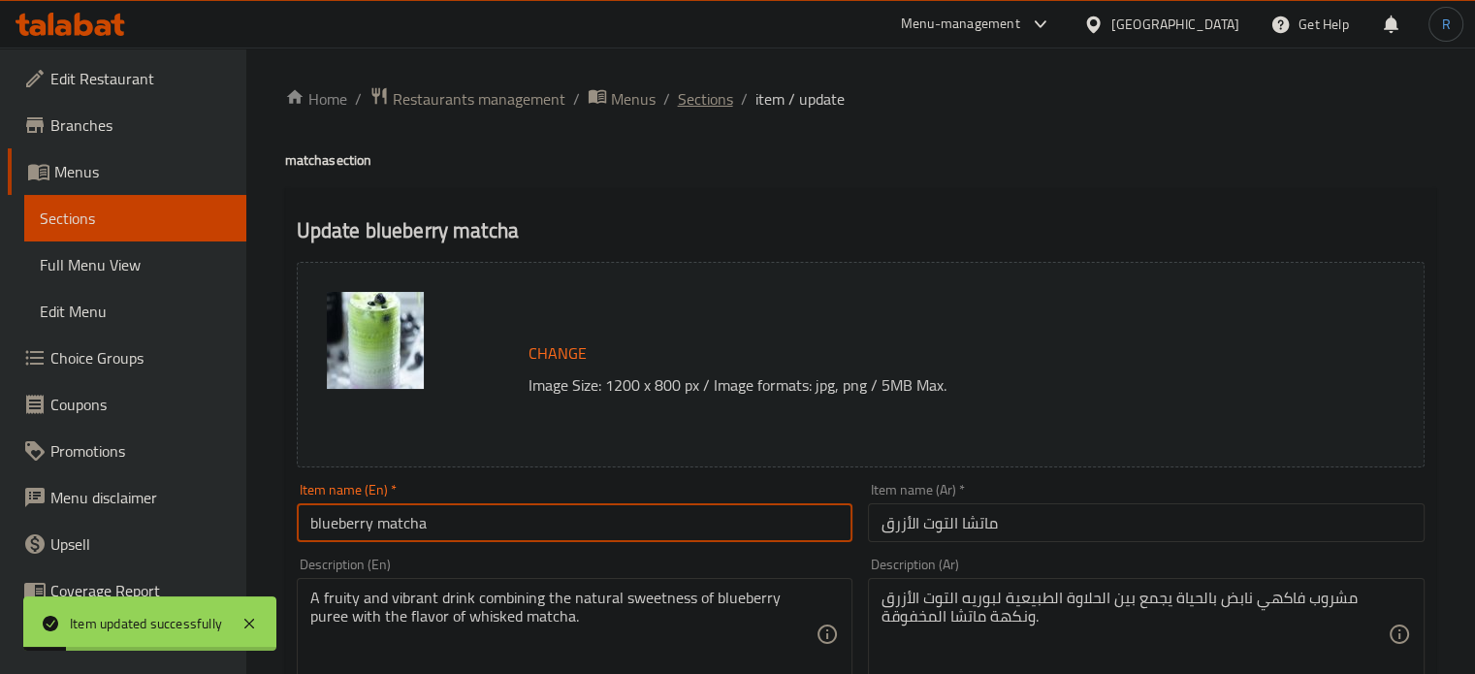
click at [715, 105] on span "Sections" at bounding box center [705, 98] width 55 height 23
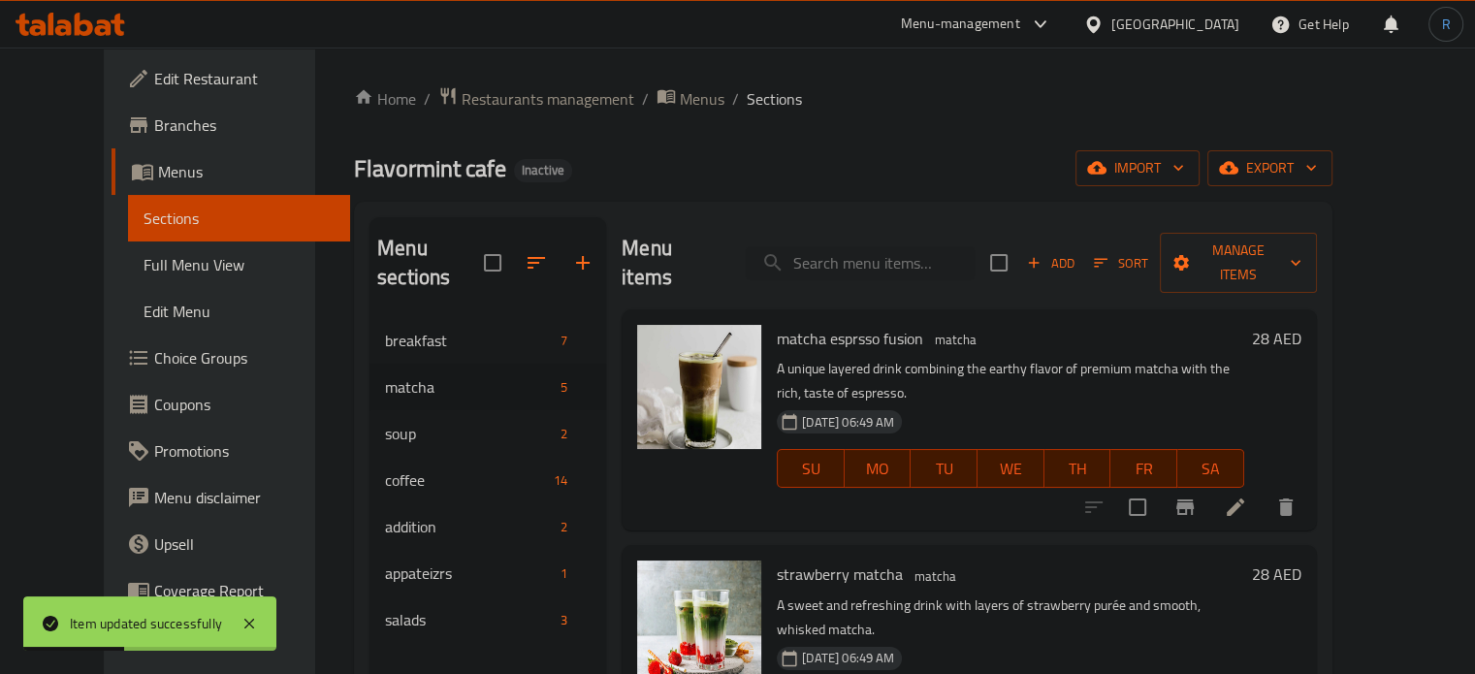
click at [852, 208] on div "Menu sections breakfast 7 matcha 5 soup 2 coffee 14 addition 2 appateizrs 1 sal…" at bounding box center [843, 554] width 978 height 705
click at [861, 255] on input "search" at bounding box center [860, 263] width 229 height 34
paste input "espresso"
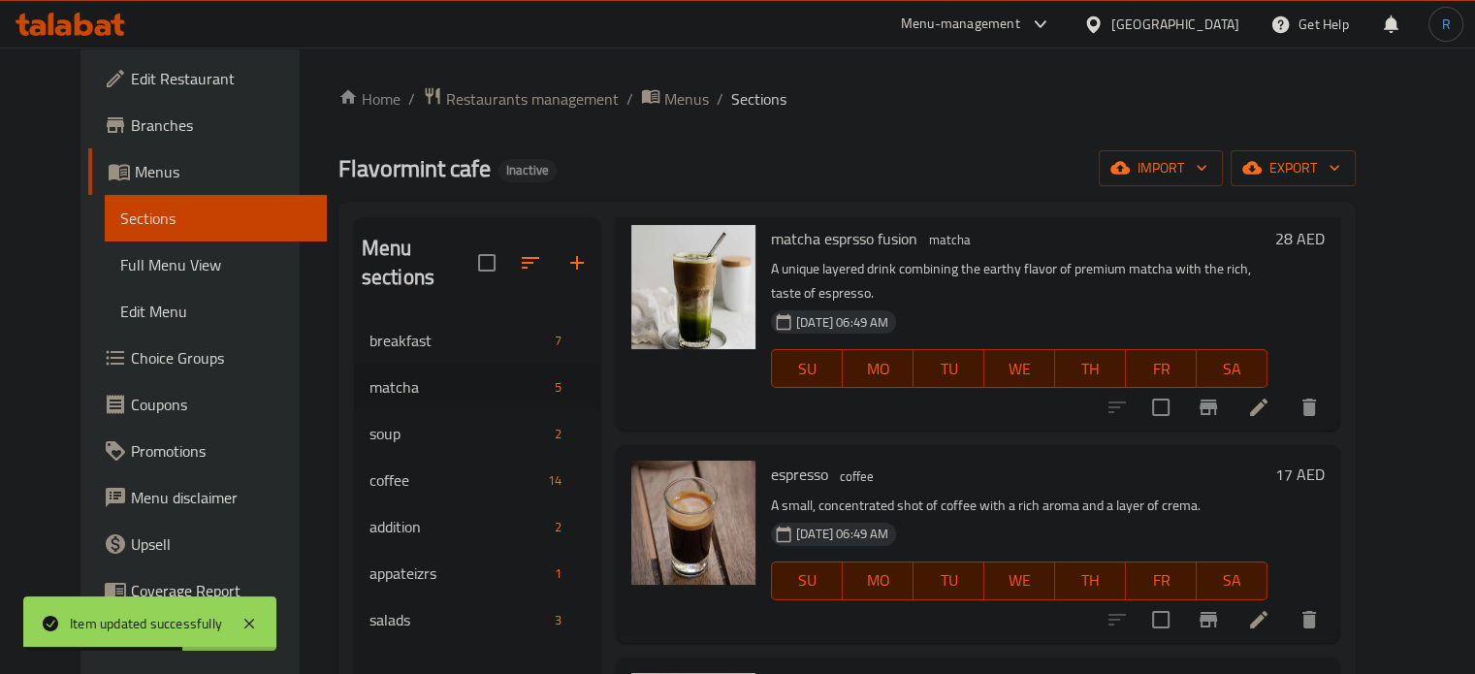
scroll to position [194, 0]
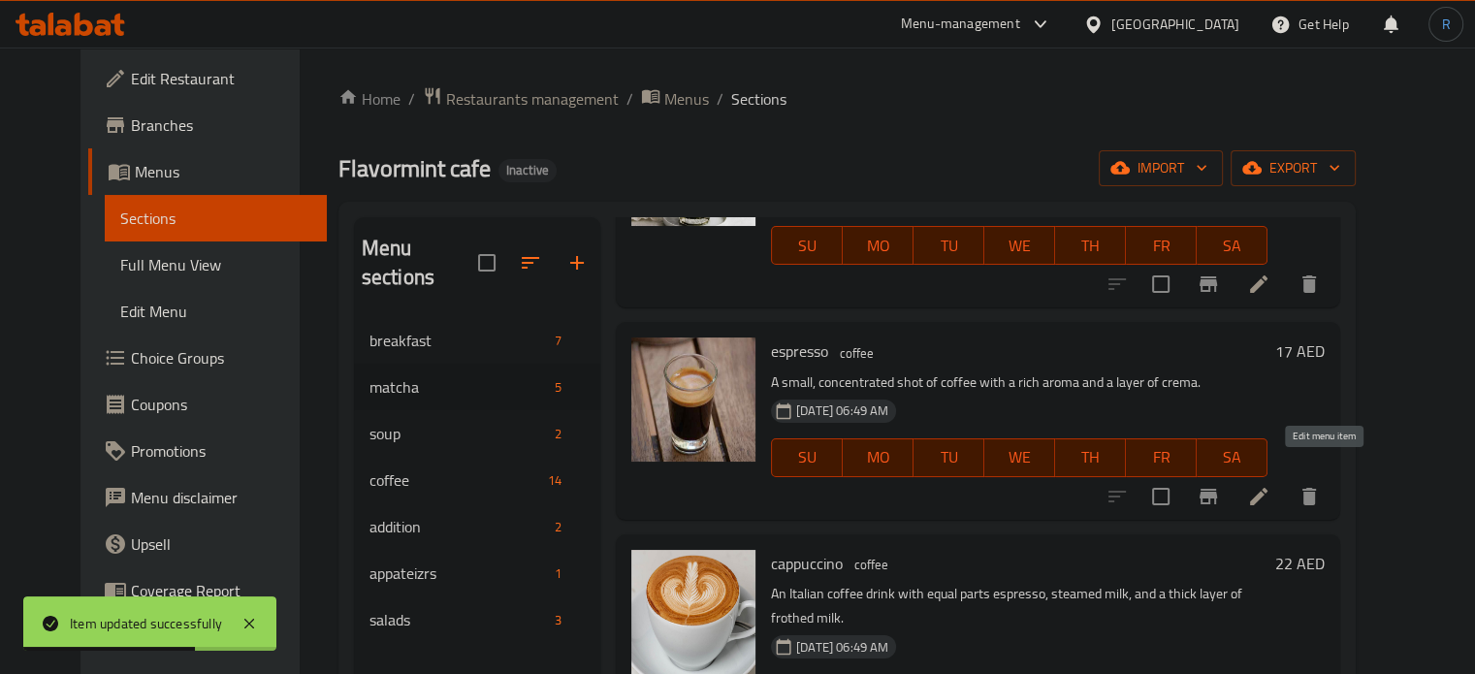
type input "espresso"
click at [1270, 485] on icon at bounding box center [1258, 496] width 23 height 23
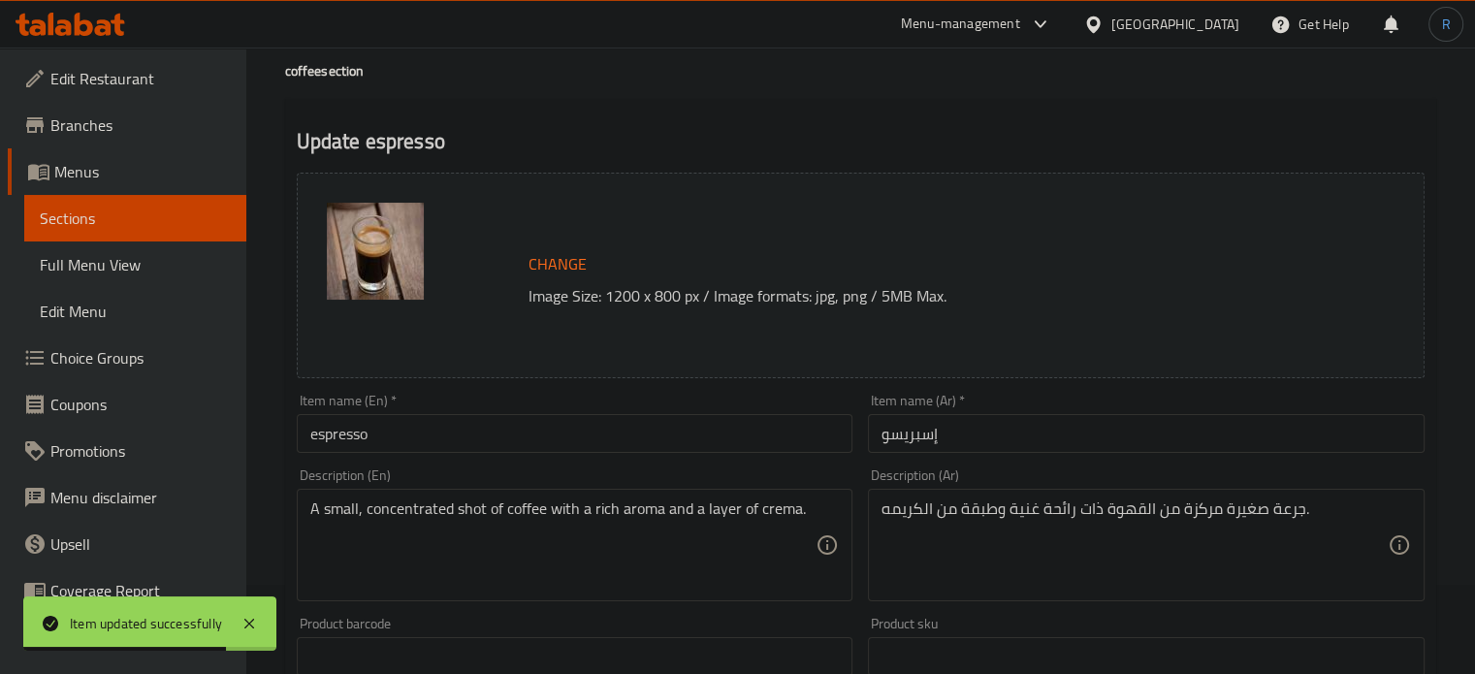
scroll to position [194, 0]
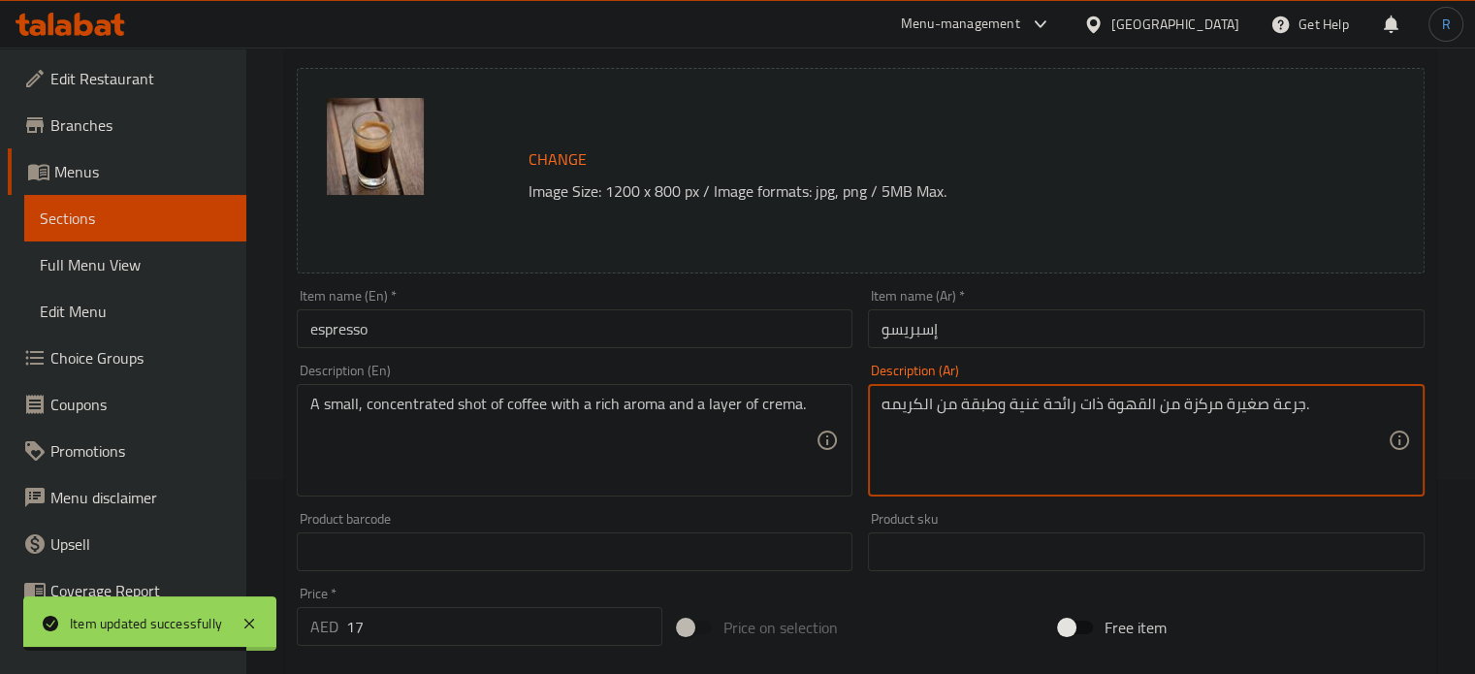
click at [1292, 398] on textarea "جرعة صغيرة مركزة من القهوة ذات رائحة غنية وطبقة من الكريمه." at bounding box center [1134, 441] width 506 height 92
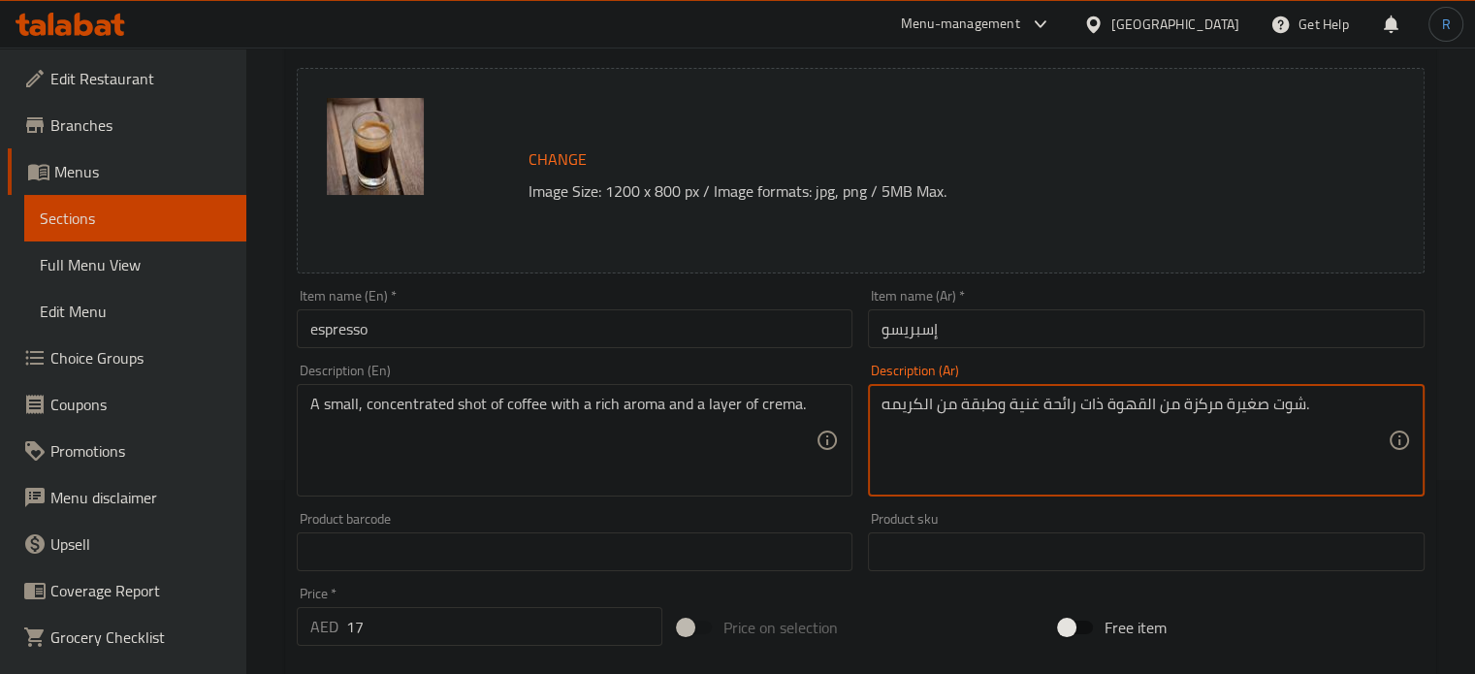
click at [1223, 406] on textarea "شوت صغيرة مركزة من القهوة ذات رائحة غنية وطبقة من الكريمه." at bounding box center [1134, 441] width 506 height 92
click at [1180, 409] on textarea "شوت صغير مركزة من القهوة ذات رائحة غنية وطبقة من الكريمه." at bounding box center [1134, 441] width 506 height 92
type textarea "شوت صغير مركز من القهوة ذات رائحة غنية وطبقة من الكريمه."
click at [994, 338] on input "إسبريسو" at bounding box center [1146, 328] width 557 height 39
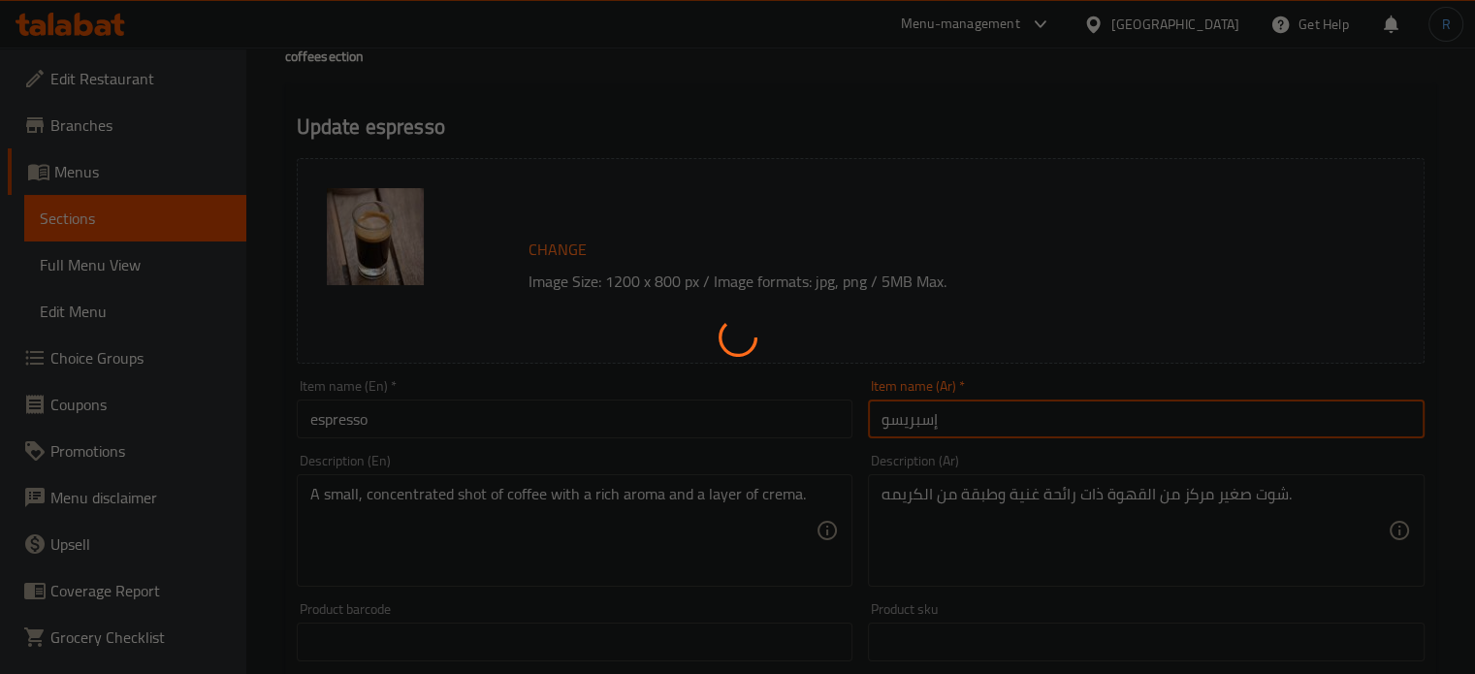
scroll to position [0, 0]
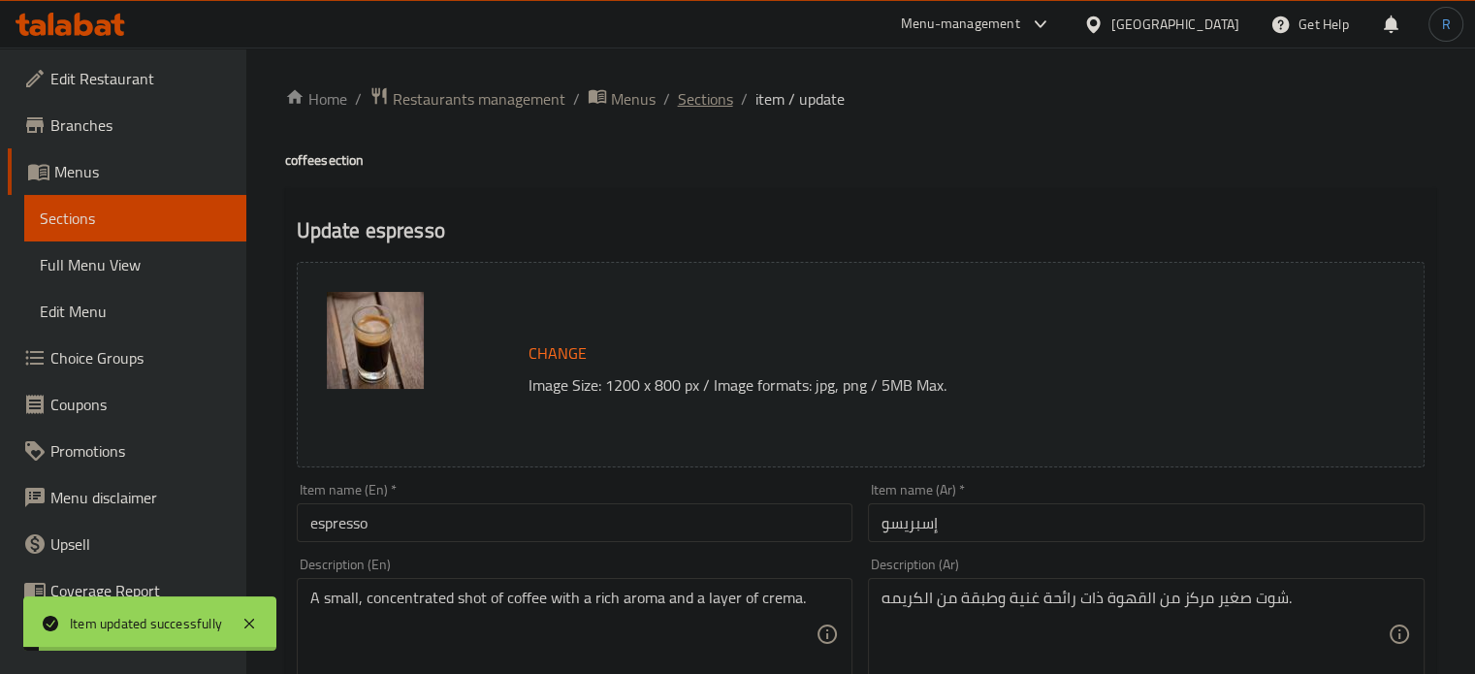
click at [710, 100] on span "Sections" at bounding box center [705, 98] width 55 height 23
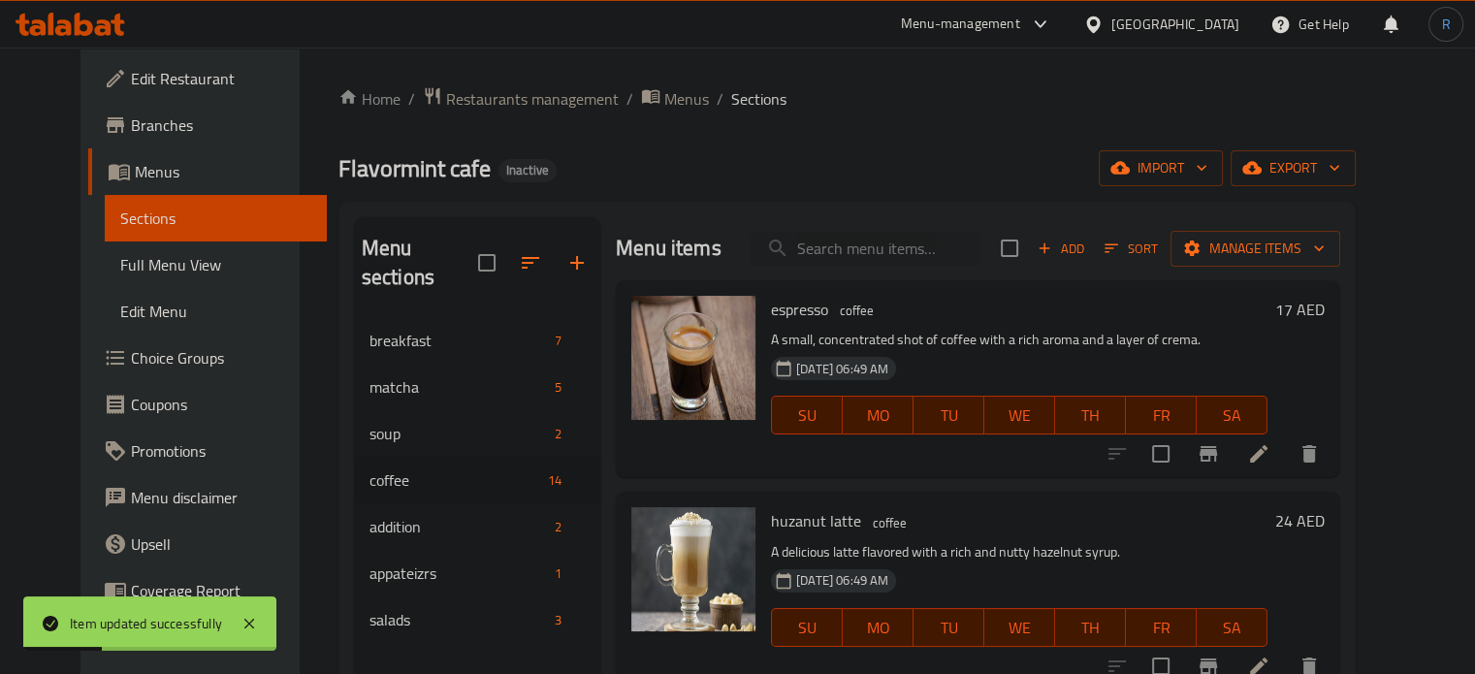
click at [781, 412] on span "SU" at bounding box center [807, 415] width 55 height 28
type button "0"
click at [871, 248] on input "search" at bounding box center [865, 249] width 229 height 34
paste input "huzanut latte"
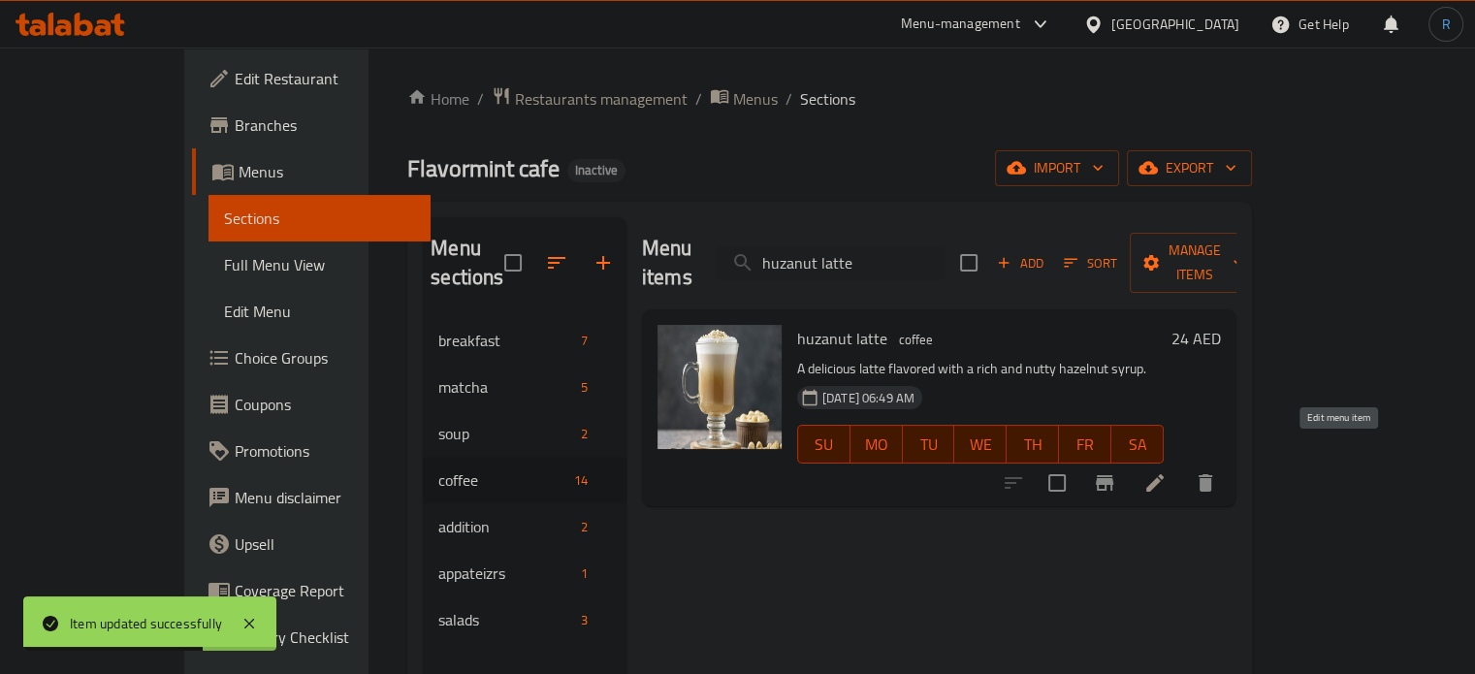
type input "huzanut latte"
click at [1164, 474] on icon at bounding box center [1154, 482] width 17 height 17
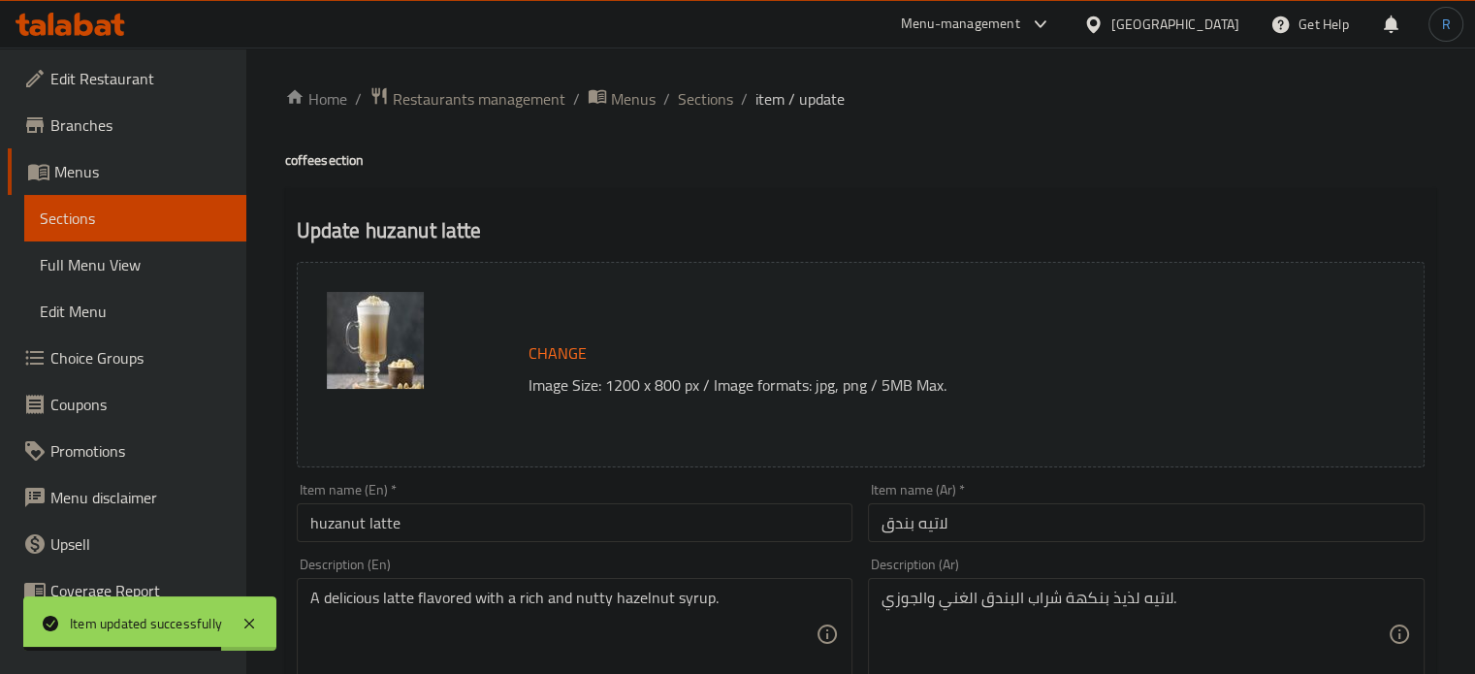
scroll to position [194, 0]
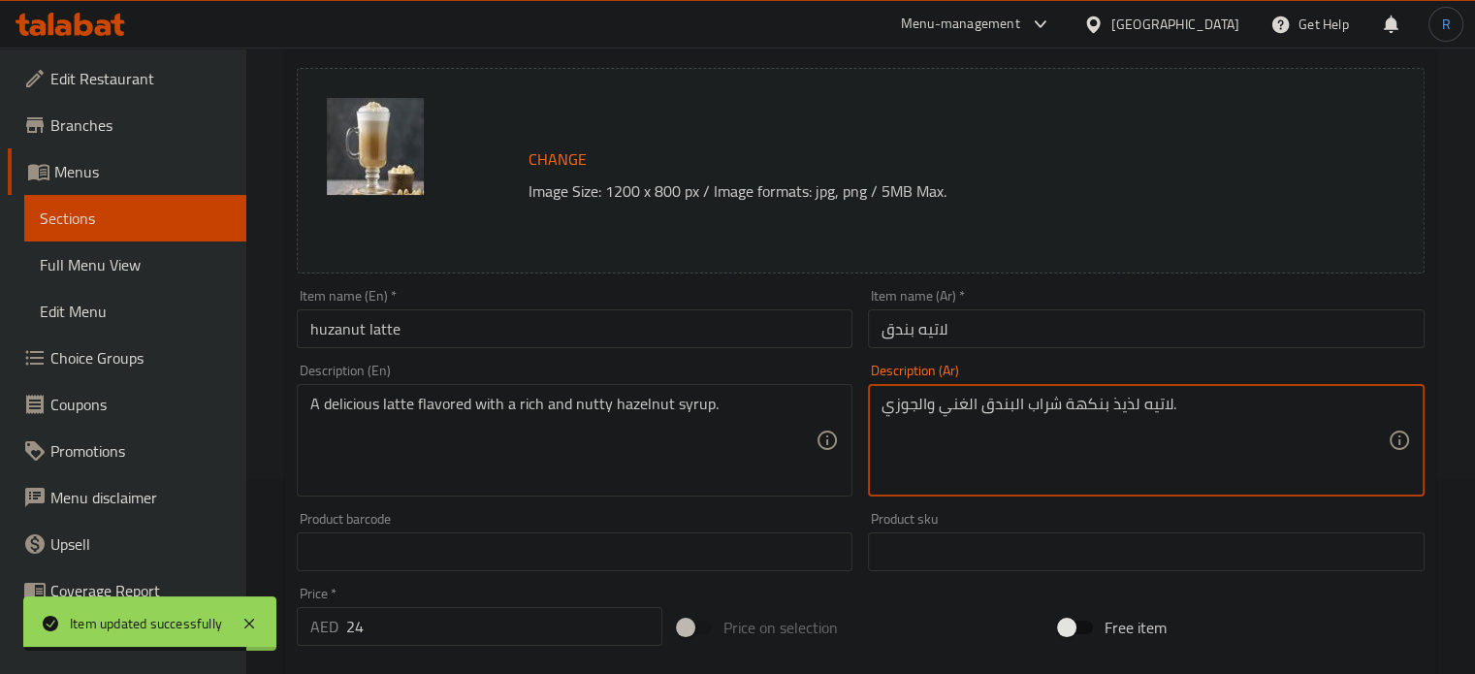
click at [1128, 399] on textarea "لاتيه لذيذ بنكهة شراب البندق الغني والجوزي." at bounding box center [1134, 441] width 506 height 92
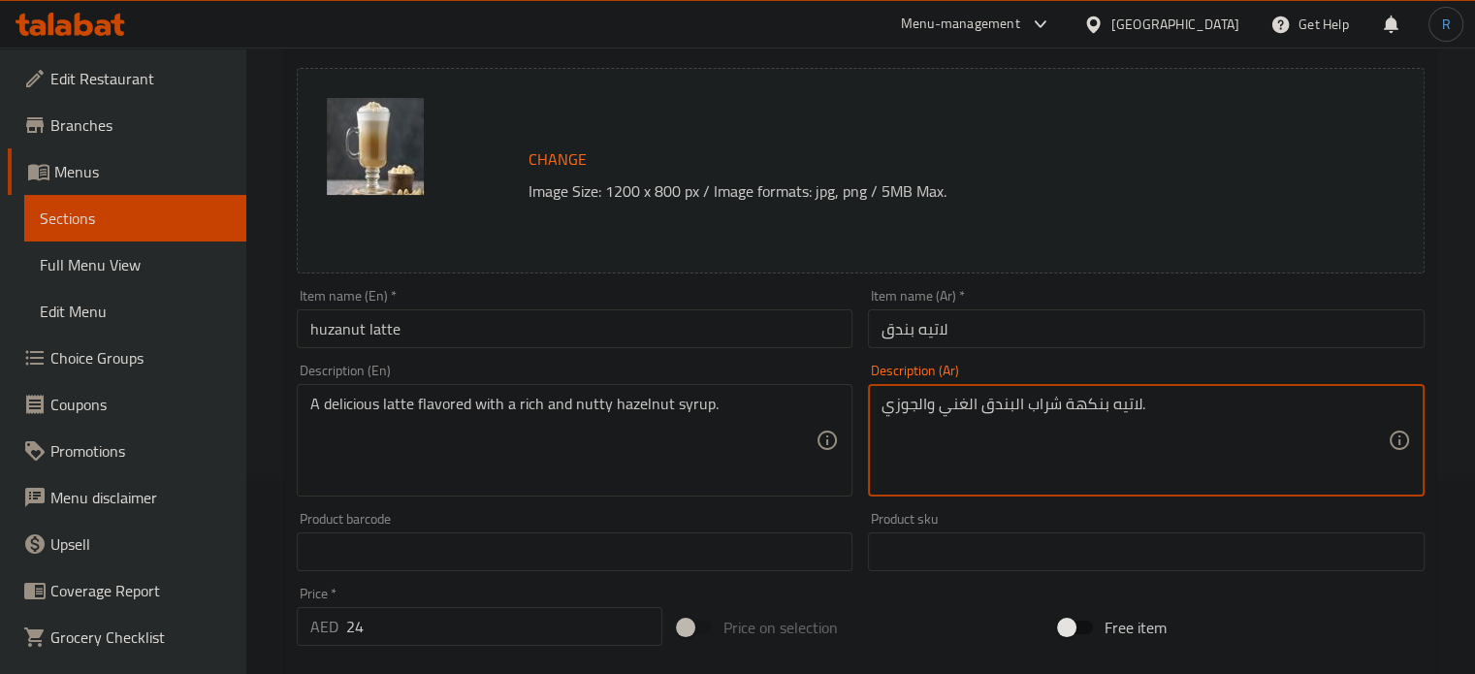
type textarea "لاتيه بنكهة شراب البندق الغني والجوزي."
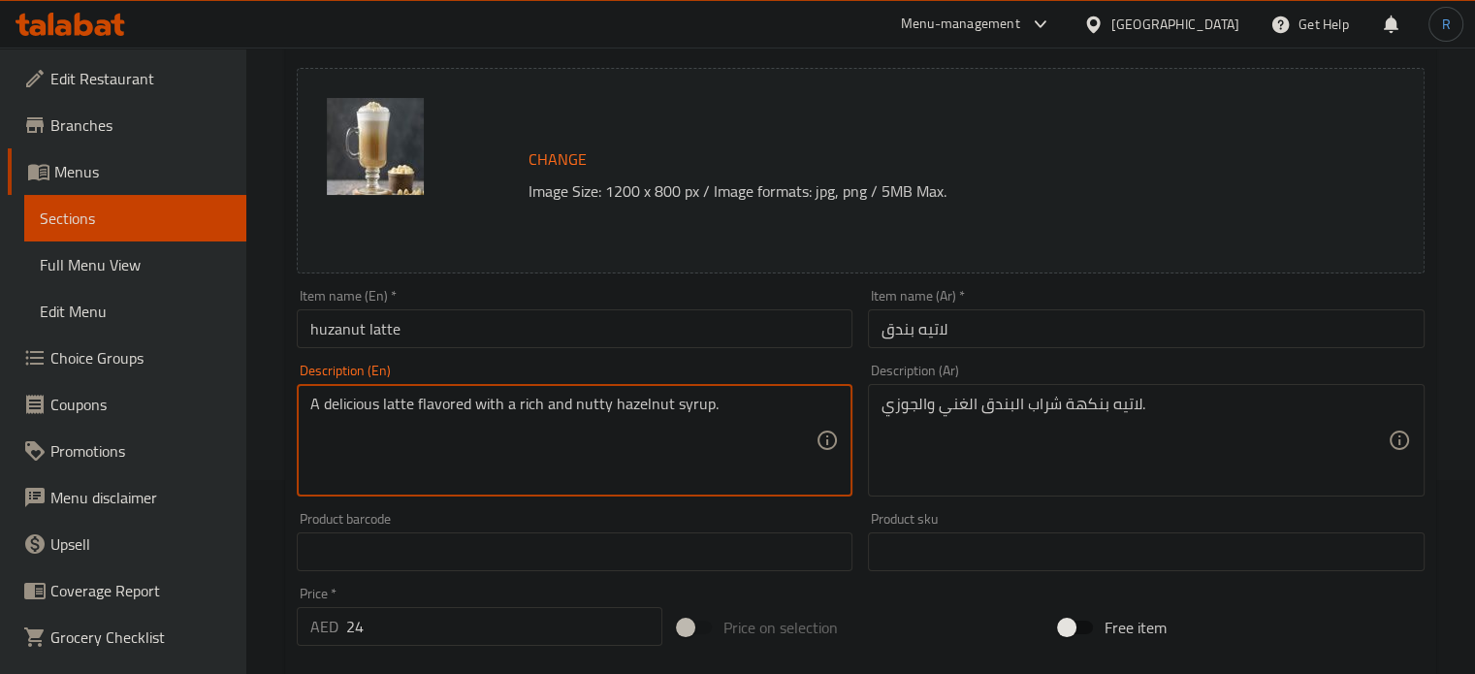
click at [361, 399] on textarea "A delicious latte flavored with a rich and nutty hazelnut syrup." at bounding box center [563, 441] width 506 height 92
type textarea "A latte flavored with a rich and nutty hazelnut syrup."
click at [581, 330] on input "huzanut latte" at bounding box center [575, 328] width 557 height 39
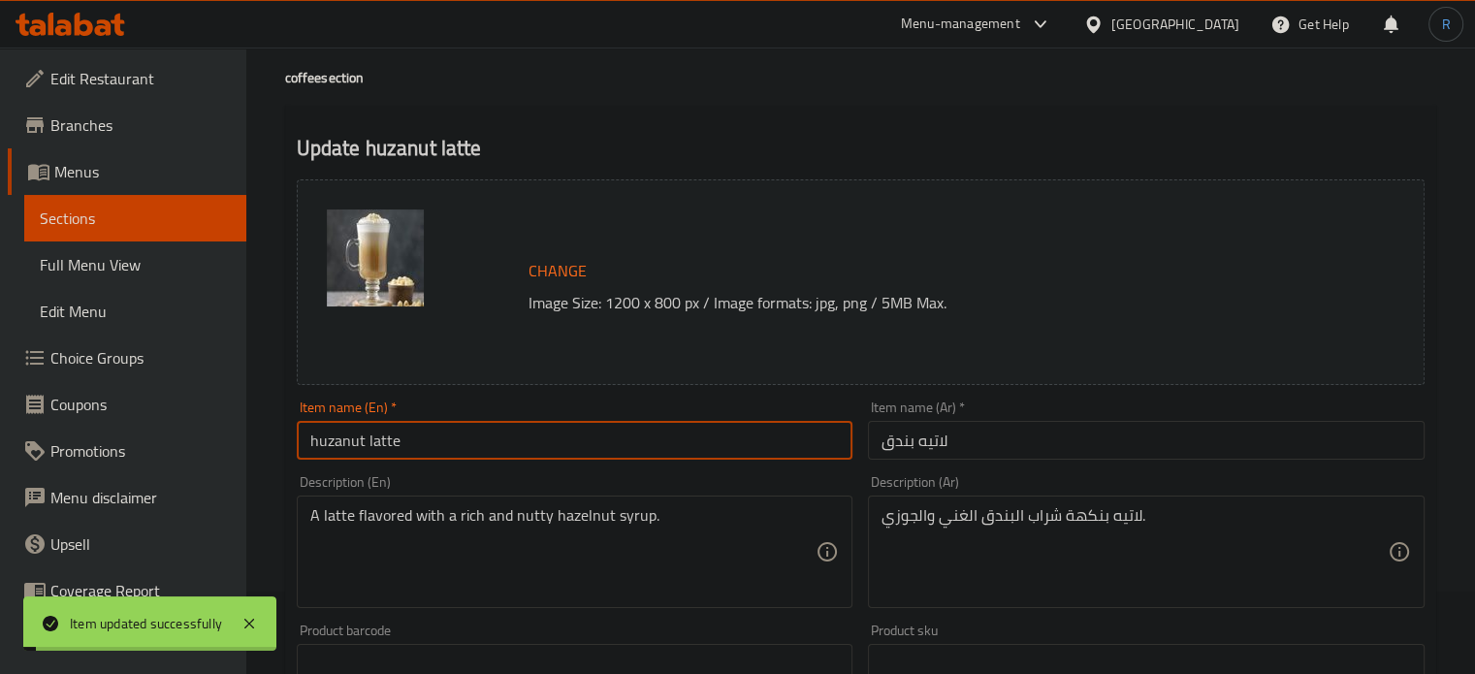
scroll to position [0, 0]
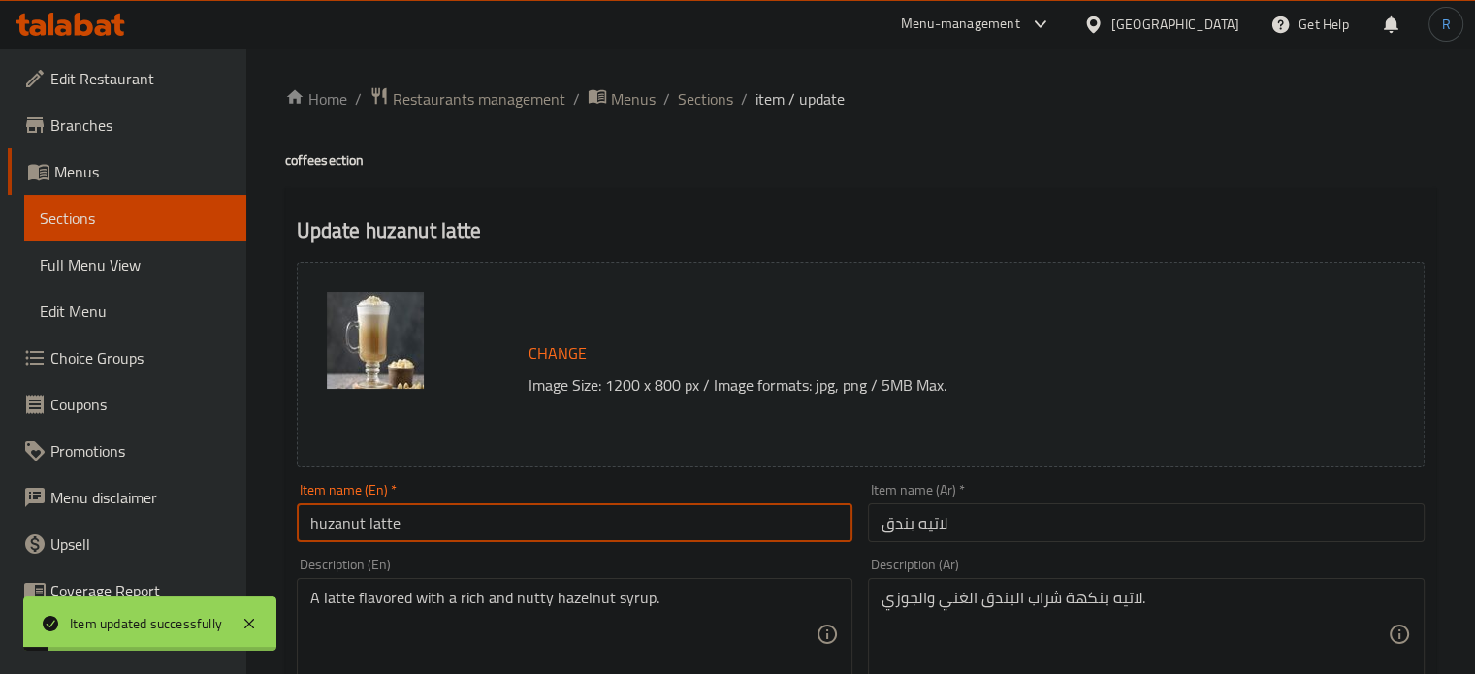
click at [717, 105] on span "Sections" at bounding box center [705, 98] width 55 height 23
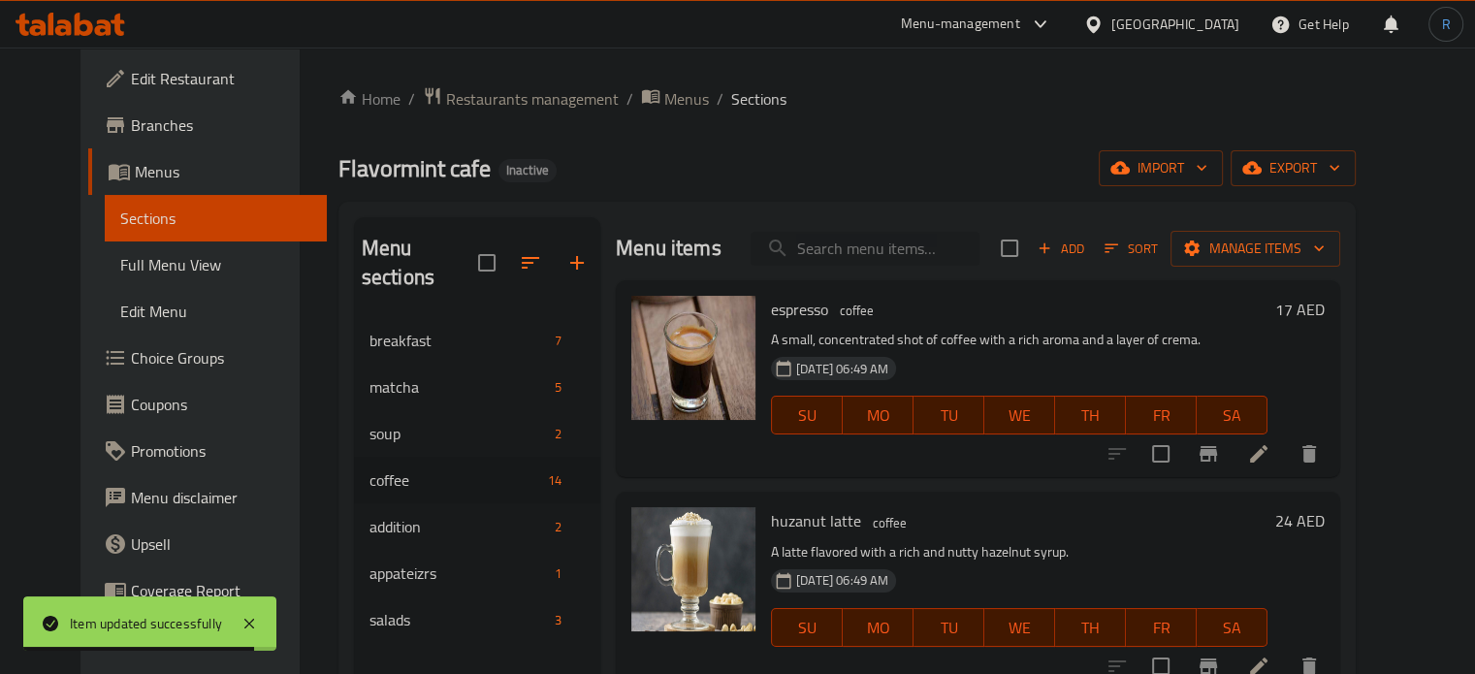
click at [923, 253] on input "search" at bounding box center [865, 249] width 229 height 34
paste input "v60"
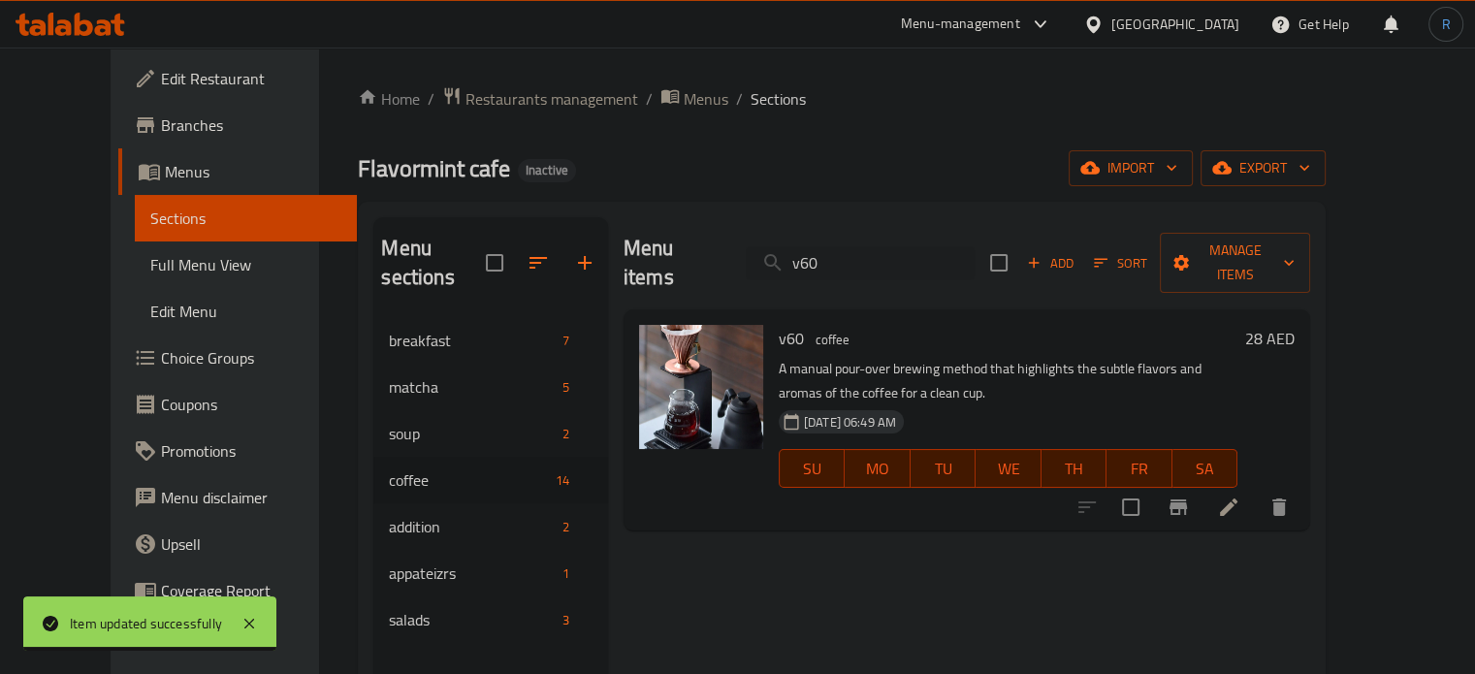
type input "v60"
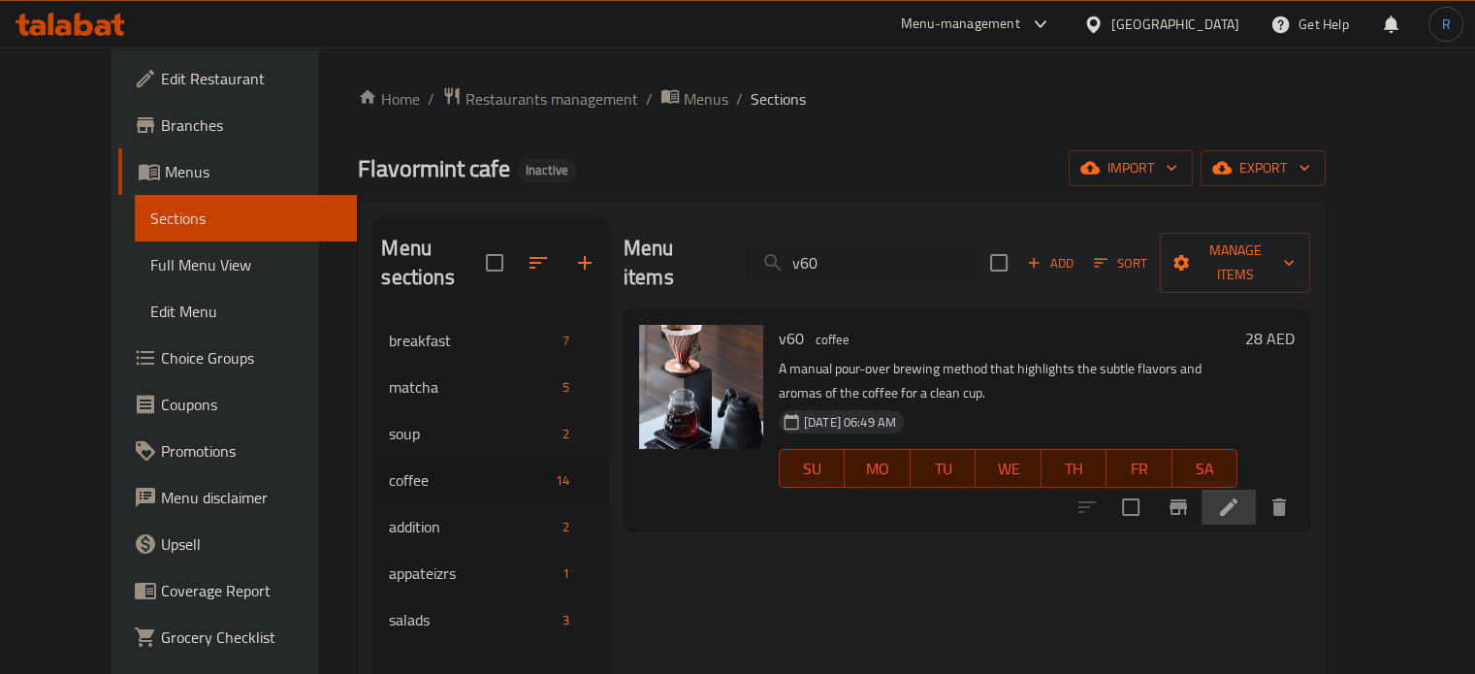
click at [1256, 490] on li at bounding box center [1228, 507] width 54 height 35
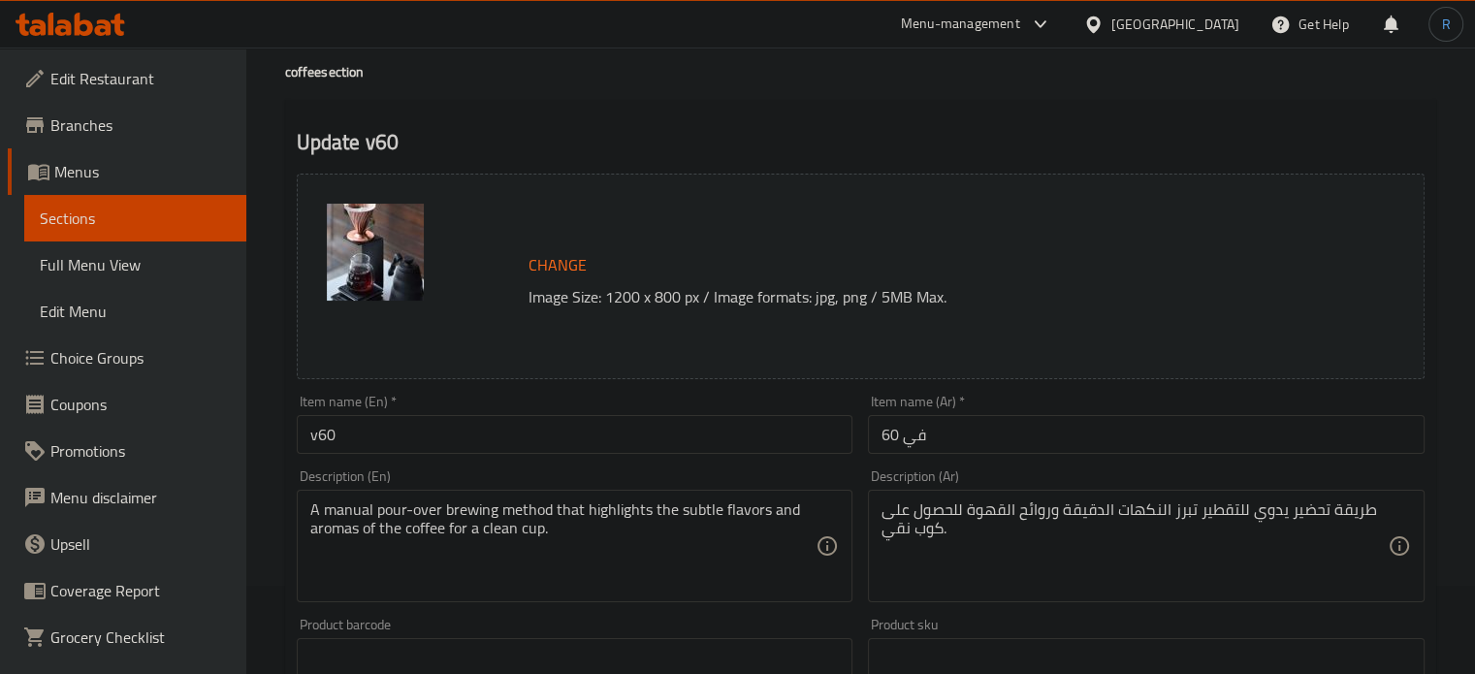
scroll to position [194, 0]
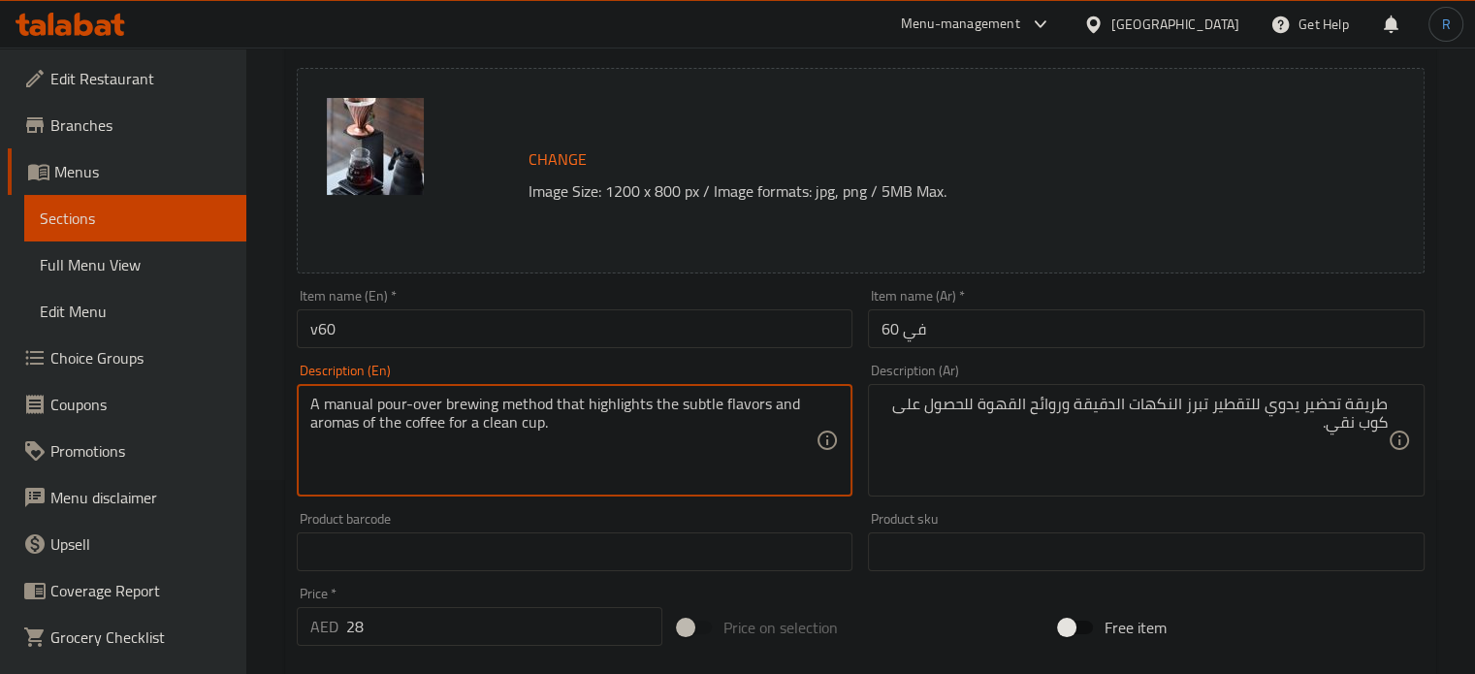
drag, startPoint x: 547, startPoint y: 405, endPoint x: 304, endPoint y: 406, distance: 242.4
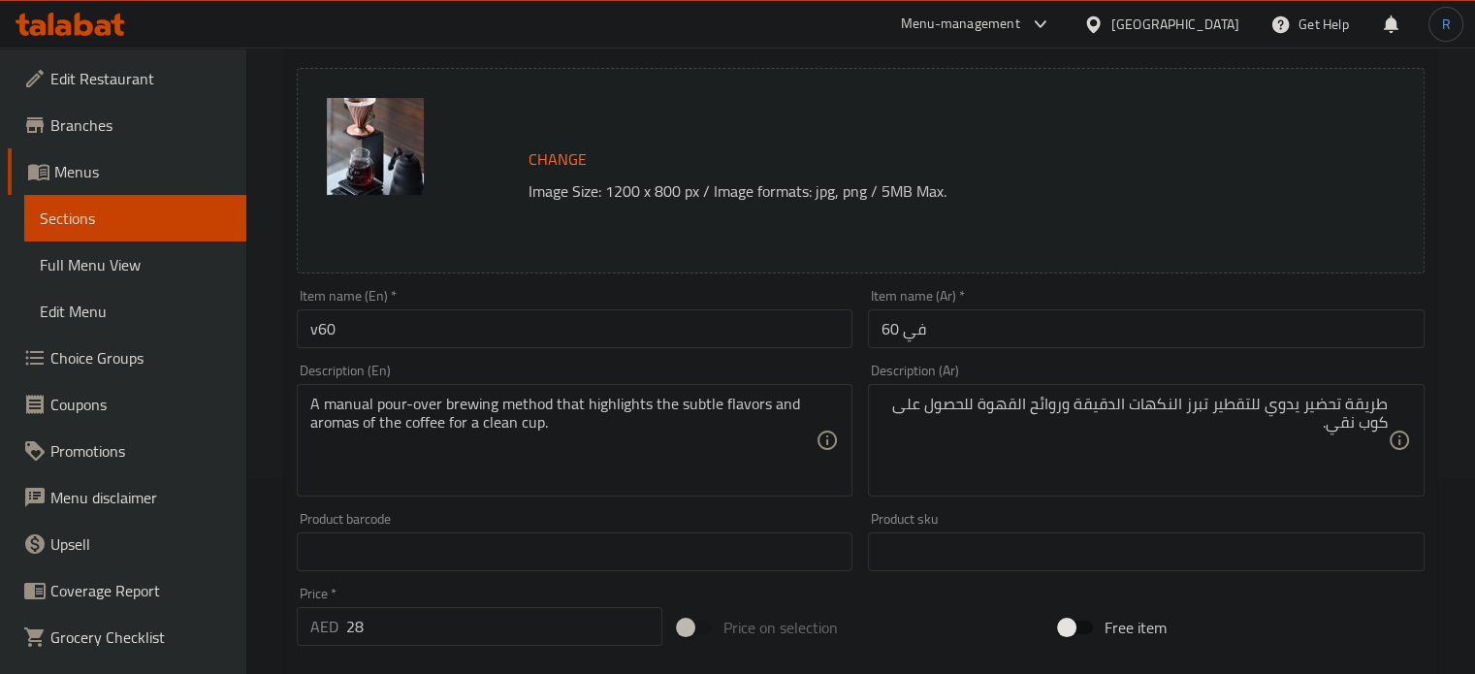
drag, startPoint x: 1389, startPoint y: 405, endPoint x: 1269, endPoint y: 406, distance: 119.3
click at [1269, 406] on div "طريقة تحضير يدوي للتقطير تبرز النكهات الدقيقة وروائح القهوة للحصول على كوب نقي.…" at bounding box center [1146, 440] width 557 height 112
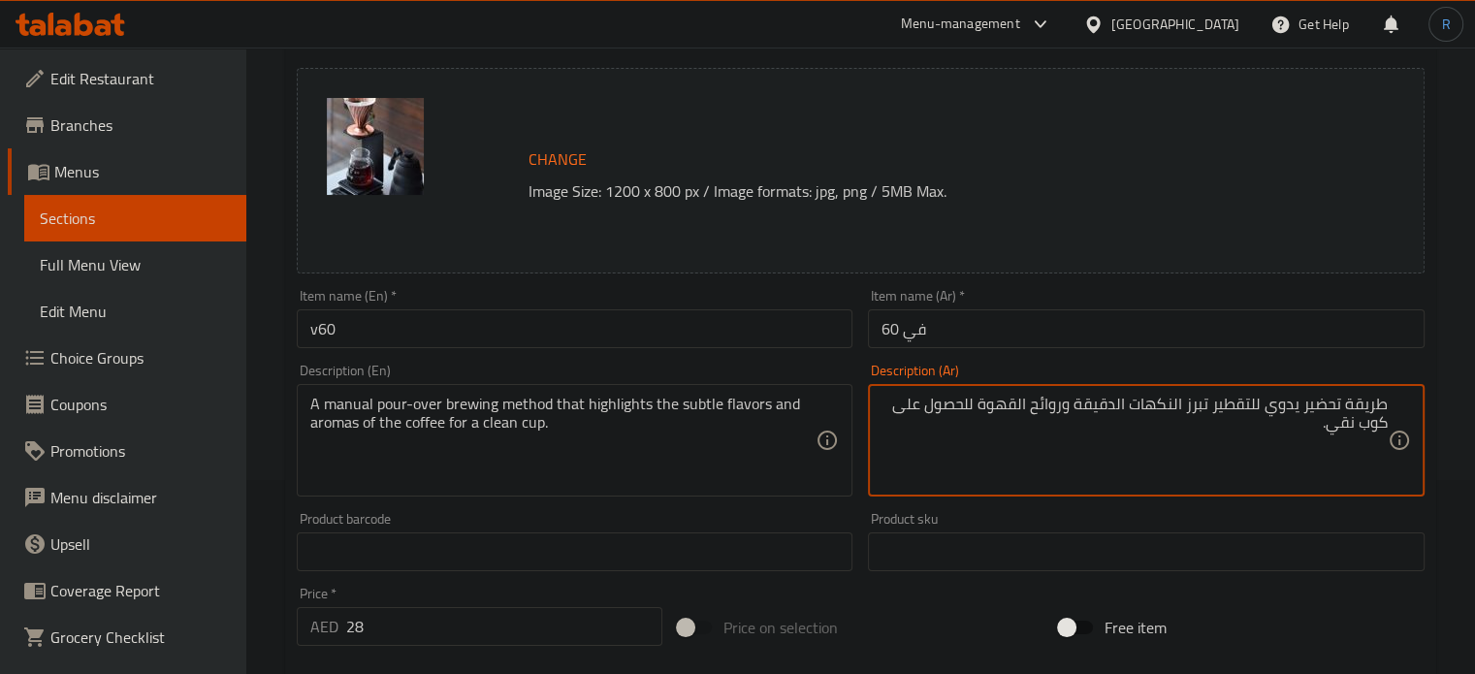
click at [1239, 433] on textarea "طريقة تحضير يدوي للتقطير تبرز النكهات الدقيقة وروائح القهوة للحصول على كوب نقي." at bounding box center [1134, 441] width 506 height 92
drag, startPoint x: 1216, startPoint y: 409, endPoint x: 1385, endPoint y: 410, distance: 168.7
click at [1385, 410] on textarea "طريقة تحضير يدوي للتقطير تبرز النكهات الدقيقة وروائح القهوة للحصول على كوب نقي." at bounding box center [1134, 441] width 506 height 92
paste textarea "لتخمير اليدوية"
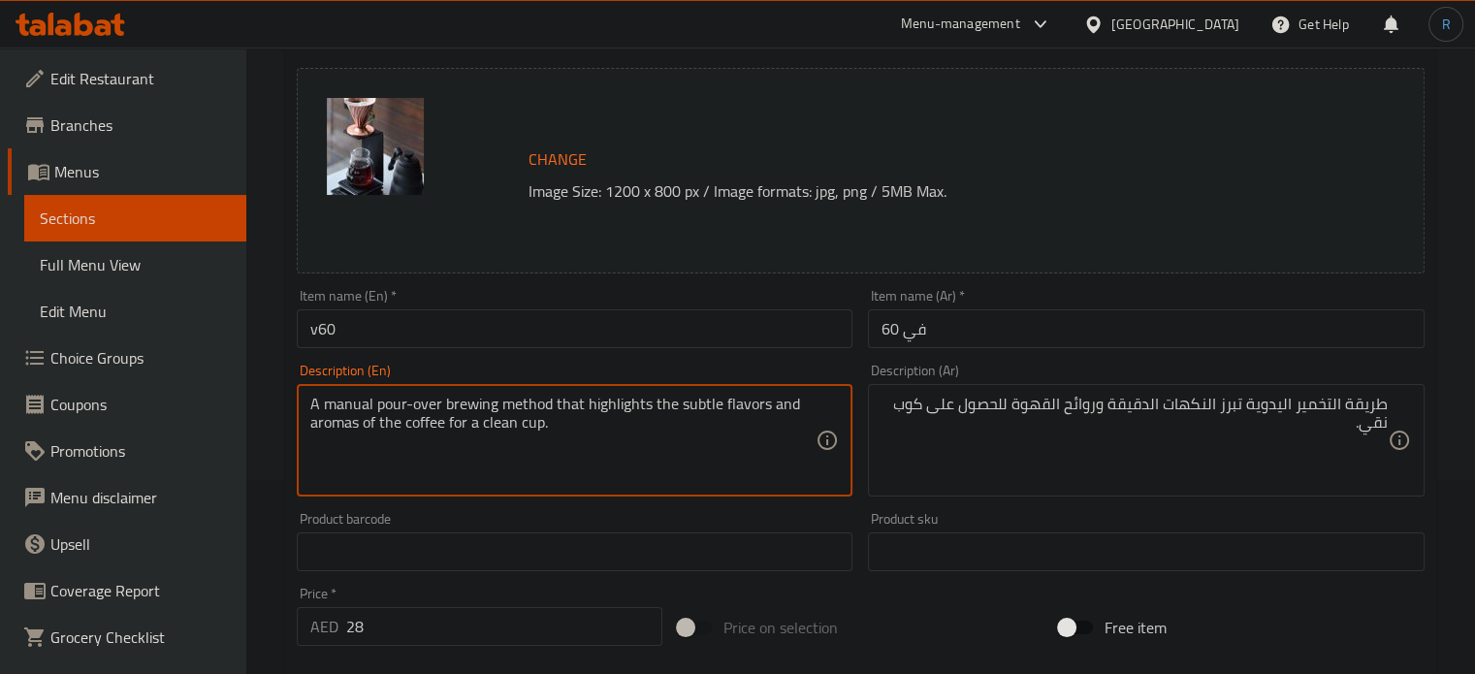
drag, startPoint x: 439, startPoint y: 406, endPoint x: 376, endPoint y: 406, distance: 63.0
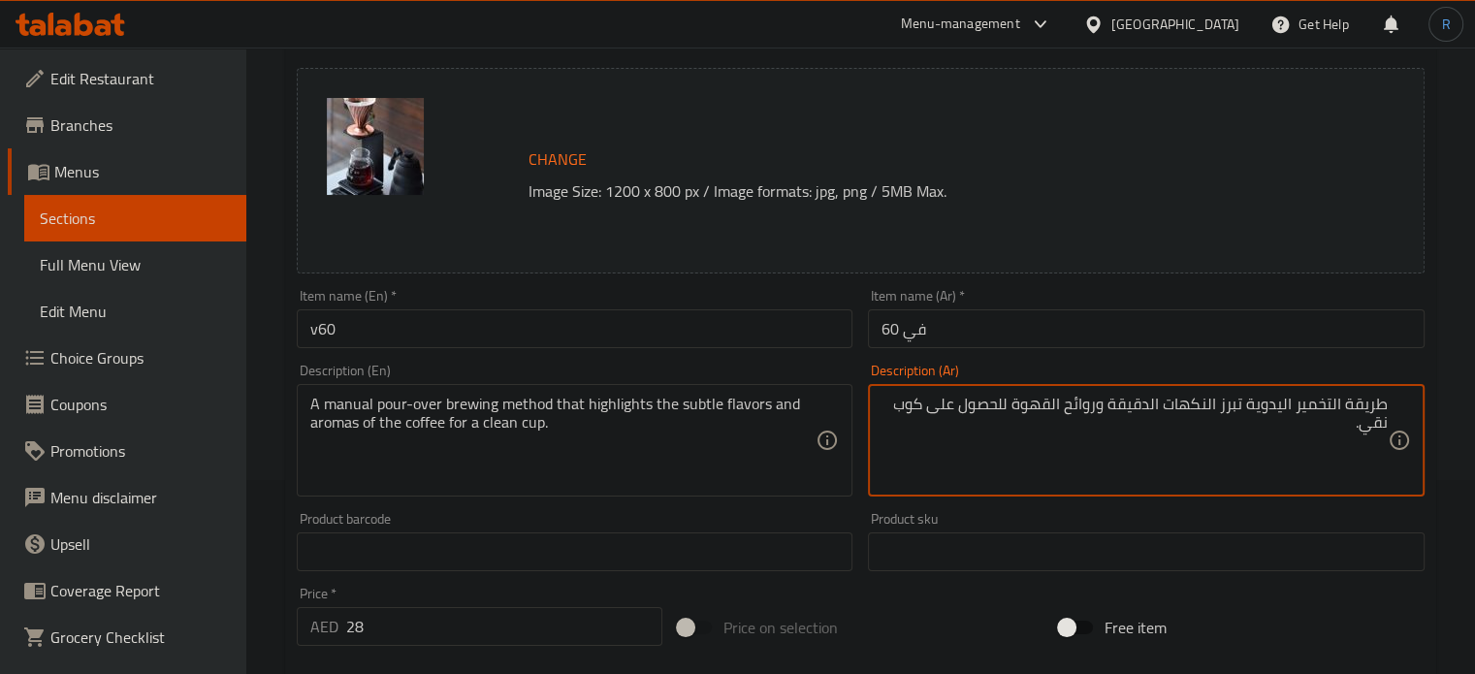
paste textarea "الصب"
type textarea "طريقة التخمير بالصب اليدوية تبرز النكهات الدقيقة وروائح القهوة للحصول على كوب ن…"
click at [989, 340] on input "في 60" at bounding box center [1146, 328] width 557 height 39
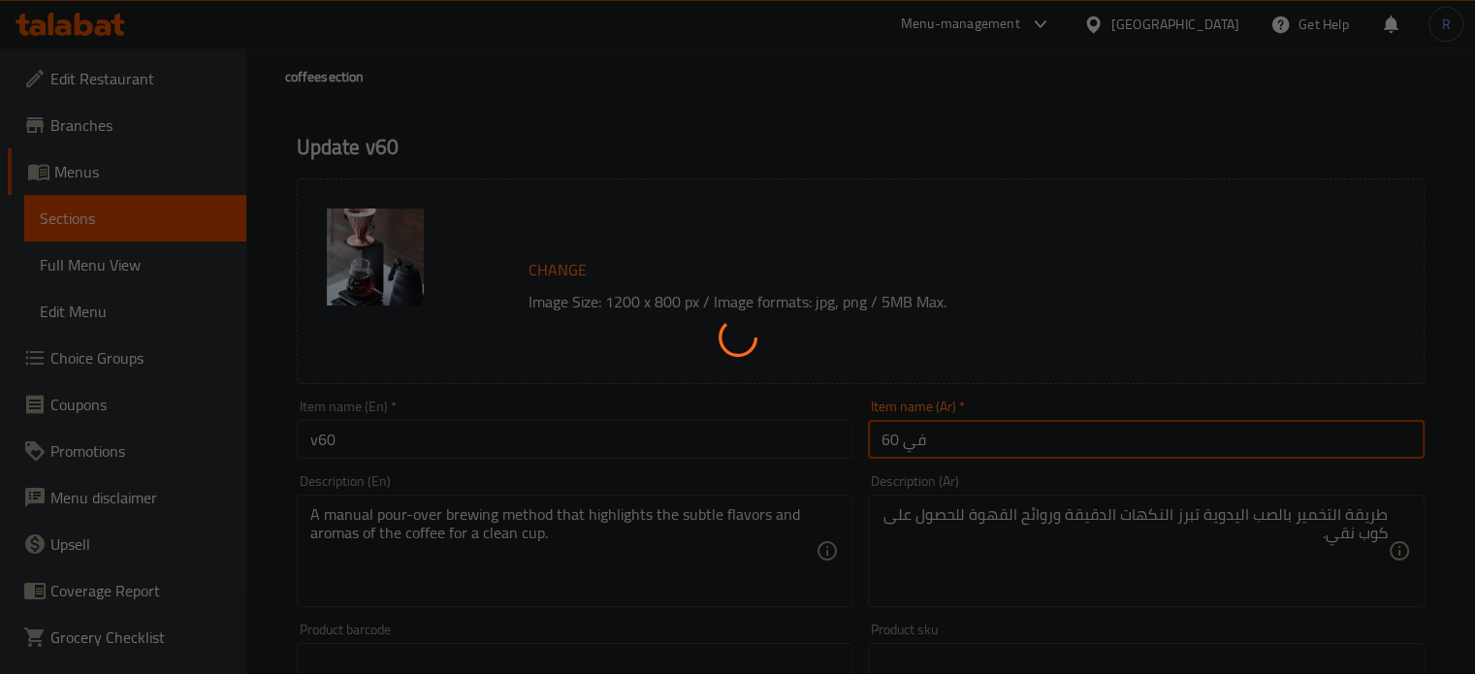
scroll to position [0, 0]
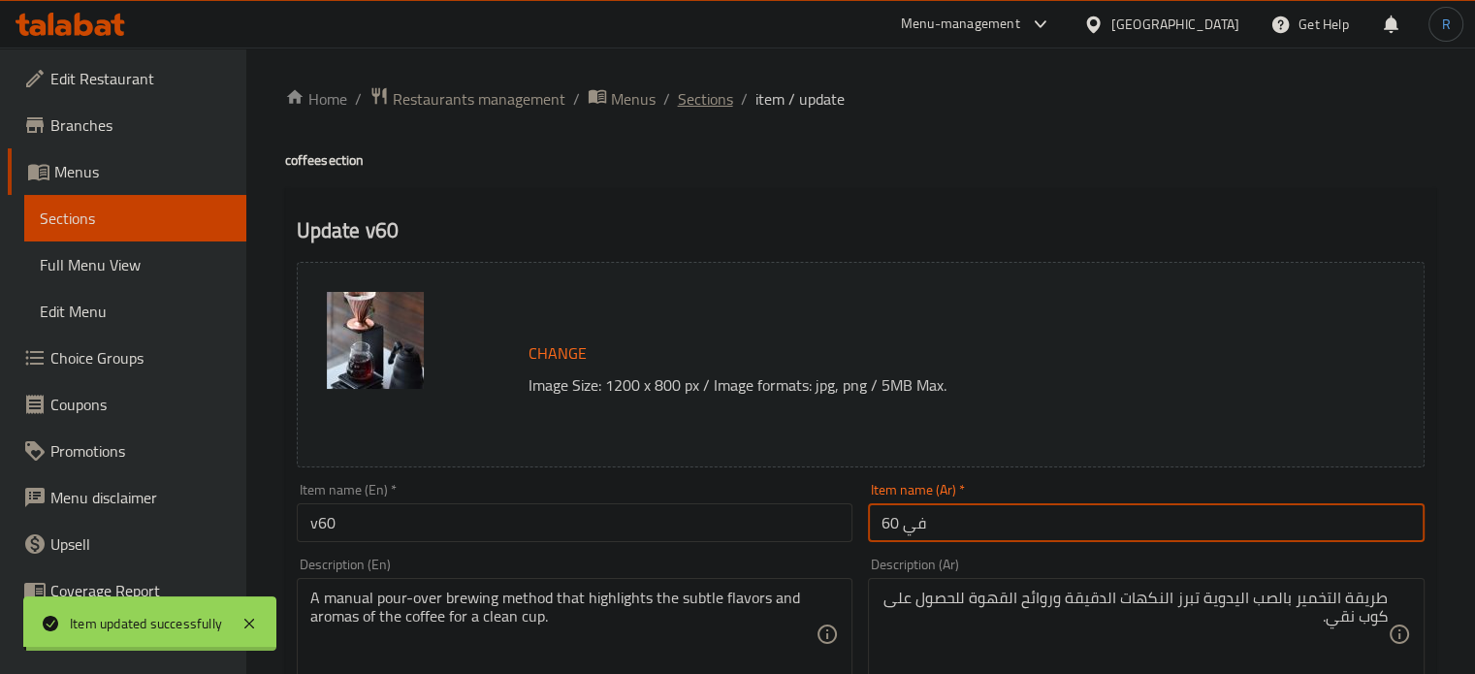
click at [698, 98] on span "Sections" at bounding box center [705, 98] width 55 height 23
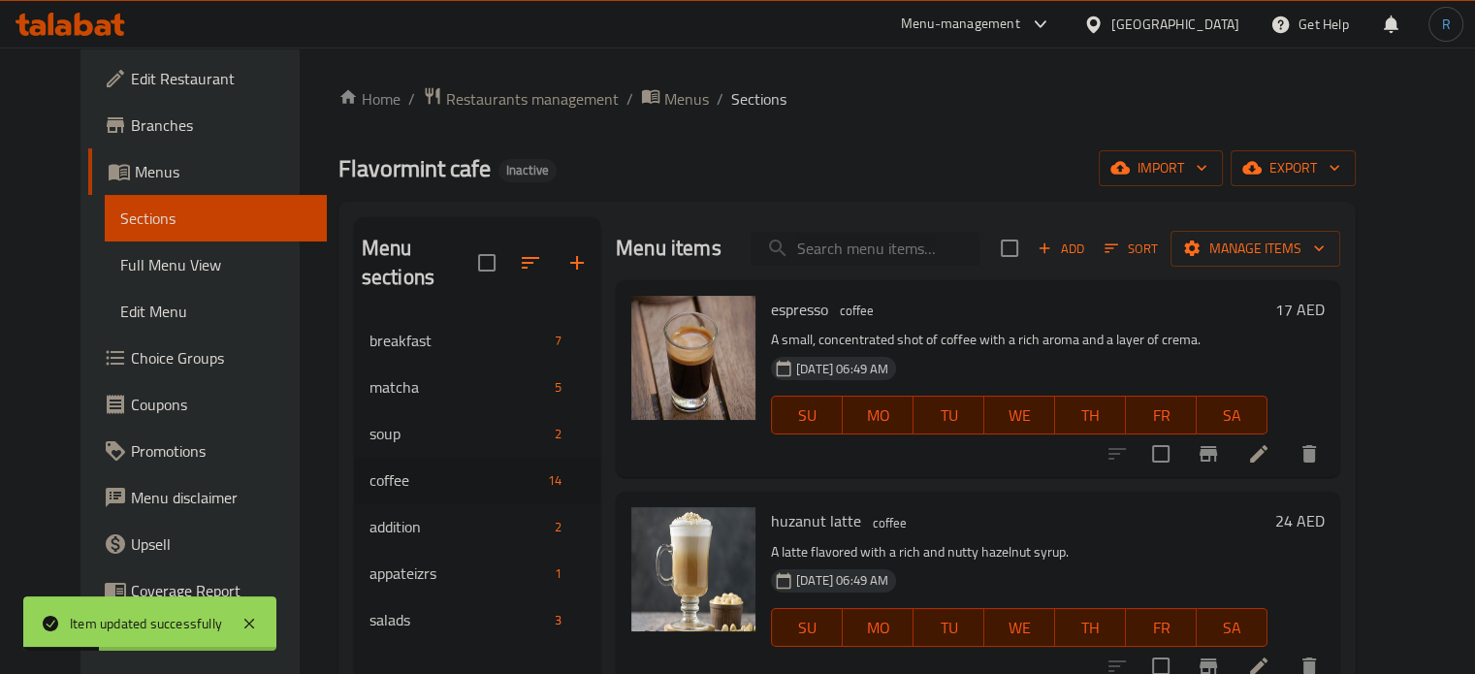
click at [941, 250] on input "search" at bounding box center [865, 249] width 229 height 34
paste input "piccolo"
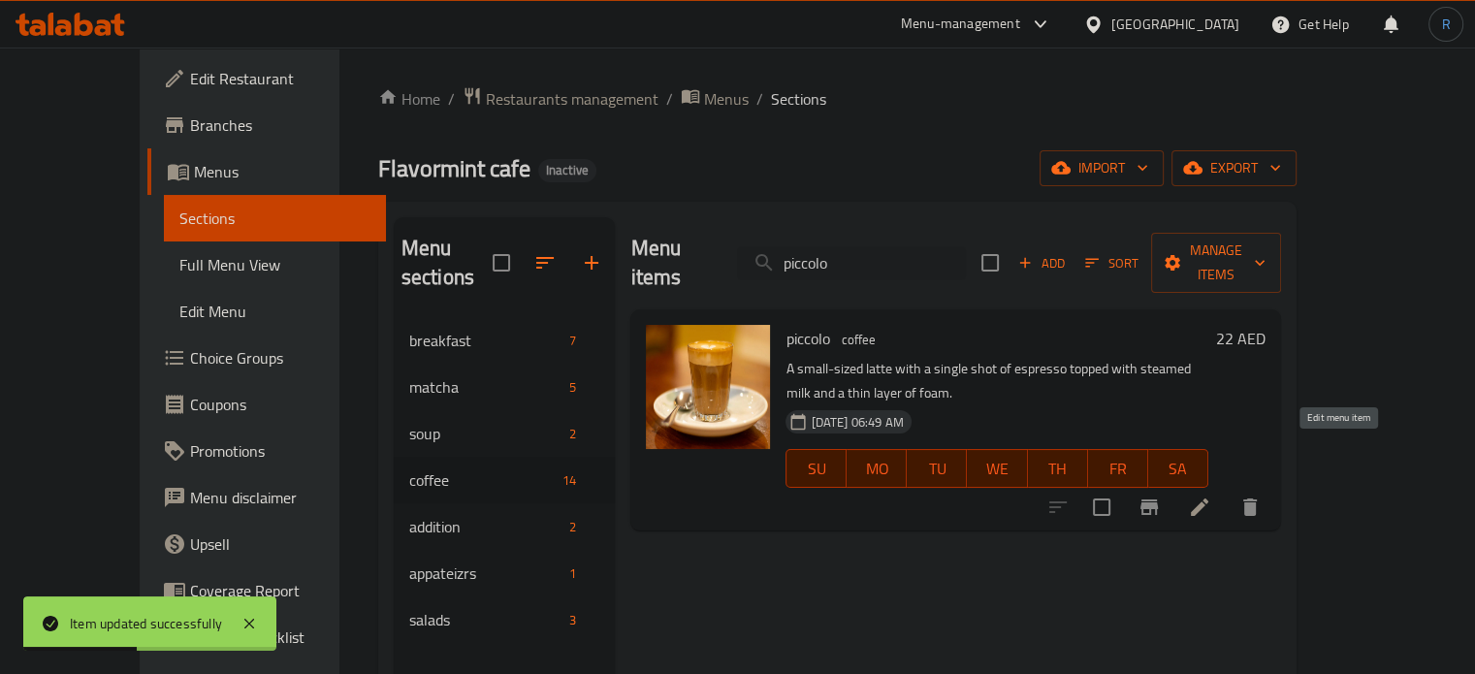
type input "piccolo"
click at [1211, 495] on icon at bounding box center [1199, 506] width 23 height 23
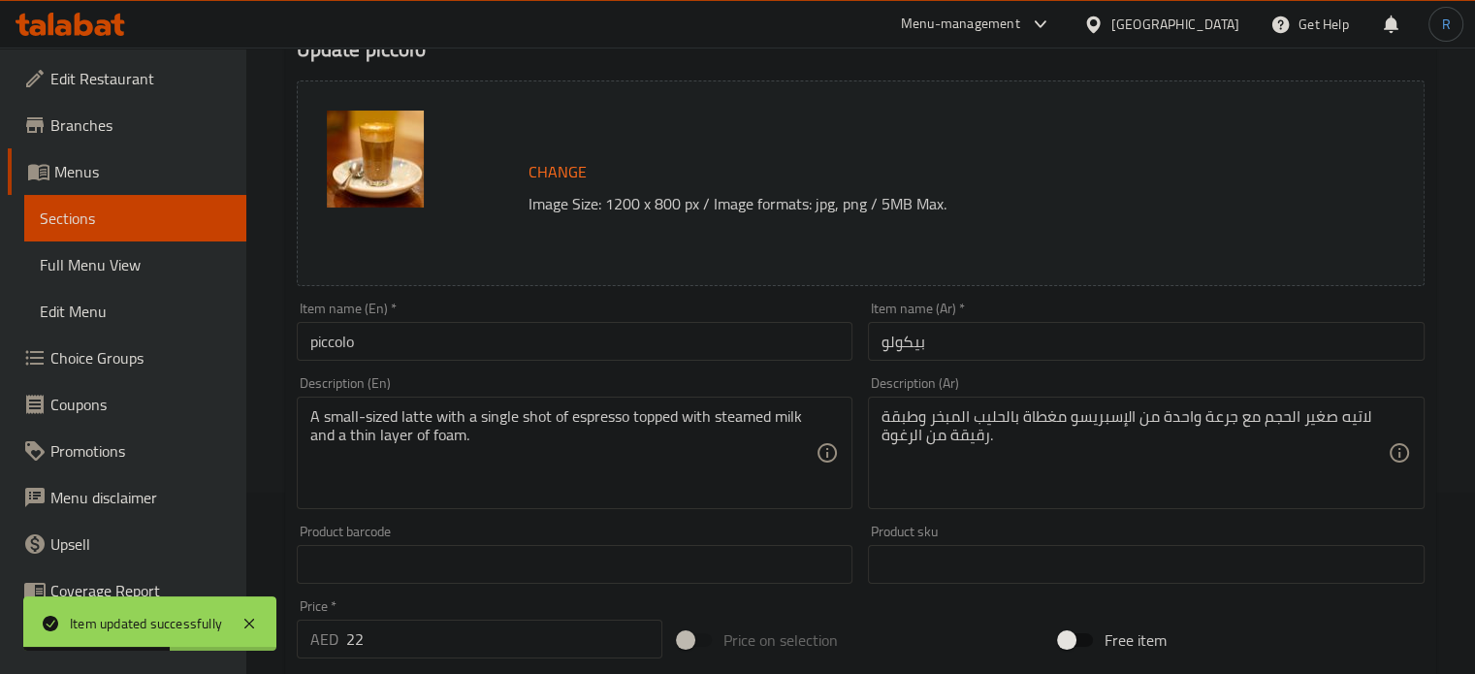
scroll to position [194, 0]
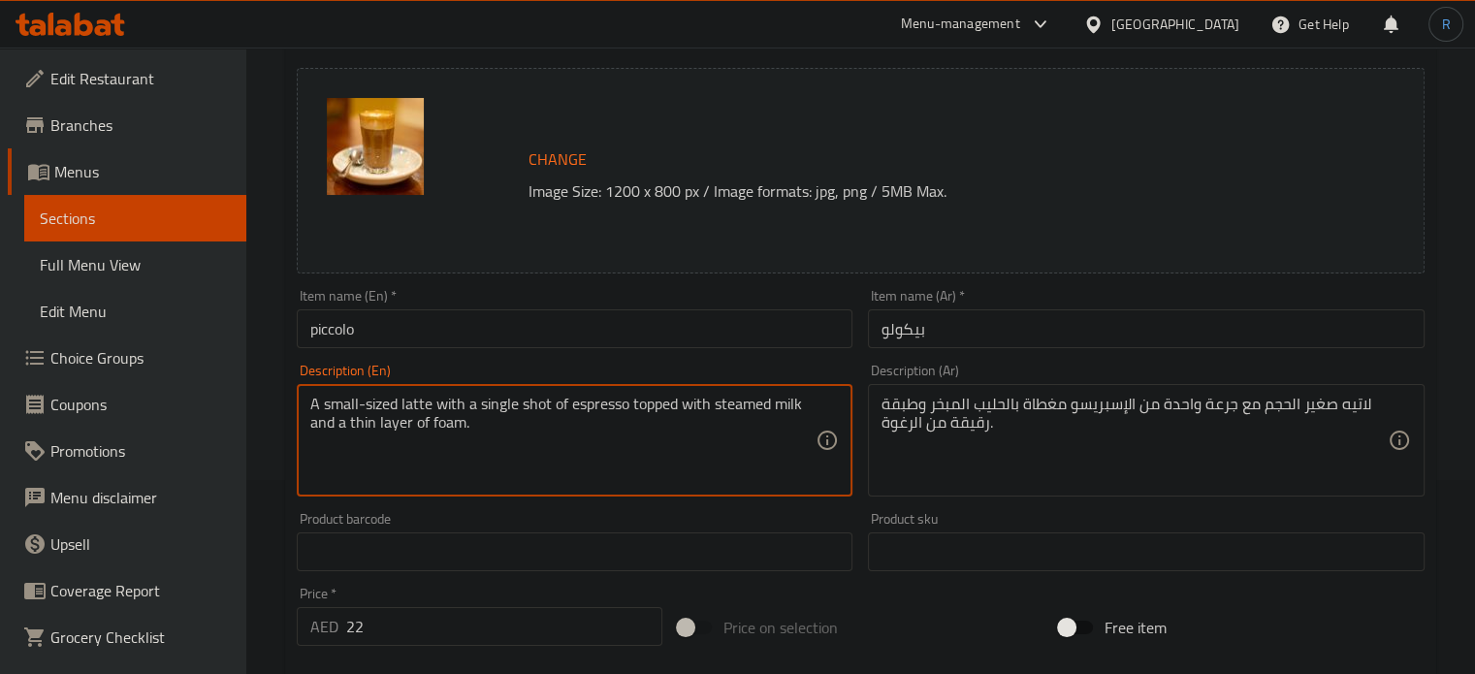
drag, startPoint x: 548, startPoint y: 414, endPoint x: 479, endPoint y: 414, distance: 68.8
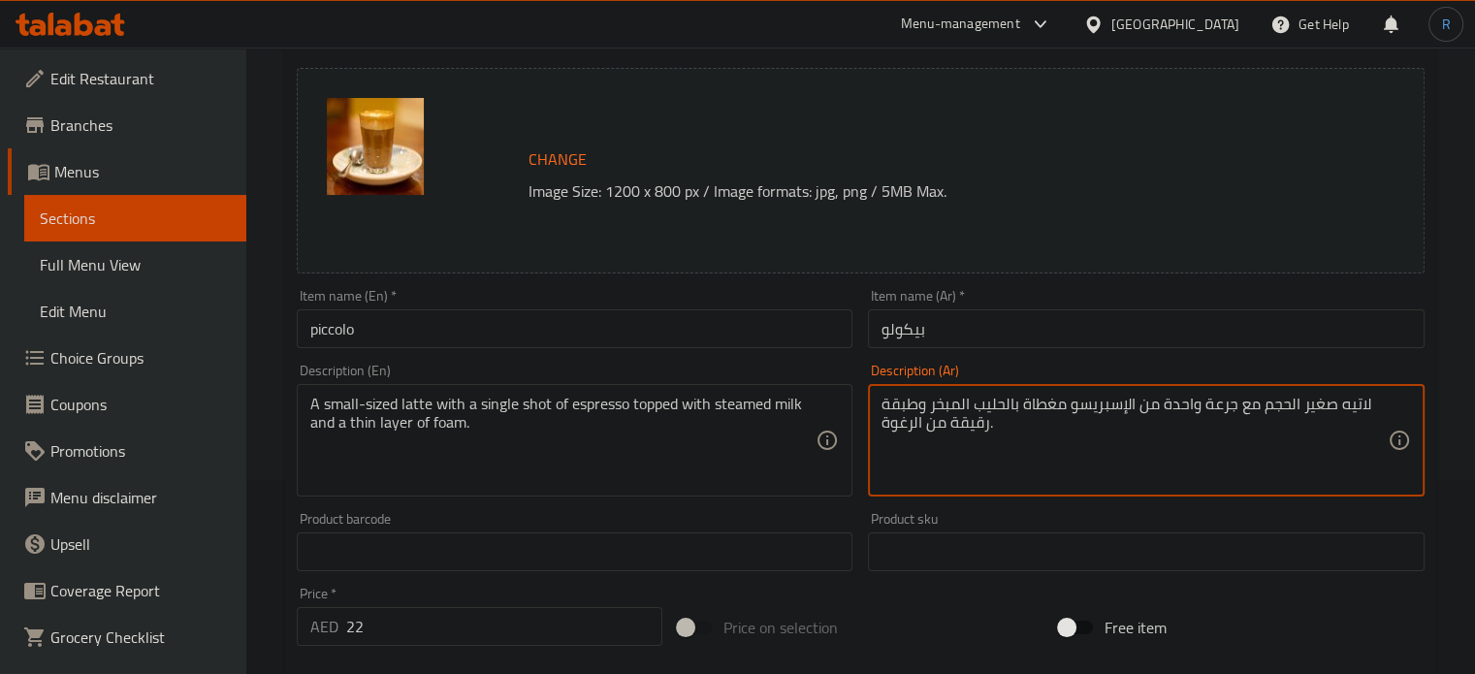
drag, startPoint x: 1238, startPoint y: 406, endPoint x: 1162, endPoint y: 412, distance: 76.8
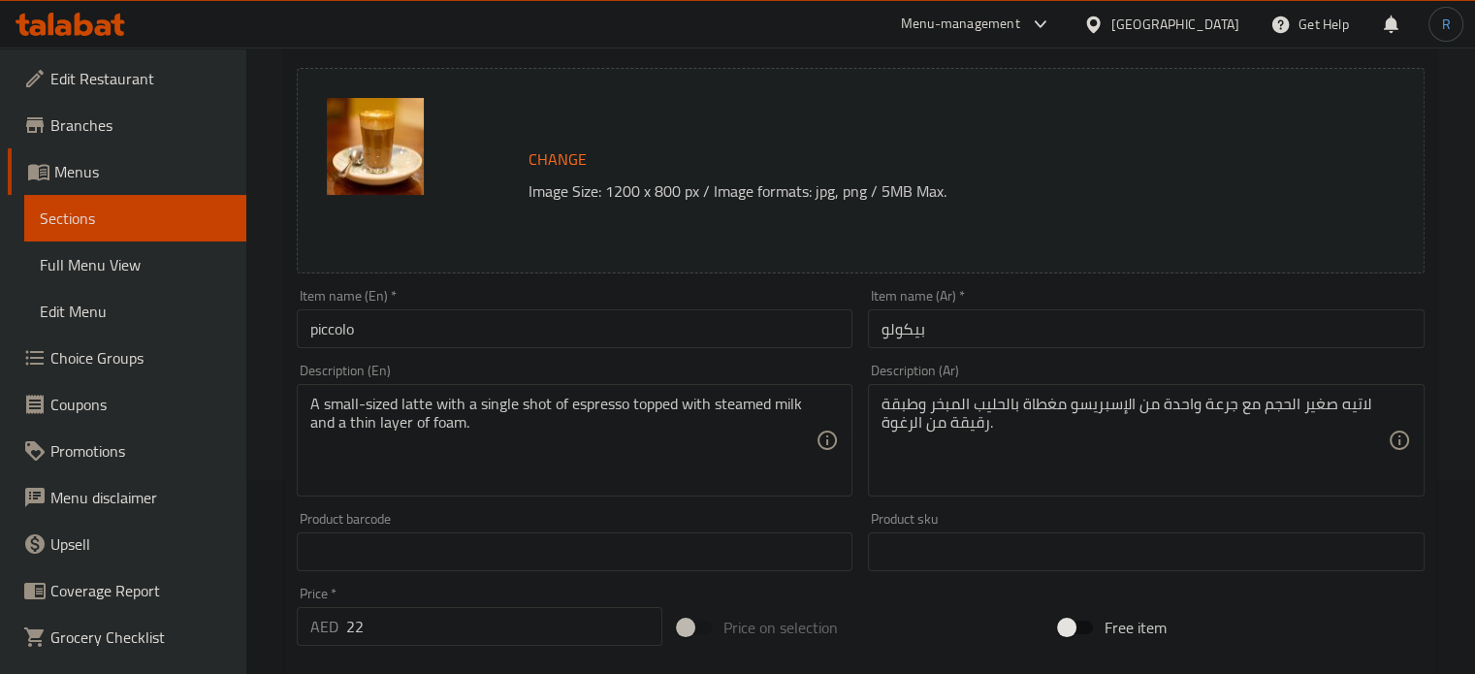
click at [1204, 414] on textarea "لاتيه صغير الحجم مع جرعة واحدة من الإسبريسو مغطاة بالحليب المبخر وطبقة رقيقة من…" at bounding box center [1134, 441] width 506 height 92
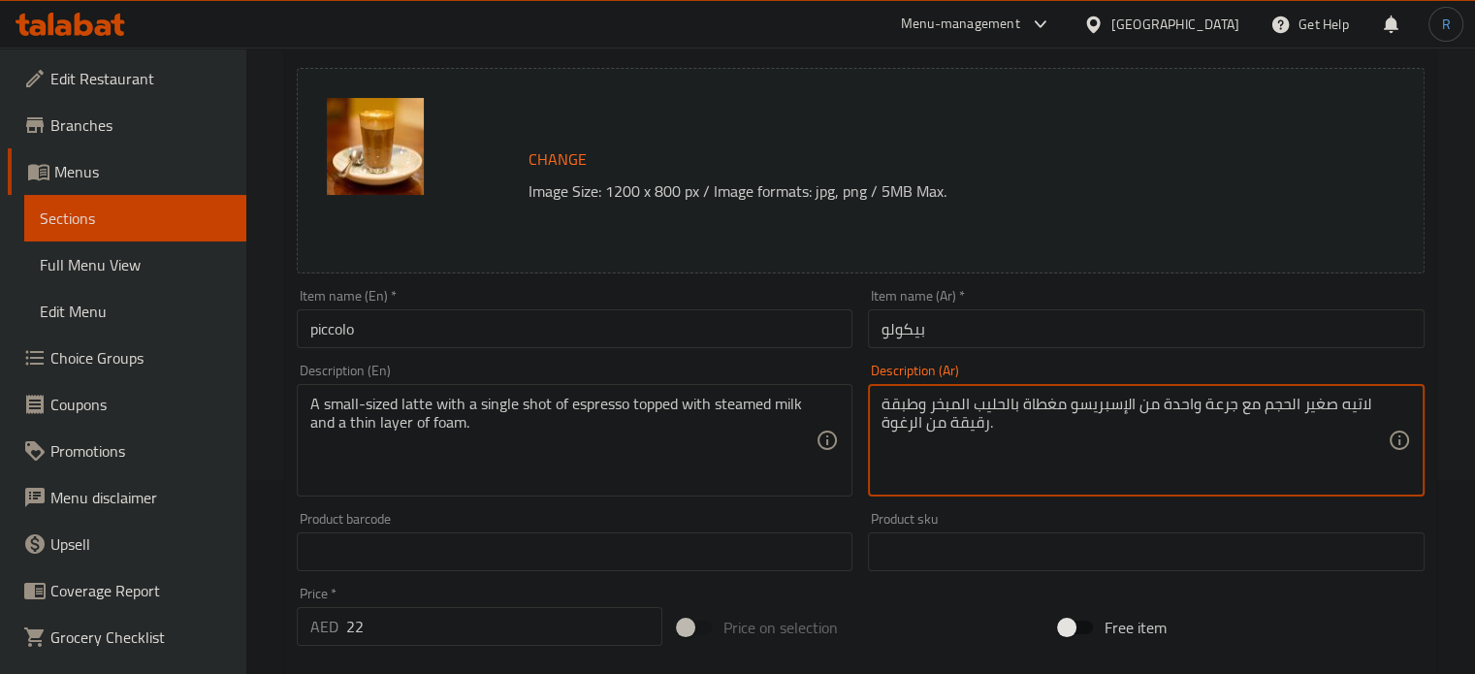
drag, startPoint x: 1233, startPoint y: 406, endPoint x: 1166, endPoint y: 403, distance: 67.9
click at [1166, 403] on textarea "لاتيه صغير الحجم مع جرعة واحدة من الإسبريسو مغطاة بالحليب المبخر وطبقة رقيقة من…" at bounding box center [1134, 441] width 506 height 92
paste textarea "وت سينجل"
type textarea "لاتيه صغير الحجم مع شوت سينجل من الإسبريسو مغطاة بالحليب المبخر وطبقة رقيقة من …"
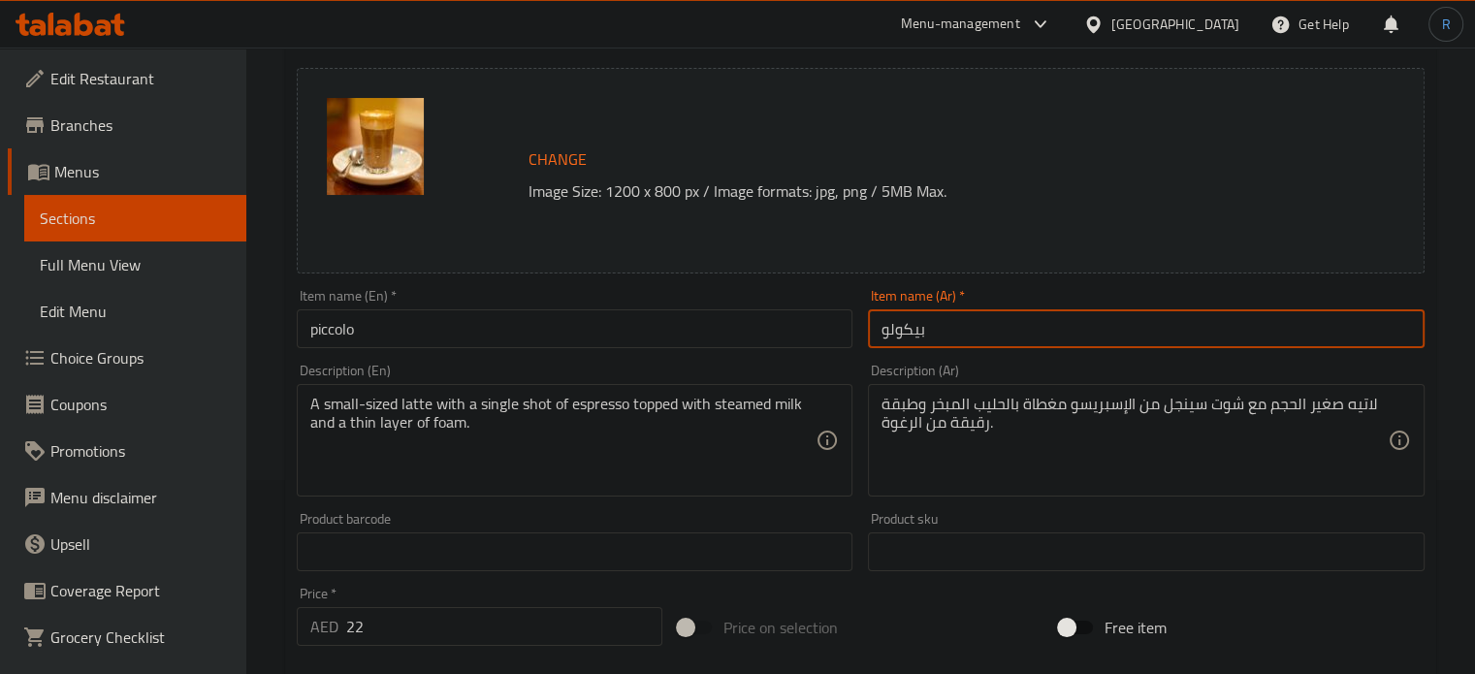
click at [994, 332] on input "بيكولو" at bounding box center [1146, 328] width 557 height 39
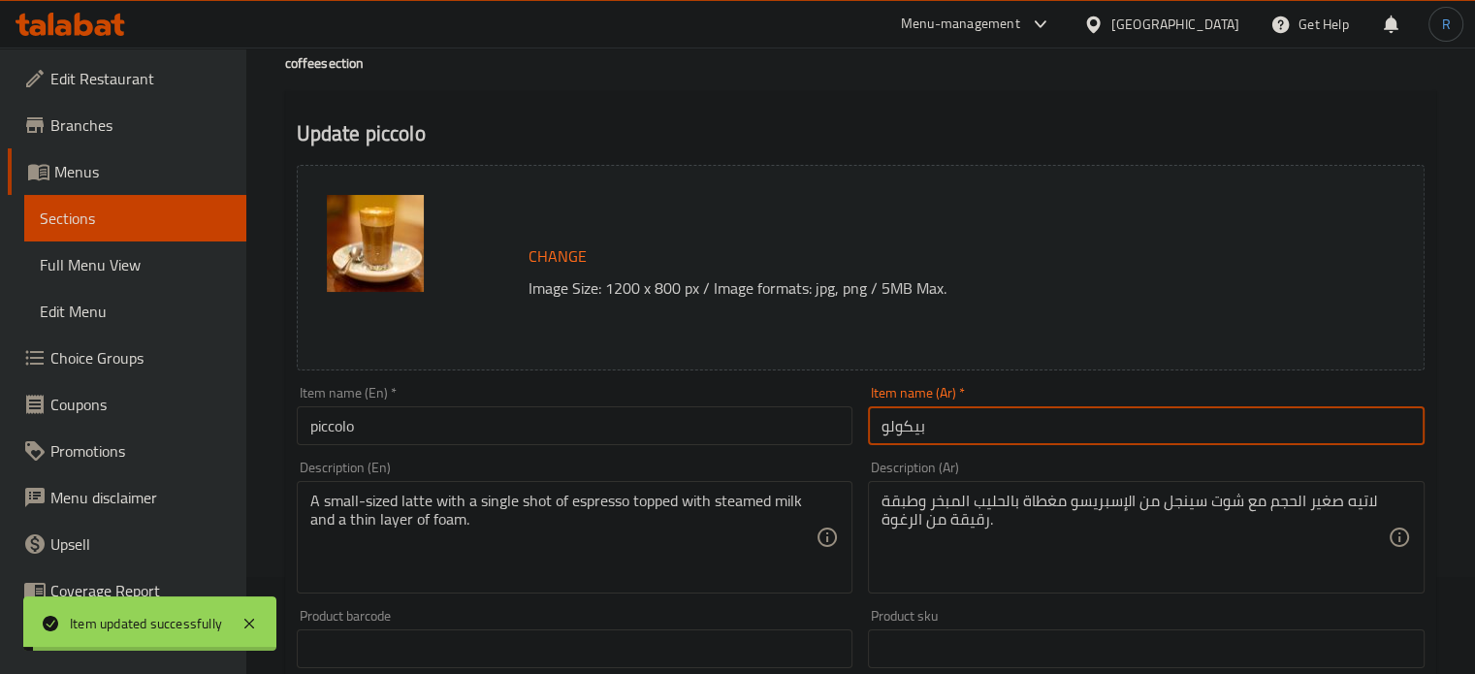
scroll to position [0, 0]
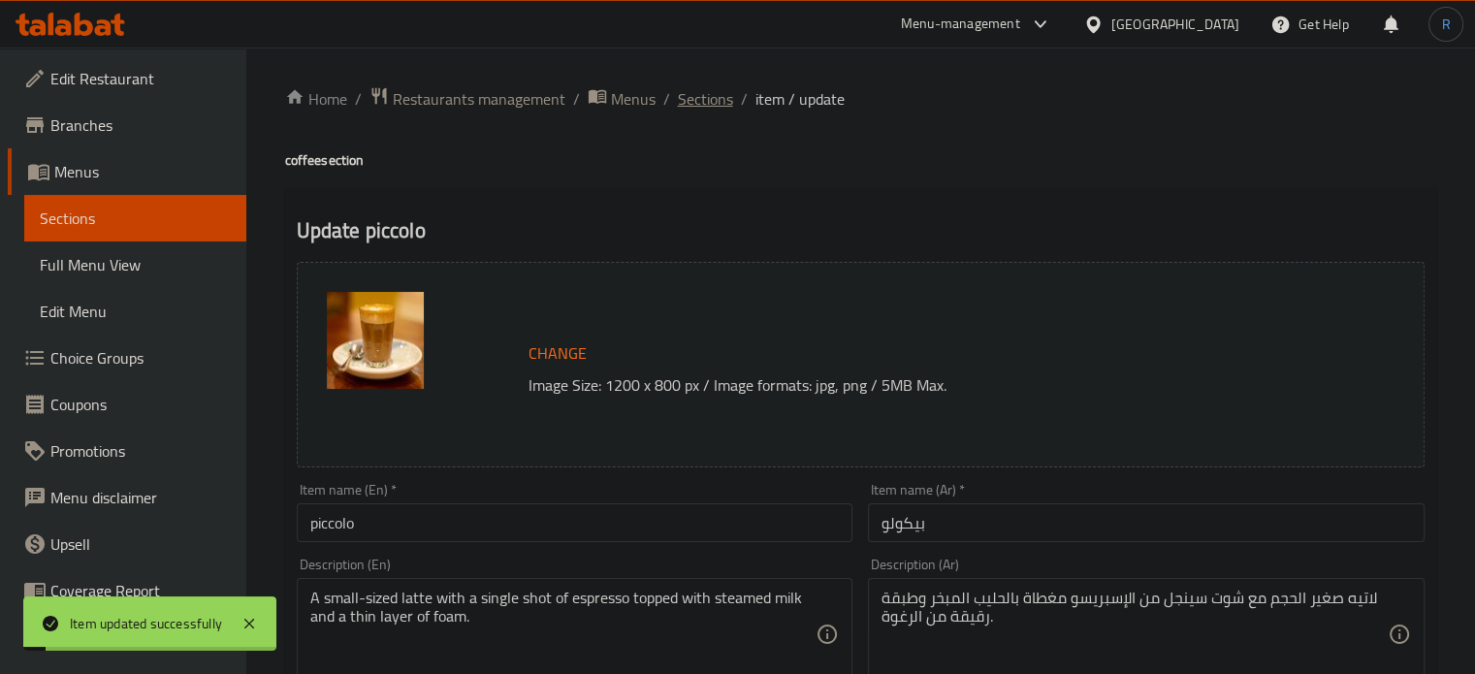
click at [687, 92] on span "Sections" at bounding box center [705, 98] width 55 height 23
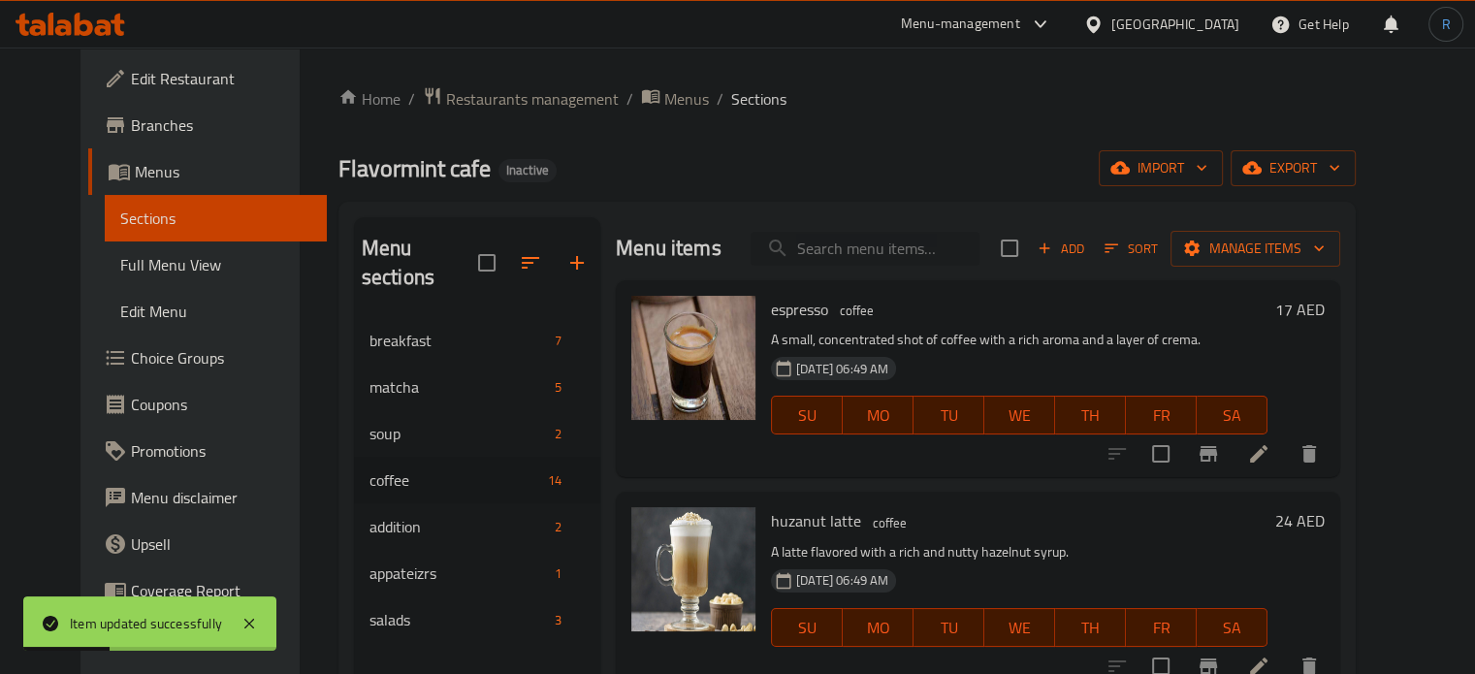
click at [865, 265] on input "search" at bounding box center [865, 249] width 229 height 34
paste input "flate white"
type input "flate white"
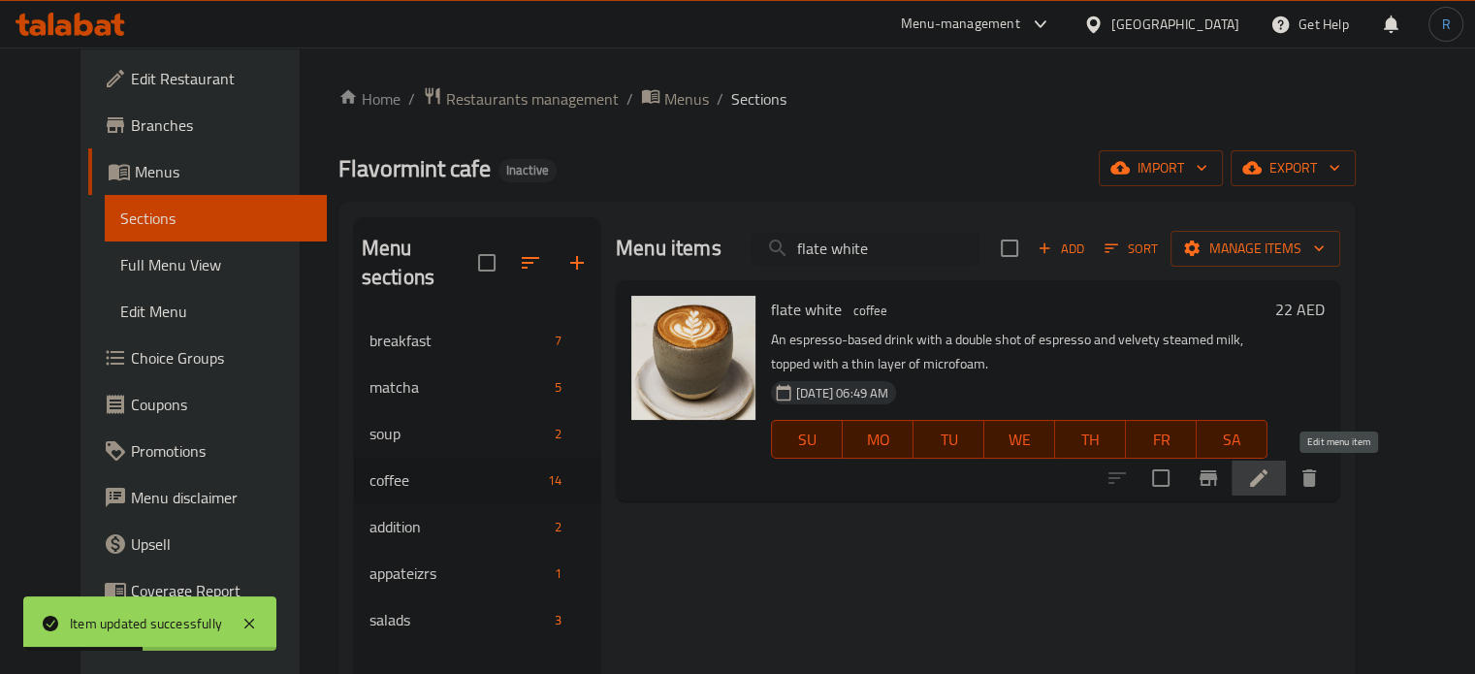
click at [1267, 484] on icon at bounding box center [1258, 477] width 17 height 17
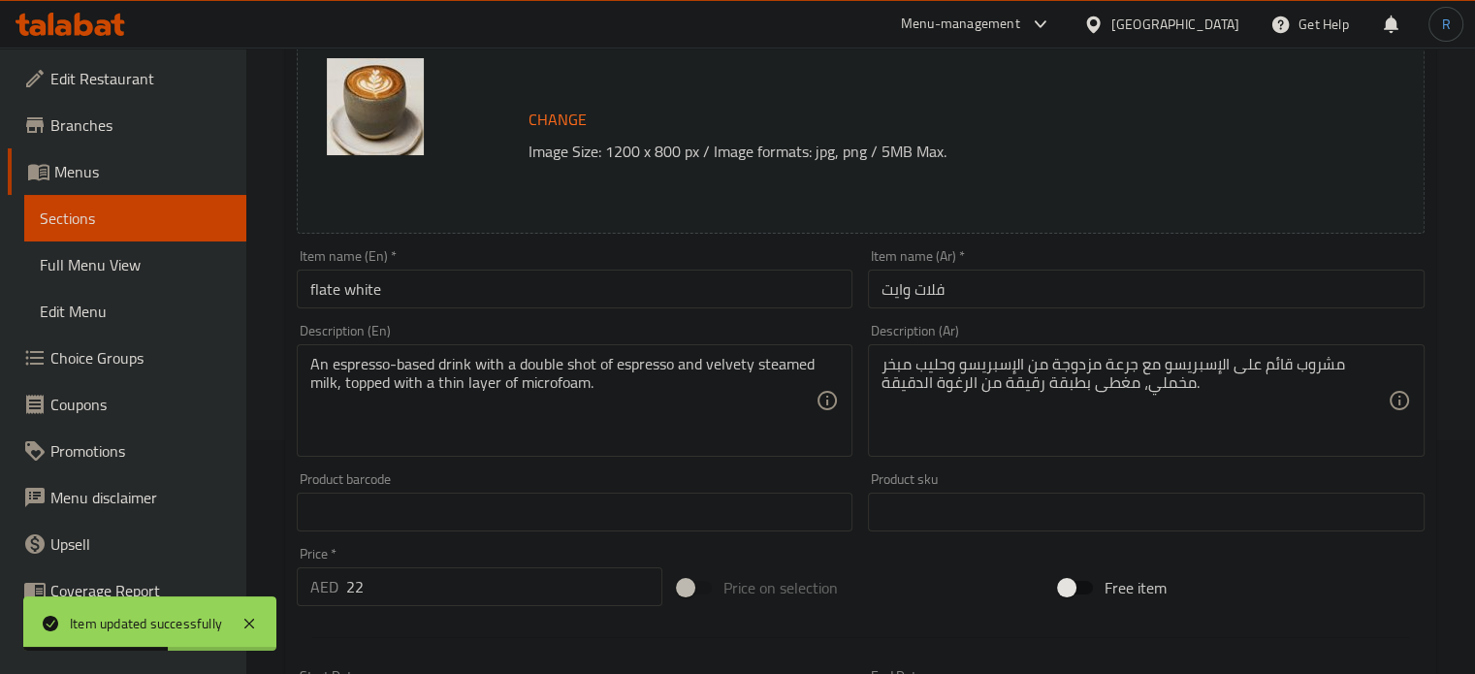
scroll to position [291, 0]
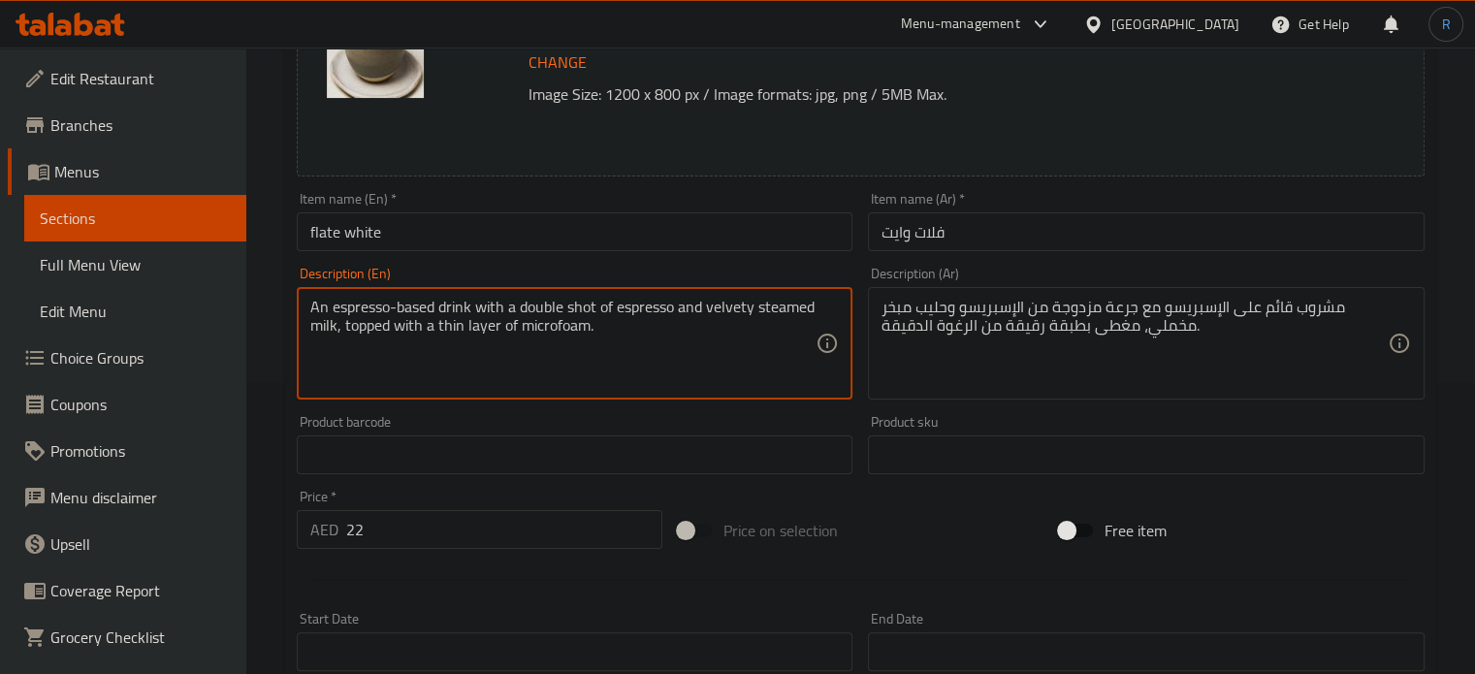
drag, startPoint x: 594, startPoint y: 315, endPoint x: 521, endPoint y: 308, distance: 74.0
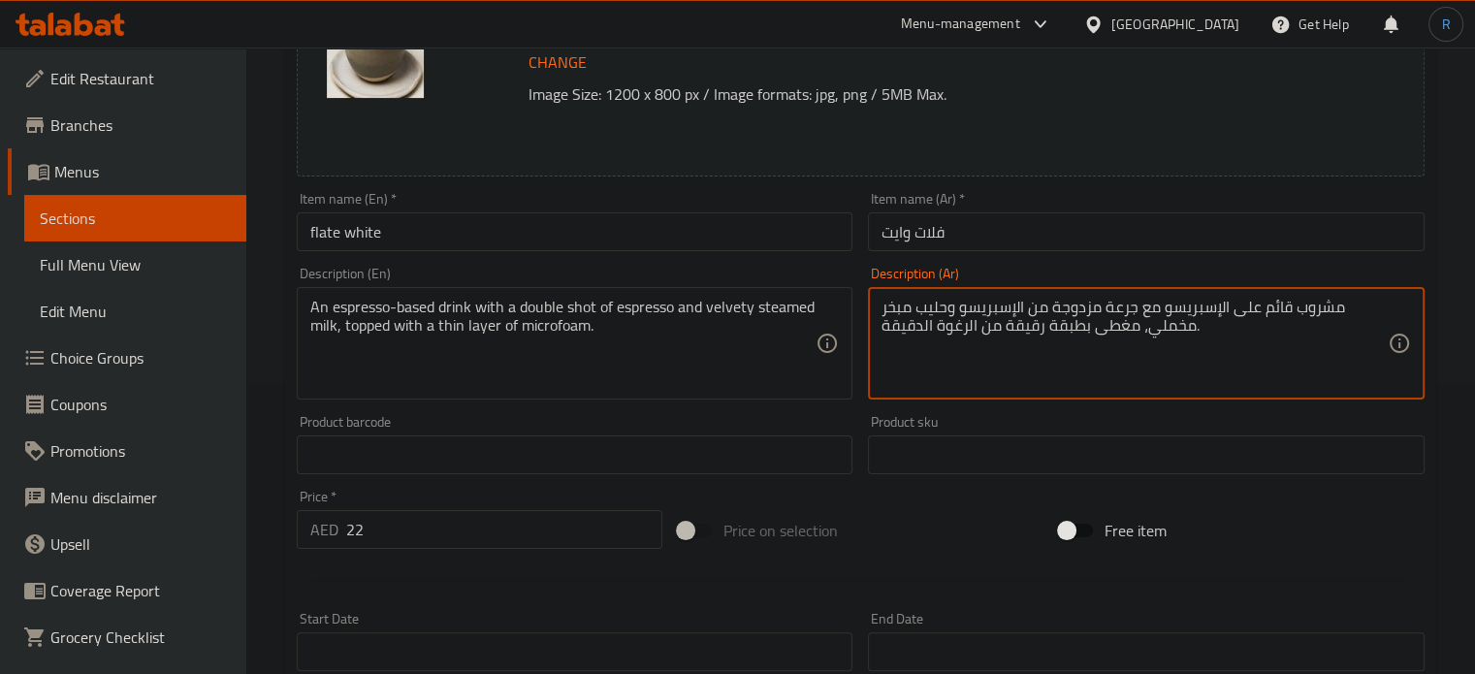
drag, startPoint x: 1136, startPoint y: 314, endPoint x: 1054, endPoint y: 310, distance: 82.5
click at [1136, 364] on textarea "مشروب قائم على الإسبريسو مع جرعة مزدوجة من الإسبريسو وحليب مبخر مخملي، مغطى بطب…" at bounding box center [1134, 344] width 506 height 92
click at [1168, 301] on textarea "مشروب قائم على الإسبريسو مع جرعة مزدوجة من الإسبريسو وحليب مبخر مخملي، مغطى بطب…" at bounding box center [1134, 344] width 506 height 92
click at [1168, 301] on textarea "مشروب قائم على الإسبريسو مع مزدوجة من الإسبريسو وحليب مبخر مخملي، مغطى بطبقة رق…" at bounding box center [1134, 344] width 506 height 92
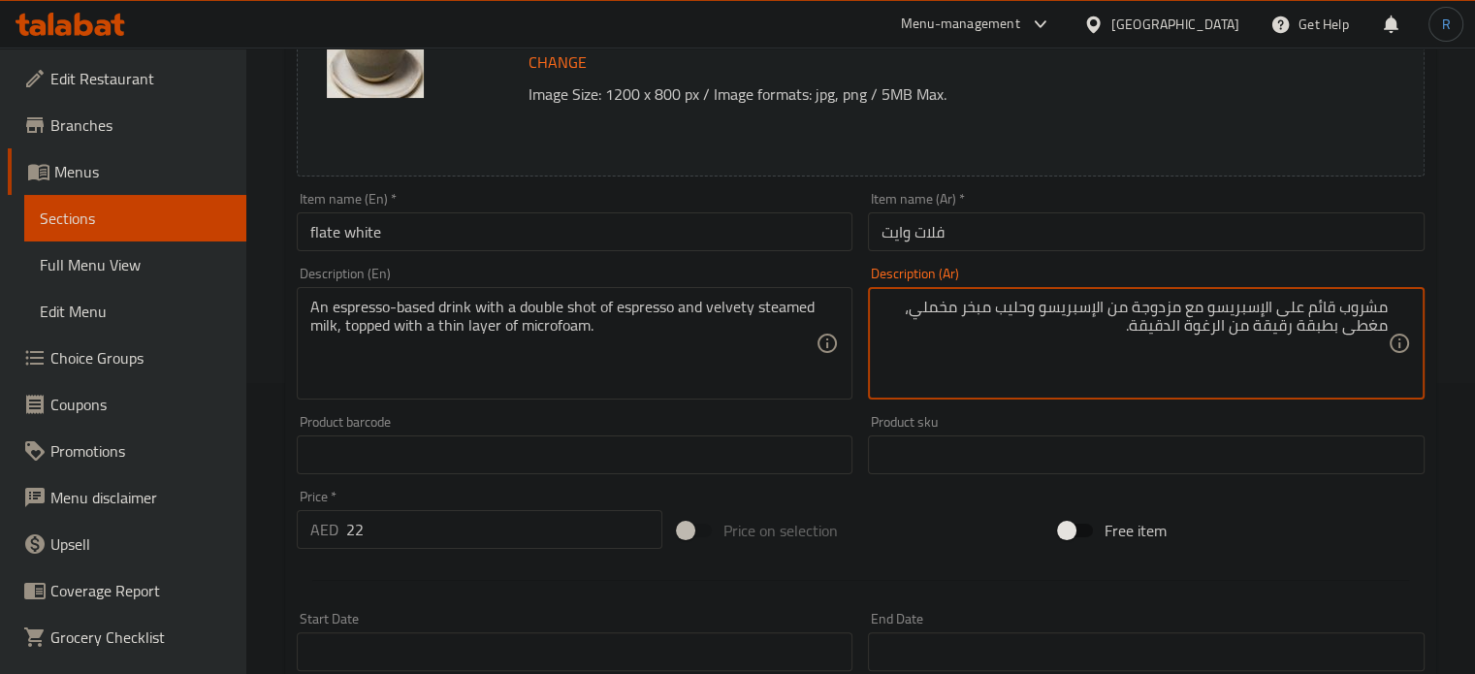
click at [1168, 301] on textarea "مشروب قائم على الإسبريسو مع مزدوجة من الإسبريسو وحليب مبخر مخملي، مغطى بطبقة رق…" at bounding box center [1134, 344] width 506 height 92
type textarea "مشروب قائم على الإسبريسو مع شوت دوبل من الإسبريسو وحليب مبخر مخملي، مغطى بطبقة …"
click at [1048, 235] on input "فلات وايت" at bounding box center [1146, 231] width 557 height 39
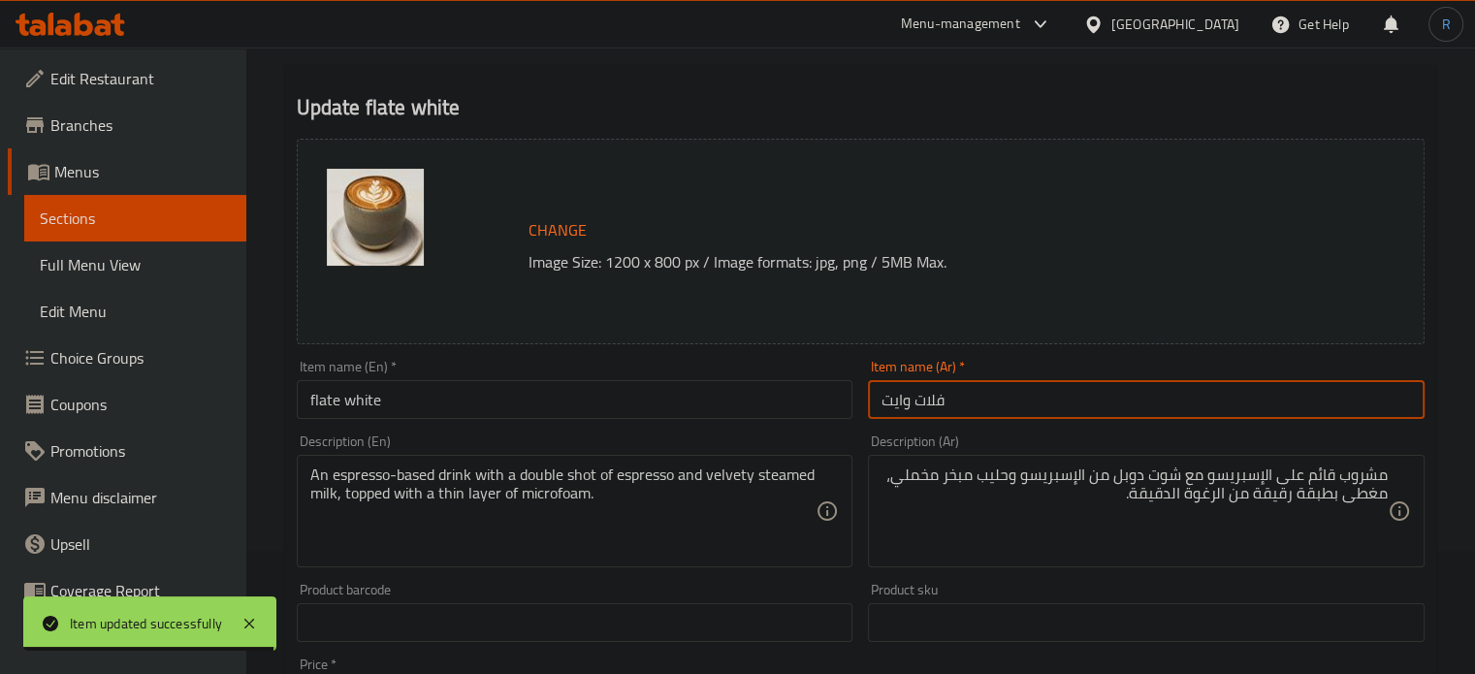
scroll to position [0, 0]
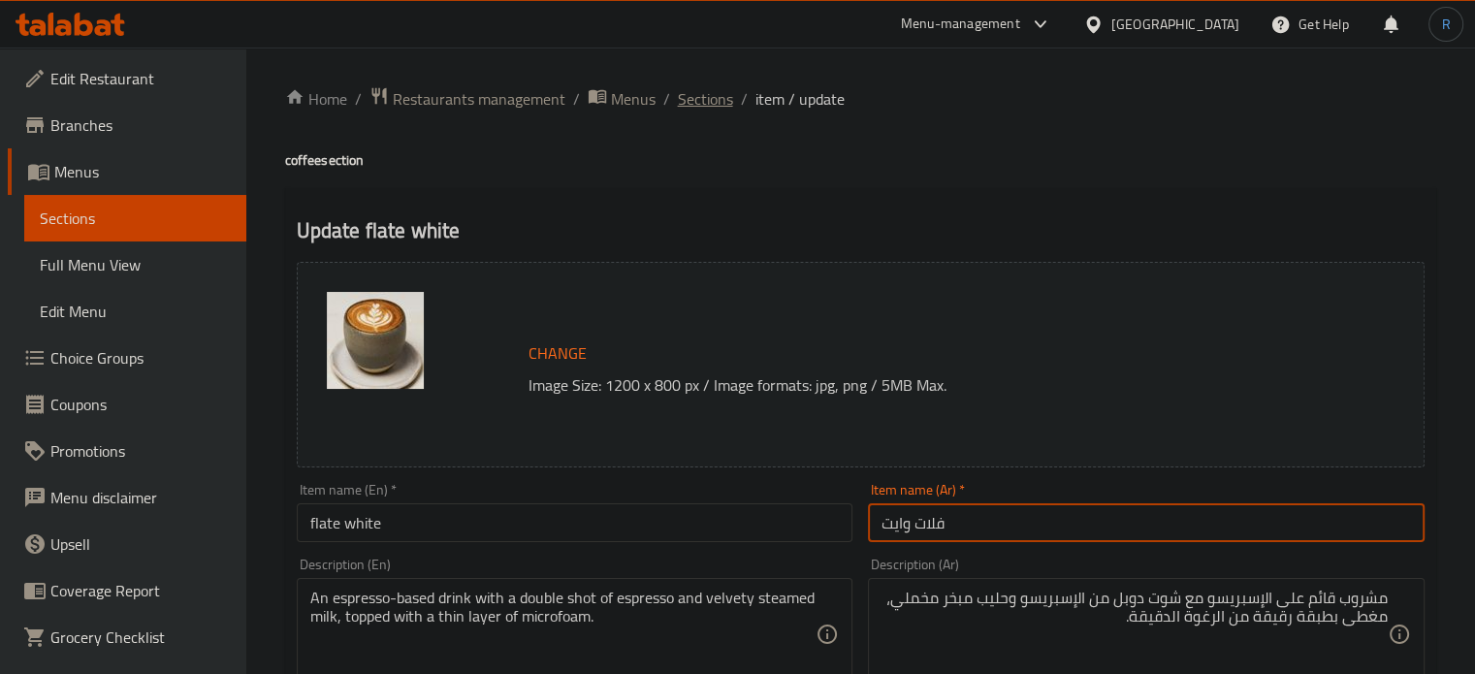
click at [698, 87] on span "Sections" at bounding box center [705, 98] width 55 height 23
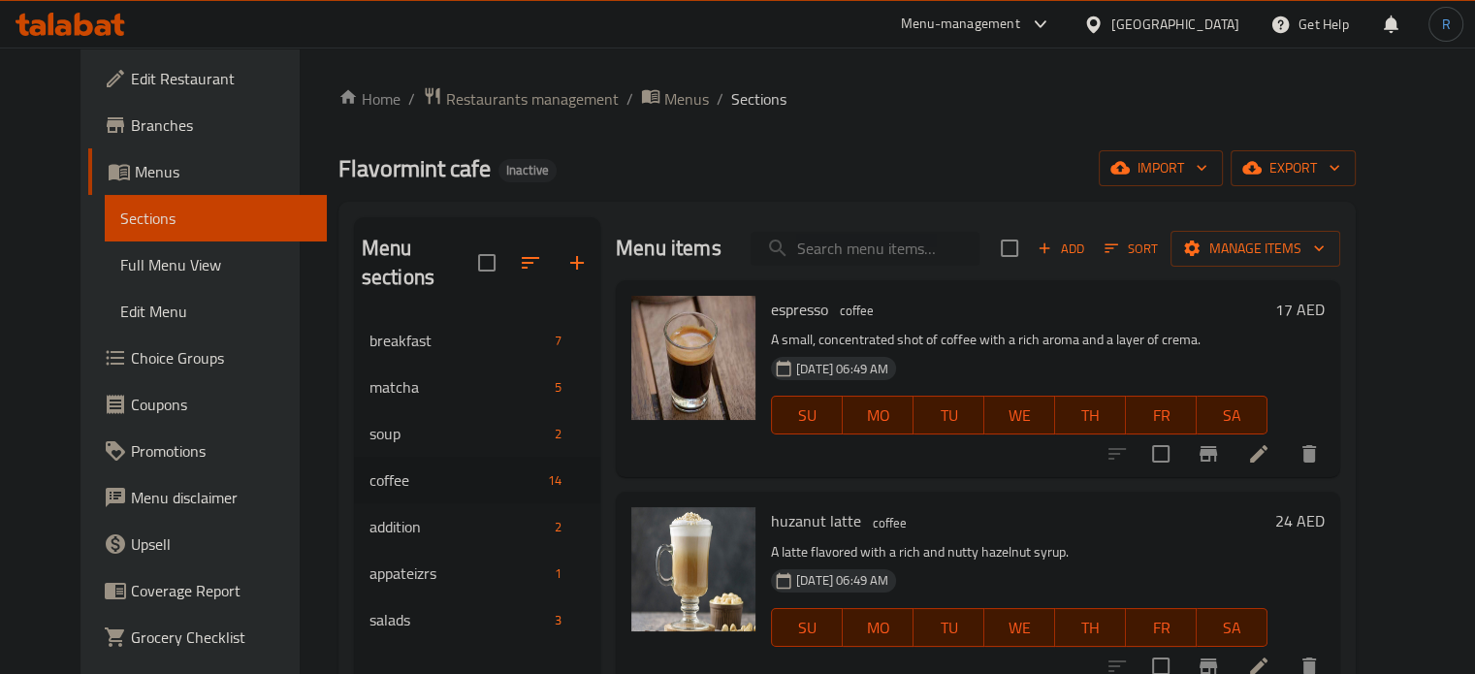
click at [899, 253] on input "search" at bounding box center [865, 249] width 229 height 34
paste input "vanilla latte"
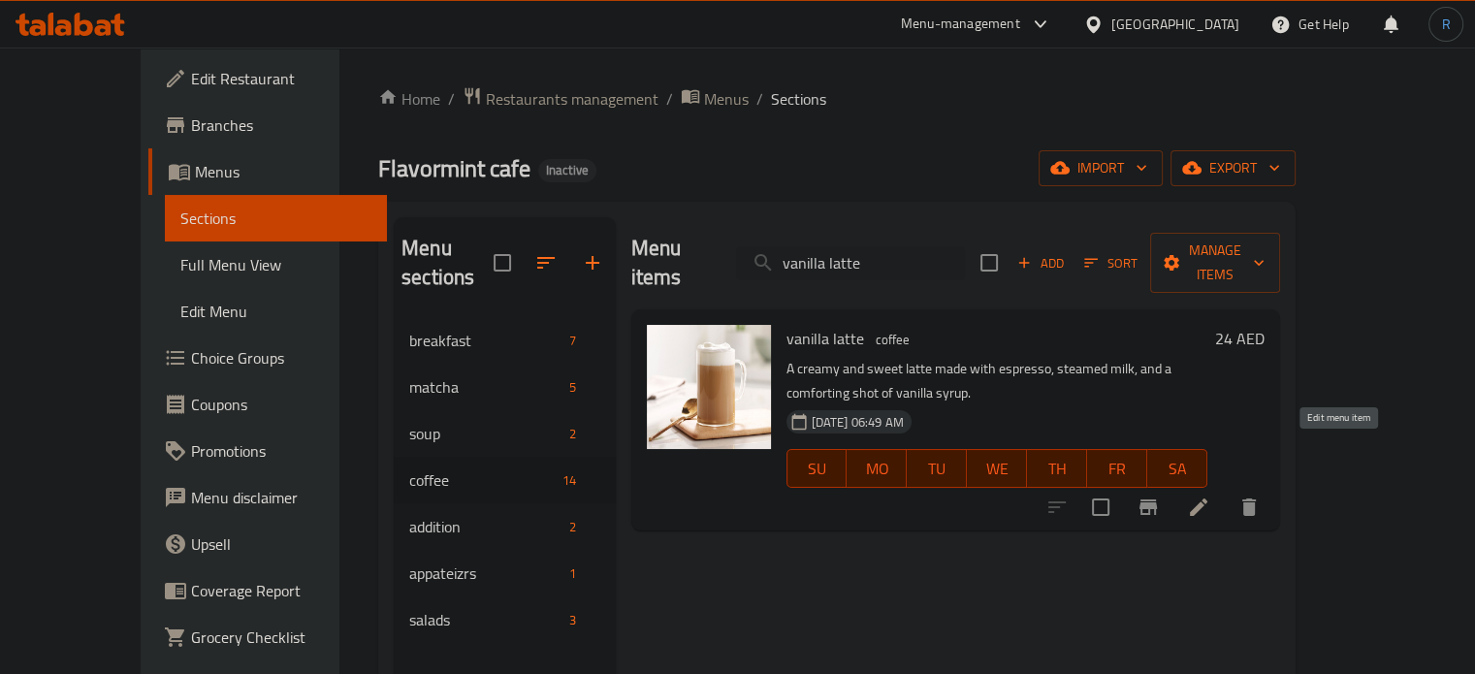
type input "vanilla latte"
click at [1210, 495] on icon at bounding box center [1198, 506] width 23 height 23
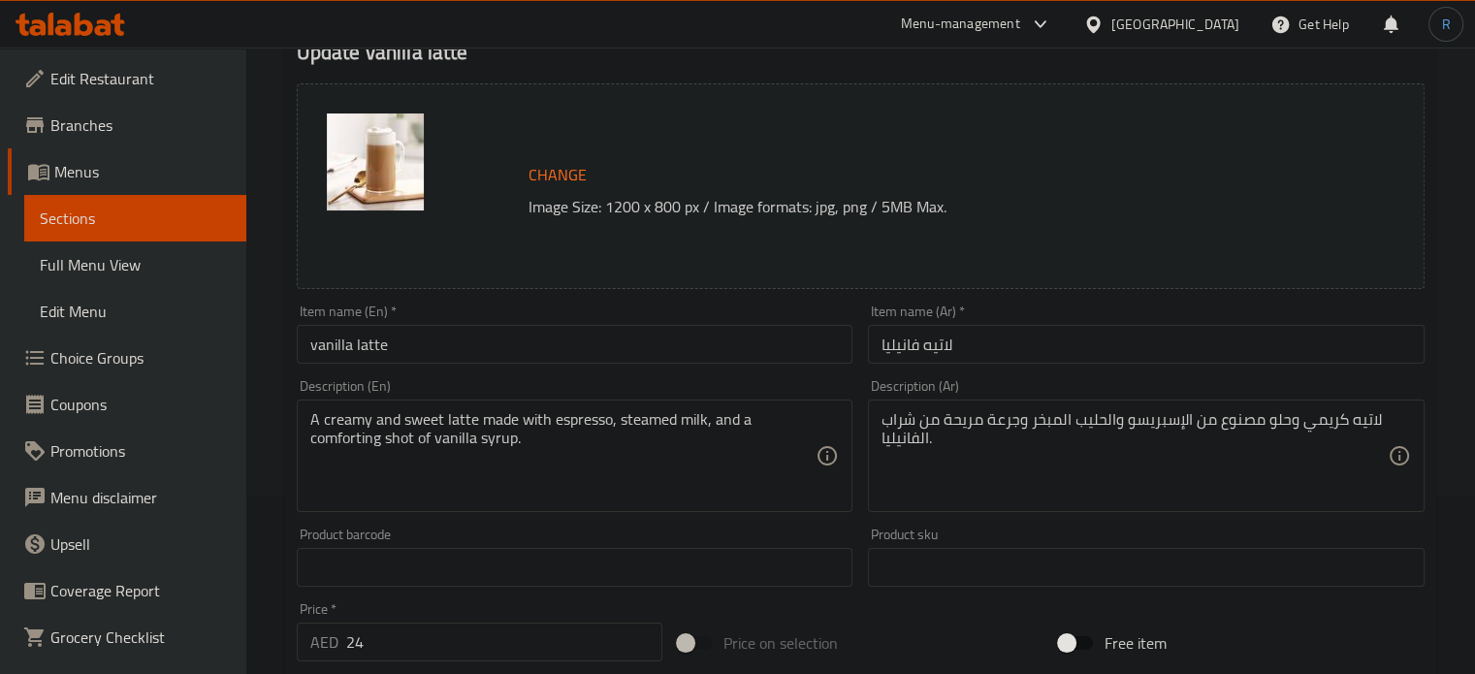
scroll to position [291, 0]
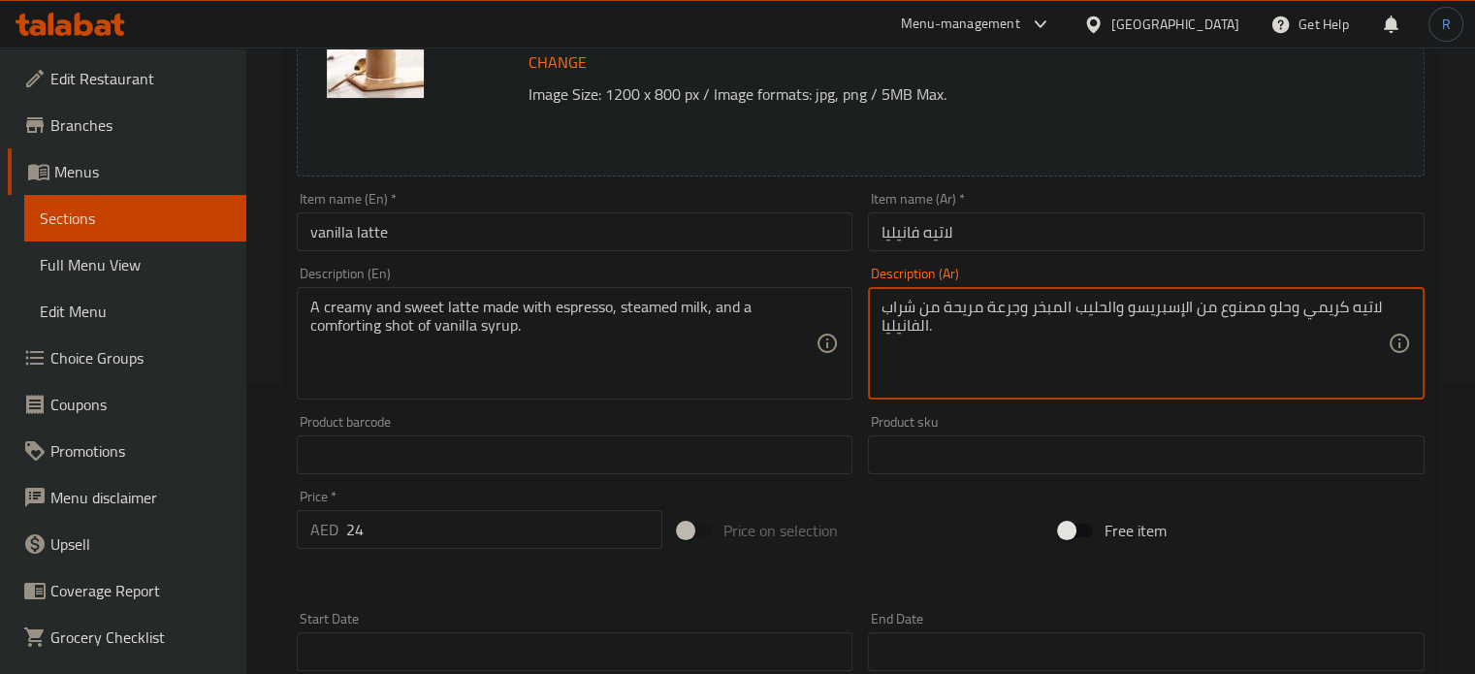
click at [963, 311] on textarea "لاتيه كريمي وحلو مصنوع من الإسبريسو والحليب المبخر وجرعة مريحة من شراب الفانيلي…" at bounding box center [1134, 344] width 506 height 92
click at [963, 311] on textarea "لاتيه كريمي وحلو مصنوع من الإسبريسو والحليب المبخر وجرعة من شراب الفانيليا." at bounding box center [1134, 344] width 506 height 92
type textarea "لاتيه كريمي وحلو مصنوع من الإسبريسو والحليب المبخر وشوت من شراب الفانيليا."
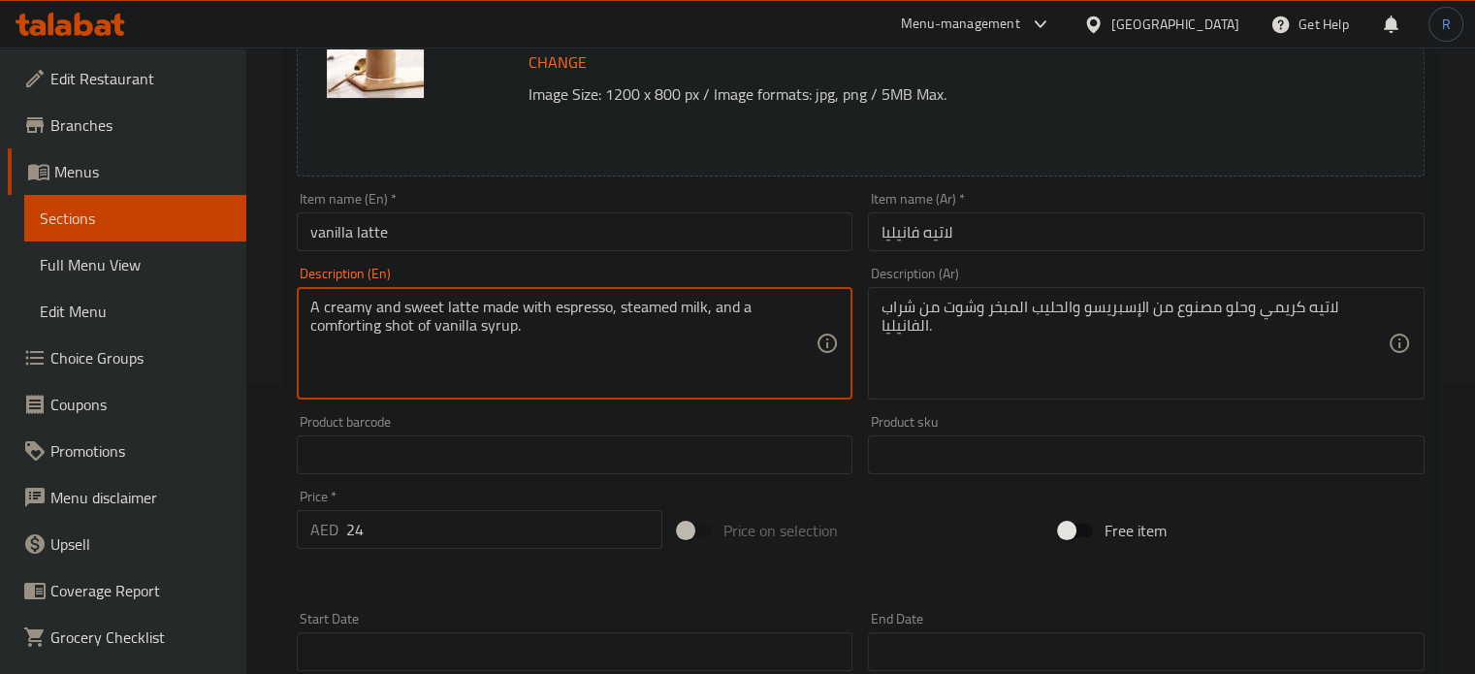
click at [358, 329] on textarea "A creamy and sweet latte made with espresso, steamed milk, and a comforting sho…" at bounding box center [563, 344] width 506 height 92
type textarea "A creamy and sweet latte made with espresso, steamed milk, and a shot of vanill…"
click at [433, 235] on input "vanilla latte" at bounding box center [575, 231] width 557 height 39
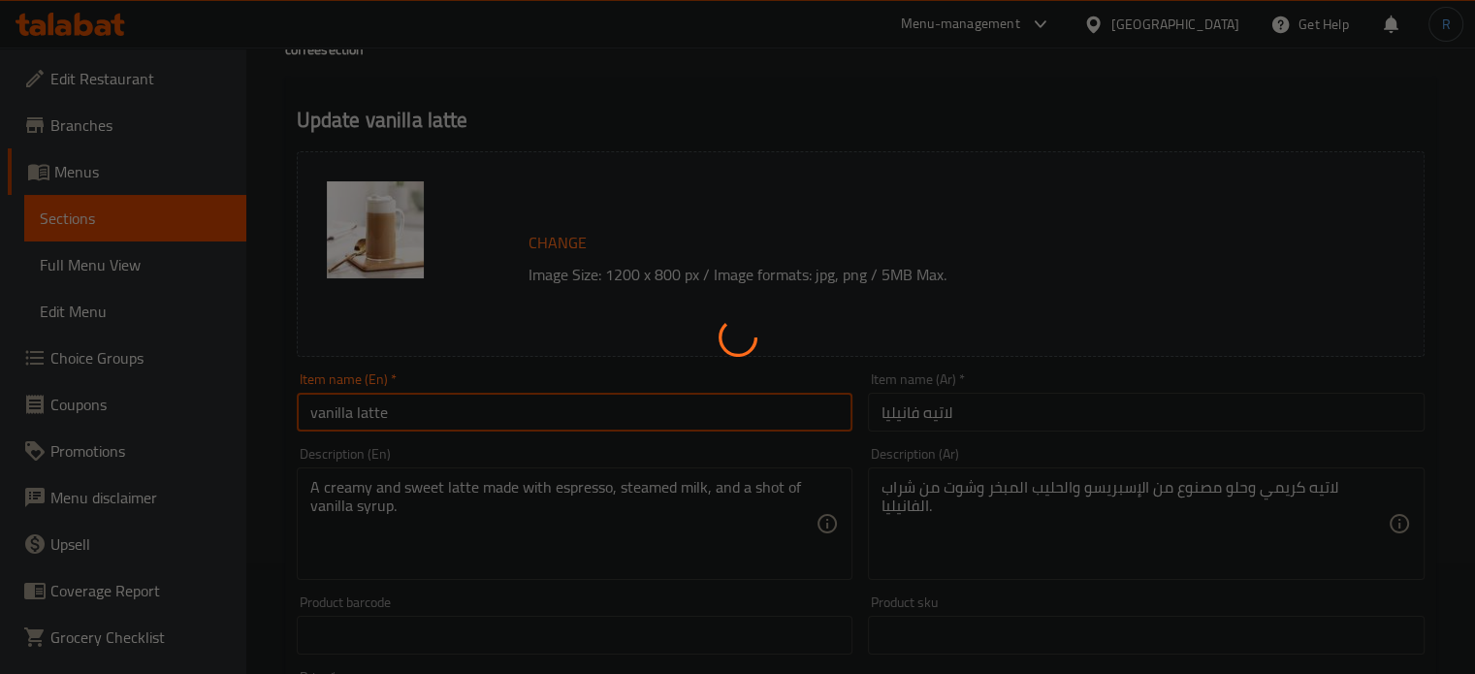
scroll to position [0, 0]
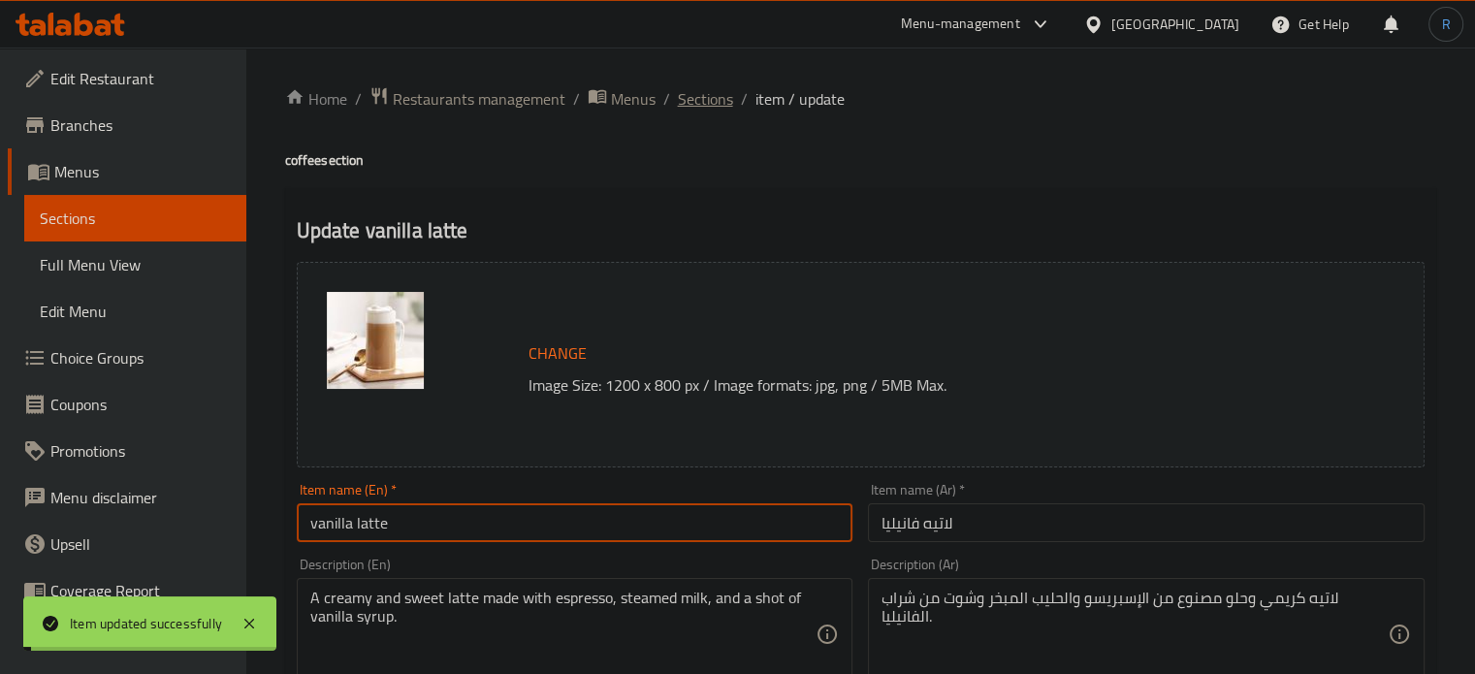
click at [692, 102] on span "Sections" at bounding box center [705, 98] width 55 height 23
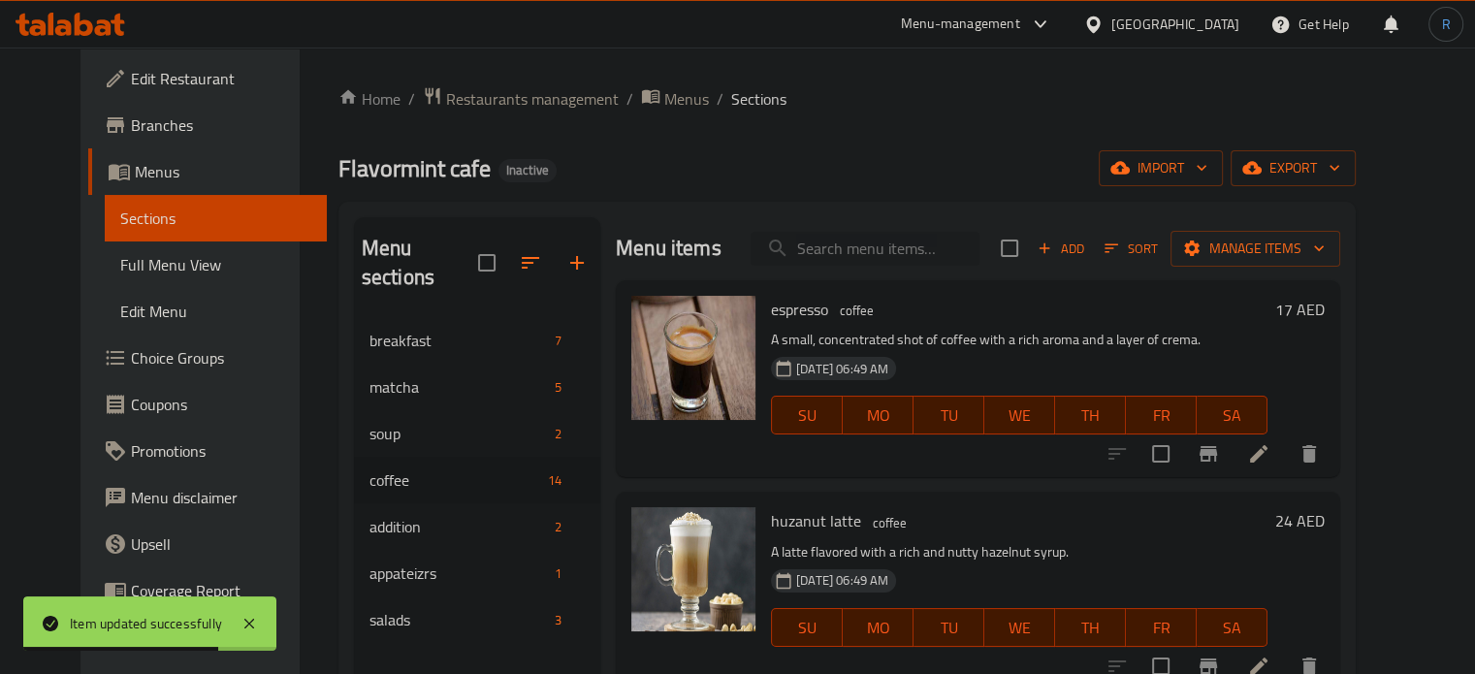
click at [900, 239] on input "search" at bounding box center [865, 249] width 229 height 34
paste input "latte"
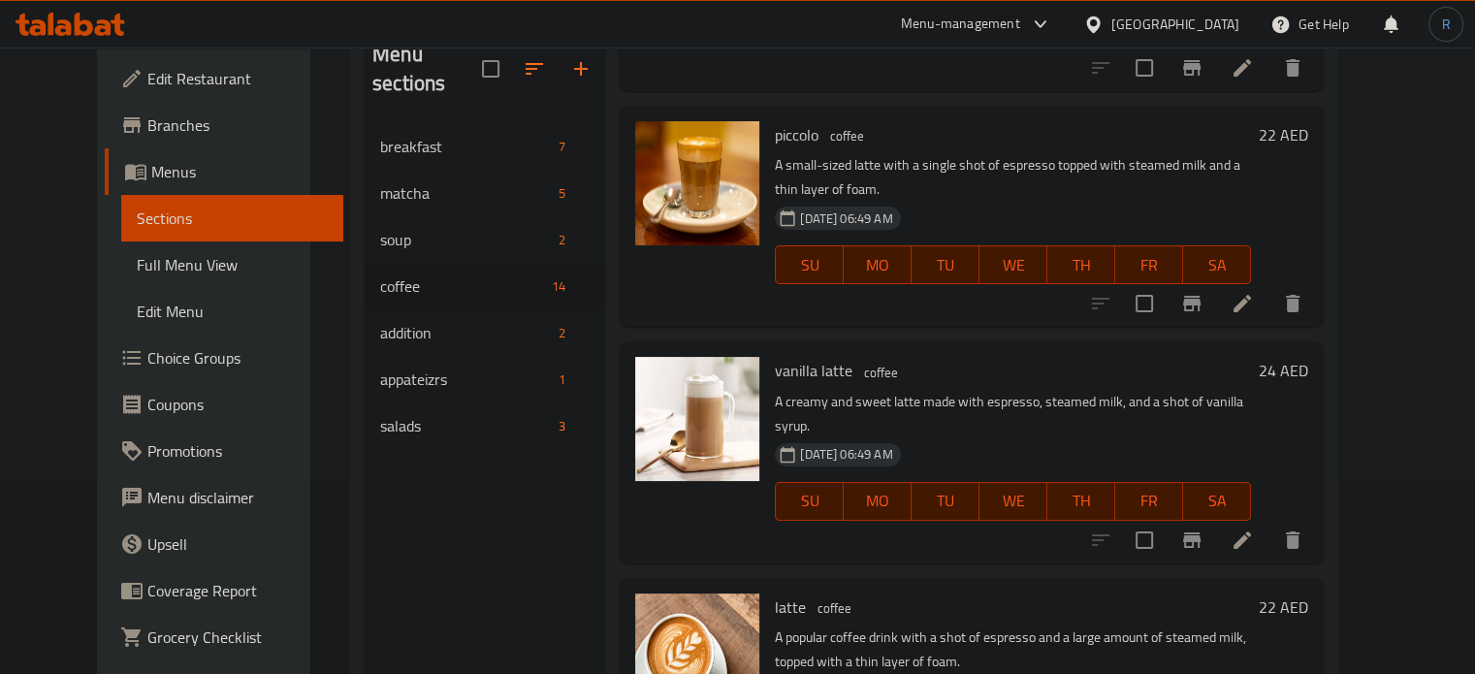
scroll to position [272, 0]
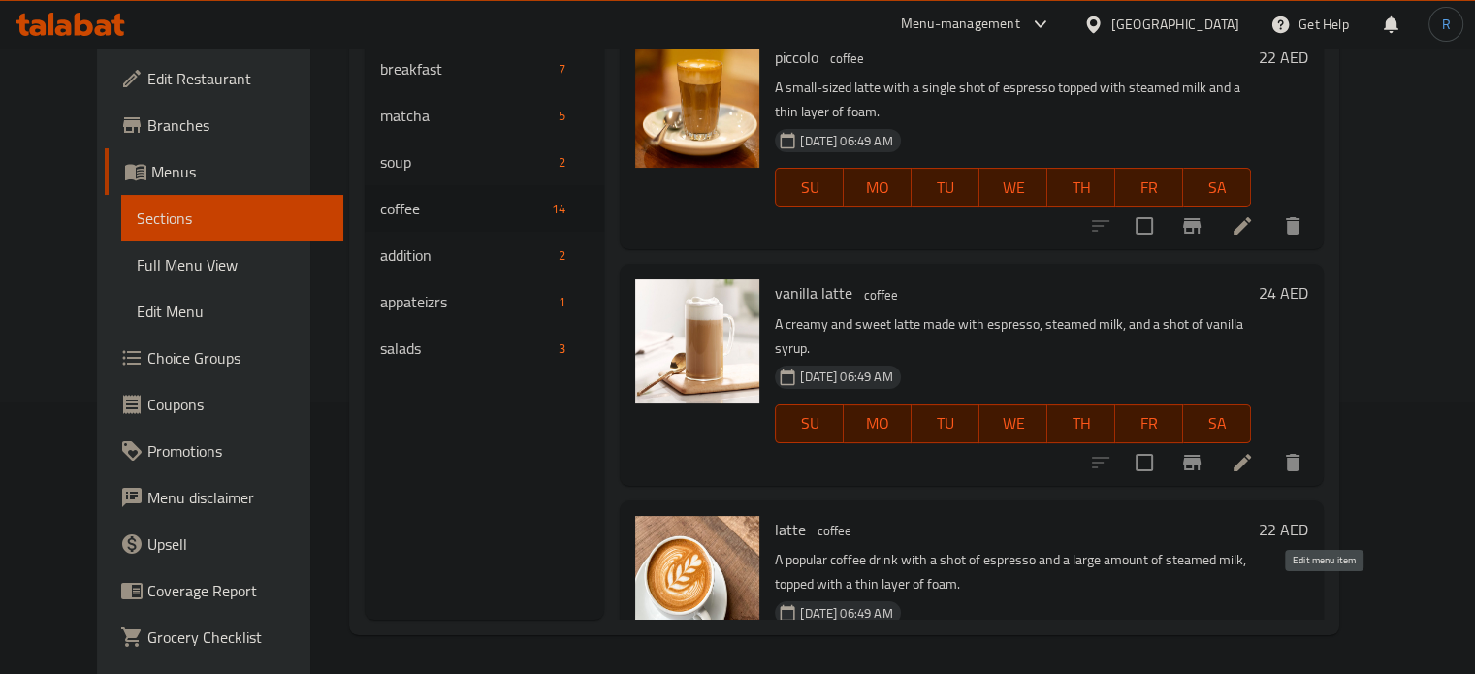
type input "latte"
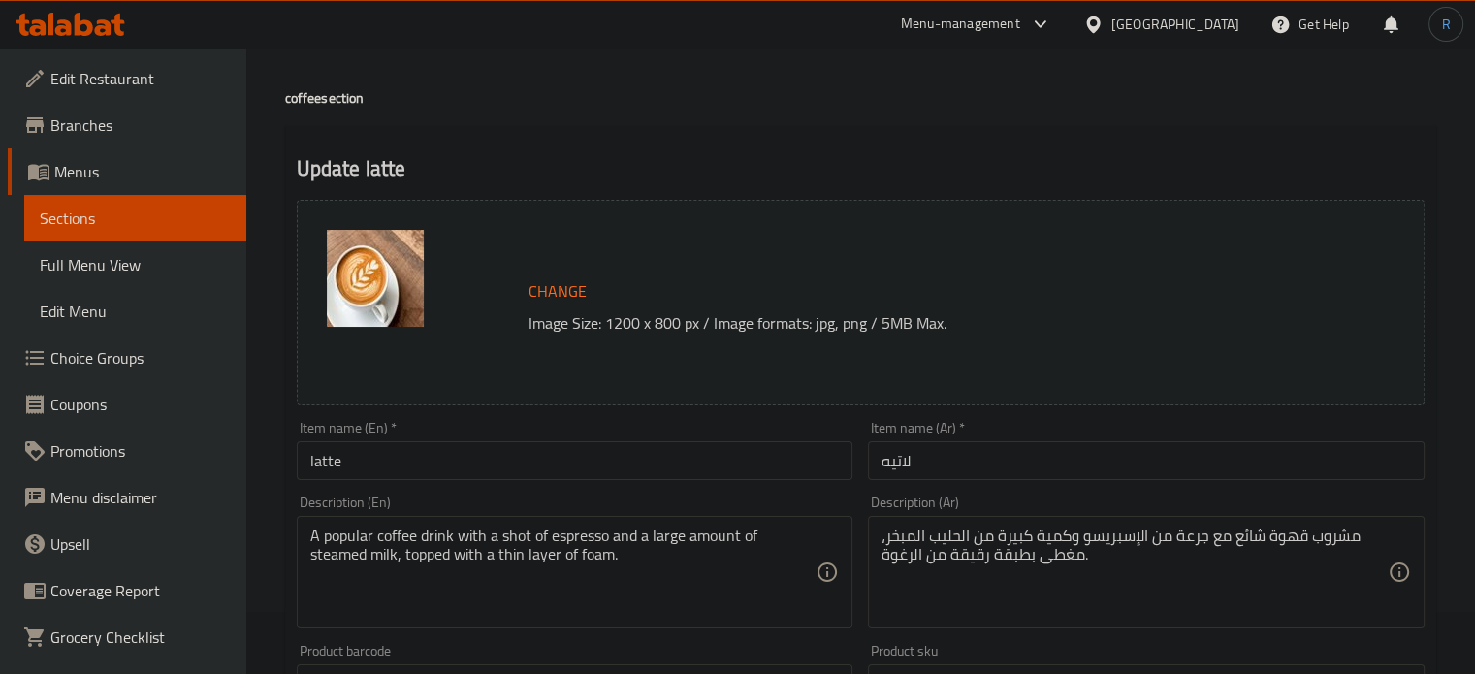
scroll to position [97, 0]
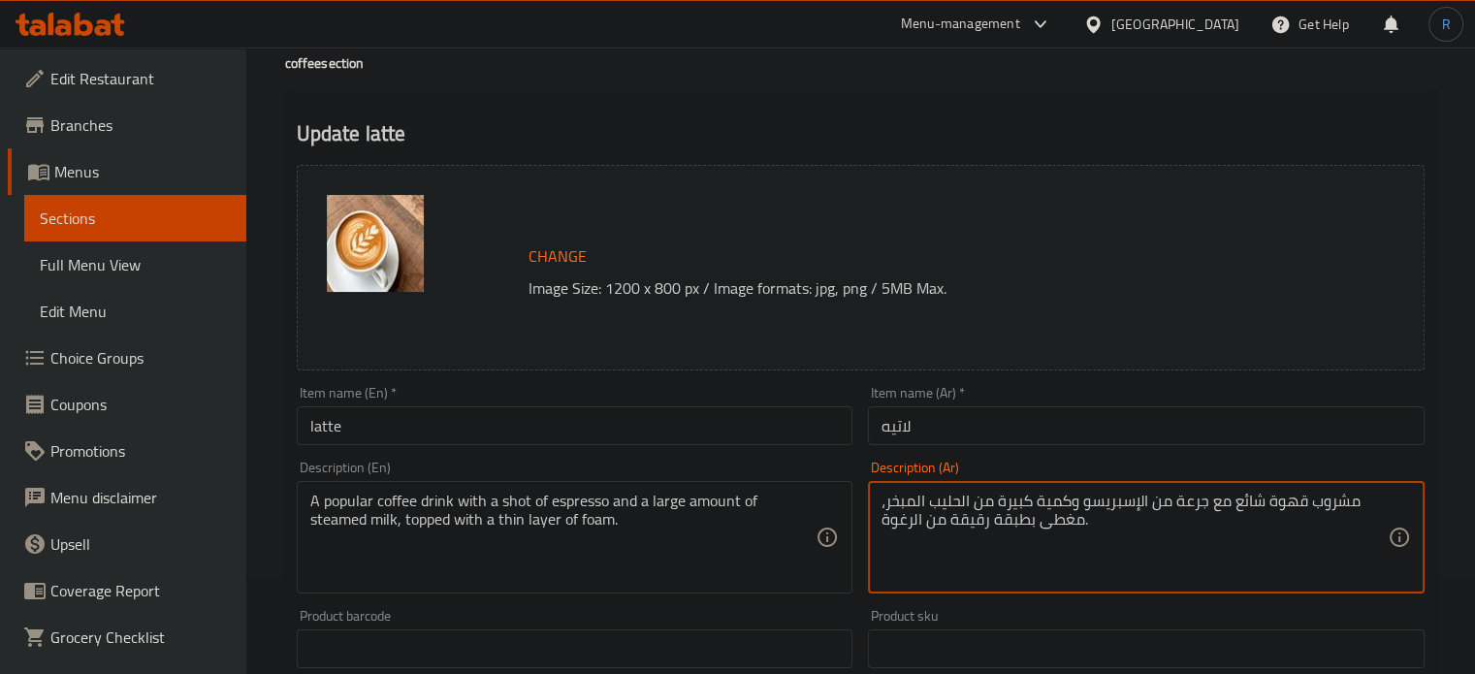
click at [1197, 505] on textarea "مشروب قهوة شائع مع جرعة من الإسبريسو وكمية كبيرة من الحليب المبخر، مغطى بطبقة ر…" at bounding box center [1134, 538] width 506 height 92
type textarea "مشروب قهوة شائع مع شوت من الإسبريسو وكمية كبيرة من الحليب المبخر، مغطى بطبقة رق…"
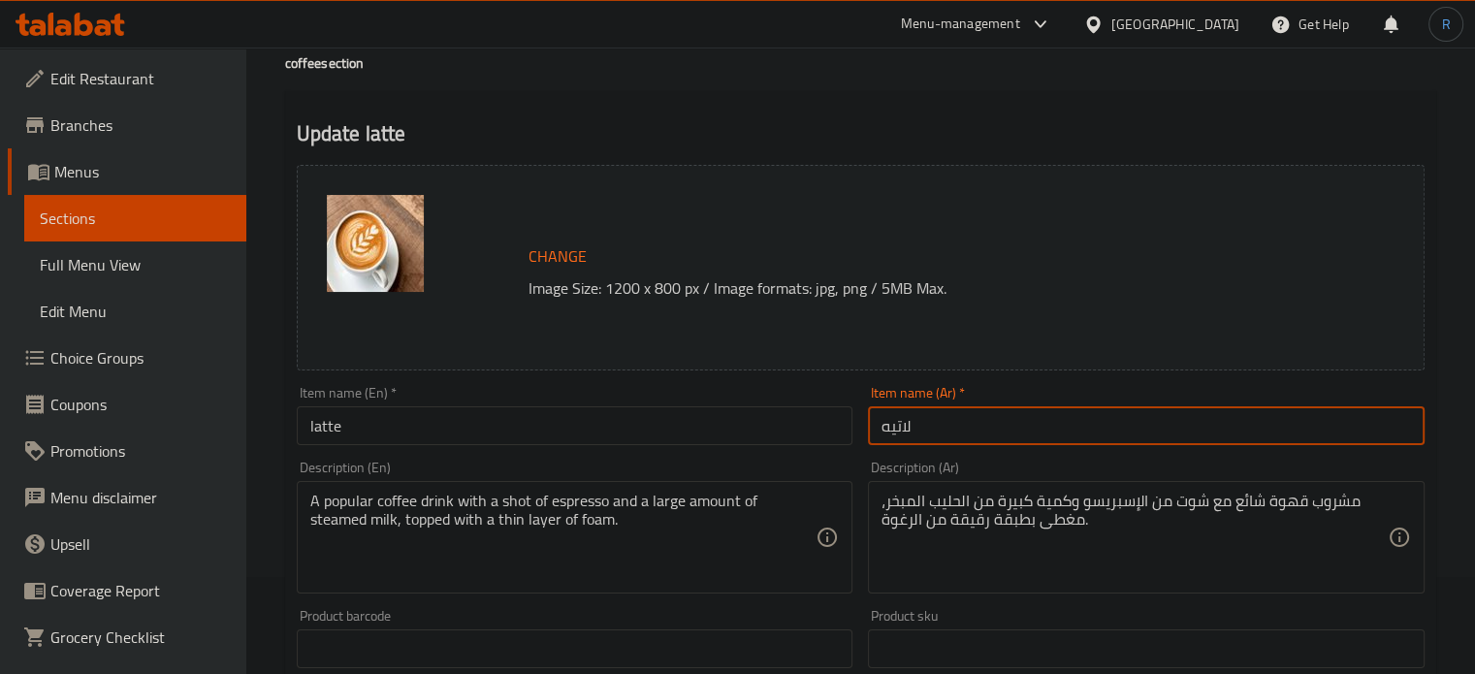
click at [1074, 444] on input "لاتيه" at bounding box center [1146, 425] width 557 height 39
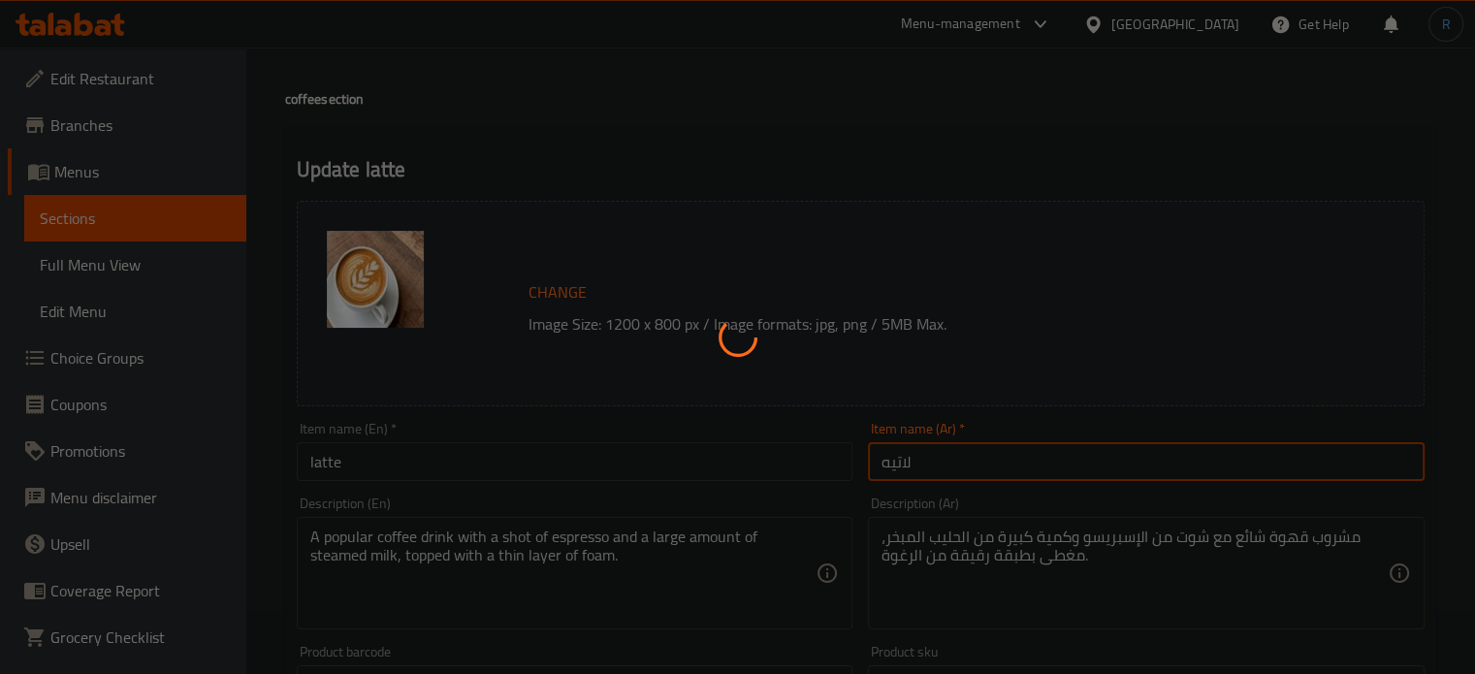
scroll to position [0, 0]
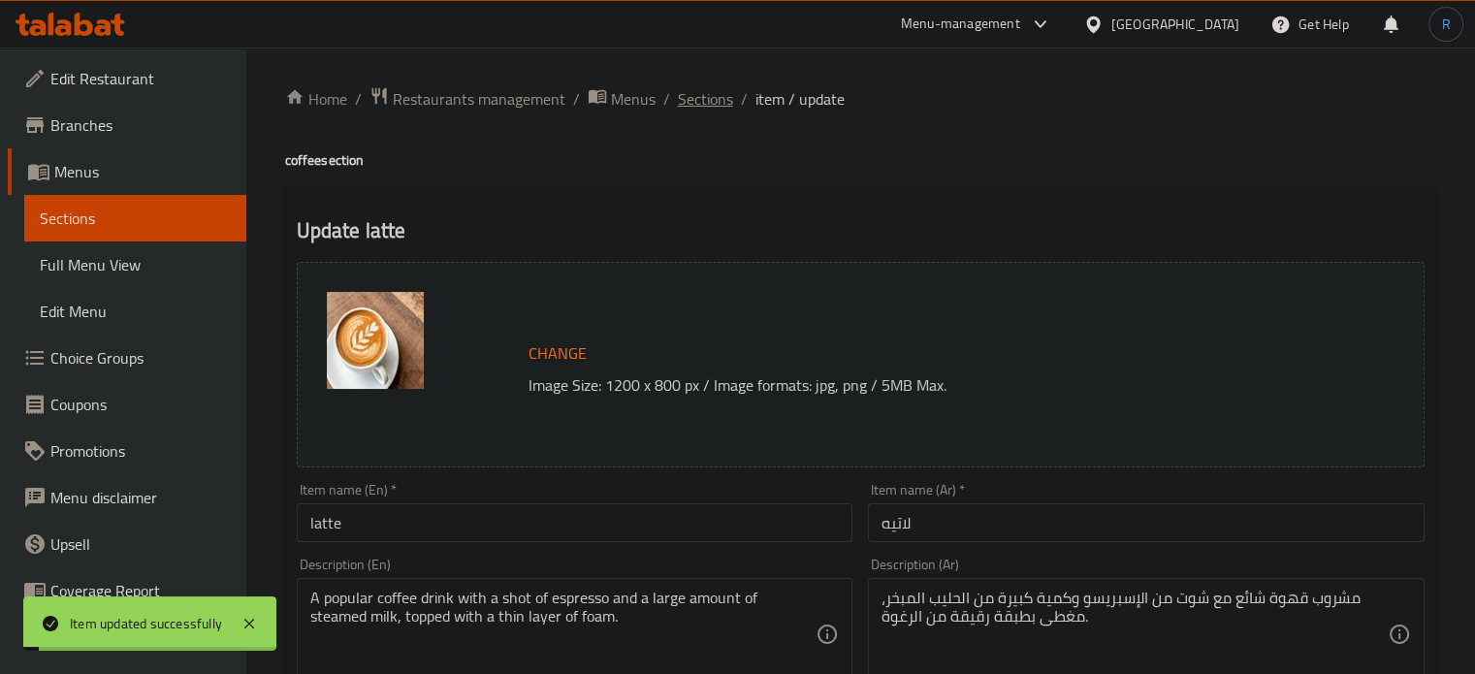
click at [714, 92] on span "Sections" at bounding box center [705, 98] width 55 height 23
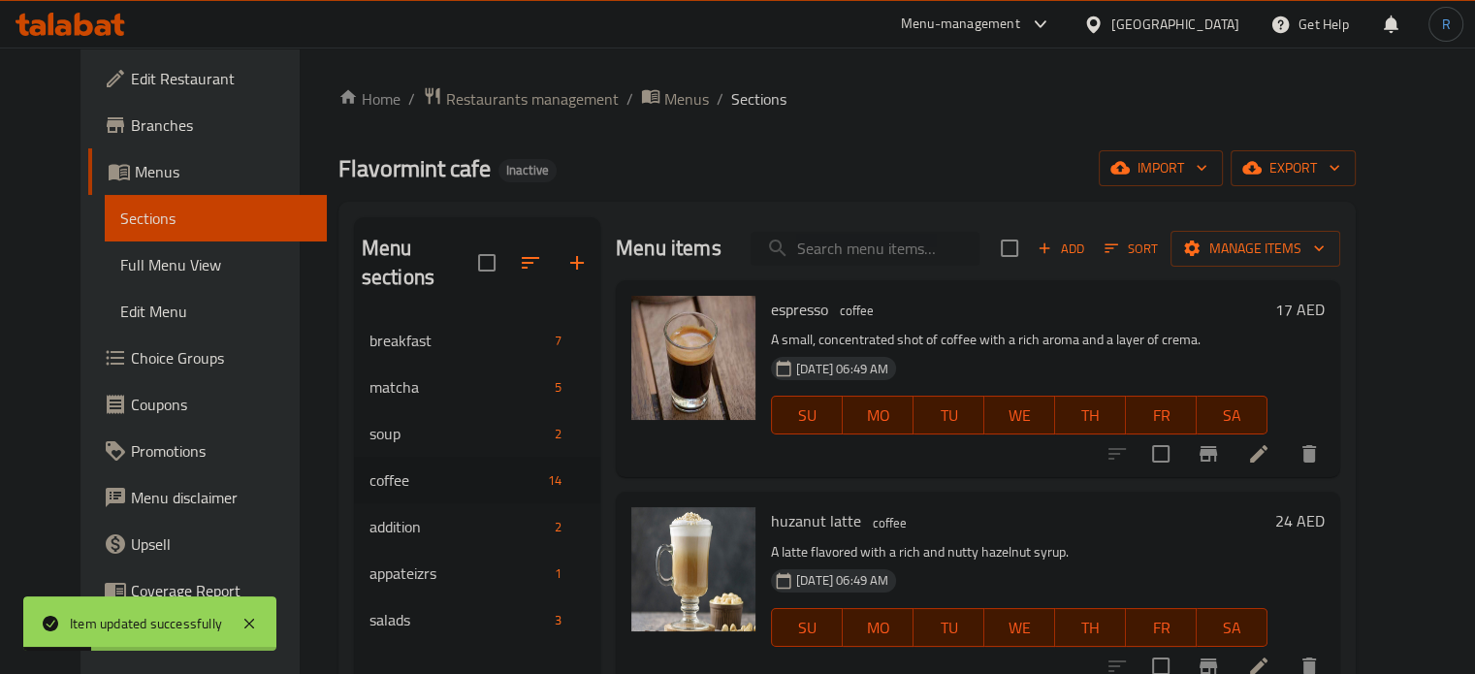
click at [909, 246] on input "search" at bounding box center [865, 249] width 229 height 34
paste input "Macchiato"
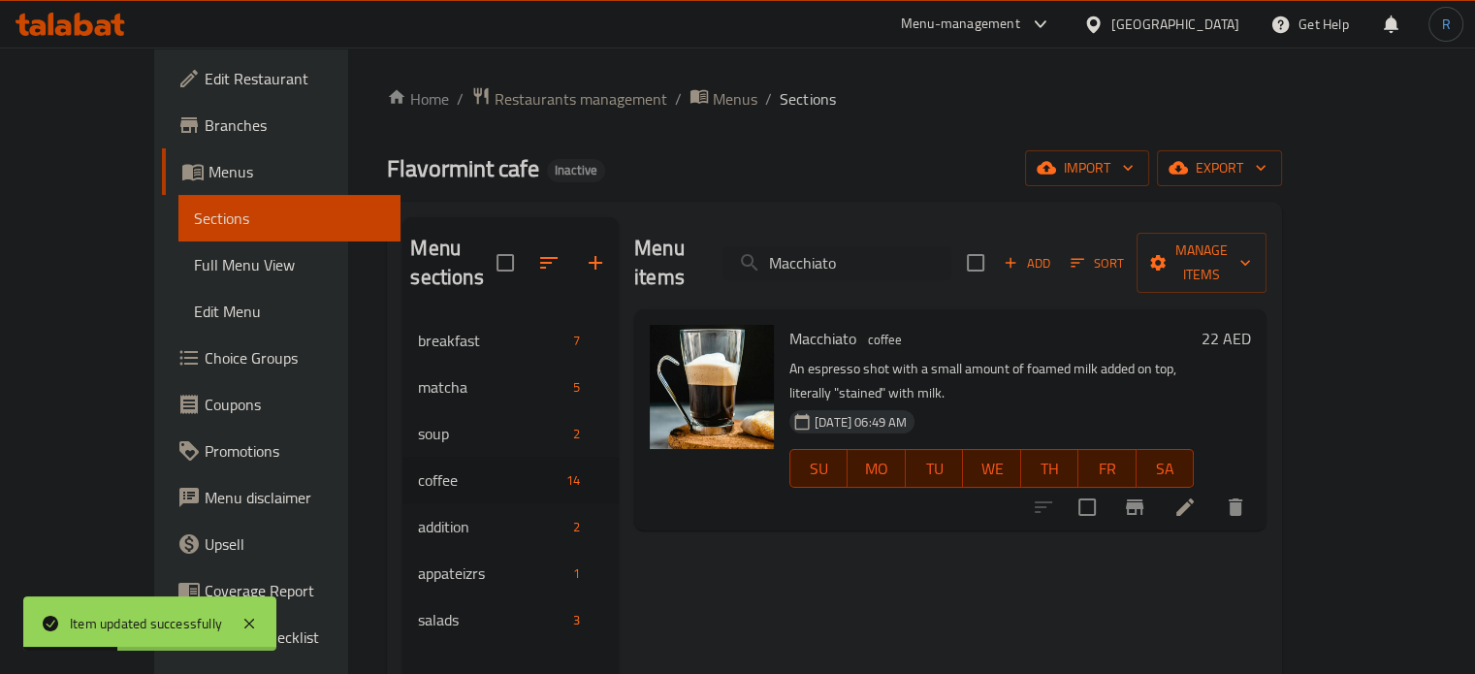
type input "Macchiato"
click at [1212, 490] on li at bounding box center [1185, 507] width 54 height 35
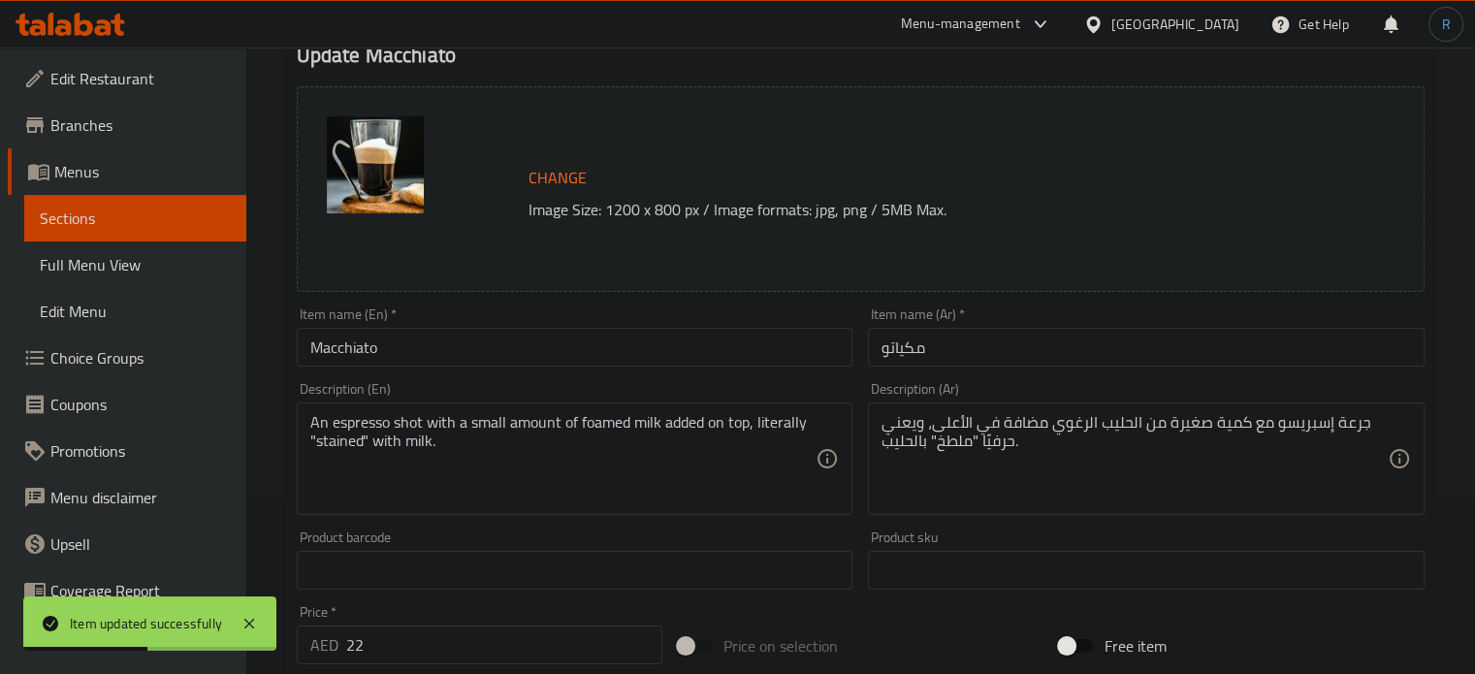
scroll to position [194, 0]
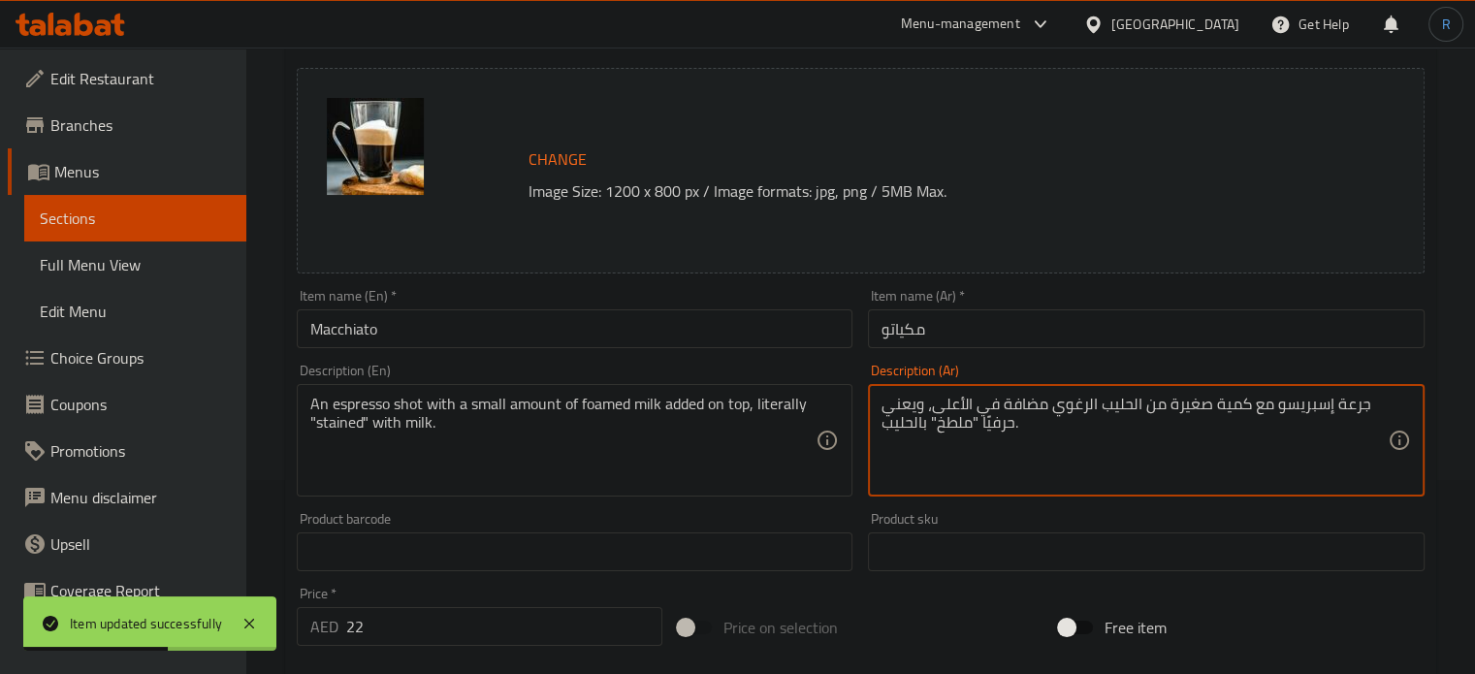
click at [1348, 400] on textarea "جرعة إسبريسو مع كمية صغيرة من الحليب الرغوي مضافة في الأعلى، ويعني حرفيًا "ملطخ…" at bounding box center [1134, 441] width 506 height 92
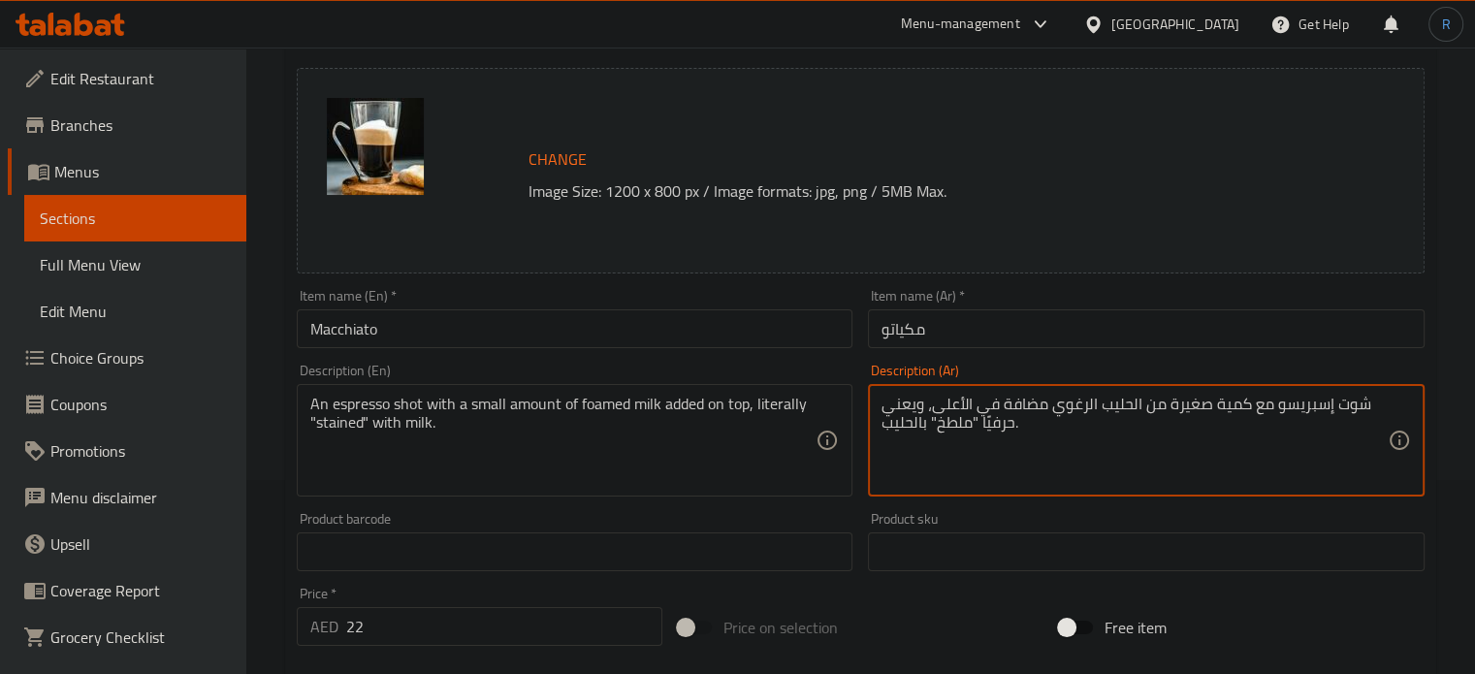
type textarea "شوت إسبريسو مع كمية صغيرة من الحليب الرغوي مضافة في الأعلى، ويعني حرفيًا "ملطخ"…"
click at [986, 333] on input "مكياتو" at bounding box center [1146, 328] width 557 height 39
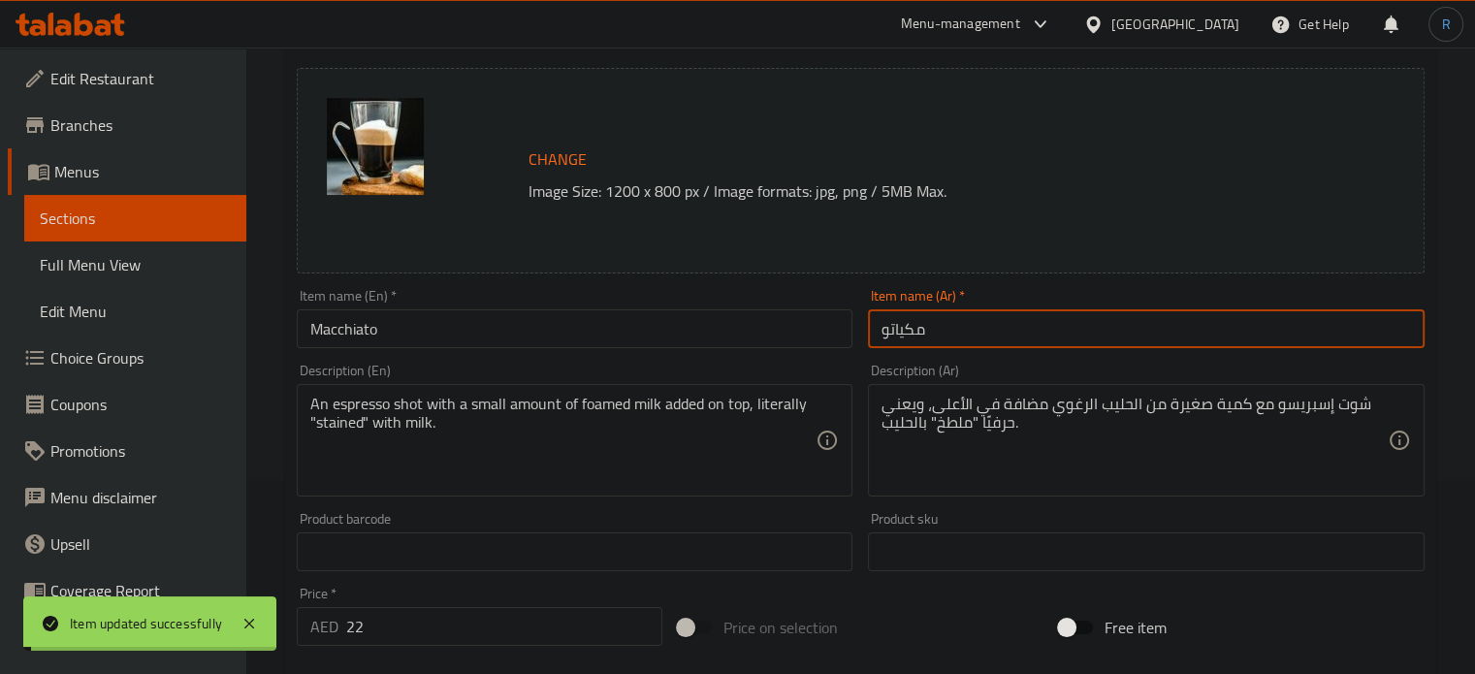
scroll to position [0, 0]
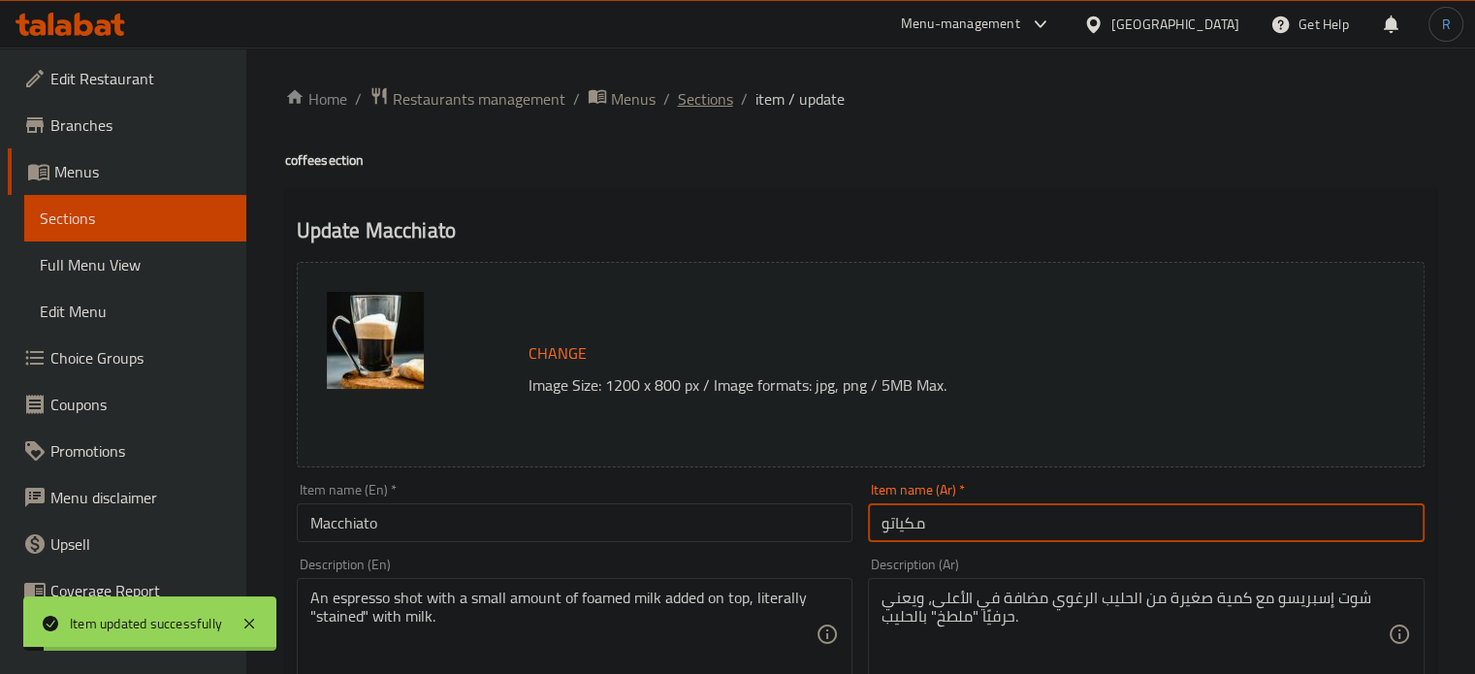
click at [690, 107] on span "Sections" at bounding box center [705, 98] width 55 height 23
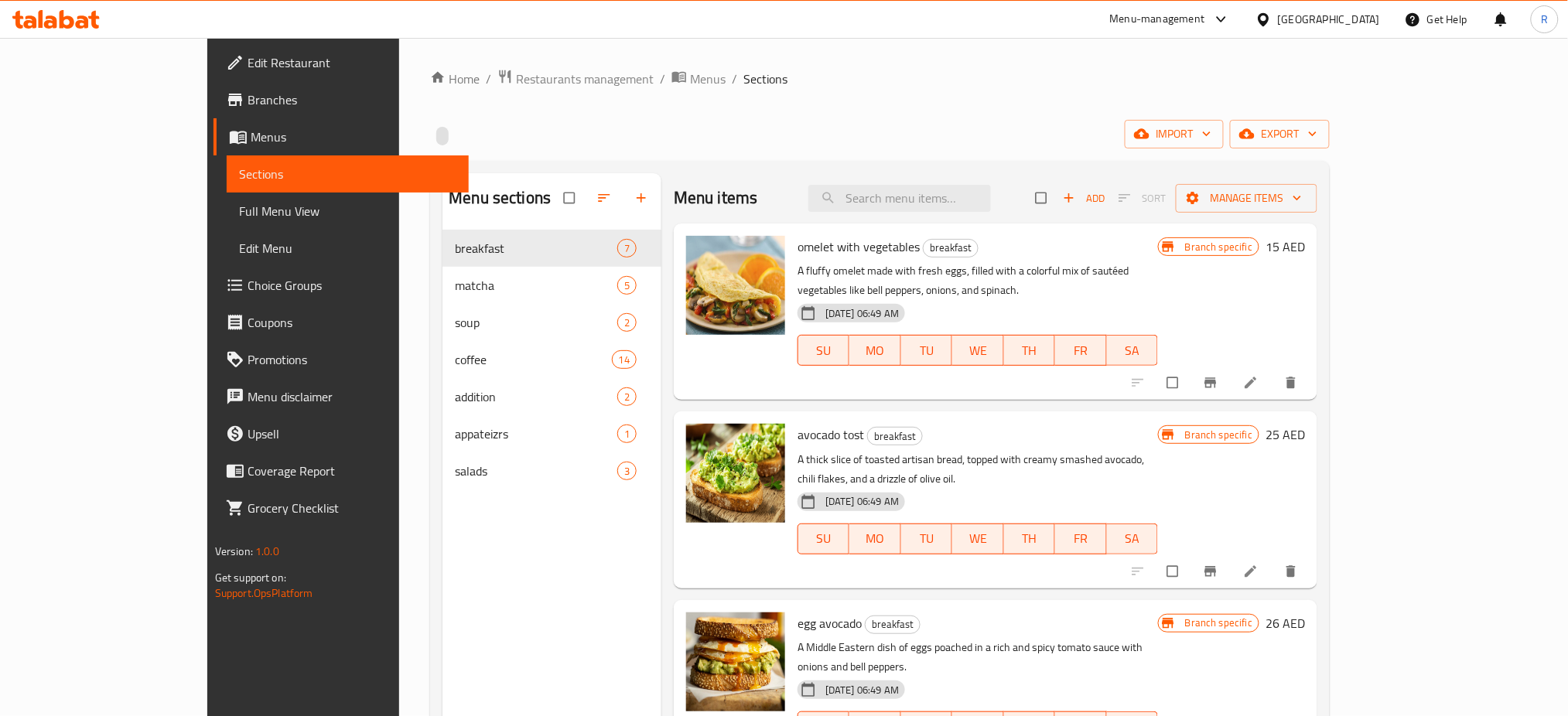
click at [239, 211] on span "Full Menu View" at bounding box center [348, 210] width 218 height 18
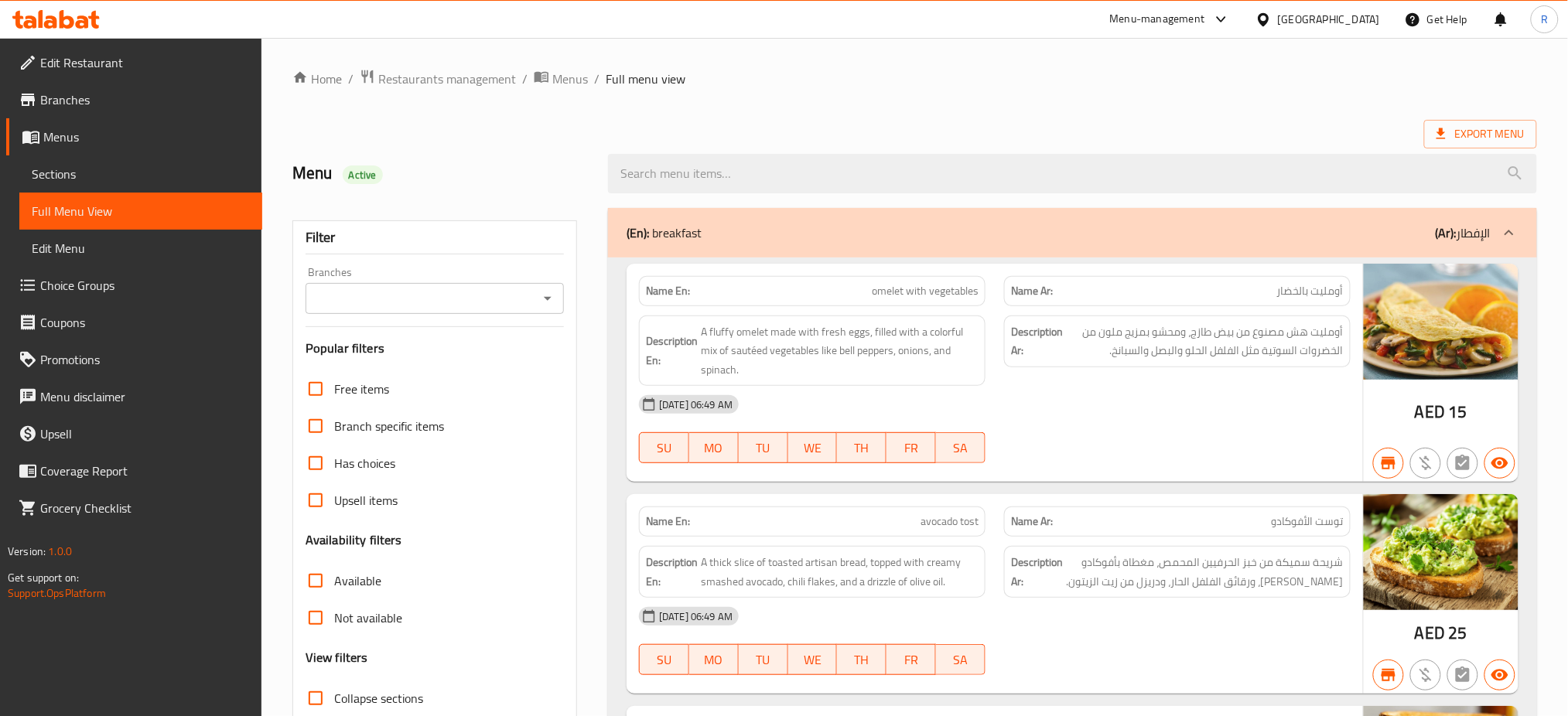
click at [767, 81] on ol "Home / Restaurants management / Menus / Full menu view" at bounding box center [915, 78] width 1244 height 20
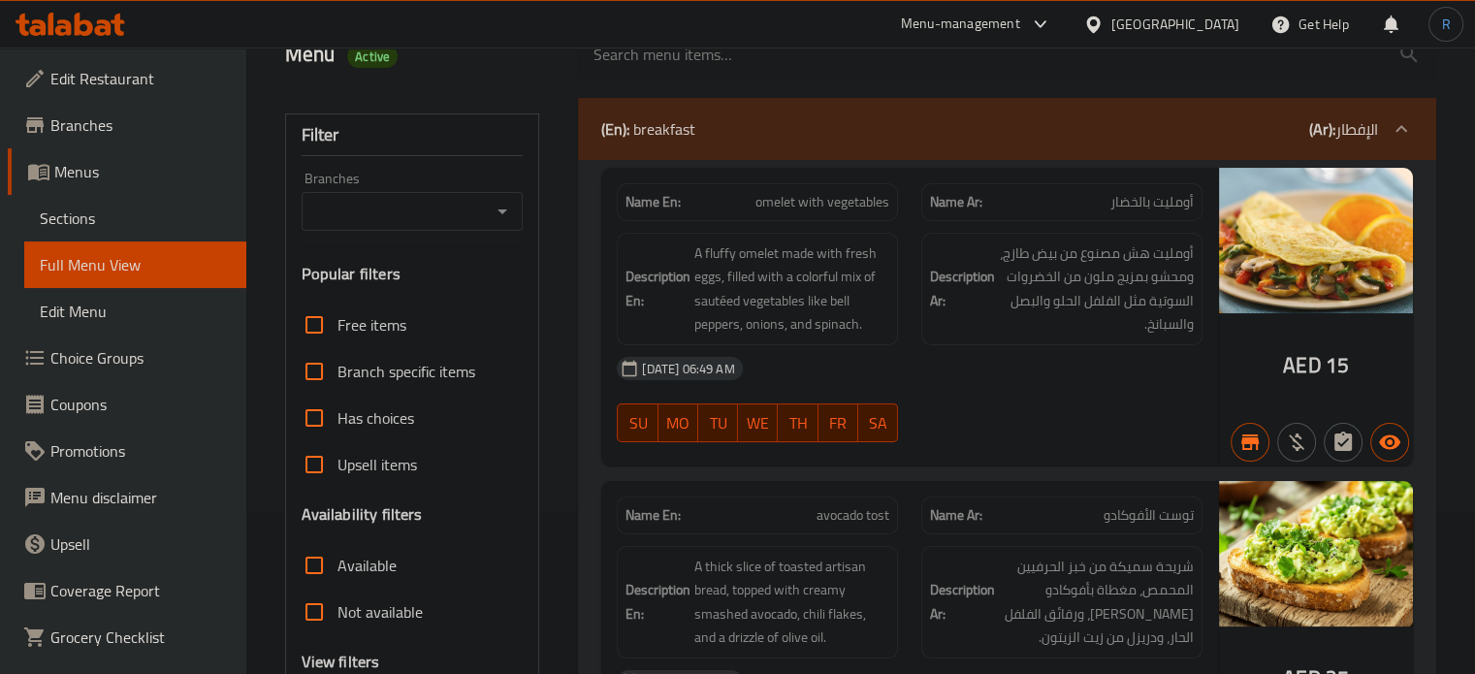
scroll to position [194, 0]
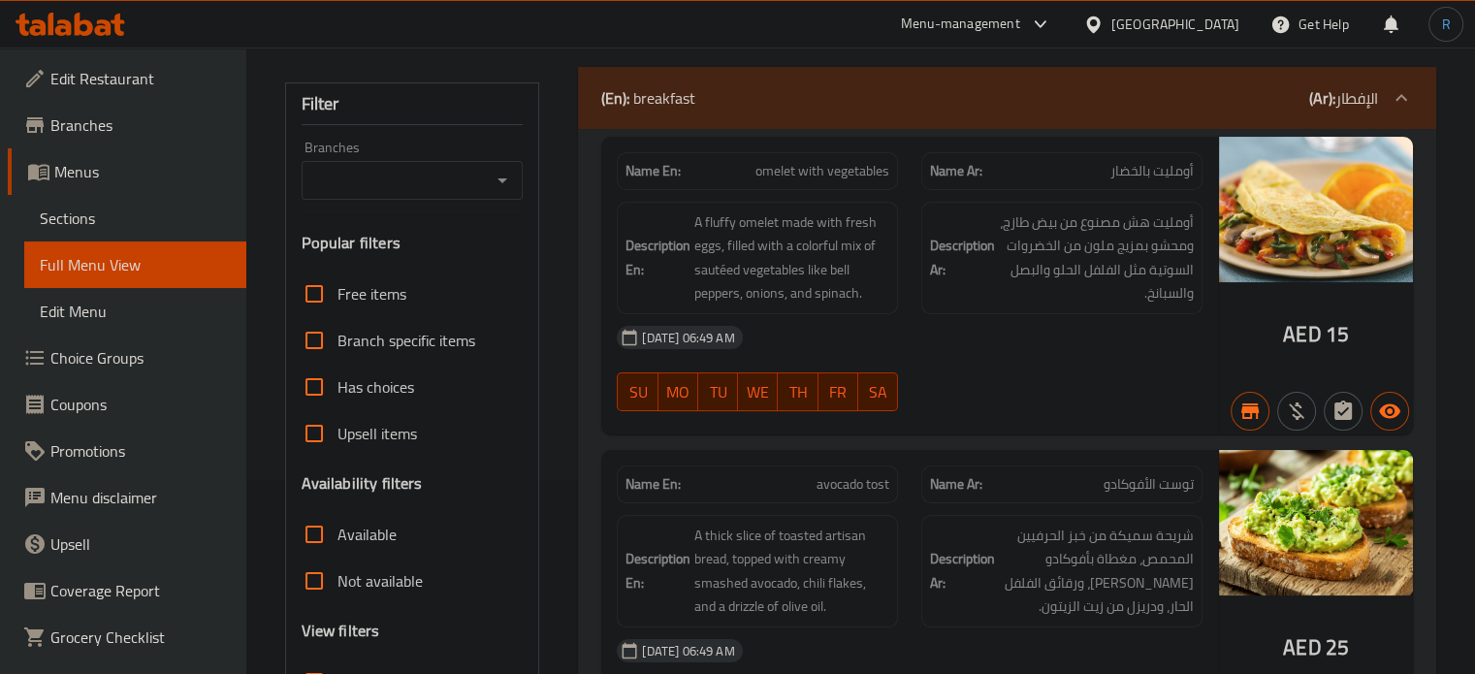
click at [815, 325] on div "[DATE] 06:49 AM" at bounding box center [909, 337] width 609 height 47
click at [931, 370] on div "[DATE] 06:49 AM SU MO TU WE TH FR SA" at bounding box center [909, 368] width 609 height 109
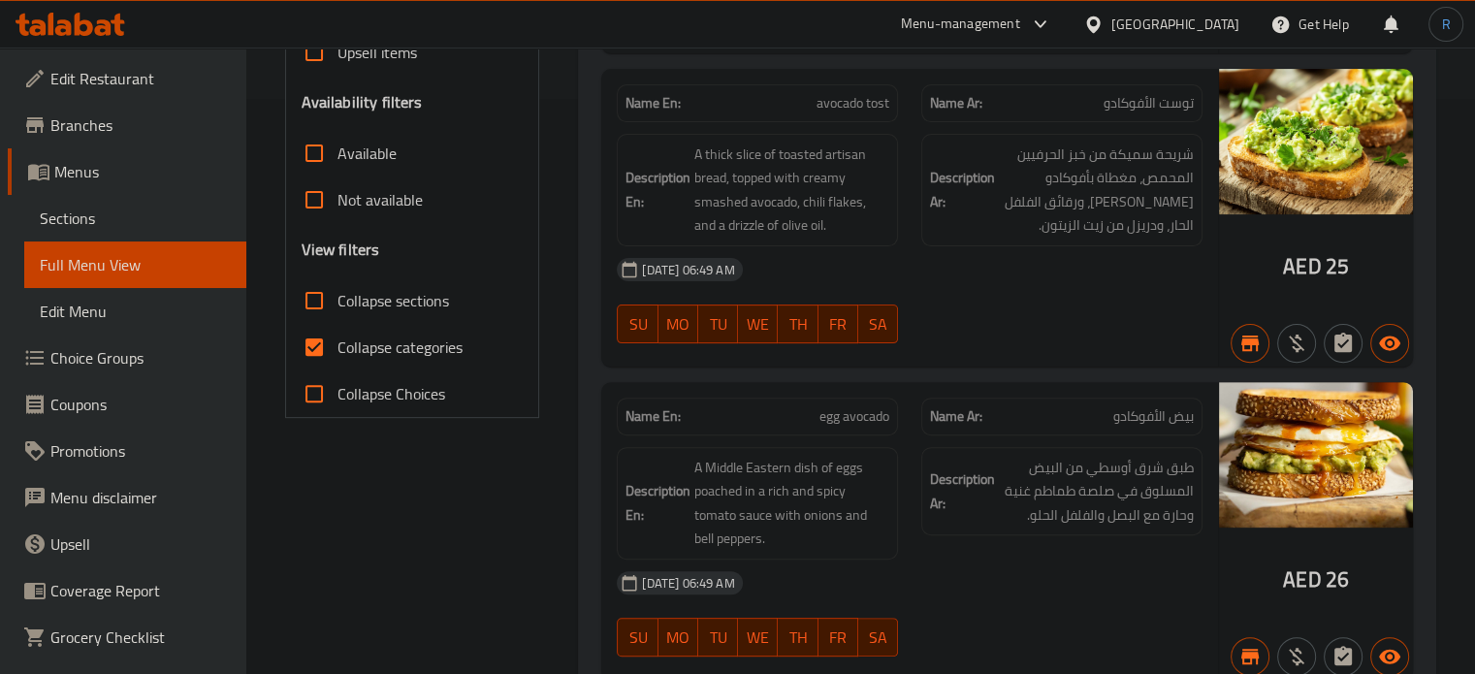
scroll to position [582, 0]
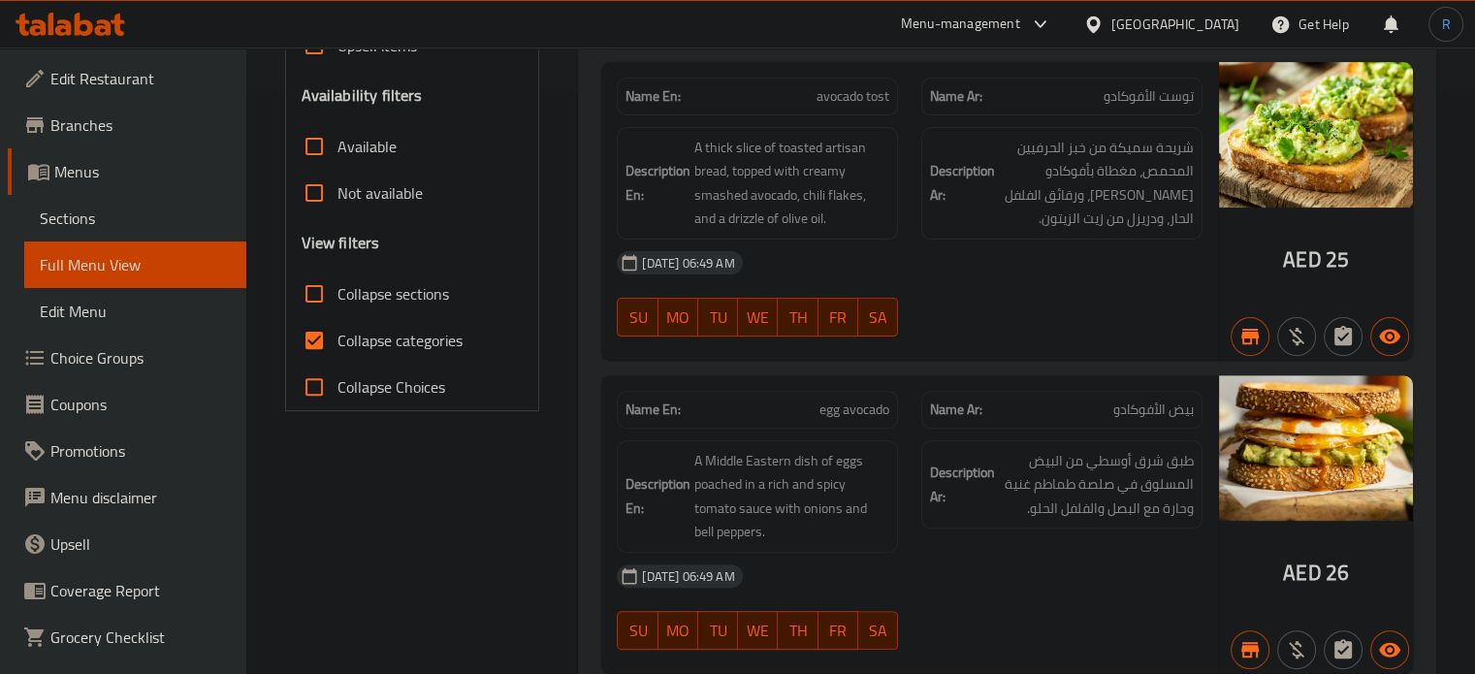
click at [955, 302] on div "[DATE] 06:49 AM SU MO TU WE TH FR SA" at bounding box center [909, 294] width 609 height 109
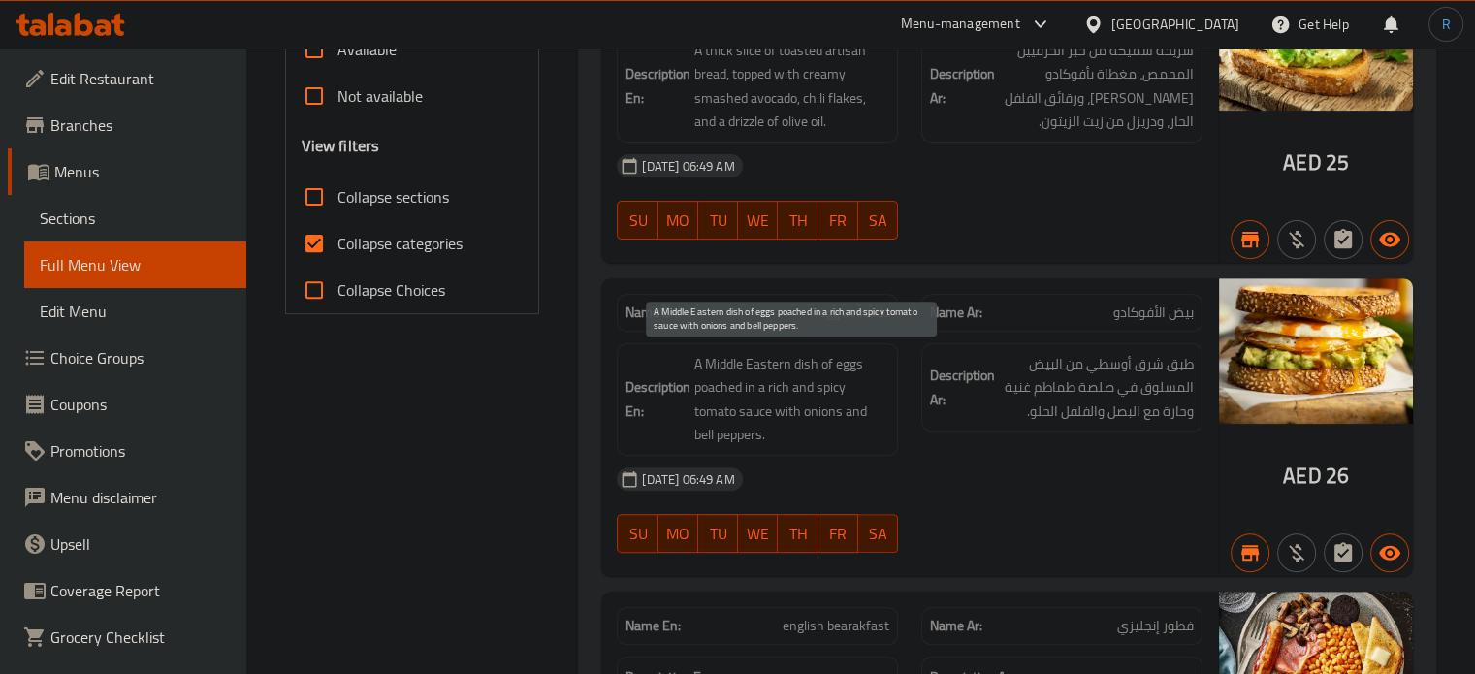
click at [749, 368] on span "A Middle Eastern dish of eggs poached in a rich and spicy tomato sauce with oni…" at bounding box center [791, 399] width 195 height 95
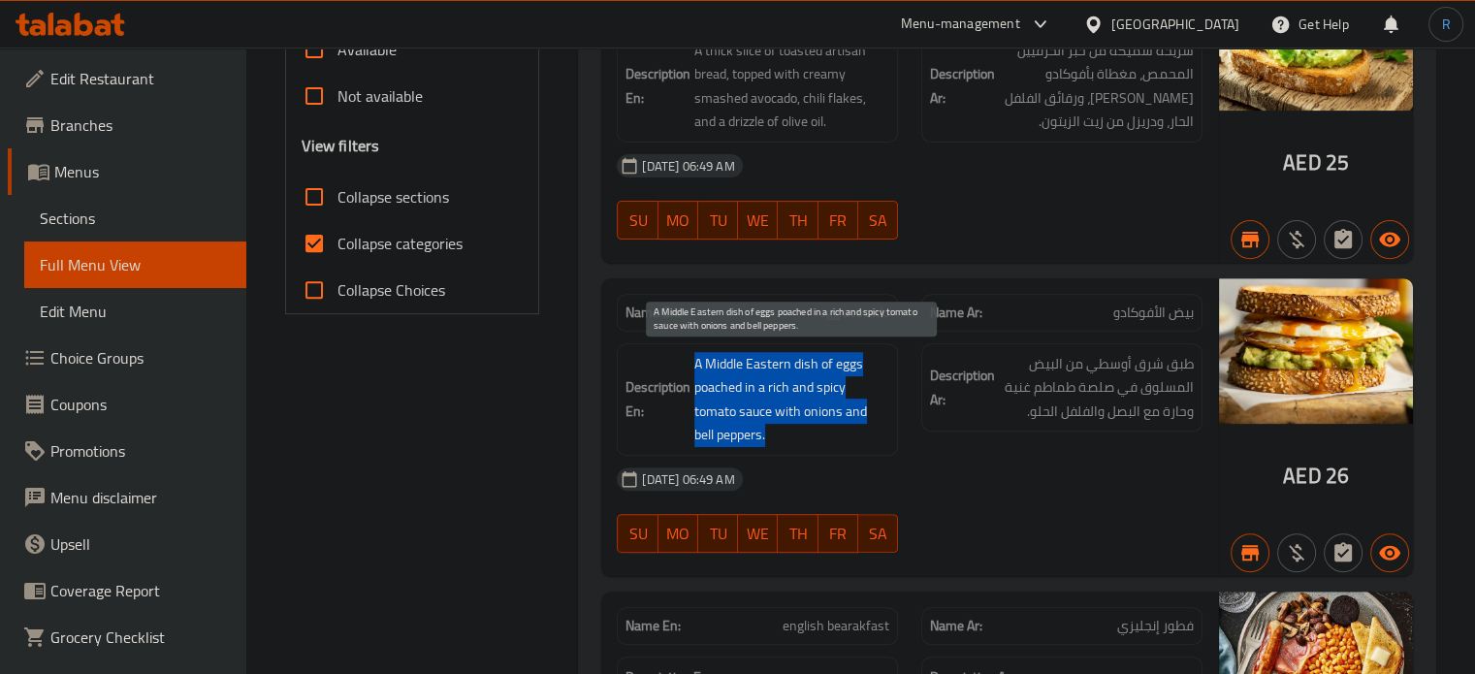
click at [749, 368] on span "A Middle Eastern dish of eggs poached in a rich and spicy tomato sauce with oni…" at bounding box center [791, 399] width 195 height 95
copy span "A Middle Eastern dish of eggs poached in a rich and spicy tomato sauce with oni…"
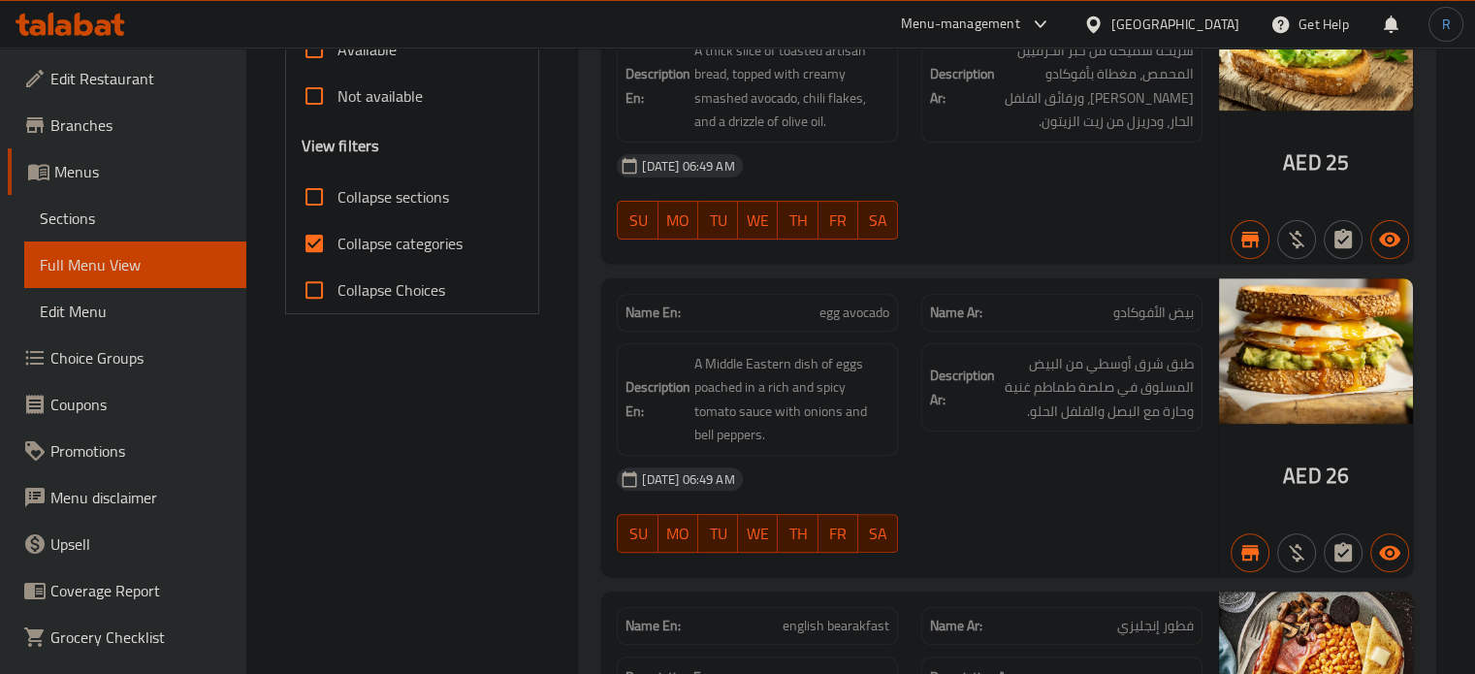
click at [836, 255] on div "Name En: avocado tost Name Ar: توست الأفوكادو Description En: A thick slice of …" at bounding box center [909, 114] width 617 height 298
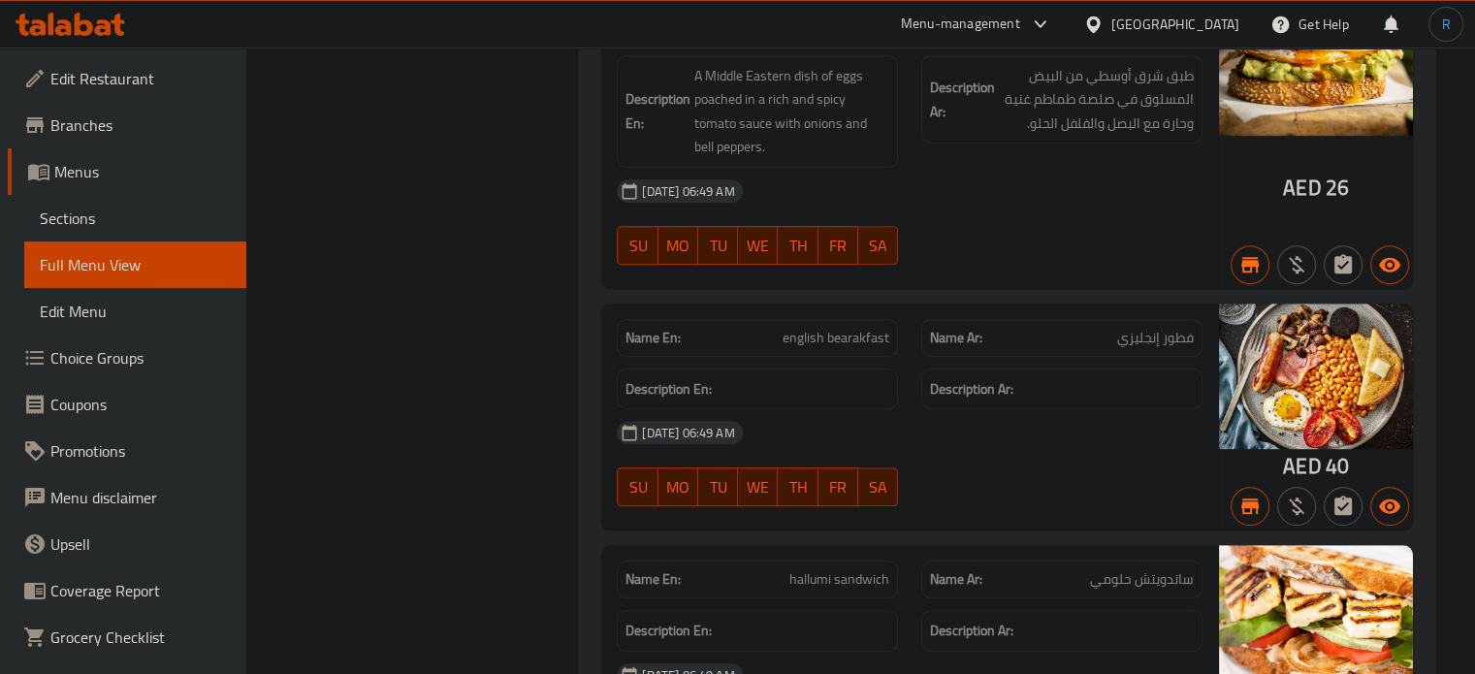
scroll to position [970, 0]
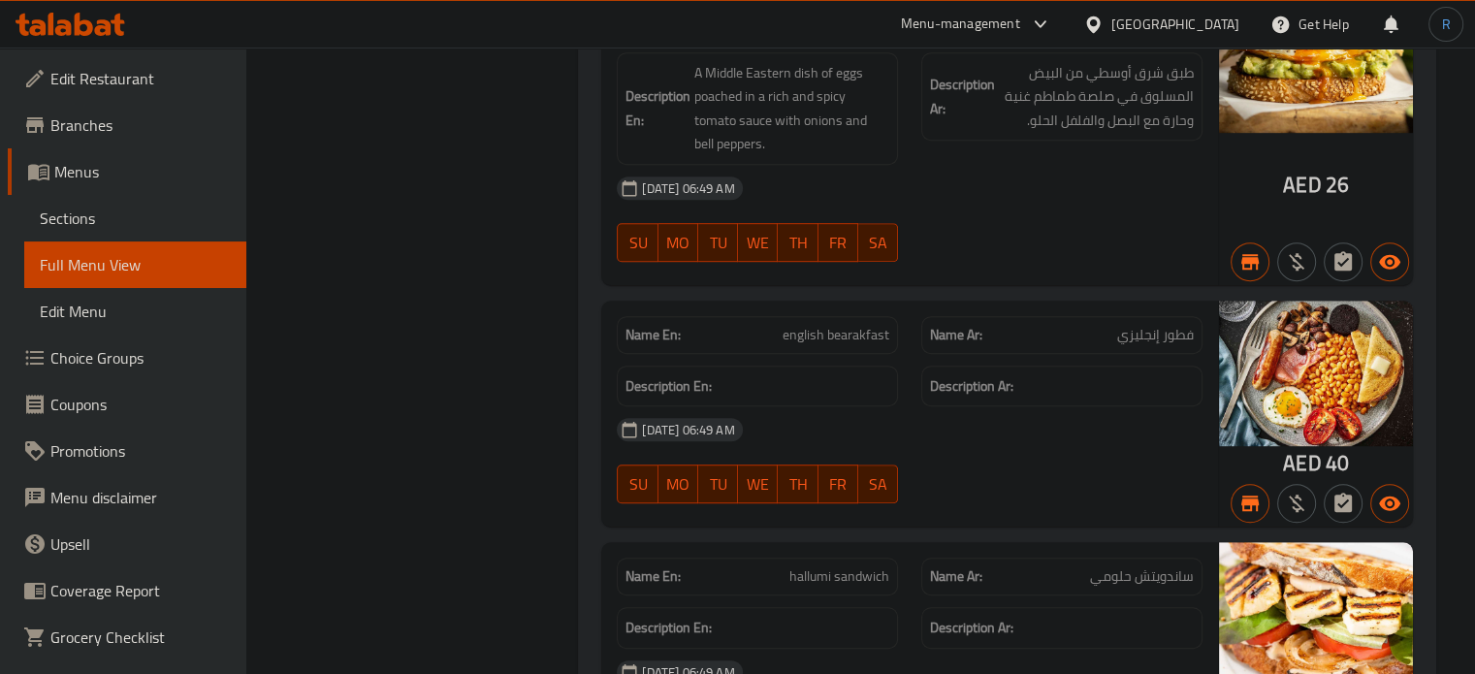
click at [943, 207] on div "[DATE] 06:49 AM" at bounding box center [909, 188] width 609 height 47
click at [1028, 212] on div "[DATE] 06:49 AM SU MO TU WE TH FR SA" at bounding box center [909, 219] width 609 height 109
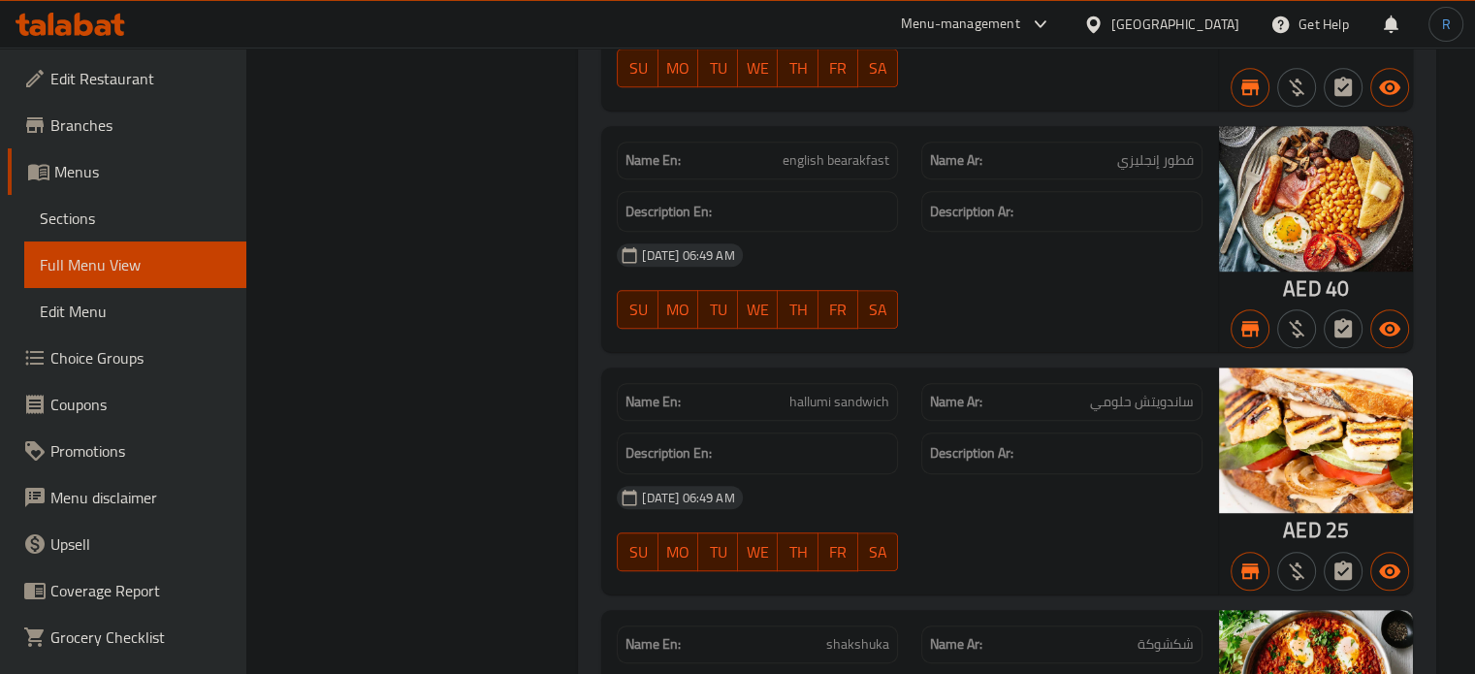
scroll to position [1164, 0]
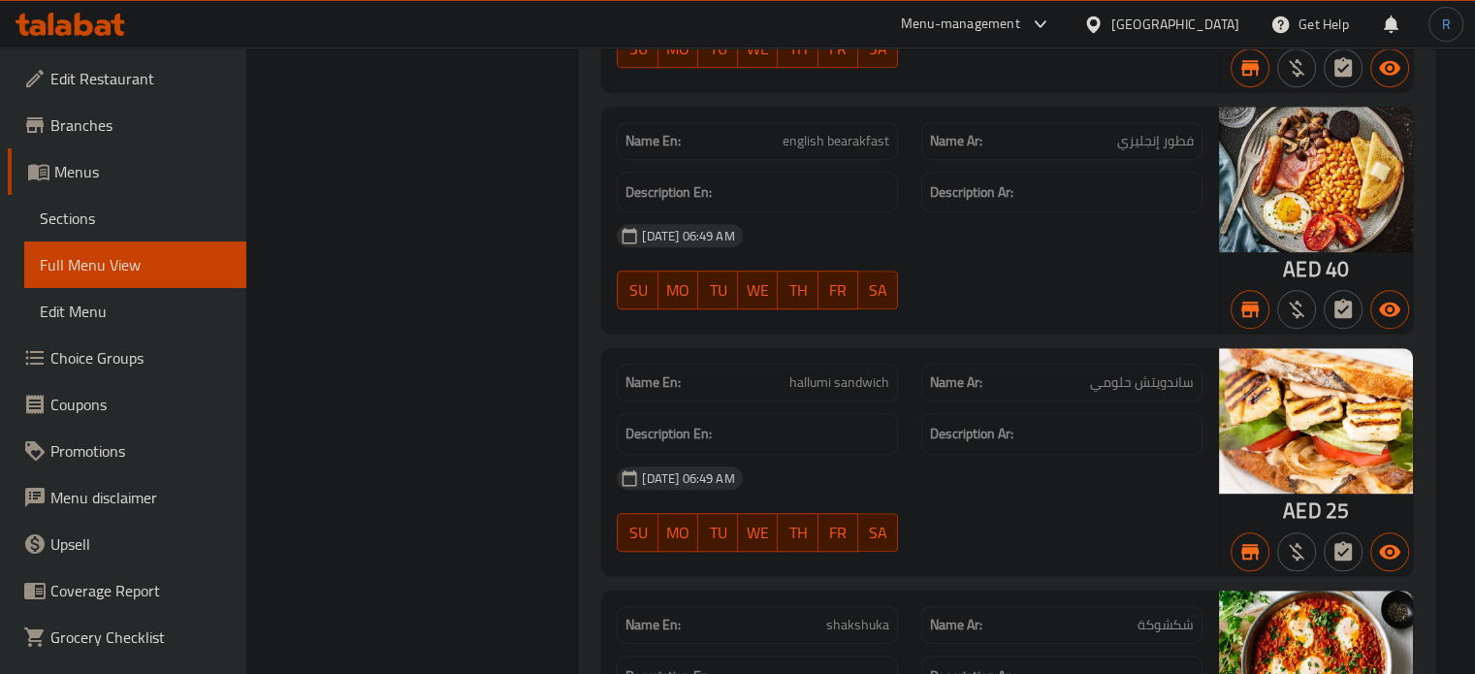
click at [820, 375] on span "hallumi sandwich" at bounding box center [839, 382] width 100 height 20
copy span "hallumi sandwich"
click at [915, 254] on div "[DATE] 06:49 AM" at bounding box center [909, 235] width 609 height 47
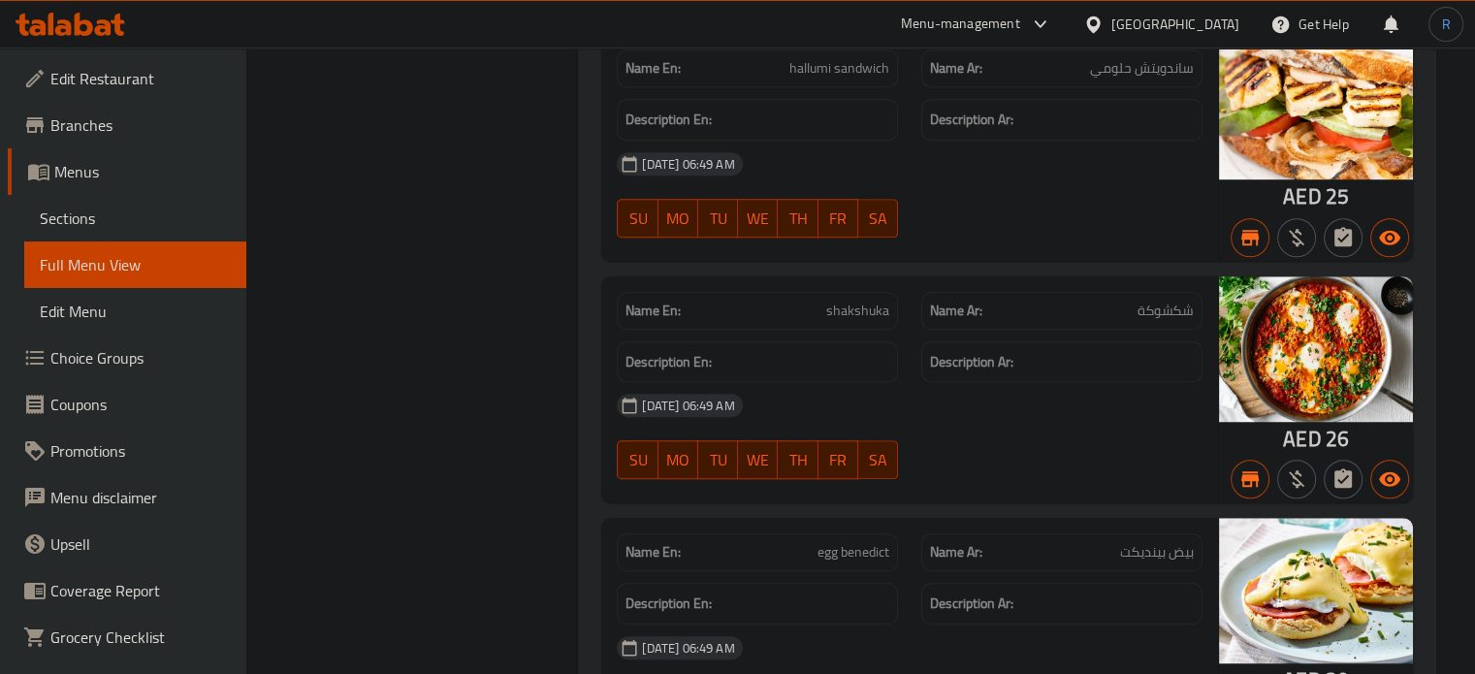
scroll to position [1551, 0]
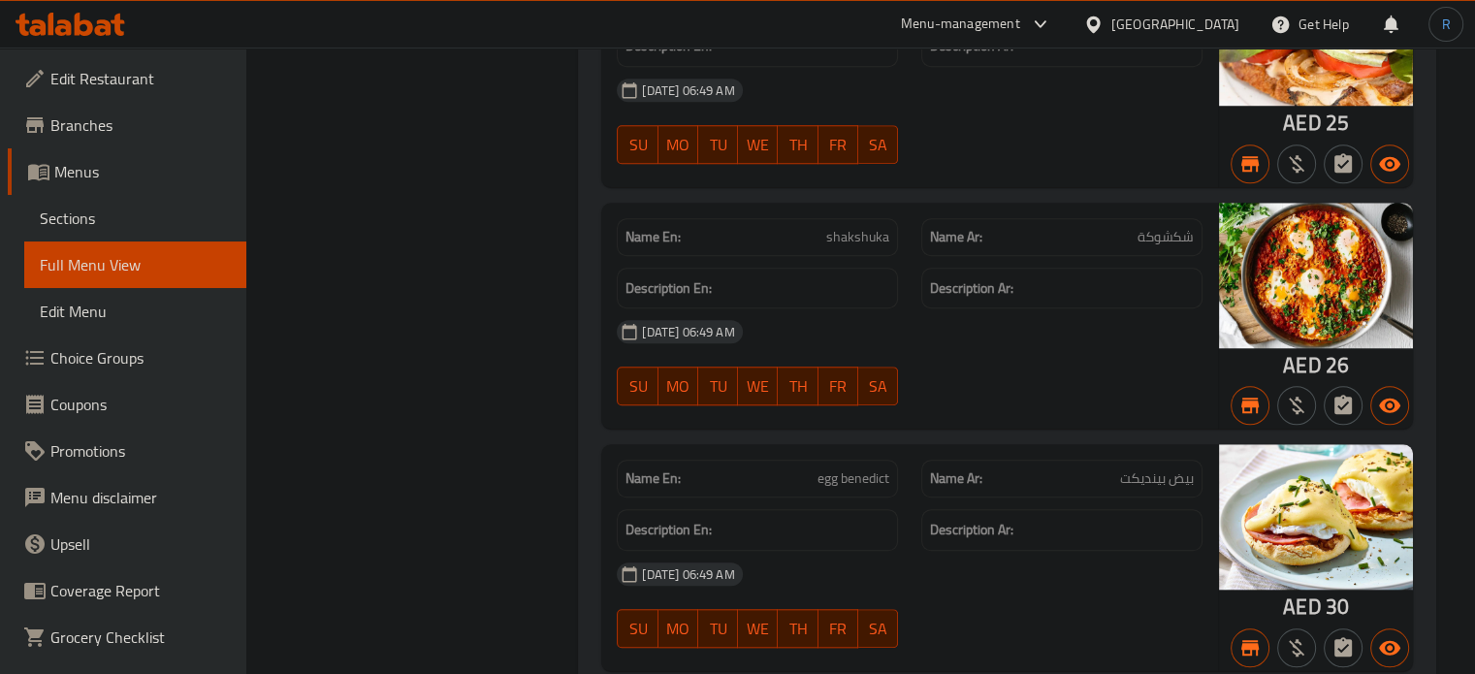
click at [908, 324] on div "[DATE] 06:49 AM" at bounding box center [909, 331] width 609 height 47
click at [861, 227] on span "shakshuka" at bounding box center [857, 237] width 63 height 20
copy span "shakshuka"
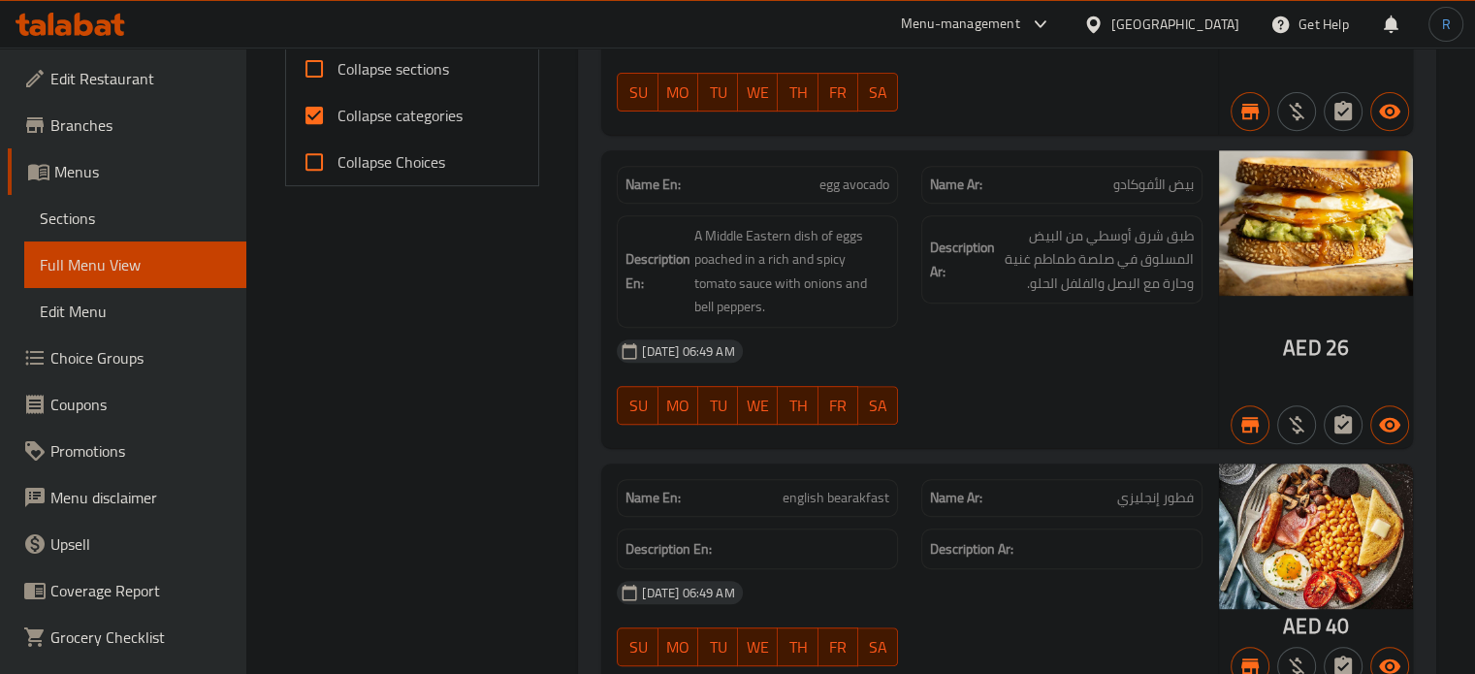
scroll to position [776, 0]
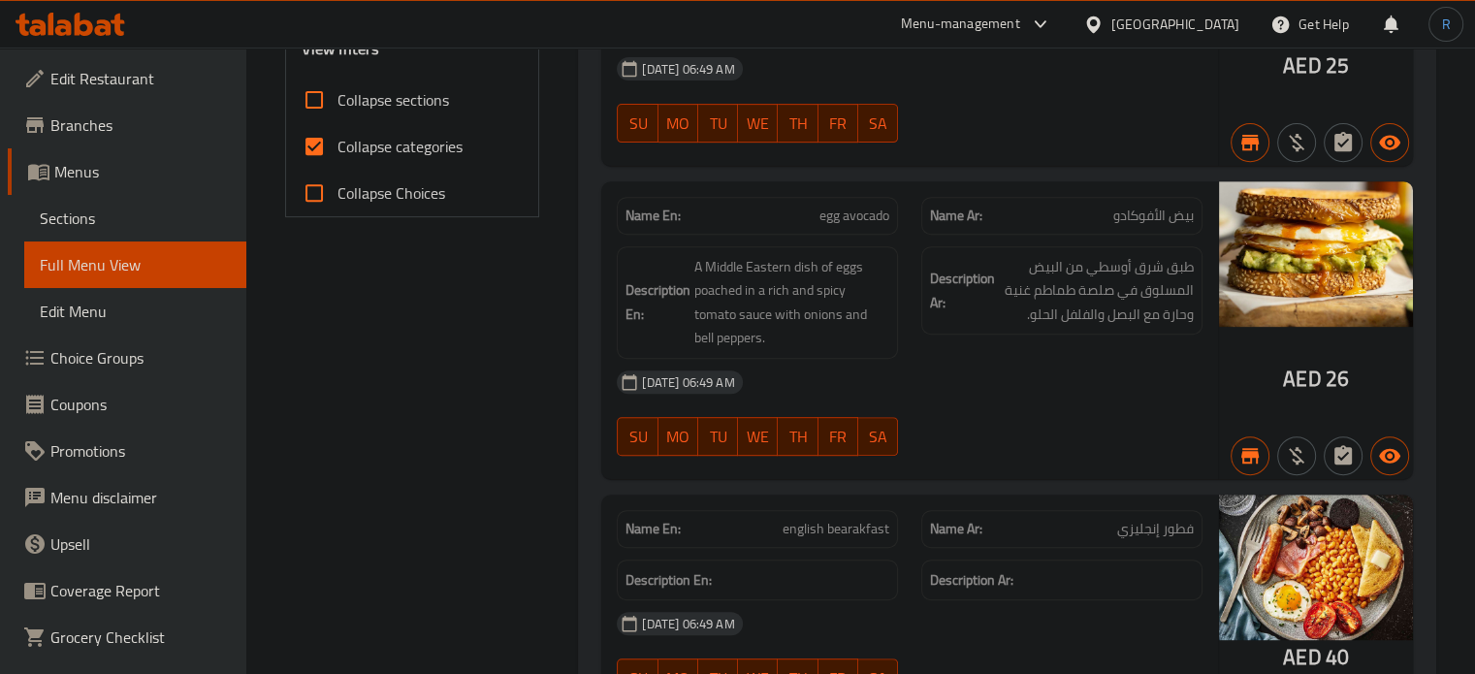
click at [830, 220] on span "egg avocado" at bounding box center [854, 216] width 70 height 20
copy span "egg avocado"
click at [979, 375] on div "[DATE] 06:49 AM" at bounding box center [909, 382] width 609 height 47
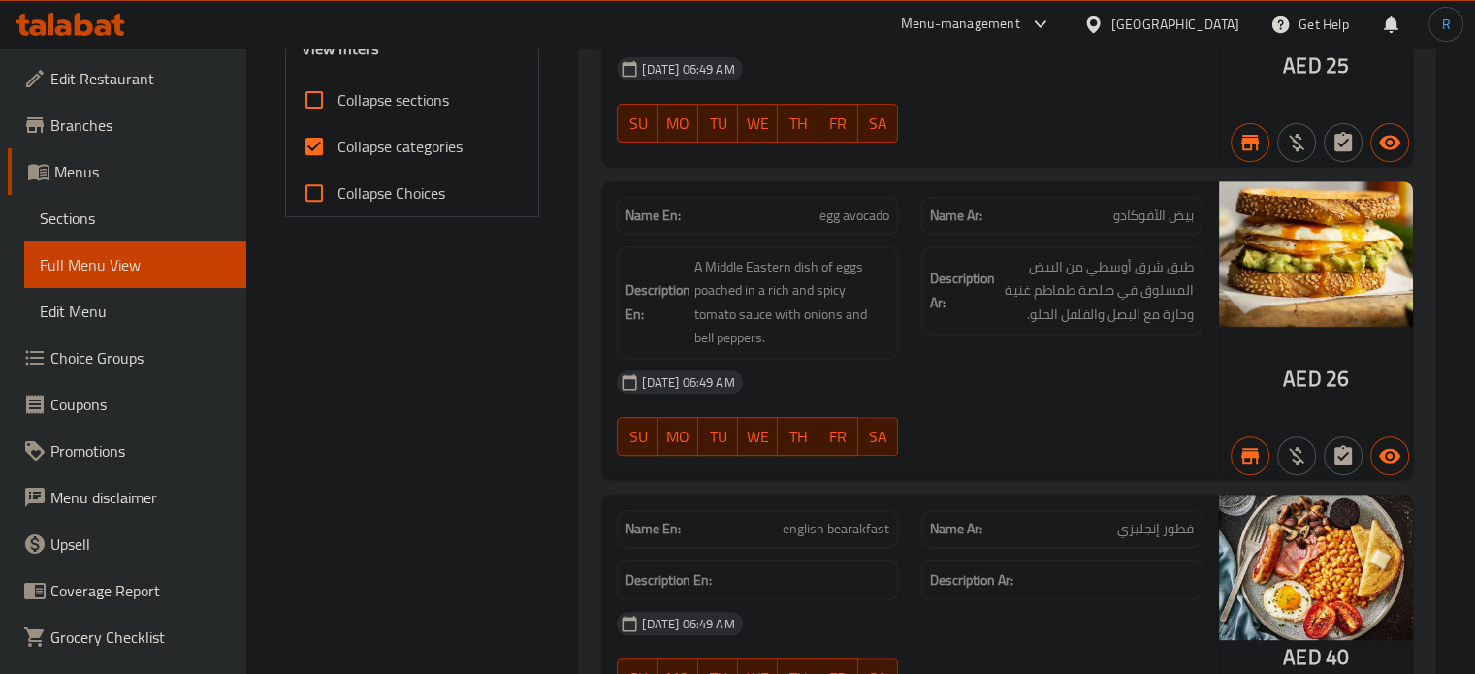
click at [853, 206] on span "egg avocado" at bounding box center [854, 216] width 70 height 20
copy span "egg avocado"
click at [869, 212] on span "egg avocado" at bounding box center [854, 216] width 70 height 20
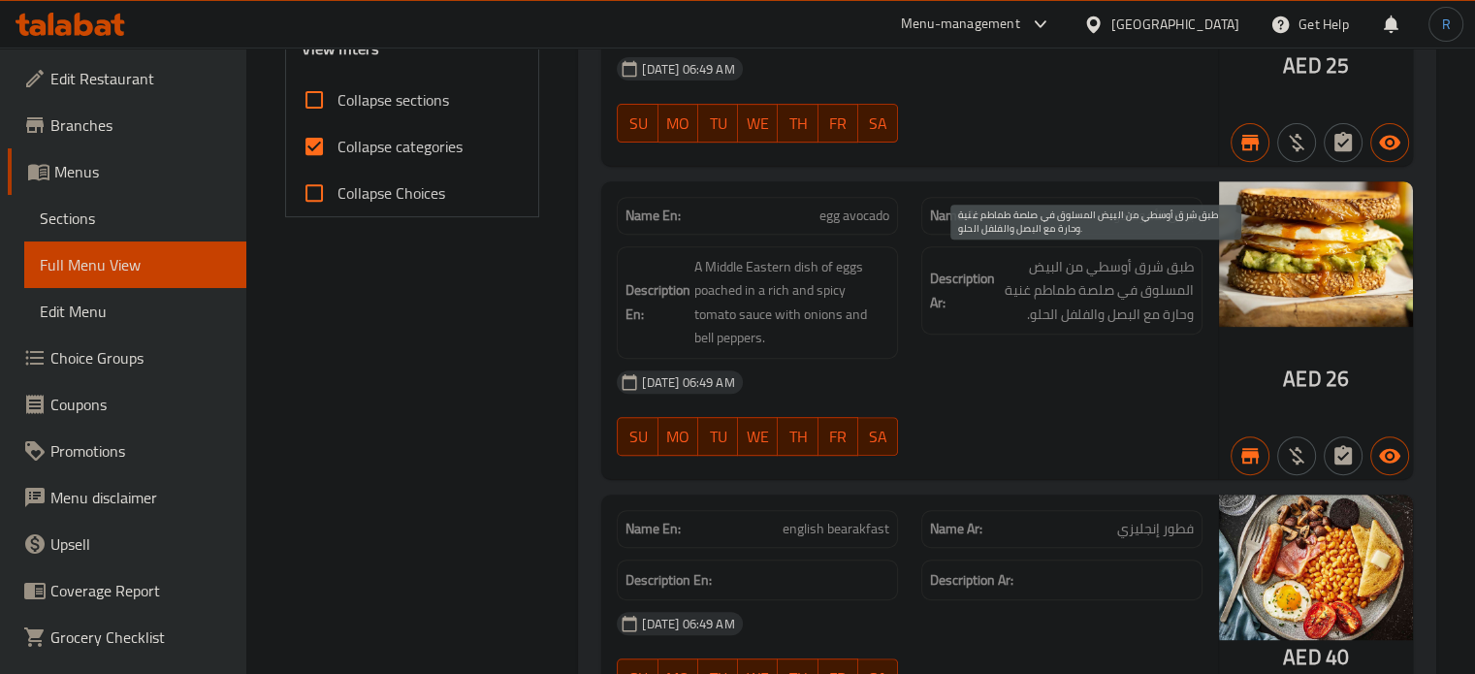
click at [1066, 271] on span "طبق شرق أوسطي من البيض المسلوق في صلصة طماطم غنية وحارة مع البصل والفلفل الحلو." at bounding box center [1096, 291] width 195 height 72
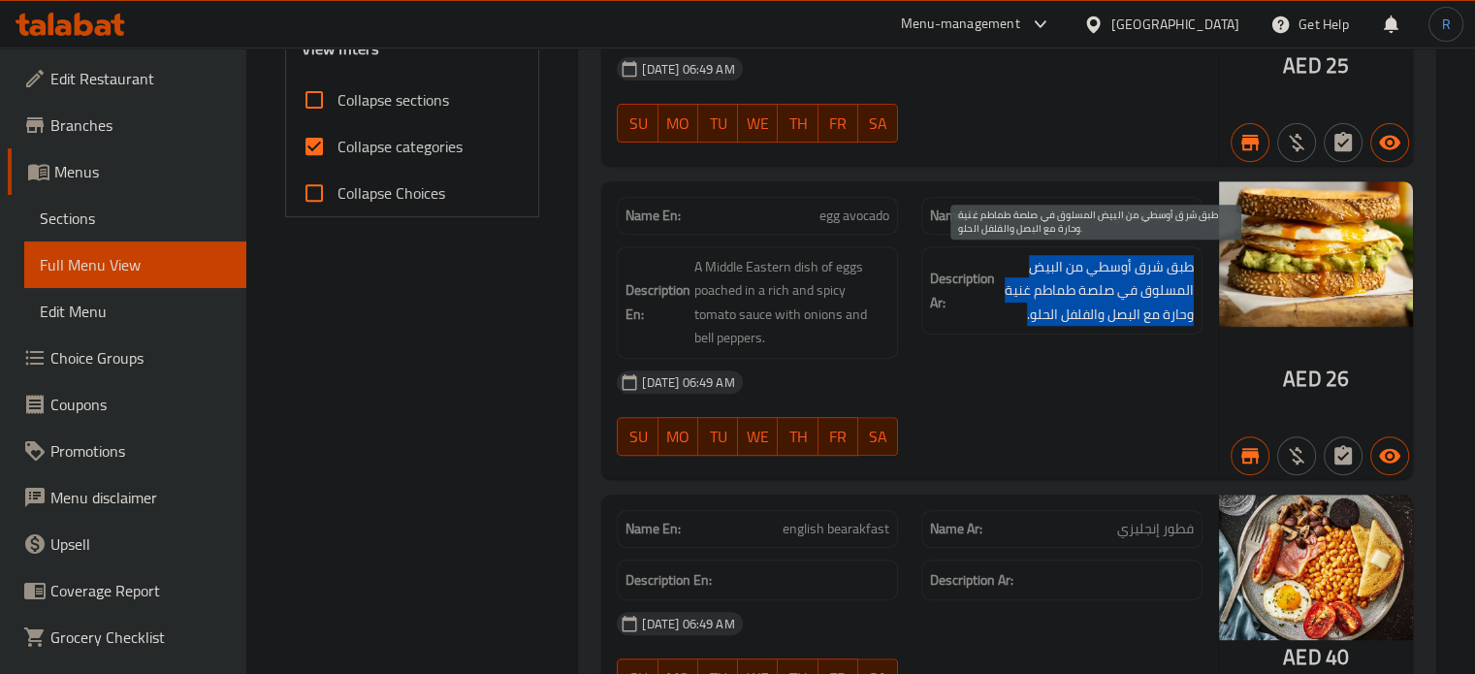
click at [1066, 271] on span "طبق شرق أوسطي من البيض المسلوق في صلصة طماطم غنية وحارة مع البصل والفلفل الحلو." at bounding box center [1096, 291] width 195 height 72
copy div "طبق شرق أوسطي من البيض المسلوق في صلصة طماطم غنية وحارة مع البصل والفلفل الحلو."
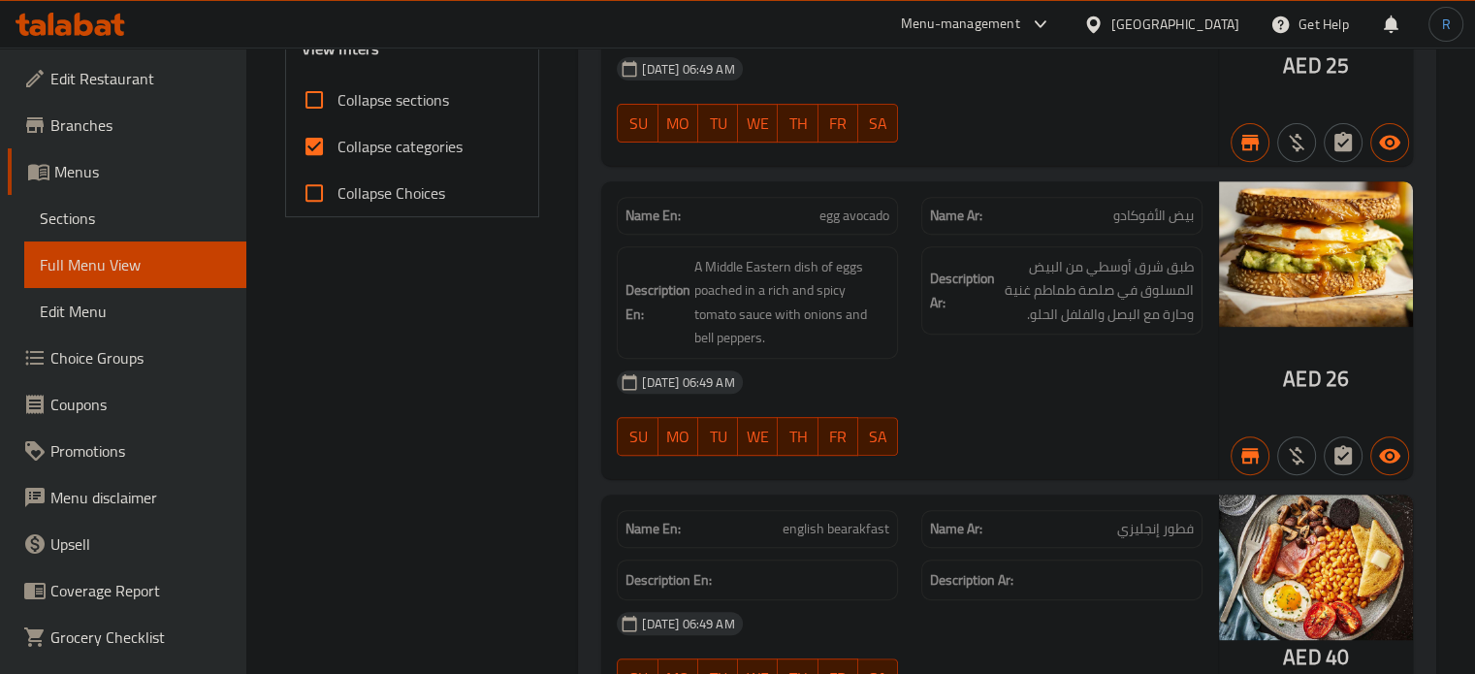
click at [835, 223] on span "egg avocado" at bounding box center [854, 216] width 70 height 20
copy span "egg avocado"
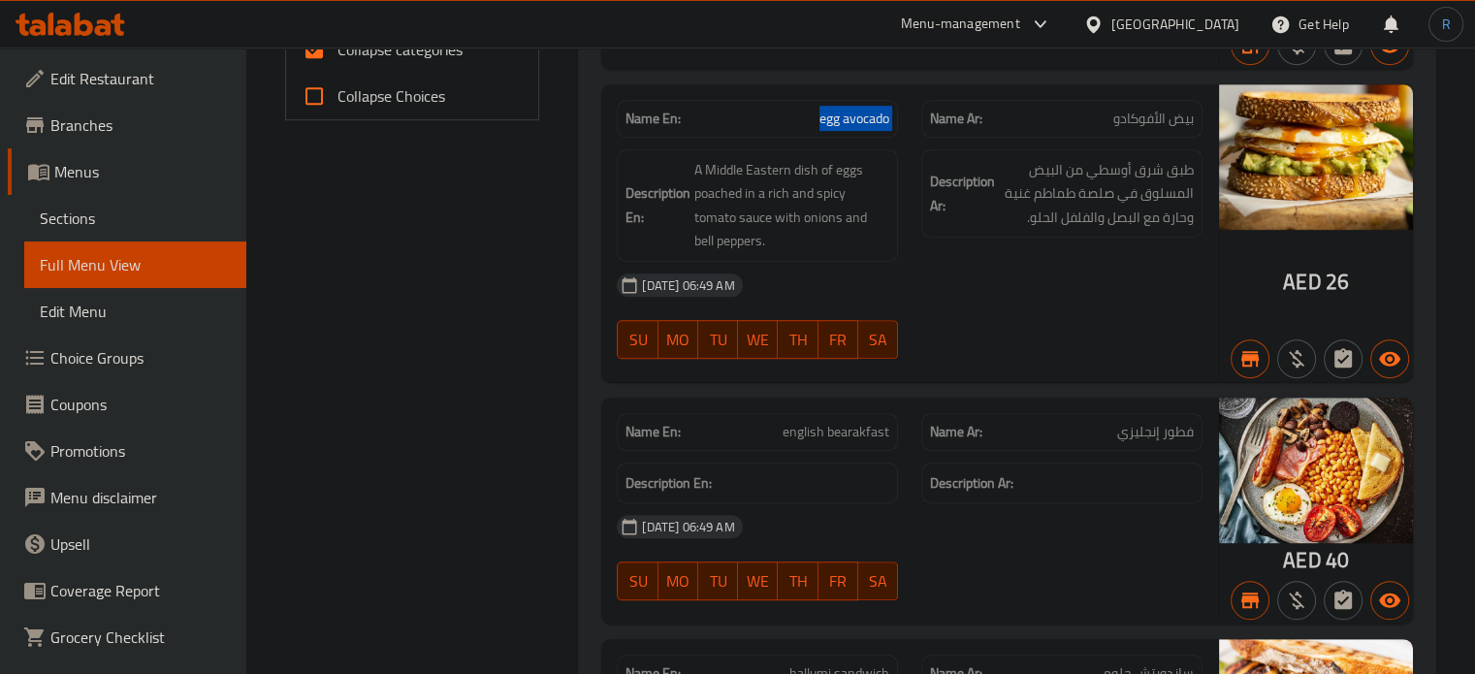
scroll to position [970, 0]
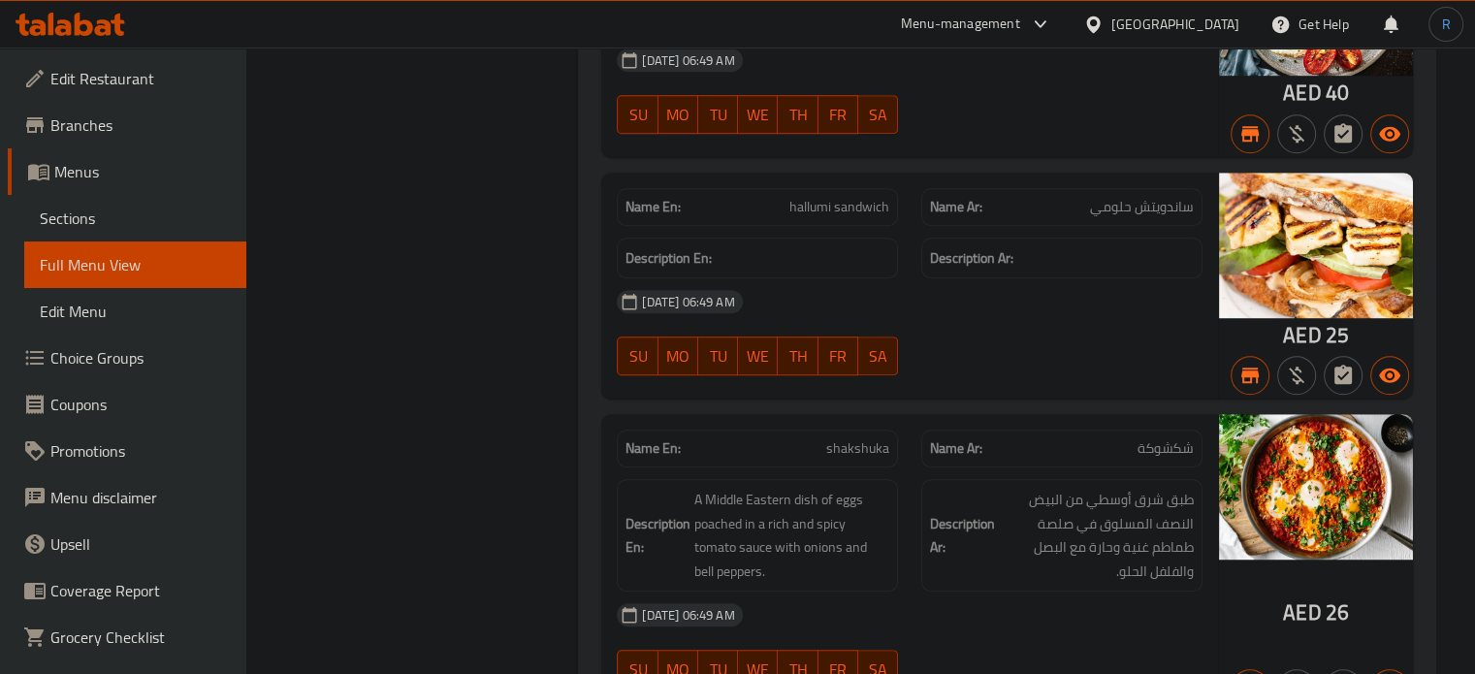
scroll to position [1358, 0]
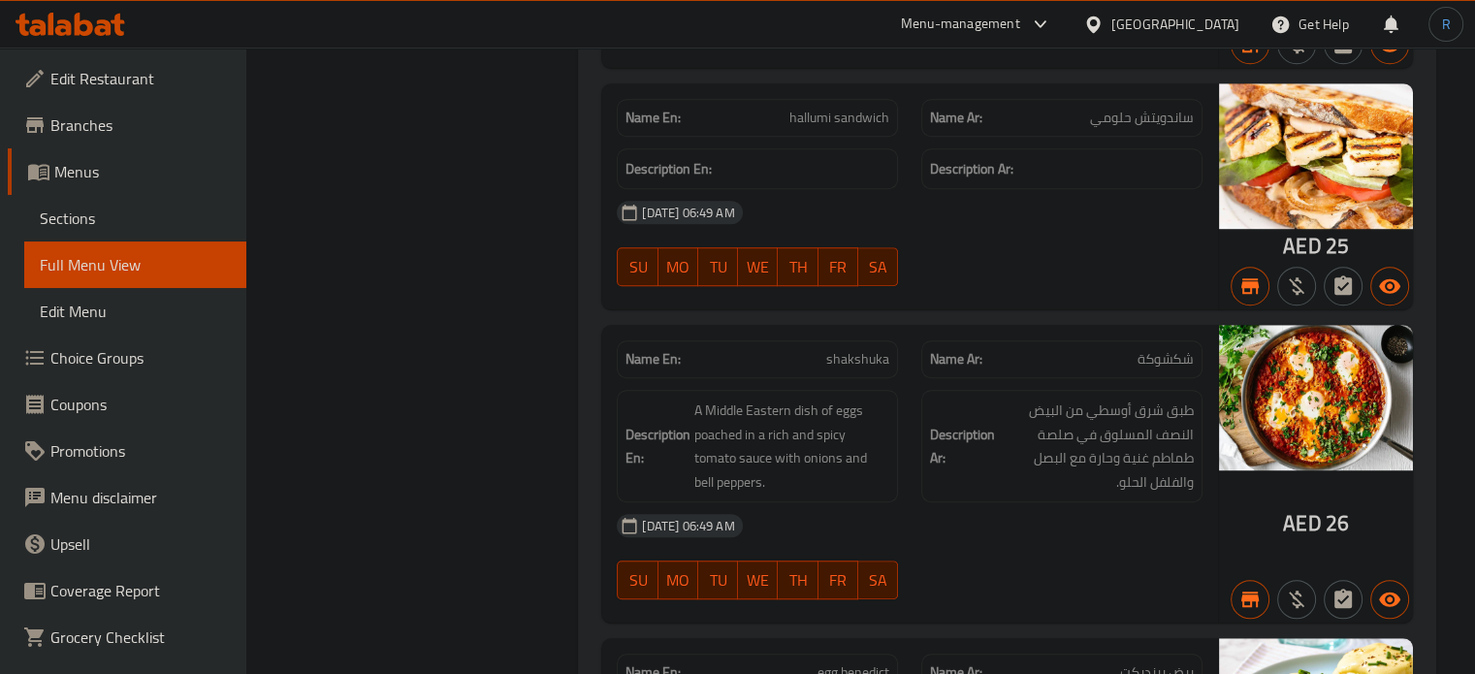
click at [869, 366] on span "shakshuka" at bounding box center [857, 359] width 63 height 20
copy span "shakshuka"
click at [874, 425] on span "A Middle Eastern dish of eggs poached in a rich and spicy tomato sauce with oni…" at bounding box center [791, 446] width 195 height 95
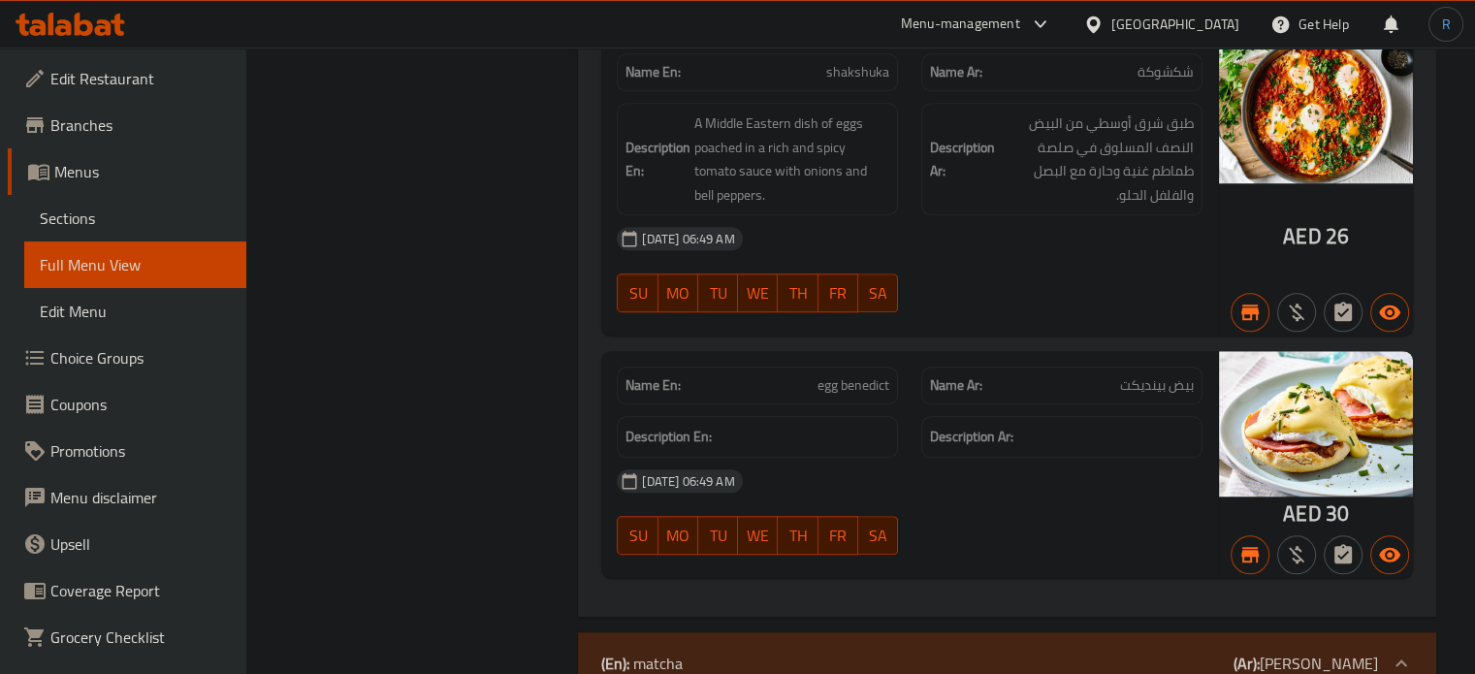
scroll to position [1648, 0]
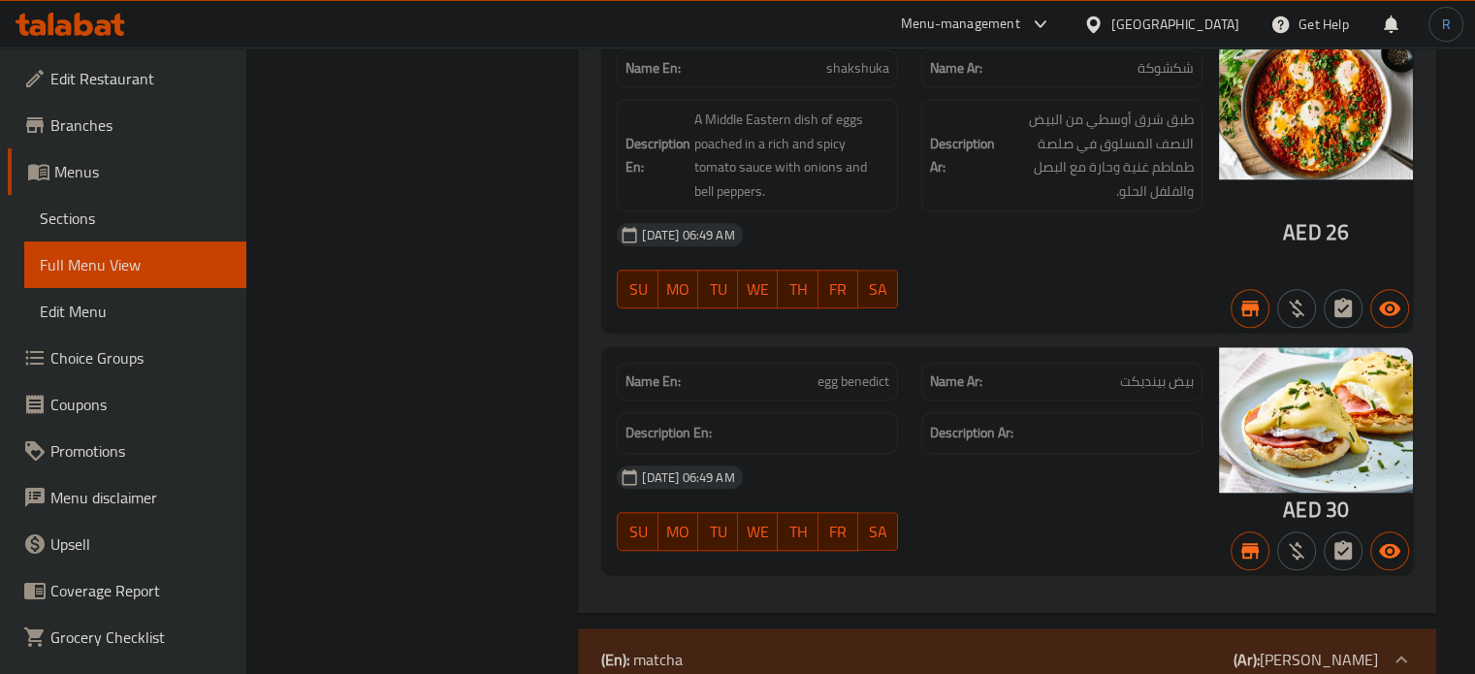
click at [826, 376] on span "egg benedict" at bounding box center [853, 381] width 72 height 20
copy span "egg benedict"
click at [1001, 261] on div "[DATE] 06:49 AM SU MO TU WE TH FR SA" at bounding box center [909, 265] width 609 height 109
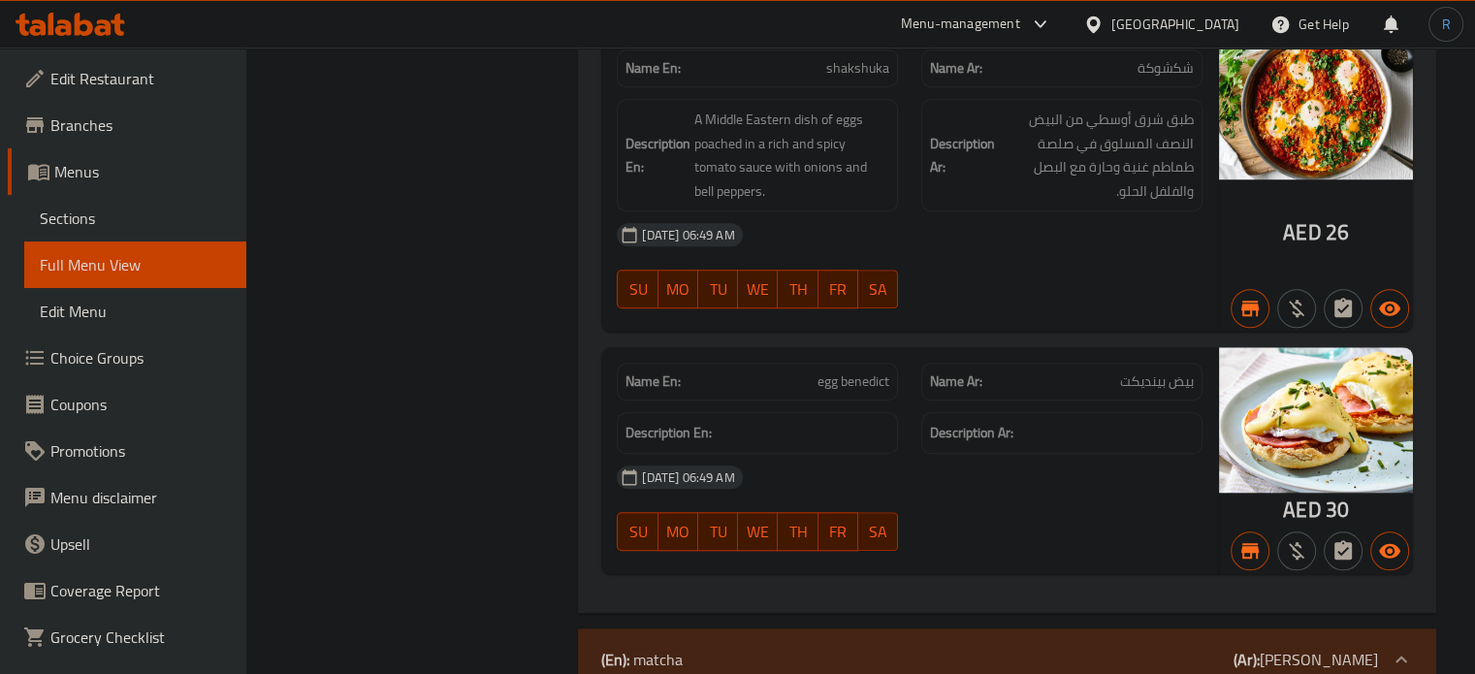
scroll to position [9301, 0]
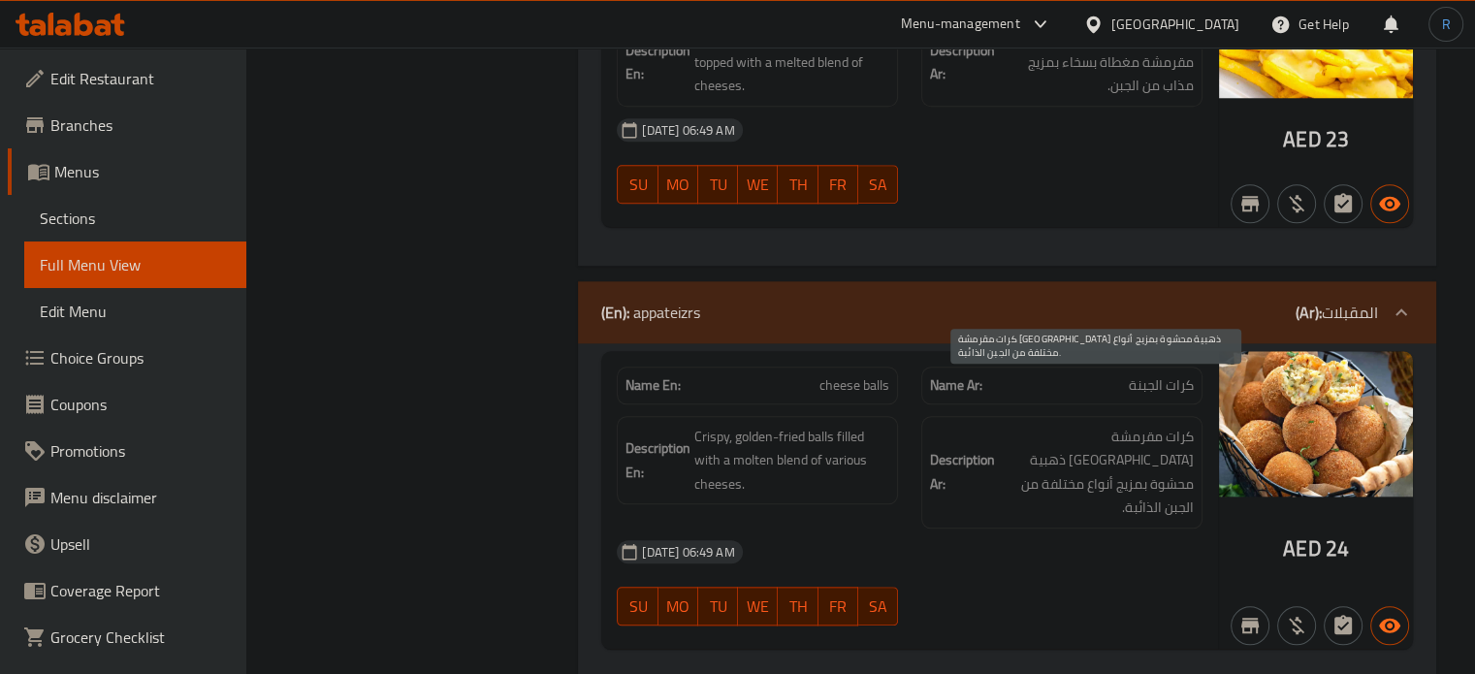
click at [1028, 445] on span "كرات مقرمشة [GEOGRAPHIC_DATA] ذهبية محشوة بمزيج أنواع مختلفة من الجبن الذائبة." at bounding box center [1096, 472] width 195 height 95
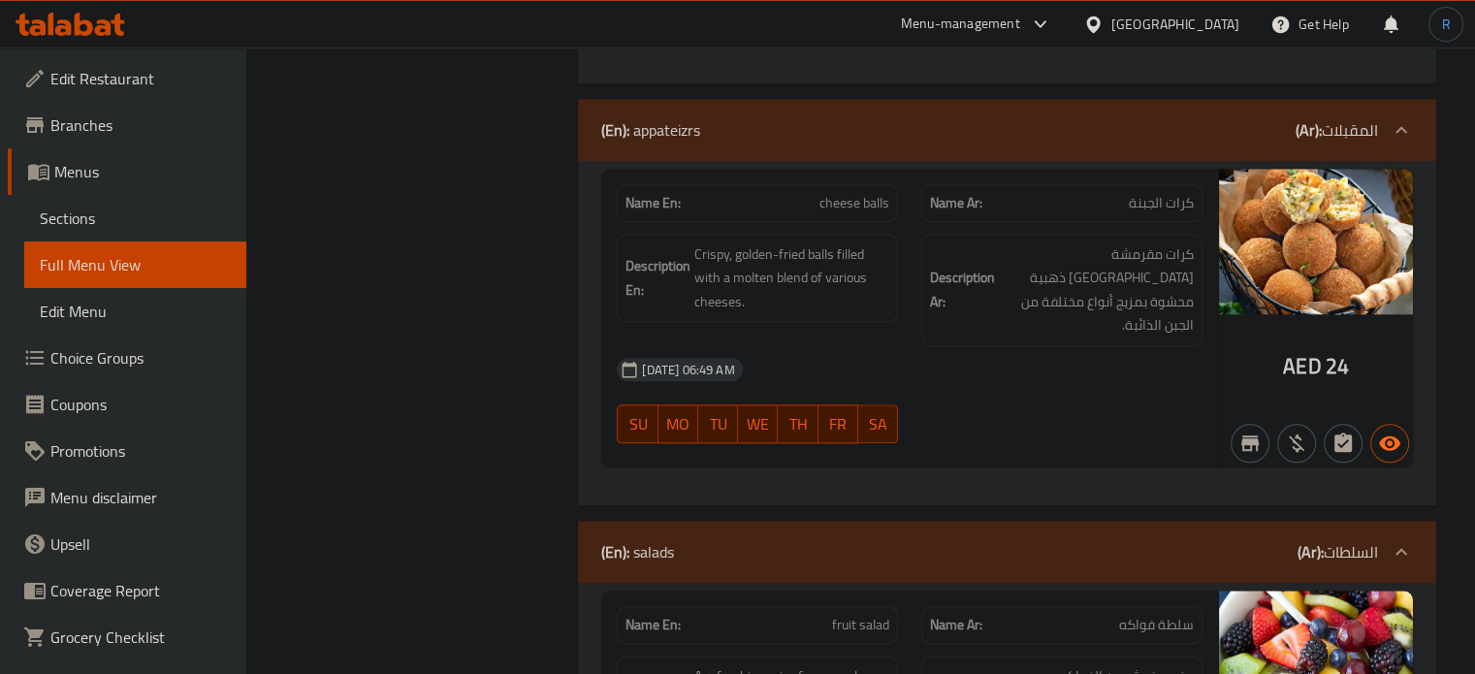
scroll to position [9495, 0]
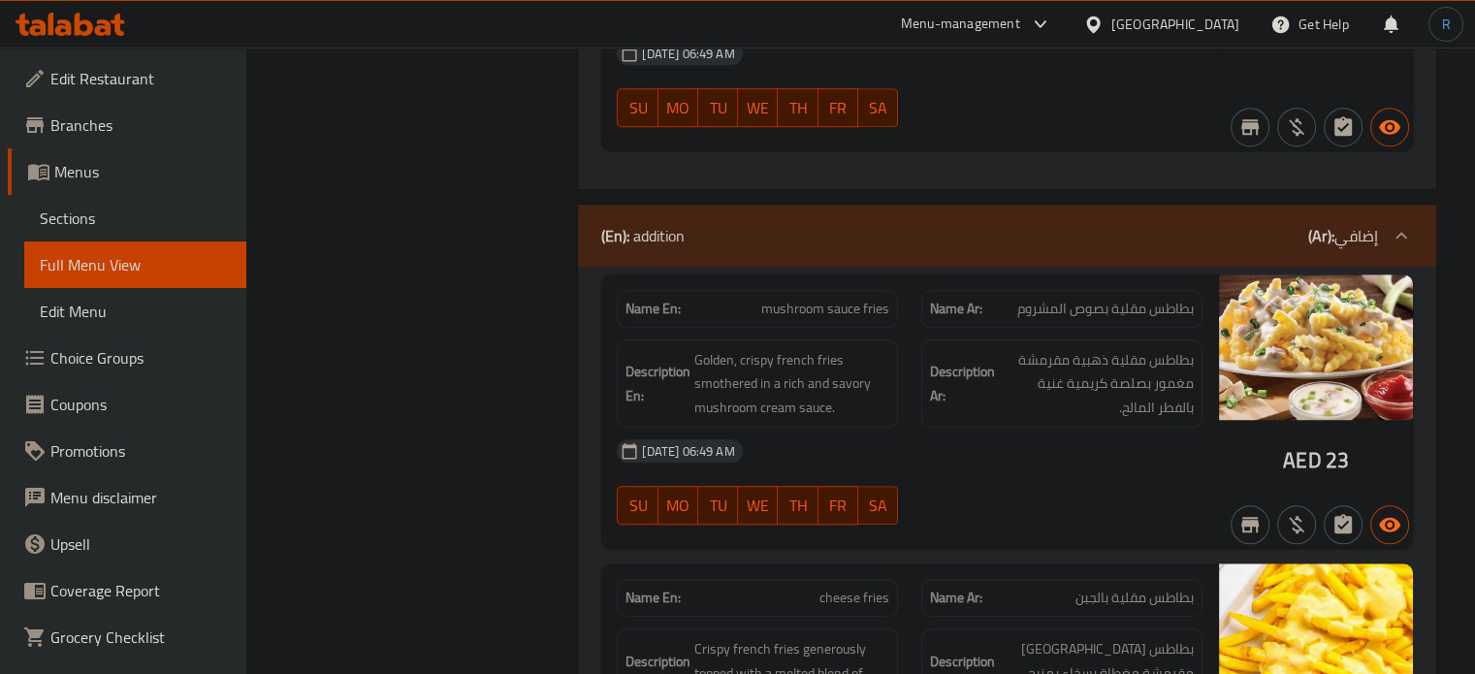
copy span "mushroom sauce fries"
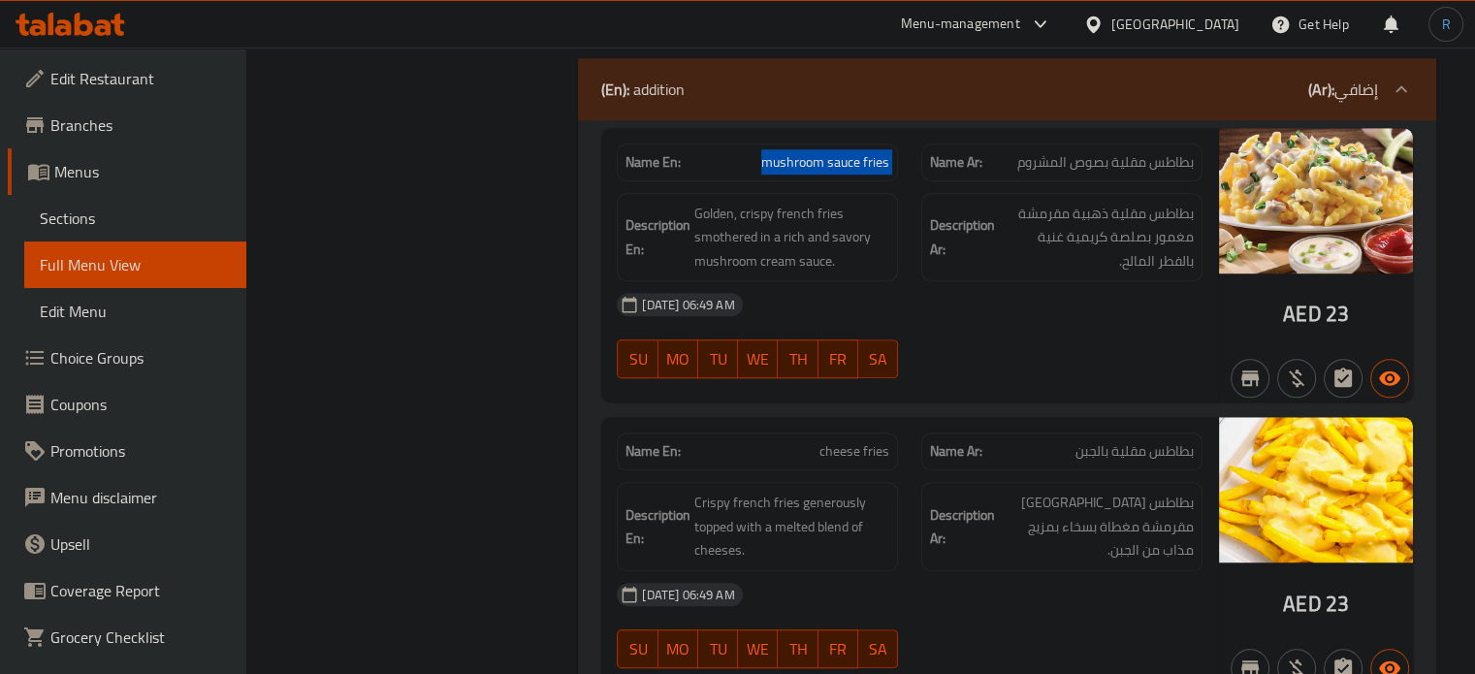
scroll to position [8884, 0]
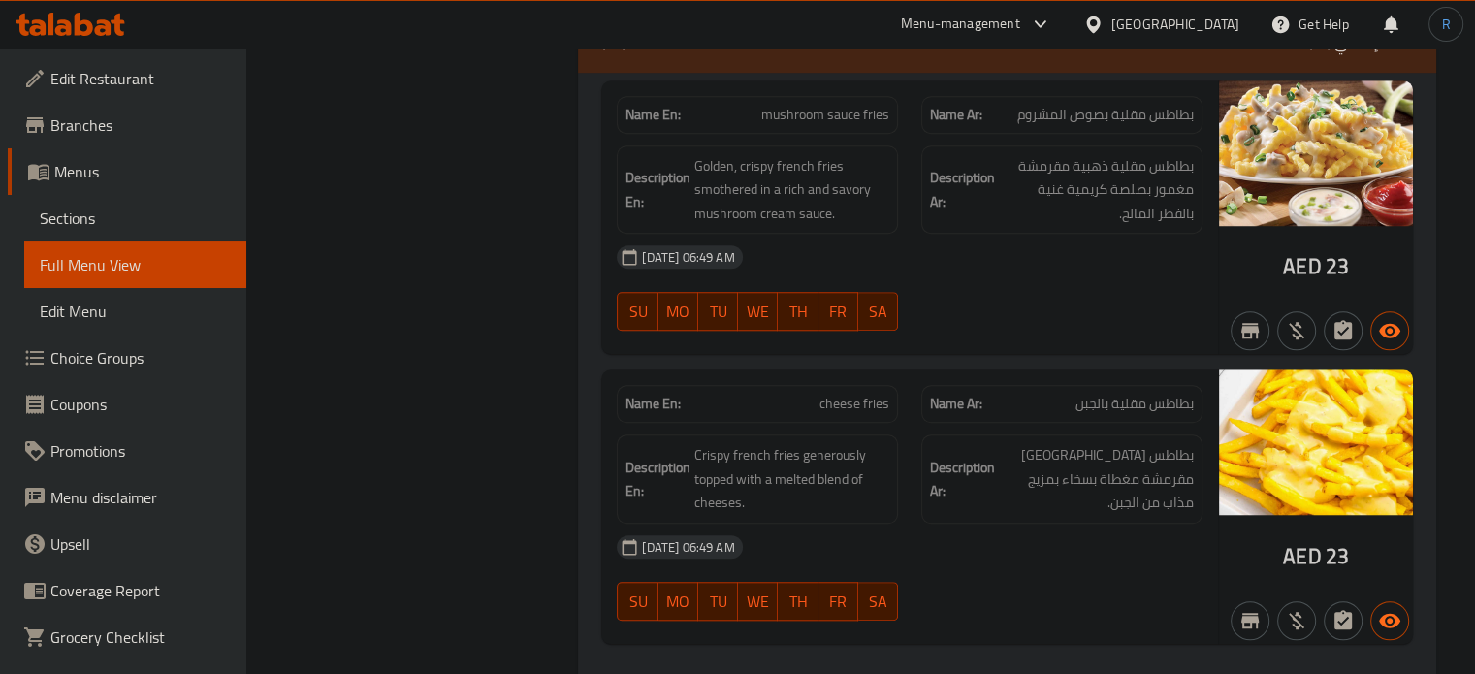
click at [790, 443] on span "Crispy french fries generously topped with a melted blend of cheeses." at bounding box center [791, 479] width 195 height 72
click at [749, 443] on span "Crispy french fries generously topped with a melted blend of cheeses." at bounding box center [791, 479] width 195 height 72
click at [714, 443] on span "Crispy french fries generously topped with a melted blend of cheeses." at bounding box center [791, 479] width 195 height 72
click at [815, 443] on span "Crispy french fries generously topped with a melted blend of cheeses." at bounding box center [791, 479] width 195 height 72
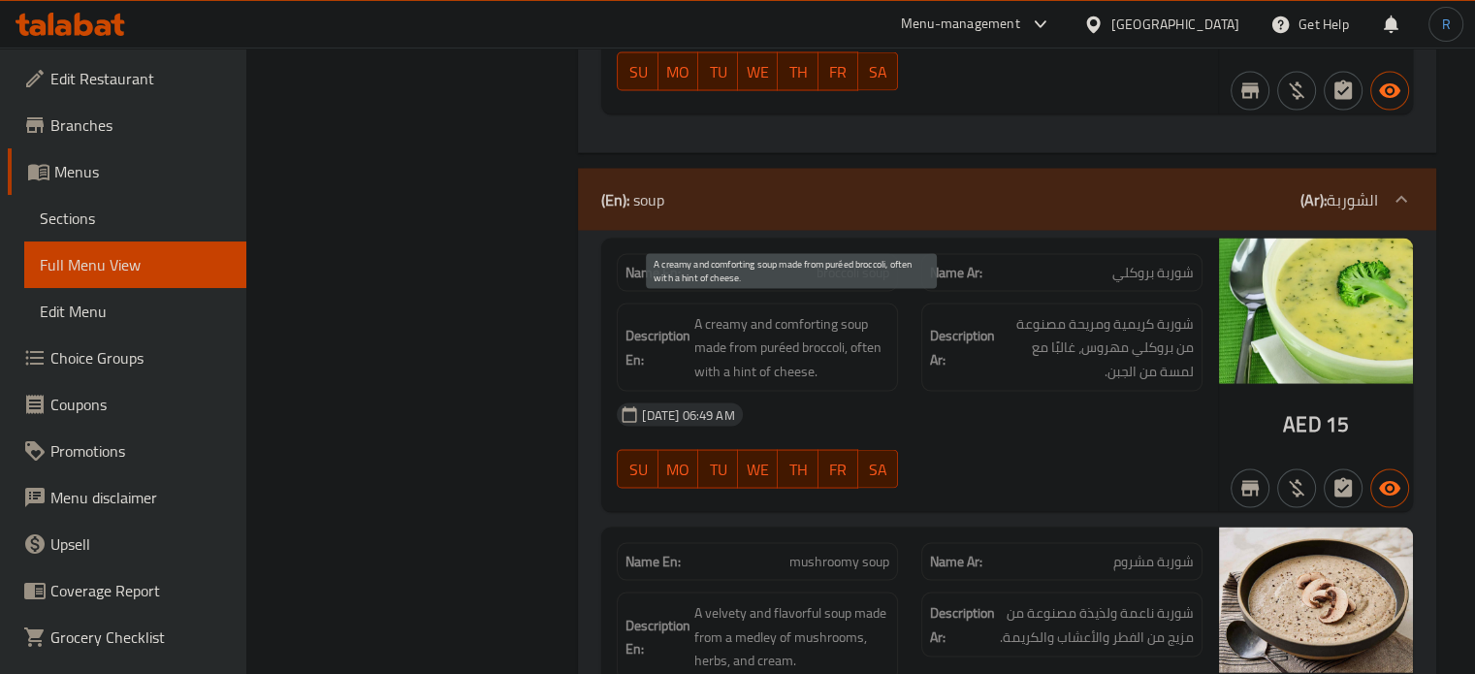
scroll to position [3832, 0]
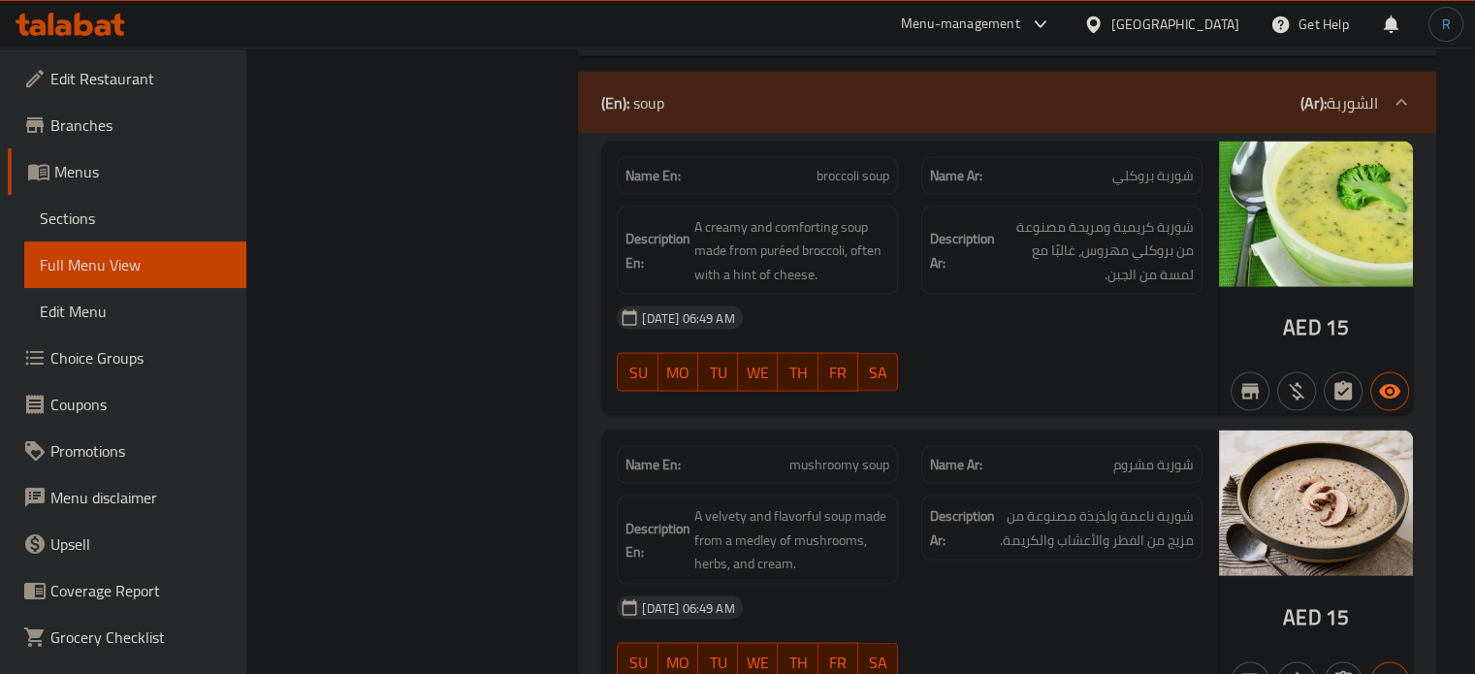
drag, startPoint x: 911, startPoint y: 300, endPoint x: 888, endPoint y: 274, distance: 33.7
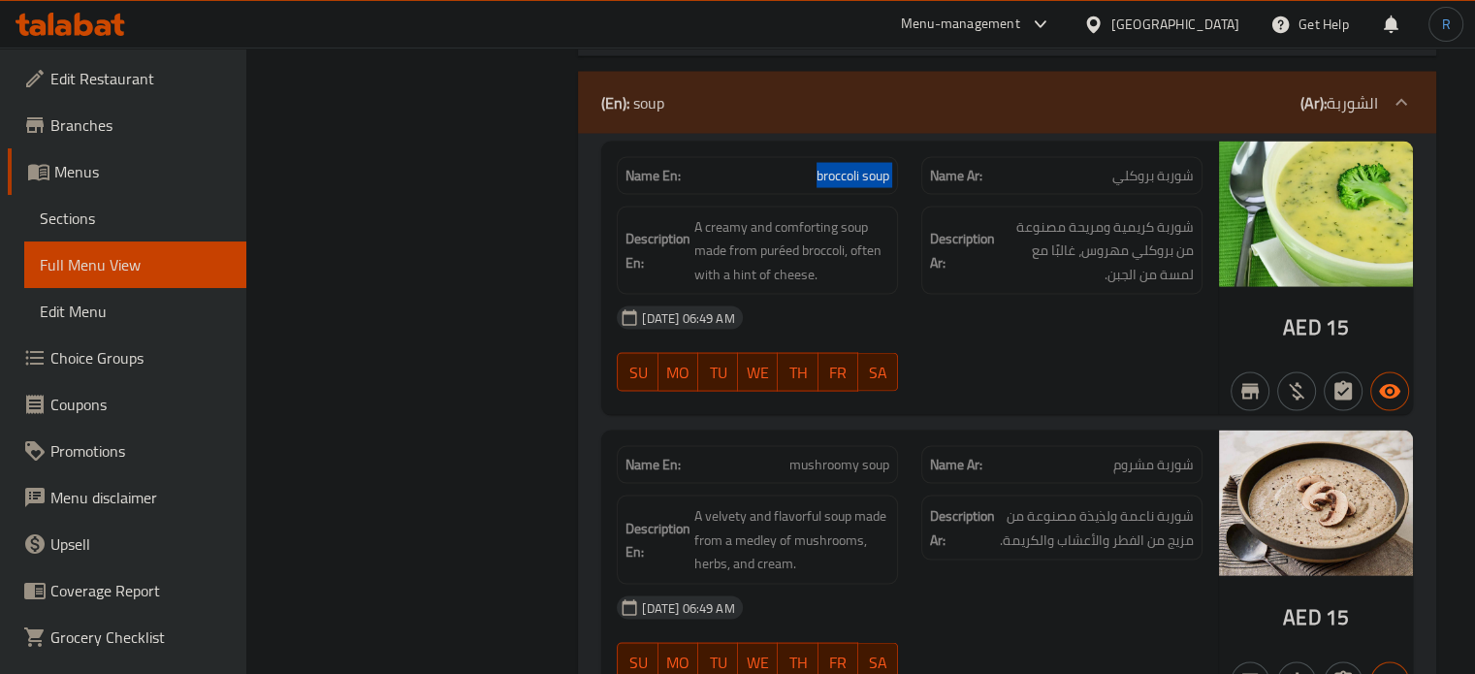
copy span "broccoli soup"
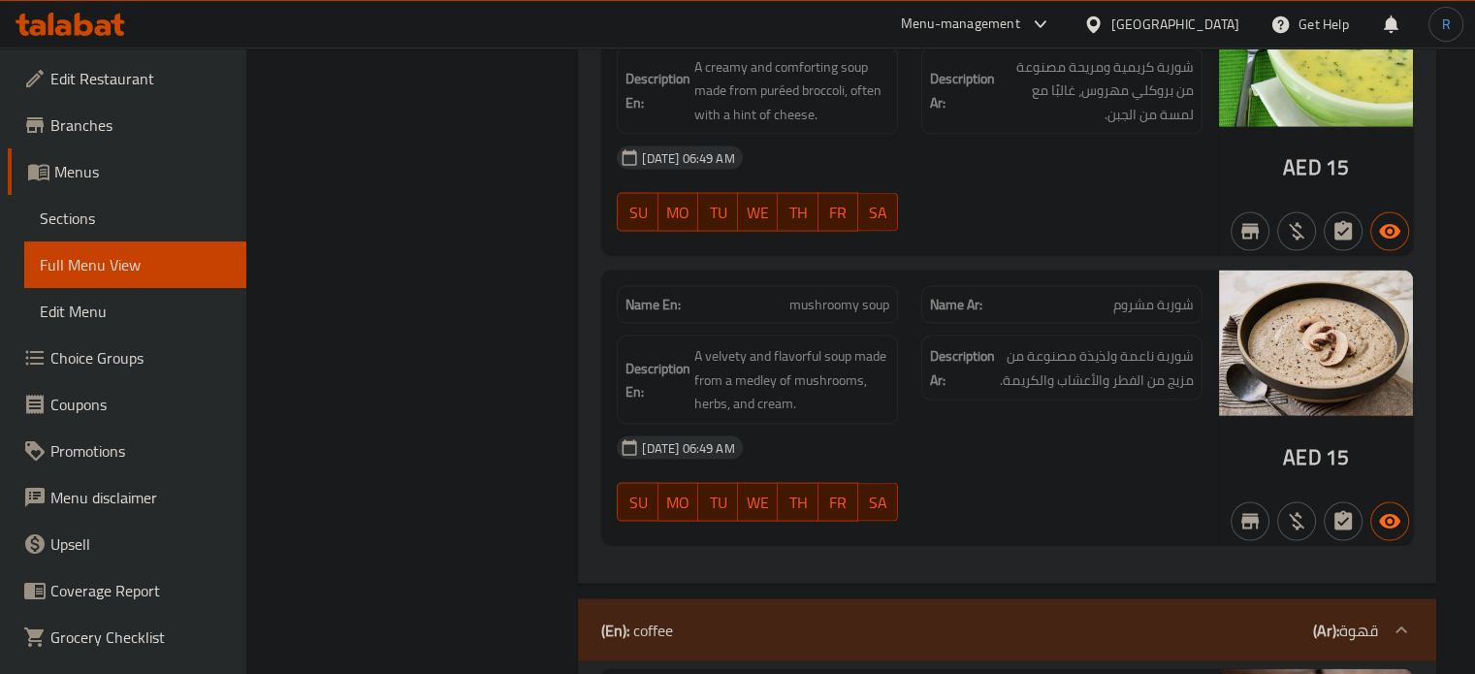
scroll to position [4026, 0]
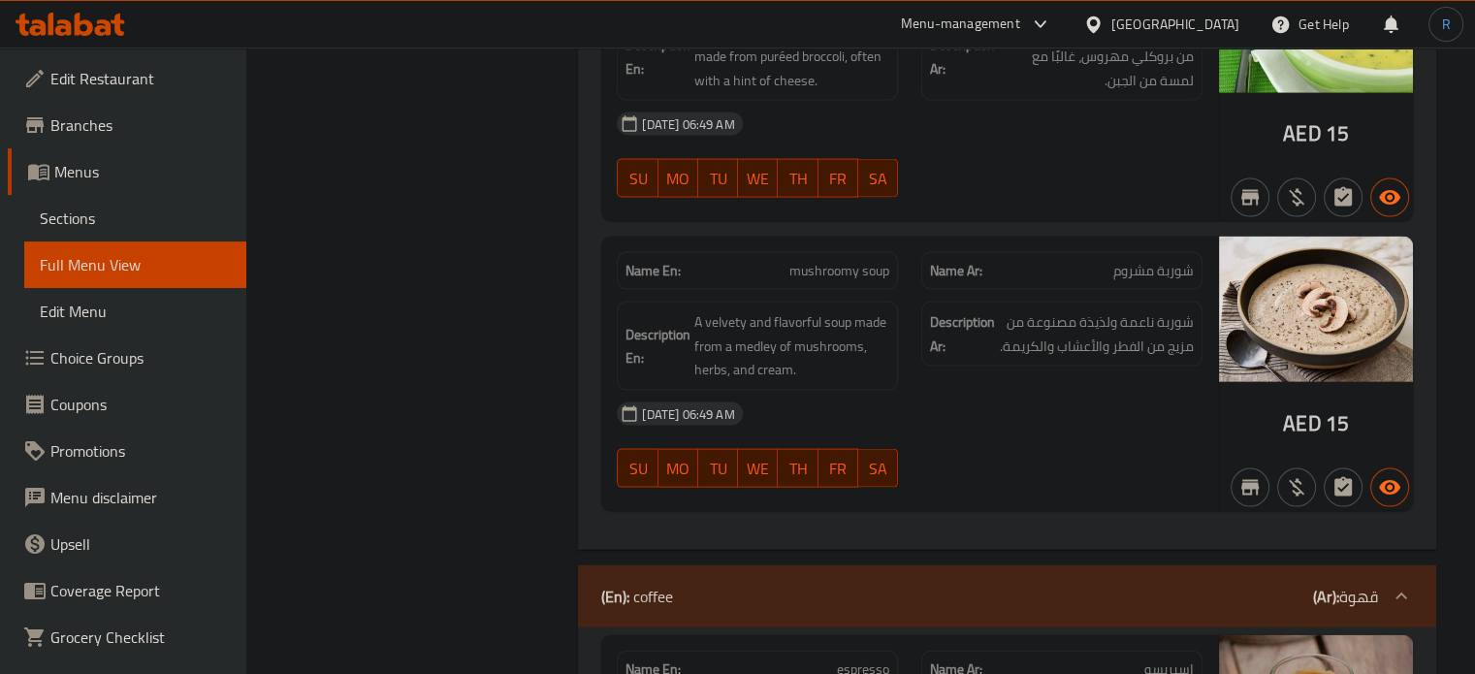
copy span "mushroomy soup"
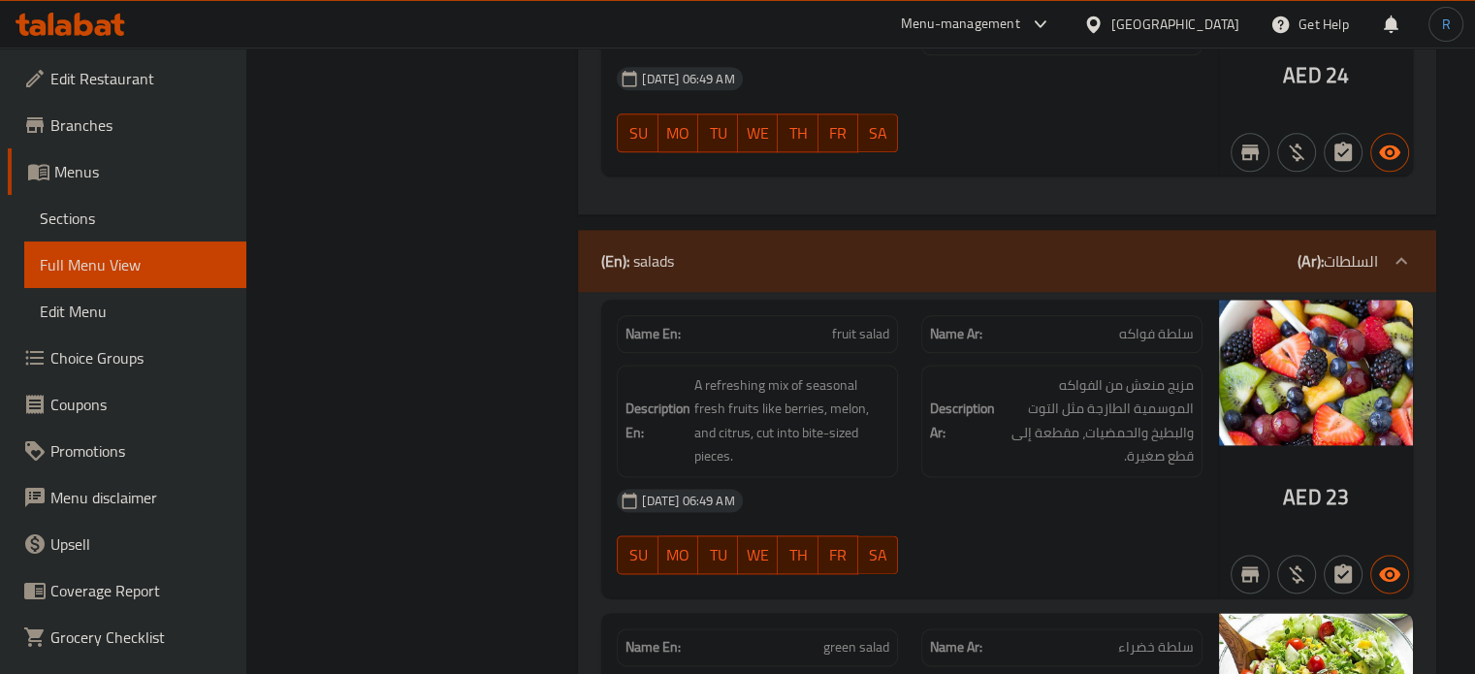
copy span "fruit salad"
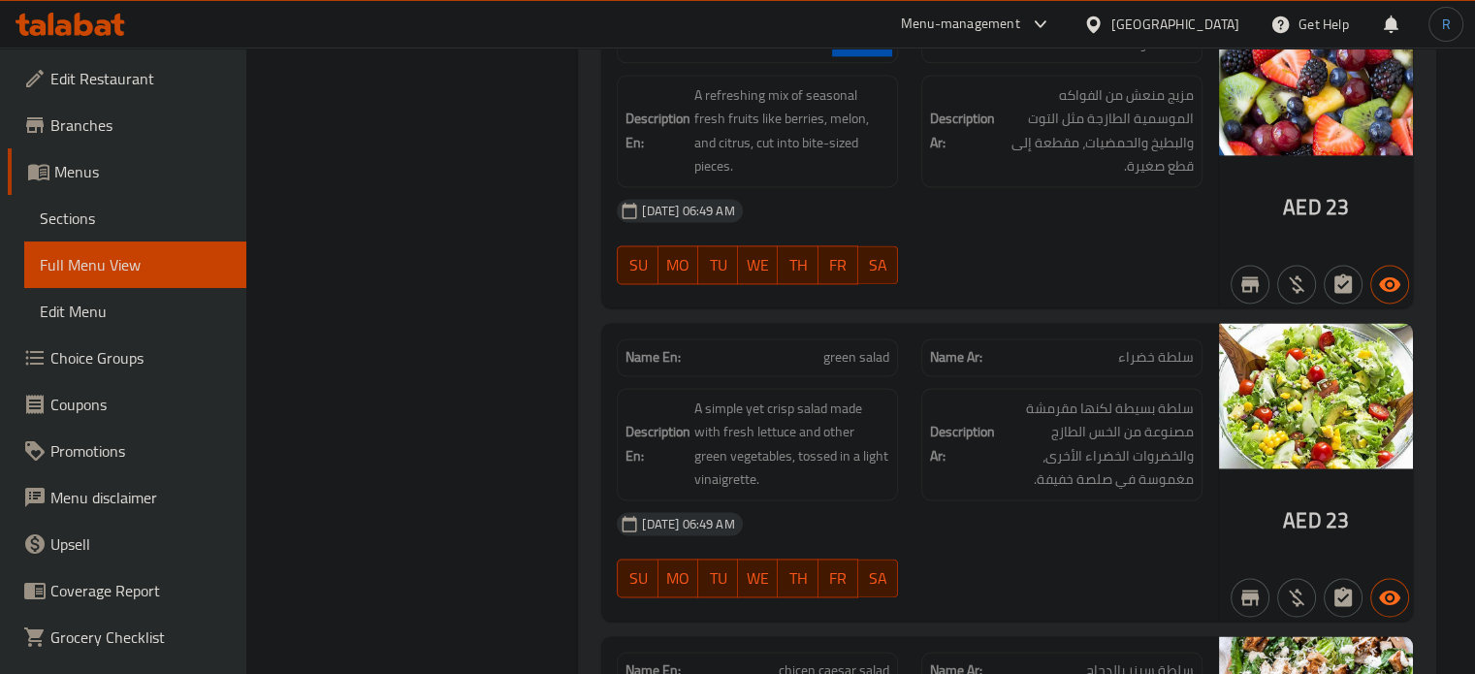
scroll to position [10065, 0]
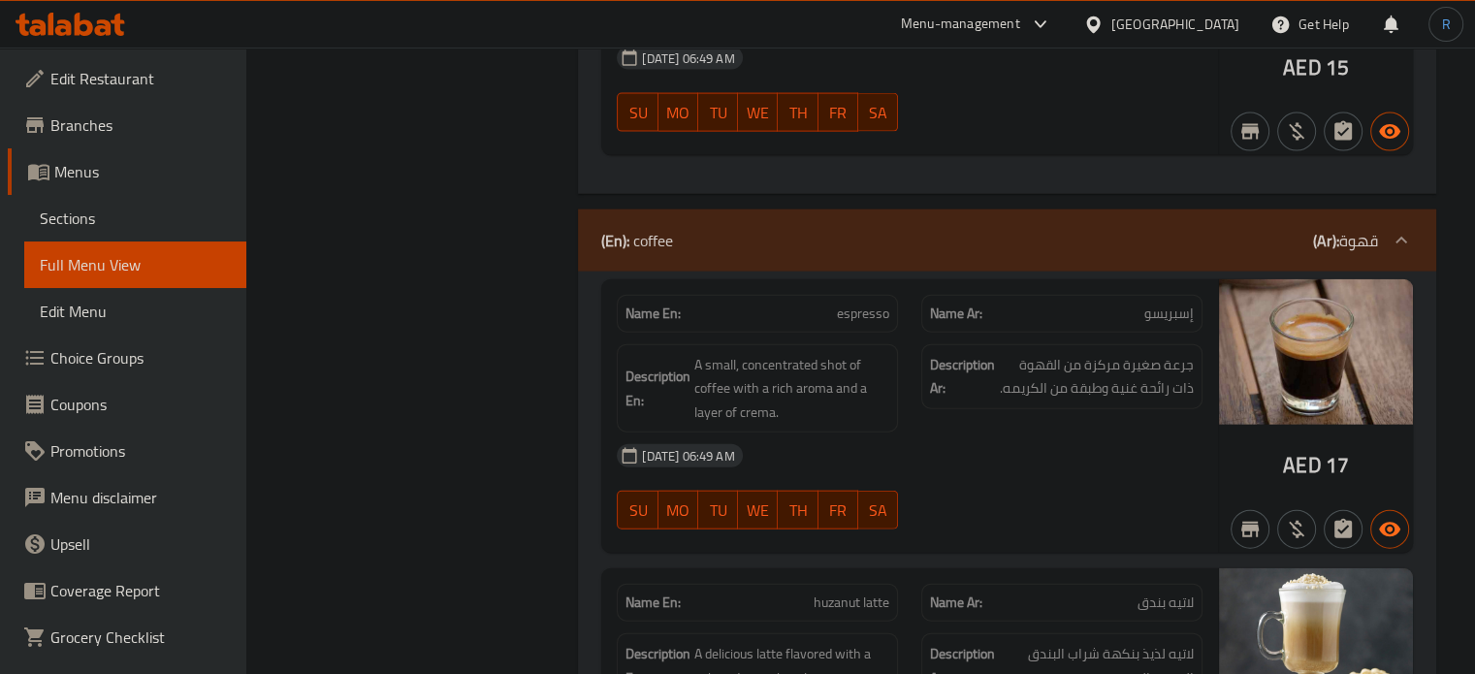
scroll to position [4460, 0]
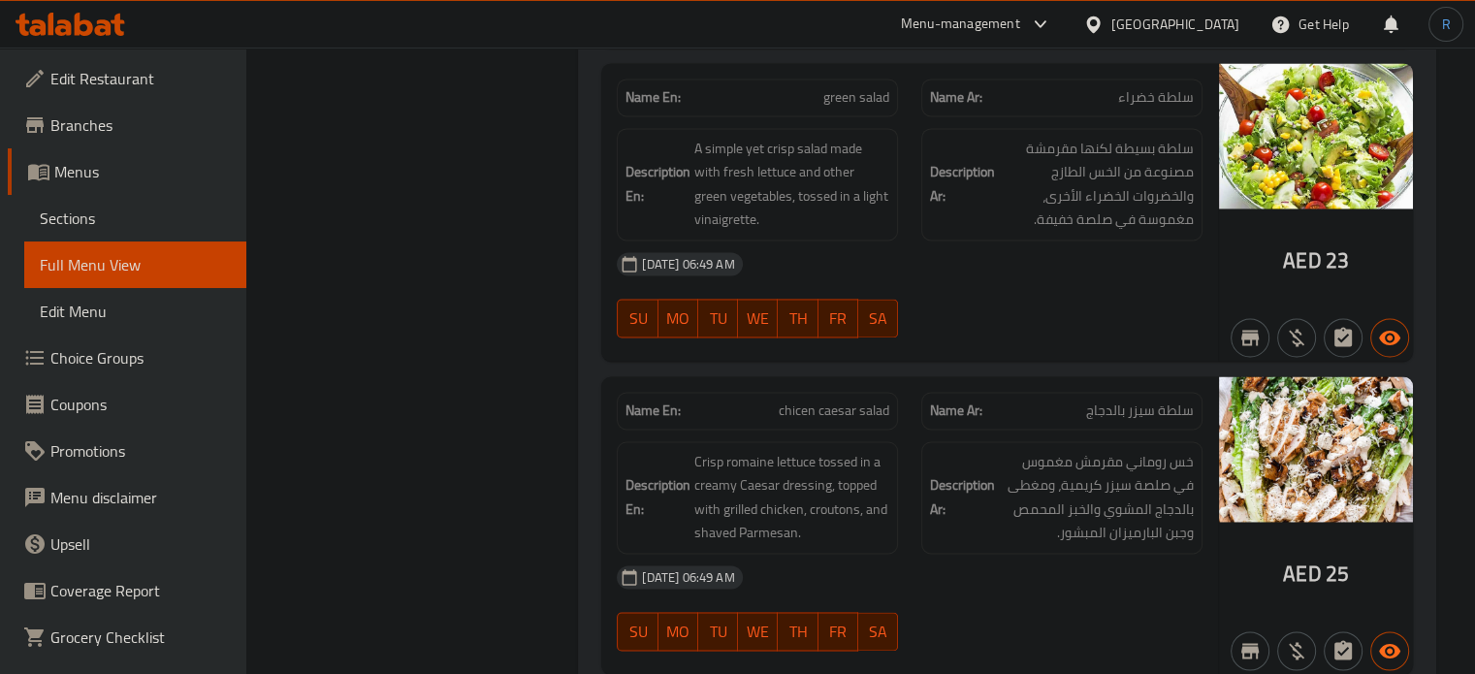
scroll to position [10327, 0]
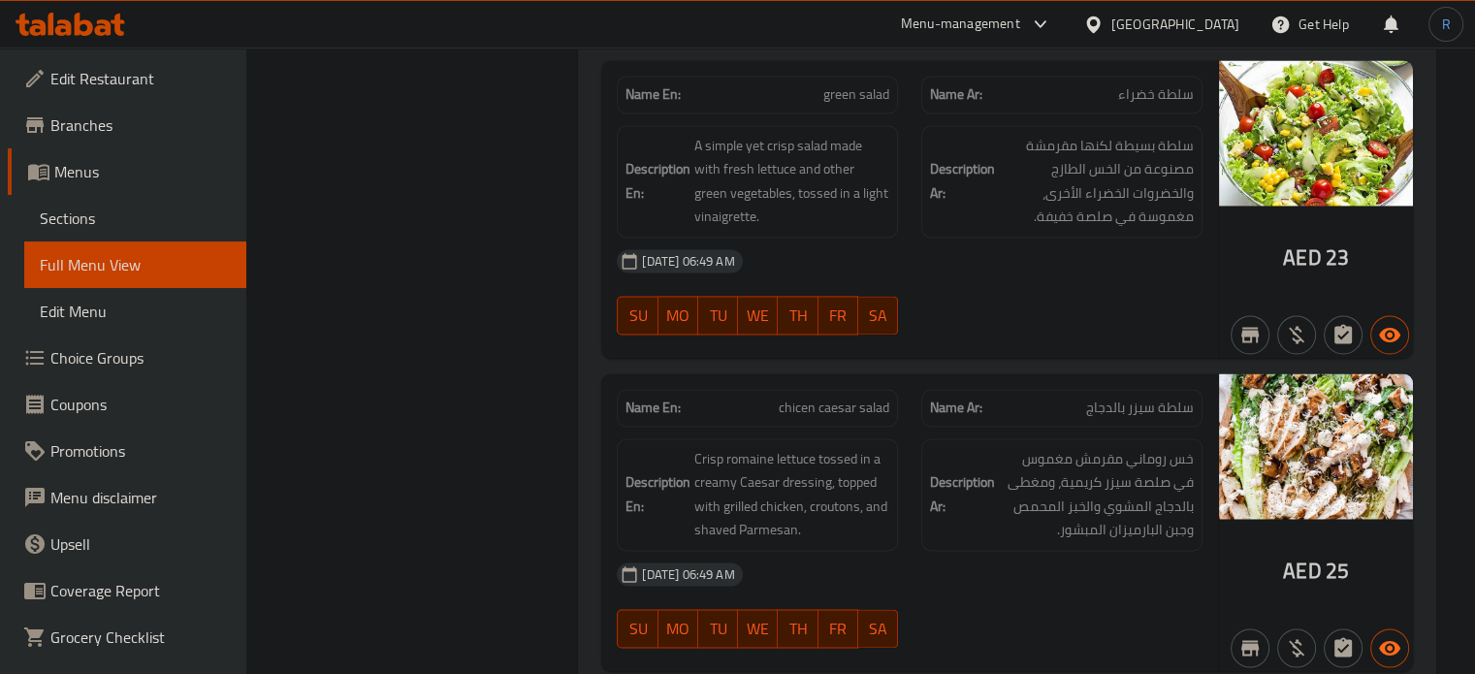
copy span "chicen caesar salad"
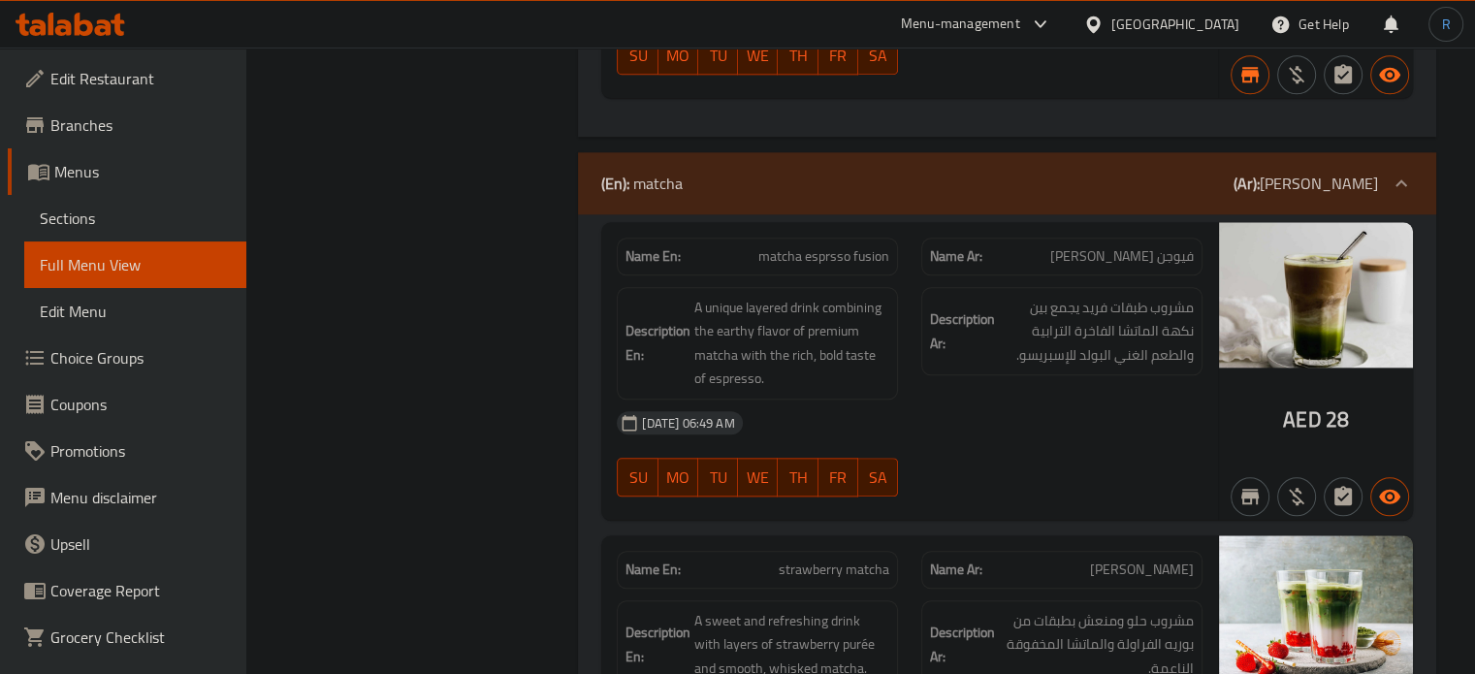
scroll to position [2221, 0]
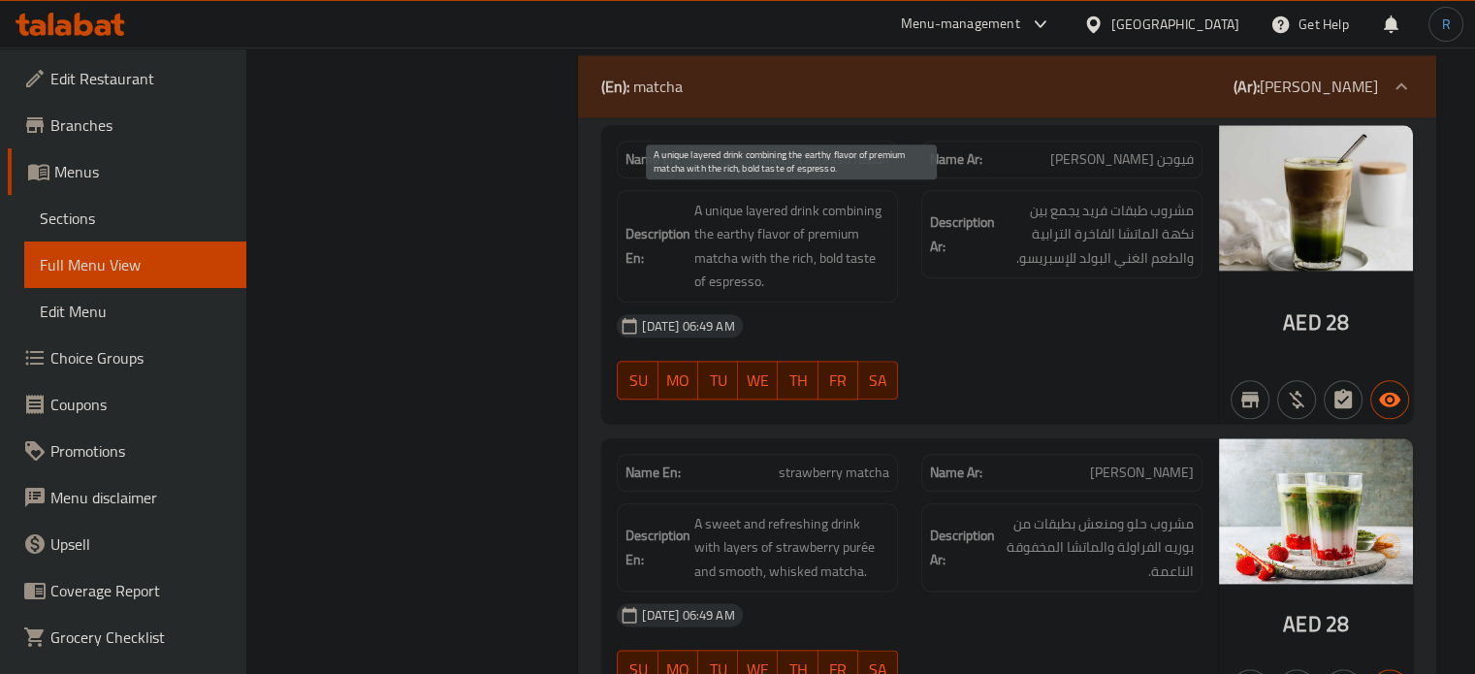
click at [715, 257] on span "A unique layered drink combining the earthy flavor of premium matcha with the r…" at bounding box center [791, 246] width 195 height 95
copy span "matcha esprsso fusion"
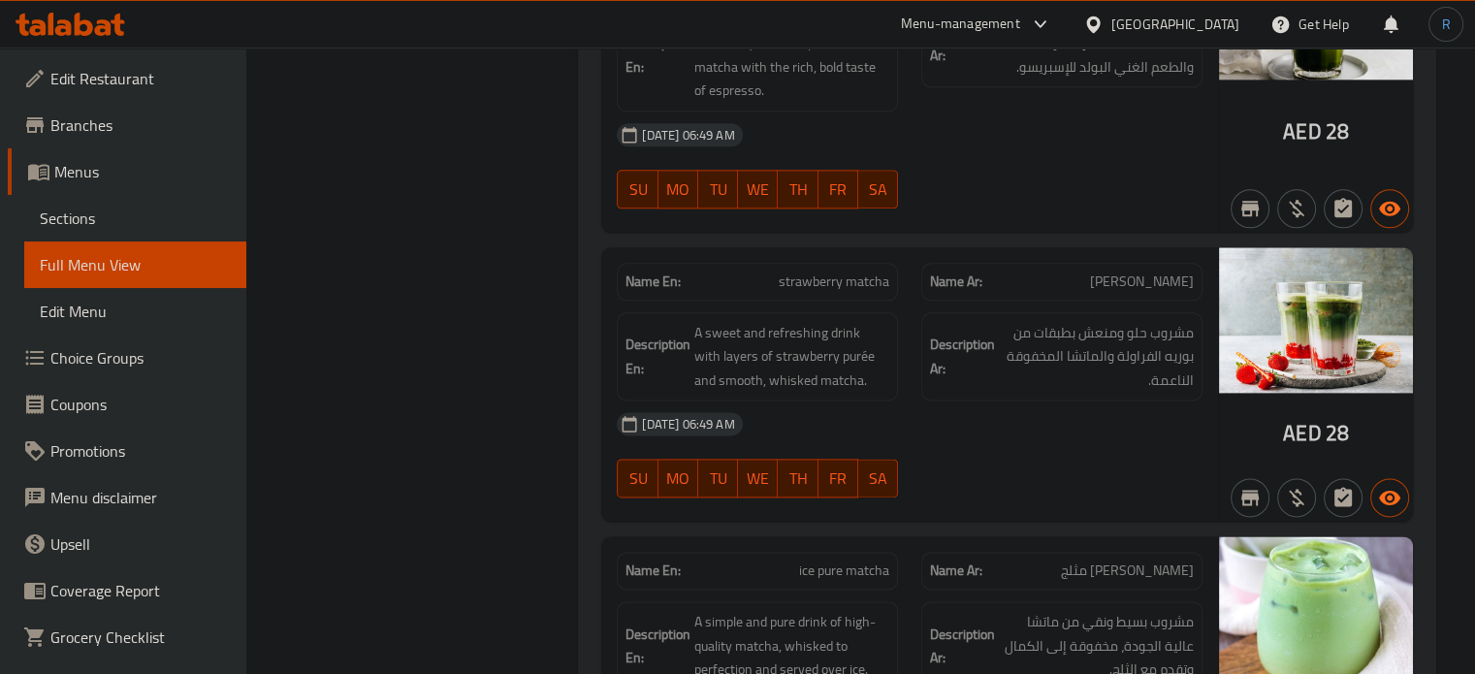
scroll to position [2415, 0]
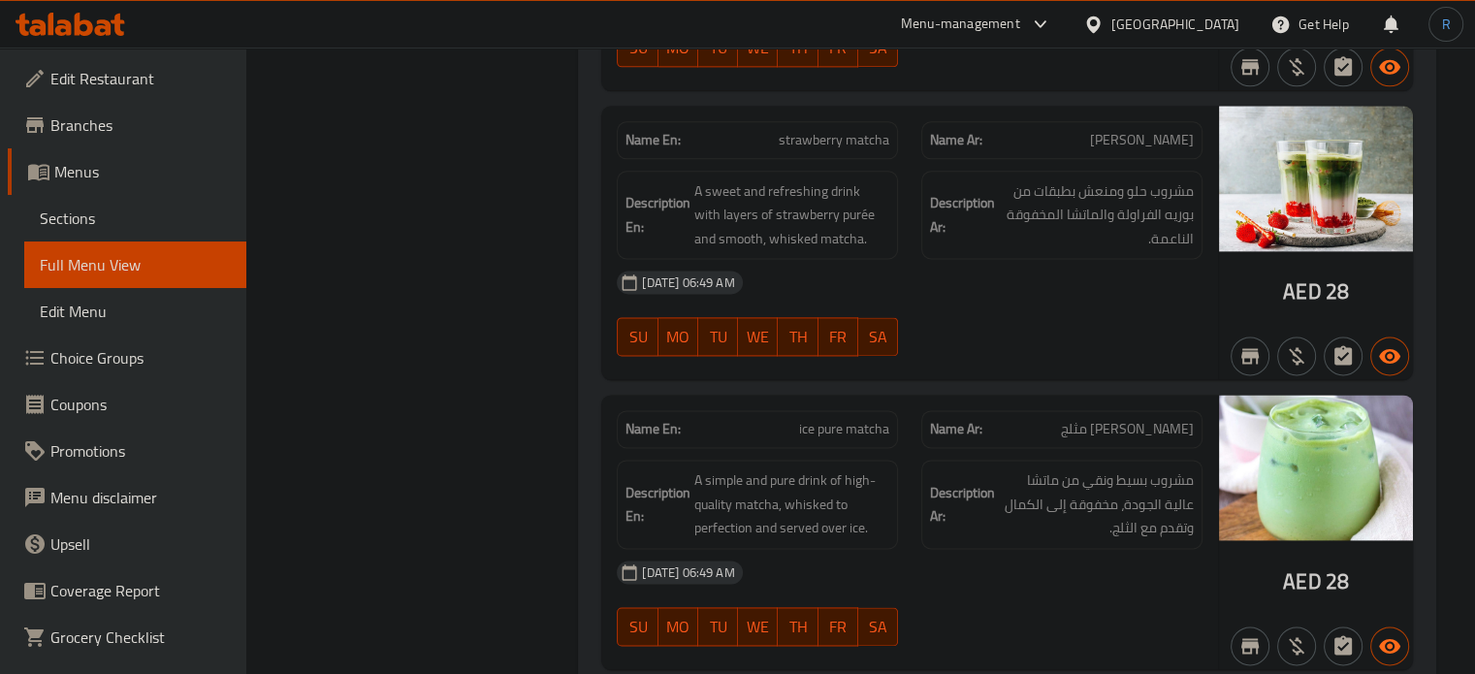
scroll to position [2609, 0]
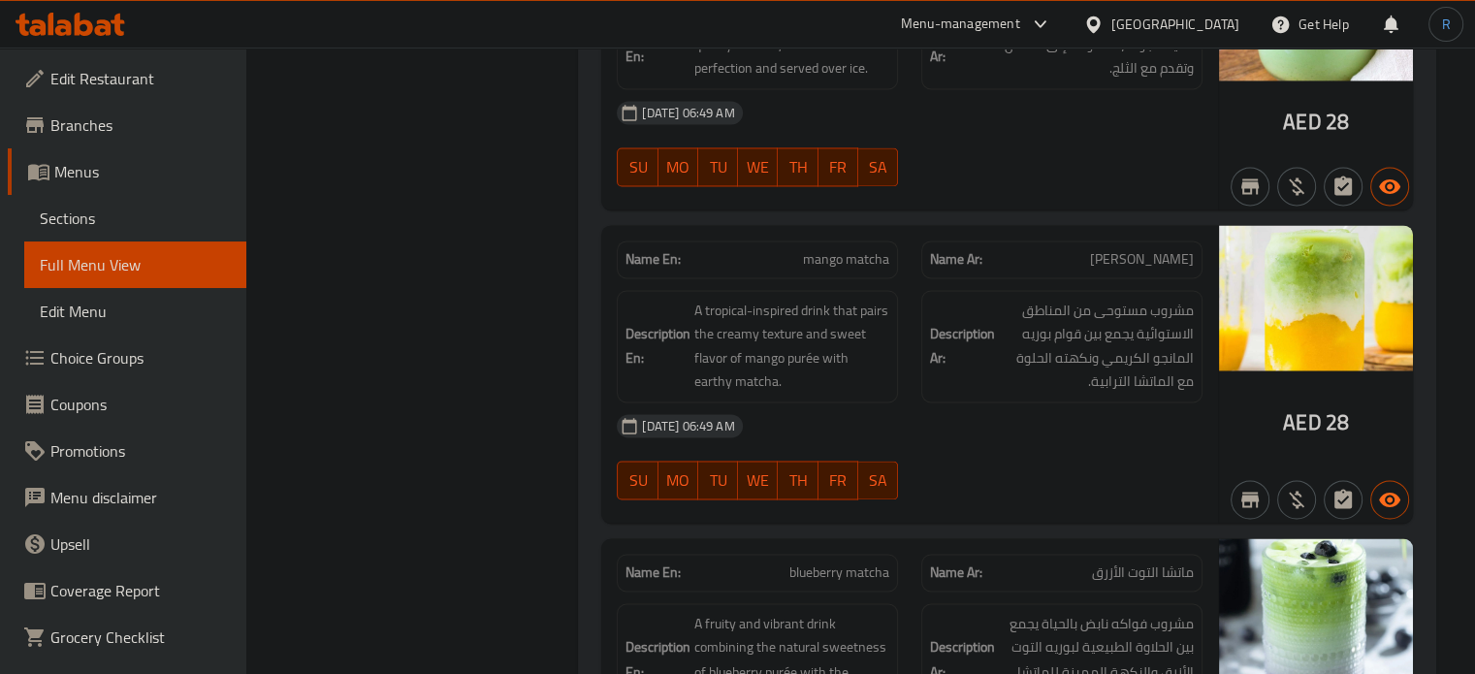
copy span "mango matcha"
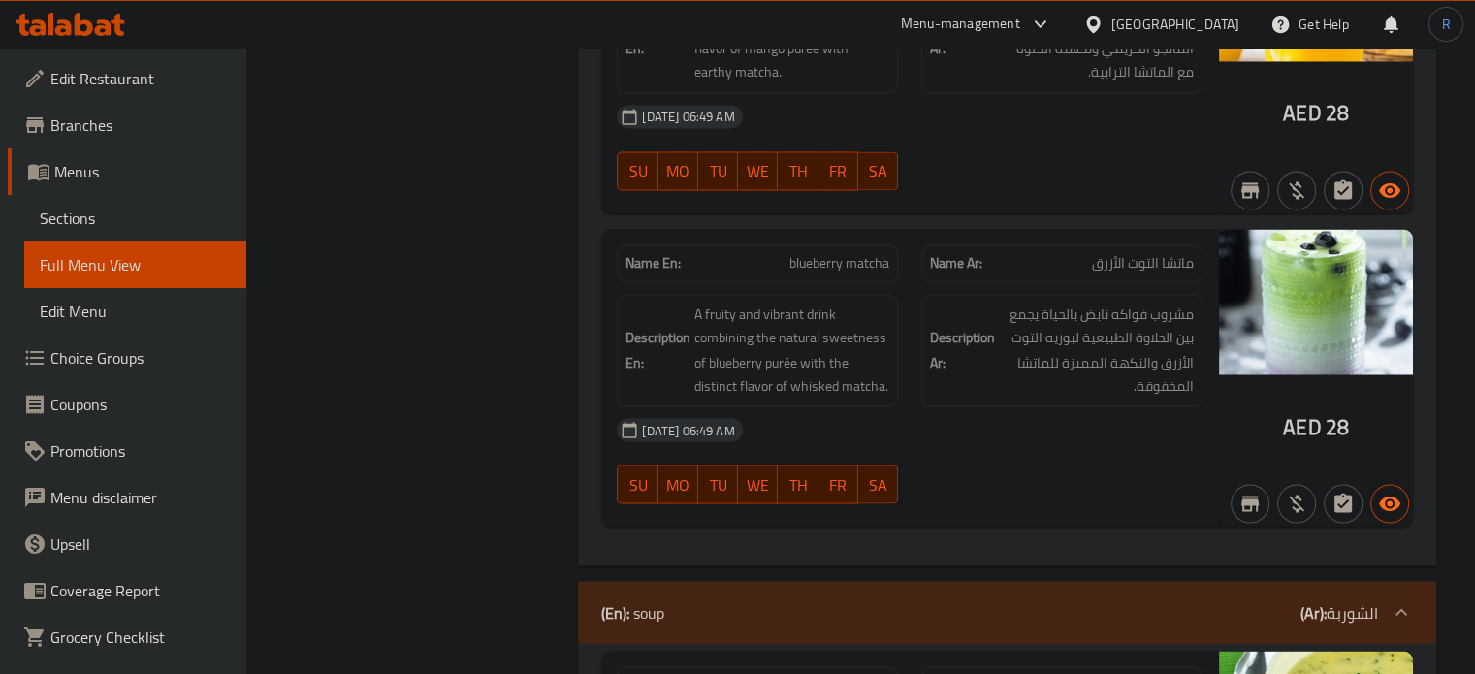
scroll to position [3328, 0]
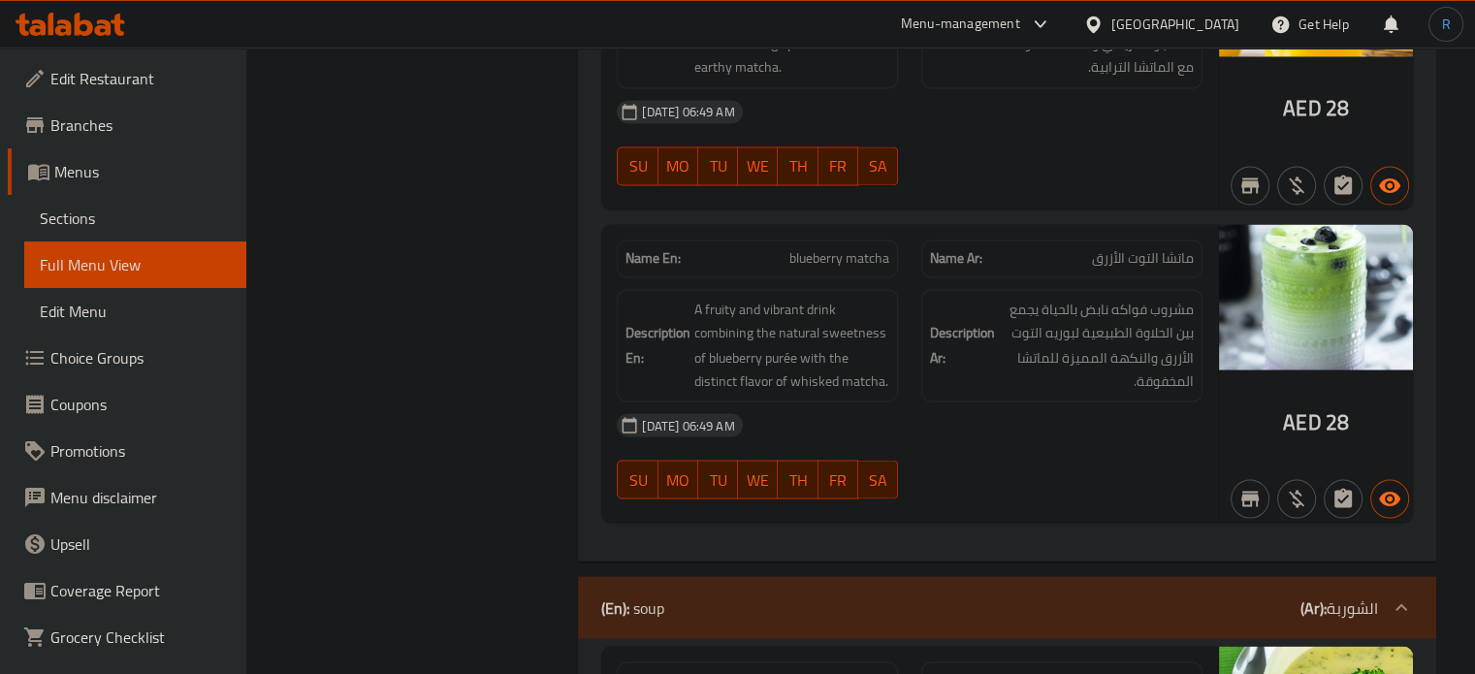
copy span "blueberry matcha"
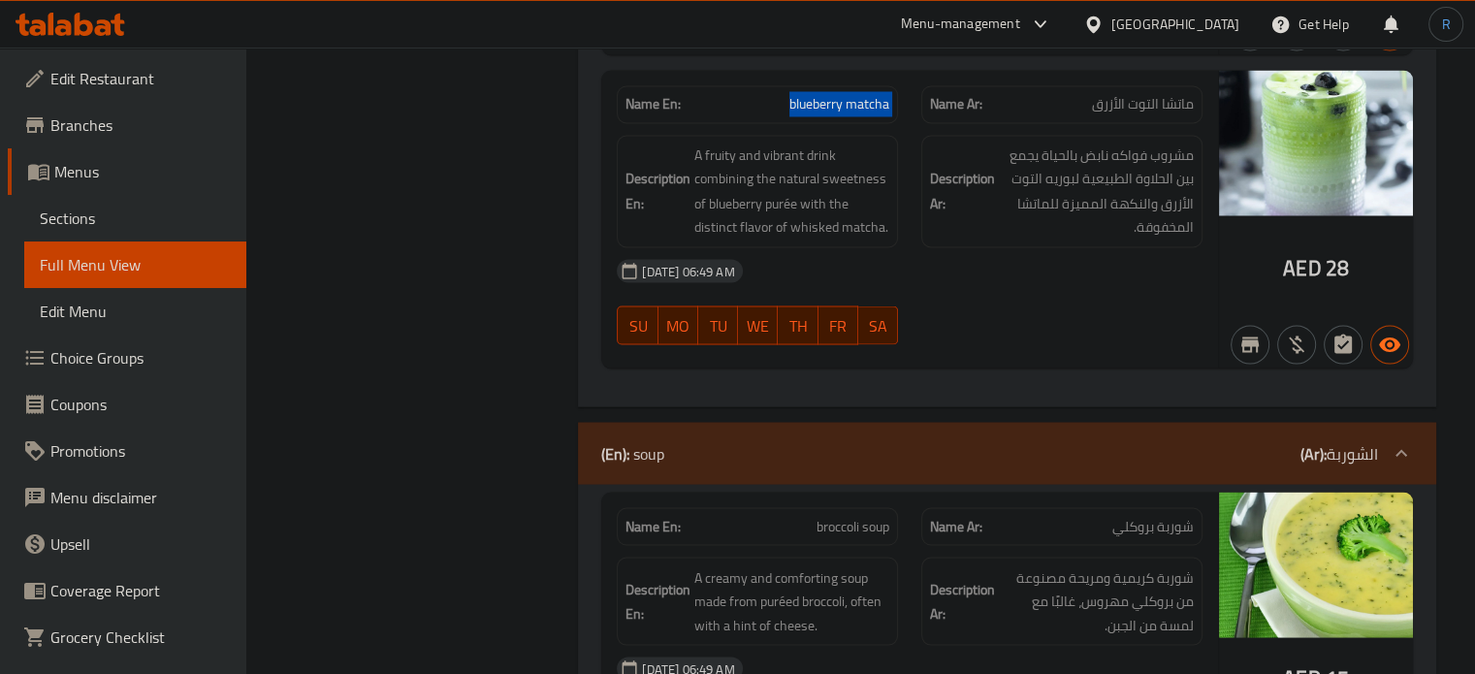
scroll to position [3522, 0]
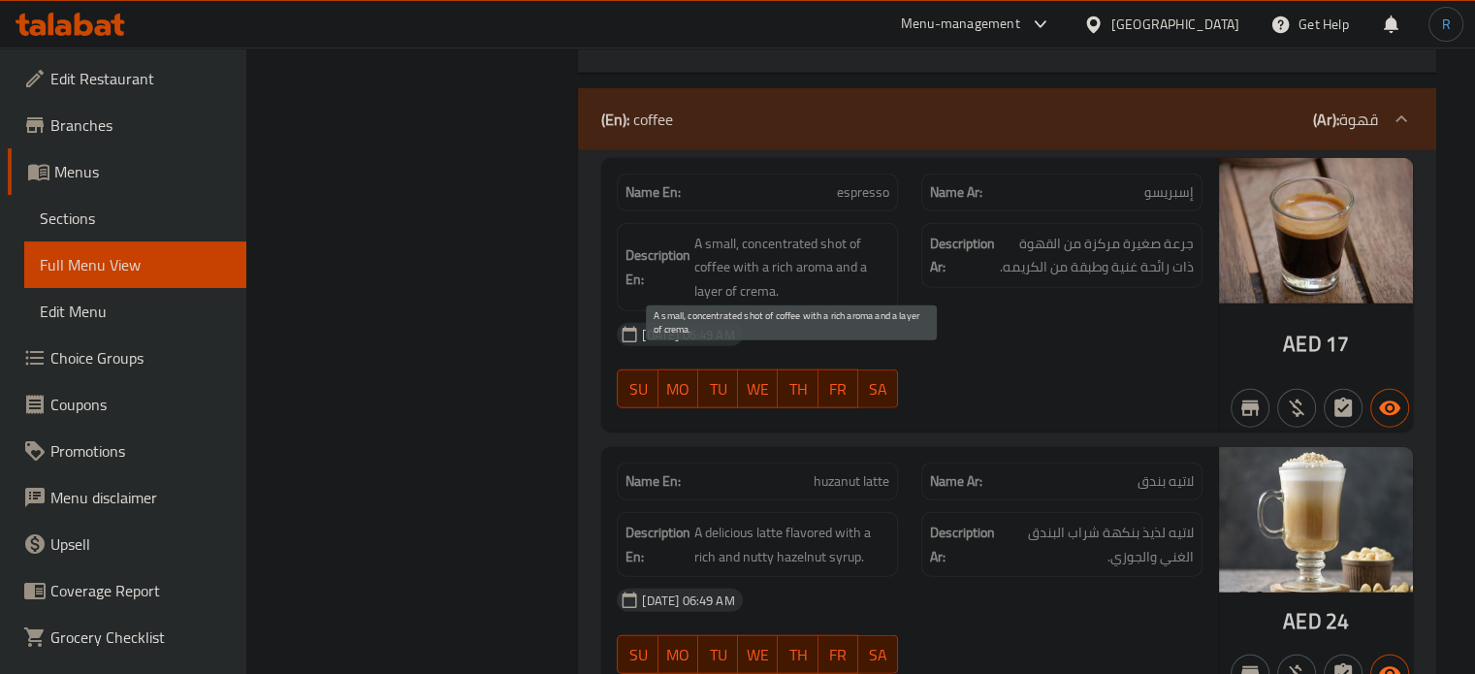
scroll to position [4713, 0]
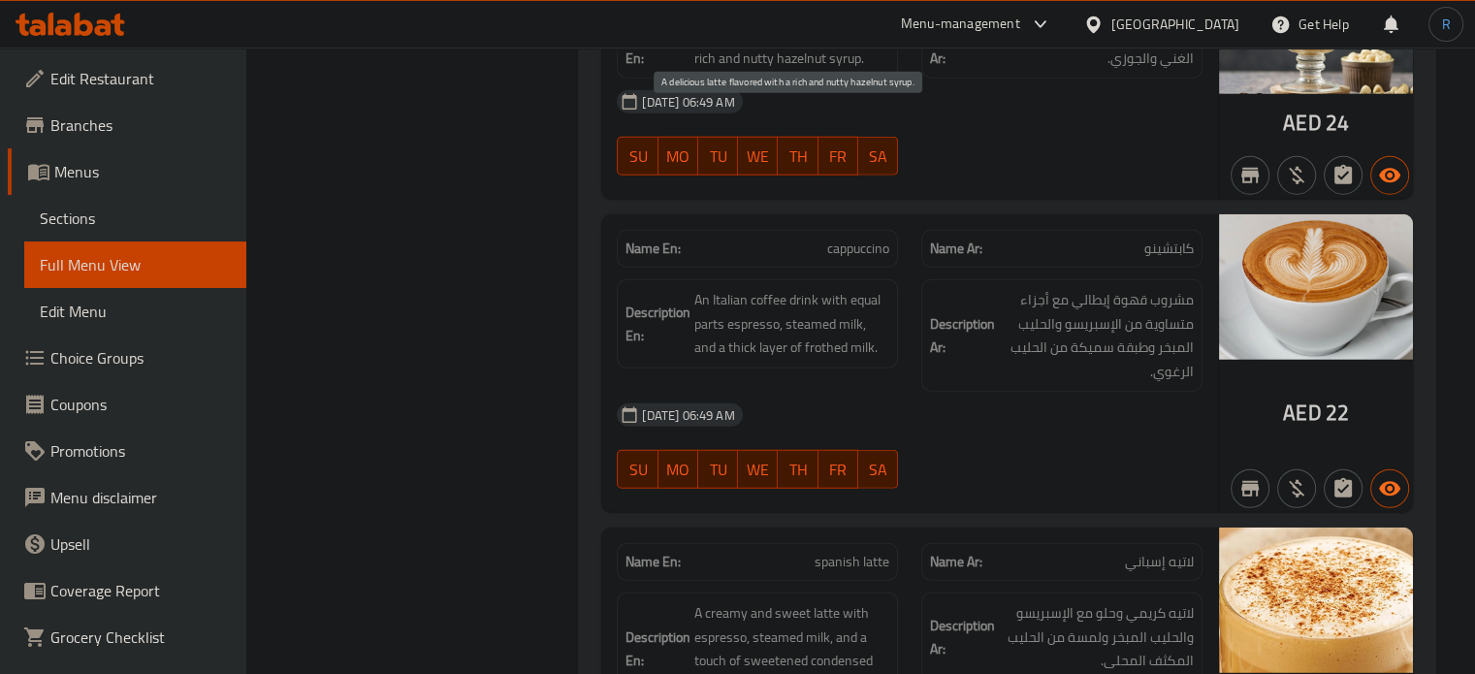
scroll to position [5003, 0]
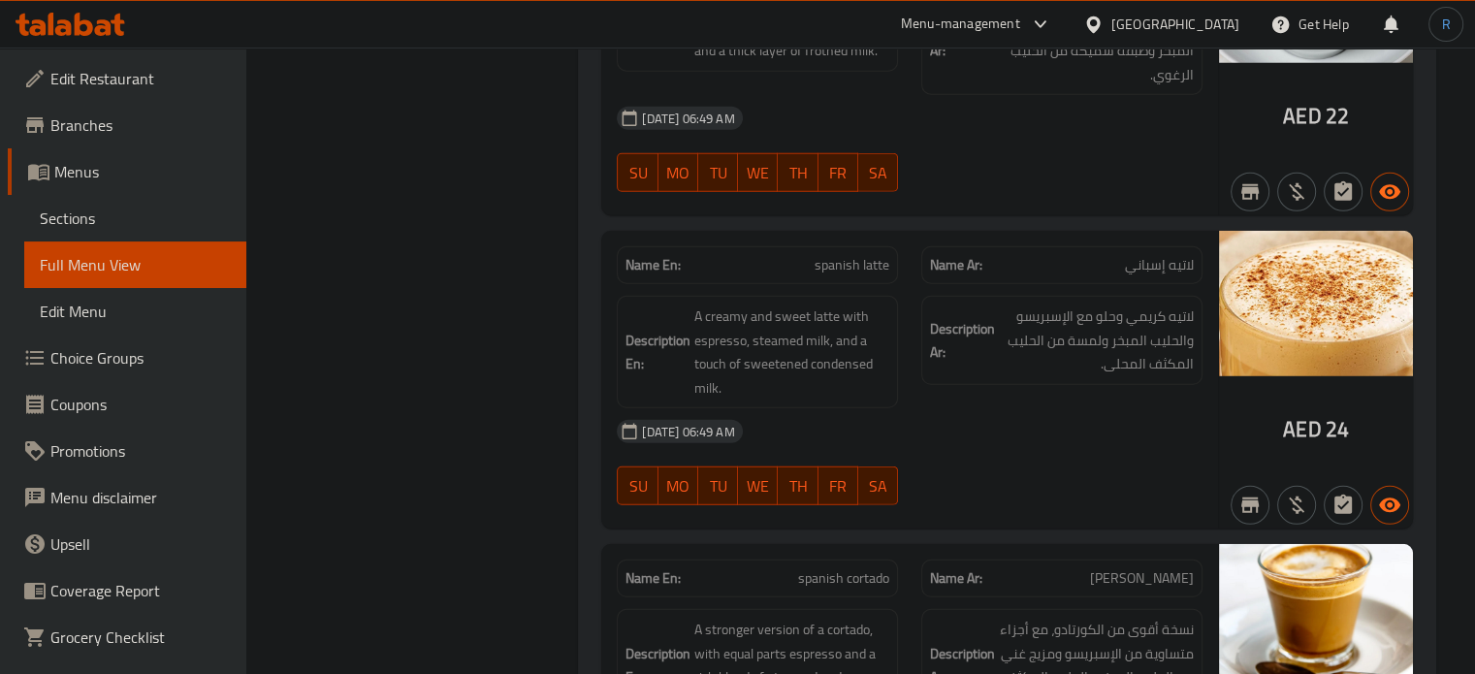
scroll to position [5301, 0]
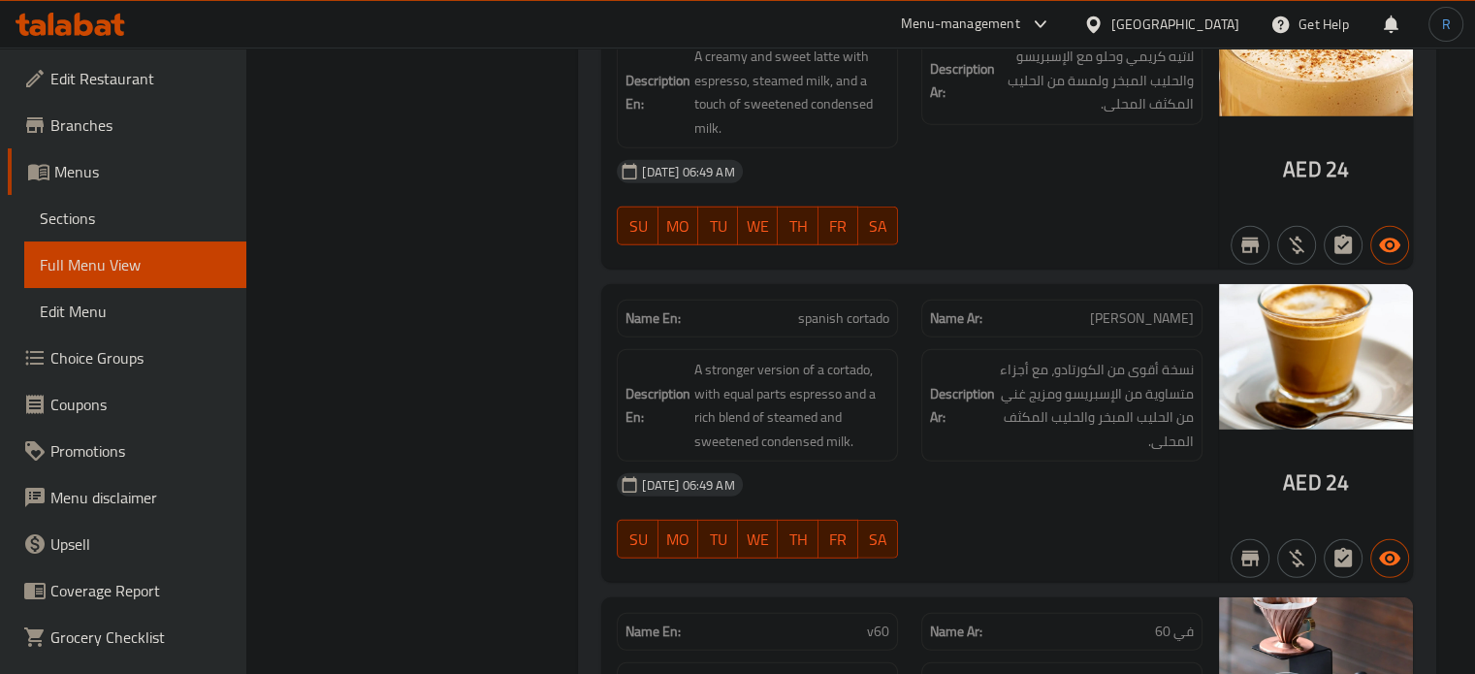
scroll to position [5612, 0]
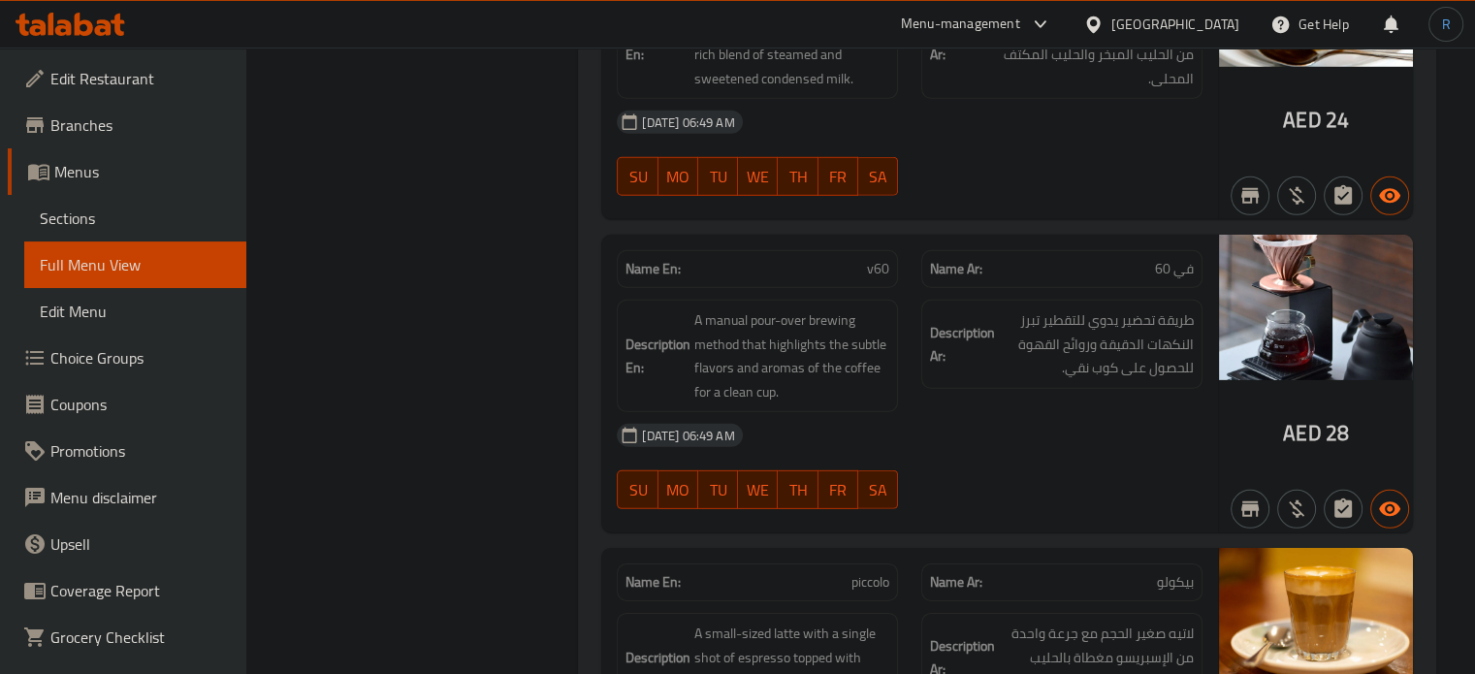
scroll to position [5926, 0]
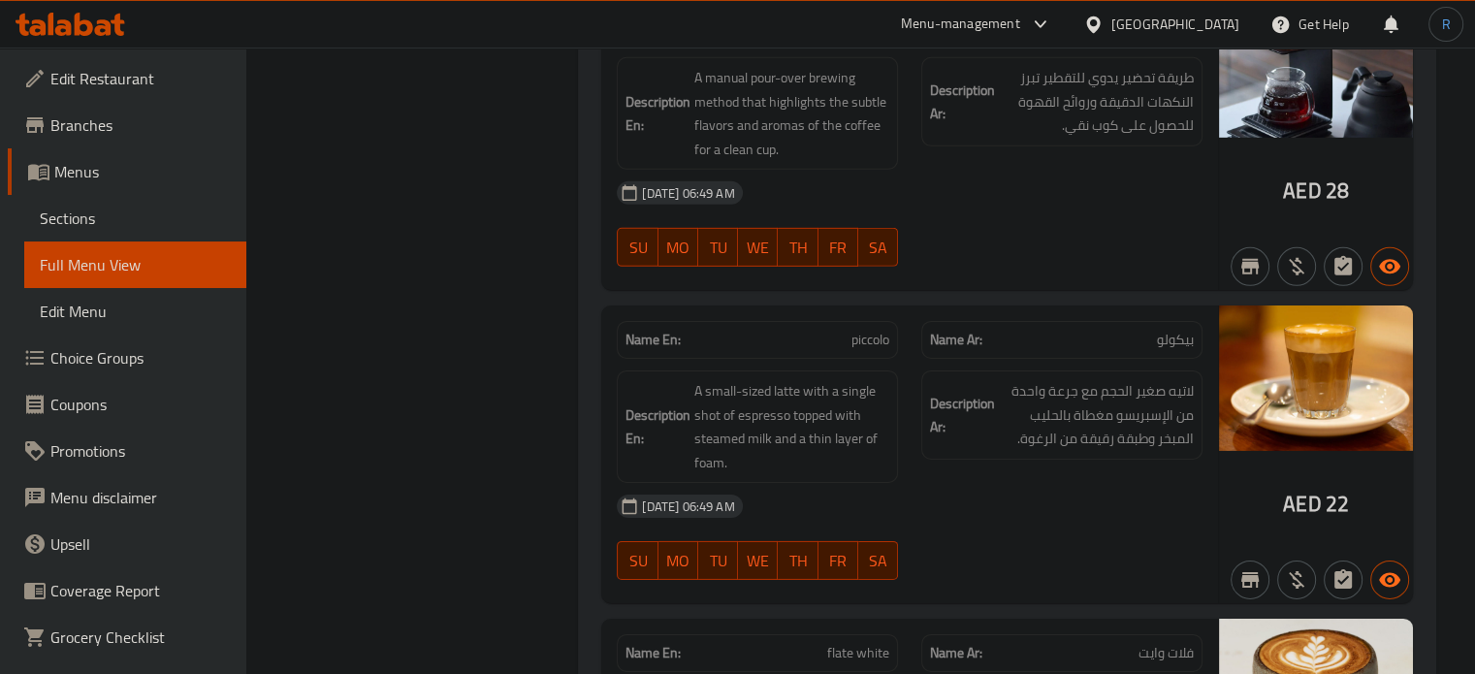
scroll to position [6238, 0]
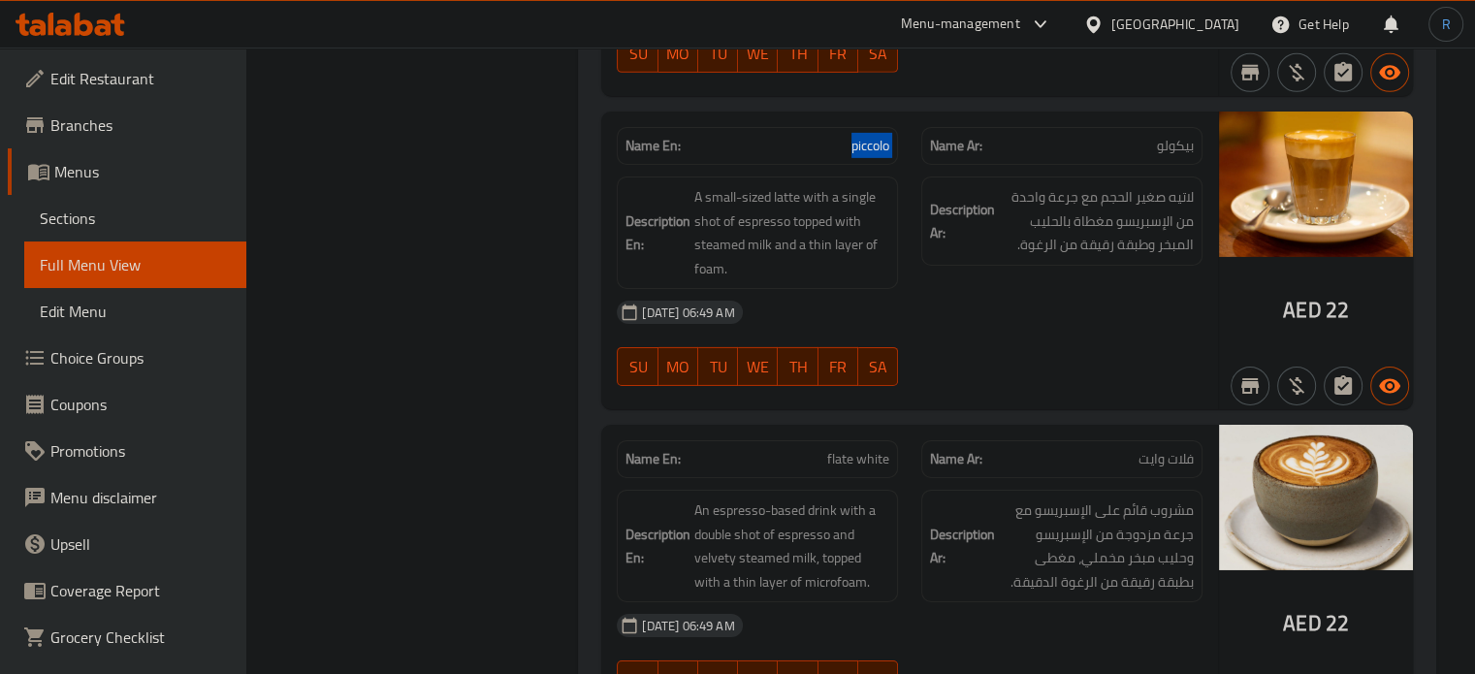
scroll to position [6432, 0]
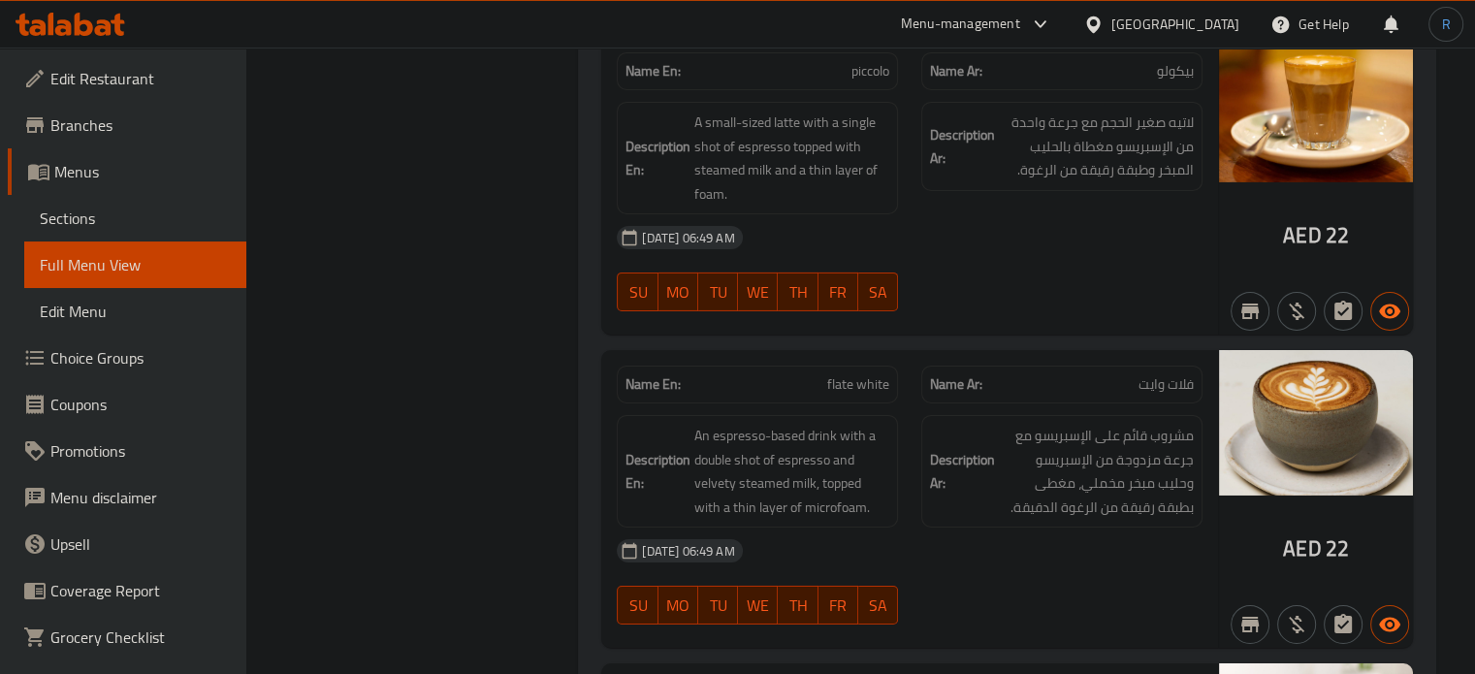
click at [963, 541] on div "[DATE] 06:49 AM" at bounding box center [909, 550] width 609 height 47
click at [872, 374] on span "flate white" at bounding box center [858, 384] width 62 height 20
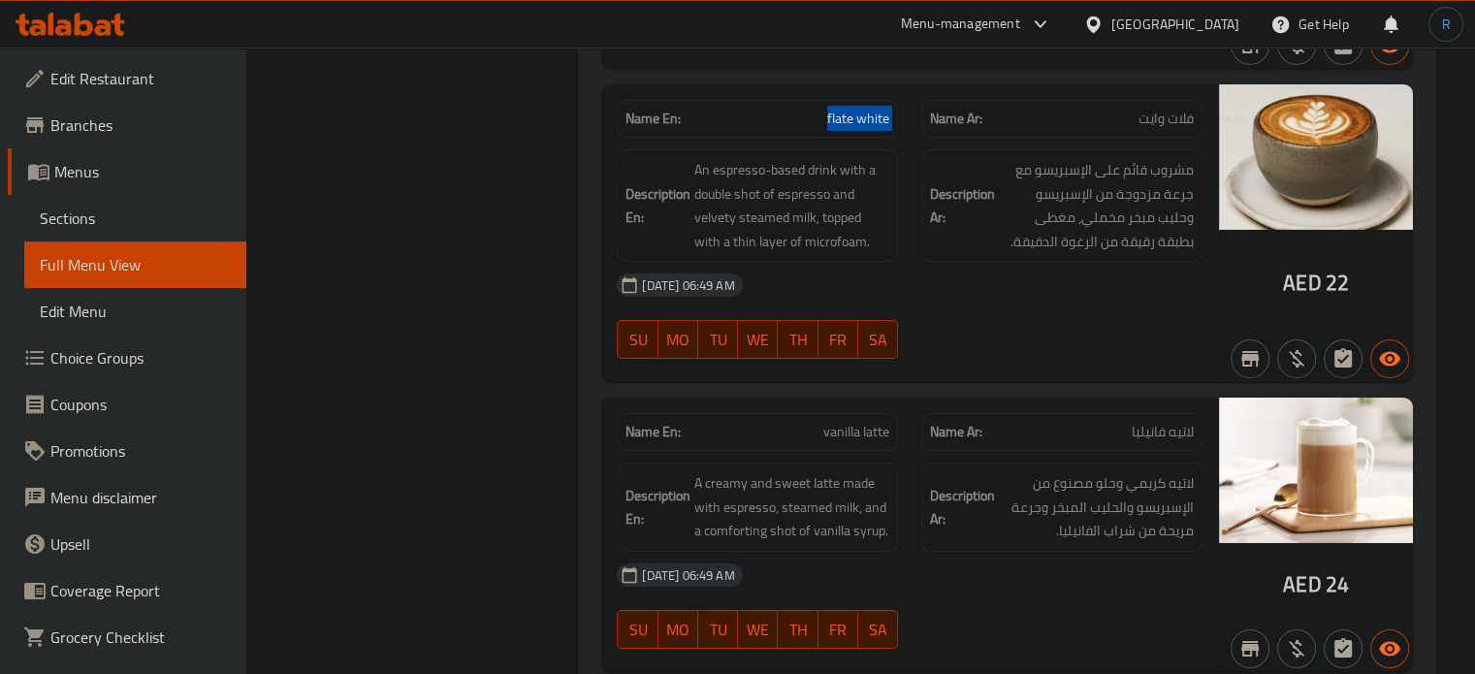
scroll to position [6723, 0]
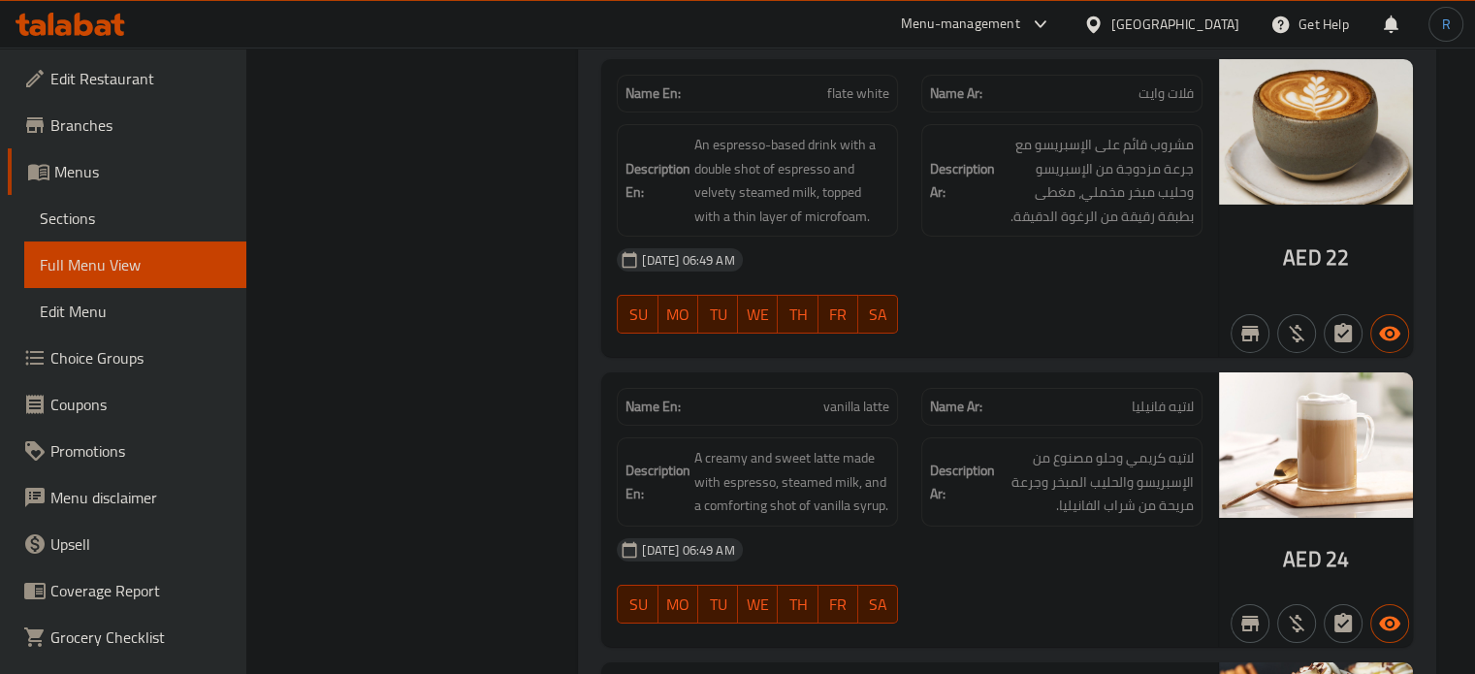
click at [970, 556] on div "12-08-2025 06:49 AM SU MO TU WE TH FR SA" at bounding box center [909, 581] width 609 height 109
click at [867, 397] on span "vanilla latte" at bounding box center [856, 407] width 66 height 20
click at [922, 322] on div at bounding box center [1062, 333] width 304 height 23
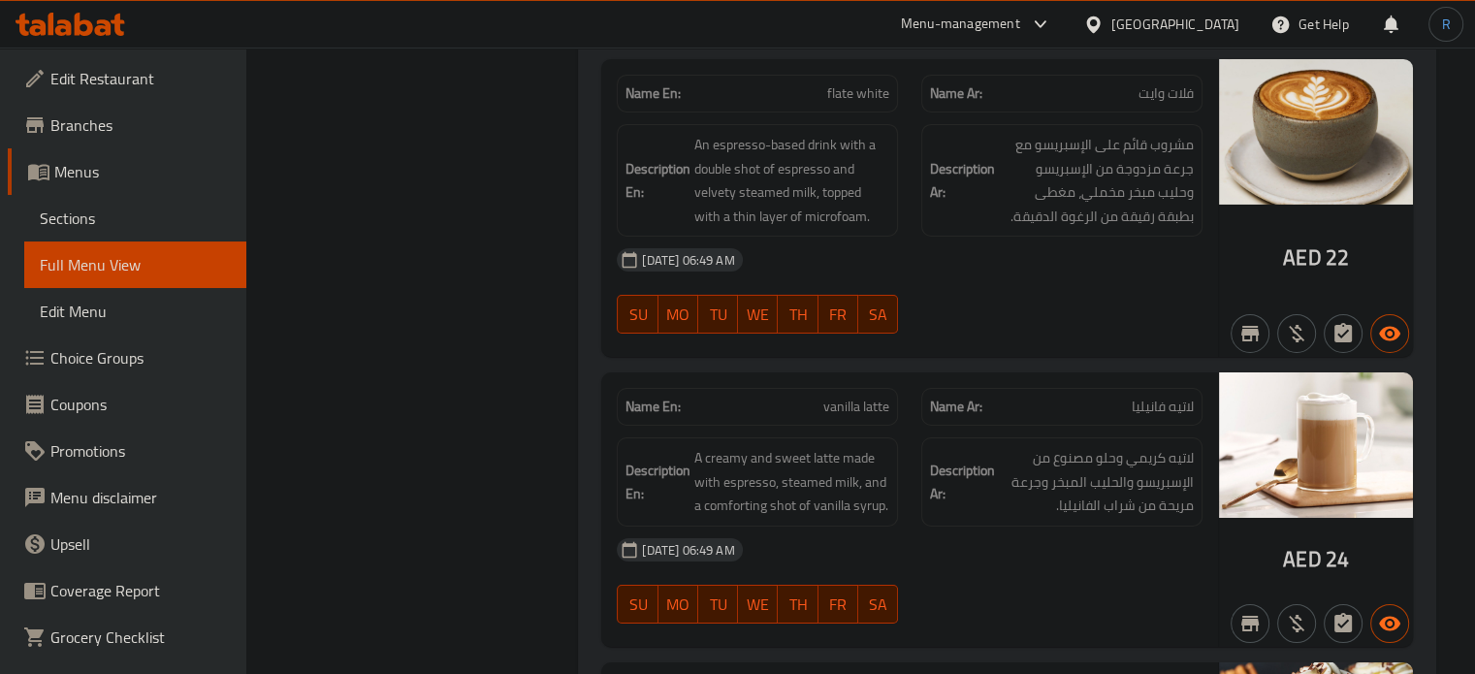
click at [922, 322] on div at bounding box center [1062, 333] width 304 height 23
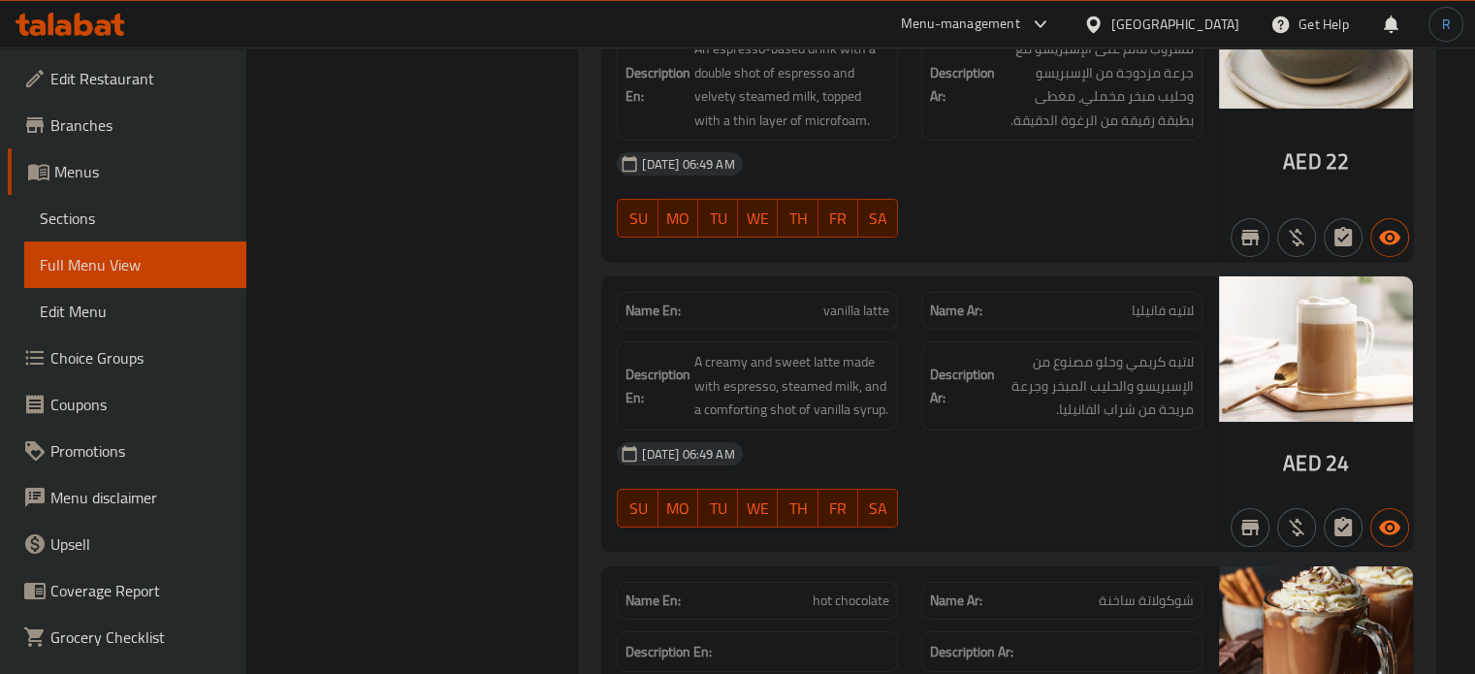
scroll to position [7014, 0]
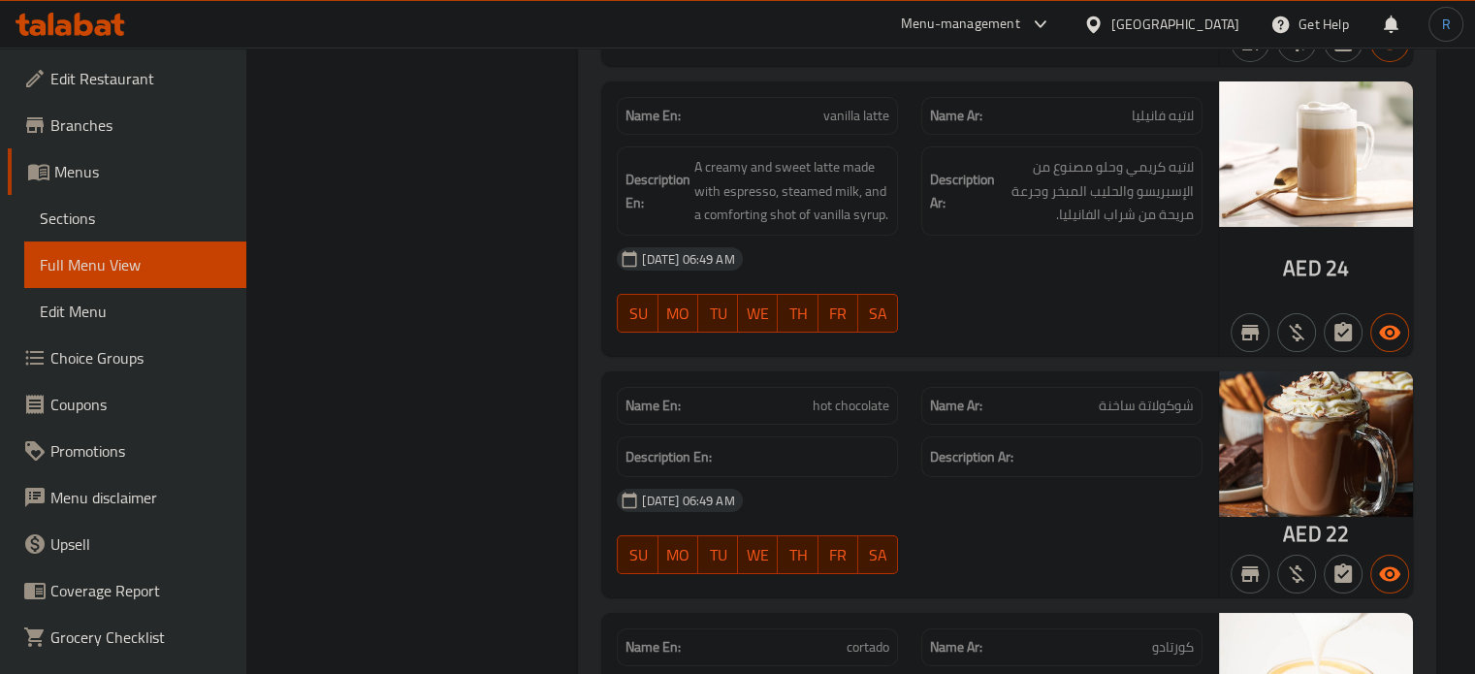
click at [865, 396] on span "hot chocolate" at bounding box center [851, 406] width 77 height 20
click at [846, 488] on div "[DATE] 06:49 AM" at bounding box center [909, 500] width 609 height 47
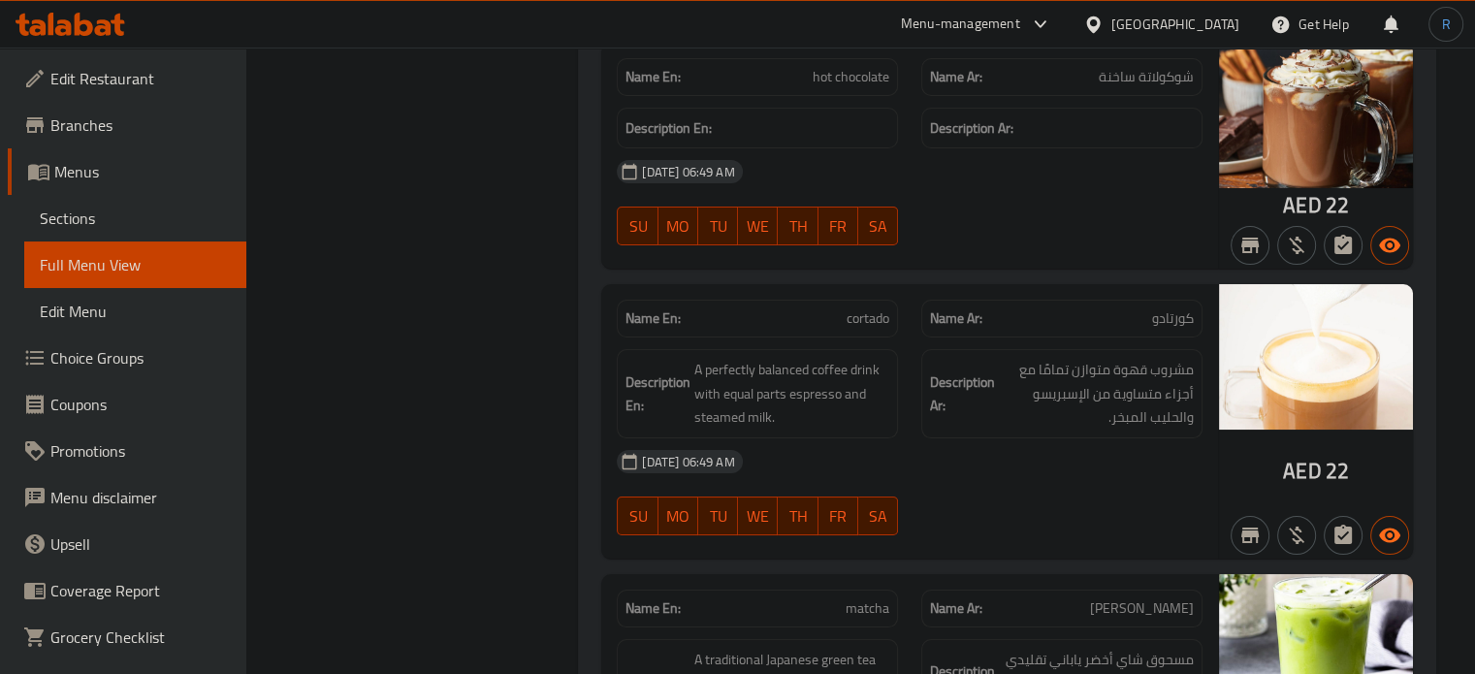
scroll to position [7369, 0]
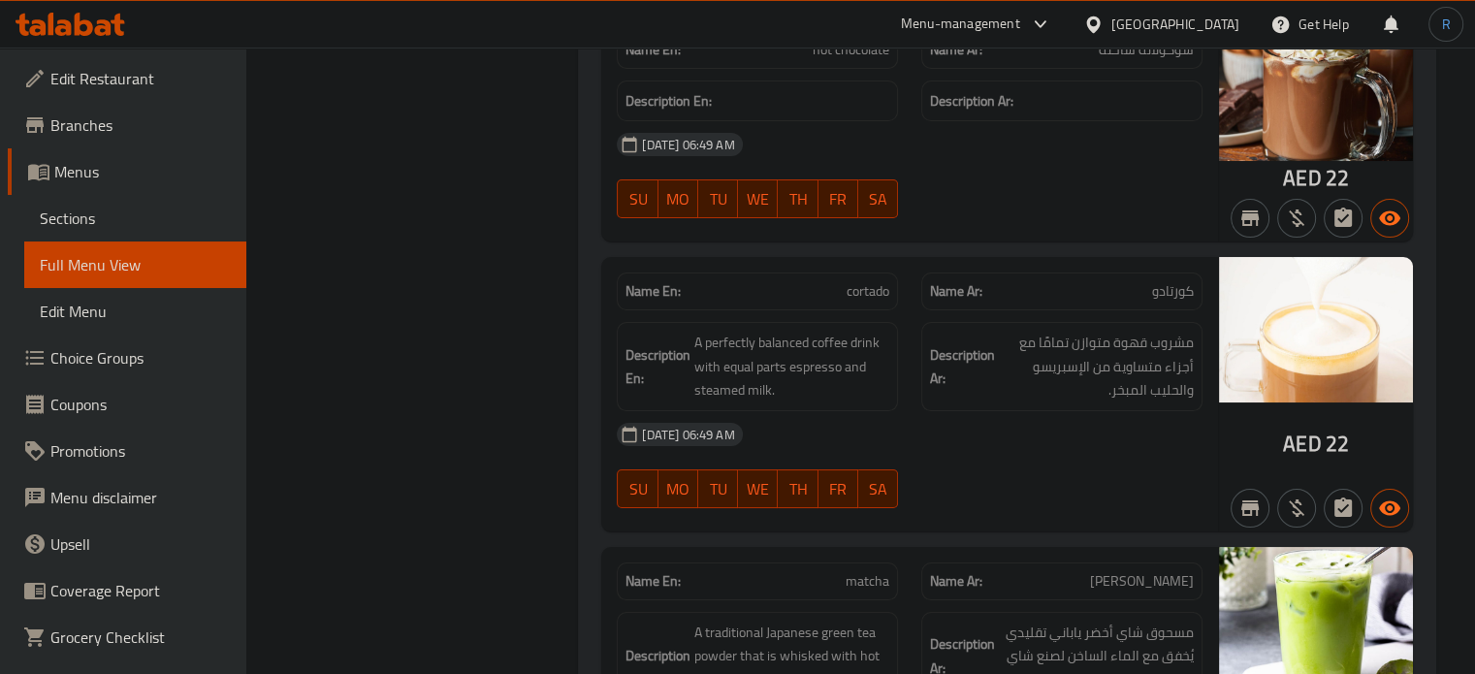
click at [878, 458] on div "SU MO TU WE TH FR SA" at bounding box center [757, 489] width 304 height 62
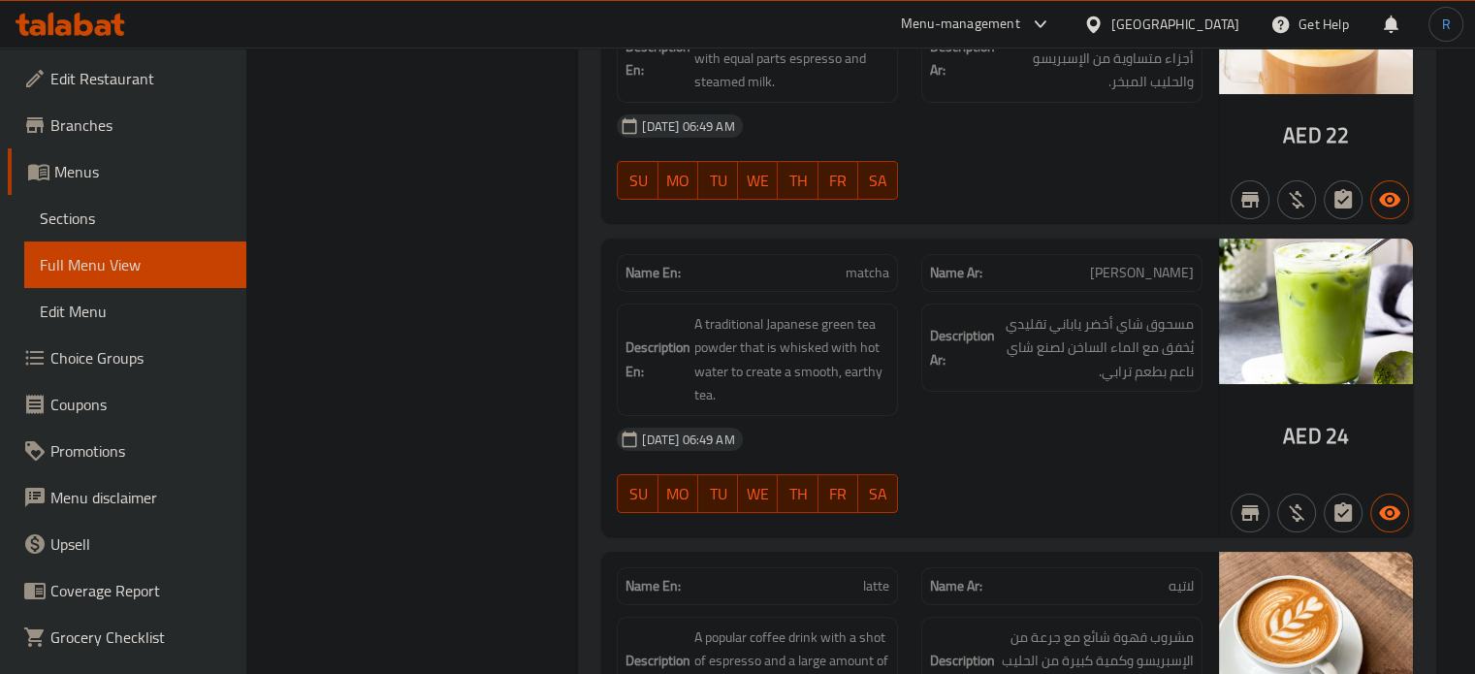
scroll to position [7682, 0]
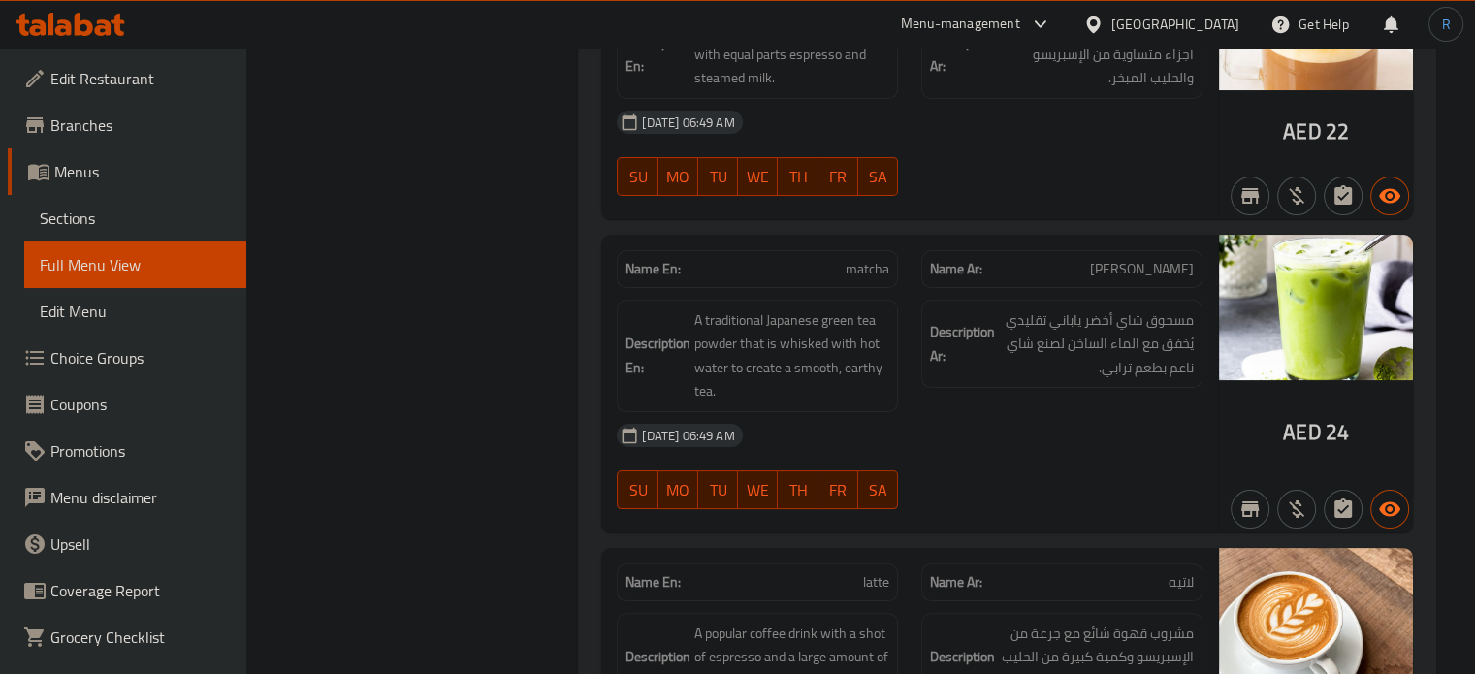
click at [1227, 363] on div "AED 24" at bounding box center [1316, 384] width 194 height 298
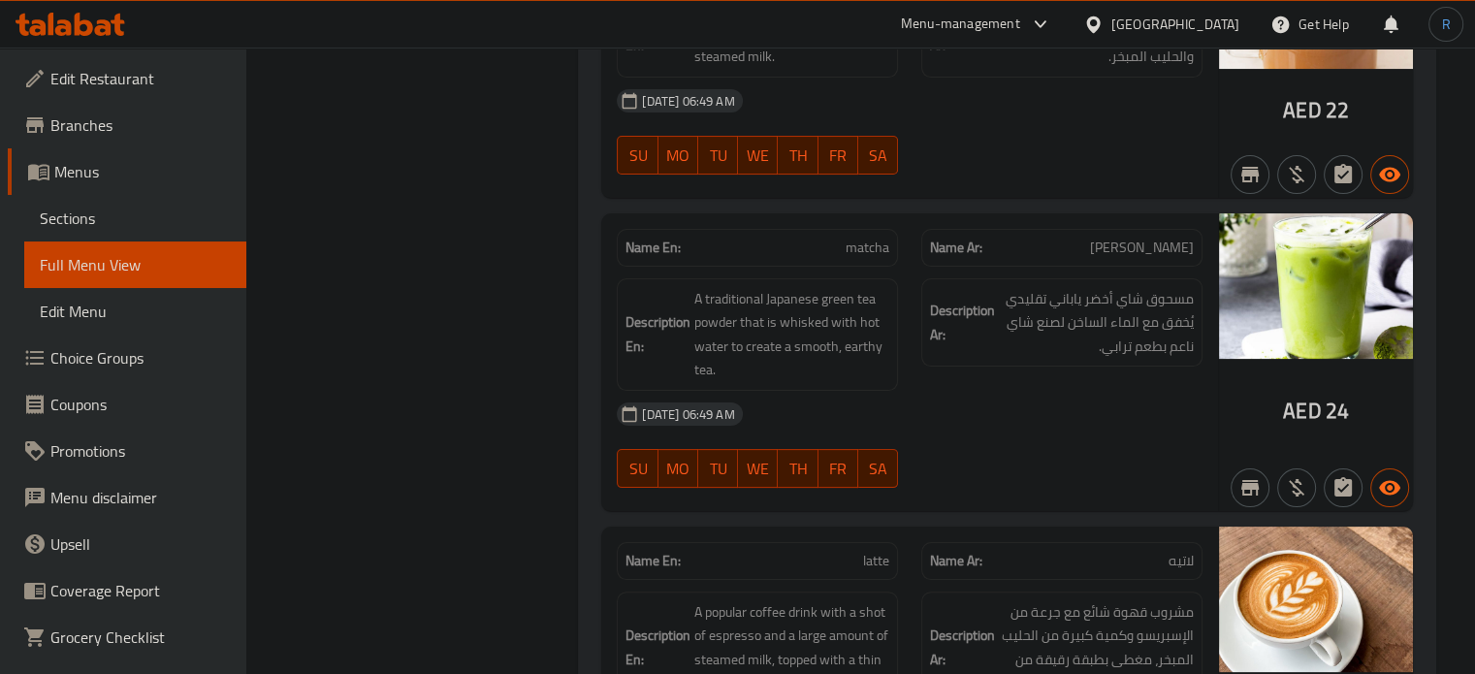
scroll to position [7897, 0]
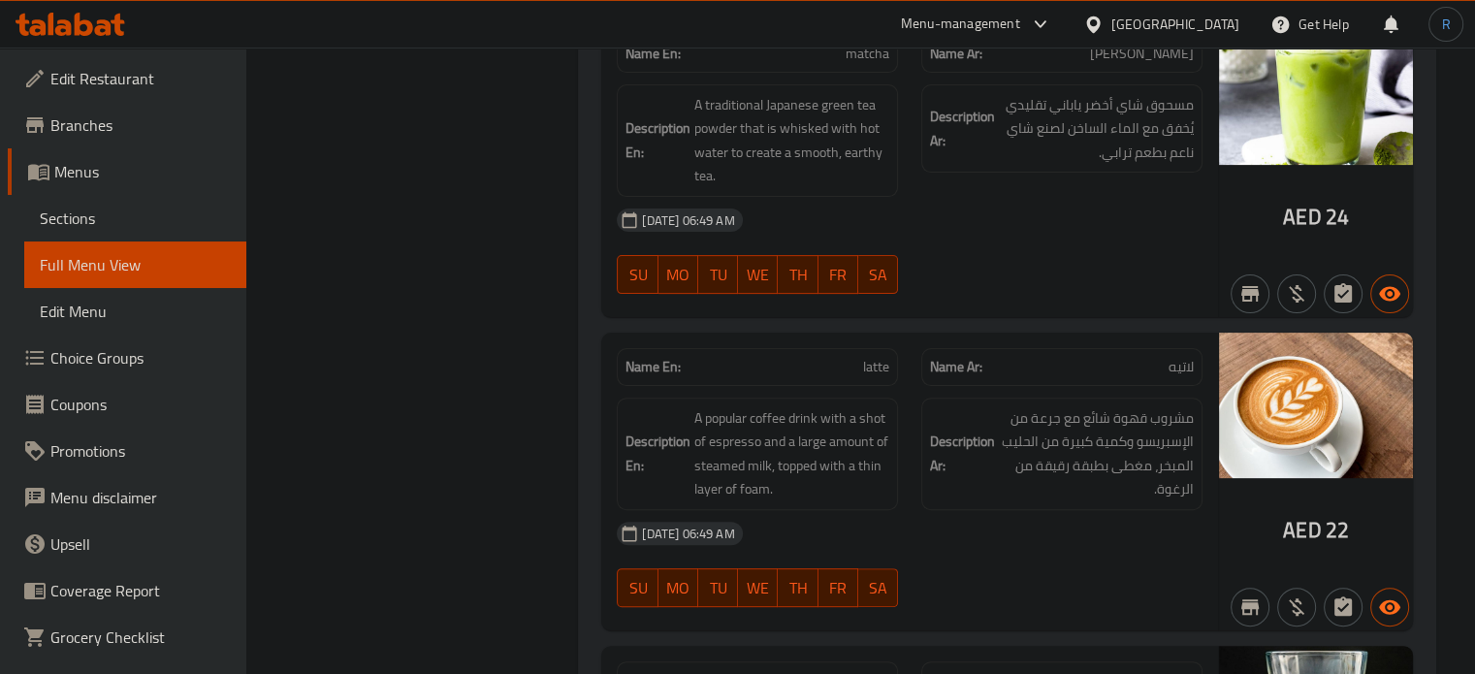
click at [872, 357] on span "latte" at bounding box center [876, 367] width 26 height 20
click at [1020, 527] on div "[DATE] 06:49 AM" at bounding box center [909, 533] width 609 height 47
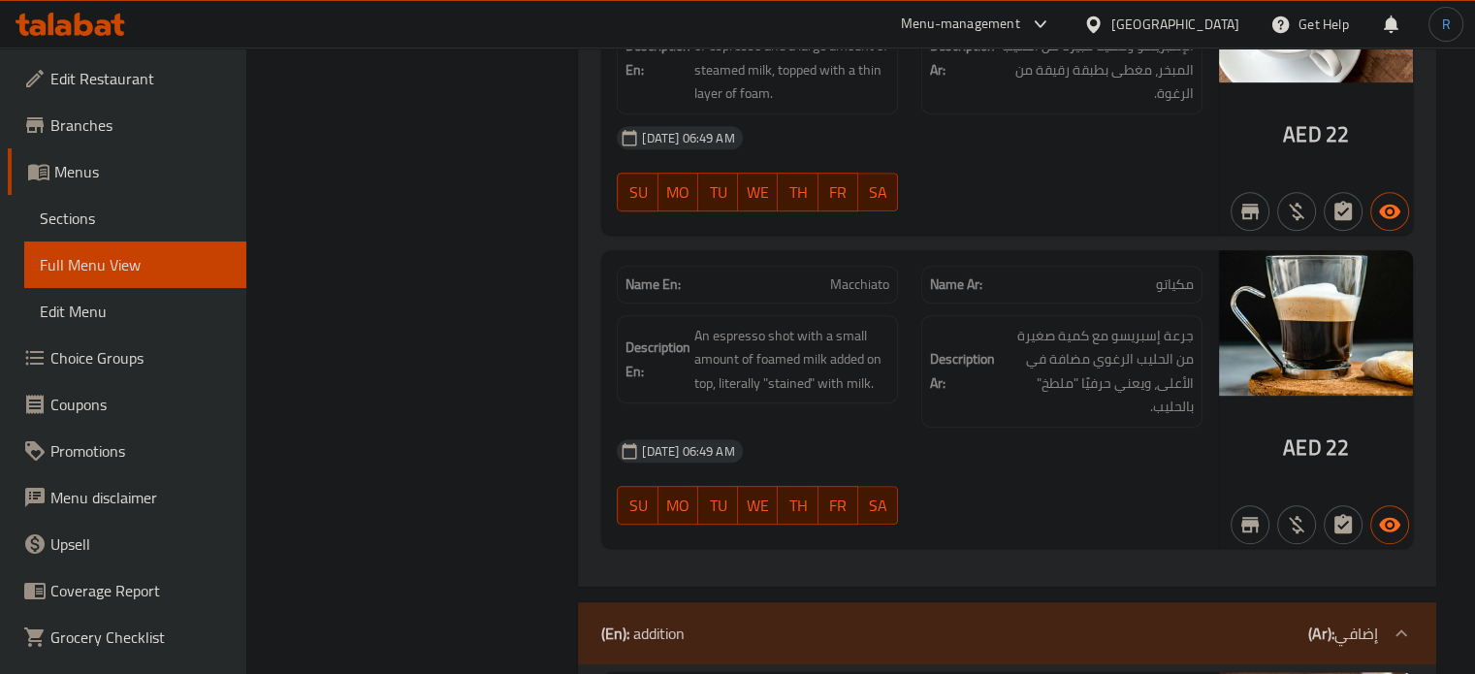
click at [850, 274] on span "Macchiato" at bounding box center [859, 284] width 59 height 20
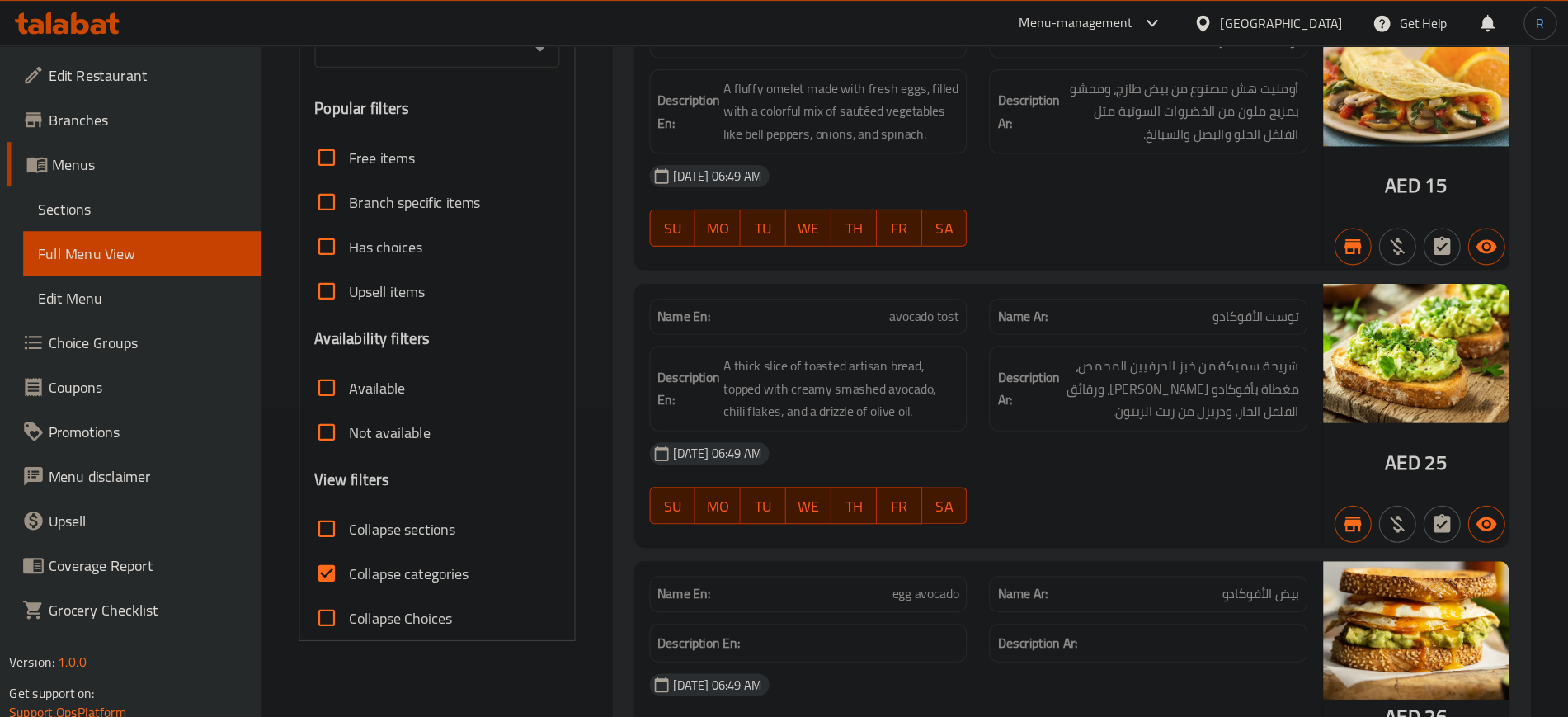
scroll to position [275, 0]
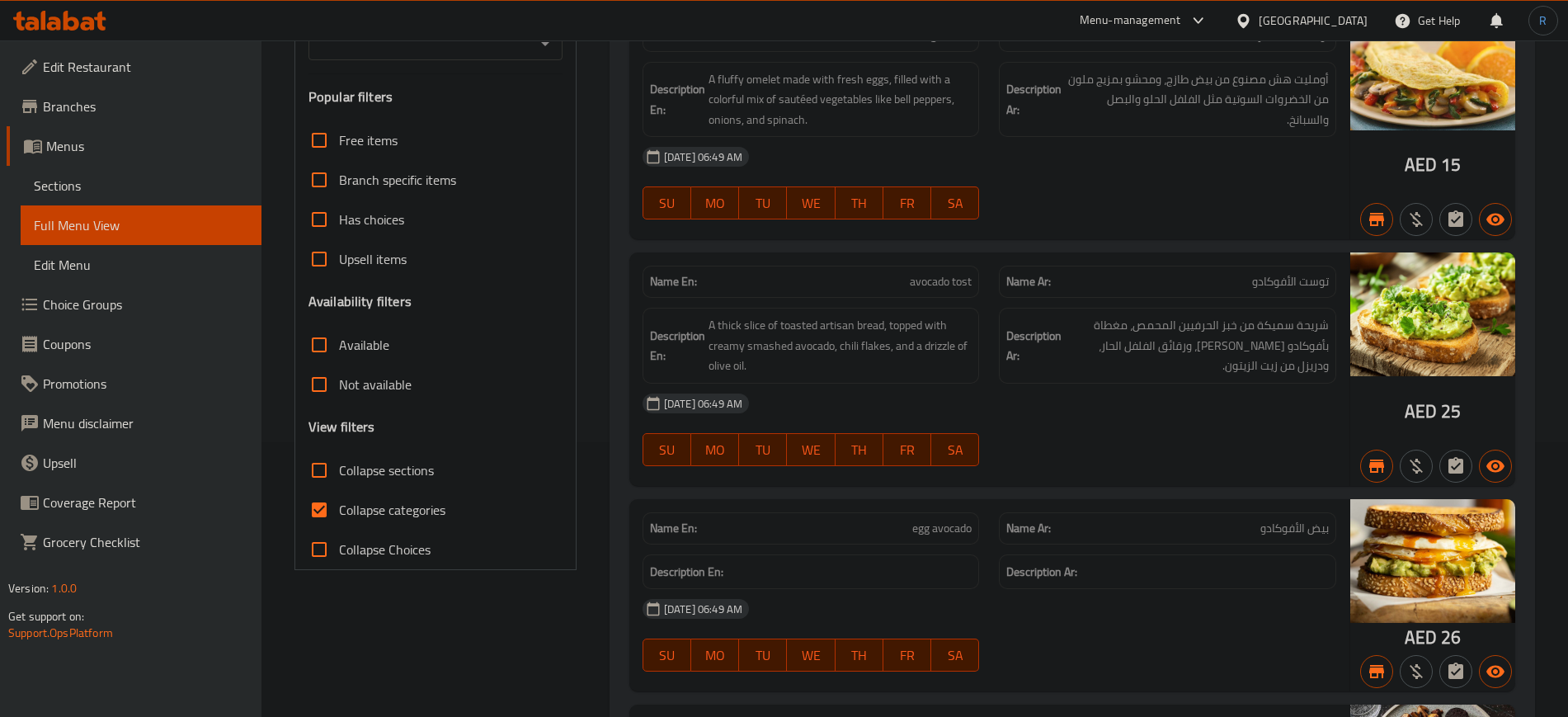
drag, startPoint x: 391, startPoint y: 502, endPoint x: 448, endPoint y: 483, distance: 60.1
click at [391, 502] on span "Collapse categories" at bounding box center [392, 509] width 106 height 20
click at [339, 502] on input "Collapse categories" at bounding box center [319, 509] width 40 height 40
checkbox input "false"
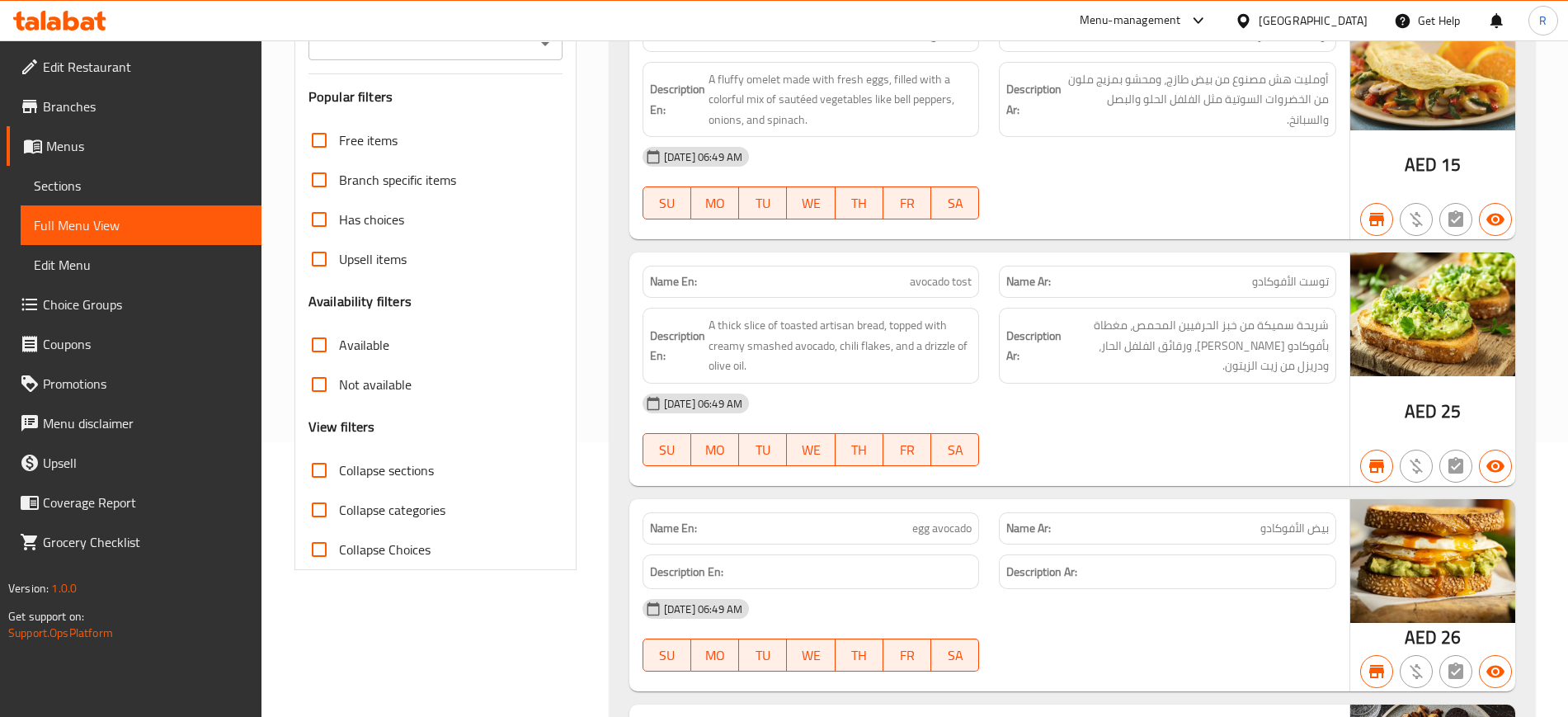
click at [945, 148] on div "[DATE] 06:49 AM" at bounding box center [989, 156] width 714 height 40
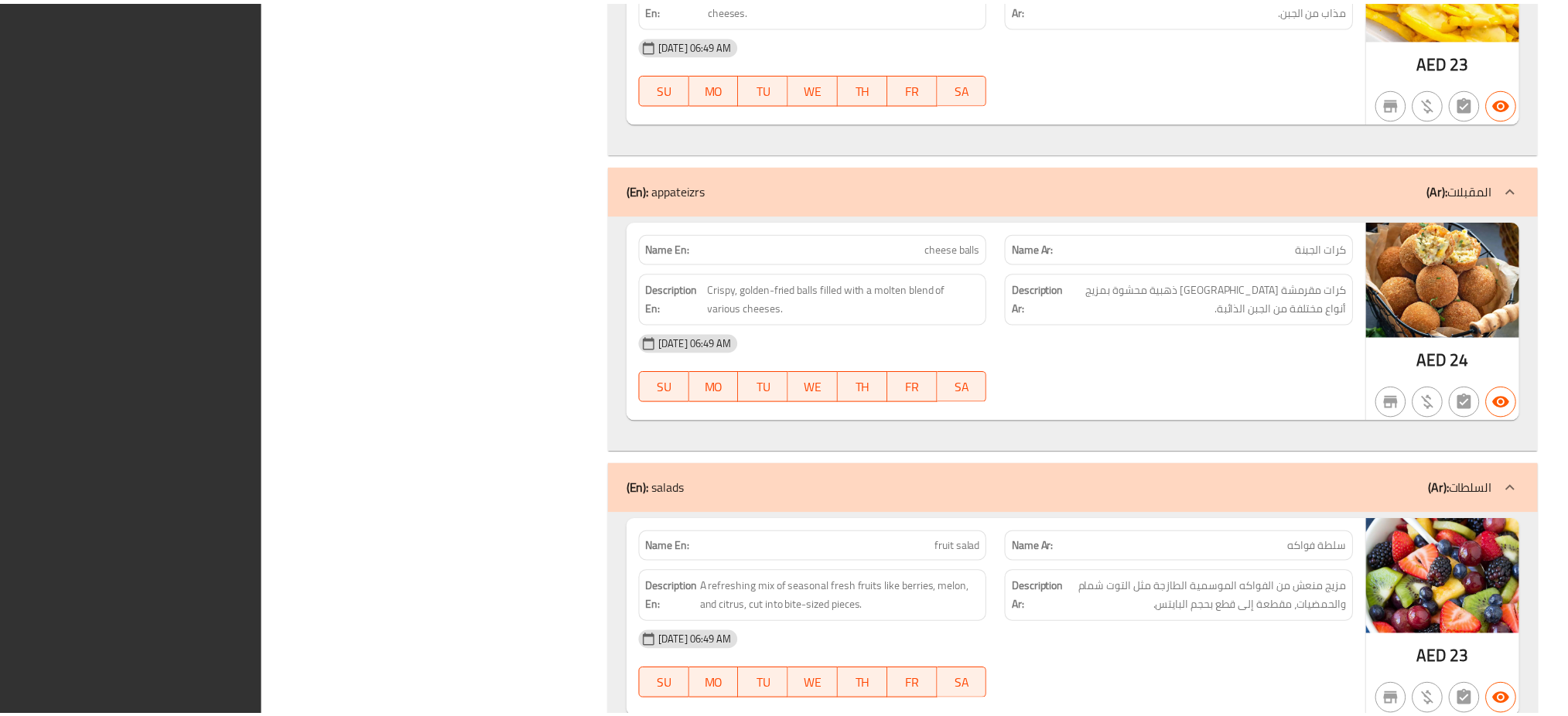
scroll to position [7213, 0]
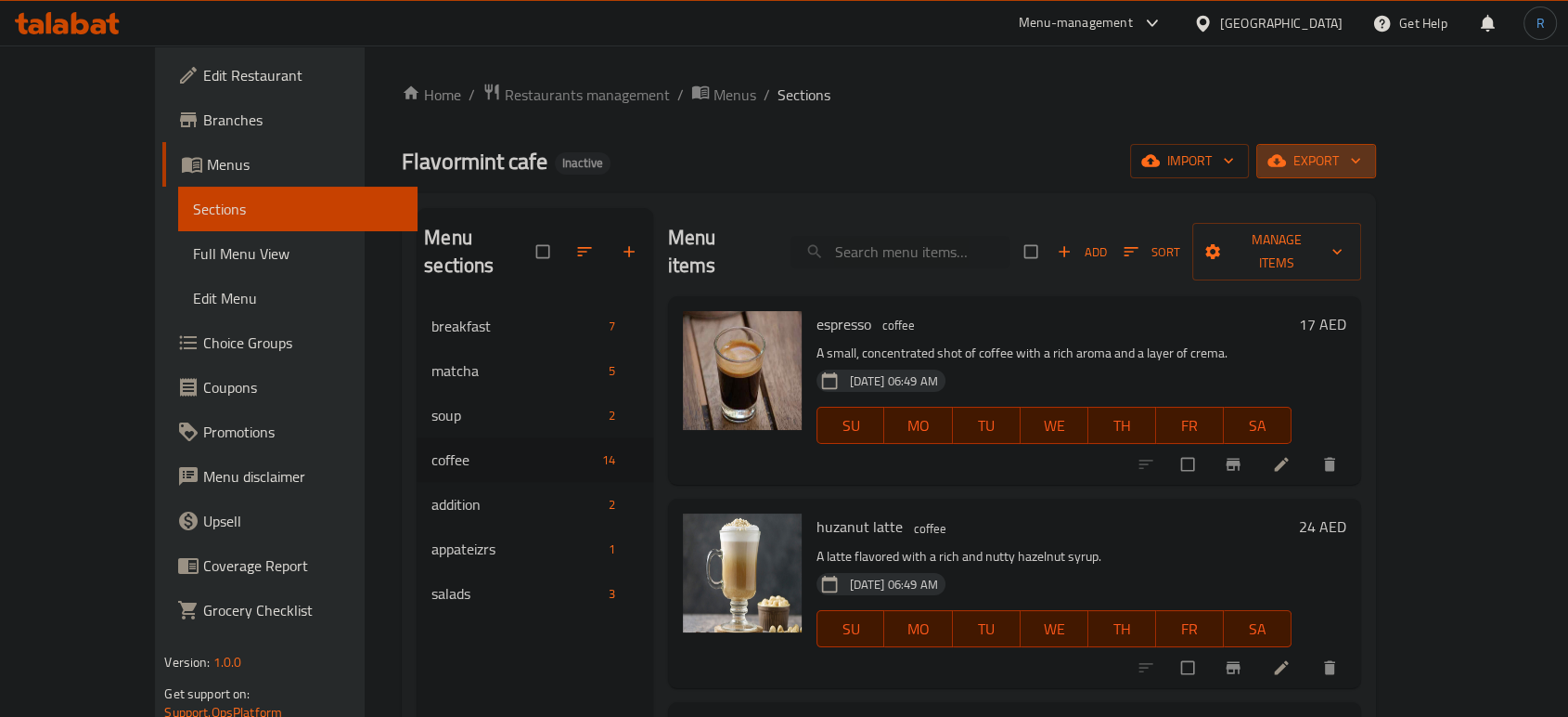
click at [1360, 153] on span "export" at bounding box center [1315, 161] width 90 height 23
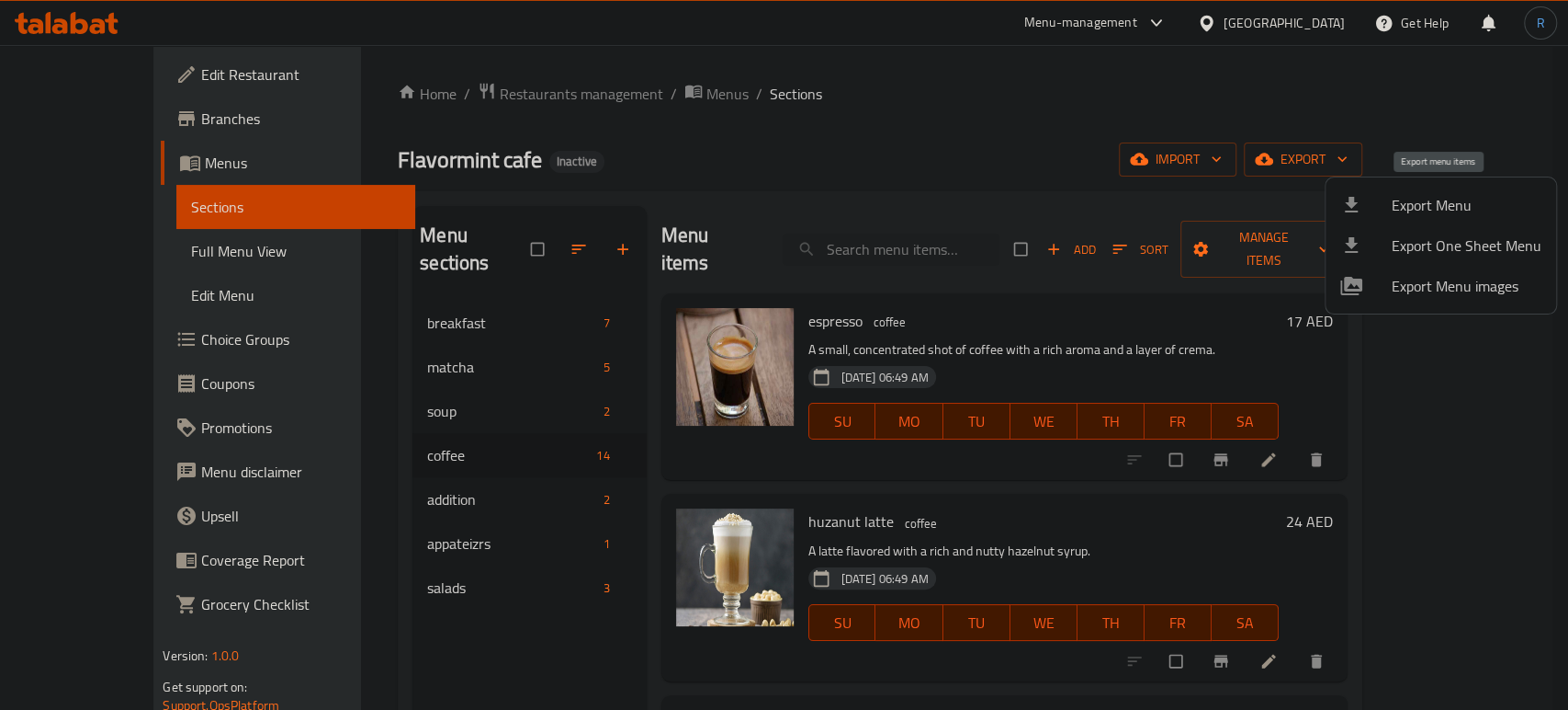
click at [1421, 202] on span "Export Menu" at bounding box center [1467, 205] width 150 height 22
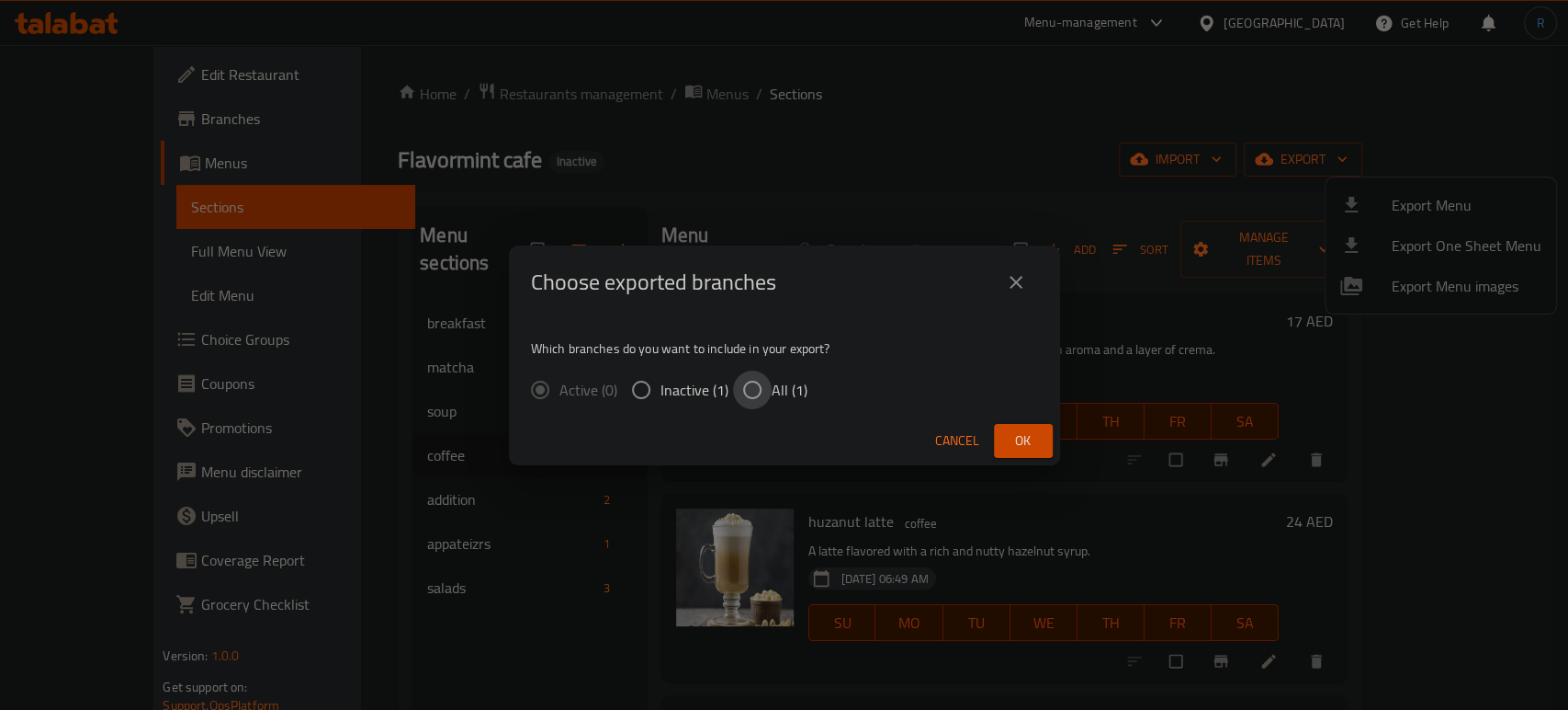
click at [742, 393] on input "All (1)" at bounding box center [752, 390] width 39 height 39
radio input "true"
click at [1038, 438] on button "Ok" at bounding box center [1023, 441] width 59 height 34
